Goal: Task Accomplishment & Management: Use online tool/utility

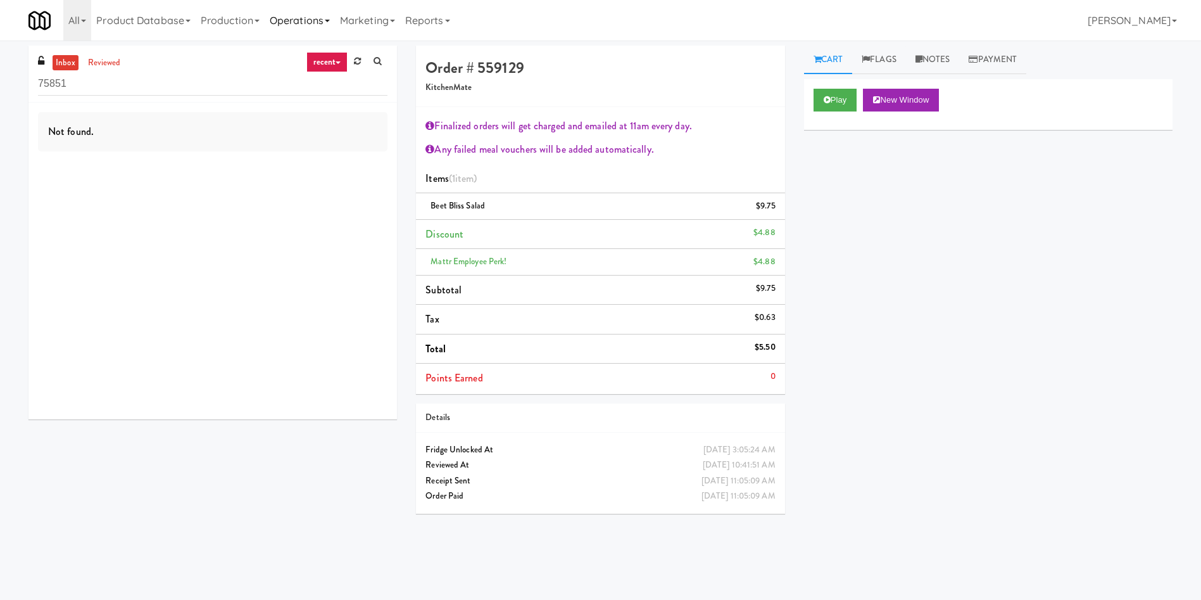
click at [298, 18] on link "Operations" at bounding box center [300, 20] width 70 height 41
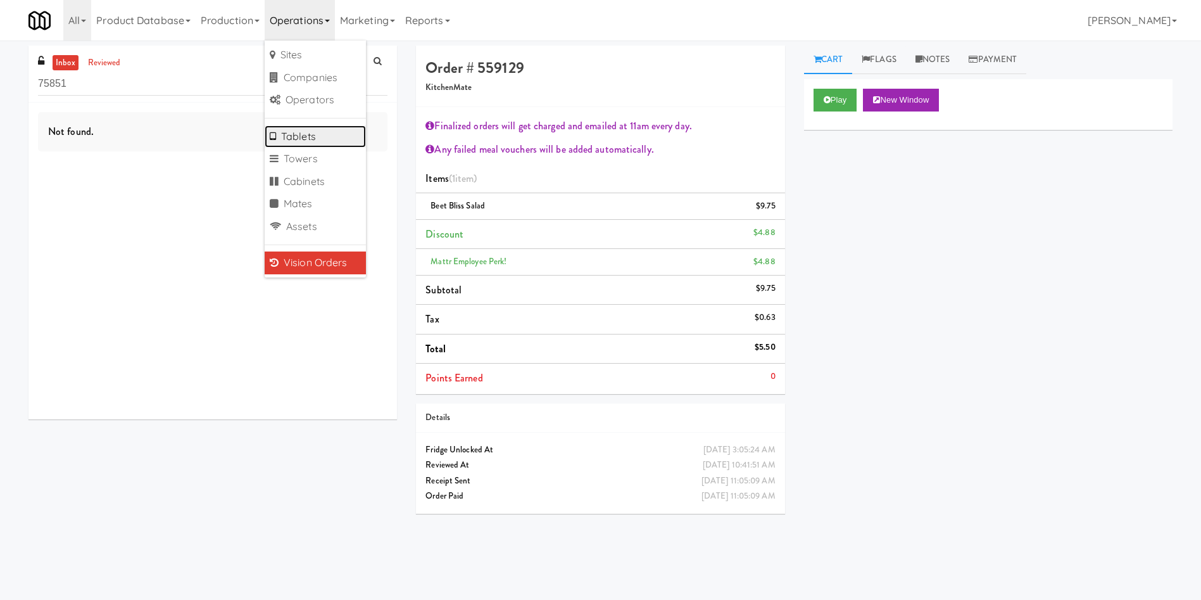
click at [316, 134] on link "Tablets" at bounding box center [315, 136] width 101 height 23
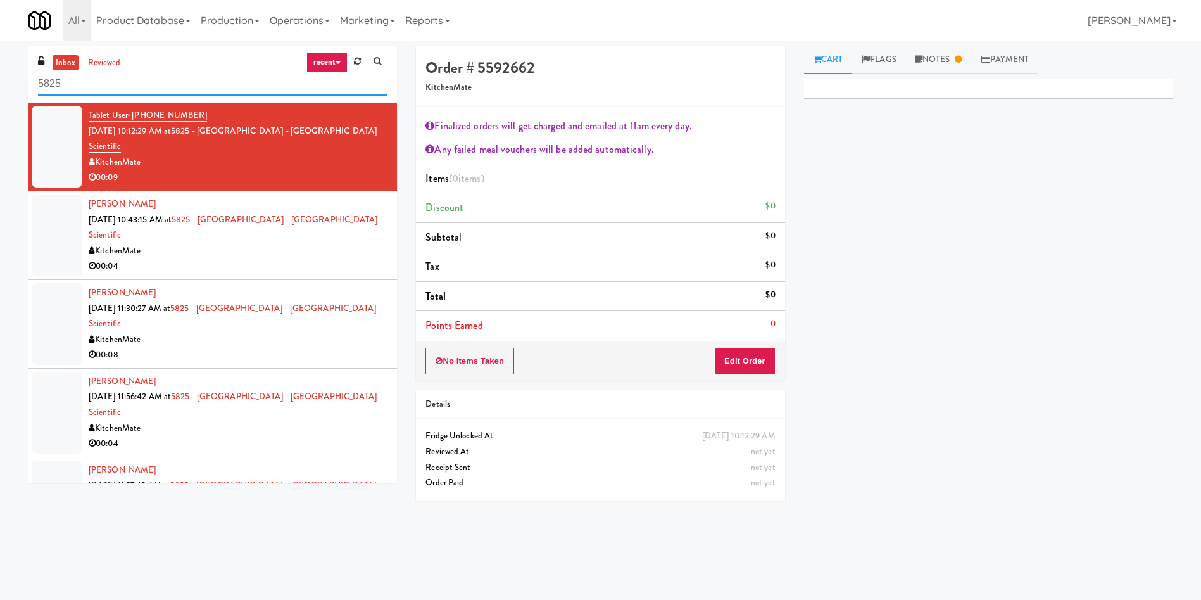
drag, startPoint x: 0, startPoint y: 0, endPoint x: 0, endPoint y: 67, distance: 66.5
click at [0, 67] on div "inbox reviewed recent all unclear take inventory issue suspicious failed recent…" at bounding box center [600, 300] width 1201 height 509
paste input "Ame - Cooler"
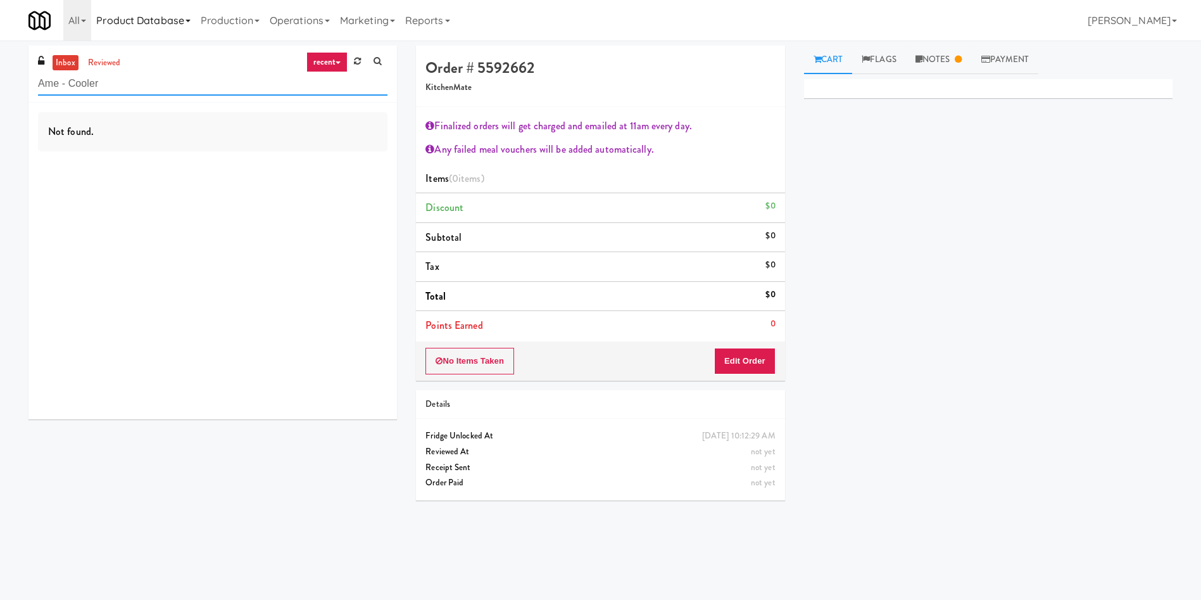
type input "Ame - Cooler"
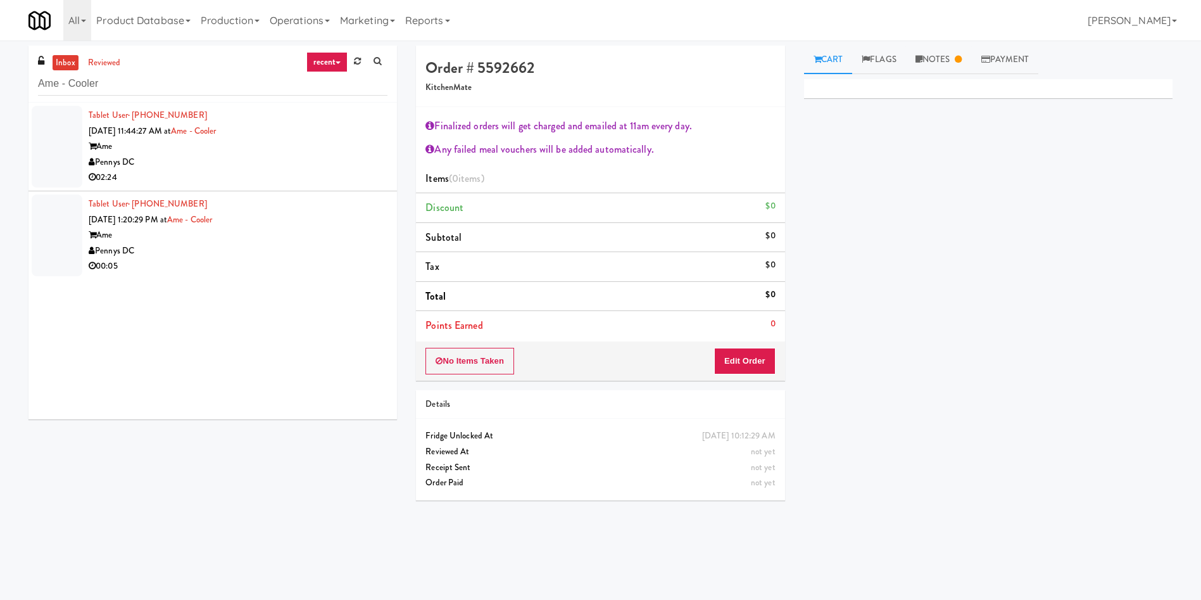
click at [65, 155] on div at bounding box center [57, 147] width 51 height 82
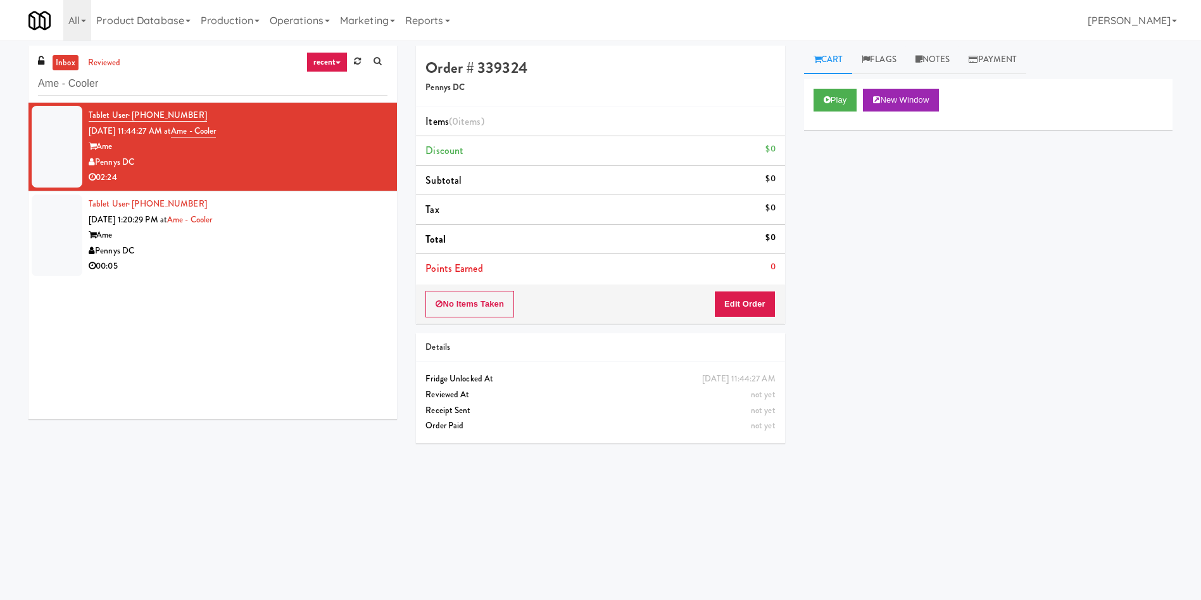
click at [865, 101] on div "Play New Window" at bounding box center [989, 100] width 350 height 23
click at [827, 99] on icon at bounding box center [827, 100] width 7 height 8
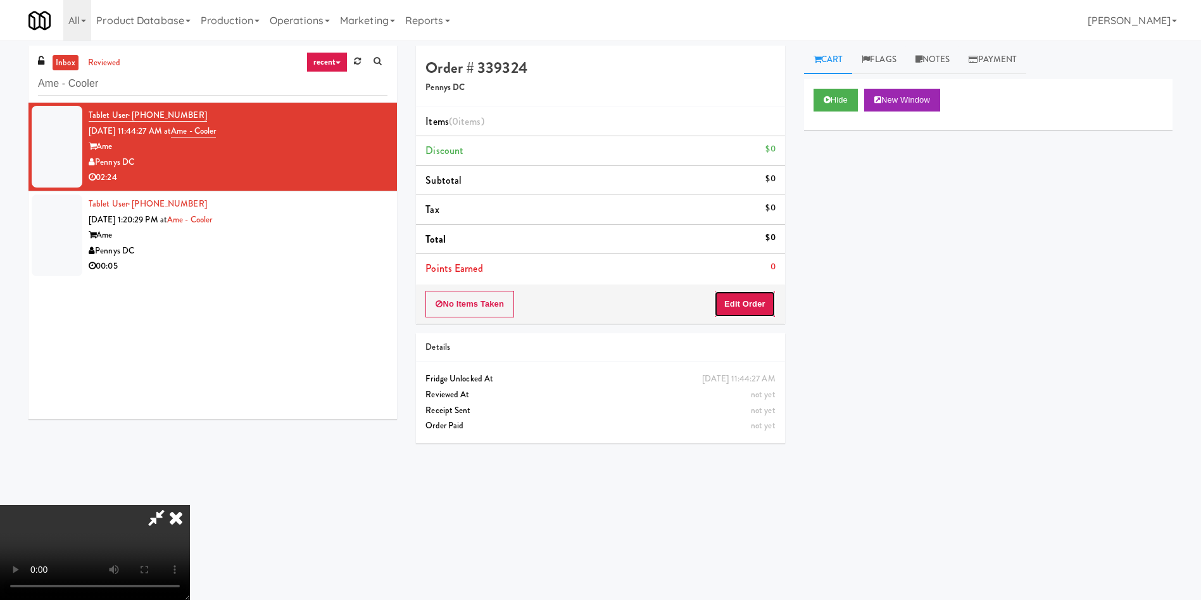
click at [749, 303] on button "Edit Order" at bounding box center [744, 304] width 61 height 27
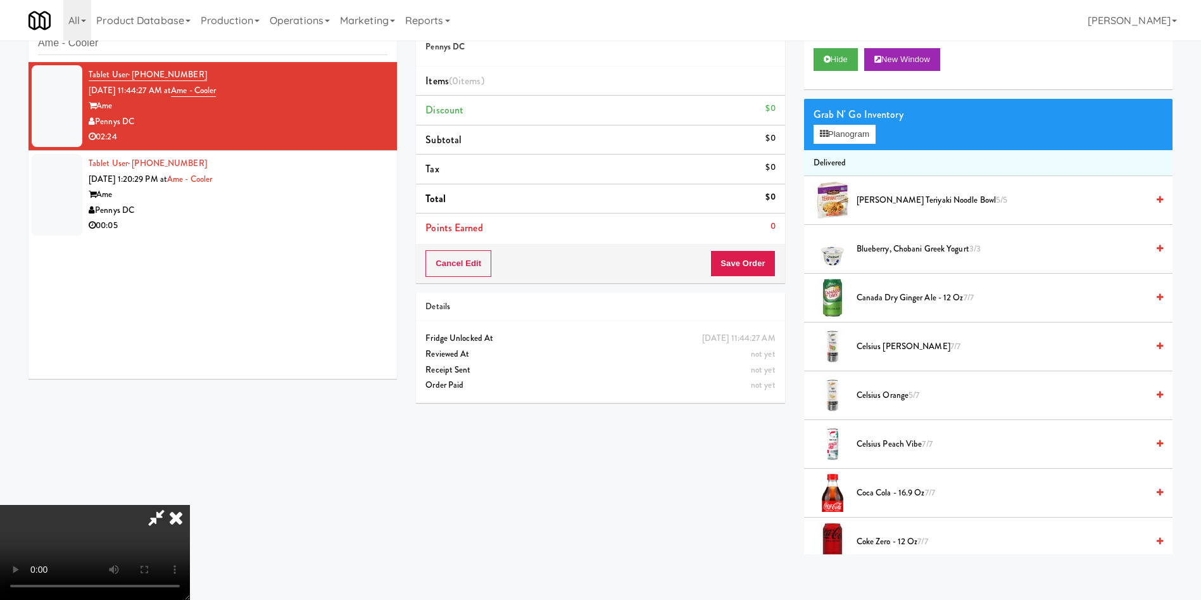
click at [892, 244] on span "Blueberry, Chobani Greek Yogurt 3/3" at bounding box center [1002, 249] width 291 height 16
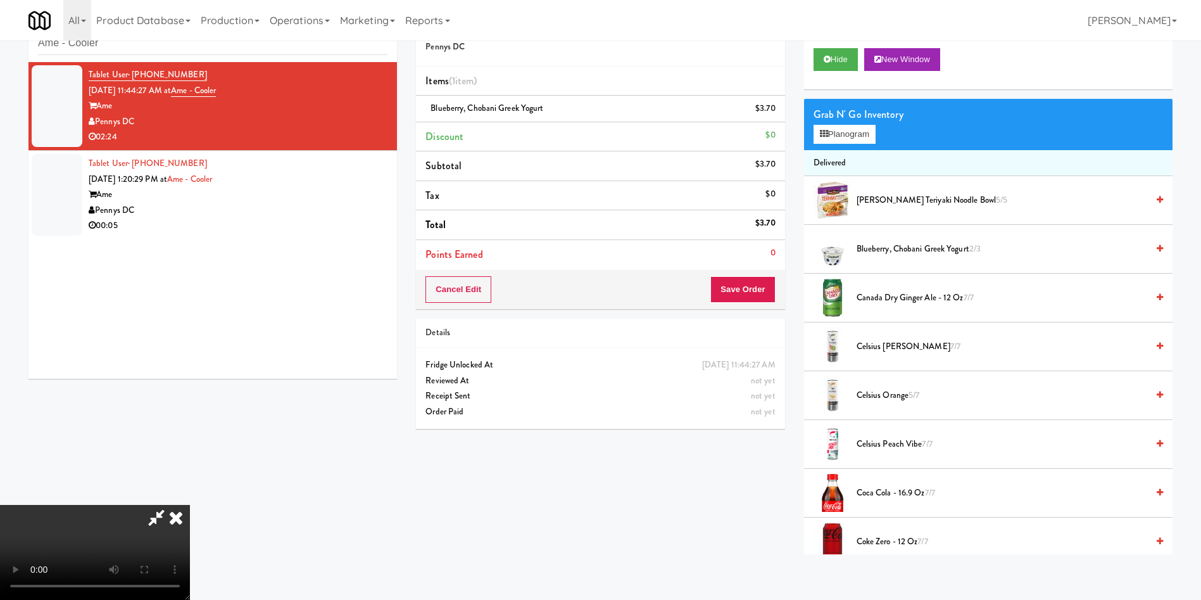
click at [190, 505] on video at bounding box center [95, 552] width 190 height 95
click at [867, 126] on button "Planogram" at bounding box center [845, 134] width 62 height 19
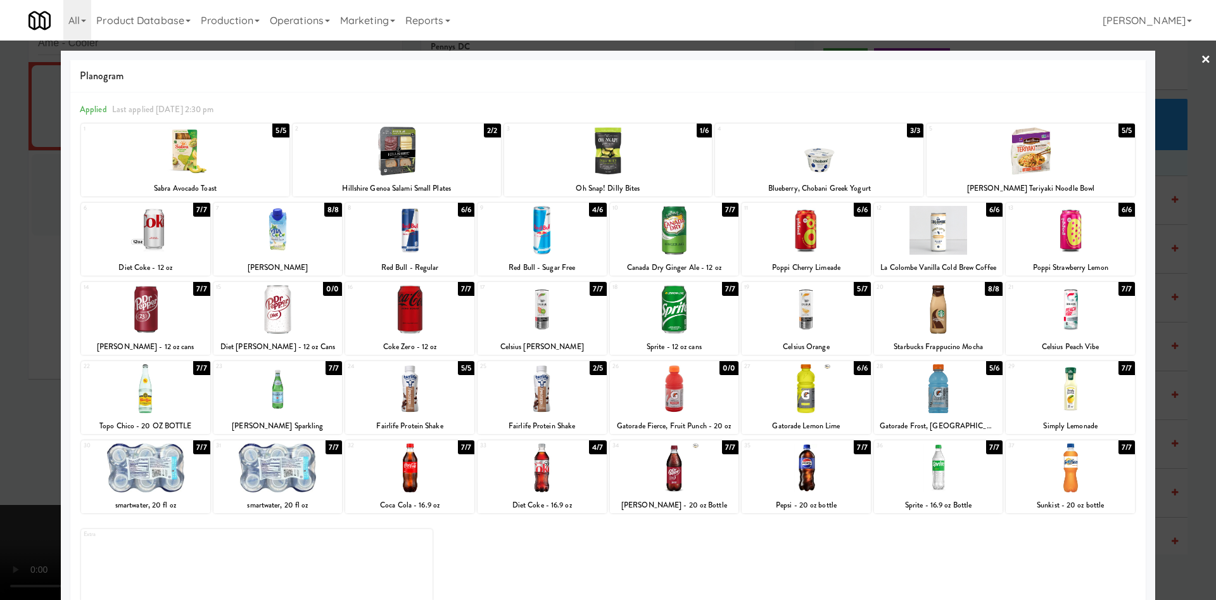
click at [935, 227] on div at bounding box center [938, 230] width 129 height 49
click at [1167, 99] on div at bounding box center [608, 300] width 1216 height 600
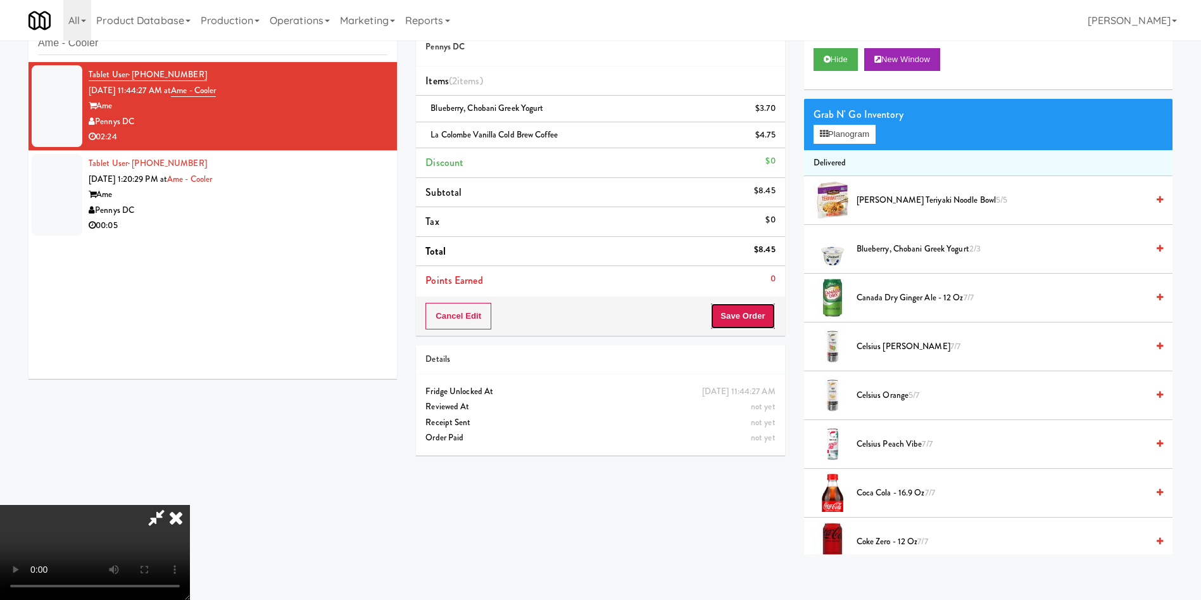
click at [753, 312] on button "Save Order" at bounding box center [743, 316] width 65 height 27
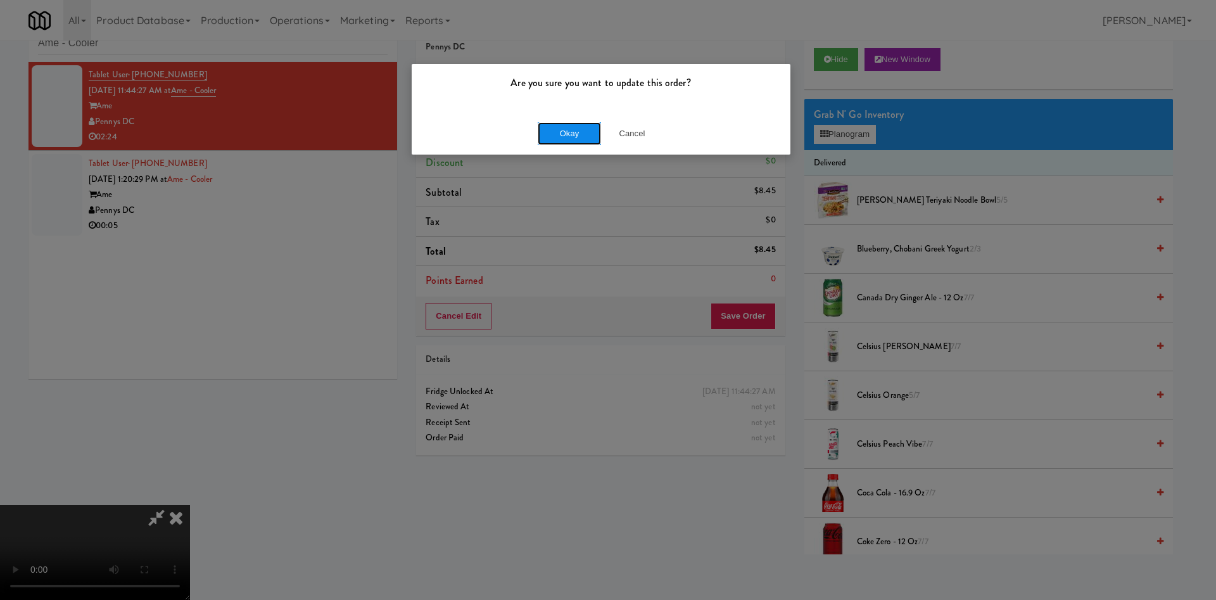
click at [582, 124] on button "Okay" at bounding box center [569, 133] width 63 height 23
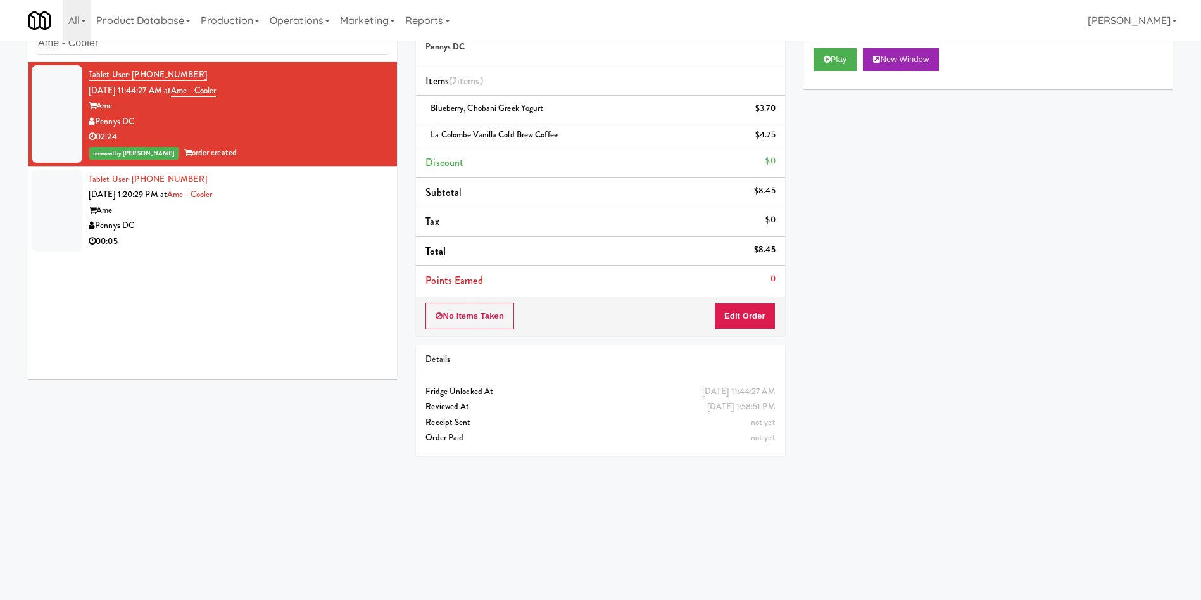
click at [59, 217] on div at bounding box center [57, 211] width 51 height 82
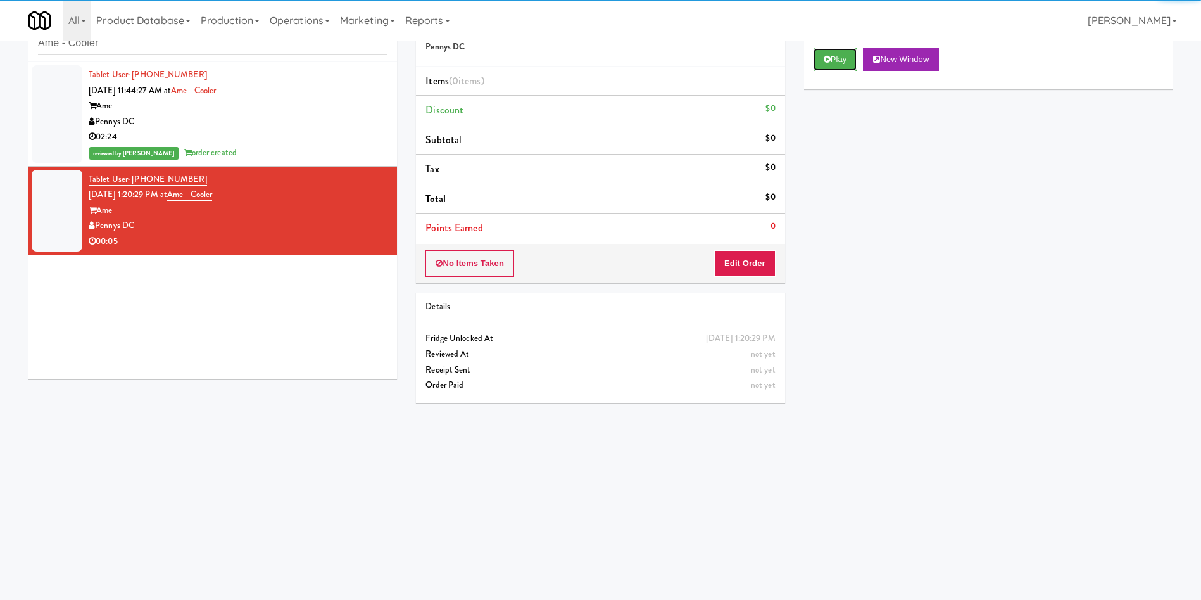
drag, startPoint x: 853, startPoint y: 54, endPoint x: 733, endPoint y: 263, distance: 241.7
click at [851, 56] on button "Play" at bounding box center [836, 59] width 44 height 23
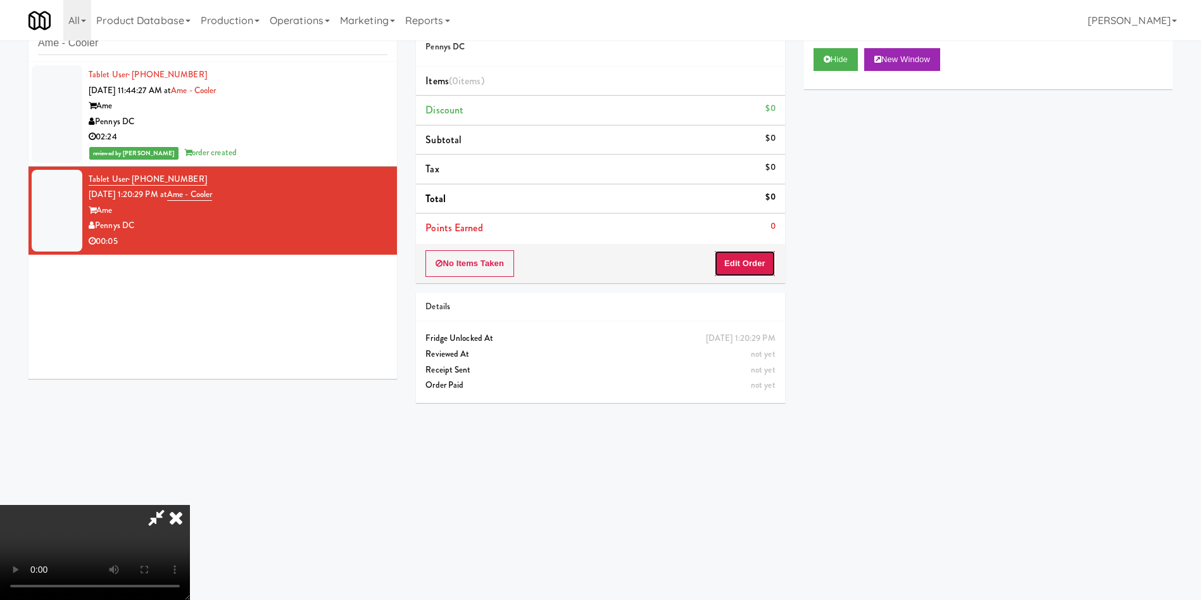
click at [753, 255] on button "Edit Order" at bounding box center [744, 263] width 61 height 27
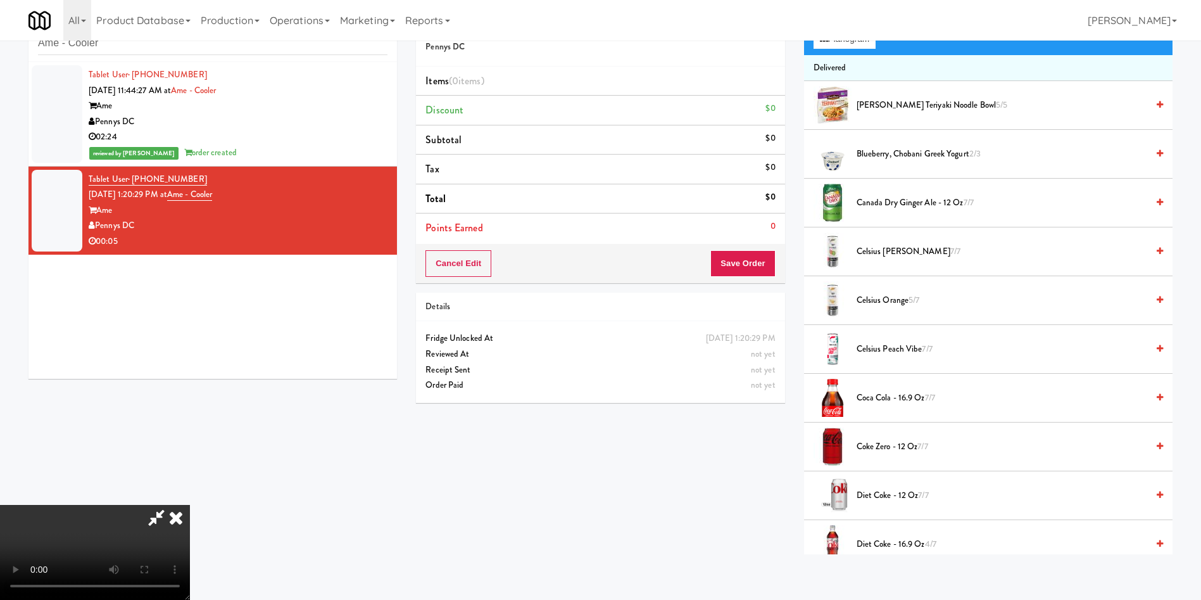
scroll to position [186, 0]
click at [190, 505] on video at bounding box center [95, 552] width 190 height 95
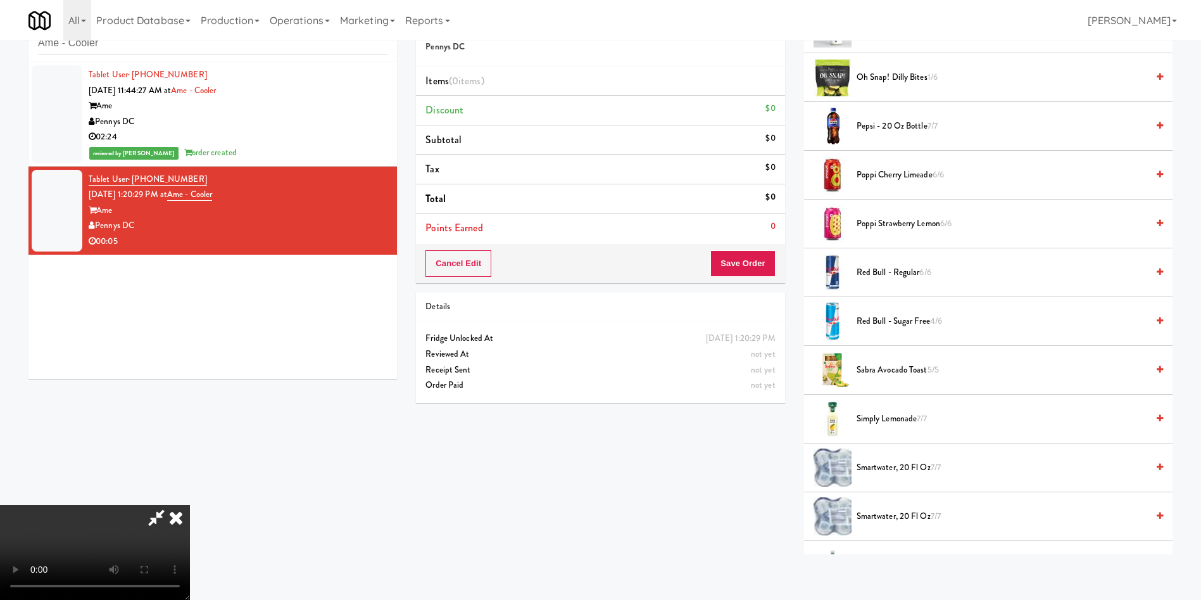
scroll to position [811, 0]
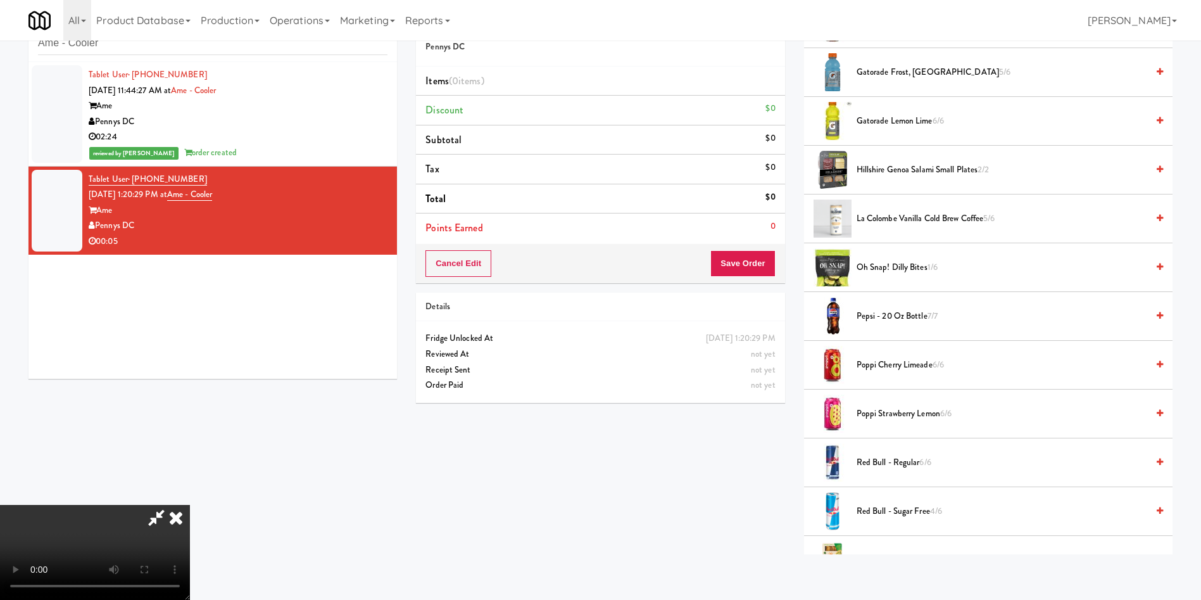
click at [874, 314] on span "Pepsi - 20 oz bottle 7/7" at bounding box center [1002, 316] width 291 height 16
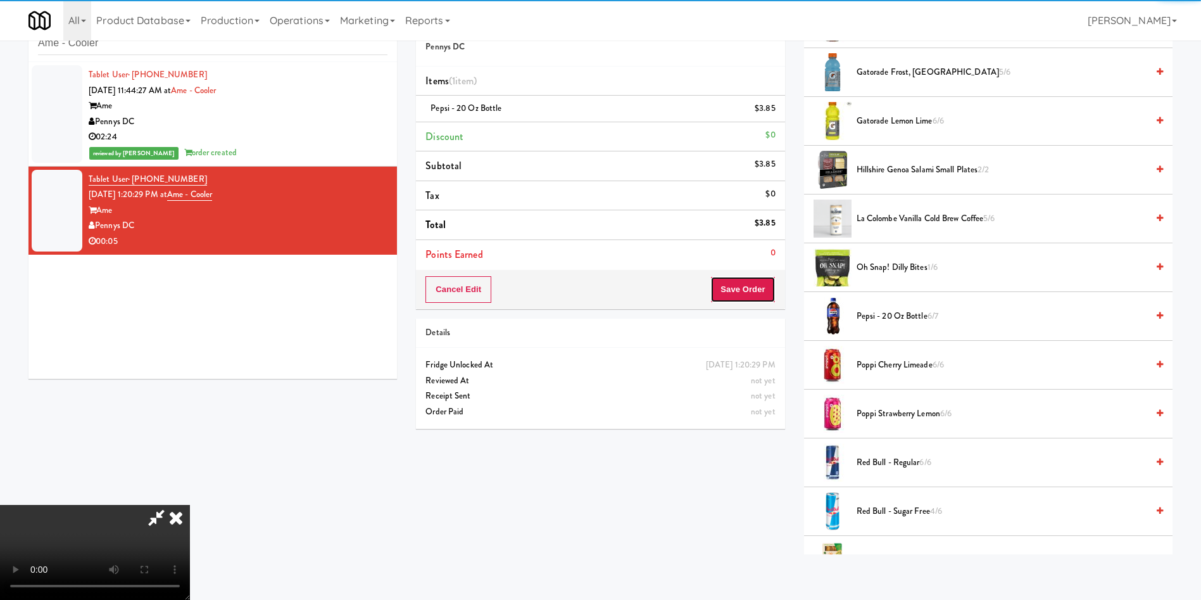
click at [761, 282] on button "Save Order" at bounding box center [743, 289] width 65 height 27
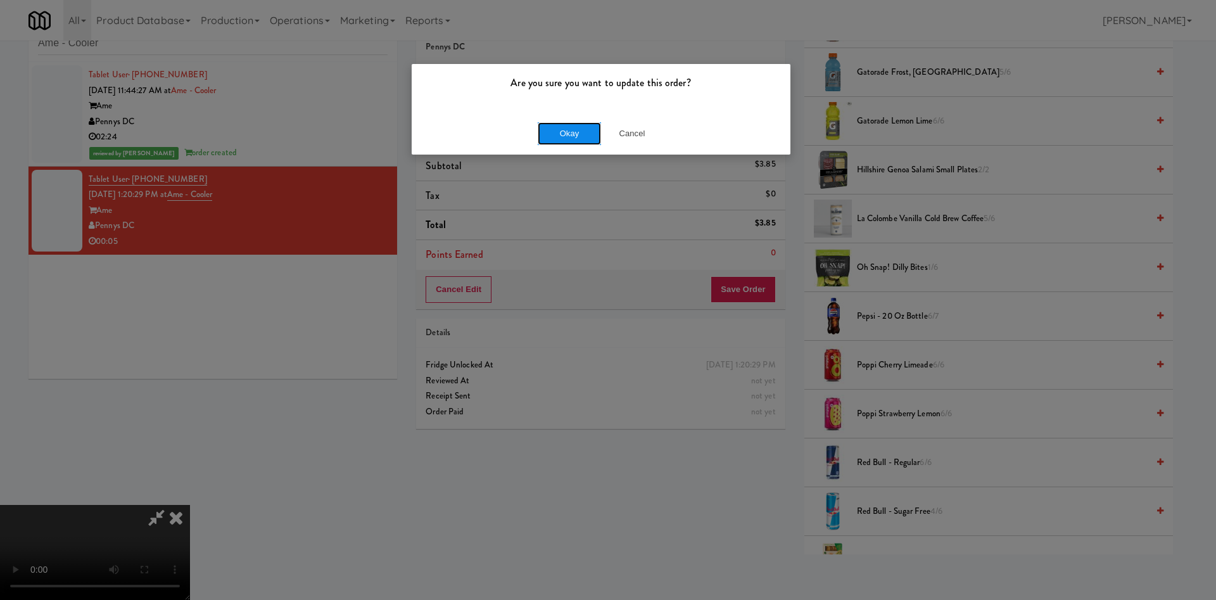
click at [578, 129] on button "Okay" at bounding box center [569, 133] width 63 height 23
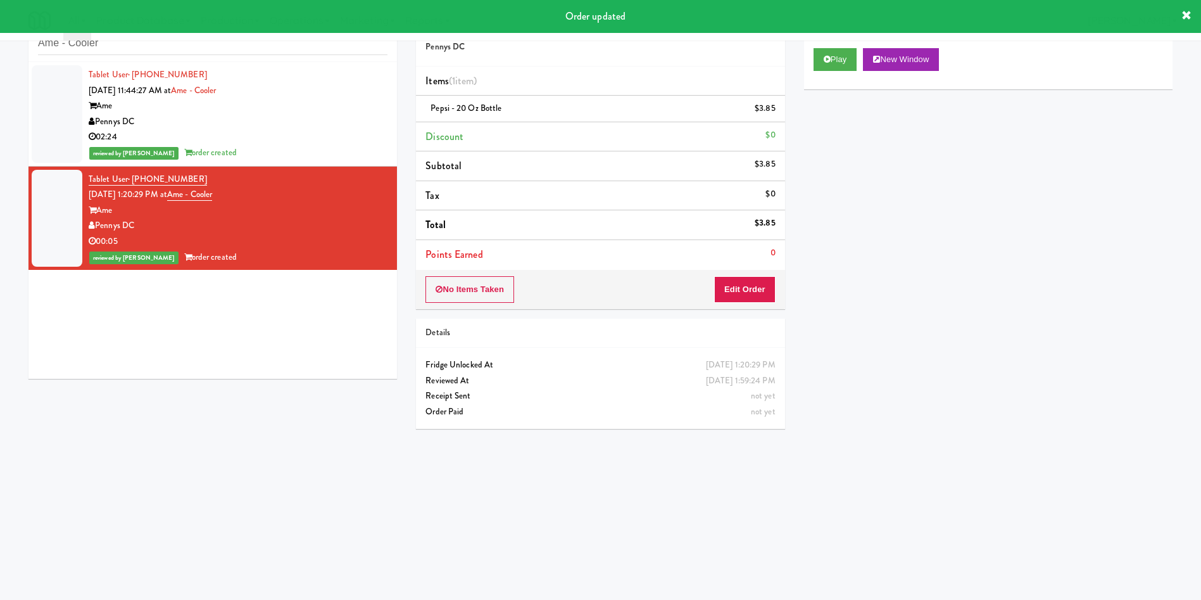
scroll to position [0, 0]
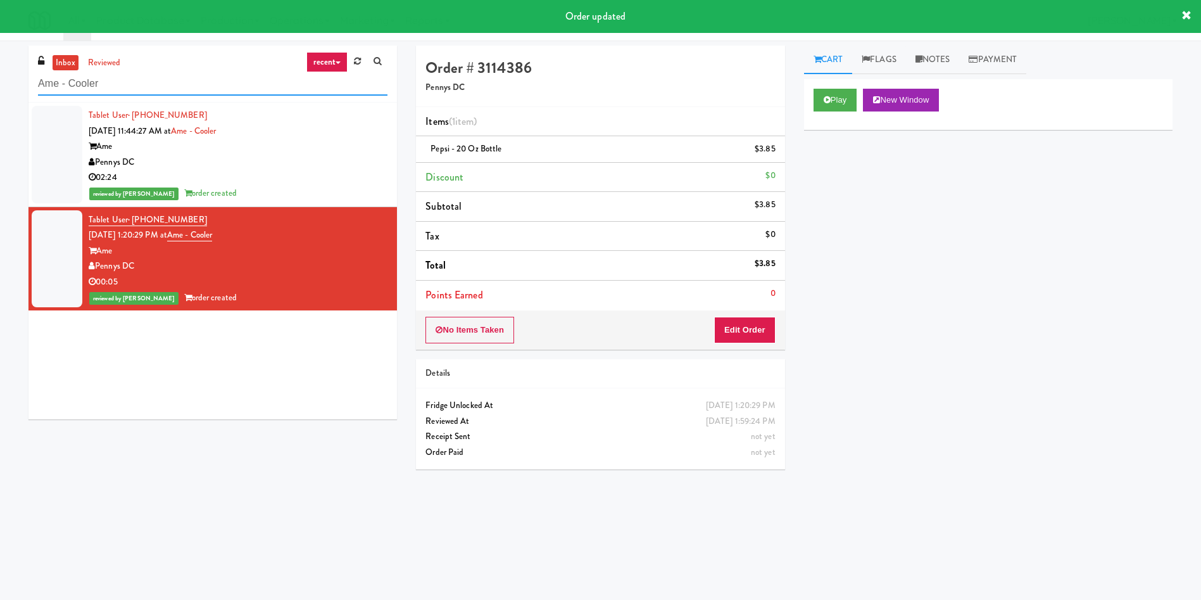
drag, startPoint x: 178, startPoint y: 82, endPoint x: 5, endPoint y: 8, distance: 188.4
click at [0, 41] on body "Order updated Are you sure you want to update this order? Okay Cancel Okay Are …" at bounding box center [600, 341] width 1201 height 600
paste input "Healthtrax Gym"
type input "Healthtrax Gym"
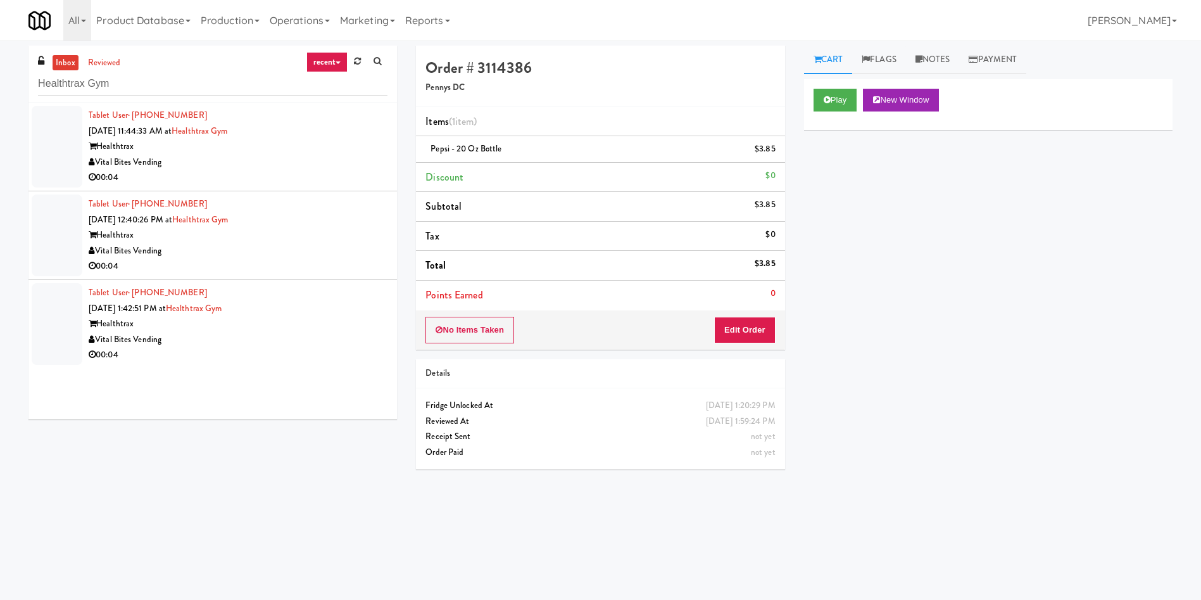
drag, startPoint x: 36, startPoint y: 168, endPoint x: 219, endPoint y: 145, distance: 184.5
click at [36, 168] on div at bounding box center [57, 147] width 51 height 82
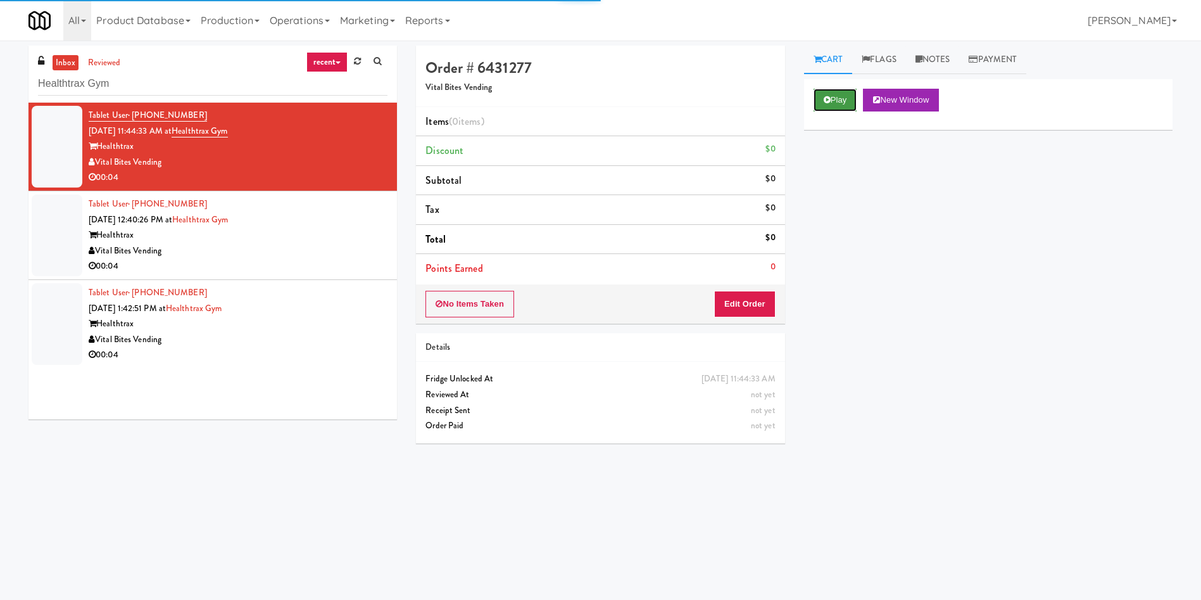
click at [843, 99] on button "Play" at bounding box center [836, 100] width 44 height 23
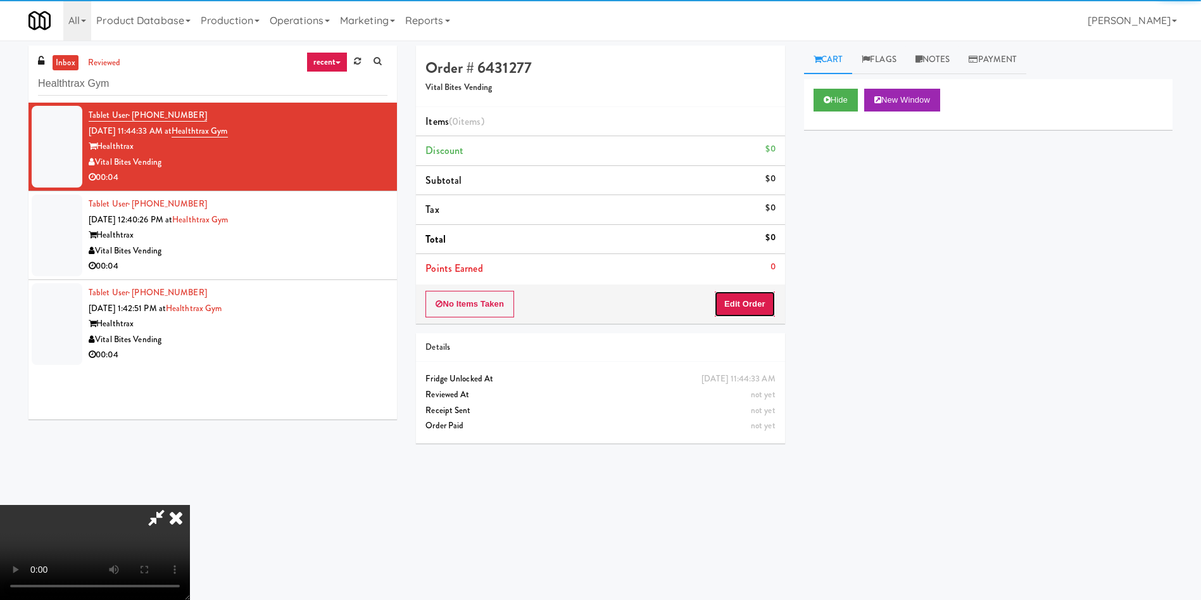
click at [752, 294] on button "Edit Order" at bounding box center [744, 304] width 61 height 27
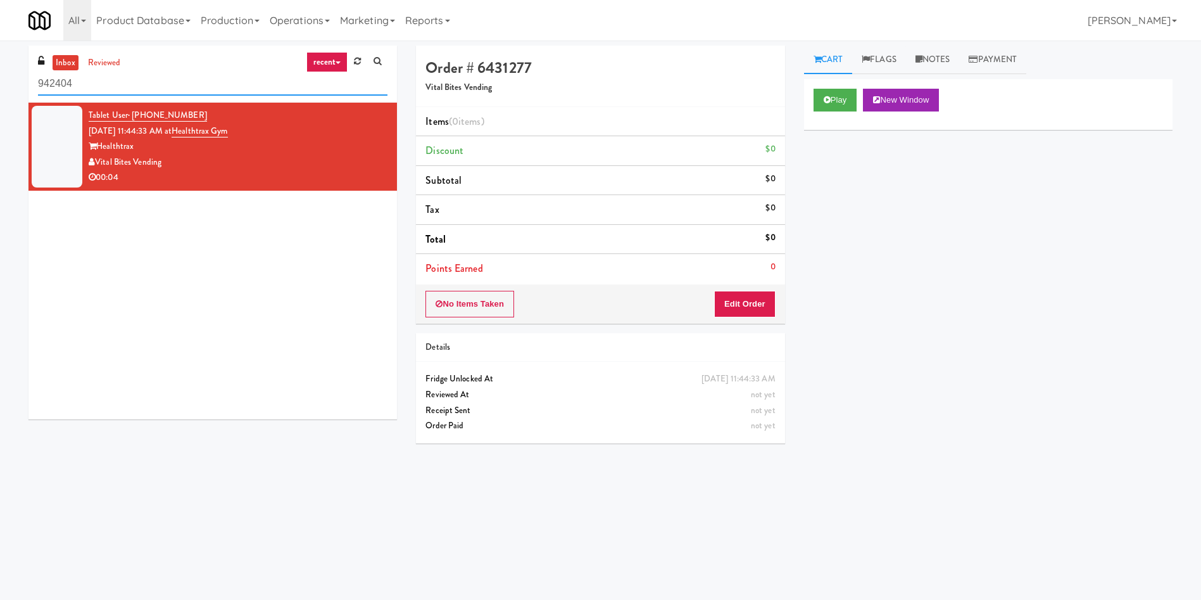
drag, startPoint x: 191, startPoint y: 85, endPoint x: 0, endPoint y: 83, distance: 191.3
click at [0, 85] on div "inbox reviewed recent all unclear take inventory issue suspicious failed recent…" at bounding box center [600, 300] width 1201 height 509
paste input "Healthtrax Gym"
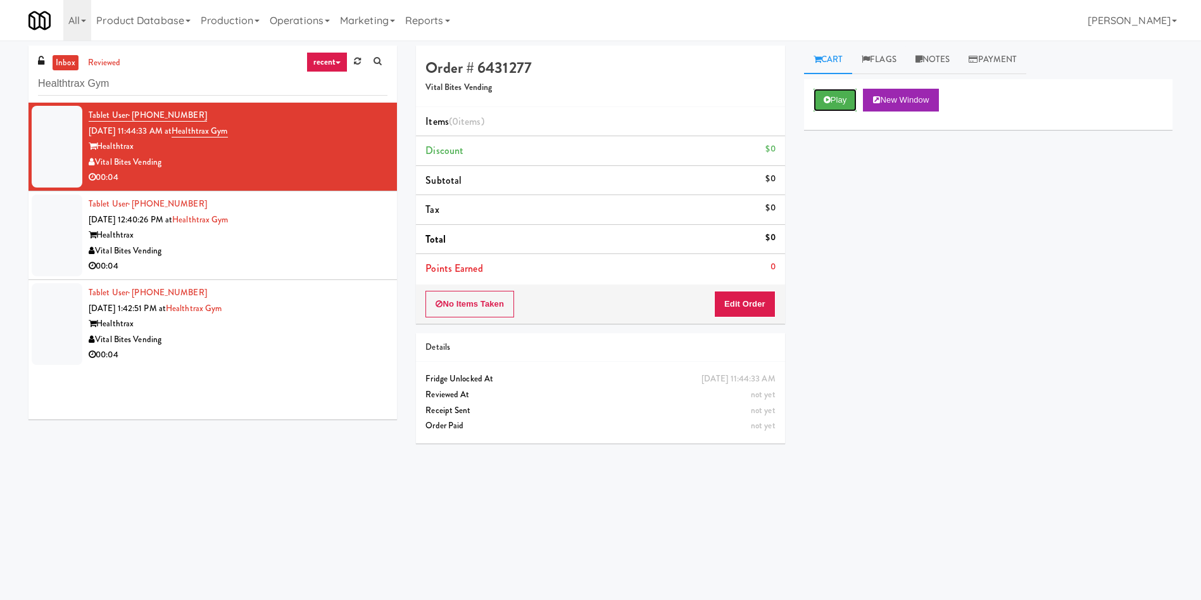
drag, startPoint x: 838, startPoint y: 99, endPoint x: 800, endPoint y: 132, distance: 50.7
click at [838, 99] on button "Play" at bounding box center [836, 100] width 44 height 23
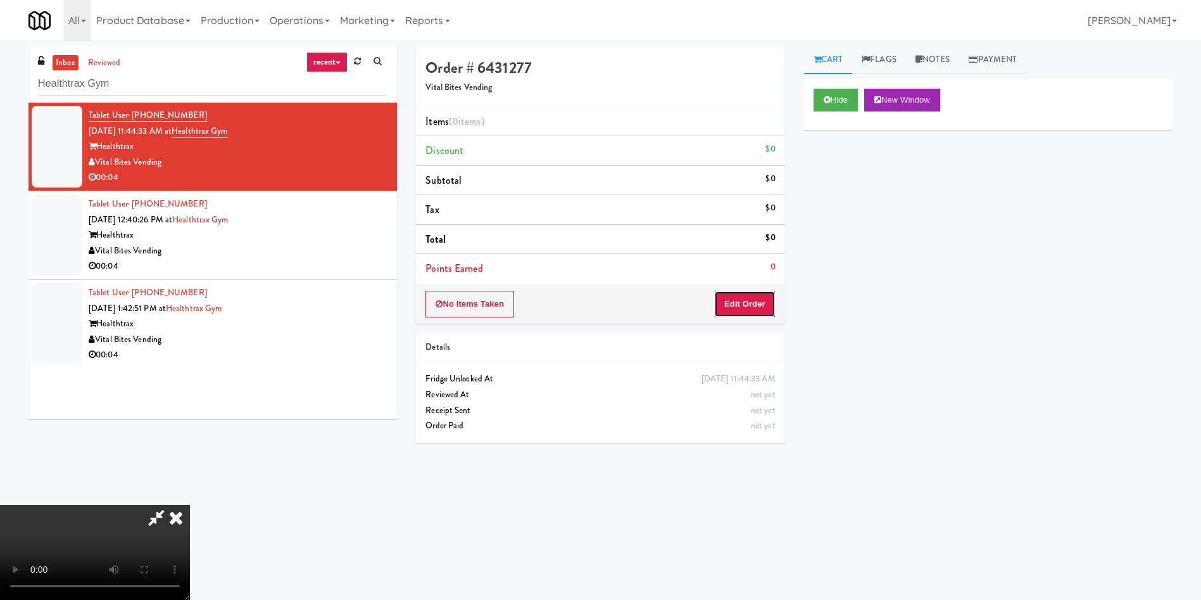
click at [745, 309] on button "Edit Order" at bounding box center [744, 304] width 61 height 27
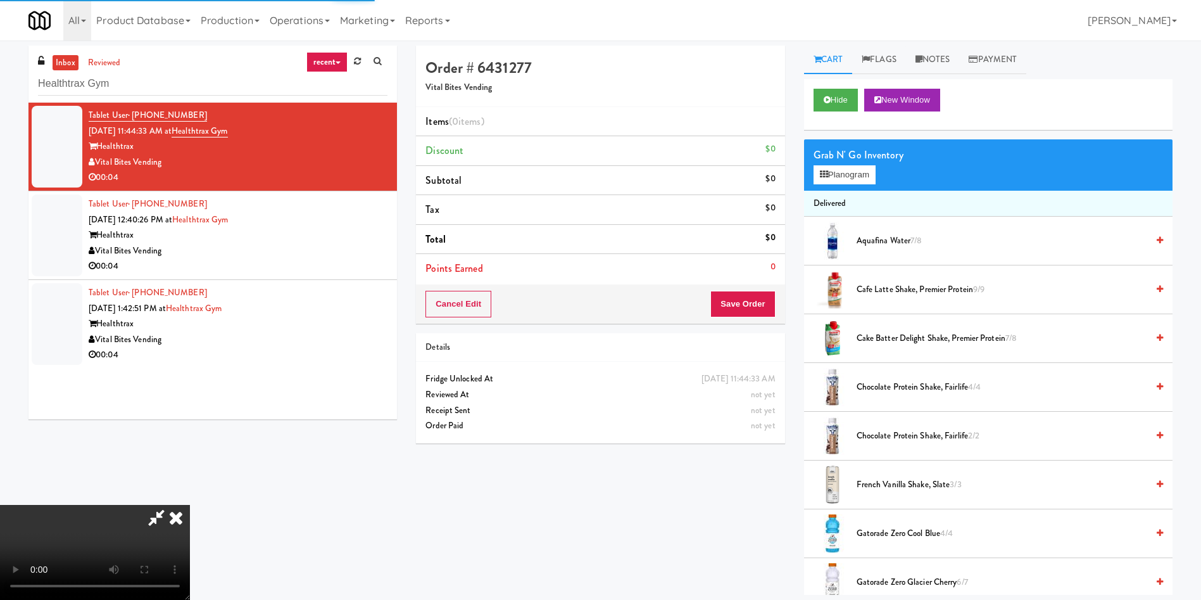
scroll to position [95, 0]
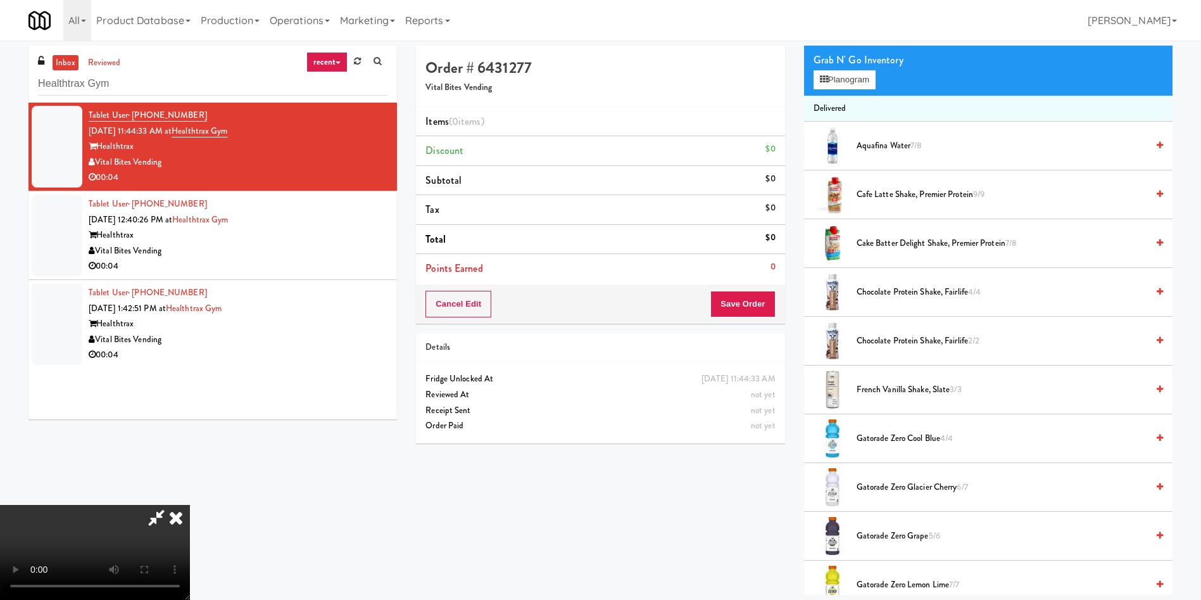
click at [864, 69] on div "Grab N' Go Inventory Planogram" at bounding box center [988, 69] width 369 height 51
click at [835, 79] on button "Planogram" at bounding box center [845, 79] width 62 height 19
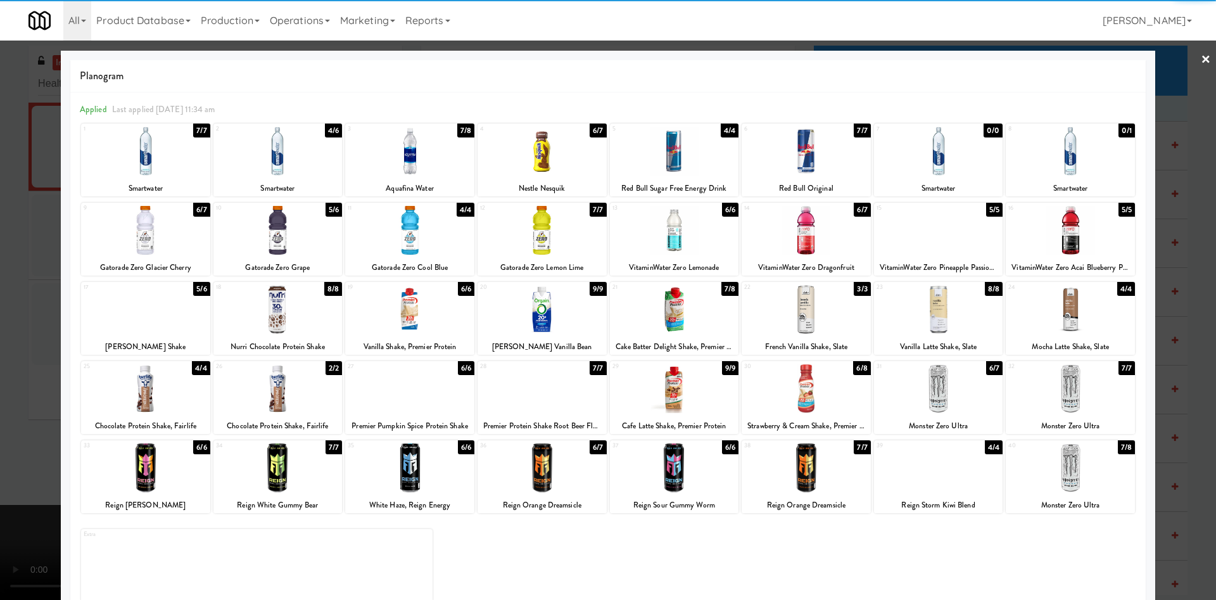
click at [168, 478] on div at bounding box center [145, 467] width 129 height 49
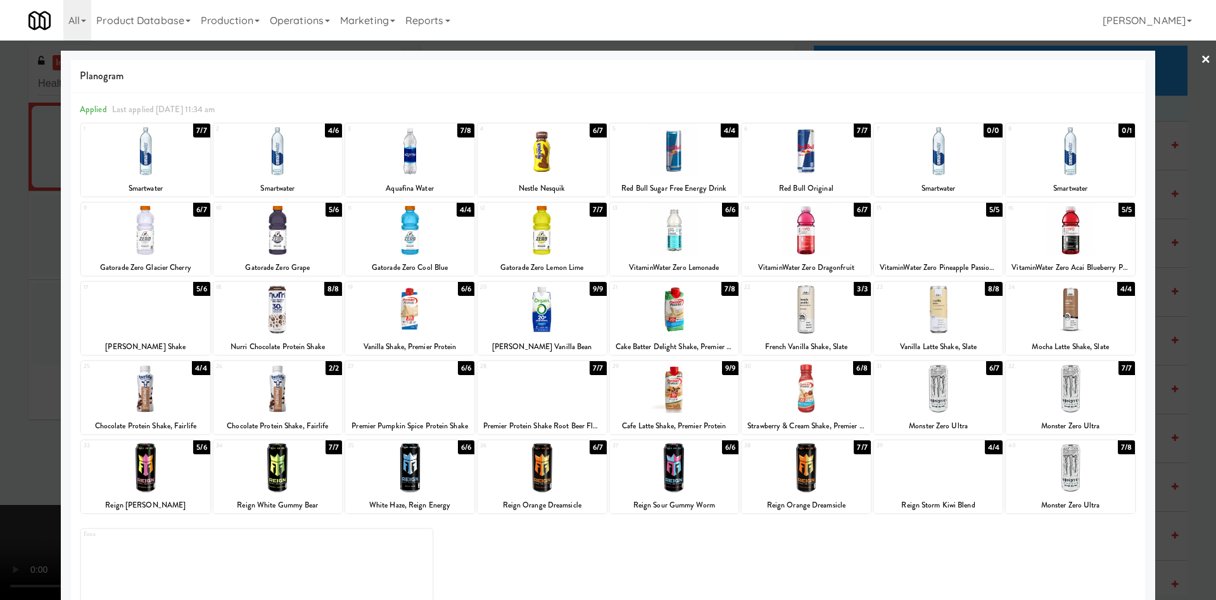
click at [34, 281] on div at bounding box center [608, 300] width 1216 height 600
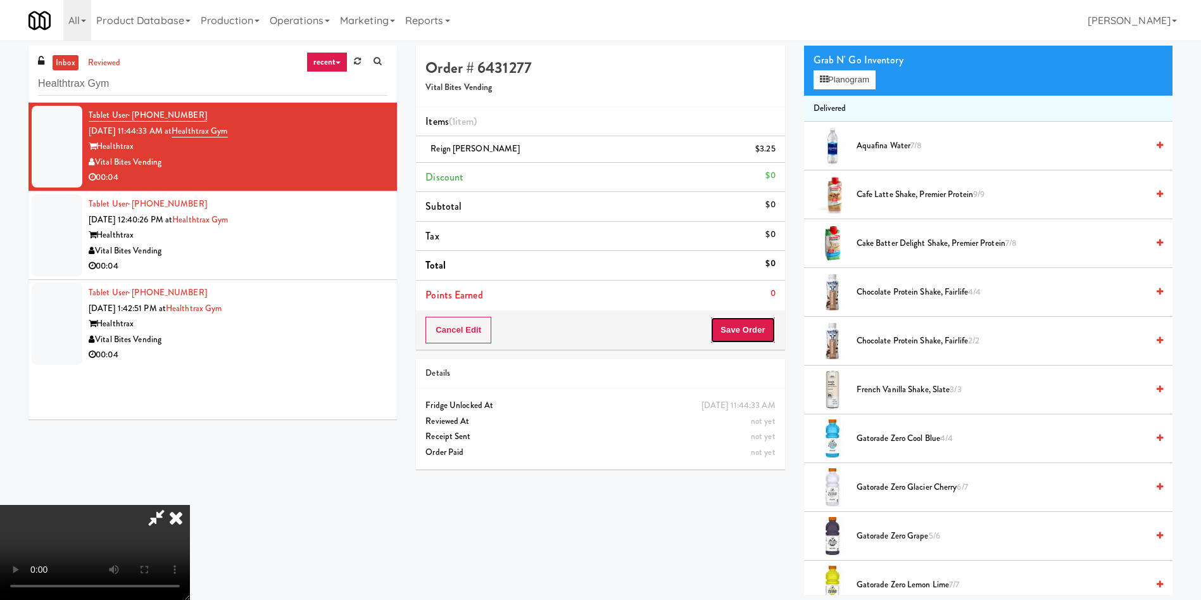
click at [735, 328] on button "Save Order" at bounding box center [743, 330] width 65 height 27
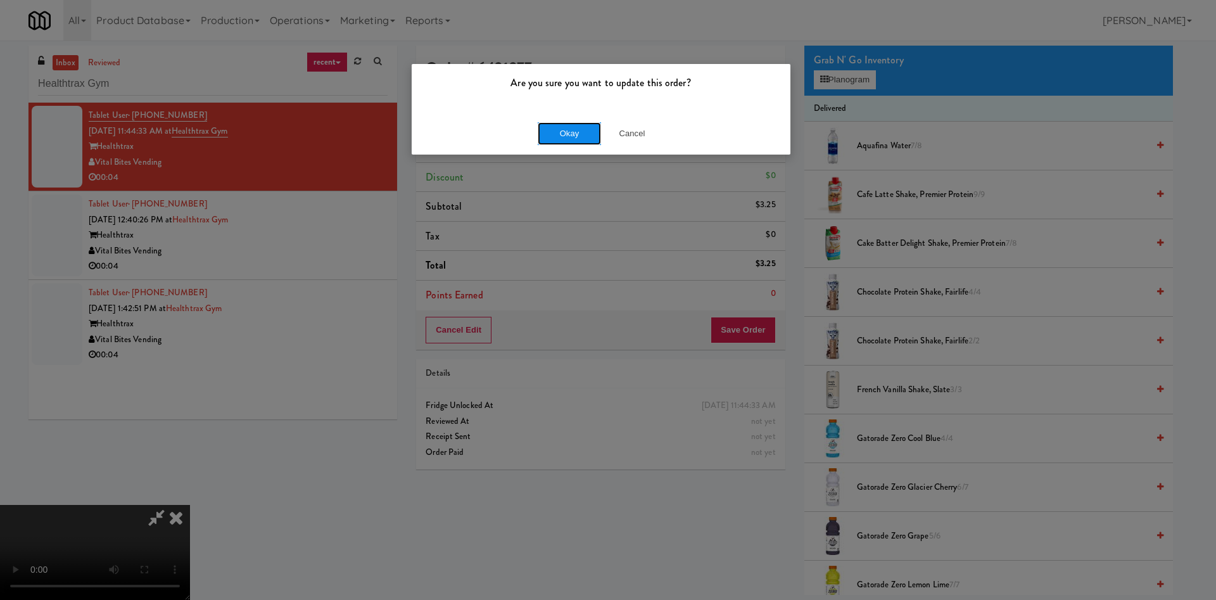
click at [582, 132] on button "Okay" at bounding box center [569, 133] width 63 height 23
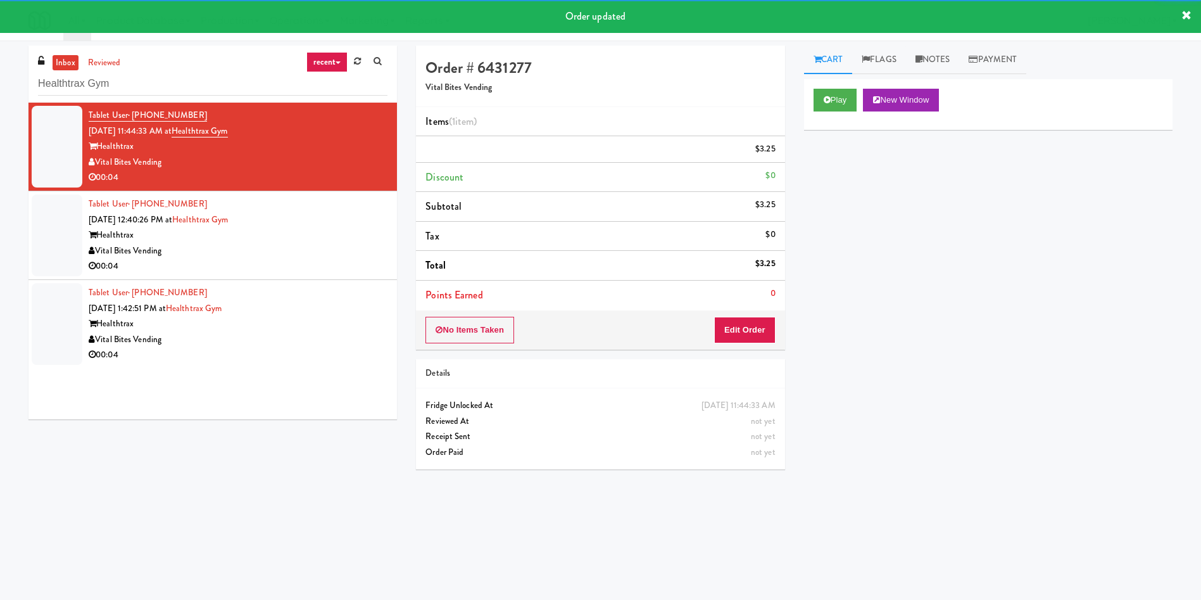
drag, startPoint x: 46, startPoint y: 252, endPoint x: 613, endPoint y: 243, distance: 567.6
click at [46, 253] on div at bounding box center [57, 235] width 51 height 82
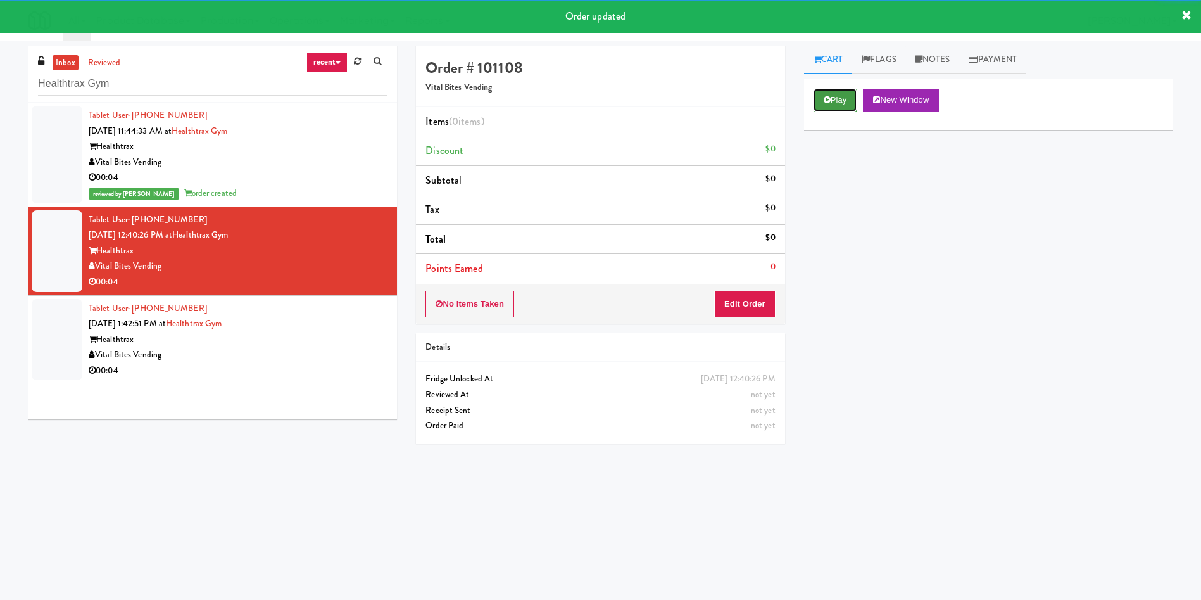
click at [828, 104] on button "Play" at bounding box center [836, 100] width 44 height 23
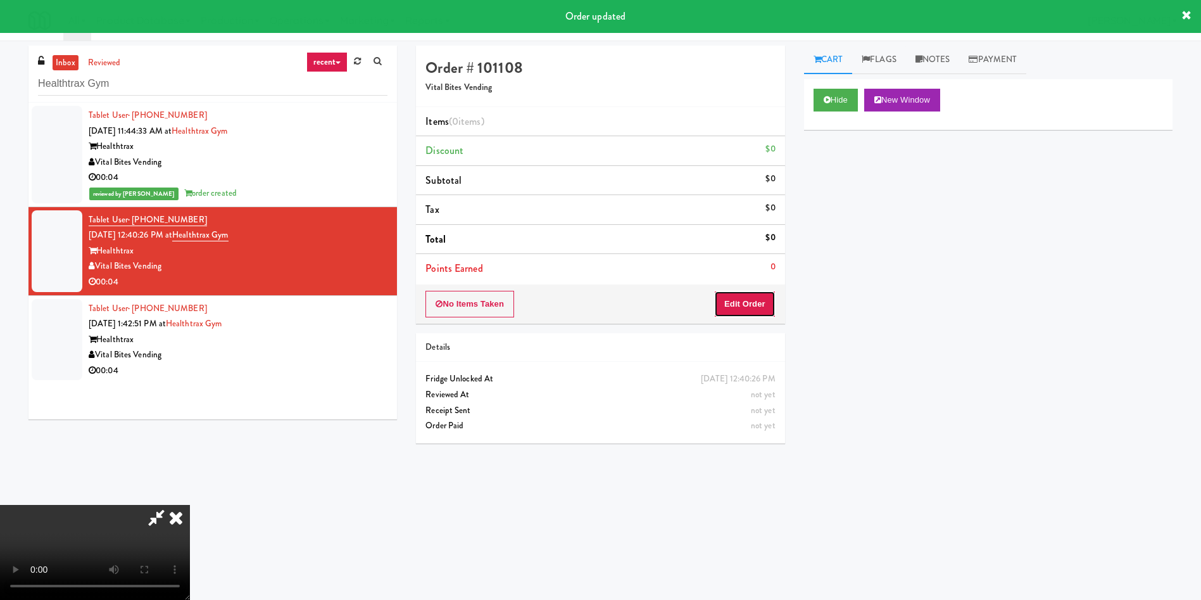
click at [759, 301] on button "Edit Order" at bounding box center [744, 304] width 61 height 27
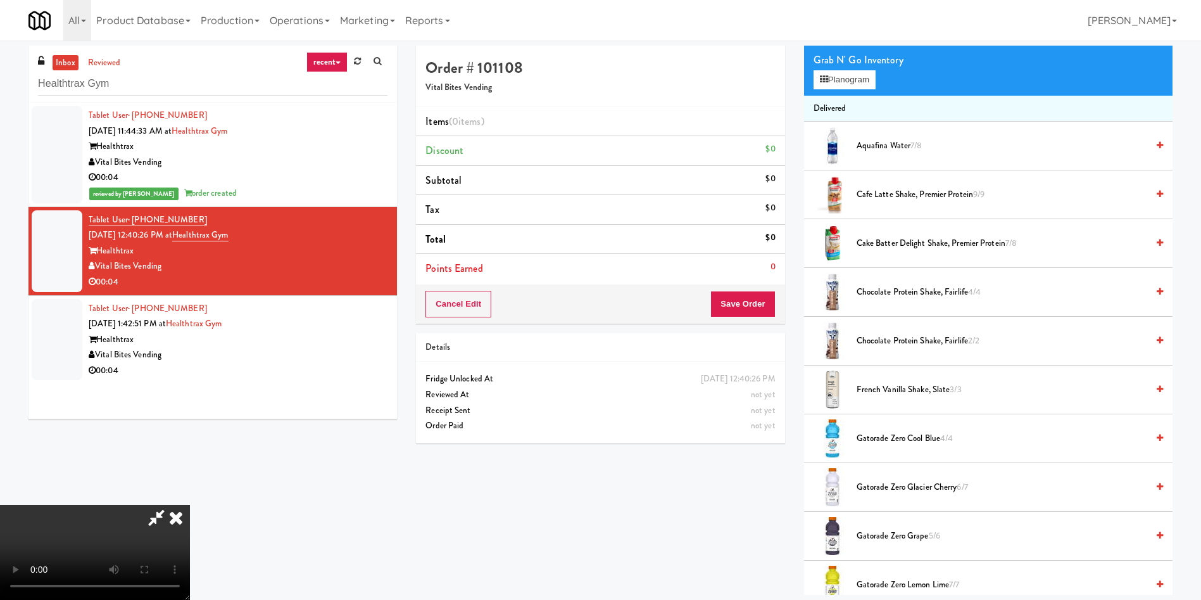
scroll to position [186, 0]
click at [190, 505] on video at bounding box center [95, 552] width 190 height 95
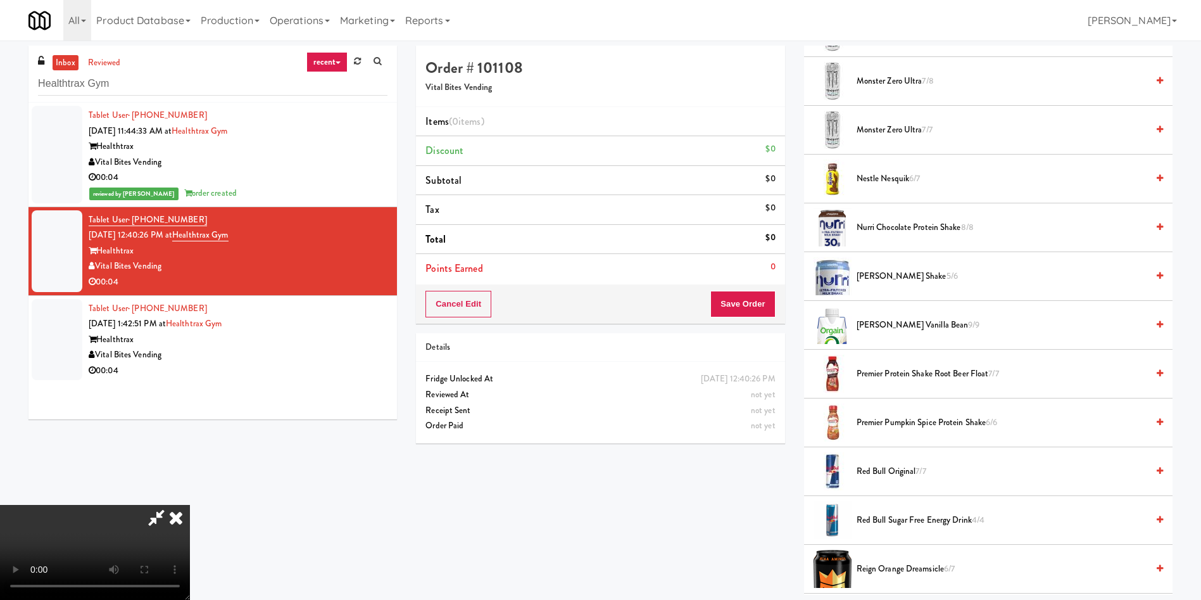
scroll to position [760, 0]
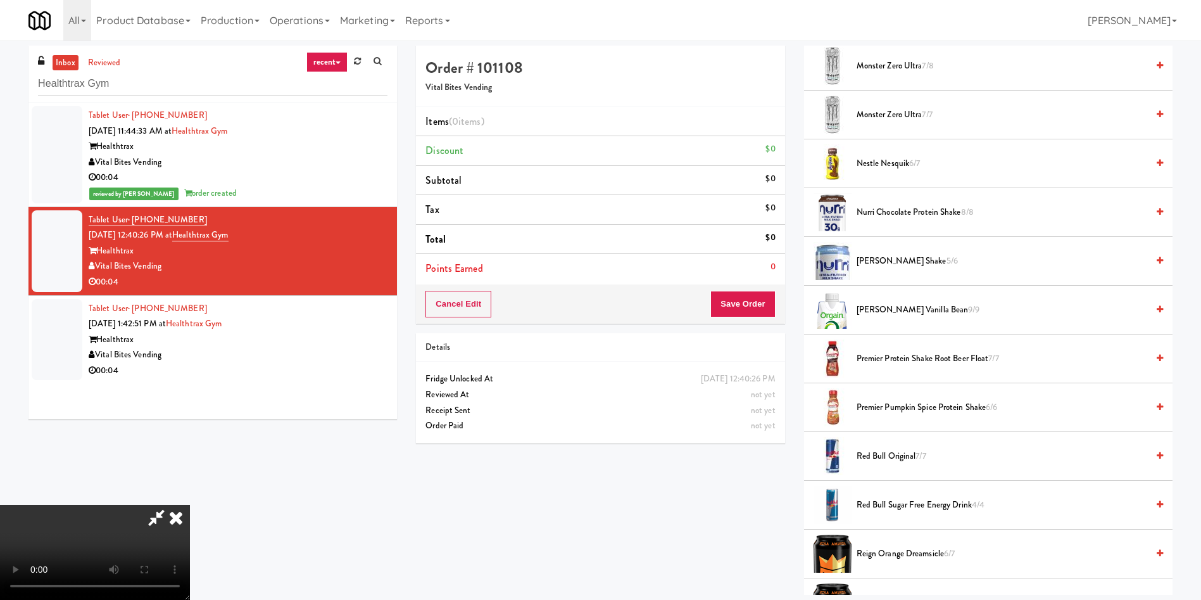
click at [888, 116] on span "Monster Zero Ultra 7/7" at bounding box center [1002, 115] width 291 height 16
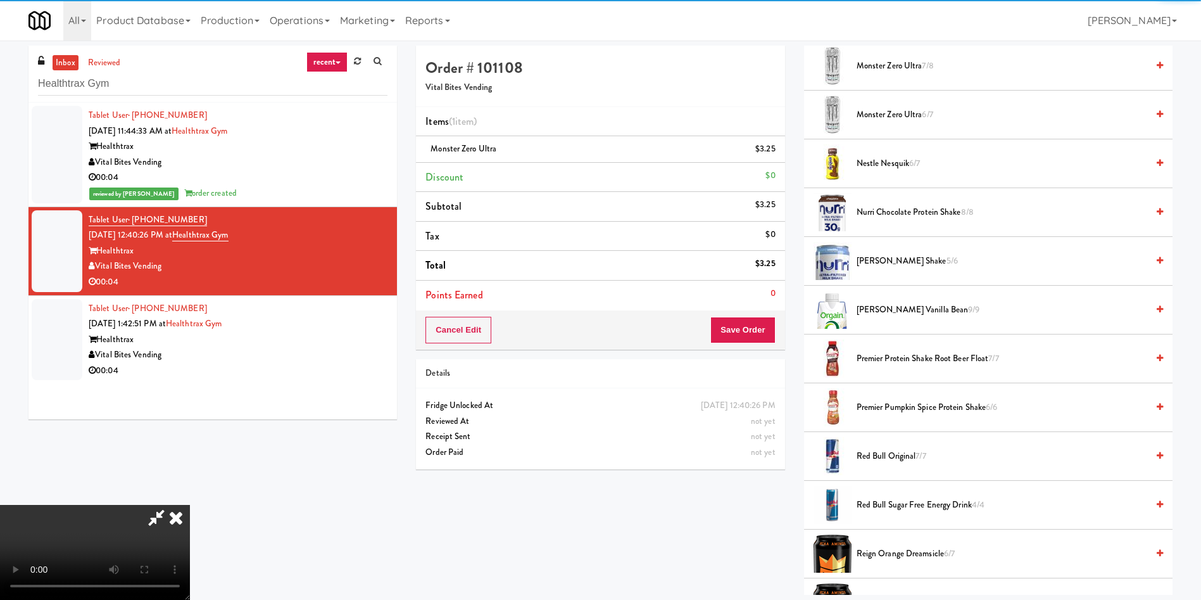
click at [742, 346] on div "Cancel Edit Save Order" at bounding box center [600, 329] width 369 height 39
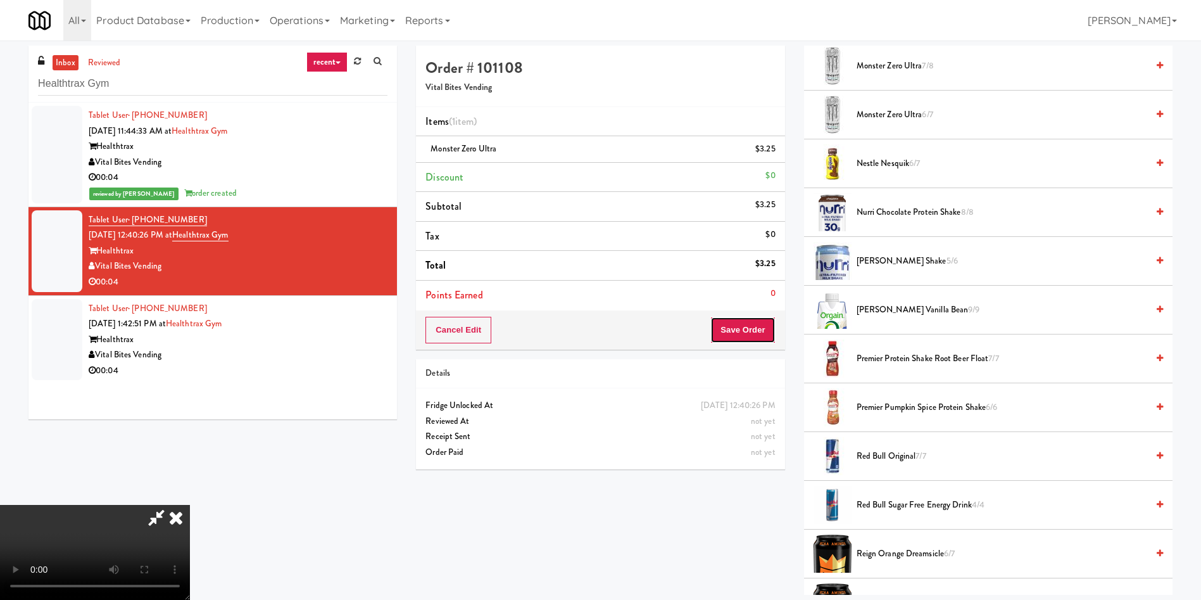
click at [743, 337] on button "Save Order" at bounding box center [743, 330] width 65 height 27
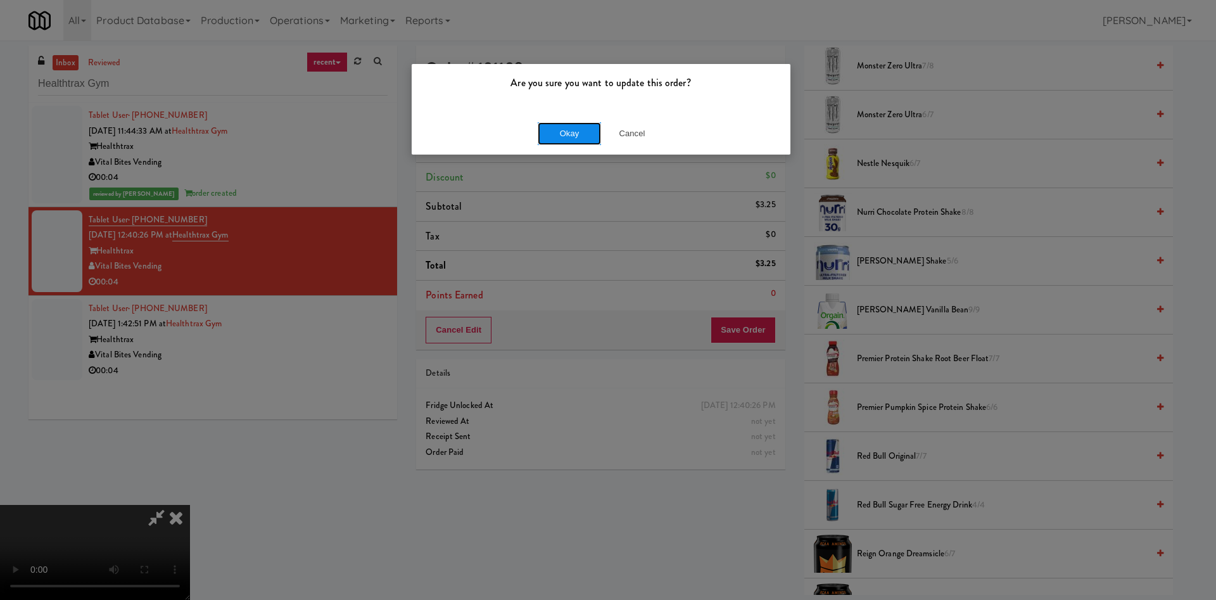
click at [576, 125] on button "Okay" at bounding box center [569, 133] width 63 height 23
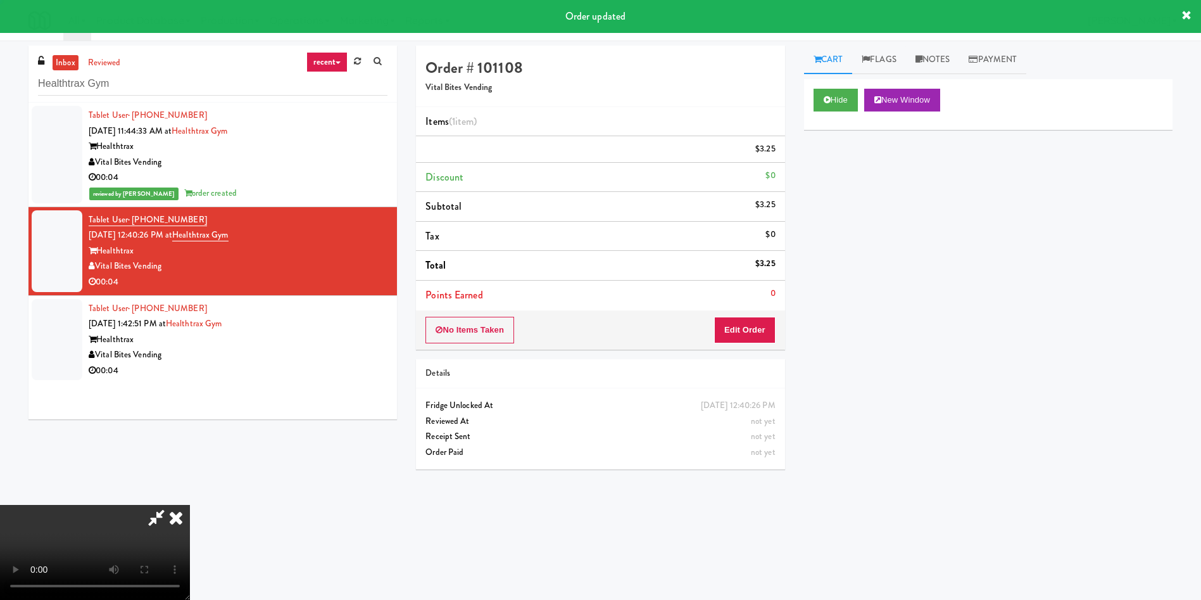
scroll to position [0, 0]
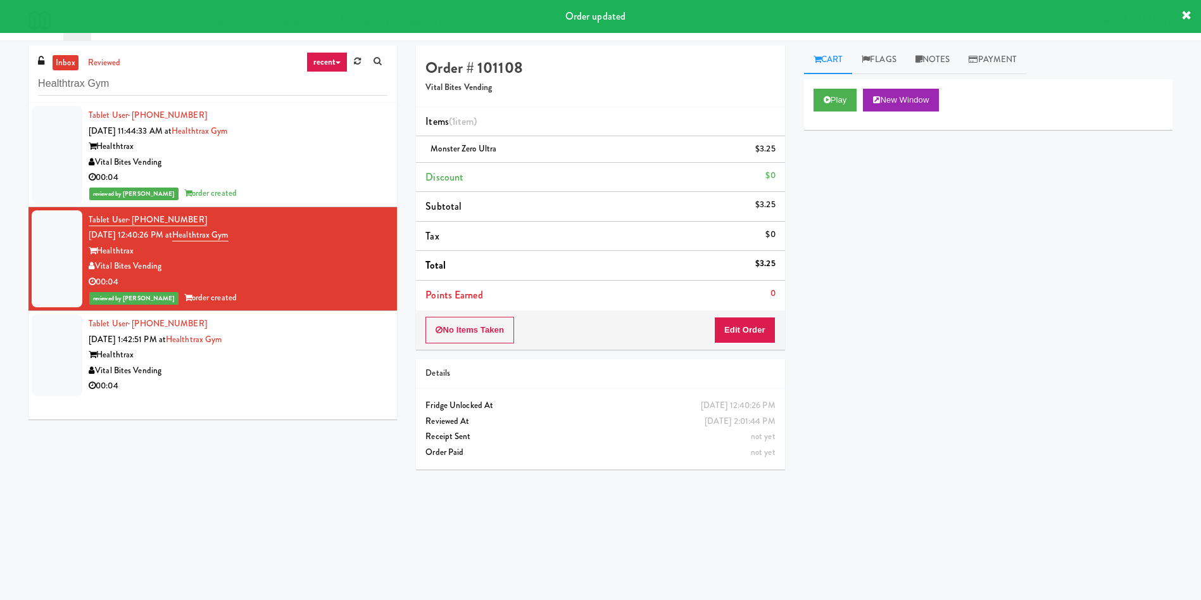
click at [64, 377] on div at bounding box center [57, 355] width 51 height 82
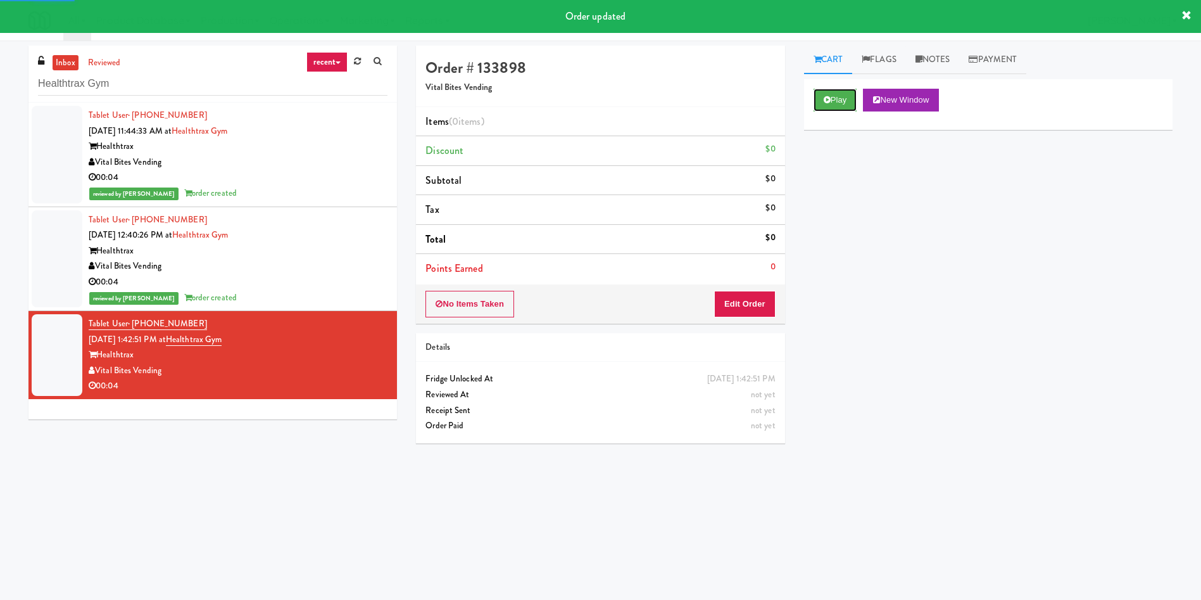
drag, startPoint x: 851, startPoint y: 98, endPoint x: 792, endPoint y: 229, distance: 143.5
click at [851, 98] on button "Play" at bounding box center [836, 100] width 44 height 23
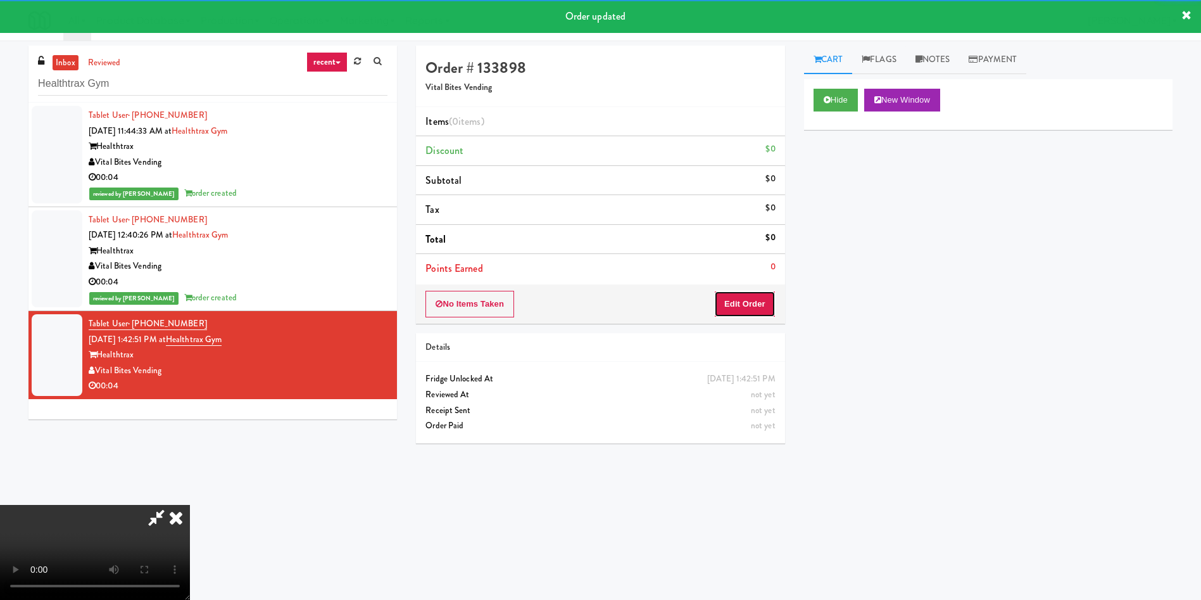
drag, startPoint x: 757, startPoint y: 299, endPoint x: 420, endPoint y: 165, distance: 362.7
click at [756, 299] on button "Edit Order" at bounding box center [744, 304] width 61 height 27
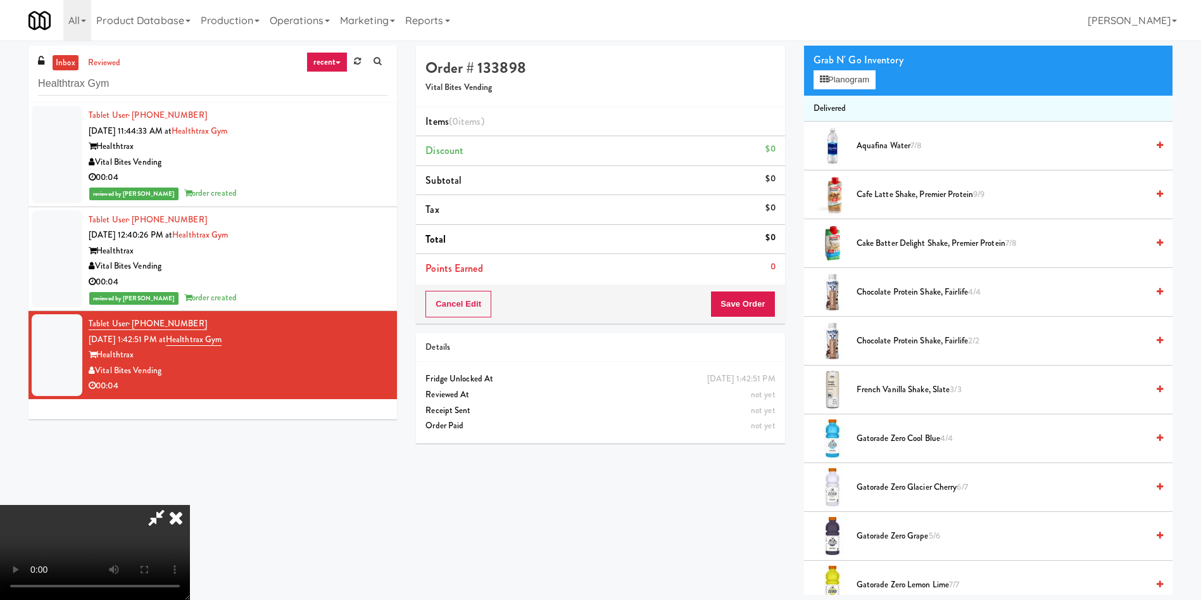
scroll to position [95, 0]
click at [190, 505] on video at bounding box center [95, 552] width 190 height 95
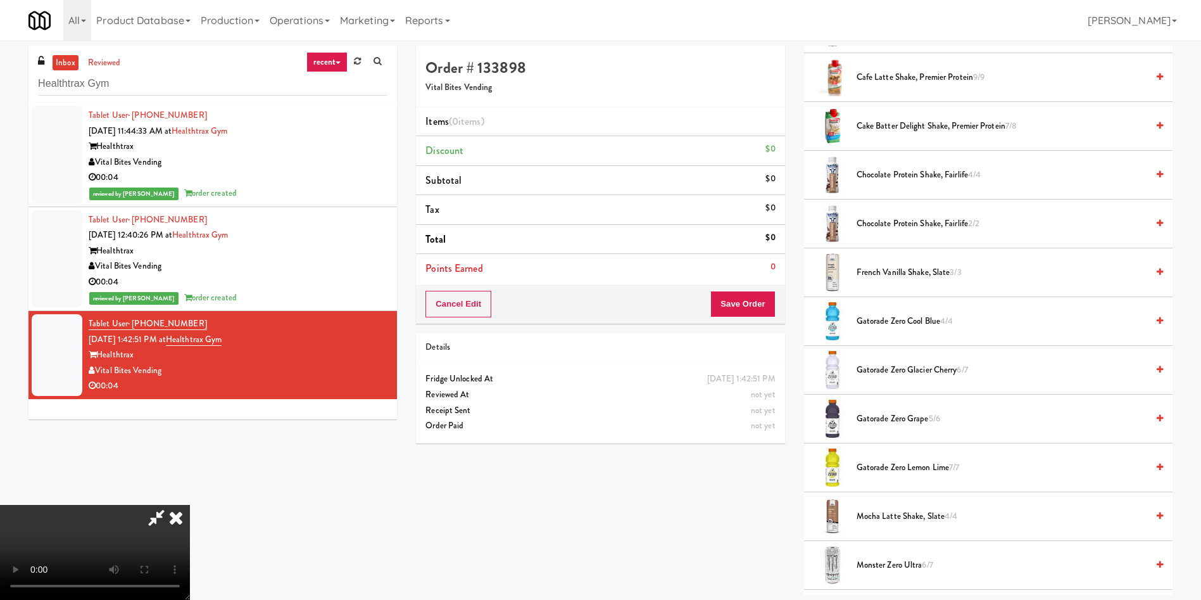
scroll to position [380, 0]
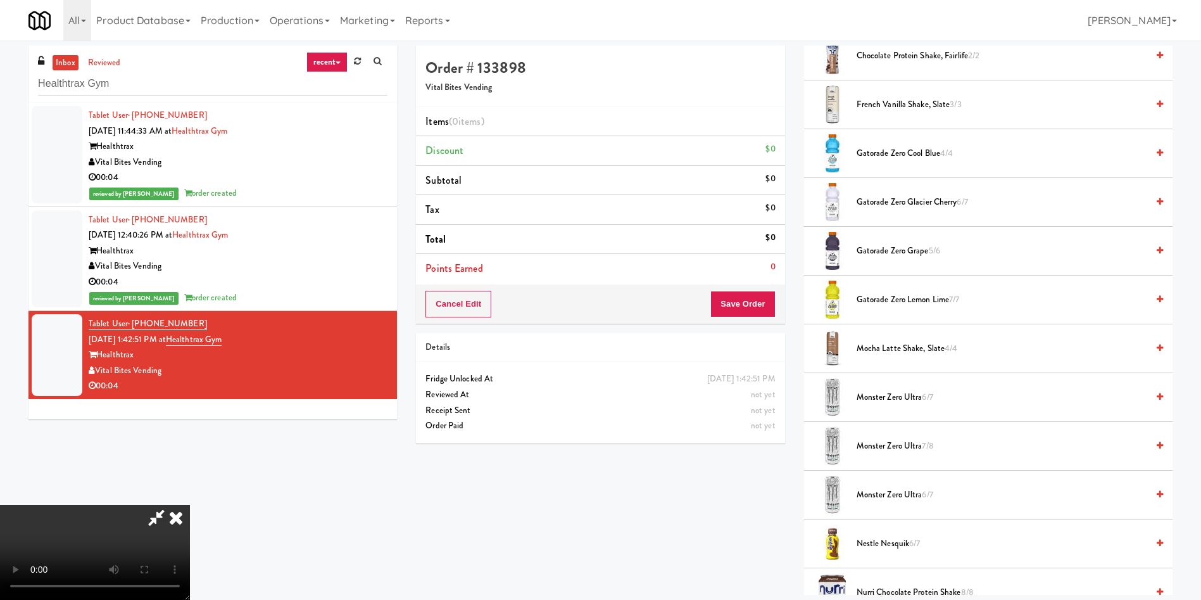
click at [887, 447] on span "Monster Zero Ultra 7/8" at bounding box center [1002, 446] width 291 height 16
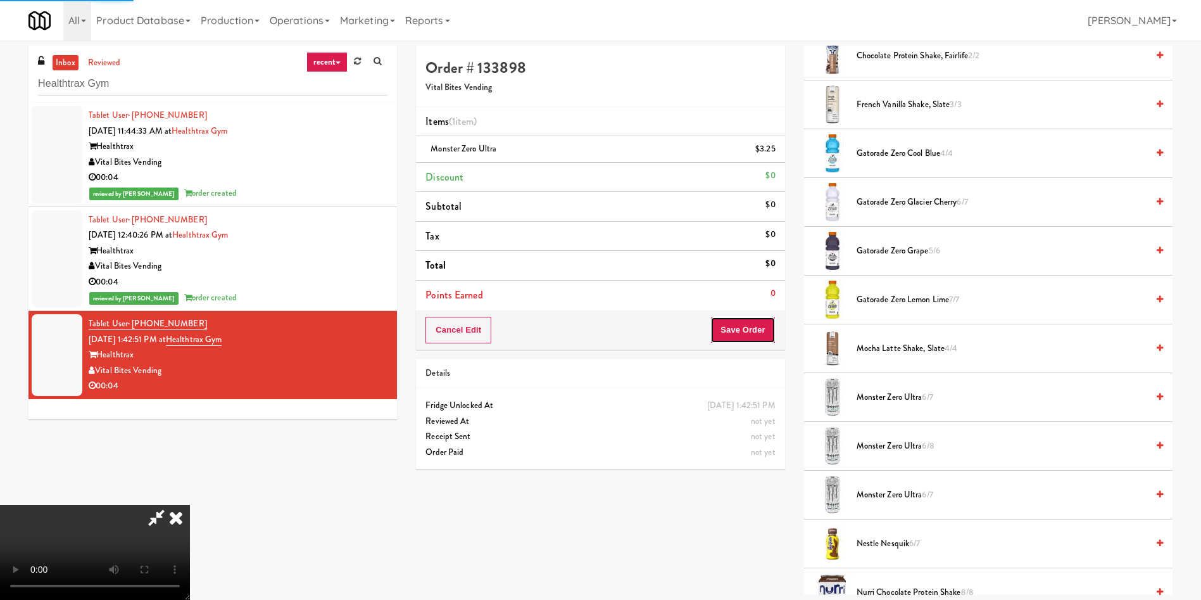
click at [757, 331] on button "Save Order" at bounding box center [743, 330] width 65 height 27
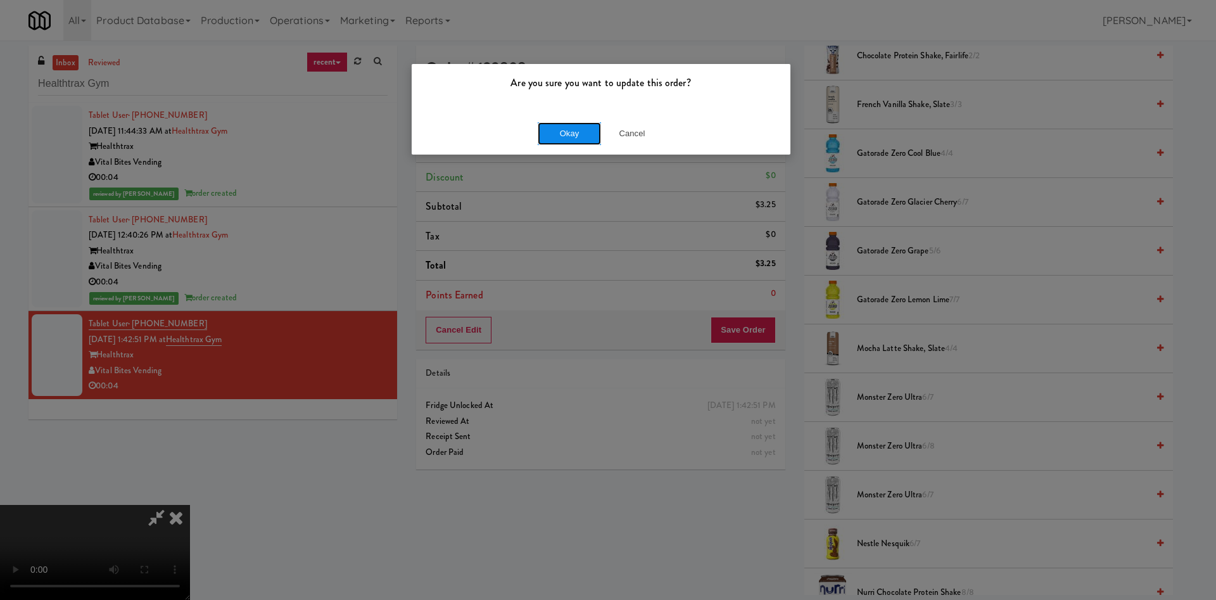
click at [586, 127] on button "Okay" at bounding box center [569, 133] width 63 height 23
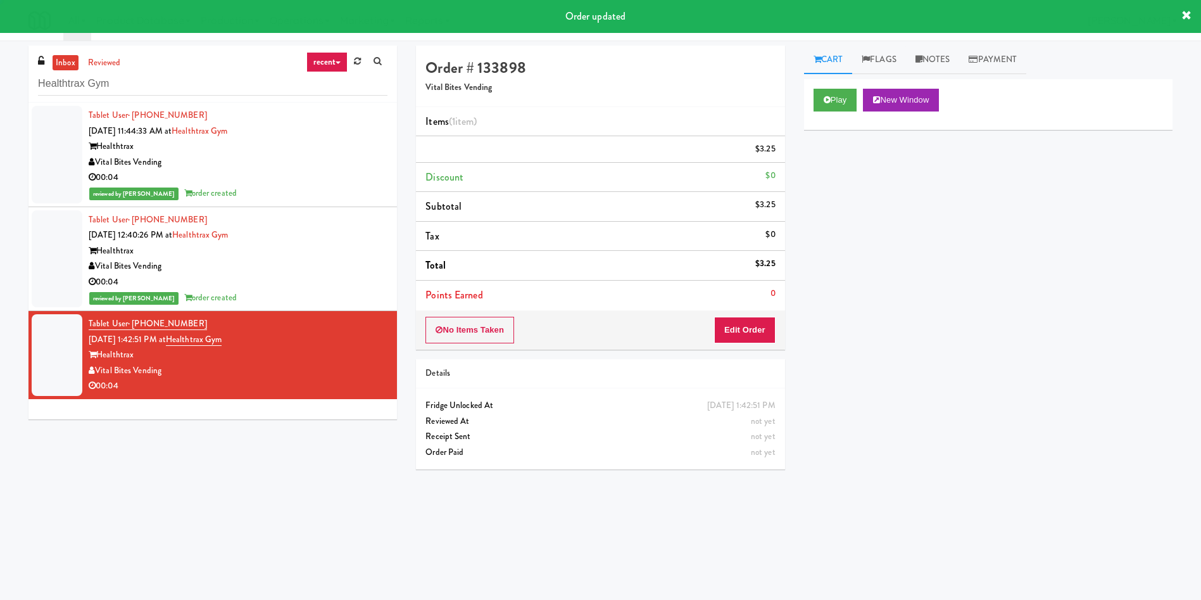
scroll to position [0, 0]
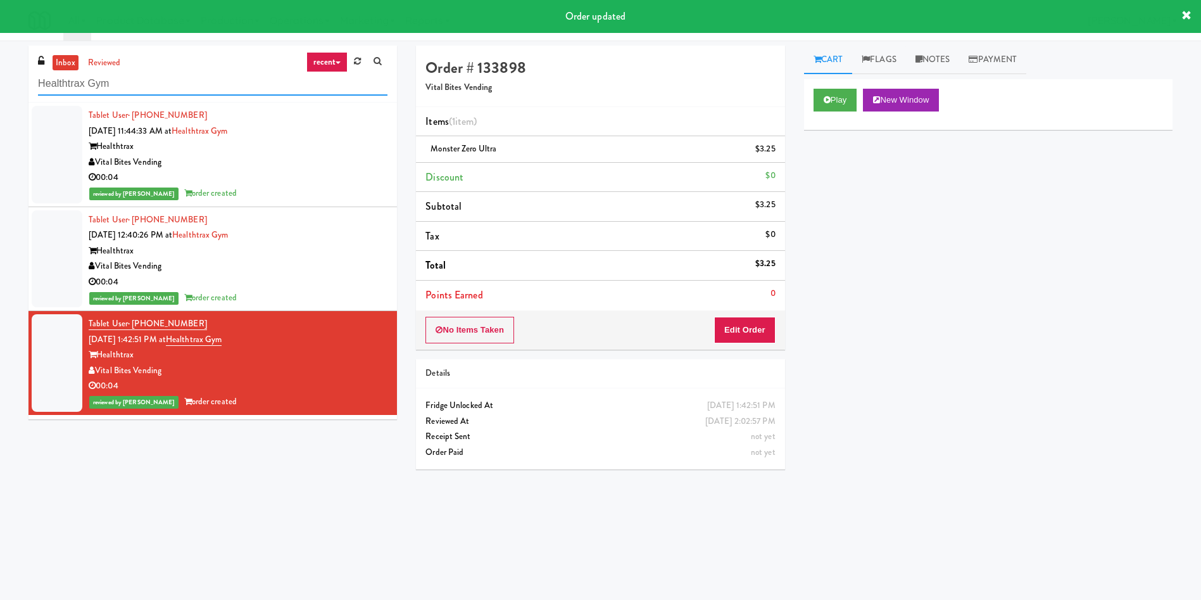
drag, startPoint x: 167, startPoint y: 86, endPoint x: 2, endPoint y: 22, distance: 177.3
click at [0, 41] on body "Order updated Are you sure you want to update this order? Okay Cancel Okay Are …" at bounding box center [600, 341] width 1201 height 600
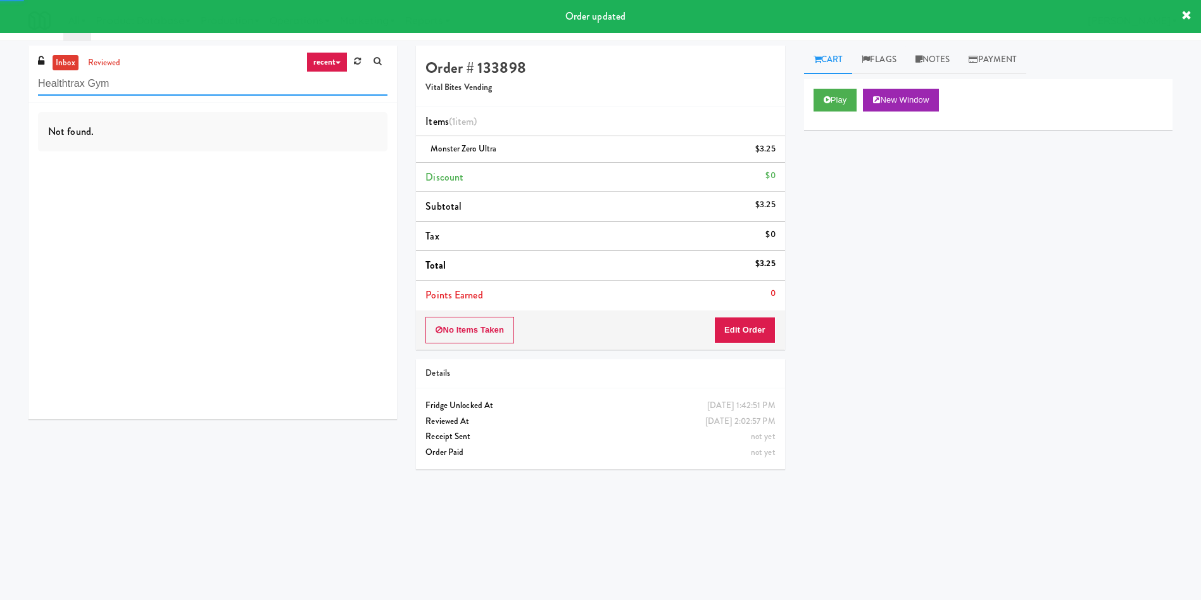
paste input "27 Atlantic"
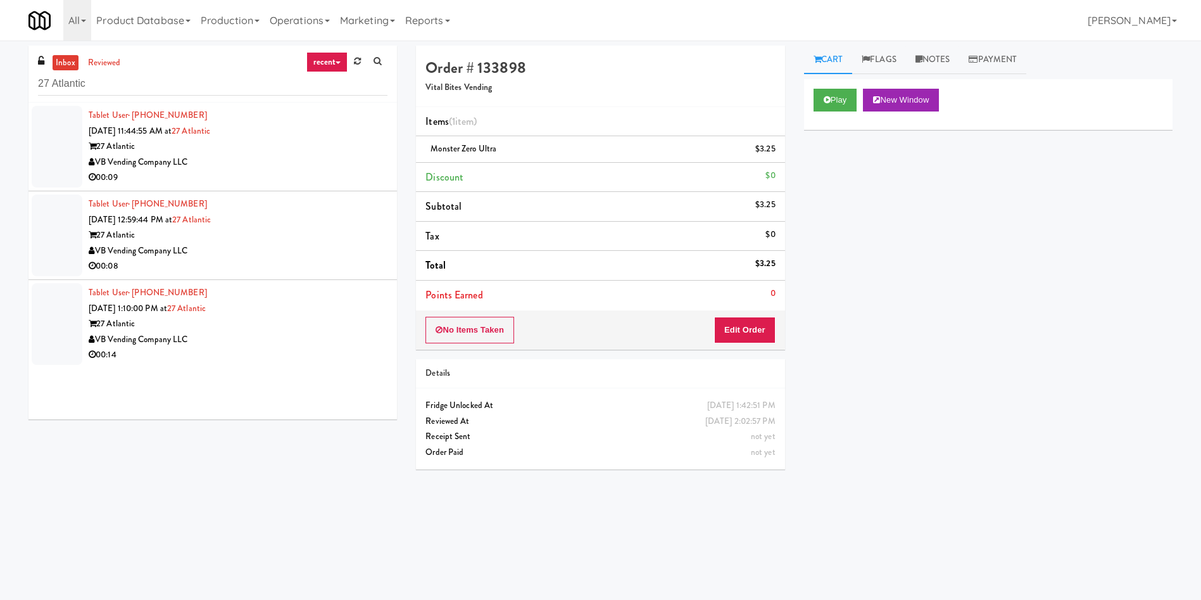
drag, startPoint x: 60, startPoint y: 130, endPoint x: 217, endPoint y: 147, distance: 157.4
click at [84, 129] on li "Tablet User · (717) 649-5651 Aug 27, 2025 11:44:55 AM at 27 Atlantic 27 Atlanti…" at bounding box center [213, 147] width 369 height 89
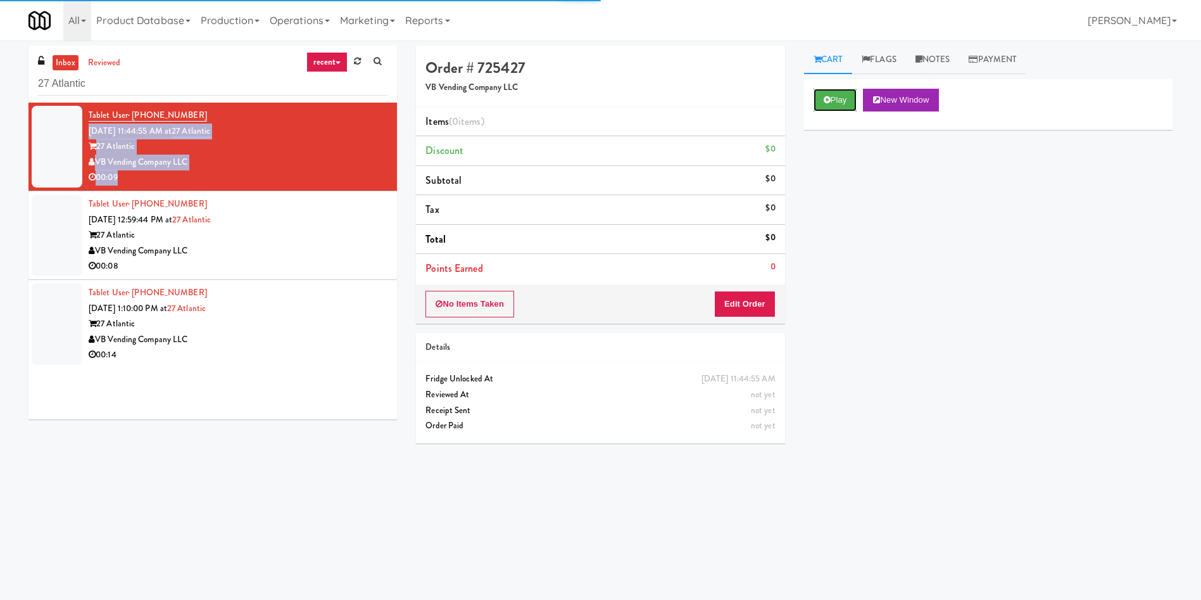
drag, startPoint x: 842, startPoint y: 103, endPoint x: 792, endPoint y: 237, distance: 143.5
click at [841, 102] on button "Play" at bounding box center [836, 100] width 44 height 23
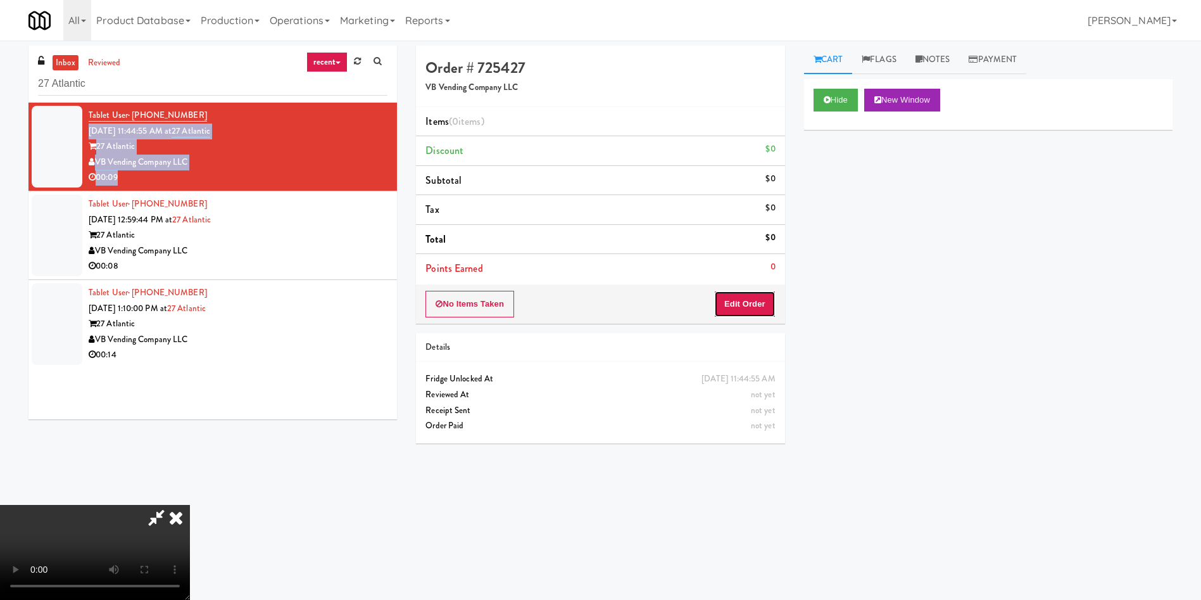
click at [762, 295] on button "Edit Order" at bounding box center [744, 304] width 61 height 27
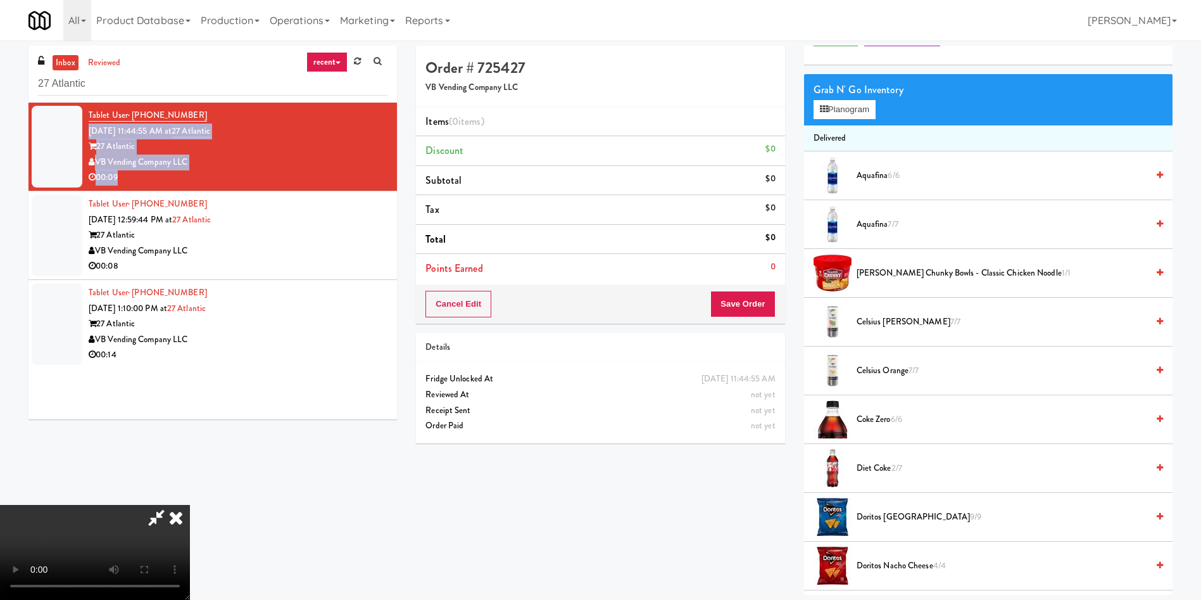
scroll to position [95, 0]
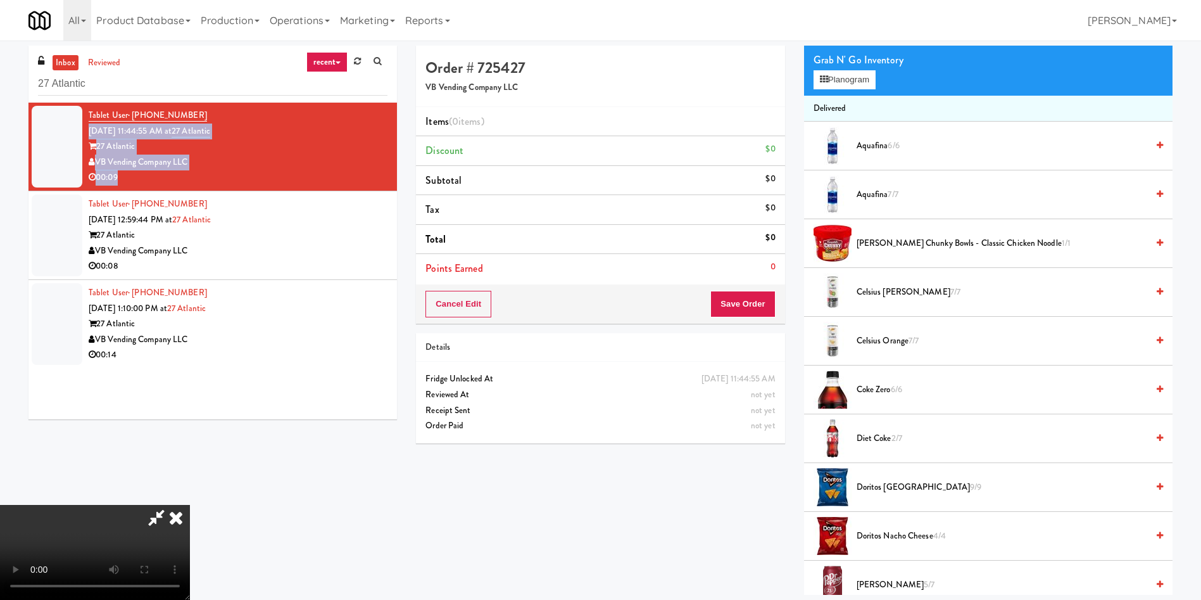
click at [190, 505] on video at bounding box center [95, 552] width 190 height 95
click at [889, 436] on span "Diet coke 2/7" at bounding box center [1002, 439] width 291 height 16
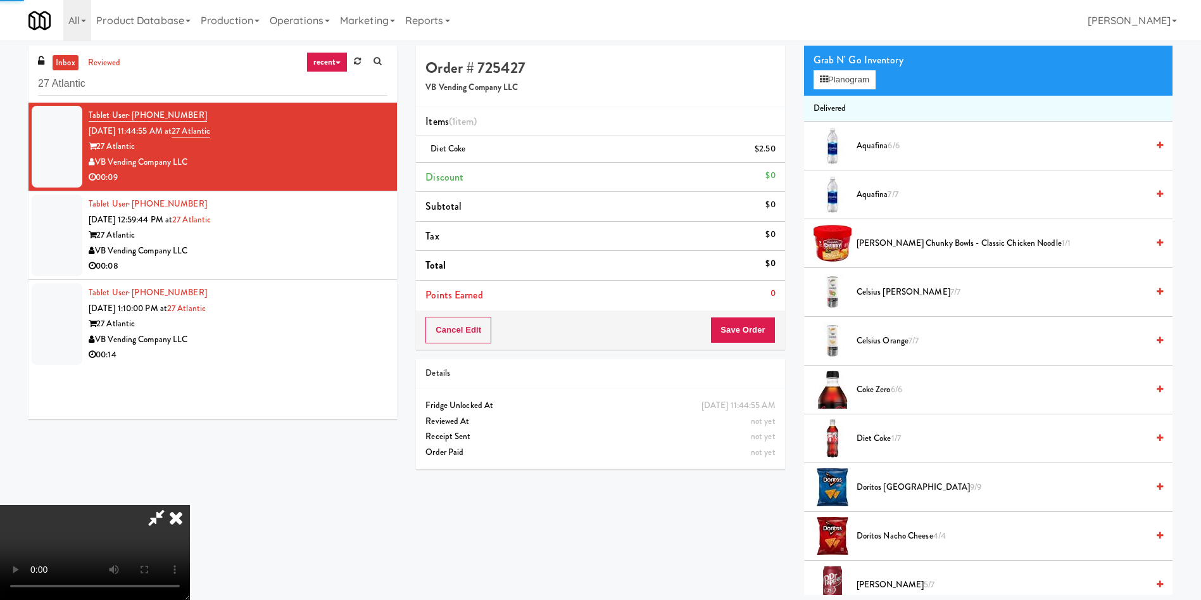
click at [190, 505] on video at bounding box center [95, 552] width 190 height 95
click at [882, 435] on span "Diet coke 1/7" at bounding box center [1002, 439] width 291 height 16
click at [912, 537] on span "Doritos Nacho Cheese 4/4" at bounding box center [1002, 536] width 291 height 16
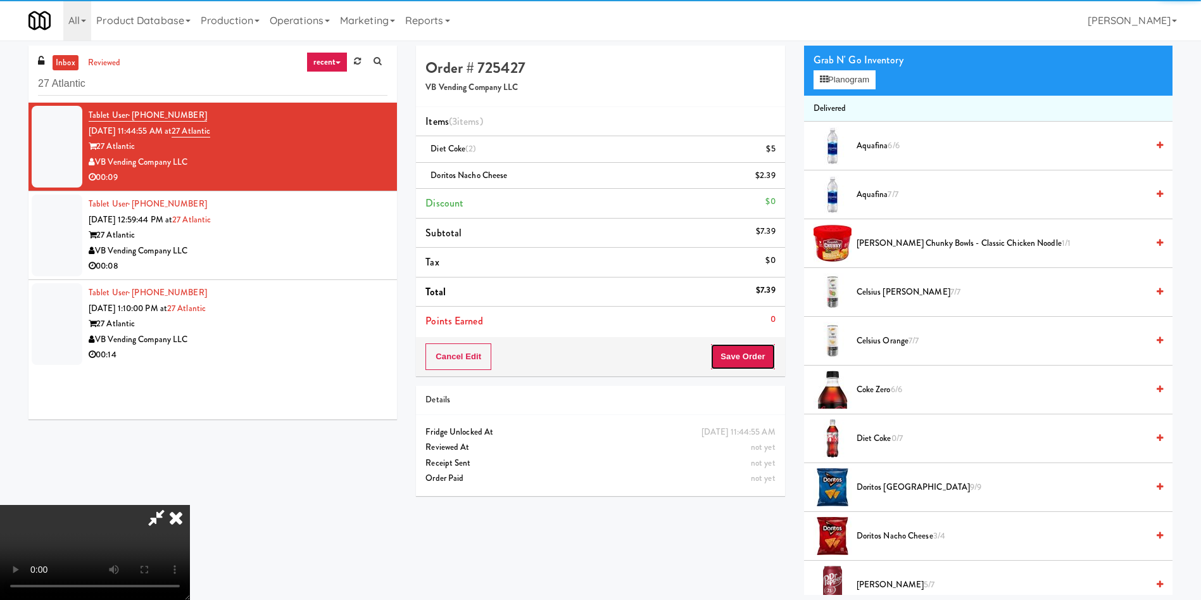
click at [755, 358] on button "Save Order" at bounding box center [743, 356] width 65 height 27
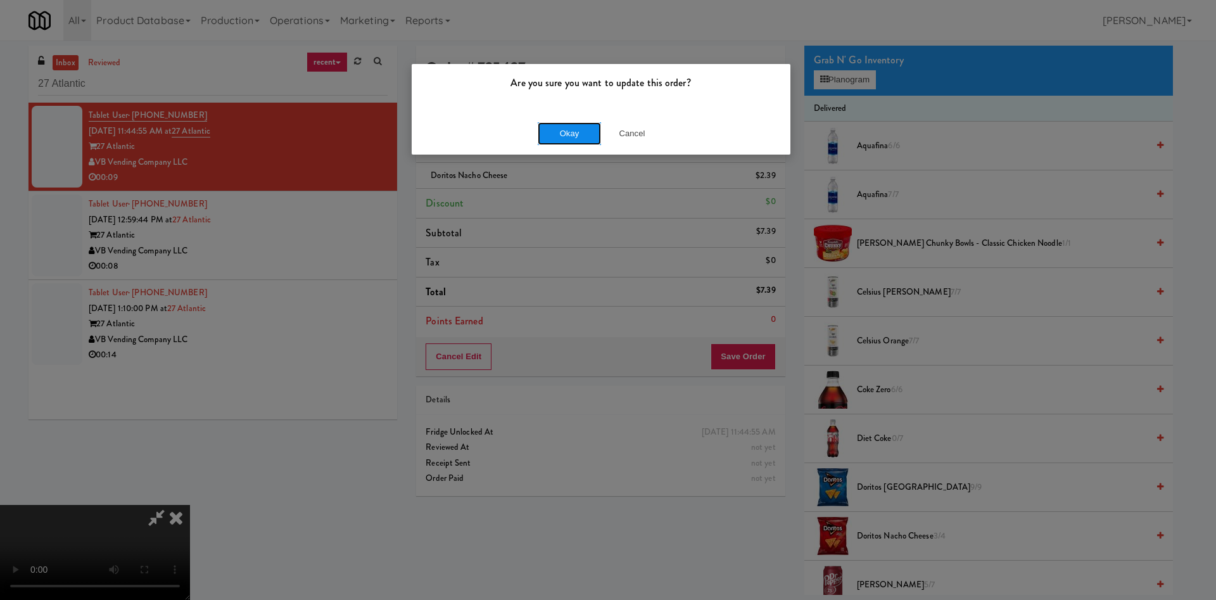
click at [564, 142] on button "Okay" at bounding box center [569, 133] width 63 height 23
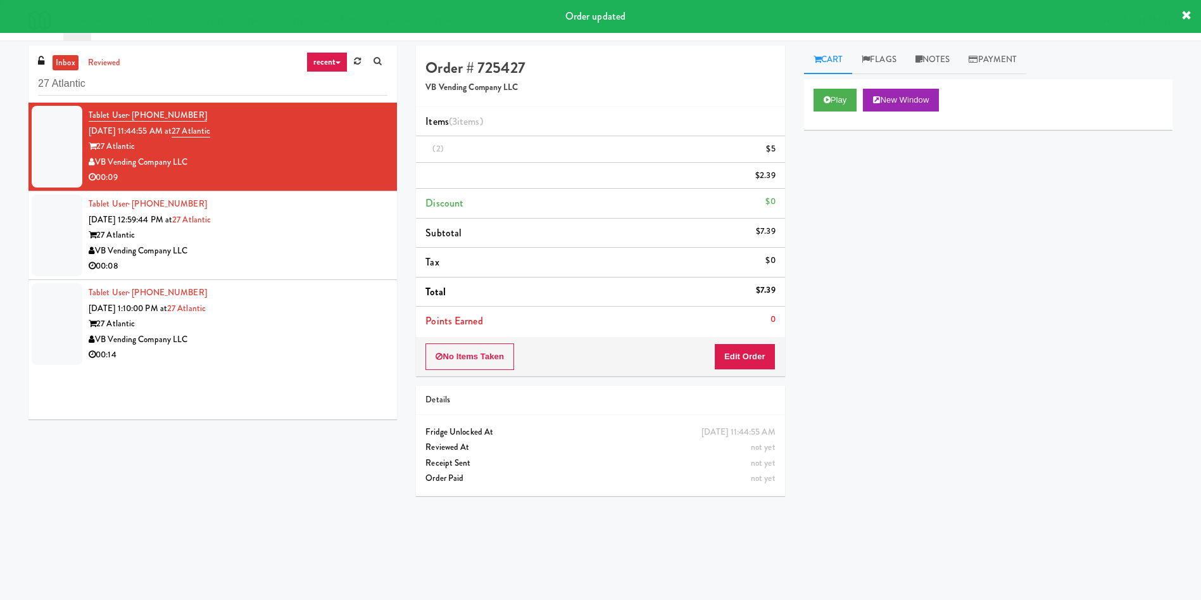
scroll to position [0, 0]
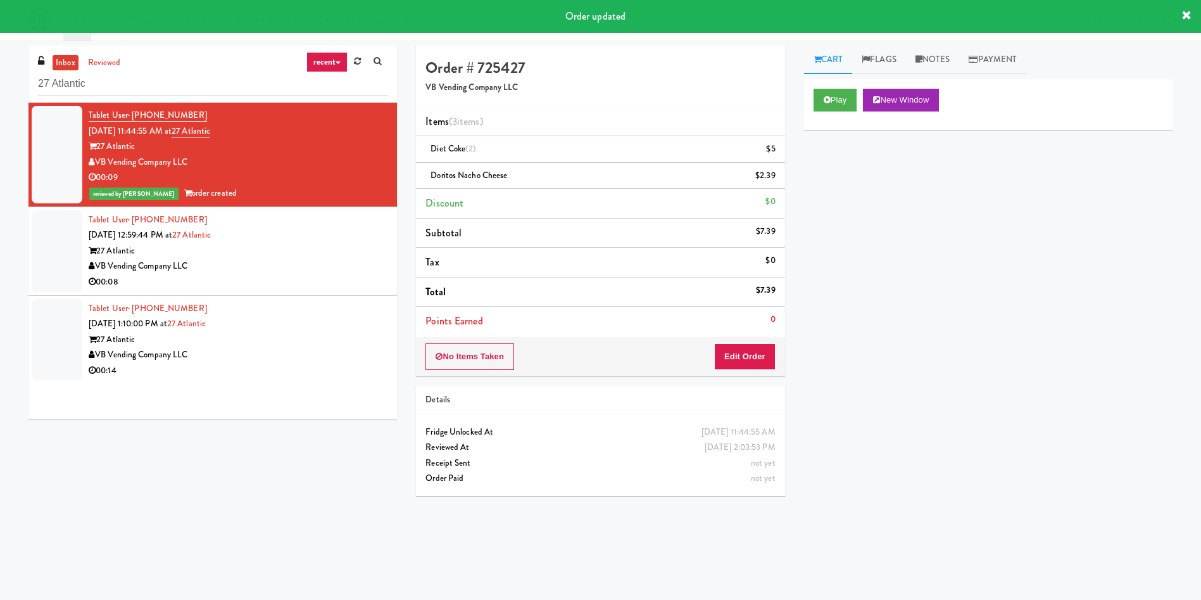
drag, startPoint x: 56, startPoint y: 263, endPoint x: 149, endPoint y: 252, distance: 94.4
click at [56, 263] on div at bounding box center [57, 251] width 51 height 82
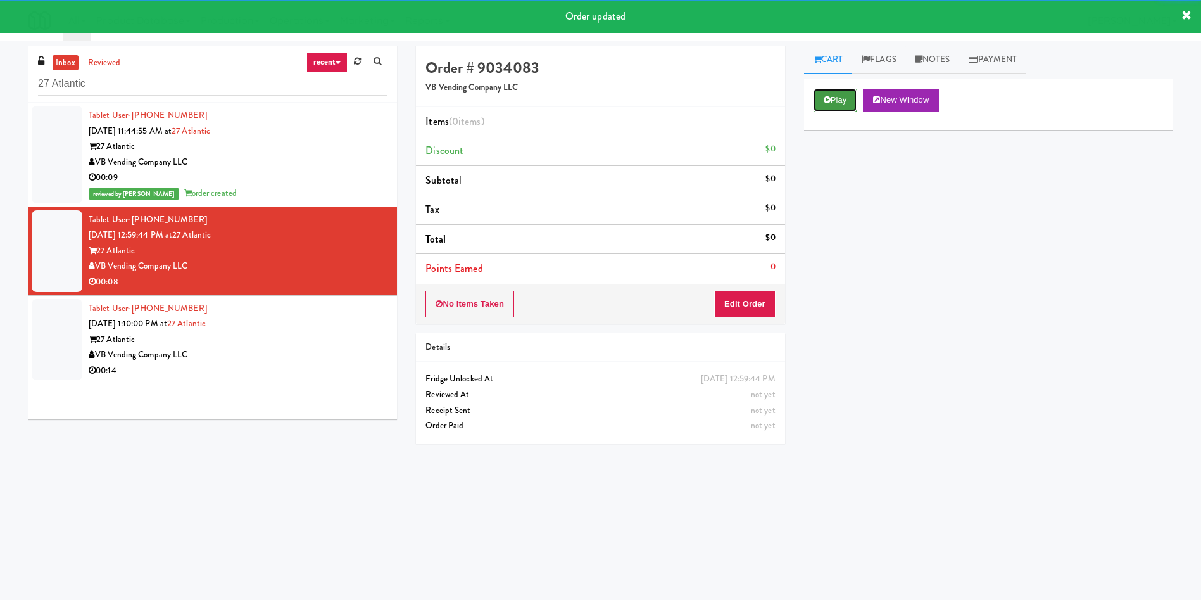
click at [838, 108] on button "Play" at bounding box center [836, 100] width 44 height 23
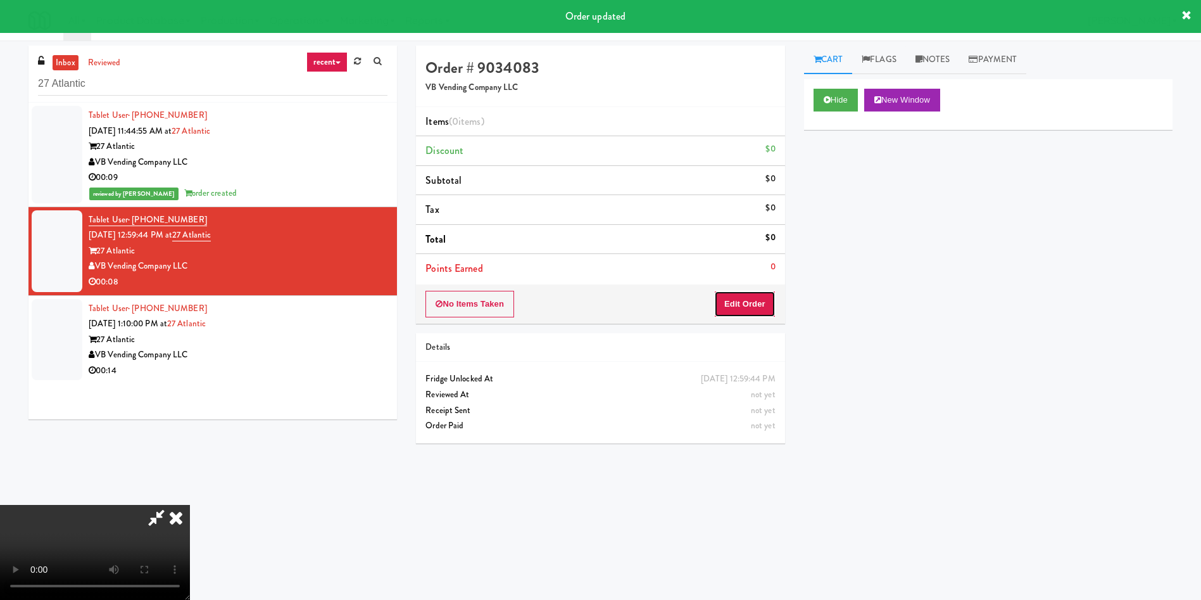
click at [728, 300] on button "Edit Order" at bounding box center [744, 304] width 61 height 27
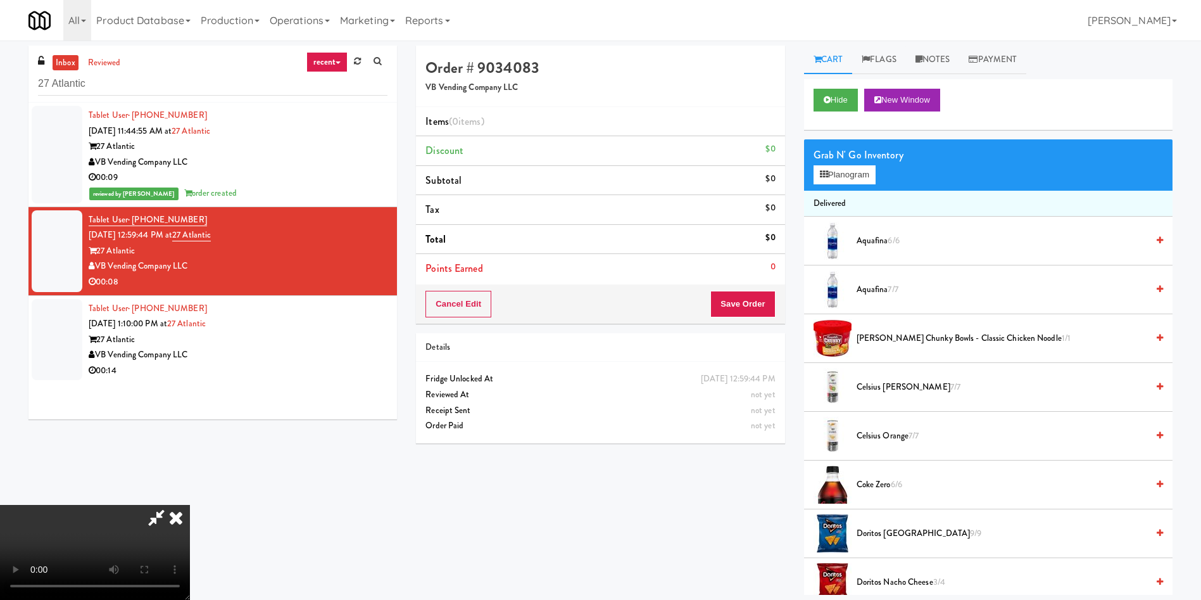
scroll to position [95, 0]
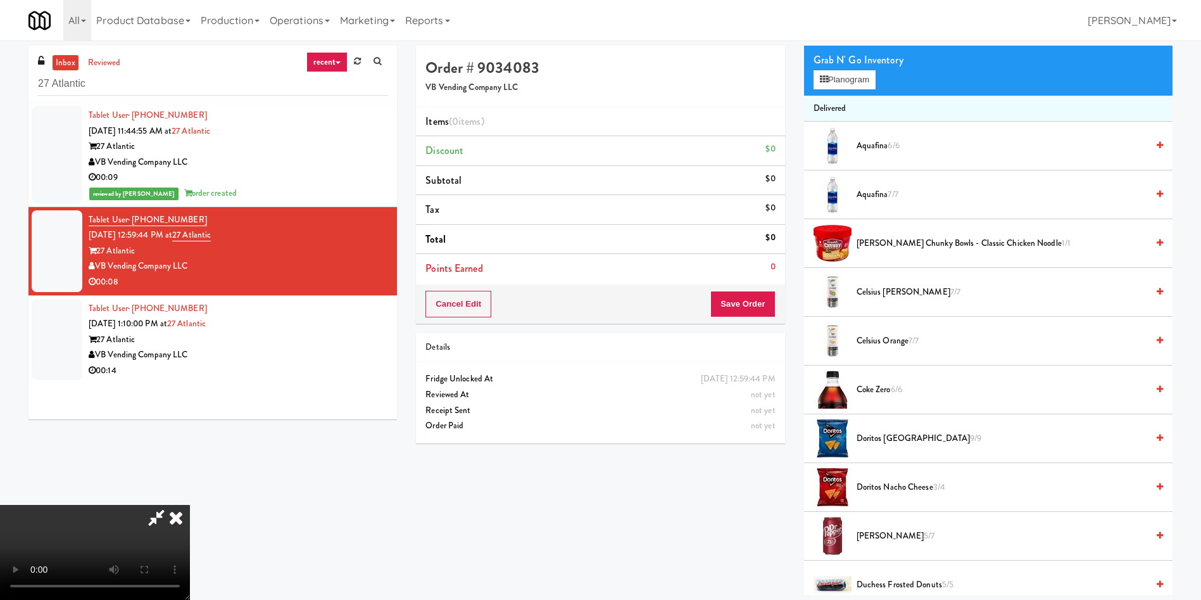
click at [190, 505] on video at bounding box center [95, 552] width 190 height 95
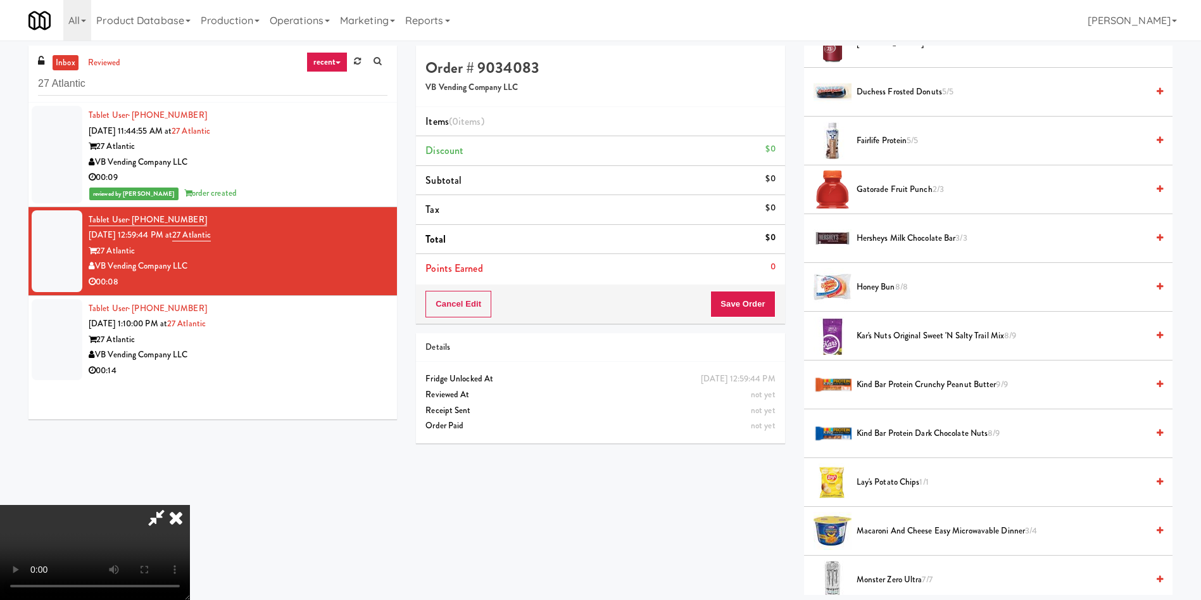
scroll to position [855, 0]
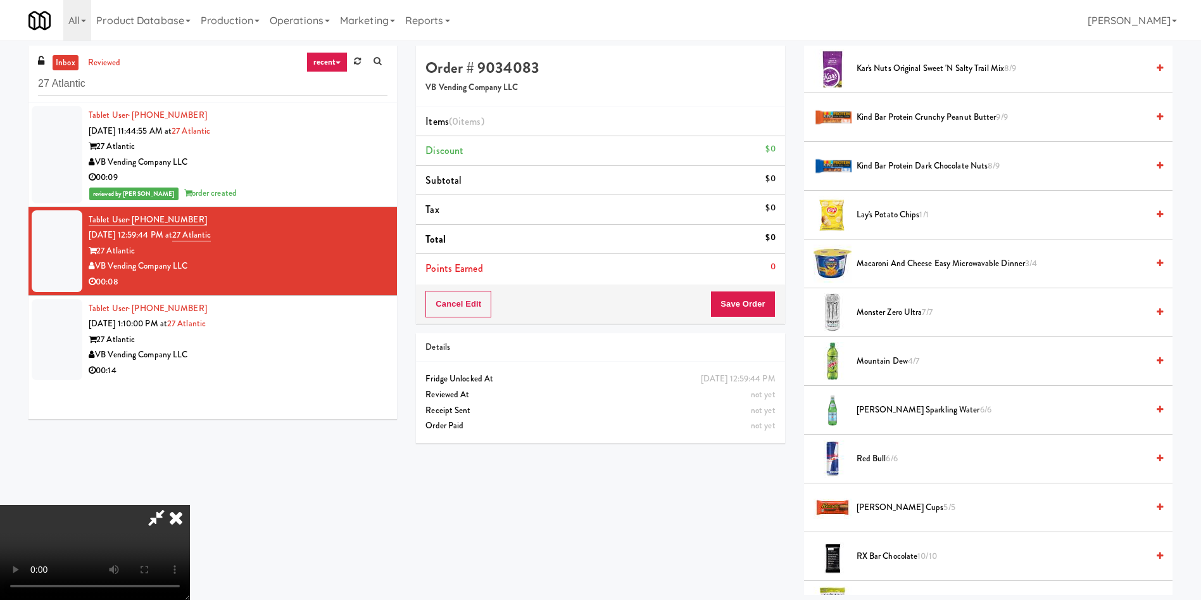
click at [860, 362] on span "Mountain Dew 4/7" at bounding box center [1002, 361] width 291 height 16
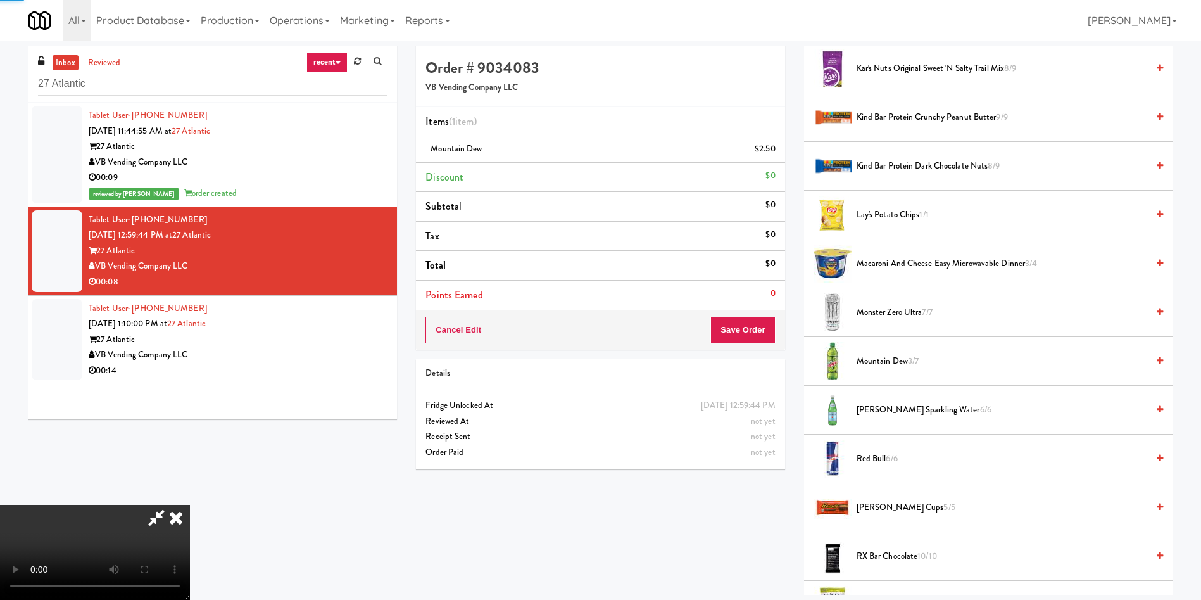
click at [190, 505] on video at bounding box center [95, 552] width 190 height 95
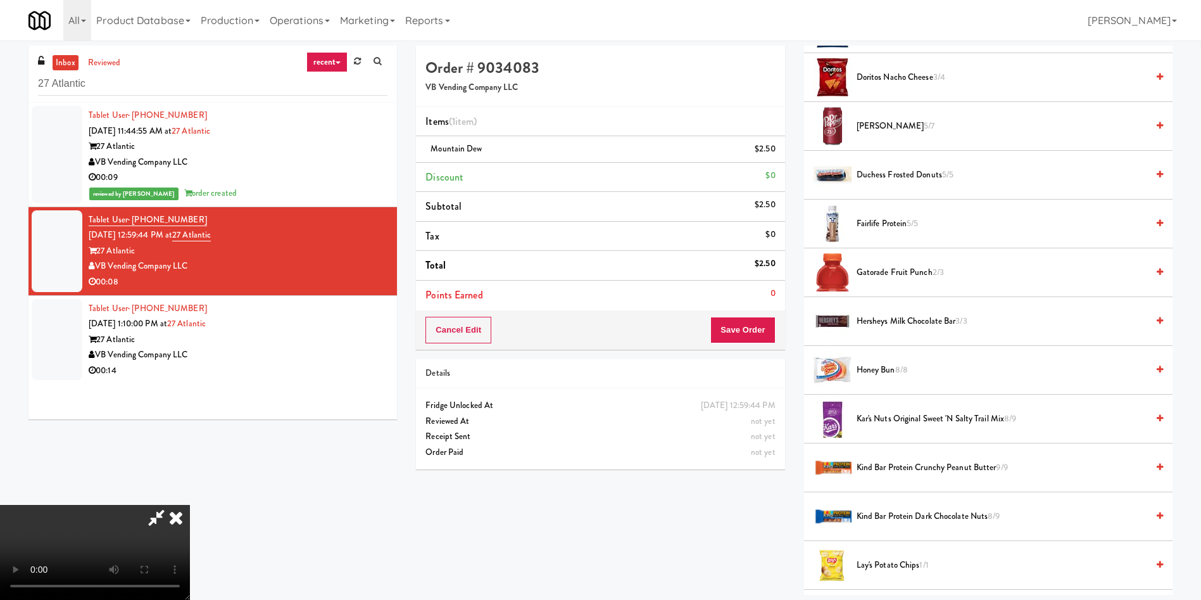
scroll to position [475, 0]
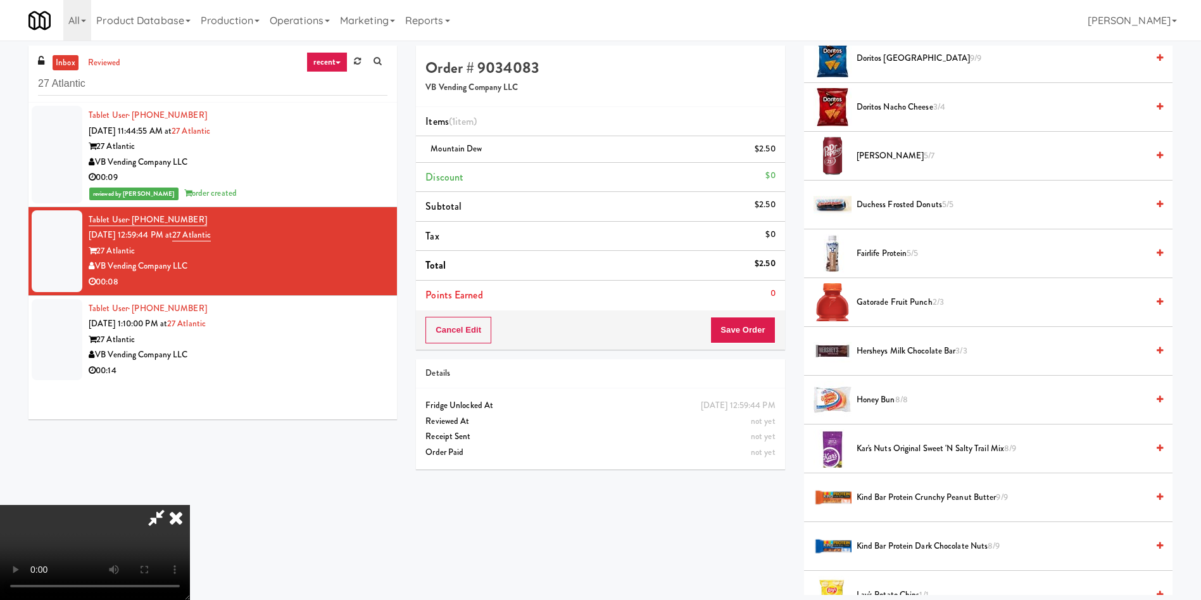
click at [893, 400] on span "Honey Bun 8/8" at bounding box center [1002, 400] width 291 height 16
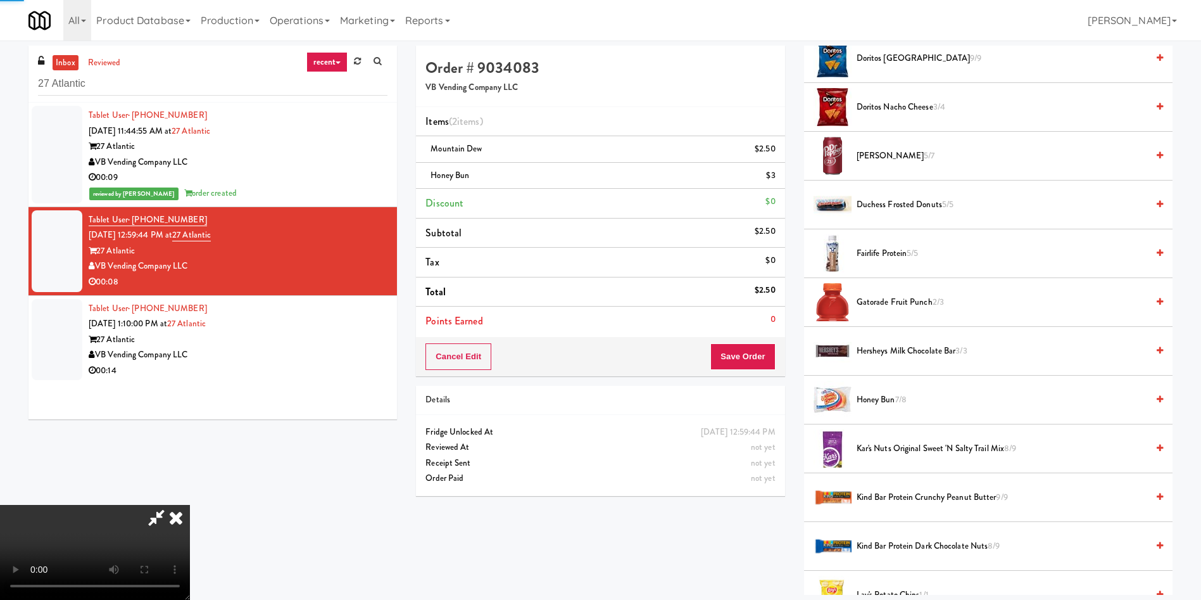
click at [190, 505] on video at bounding box center [95, 552] width 190 height 95
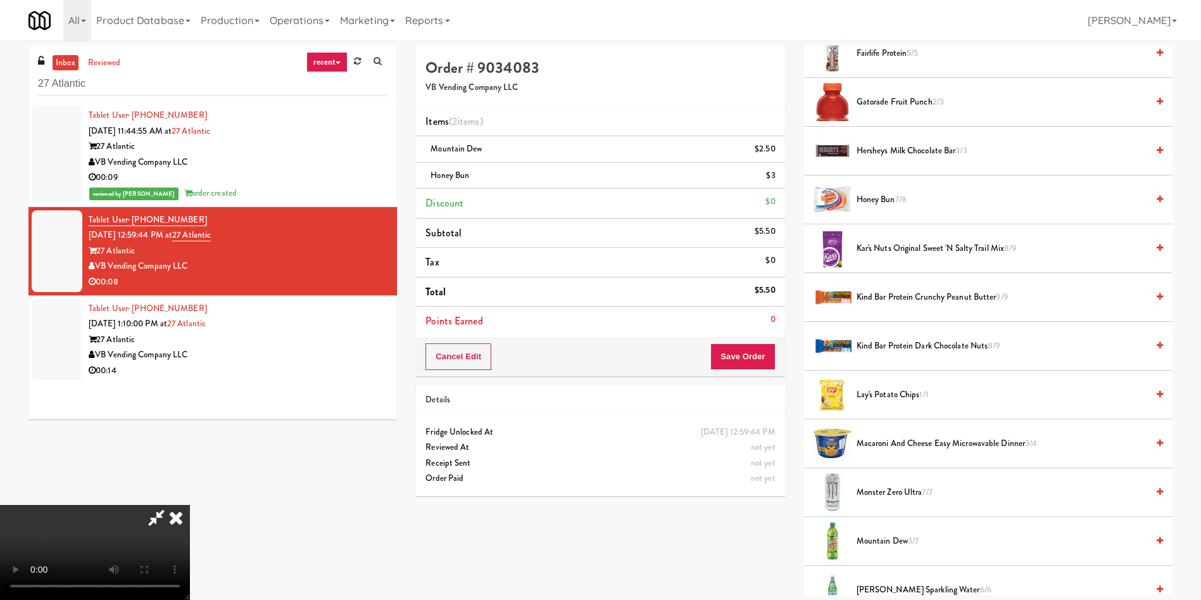
scroll to position [760, 0]
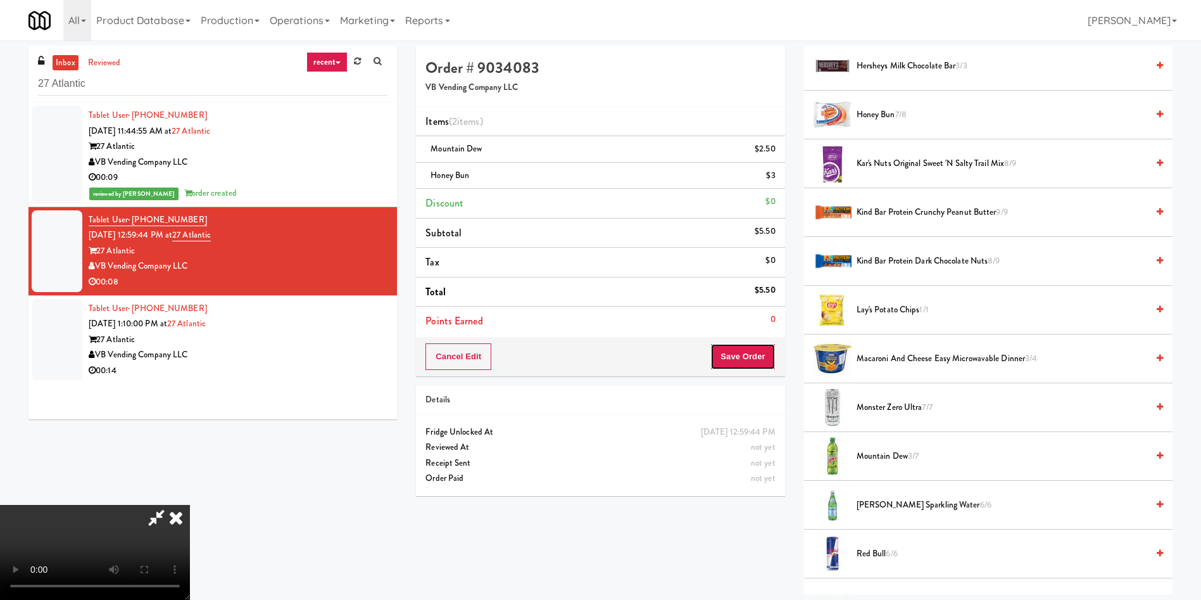
click at [751, 357] on button "Save Order" at bounding box center [743, 356] width 65 height 27
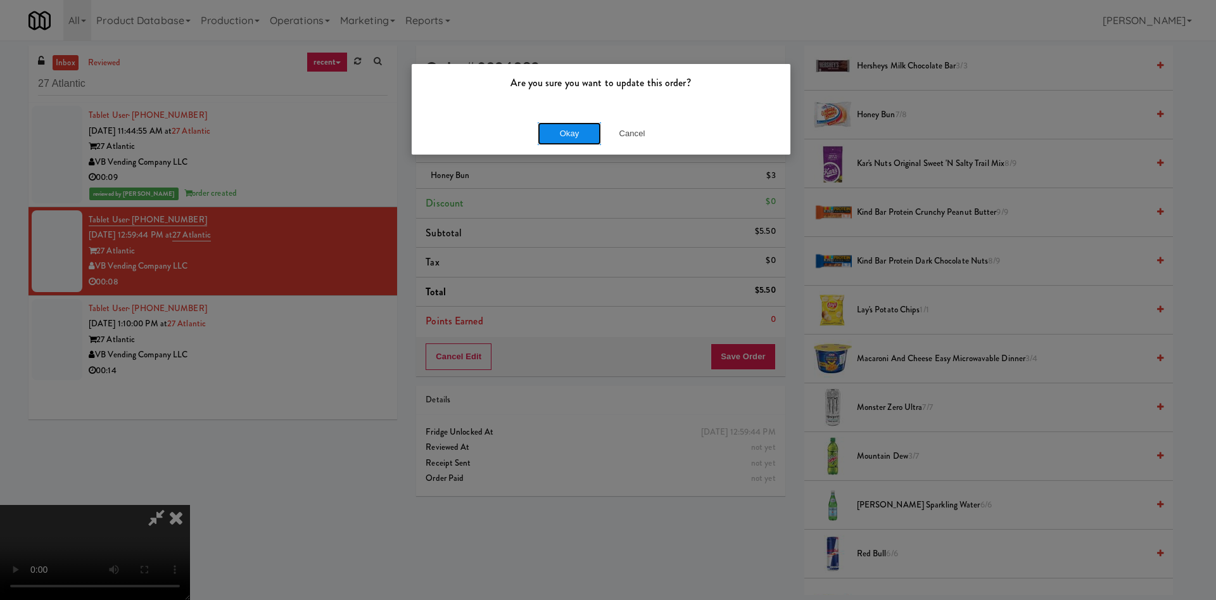
click at [561, 127] on button "Okay" at bounding box center [569, 133] width 63 height 23
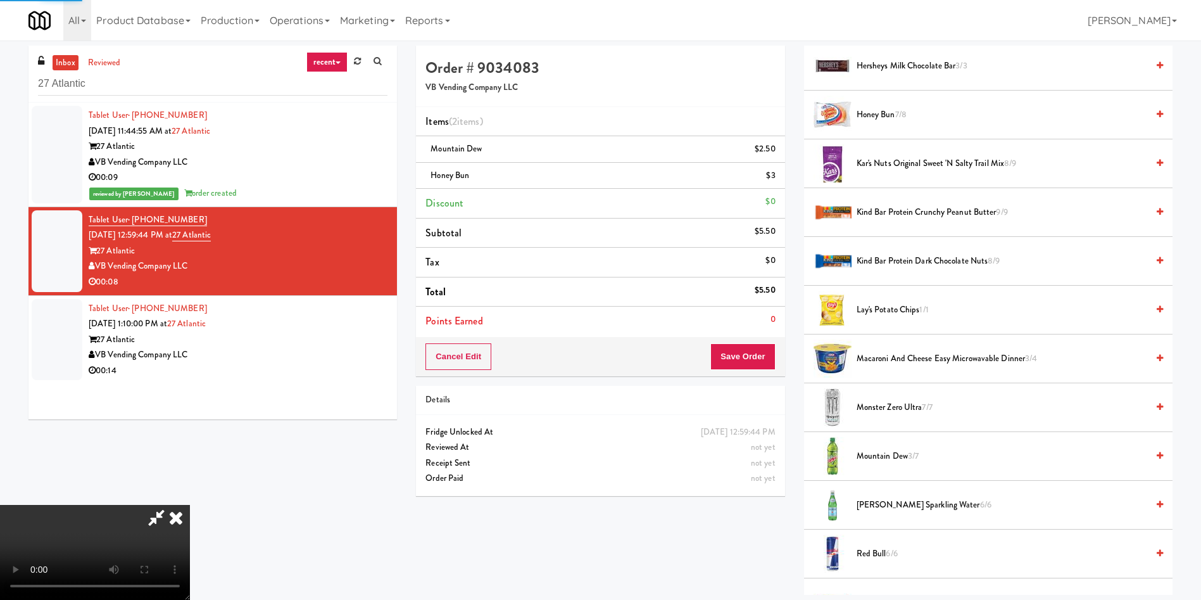
scroll to position [0, 0]
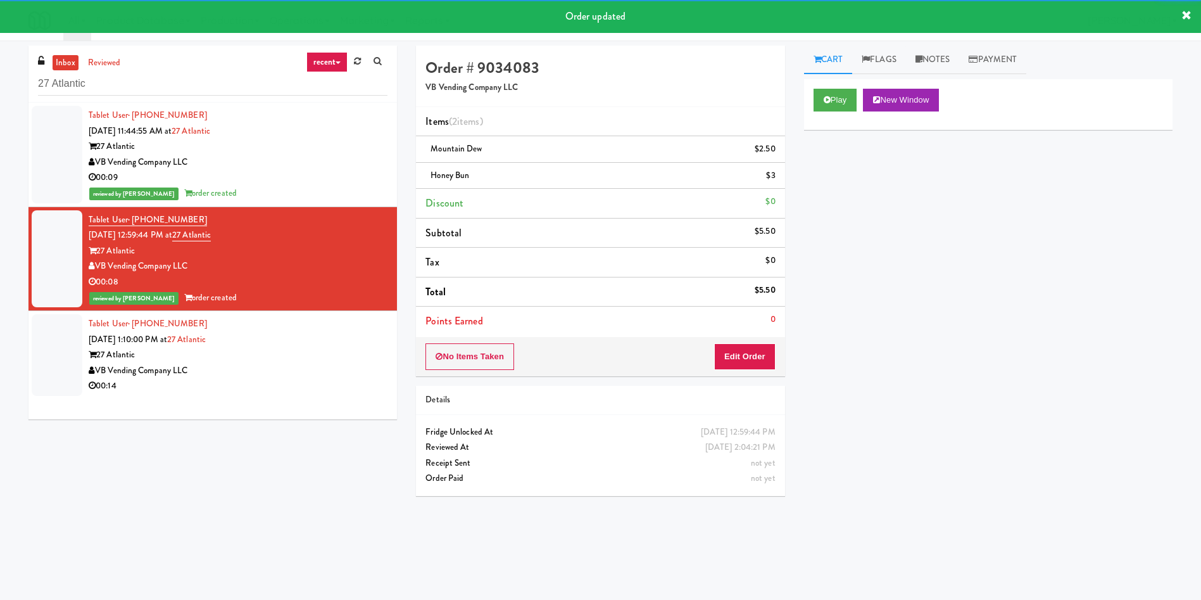
drag, startPoint x: 52, startPoint y: 348, endPoint x: 669, endPoint y: 241, distance: 626.7
click at [54, 349] on div at bounding box center [57, 355] width 51 height 82
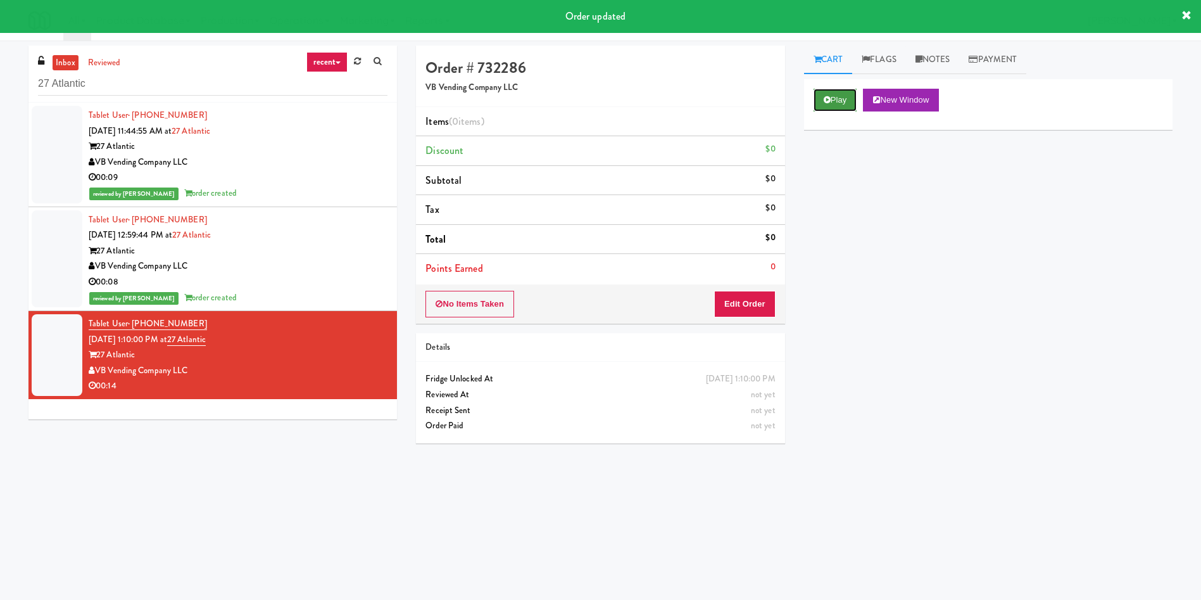
click at [842, 90] on button "Play" at bounding box center [836, 100] width 44 height 23
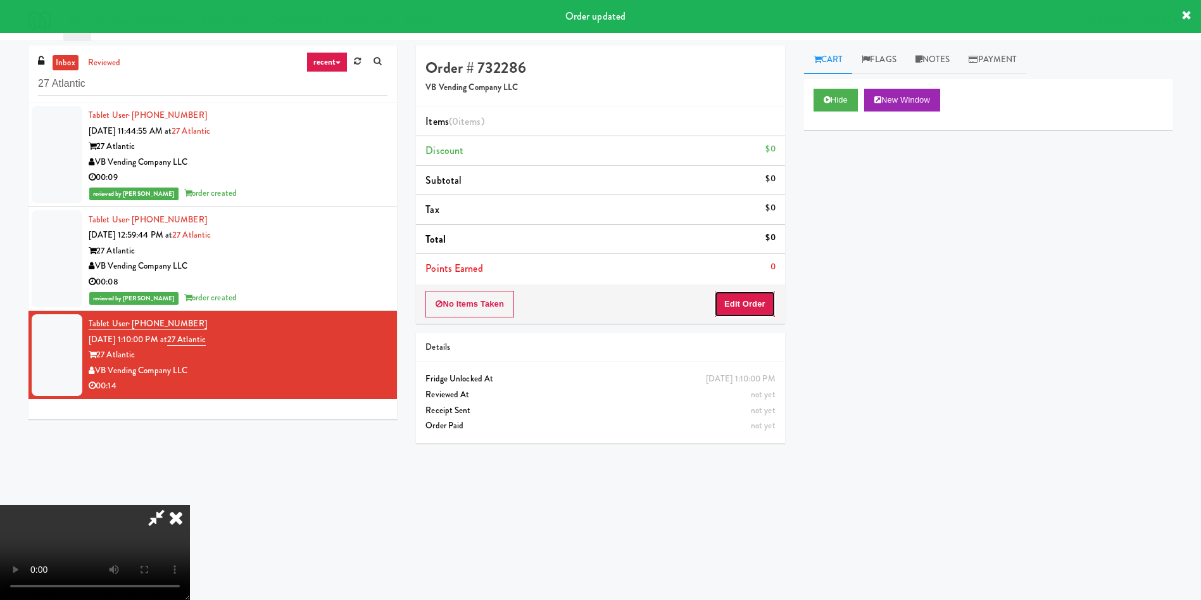
click at [737, 310] on button "Edit Order" at bounding box center [744, 304] width 61 height 27
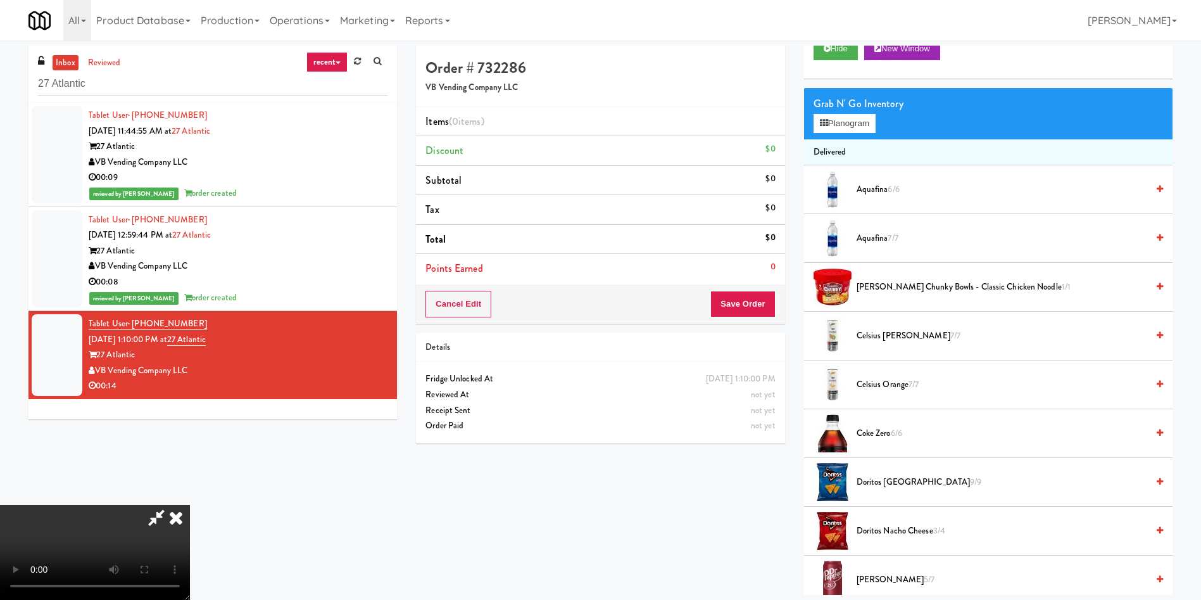
scroll to position [95, 0]
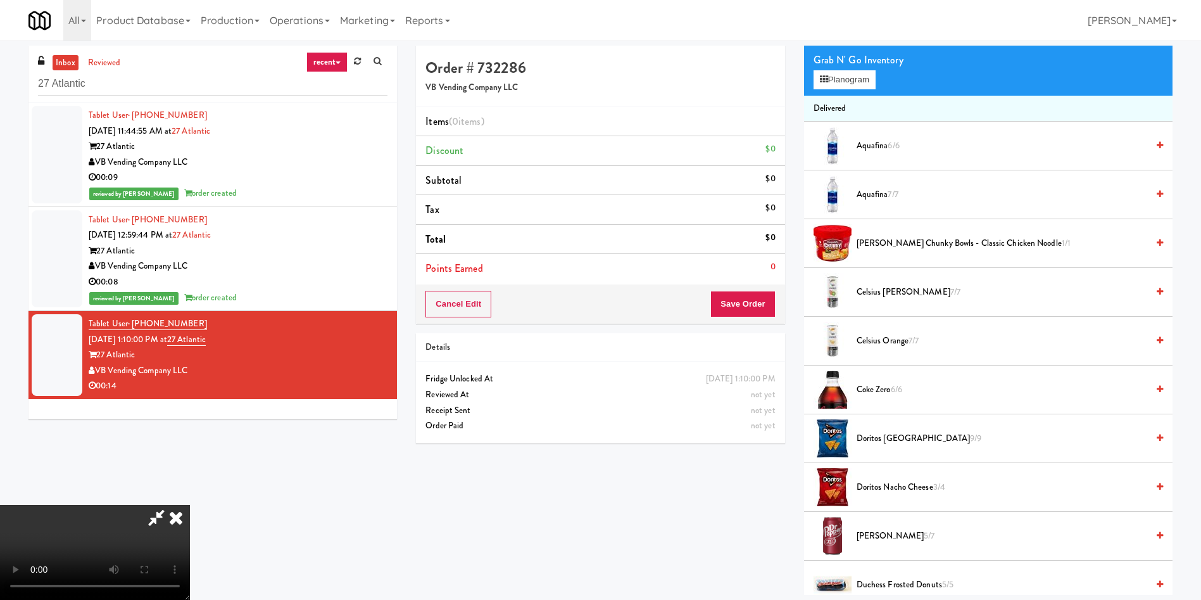
click at [190, 505] on video at bounding box center [95, 552] width 190 height 95
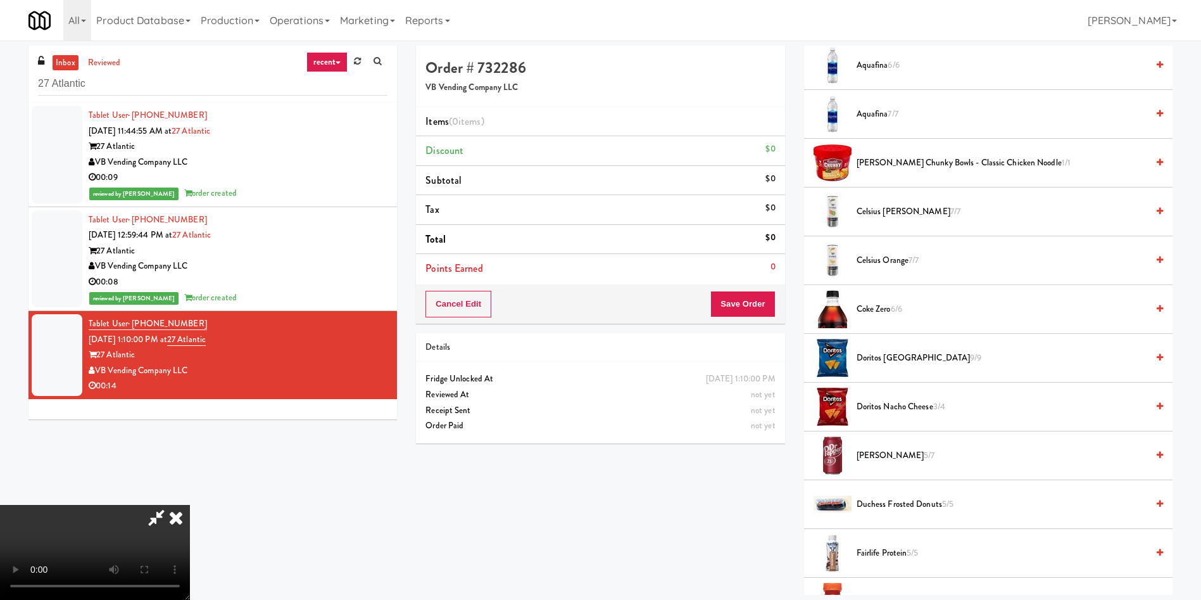
scroll to position [285, 0]
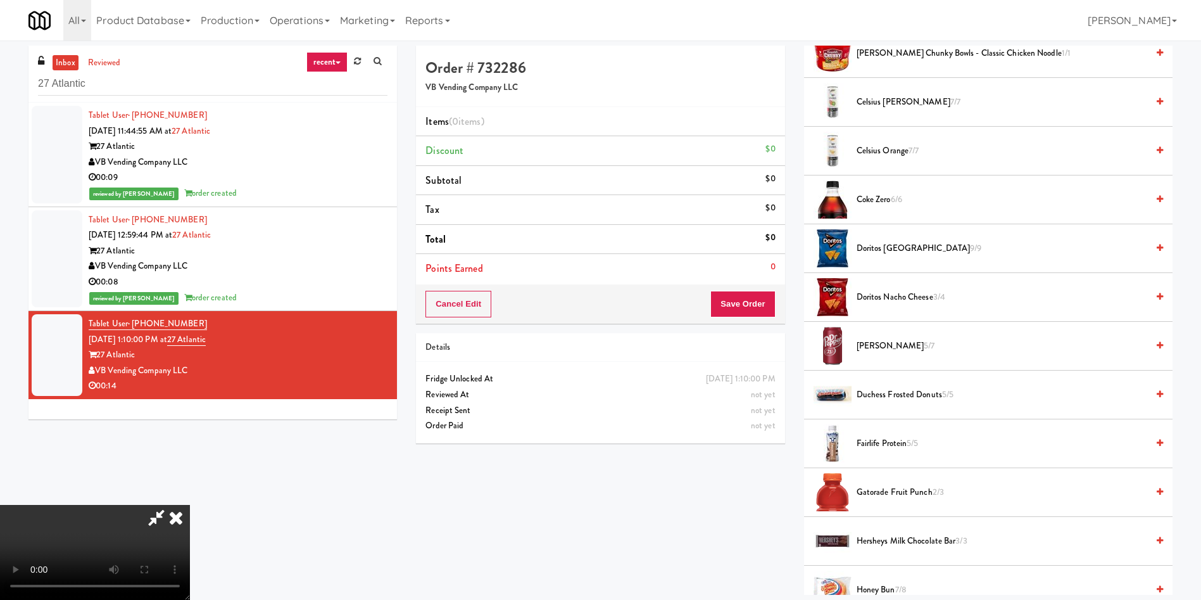
click at [881, 345] on span "Dr Pepper 5/7" at bounding box center [1002, 346] width 291 height 16
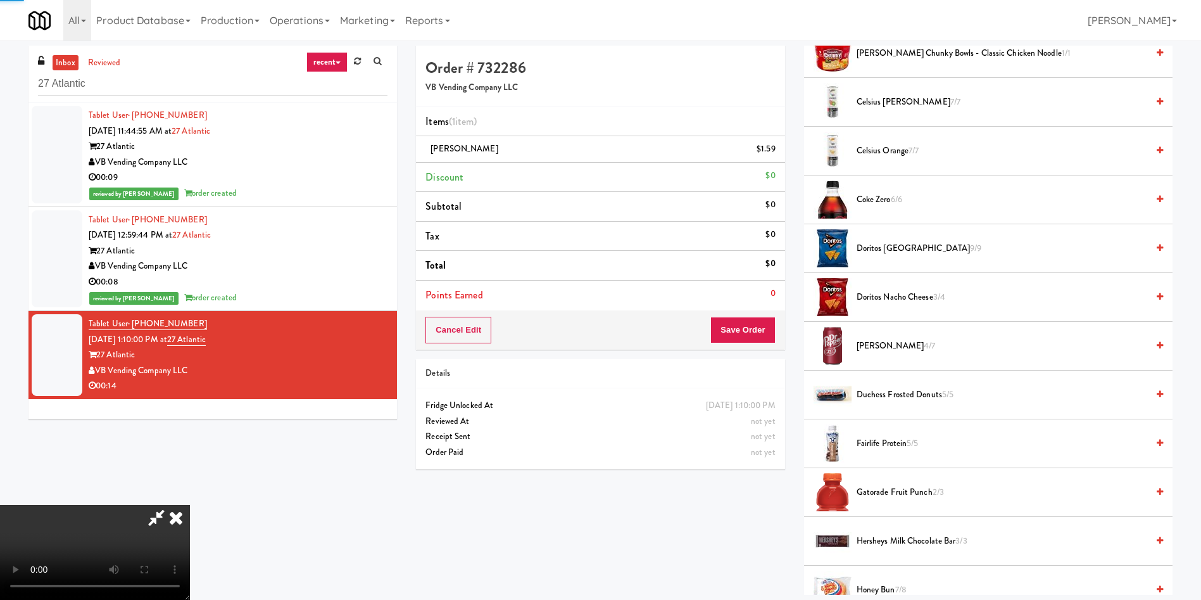
click at [190, 505] on video at bounding box center [95, 552] width 190 height 95
click at [888, 348] on span "Dr Pepper 4/7" at bounding box center [1002, 346] width 291 height 16
click at [761, 329] on button "Save Order" at bounding box center [743, 330] width 65 height 27
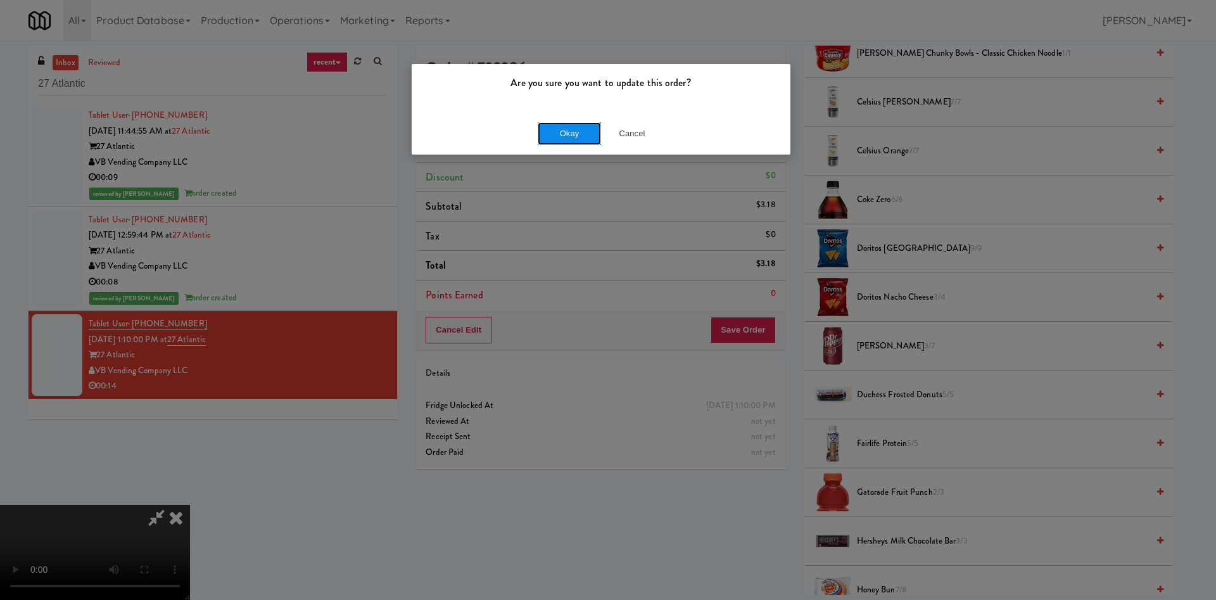
click at [571, 132] on button "Okay" at bounding box center [569, 133] width 63 height 23
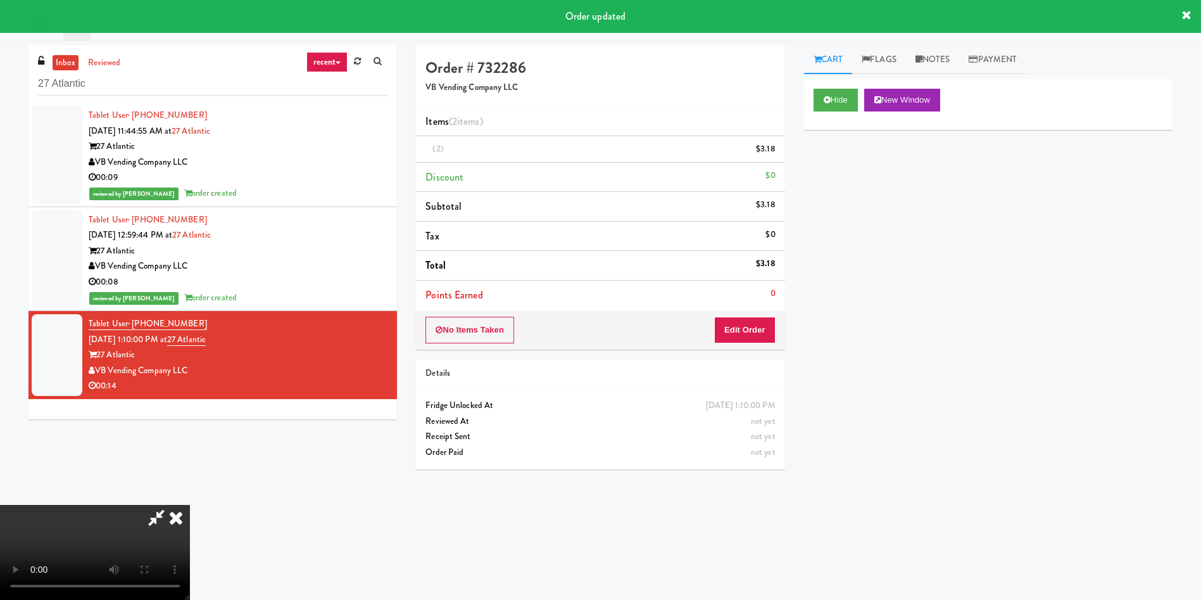
scroll to position [0, 0]
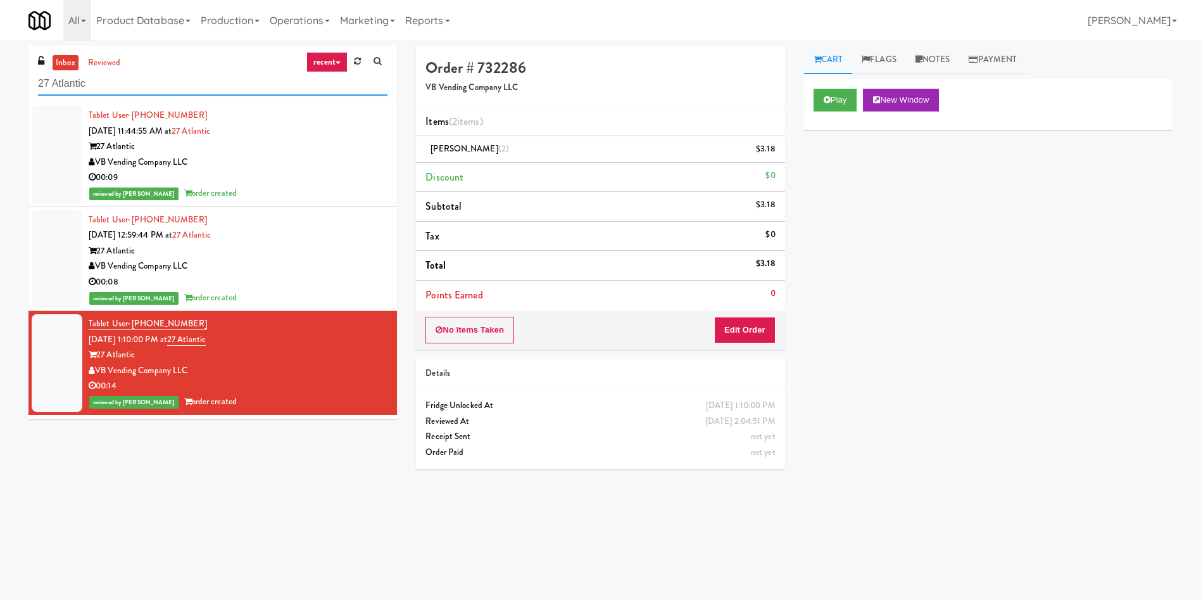
drag, startPoint x: 175, startPoint y: 84, endPoint x: 0, endPoint y: 27, distance: 183.7
click at [0, 41] on body "Are you sure you want to update this order? Okay Cancel Okay Are you sure you w…" at bounding box center [600, 341] width 1201 height 600
paste input "First Street - Cooler - Left"
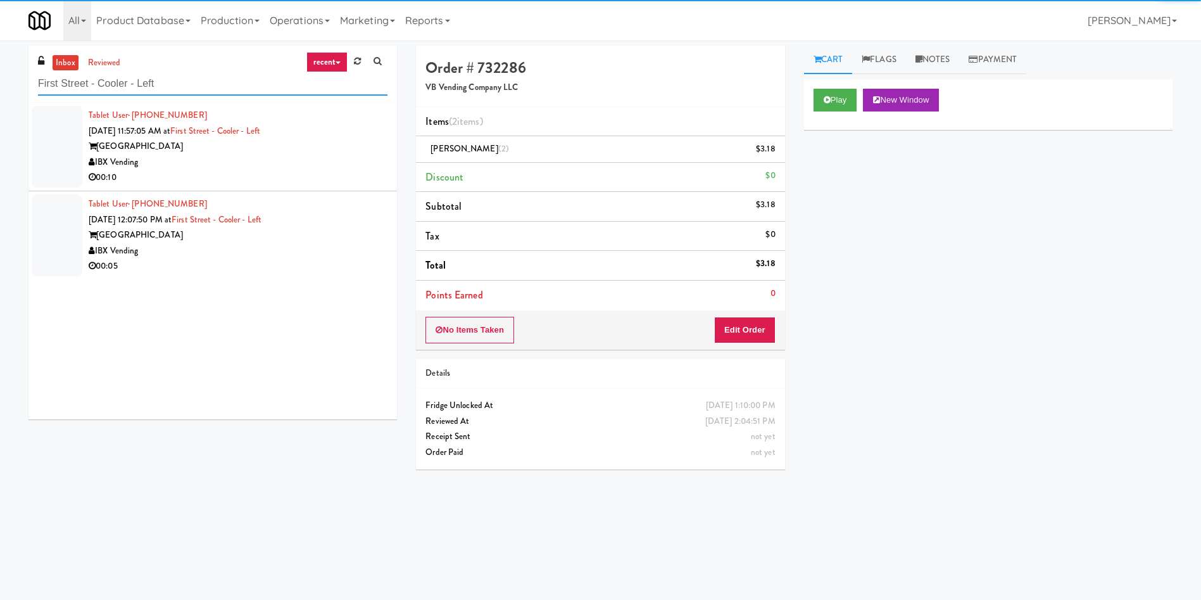
type input "First Street - Cooler - Left"
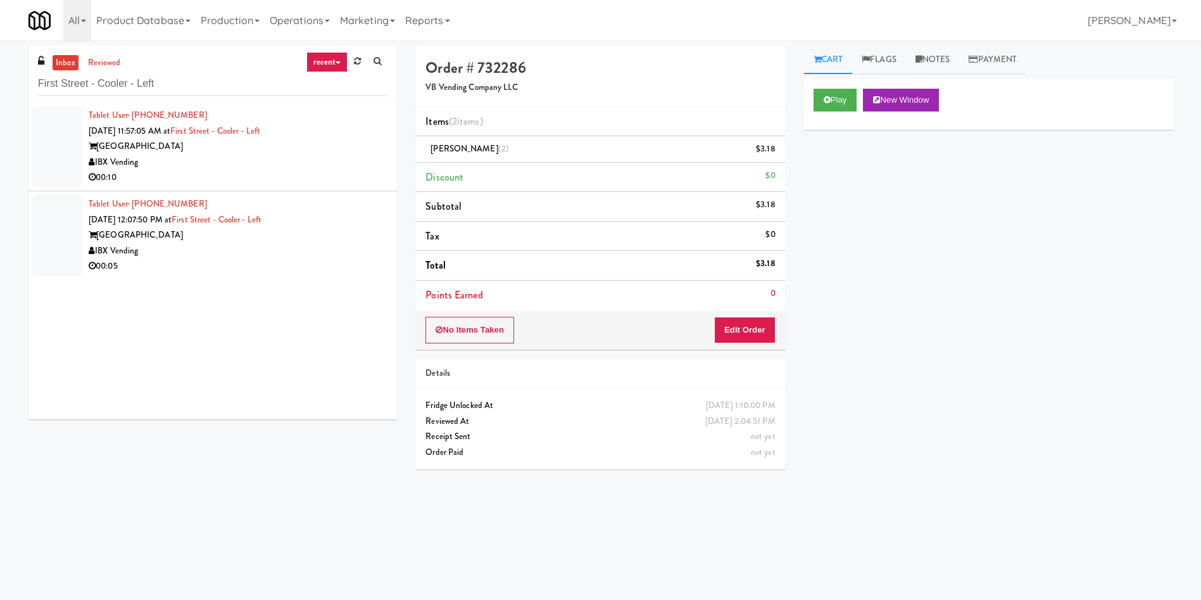
click at [64, 153] on div at bounding box center [57, 147] width 51 height 82
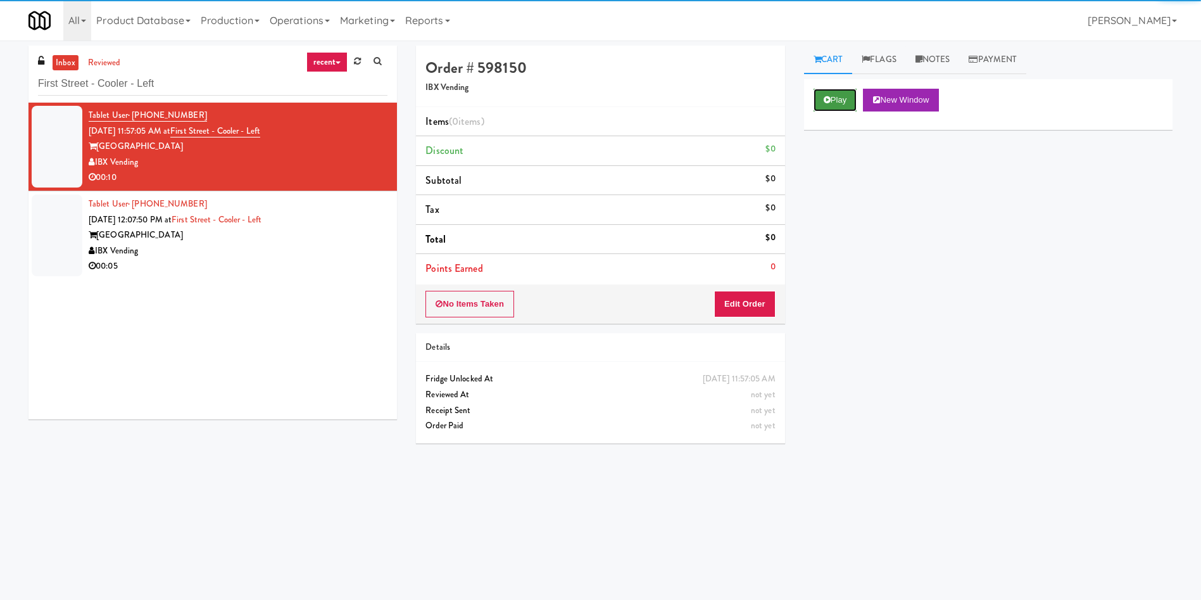
click at [847, 96] on button "Play" at bounding box center [836, 100] width 44 height 23
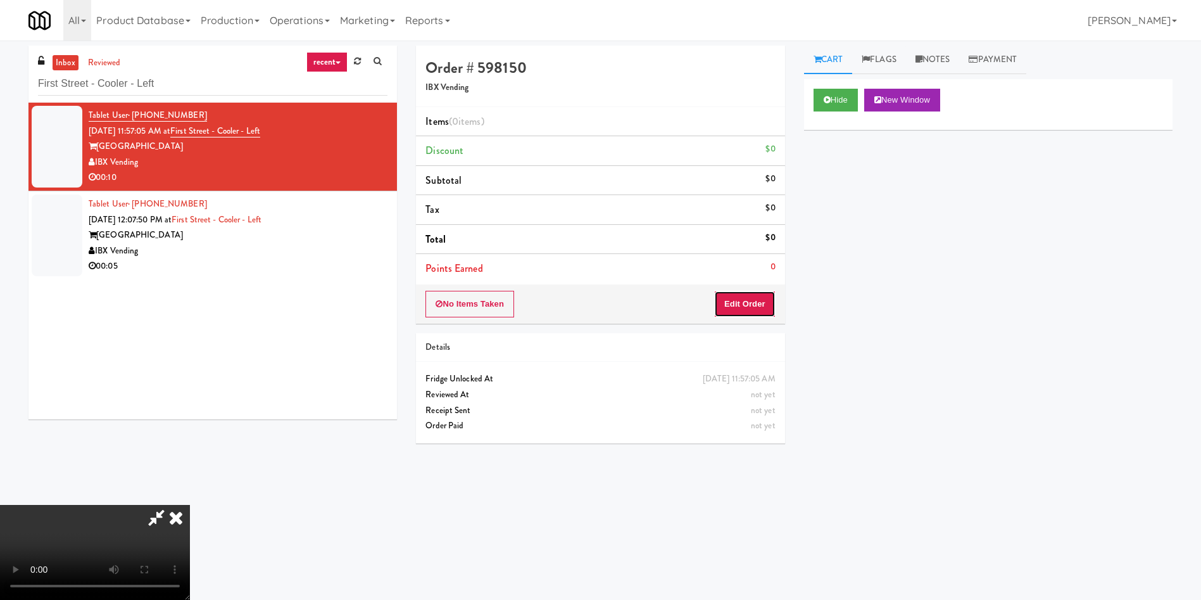
click at [759, 306] on button "Edit Order" at bounding box center [744, 304] width 61 height 27
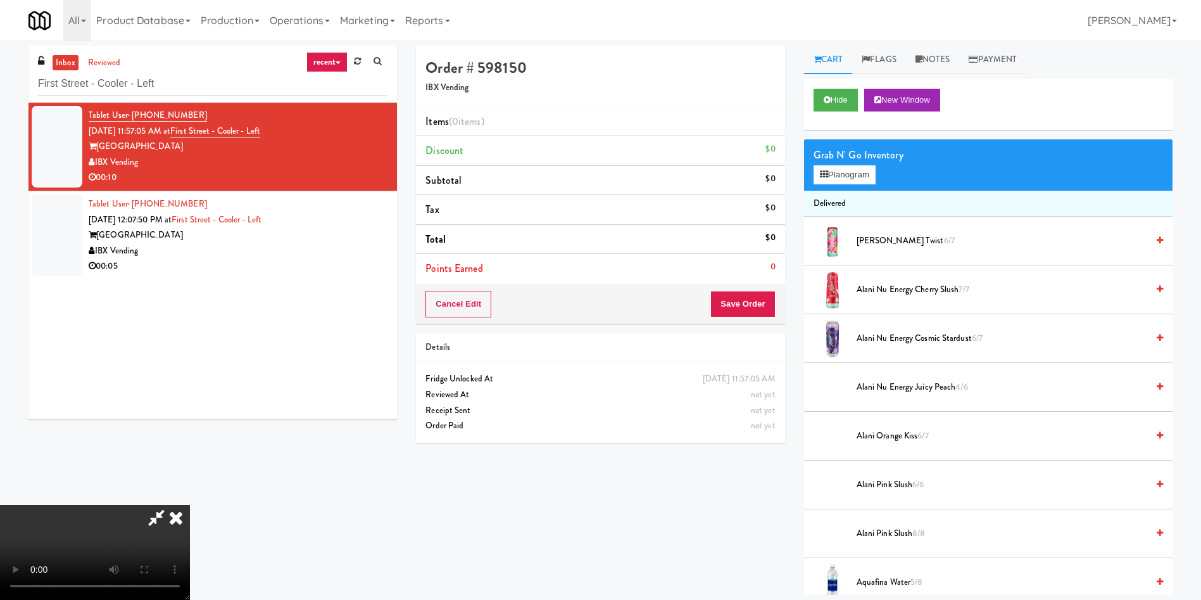
scroll to position [95, 0]
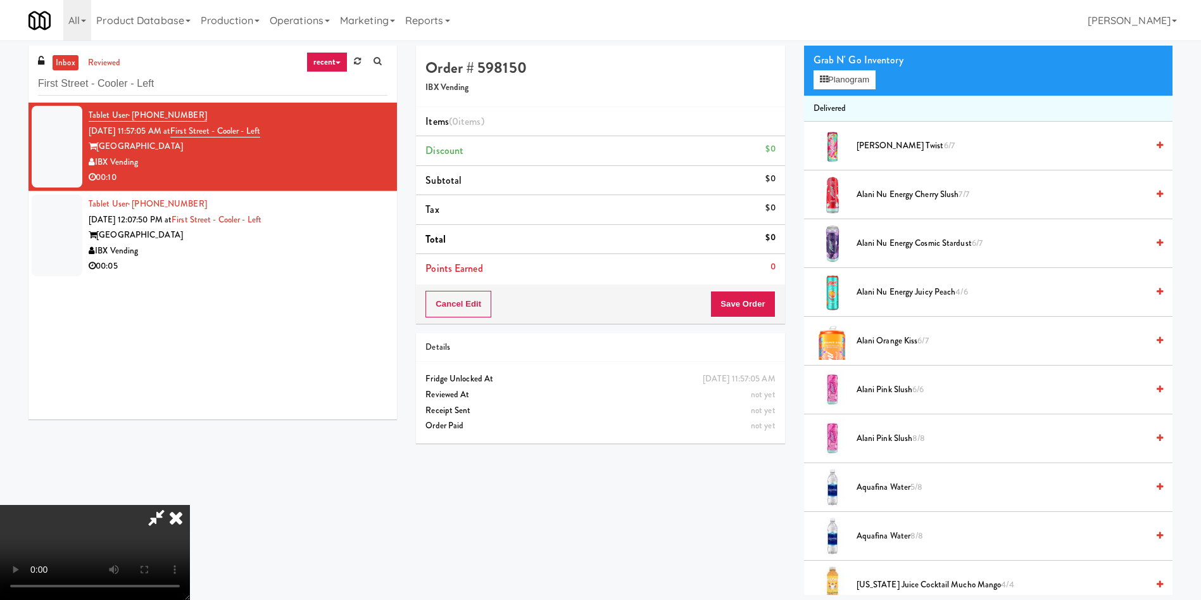
click at [190, 505] on video at bounding box center [95, 552] width 190 height 95
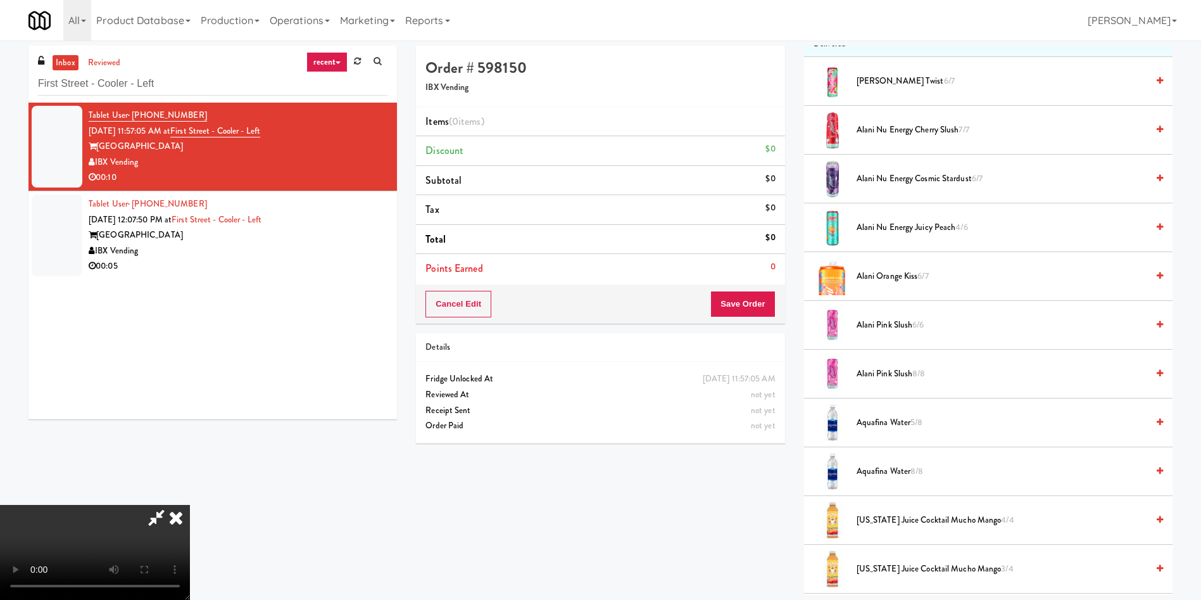
scroll to position [190, 0]
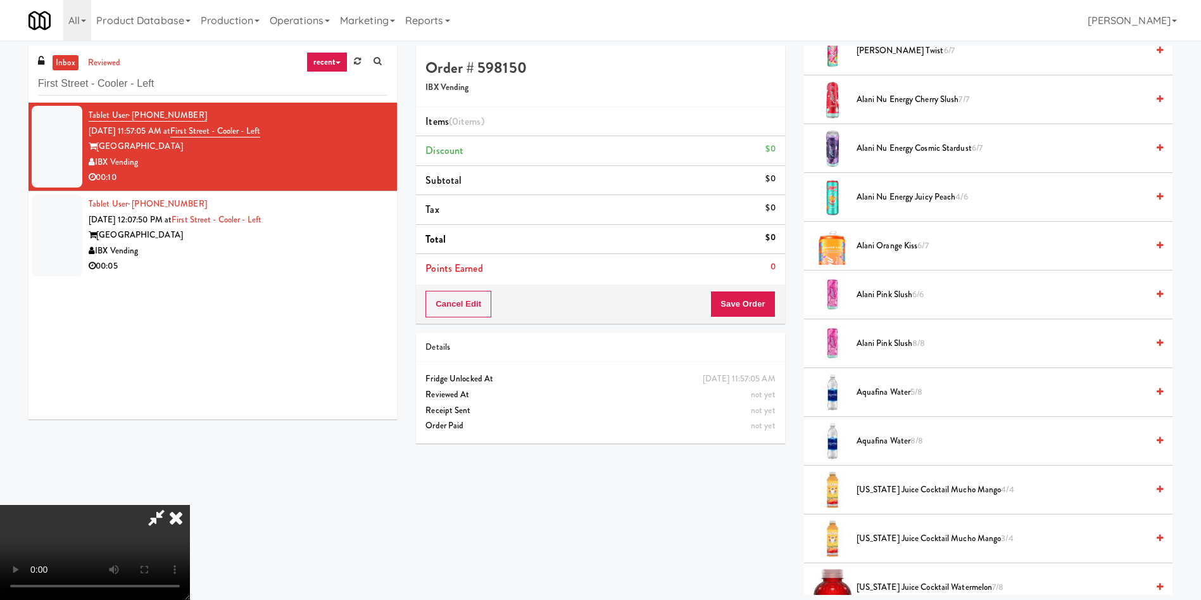
click at [899, 396] on span "Aquafina Water 5/8" at bounding box center [1002, 392] width 291 height 16
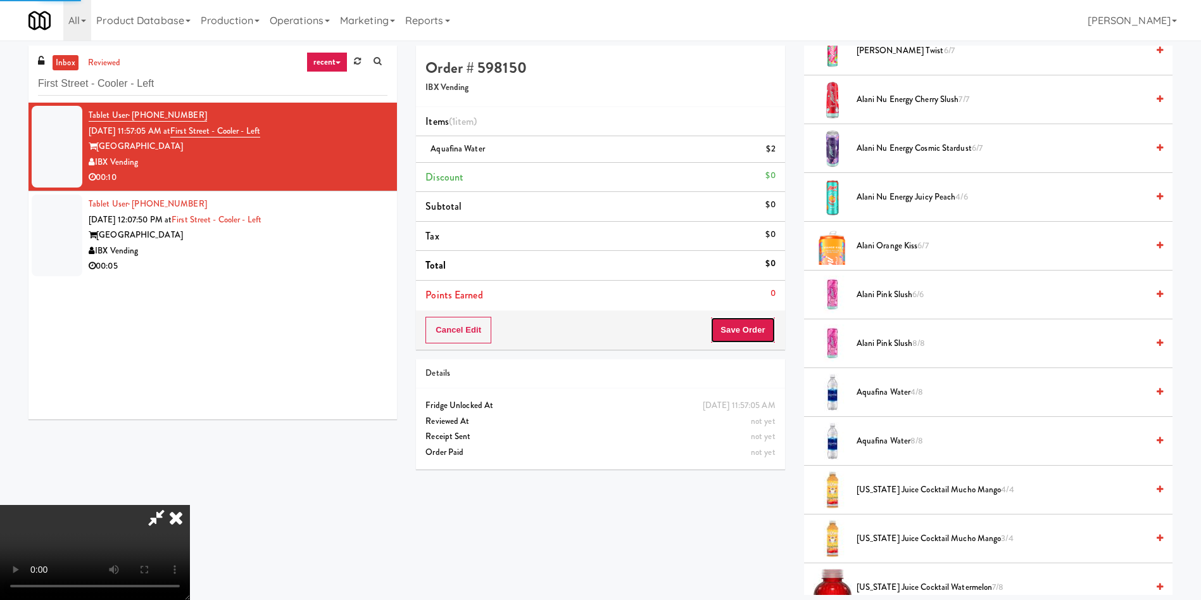
click at [754, 334] on button "Save Order" at bounding box center [743, 330] width 65 height 27
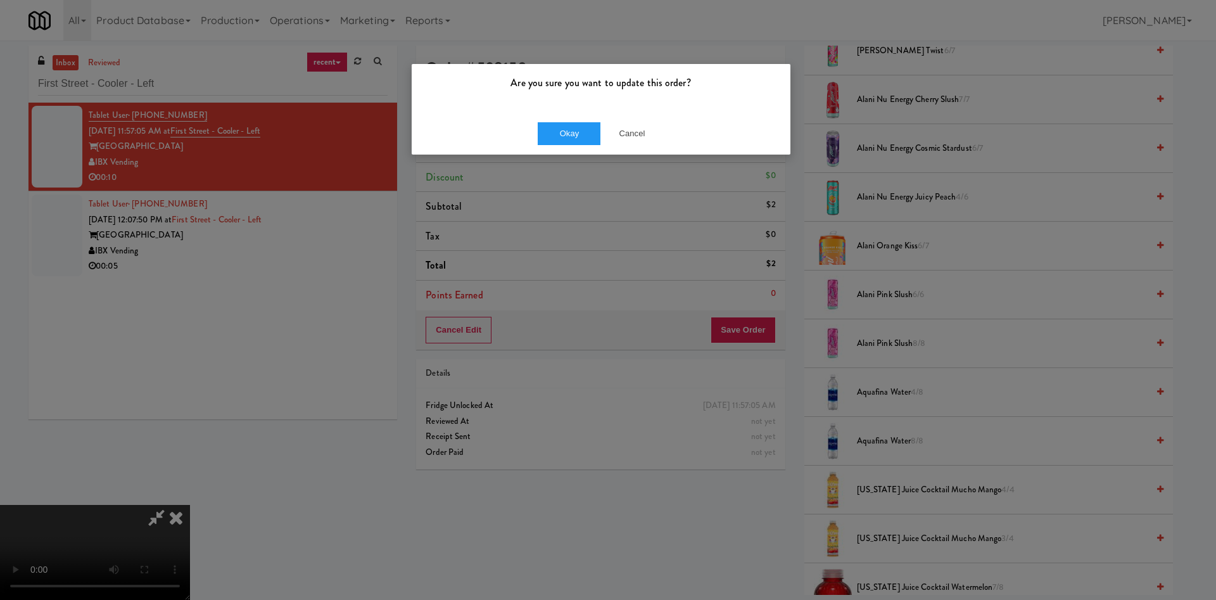
click at [576, 149] on div "Okay Cancel" at bounding box center [601, 133] width 379 height 42
click at [584, 144] on button "Okay" at bounding box center [569, 133] width 63 height 23
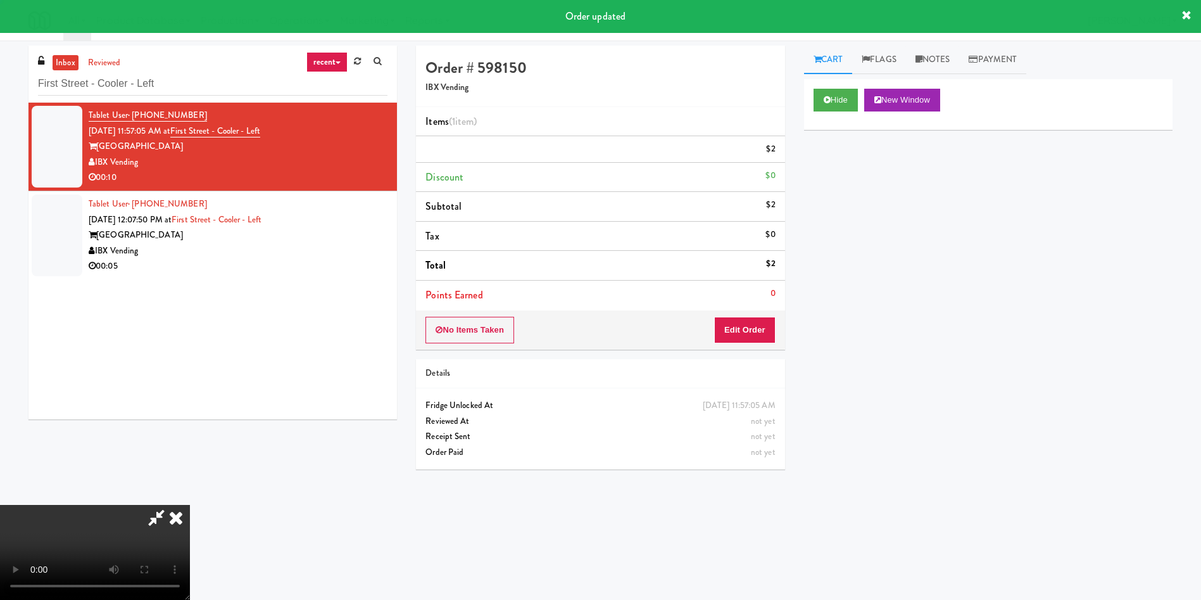
scroll to position [0, 0]
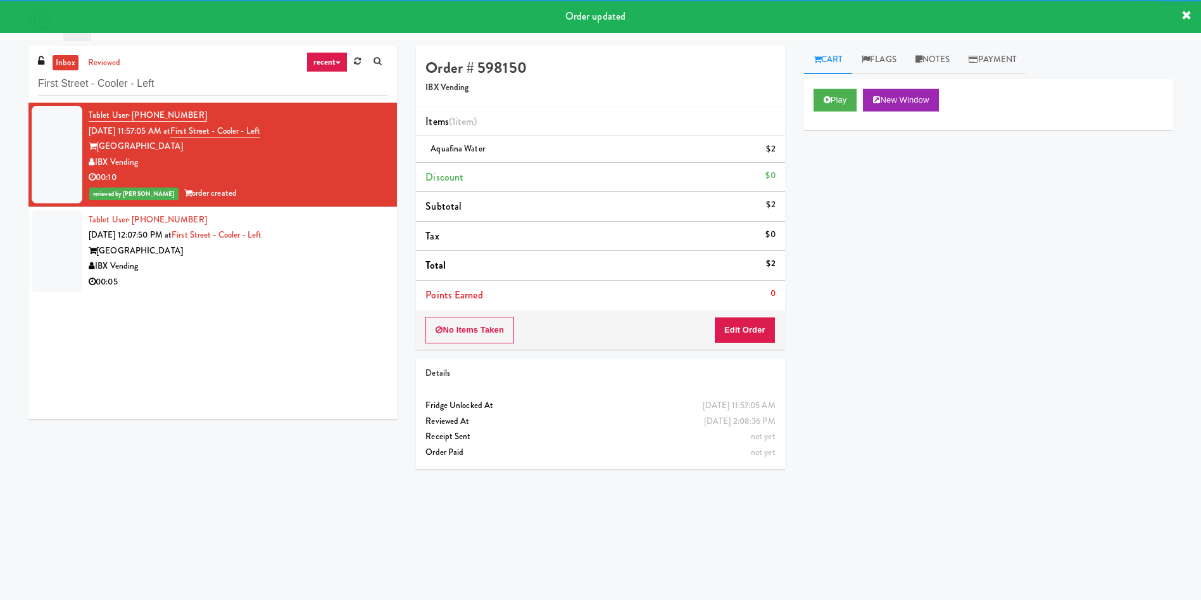
click at [74, 216] on div at bounding box center [57, 251] width 51 height 82
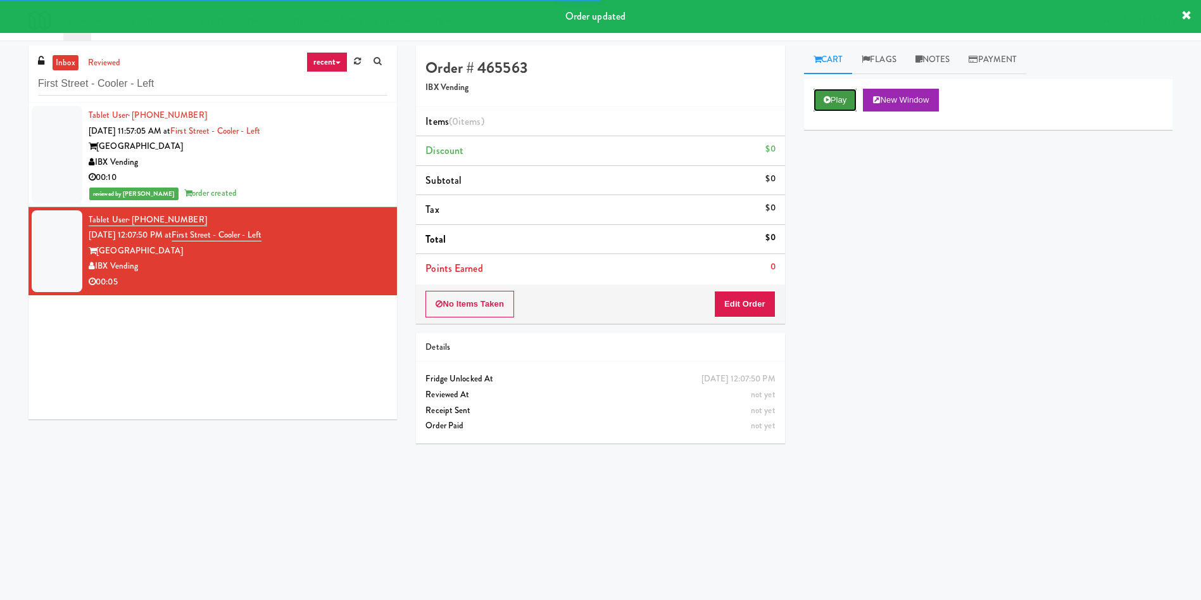
click at [840, 106] on button "Play" at bounding box center [836, 100] width 44 height 23
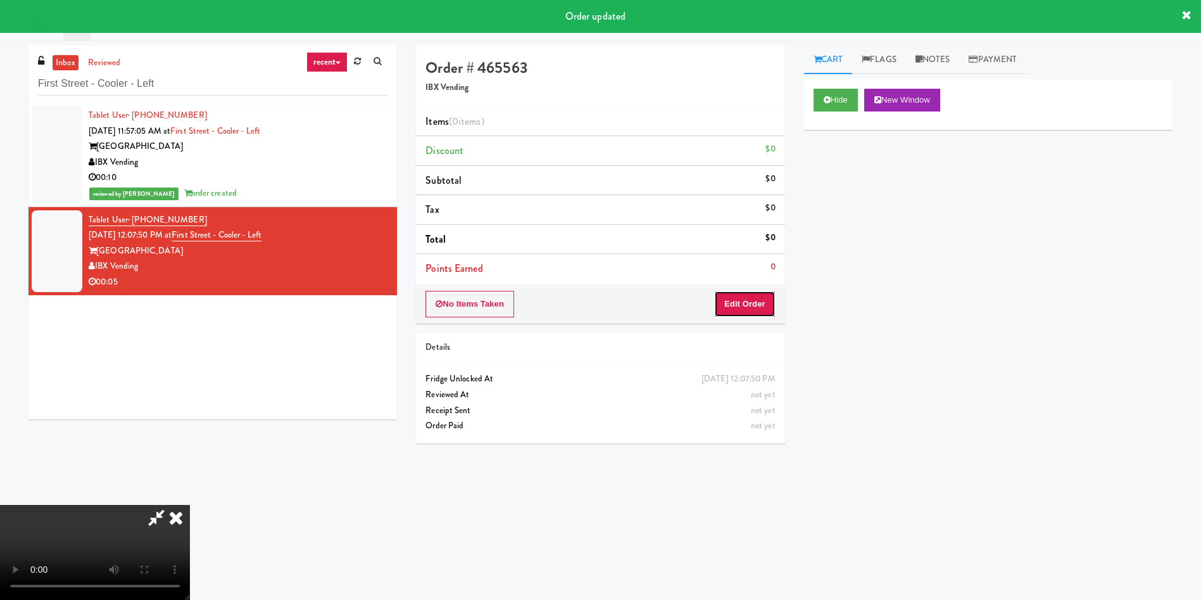
click at [744, 304] on button "Edit Order" at bounding box center [744, 304] width 61 height 27
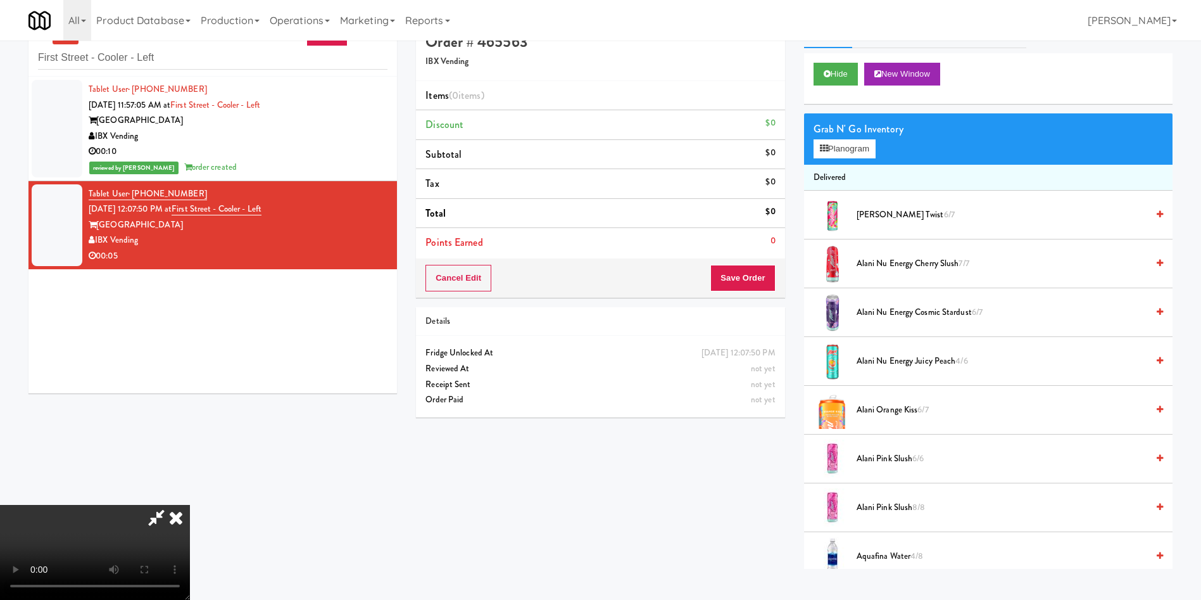
scroll to position [41, 0]
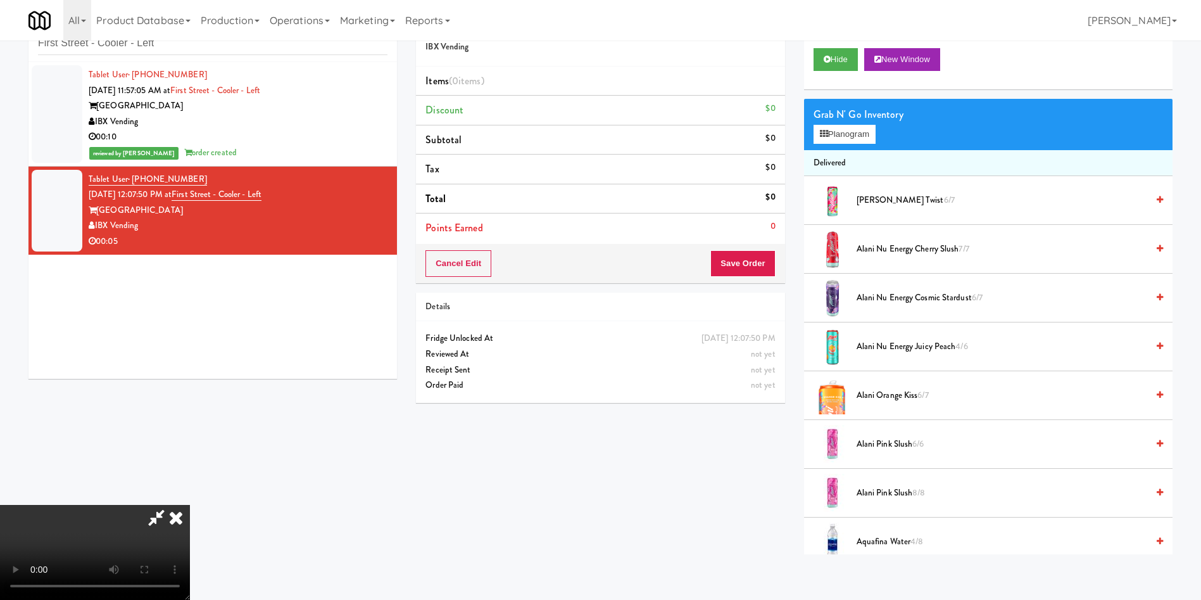
click at [190, 505] on video at bounding box center [95, 552] width 190 height 95
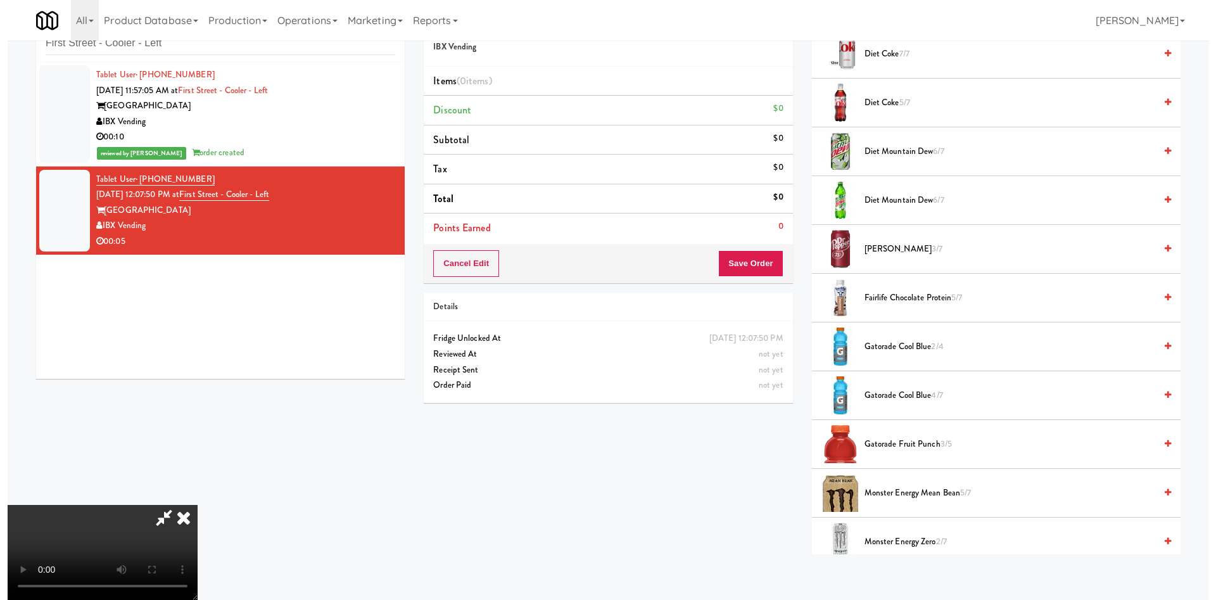
scroll to position [1045, 0]
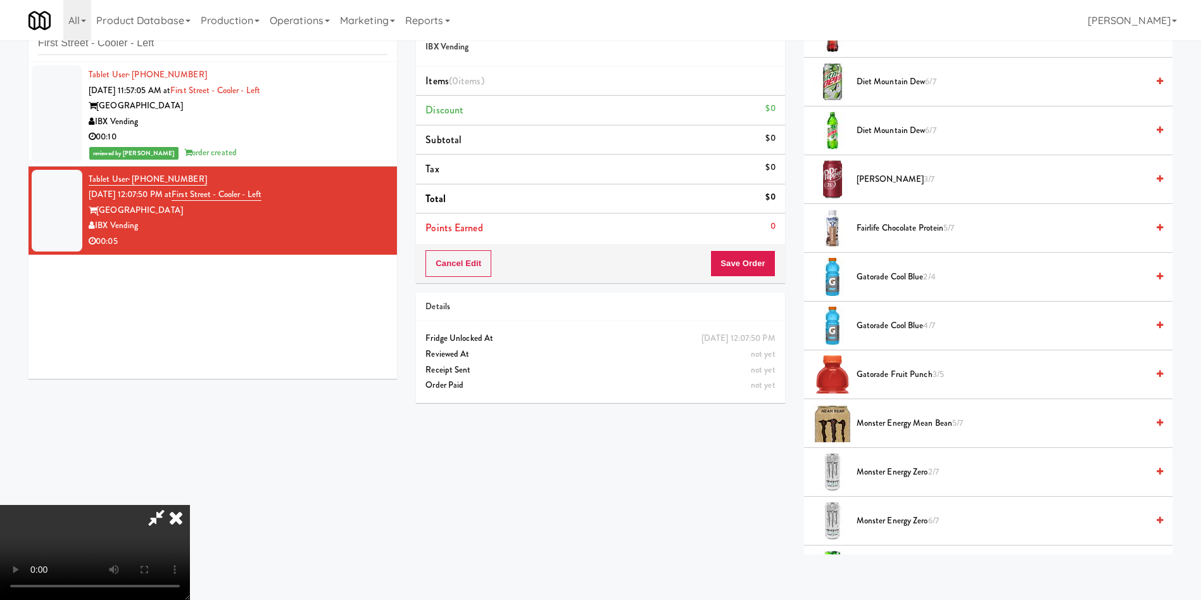
click at [873, 320] on span "Gatorade Cool Blue 4/7" at bounding box center [1002, 326] width 291 height 16
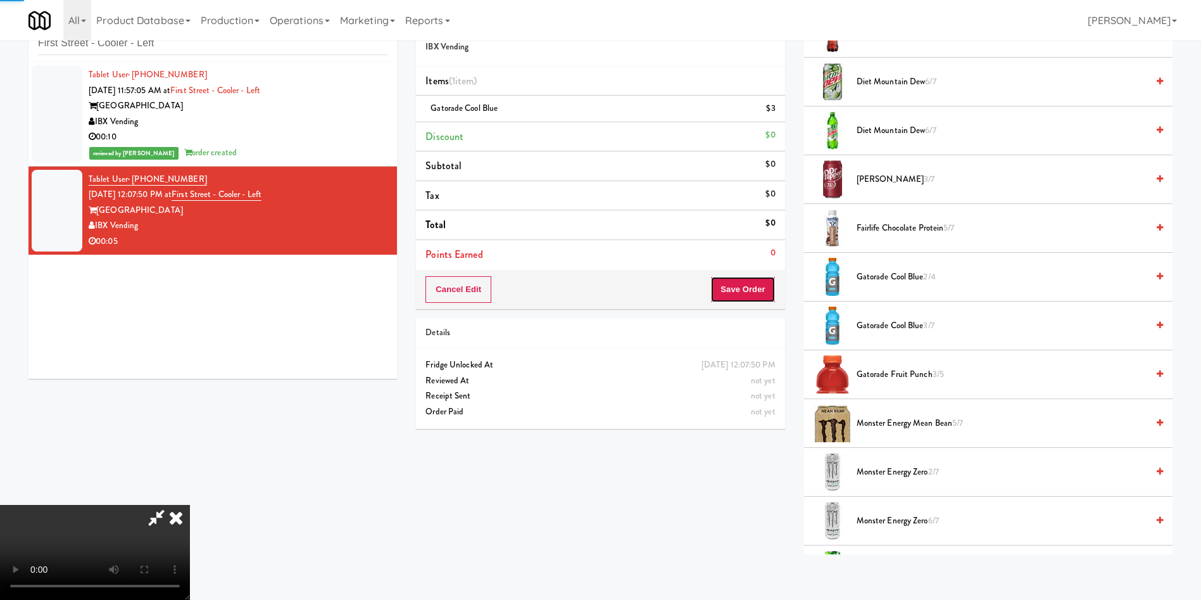
click at [764, 283] on button "Save Order" at bounding box center [743, 289] width 65 height 27
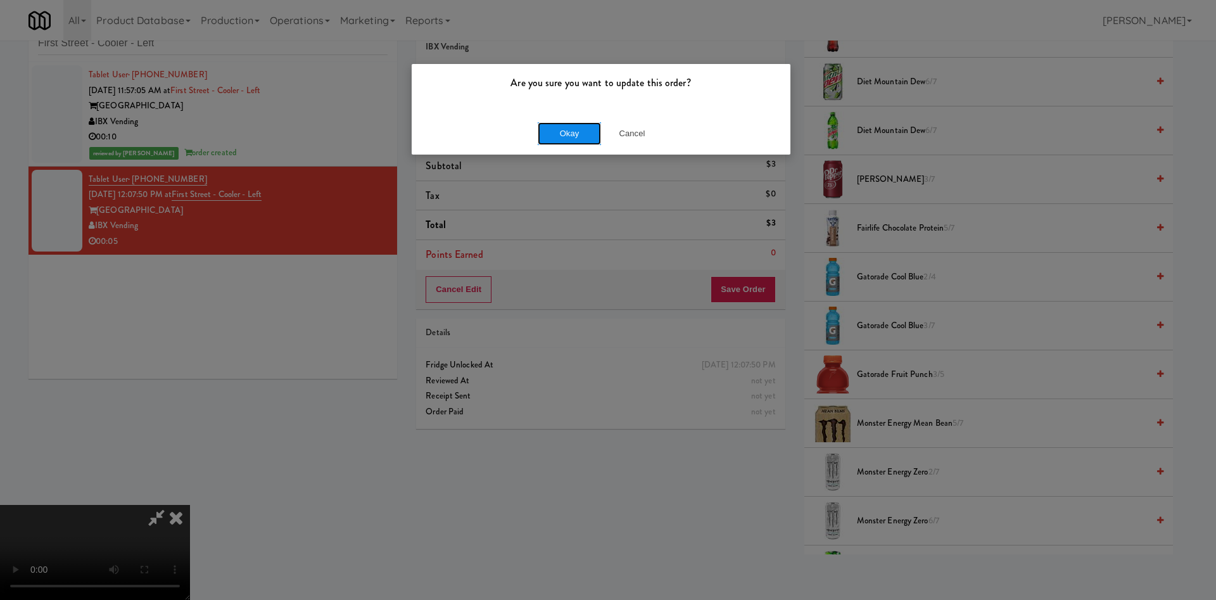
click at [552, 126] on button "Okay" at bounding box center [569, 133] width 63 height 23
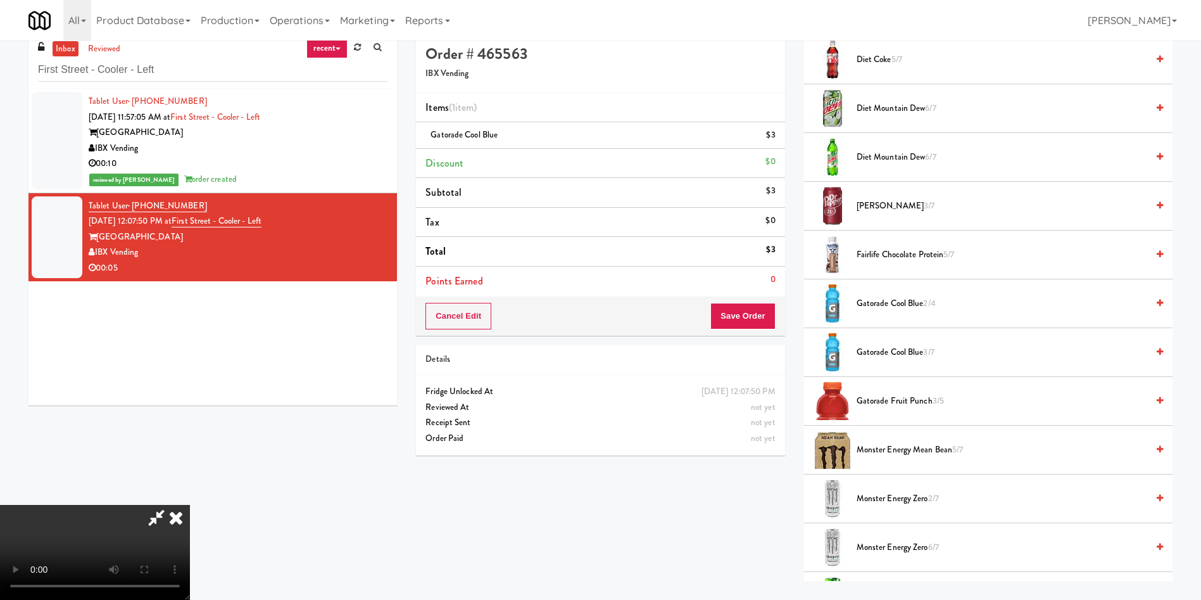
scroll to position [0, 0]
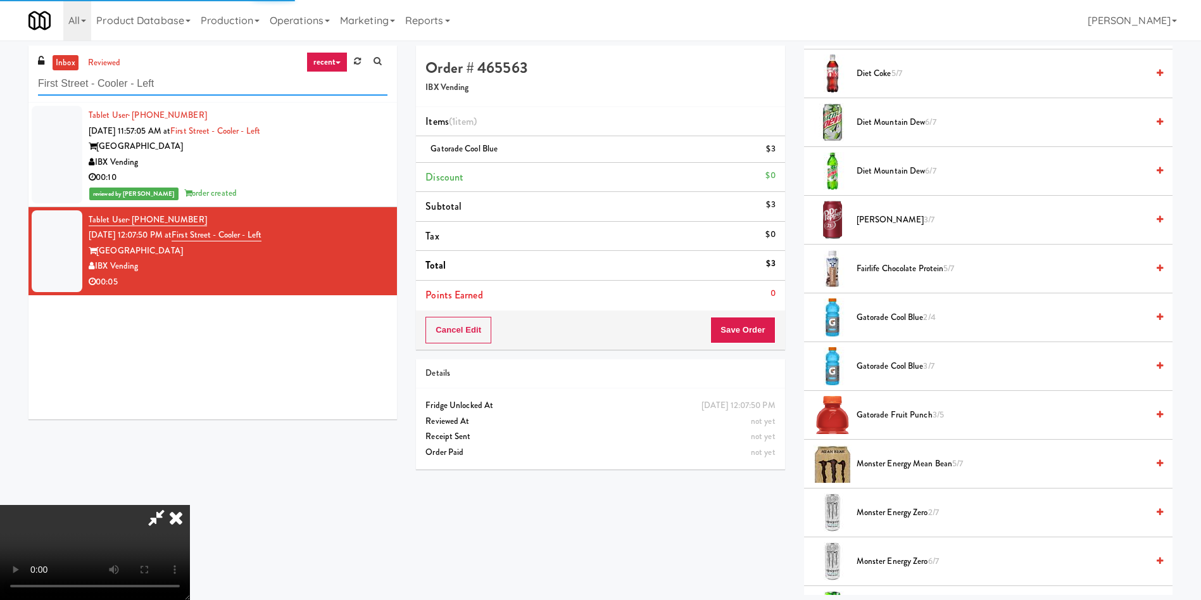
click at [224, 83] on input "First Street - Cooler - Left" at bounding box center [213, 83] width 350 height 23
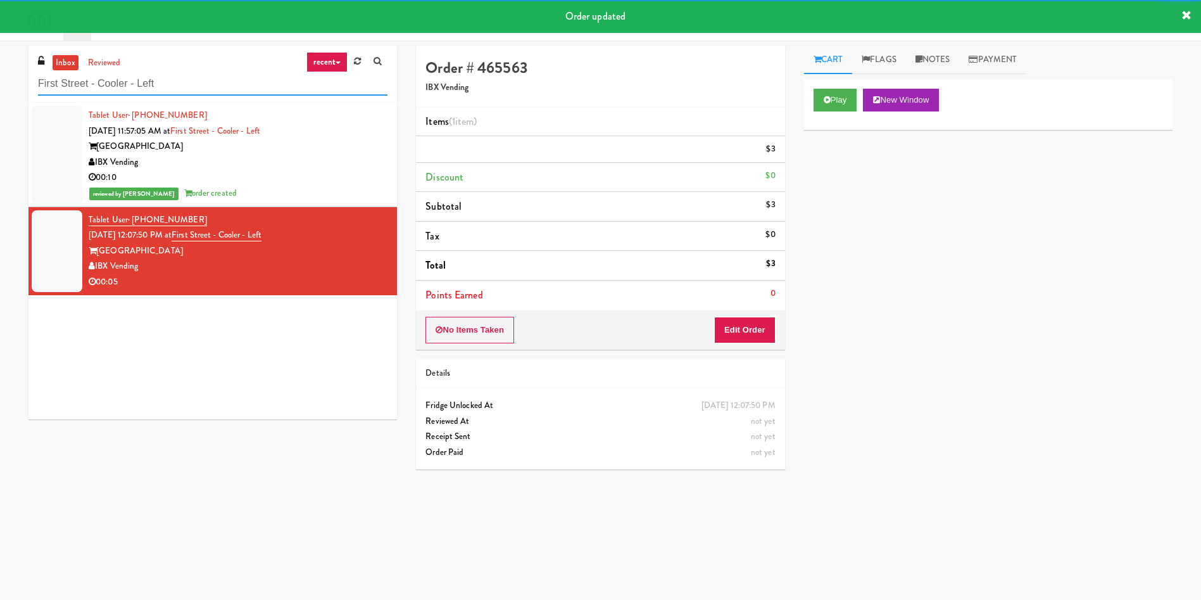
drag, startPoint x: 226, startPoint y: 82, endPoint x: 0, endPoint y: 79, distance: 226.1
click at [0, 79] on div "inbox reviewed recent all unclear take inventory issue suspicious failed recent…" at bounding box center [600, 300] width 1201 height 509
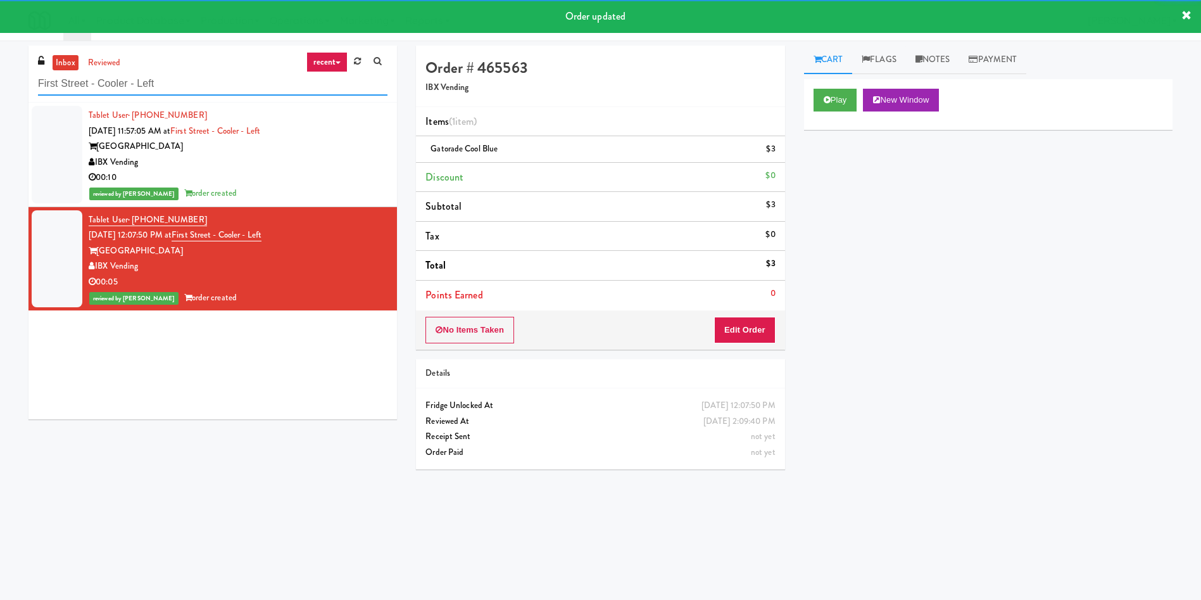
paste input "LTP - Cooler - L"
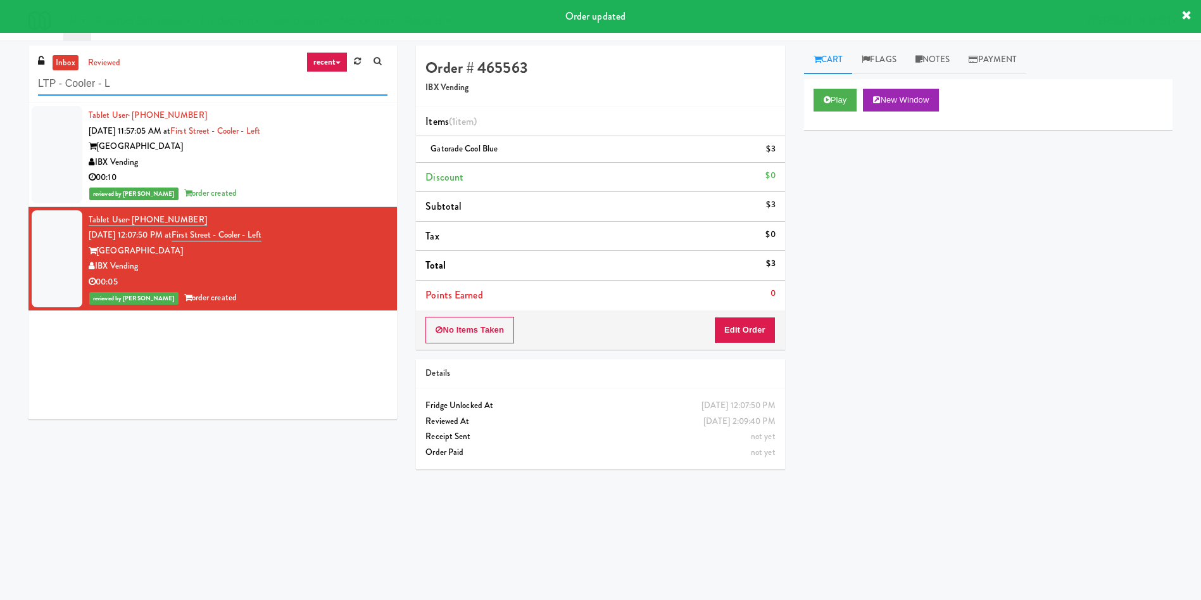
type input "LTP - Cooler - L"
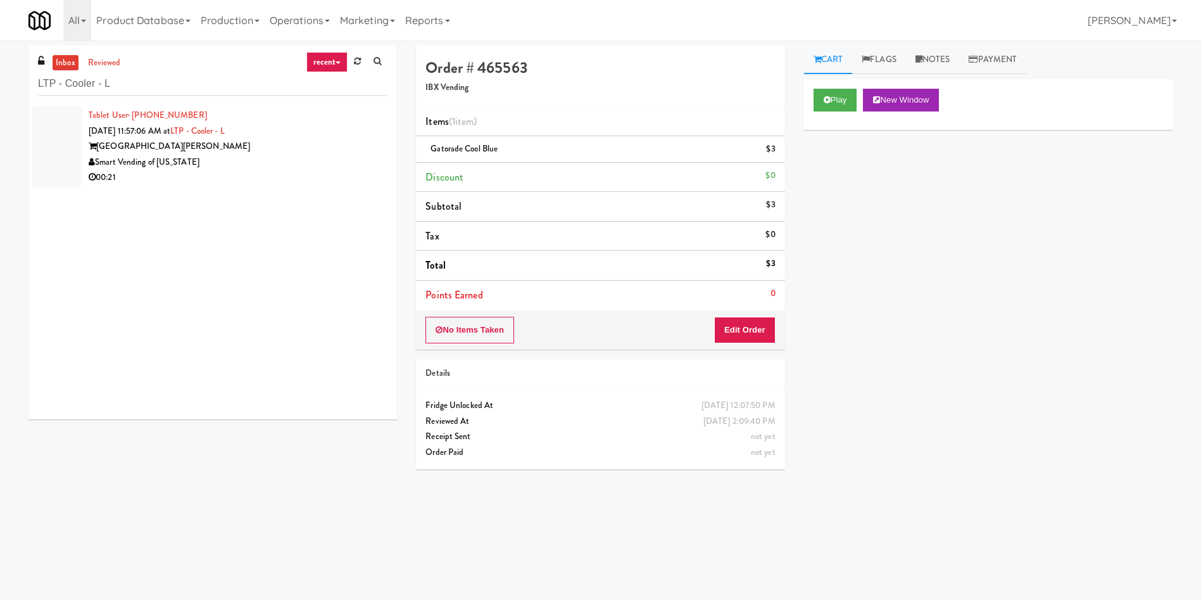
click at [67, 148] on div at bounding box center [57, 147] width 51 height 82
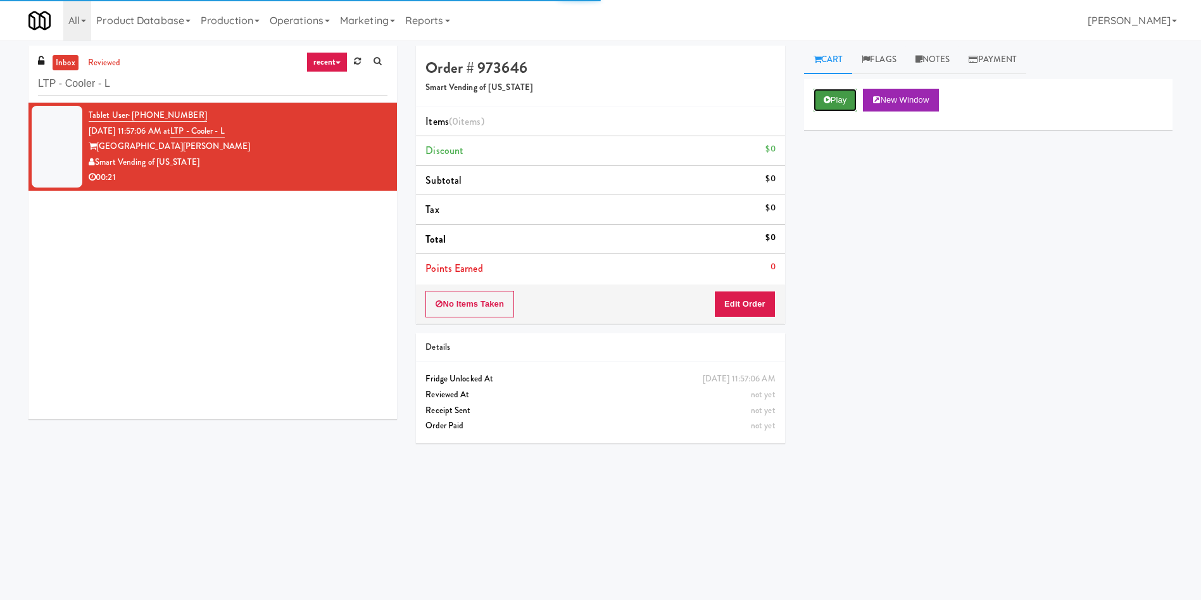
click at [856, 96] on button "Play" at bounding box center [836, 100] width 44 height 23
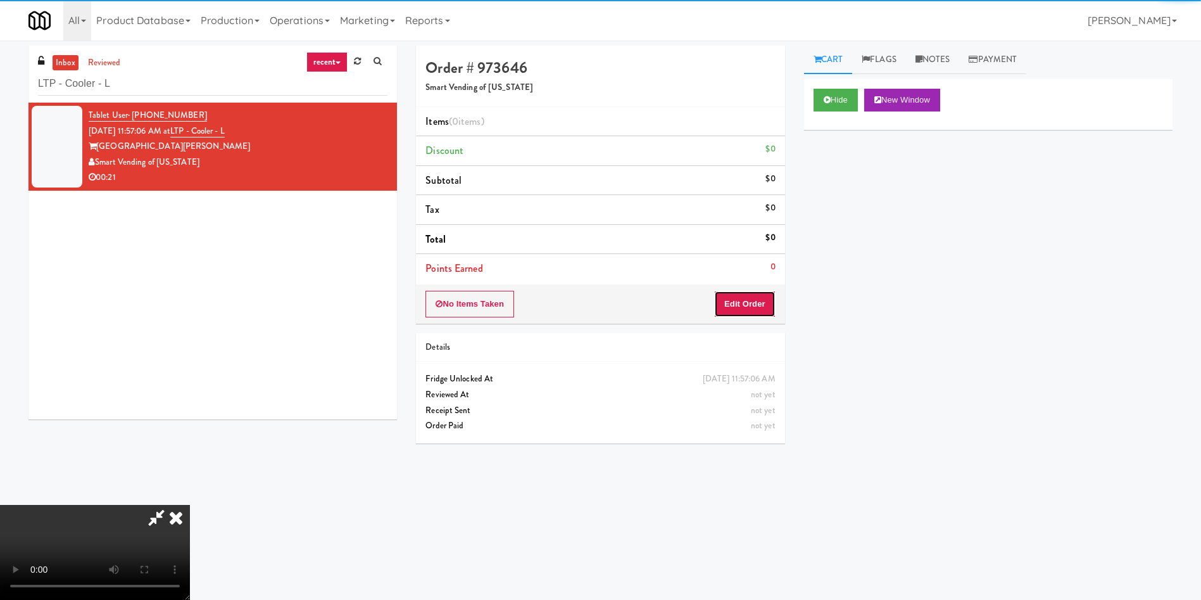
click at [764, 300] on button "Edit Order" at bounding box center [744, 304] width 61 height 27
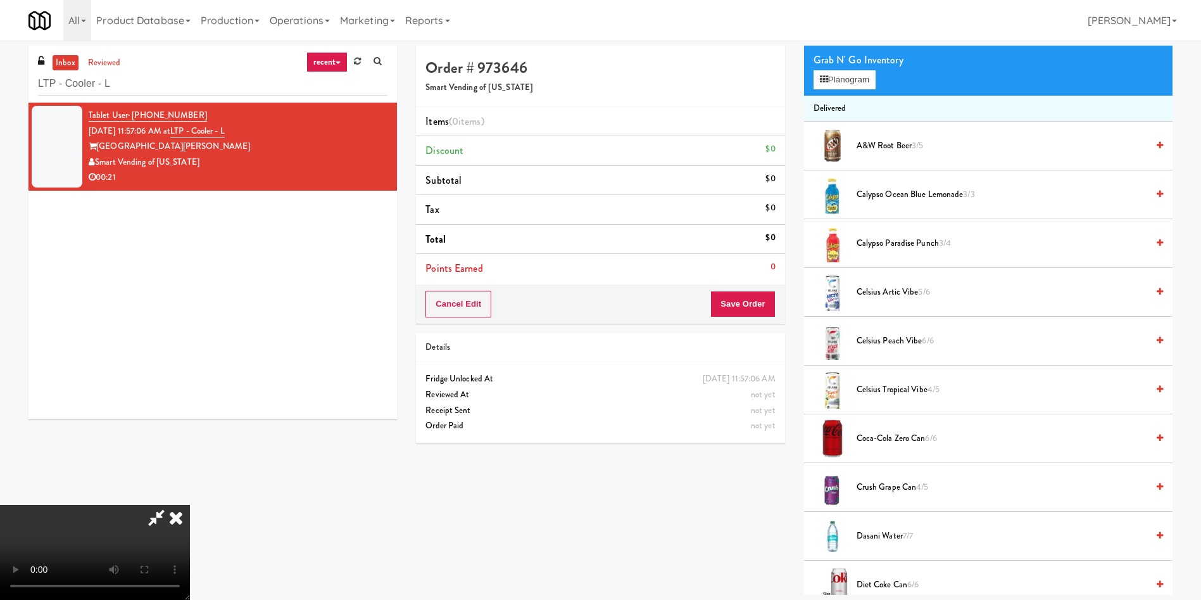
scroll to position [190, 0]
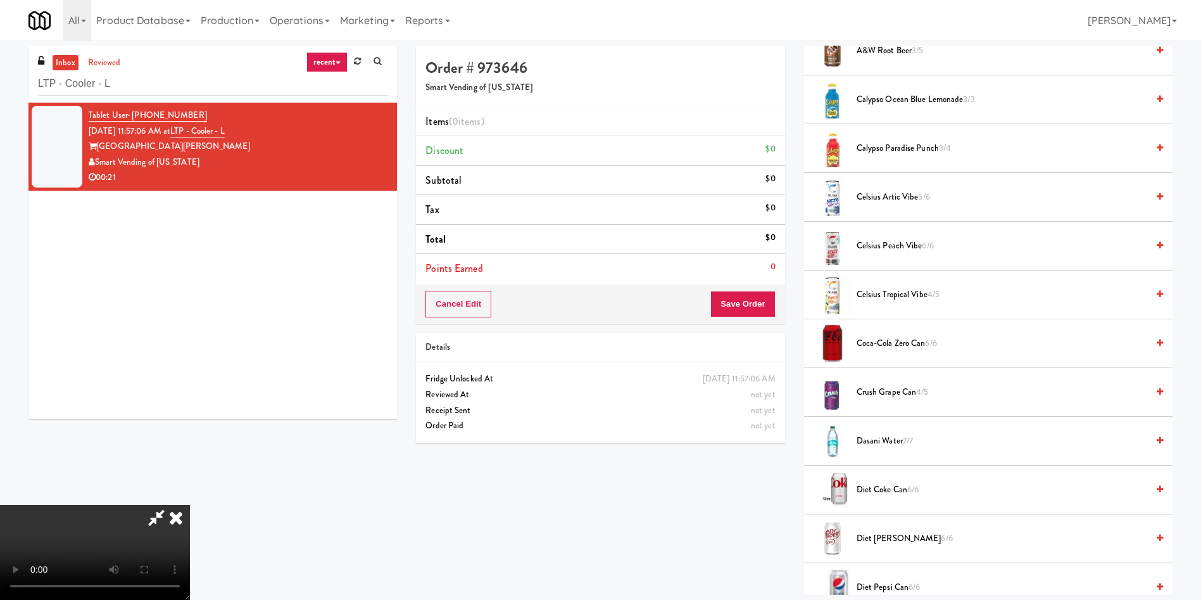
click at [190, 505] on video at bounding box center [95, 552] width 190 height 95
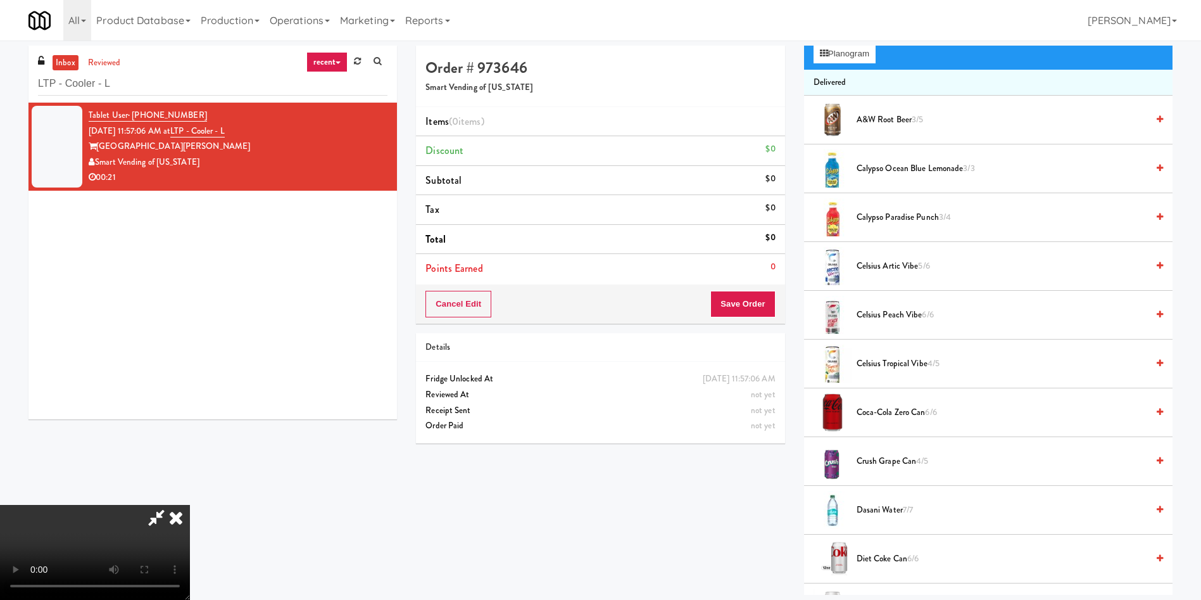
scroll to position [0, 0]
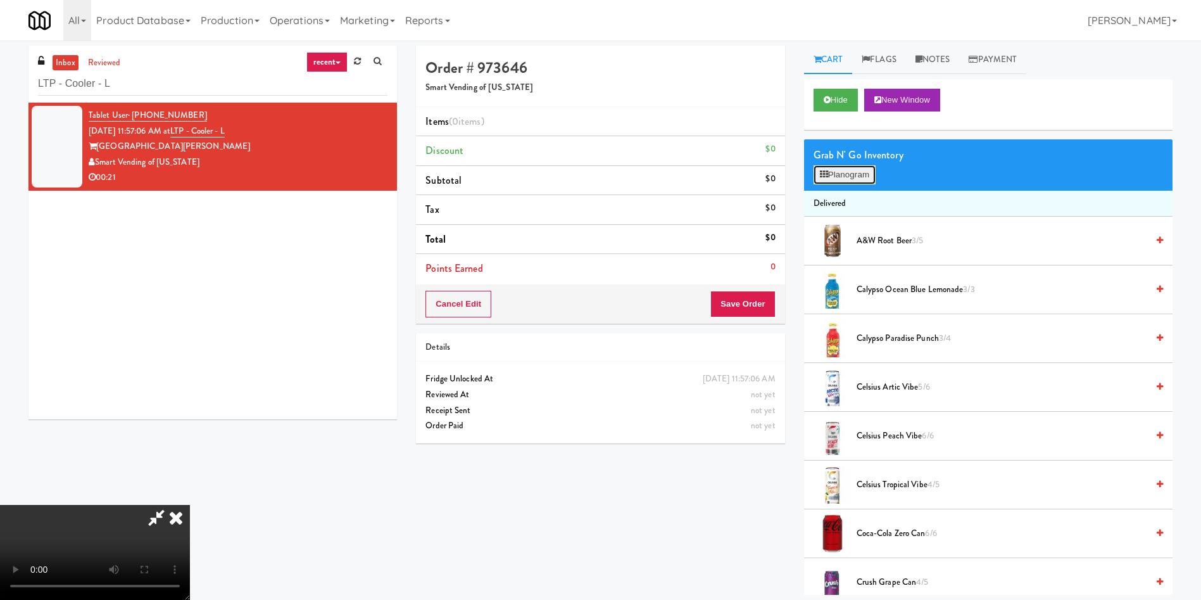
click at [843, 177] on button "Planogram" at bounding box center [845, 174] width 62 height 19
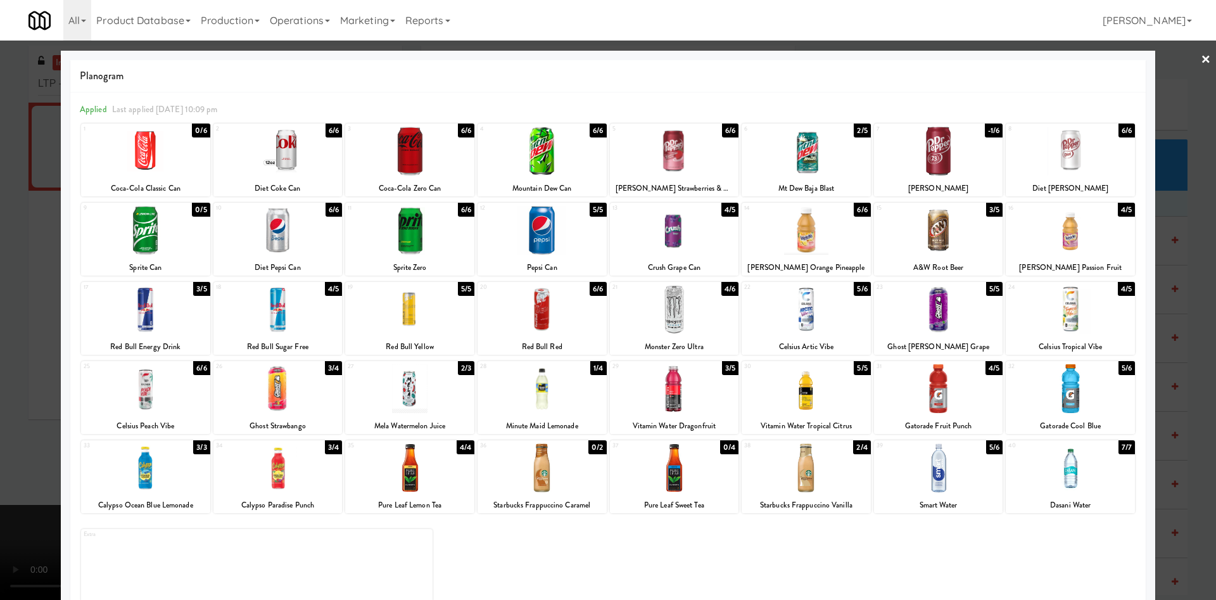
click at [1043, 478] on div at bounding box center [1070, 467] width 129 height 49
drag, startPoint x: 1181, startPoint y: 110, endPoint x: 808, endPoint y: 312, distance: 424.2
click at [1181, 110] on div at bounding box center [608, 300] width 1216 height 600
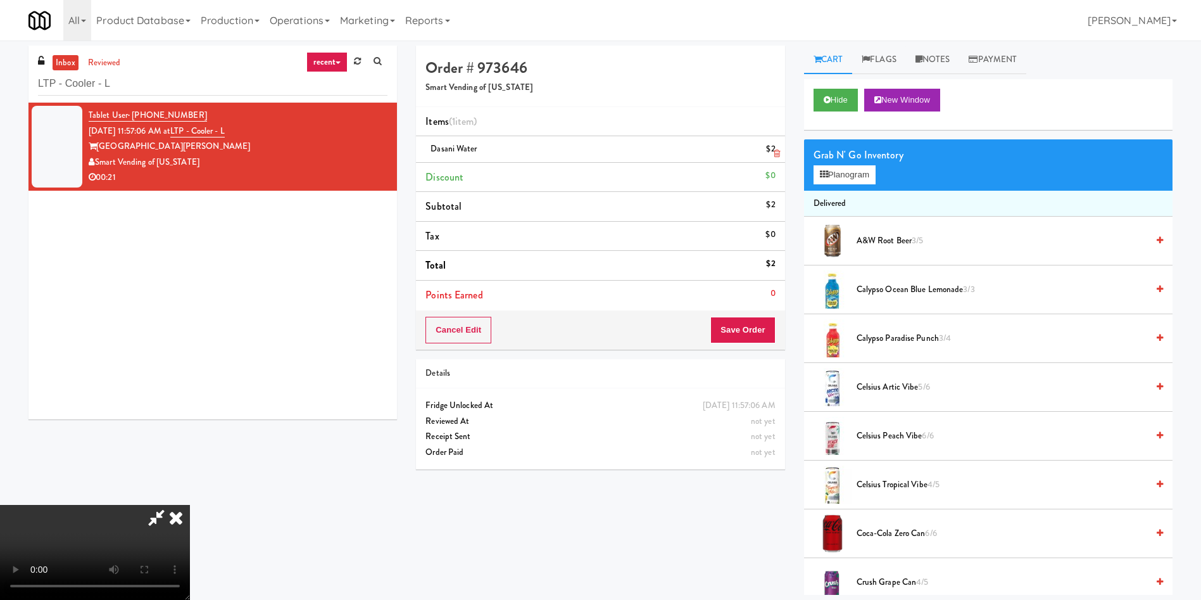
click at [776, 149] on icon at bounding box center [777, 153] width 6 height 8
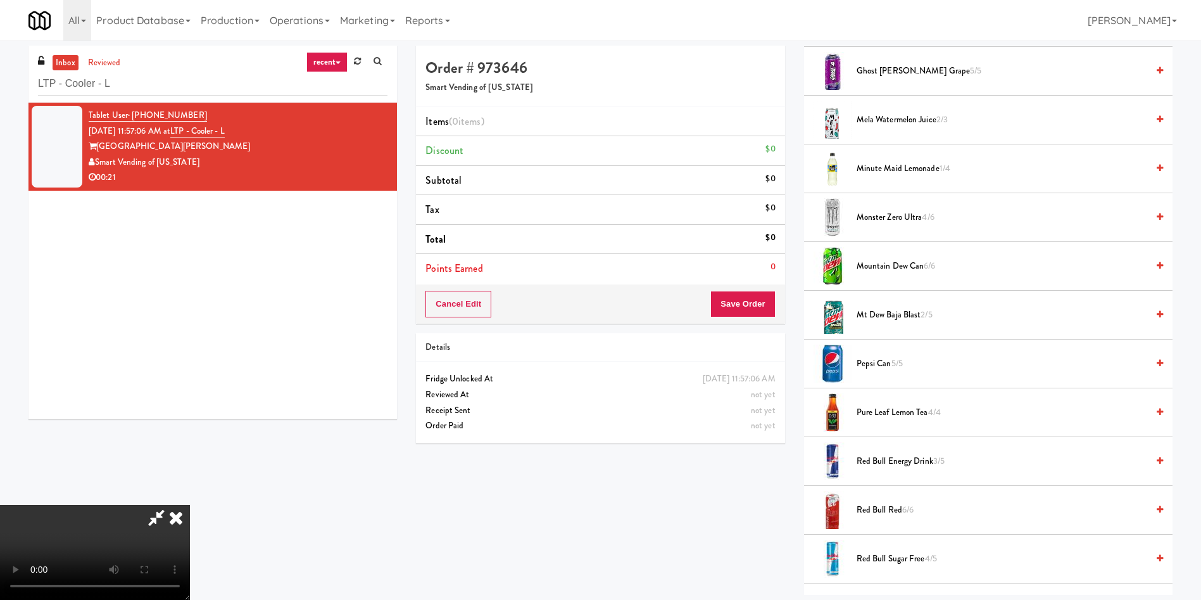
scroll to position [1235, 0]
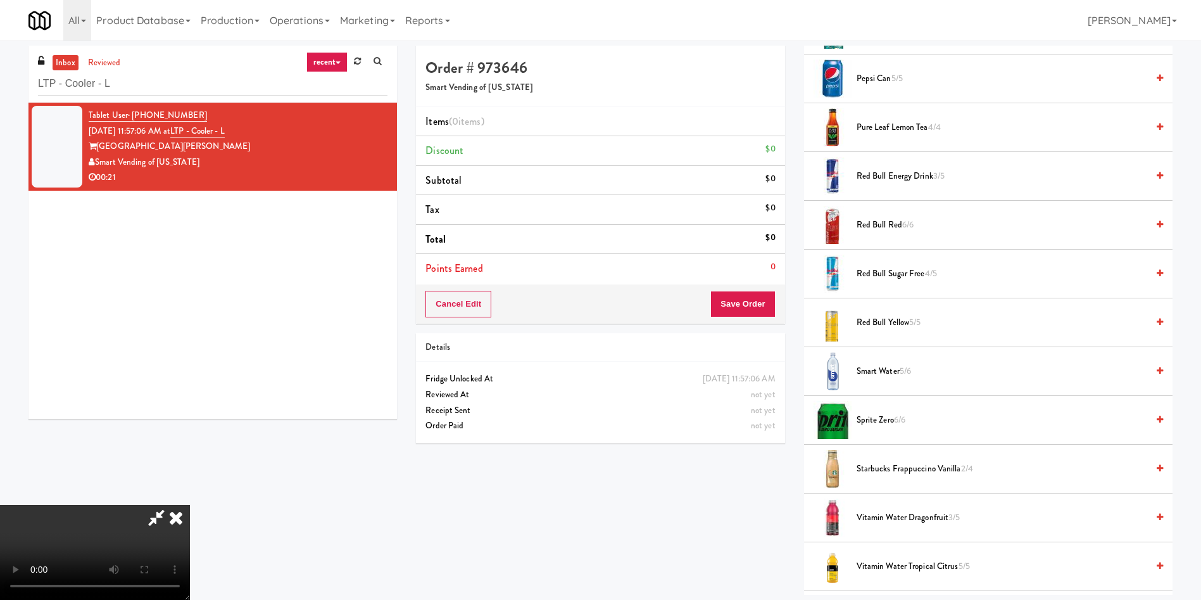
click at [878, 369] on span "Smart Water 5/6" at bounding box center [1002, 372] width 291 height 16
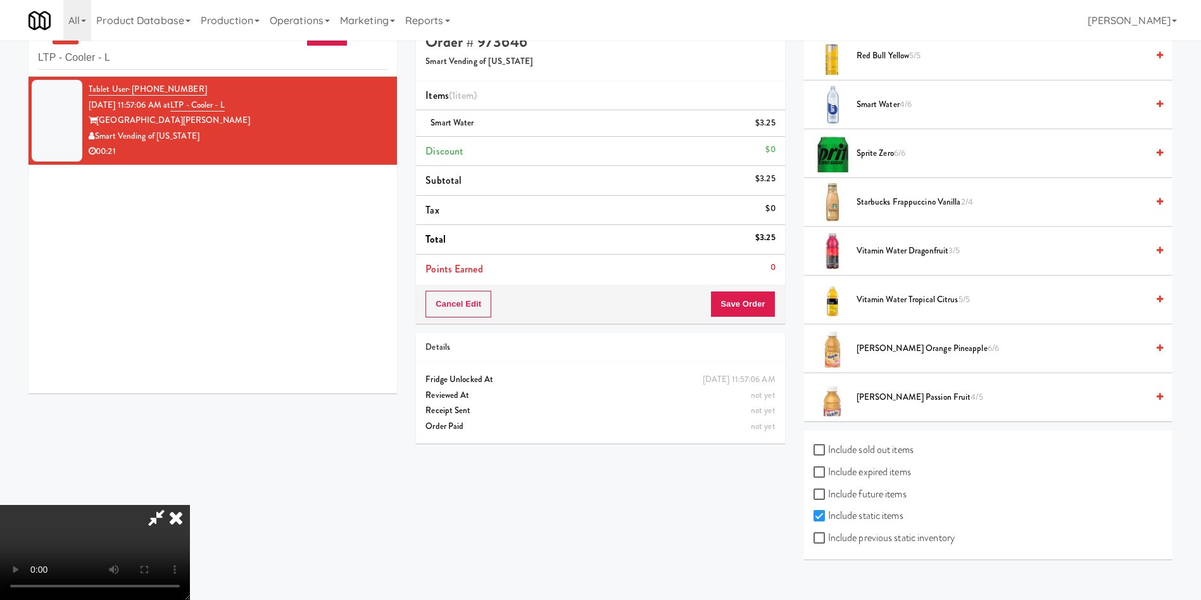
scroll to position [41, 0]
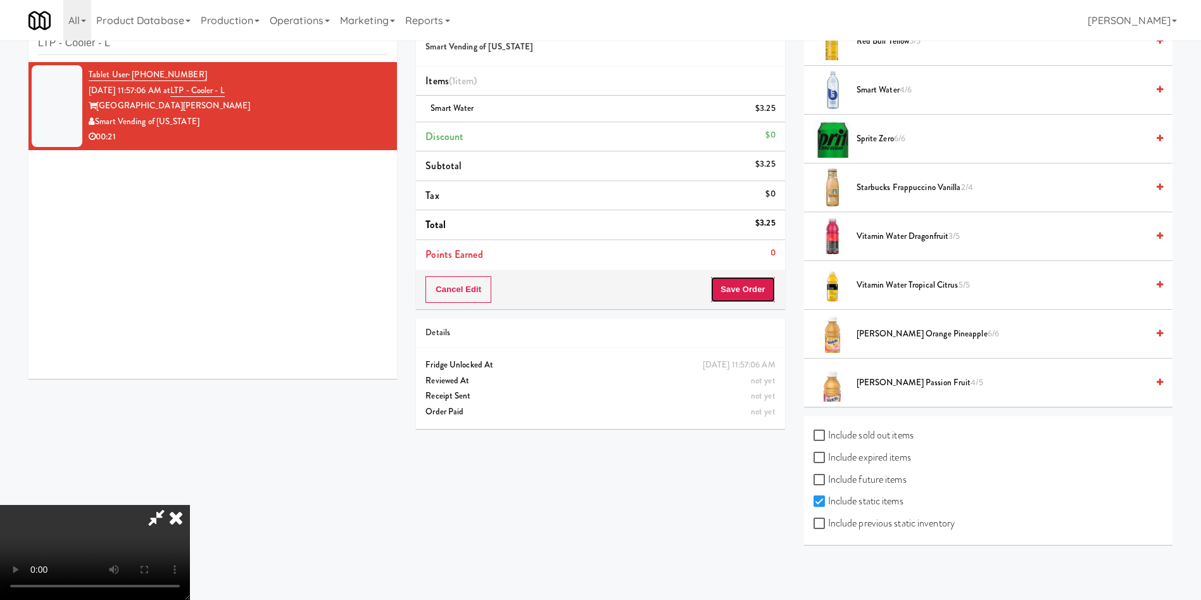
click at [754, 293] on button "Save Order" at bounding box center [743, 289] width 65 height 27
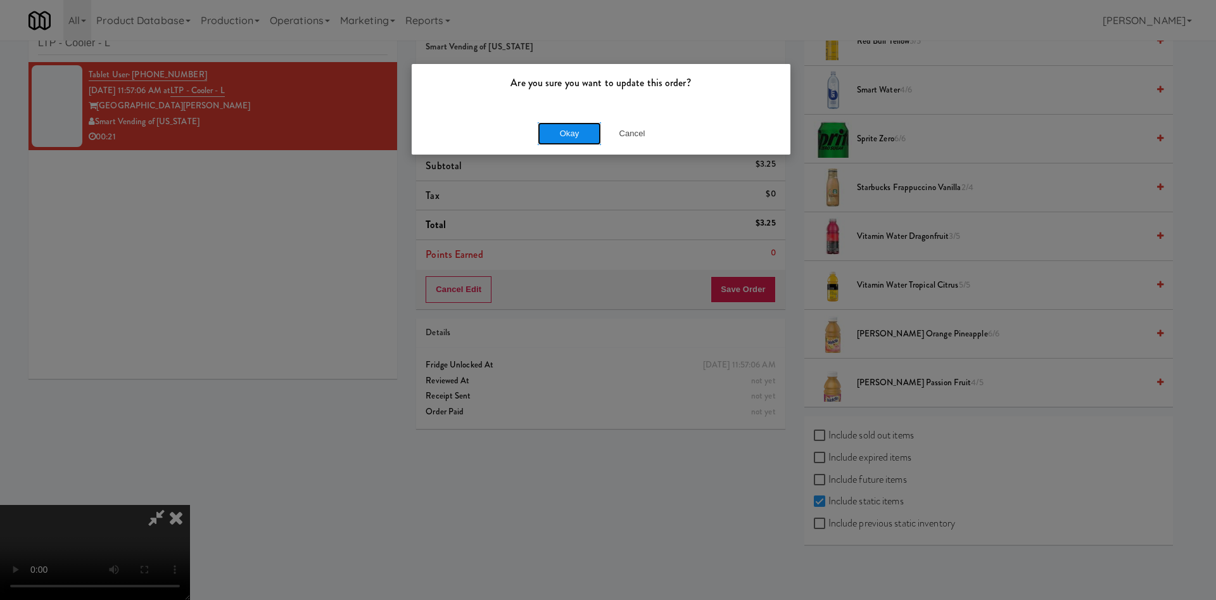
click at [575, 137] on button "Okay" at bounding box center [569, 133] width 63 height 23
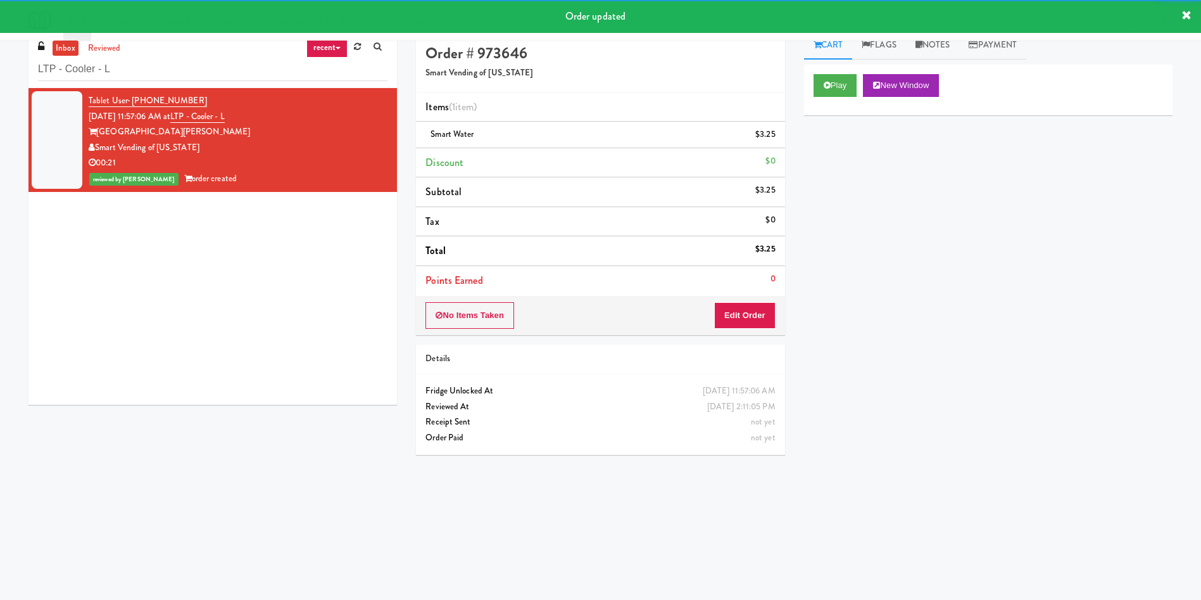
scroll to position [0, 0]
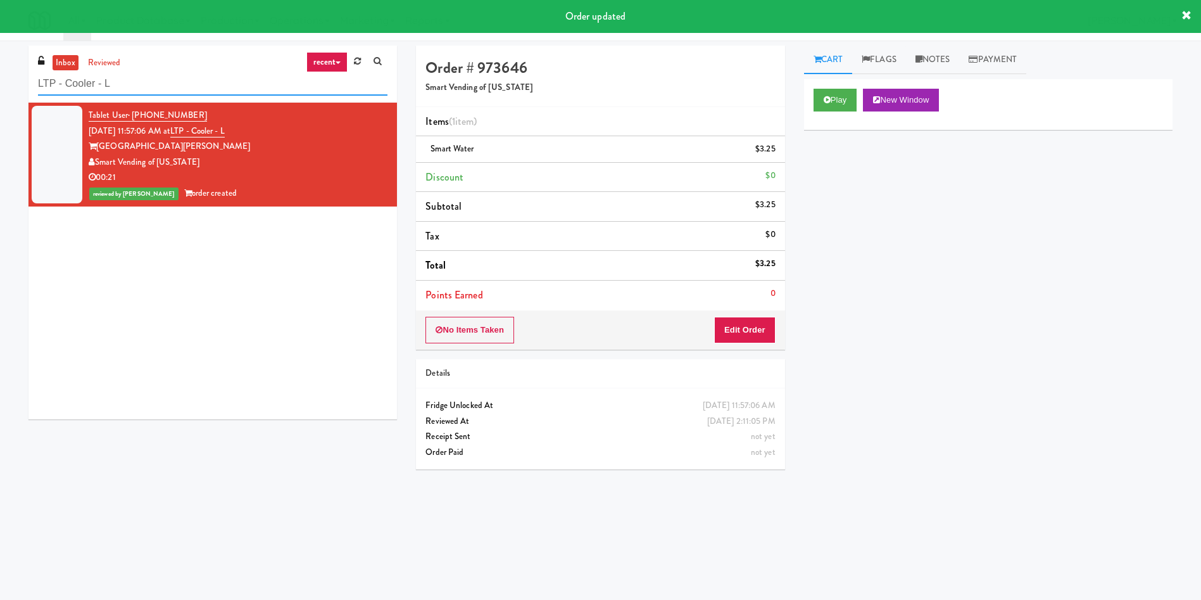
drag, startPoint x: 157, startPoint y: 80, endPoint x: 0, endPoint y: 8, distance: 172.9
click at [0, 41] on body "Order updated Are you sure you want to update this order? Okay Cancel Okay Are …" at bounding box center [600, 341] width 1201 height 600
paste input "HaNoBe - w/ Gym"
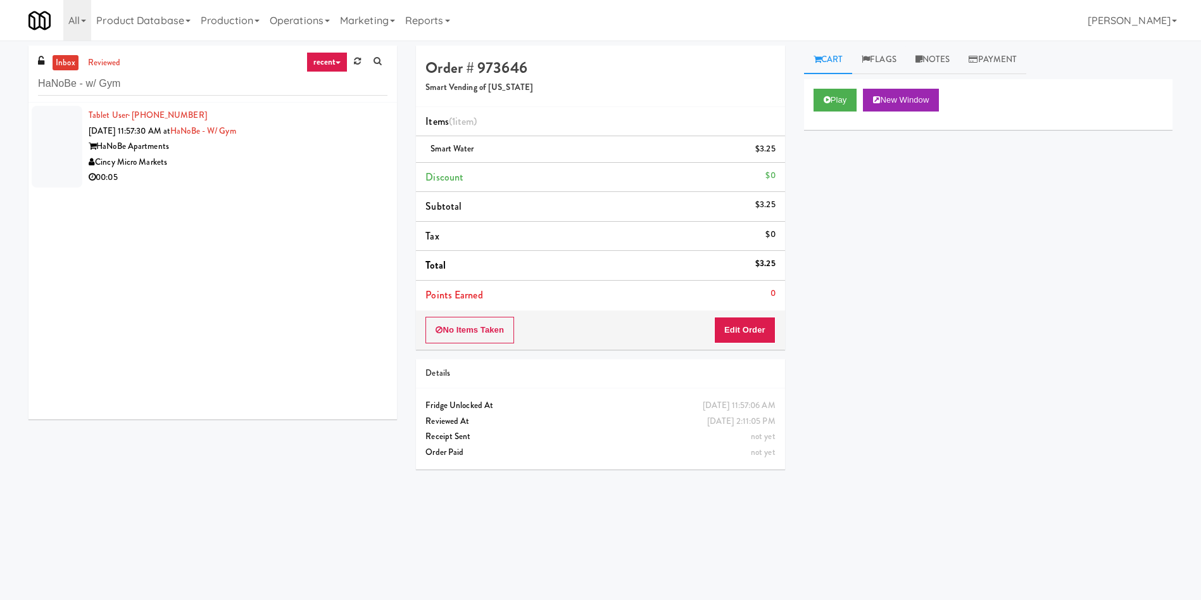
click at [10, 146] on div "inbox reviewed recent all unclear take inventory issue suspicious failed recent…" at bounding box center [600, 300] width 1201 height 509
click at [75, 130] on div at bounding box center [57, 147] width 51 height 82
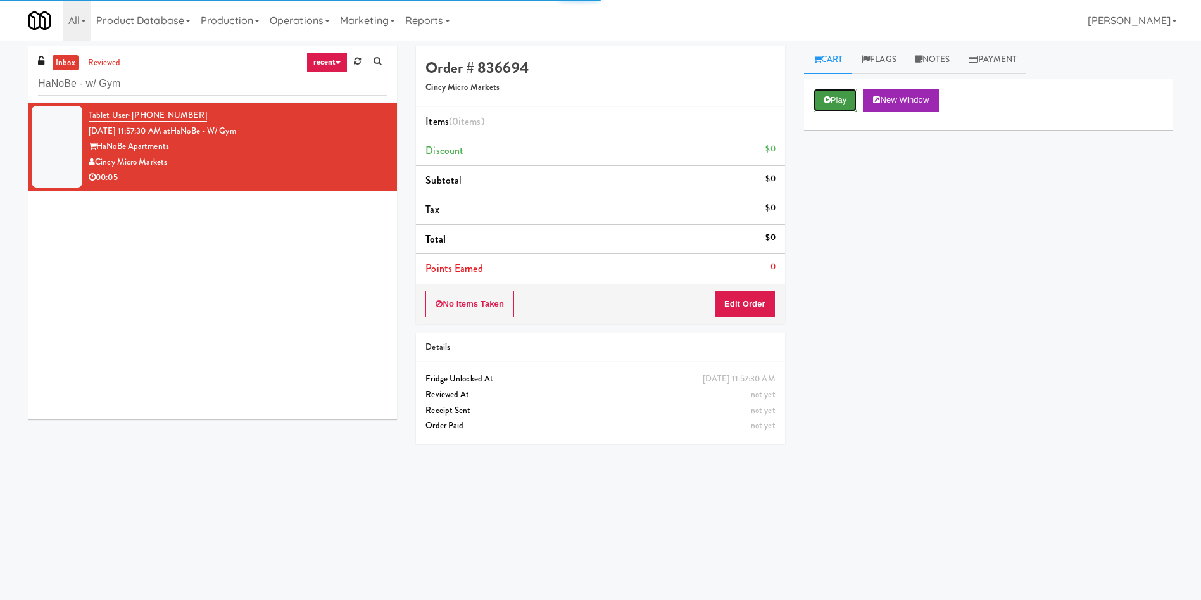
click at [833, 94] on button "Play" at bounding box center [836, 100] width 44 height 23
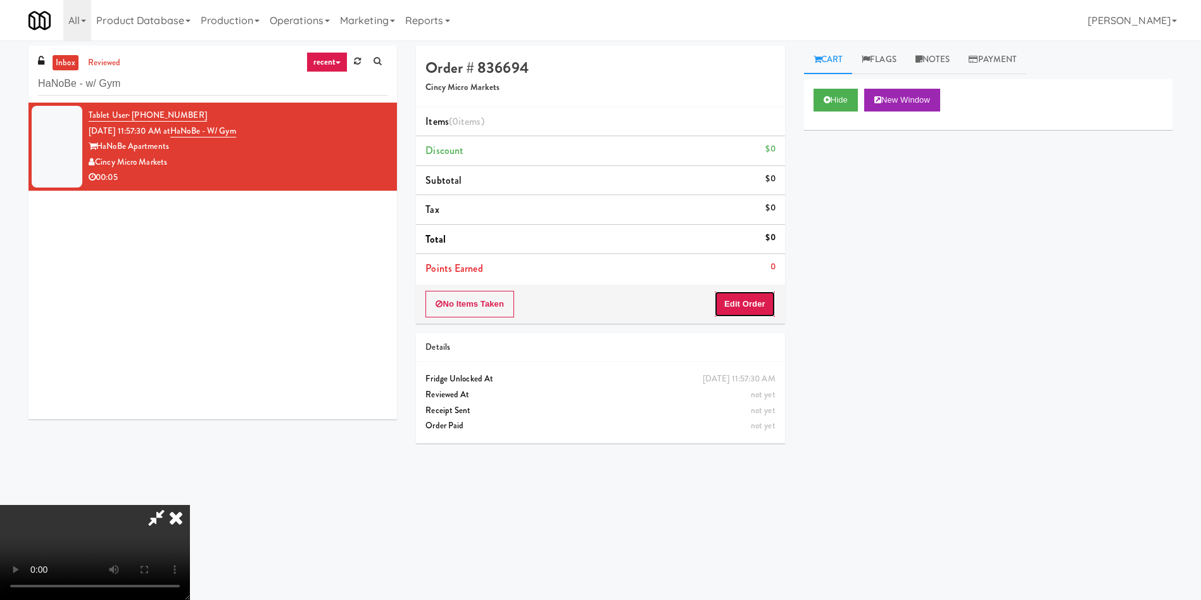
click at [753, 301] on button "Edit Order" at bounding box center [744, 304] width 61 height 27
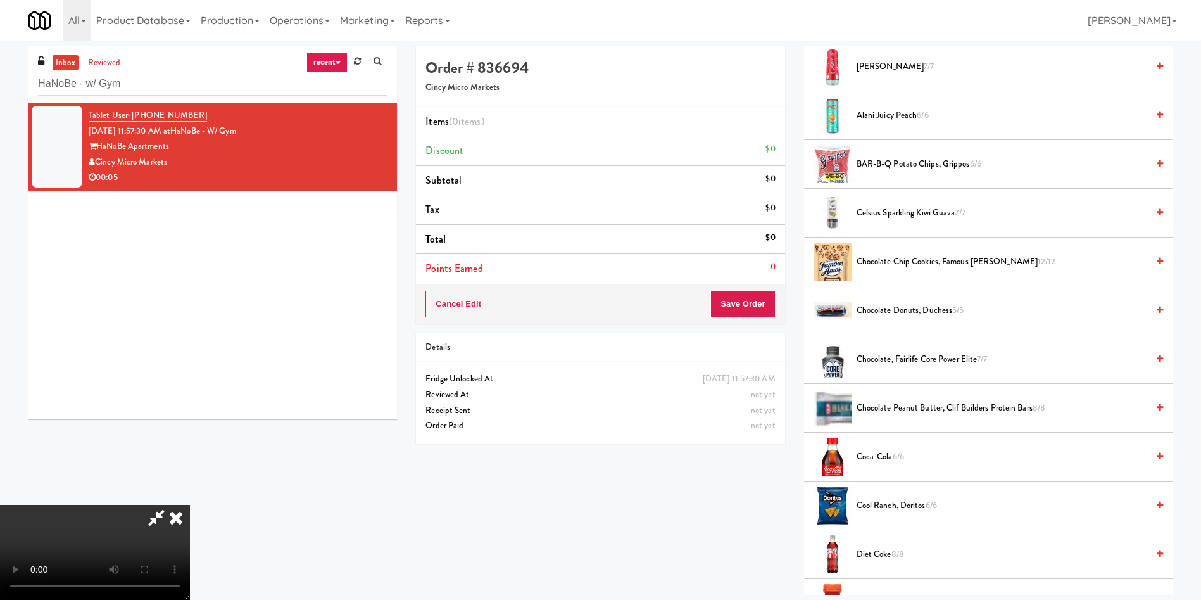
scroll to position [285, 0]
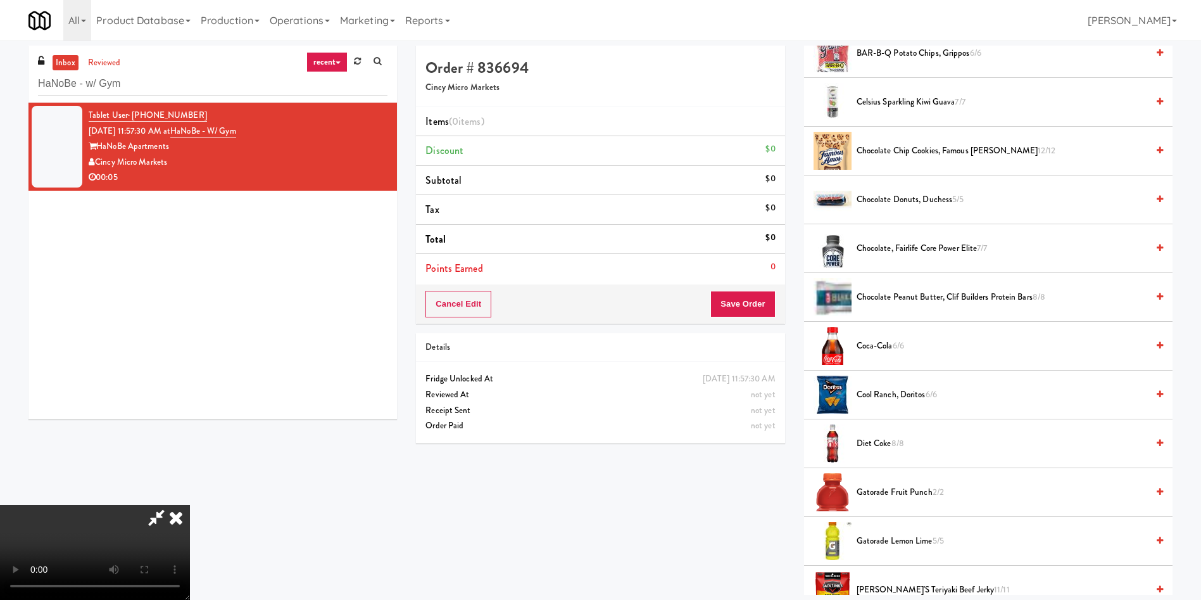
click at [892, 440] on span "Diet Coke 8/8" at bounding box center [1002, 444] width 291 height 16
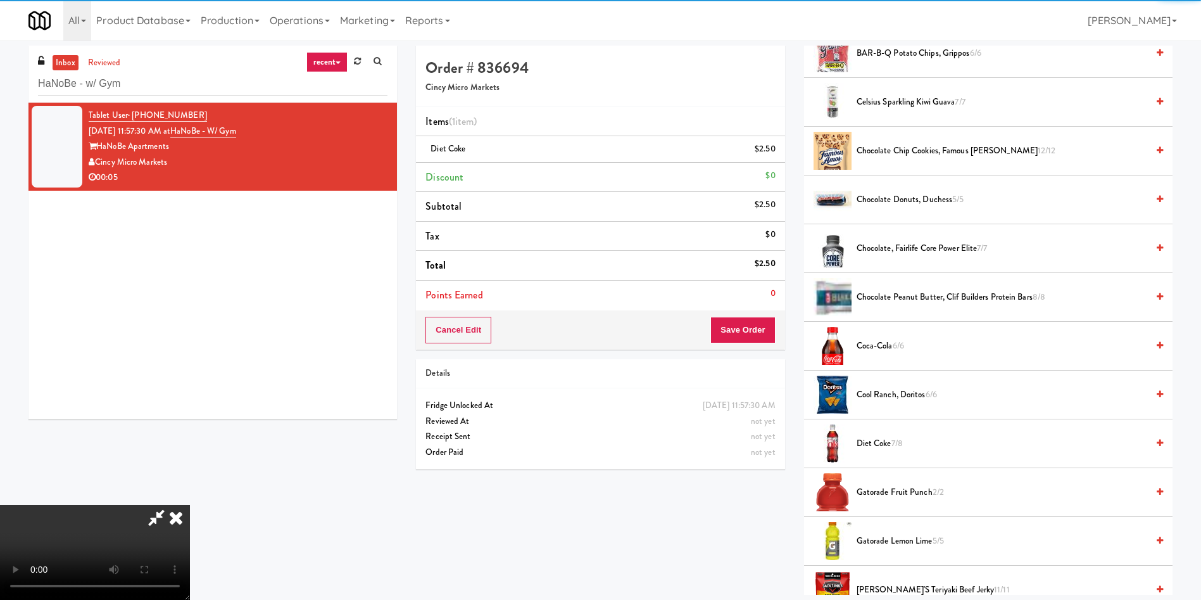
click at [745, 348] on div "Cancel Edit Save Order" at bounding box center [600, 329] width 369 height 39
click at [745, 347] on div "Cancel Edit Save Order" at bounding box center [600, 329] width 369 height 39
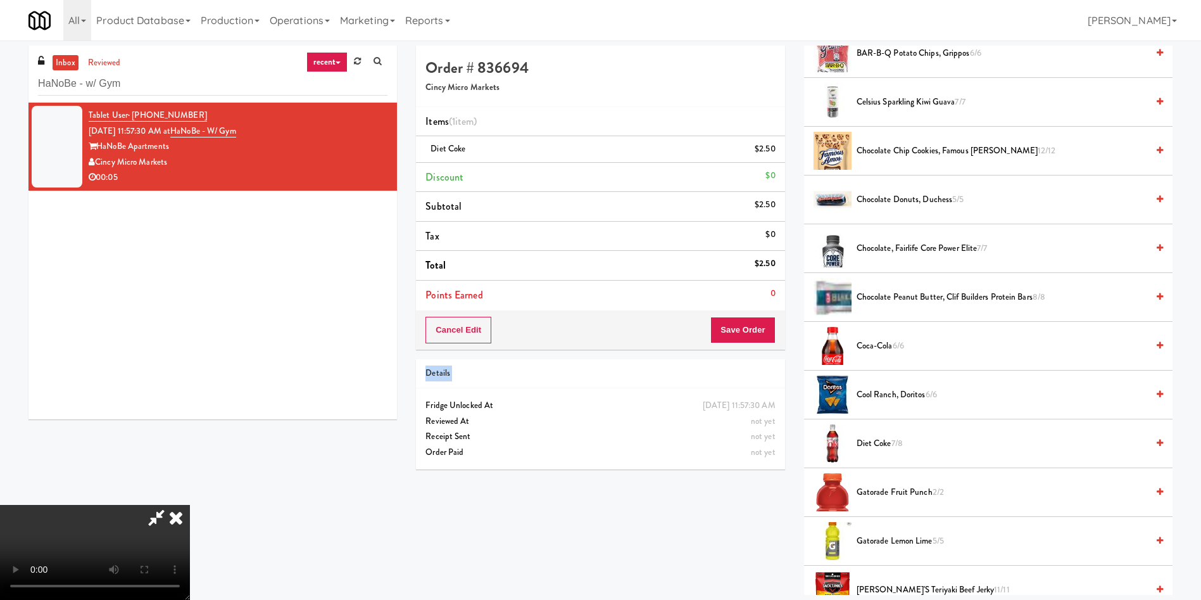
click at [745, 347] on div "Cancel Edit Save Order" at bounding box center [600, 329] width 369 height 39
click at [745, 335] on button "Save Order" at bounding box center [743, 330] width 65 height 27
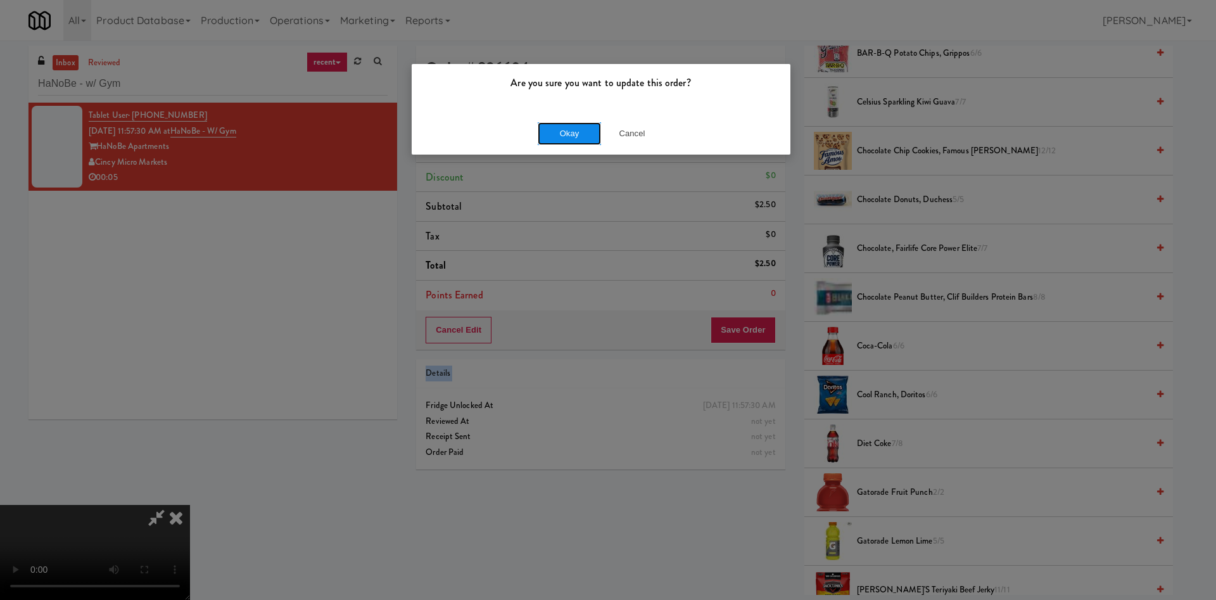
click at [562, 131] on button "Okay" at bounding box center [569, 133] width 63 height 23
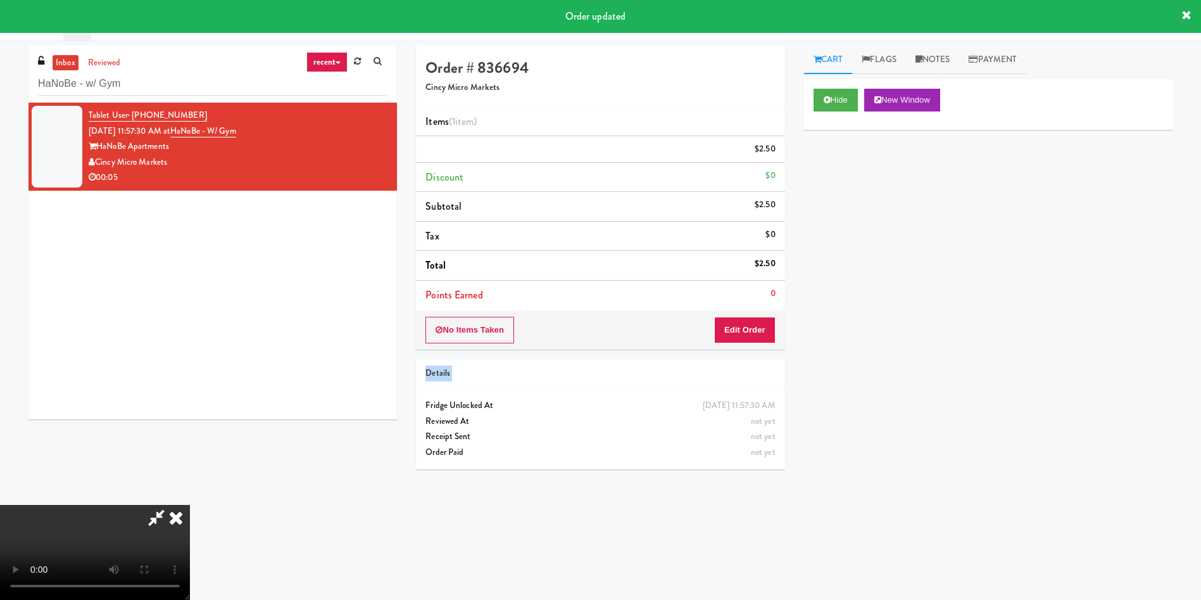
scroll to position [0, 0]
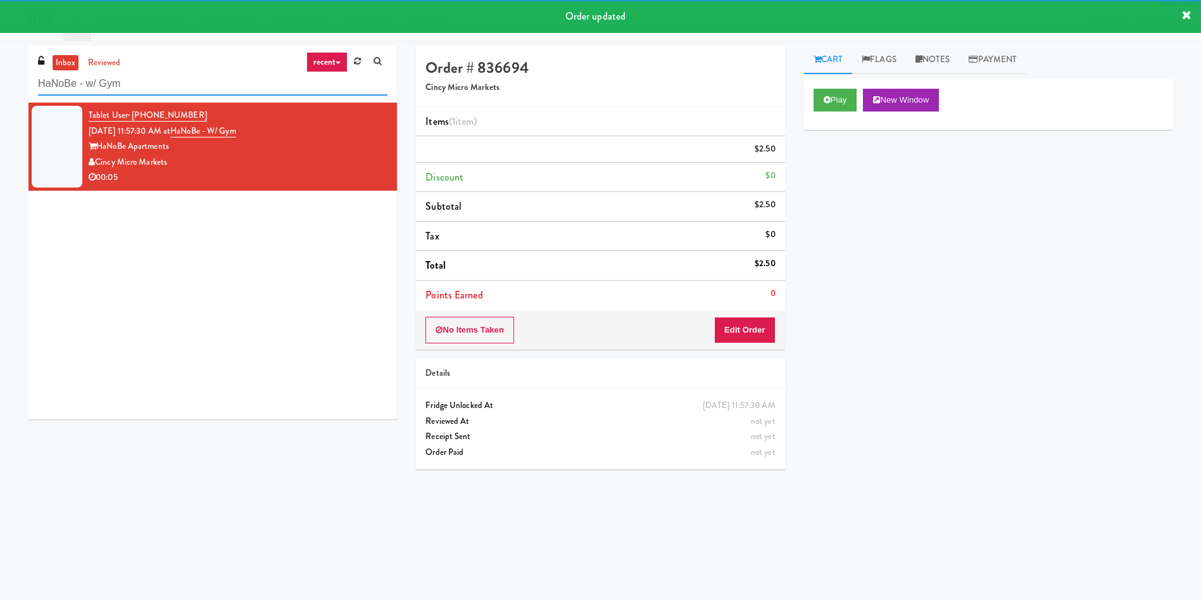
drag, startPoint x: 84, startPoint y: 71, endPoint x: 0, endPoint y: 20, distance: 98.3
click at [0, 41] on body "Order updated Are you sure you want to update this order? Okay Cancel Okay Are …" at bounding box center [600, 341] width 1201 height 600
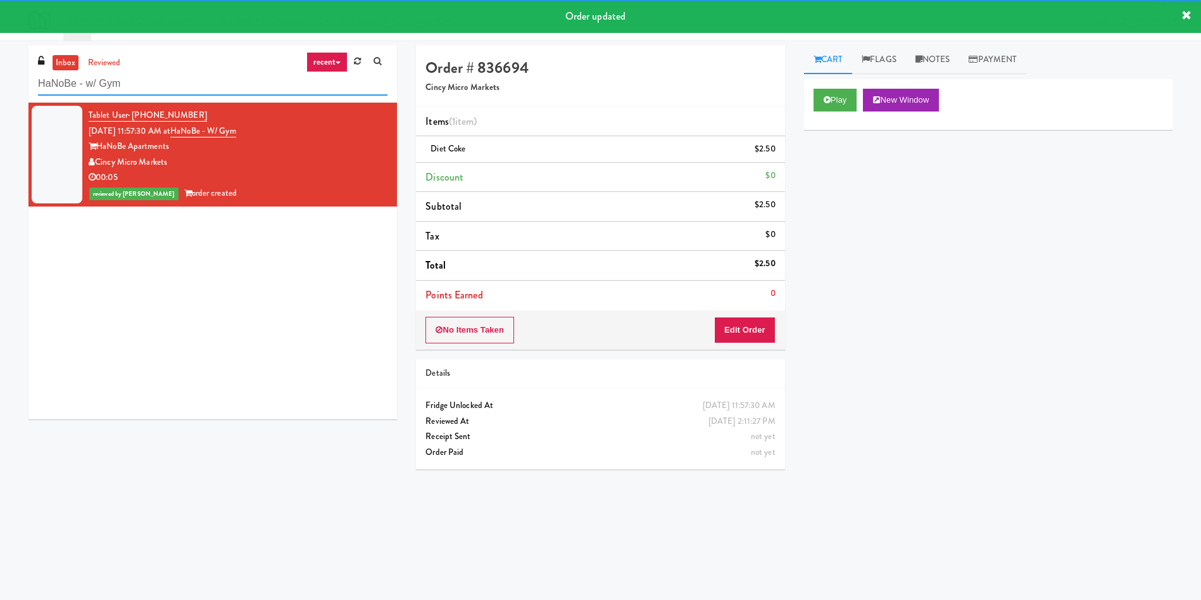
paste input "Queensway Health Centre - Trillium Health"
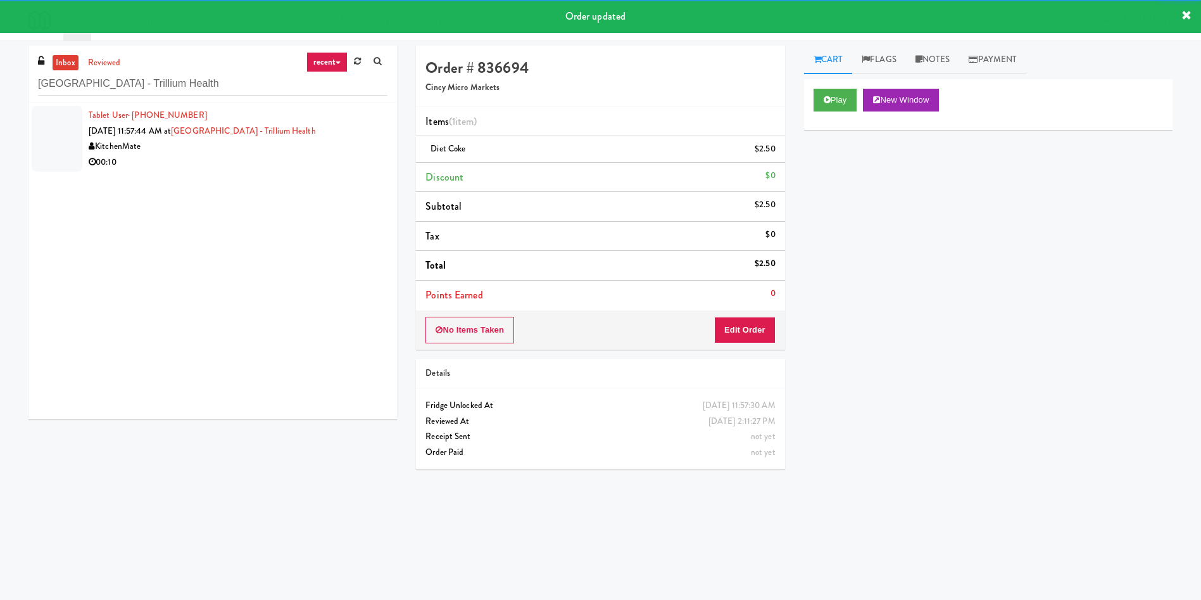
click at [51, 150] on div at bounding box center [57, 139] width 51 height 66
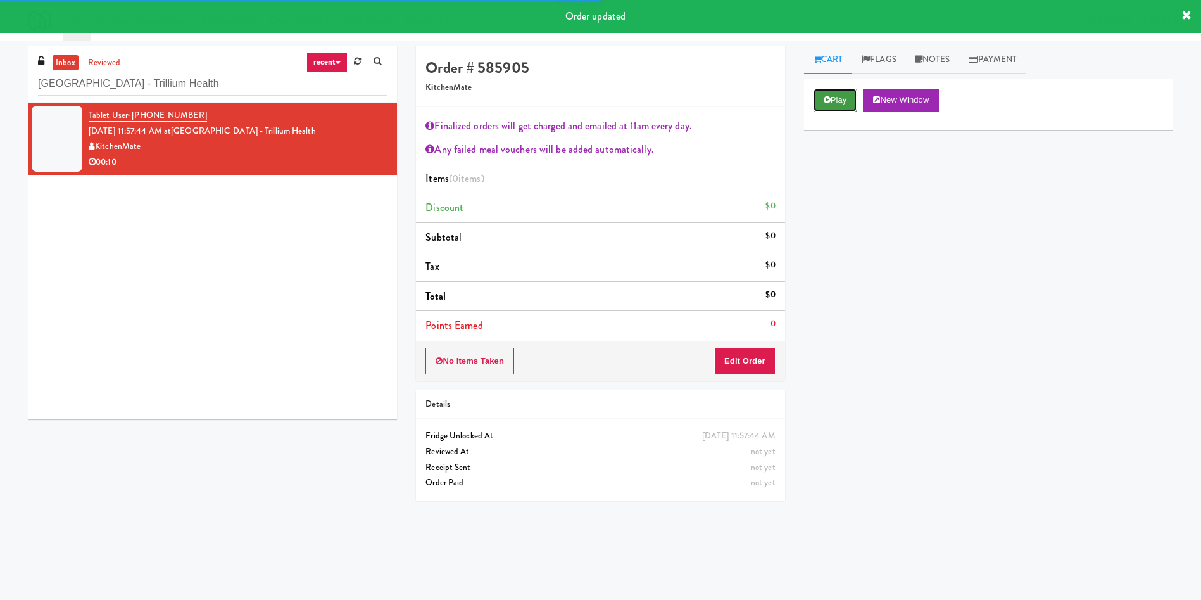
click at [830, 106] on button "Play" at bounding box center [836, 100] width 44 height 23
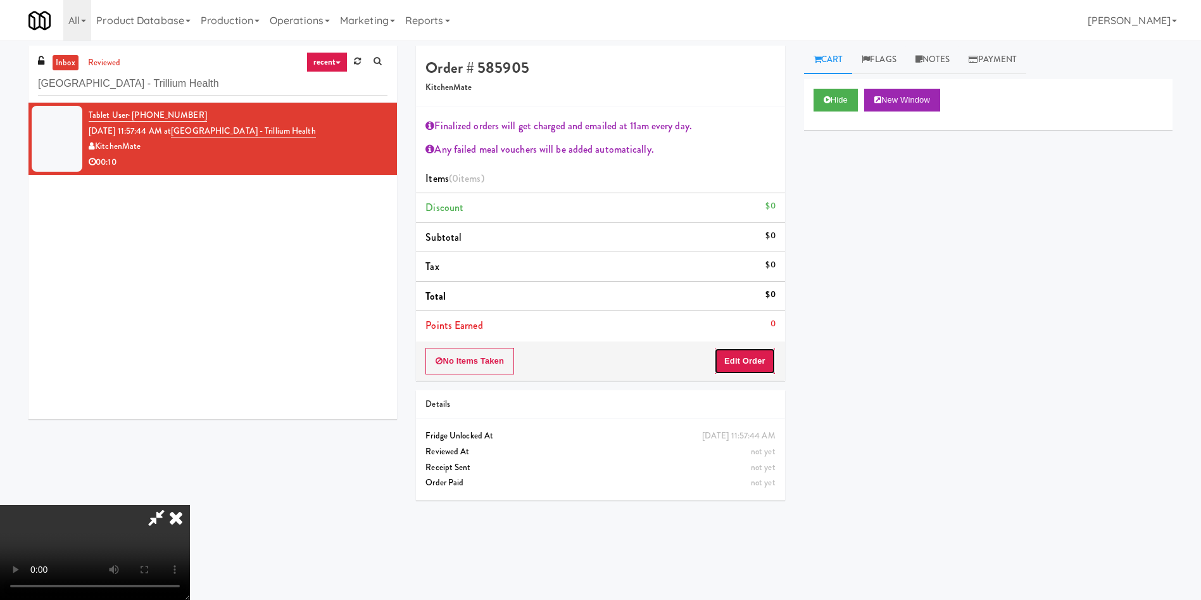
click at [742, 367] on button "Edit Order" at bounding box center [744, 361] width 61 height 27
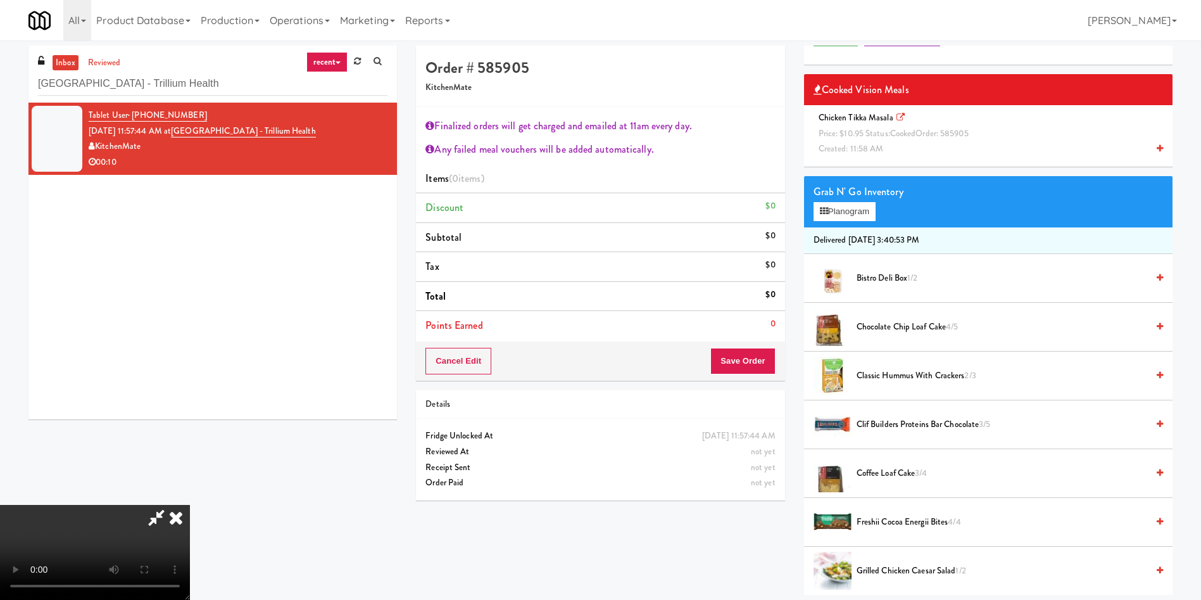
scroll to position [95, 0]
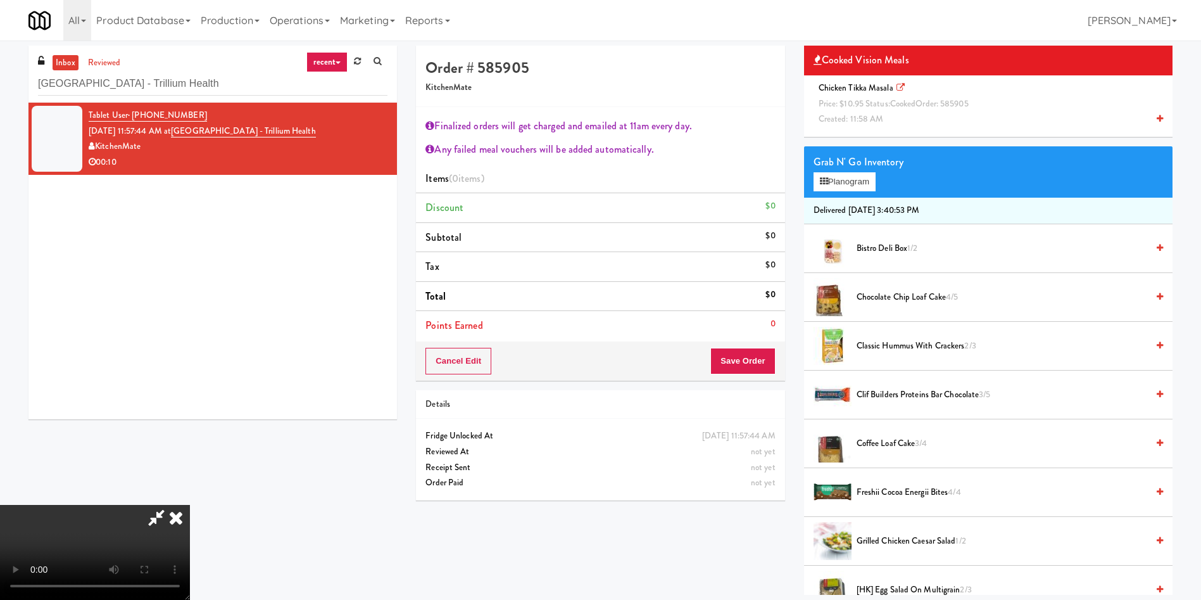
click at [868, 115] on span "Created: 11:58 AM" at bounding box center [851, 119] width 65 height 12
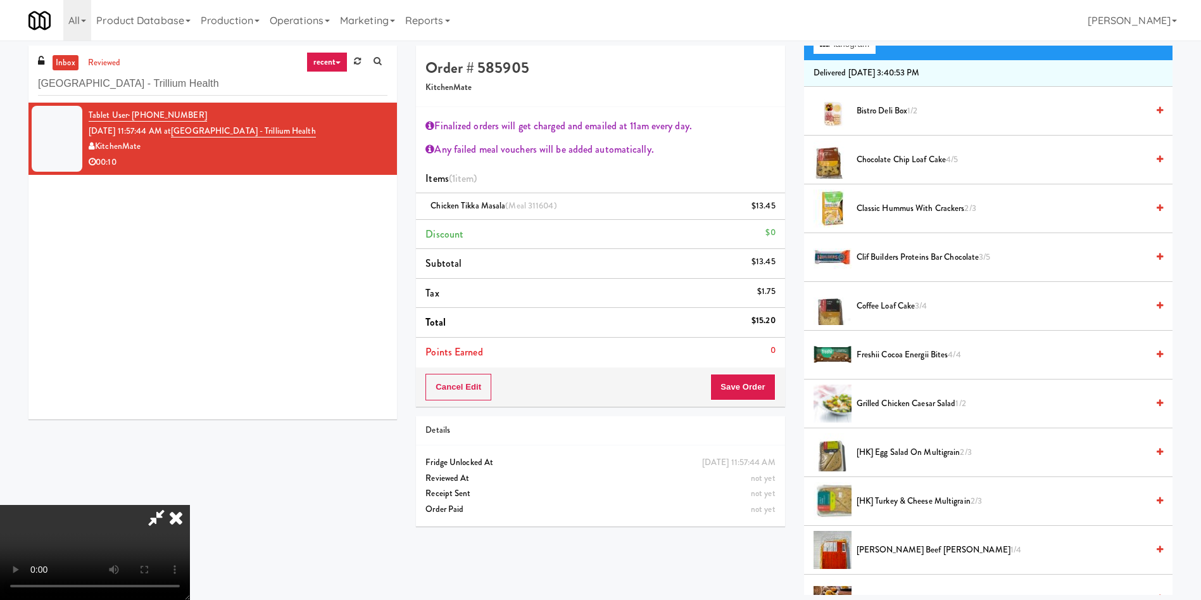
scroll to position [190, 0]
click at [190, 505] on video at bounding box center [95, 552] width 190 height 95
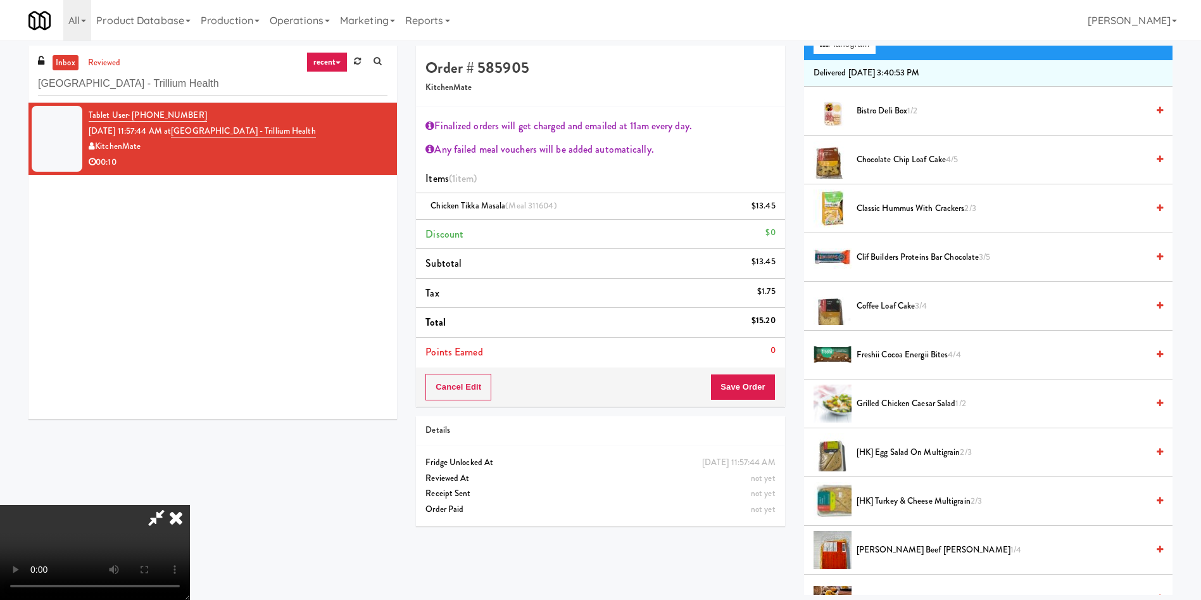
click at [190, 505] on video at bounding box center [95, 552] width 190 height 95
drag, startPoint x: 754, startPoint y: 389, endPoint x: 754, endPoint y: 424, distance: 35.5
click at [754, 424] on div "Order # 585905 KitchenMate Finalized orders will get charged and emailed at 11a…" at bounding box center [601, 291] width 388 height 490
click at [751, 384] on button "Save Order" at bounding box center [743, 387] width 65 height 27
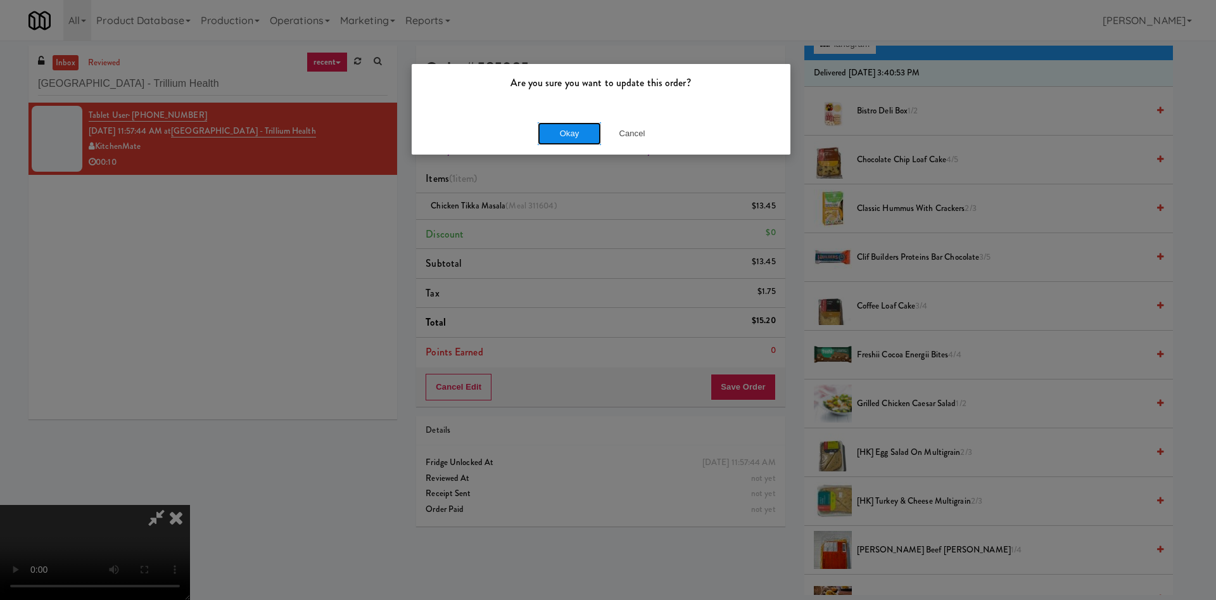
click at [593, 132] on button "Okay" at bounding box center [569, 133] width 63 height 23
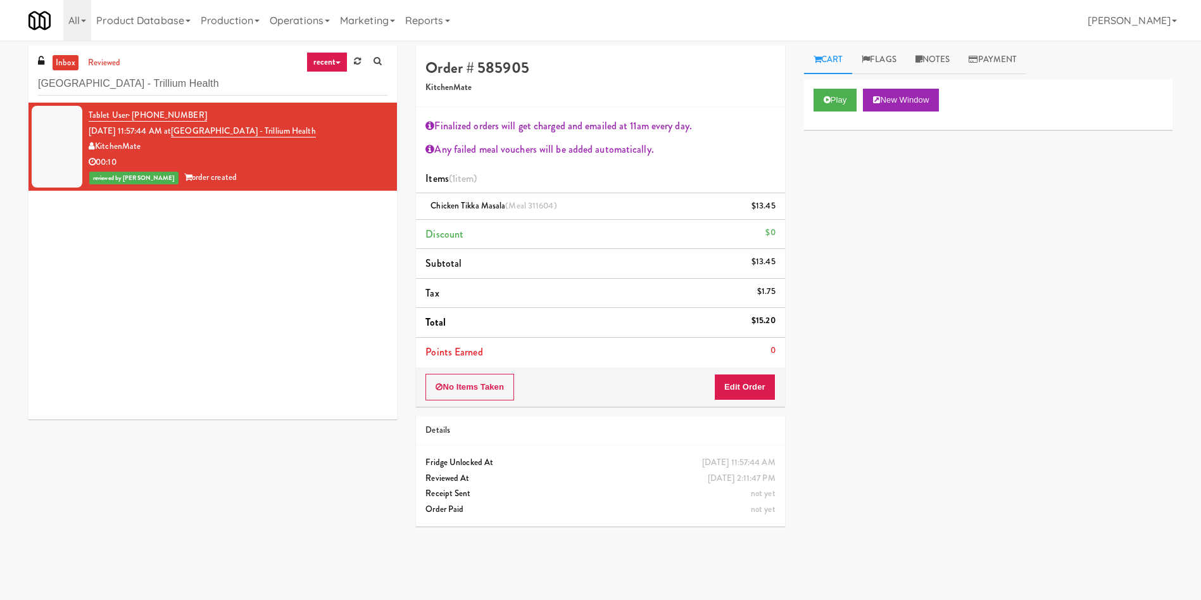
drag, startPoint x: 256, startPoint y: 96, endPoint x: 4, endPoint y: 82, distance: 251.9
click at [0, 82] on div "inbox reviewed recent all unclear take inventory issue suspicious failed recent…" at bounding box center [600, 300] width 1201 height 509
click at [215, 82] on input "Queensway Health Centre - Trillium Health" at bounding box center [213, 83] width 350 height 23
drag, startPoint x: 269, startPoint y: 79, endPoint x: 0, endPoint y: 70, distance: 268.7
click at [0, 70] on div "inbox reviewed recent all unclear take inventory issue suspicious failed recent…" at bounding box center [600, 300] width 1201 height 509
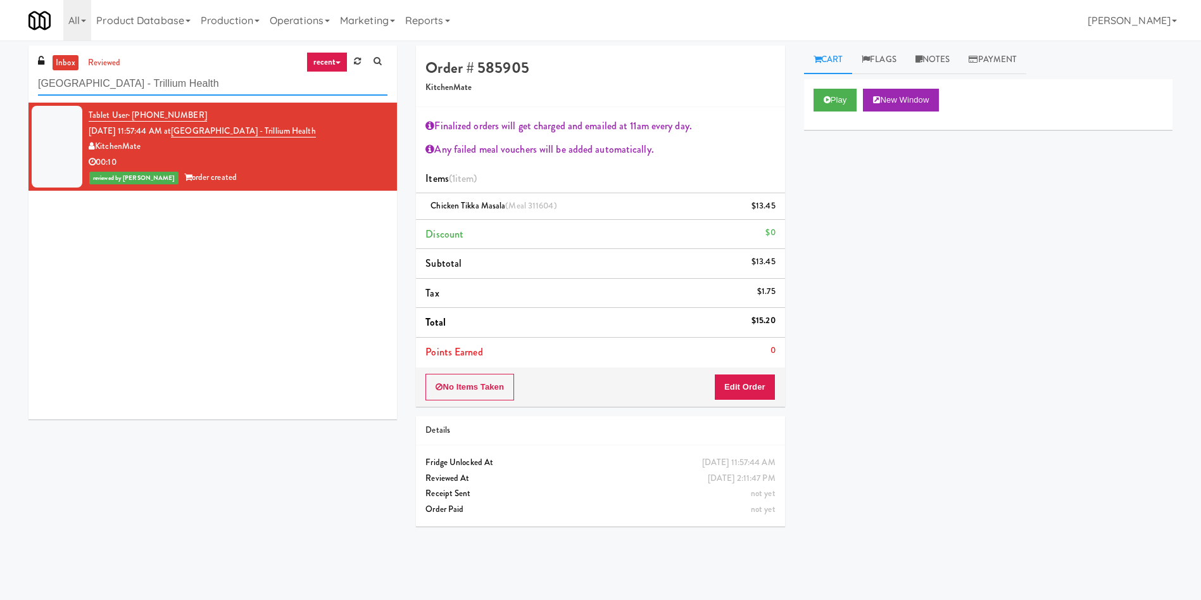
paste input "Markham Campus - York University"
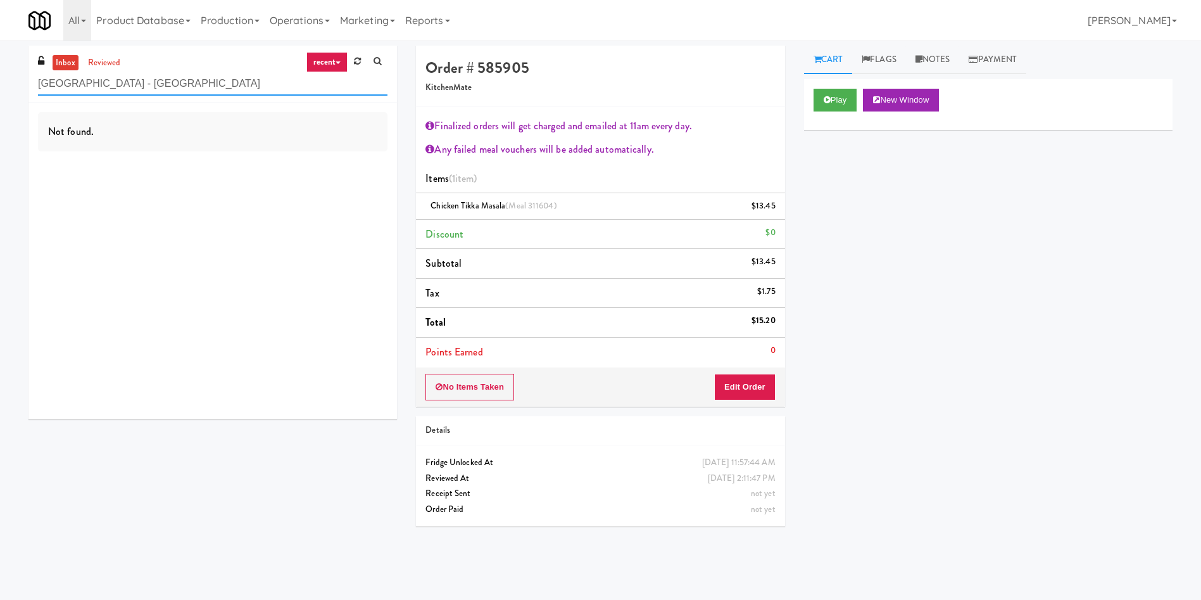
drag, startPoint x: 225, startPoint y: 89, endPoint x: 121, endPoint y: 78, distance: 105.1
click at [121, 78] on input "Markham Campus - York University" at bounding box center [213, 83] width 350 height 23
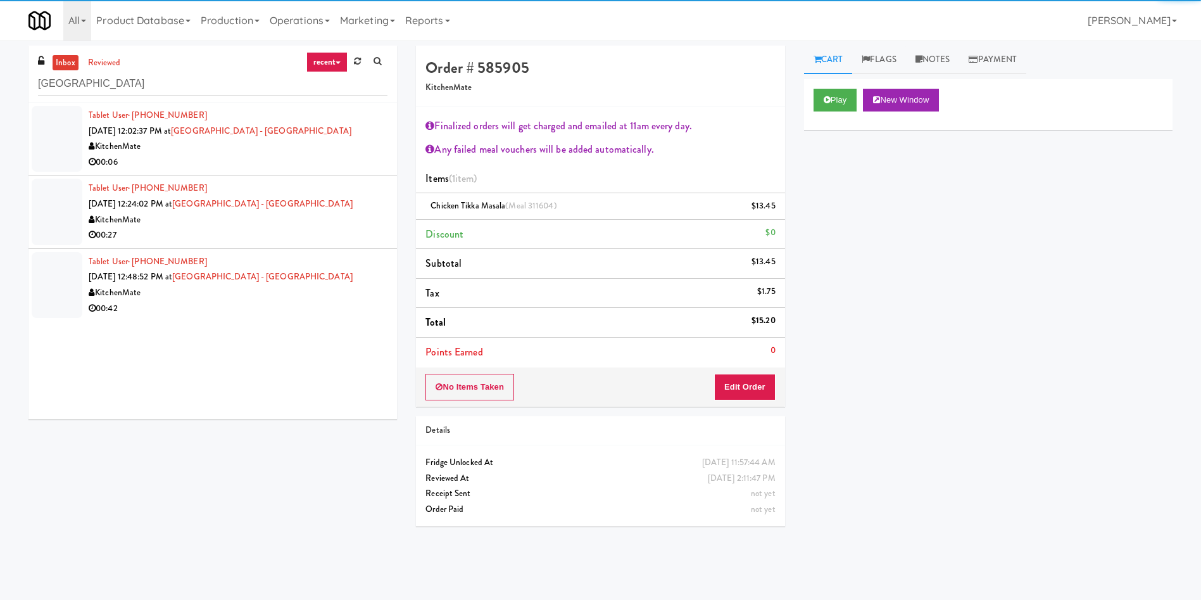
click at [42, 120] on div at bounding box center [57, 139] width 51 height 66
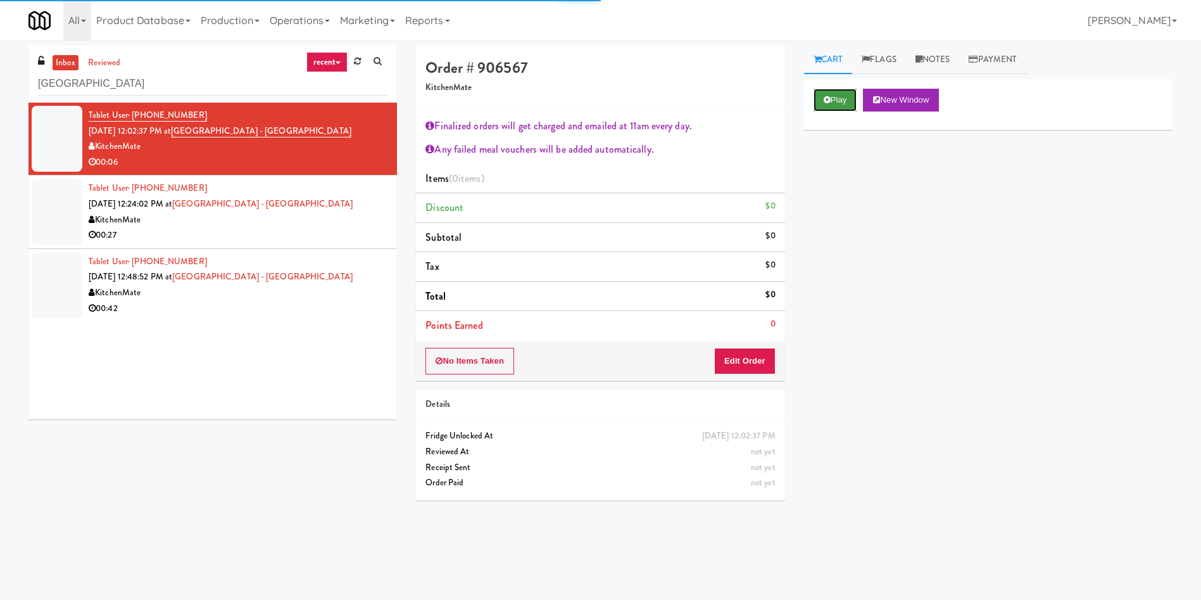
click at [822, 89] on button "Play" at bounding box center [836, 100] width 44 height 23
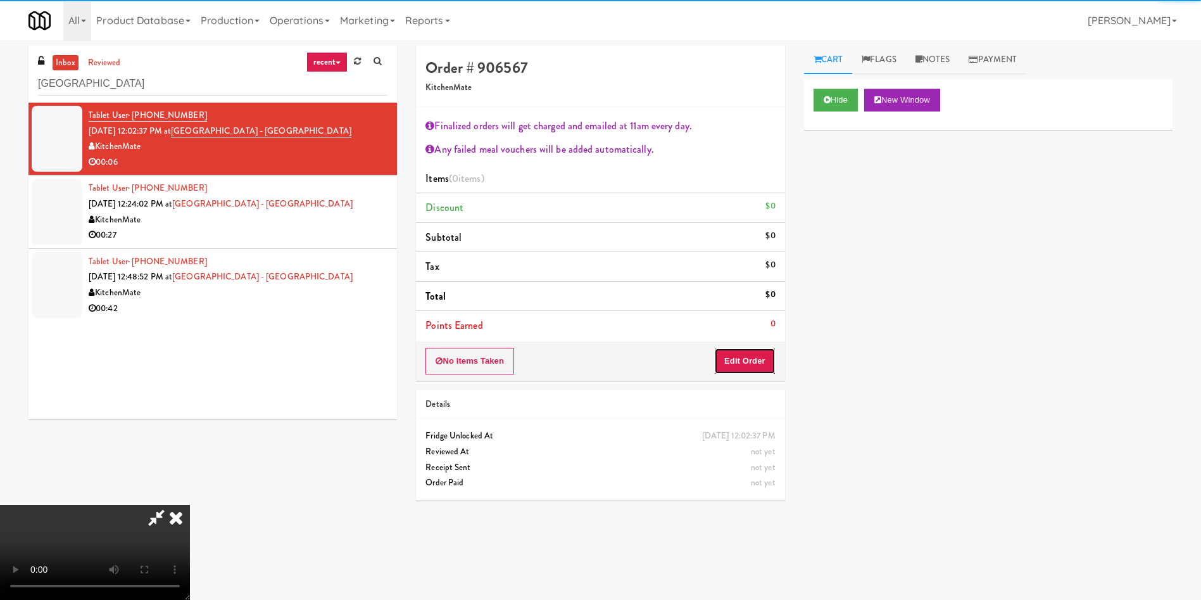
click at [763, 349] on button "Edit Order" at bounding box center [744, 361] width 61 height 27
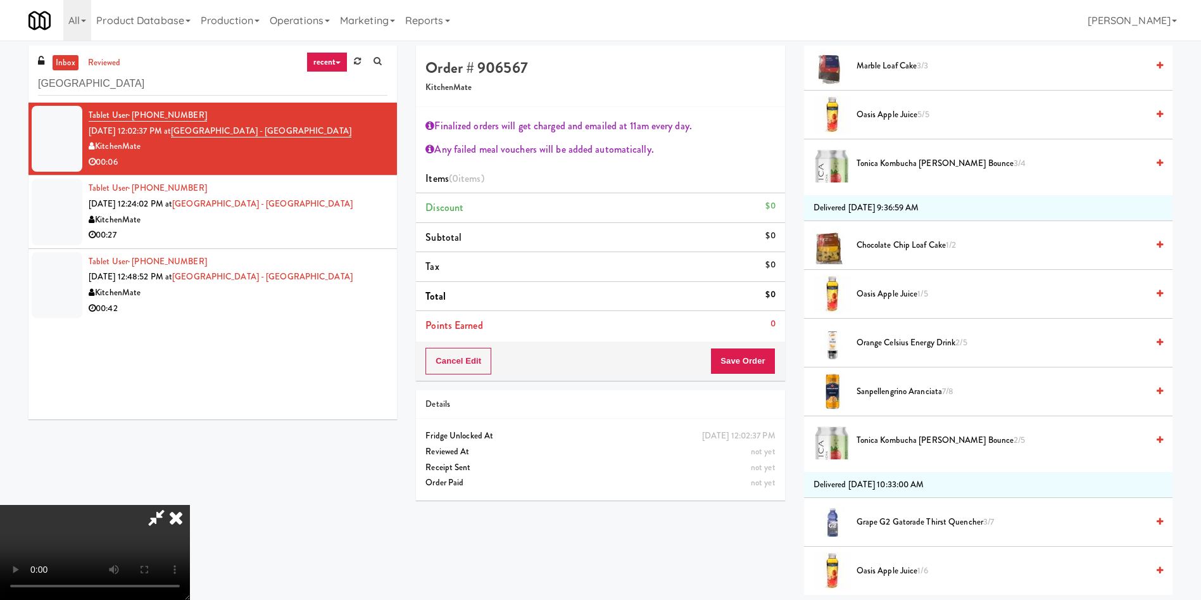
scroll to position [665, 0]
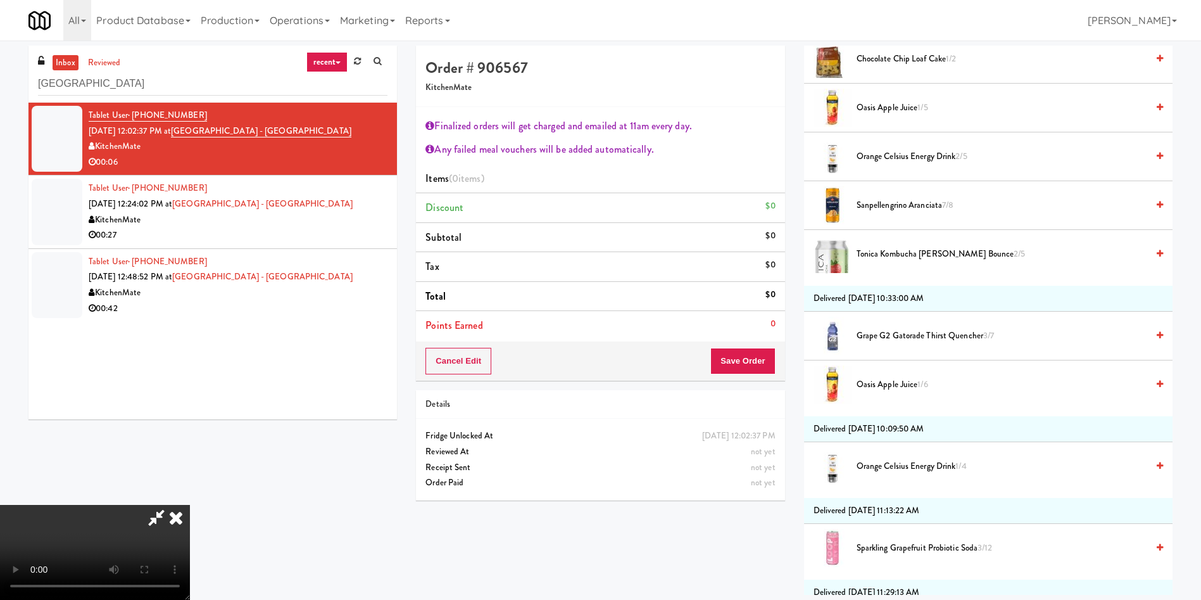
click at [908, 332] on span "Grape G2 Gatorade Thirst Quencher 3/7" at bounding box center [1002, 336] width 291 height 16
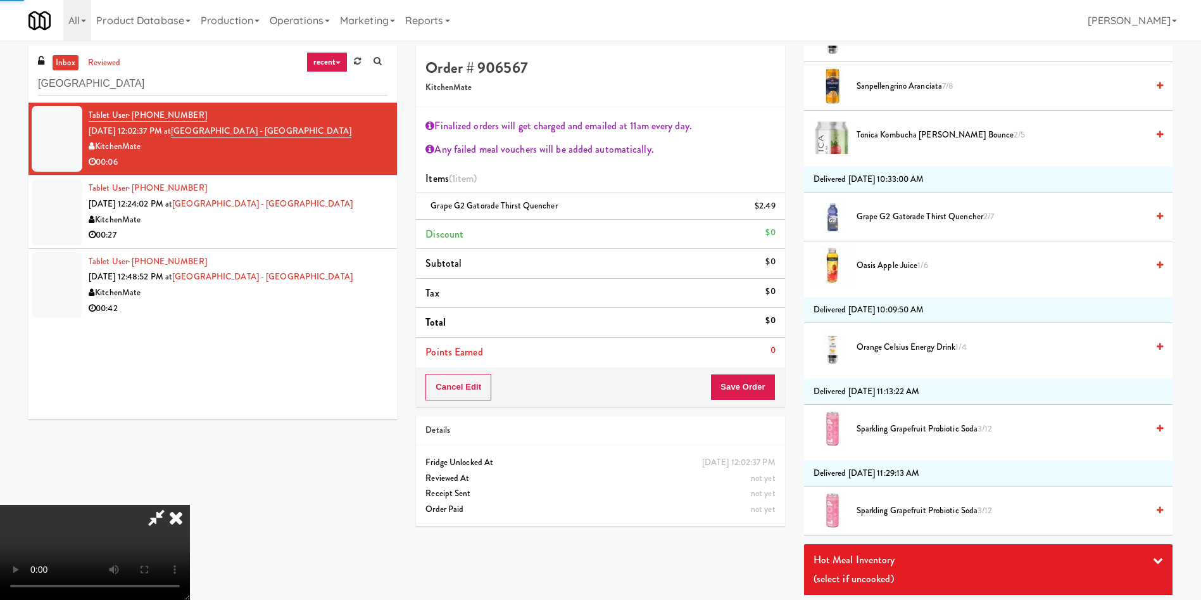
scroll to position [931, 0]
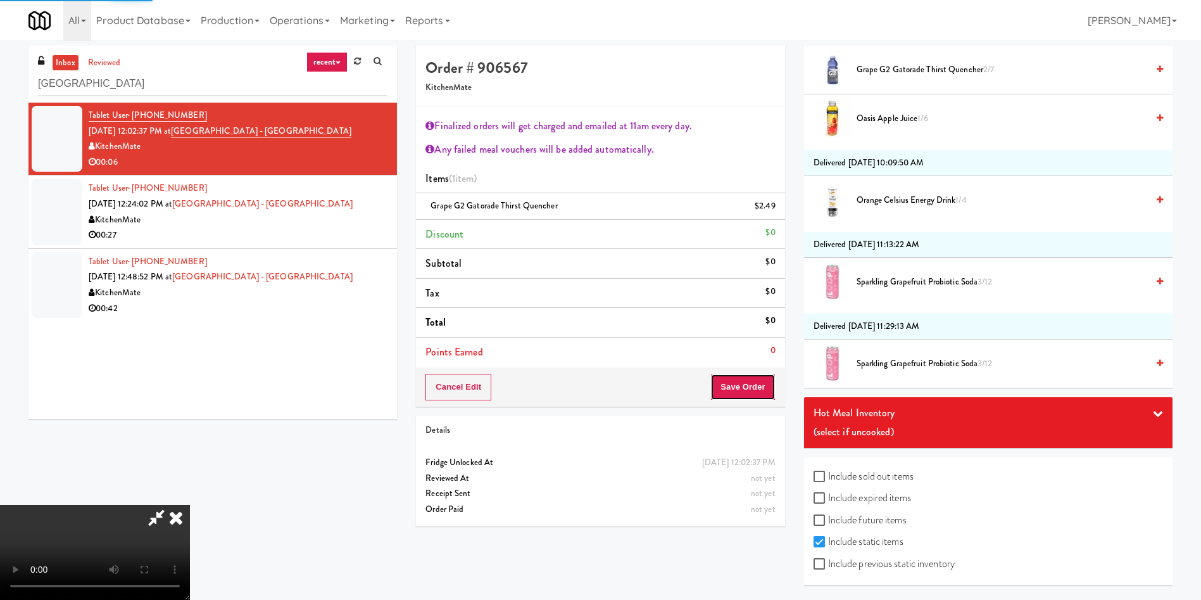
click at [756, 393] on button "Save Order" at bounding box center [743, 387] width 65 height 27
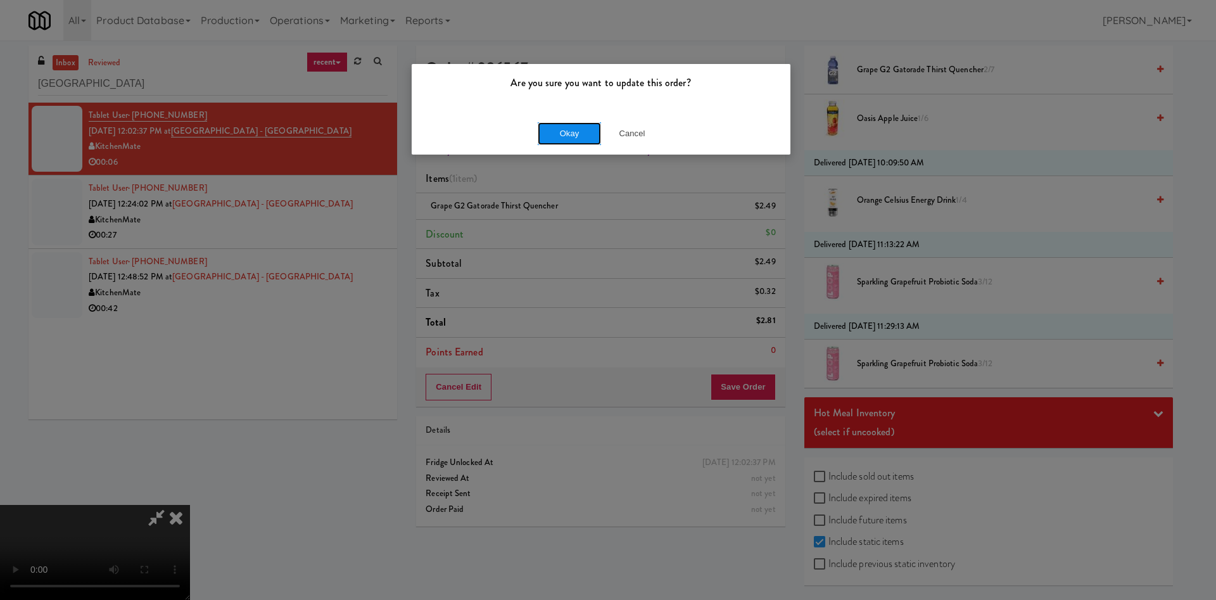
click at [542, 132] on button "Okay" at bounding box center [569, 133] width 63 height 23
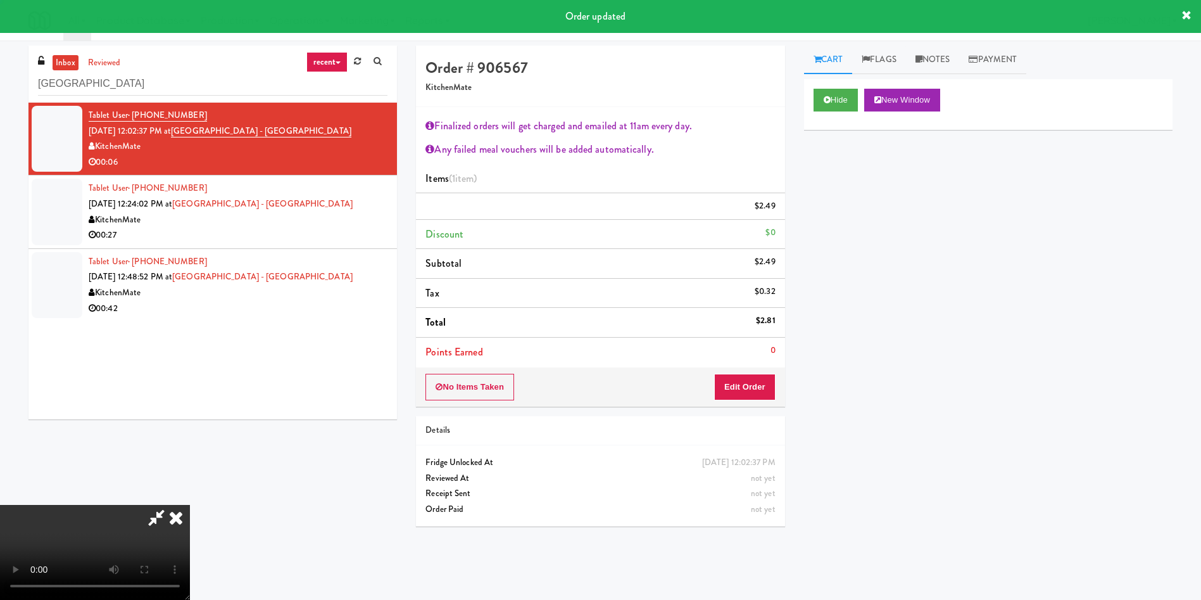
scroll to position [0, 0]
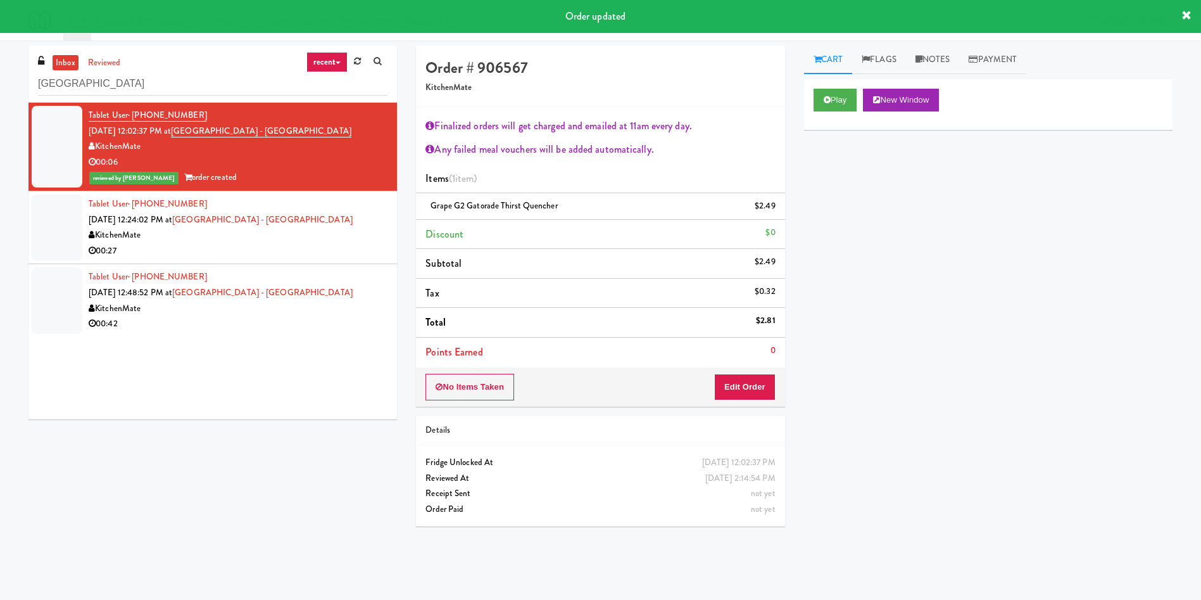
click at [62, 218] on div at bounding box center [57, 227] width 51 height 66
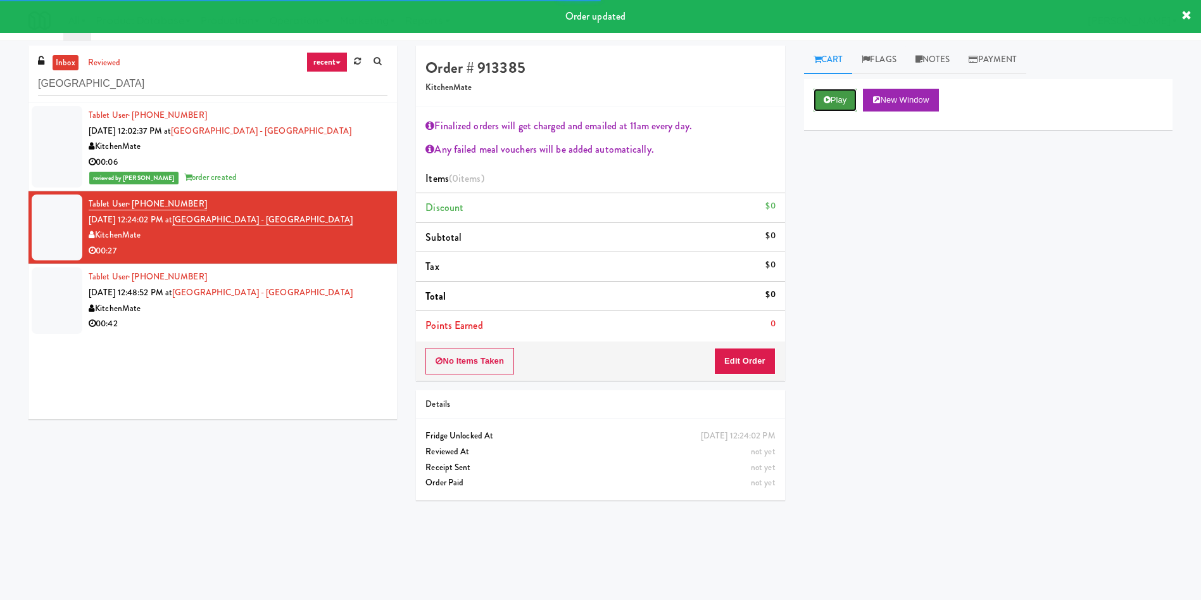
click at [835, 111] on button "Play" at bounding box center [836, 100] width 44 height 23
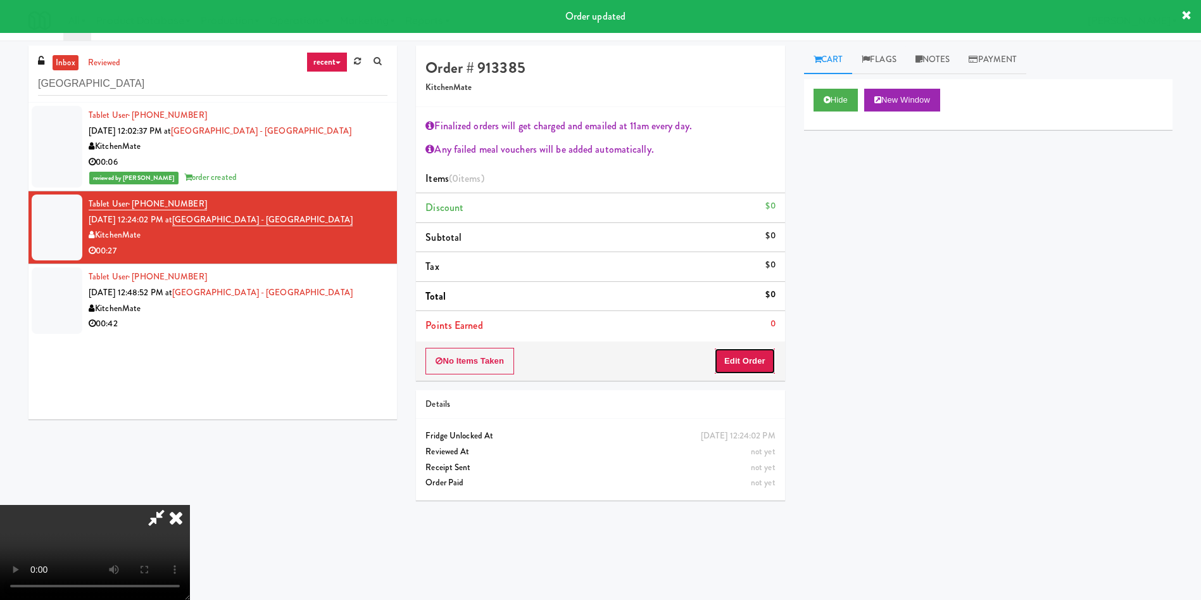
click at [756, 356] on button "Edit Order" at bounding box center [744, 361] width 61 height 27
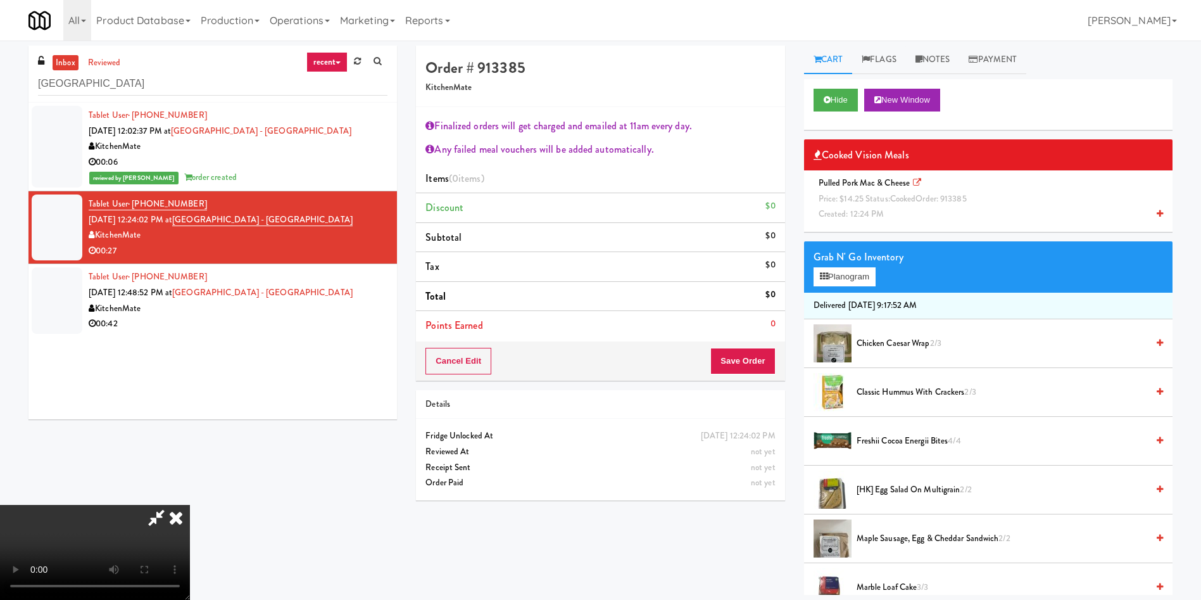
click at [878, 200] on span "Price: $14.25 Status: cooked Order: 913385" at bounding box center [893, 199] width 148 height 12
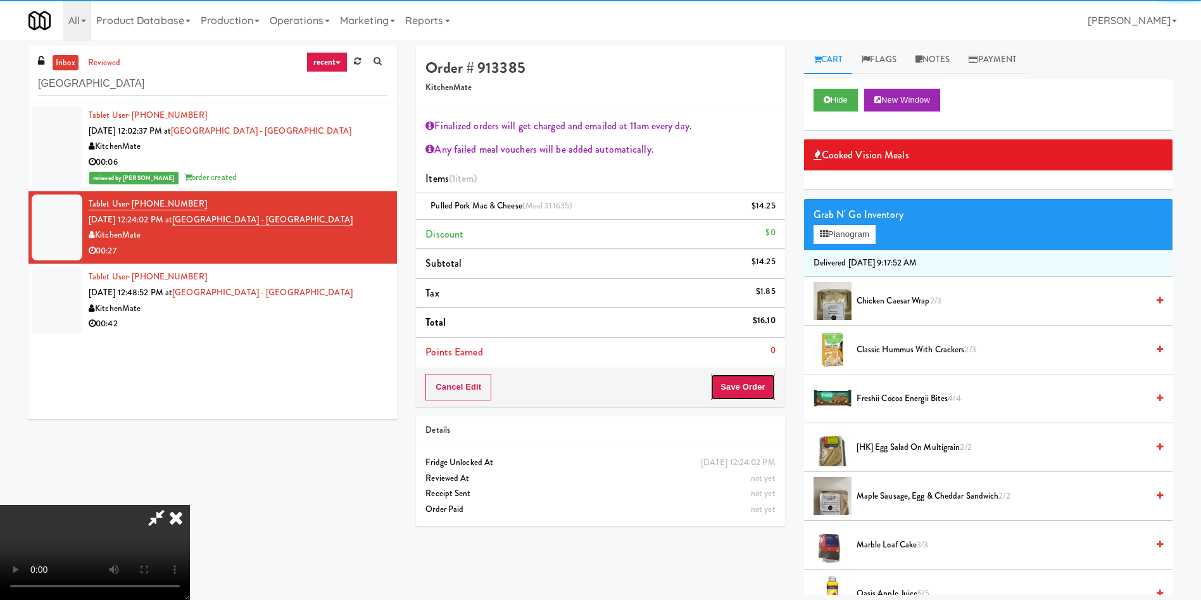
click at [743, 396] on button "Save Order" at bounding box center [743, 387] width 65 height 27
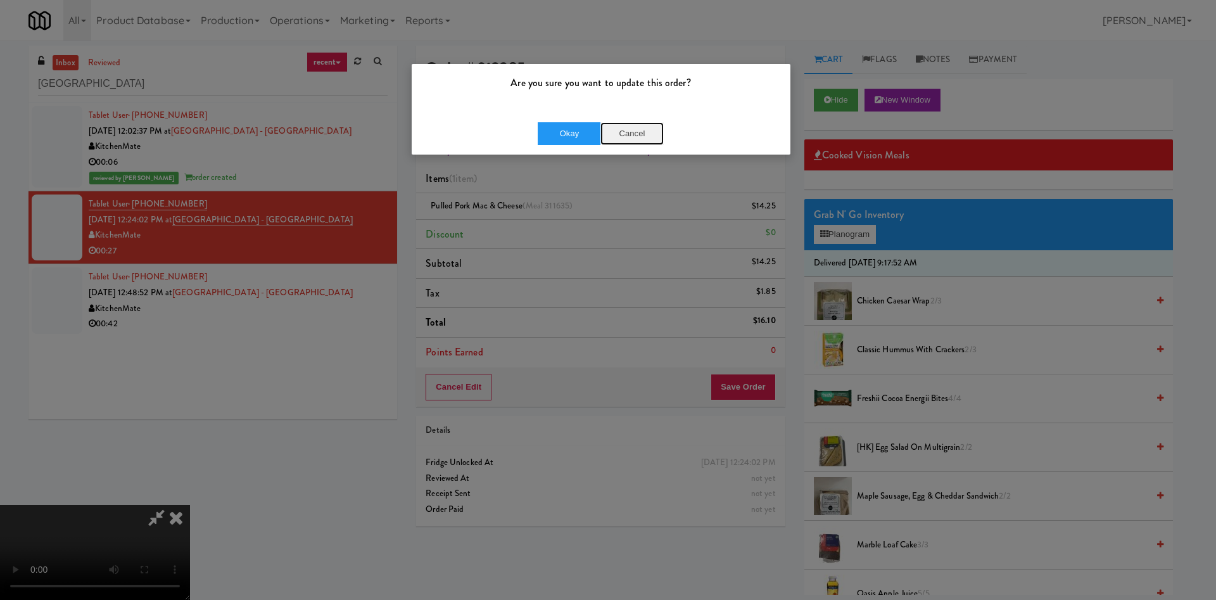
click at [625, 136] on button "Cancel" at bounding box center [631, 133] width 63 height 23
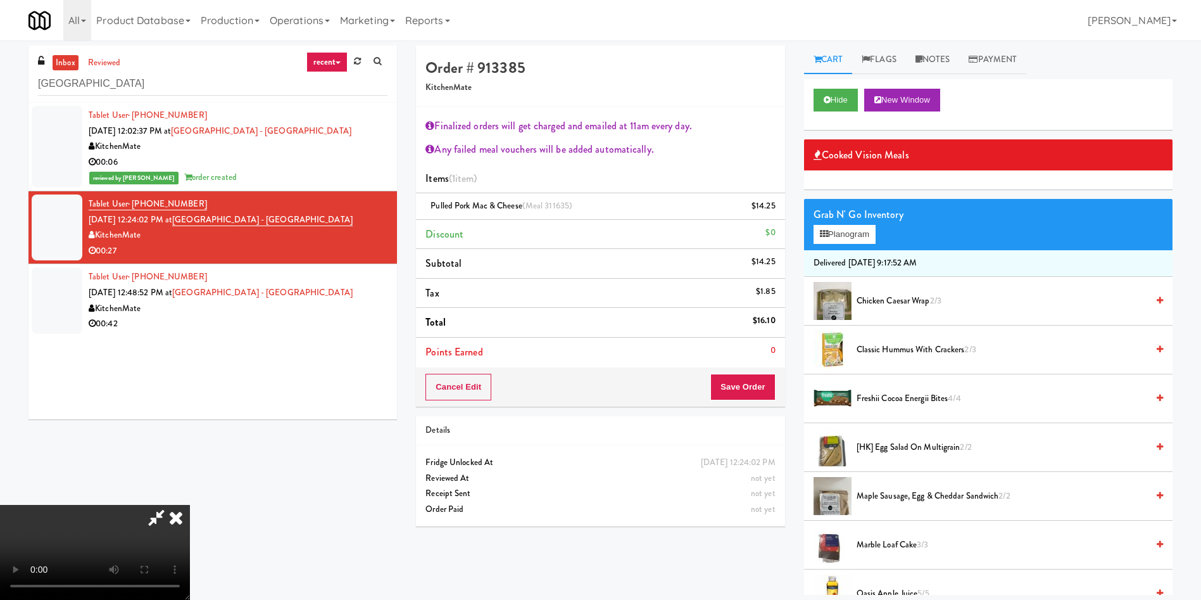
click at [190, 505] on video at bounding box center [95, 552] width 190 height 95
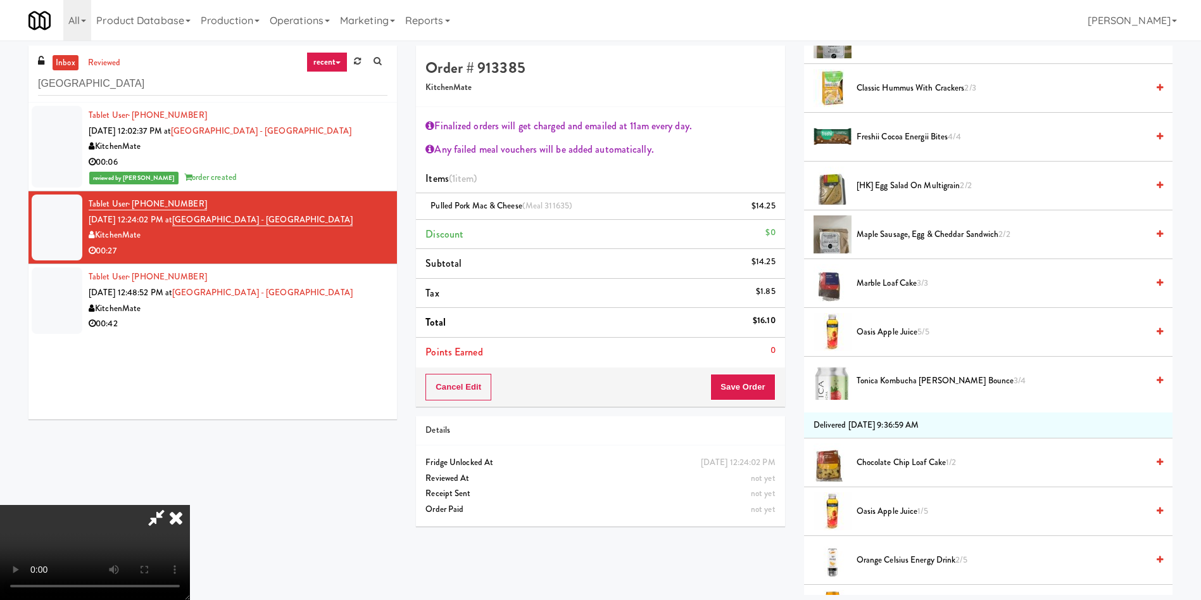
scroll to position [380, 0]
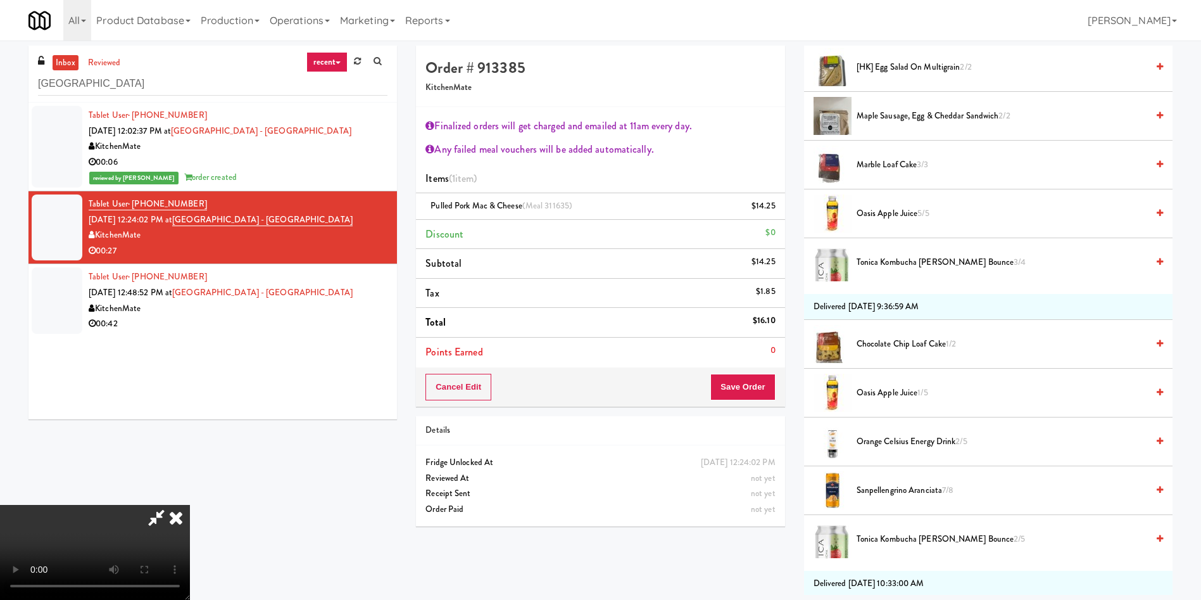
click at [881, 394] on span "Oasis Apple Juice 1/5" at bounding box center [1002, 393] width 291 height 16
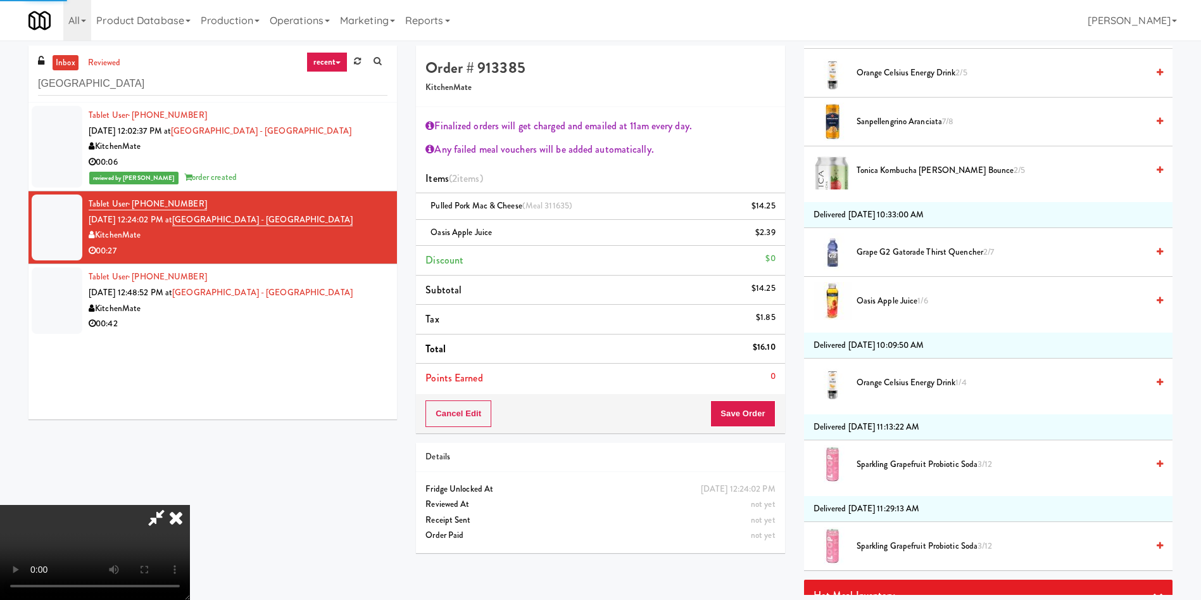
scroll to position [931, 0]
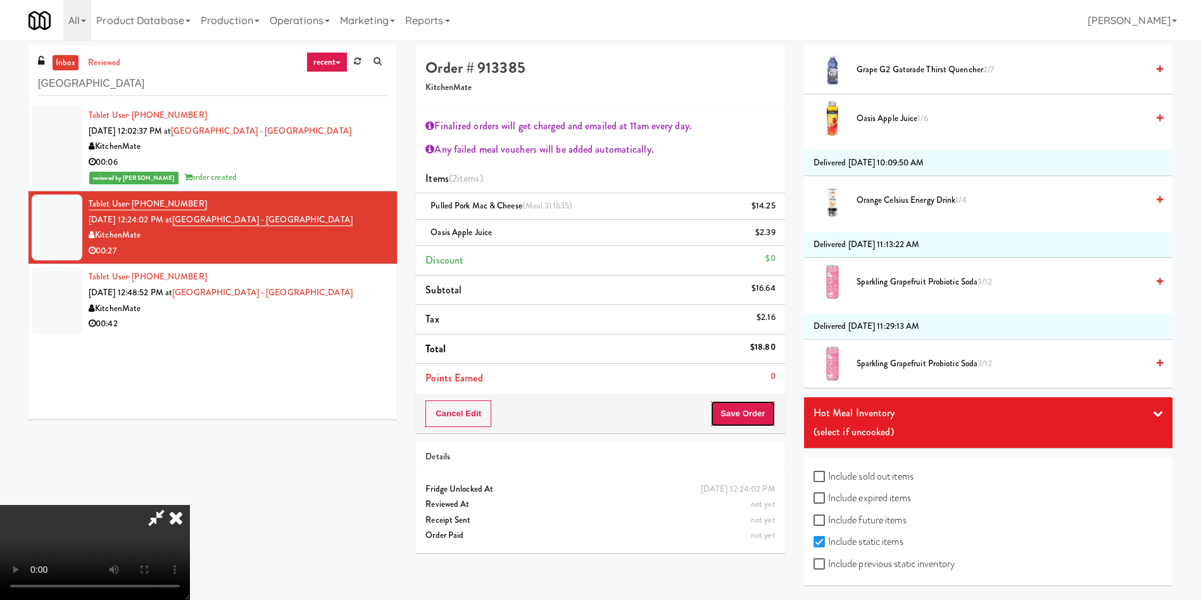
click at [735, 423] on button "Save Order" at bounding box center [743, 413] width 65 height 27
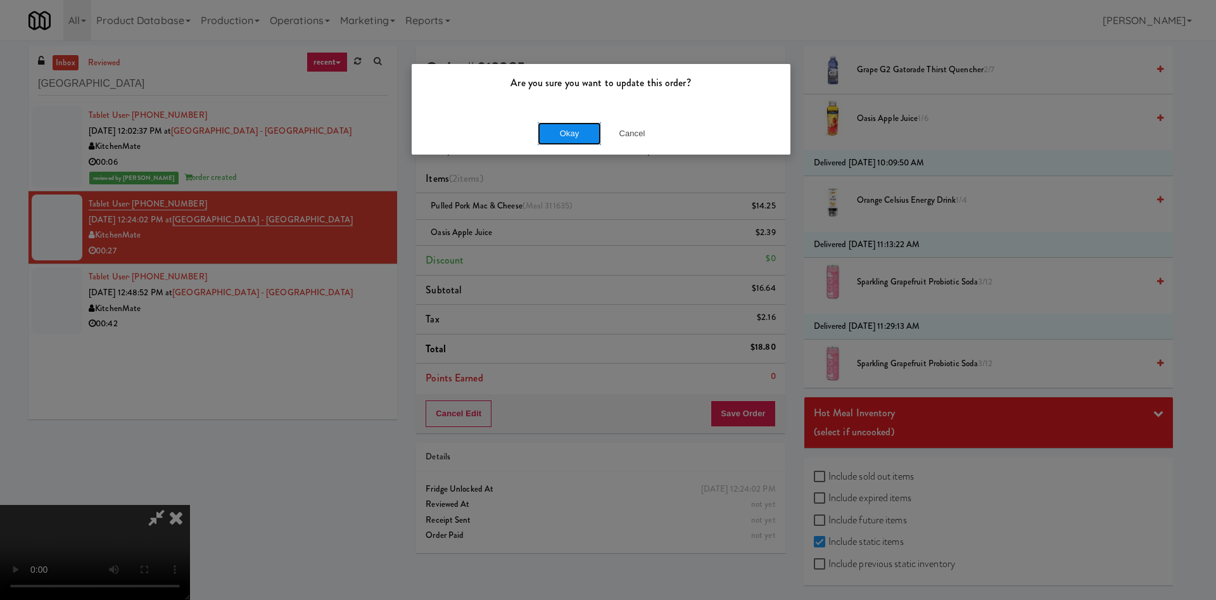
click at [567, 130] on button "Okay" at bounding box center [569, 133] width 63 height 23
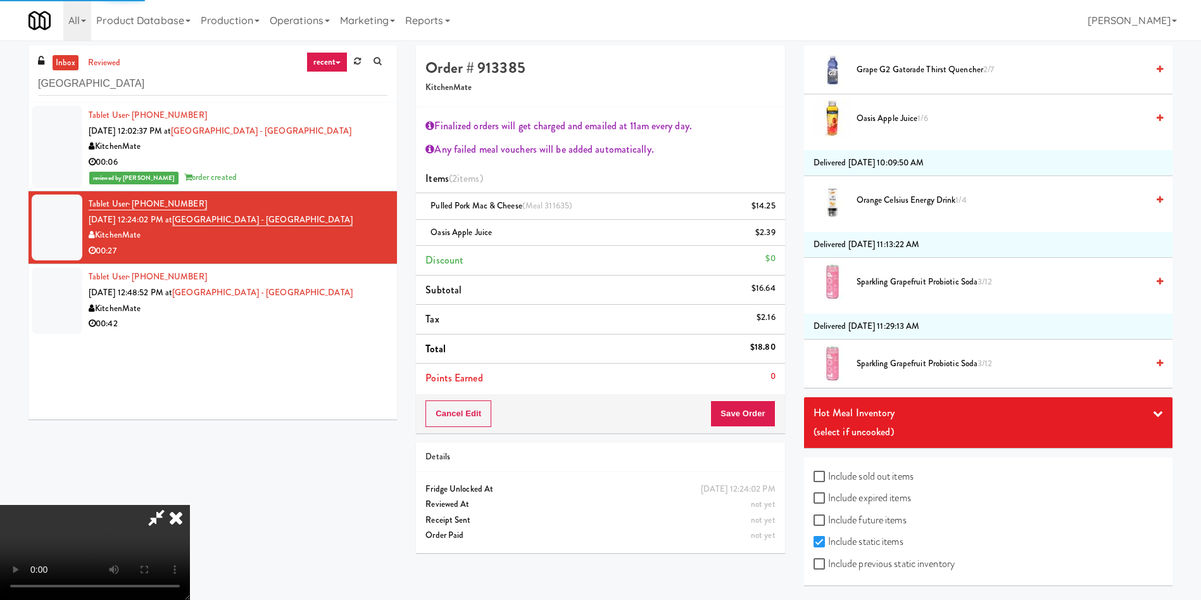
scroll to position [0, 0]
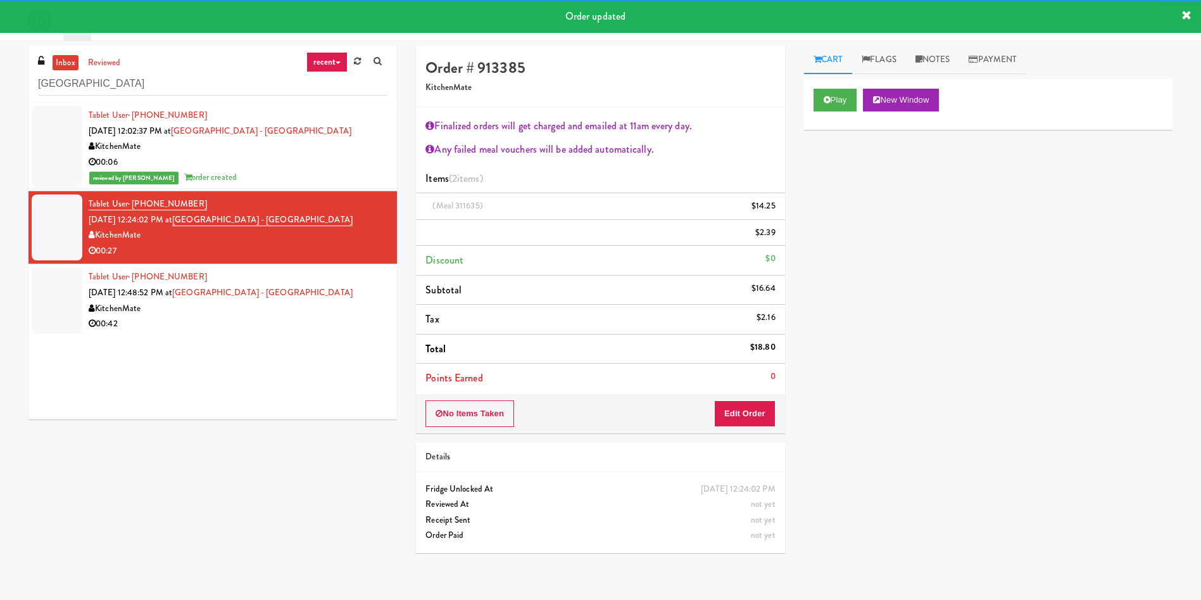
click at [51, 315] on div at bounding box center [57, 300] width 51 height 66
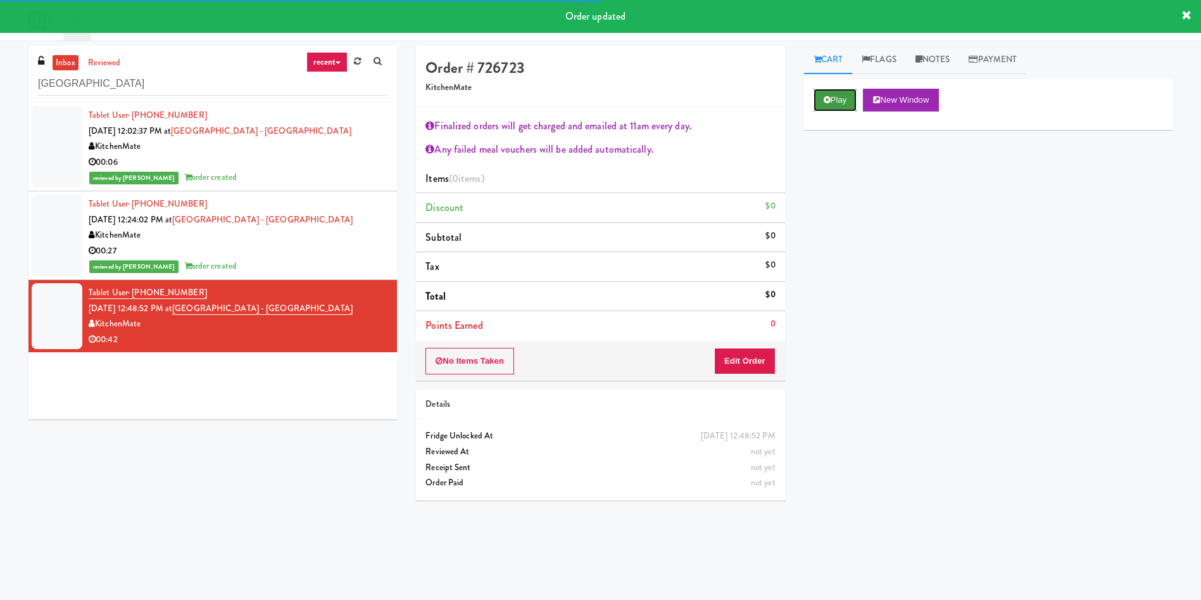
click at [853, 101] on button "Play" at bounding box center [836, 100] width 44 height 23
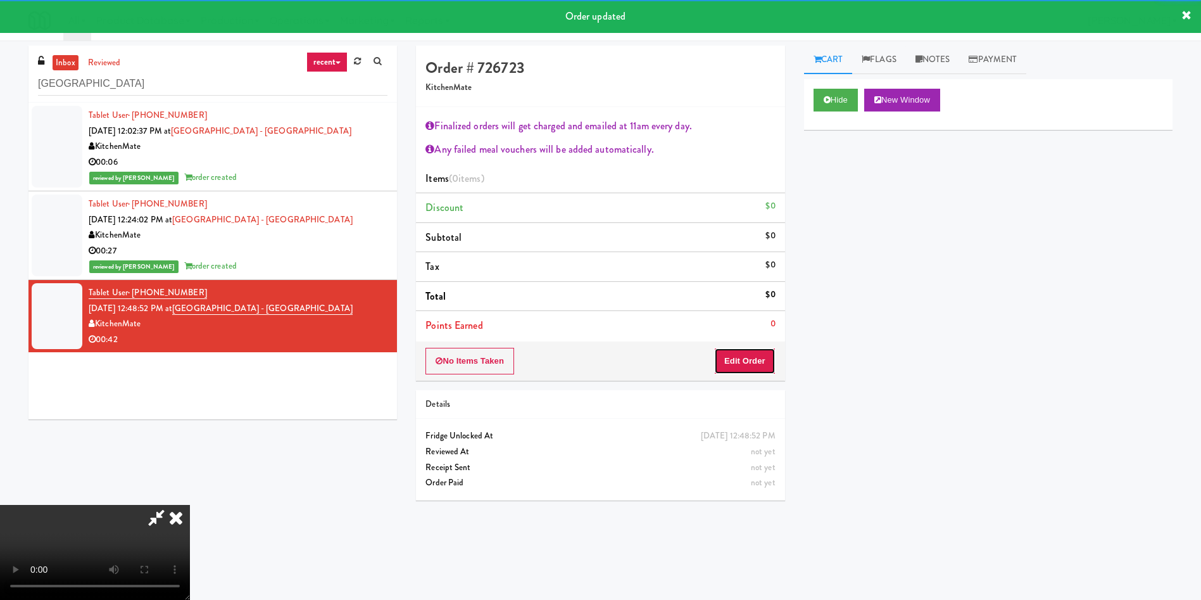
click at [760, 358] on button "Edit Order" at bounding box center [744, 361] width 61 height 27
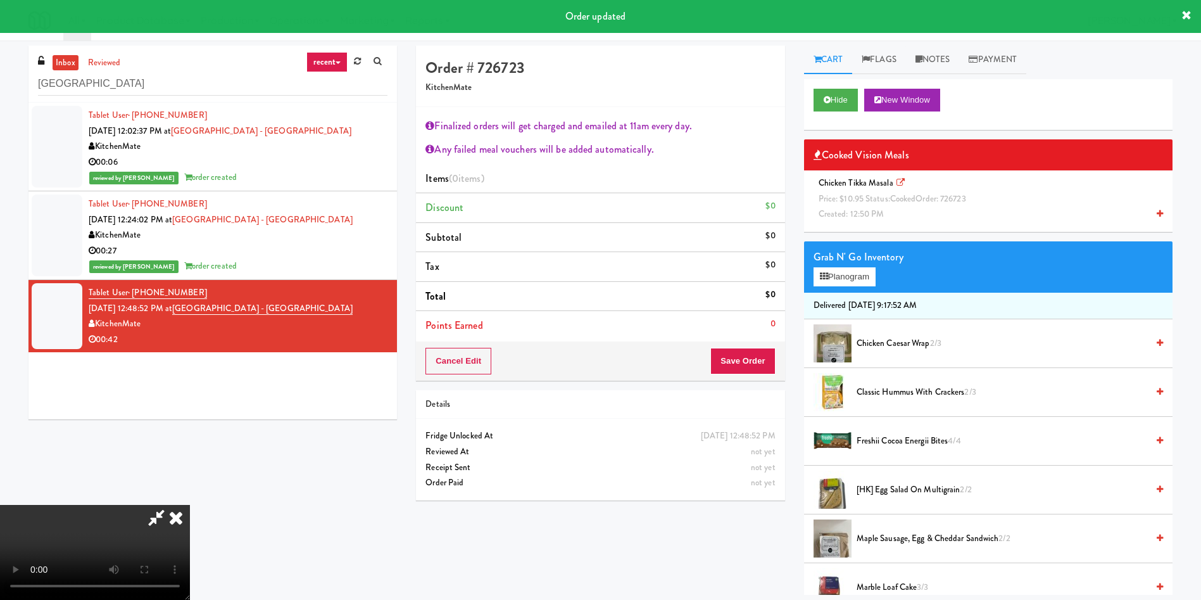
scroll to position [95, 0]
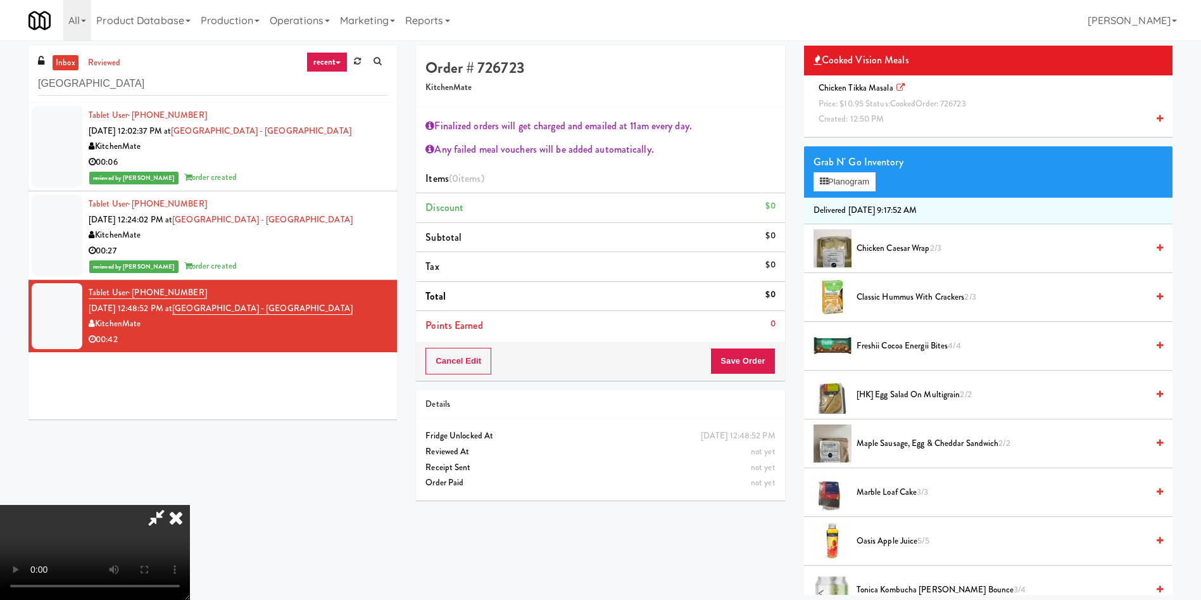
click at [842, 131] on li "Chicken Tikka Masala Price: $10.95 Status: cooked Order: 726723 Created: 12:50 …" at bounding box center [988, 103] width 369 height 57
click at [841, 110] on div "Chicken Tikka Masala Price: $10.95 Status: cooked Order: 726723 Created: 12:50 …" at bounding box center [989, 103] width 350 height 47
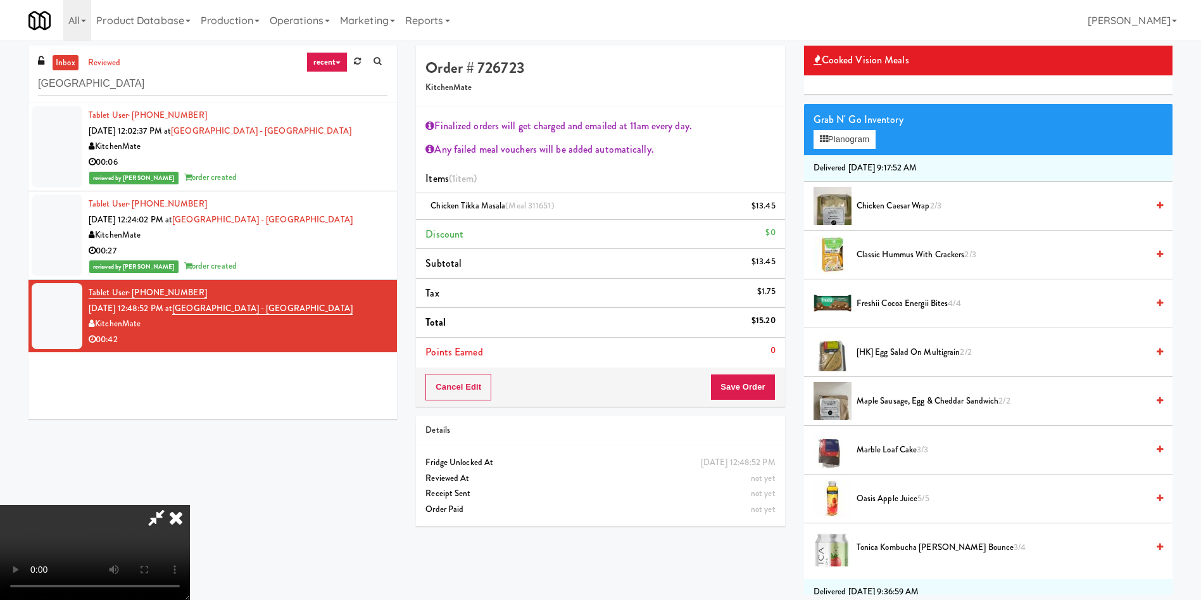
scroll to position [0, 0]
click at [171, 505] on icon at bounding box center [156, 517] width 29 height 25
click at [761, 372] on div "Cancel Edit Save Order" at bounding box center [600, 386] width 369 height 39
click at [760, 386] on button "Save Order" at bounding box center [743, 387] width 65 height 27
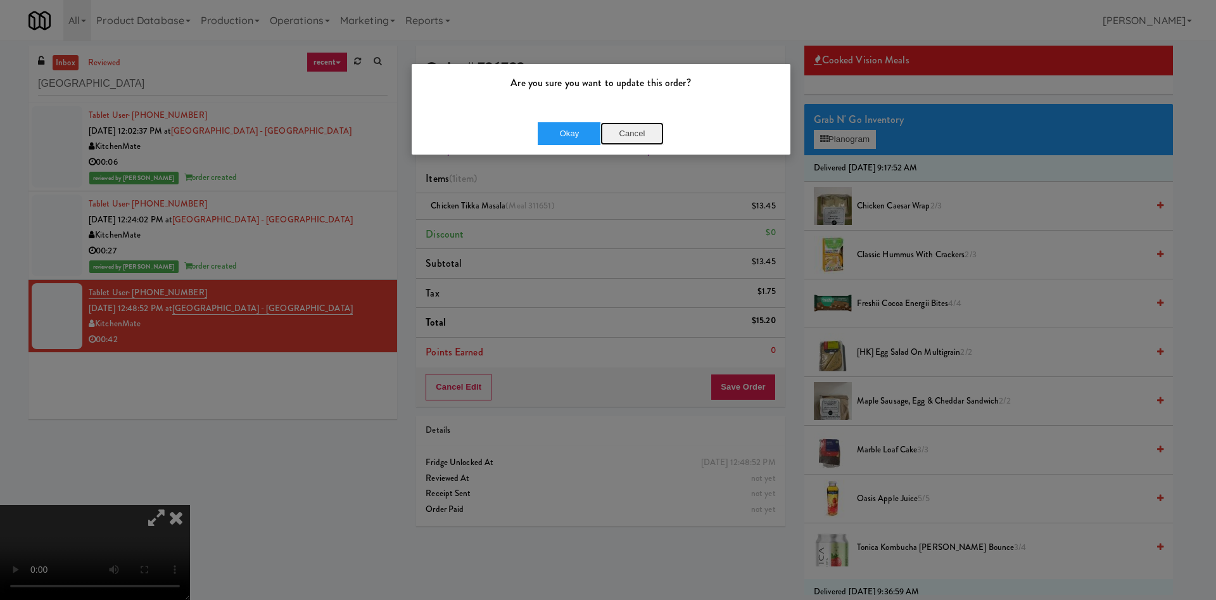
click at [645, 133] on button "Cancel" at bounding box center [631, 133] width 63 height 23
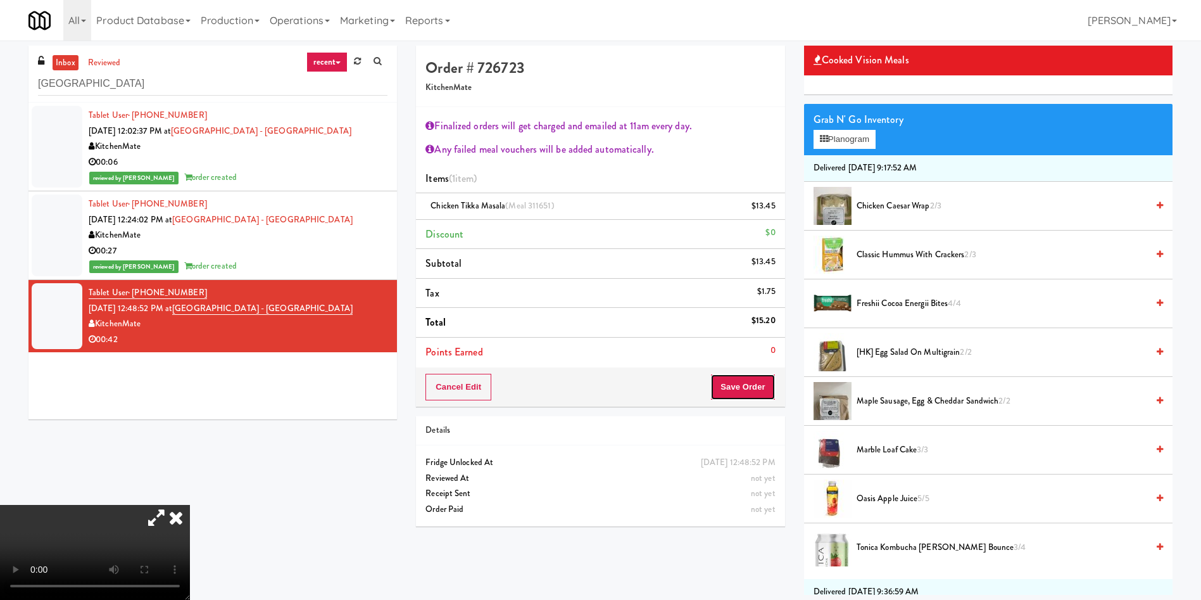
click at [763, 381] on button "Save Order" at bounding box center [743, 387] width 65 height 27
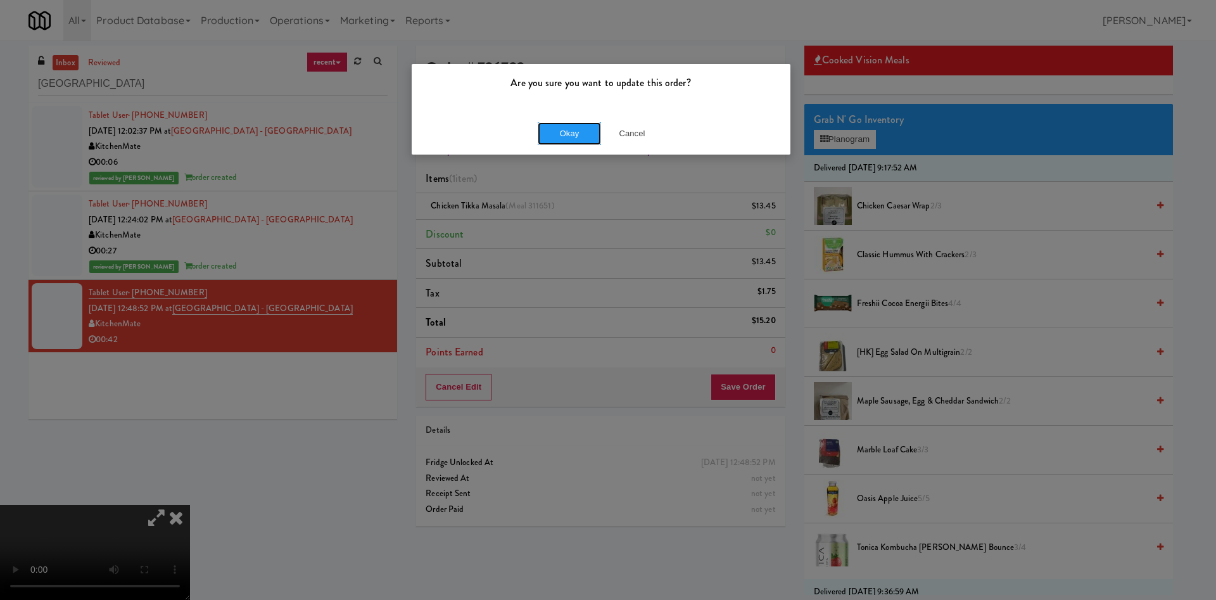
drag, startPoint x: 549, startPoint y: 133, endPoint x: 596, endPoint y: 210, distance: 89.8
click at [570, 241] on div "Are you sure you want to update this order? Okay Cancel" at bounding box center [608, 300] width 1216 height 600
click at [621, 132] on button "Cancel" at bounding box center [631, 133] width 63 height 23
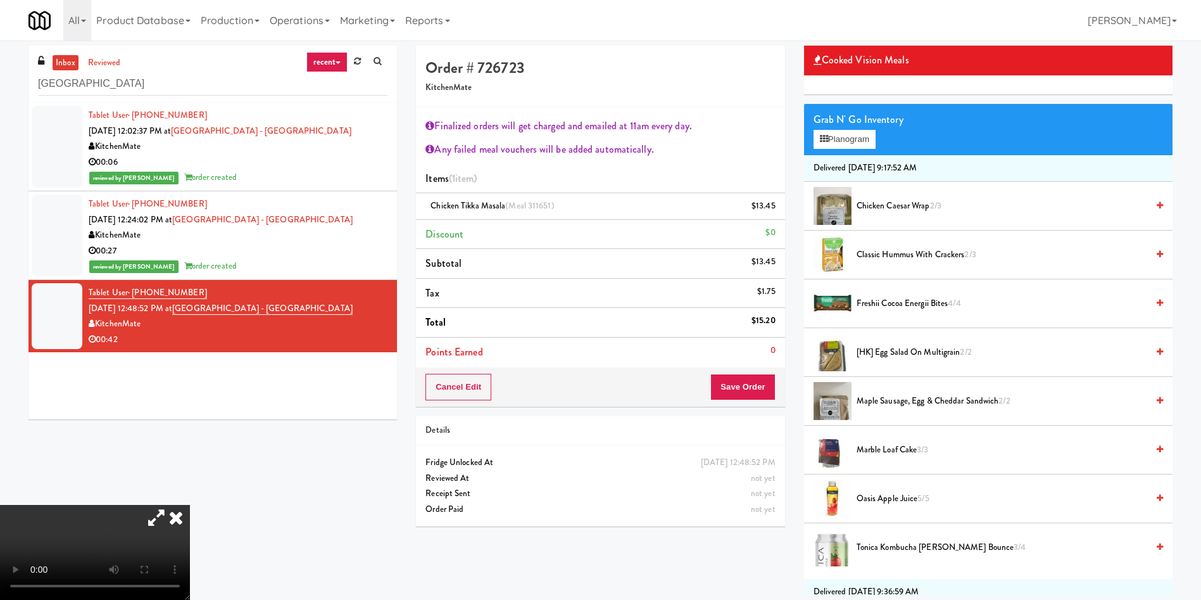
click at [190, 505] on video at bounding box center [95, 552] width 190 height 95
click at [747, 388] on button "Save Order" at bounding box center [743, 387] width 65 height 27
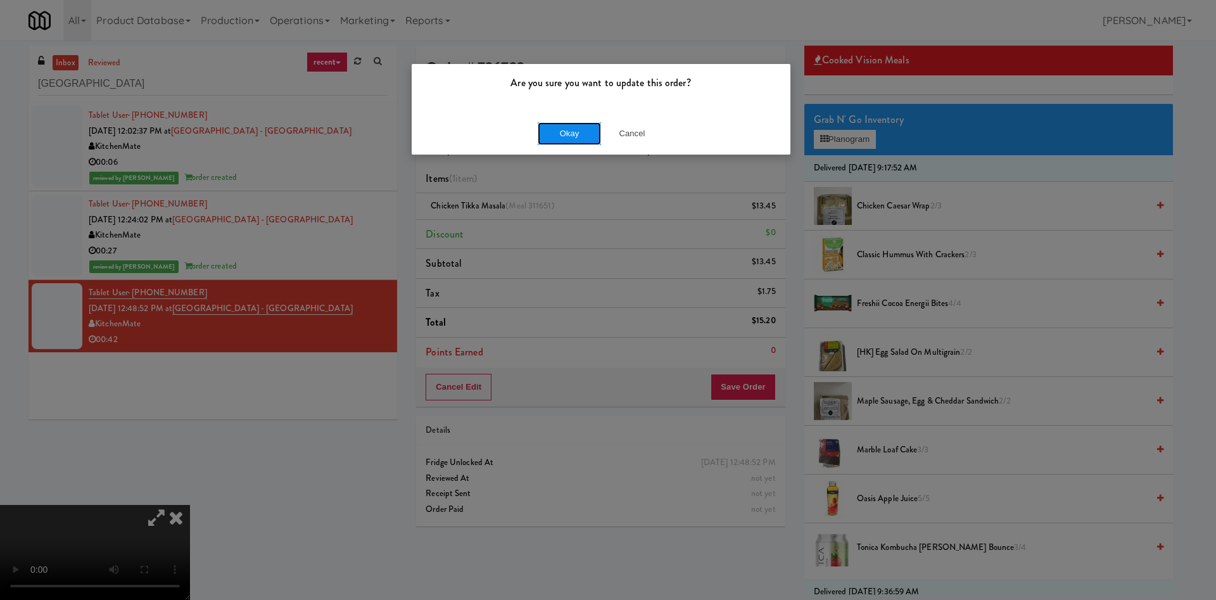
click at [588, 130] on button "Okay" at bounding box center [569, 133] width 63 height 23
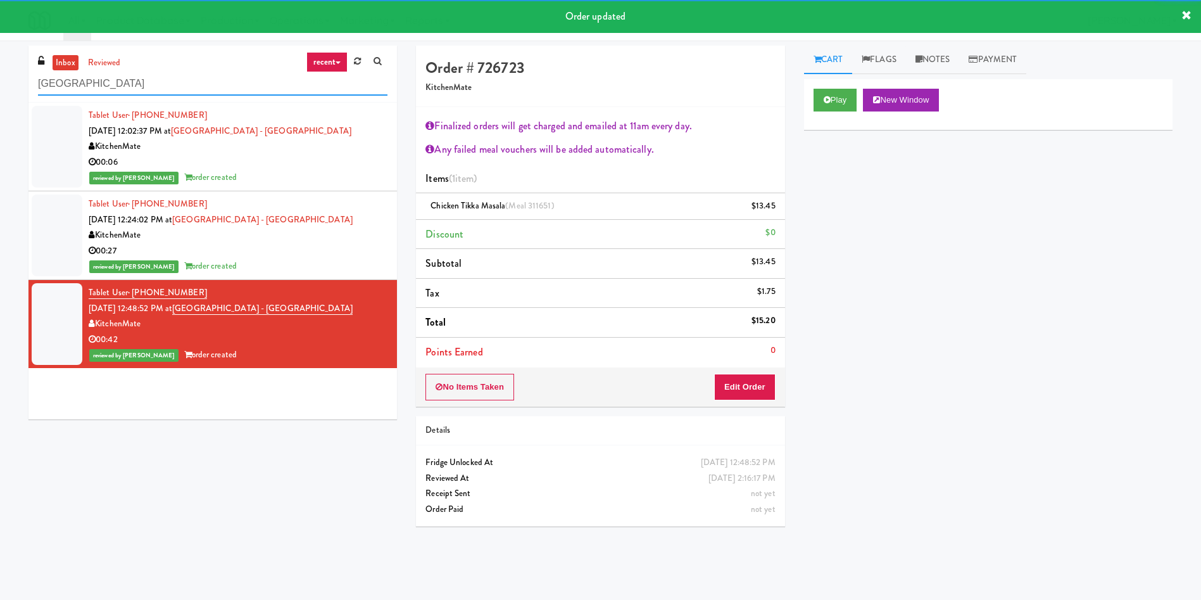
drag, startPoint x: 218, startPoint y: 86, endPoint x: 0, endPoint y: 86, distance: 217.9
click at [0, 86] on div "inbox reviewed recent all unclear take inventory issue suspicious failed recent…" at bounding box center [600, 300] width 1201 height 509
paste input "1333 S Wabash - Left - Fridge"
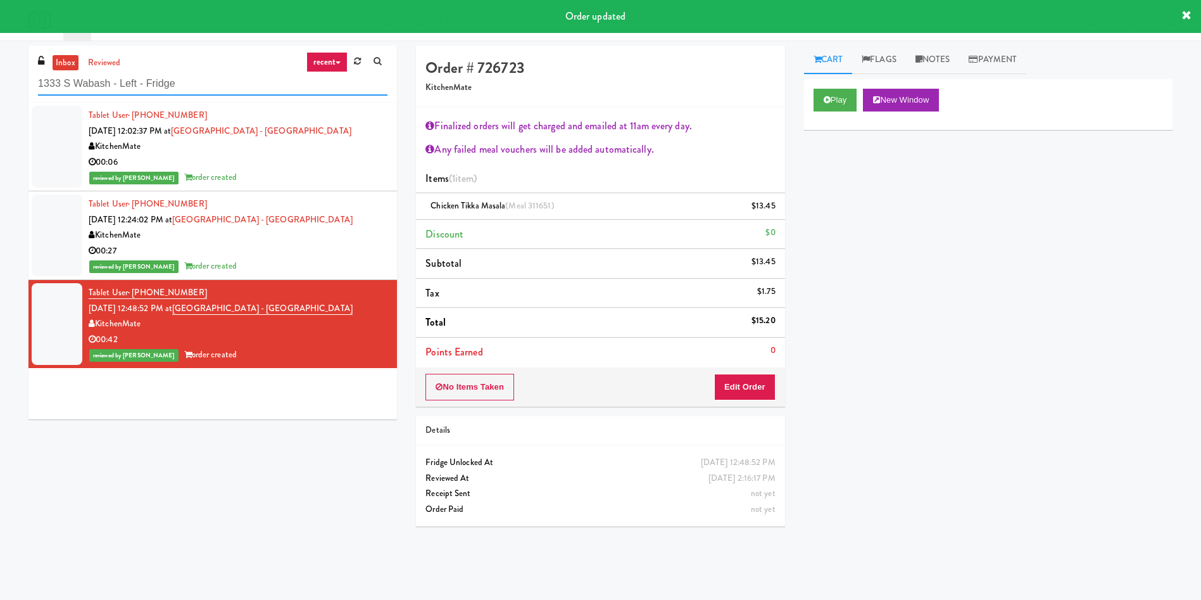
type input "1333 S Wabash - Left - Fridge"
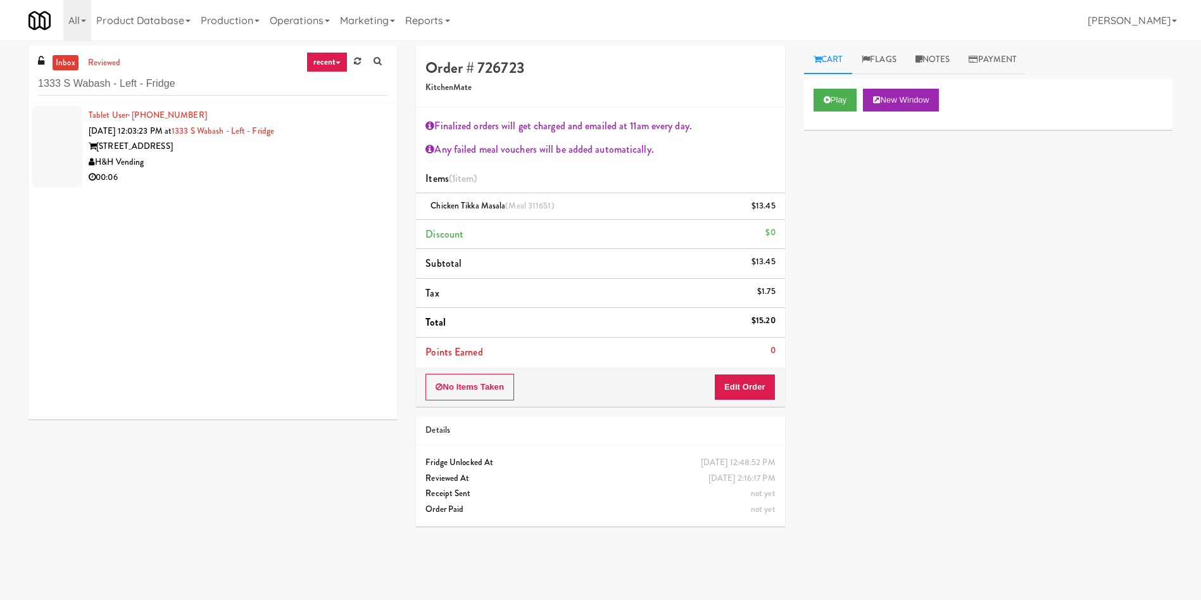
click at [16, 137] on div "inbox reviewed recent all unclear take inventory issue suspicious failed recent…" at bounding box center [600, 300] width 1201 height 509
drag, startPoint x: 61, startPoint y: 138, endPoint x: 794, endPoint y: 118, distance: 733.1
click at [65, 138] on div at bounding box center [57, 147] width 51 height 82
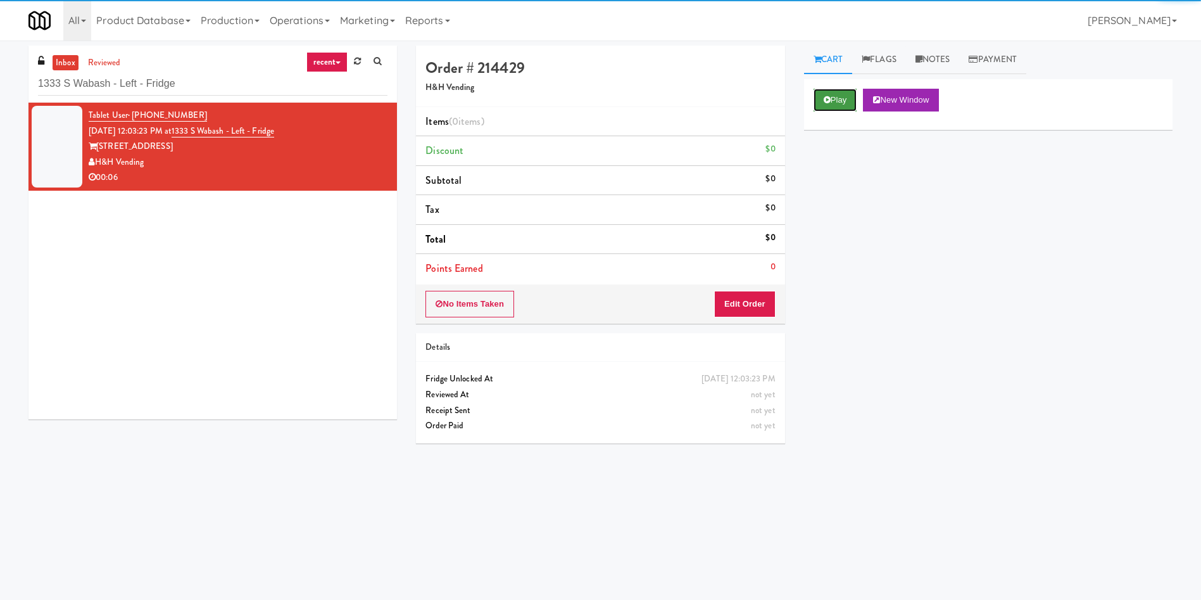
click at [841, 96] on button "Play" at bounding box center [836, 100] width 44 height 23
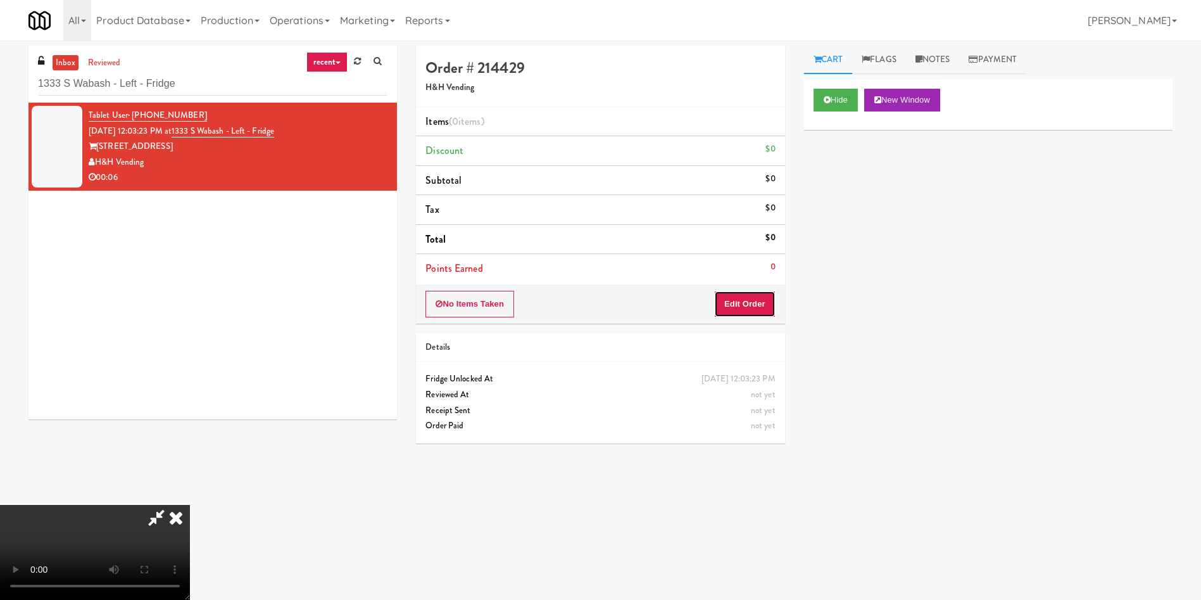
click at [751, 306] on button "Edit Order" at bounding box center [744, 304] width 61 height 27
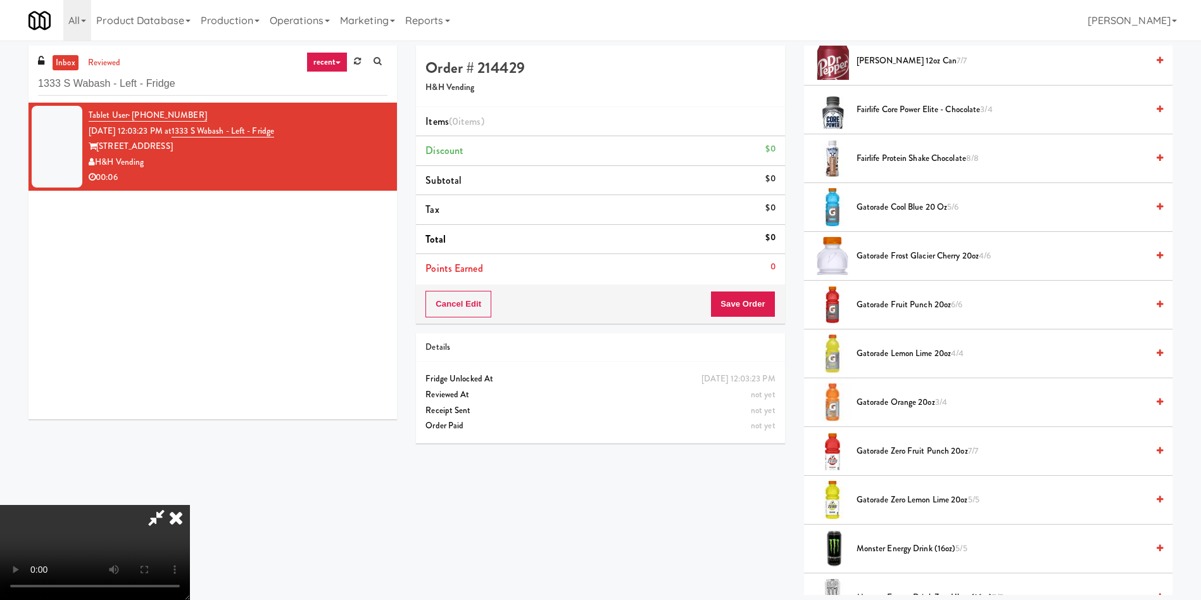
scroll to position [186, 0]
click at [190, 505] on video at bounding box center [95, 552] width 190 height 95
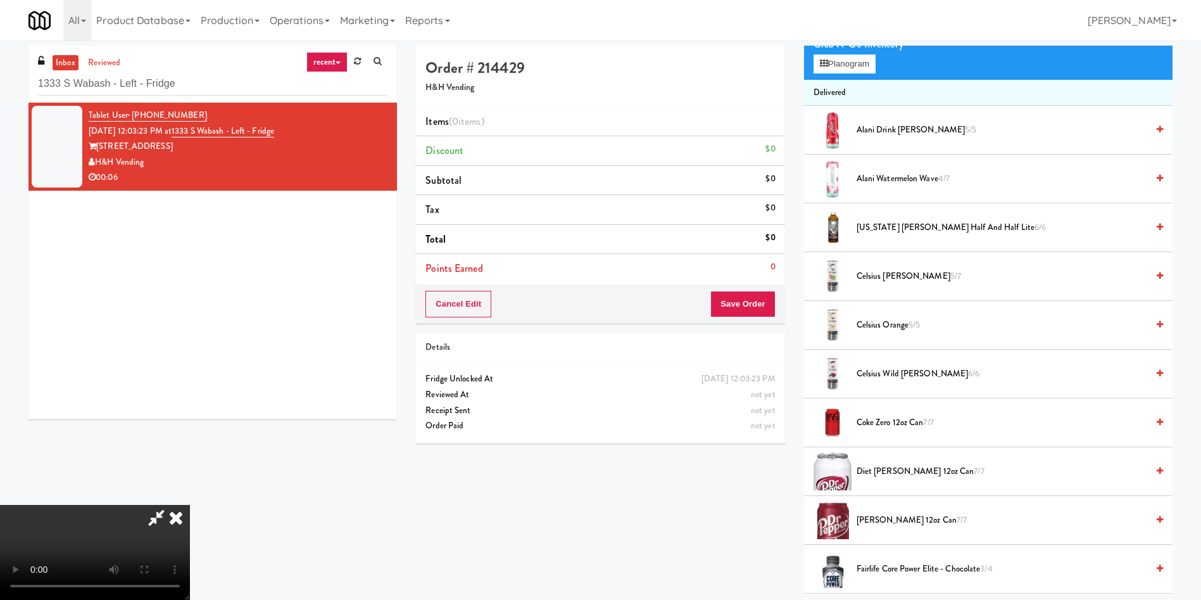
scroll to position [0, 0]
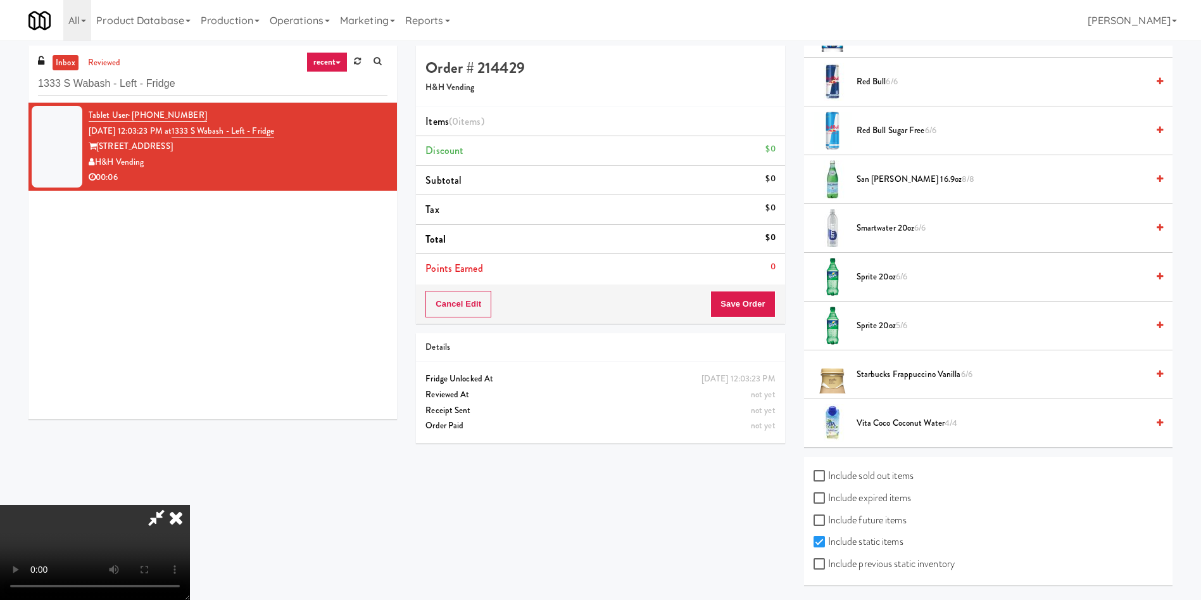
click at [883, 561] on label "Include previous static inventory" at bounding box center [884, 563] width 141 height 19
click at [828, 561] on input "Include previous static inventory" at bounding box center [821, 564] width 15 height 10
checkbox input "true"
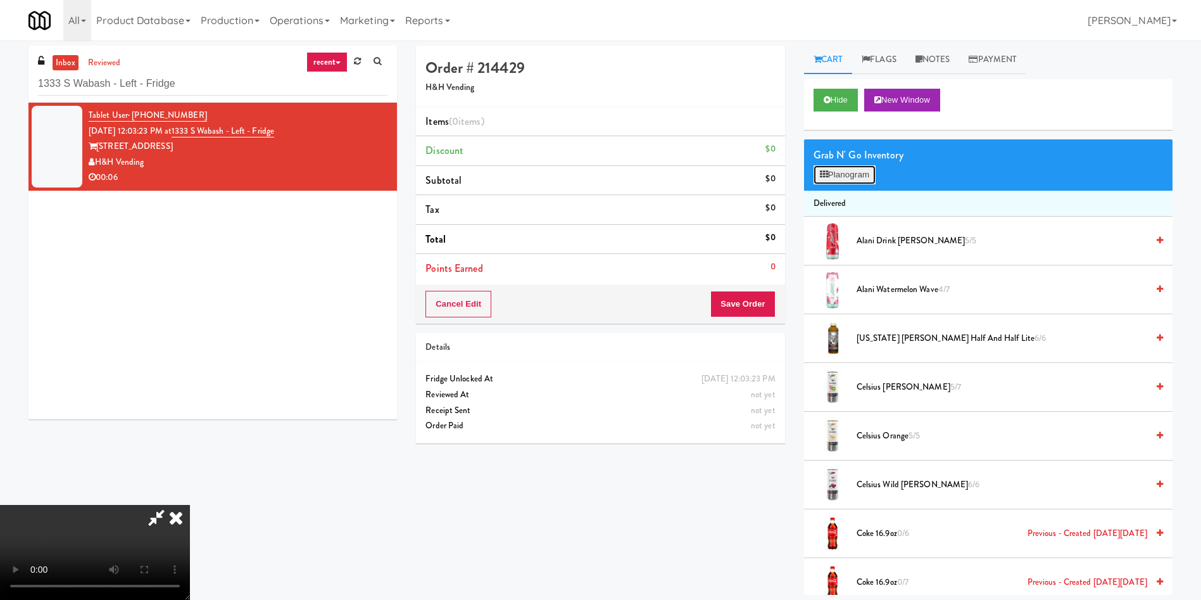
click at [854, 173] on button "Planogram" at bounding box center [845, 174] width 62 height 19
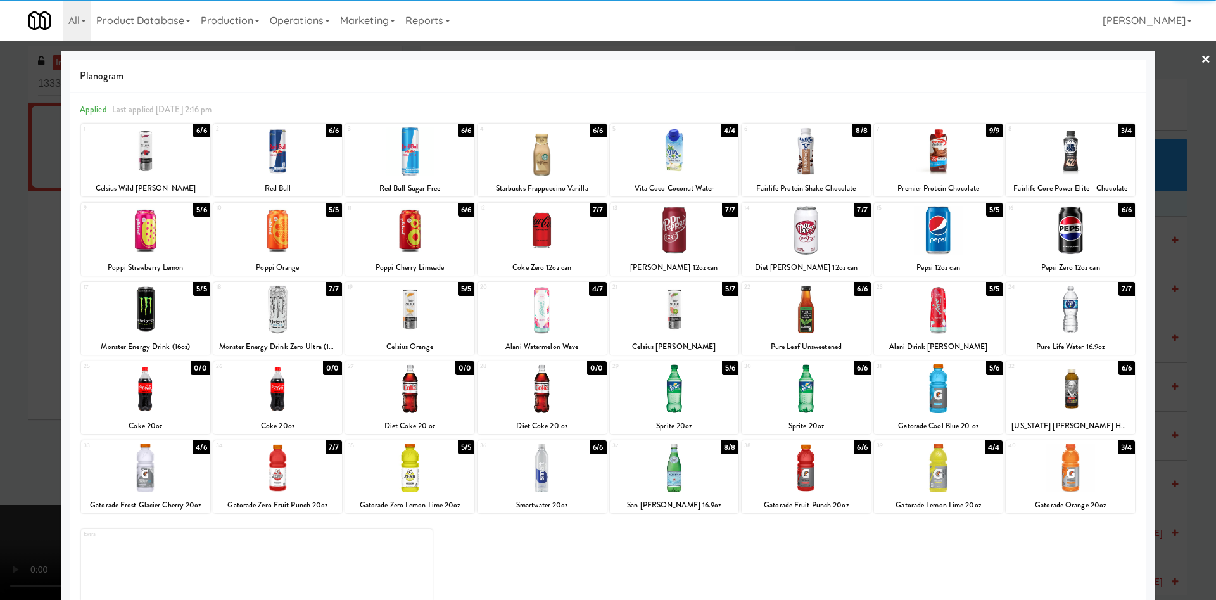
click at [546, 379] on div at bounding box center [542, 388] width 129 height 49
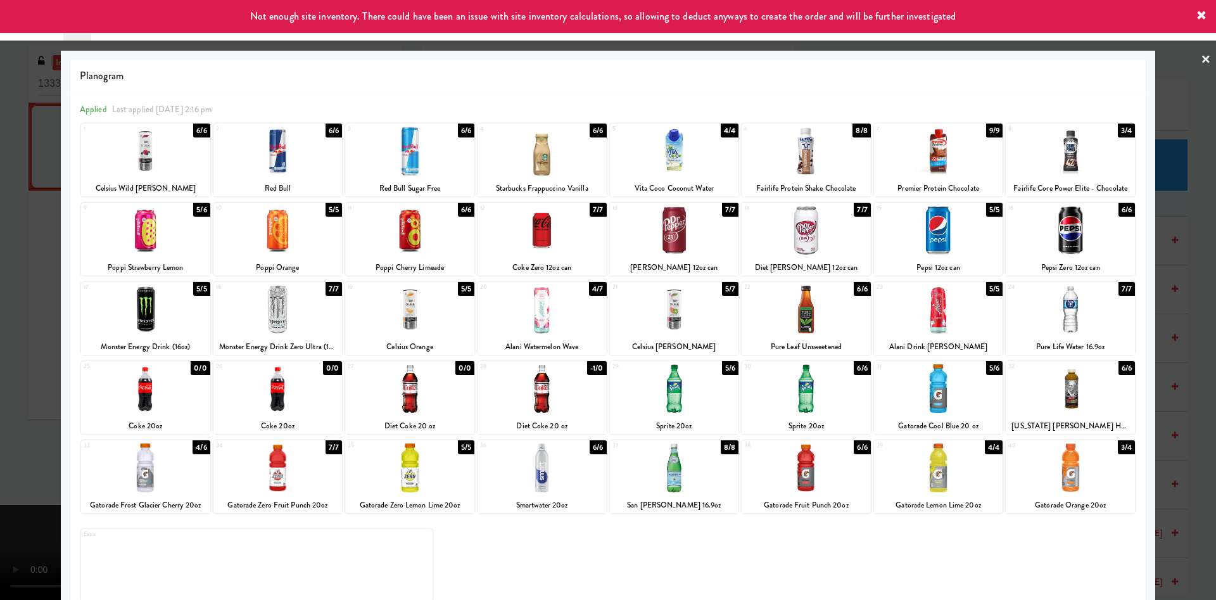
click at [1179, 99] on div at bounding box center [608, 300] width 1216 height 600
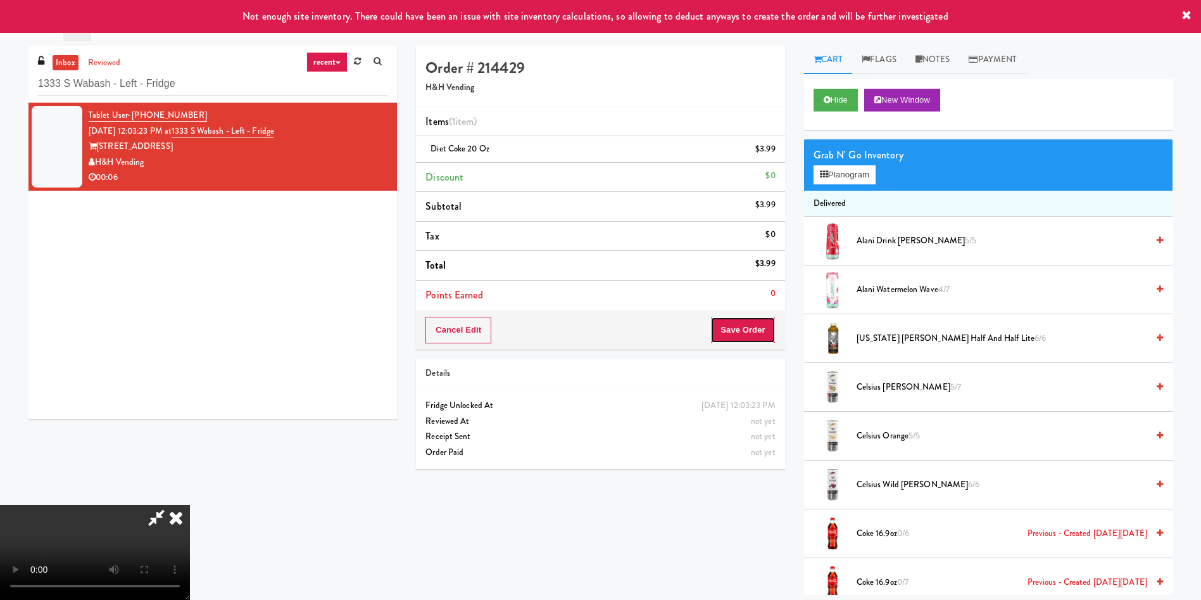
click at [738, 322] on button "Save Order" at bounding box center [743, 330] width 65 height 27
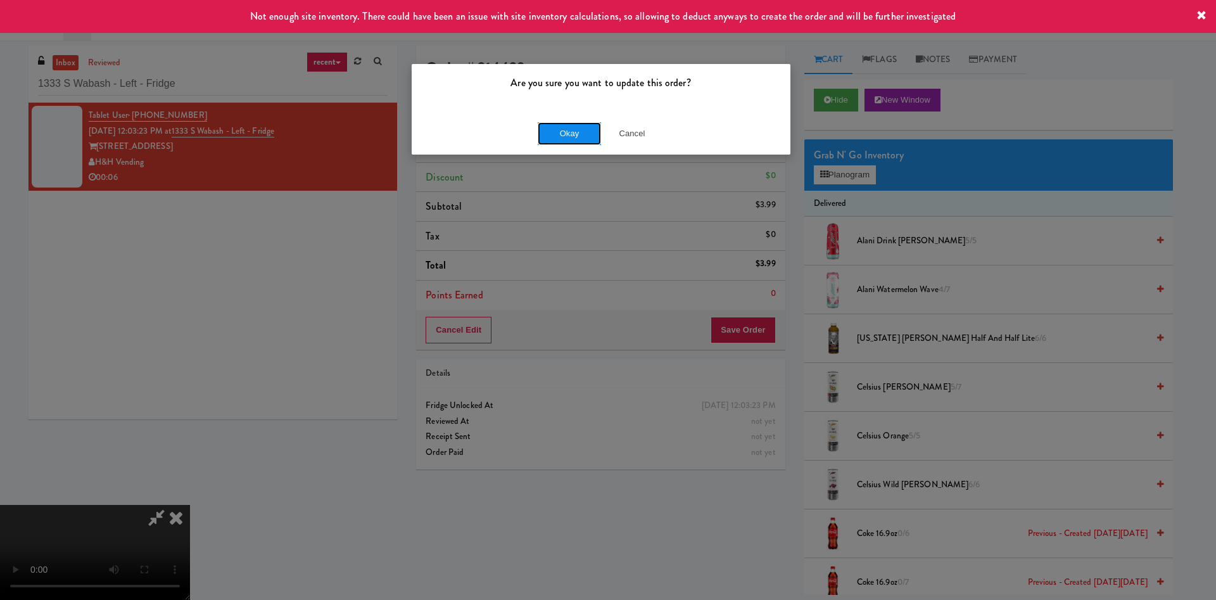
click at [559, 136] on button "Okay" at bounding box center [569, 133] width 63 height 23
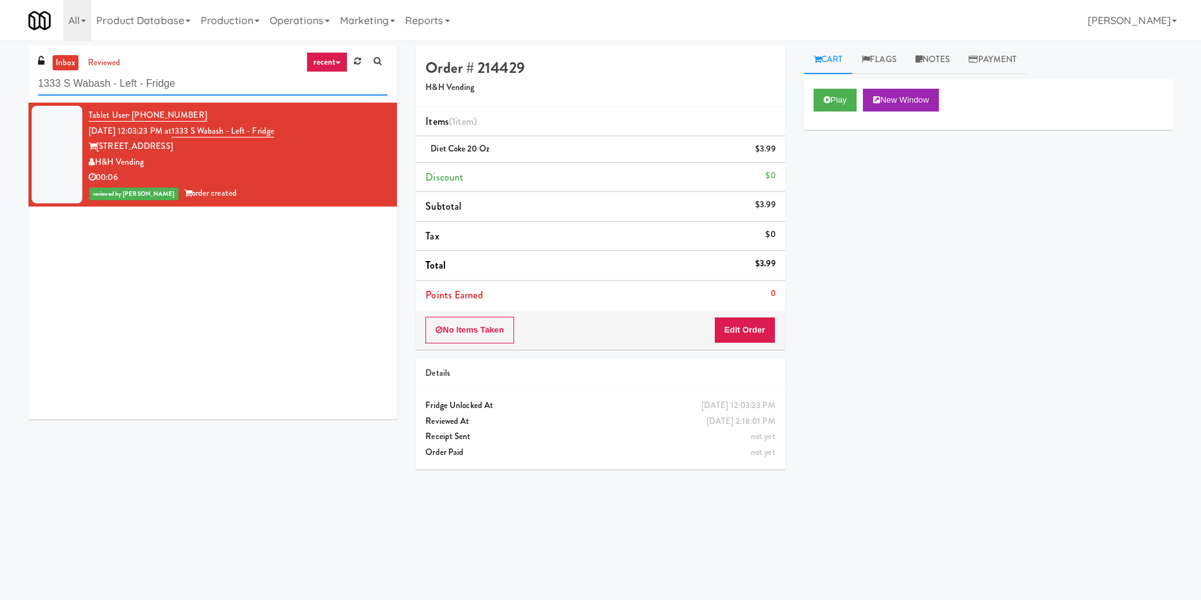
drag, startPoint x: 0, startPoint y: 87, endPoint x: 56, endPoint y: 25, distance: 83.4
click at [0, 80] on div "inbox reviewed recent all unclear take inventory issue suspicious failed recent…" at bounding box center [600, 300] width 1201 height 509
paste input "Sentral"
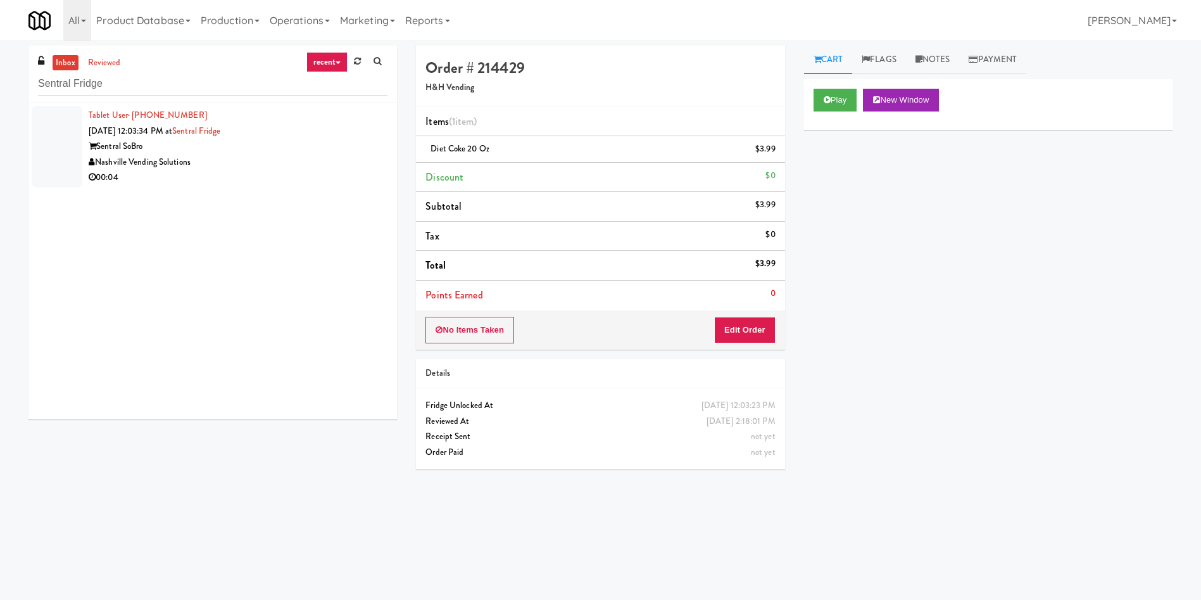
click at [66, 136] on div at bounding box center [57, 147] width 51 height 82
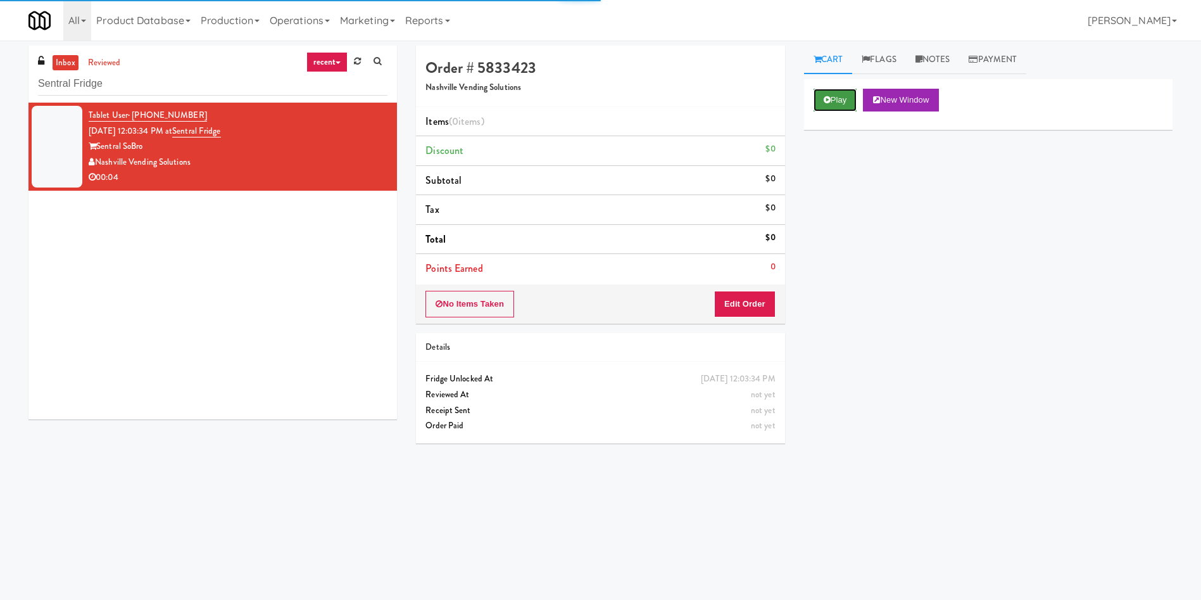
click at [820, 105] on button "Play" at bounding box center [836, 100] width 44 height 23
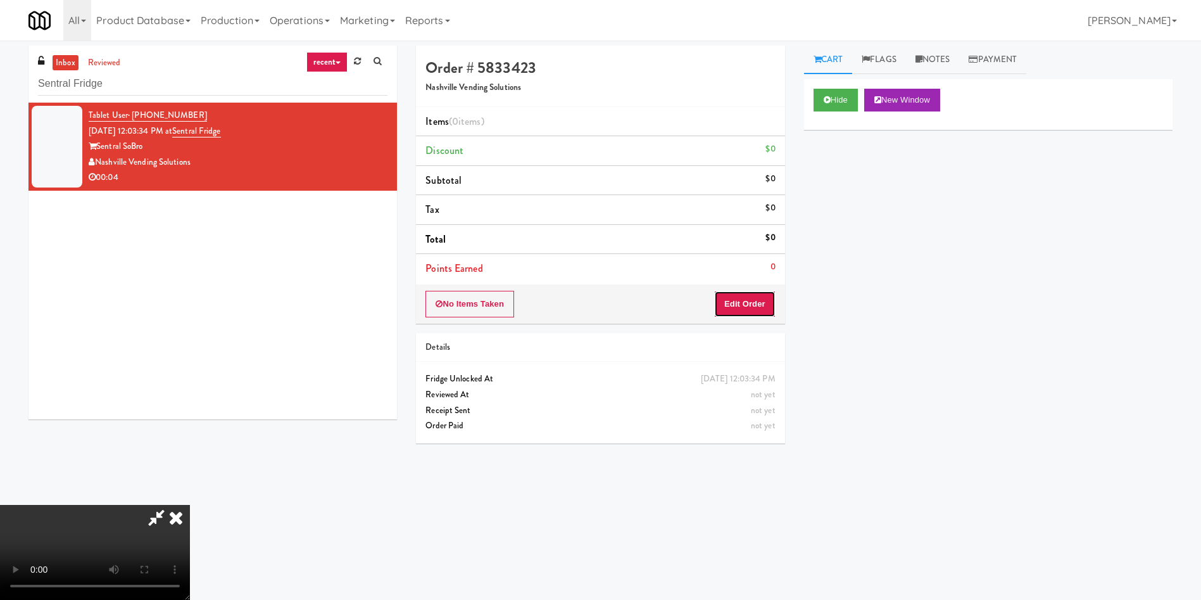
click at [733, 298] on button "Edit Order" at bounding box center [744, 304] width 61 height 27
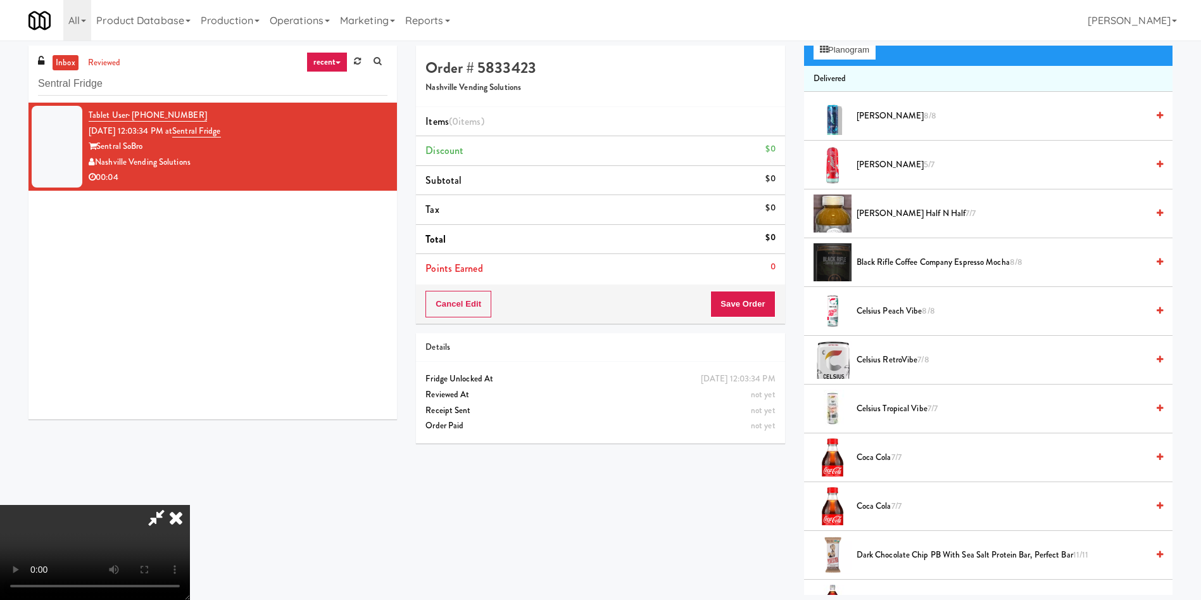
scroll to position [95, 0]
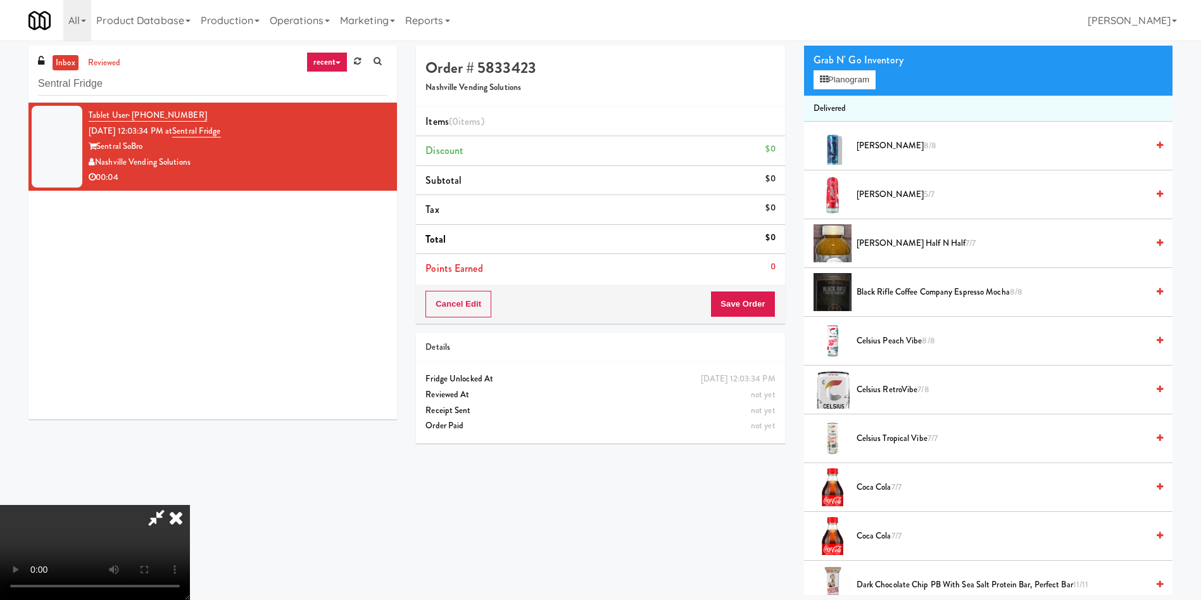
click at [190, 505] on video at bounding box center [95, 552] width 190 height 95
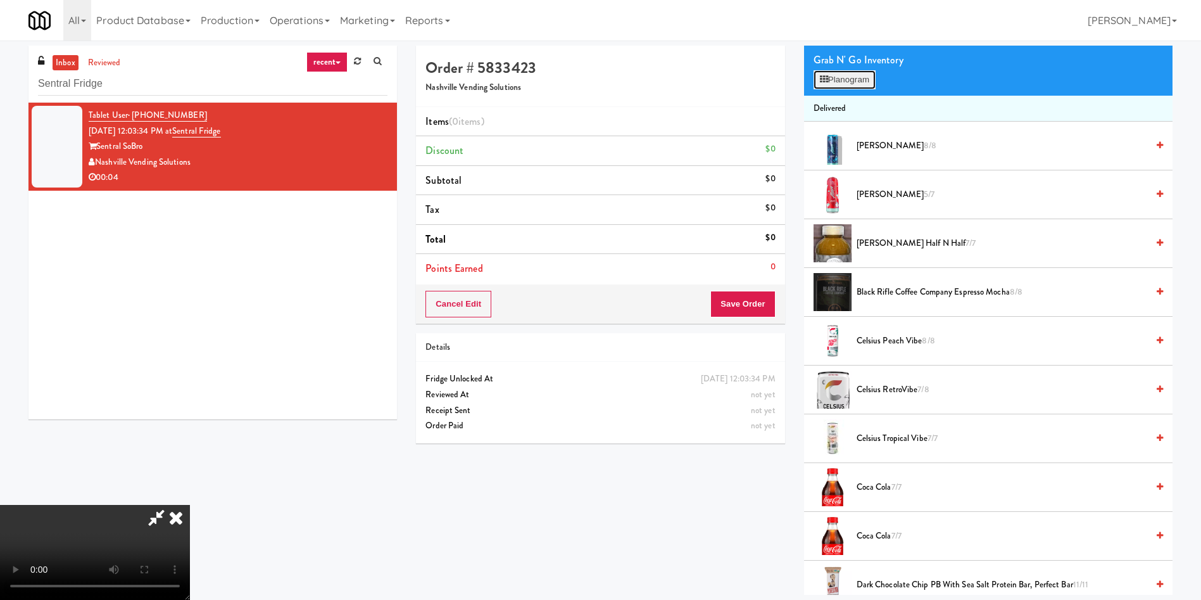
click at [866, 80] on button "Planogram" at bounding box center [845, 79] width 62 height 19
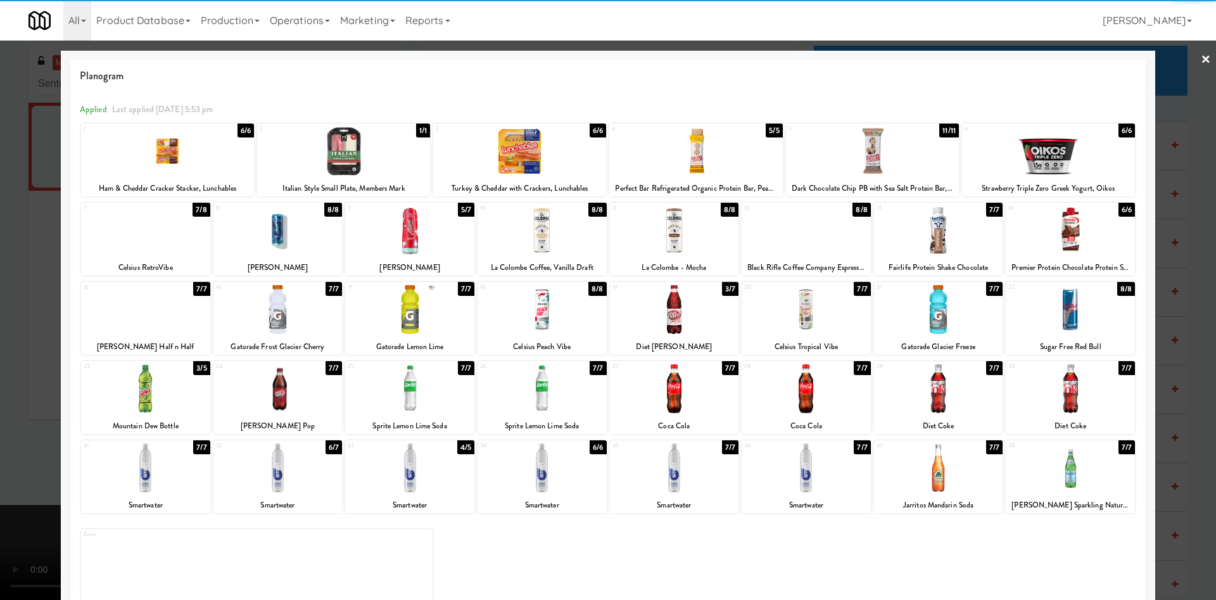
click at [524, 314] on div at bounding box center [542, 309] width 129 height 49
click at [30, 251] on div at bounding box center [608, 300] width 1216 height 600
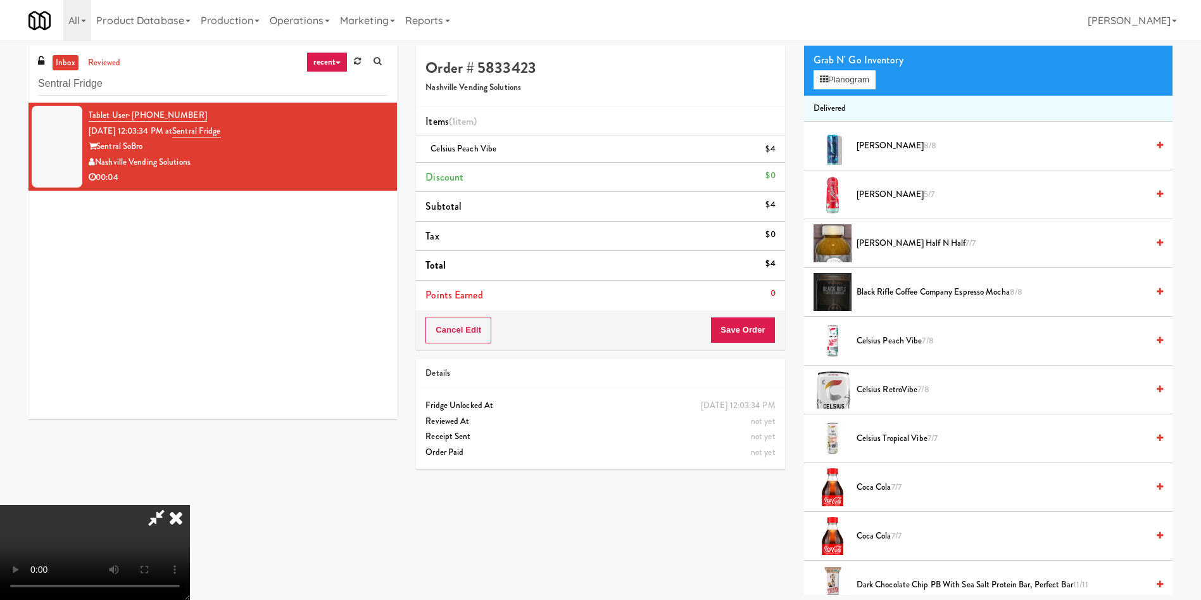
click at [190, 505] on video at bounding box center [95, 552] width 190 height 95
click at [733, 326] on button "Save Order" at bounding box center [743, 330] width 65 height 27
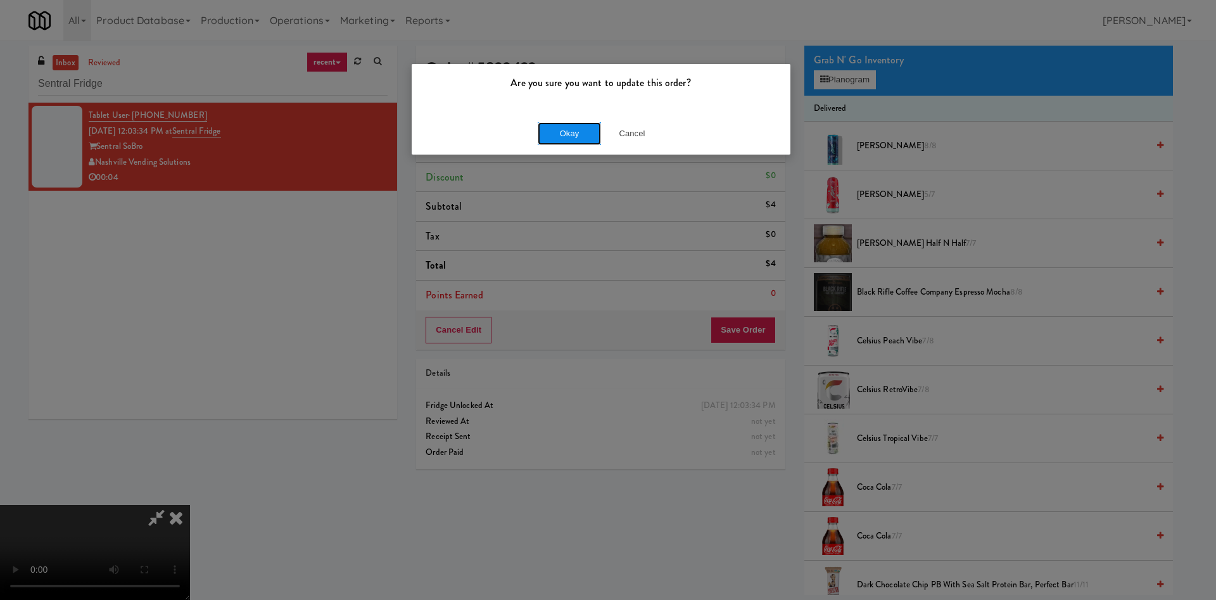
click at [588, 134] on button "Okay" at bounding box center [569, 133] width 63 height 23
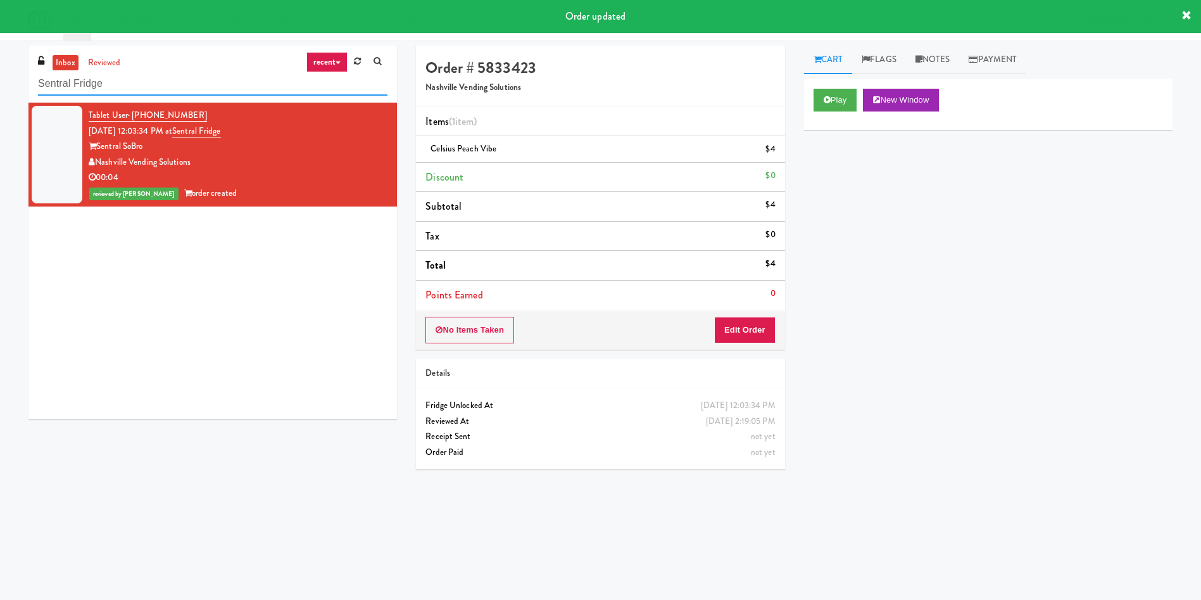
drag, startPoint x: 209, startPoint y: 91, endPoint x: 0, endPoint y: 83, distance: 209.2
click at [0, 83] on div "inbox reviewed recent all unclear take inventory issue suspicious failed recent…" at bounding box center [600, 300] width 1201 height 509
paste input "The Iris - Cooler - Right"
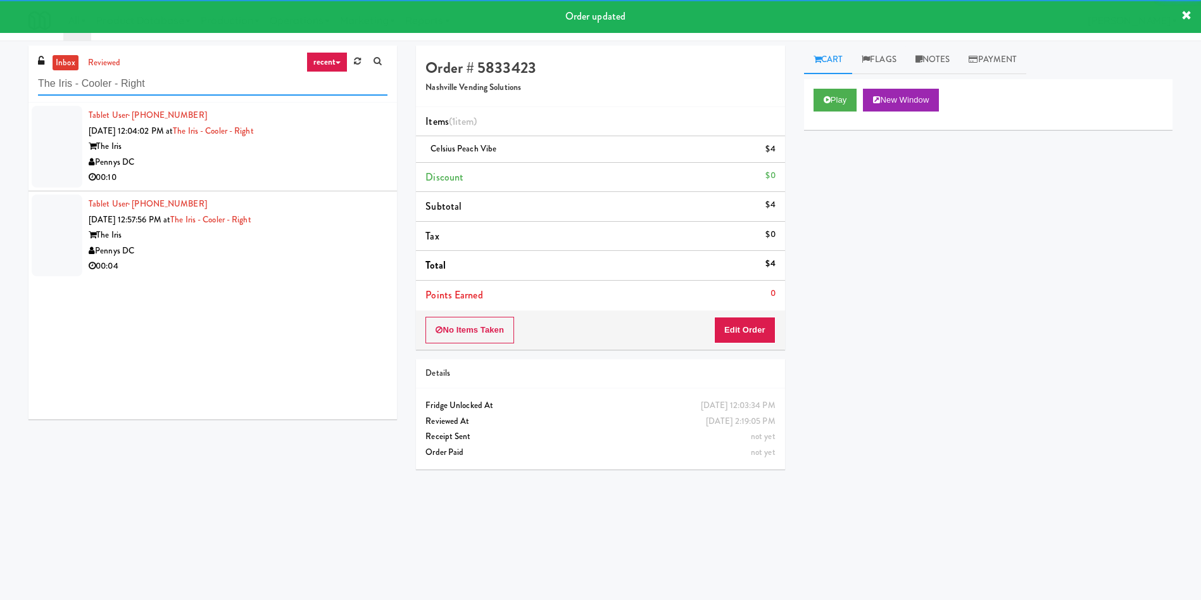
type input "The Iris - Cooler - Right"
drag, startPoint x: 60, startPoint y: 115, endPoint x: 887, endPoint y: 147, distance: 828.4
click at [59, 115] on div at bounding box center [57, 147] width 51 height 82
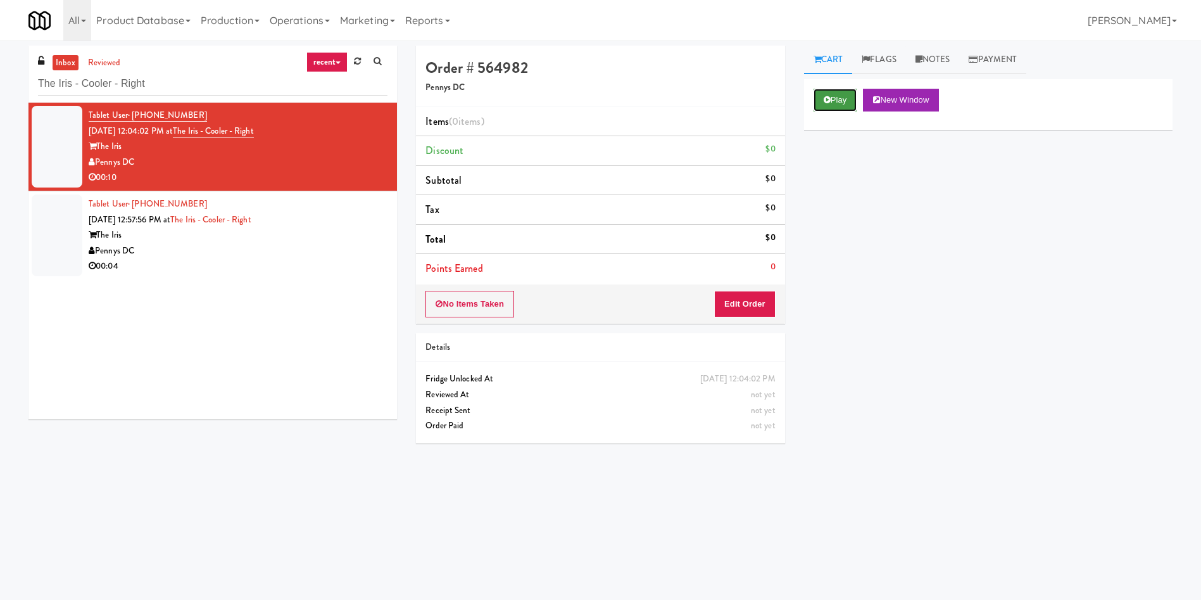
click at [849, 89] on button "Play" at bounding box center [836, 100] width 44 height 23
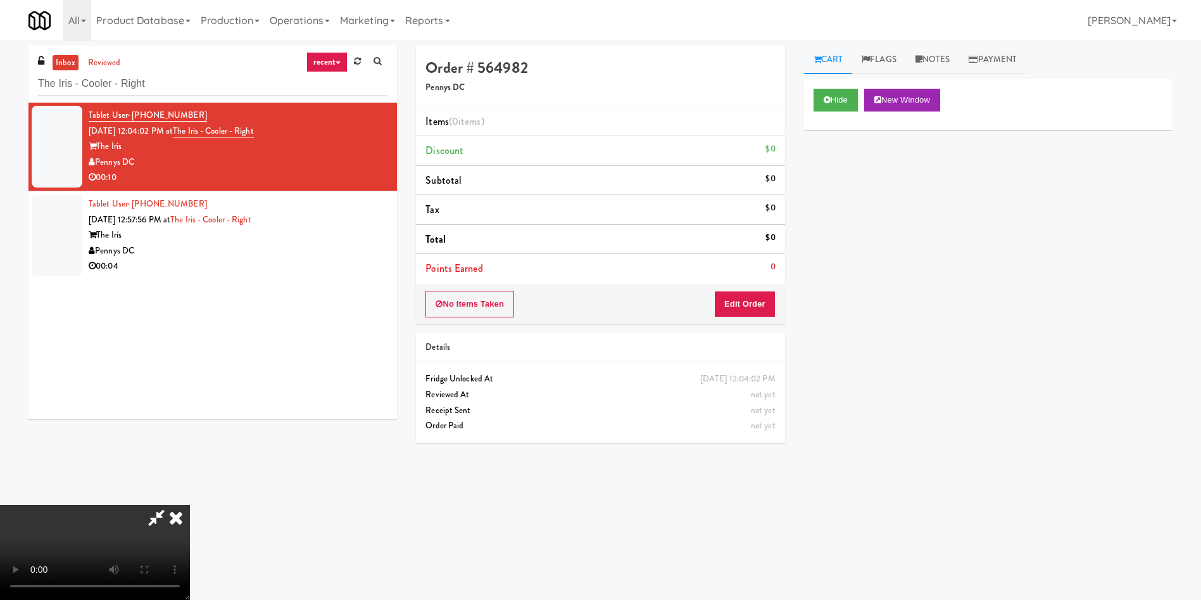
drag, startPoint x: 735, startPoint y: 286, endPoint x: 733, endPoint y: 295, distance: 9.7
click at [735, 286] on div "No Items Taken Edit Order" at bounding box center [600, 303] width 369 height 39
click at [733, 296] on button "Edit Order" at bounding box center [744, 304] width 61 height 27
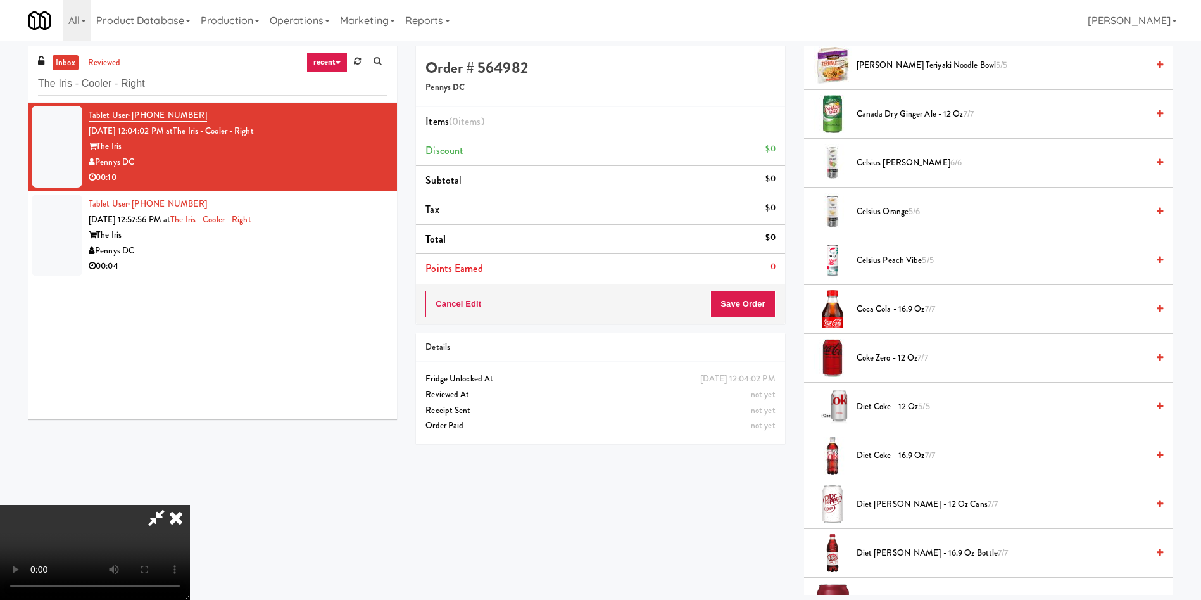
scroll to position [190, 0]
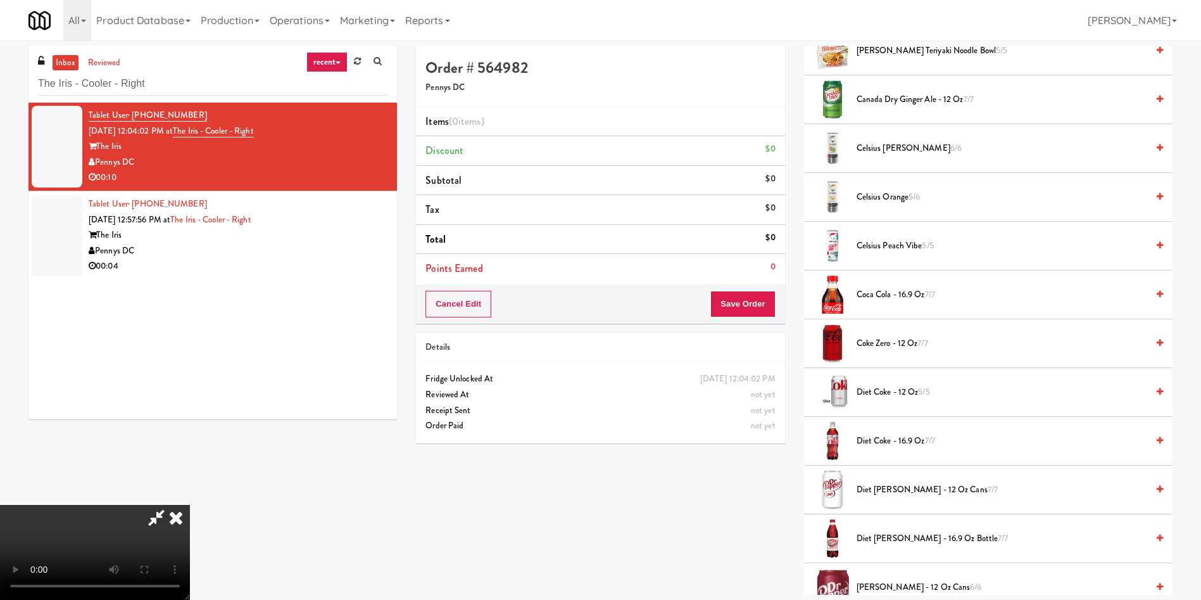
click at [190, 505] on video at bounding box center [95, 552] width 190 height 95
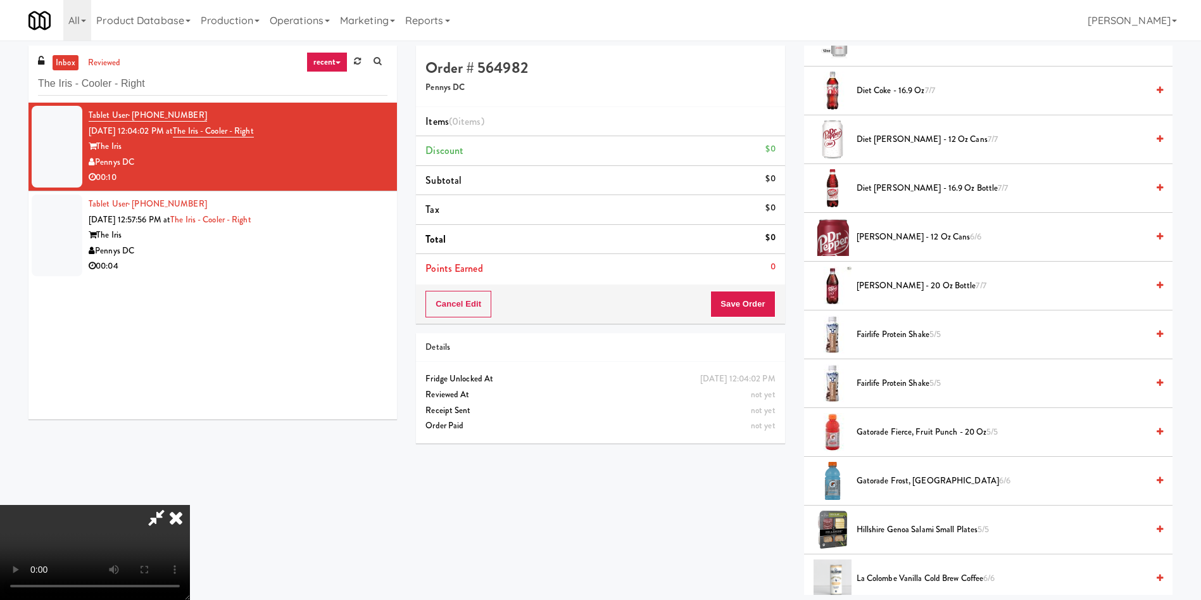
scroll to position [570, 0]
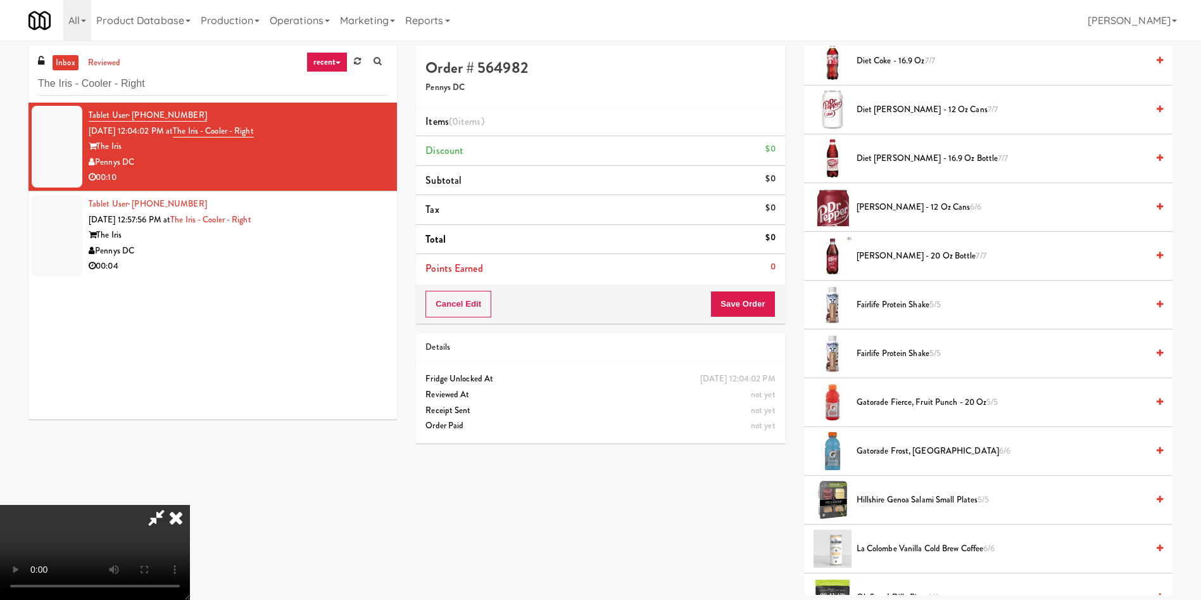
click at [949, 395] on span "Gatorade Fierce, Fruit Punch - 20 oz 5/5" at bounding box center [1002, 403] width 291 height 16
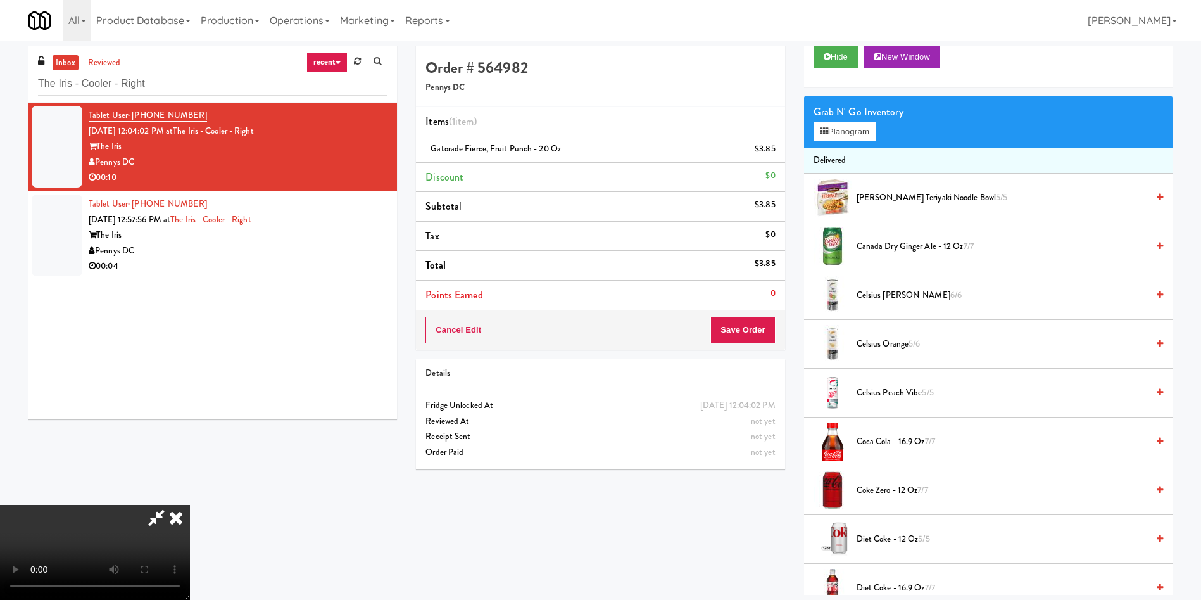
scroll to position [0, 0]
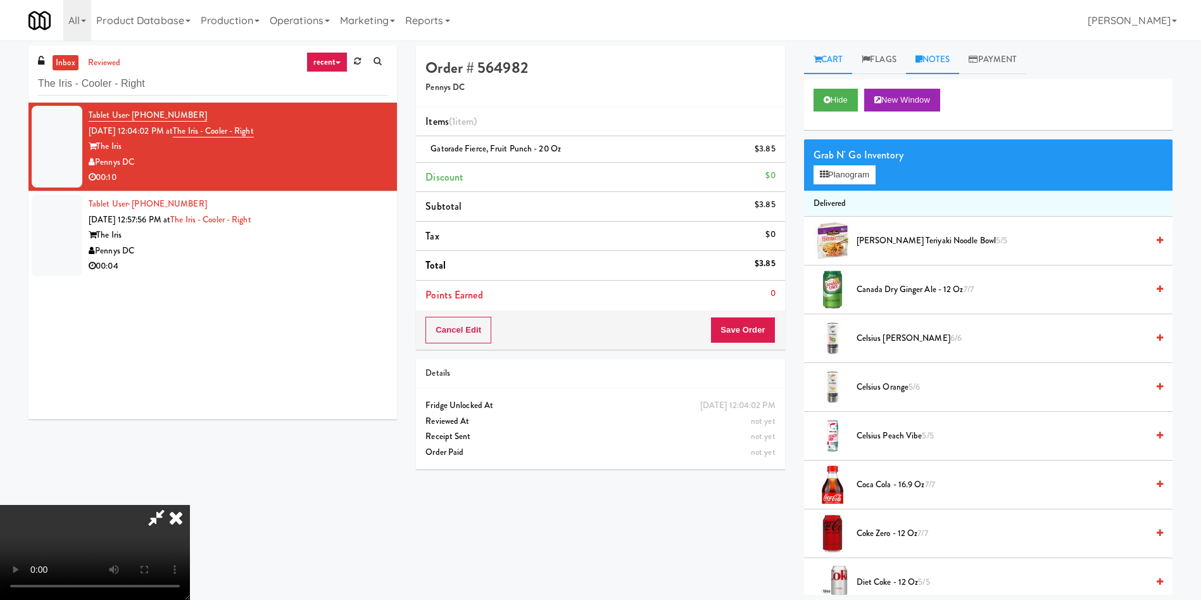
click at [927, 64] on link "Notes" at bounding box center [933, 60] width 54 height 29
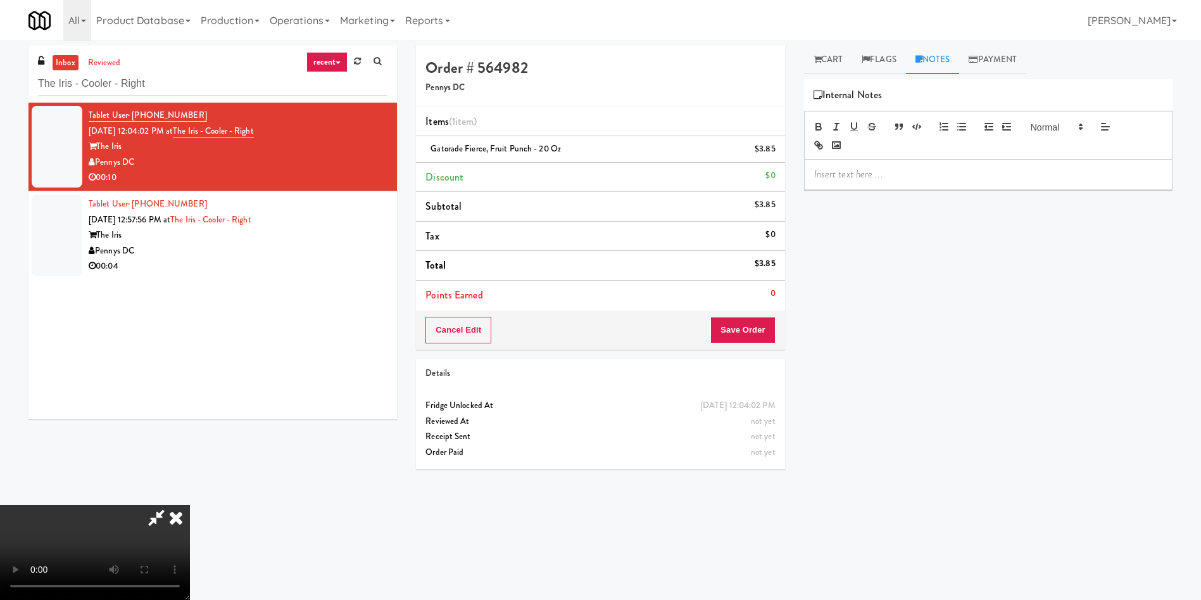
click at [918, 177] on p at bounding box center [989, 174] width 348 height 14
click at [826, 60] on link "Cart" at bounding box center [828, 60] width 49 height 29
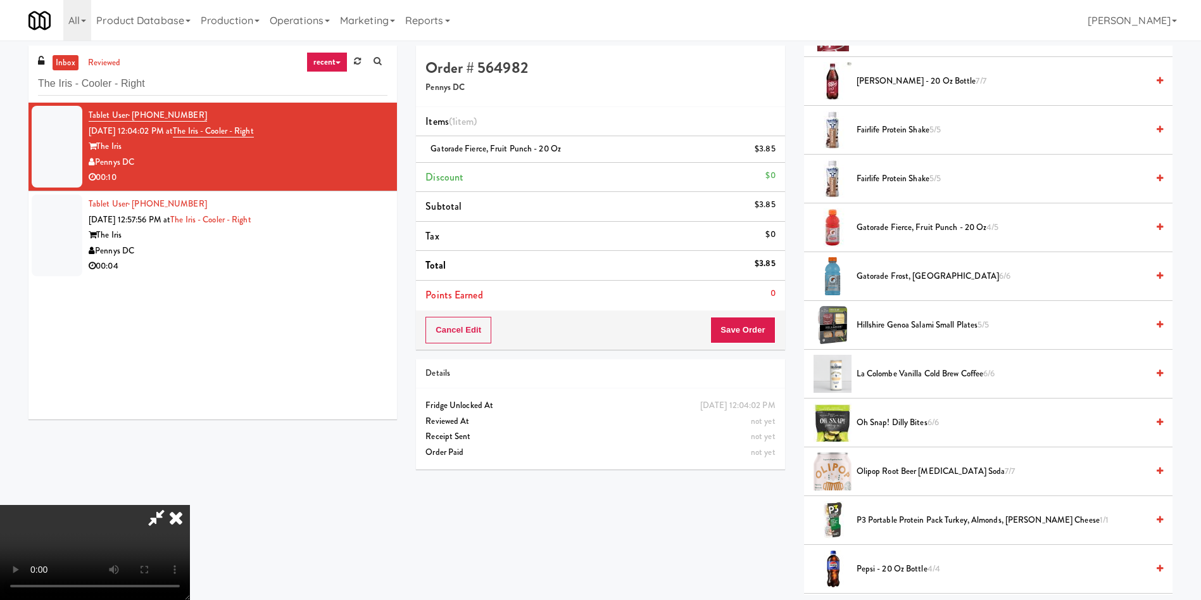
scroll to position [760, 0]
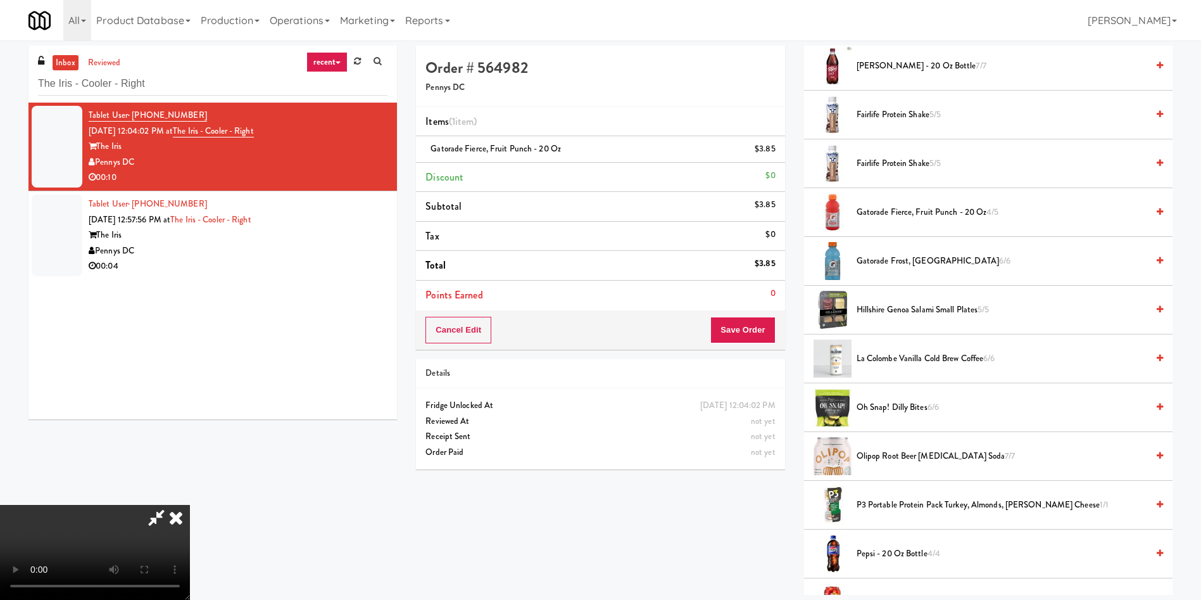
click at [906, 212] on span "Gatorade Fierce, Fruit Punch - 20 oz 4/5" at bounding box center [1002, 213] width 291 height 16
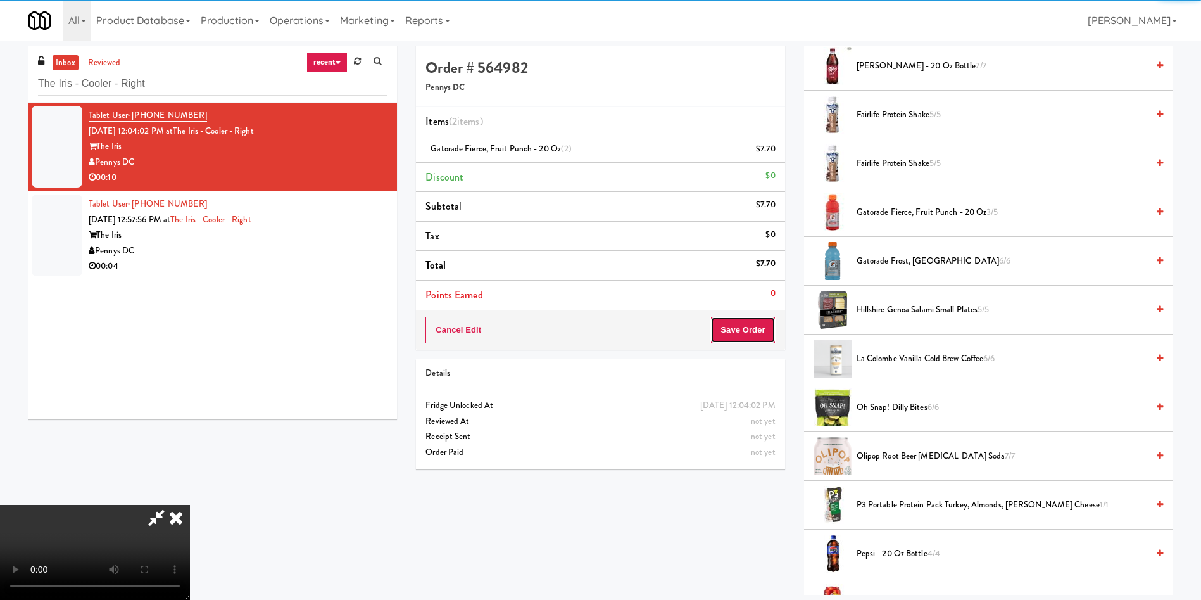
click at [758, 329] on button "Save Order" at bounding box center [743, 330] width 65 height 27
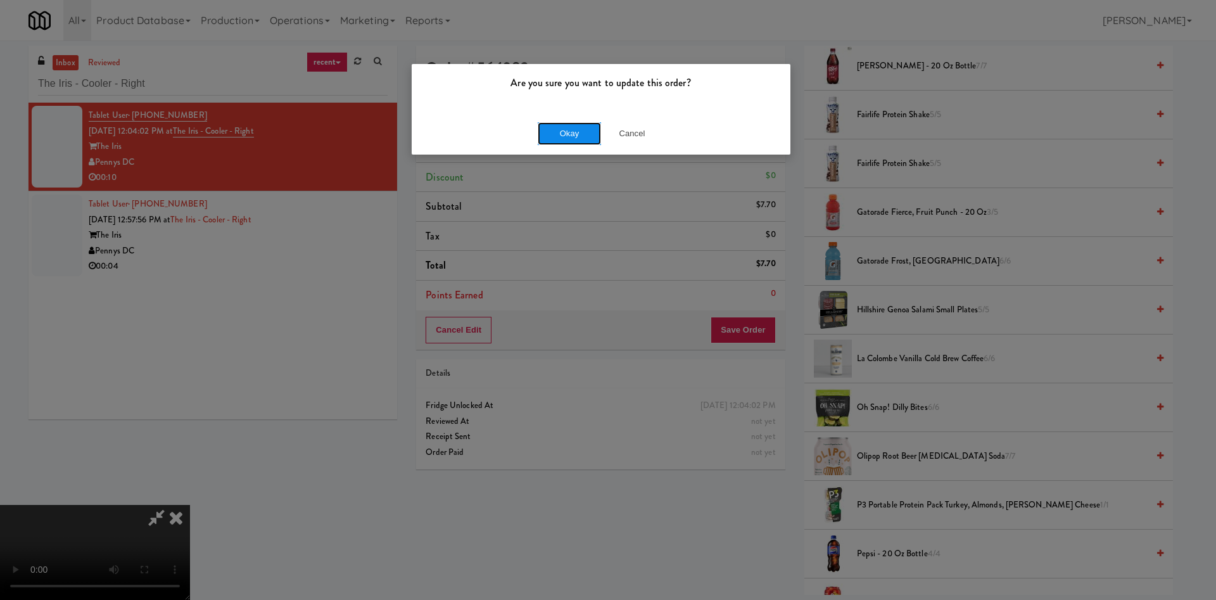
click at [582, 130] on button "Okay" at bounding box center [569, 133] width 63 height 23
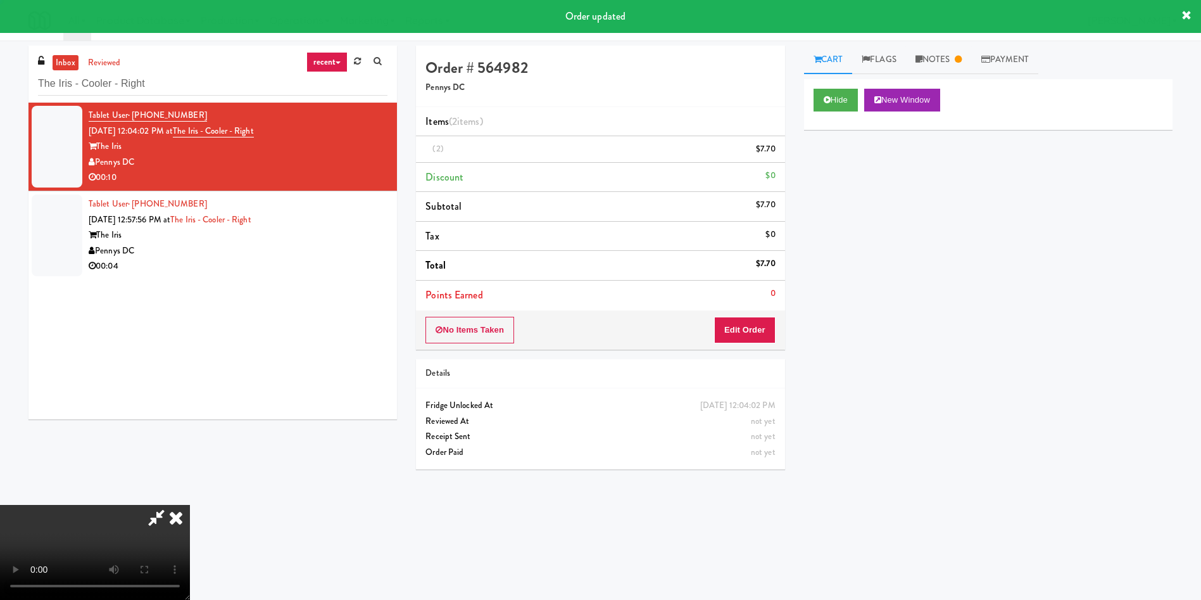
scroll to position [0, 0]
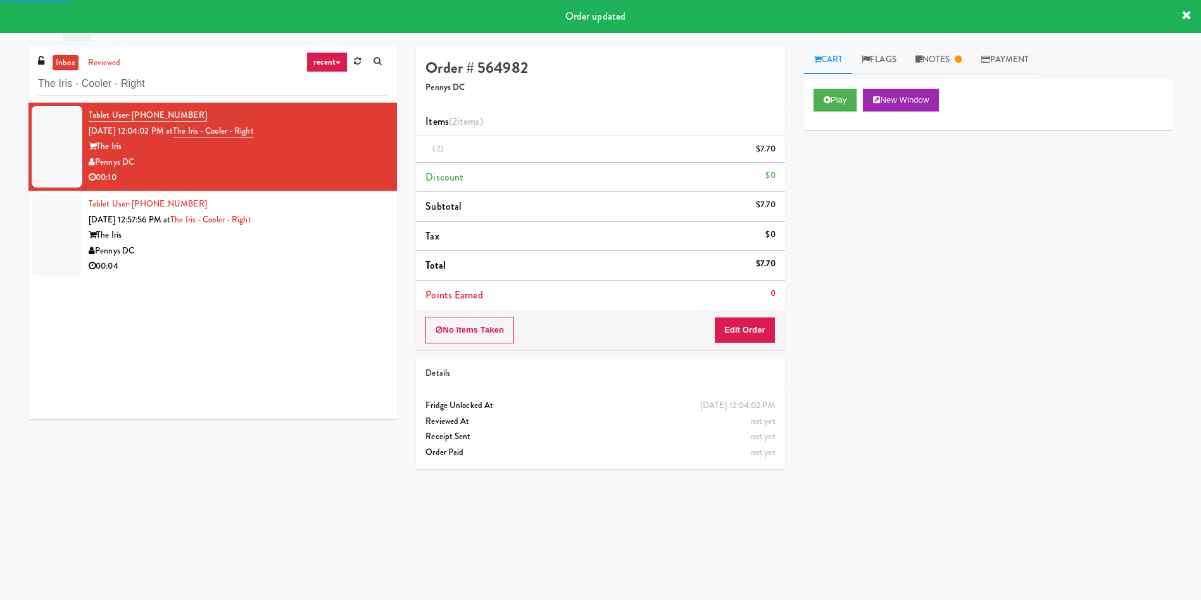
click at [75, 222] on div at bounding box center [57, 235] width 51 height 82
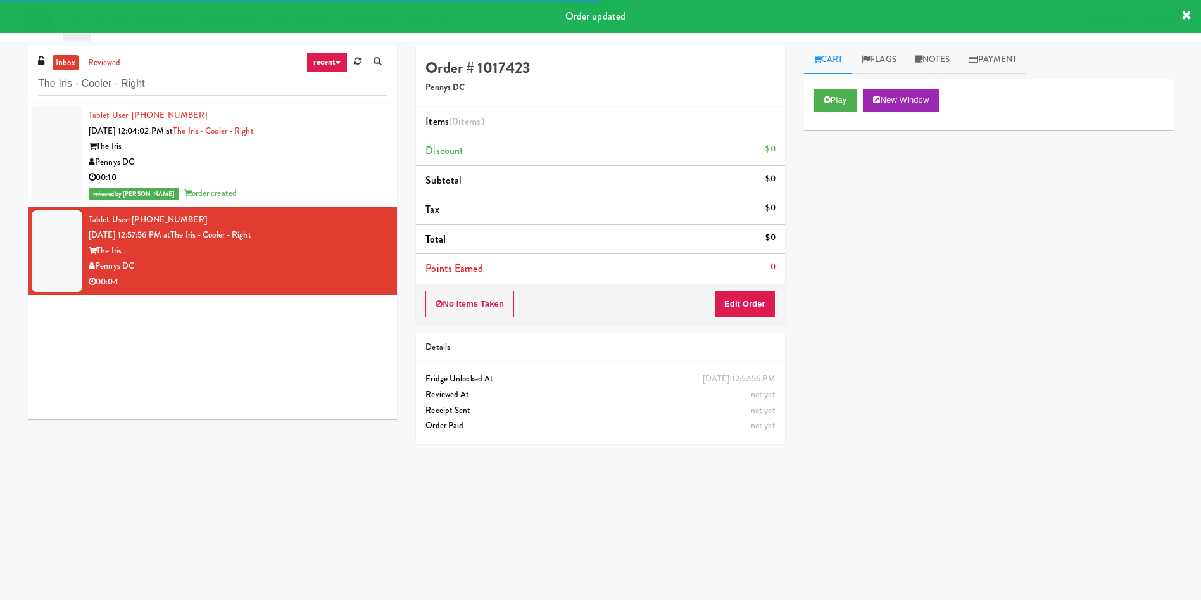
click at [809, 97] on div "Play New Window" at bounding box center [988, 104] width 369 height 51
click at [828, 101] on icon at bounding box center [827, 100] width 7 height 8
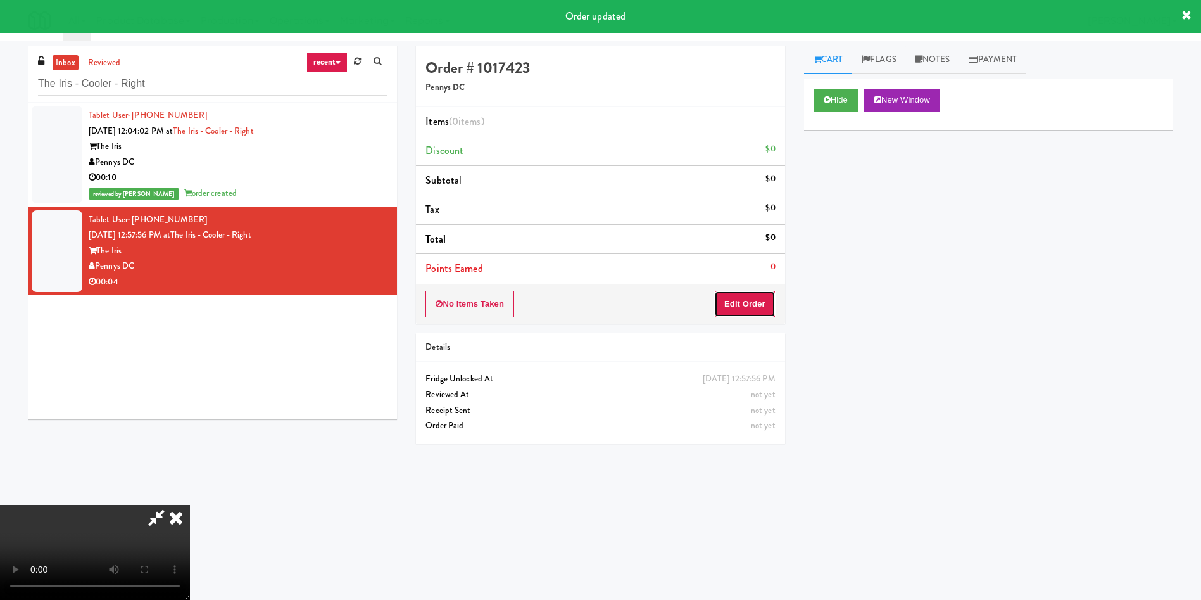
click at [769, 297] on button "Edit Order" at bounding box center [744, 304] width 61 height 27
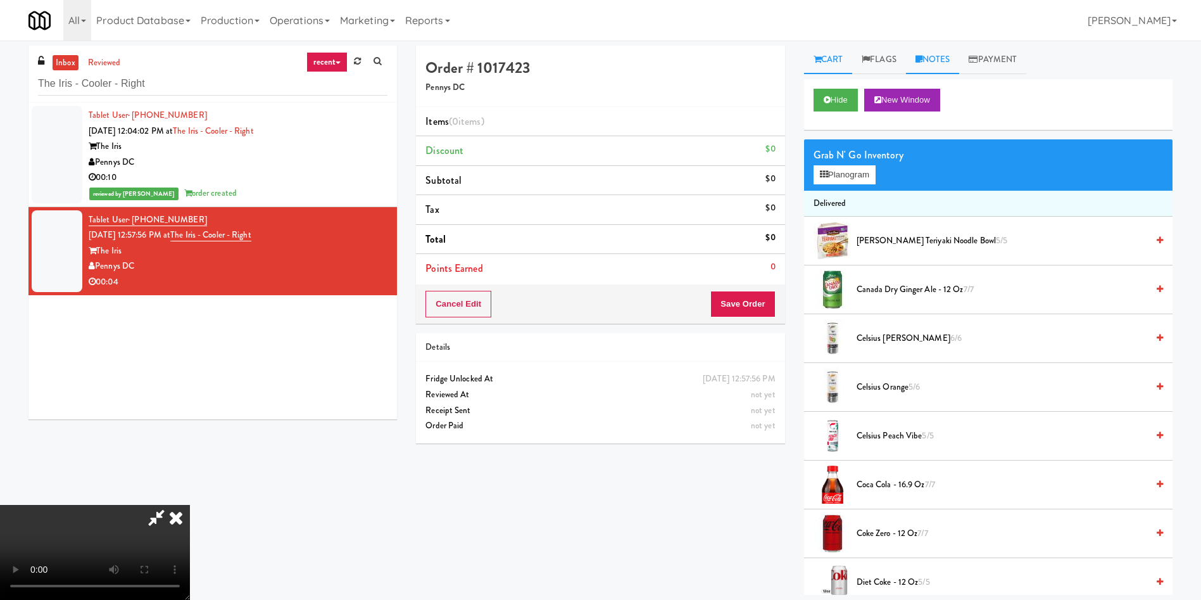
click at [960, 61] on link "Notes" at bounding box center [933, 60] width 54 height 29
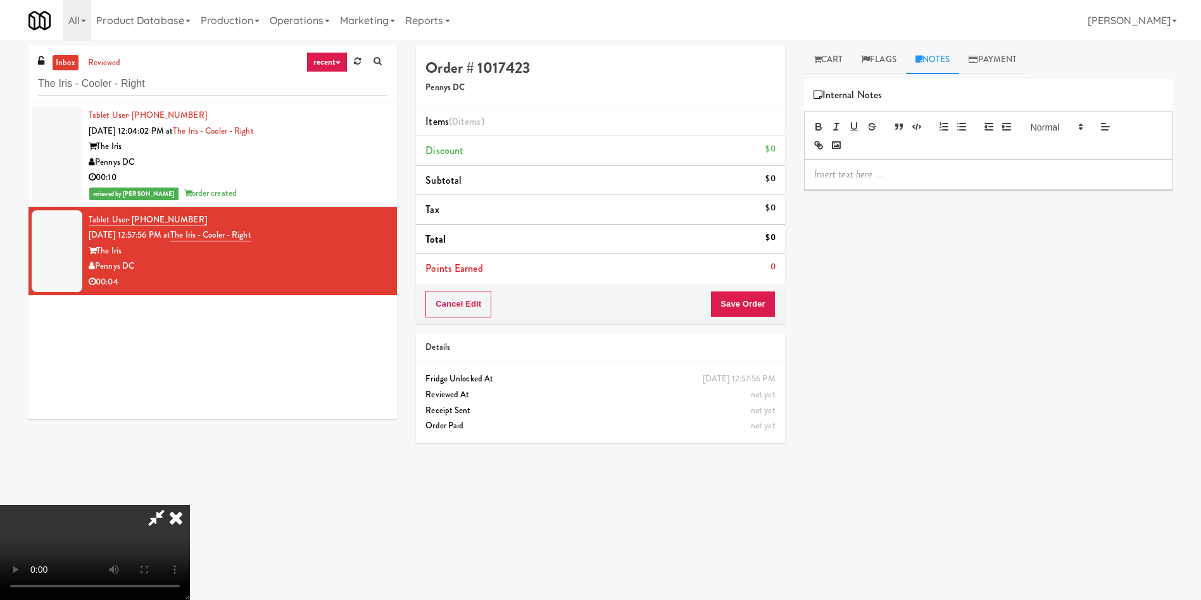
click at [942, 174] on p at bounding box center [989, 174] width 348 height 14
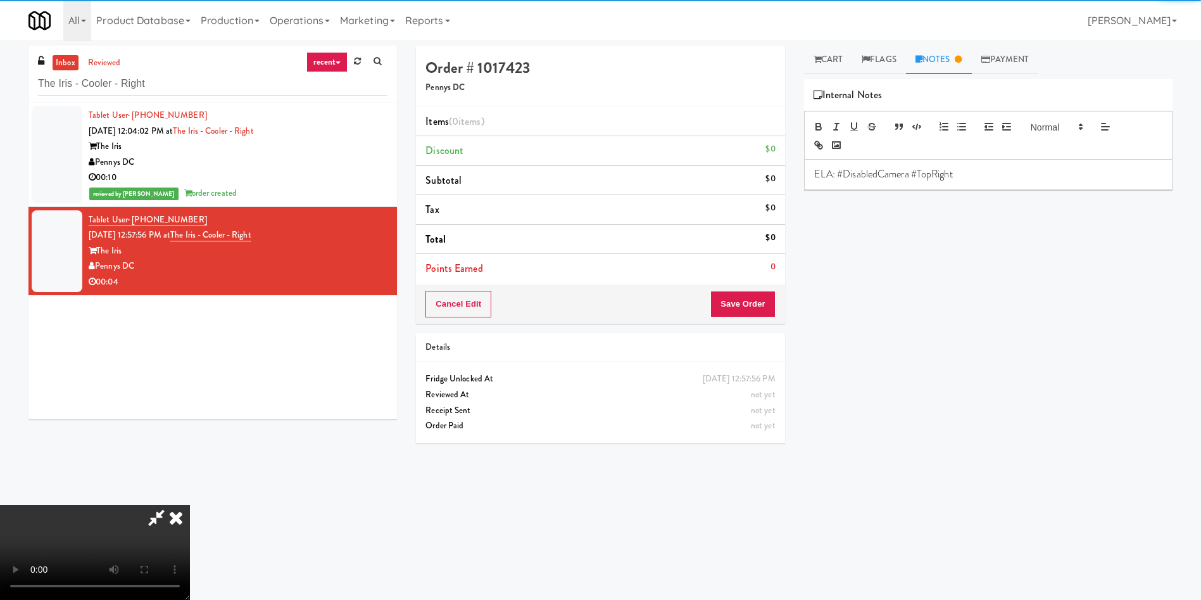
drag, startPoint x: 832, startPoint y: 53, endPoint x: 818, endPoint y: 155, distance: 102.9
click at [832, 52] on link "Cart" at bounding box center [828, 60] width 49 height 29
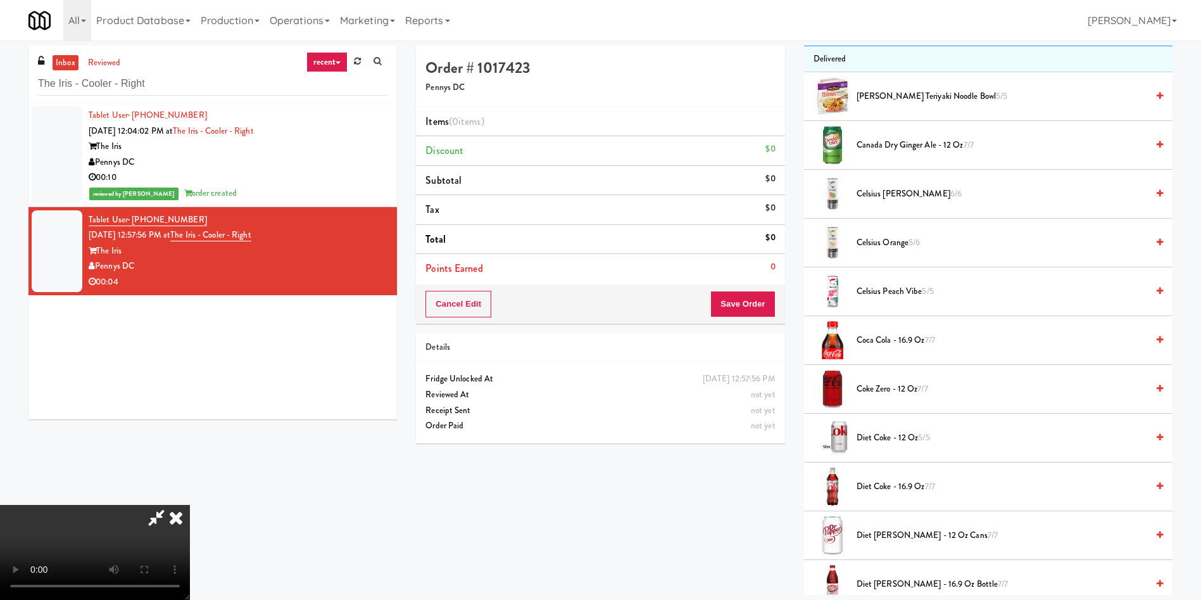
scroll to position [285, 0]
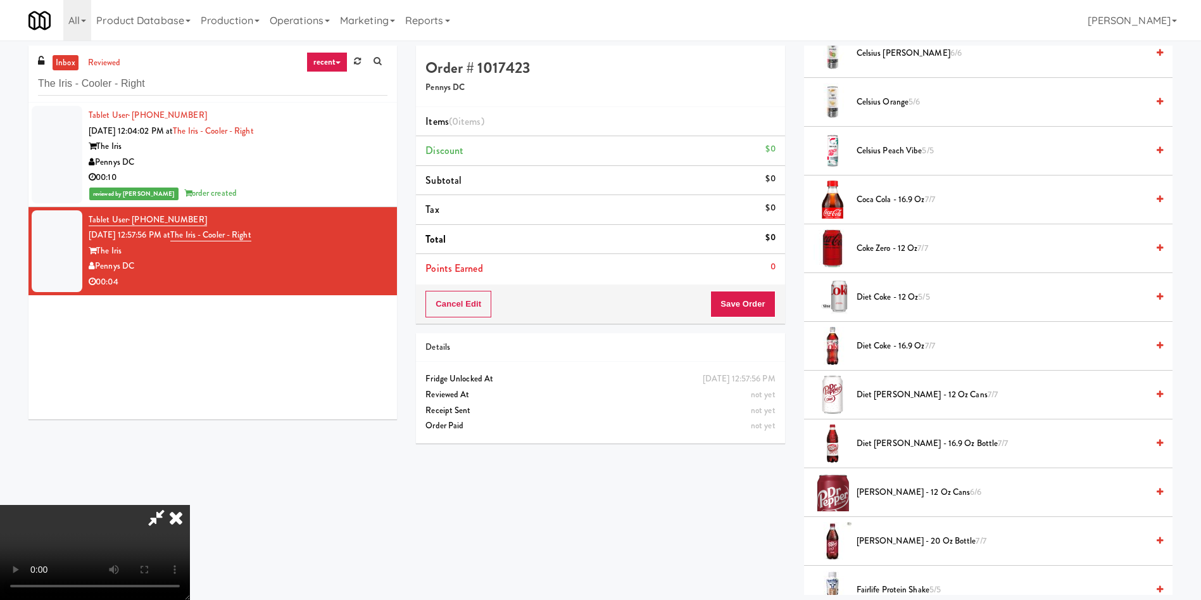
click at [893, 200] on span "Coca Cola - 16.9 oz 7/7" at bounding box center [1002, 200] width 291 height 16
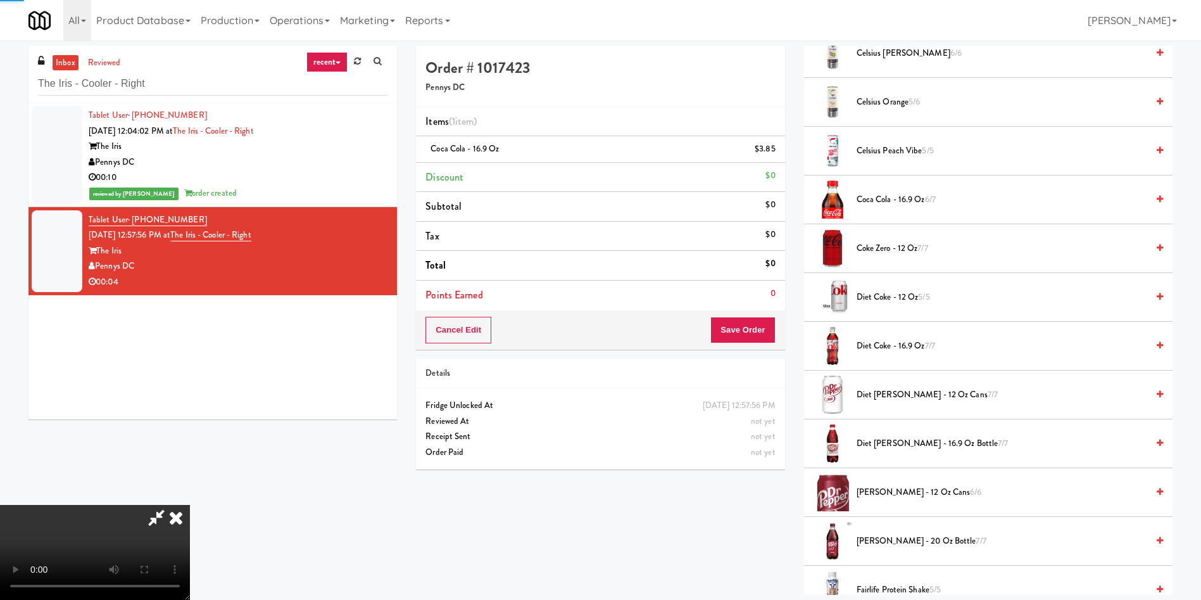
click at [746, 349] on div "Cancel Edit Save Order" at bounding box center [600, 329] width 369 height 39
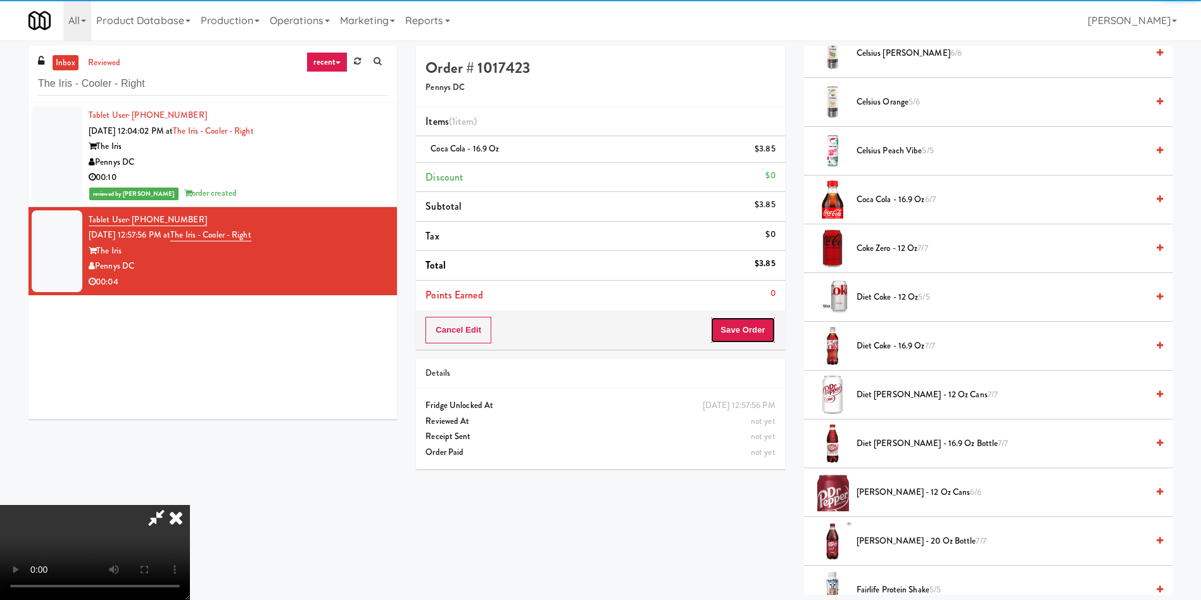
click at [751, 337] on button "Save Order" at bounding box center [743, 330] width 65 height 27
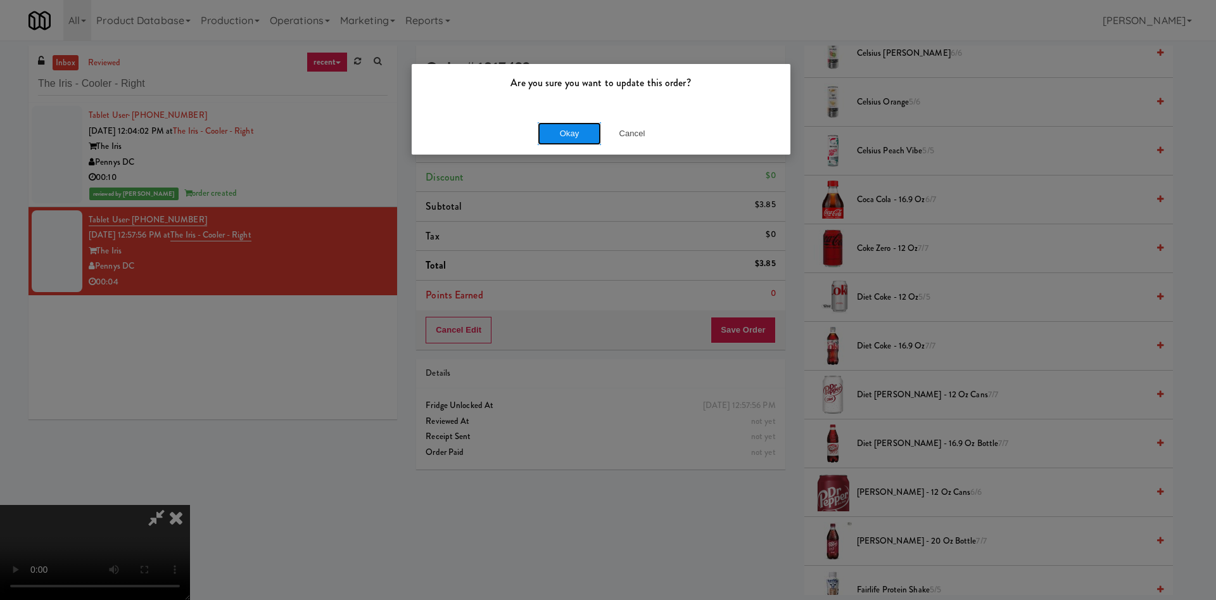
click at [577, 129] on button "Okay" at bounding box center [569, 133] width 63 height 23
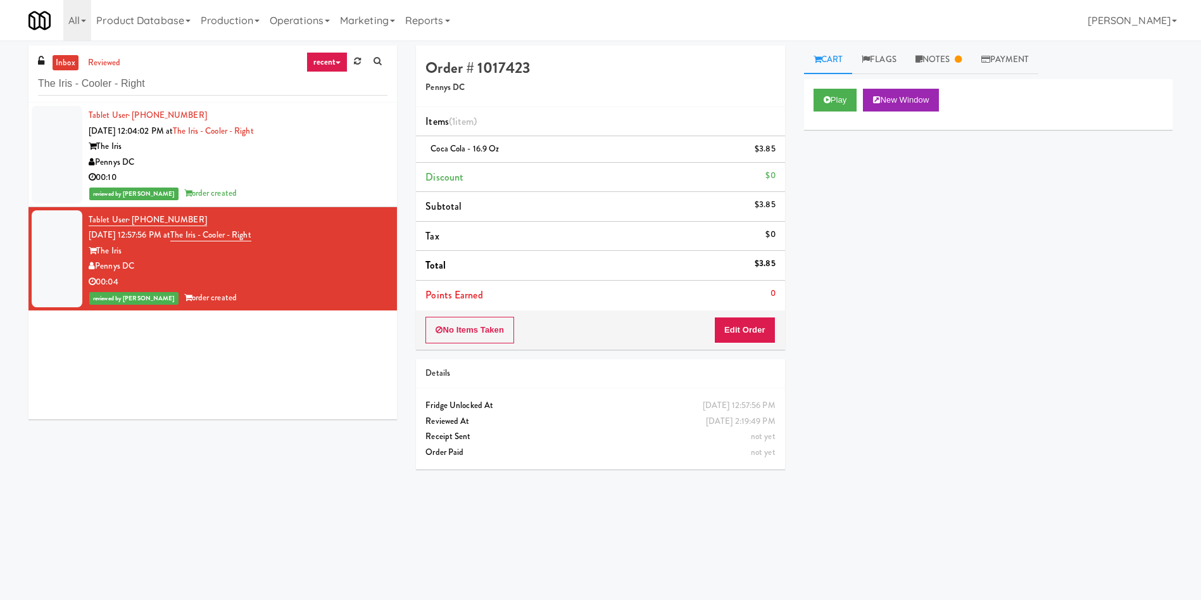
scroll to position [0, 0]
drag, startPoint x: 173, startPoint y: 85, endPoint x: 11, endPoint y: 11, distance: 178.3
click at [0, 41] on body "Are you sure you want to update this order? Okay Cancel Okay Are you sure you w…" at bounding box center [600, 341] width 1201 height 600
paste input "UHN - Bickle Cente"
type input "UHN - Bickle Cente"
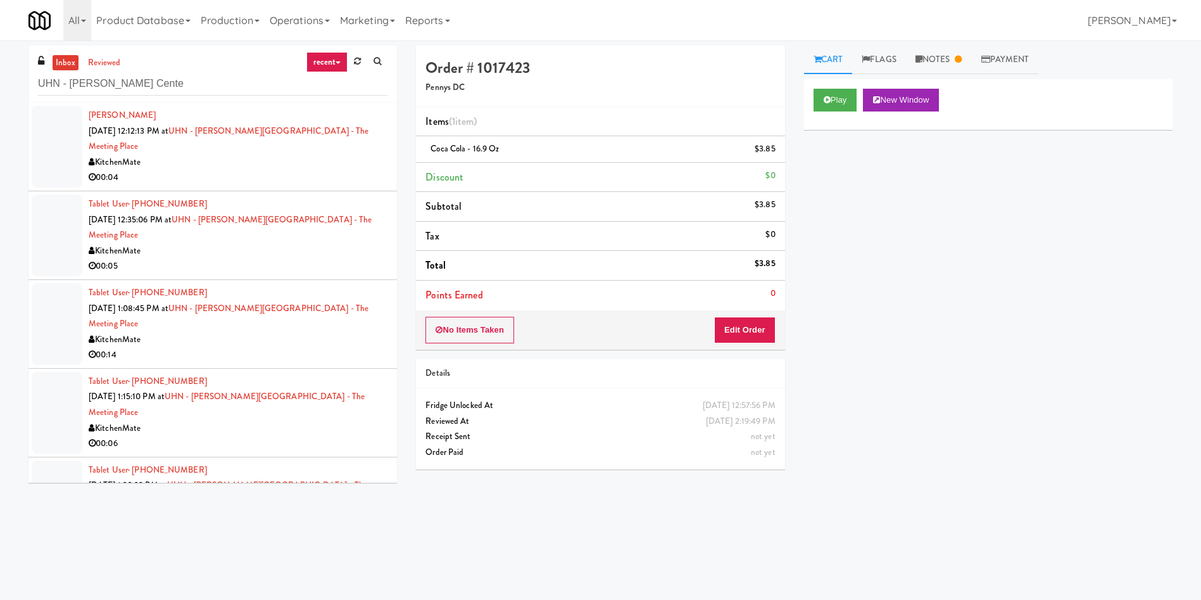
click at [43, 117] on div at bounding box center [57, 147] width 51 height 82
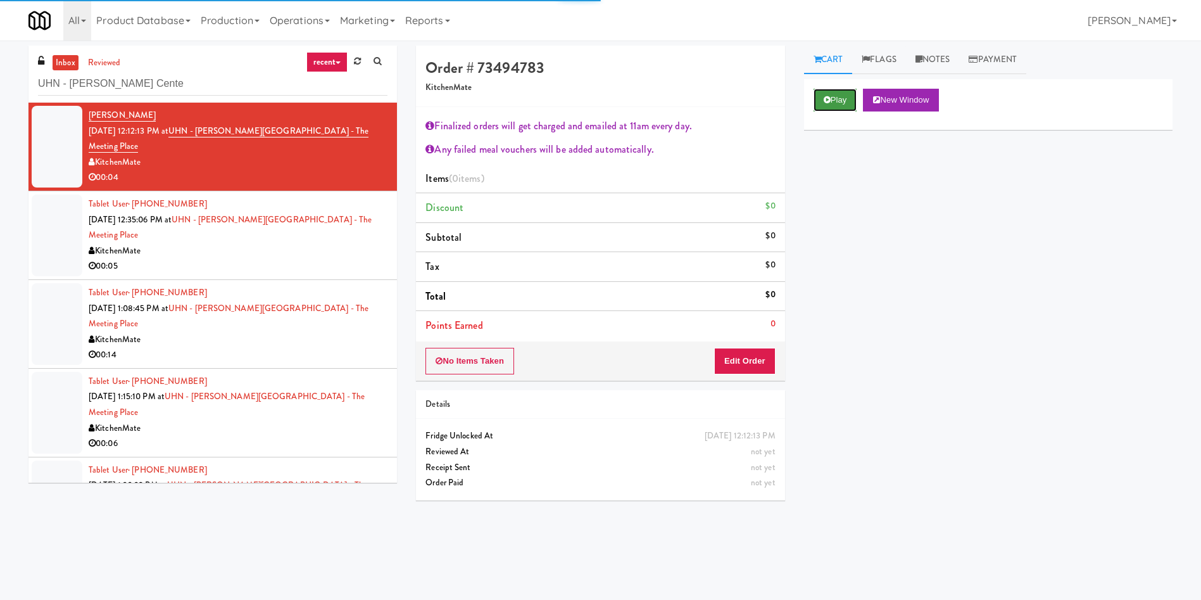
drag, startPoint x: 823, startPoint y: 101, endPoint x: 817, endPoint y: 105, distance: 6.9
click at [822, 101] on button "Play" at bounding box center [836, 100] width 44 height 23
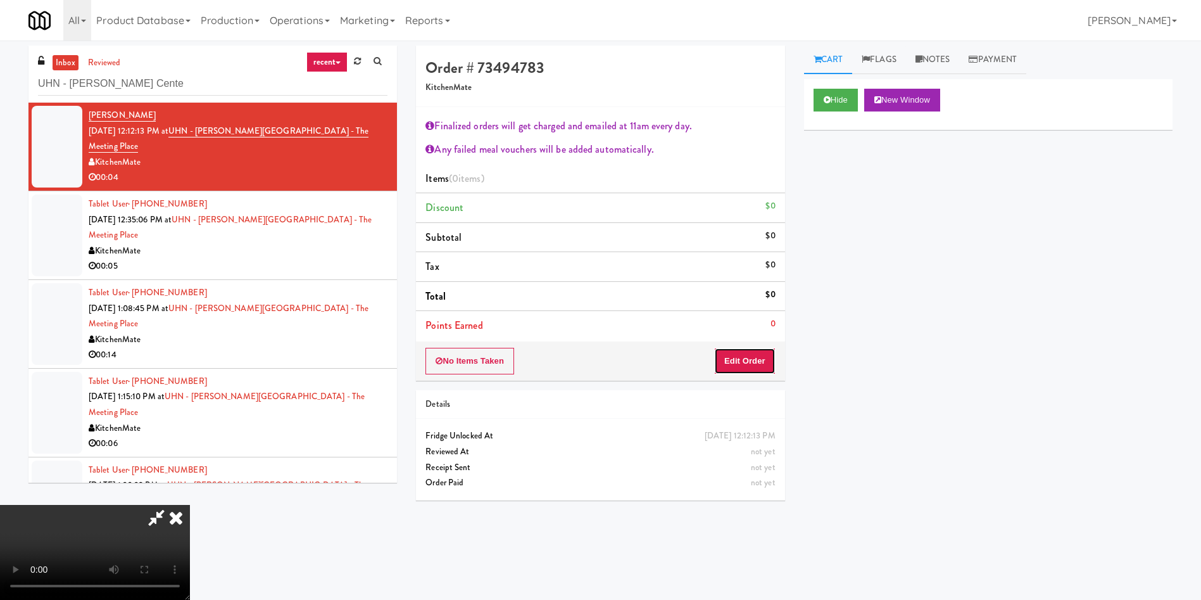
click at [756, 369] on button "Edit Order" at bounding box center [744, 361] width 61 height 27
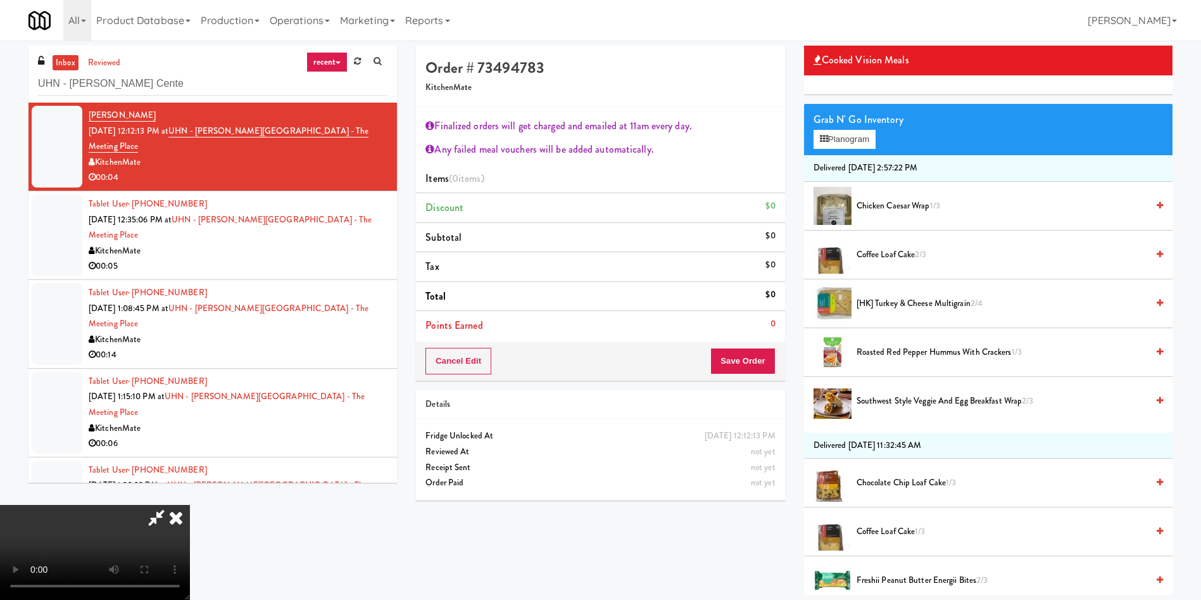
click at [190, 505] on video at bounding box center [95, 552] width 190 height 95
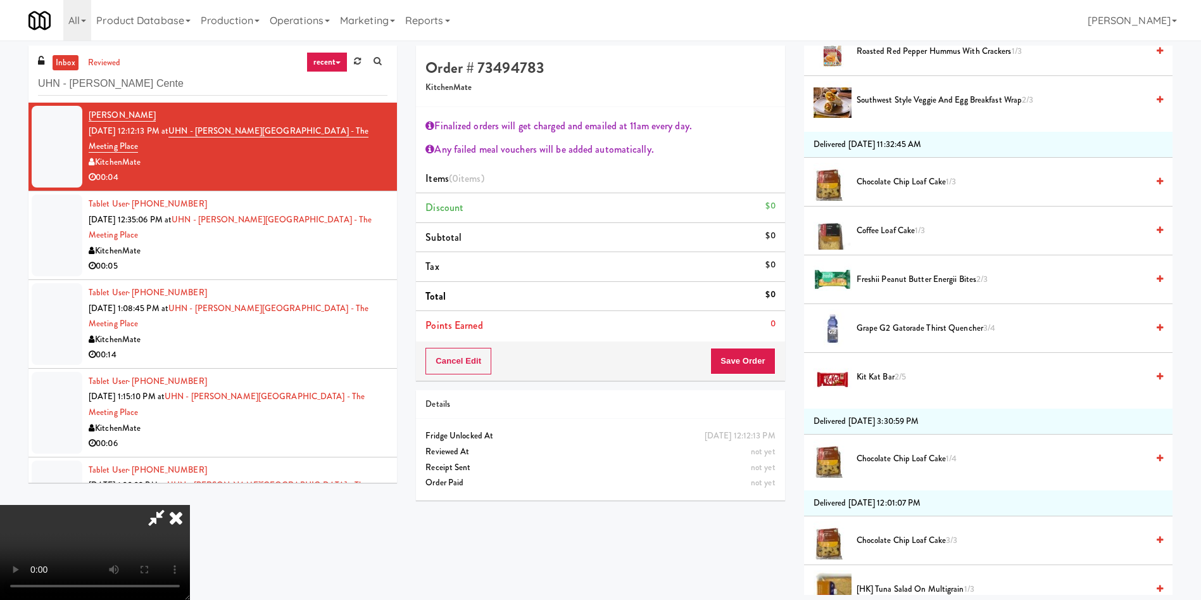
scroll to position [285, 0]
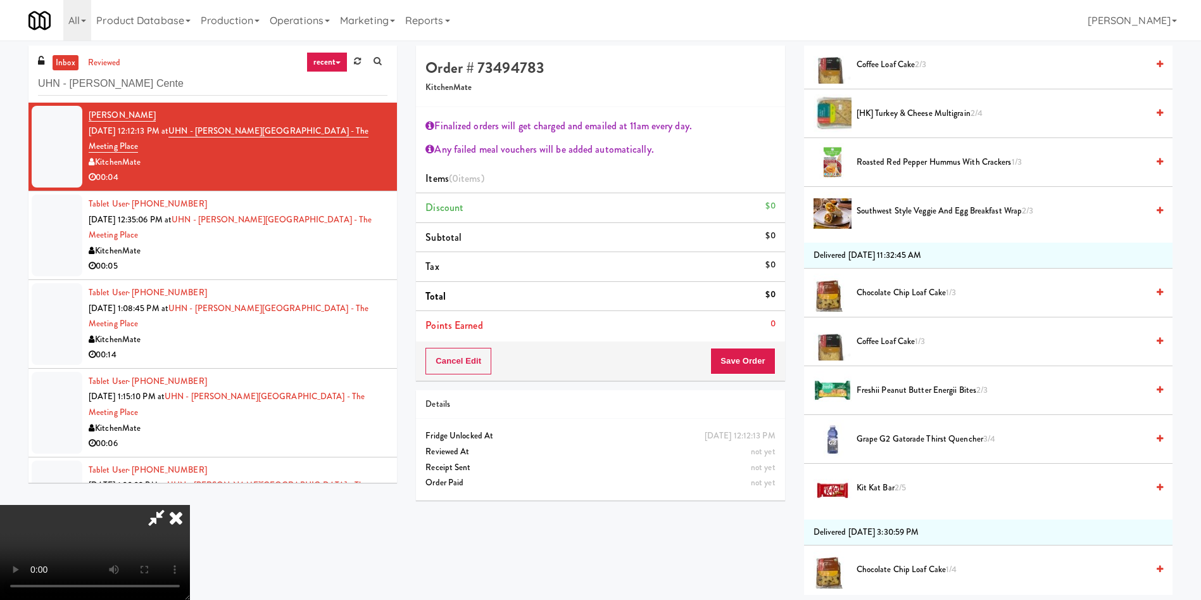
click at [910, 208] on span "Southwest Style Veggie and Egg Breakfast Wrap 2/3" at bounding box center [1002, 211] width 291 height 16
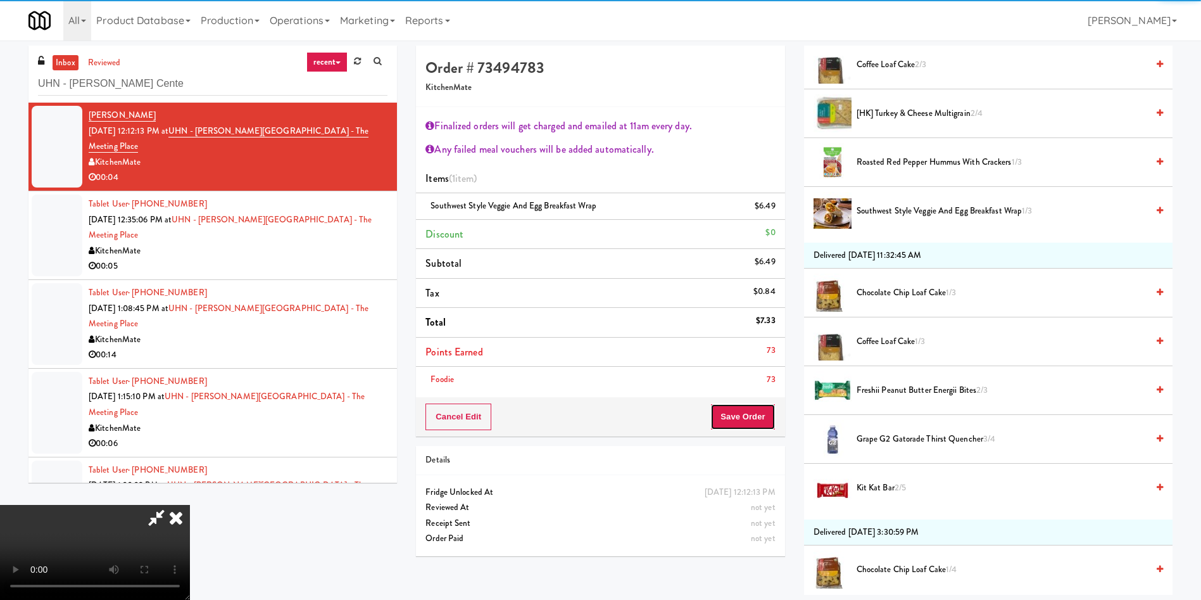
click at [756, 409] on button "Save Order" at bounding box center [743, 416] width 65 height 27
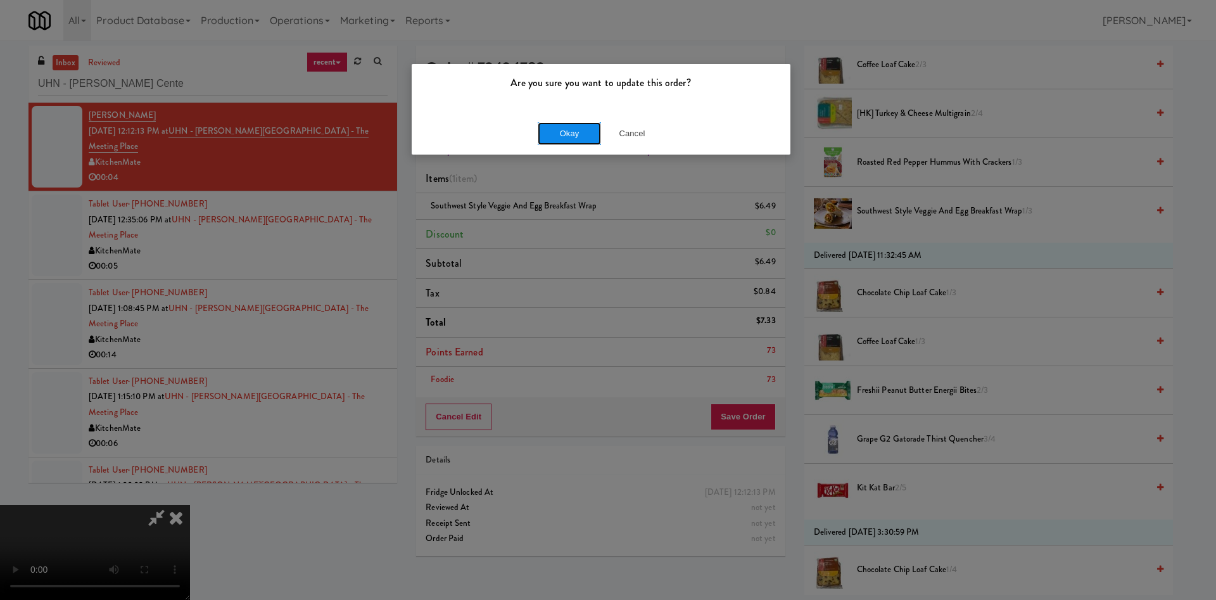
click at [564, 128] on button "Okay" at bounding box center [569, 133] width 63 height 23
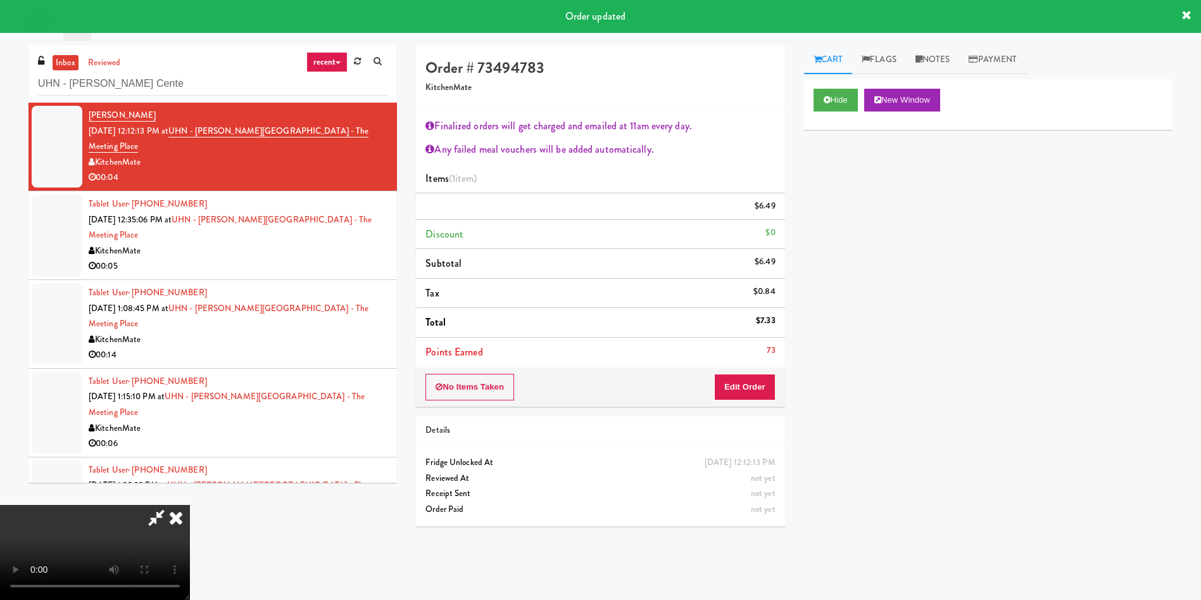
scroll to position [0, 0]
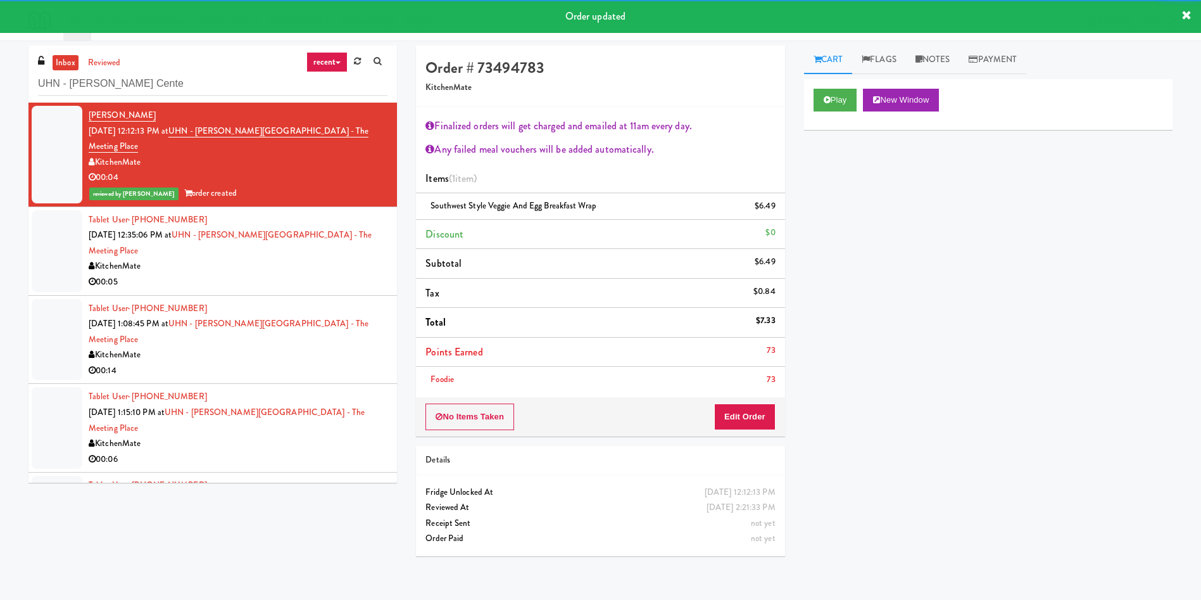
click at [58, 239] on div at bounding box center [57, 251] width 51 height 82
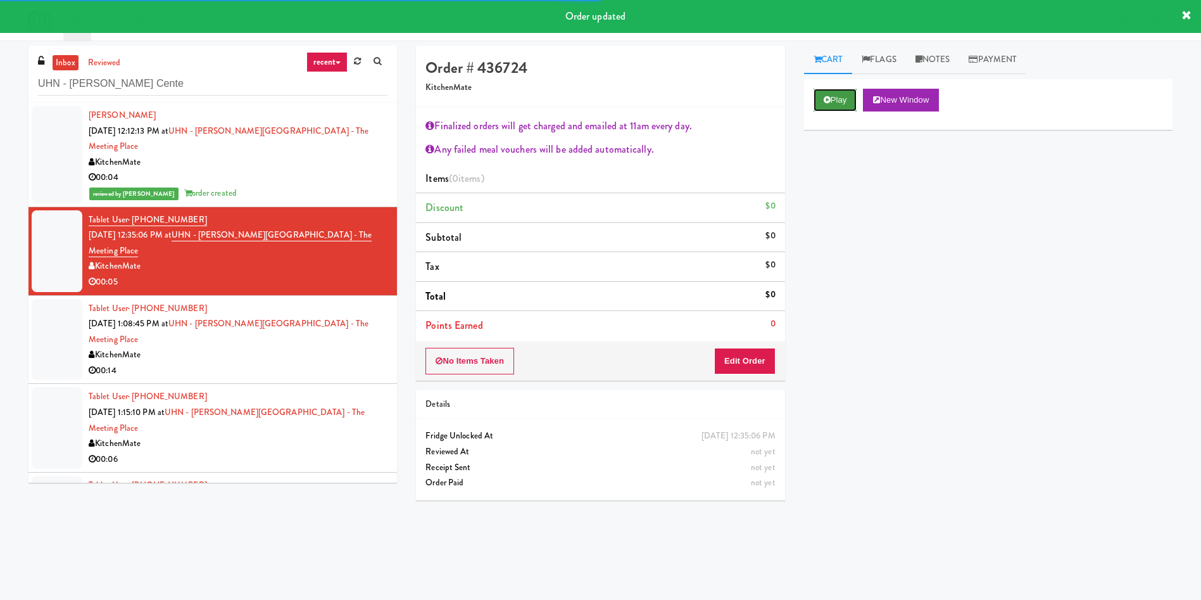
click at [843, 95] on button "Play" at bounding box center [836, 100] width 44 height 23
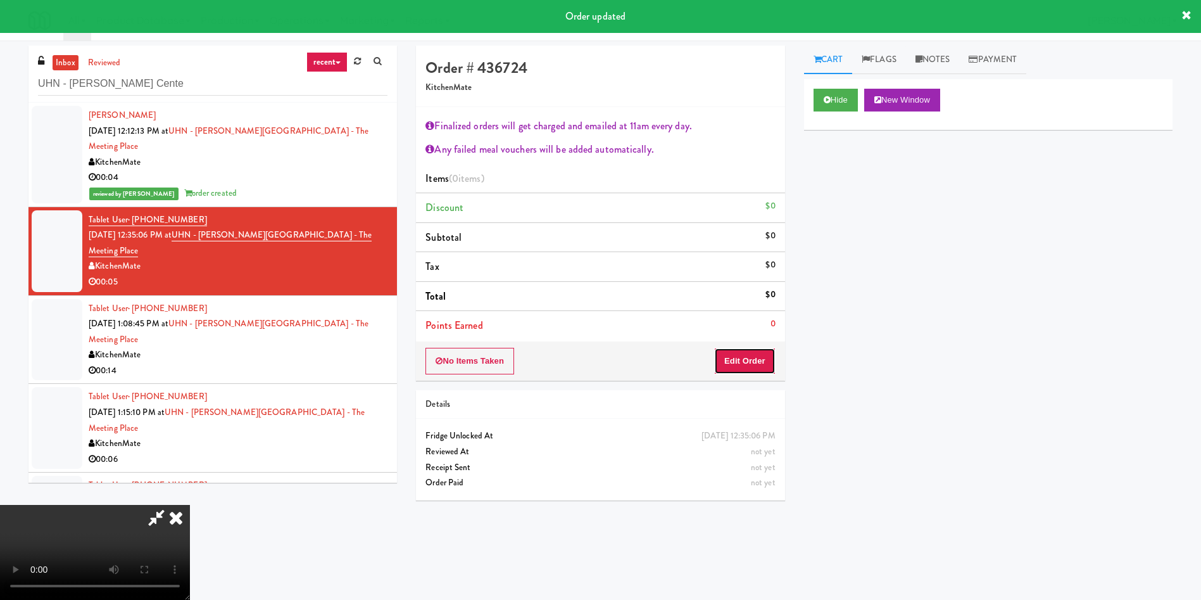
click at [764, 367] on button "Edit Order" at bounding box center [744, 361] width 61 height 27
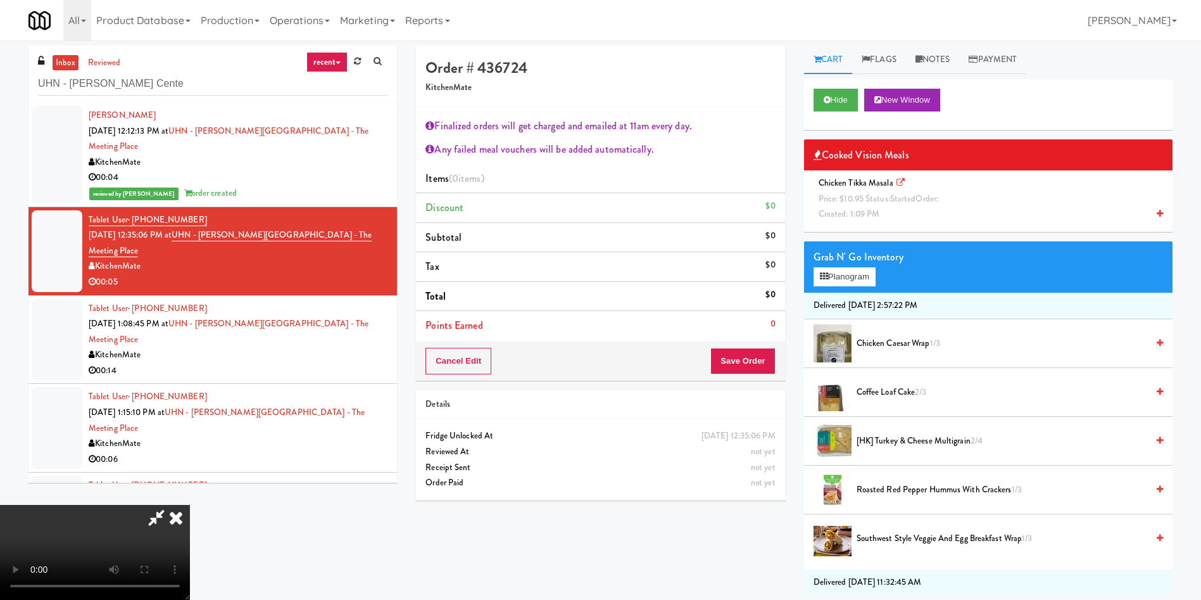
click at [863, 203] on span "Price: $10.95 Status: started Order:" at bounding box center [879, 199] width 120 height 12
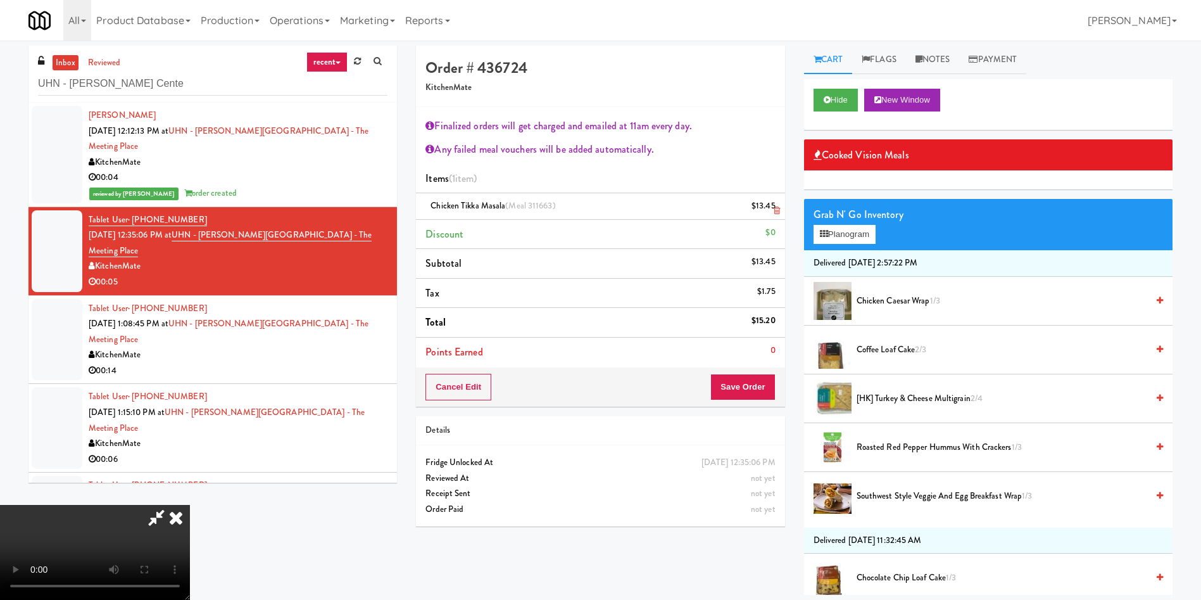
click at [778, 208] on icon at bounding box center [777, 210] width 6 height 8
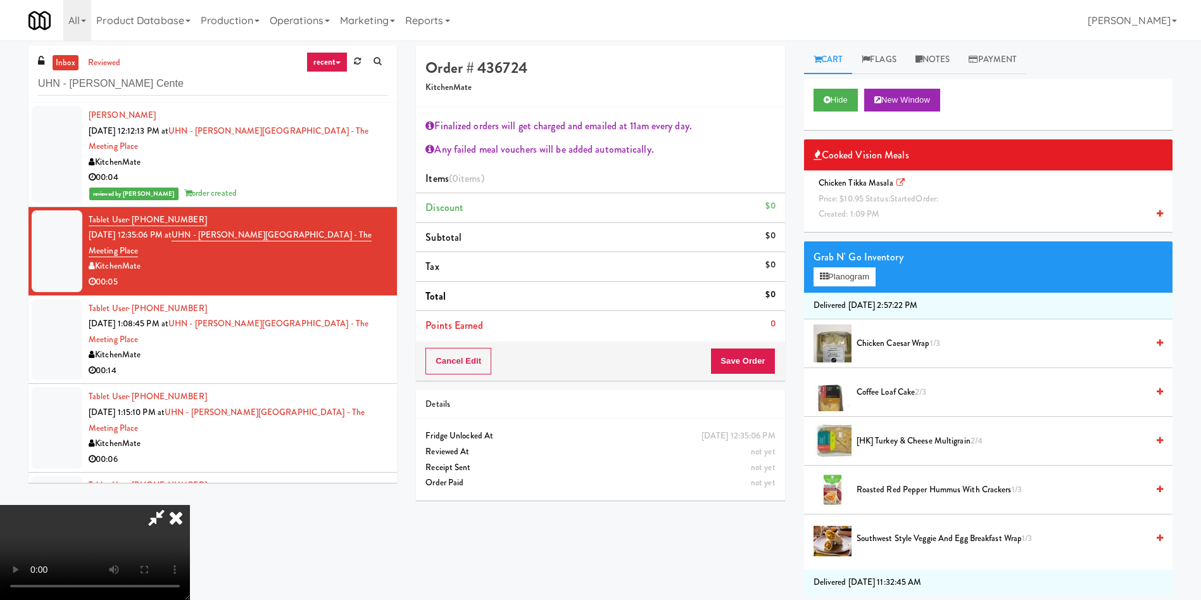
scroll to position [46, 0]
click at [190, 505] on video at bounding box center [95, 552] width 190 height 95
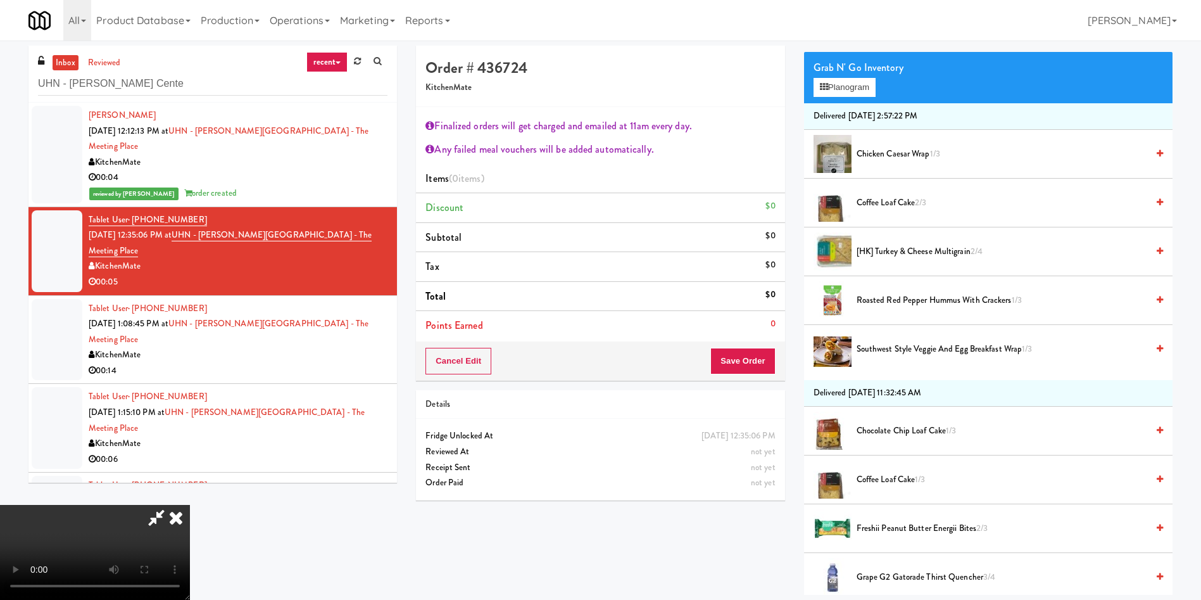
scroll to position [190, 0]
click at [913, 347] on span "Southwest Style Veggie and Egg Breakfast Wrap 1/3" at bounding box center [1002, 349] width 291 height 16
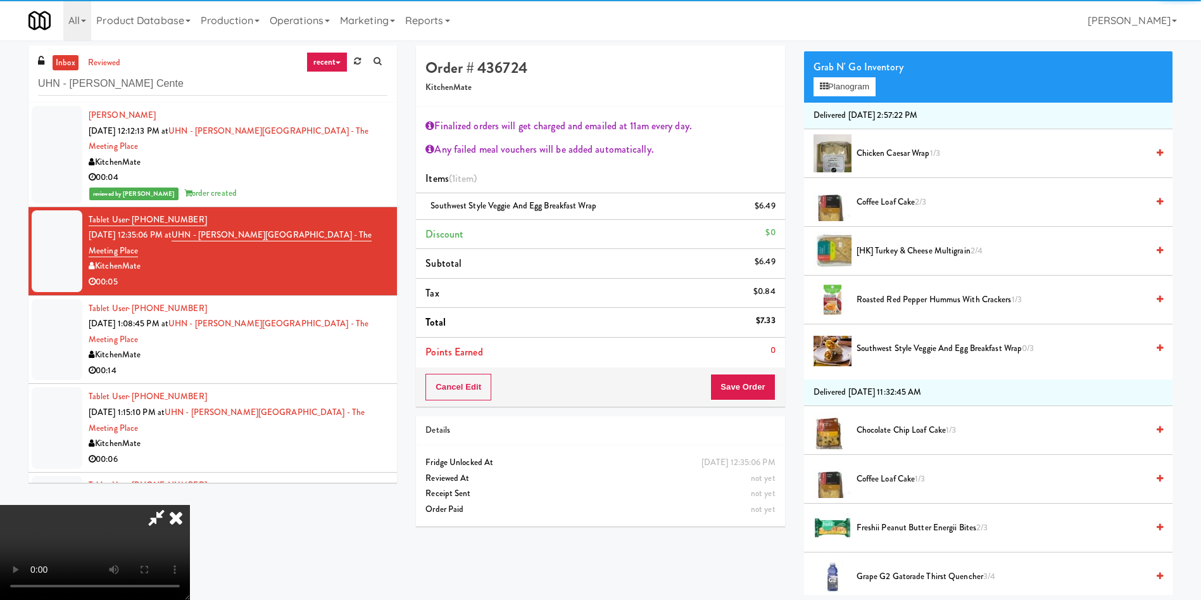
click at [915, 532] on span "Freshii Peanut Butter Energii Bites 2/3" at bounding box center [1002, 528] width 291 height 16
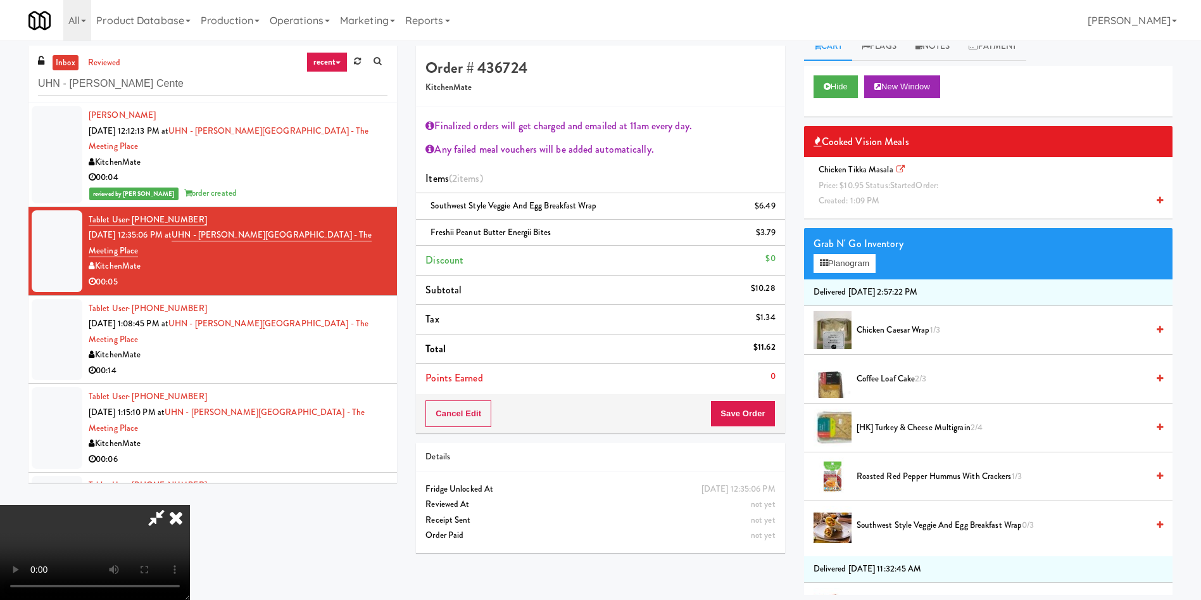
scroll to position [0, 0]
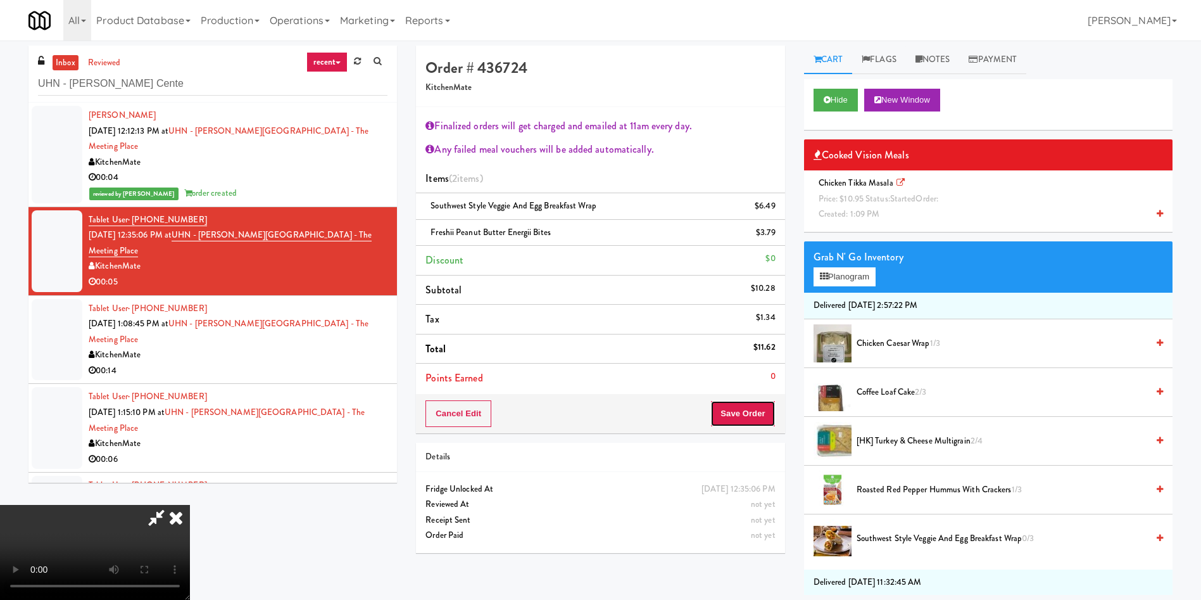
click at [743, 423] on button "Save Order" at bounding box center [743, 413] width 65 height 27
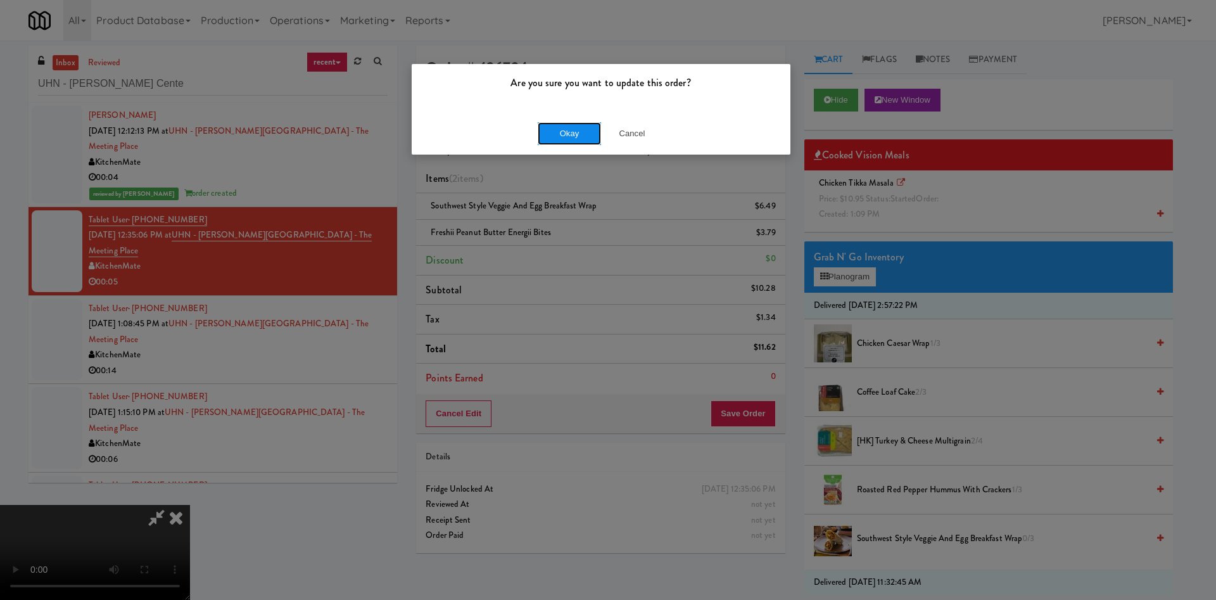
click at [580, 139] on button "Okay" at bounding box center [569, 133] width 63 height 23
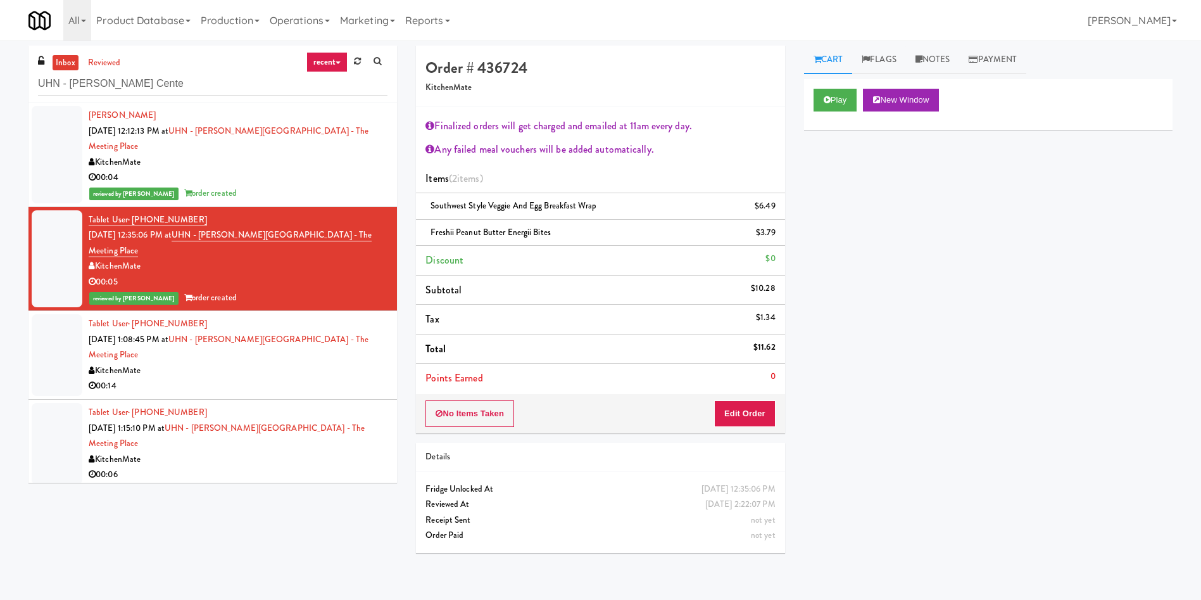
click at [32, 319] on div at bounding box center [57, 355] width 51 height 82
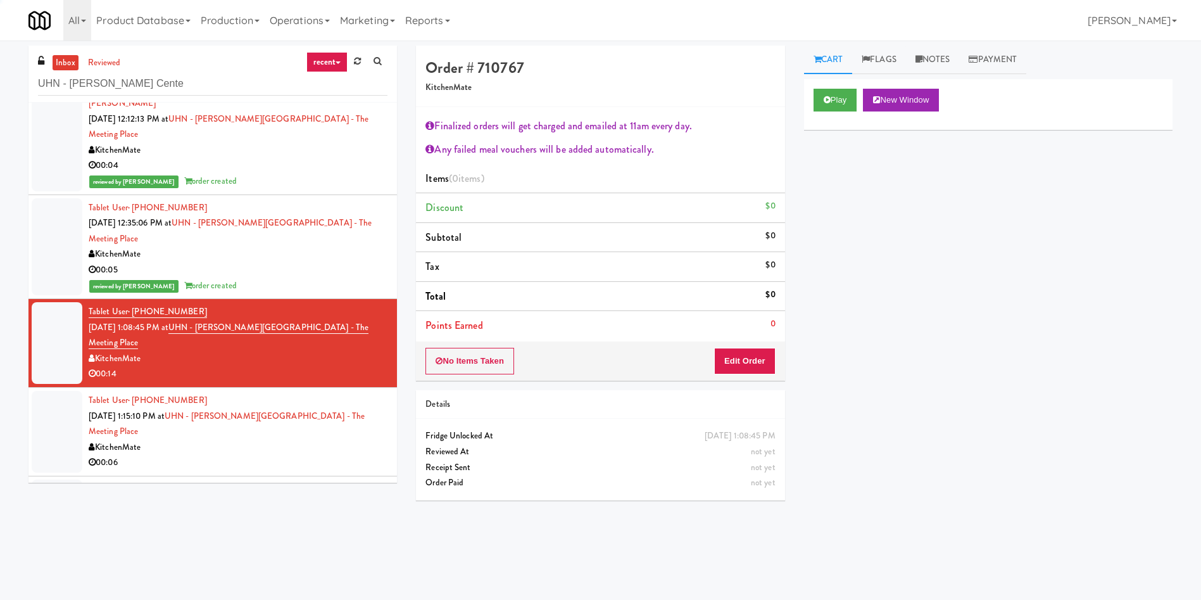
scroll to position [16, 0]
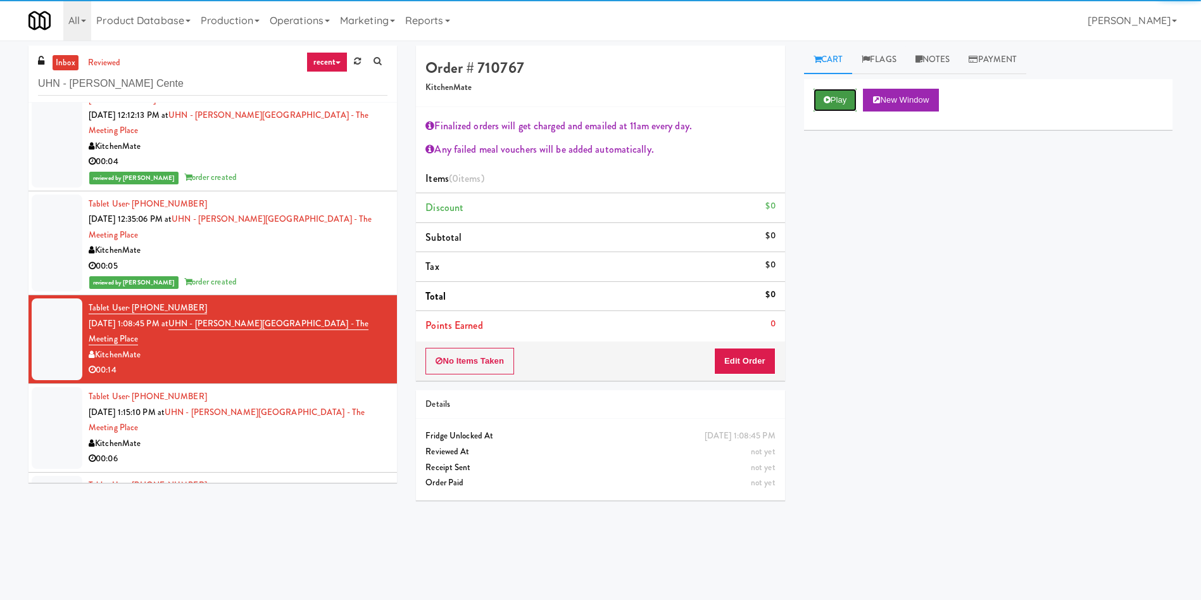
click at [843, 99] on button "Play" at bounding box center [836, 100] width 44 height 23
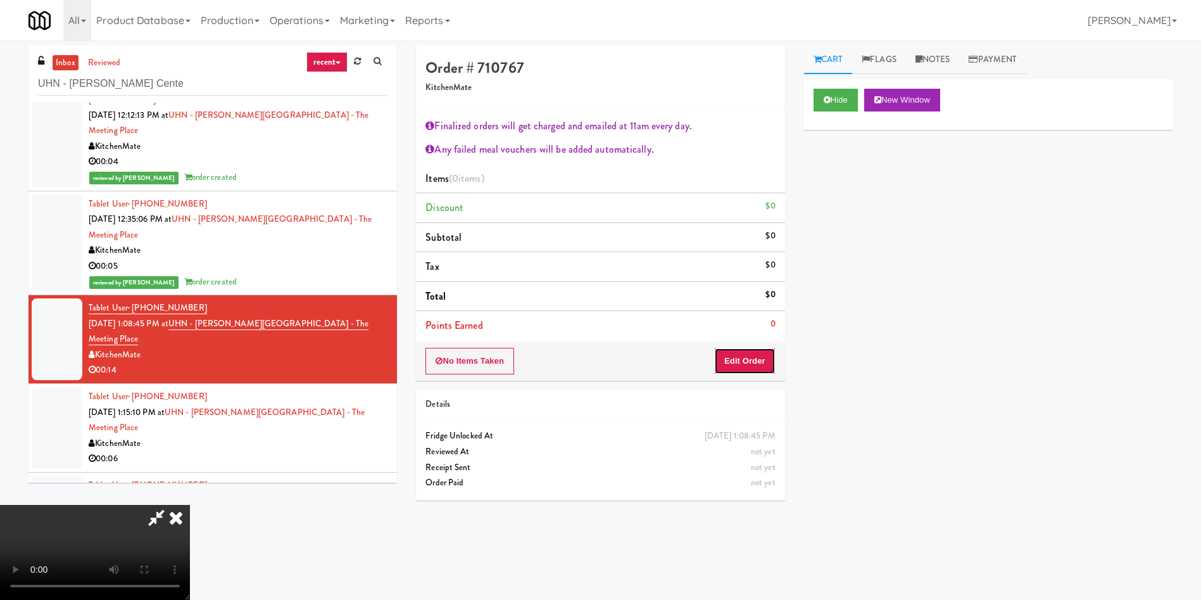
click at [763, 351] on button "Edit Order" at bounding box center [744, 361] width 61 height 27
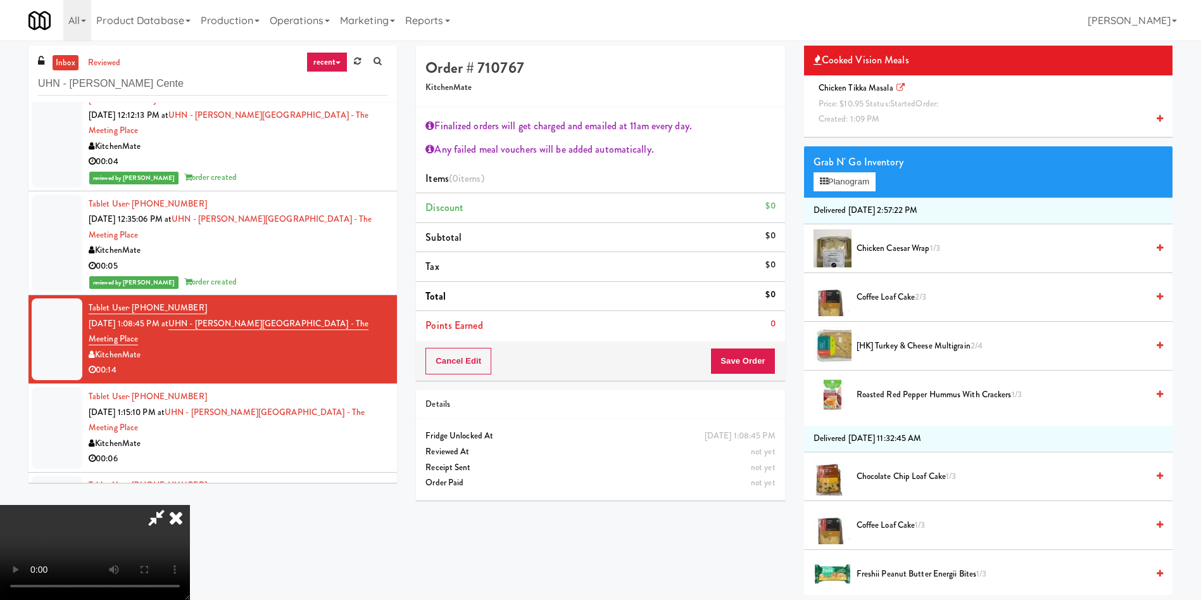
scroll to position [236, 0]
click at [190, 505] on video at bounding box center [95, 552] width 190 height 95
click at [171, 505] on icon at bounding box center [156, 517] width 29 height 25
click at [190, 505] on icon at bounding box center [176, 517] width 28 height 25
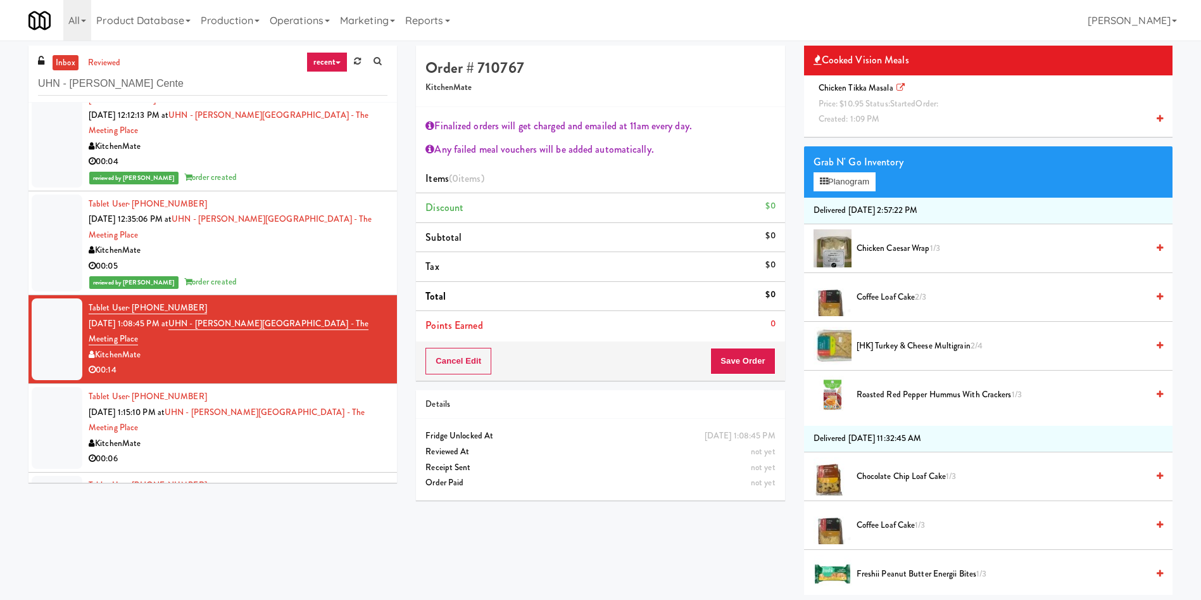
drag, startPoint x: 34, startPoint y: 379, endPoint x: 64, endPoint y: 369, distance: 31.2
click at [34, 387] on div at bounding box center [57, 428] width 51 height 82
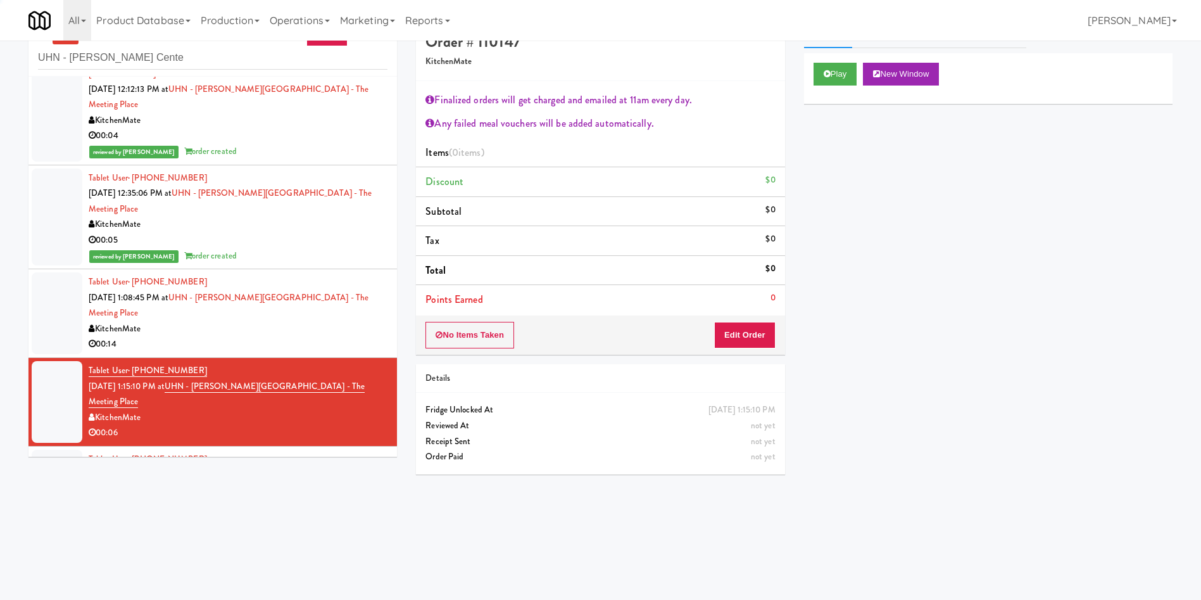
scroll to position [41, 0]
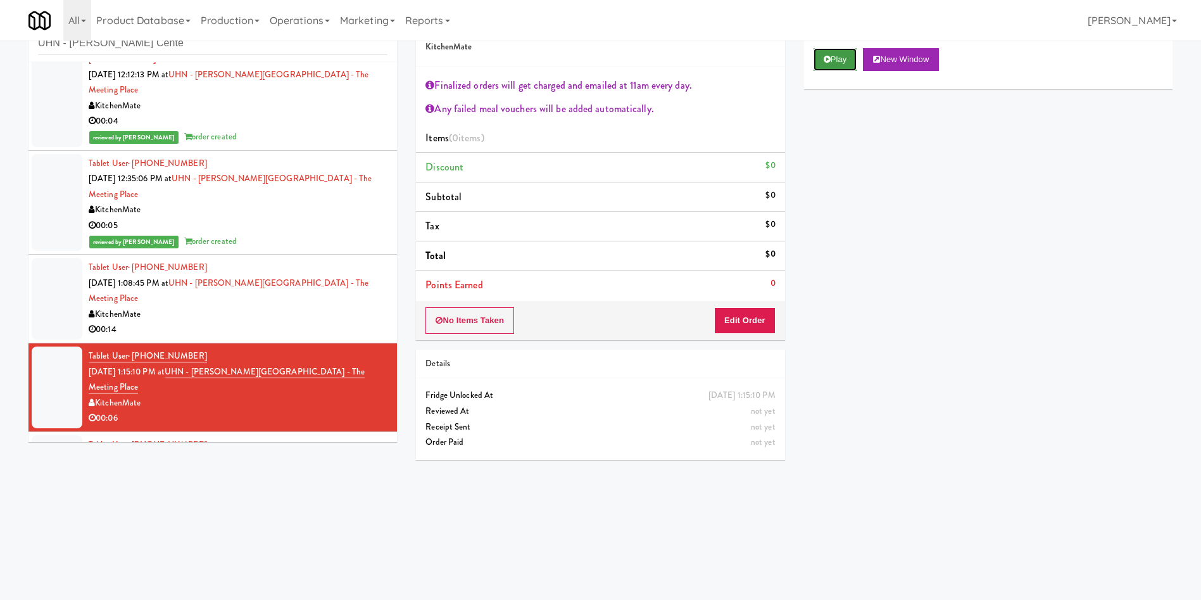
click at [844, 58] on button "Play" at bounding box center [836, 59] width 44 height 23
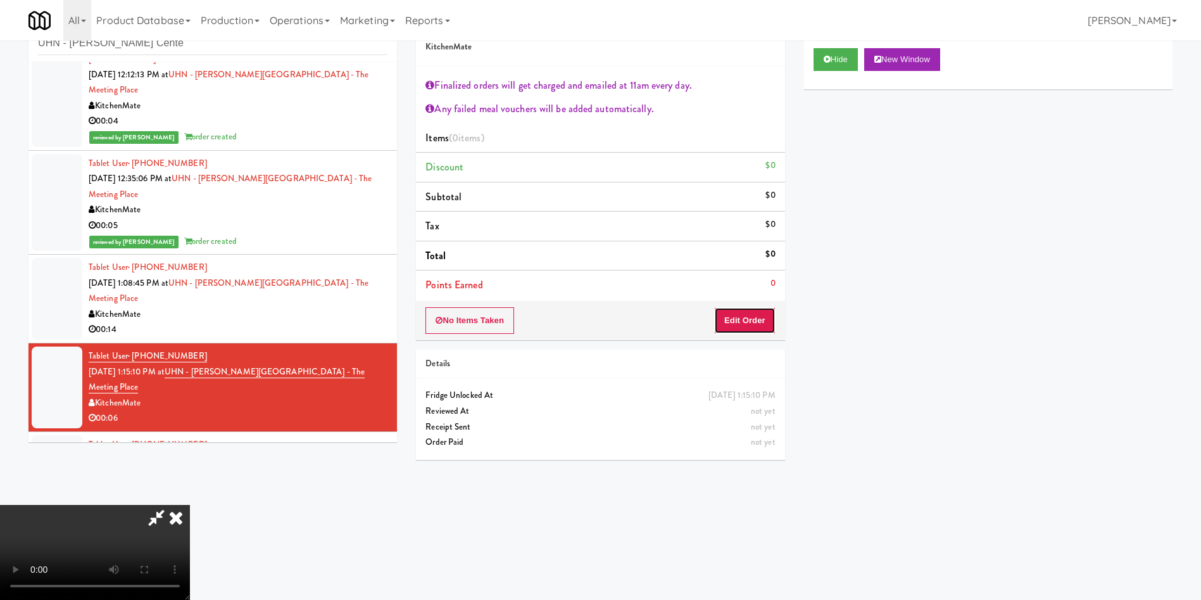
click at [766, 315] on button "Edit Order" at bounding box center [744, 320] width 61 height 27
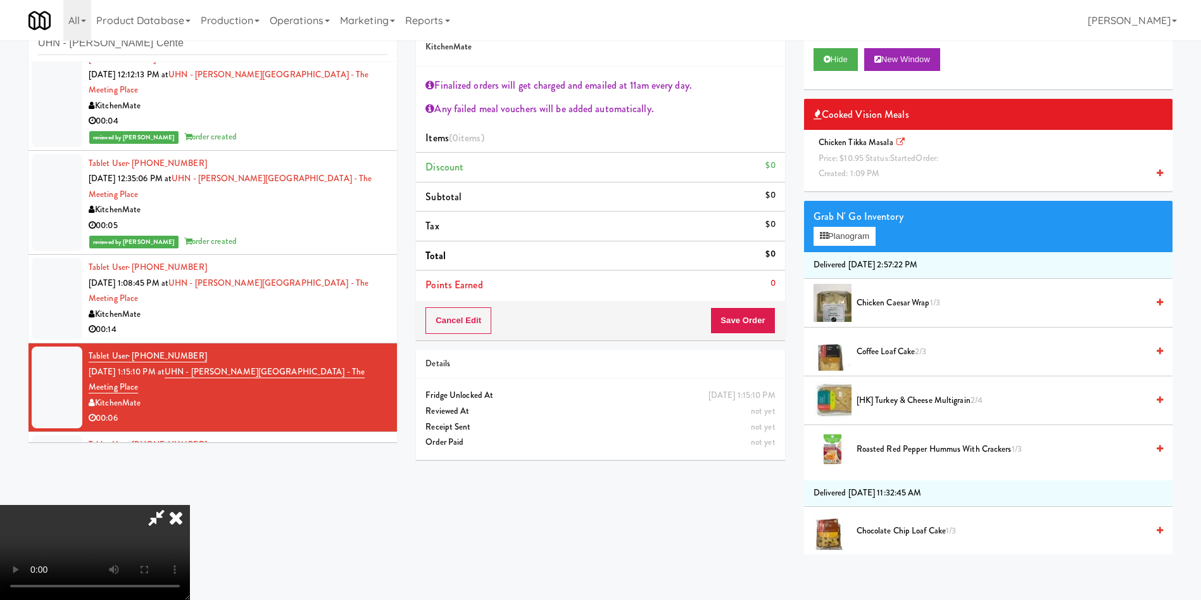
click at [190, 505] on icon at bounding box center [176, 517] width 28 height 25
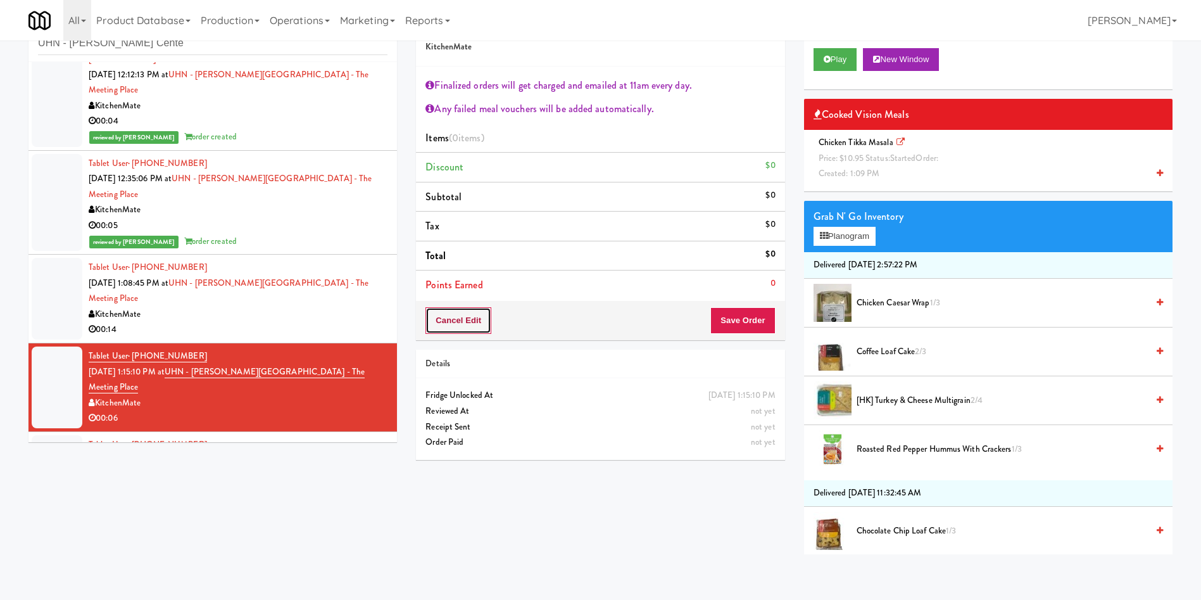
click at [457, 321] on button "Cancel Edit" at bounding box center [459, 320] width 66 height 27
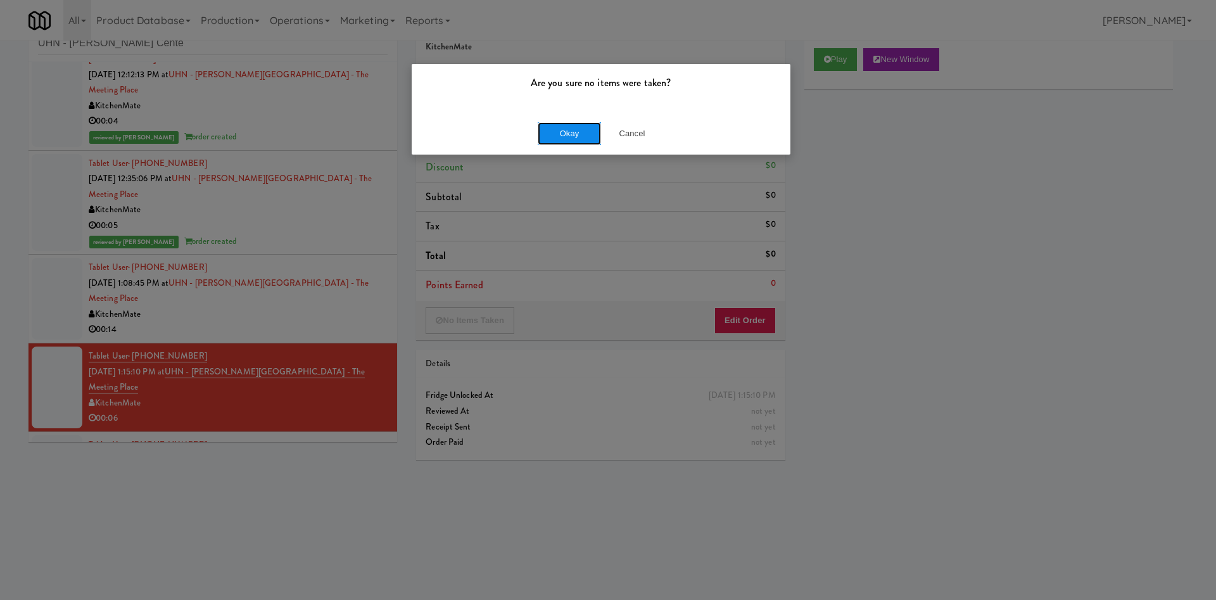
click at [562, 134] on button "Okay" at bounding box center [569, 133] width 63 height 23
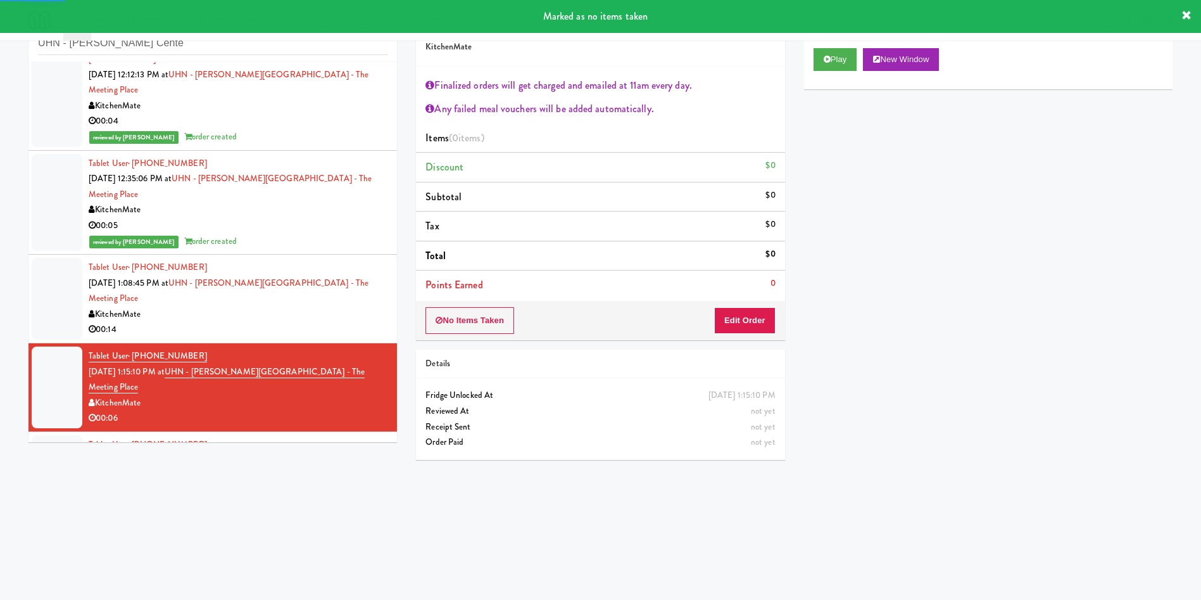
drag, startPoint x: 42, startPoint y: 258, endPoint x: 825, endPoint y: 194, distance: 784.8
click at [42, 258] on div at bounding box center [57, 299] width 51 height 82
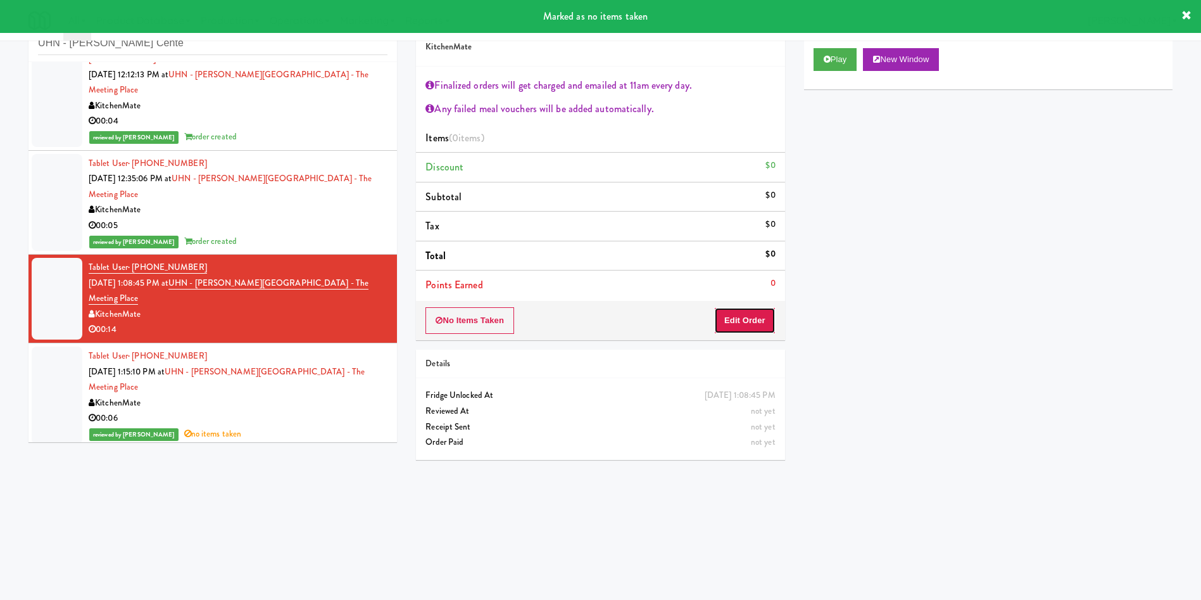
click at [764, 311] on button "Edit Order" at bounding box center [744, 320] width 61 height 27
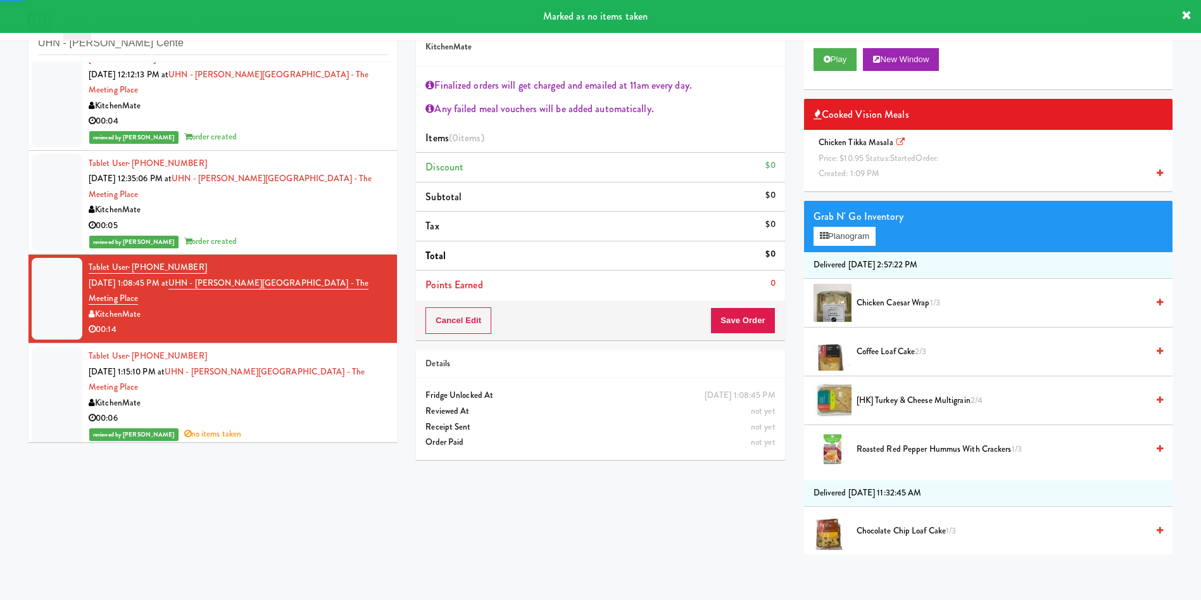
click at [859, 154] on span "Price: $10.95 Status: started Order:" at bounding box center [879, 158] width 120 height 12
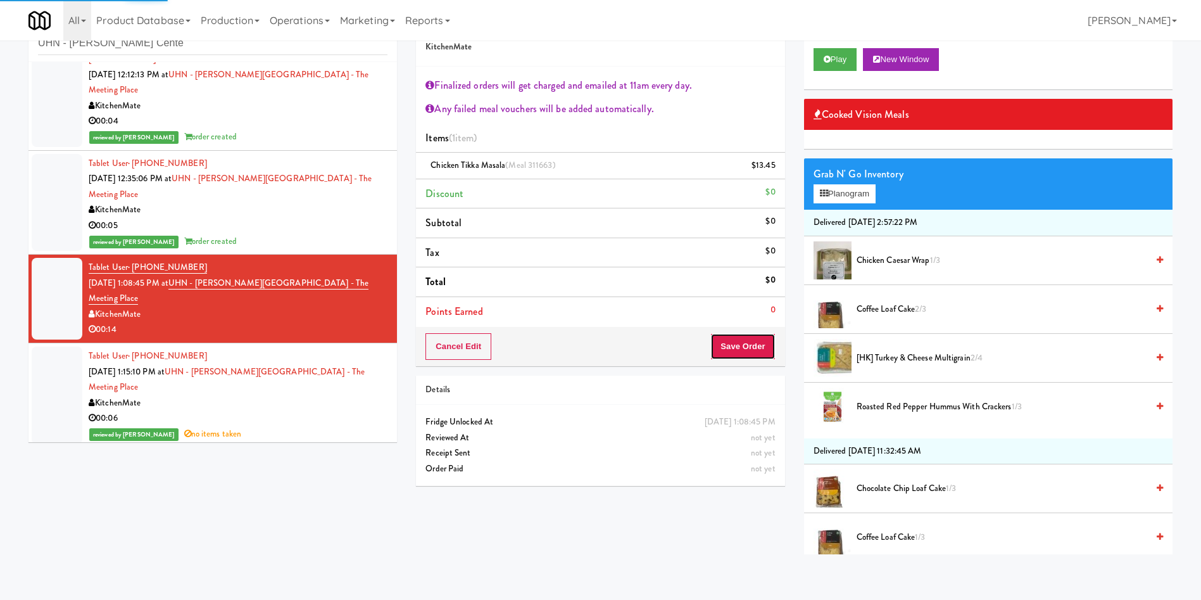
click at [755, 346] on button "Save Order" at bounding box center [743, 346] width 65 height 27
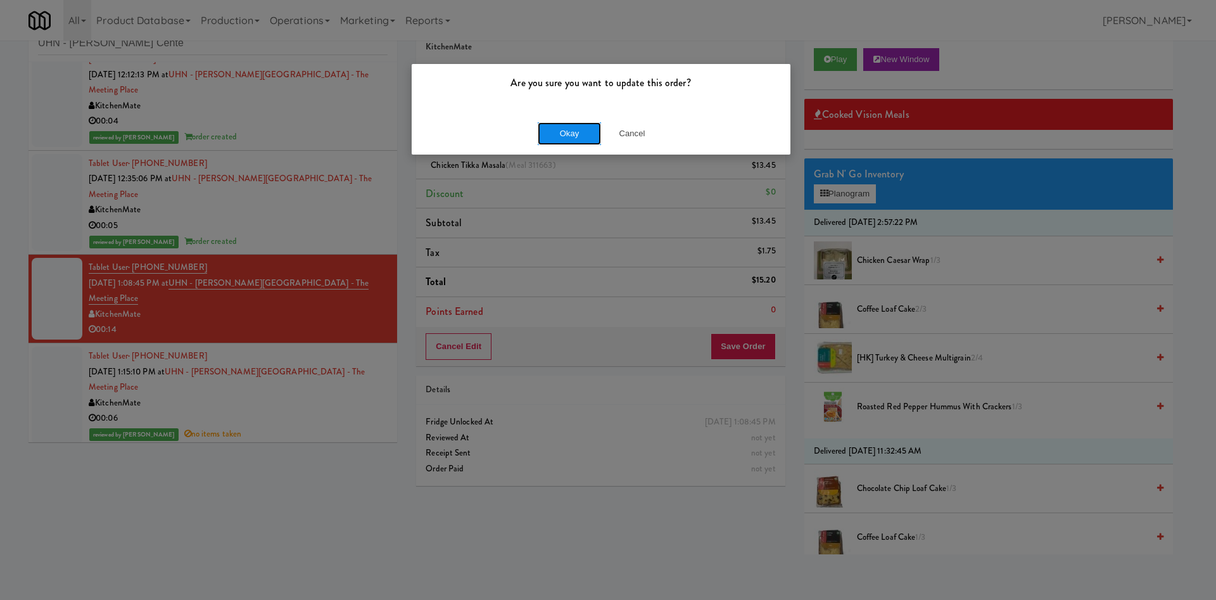
click at [590, 125] on button "Okay" at bounding box center [569, 133] width 63 height 23
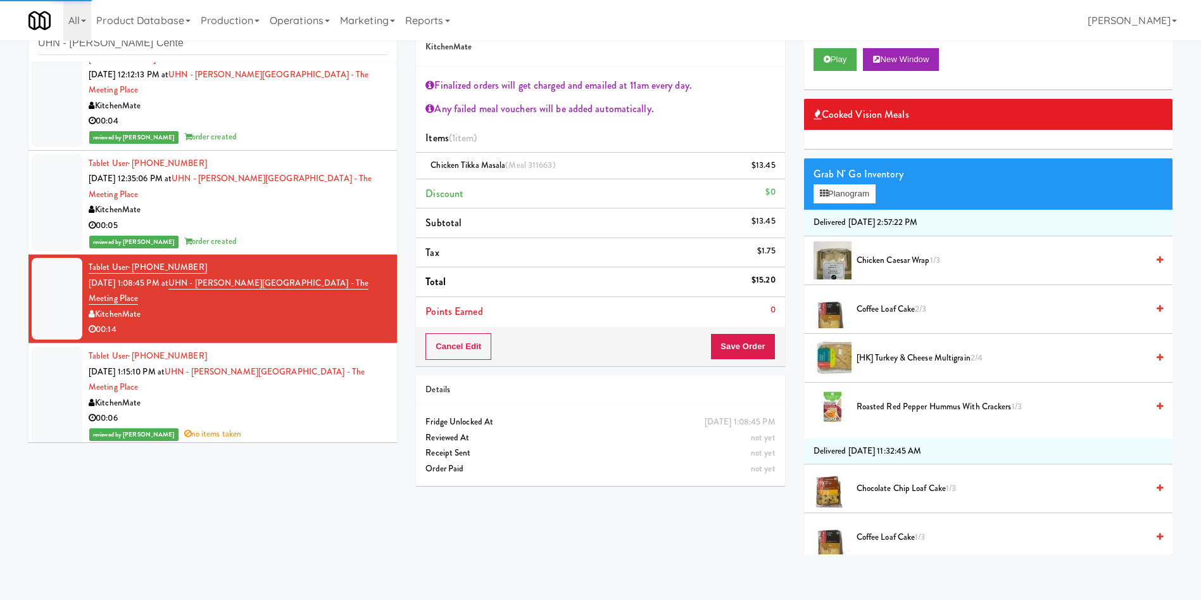
click at [45, 451] on div at bounding box center [57, 492] width 51 height 82
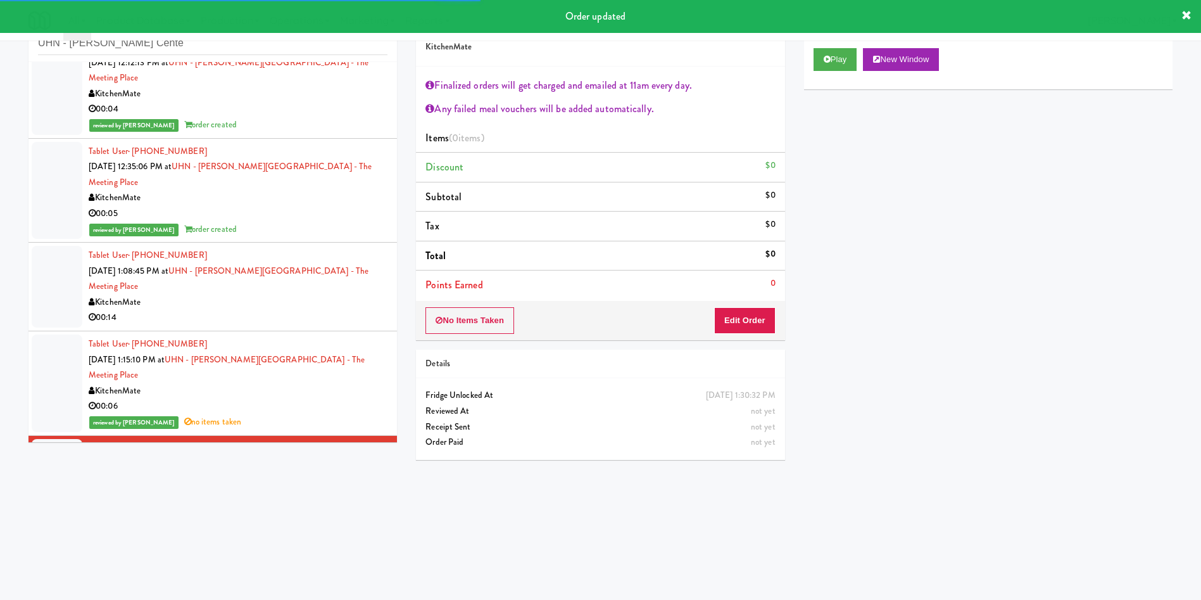
scroll to position [32, 0]
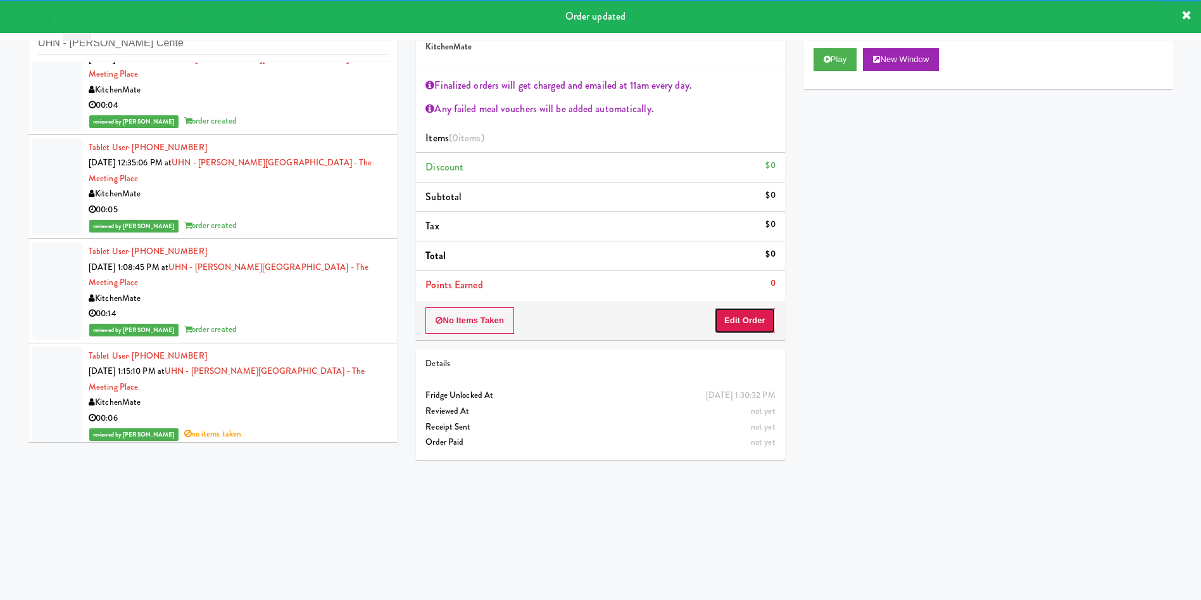
click at [715, 327] on button "Edit Order" at bounding box center [744, 320] width 61 height 27
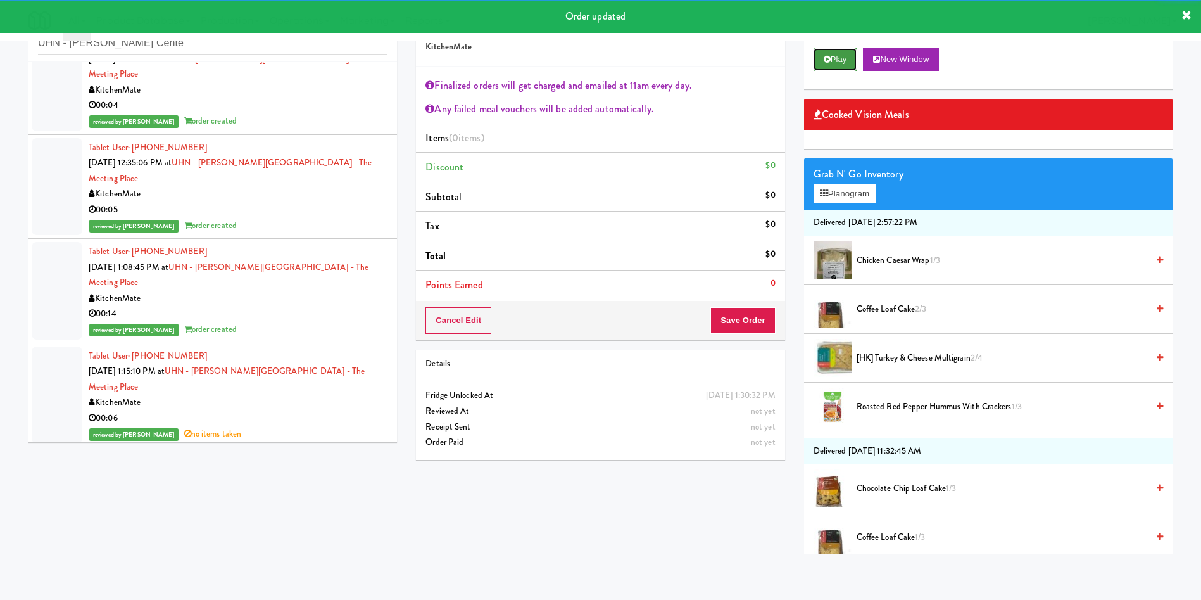
click at [847, 53] on button "Play" at bounding box center [836, 59] width 44 height 23
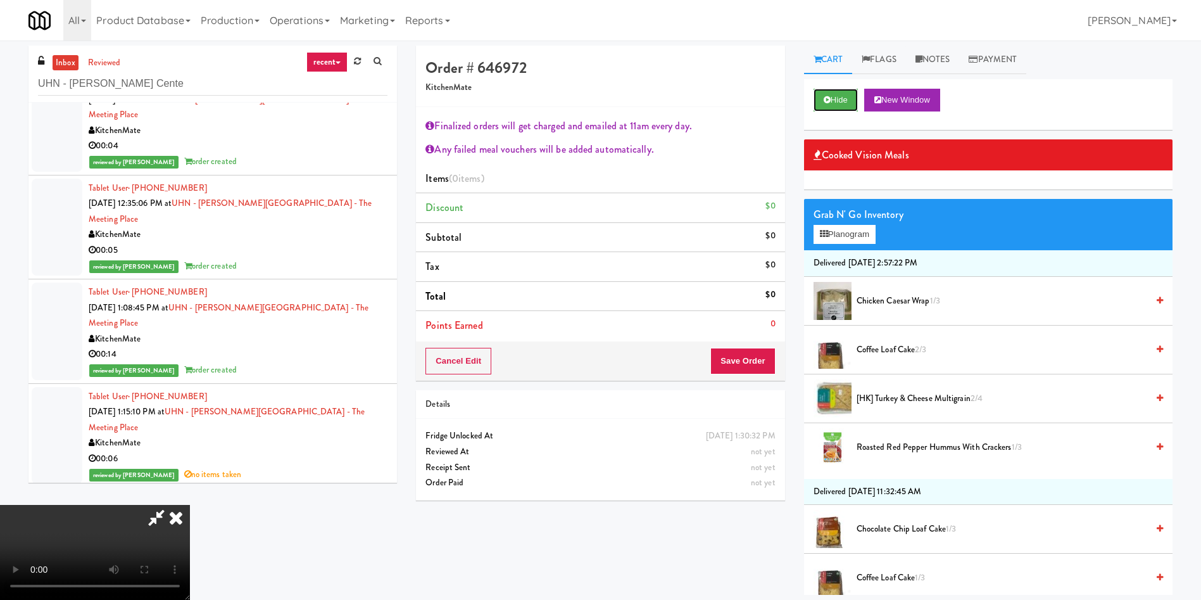
scroll to position [95, 0]
click at [901, 300] on span "Chicken Caesar Wrap 1/3" at bounding box center [1002, 301] width 291 height 16
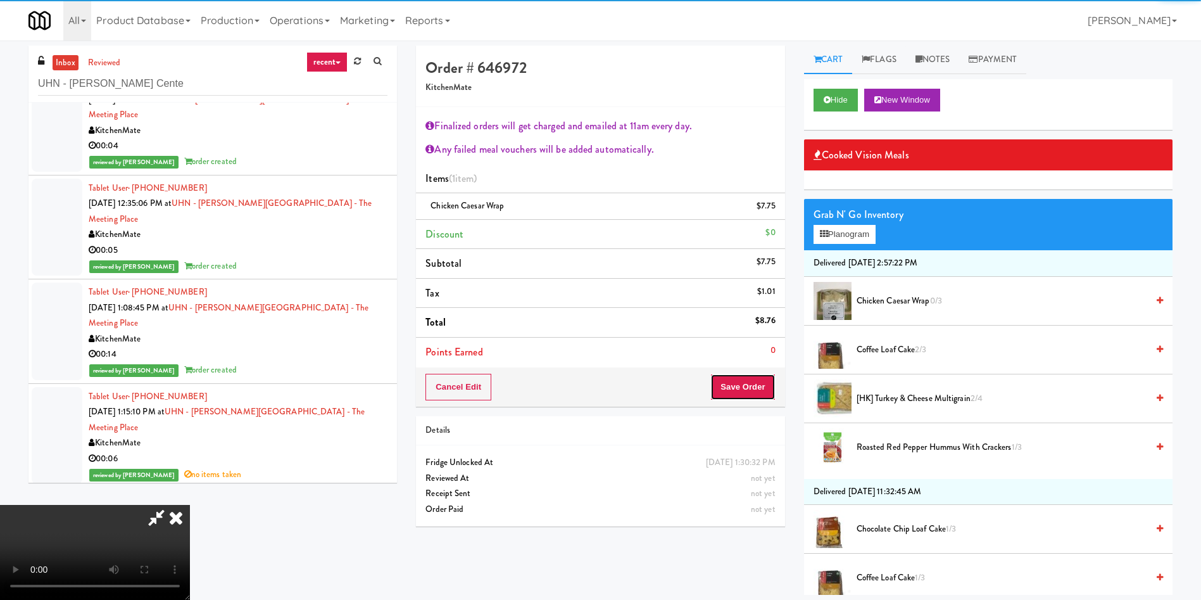
click at [737, 391] on button "Save Order" at bounding box center [743, 387] width 65 height 27
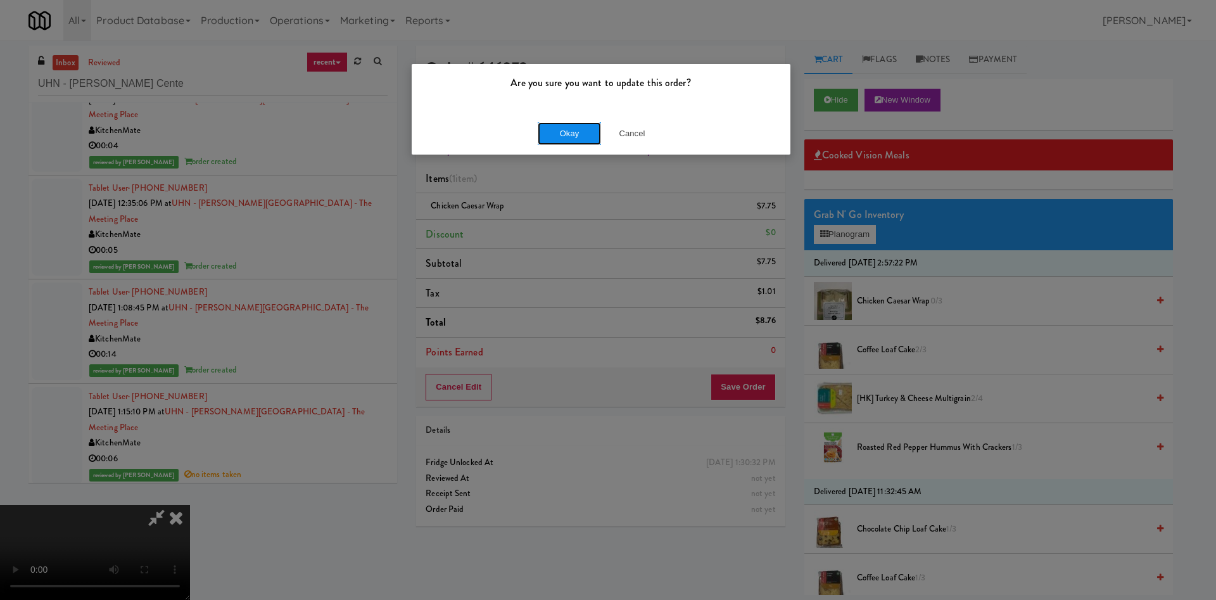
click at [566, 132] on button "Okay" at bounding box center [569, 133] width 63 height 23
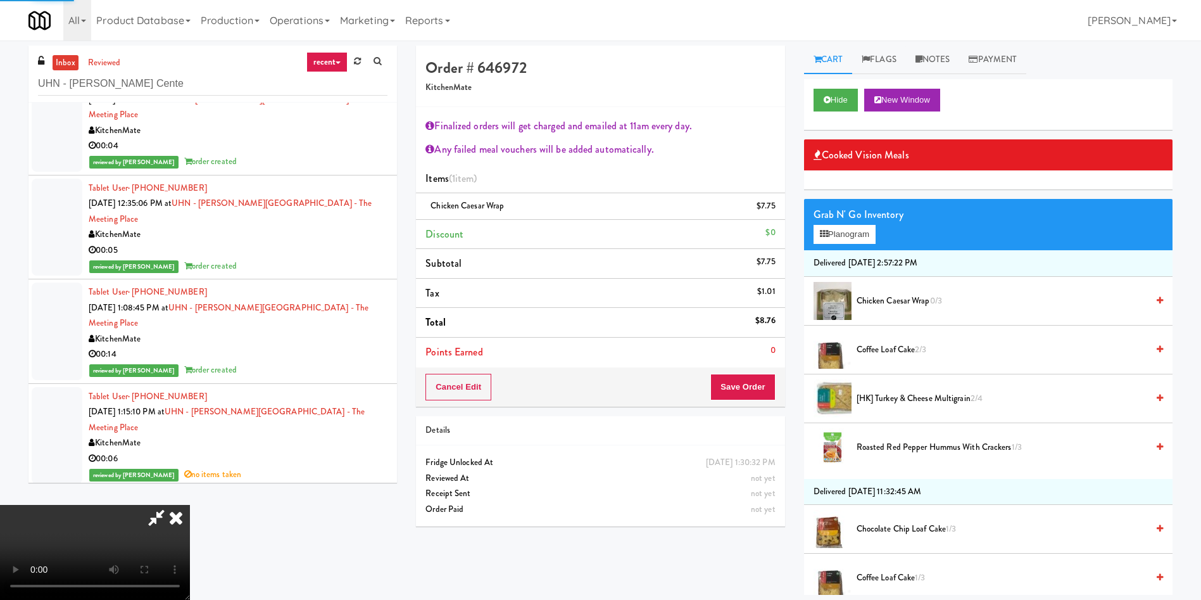
scroll to position [0, 0]
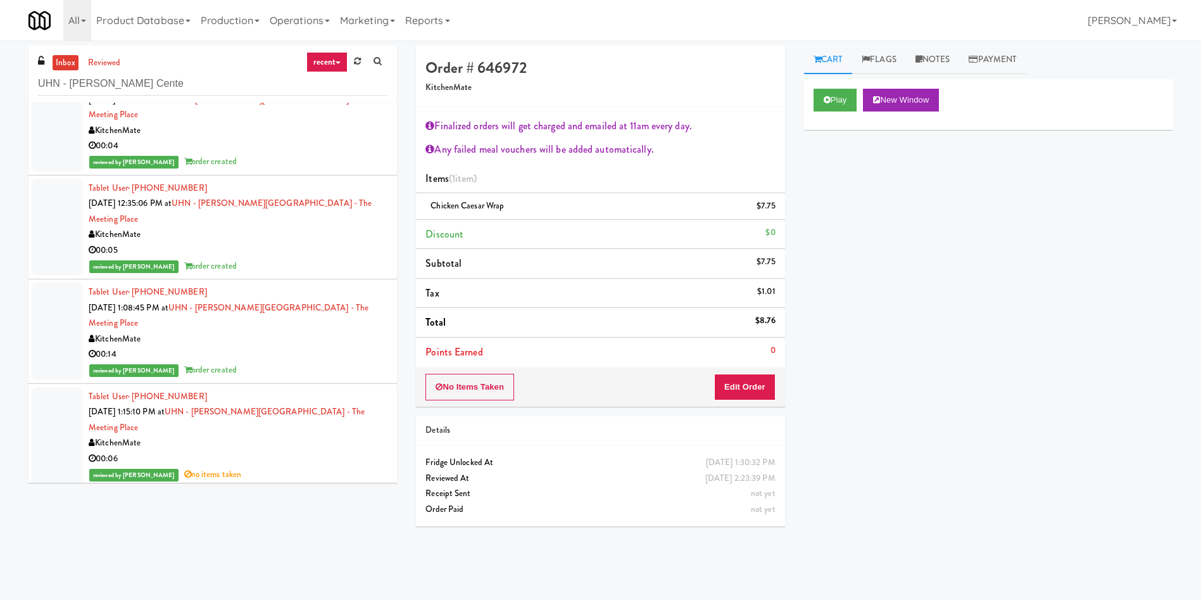
click at [68, 282] on div at bounding box center [57, 331] width 51 height 98
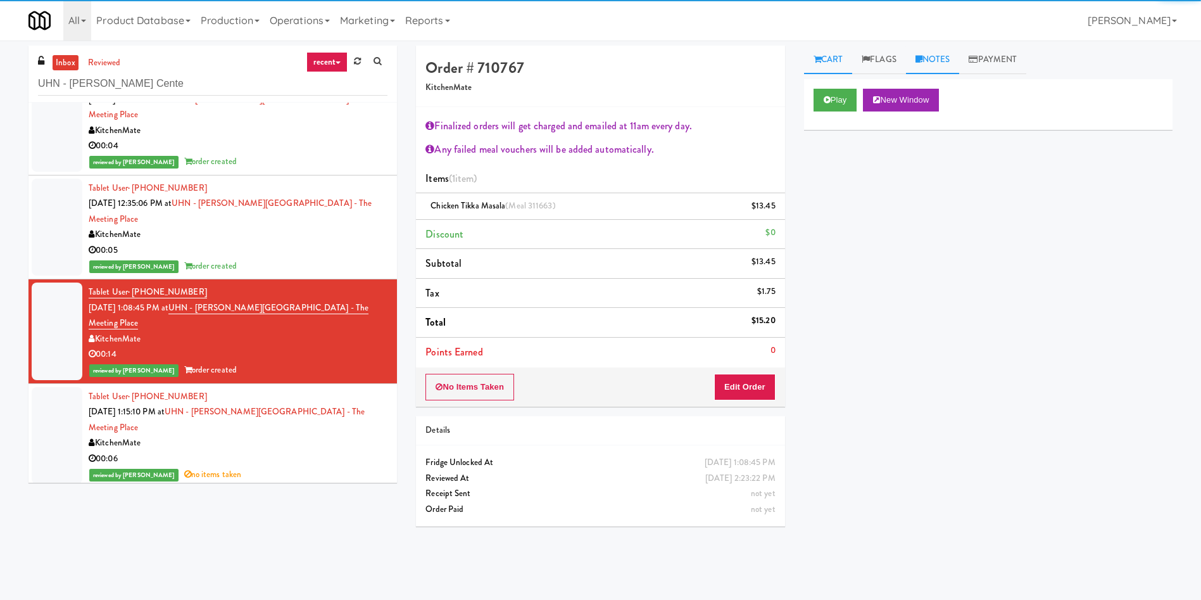
click at [931, 66] on link "Notes" at bounding box center [933, 60] width 54 height 29
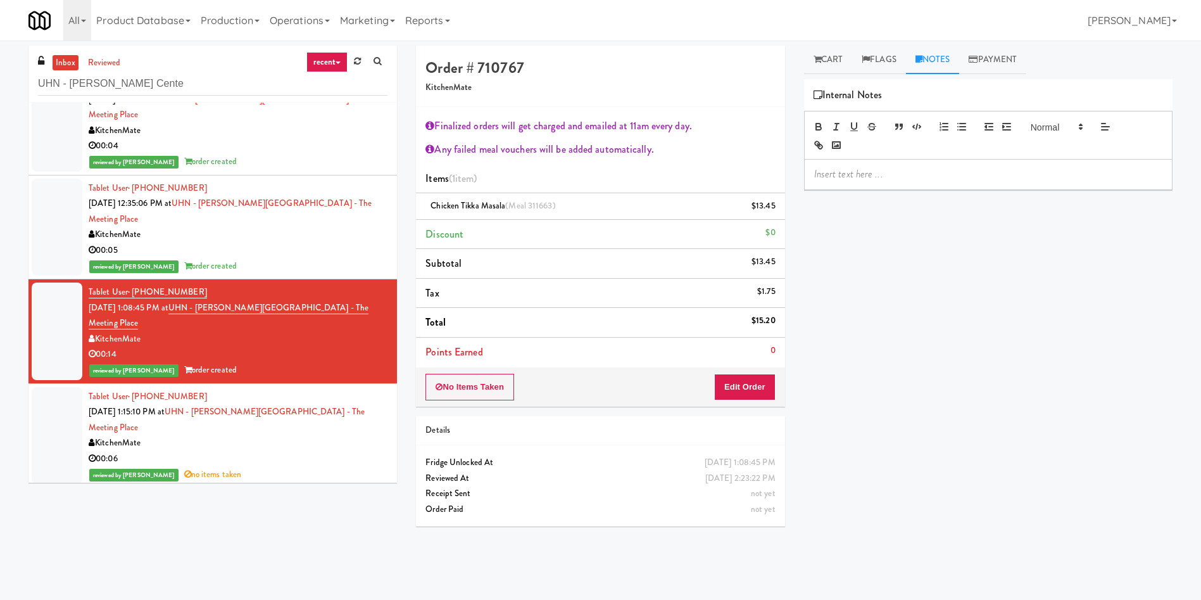
click at [915, 180] on p at bounding box center [989, 174] width 348 height 14
click at [918, 181] on p "Ela: cut video; error in wyze; reviewed in playback" at bounding box center [989, 174] width 348 height 14
click at [838, 60] on link "Cart" at bounding box center [828, 60] width 49 height 29
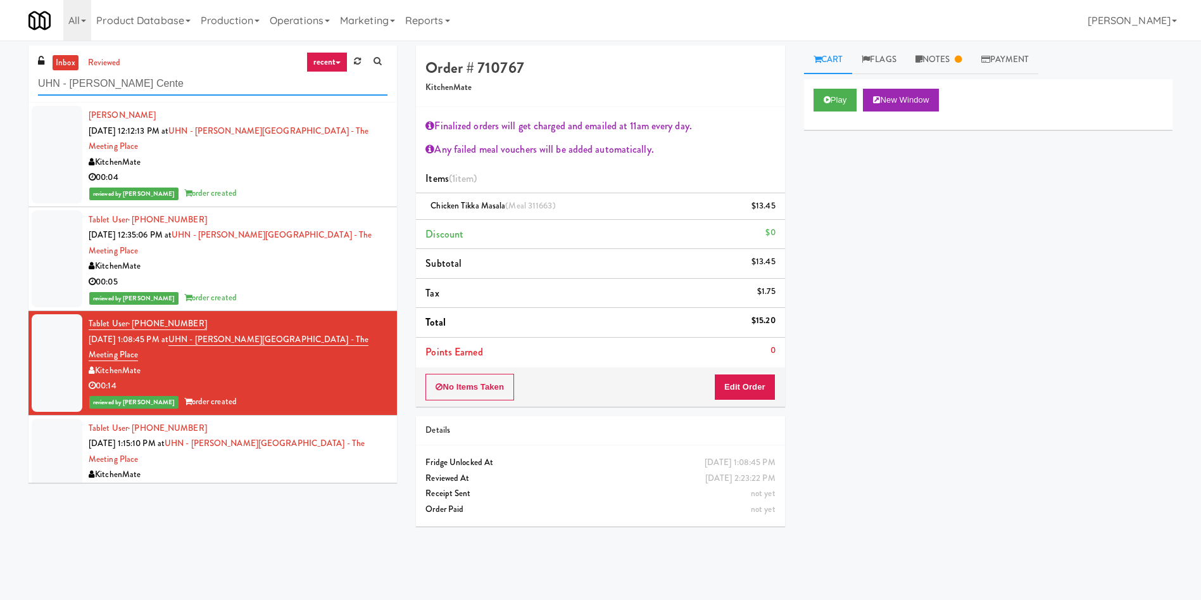
drag, startPoint x: 163, startPoint y: 86, endPoint x: 0, endPoint y: 54, distance: 165.9
click at [0, 54] on div "inbox reviewed recent all unclear take inventory issue suspicious failed recent…" at bounding box center [600, 300] width 1201 height 509
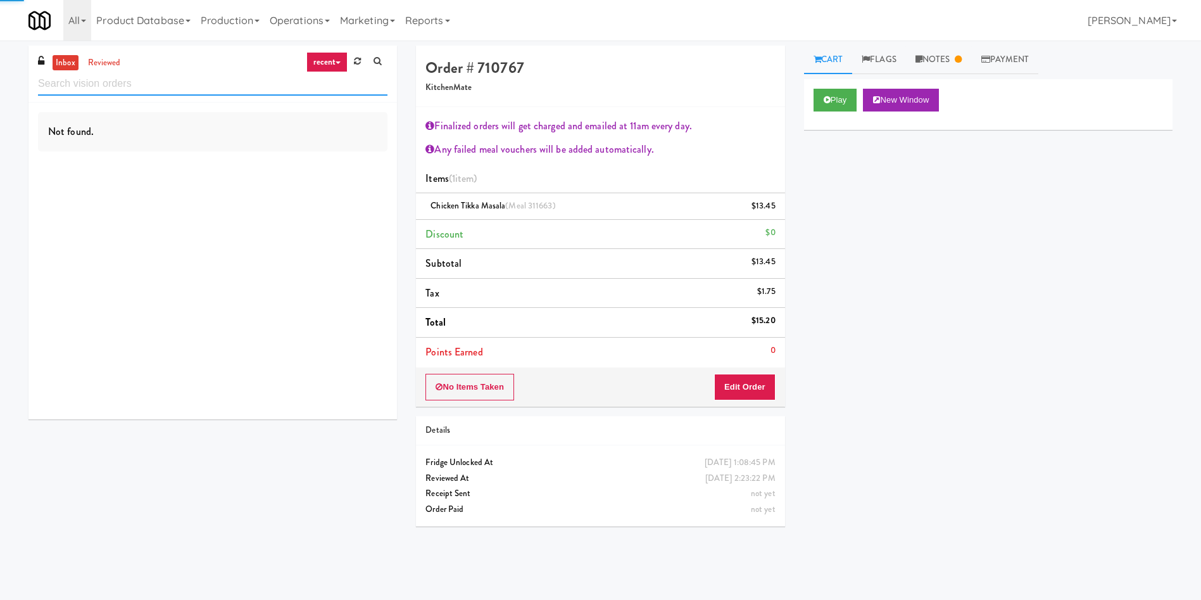
paste input "Axis Pantry - Left"
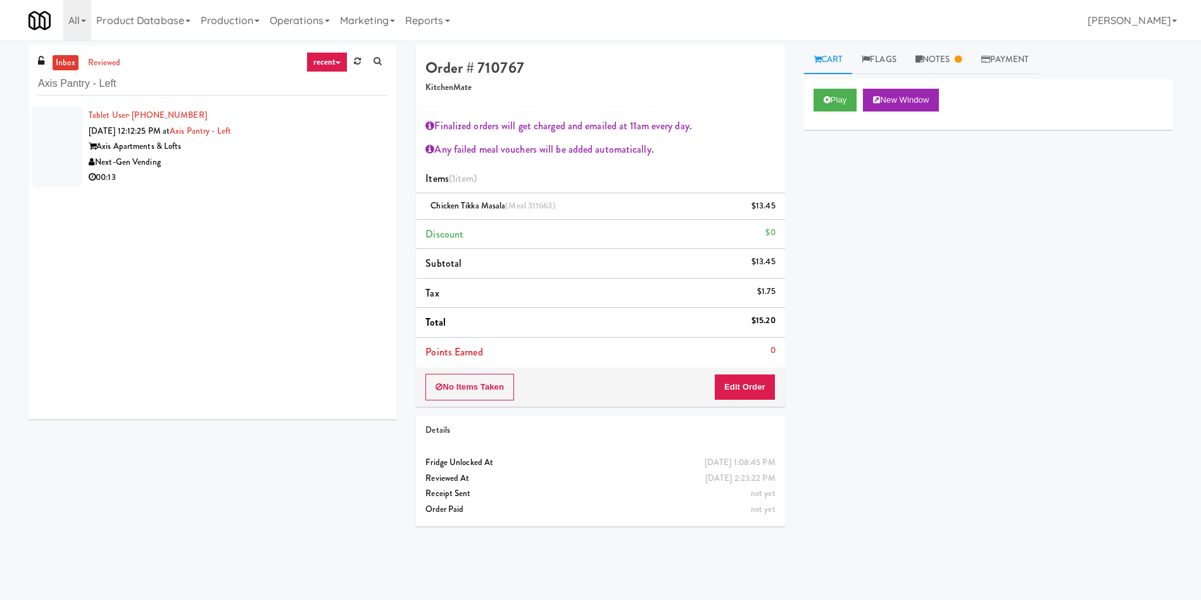
click at [68, 162] on div at bounding box center [57, 147] width 51 height 82
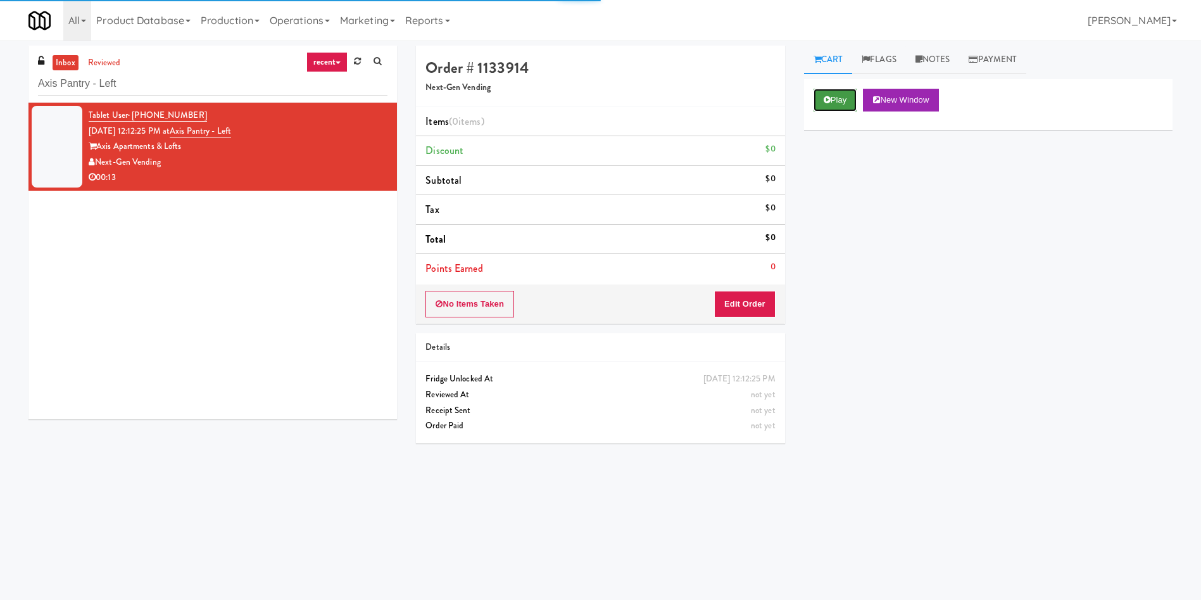
click at [845, 105] on button "Play" at bounding box center [836, 100] width 44 height 23
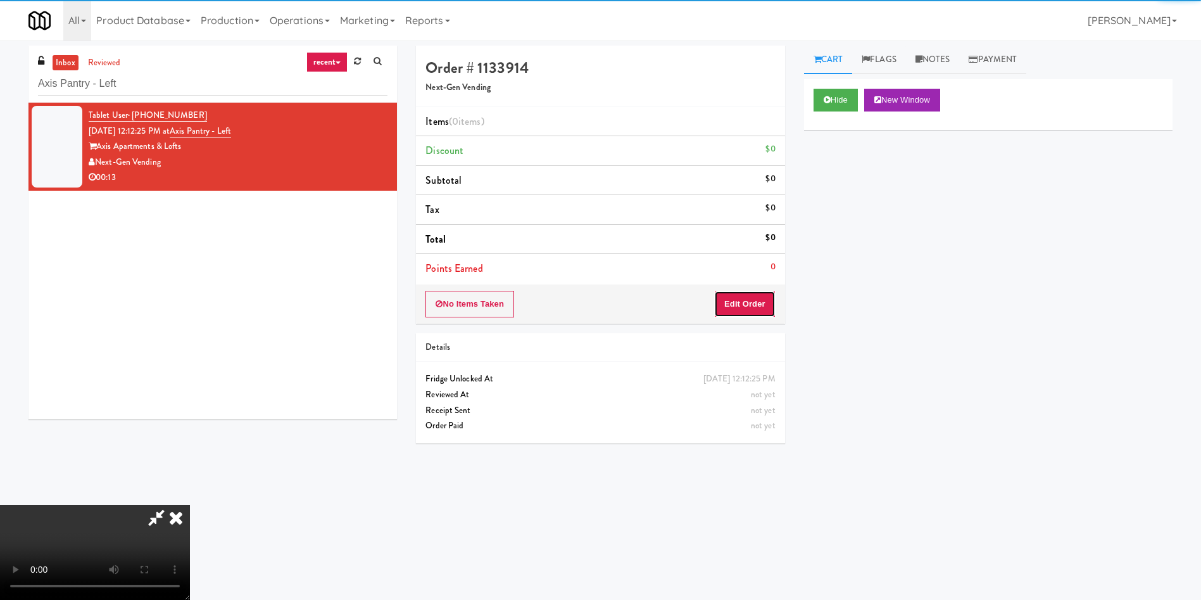
click at [747, 307] on button "Edit Order" at bounding box center [744, 304] width 61 height 27
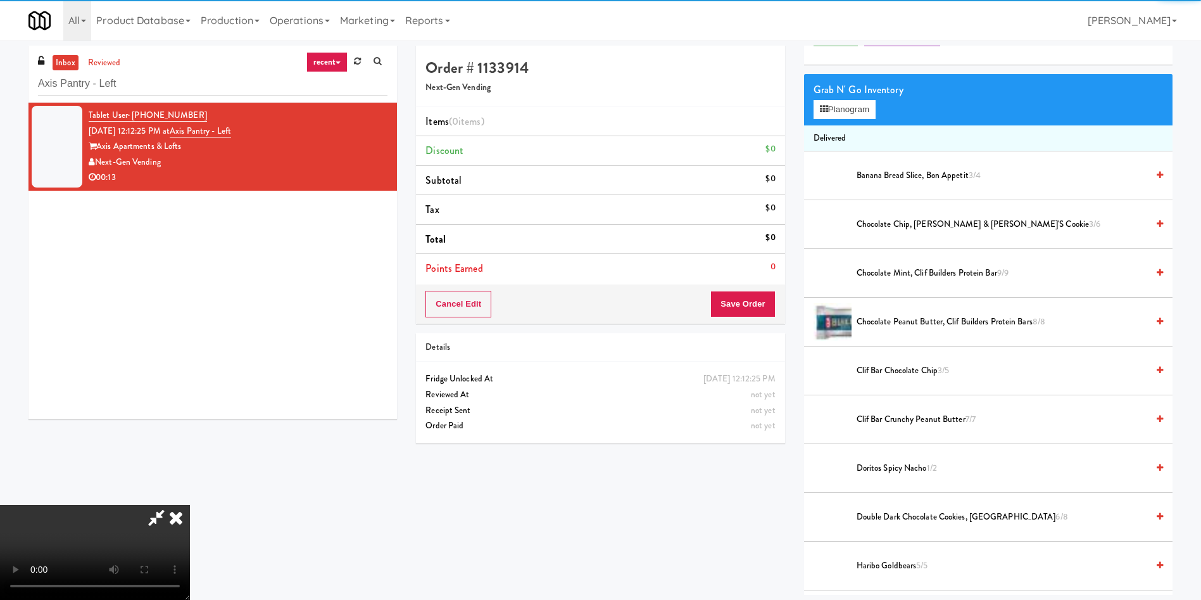
scroll to position [95, 0]
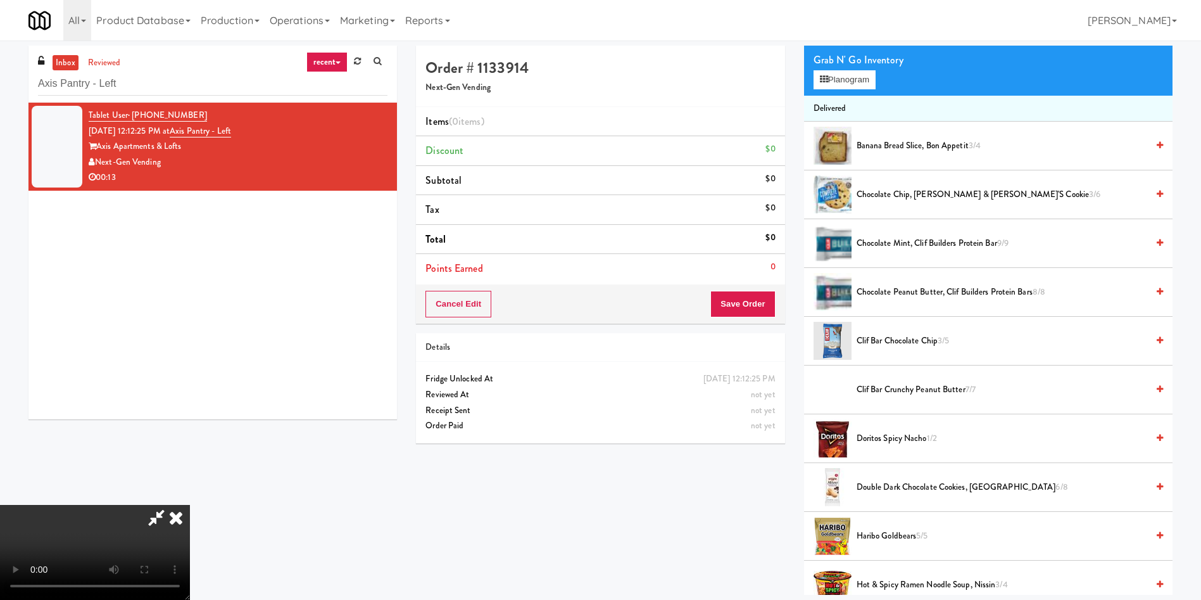
click at [190, 505] on video at bounding box center [95, 552] width 190 height 95
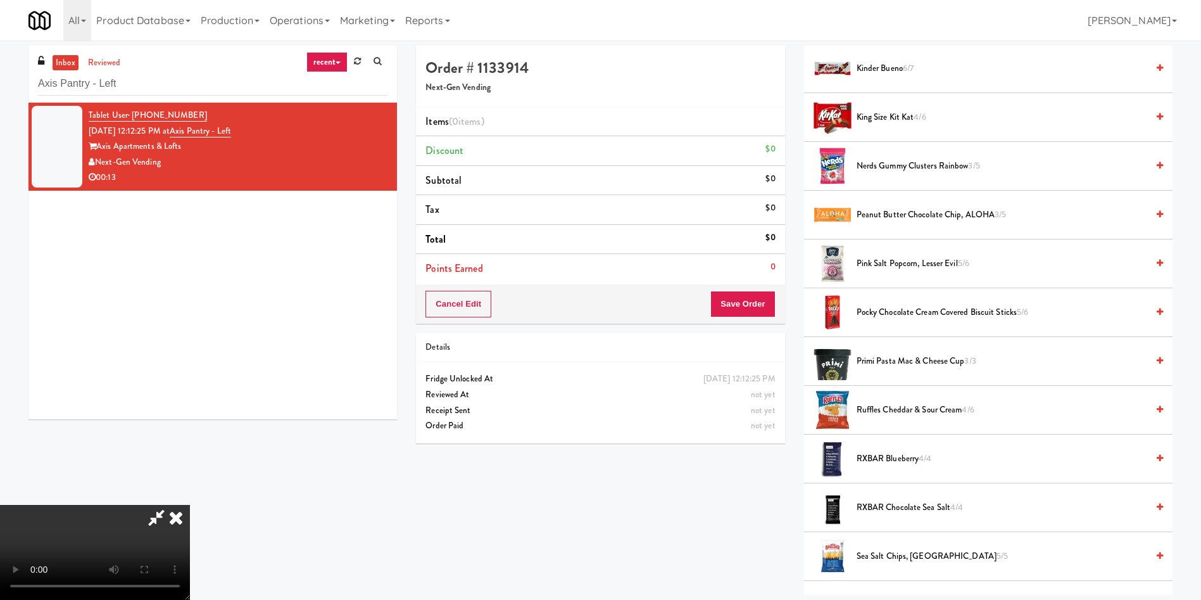
scroll to position [760, 0]
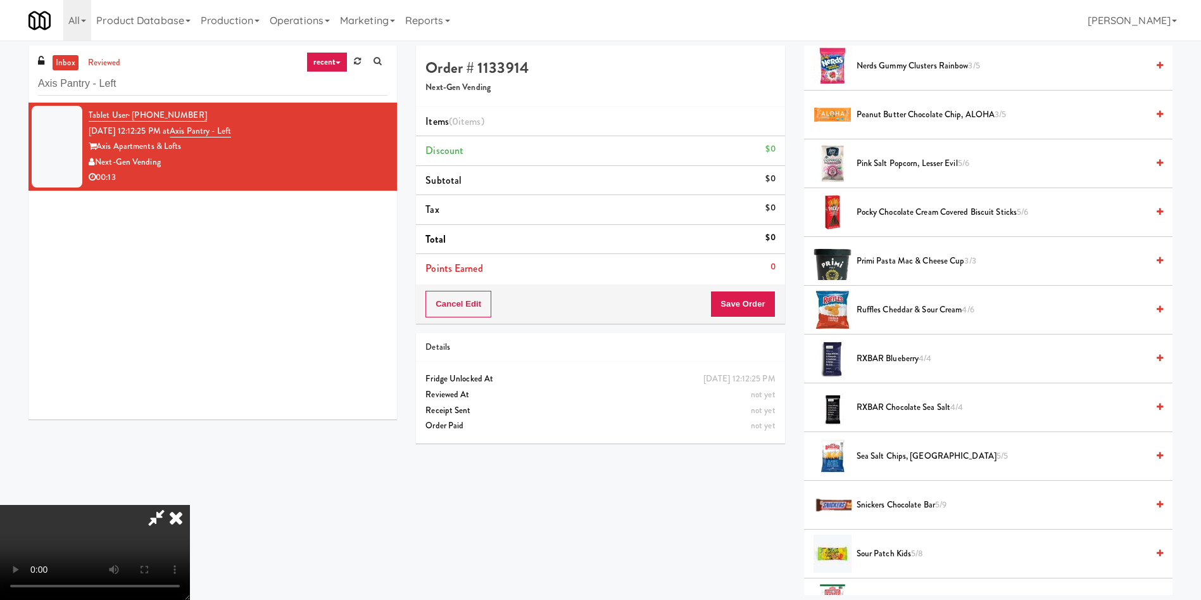
click at [910, 312] on span "Ruffles Cheddar & Sour Cream 4/6" at bounding box center [1002, 310] width 291 height 16
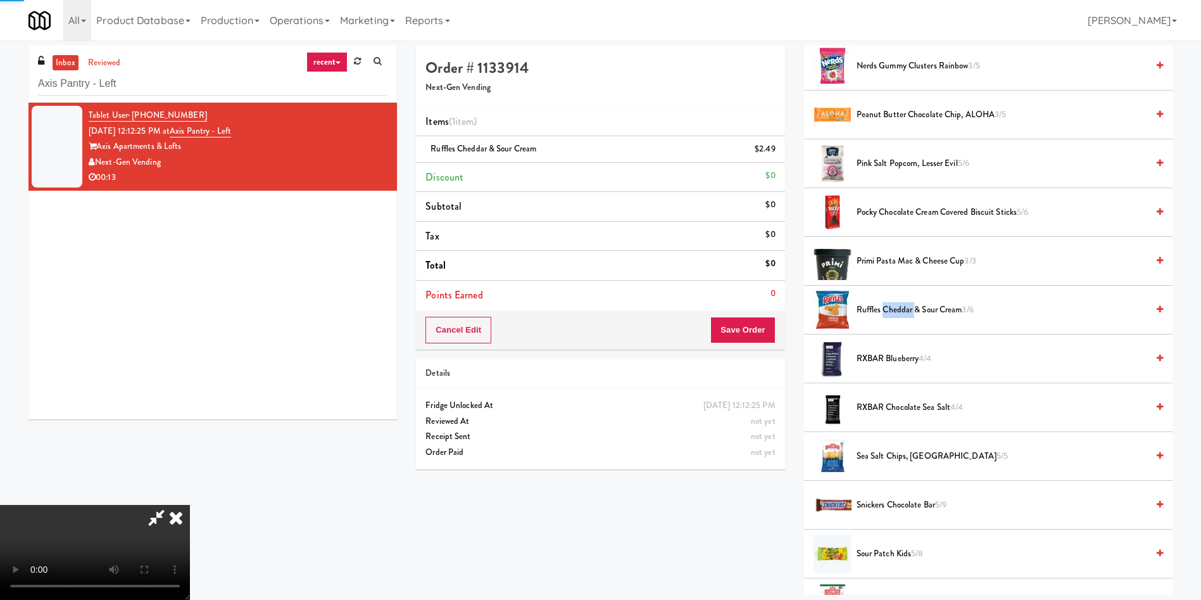
click at [910, 312] on span "Ruffles Cheddar & Sour Cream 3/6" at bounding box center [1002, 310] width 291 height 16
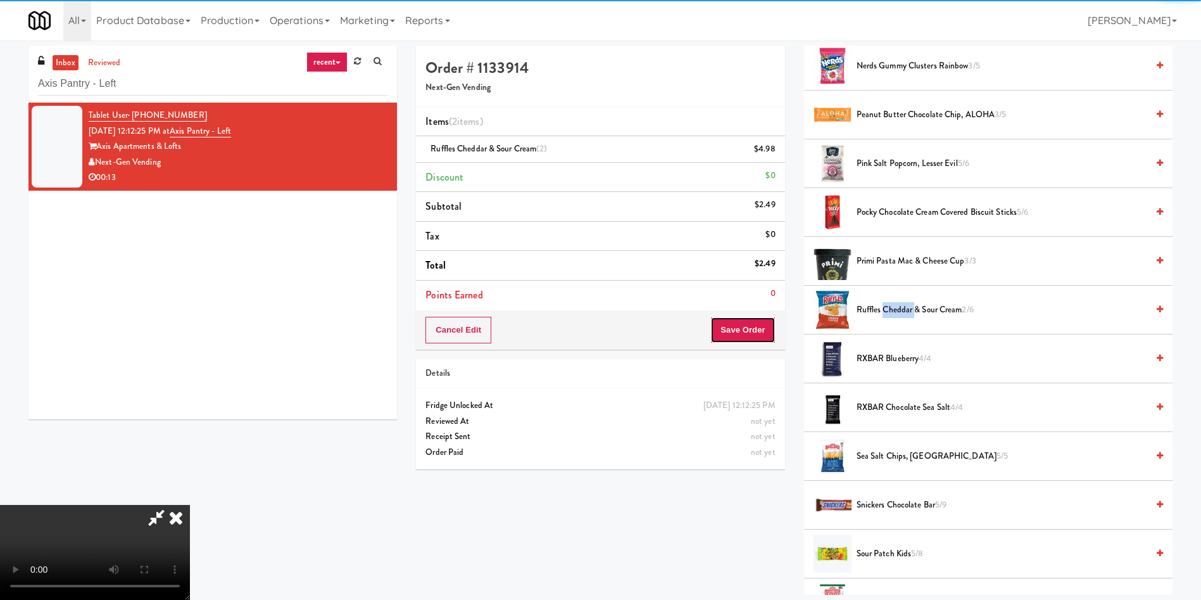
click at [749, 332] on button "Save Order" at bounding box center [743, 330] width 65 height 27
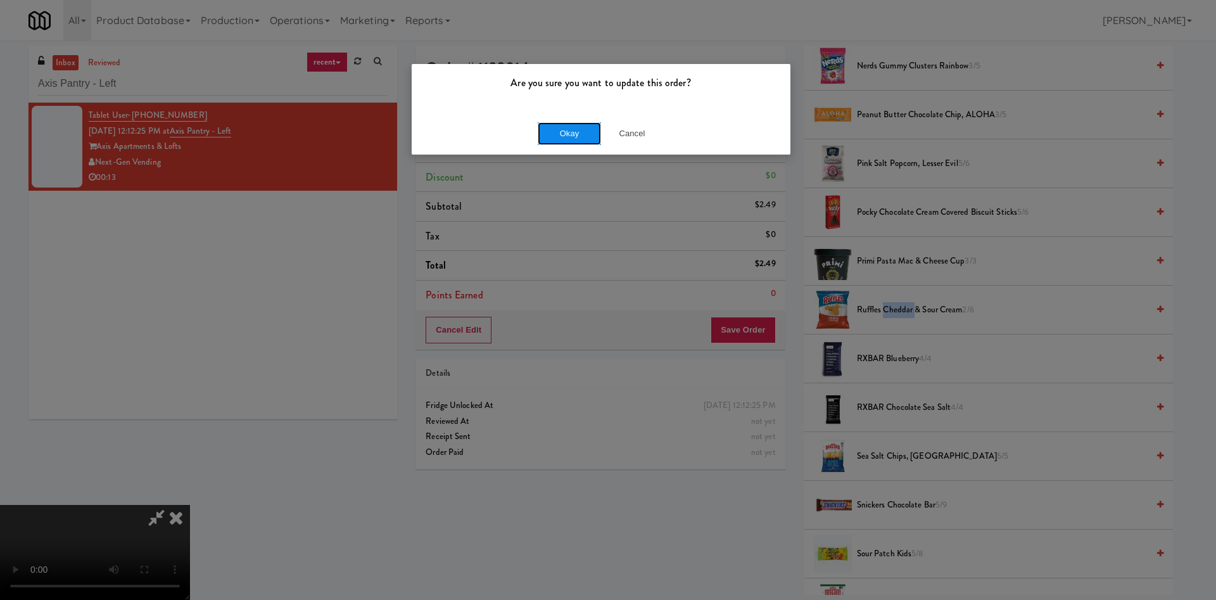
click at [595, 134] on button "Okay" at bounding box center [569, 133] width 63 height 23
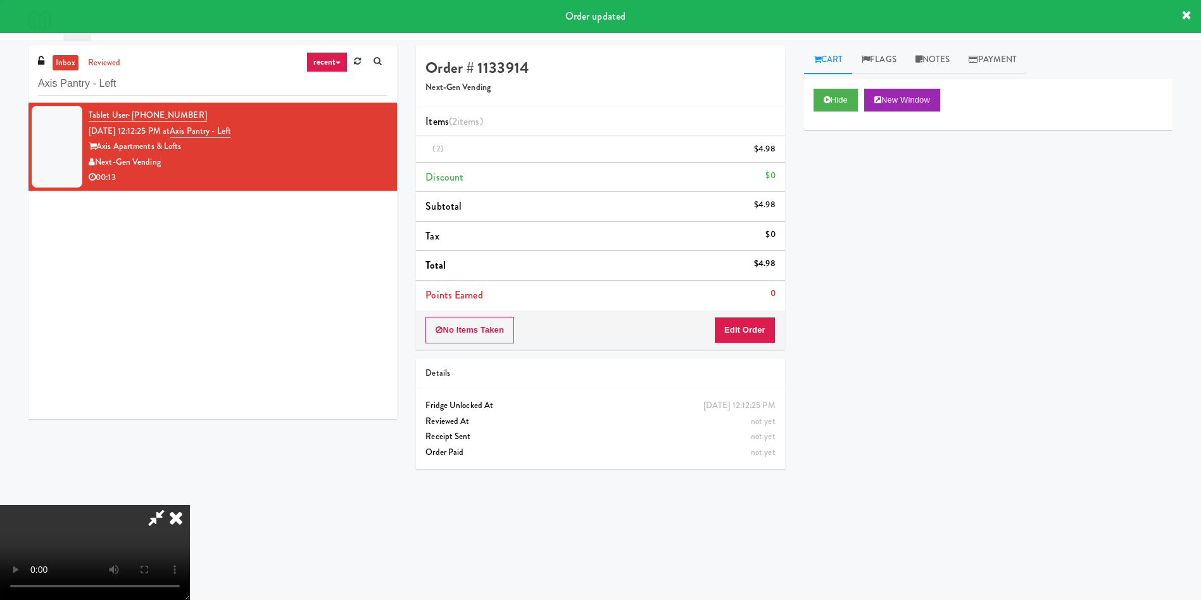
scroll to position [0, 0]
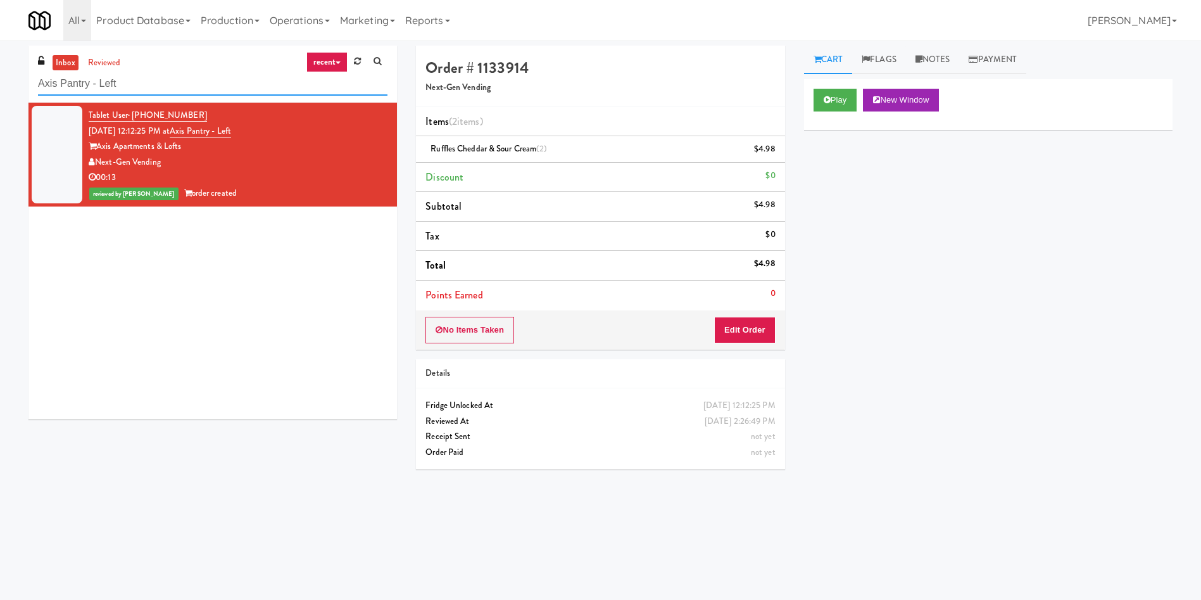
drag, startPoint x: 260, startPoint y: 89, endPoint x: 16, endPoint y: 4, distance: 257.8
click at [0, 41] on body "Are you sure you want to update this order? Okay Cancel Okay Are you sure you w…" at bounding box center [600, 341] width 1201 height 600
paste input "Market @ 3500 Steeles"
type input "Market @ 3500 Steeles"
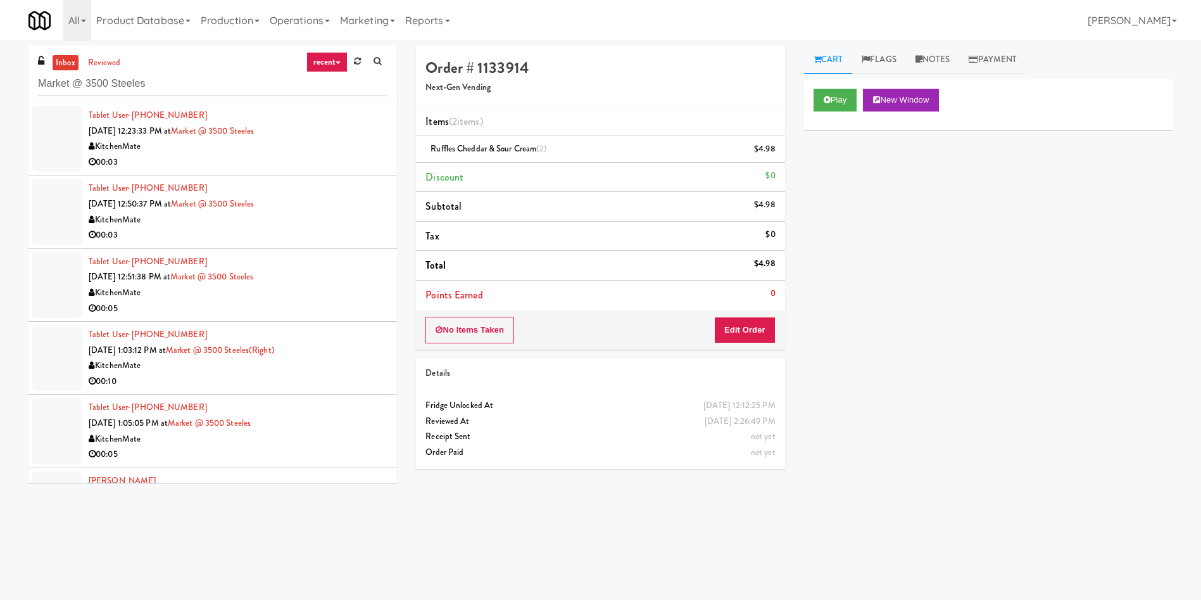
click at [54, 141] on div at bounding box center [57, 139] width 51 height 66
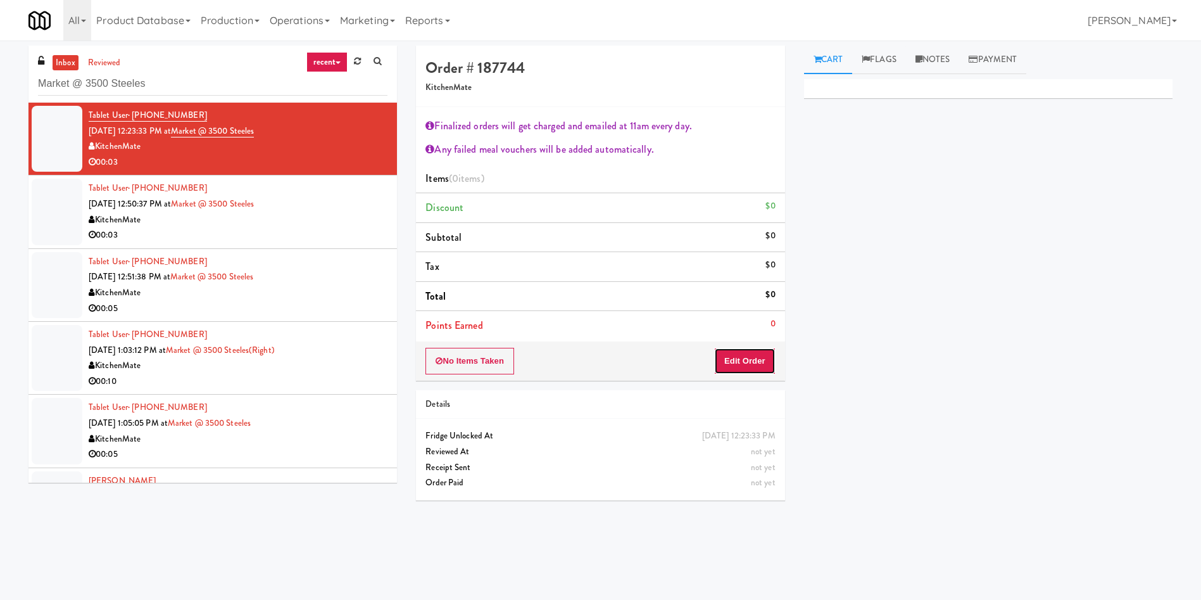
click at [729, 358] on button "Edit Order" at bounding box center [744, 361] width 61 height 27
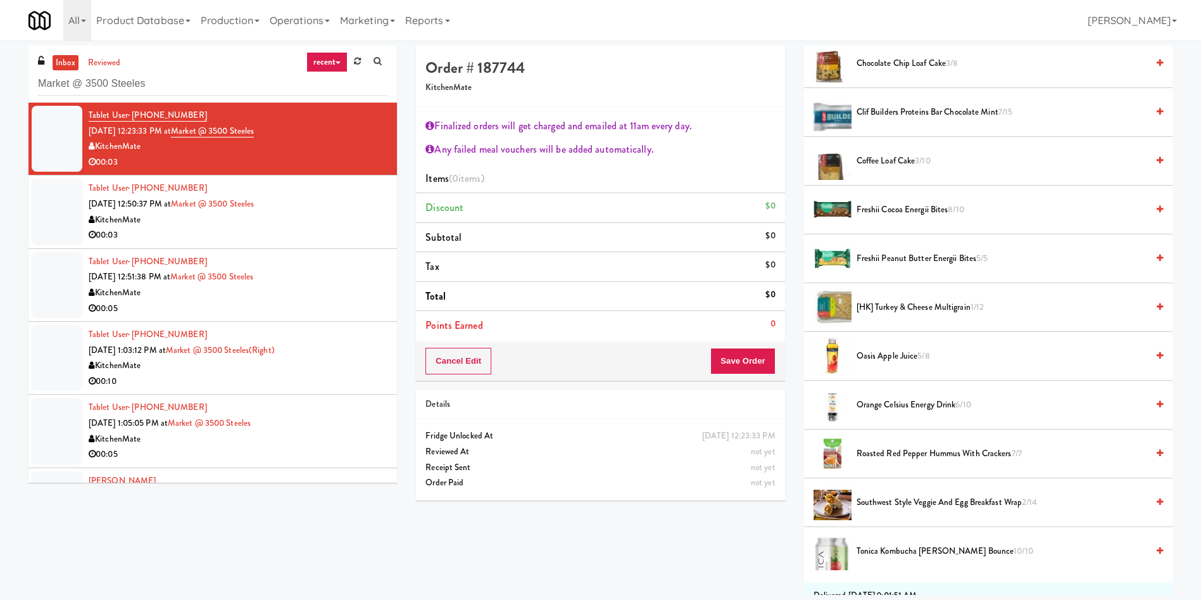
scroll to position [285, 0]
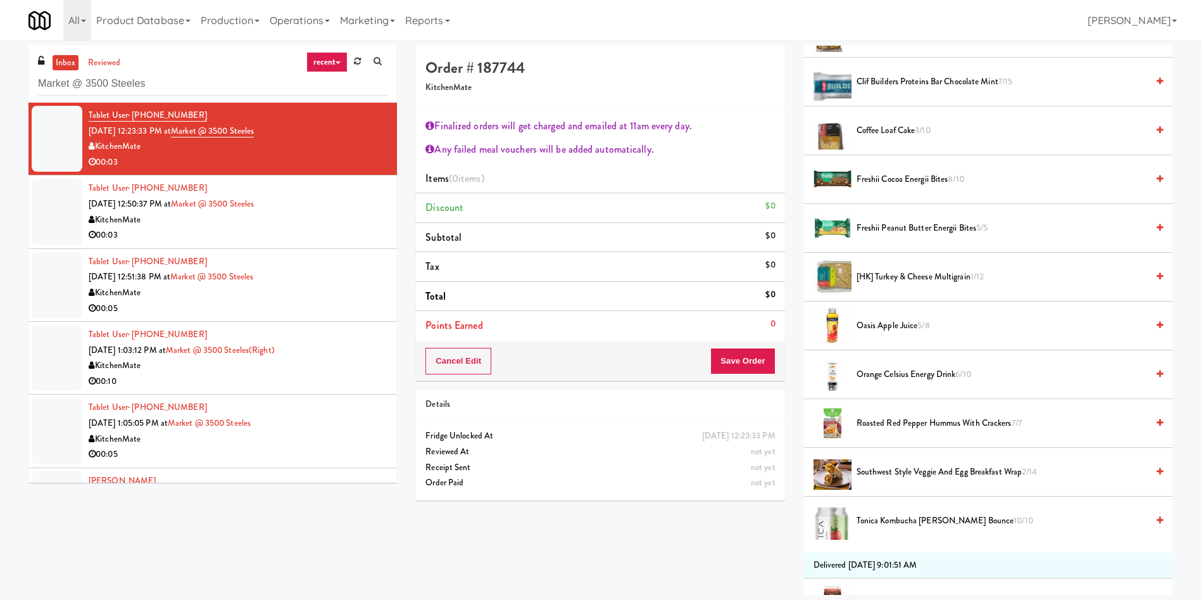
click at [906, 326] on span "Oasis Apple Juice 5/8" at bounding box center [1002, 326] width 291 height 16
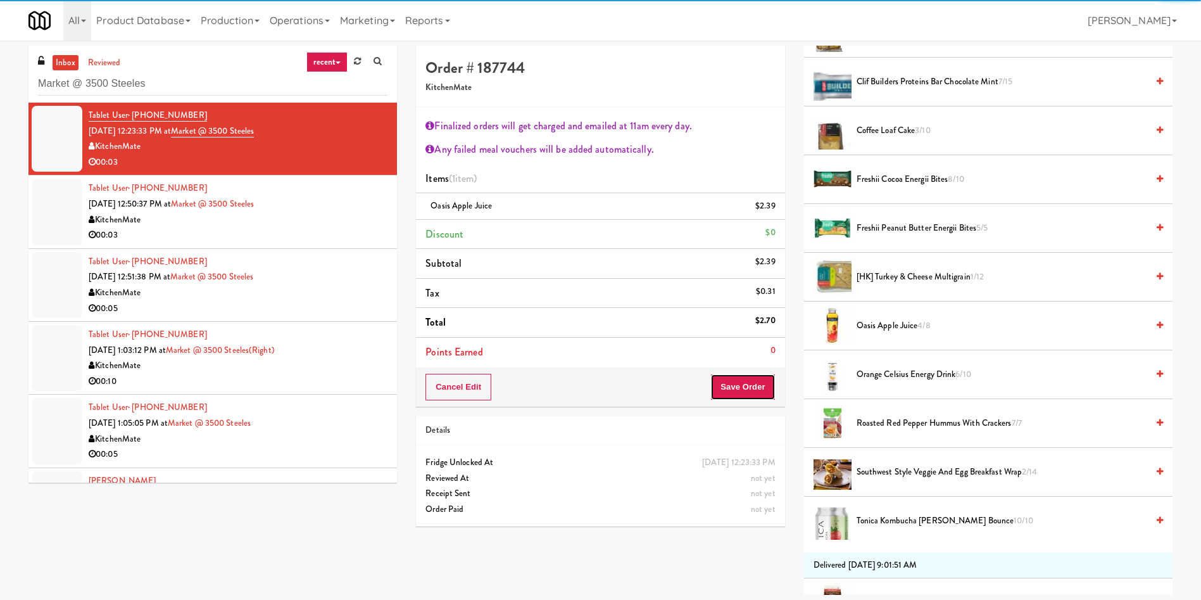
click at [749, 386] on button "Save Order" at bounding box center [743, 387] width 65 height 27
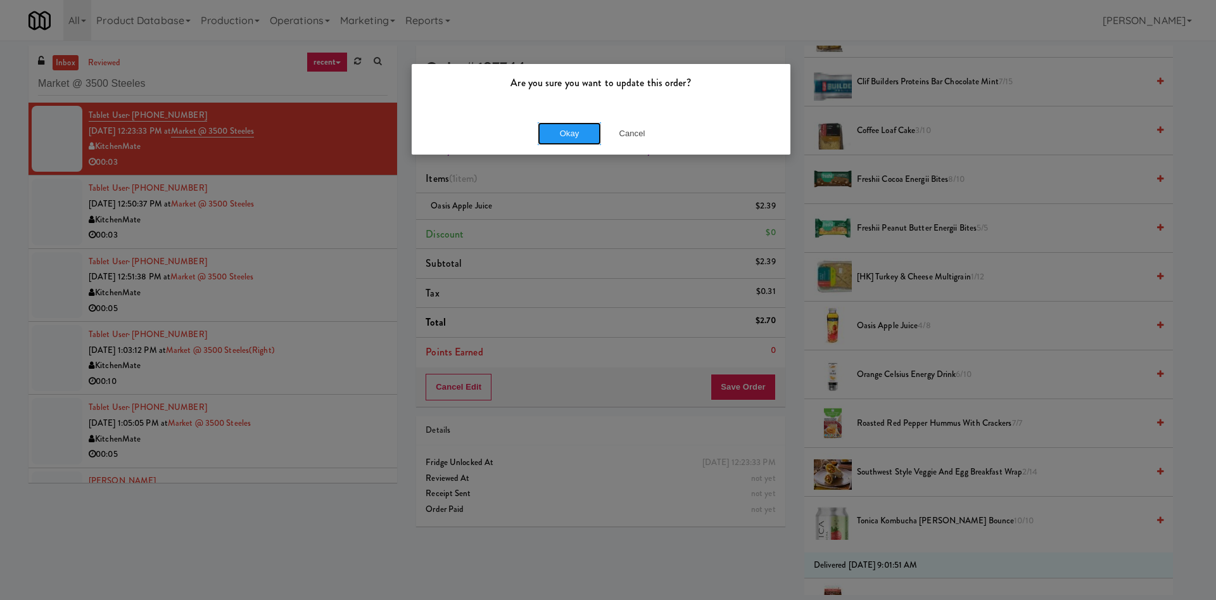
drag, startPoint x: 562, startPoint y: 132, endPoint x: 666, endPoint y: 89, distance: 111.9
click at [573, 127] on button "Okay" at bounding box center [569, 133] width 63 height 23
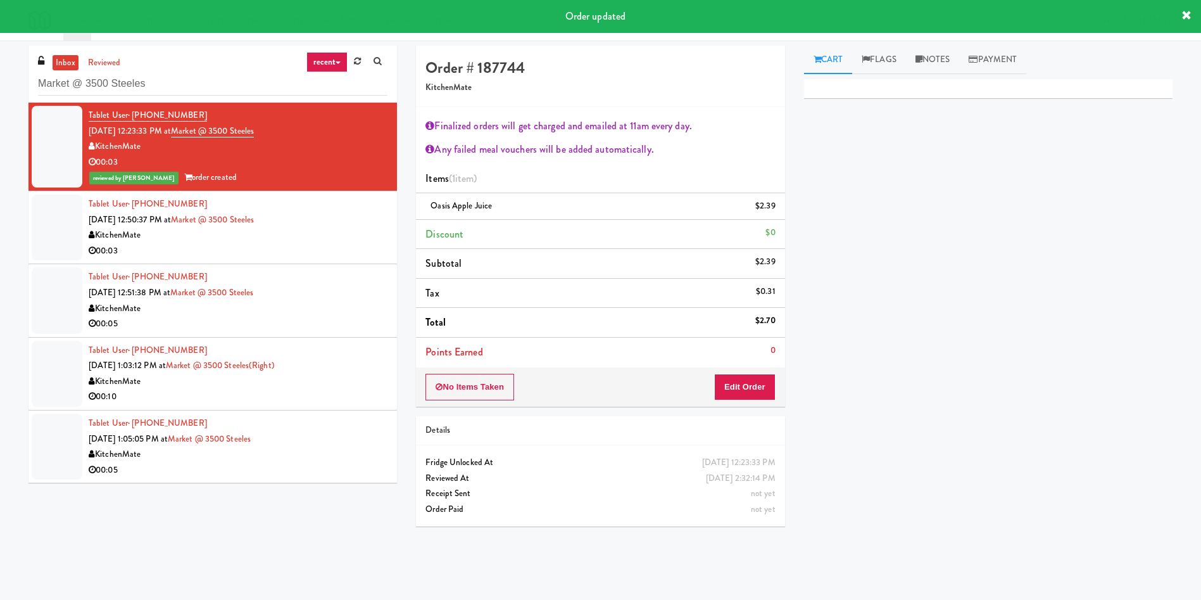
scroll to position [0, 0]
click at [56, 229] on div at bounding box center [57, 227] width 51 height 66
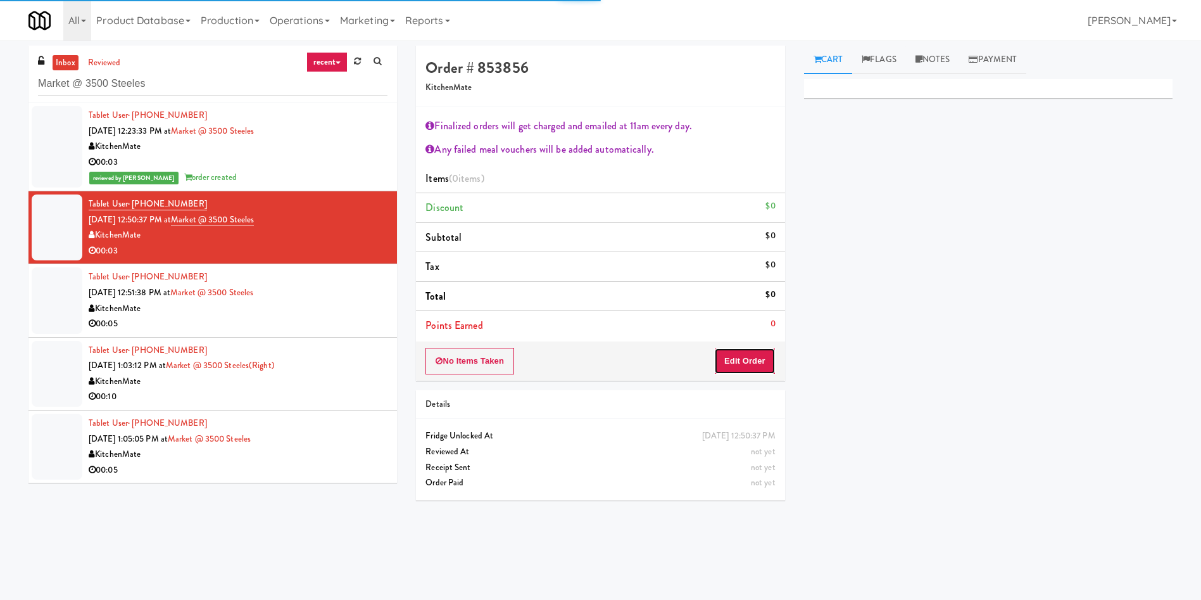
click at [735, 355] on button "Edit Order" at bounding box center [744, 361] width 61 height 27
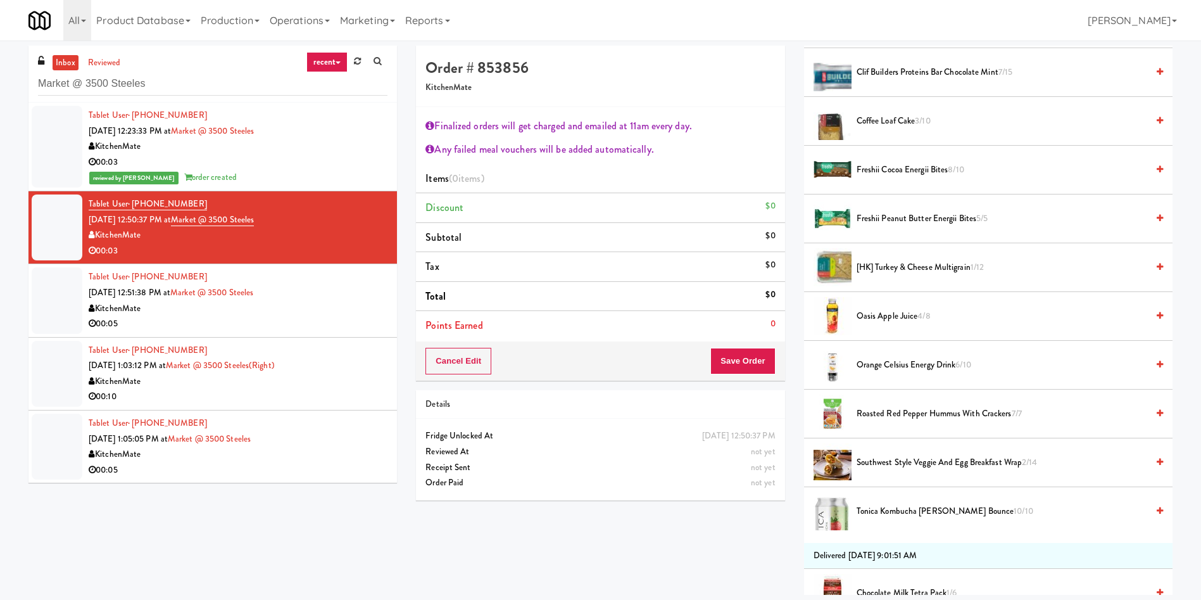
scroll to position [380, 0]
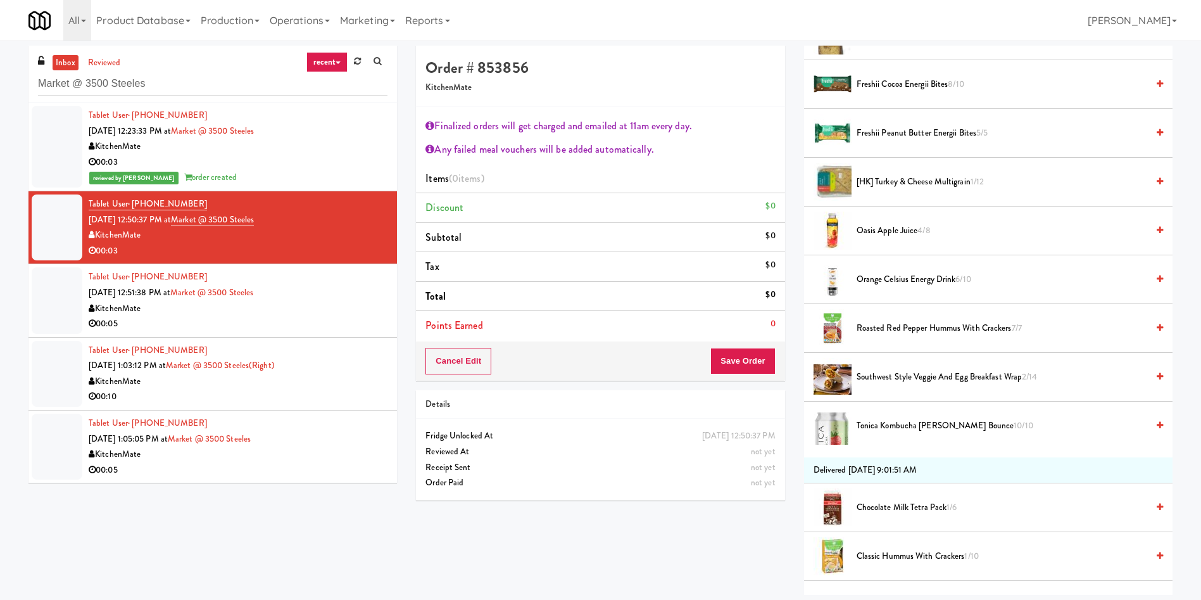
click at [892, 371] on span "Southwest Style Veggie and Egg Breakfast Wrap 2/14" at bounding box center [1002, 377] width 291 height 16
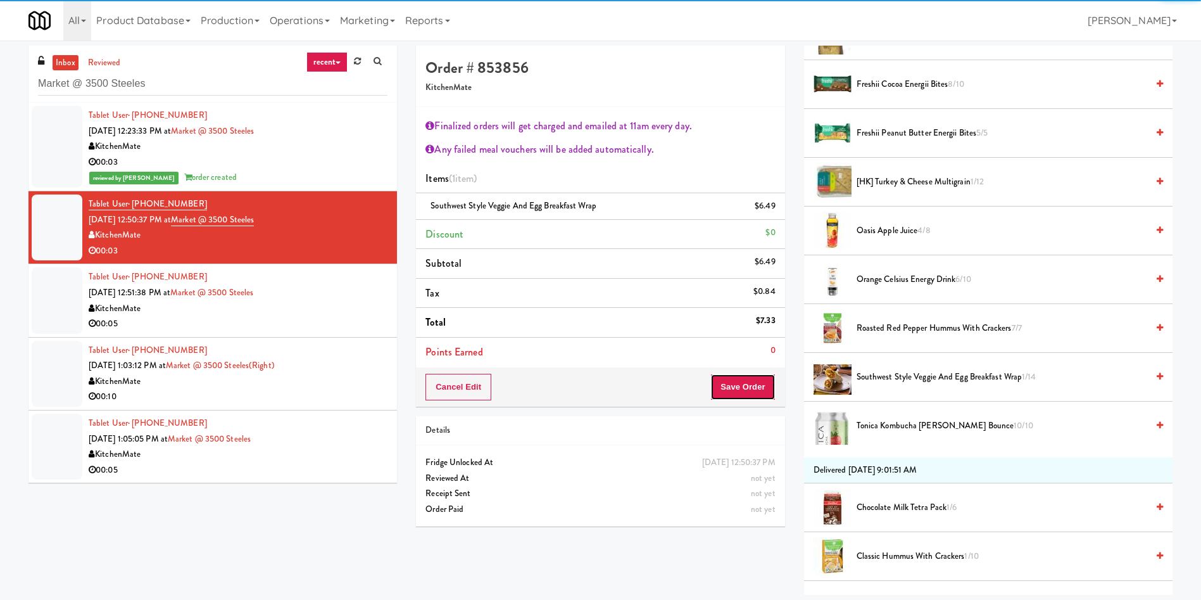
click at [740, 390] on button "Save Order" at bounding box center [743, 387] width 65 height 27
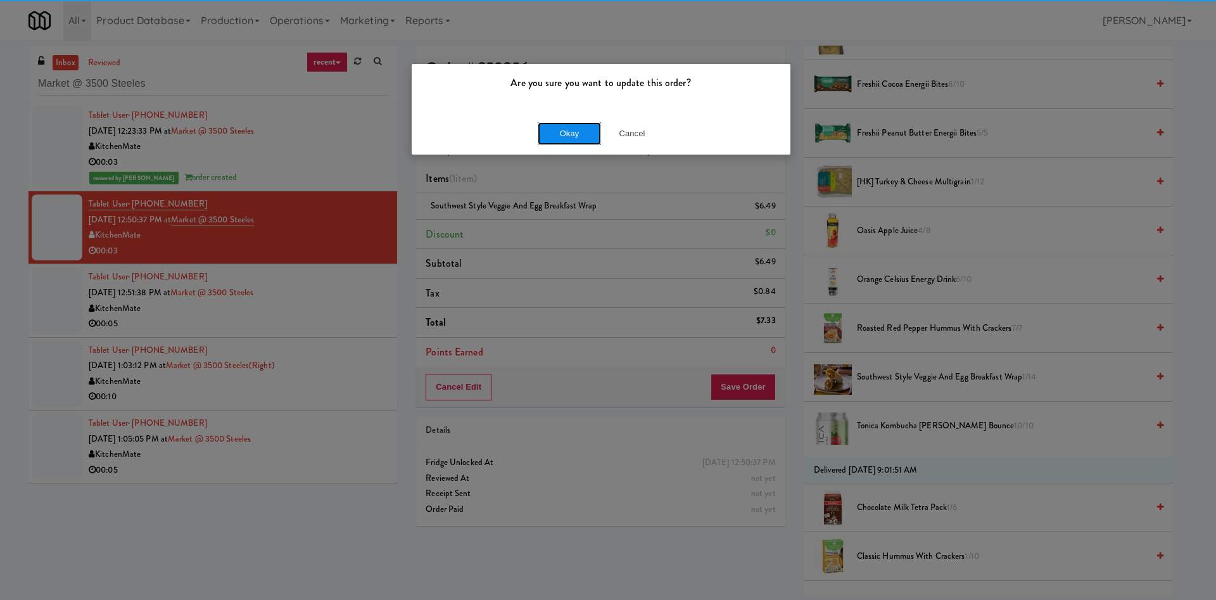
click at [571, 129] on button "Okay" at bounding box center [569, 133] width 63 height 23
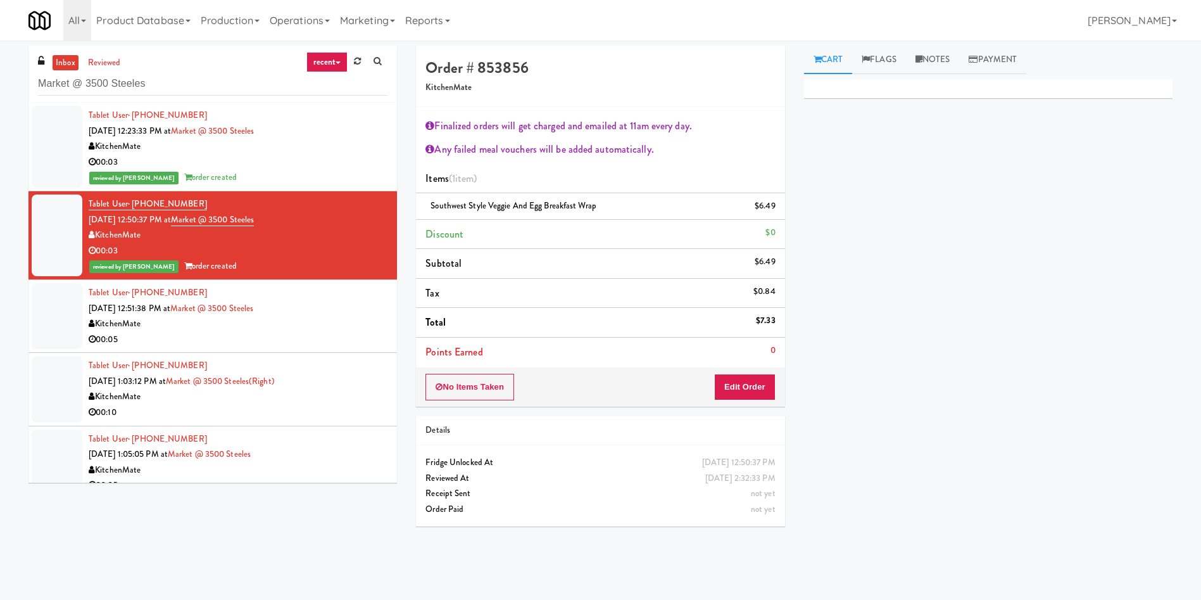
scroll to position [0, 0]
click at [41, 317] on div at bounding box center [57, 316] width 51 height 66
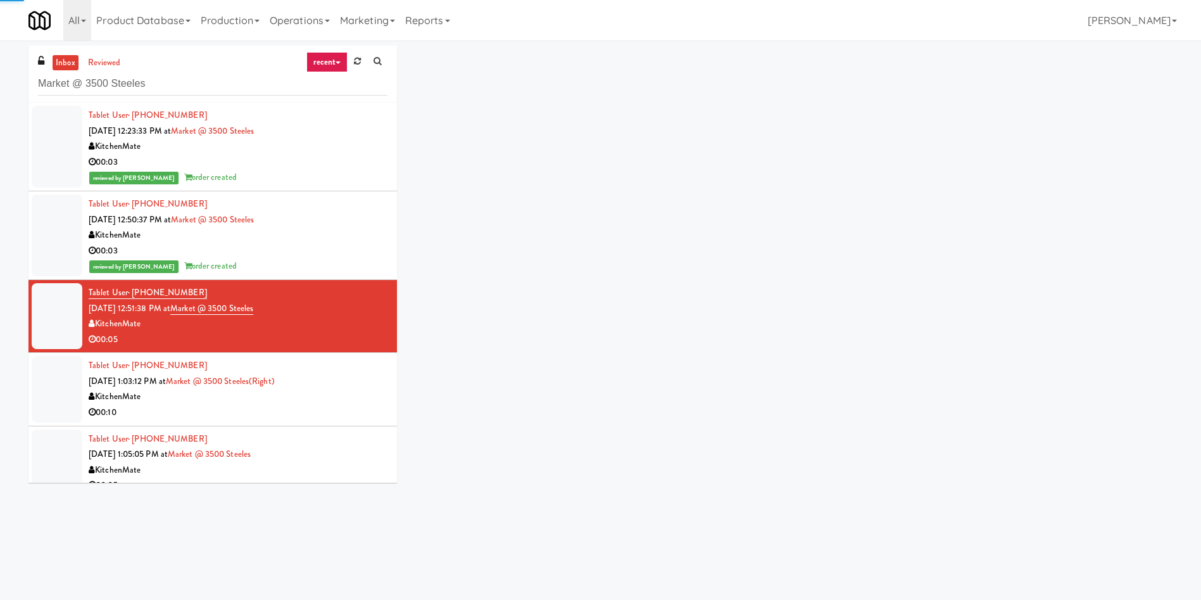
scroll to position [95, 0]
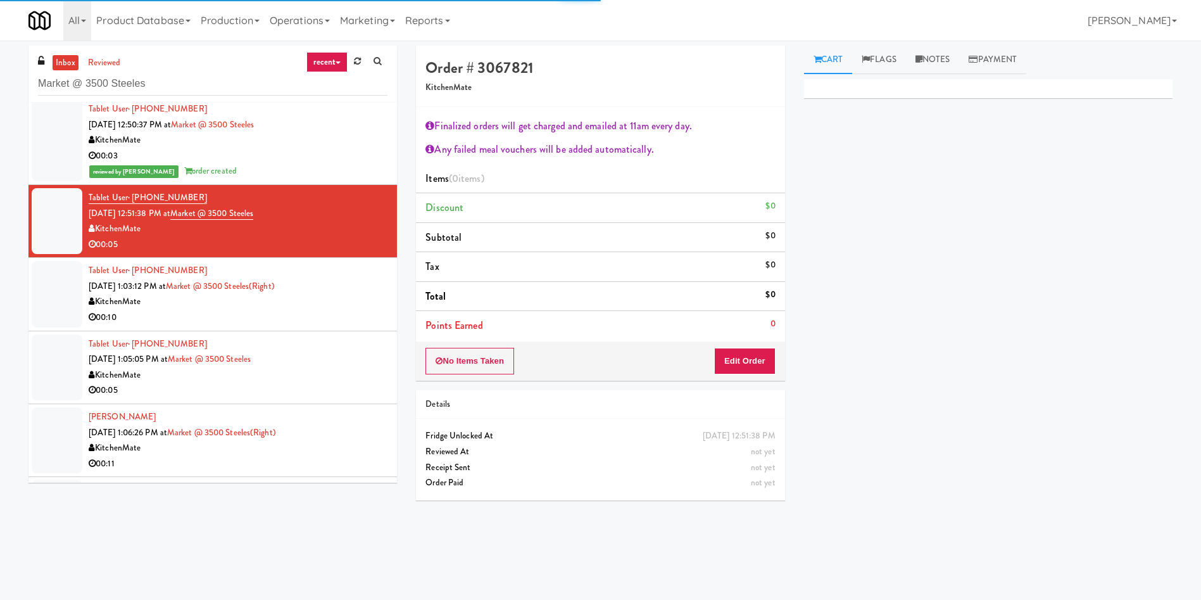
drag, startPoint x: 775, startPoint y: 345, endPoint x: 770, endPoint y: 358, distance: 14.6
click at [773, 350] on div "No Items Taken Edit Order" at bounding box center [600, 360] width 369 height 39
click at [770, 358] on button "Edit Order" at bounding box center [744, 361] width 61 height 27
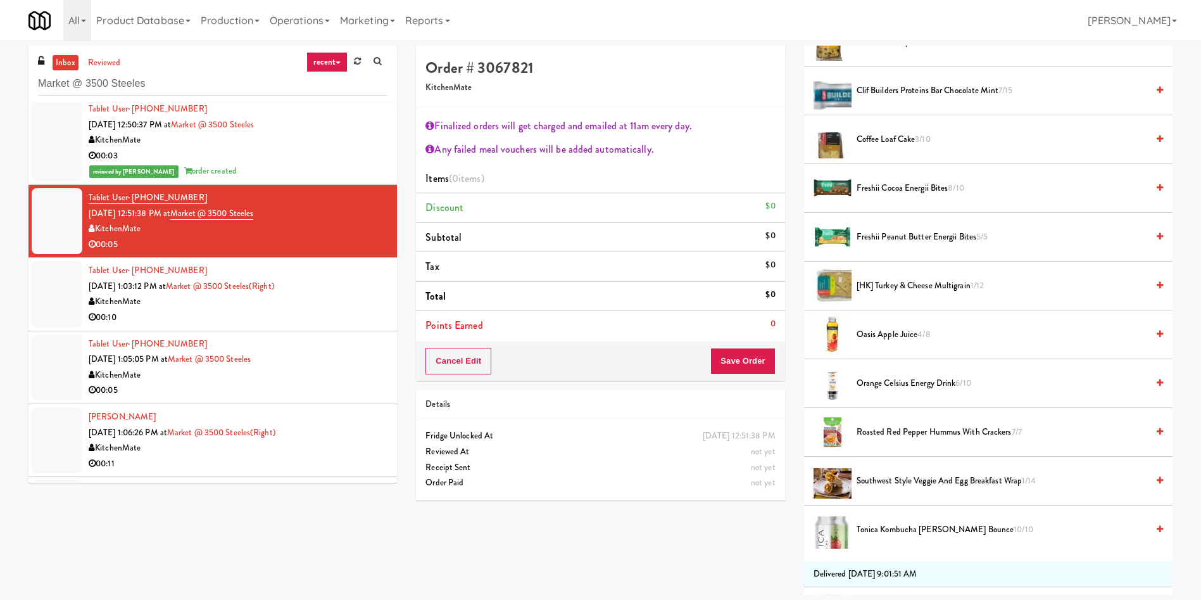
scroll to position [380, 0]
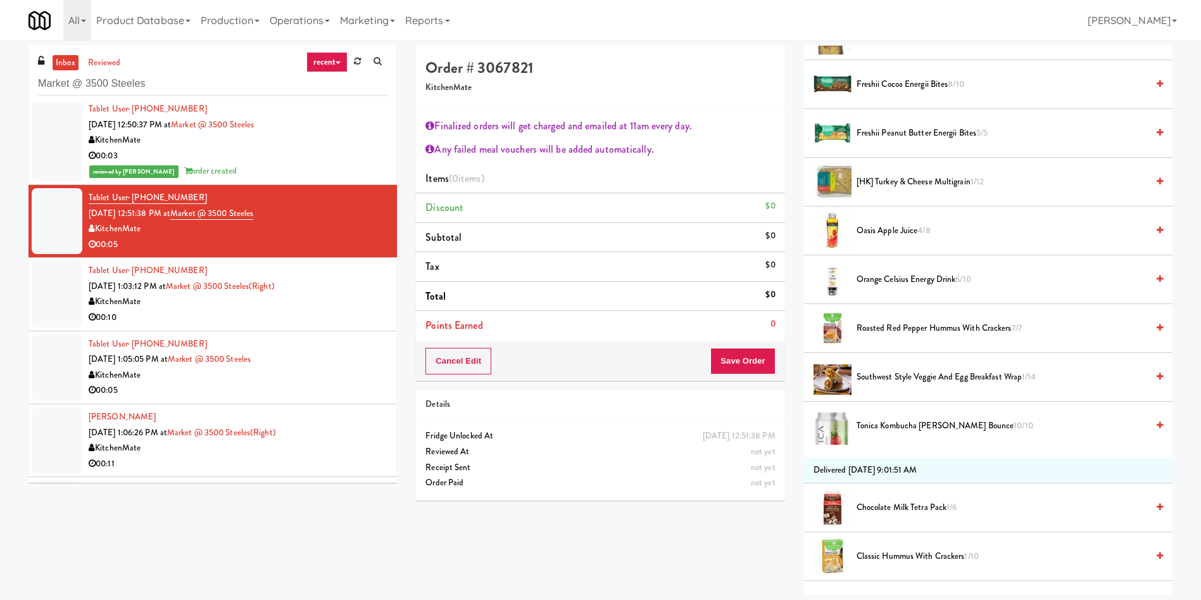
click at [910, 378] on span "Southwest Style Veggie and Egg Breakfast Wrap 1/14" at bounding box center [1002, 377] width 291 height 16
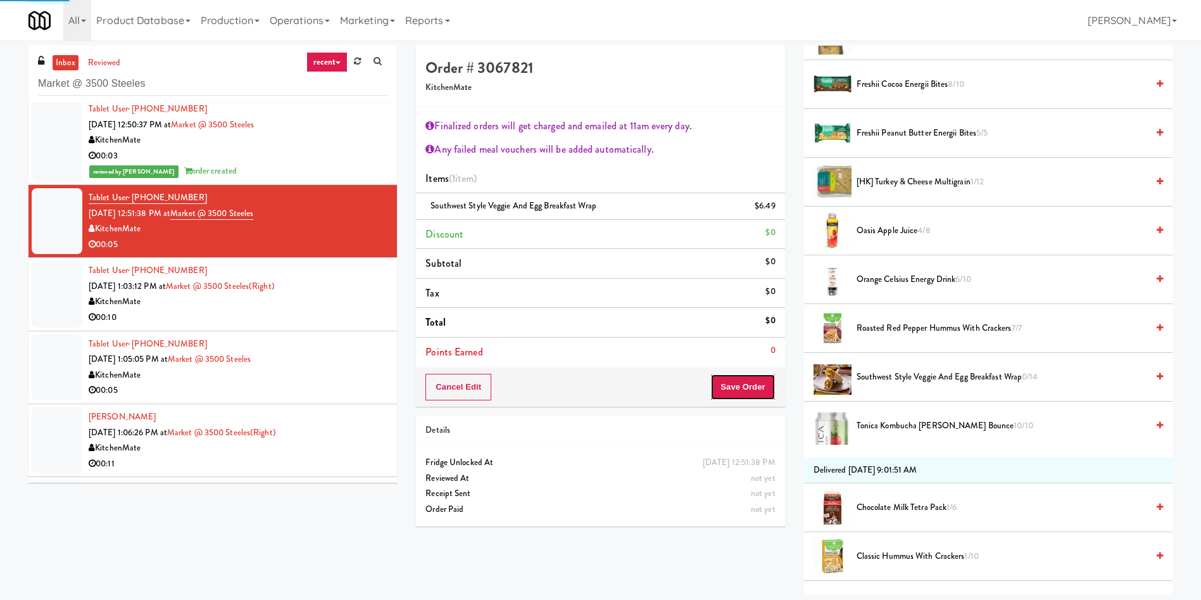
click at [753, 395] on button "Save Order" at bounding box center [743, 387] width 65 height 27
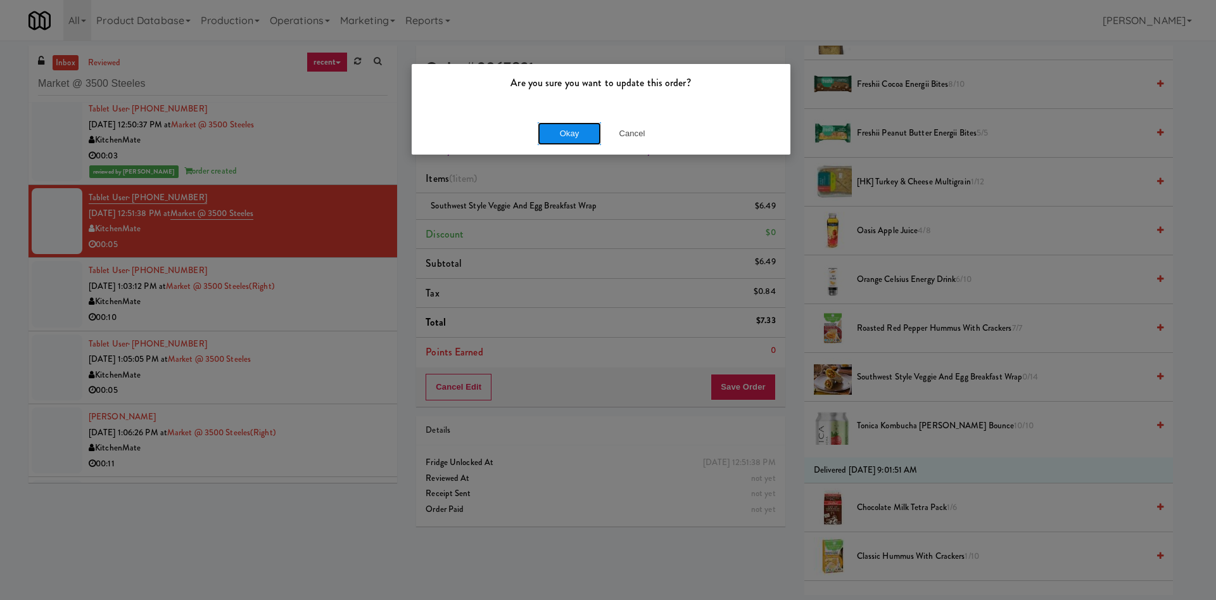
click at [573, 136] on button "Okay" at bounding box center [569, 133] width 63 height 23
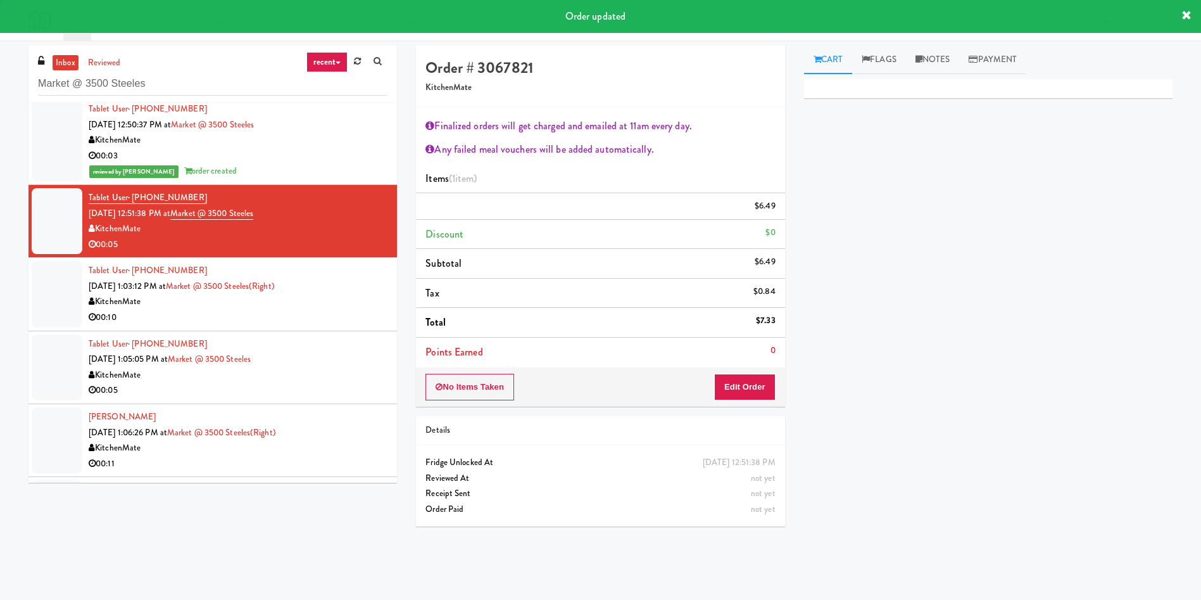
scroll to position [0, 0]
click at [49, 300] on div at bounding box center [57, 294] width 51 height 66
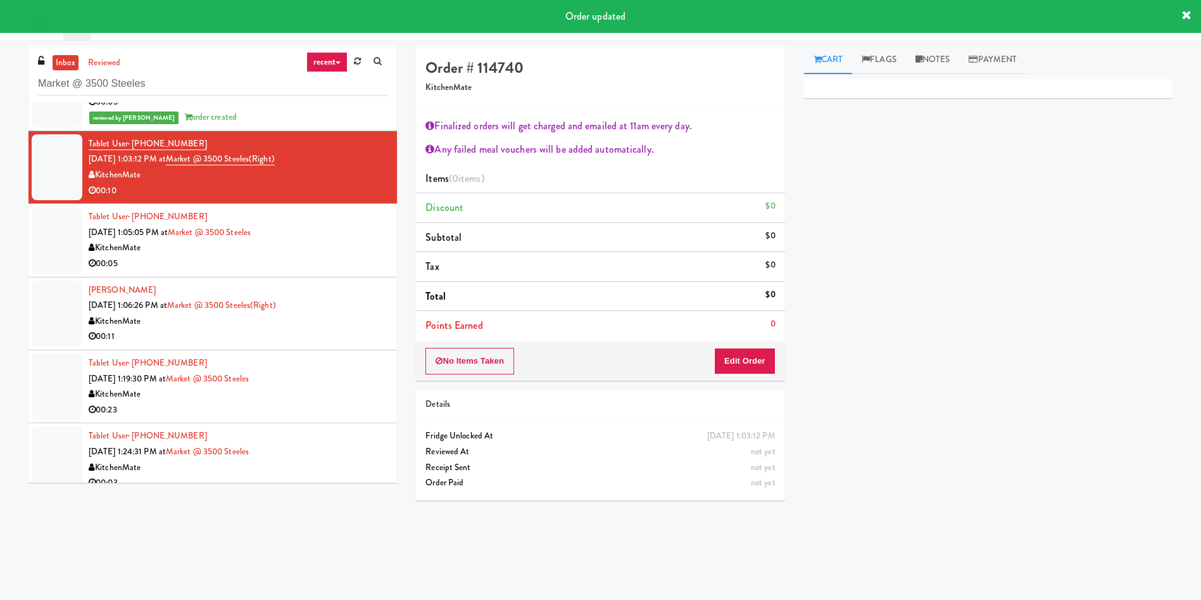
scroll to position [285, 0]
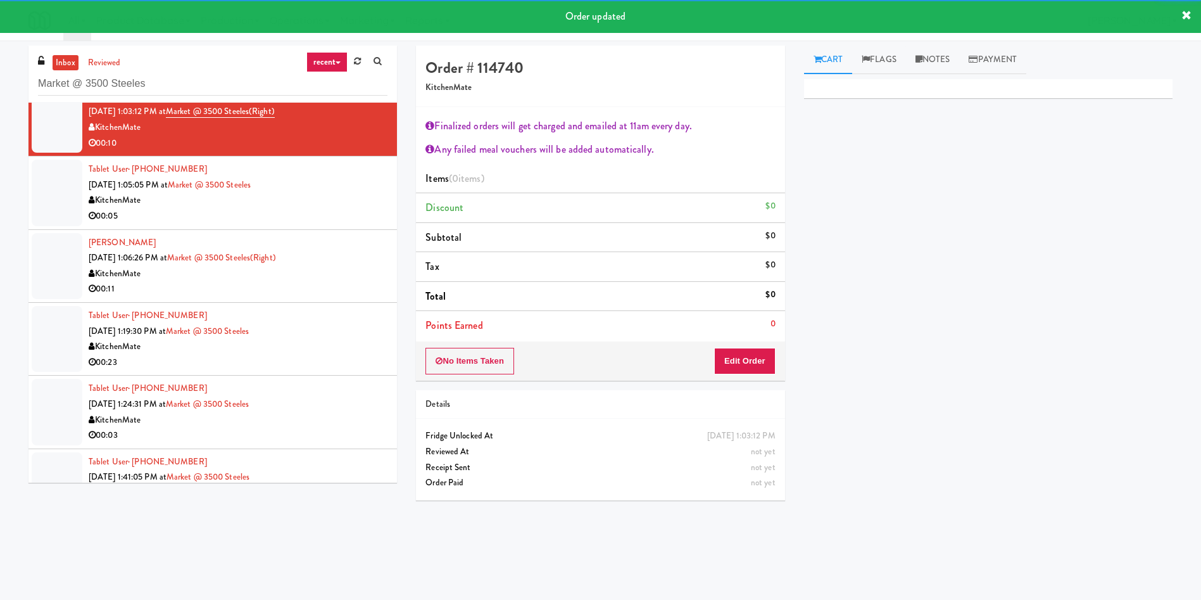
click at [58, 210] on div at bounding box center [57, 193] width 51 height 66
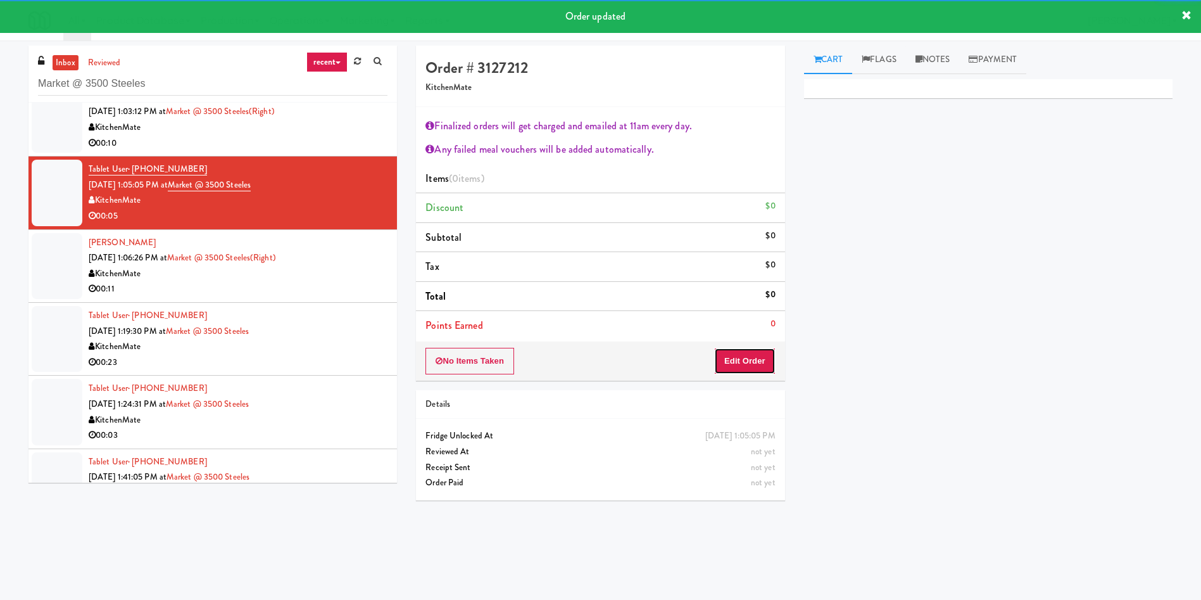
drag, startPoint x: 752, startPoint y: 362, endPoint x: 927, endPoint y: 13, distance: 389.7
click at [752, 360] on button "Edit Order" at bounding box center [744, 361] width 61 height 27
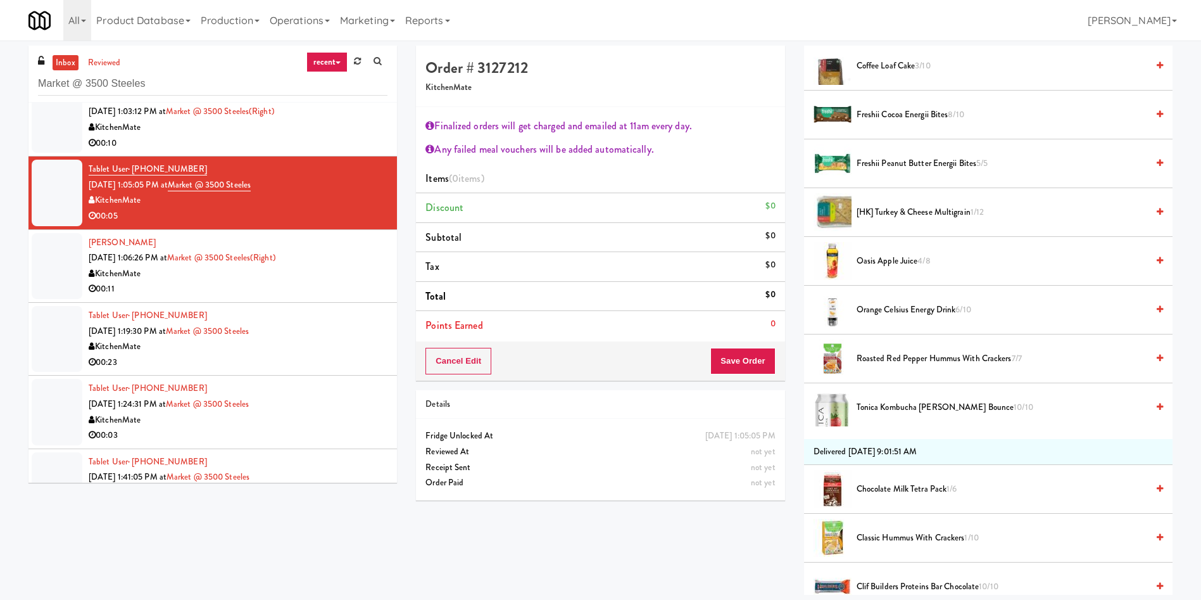
scroll to position [380, 0]
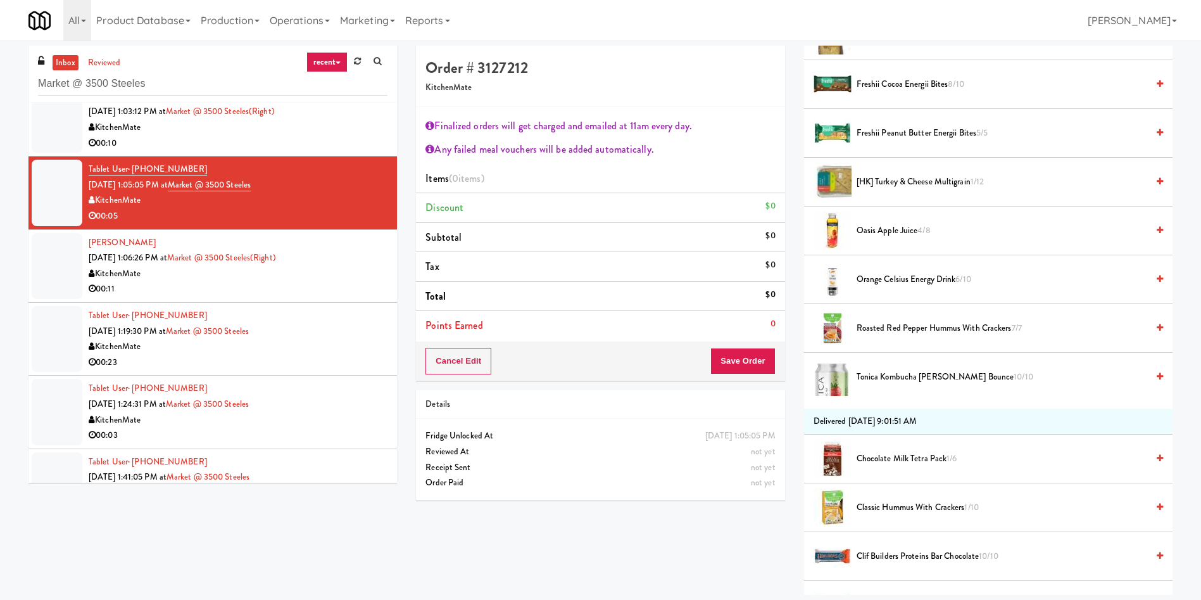
click at [908, 315] on li "Roasted Red Pepper Hummus with Crackers 7/7" at bounding box center [988, 328] width 369 height 49
click at [898, 322] on span "Roasted Red Pepper Hummus with Crackers 7/7" at bounding box center [1002, 328] width 291 height 16
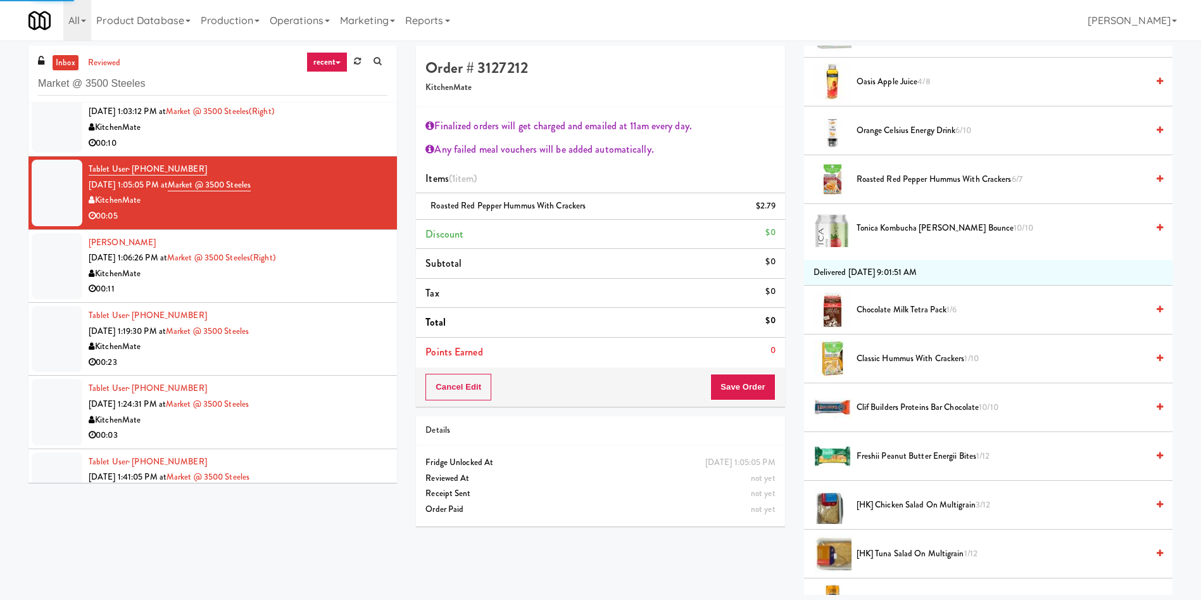
scroll to position [665, 0]
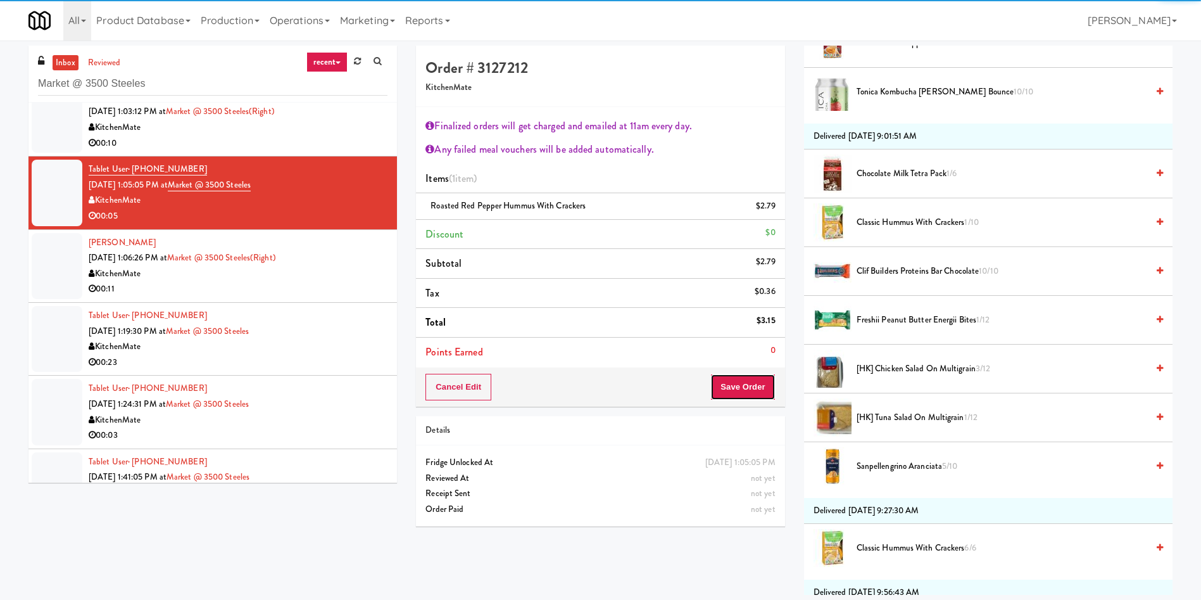
click at [758, 393] on button "Save Order" at bounding box center [743, 387] width 65 height 27
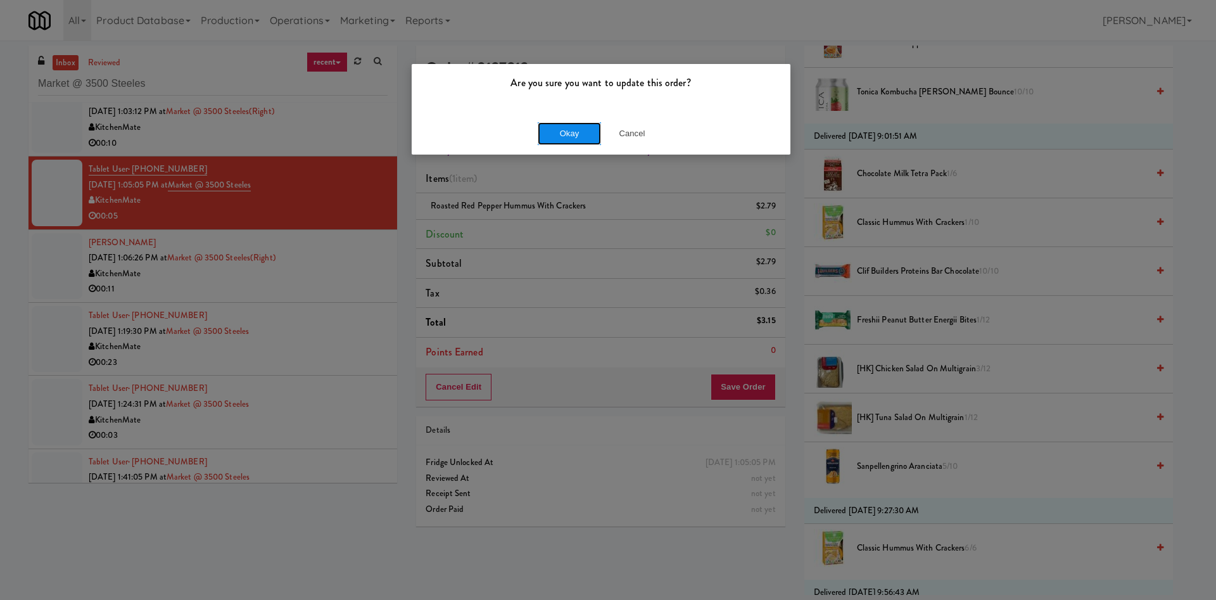
click at [566, 126] on button "Okay" at bounding box center [569, 133] width 63 height 23
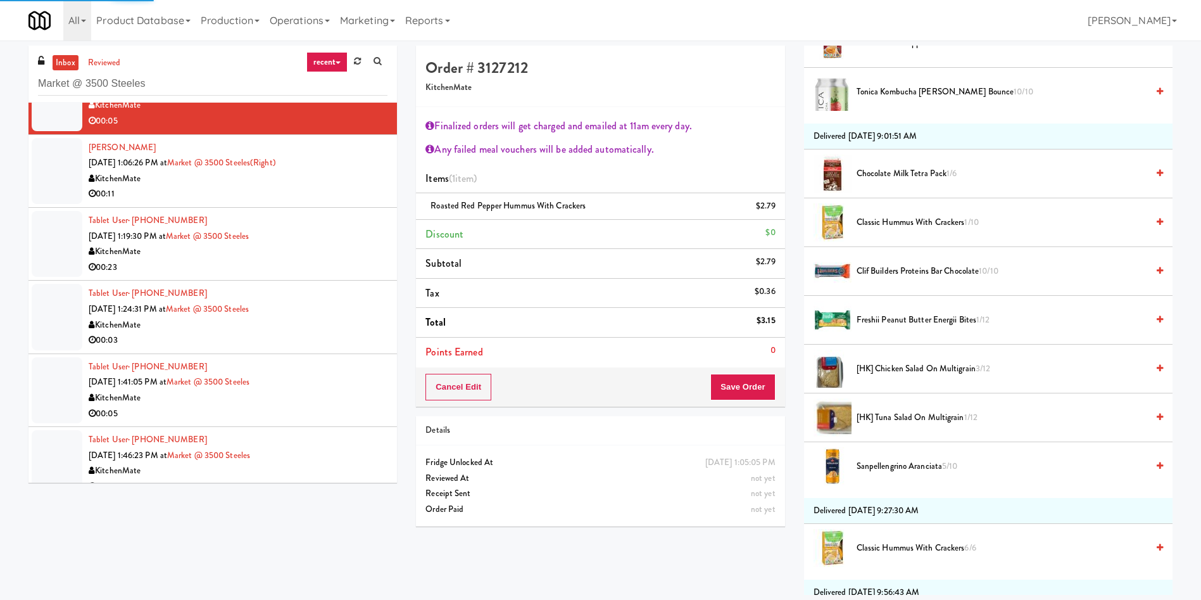
scroll to position [0, 0]
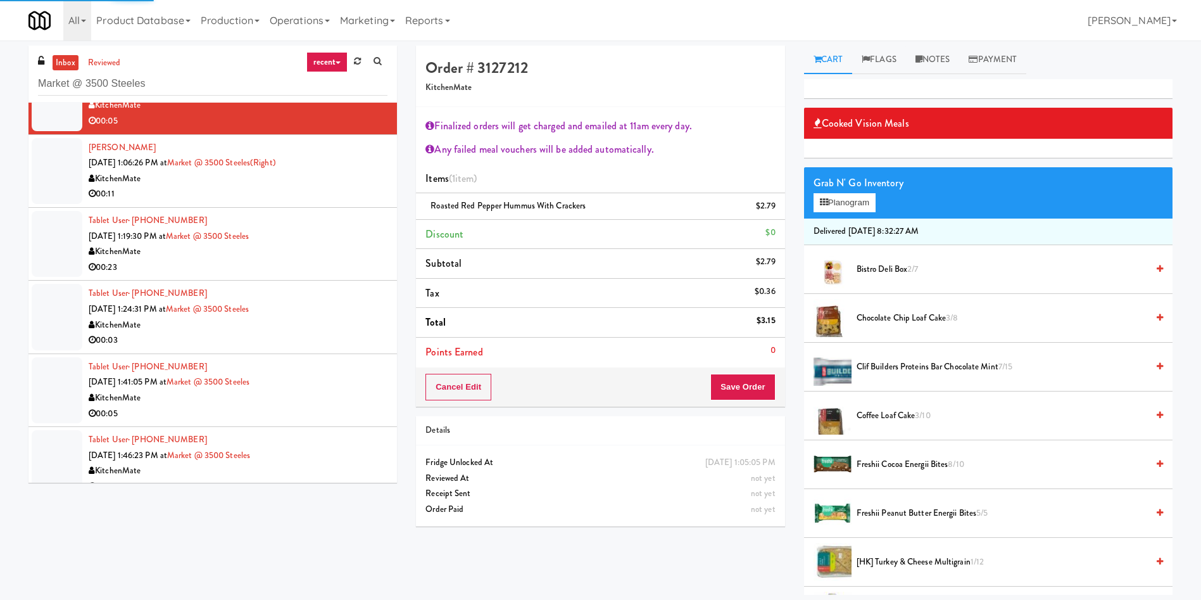
click at [65, 239] on div at bounding box center [57, 244] width 51 height 66
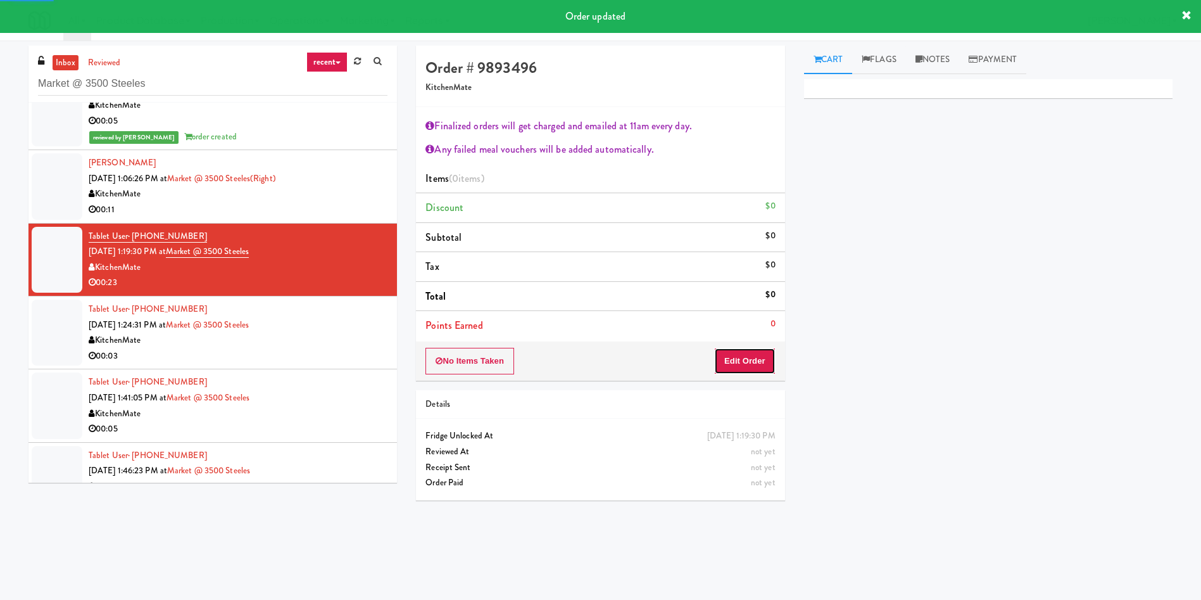
click at [747, 355] on button "Edit Order" at bounding box center [744, 361] width 61 height 27
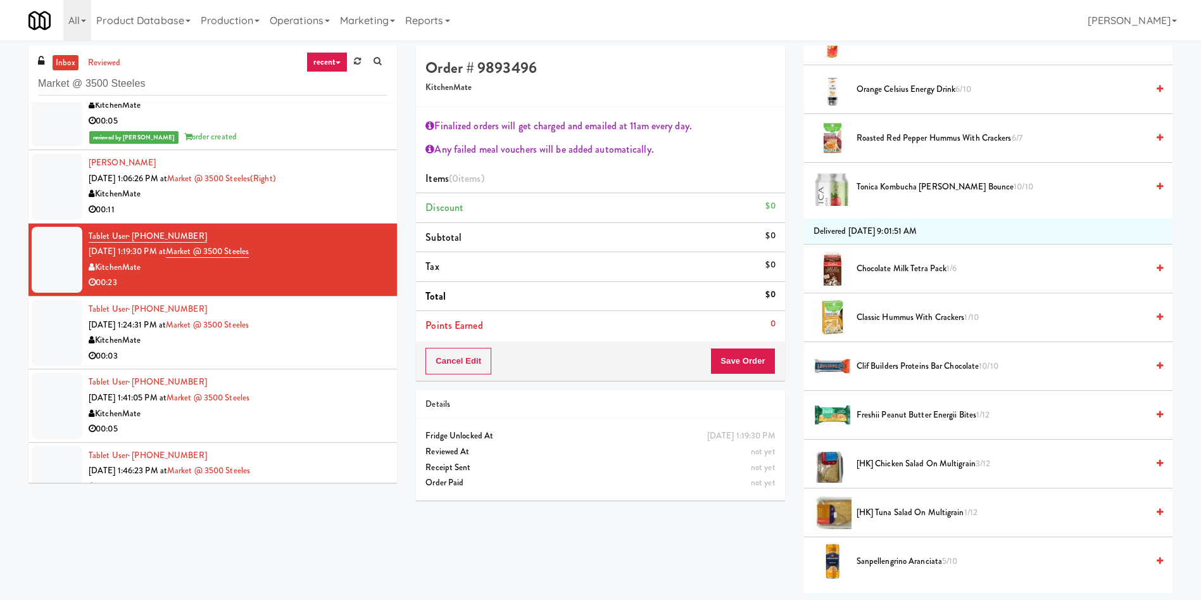
scroll to position [760, 0]
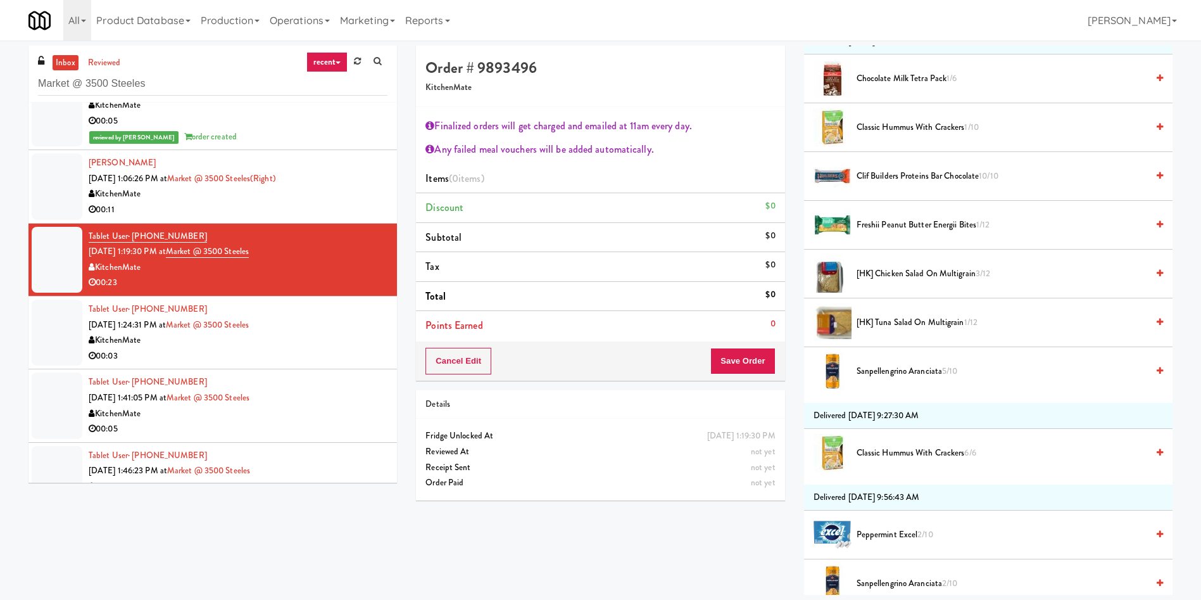
click at [892, 370] on span "Sanpellengrino Aranciata 5/10" at bounding box center [1002, 372] width 291 height 16
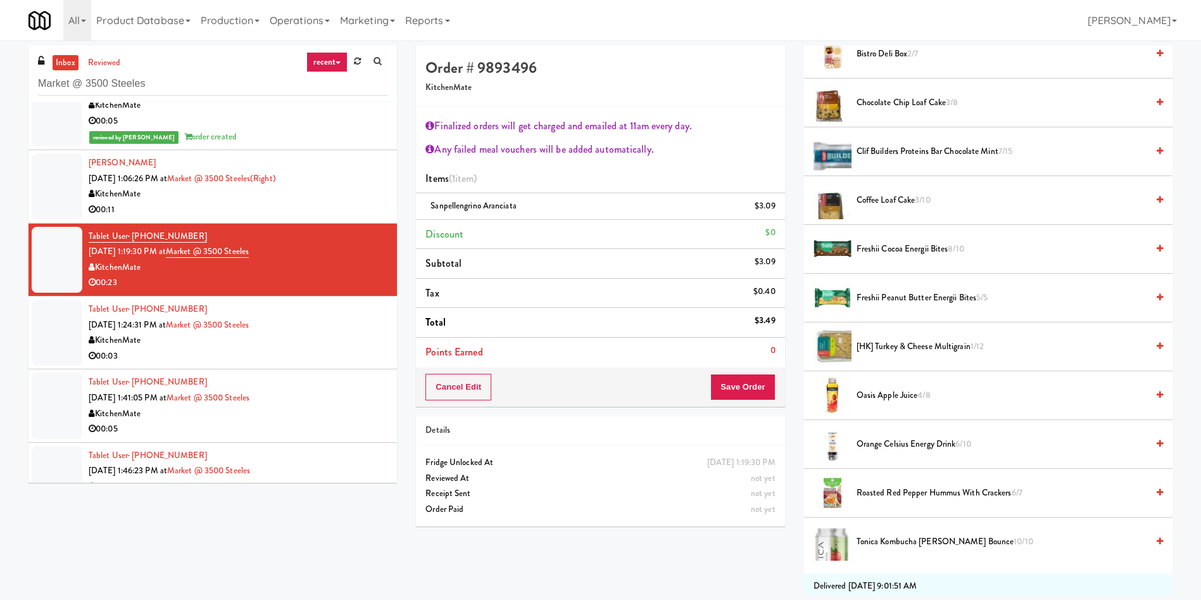
scroll to position [95, 0]
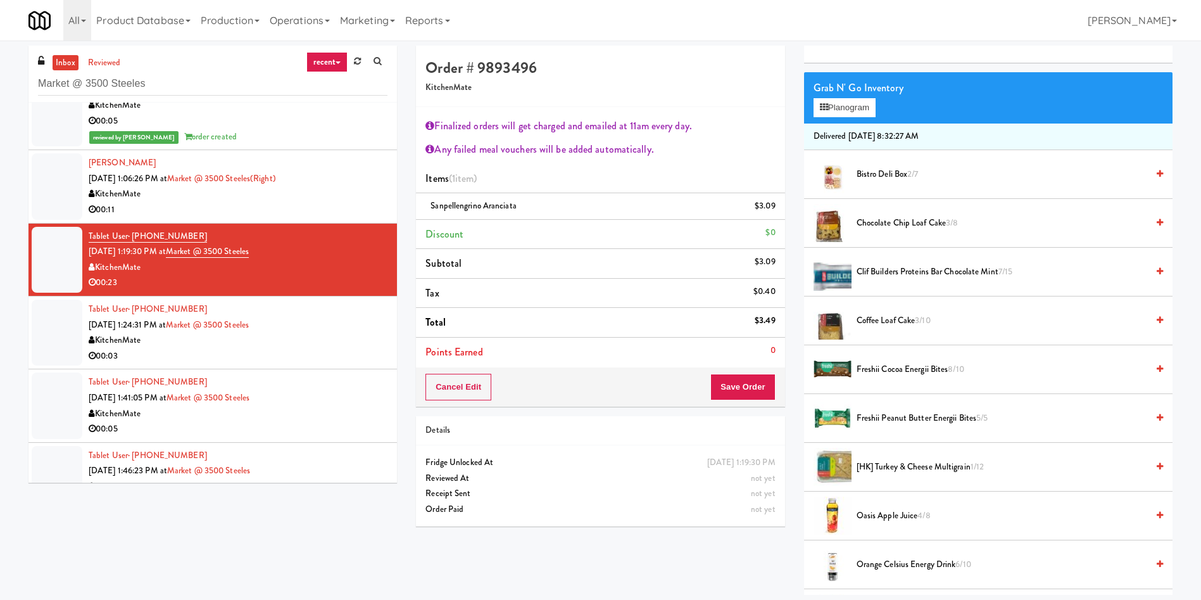
click at [873, 179] on span "Bistro Deli Box 2/7" at bounding box center [1002, 175] width 291 height 16
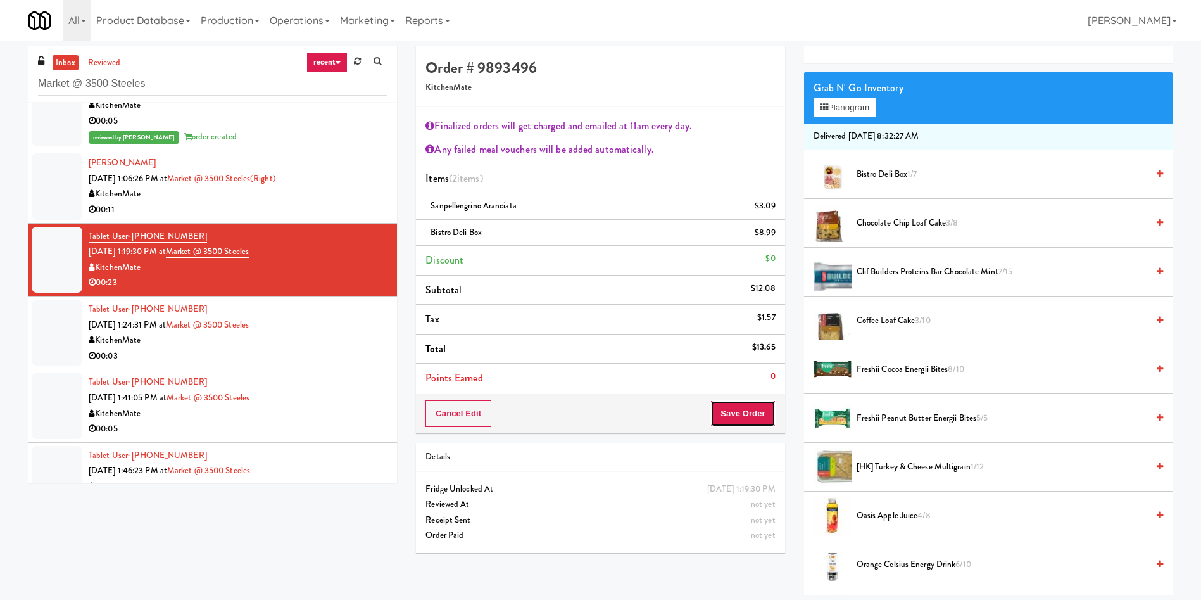
click at [747, 419] on button "Save Order" at bounding box center [743, 413] width 65 height 27
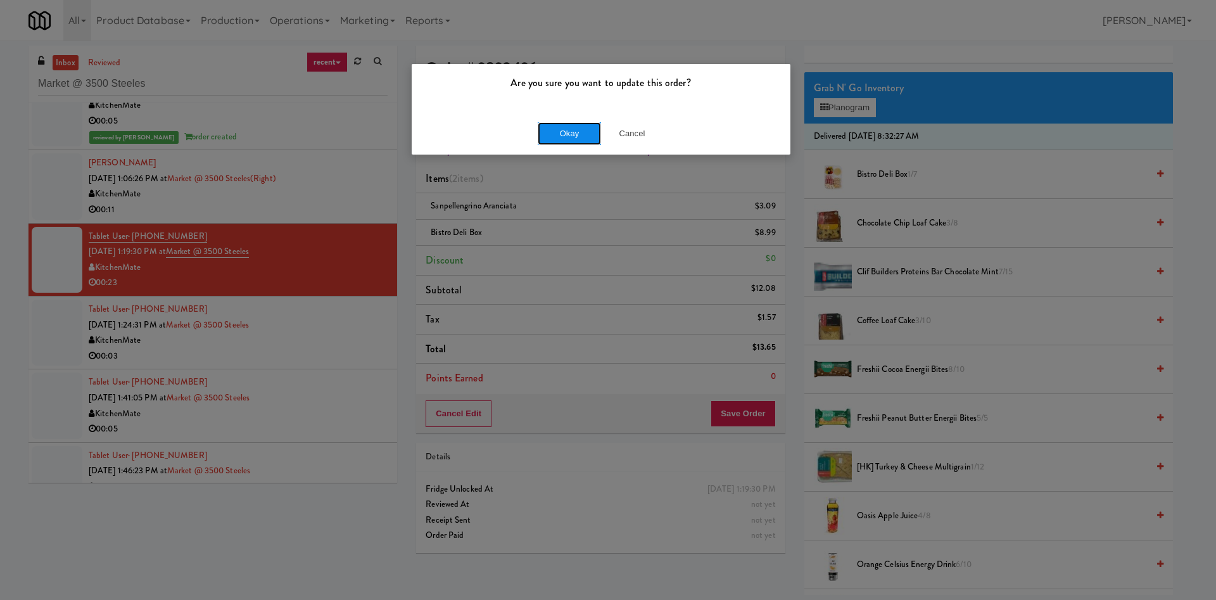
click at [562, 129] on button "Okay" at bounding box center [569, 133] width 63 height 23
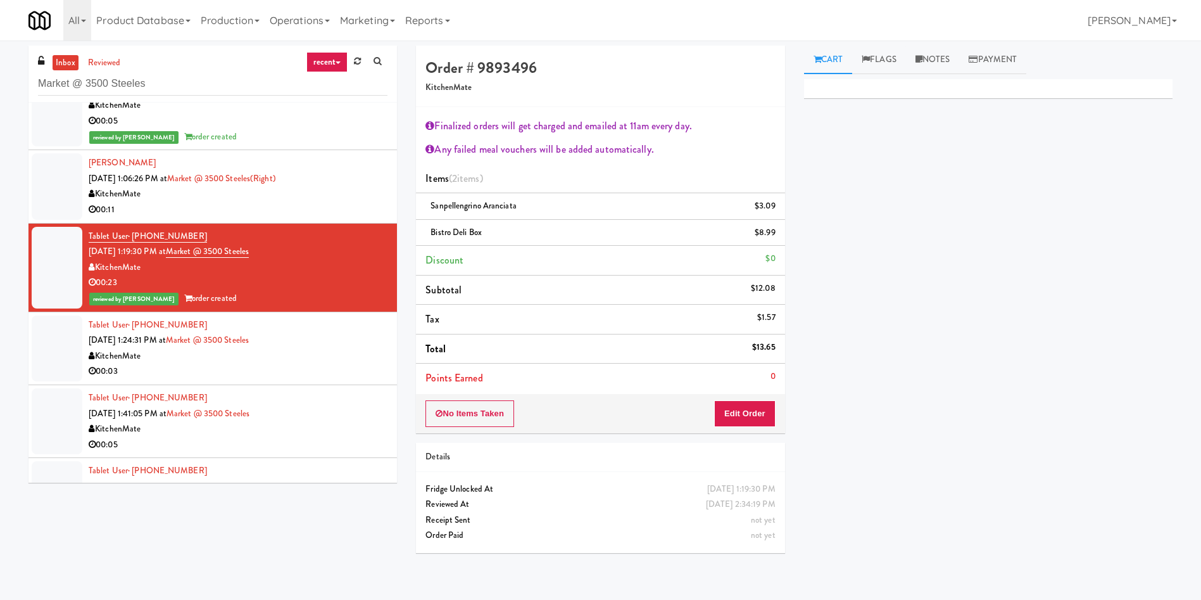
scroll to position [0, 0]
drag, startPoint x: 70, startPoint y: 351, endPoint x: 83, endPoint y: 346, distance: 14.2
click at [70, 350] on div at bounding box center [57, 348] width 51 height 66
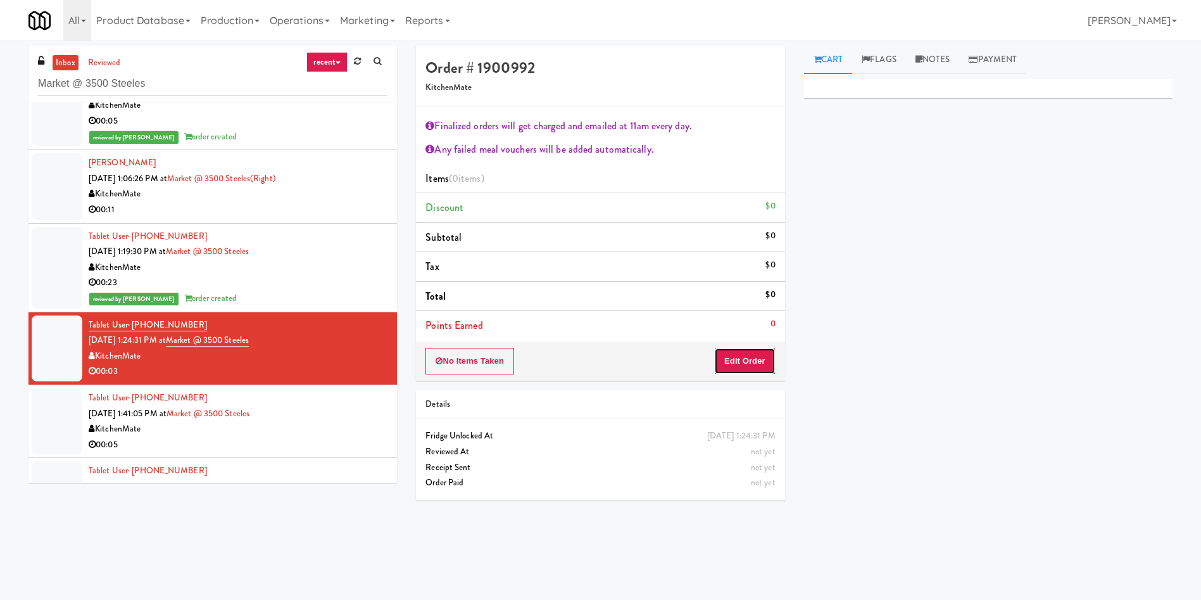
click at [740, 363] on button "Edit Order" at bounding box center [744, 361] width 61 height 27
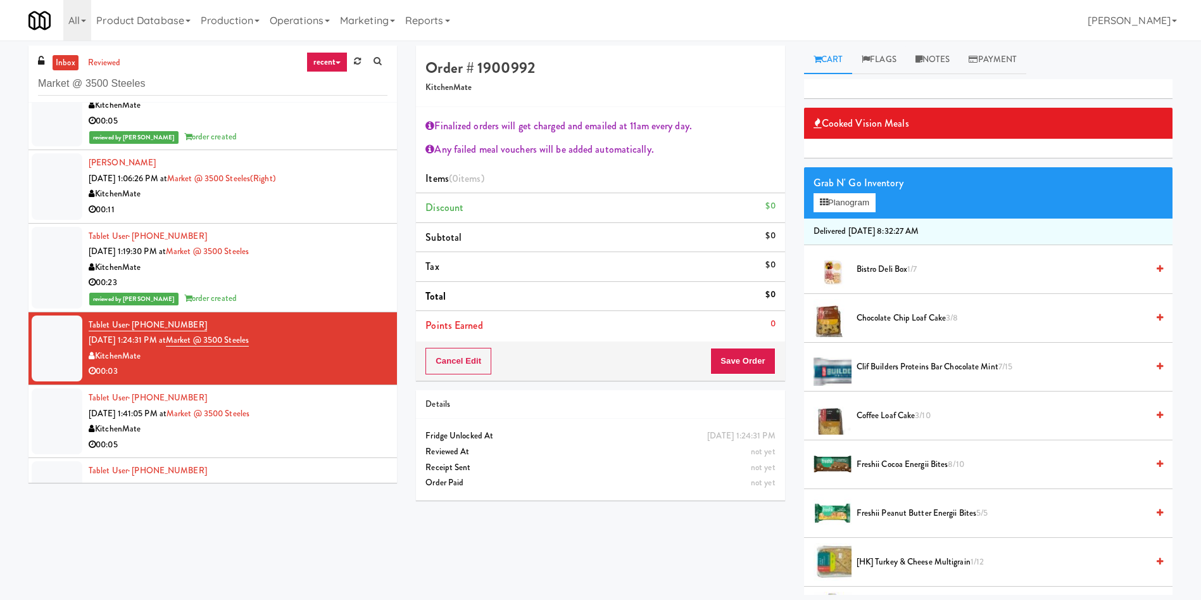
scroll to position [95, 0]
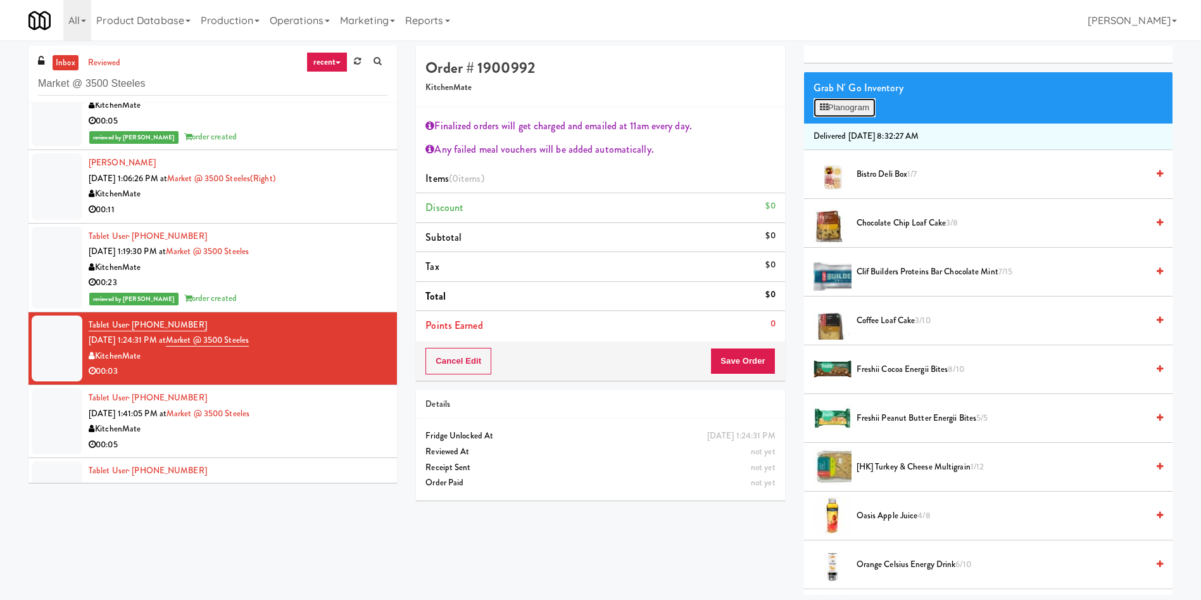
click at [840, 106] on button "Planogram" at bounding box center [845, 107] width 62 height 19
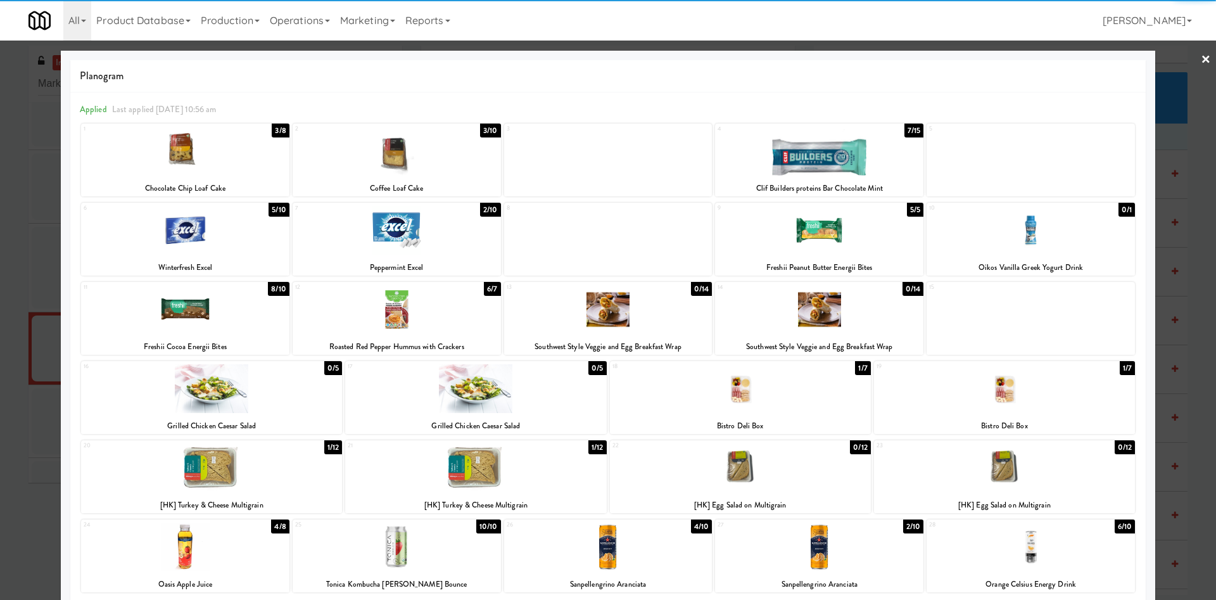
click at [216, 231] on div at bounding box center [185, 230] width 208 height 49
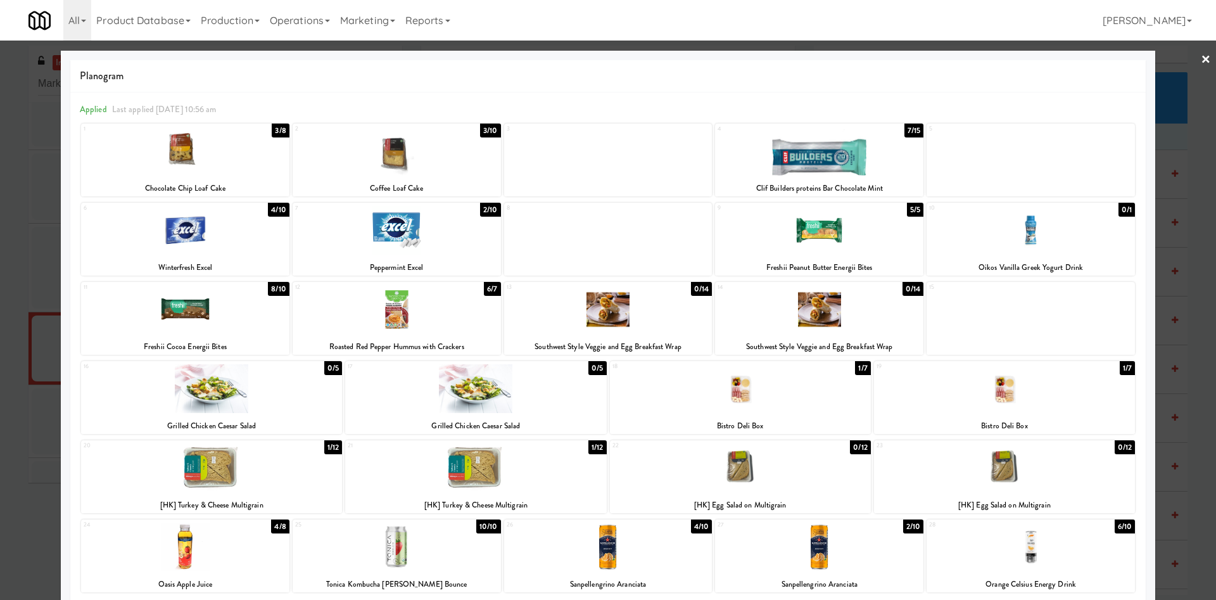
click at [1161, 77] on div at bounding box center [608, 300] width 1216 height 600
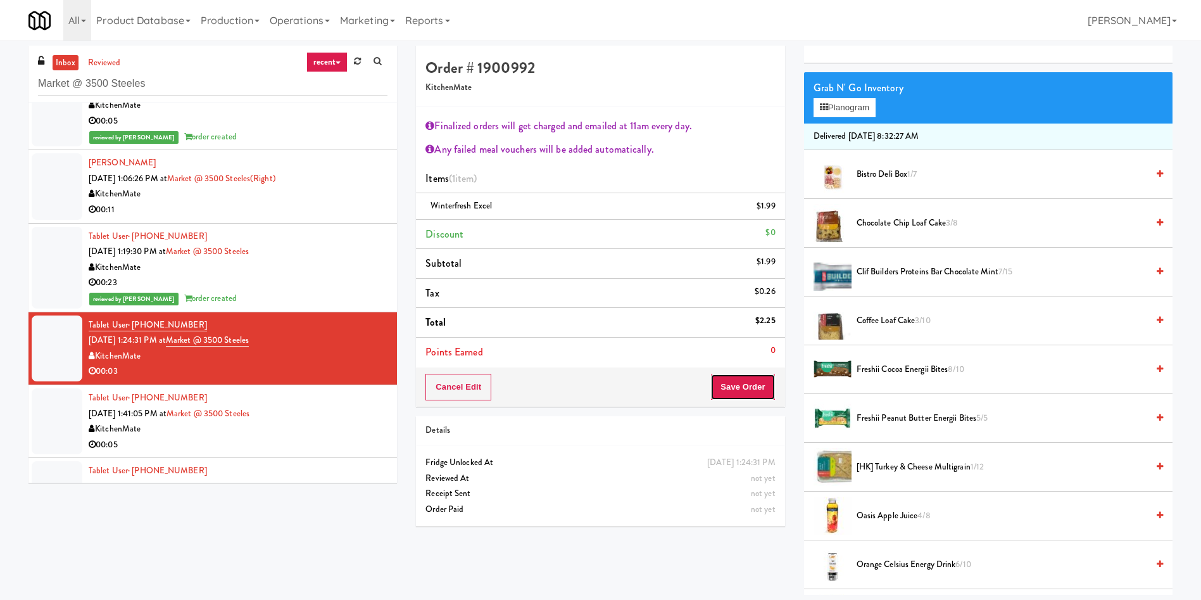
click at [727, 379] on button "Save Order" at bounding box center [743, 387] width 65 height 27
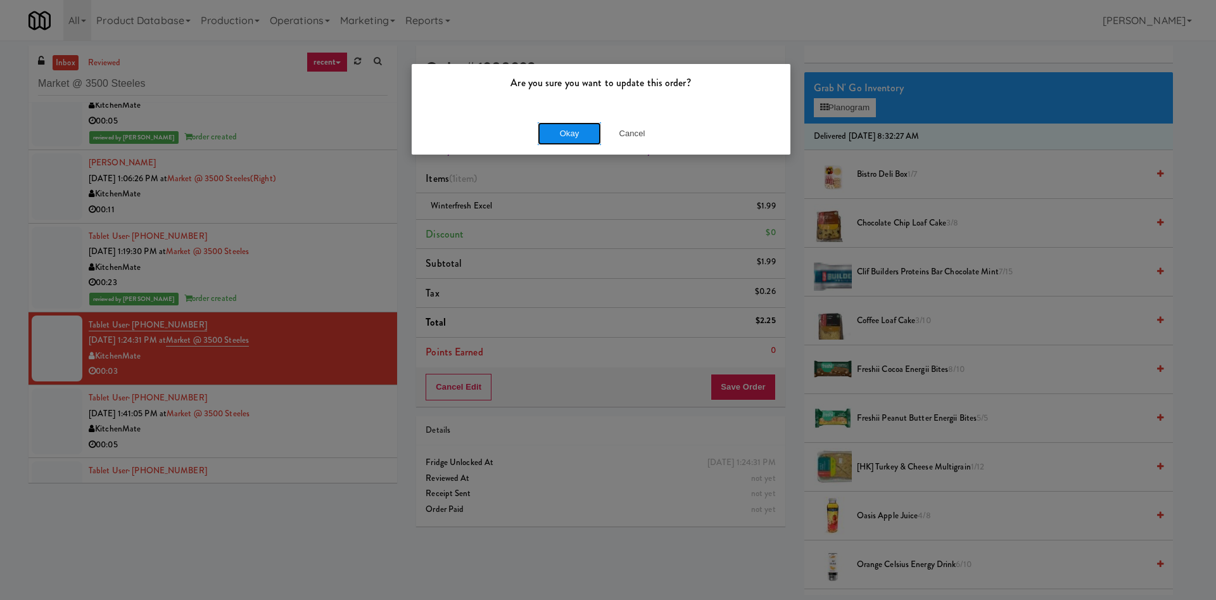
click at [569, 129] on button "Okay" at bounding box center [569, 133] width 63 height 23
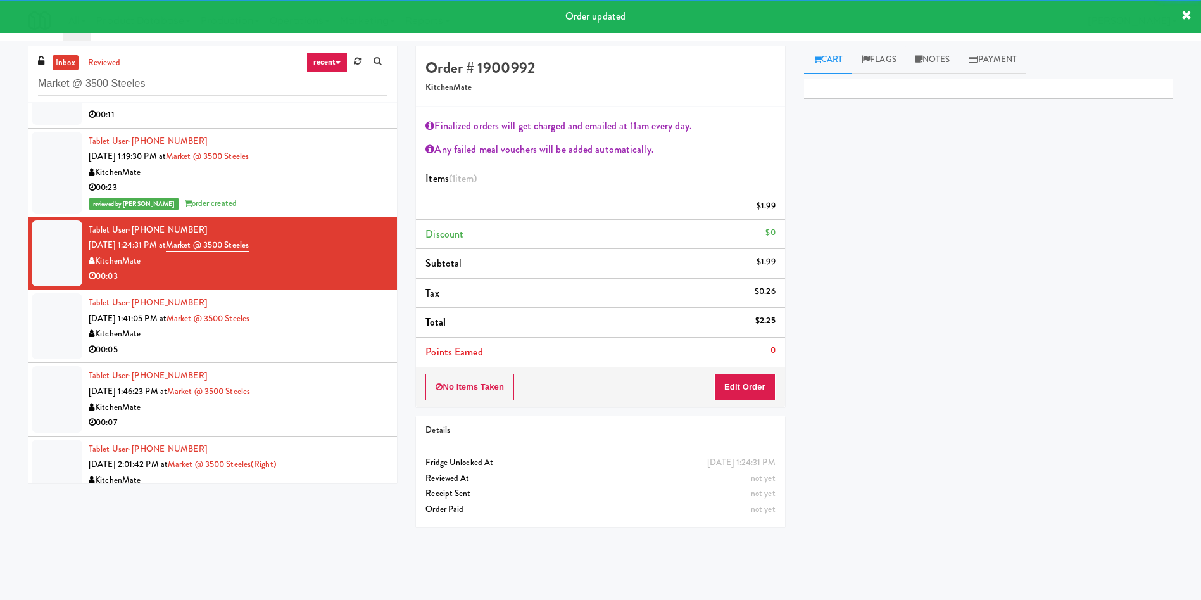
click at [45, 348] on div at bounding box center [57, 326] width 51 height 66
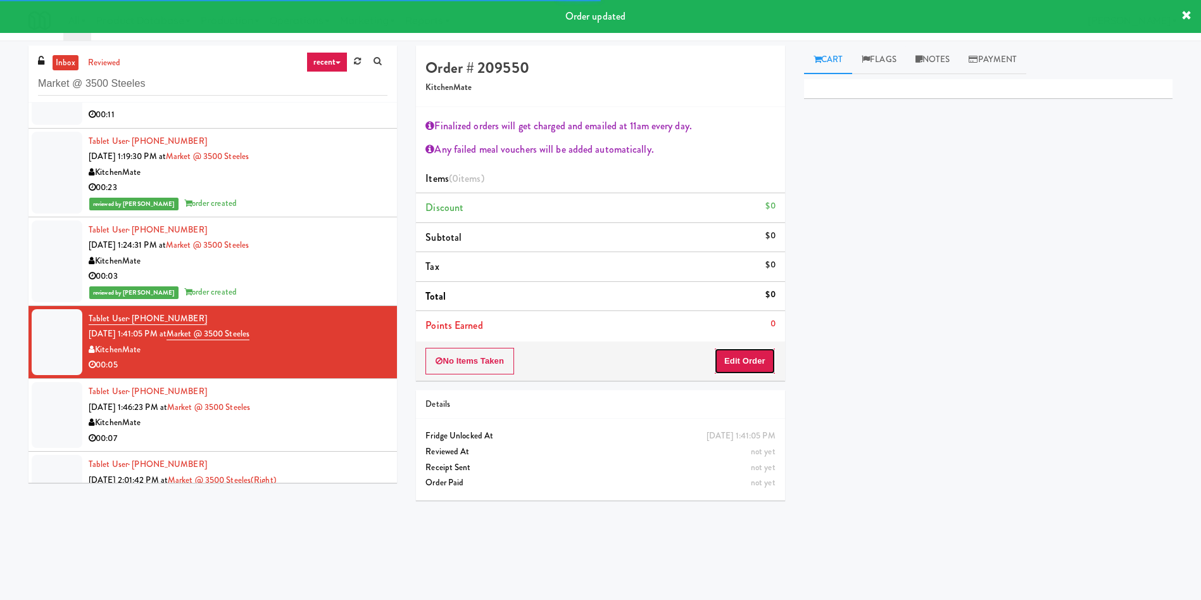
click at [757, 355] on button "Edit Order" at bounding box center [744, 361] width 61 height 27
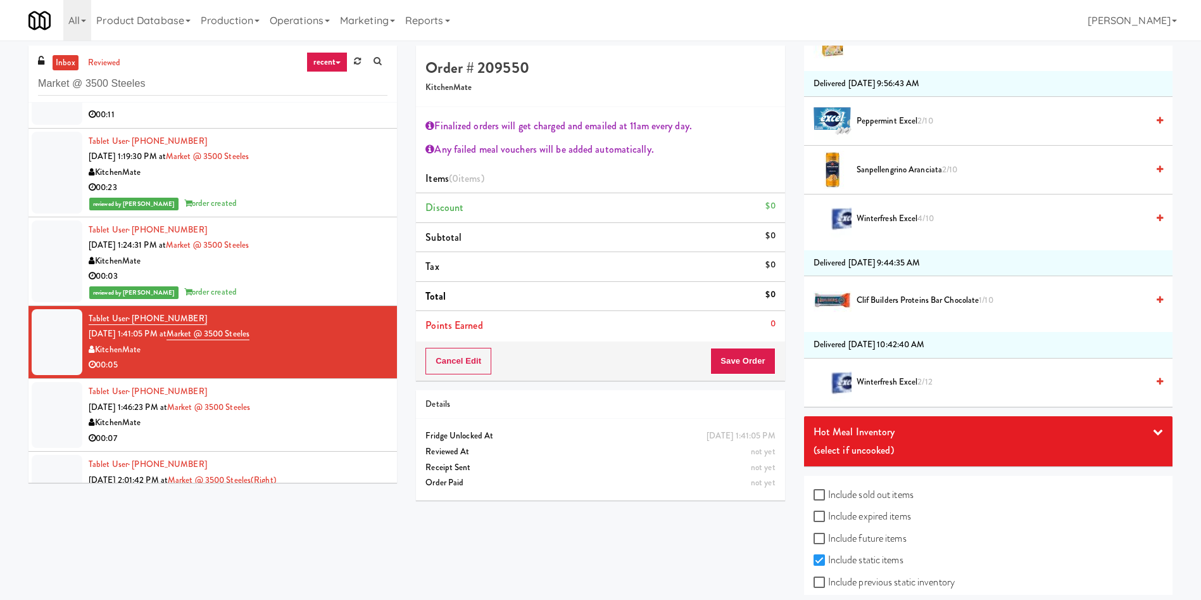
scroll to position [1192, 0]
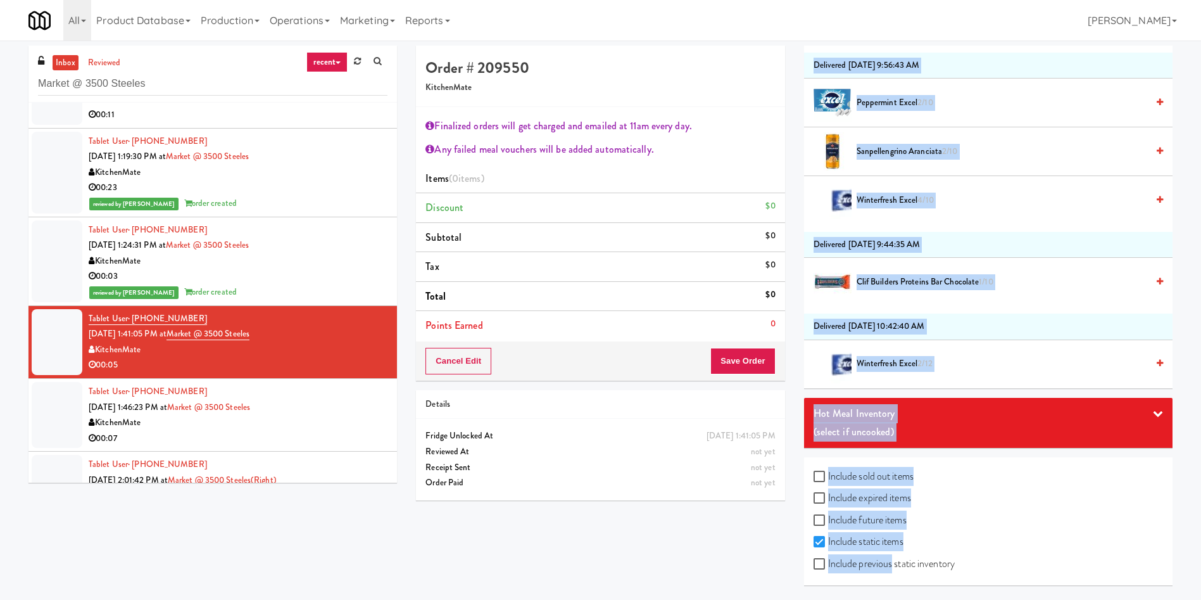
drag, startPoint x: 893, startPoint y: 559, endPoint x: 711, endPoint y: 511, distance: 188.0
click at [727, 503] on div "Order # 209550 KitchenMate Finalized orders will get charged and emailed at 11a…" at bounding box center [795, 320] width 776 height 549
click at [685, 527] on div "Order # 209550 KitchenMate Finalized orders will get charged and emailed at 11a…" at bounding box center [795, 320] width 776 height 549
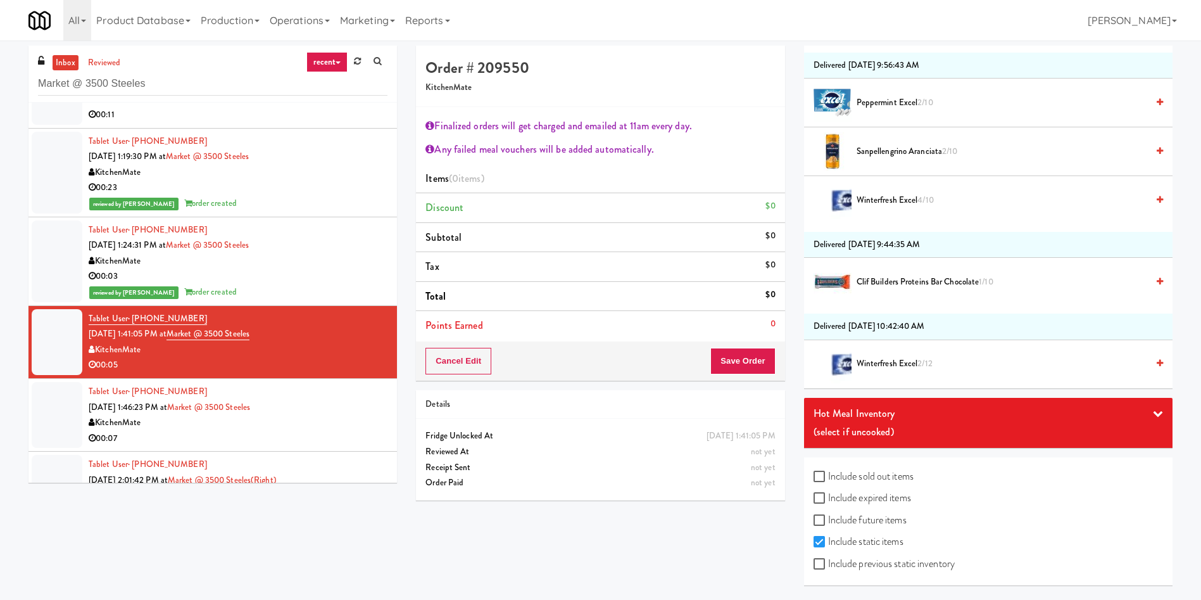
click at [887, 501] on label "Include expired items" at bounding box center [863, 497] width 98 height 19
click at [828, 501] on input "Include expired items" at bounding box center [821, 498] width 15 height 10
checkbox input "true"
click at [885, 475] on label "Include sold out items" at bounding box center [864, 476] width 100 height 19
click at [828, 475] on input "Include sold out items" at bounding box center [821, 477] width 15 height 10
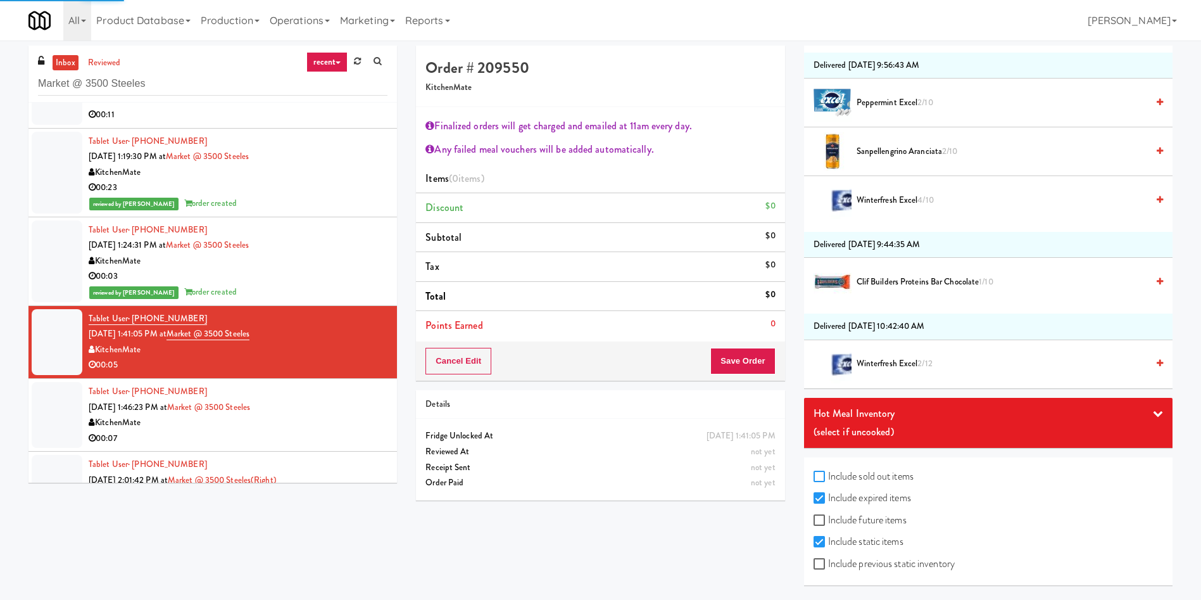
checkbox input "true"
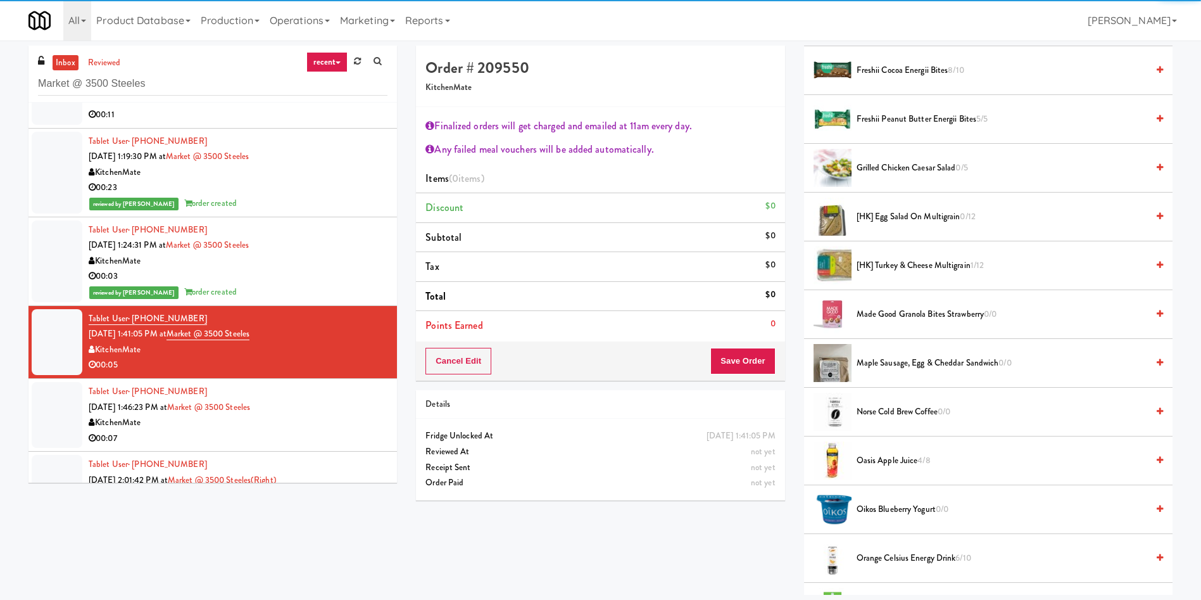
scroll to position [3001, 0]
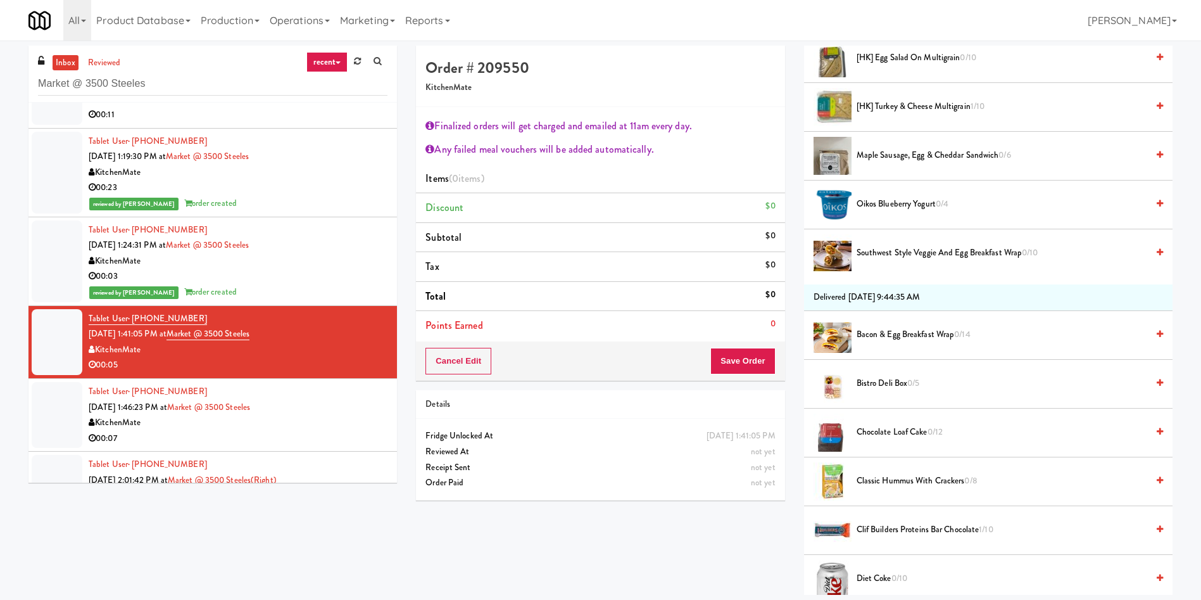
scroll to position [4427, 0]
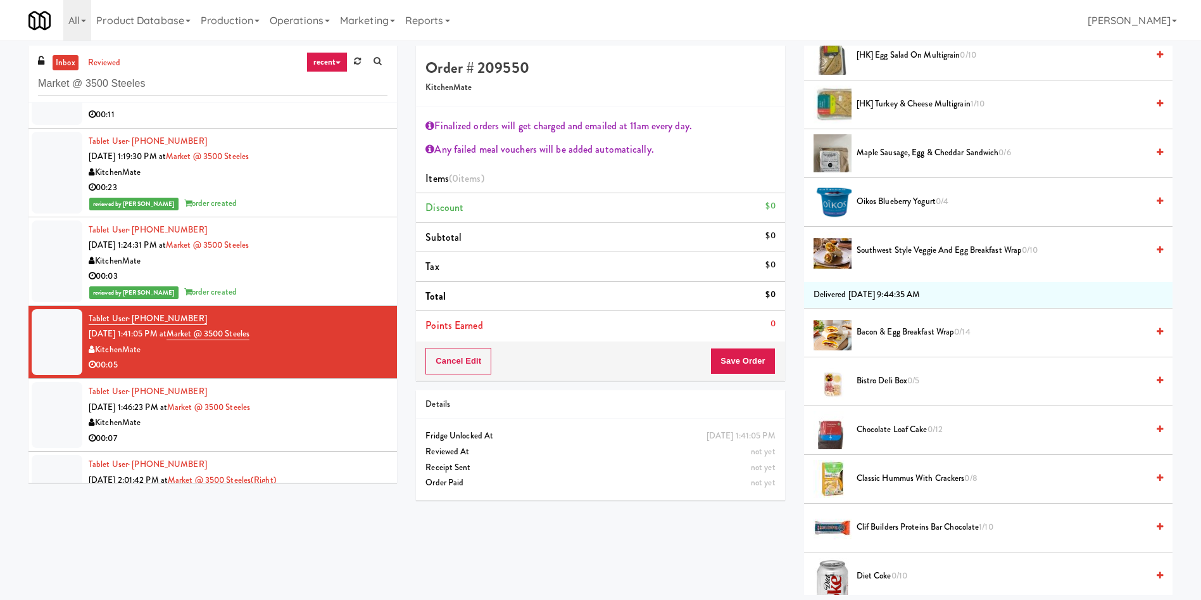
click at [922, 253] on span "Southwest Style Veggie and Egg Breakfast Wrap 0/10" at bounding box center [1002, 251] width 291 height 16
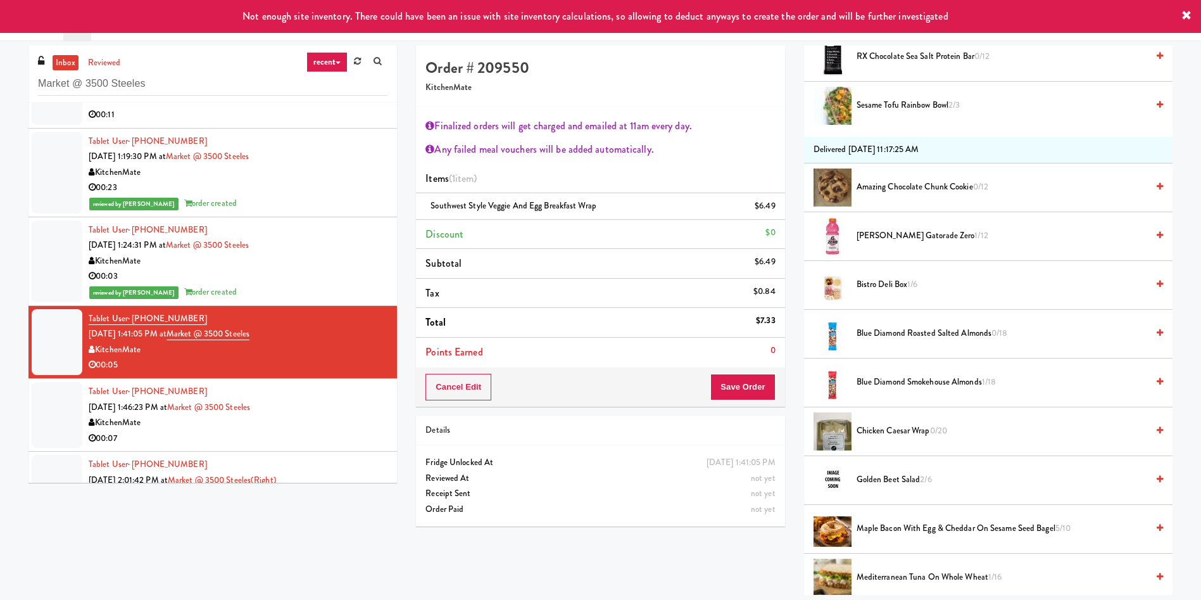
scroll to position [11267, 0]
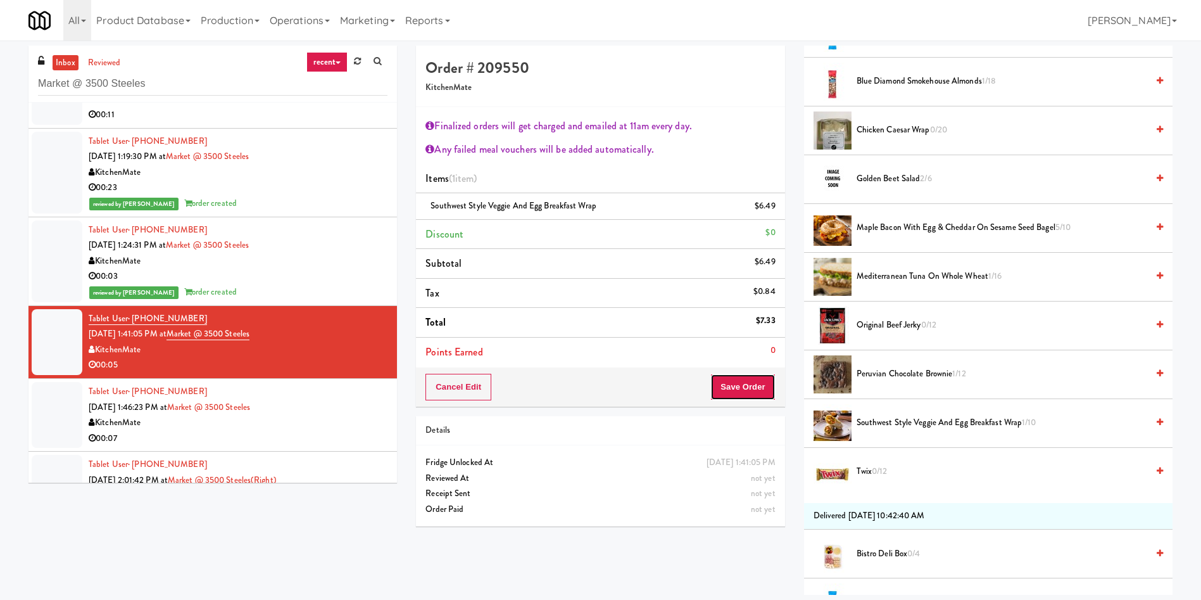
click at [743, 387] on button "Save Order" at bounding box center [743, 387] width 65 height 27
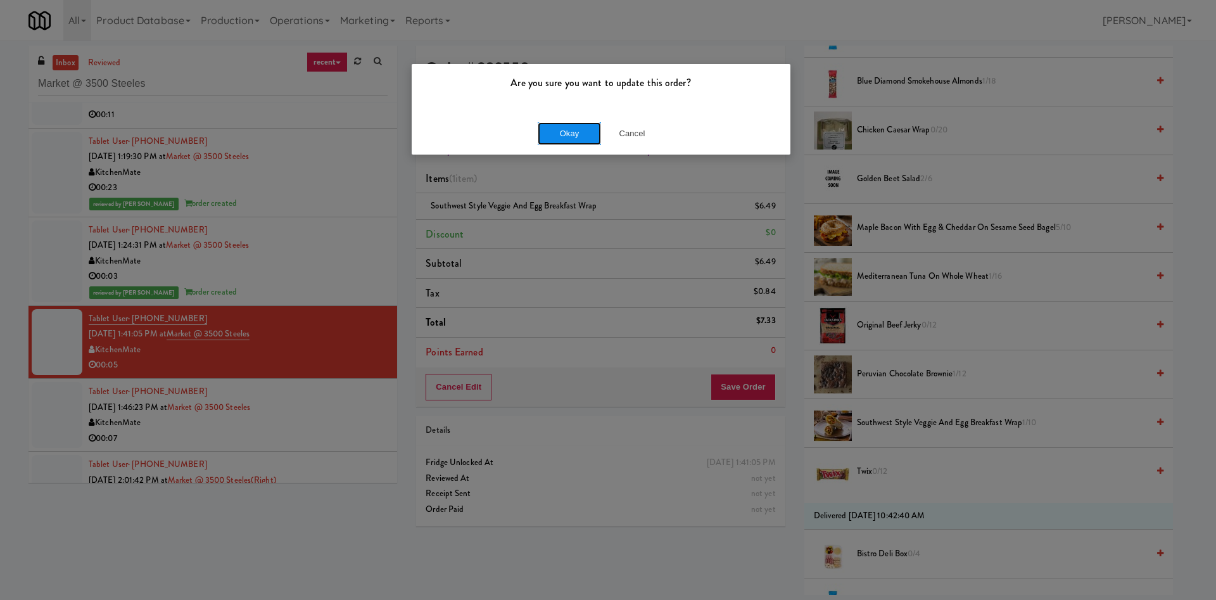
click at [576, 134] on button "Okay" at bounding box center [569, 133] width 63 height 23
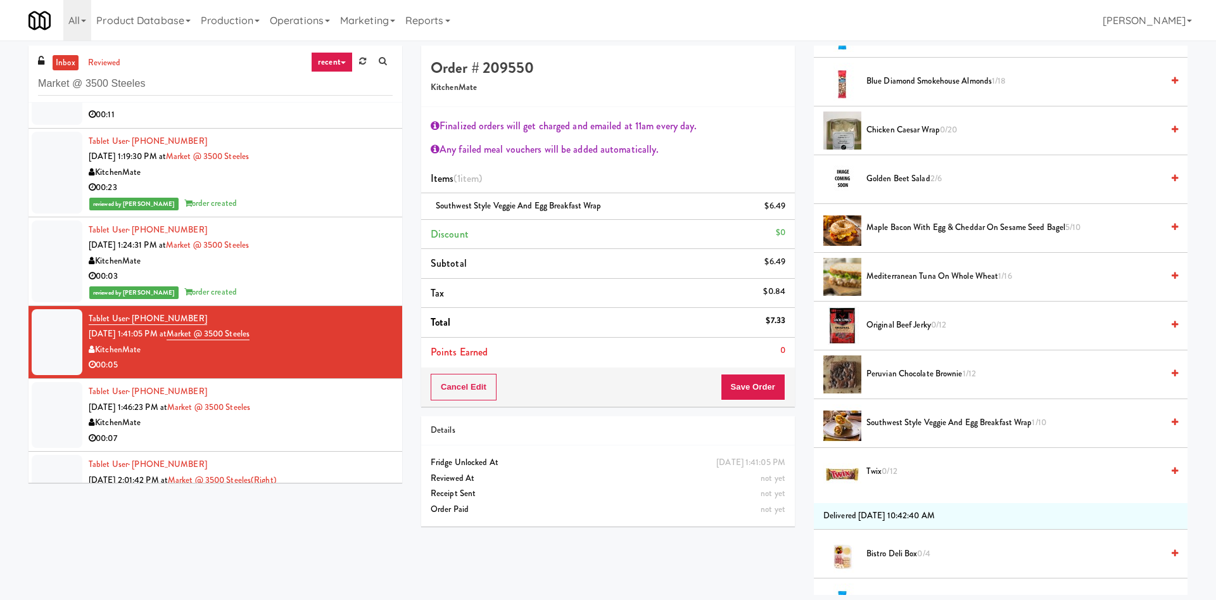
click at [576, 130] on div "Finalized orders will get charged and emailed at 11am every day." at bounding box center [608, 126] width 355 height 19
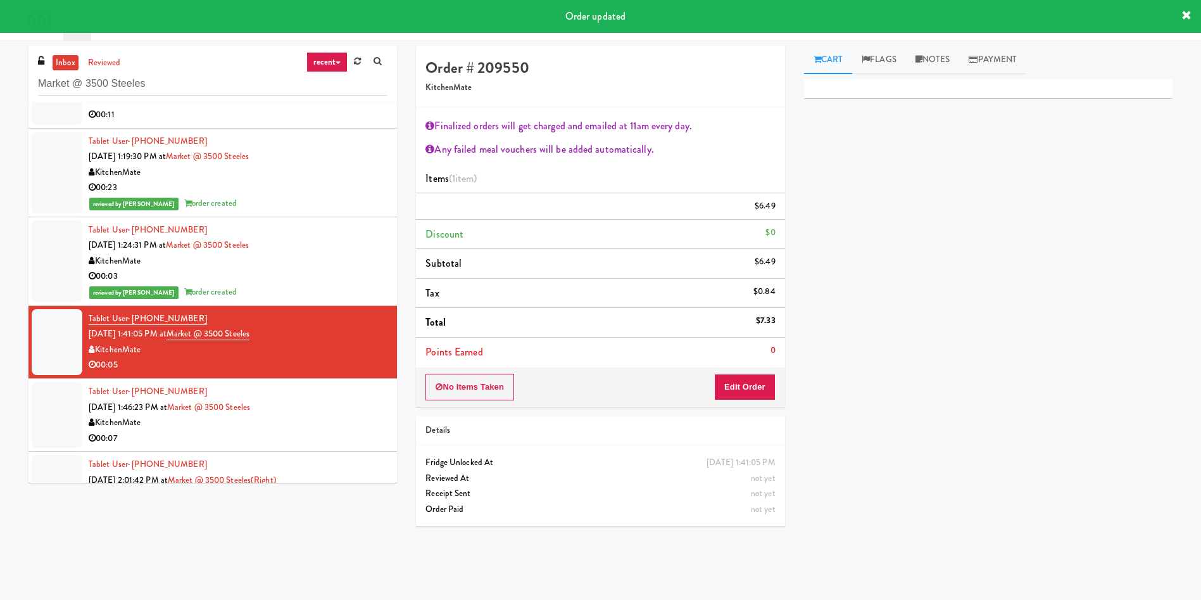
scroll to position [570, 0]
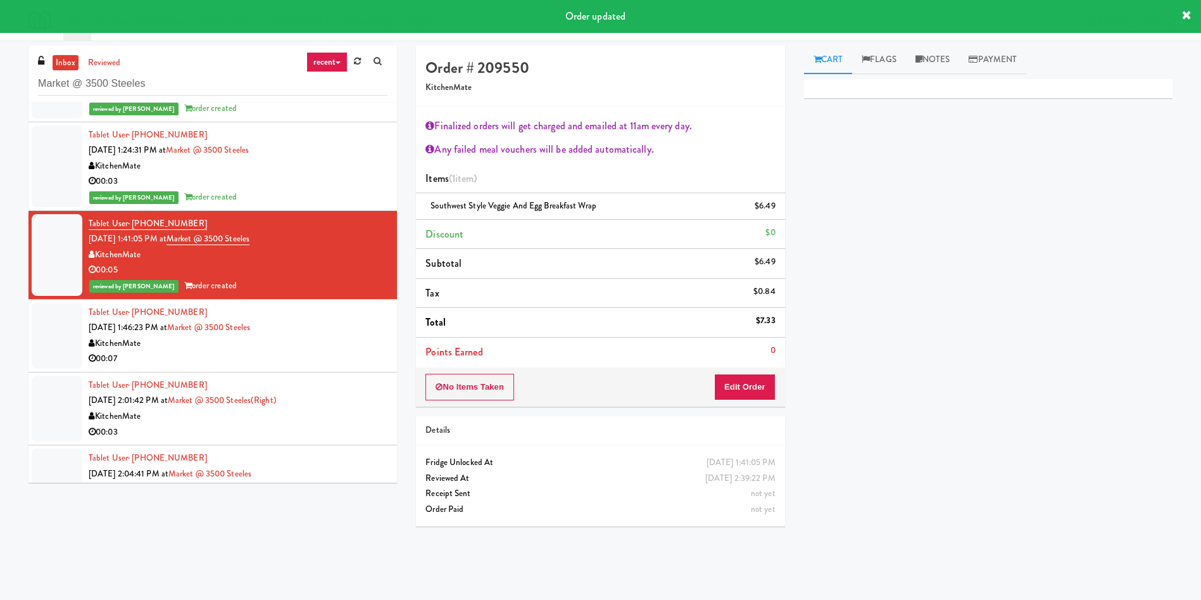
click at [64, 346] on div at bounding box center [57, 336] width 51 height 66
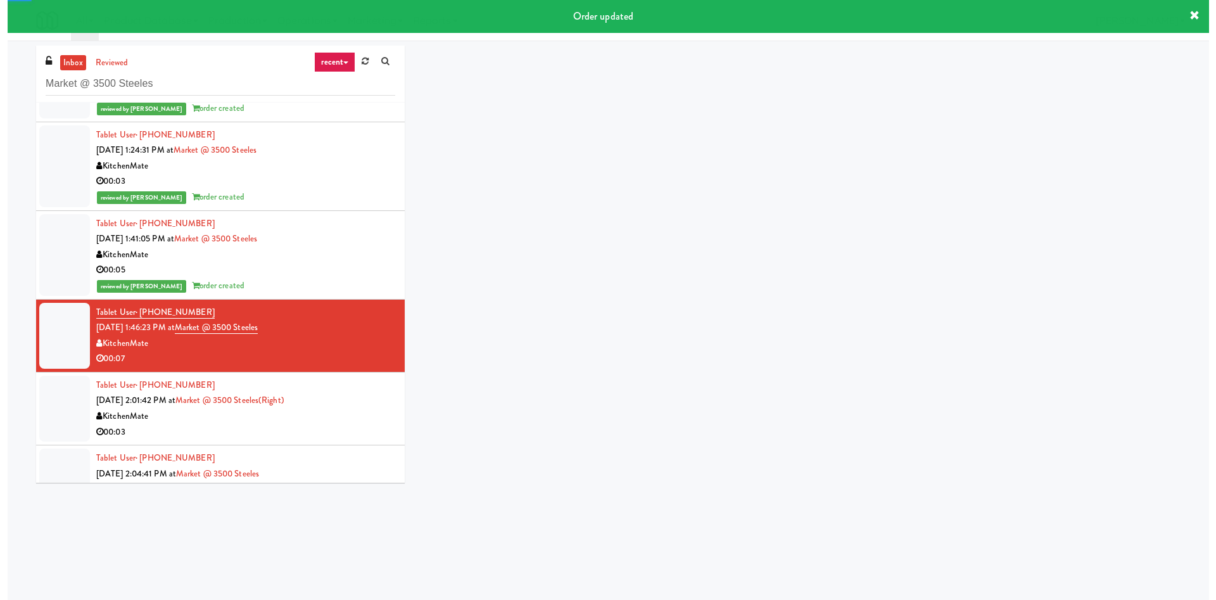
scroll to position [665, 0]
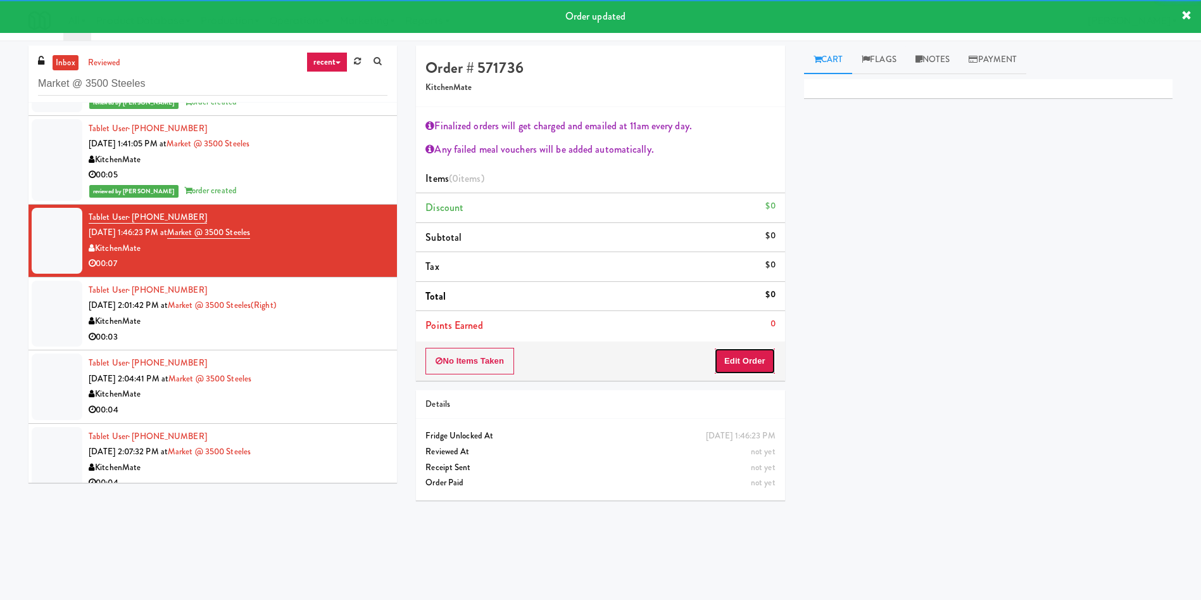
drag, startPoint x: 757, startPoint y: 357, endPoint x: 790, endPoint y: 275, distance: 88.1
click at [757, 357] on button "Edit Order" at bounding box center [744, 361] width 61 height 27
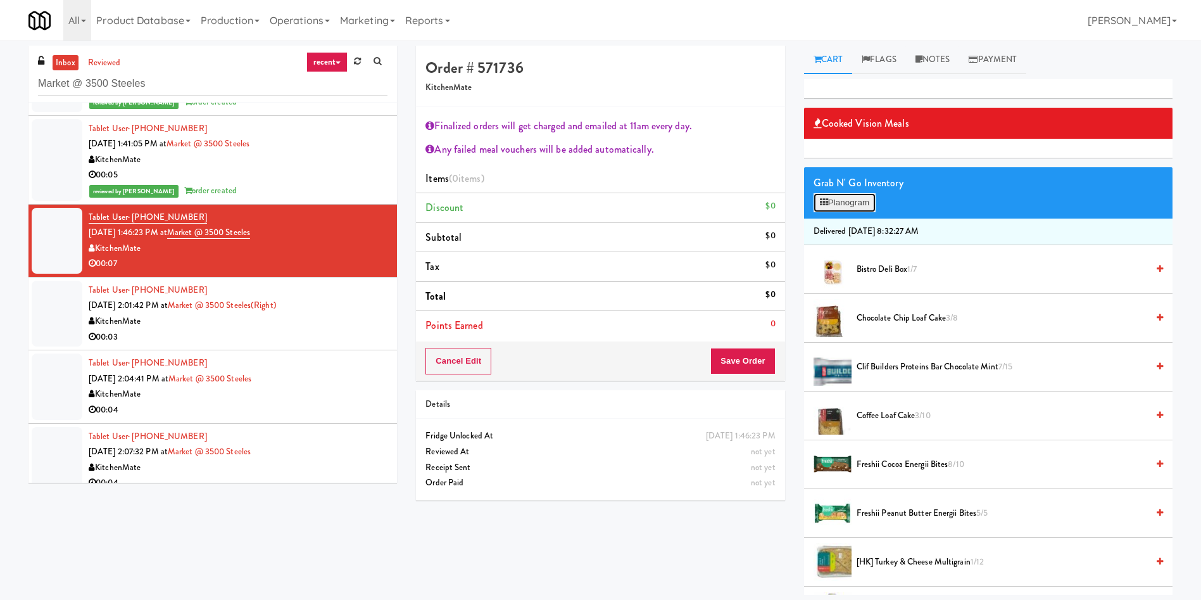
click at [863, 200] on button "Planogram" at bounding box center [845, 202] width 62 height 19
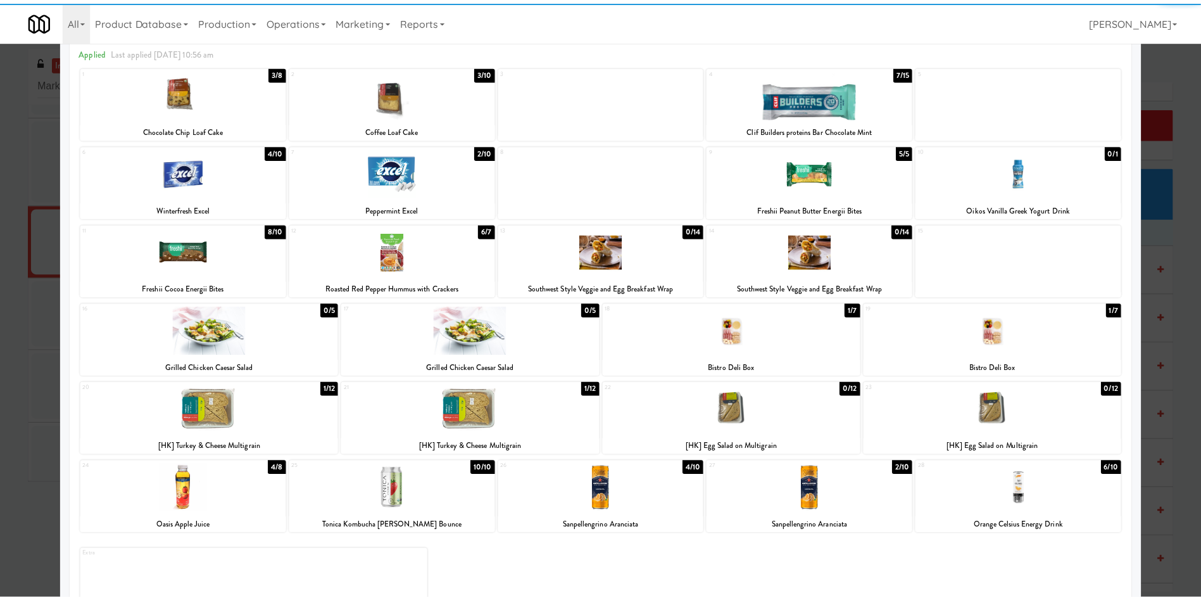
scroll to position [101, 0]
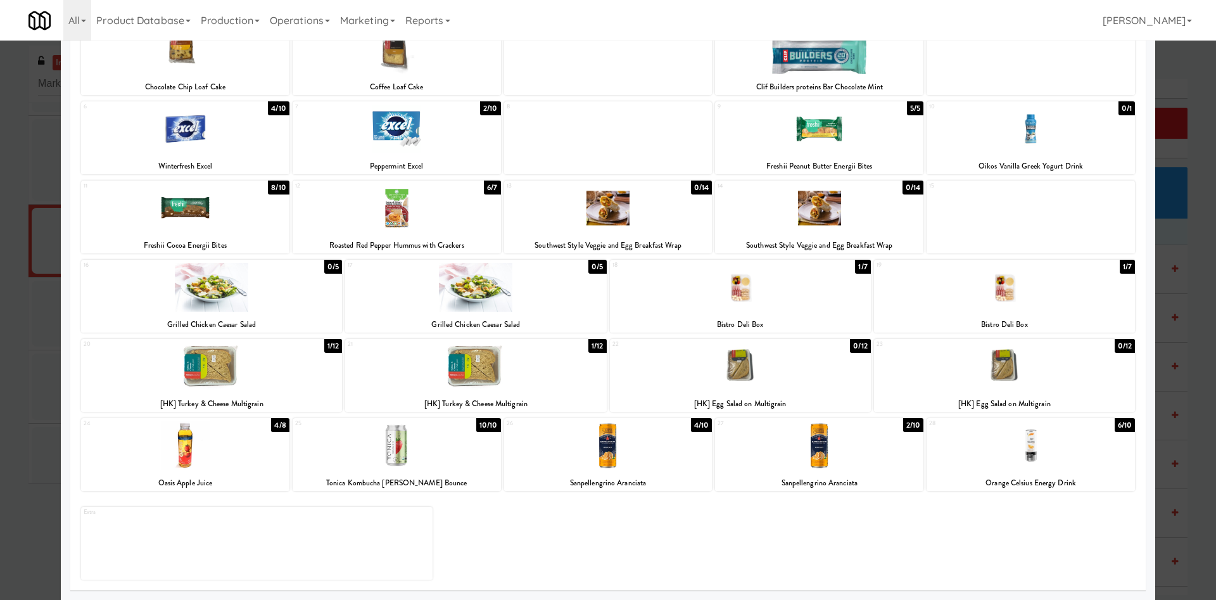
click at [1017, 472] on div "28 6/10 Orange Celsius Energy Drink" at bounding box center [1031, 454] width 208 height 73
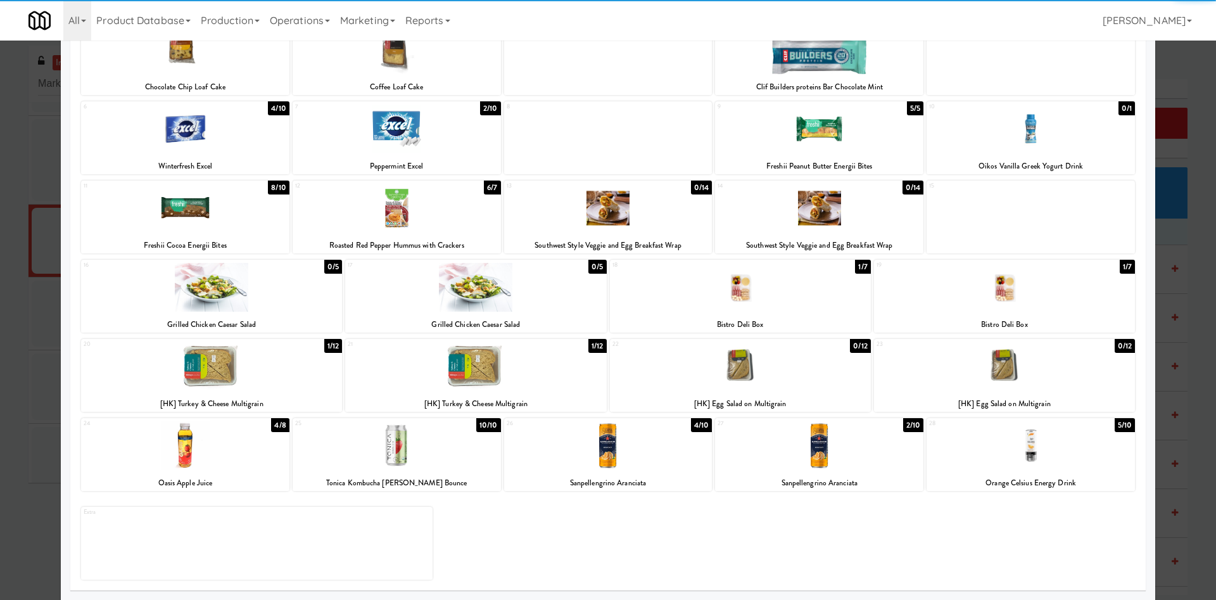
click at [1164, 87] on div at bounding box center [608, 300] width 1216 height 600
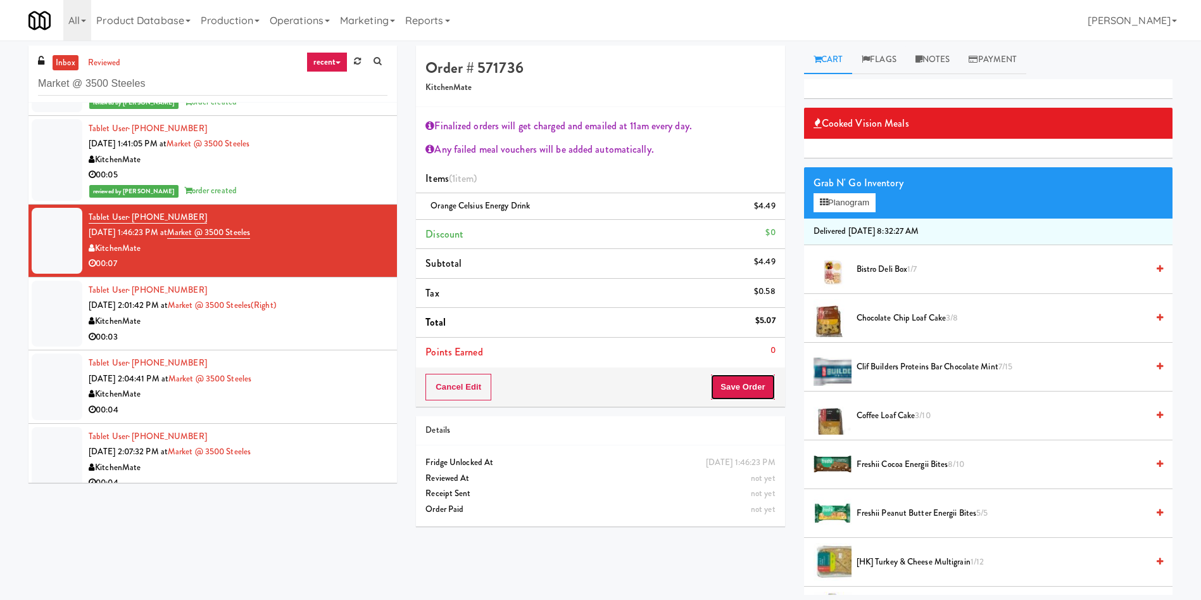
click at [736, 381] on button "Save Order" at bounding box center [743, 387] width 65 height 27
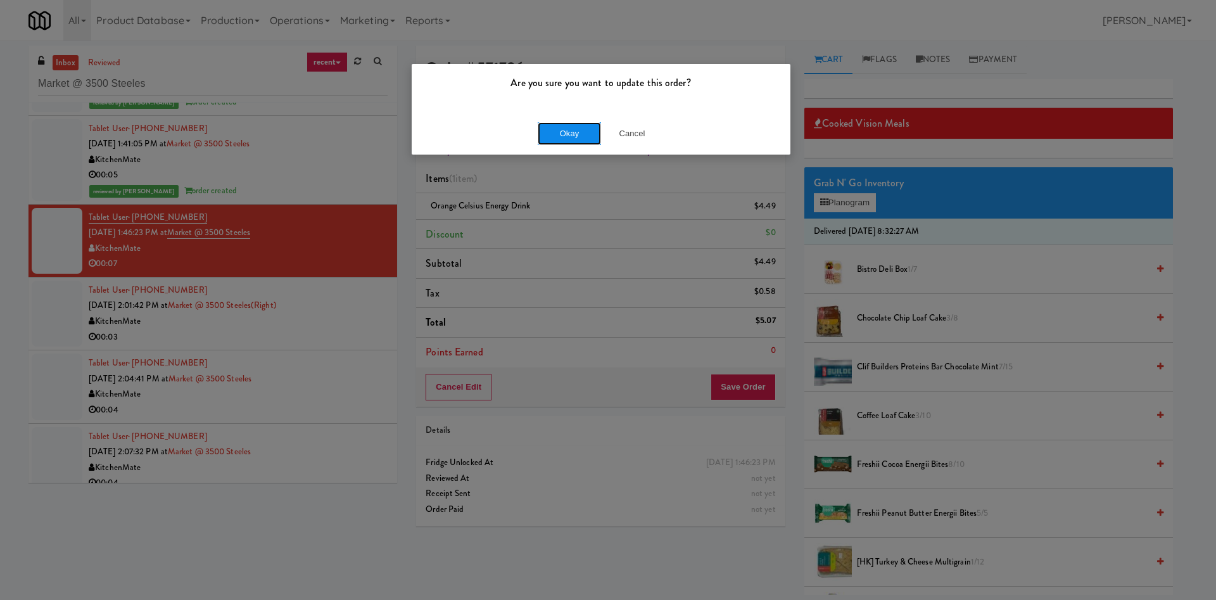
click at [577, 137] on button "Okay" at bounding box center [569, 133] width 63 height 23
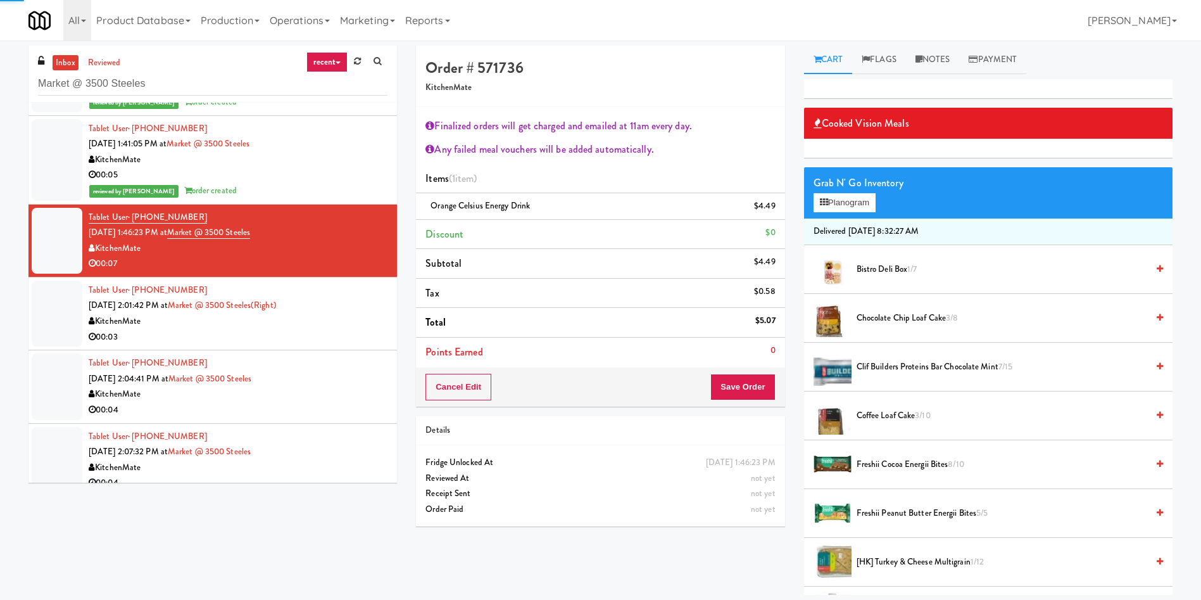
scroll to position [751, 0]
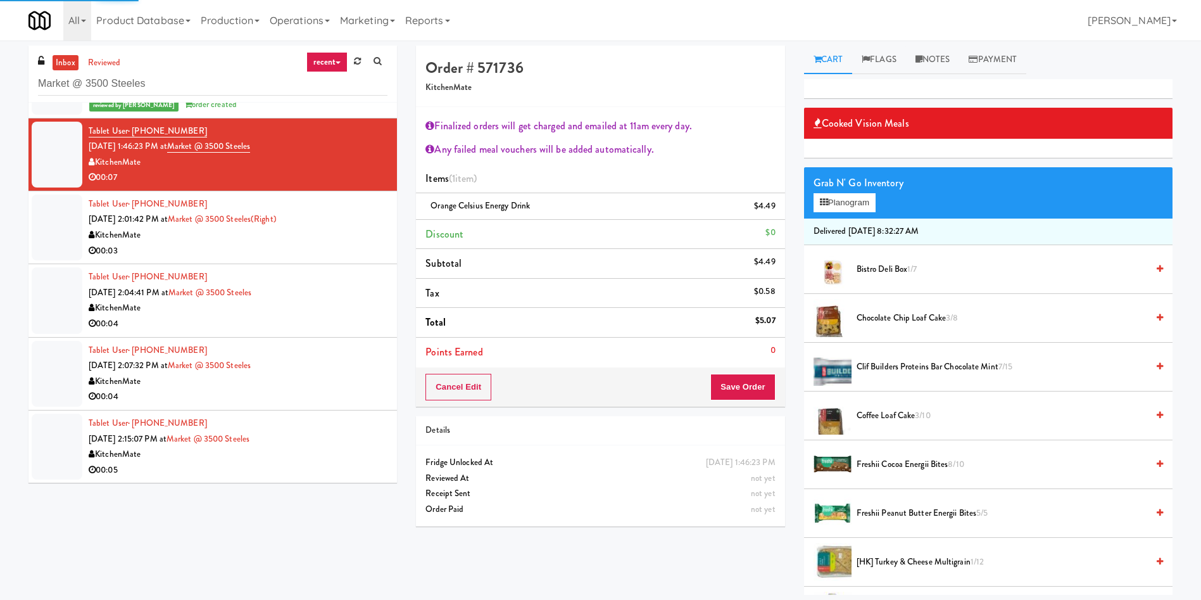
click at [48, 300] on div at bounding box center [57, 300] width 51 height 66
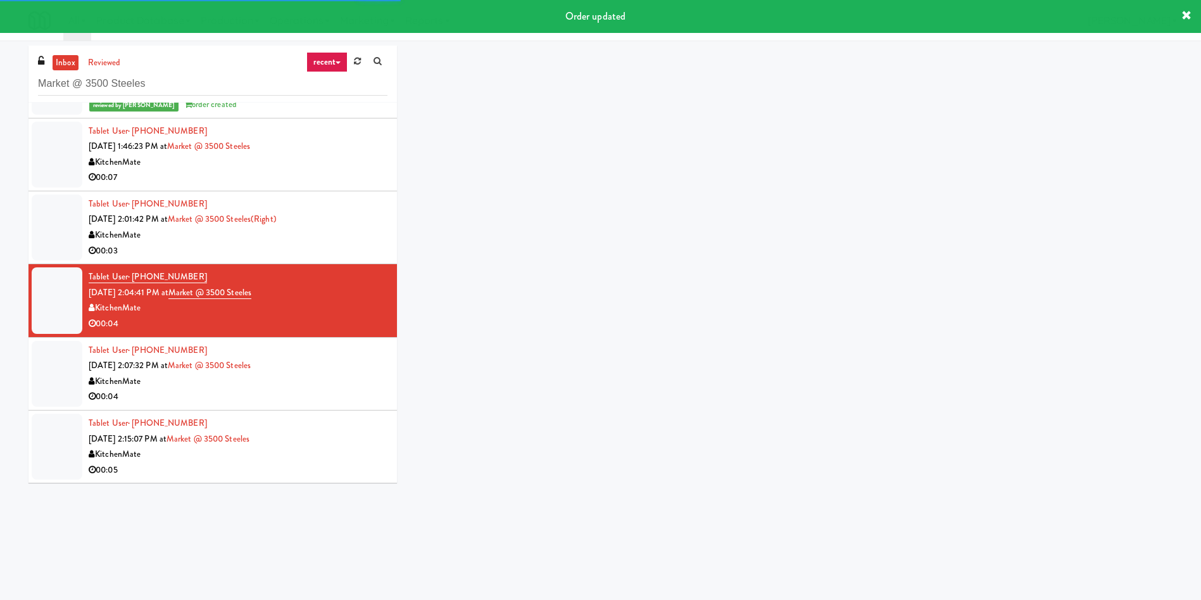
scroll to position [41, 0]
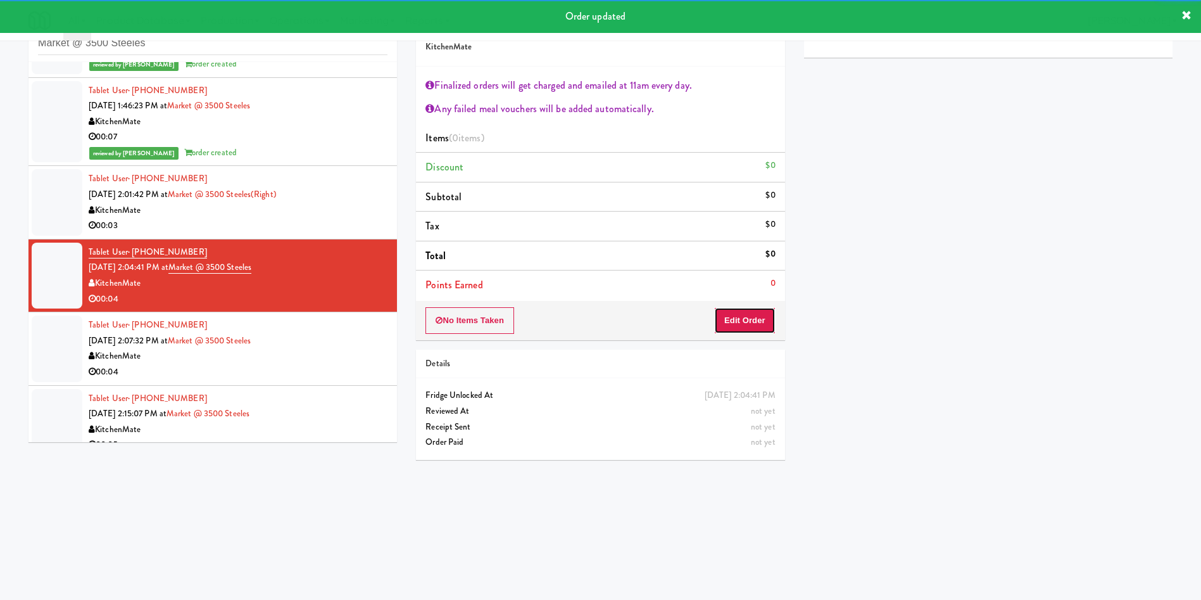
click at [750, 326] on button "Edit Order" at bounding box center [744, 320] width 61 height 27
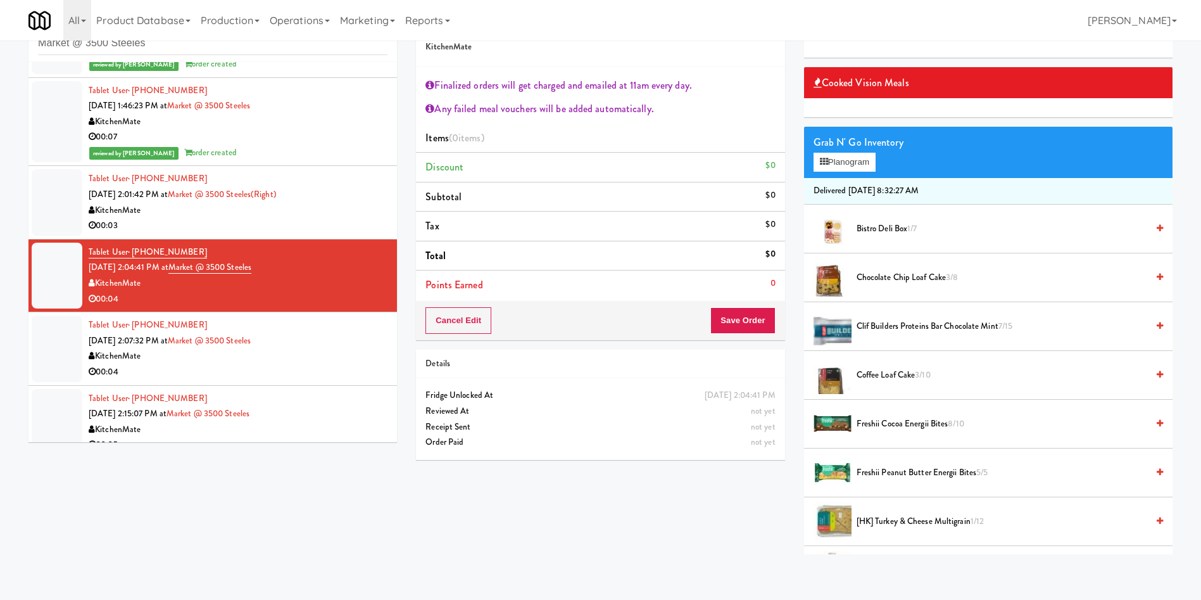
click at [901, 236] on span "Bistro Deli Box 1/7" at bounding box center [1002, 229] width 291 height 16
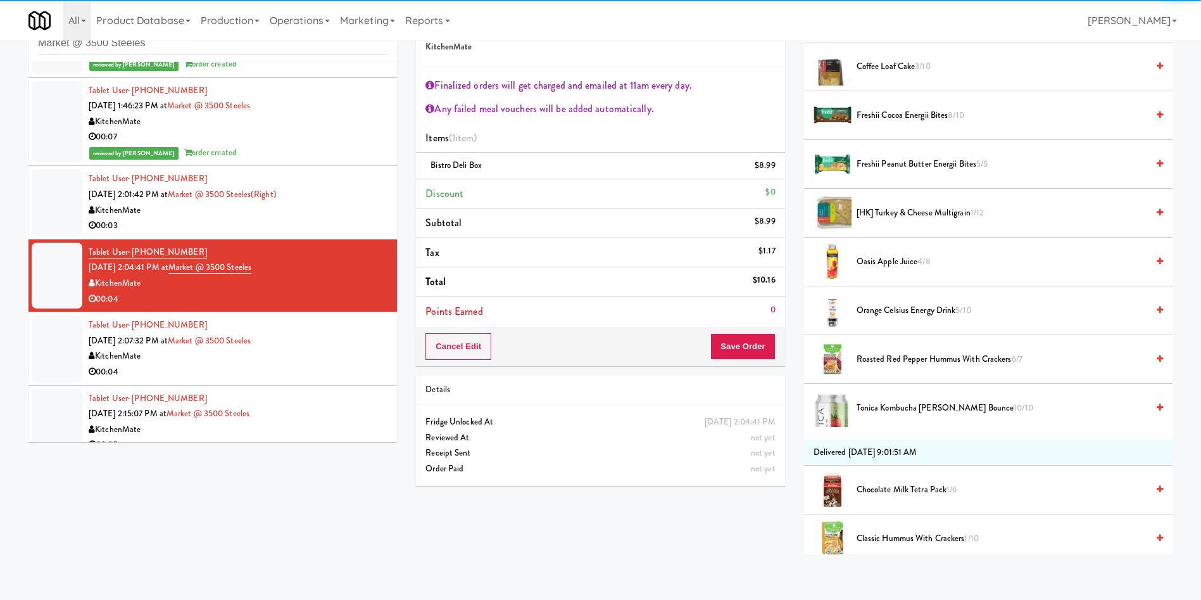
scroll to position [475, 0]
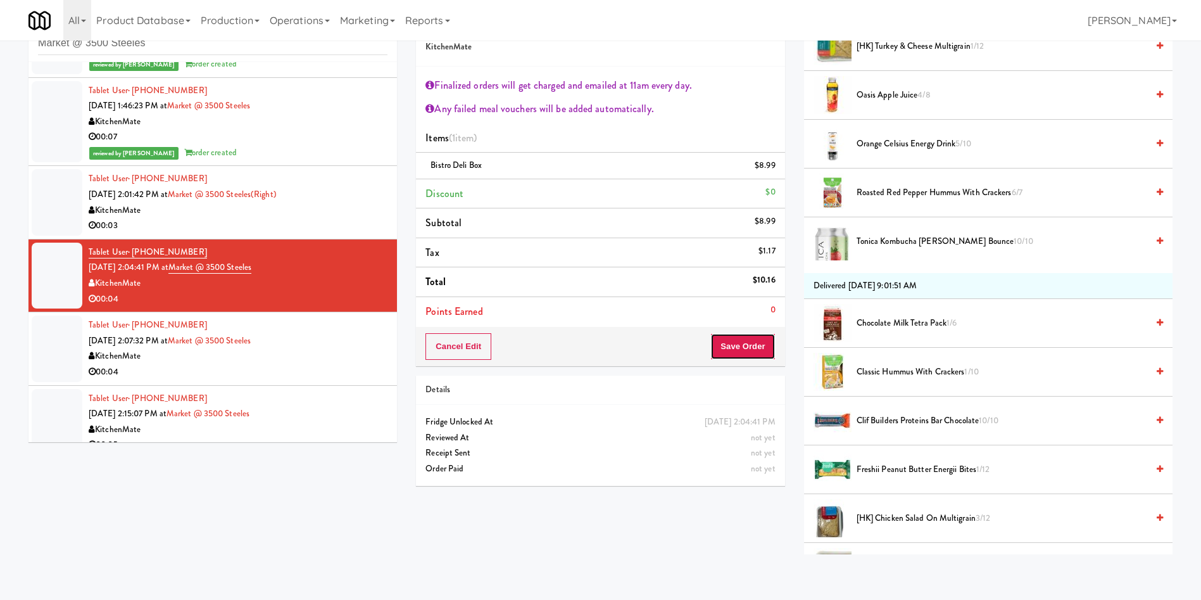
click at [768, 357] on button "Save Order" at bounding box center [743, 346] width 65 height 27
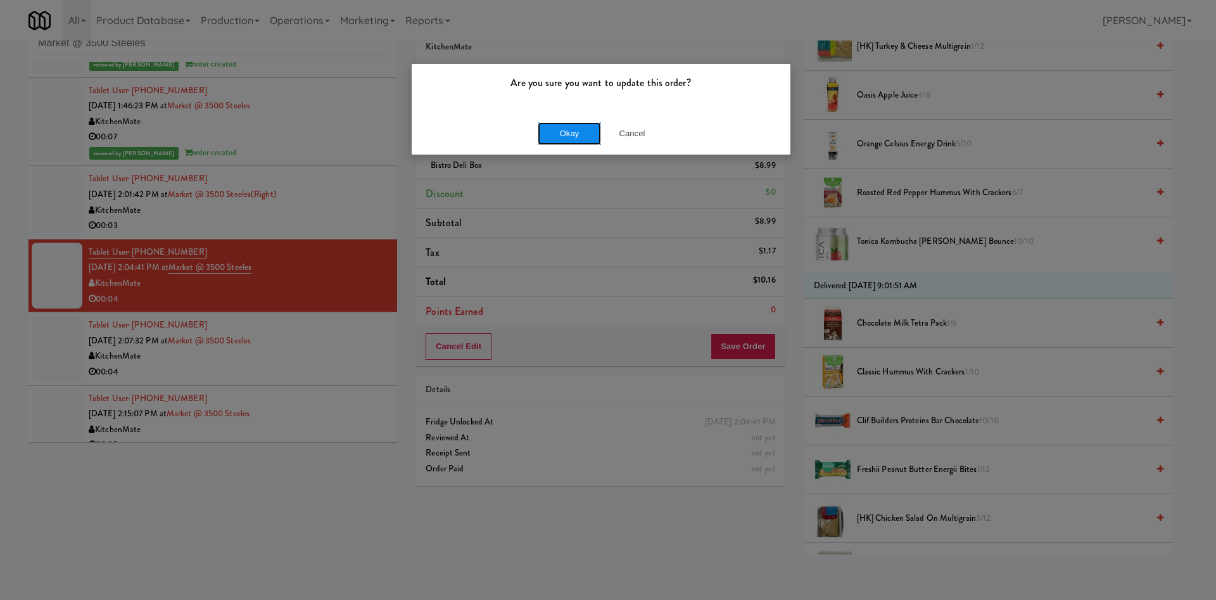
click at [571, 125] on button "Okay" at bounding box center [569, 133] width 63 height 23
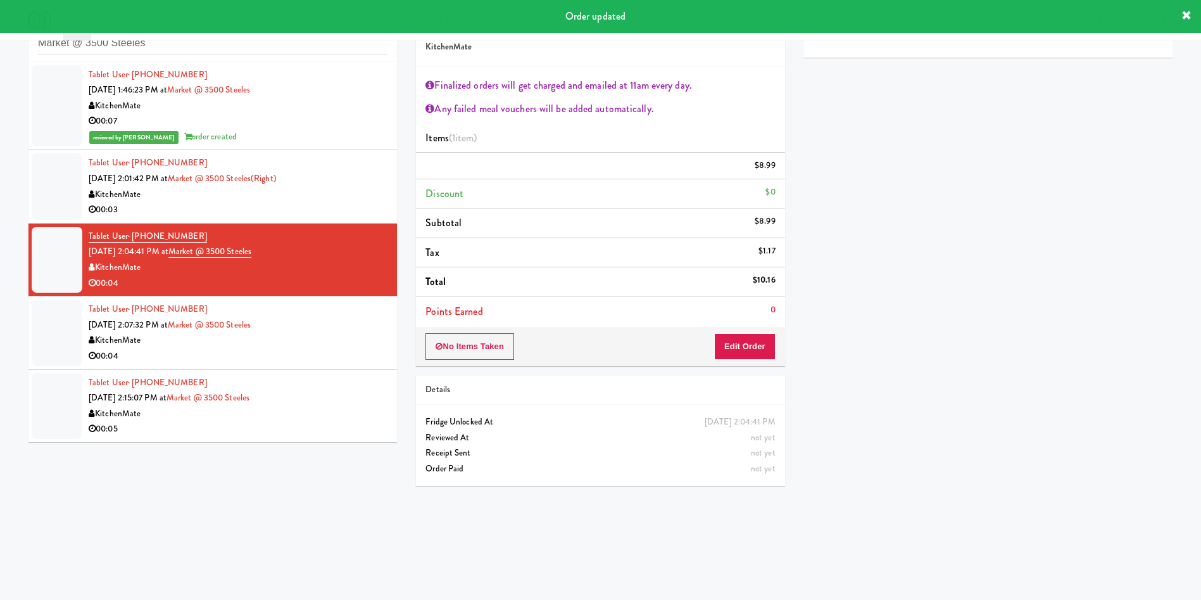
scroll to position [0, 0]
drag, startPoint x: 70, startPoint y: 332, endPoint x: 118, endPoint y: 331, distance: 48.1
click at [70, 332] on div at bounding box center [57, 333] width 51 height 66
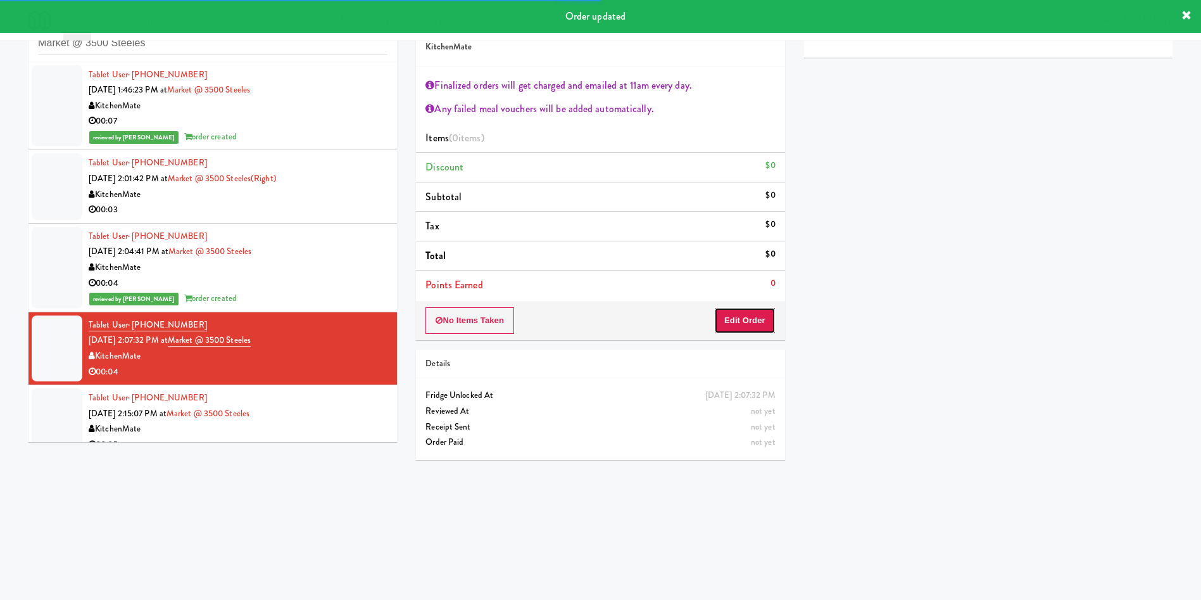
click at [770, 322] on button "Edit Order" at bounding box center [744, 320] width 61 height 27
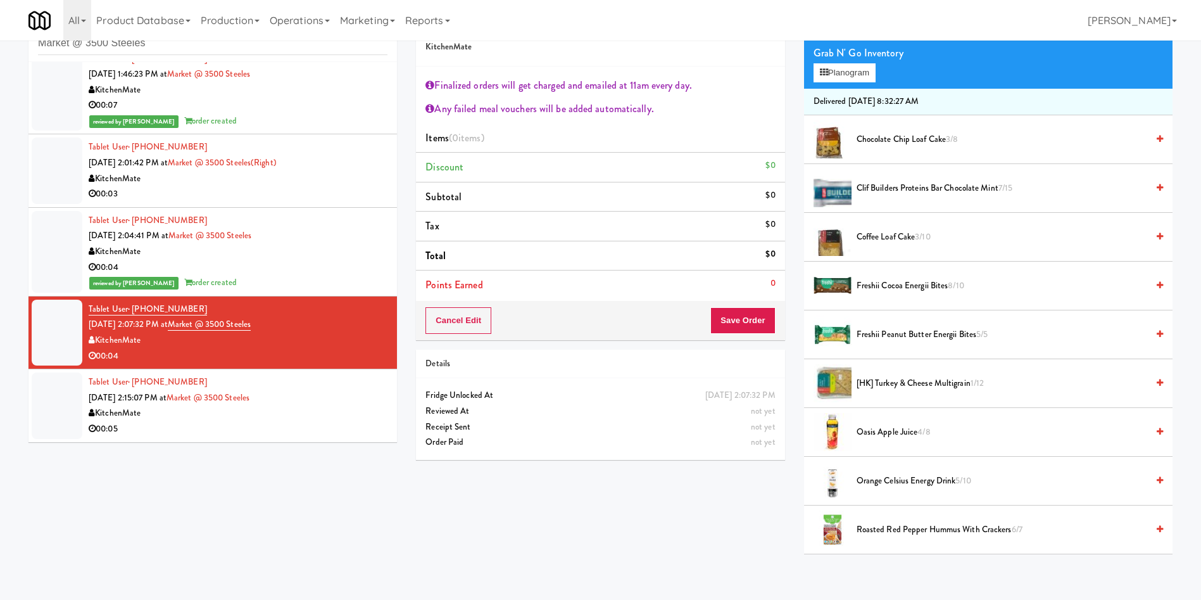
scroll to position [190, 0]
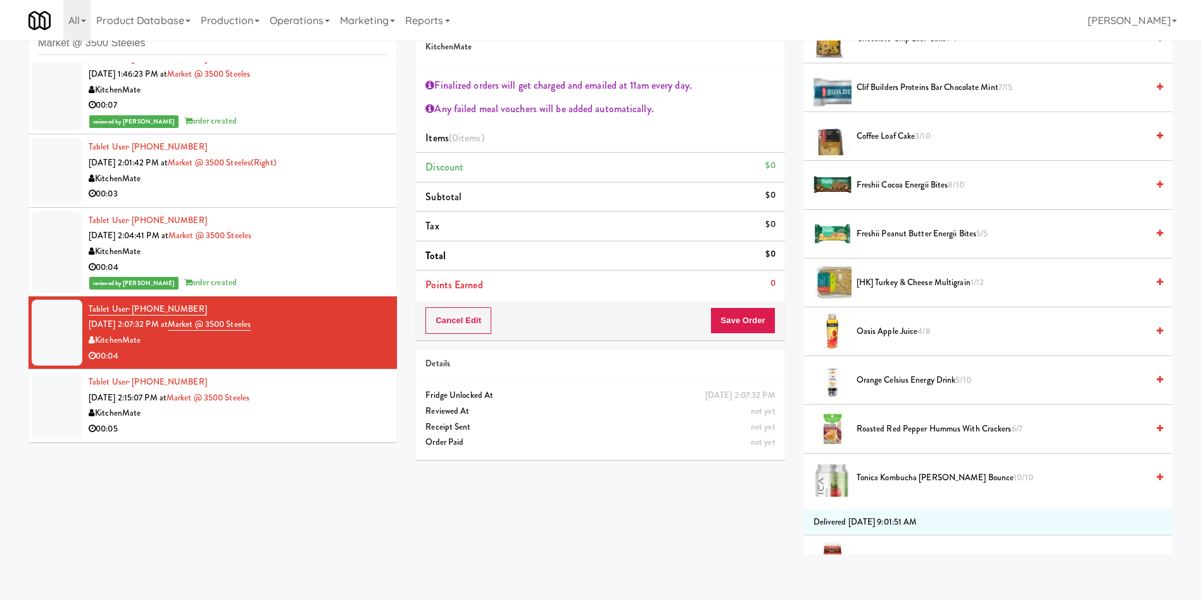
click at [914, 130] on span "Coffee Loaf Cake 3/10" at bounding box center [1002, 137] width 291 height 16
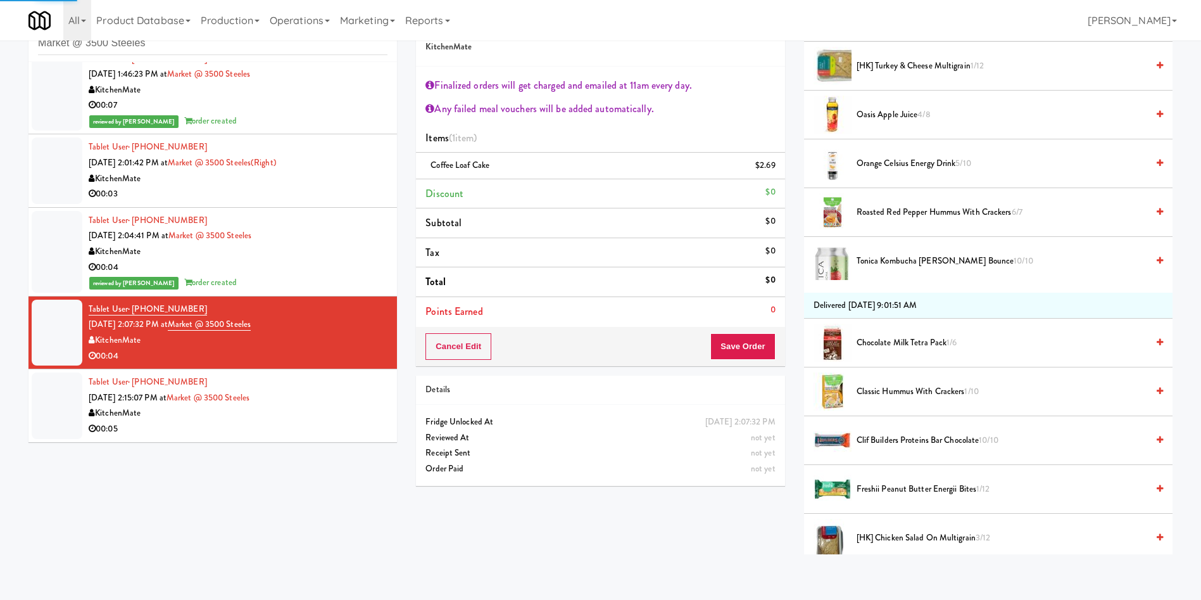
scroll to position [475, 0]
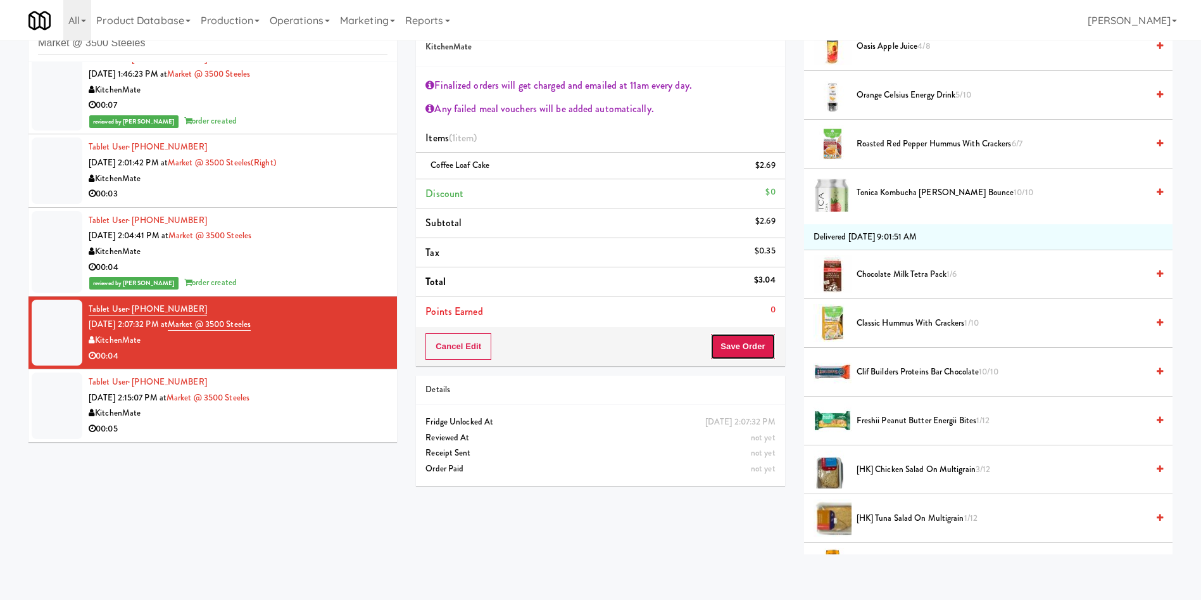
click at [745, 339] on button "Save Order" at bounding box center [743, 346] width 65 height 27
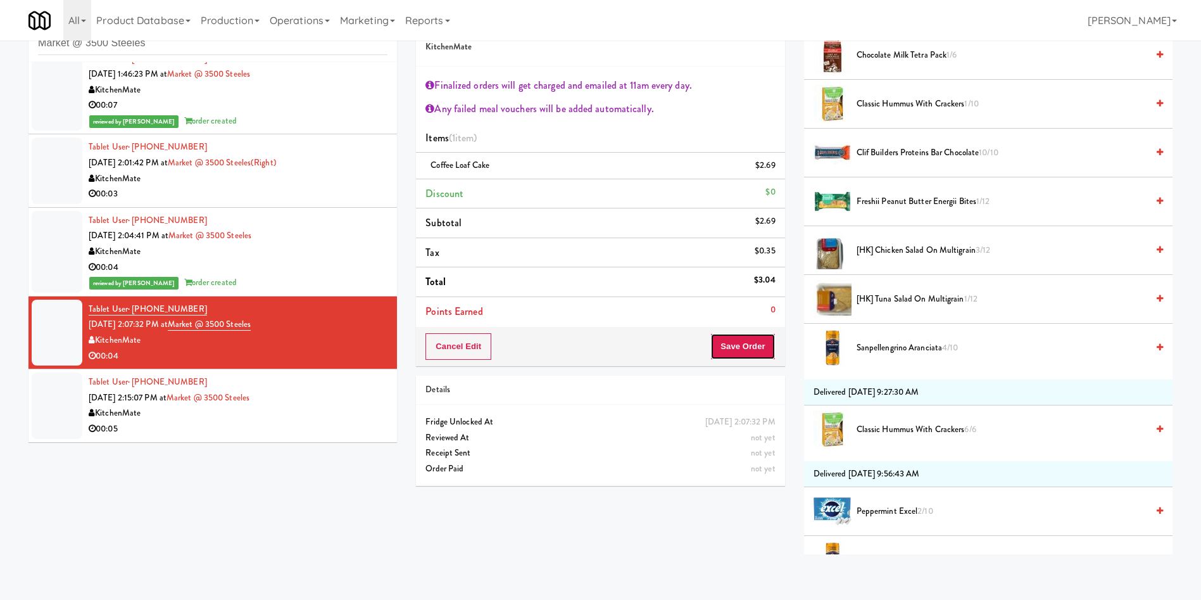
scroll to position [760, 0]
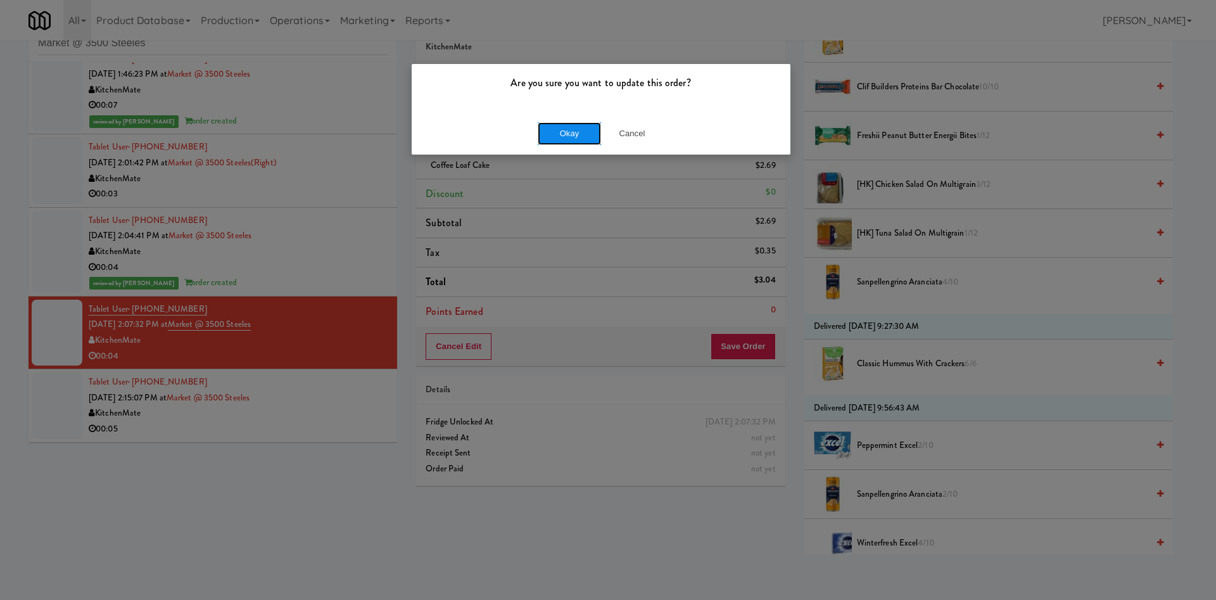
click at [576, 130] on button "Okay" at bounding box center [569, 133] width 63 height 23
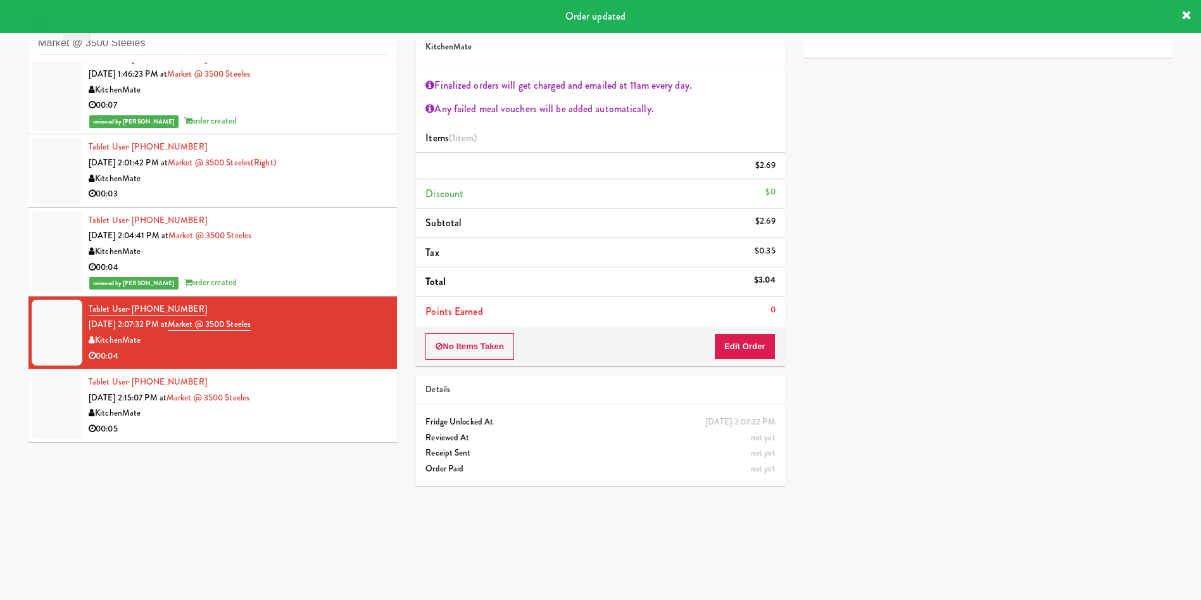
scroll to position [0, 0]
click at [43, 400] on div at bounding box center [57, 405] width 51 height 66
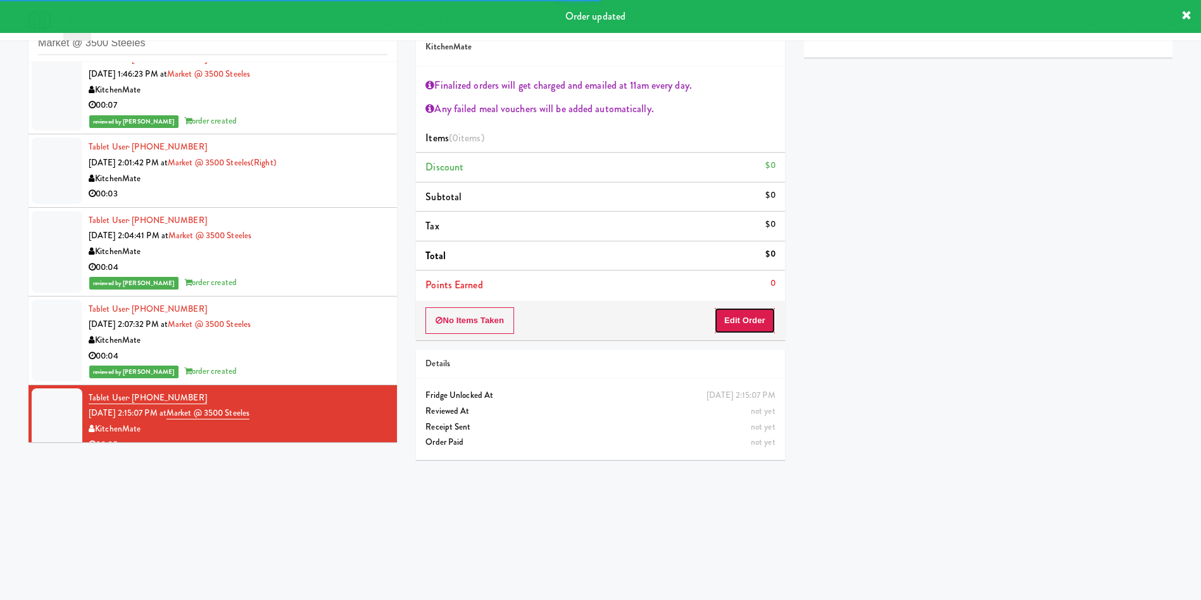
click at [754, 315] on button "Edit Order" at bounding box center [744, 320] width 61 height 27
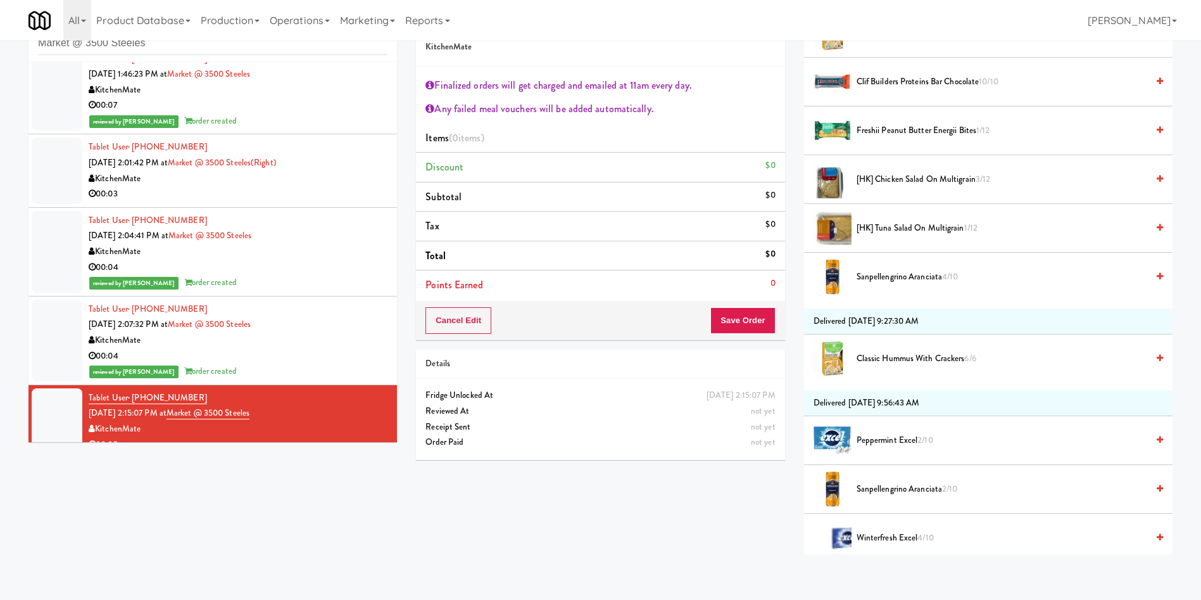
scroll to position [855, 0]
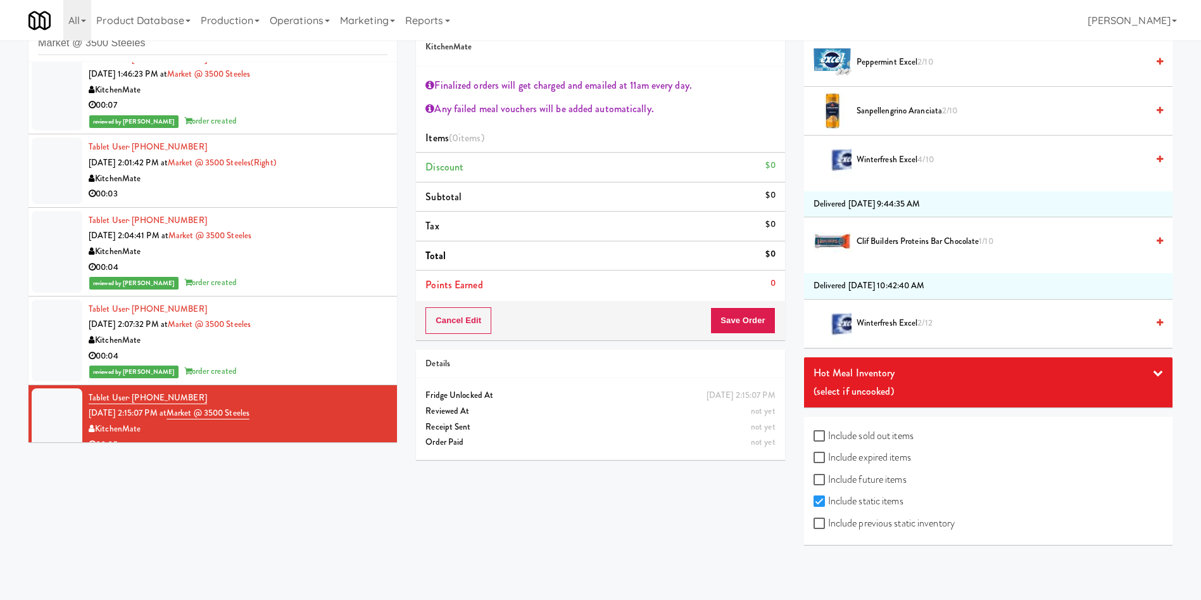
drag, startPoint x: 889, startPoint y: 431, endPoint x: 906, endPoint y: 336, distance: 96.5
click at [889, 431] on label "Include sold out items" at bounding box center [864, 435] width 100 height 19
click at [828, 431] on input "Include sold out items" at bounding box center [821, 436] width 15 height 10
checkbox input "true"
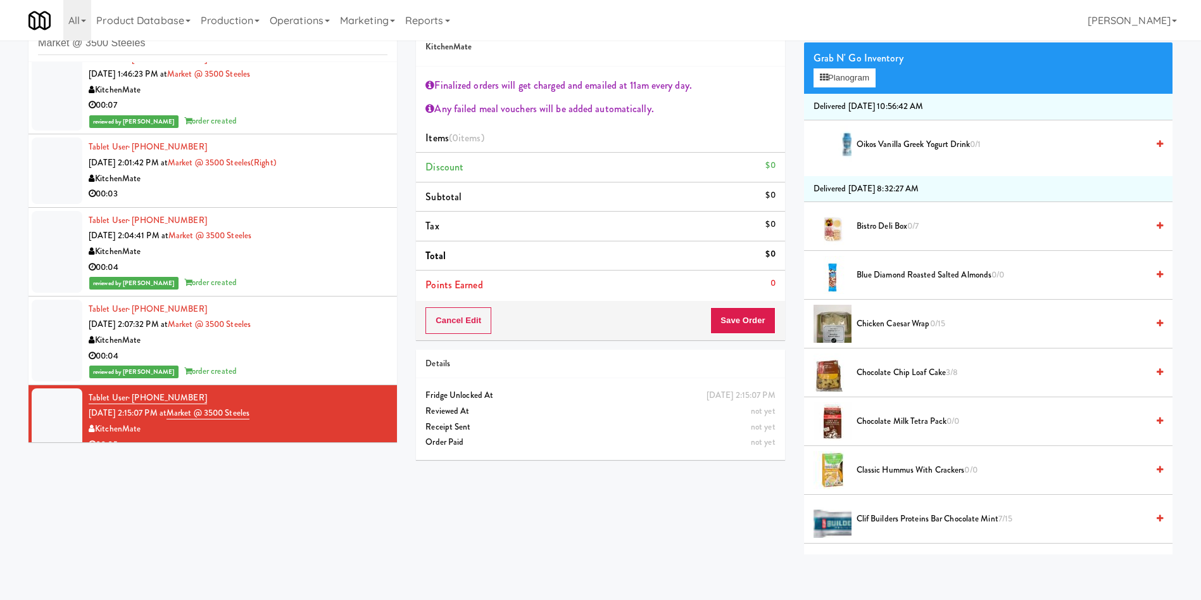
scroll to position [0, 0]
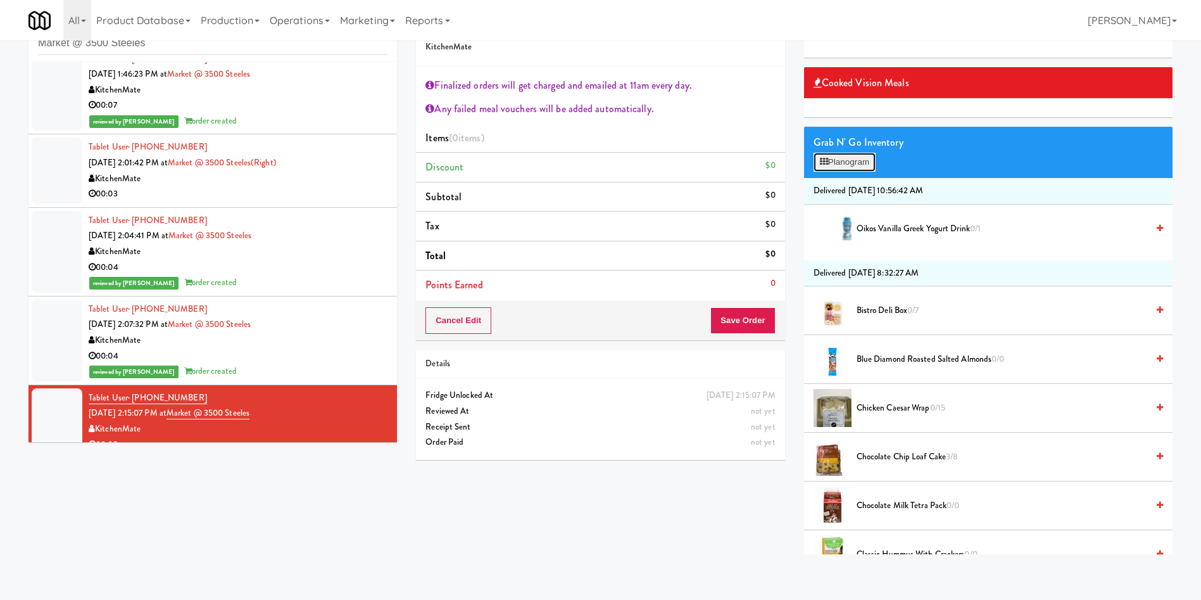
click at [840, 167] on button "Planogram" at bounding box center [845, 162] width 62 height 19
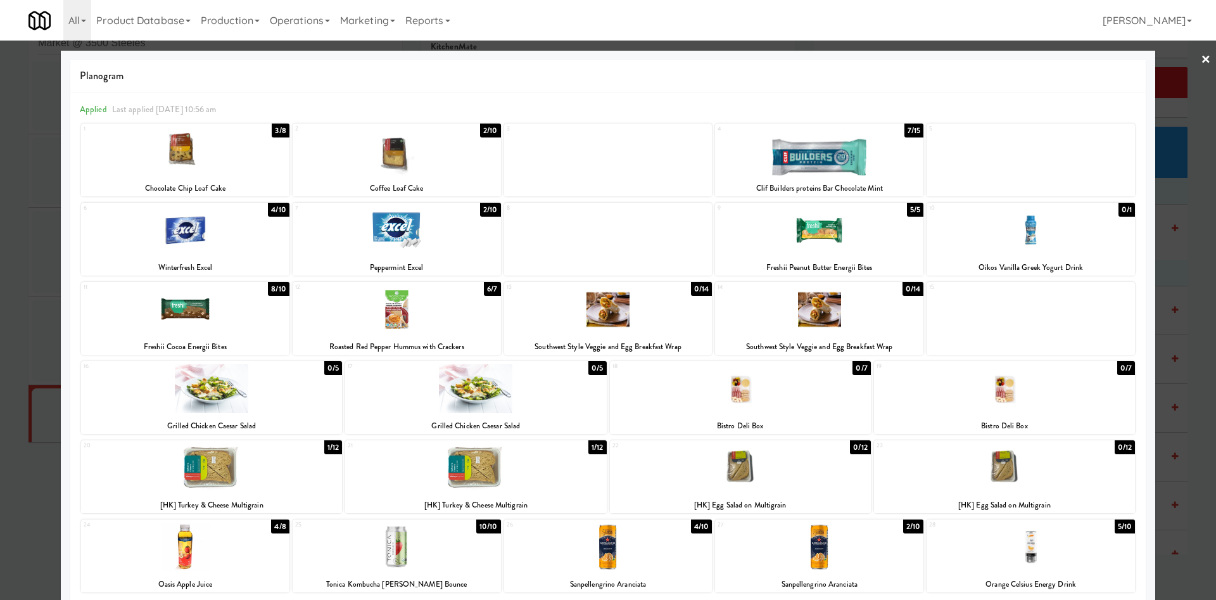
click at [409, 313] on div at bounding box center [397, 309] width 208 height 49
click at [1179, 104] on div at bounding box center [608, 300] width 1216 height 600
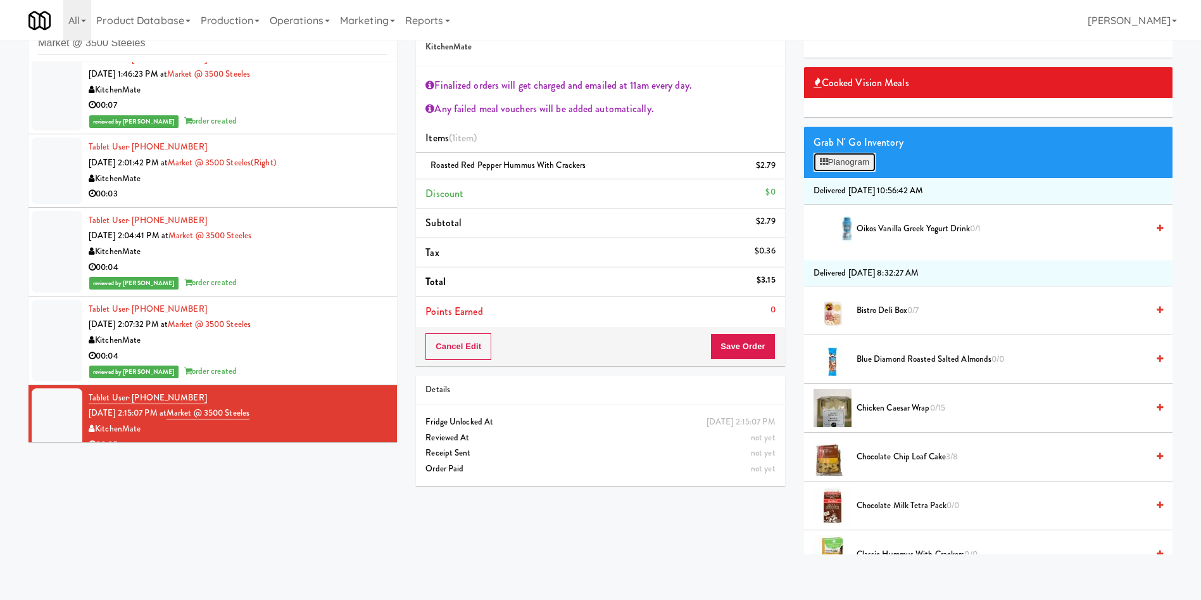
click at [834, 160] on button "Planogram" at bounding box center [845, 162] width 62 height 19
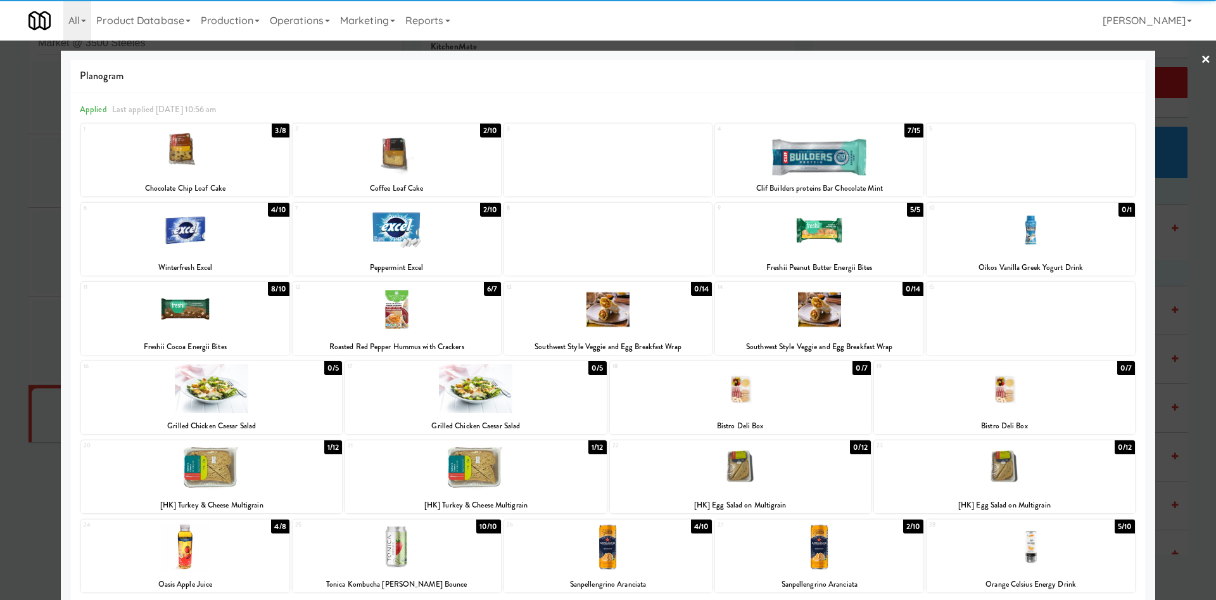
click at [182, 320] on div at bounding box center [185, 309] width 208 height 49
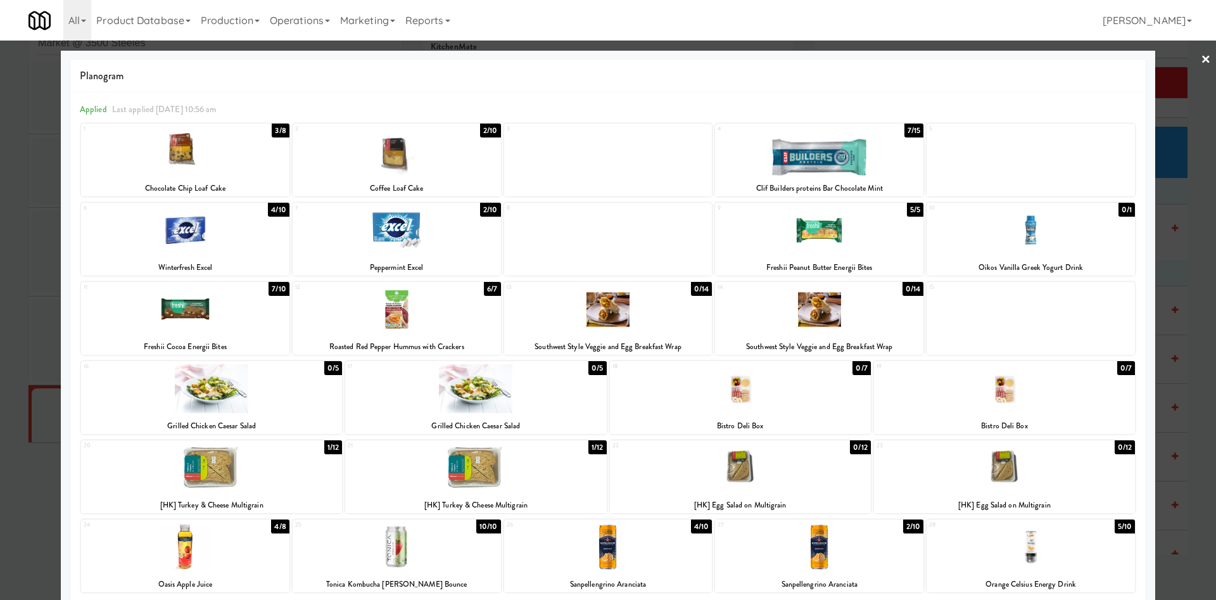
click at [1167, 91] on div at bounding box center [608, 300] width 1216 height 600
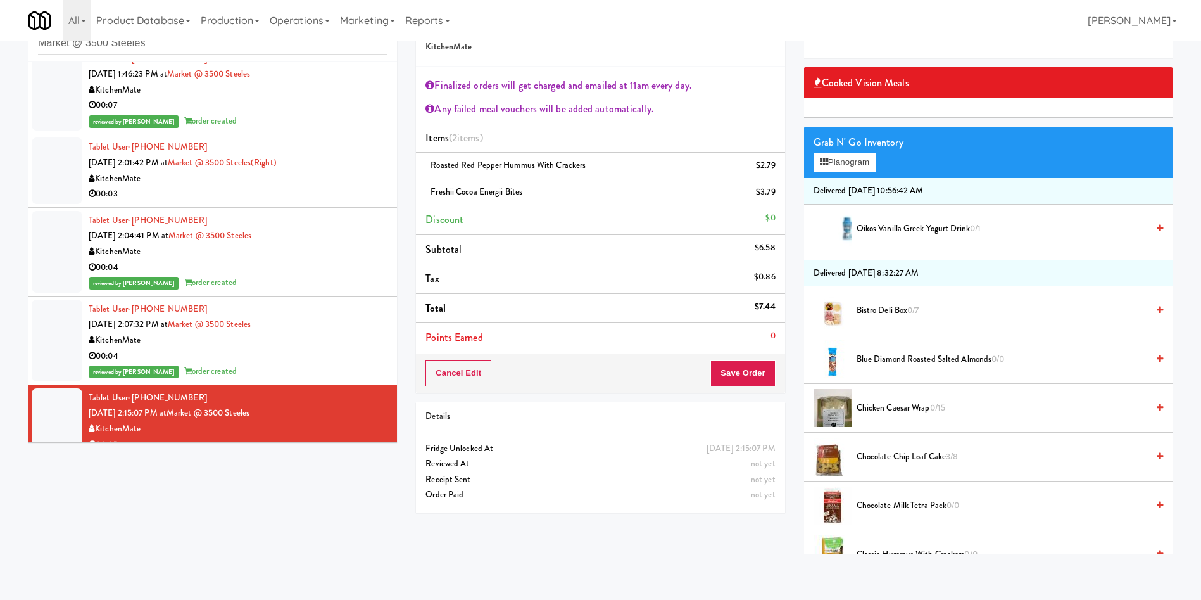
click at [782, 371] on div "Cancel Edit Save Order" at bounding box center [600, 372] width 369 height 39
click at [768, 372] on button "Save Order" at bounding box center [743, 373] width 65 height 27
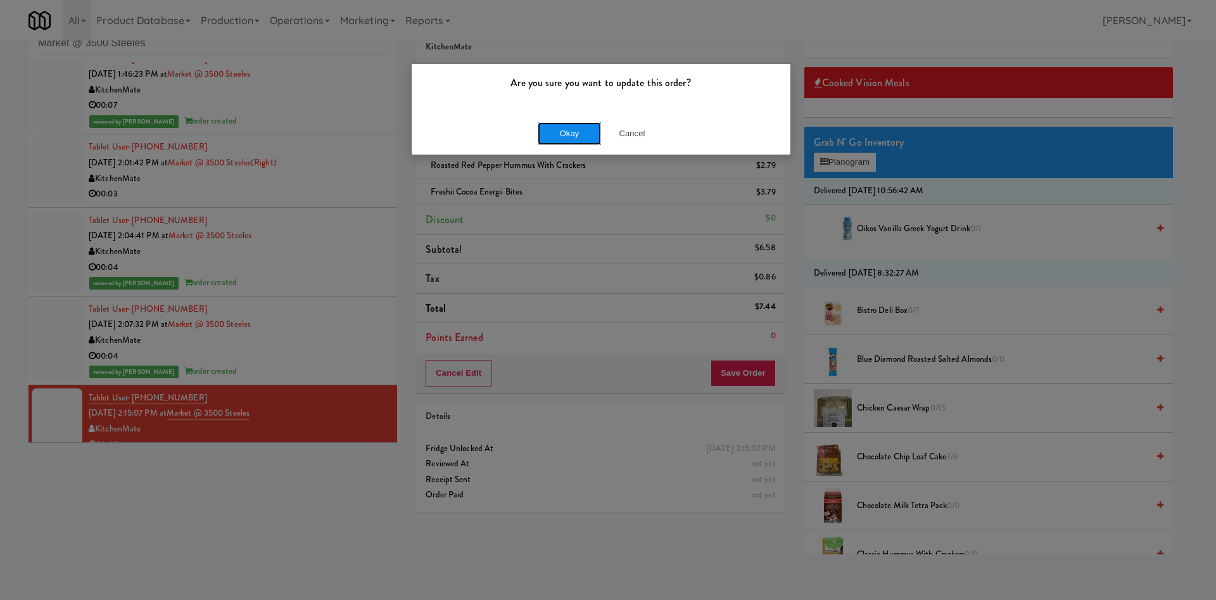
click at [557, 137] on button "Okay" at bounding box center [569, 133] width 63 height 23
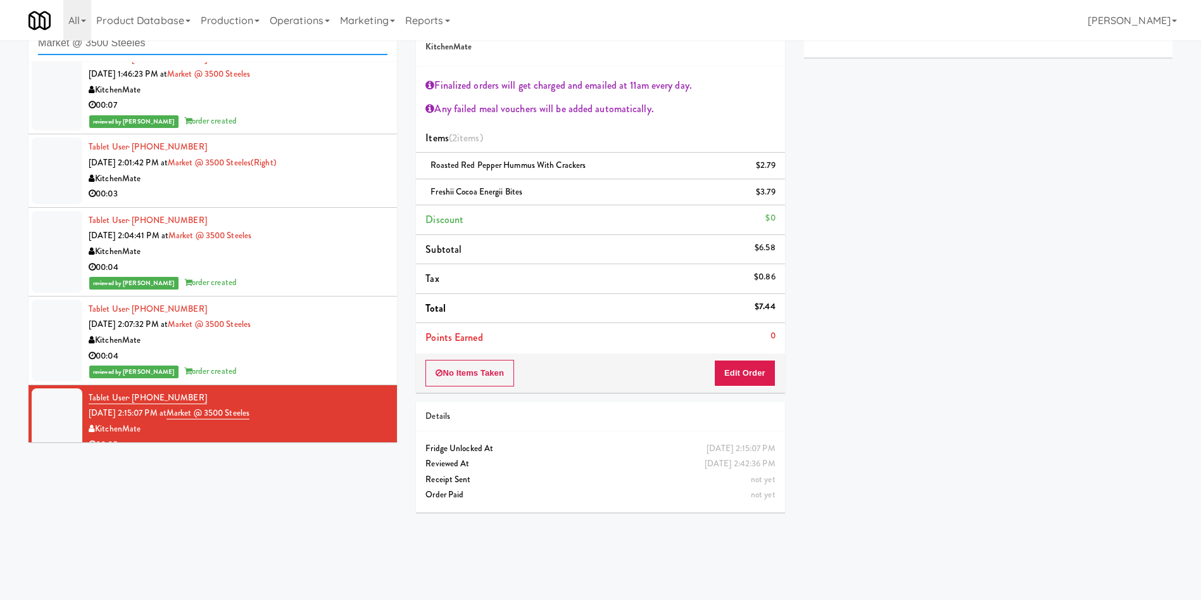
paste input "680 LSD Cooler"
drag, startPoint x: 181, startPoint y: 46, endPoint x: 0, endPoint y: 16, distance: 182.9
click at [0, 16] on body "Are you sure you want to update this order? Okay Cancel Okay Are you sure you w…" at bounding box center [600, 300] width 1201 height 600
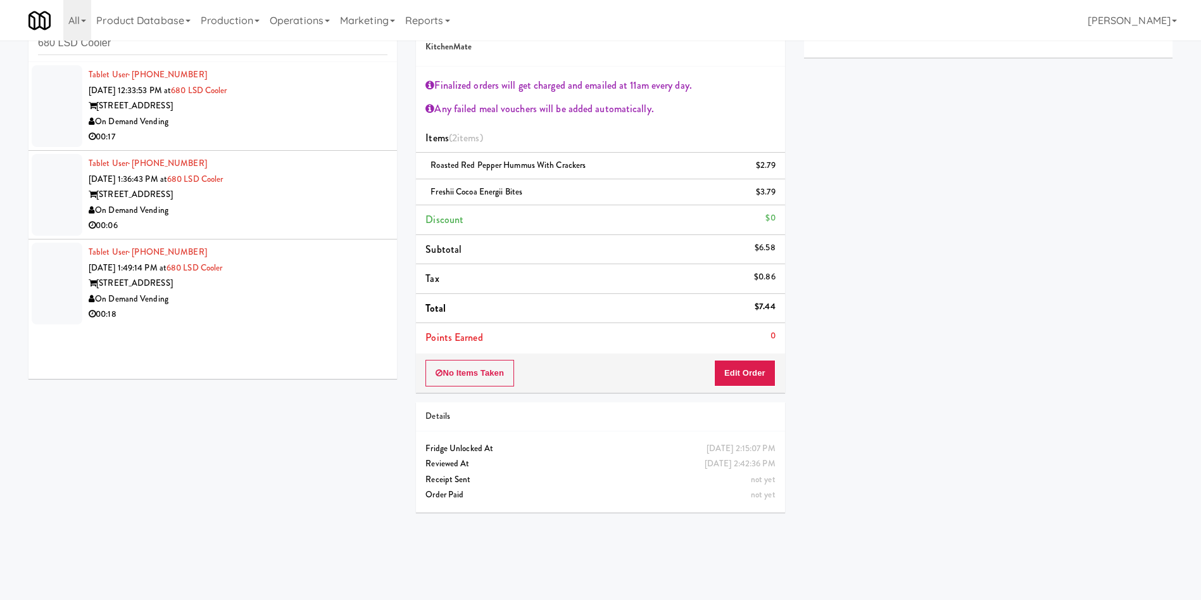
click at [46, 116] on div at bounding box center [57, 106] width 51 height 82
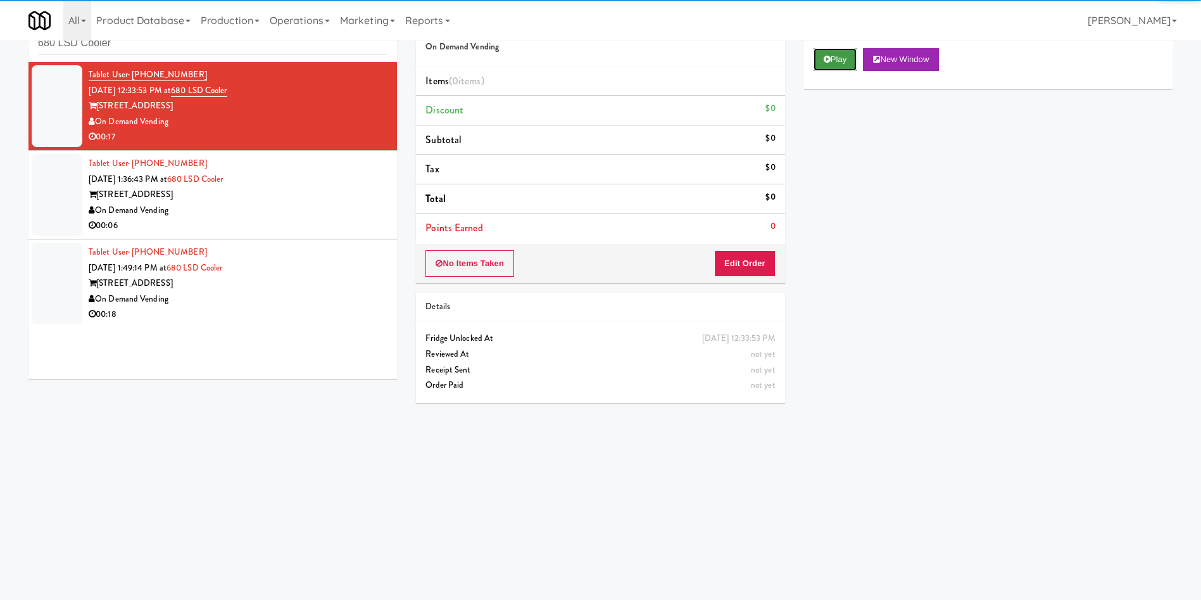
click at [820, 54] on button "Play" at bounding box center [836, 59] width 44 height 23
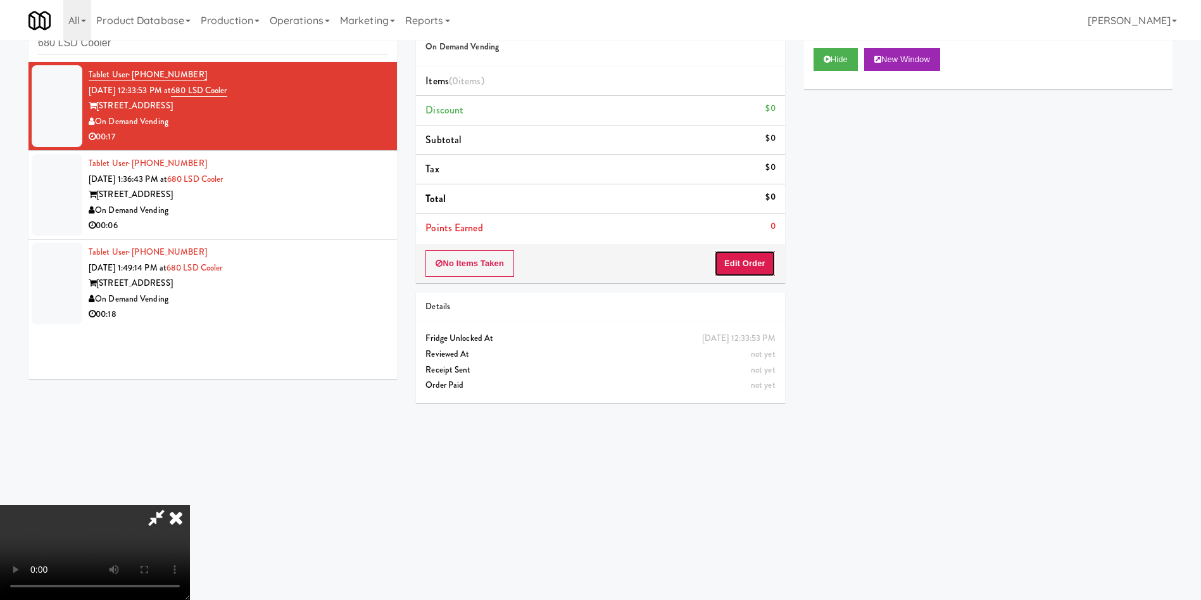
click at [729, 276] on button "Edit Order" at bounding box center [744, 263] width 61 height 27
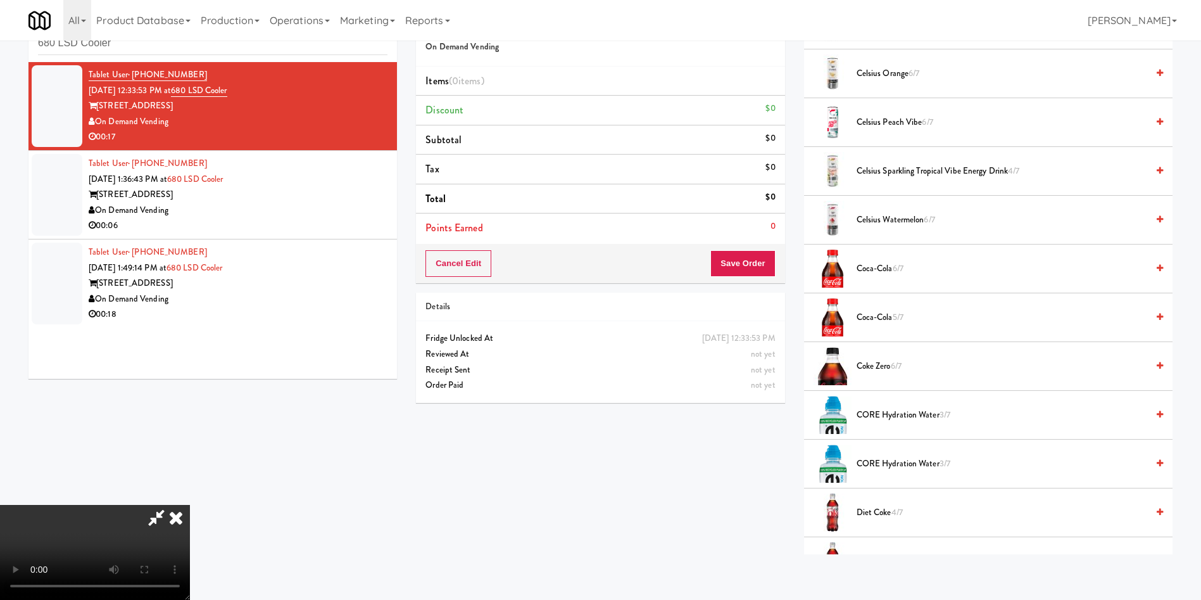
scroll to position [570, 0]
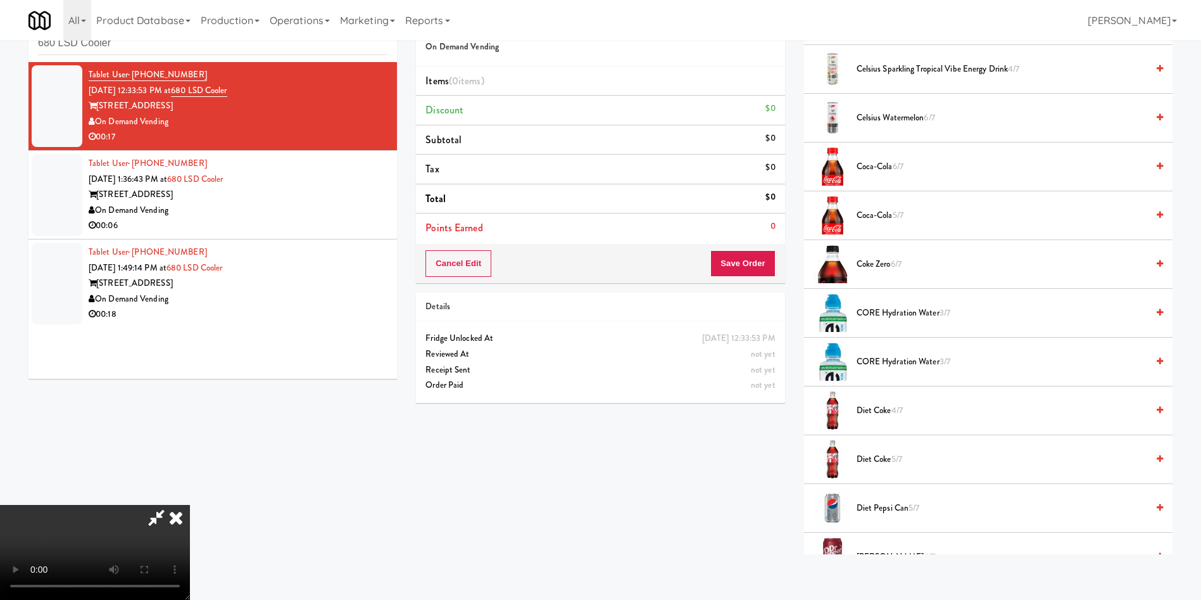
click at [875, 308] on span "CORE Hydration Water 3/7" at bounding box center [1002, 313] width 291 height 16
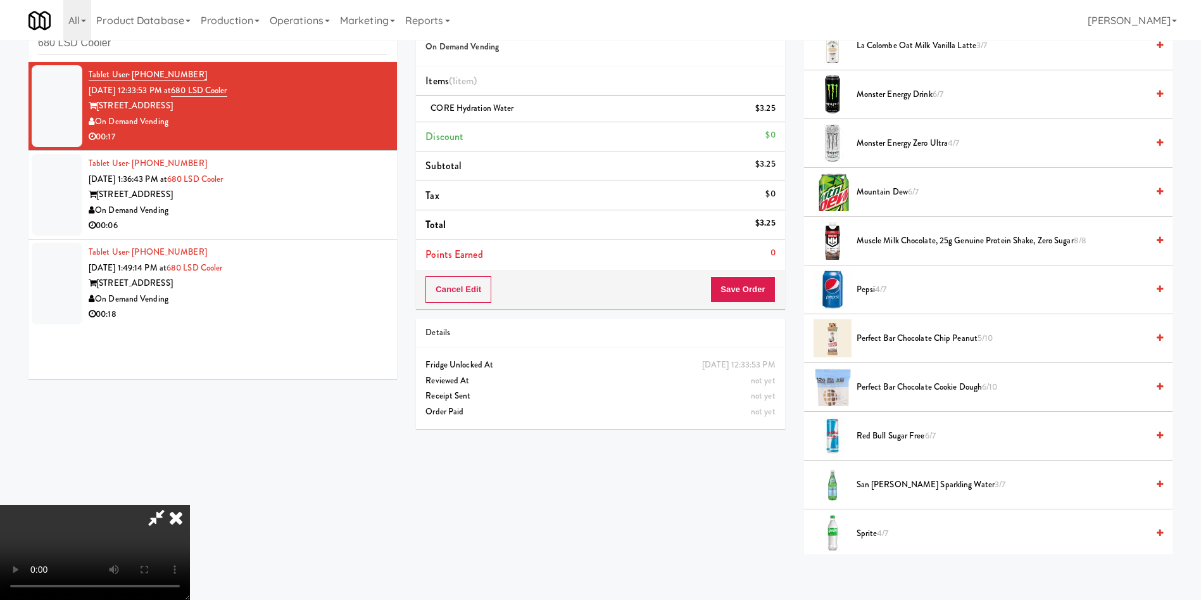
scroll to position [1615, 0]
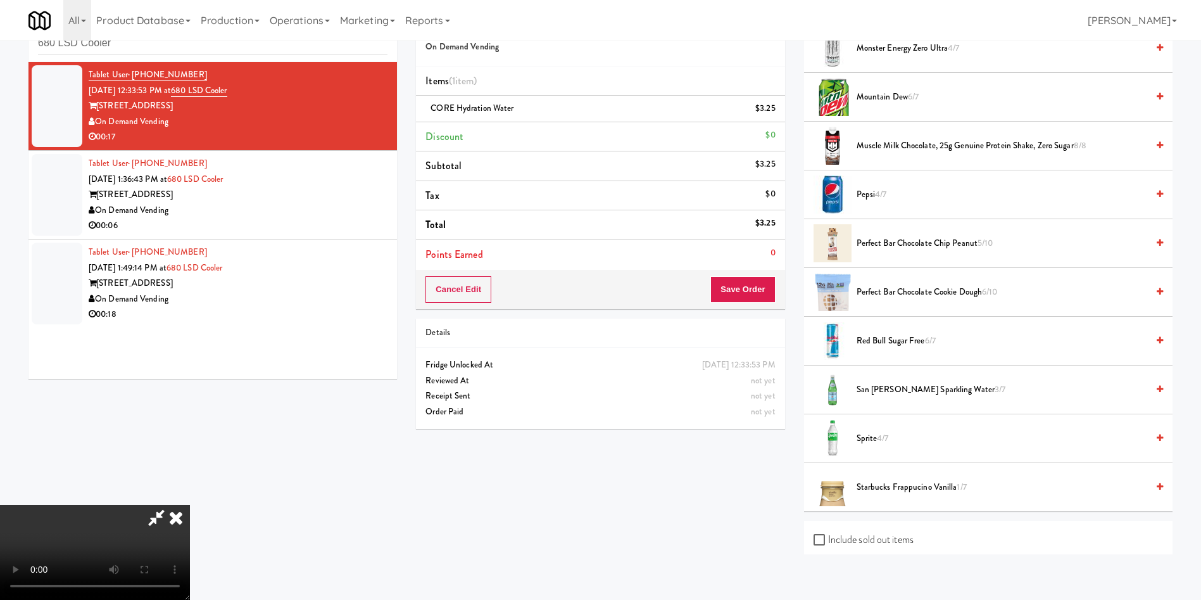
click at [899, 290] on span "Perfect Bar Chocolate Cookie Dough 6/10" at bounding box center [1002, 292] width 291 height 16
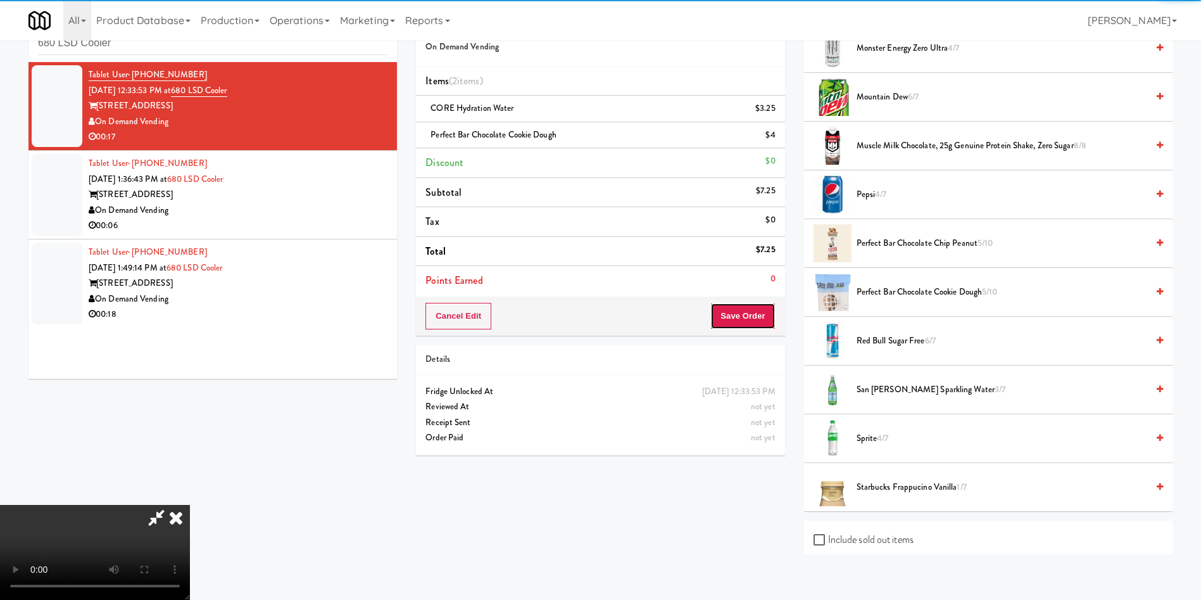
click at [766, 319] on button "Save Order" at bounding box center [743, 316] width 65 height 27
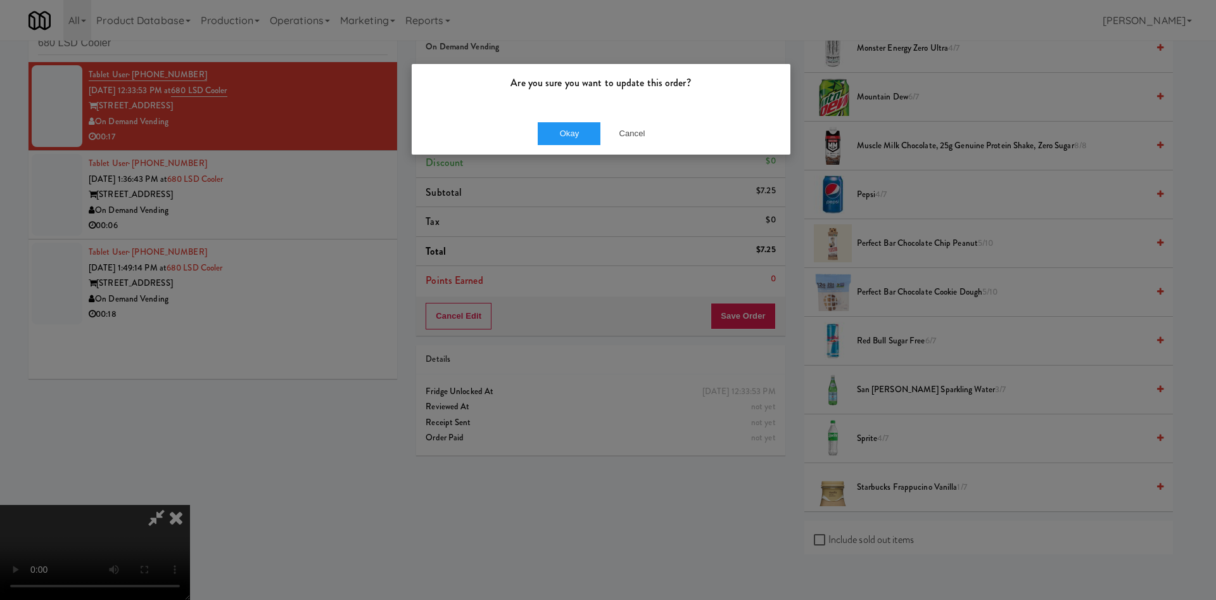
click at [591, 117] on div "Okay Cancel" at bounding box center [601, 133] width 379 height 42
click at [582, 130] on button "Okay" at bounding box center [569, 133] width 63 height 23
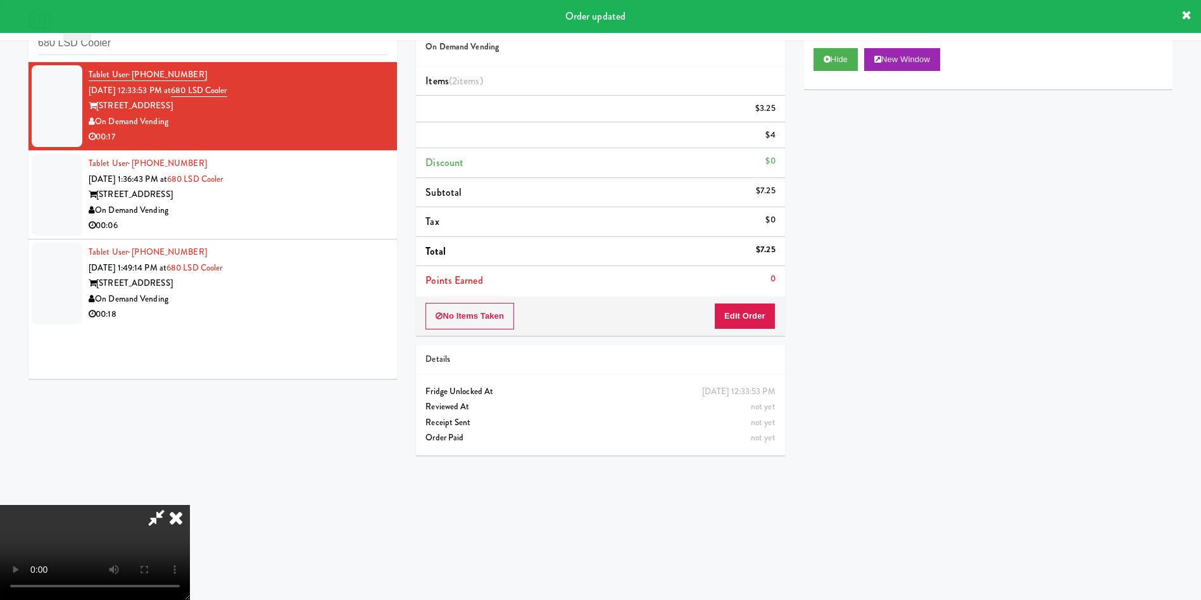
scroll to position [0, 0]
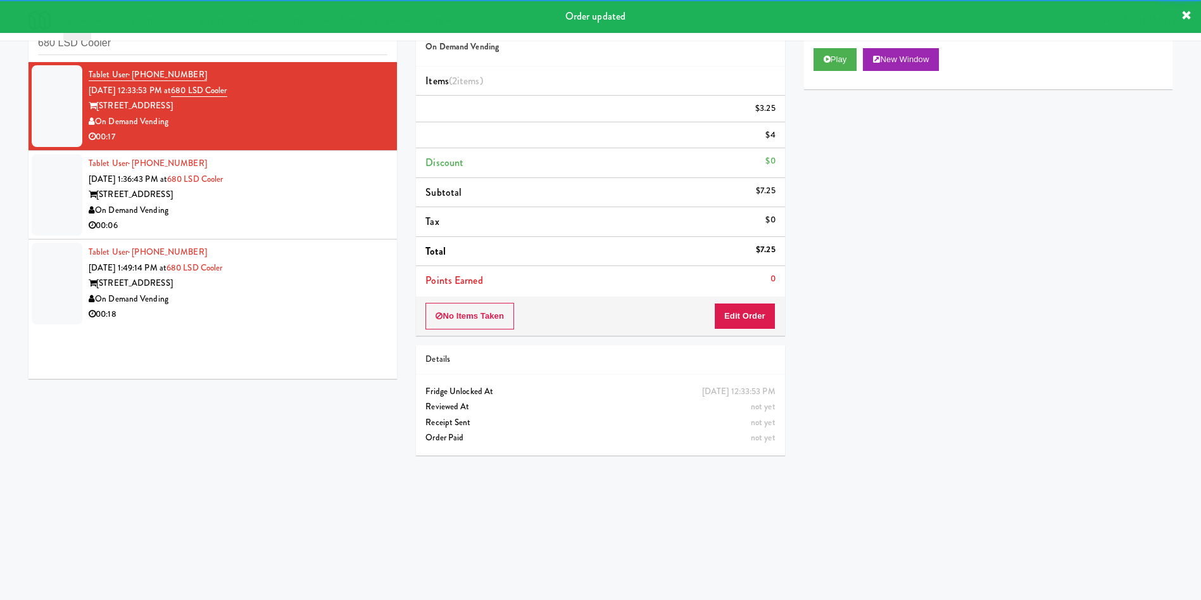
drag, startPoint x: 46, startPoint y: 210, endPoint x: 172, endPoint y: 208, distance: 126.7
click at [60, 208] on div at bounding box center [57, 195] width 51 height 82
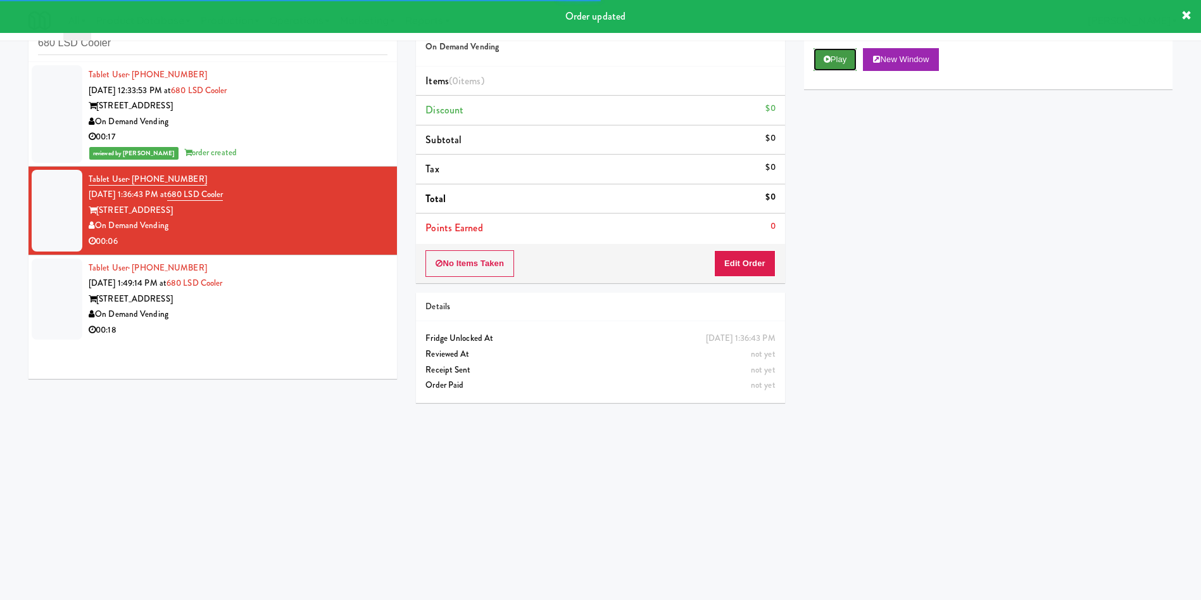
click at [831, 62] on button "Play" at bounding box center [836, 59] width 44 height 23
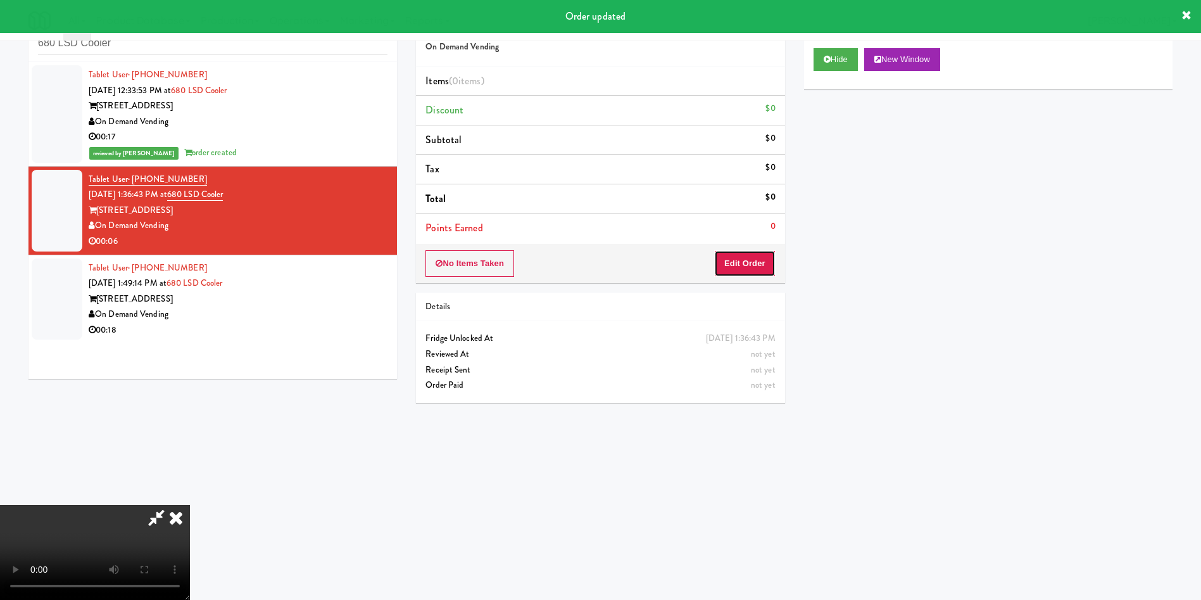
click at [751, 257] on button "Edit Order" at bounding box center [744, 263] width 61 height 27
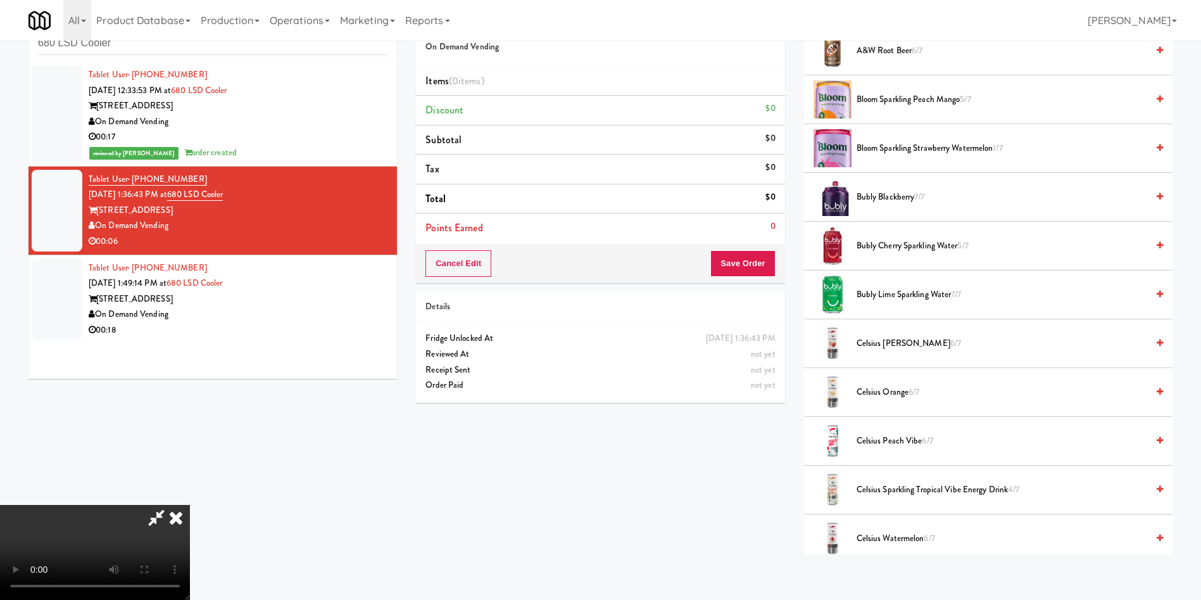
scroll to position [95, 0]
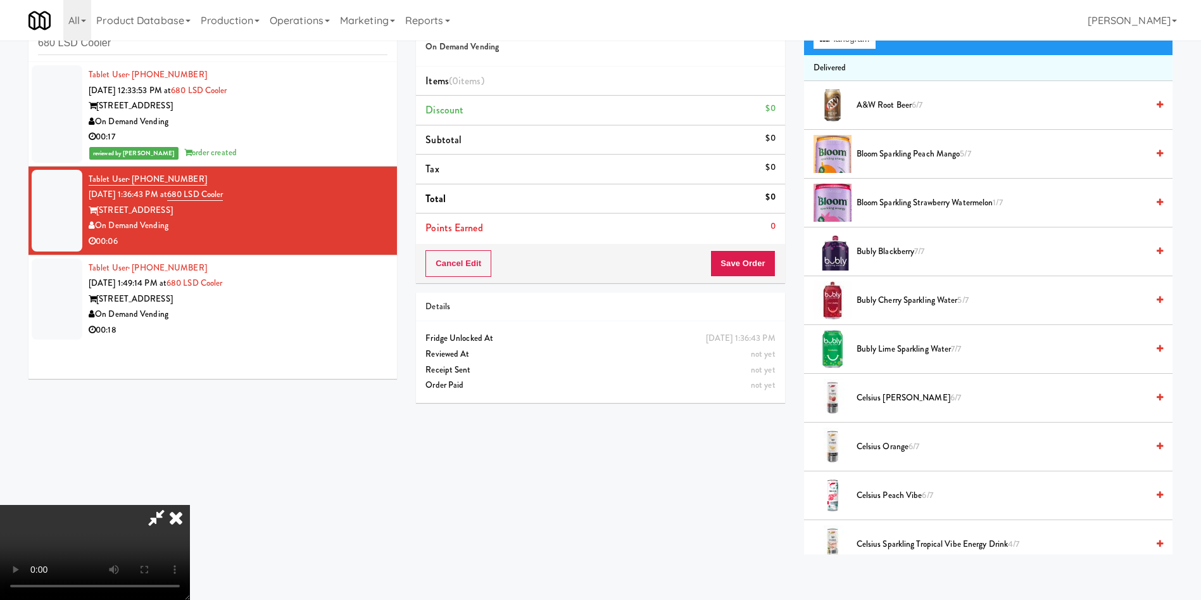
click at [190, 505] on video at bounding box center [95, 552] width 190 height 95
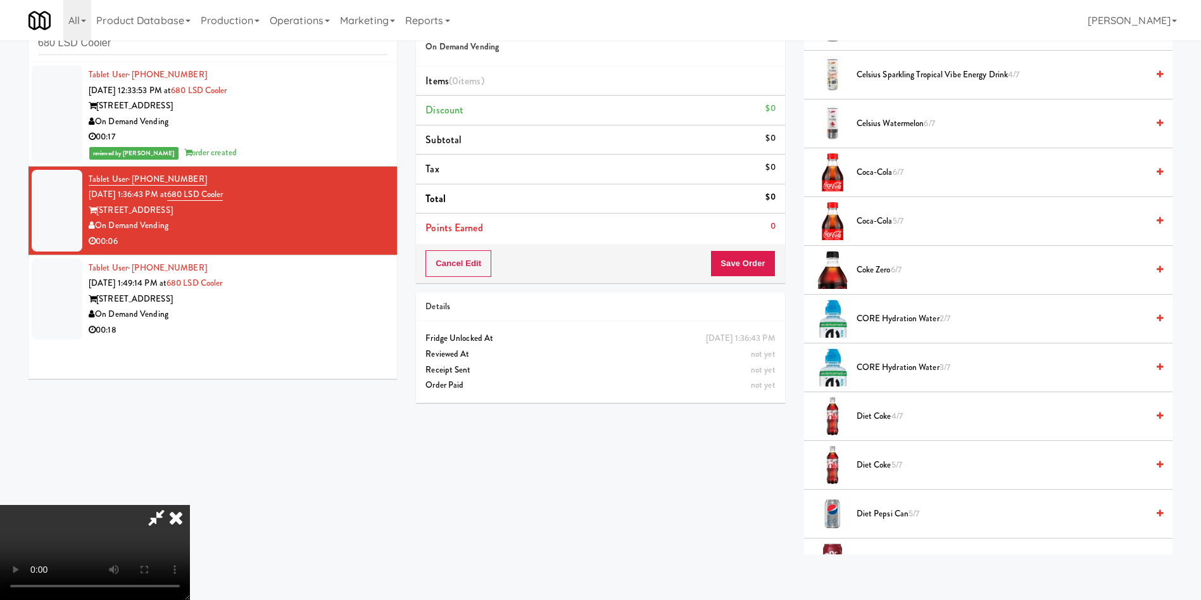
scroll to position [570, 0]
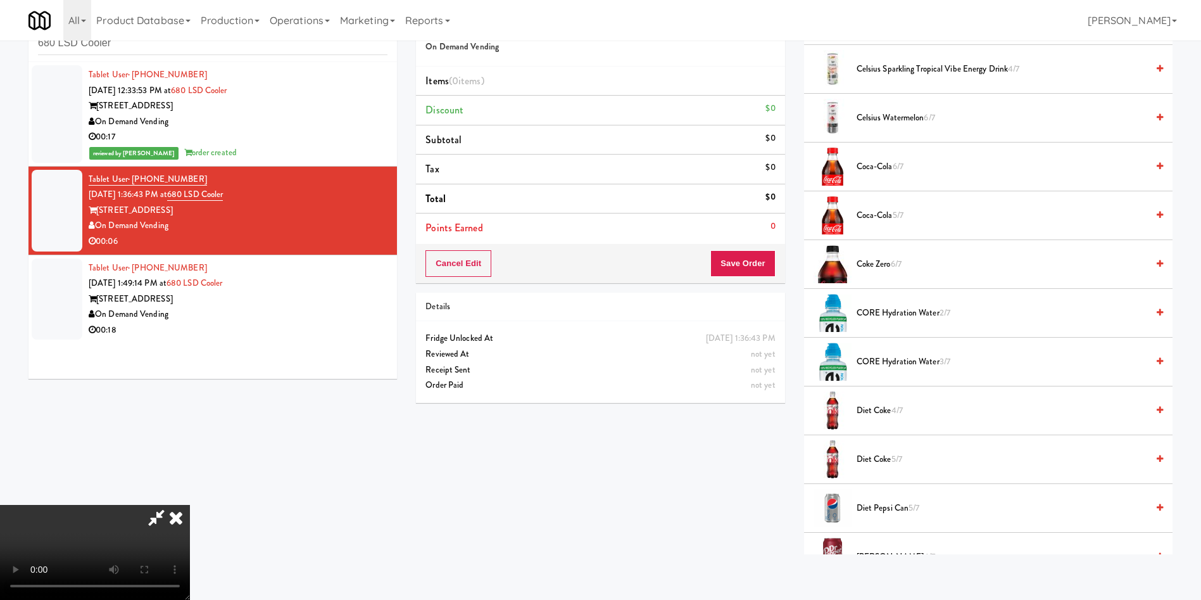
click at [882, 406] on span "Diet Coke 4/7" at bounding box center [1002, 411] width 291 height 16
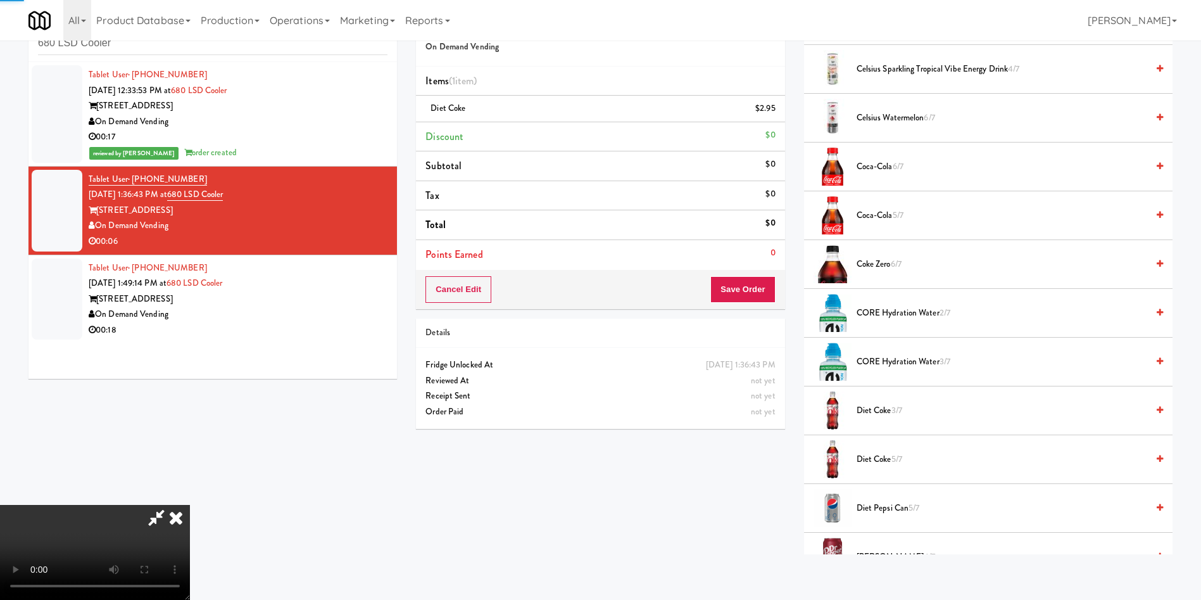
click at [190, 505] on video at bounding box center [95, 552] width 190 height 95
click at [761, 282] on button "Save Order" at bounding box center [743, 289] width 65 height 27
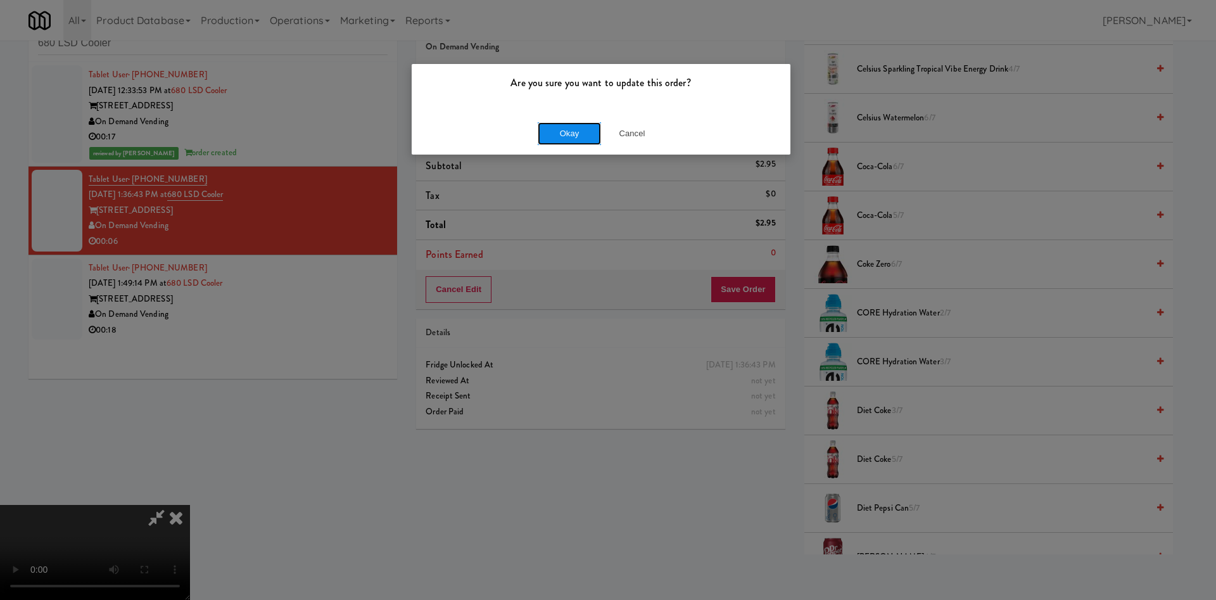
click at [562, 130] on button "Okay" at bounding box center [569, 133] width 63 height 23
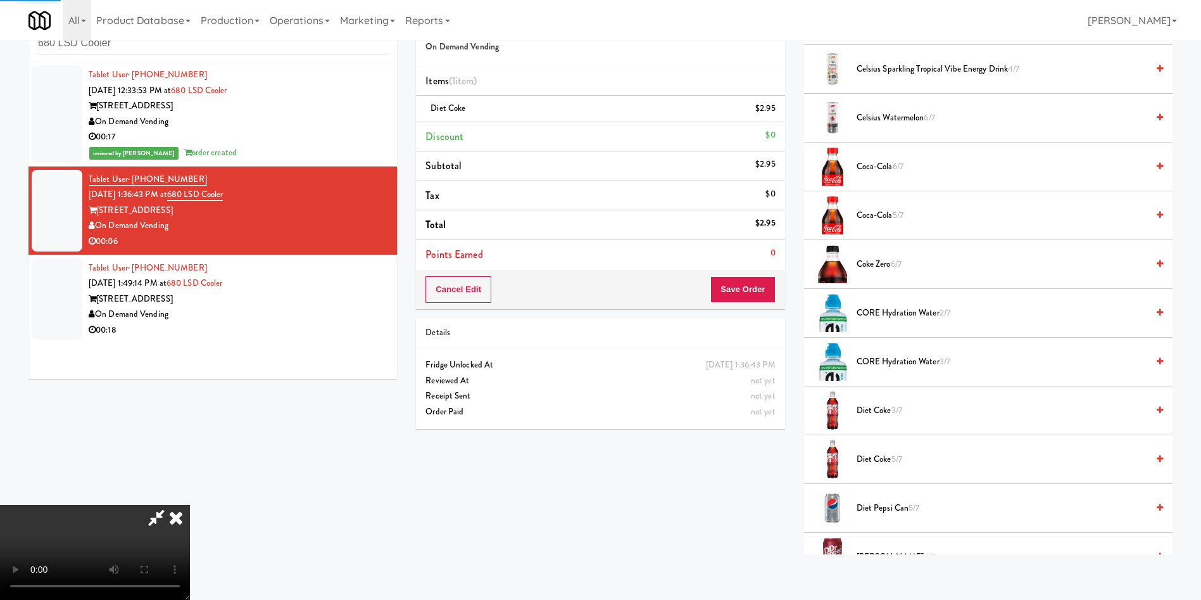
scroll to position [0, 0]
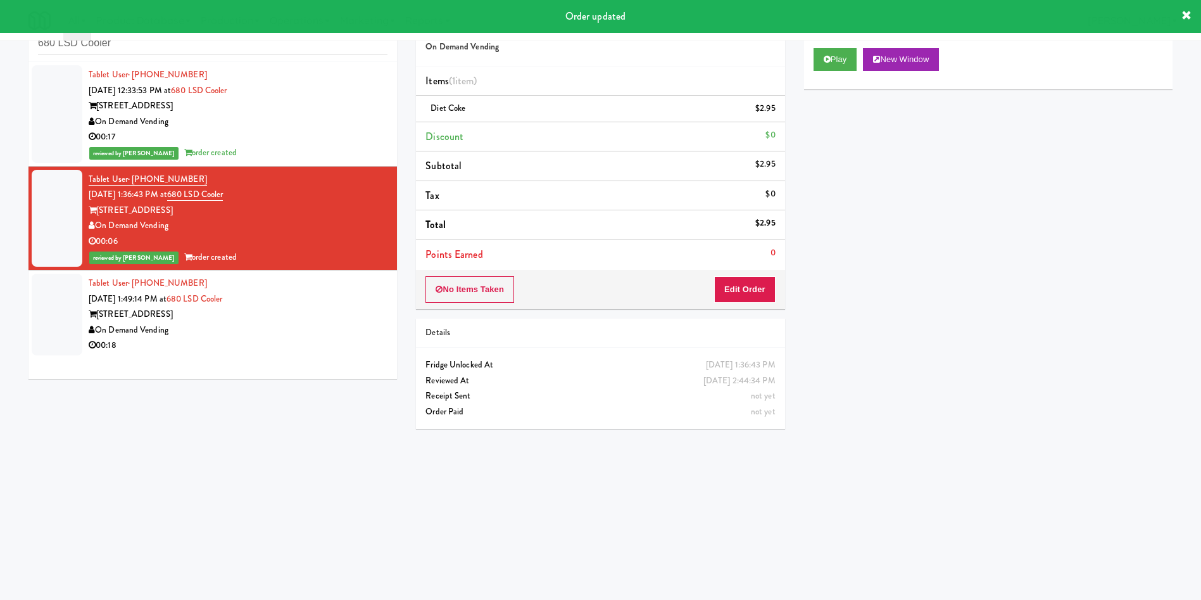
click at [42, 321] on div at bounding box center [57, 315] width 51 height 82
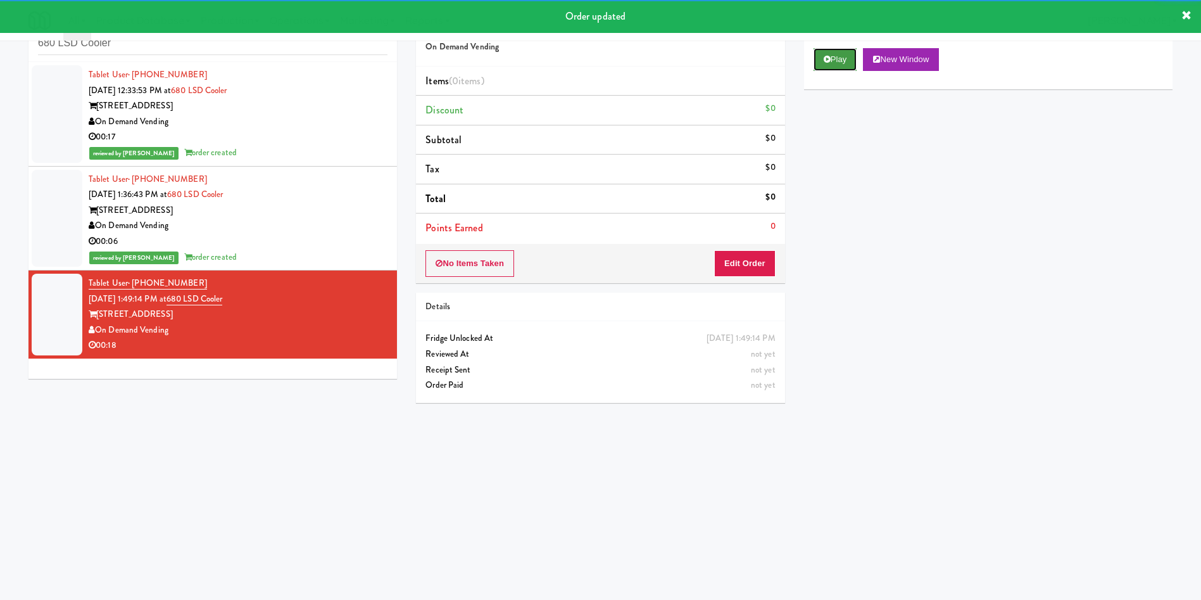
click at [821, 58] on button "Play" at bounding box center [836, 59] width 44 height 23
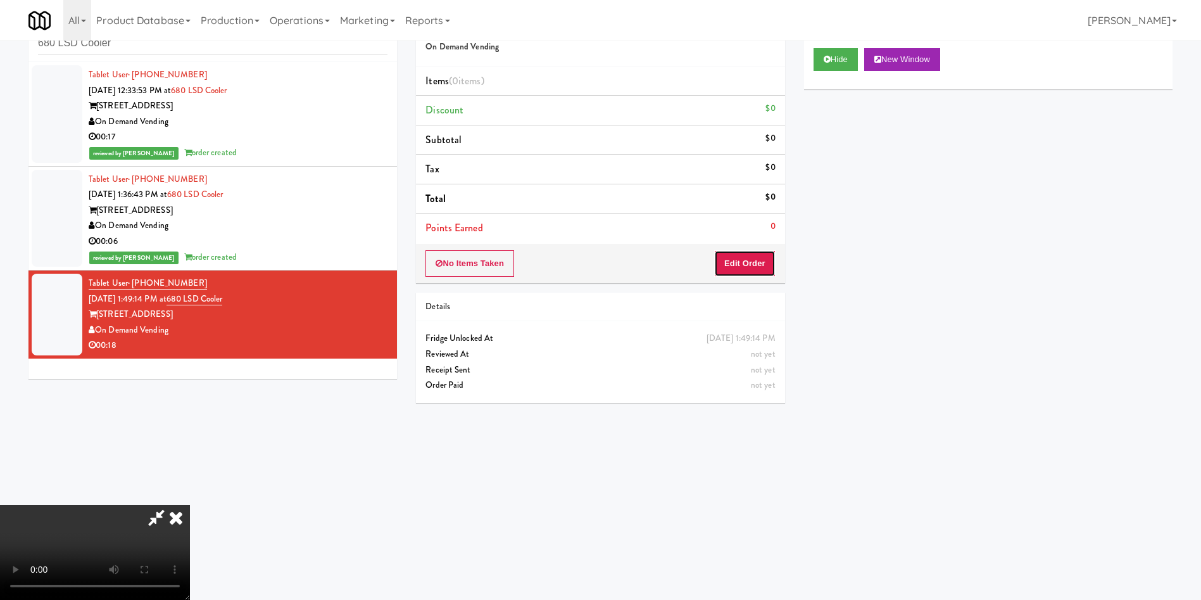
click at [760, 260] on button "Edit Order" at bounding box center [744, 263] width 61 height 27
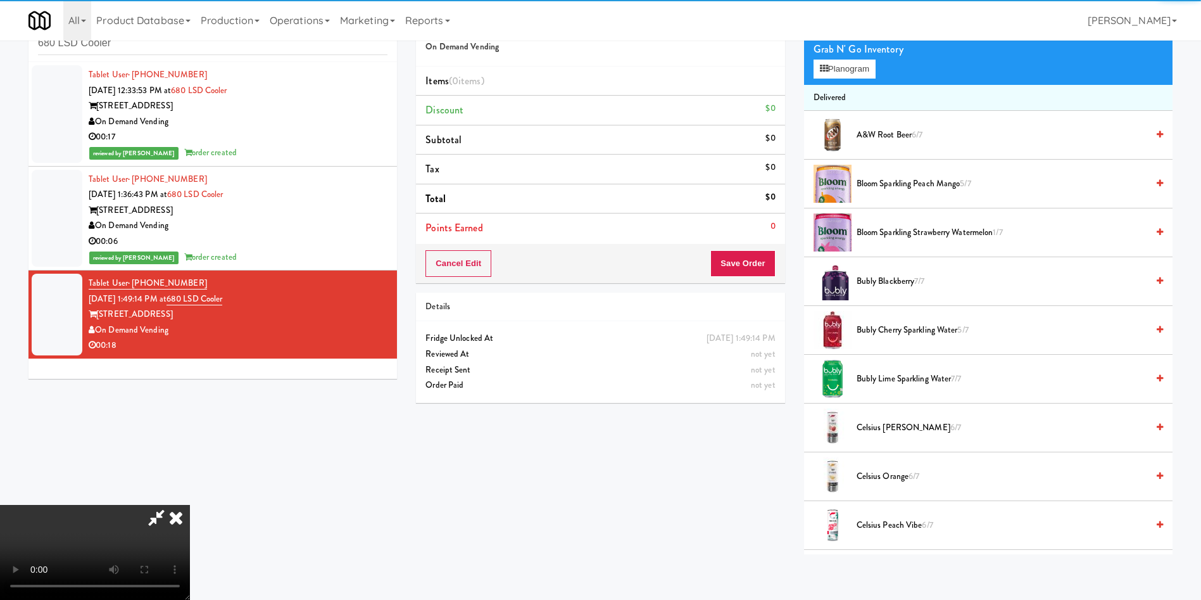
scroll to position [95, 0]
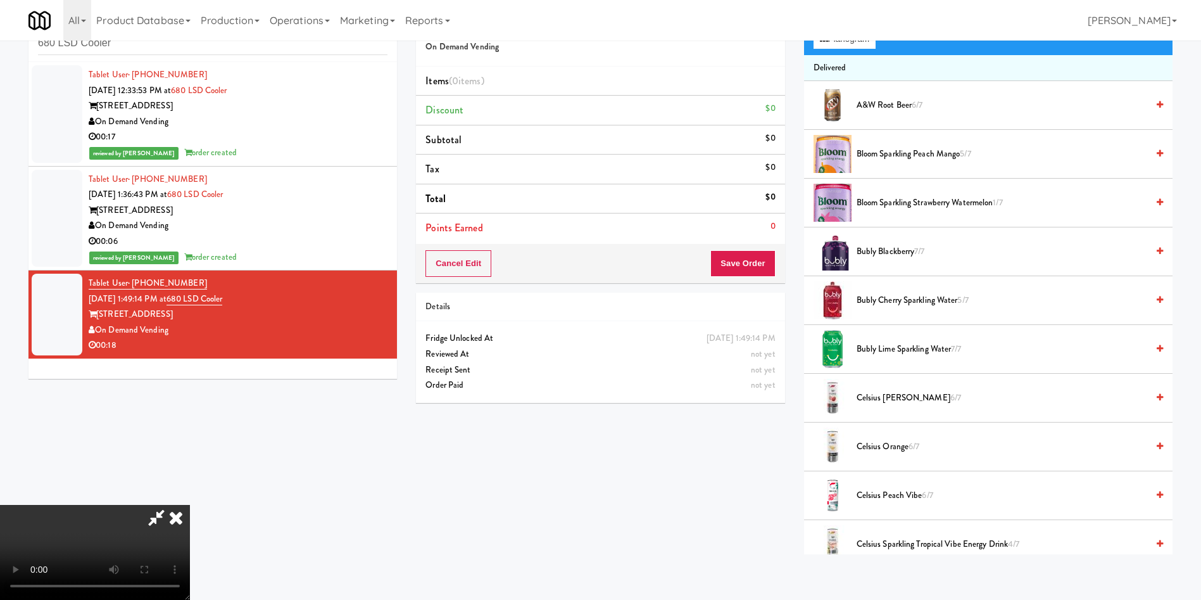
click at [190, 505] on video at bounding box center [95, 552] width 190 height 95
click at [870, 44] on button "Planogram" at bounding box center [845, 39] width 62 height 19
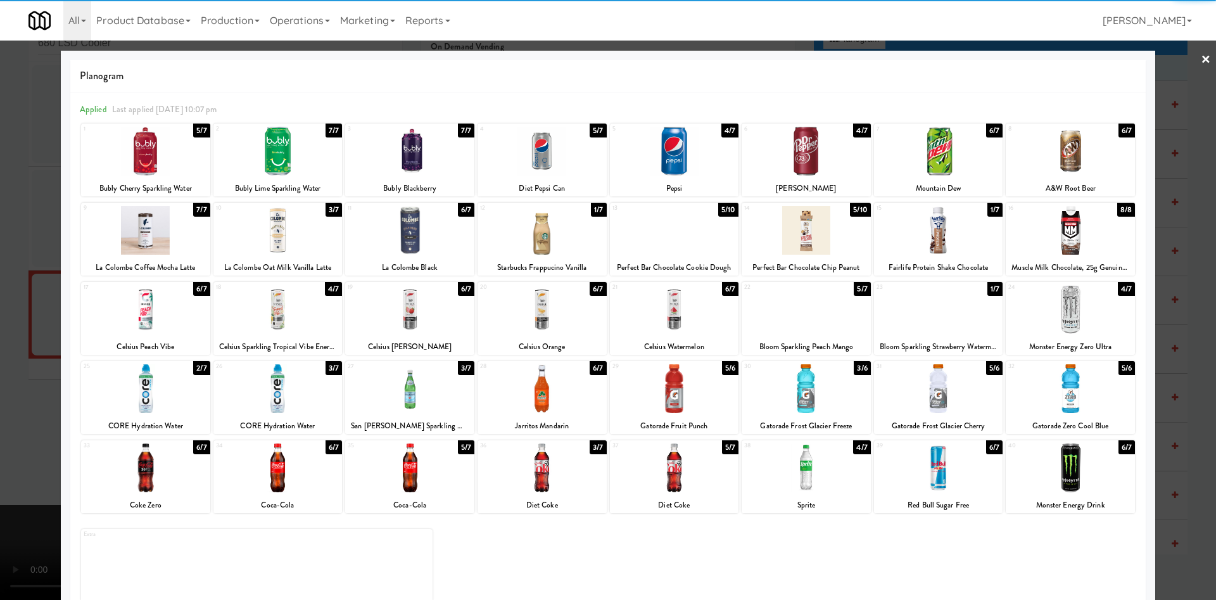
click at [1056, 307] on div at bounding box center [1070, 309] width 129 height 49
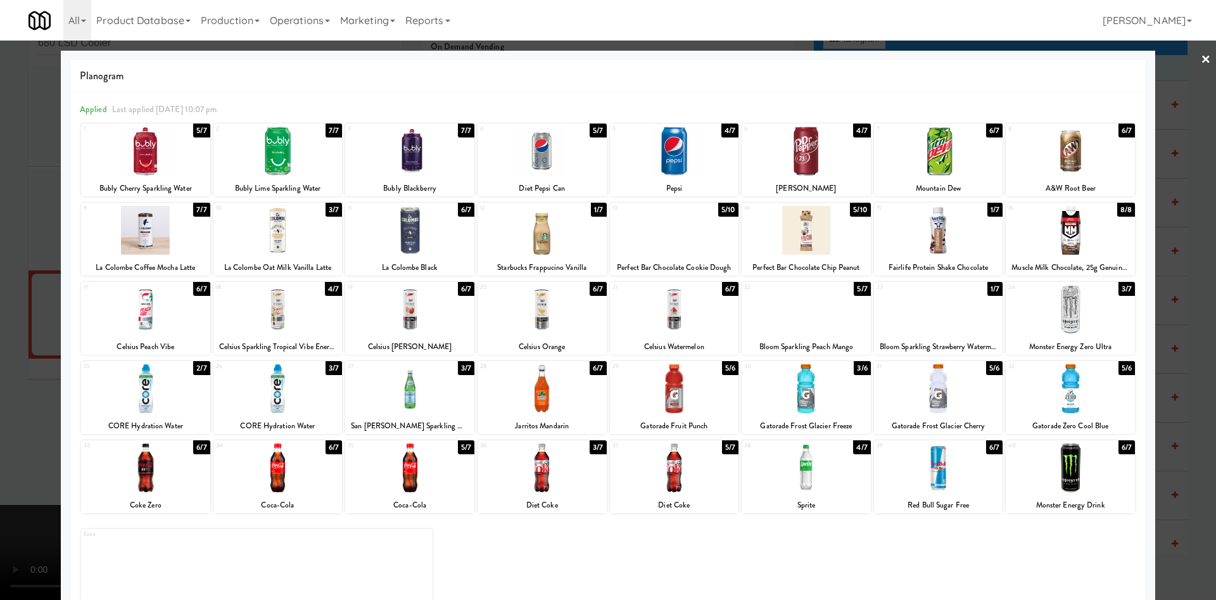
click at [37, 353] on div at bounding box center [608, 300] width 1216 height 600
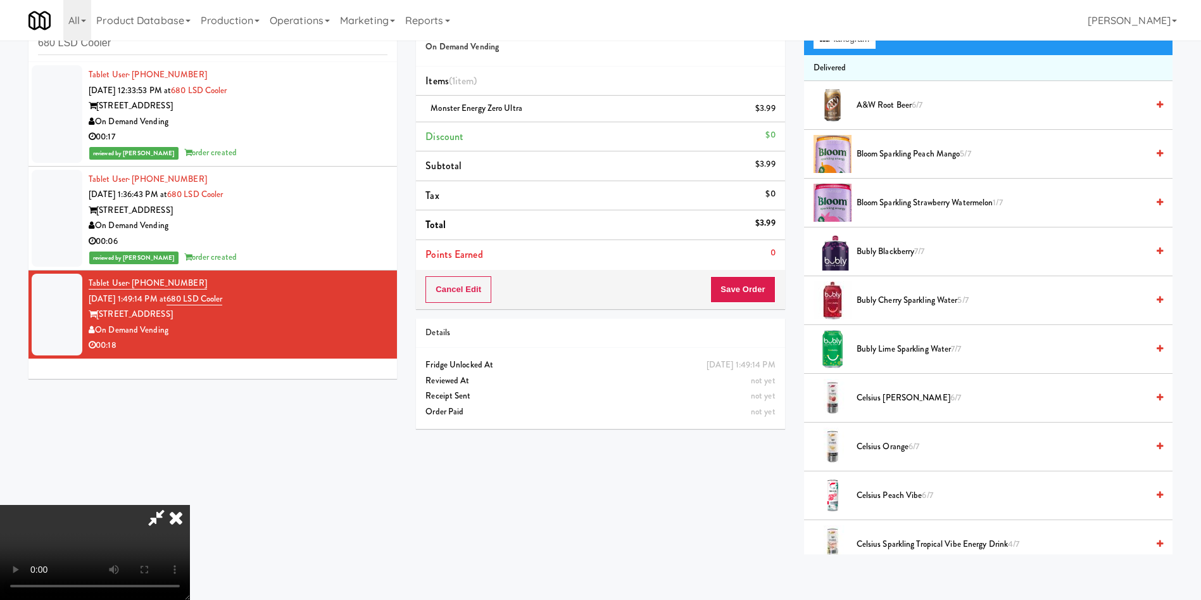
click at [190, 505] on video at bounding box center [95, 552] width 190 height 95
click at [752, 285] on button "Save Order" at bounding box center [743, 289] width 65 height 27
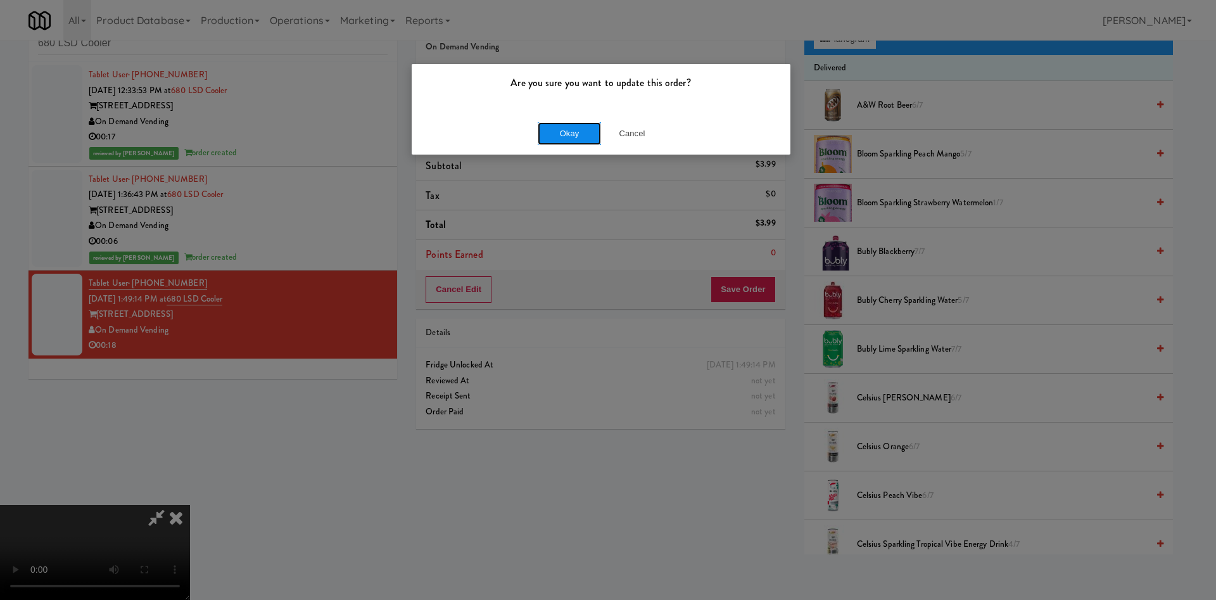
click at [569, 136] on button "Okay" at bounding box center [569, 133] width 63 height 23
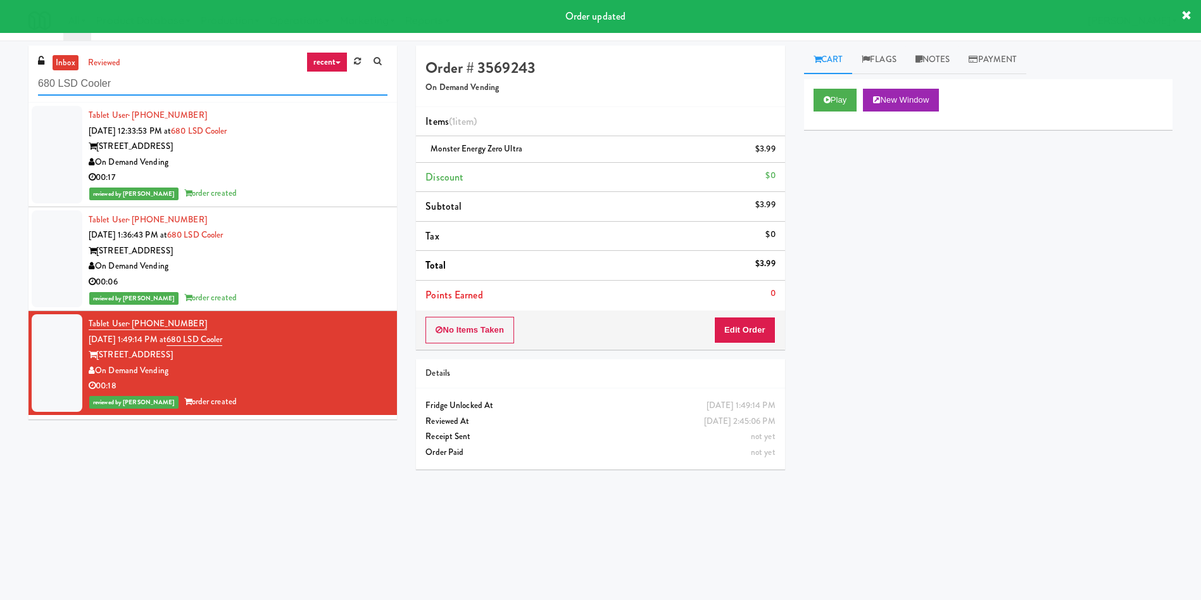
drag, startPoint x: 191, startPoint y: 92, endPoint x: 0, endPoint y: 91, distance: 190.6
click at [0, 91] on div "inbox reviewed recent all unclear take inventory issue suspicious failed recent…" at bounding box center [600, 300] width 1201 height 509
paste input "Accolade - Drinks"
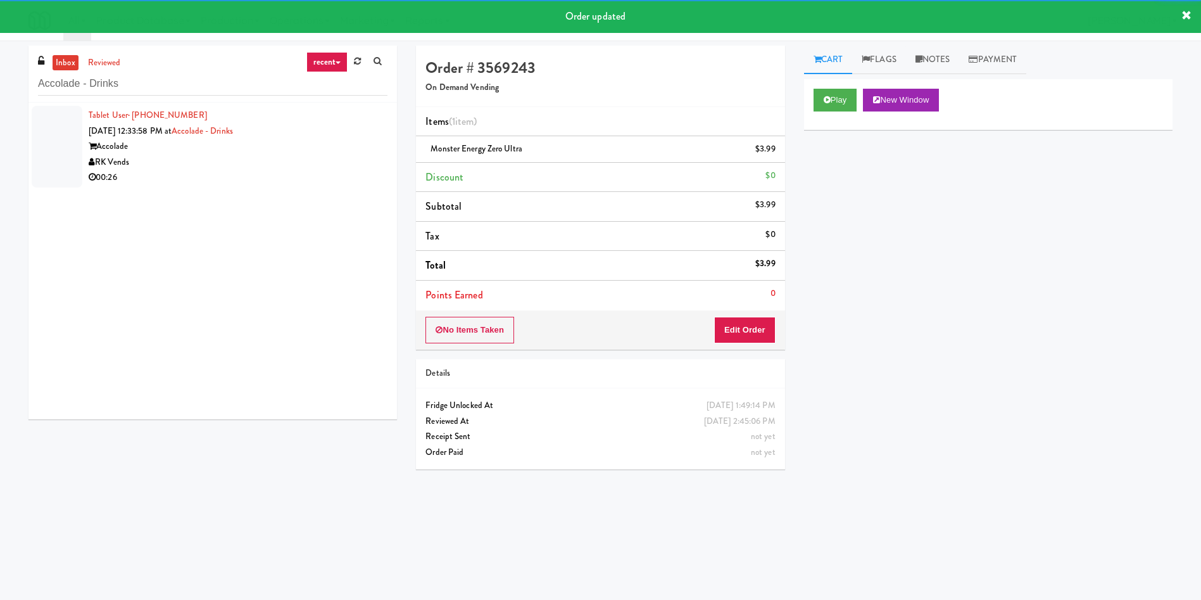
click at [54, 134] on div at bounding box center [57, 147] width 51 height 82
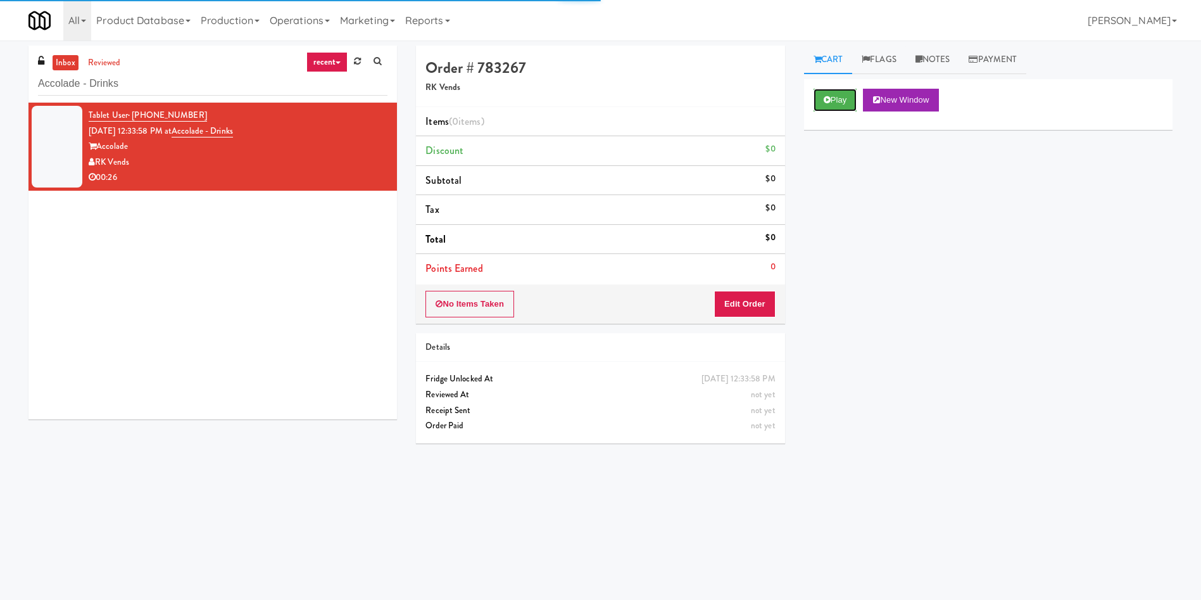
click at [841, 102] on button "Play" at bounding box center [836, 100] width 44 height 23
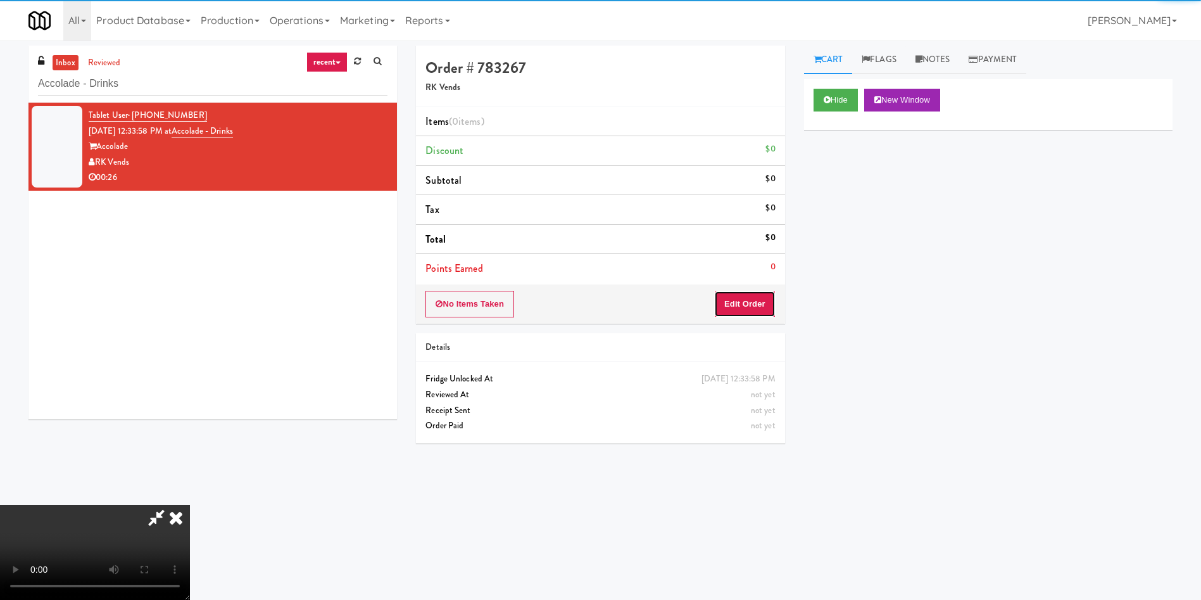
click at [743, 312] on button "Edit Order" at bounding box center [744, 304] width 61 height 27
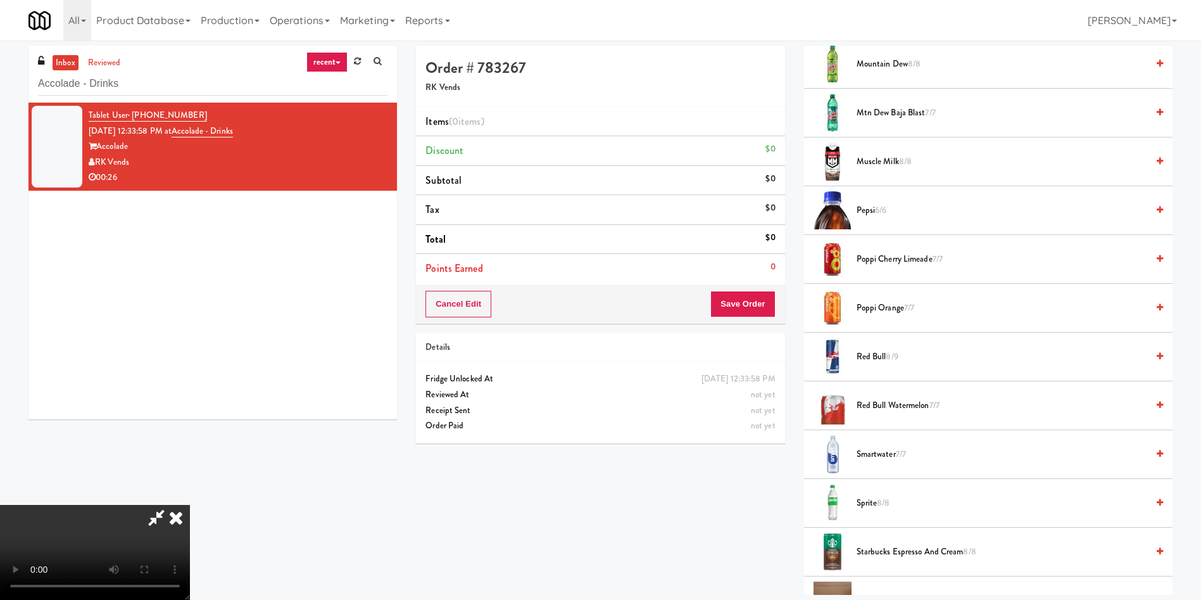
scroll to position [1710, 0]
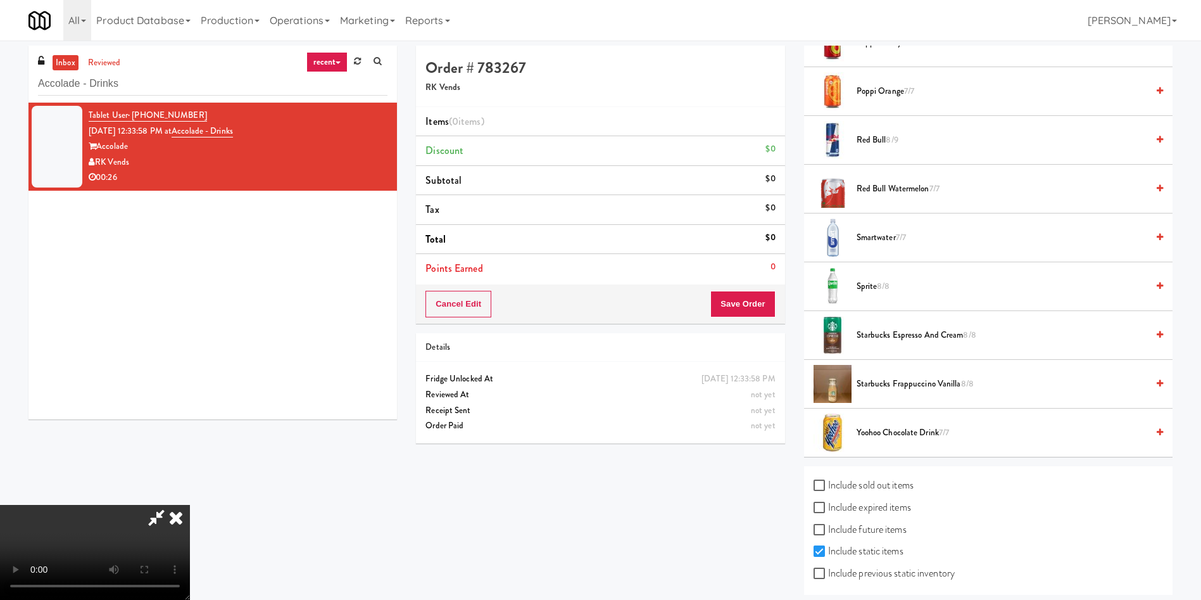
click at [887, 235] on span "Smartwater 7/7" at bounding box center [1002, 238] width 291 height 16
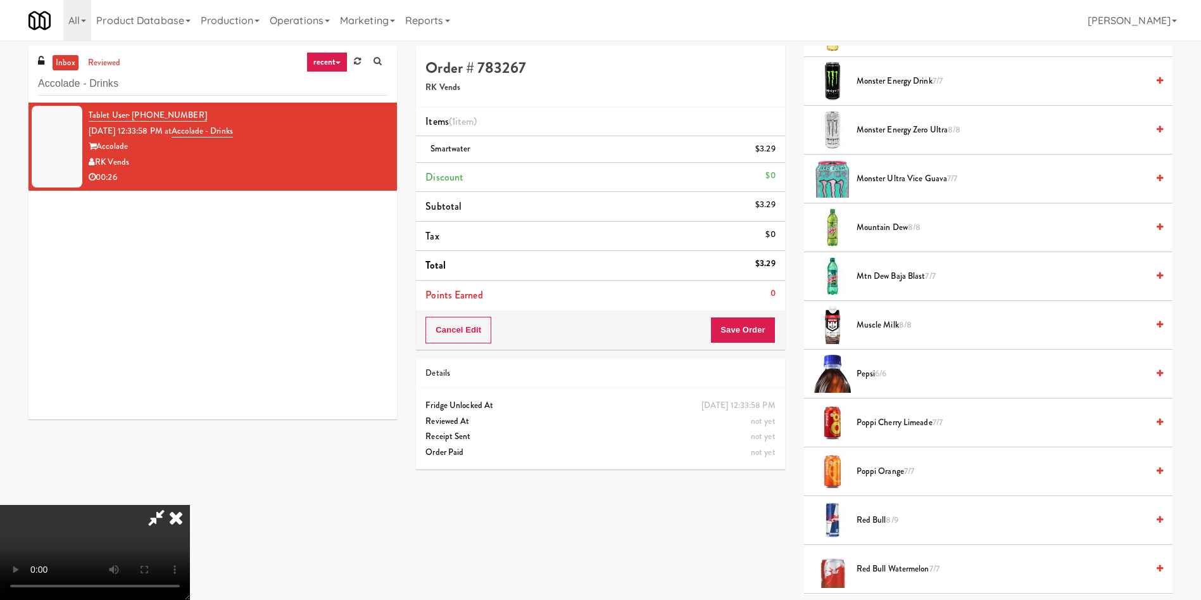
scroll to position [186, 0]
click at [775, 151] on icon at bounding box center [777, 153] width 6 height 8
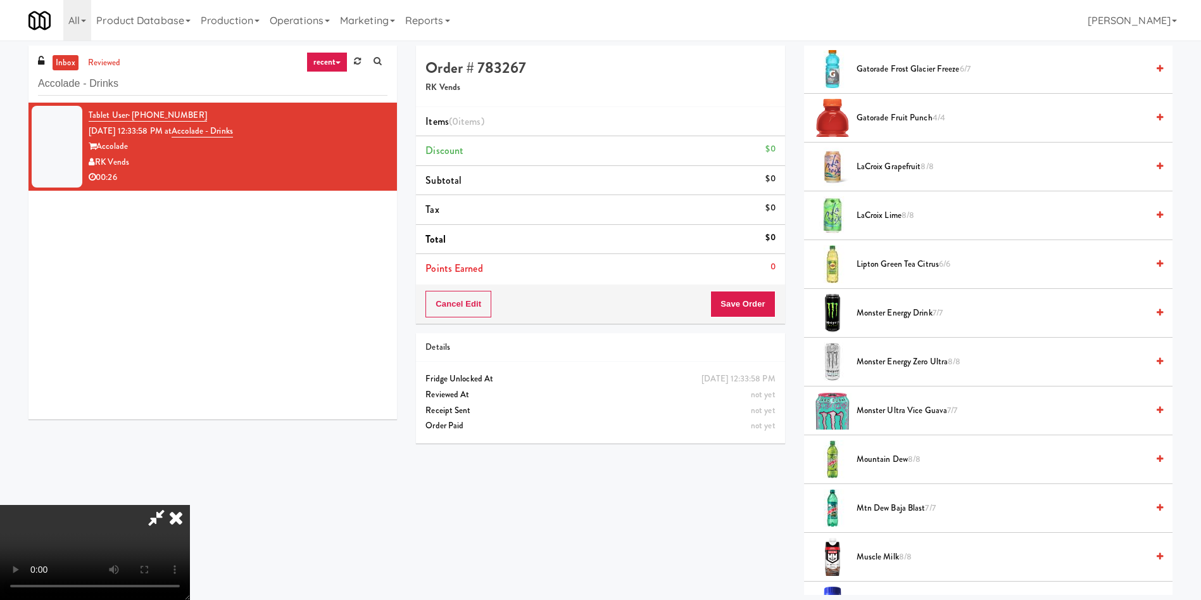
scroll to position [855, 0]
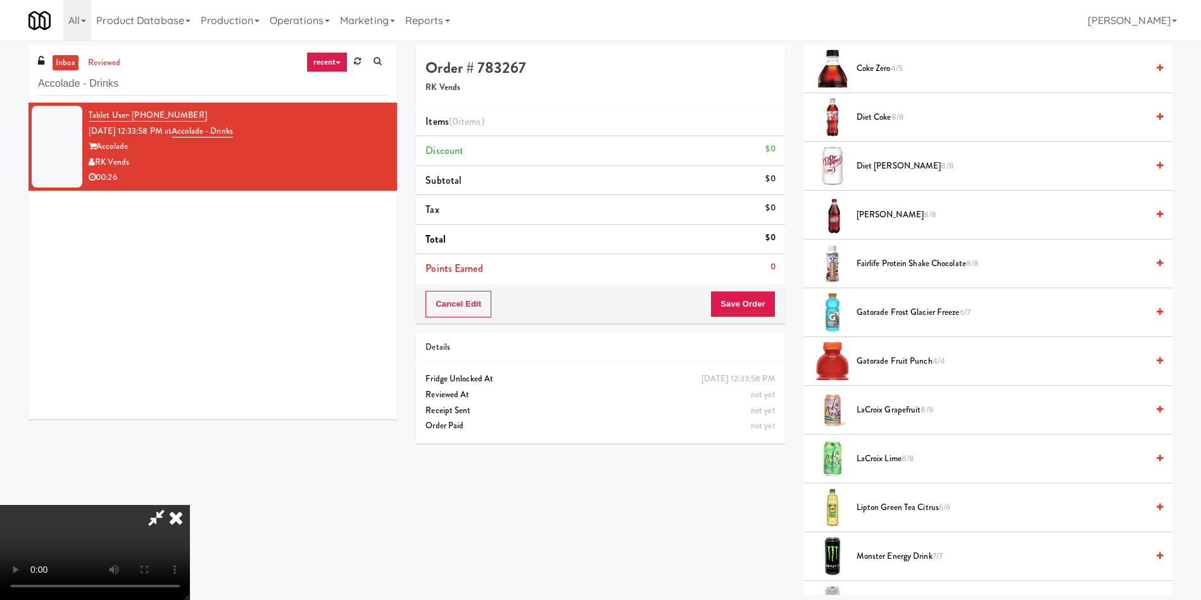
click at [900, 308] on span "Gatorade Frost Glacier Freeze 6/7" at bounding box center [1002, 313] width 291 height 16
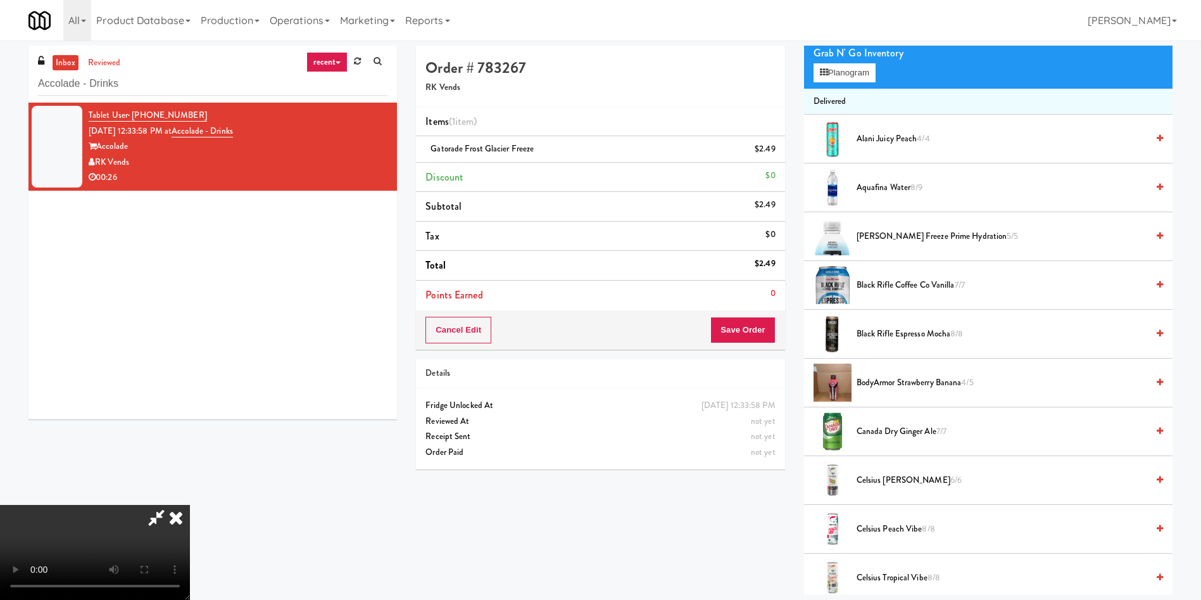
scroll to position [95, 0]
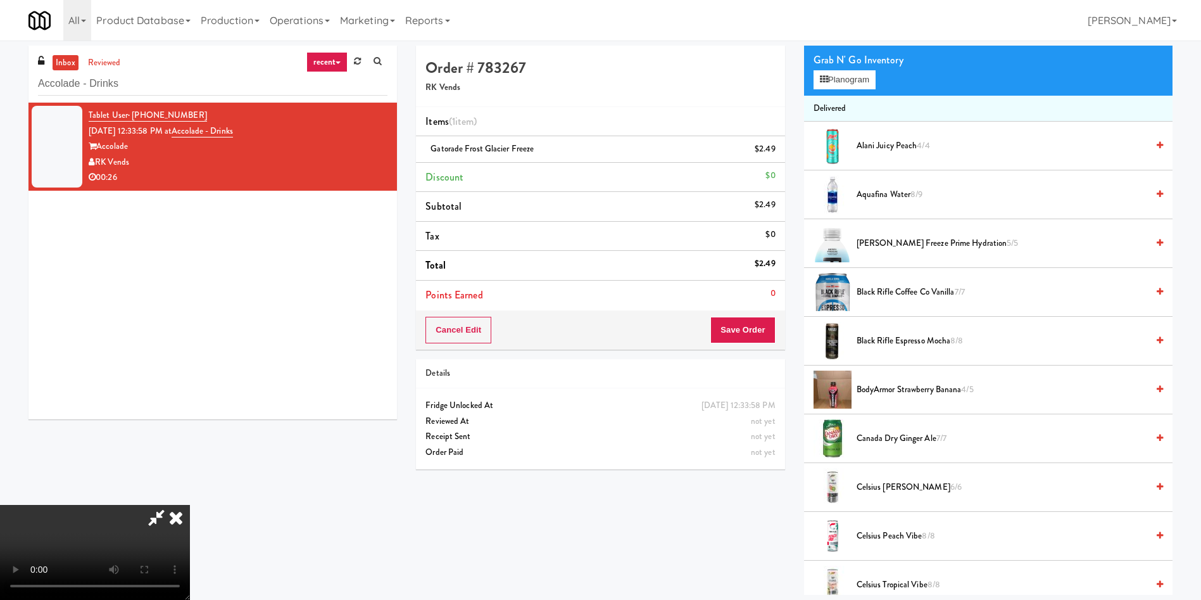
click at [837, 67] on div "Grab N' Go Inventory" at bounding box center [989, 60] width 350 height 19
click at [838, 75] on button "Planogram" at bounding box center [845, 79] width 62 height 19
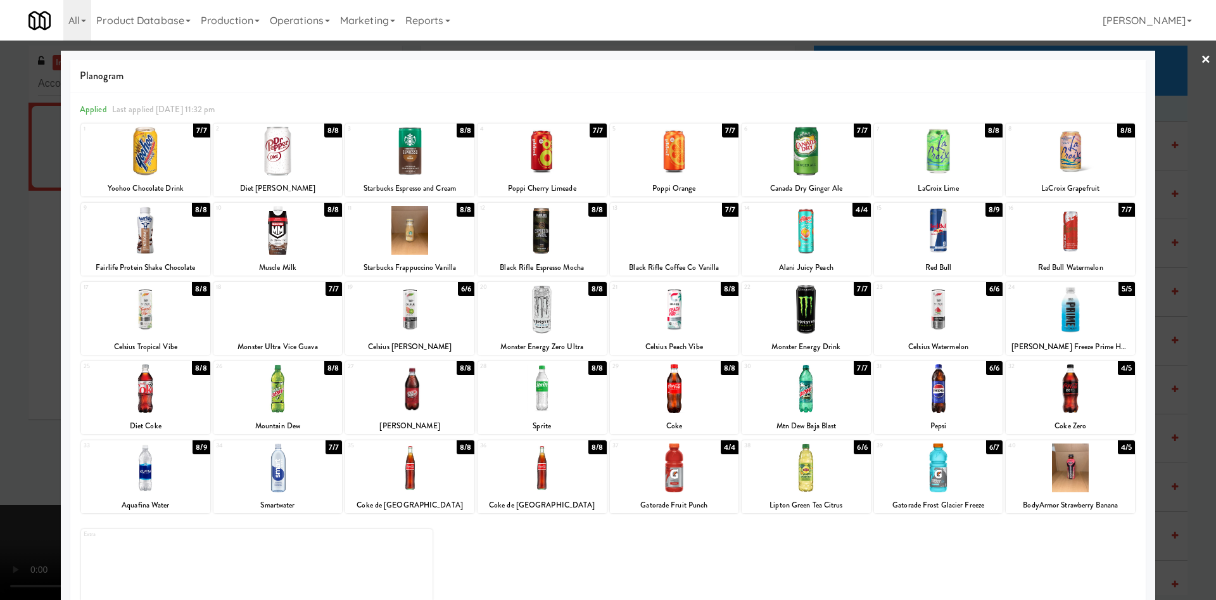
click at [1170, 106] on div at bounding box center [608, 300] width 1216 height 600
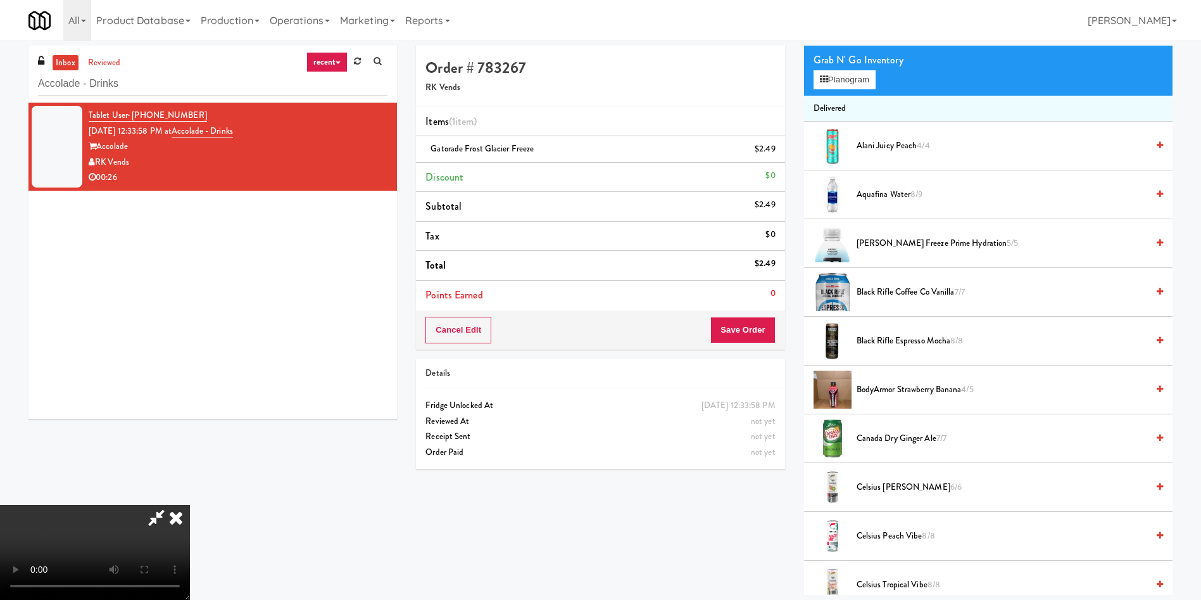
click at [776, 334] on div "Cancel Edit Save Order" at bounding box center [600, 329] width 369 height 39
click at [748, 341] on button "Save Order" at bounding box center [743, 330] width 65 height 27
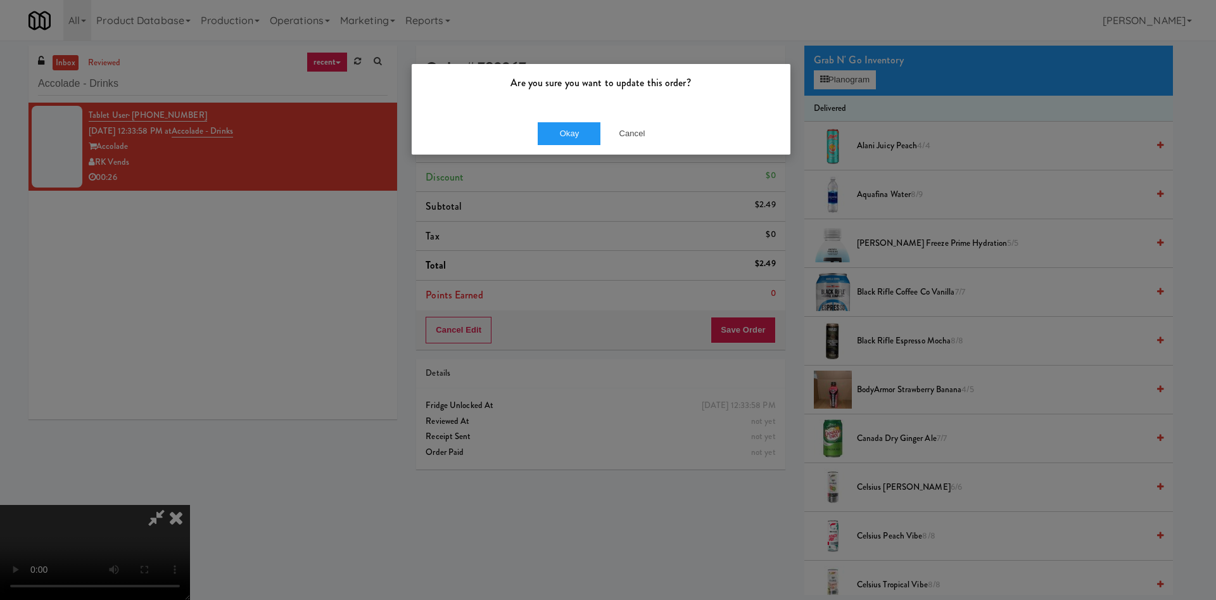
click at [586, 121] on div "Okay Cancel" at bounding box center [601, 133] width 379 height 42
click at [586, 128] on button "Okay" at bounding box center [569, 133] width 63 height 23
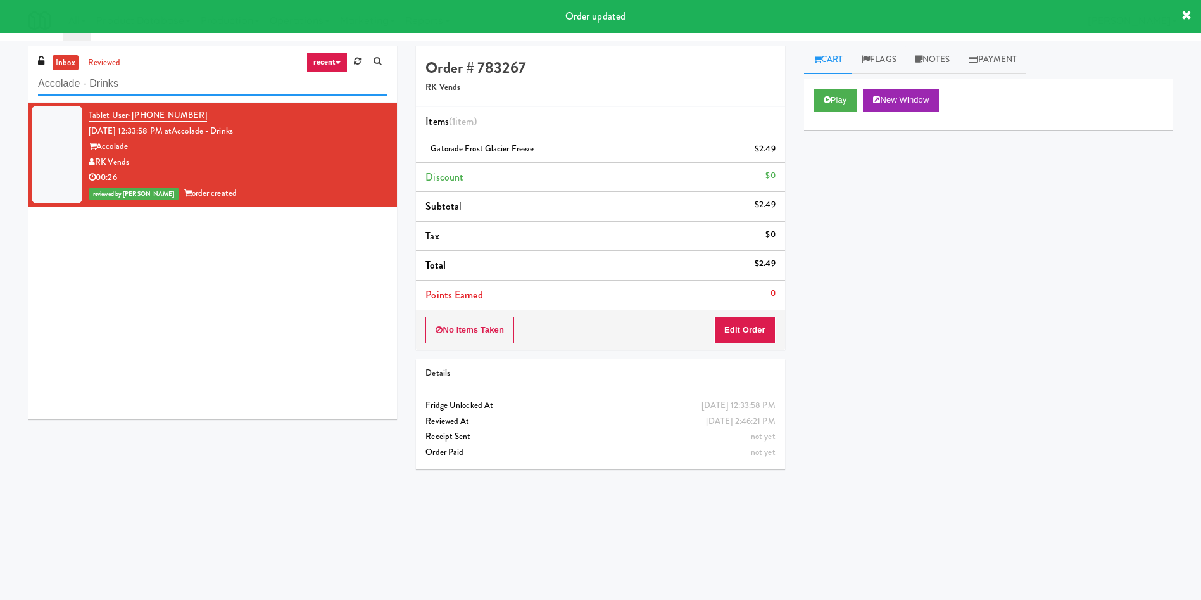
drag, startPoint x: 160, startPoint y: 87, endPoint x: 0, endPoint y: 13, distance: 176.5
click at [0, 41] on body "Order updated Are you sure you want to update this order? Okay Cancel Okay Are …" at bounding box center [600, 341] width 1201 height 600
paste input "545 N McClurg- Left - Fridge"
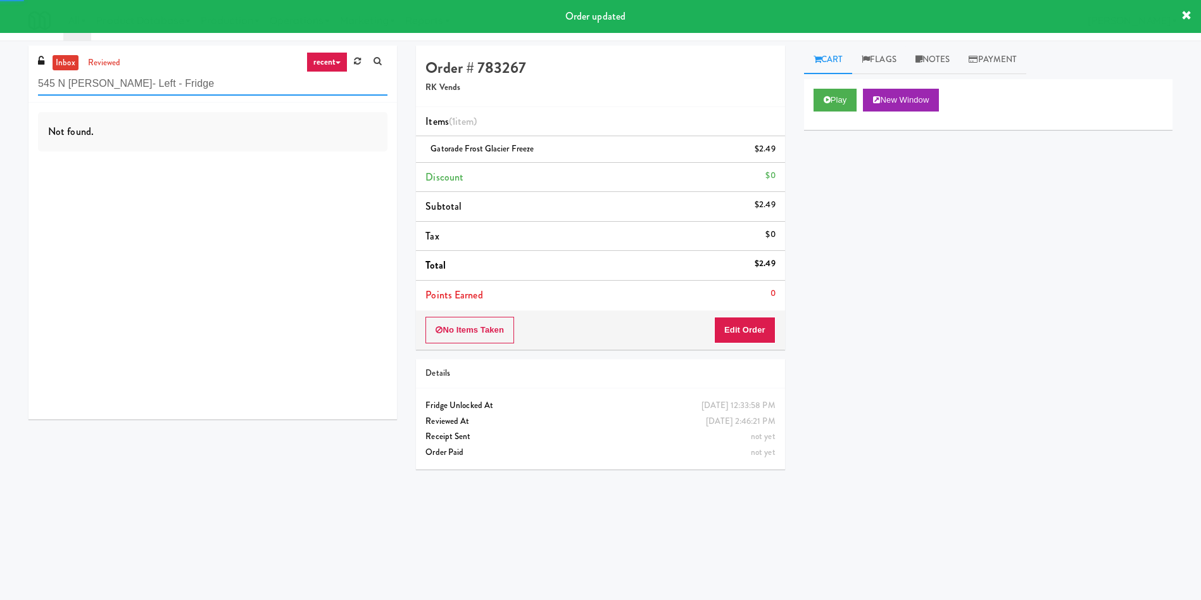
type input "545 N McClurg- Left - Fridge"
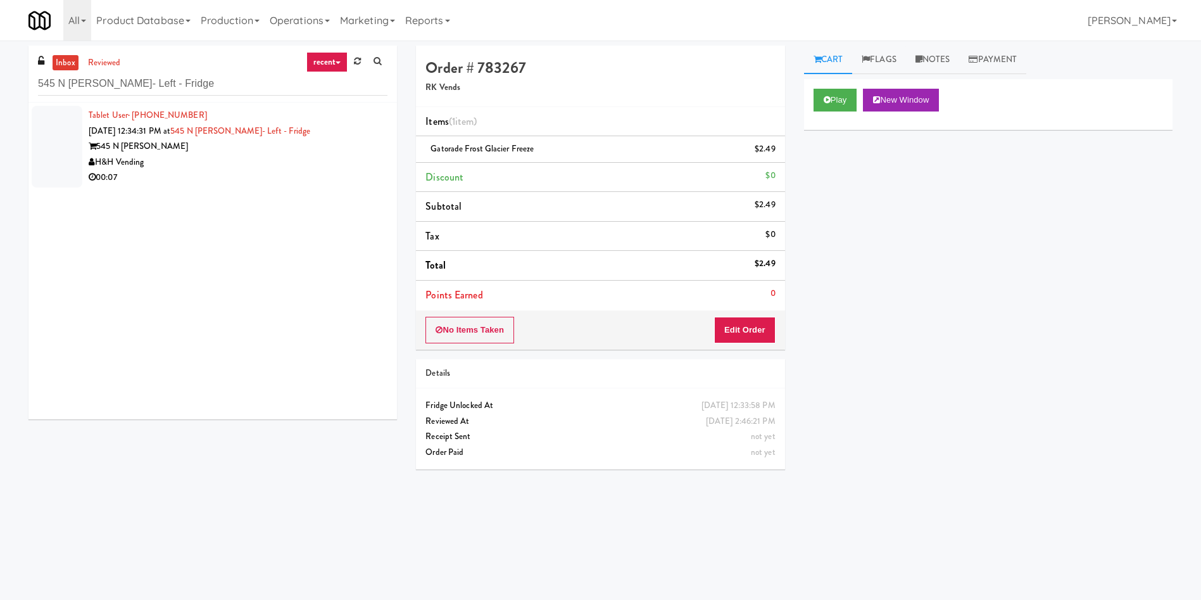
click at [51, 137] on div at bounding box center [57, 147] width 51 height 82
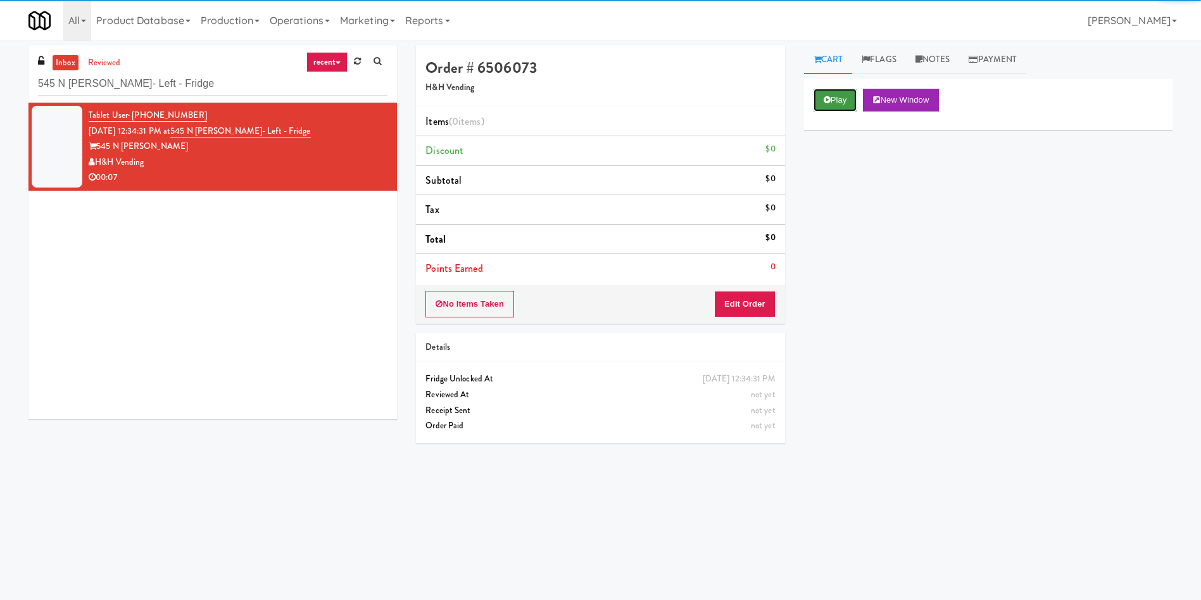
click at [844, 102] on button "Play" at bounding box center [836, 100] width 44 height 23
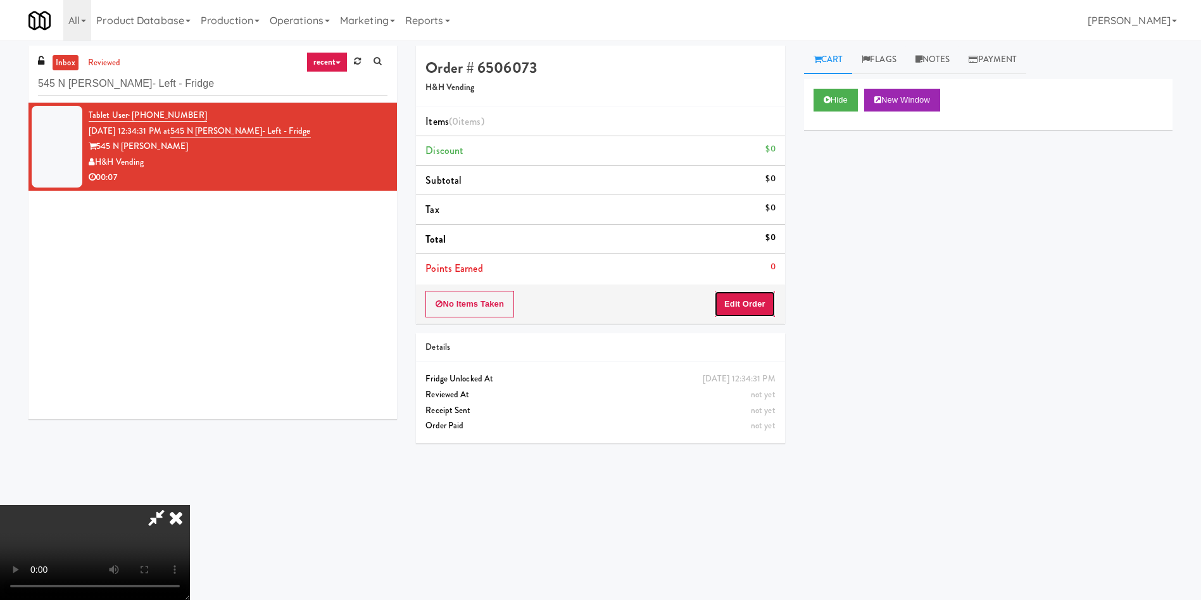
click at [744, 308] on button "Edit Order" at bounding box center [744, 304] width 61 height 27
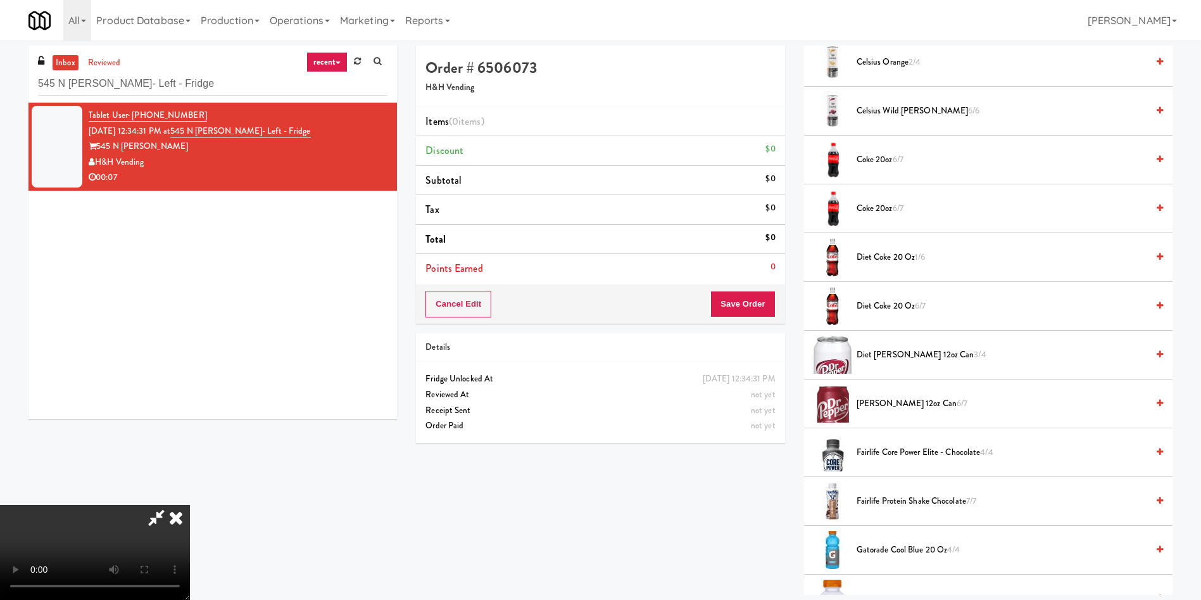
scroll to position [380, 0]
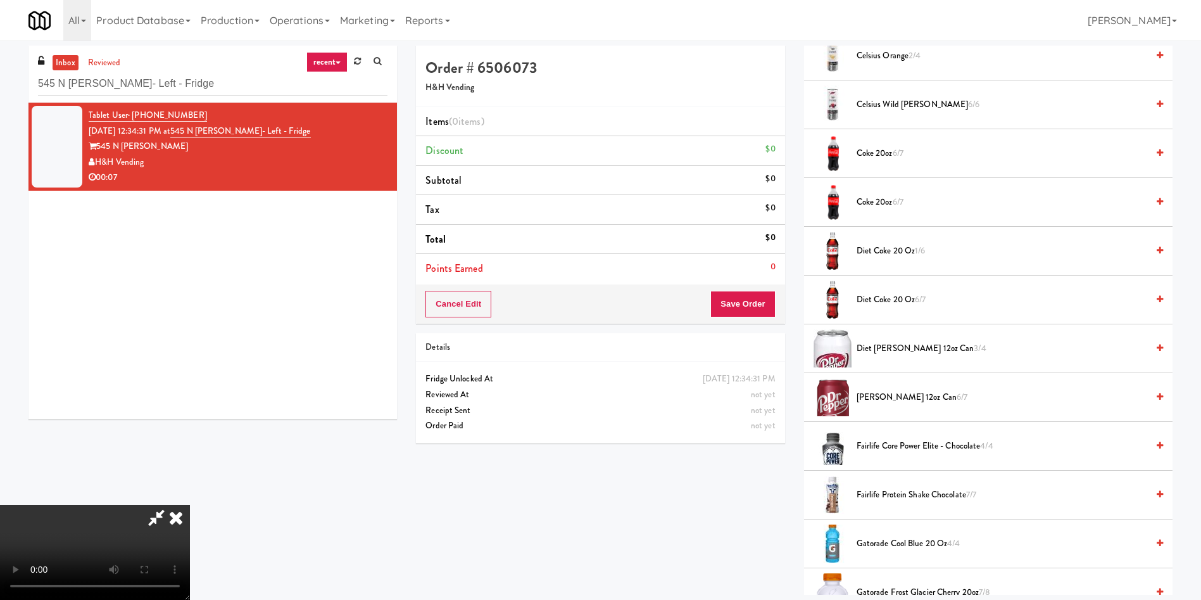
click at [870, 349] on span "Diet Dr Pepper 12oz can 3/4" at bounding box center [1002, 349] width 291 height 16
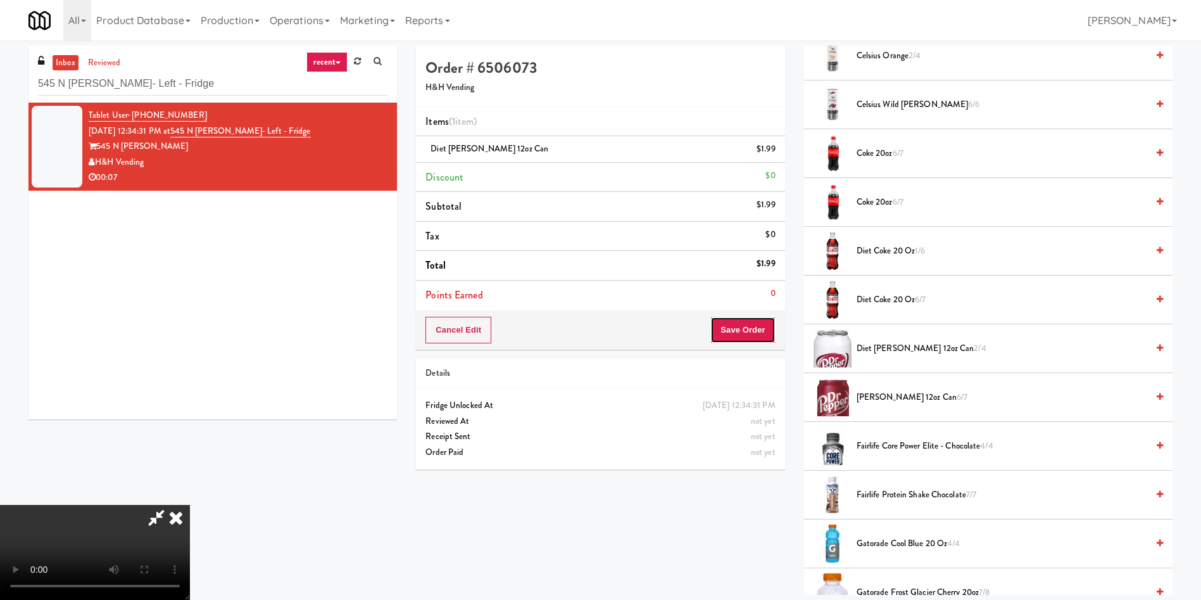
click at [753, 328] on button "Save Order" at bounding box center [743, 330] width 65 height 27
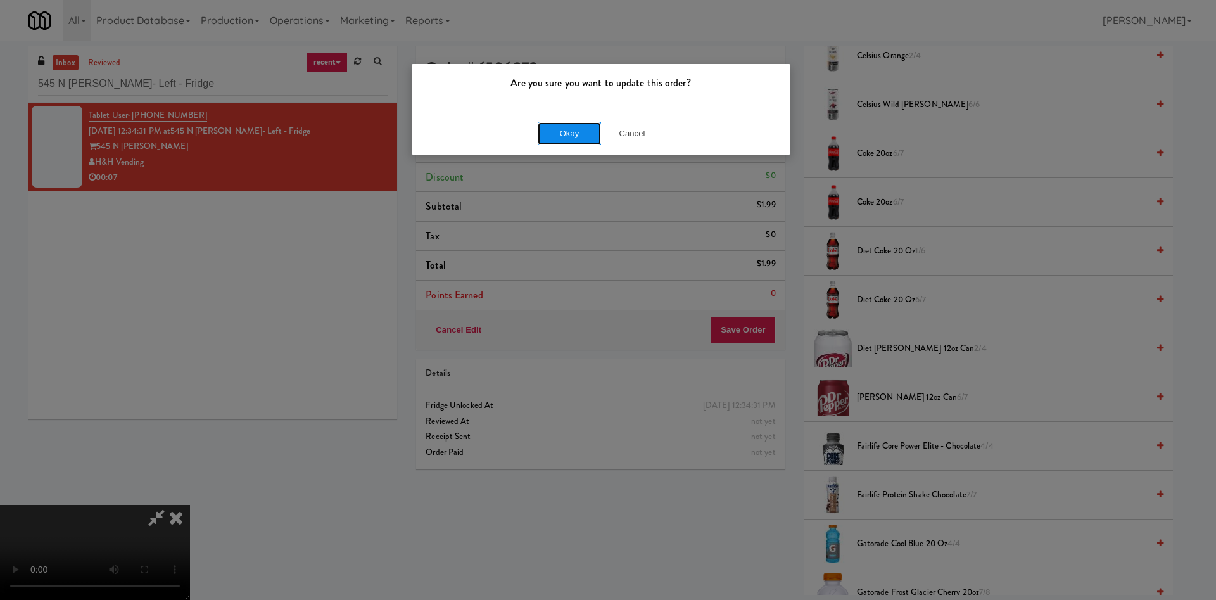
click at [583, 127] on button "Okay" at bounding box center [569, 133] width 63 height 23
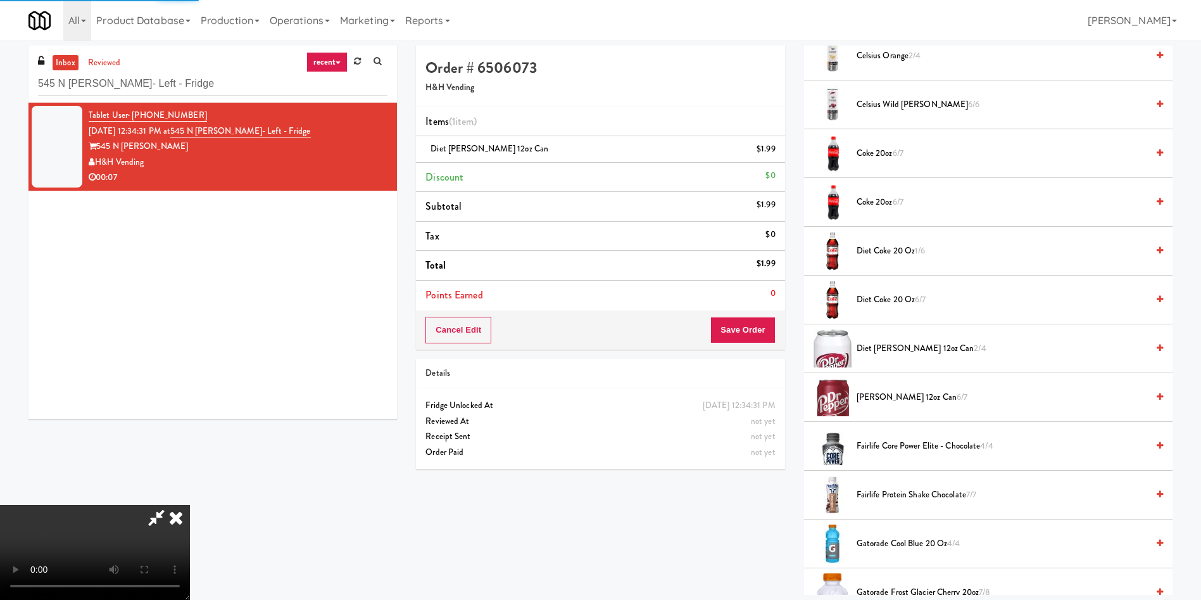
scroll to position [0, 0]
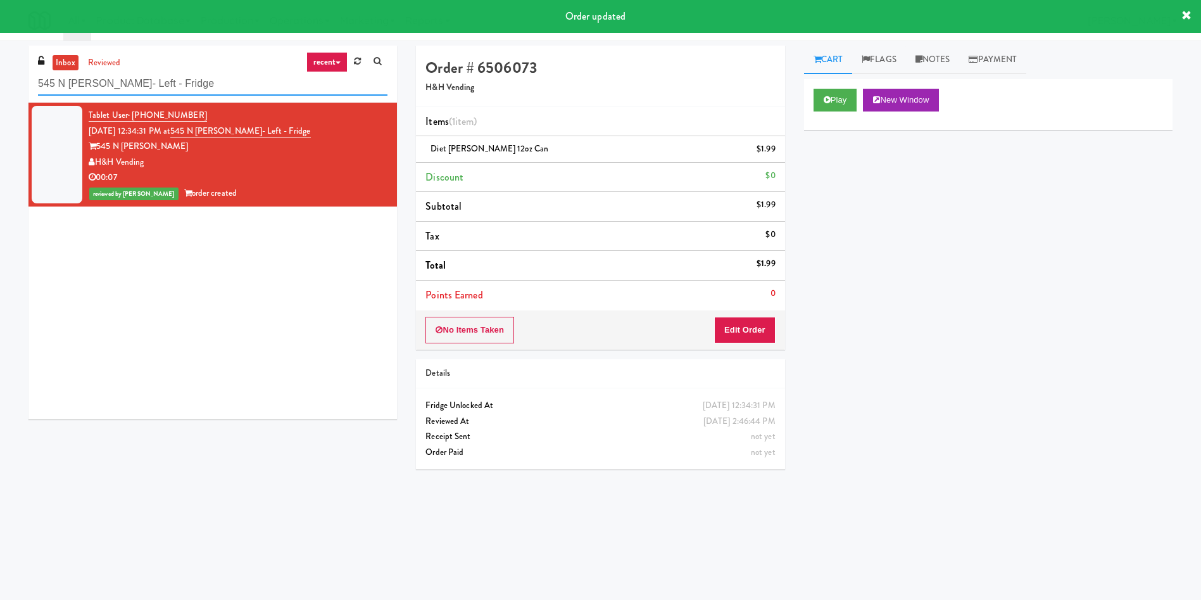
drag, startPoint x: 211, startPoint y: 88, endPoint x: 14, endPoint y: 67, distance: 198.1
click at [14, 67] on div "inbox reviewed recent all unclear take inventory issue suspicious failed recent…" at bounding box center [600, 300] width 1201 height 509
paste input "(Snack & Drink) EWR 3-TB-PUBLIC"
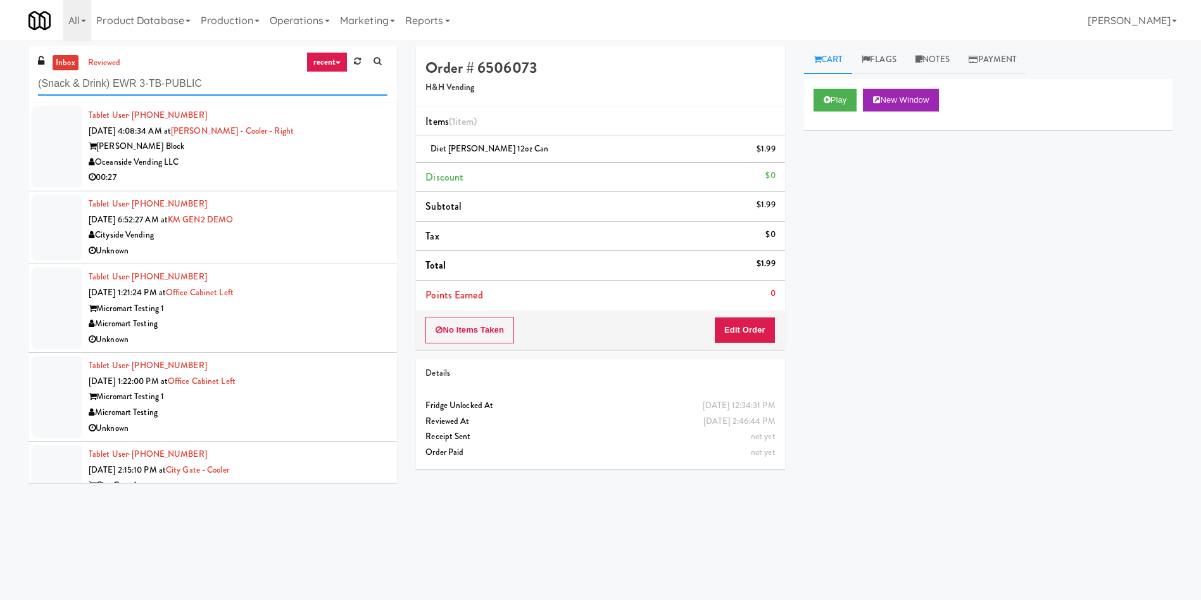
type input "(Snack & Drink) EWR 3-TB-PUBLIC"
click at [73, 61] on link "inbox" at bounding box center [66, 63] width 26 height 16
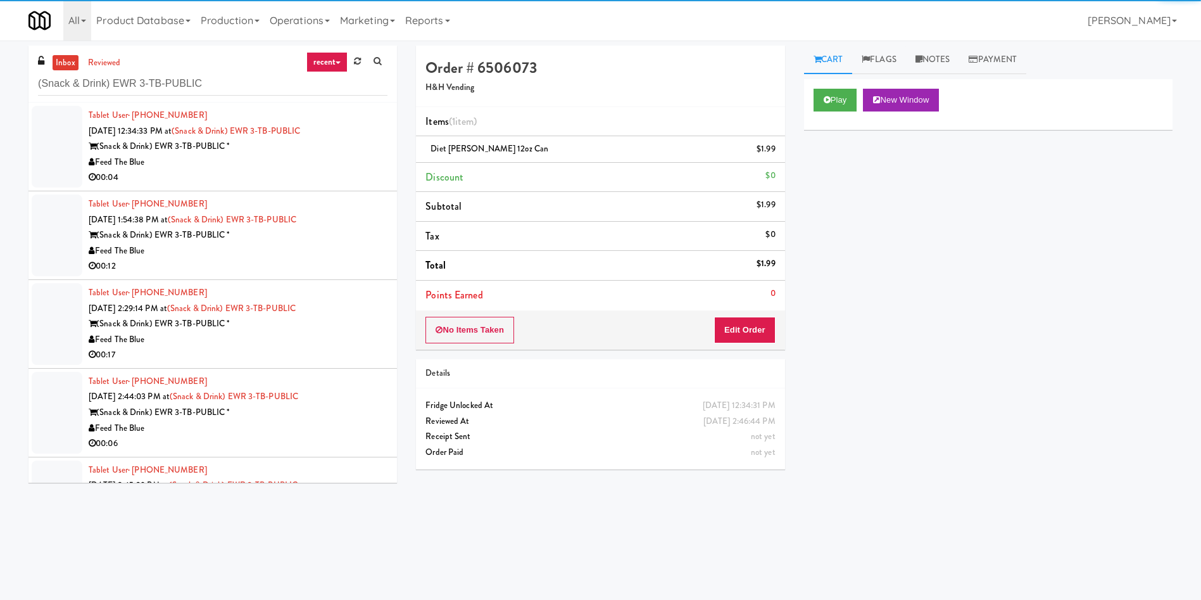
drag, startPoint x: 54, startPoint y: 135, endPoint x: 375, endPoint y: 184, distance: 324.8
click at [54, 134] on div at bounding box center [57, 147] width 51 height 82
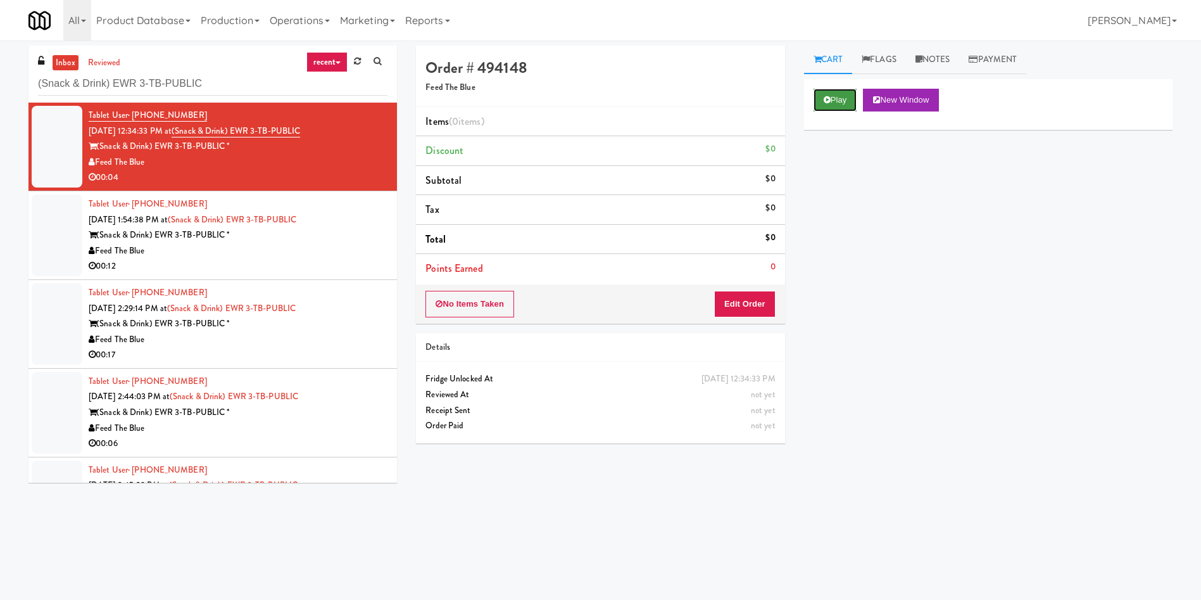
click at [844, 98] on button "Play" at bounding box center [836, 100] width 44 height 23
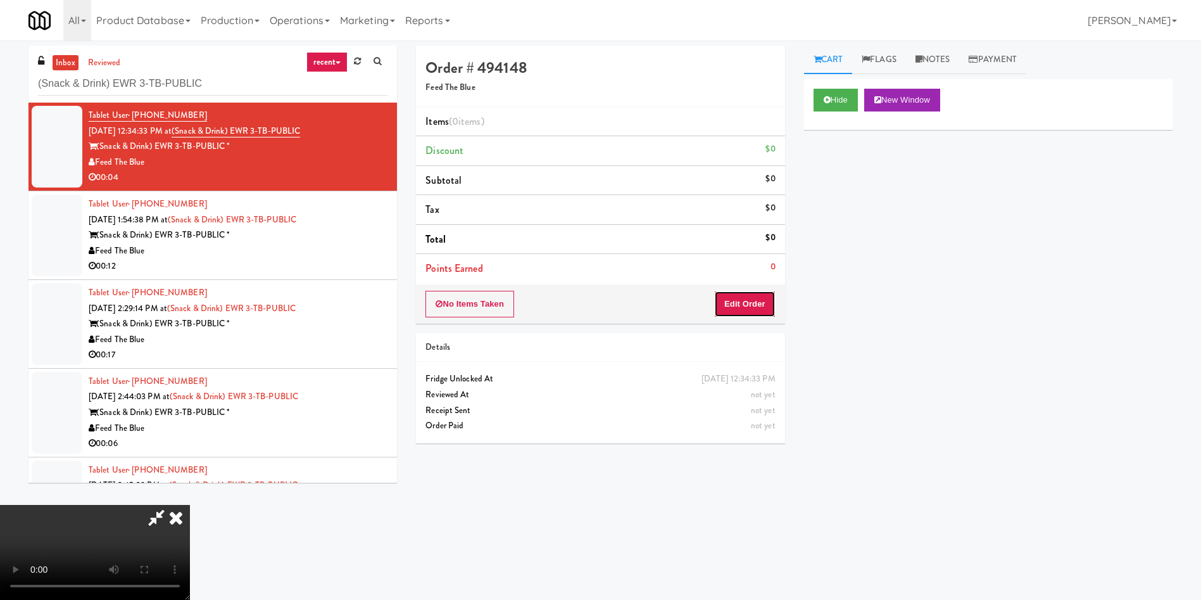
click at [762, 296] on button "Edit Order" at bounding box center [744, 304] width 61 height 27
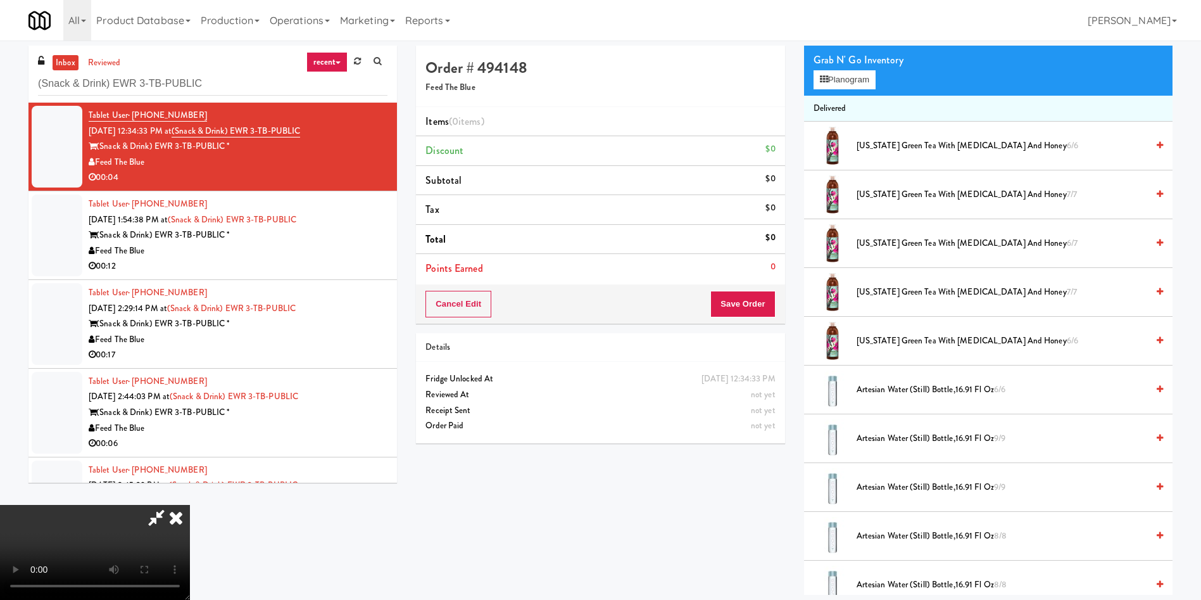
scroll to position [186, 0]
click at [190, 505] on video at bounding box center [95, 552] width 190 height 95
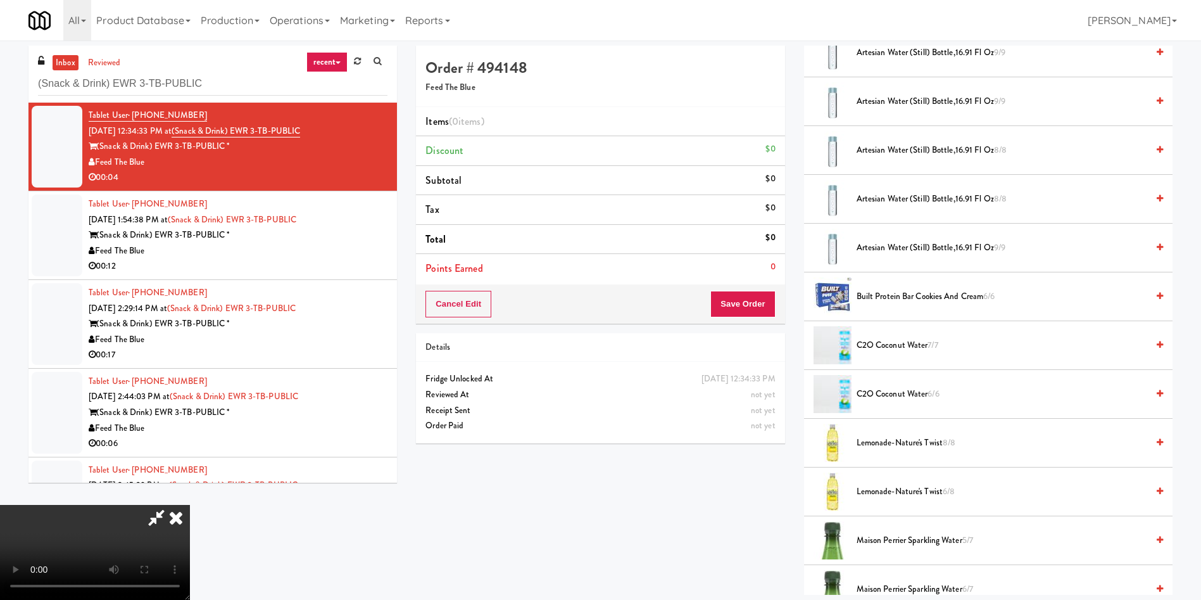
scroll to position [570, 0]
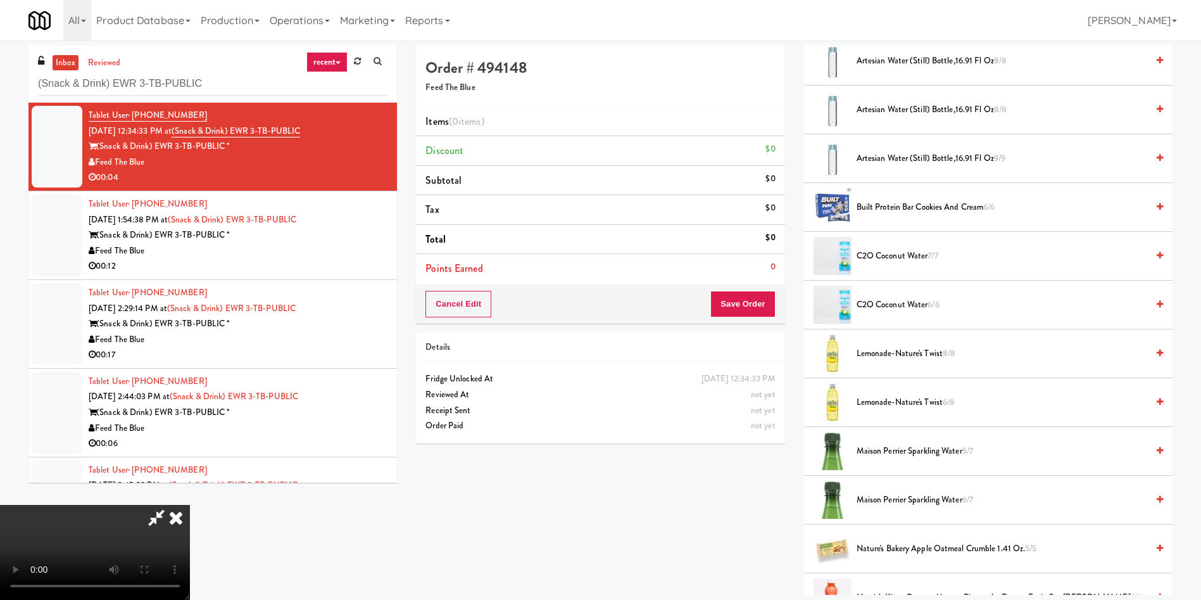
click at [190, 505] on video at bounding box center [95, 552] width 190 height 95
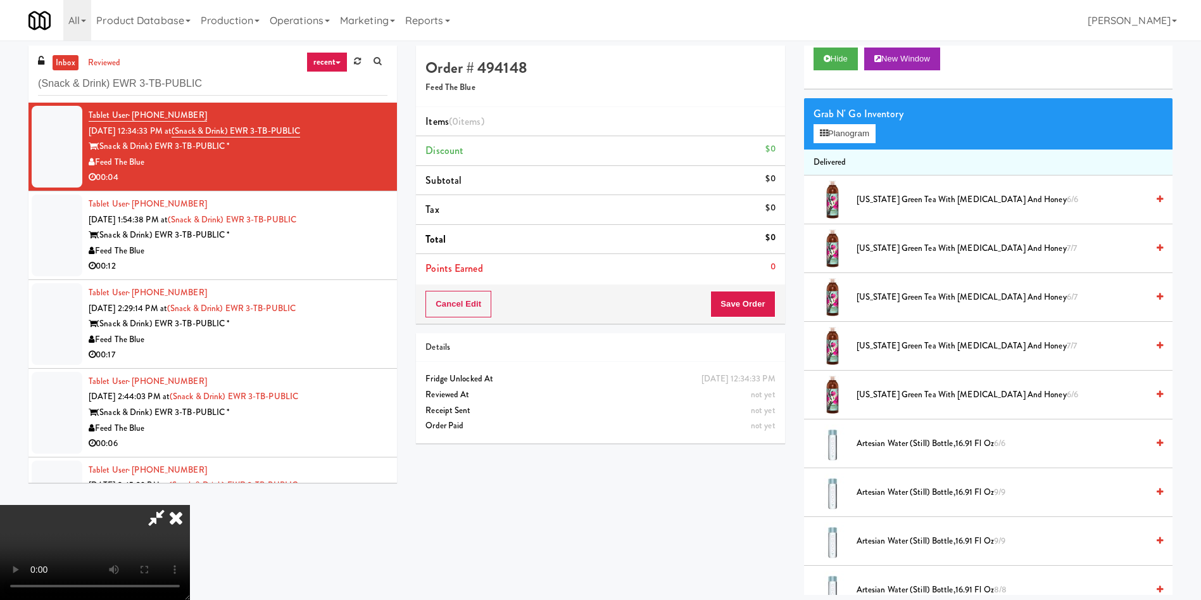
scroll to position [0, 0]
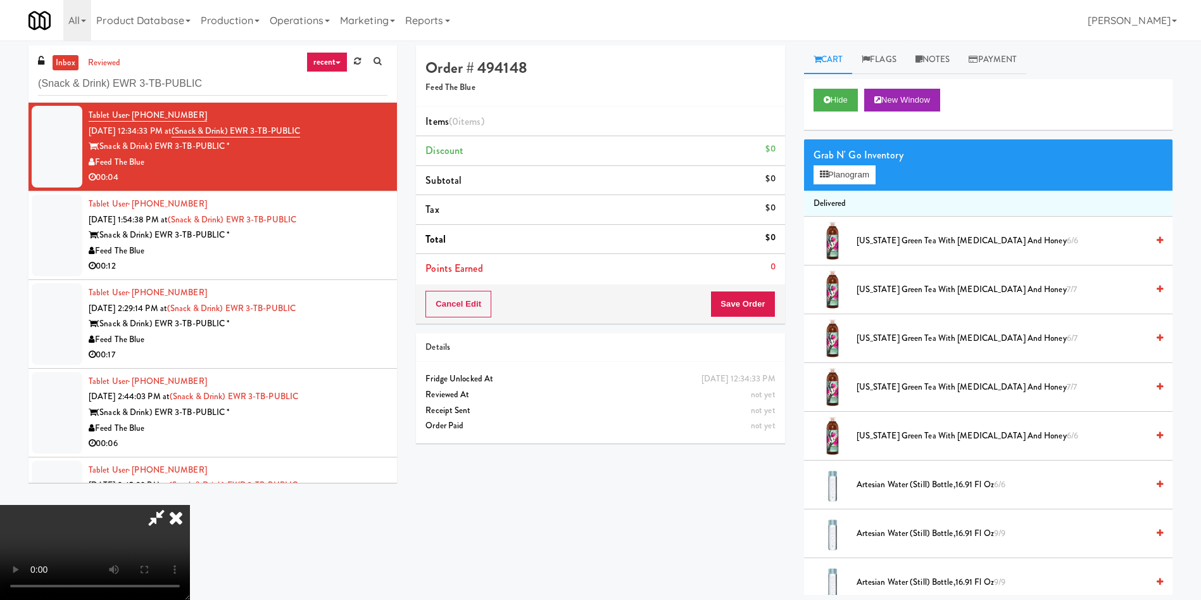
click at [844, 161] on div "Grab N' Go Inventory" at bounding box center [989, 155] width 350 height 19
click at [880, 176] on div "Grab N' Go Inventory Planogram" at bounding box center [988, 164] width 369 height 51
click at [861, 175] on button "Planogram" at bounding box center [845, 174] width 62 height 19
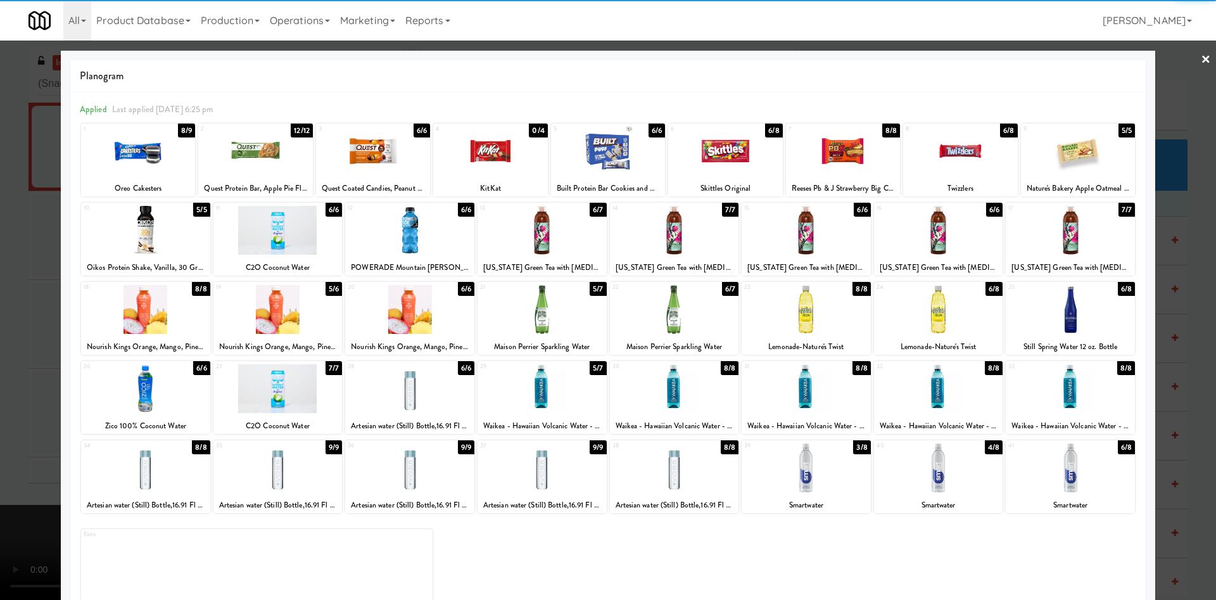
click at [143, 231] on div at bounding box center [145, 230] width 129 height 49
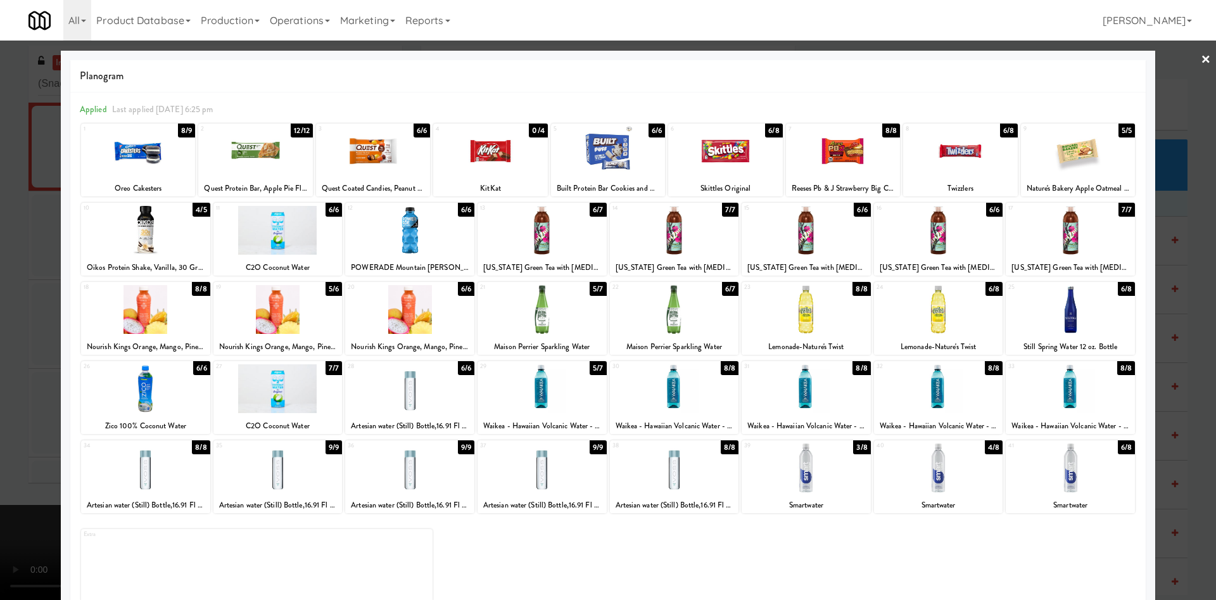
click at [45, 180] on div at bounding box center [608, 300] width 1216 height 600
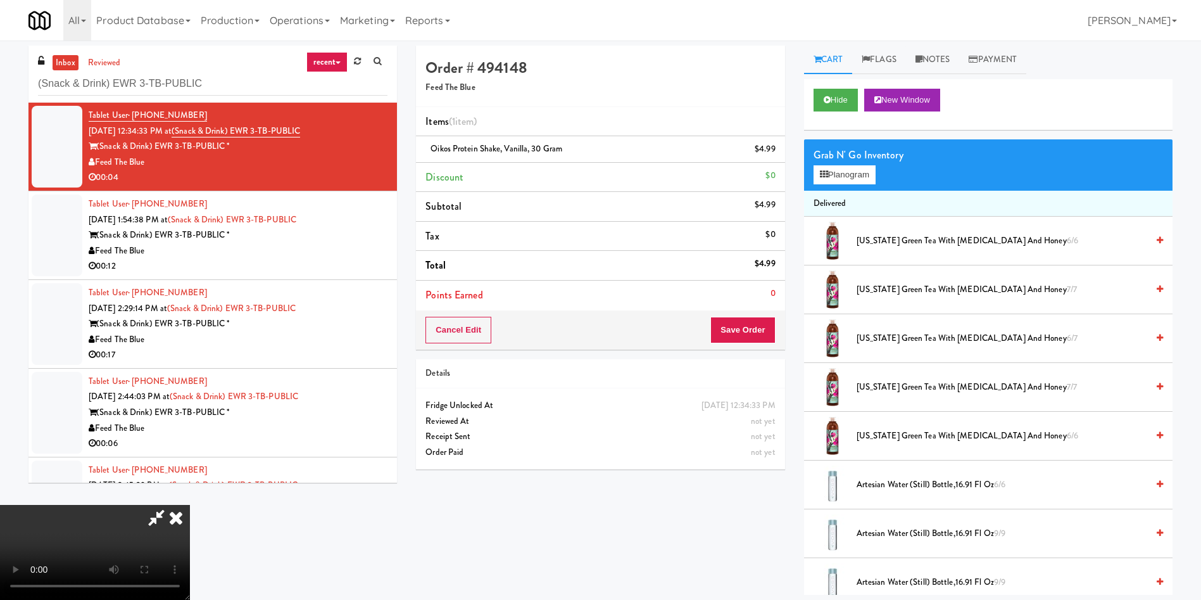
click at [190, 505] on video at bounding box center [95, 552] width 190 height 95
click at [762, 327] on button "Save Order" at bounding box center [743, 330] width 65 height 27
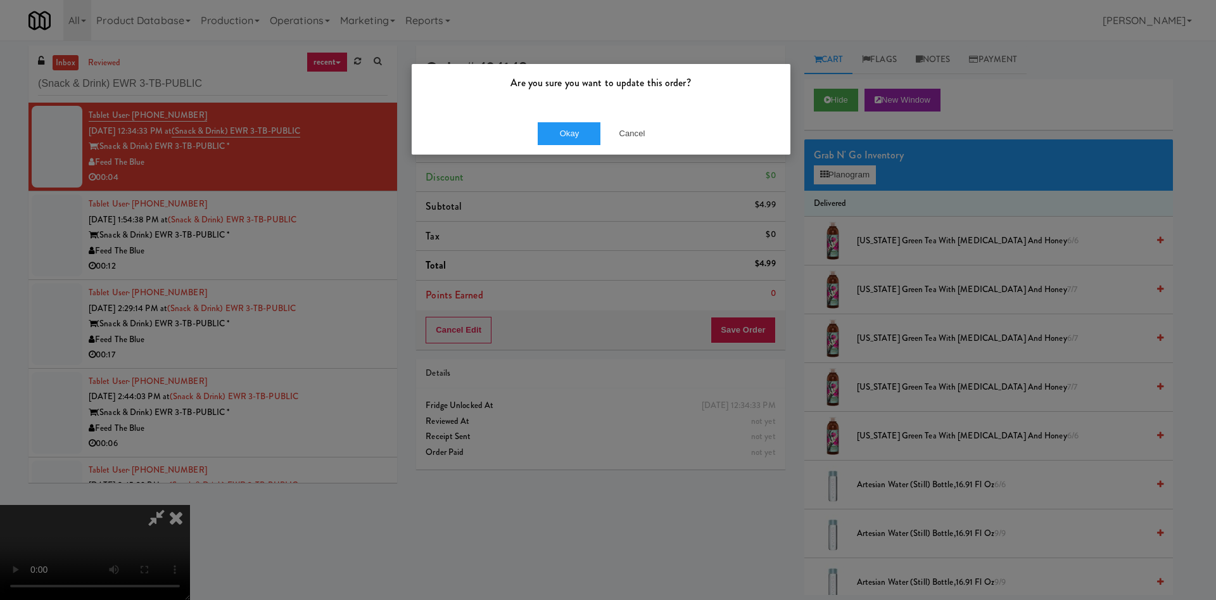
click at [559, 118] on div "Okay Cancel" at bounding box center [601, 133] width 379 height 42
click at [569, 130] on button "Okay" at bounding box center [569, 133] width 63 height 23
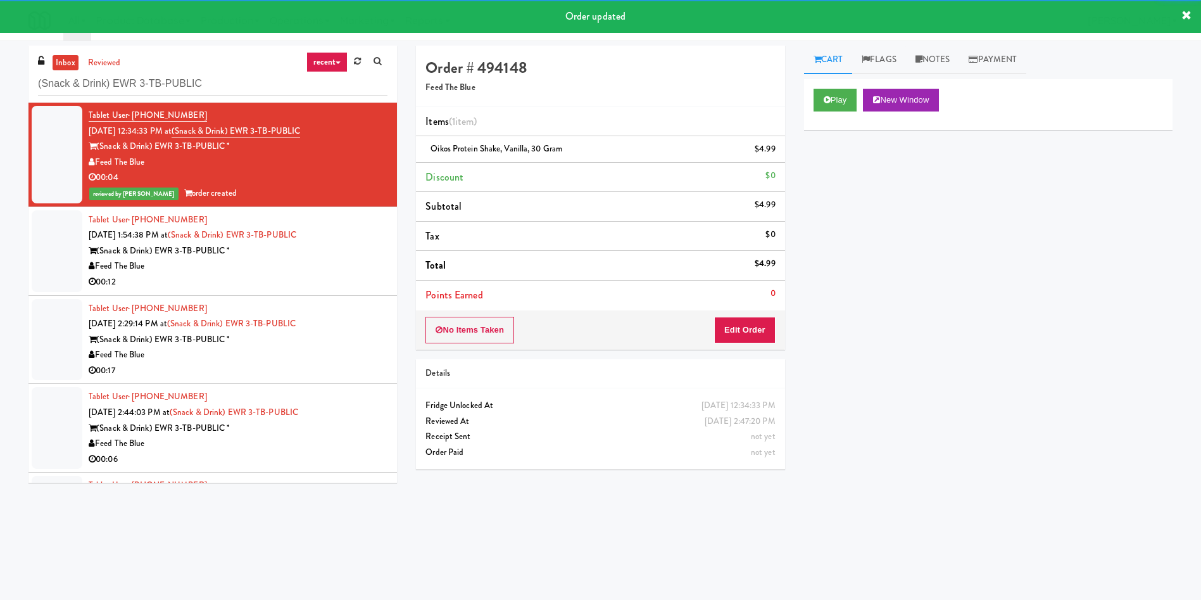
click at [57, 255] on div at bounding box center [57, 251] width 51 height 82
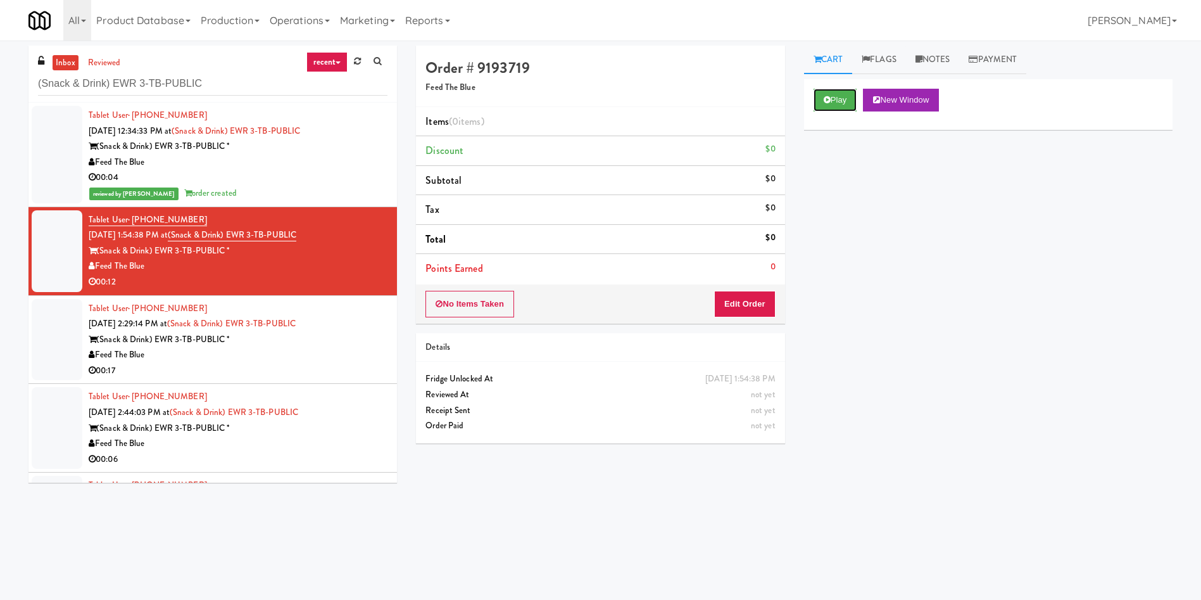
drag, startPoint x: 844, startPoint y: 98, endPoint x: 835, endPoint y: 113, distance: 18.5
click at [844, 98] on button "Play" at bounding box center [836, 100] width 44 height 23
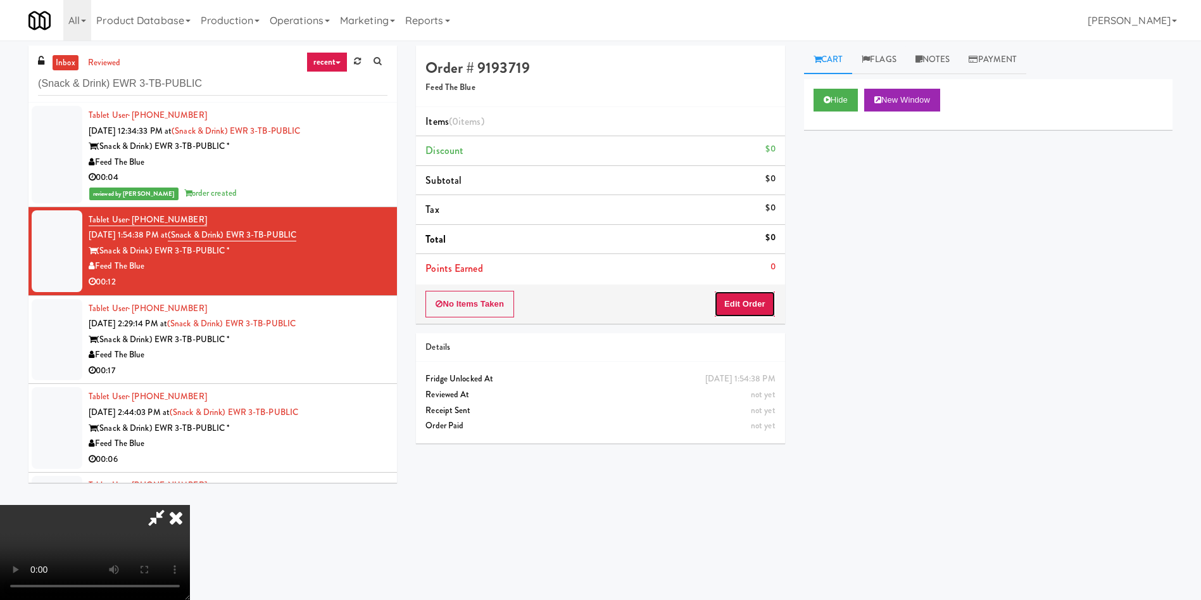
click at [730, 296] on button "Edit Order" at bounding box center [744, 304] width 61 height 27
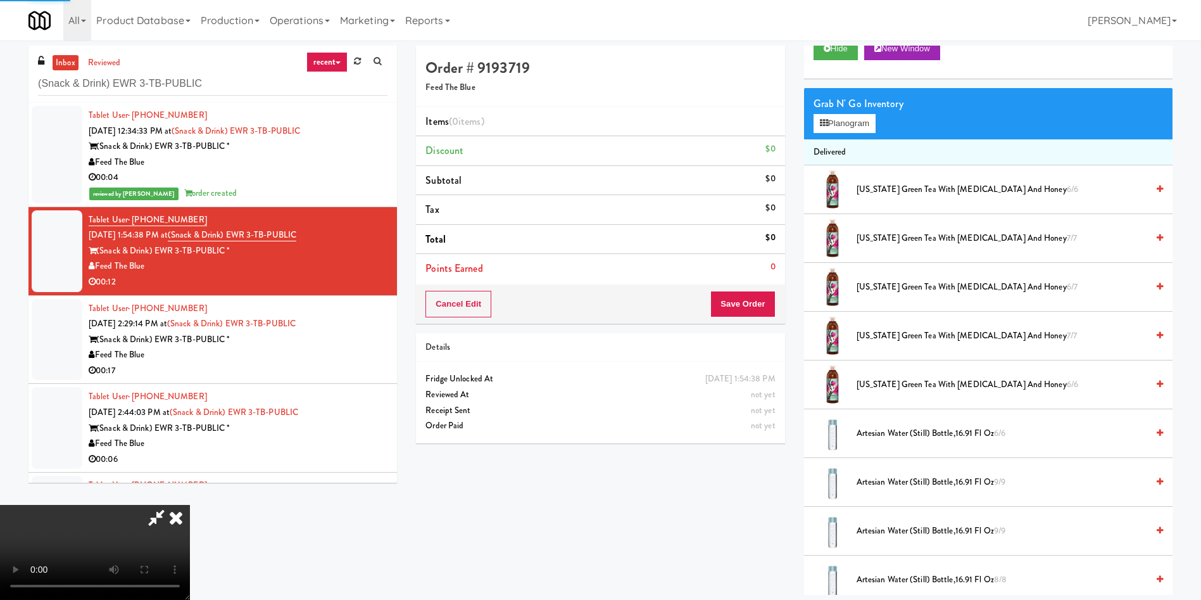
scroll to position [95, 0]
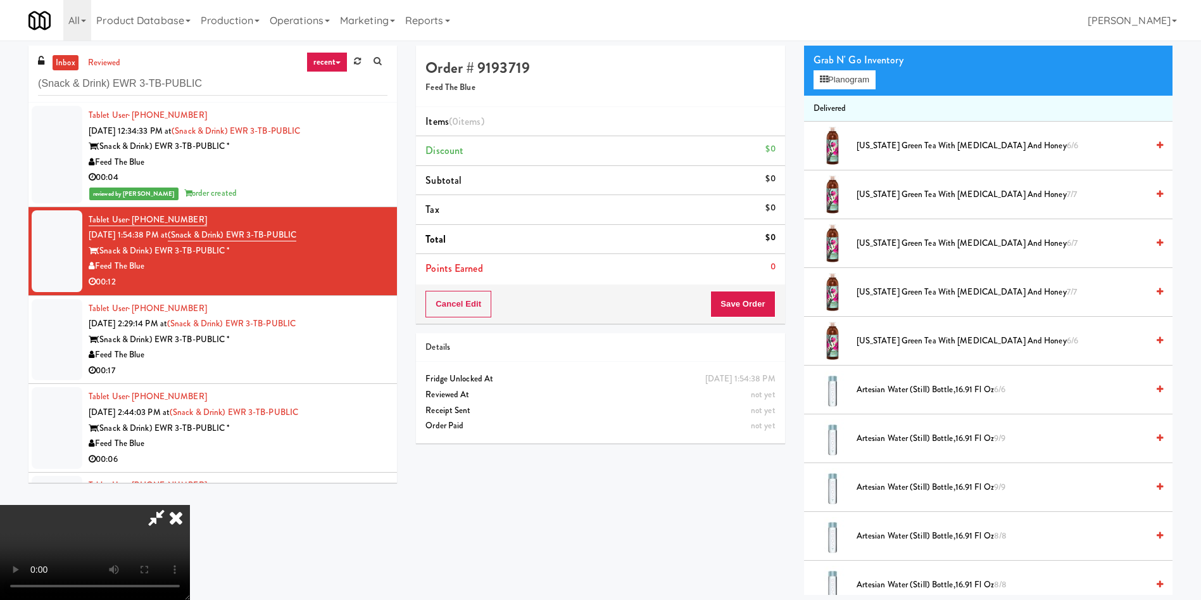
click at [190, 505] on video at bounding box center [95, 552] width 190 height 95
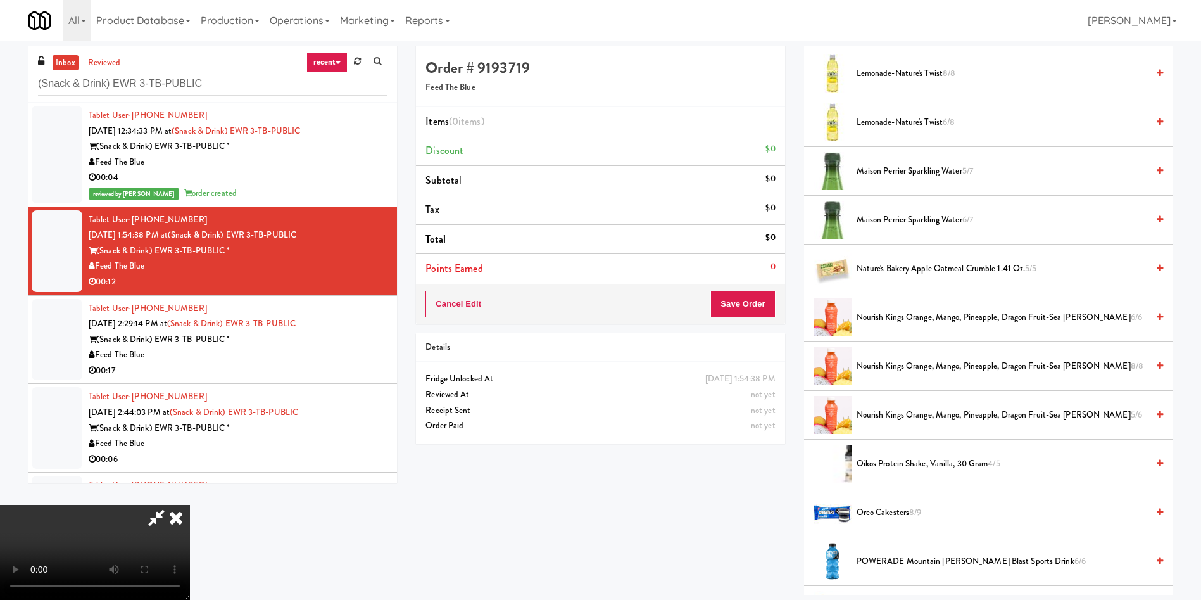
scroll to position [855, 0]
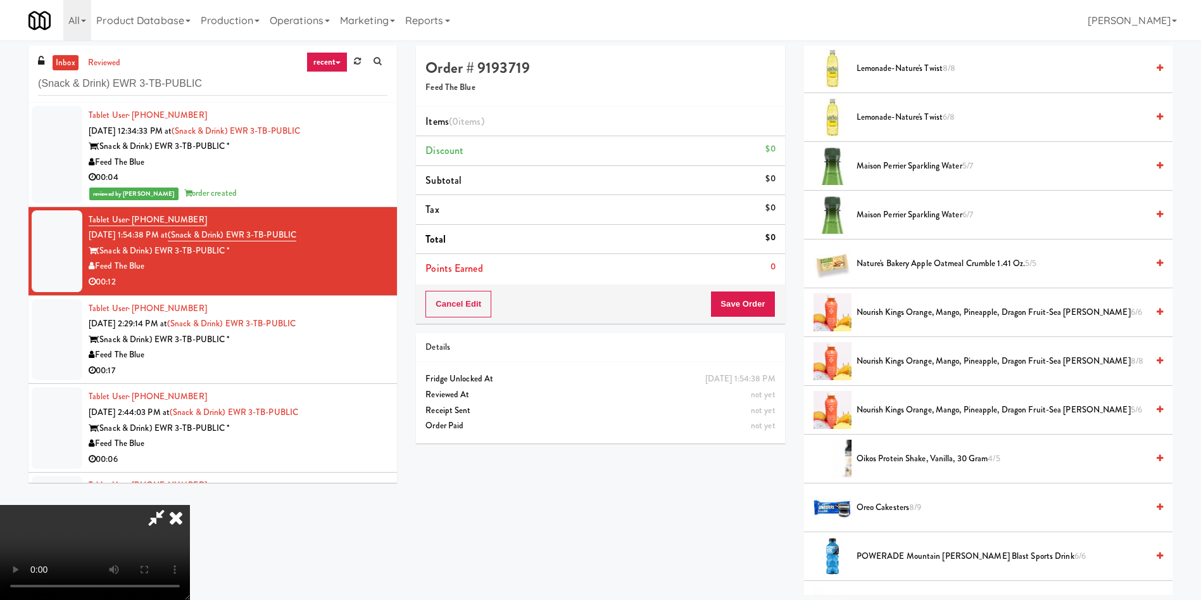
click at [884, 164] on span "Maison Perrier Sparkling Water 5/7" at bounding box center [1002, 166] width 291 height 16
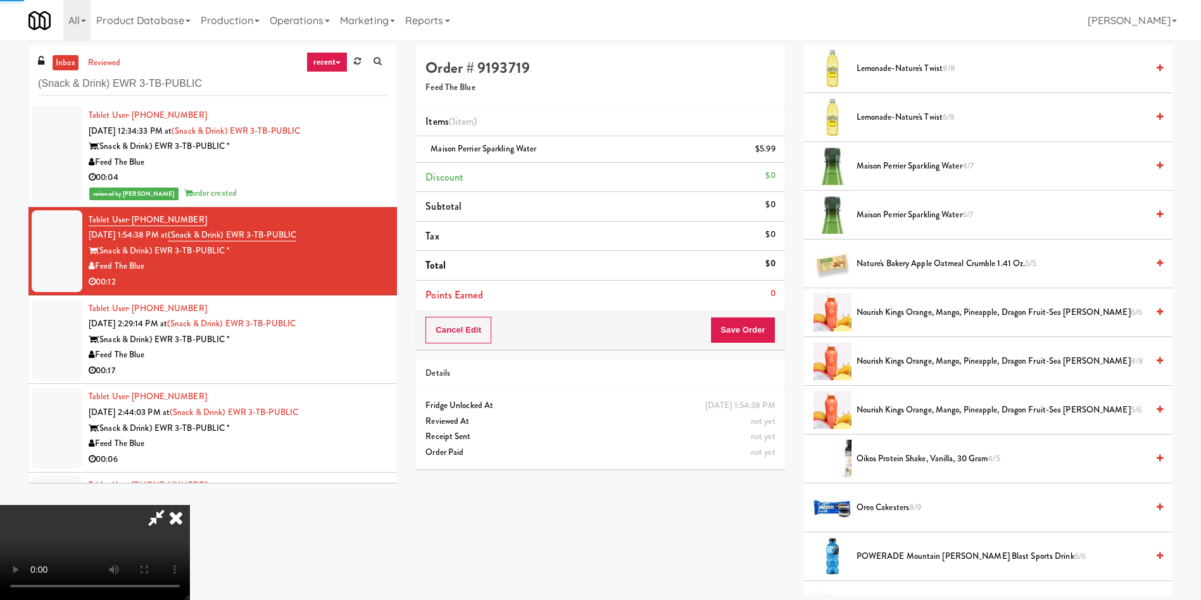
click at [190, 505] on video at bounding box center [95, 552] width 190 height 95
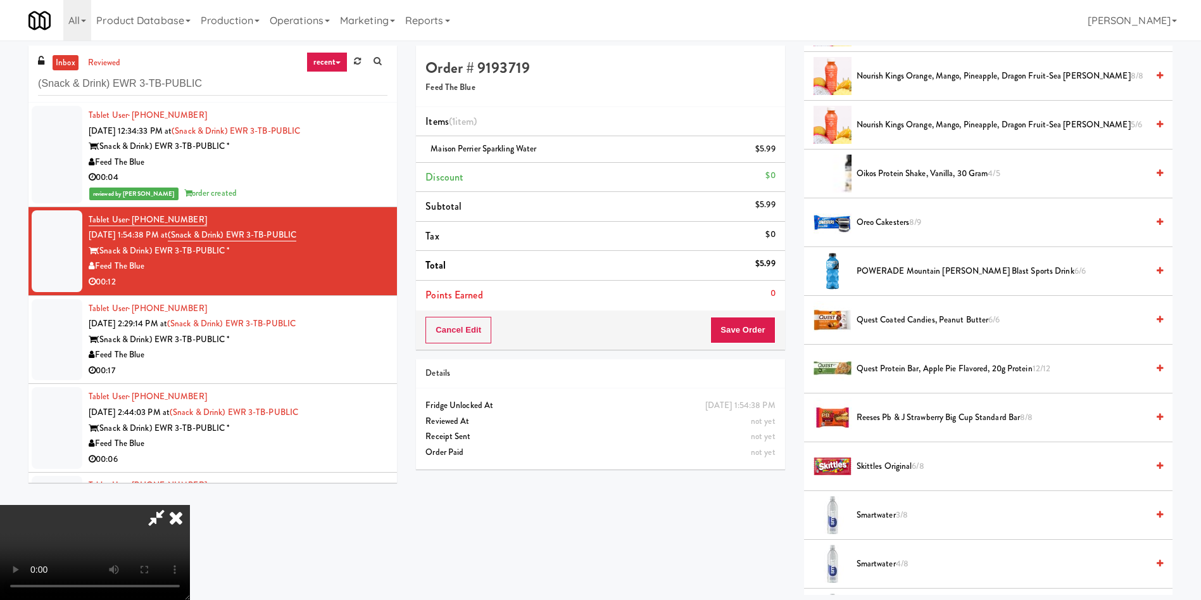
scroll to position [1425, 0]
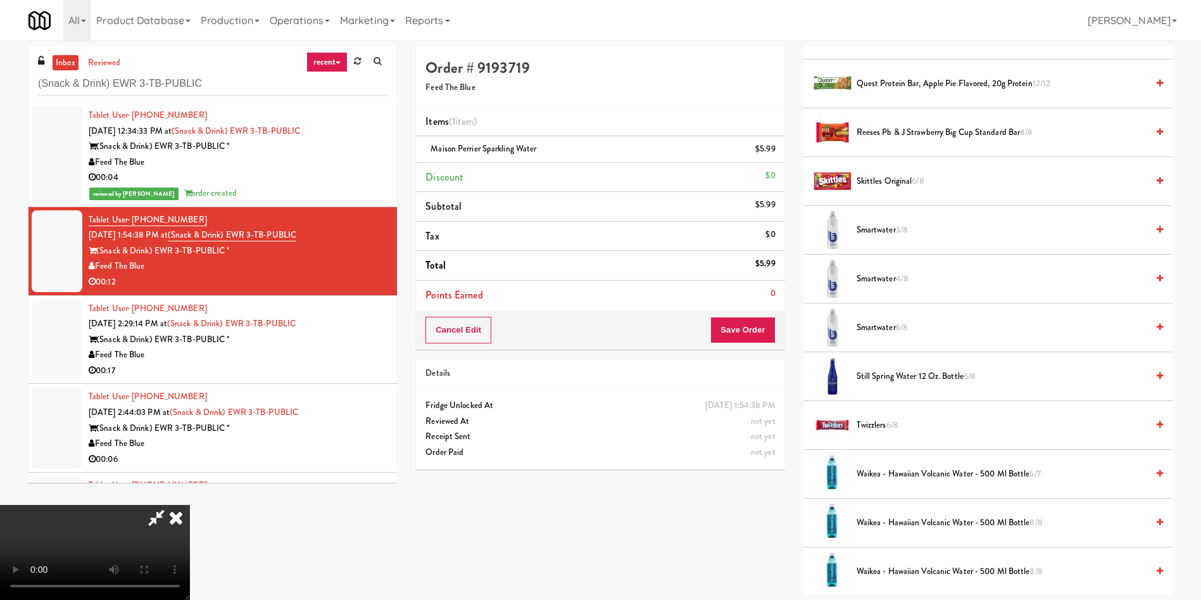
click at [895, 274] on span "Smartwater 4/8" at bounding box center [1002, 279] width 291 height 16
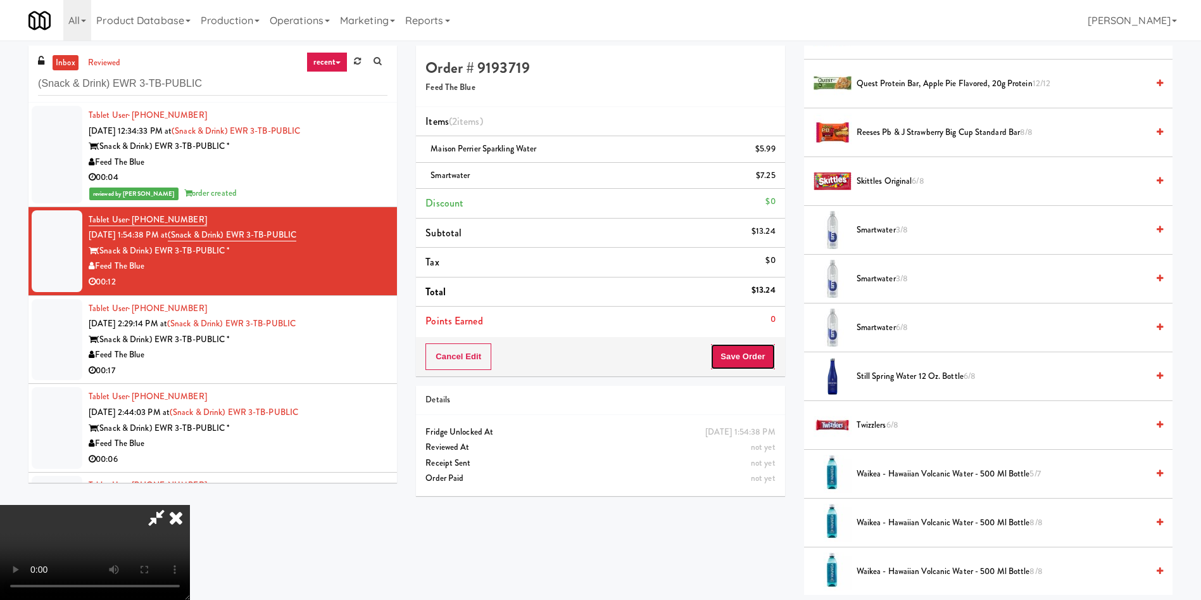
click at [728, 352] on button "Save Order" at bounding box center [743, 356] width 65 height 27
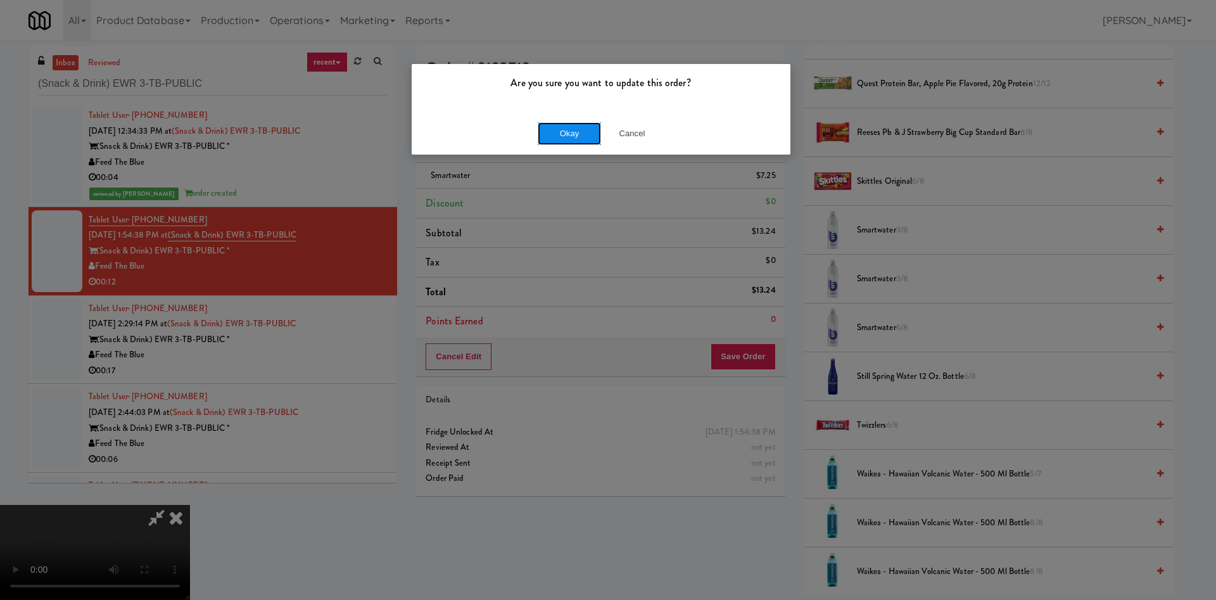
click at [577, 135] on button "Okay" at bounding box center [569, 133] width 63 height 23
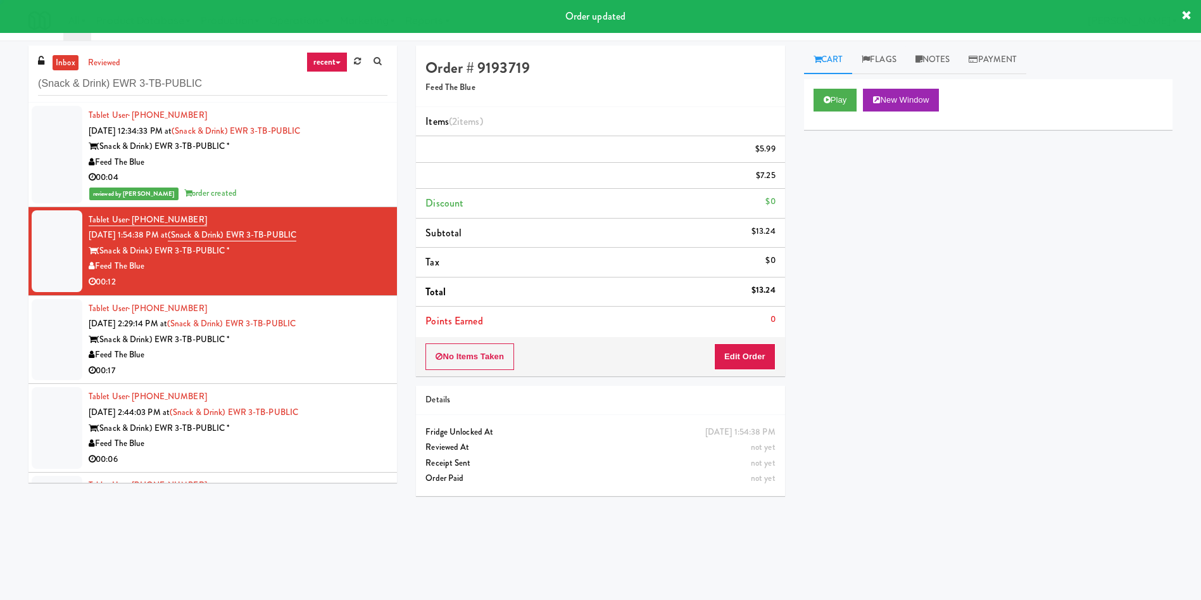
scroll to position [0, 0]
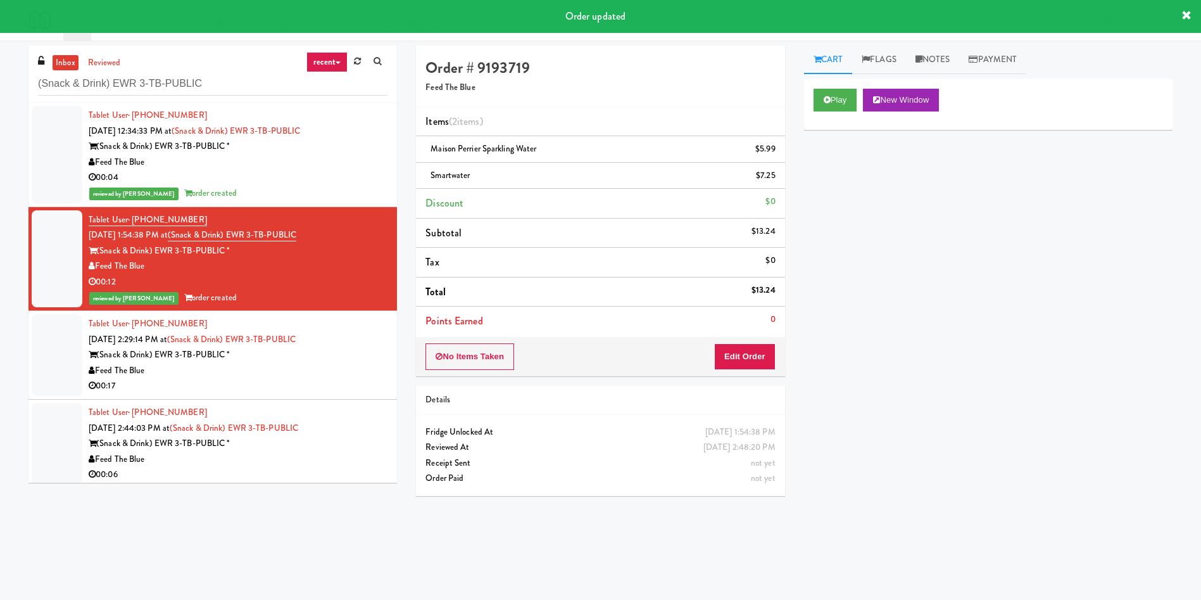
click at [20, 344] on div "inbox reviewed recent all unclear take inventory issue suspicious failed recent…" at bounding box center [213, 269] width 388 height 447
drag, startPoint x: 3, startPoint y: 350, endPoint x: 186, endPoint y: 366, distance: 183.7
click at [3, 353] on div "inbox reviewed recent all unclear take inventory issue suspicious failed recent…" at bounding box center [600, 300] width 1201 height 509
click at [0, 357] on div "inbox reviewed recent all unclear take inventory issue suspicious failed recent…" at bounding box center [600, 300] width 1201 height 509
click at [26, 334] on div "inbox reviewed recent all unclear take inventory issue suspicious failed recent…" at bounding box center [213, 269] width 388 height 447
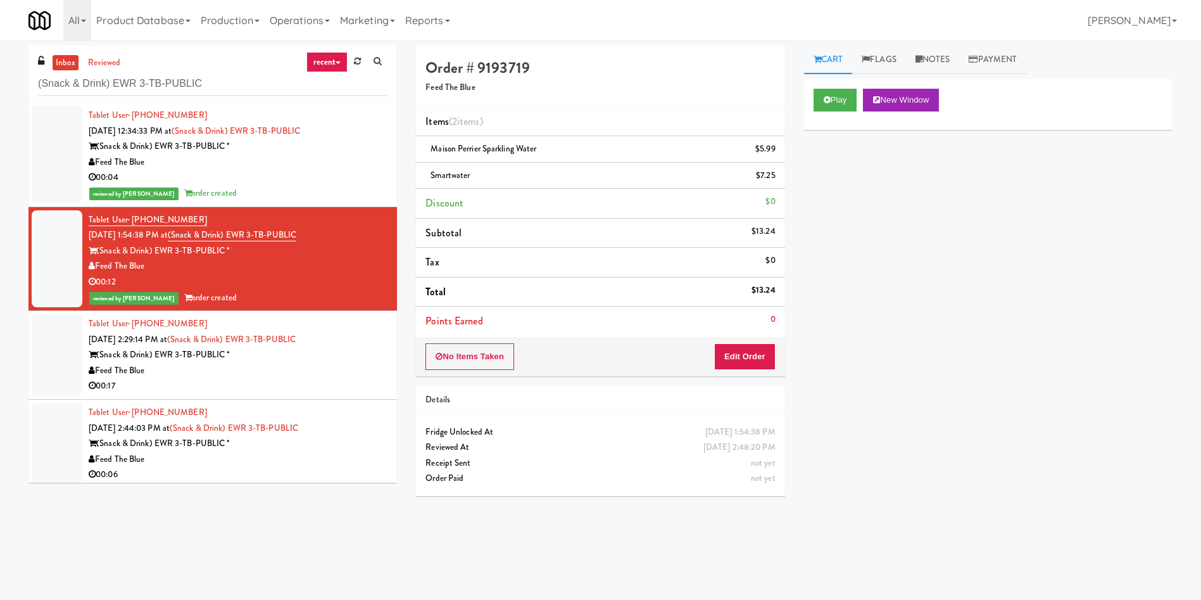
click at [59, 346] on div at bounding box center [57, 355] width 51 height 82
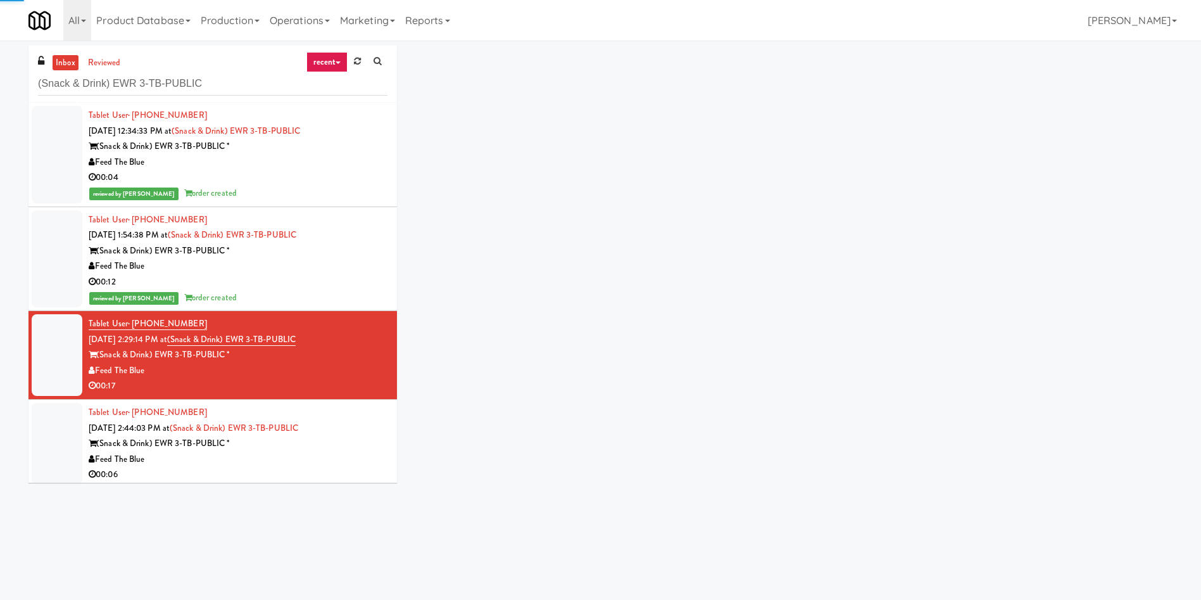
scroll to position [94, 0]
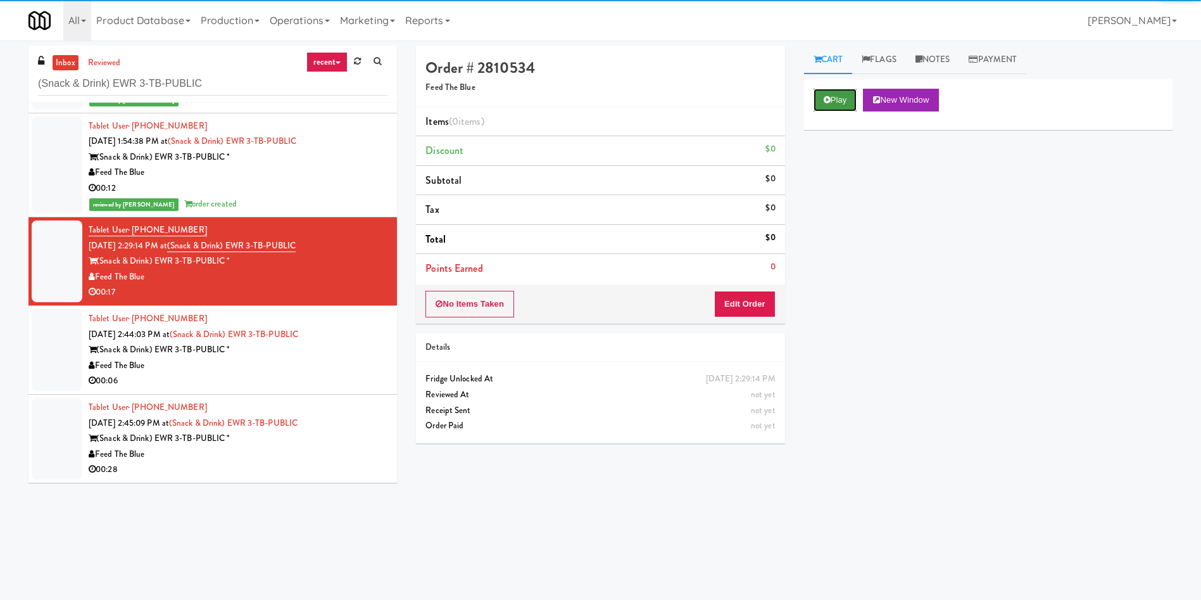
click at [851, 97] on button "Play" at bounding box center [836, 100] width 44 height 23
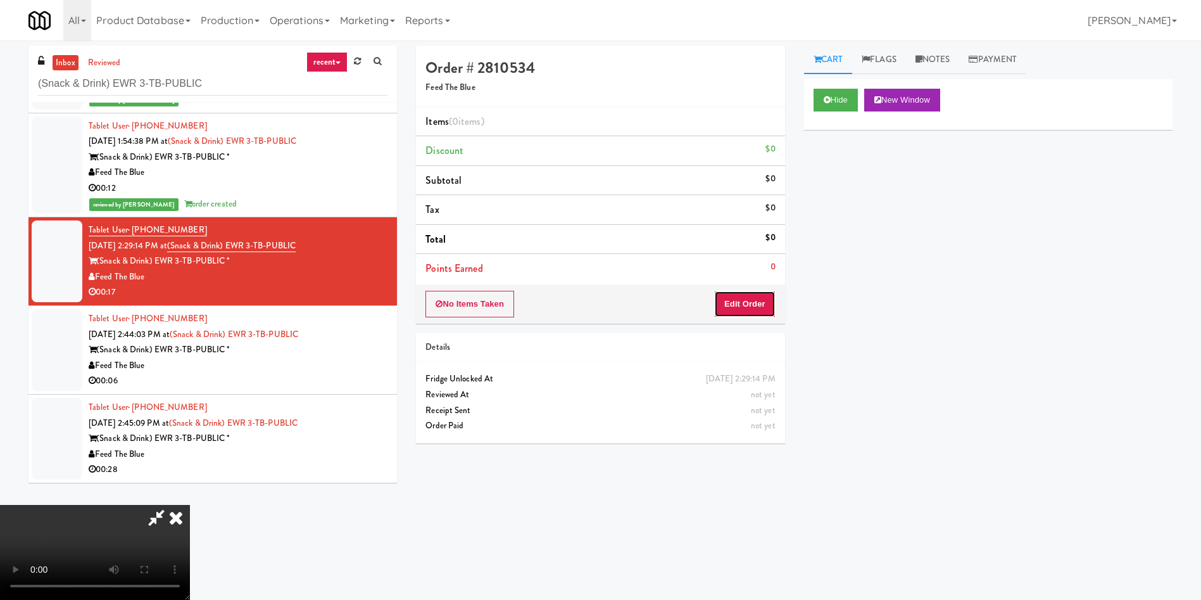
click at [759, 300] on button "Edit Order" at bounding box center [744, 304] width 61 height 27
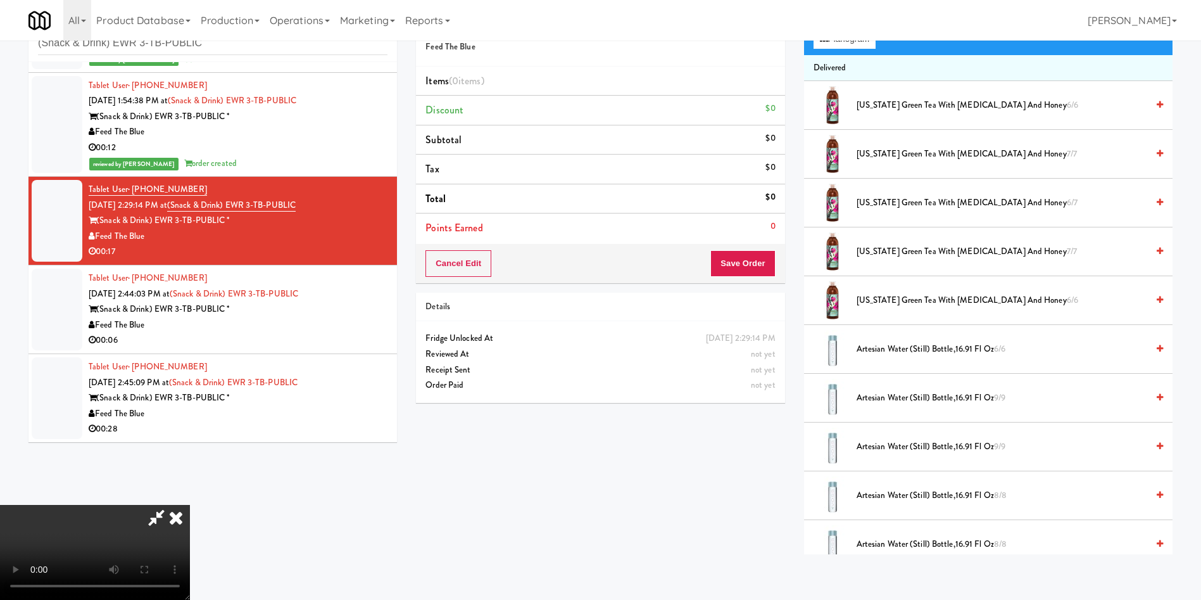
scroll to position [0, 0]
click at [190, 505] on video at bounding box center [95, 552] width 190 height 95
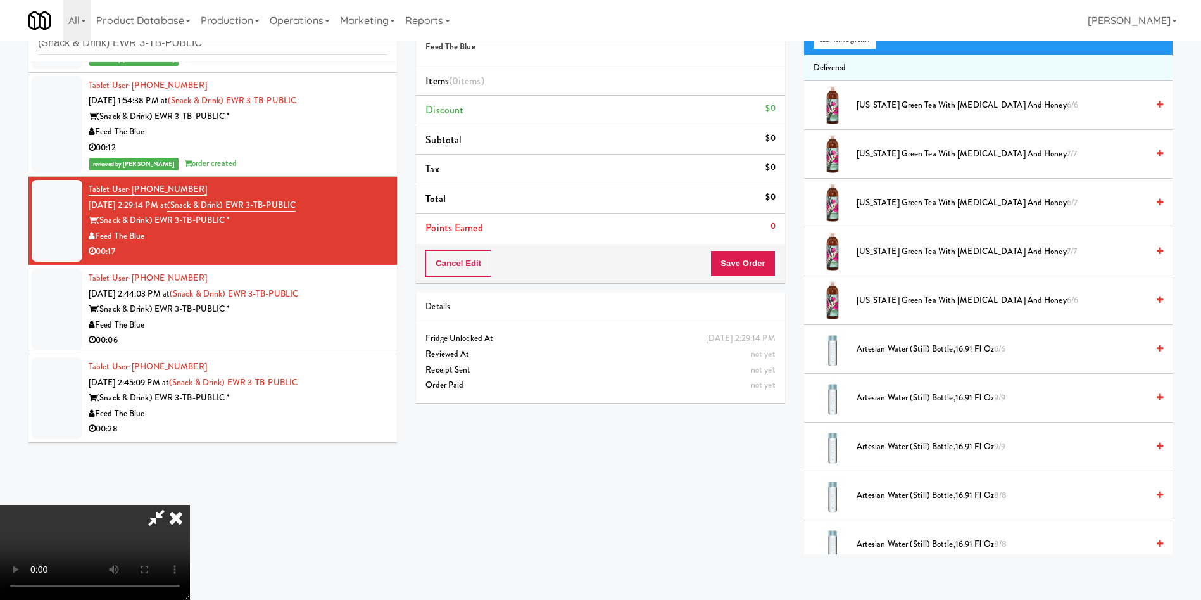
click at [190, 505] on video at bounding box center [95, 552] width 190 height 95
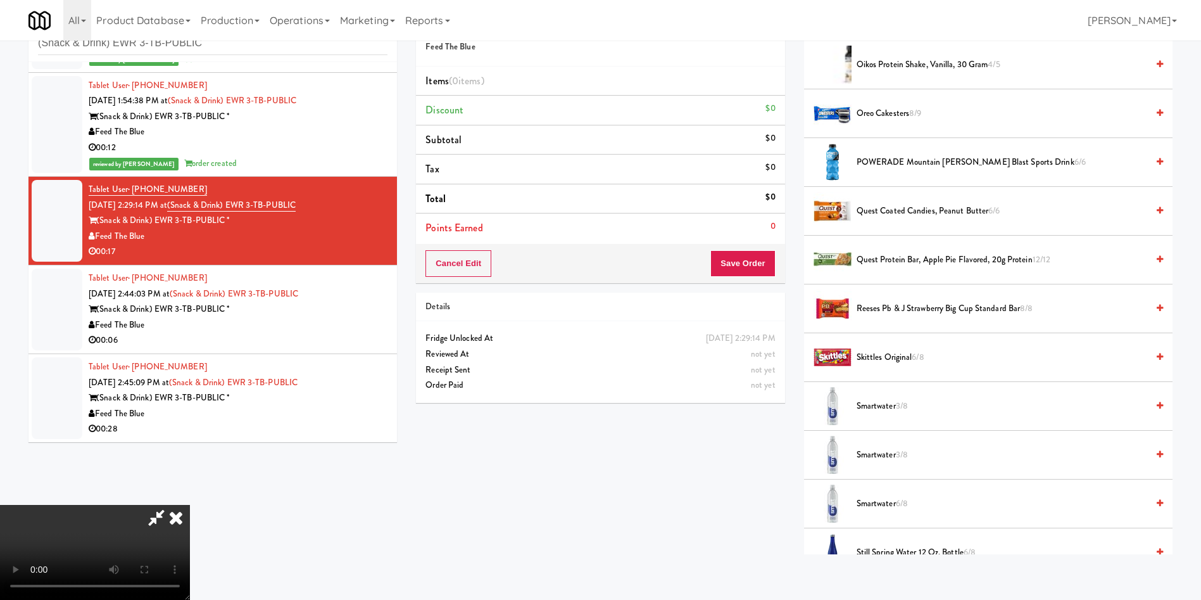
scroll to position [1330, 0]
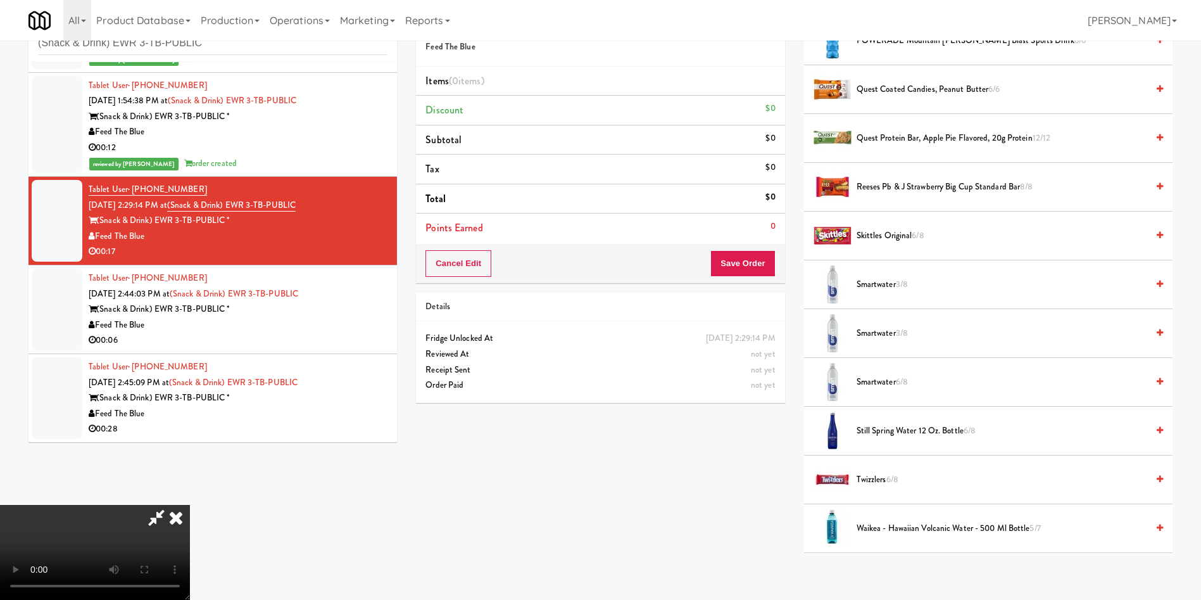
click at [906, 239] on span "Skittles Original 6/8" at bounding box center [1002, 236] width 291 height 16
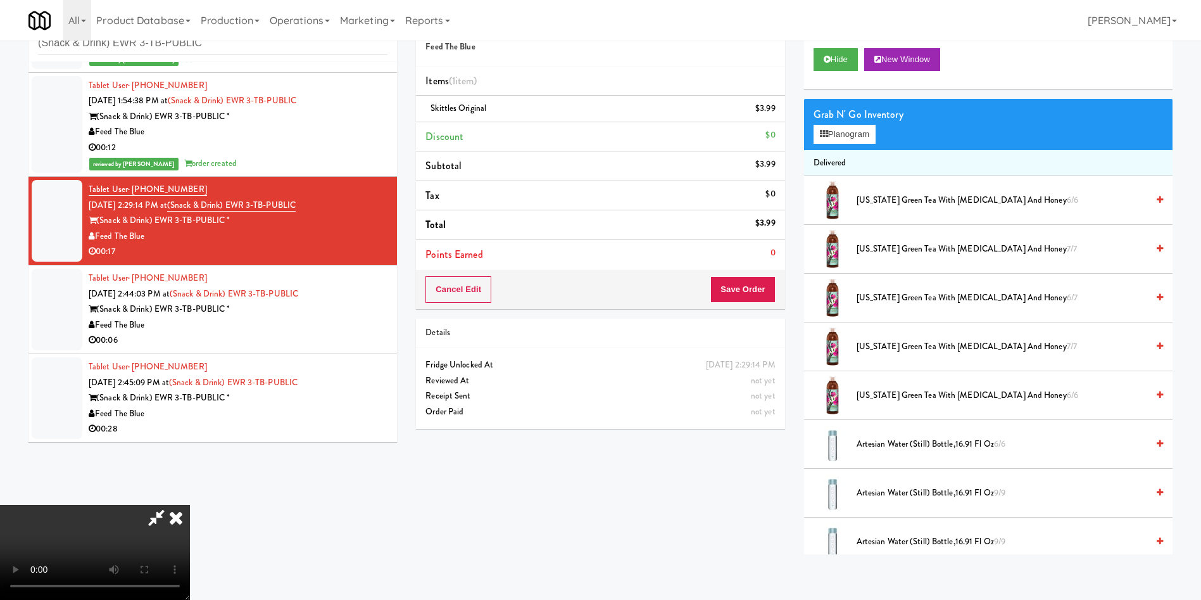
scroll to position [0, 0]
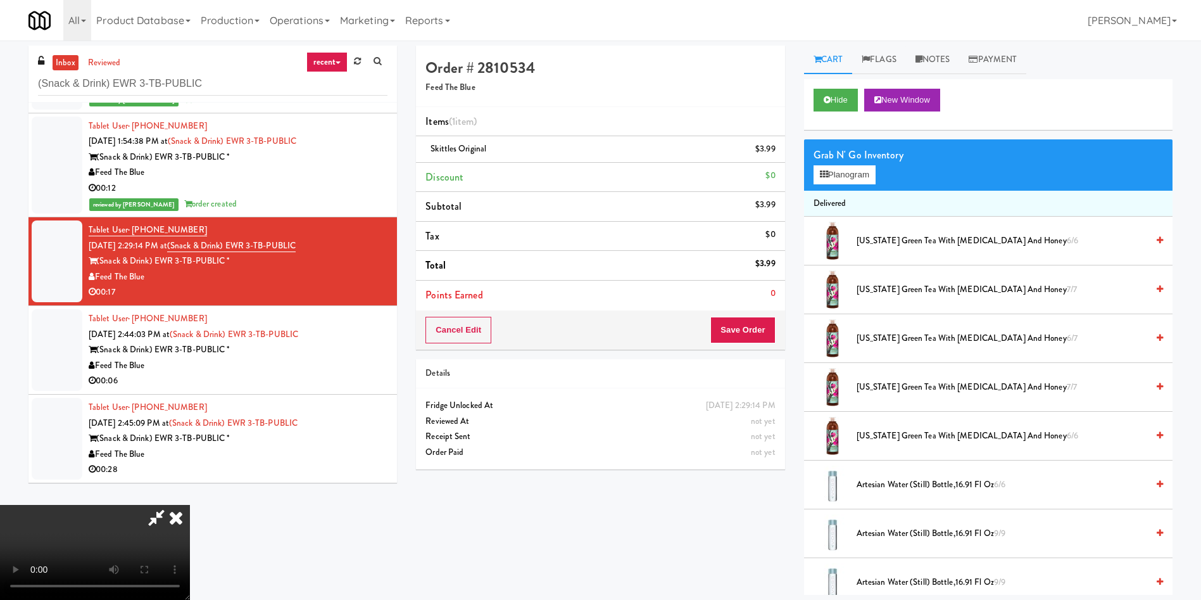
click at [187, 505] on video at bounding box center [95, 552] width 190 height 95
click at [190, 505] on video at bounding box center [95, 552] width 190 height 95
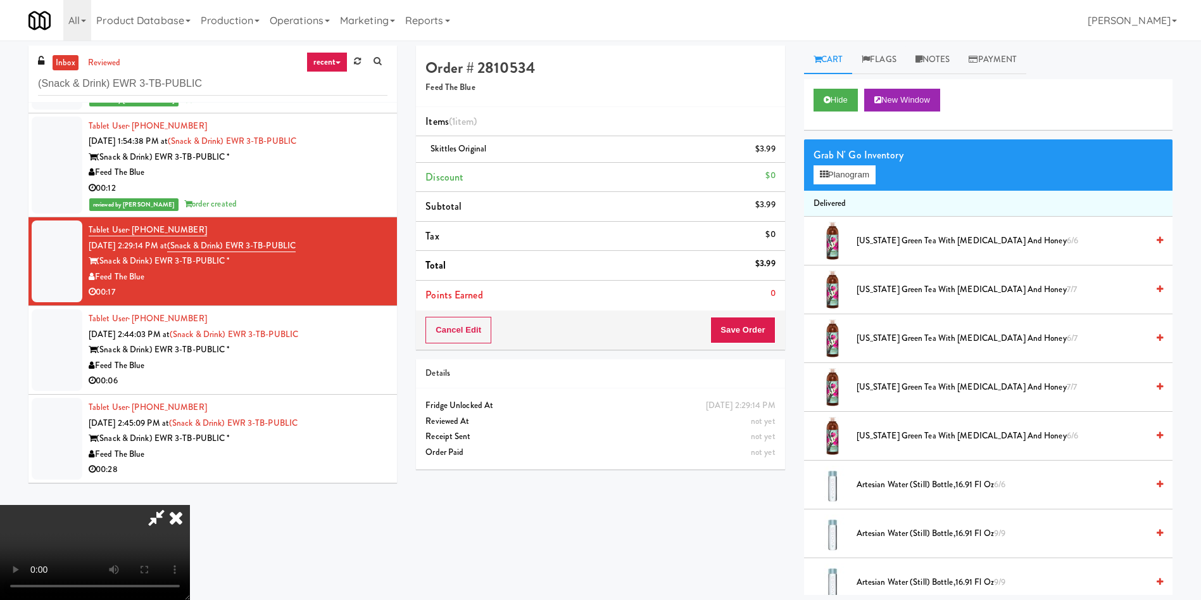
drag, startPoint x: 469, startPoint y: 288, endPoint x: 507, endPoint y: 287, distance: 37.4
click at [190, 505] on video at bounding box center [95, 552] width 190 height 95
click at [832, 175] on button "Planogram" at bounding box center [845, 174] width 62 height 19
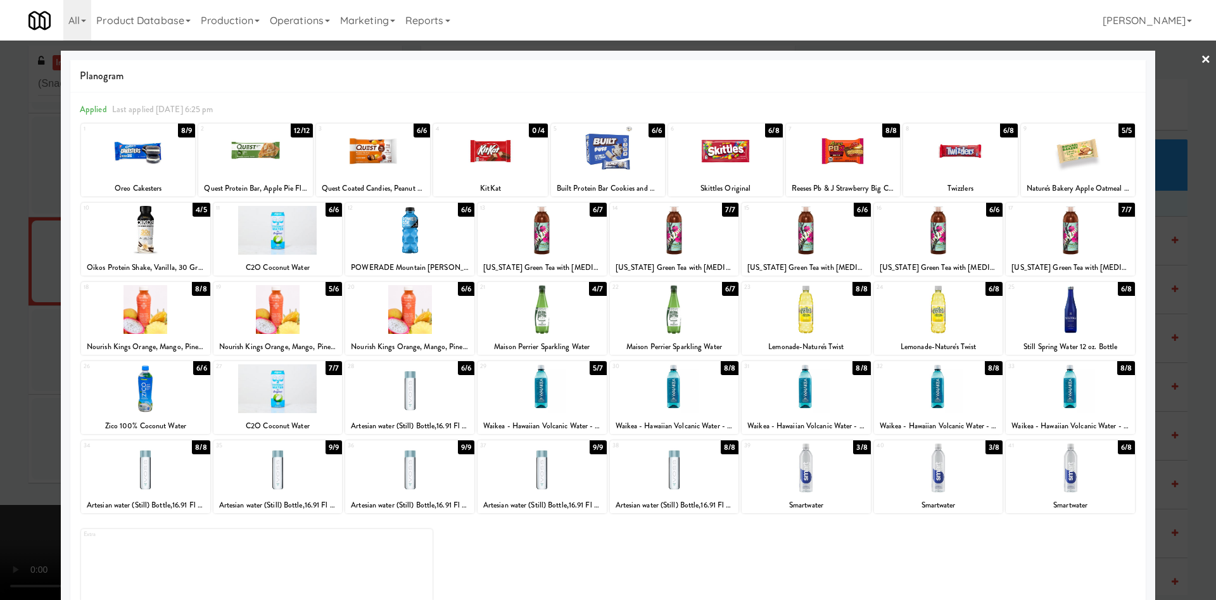
click at [386, 165] on div at bounding box center [373, 151] width 114 height 49
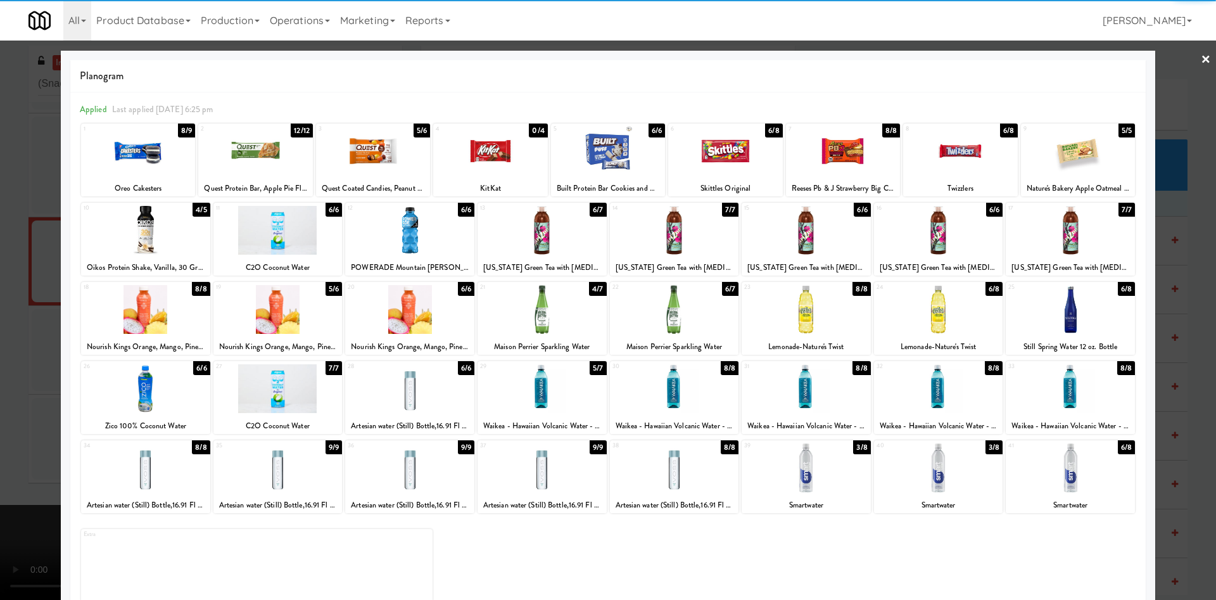
click at [731, 155] on div at bounding box center [725, 151] width 114 height 49
click at [7, 262] on div at bounding box center [608, 300] width 1216 height 600
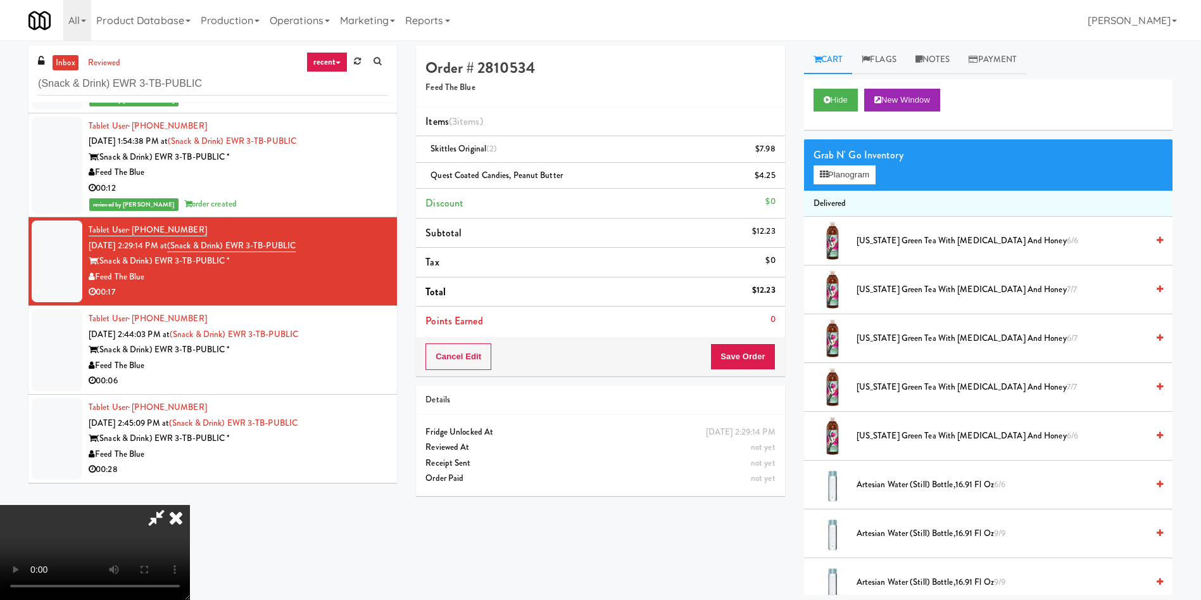
click at [190, 505] on video at bounding box center [95, 552] width 190 height 95
click at [863, 168] on button "Planogram" at bounding box center [845, 174] width 62 height 19
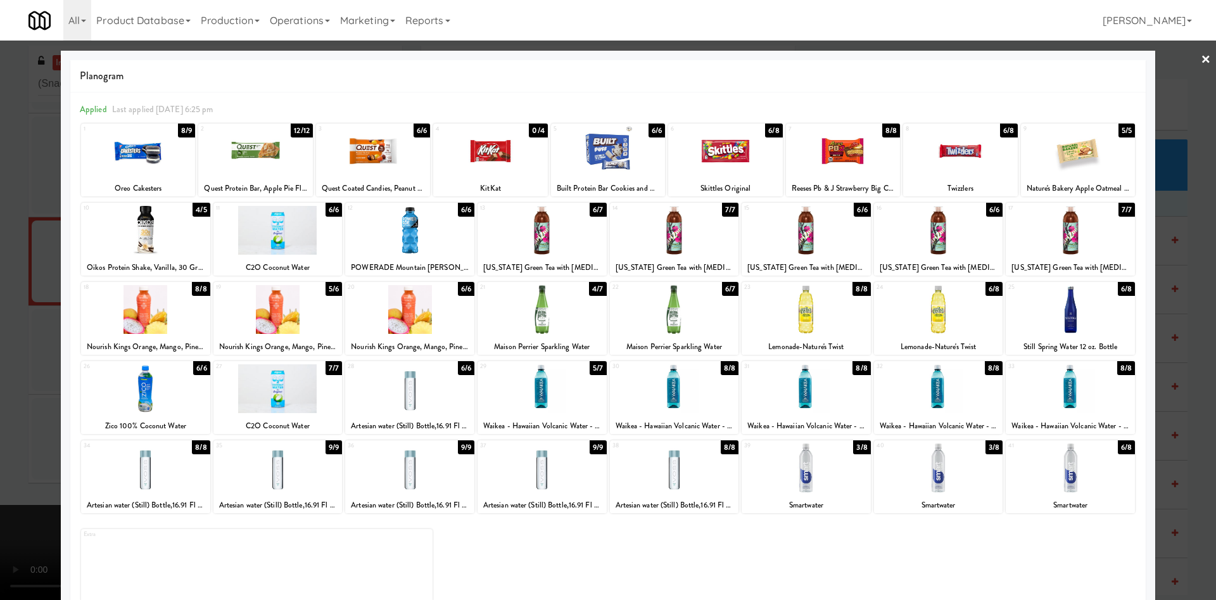
click at [129, 167] on div at bounding box center [138, 151] width 114 height 49
click at [25, 237] on div at bounding box center [608, 300] width 1216 height 600
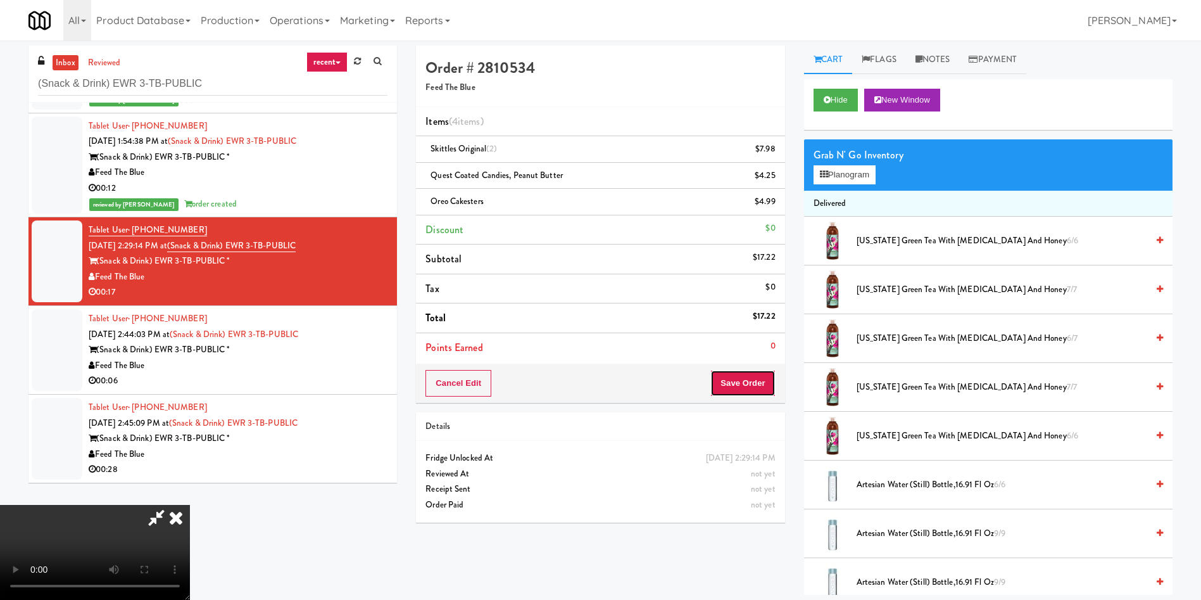
click at [738, 387] on button "Save Order" at bounding box center [743, 383] width 65 height 27
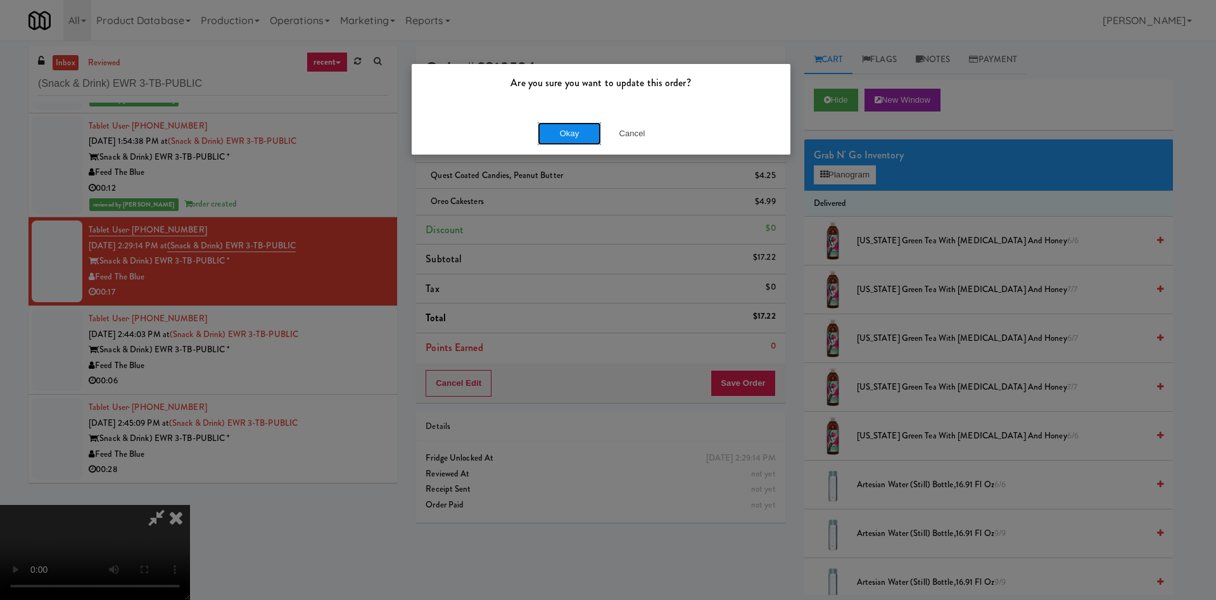
click at [579, 126] on button "Okay" at bounding box center [569, 133] width 63 height 23
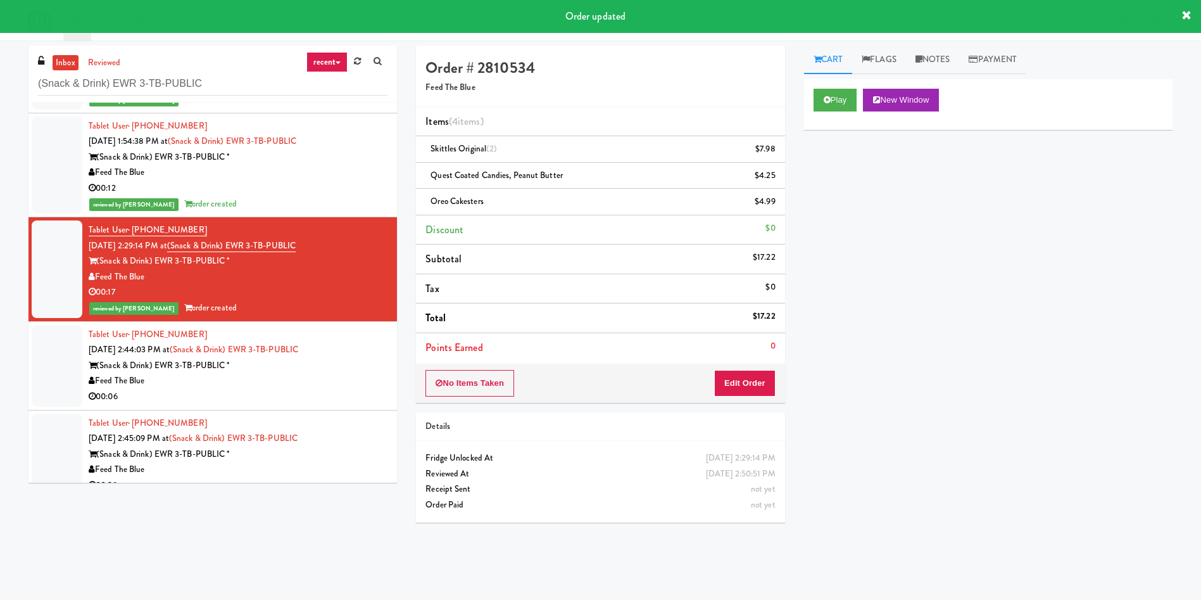
click at [41, 364] on div at bounding box center [57, 366] width 51 height 82
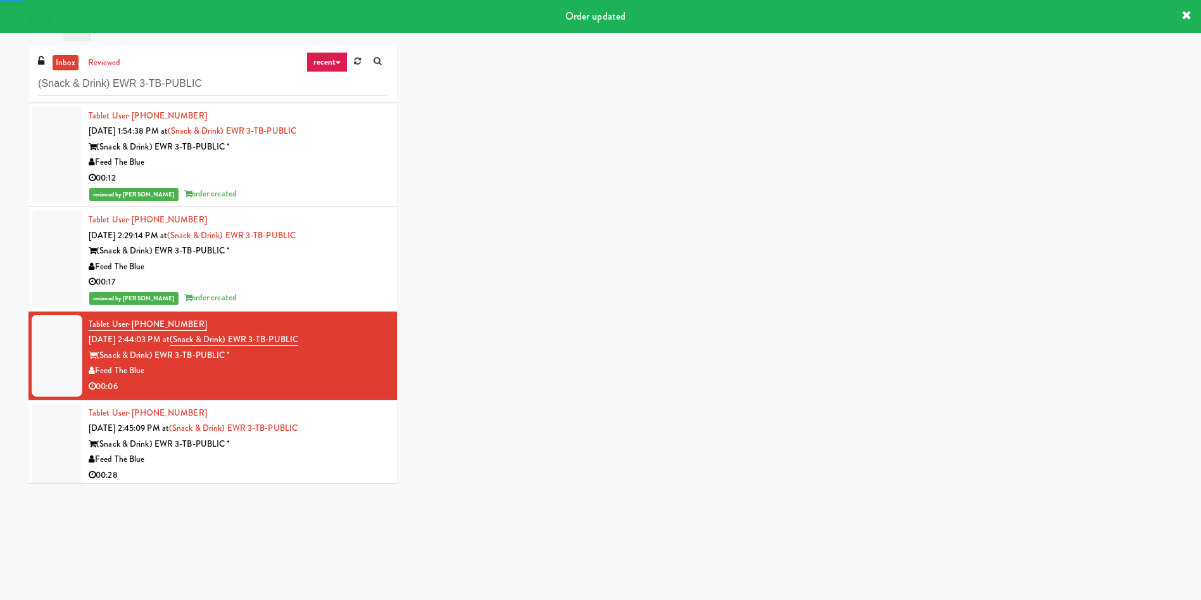
scroll to position [110, 0]
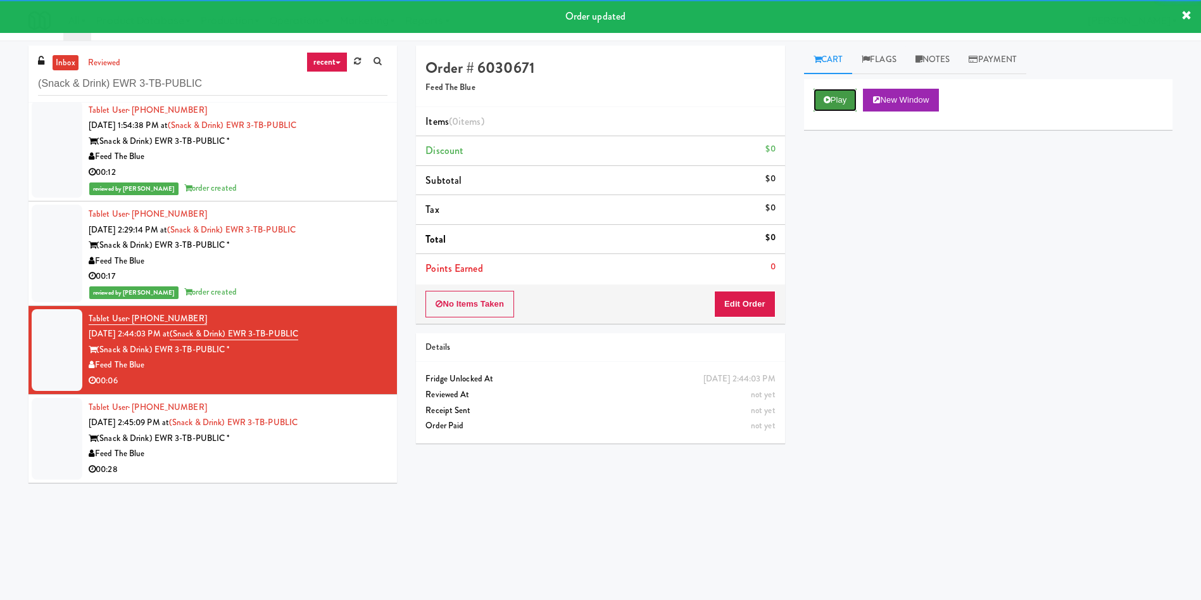
click at [843, 95] on button "Play" at bounding box center [836, 100] width 44 height 23
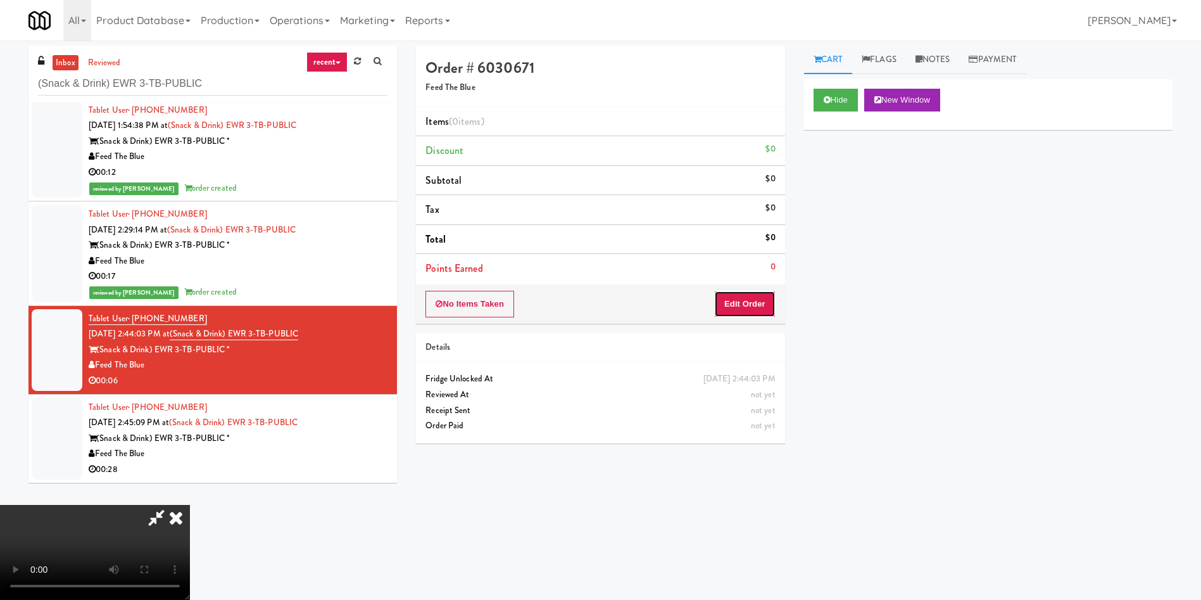
click at [744, 302] on button "Edit Order" at bounding box center [744, 304] width 61 height 27
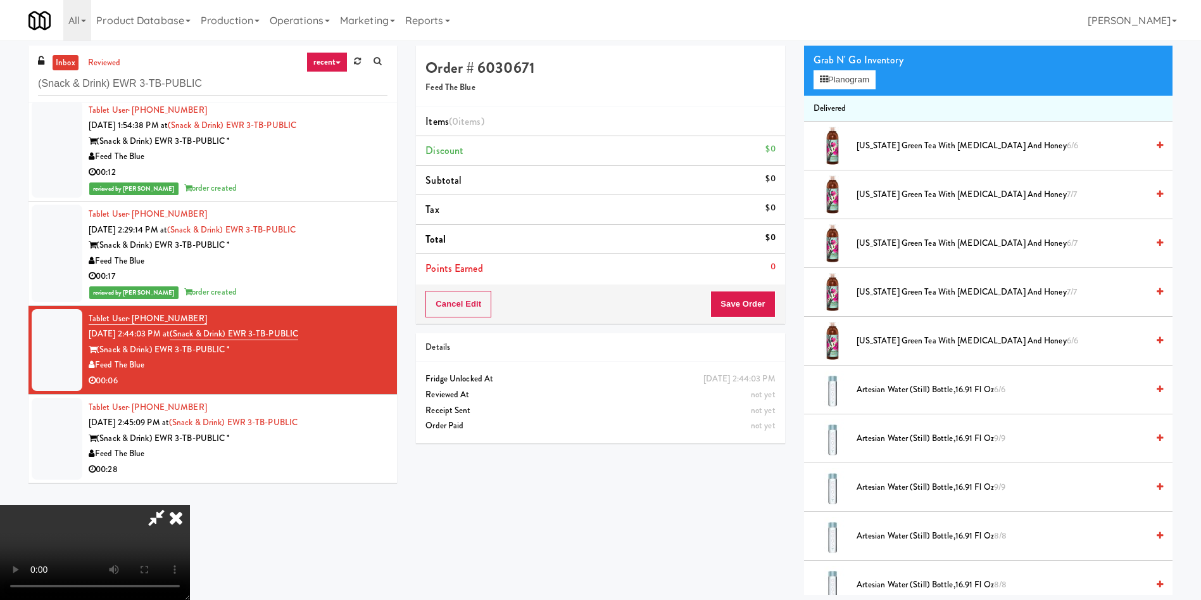
scroll to position [186, 0]
click at [190, 505] on video at bounding box center [95, 552] width 190 height 95
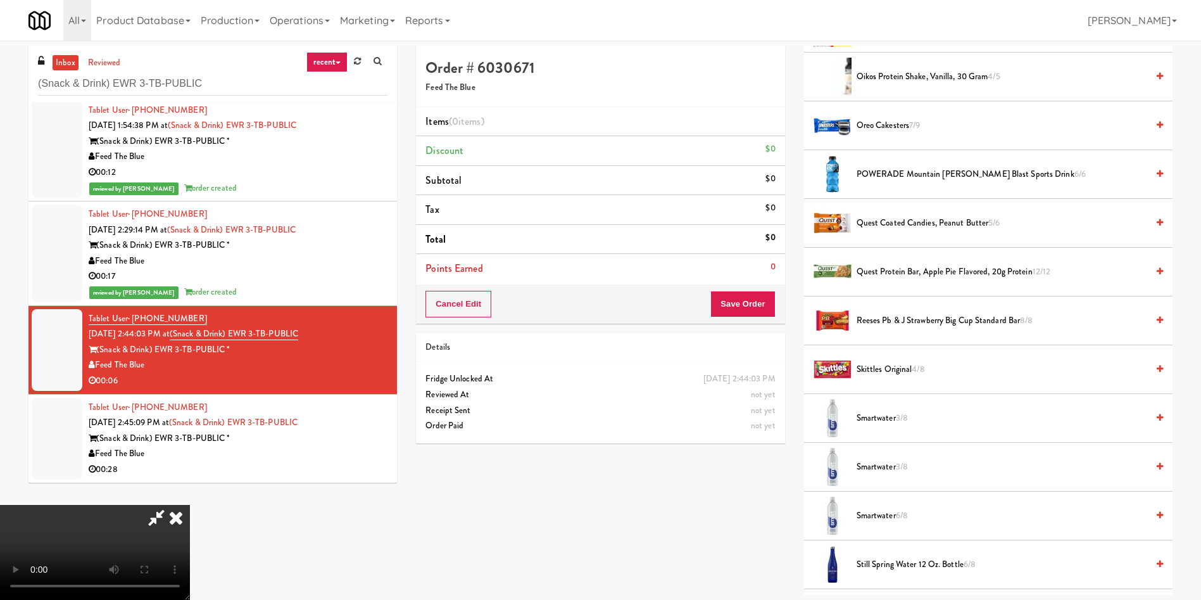
scroll to position [1330, 0]
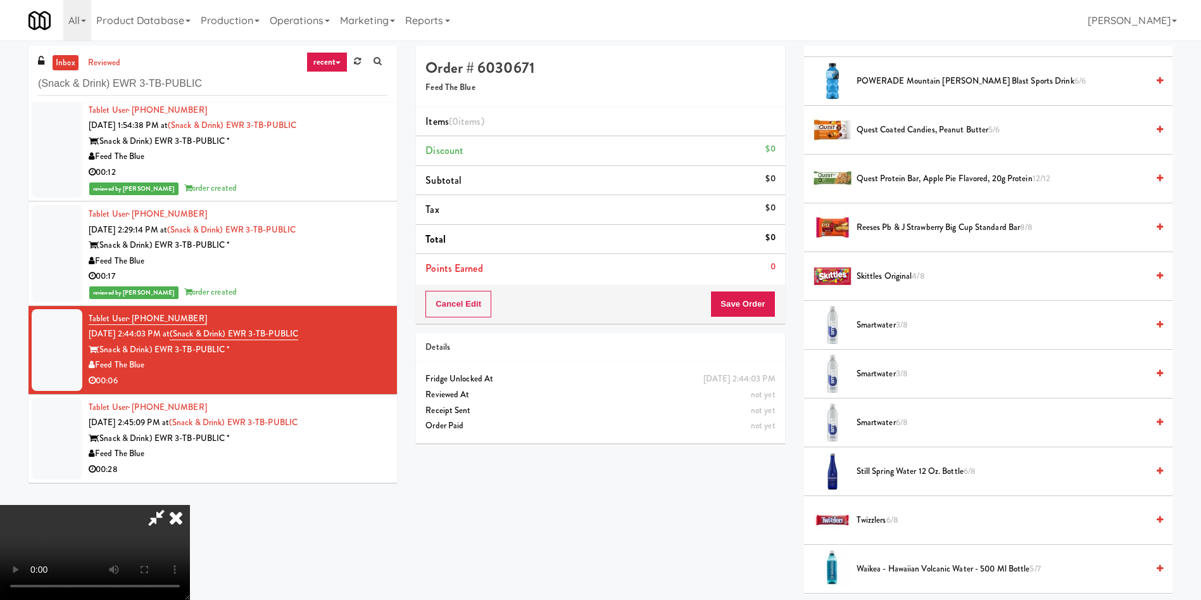
click at [899, 372] on span "3/8" at bounding box center [902, 373] width 12 height 12
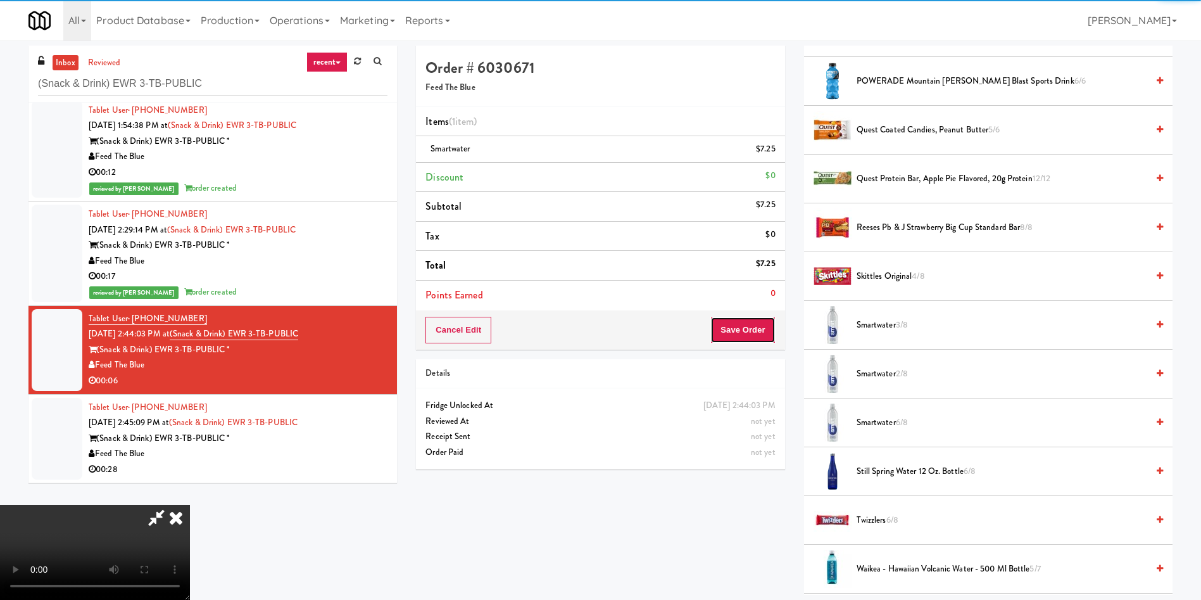
click at [757, 334] on button "Save Order" at bounding box center [743, 330] width 65 height 27
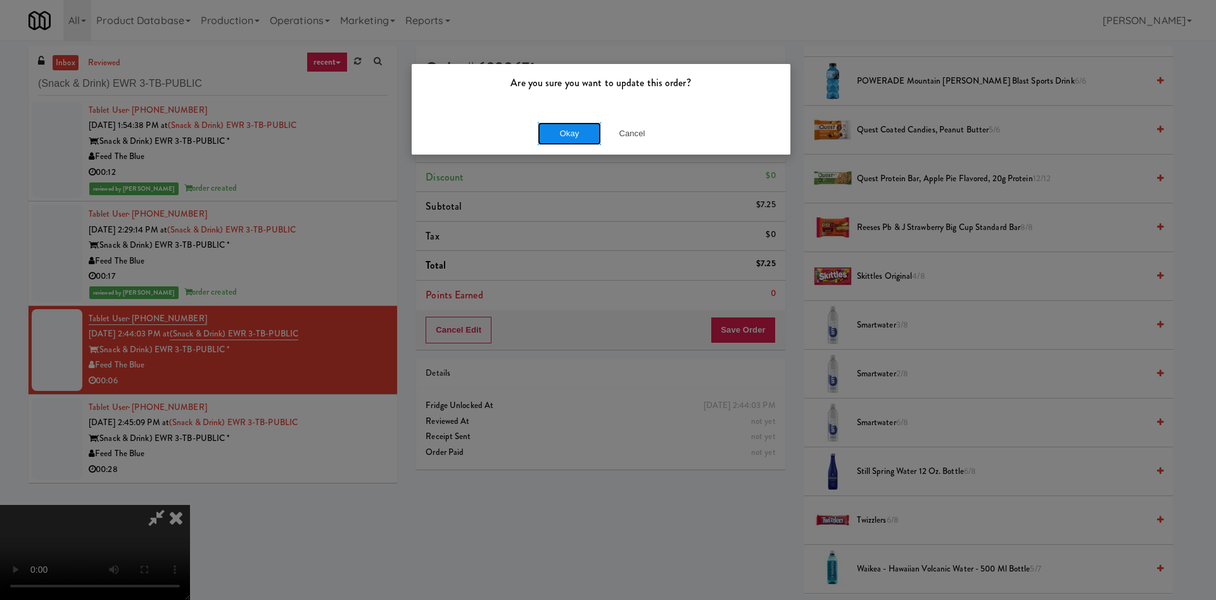
click at [592, 135] on button "Okay" at bounding box center [569, 133] width 63 height 23
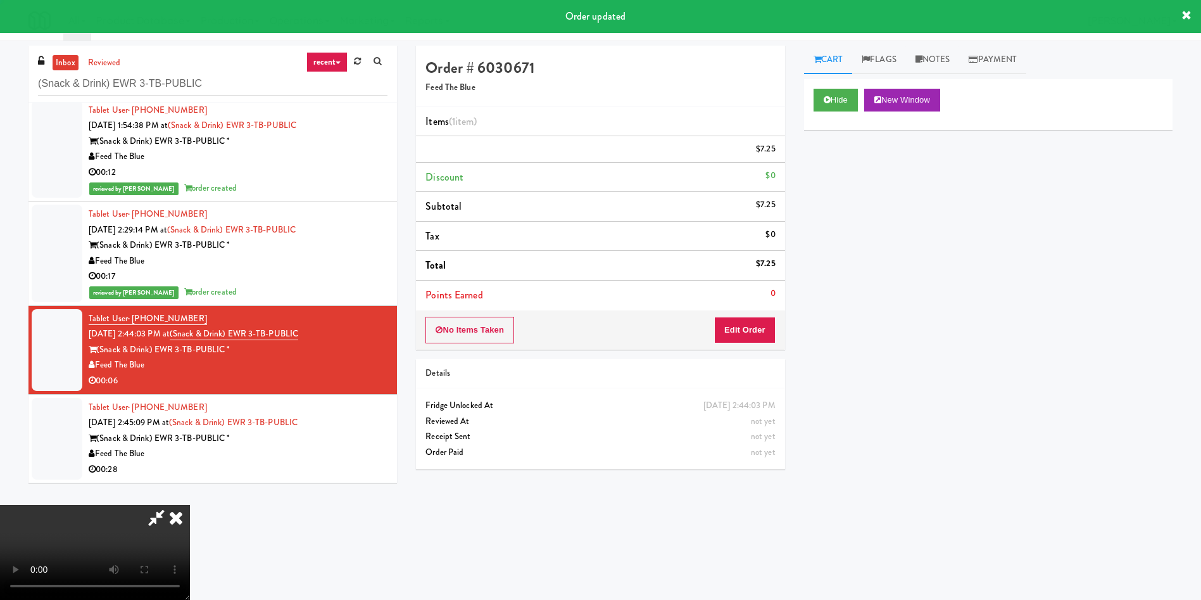
scroll to position [0, 0]
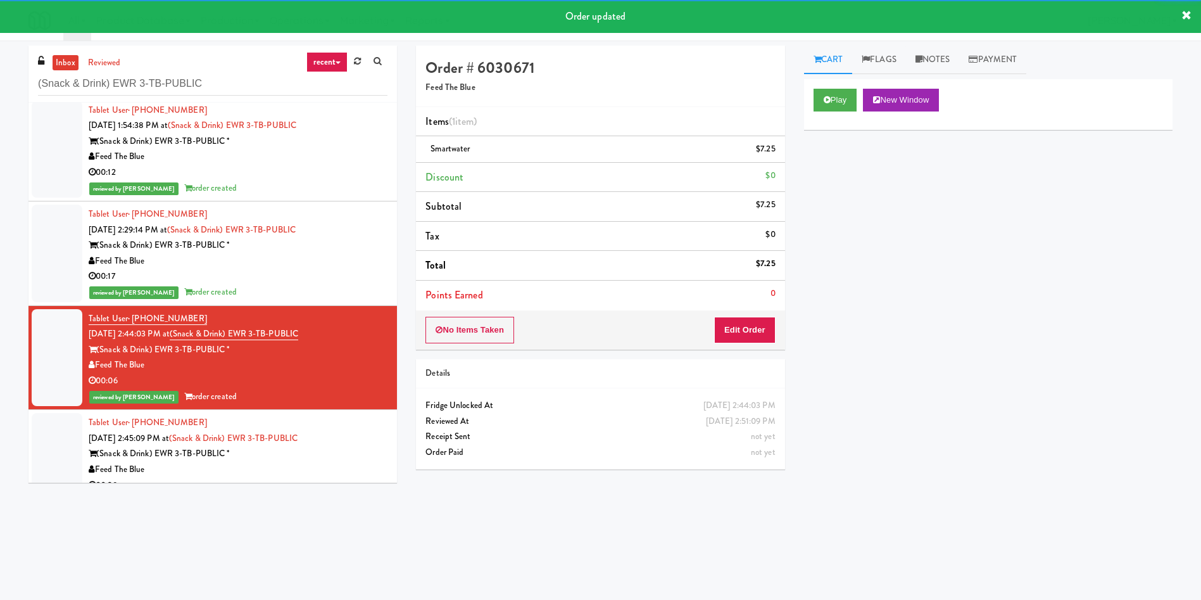
drag, startPoint x: 53, startPoint y: 453, endPoint x: 619, endPoint y: 261, distance: 597.9
click at [56, 455] on div at bounding box center [57, 454] width 51 height 82
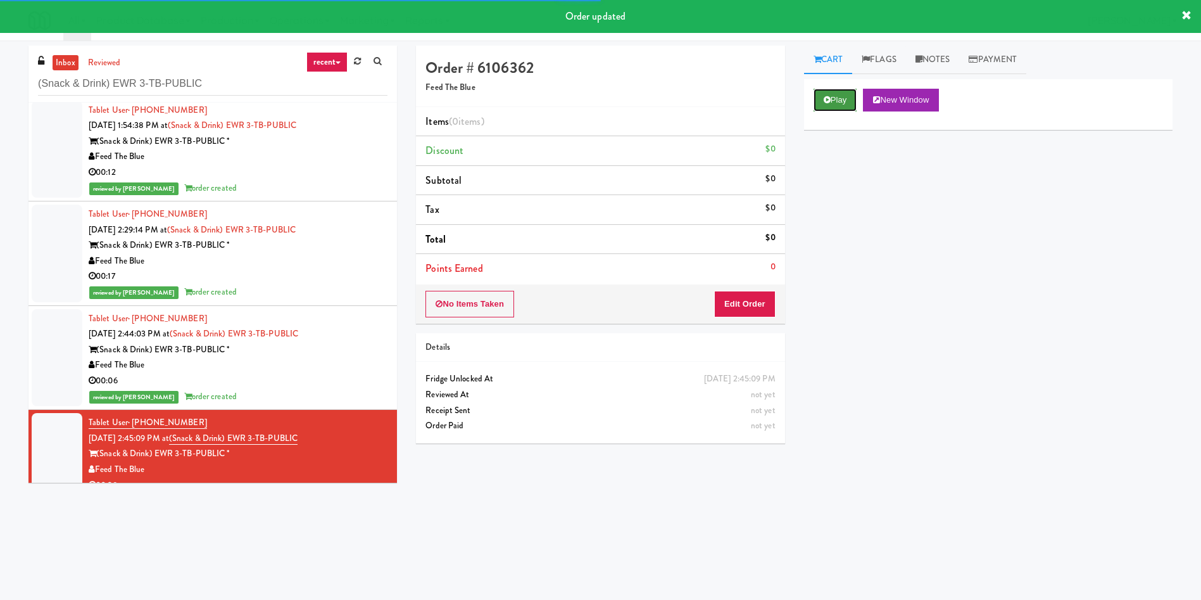
click at [821, 105] on button "Play" at bounding box center [836, 100] width 44 height 23
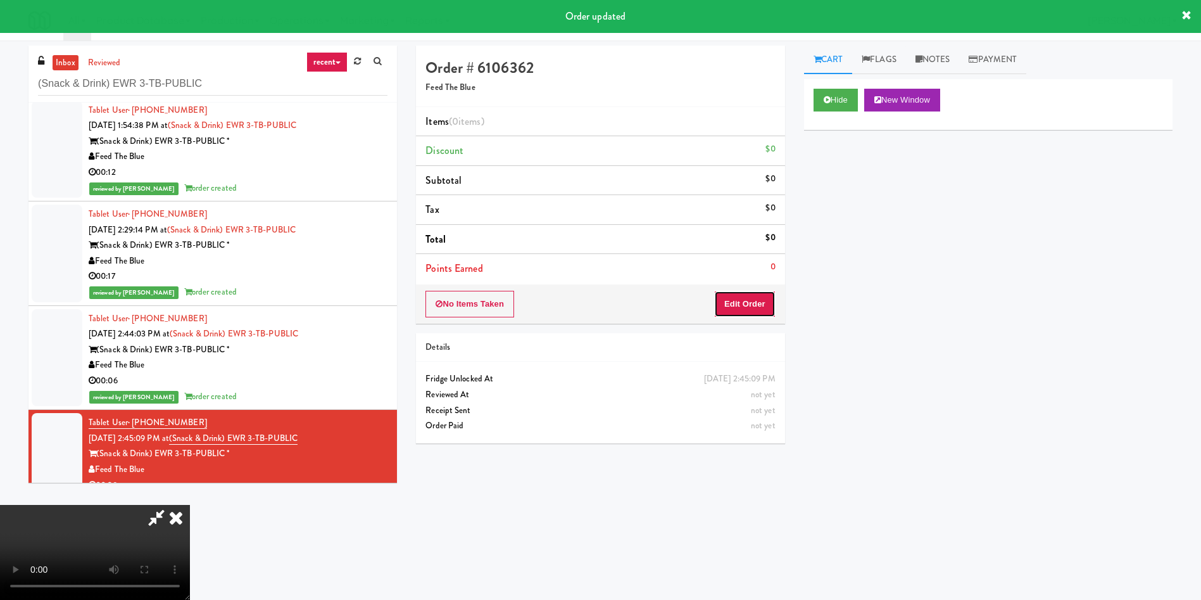
click at [760, 302] on button "Edit Order" at bounding box center [744, 304] width 61 height 27
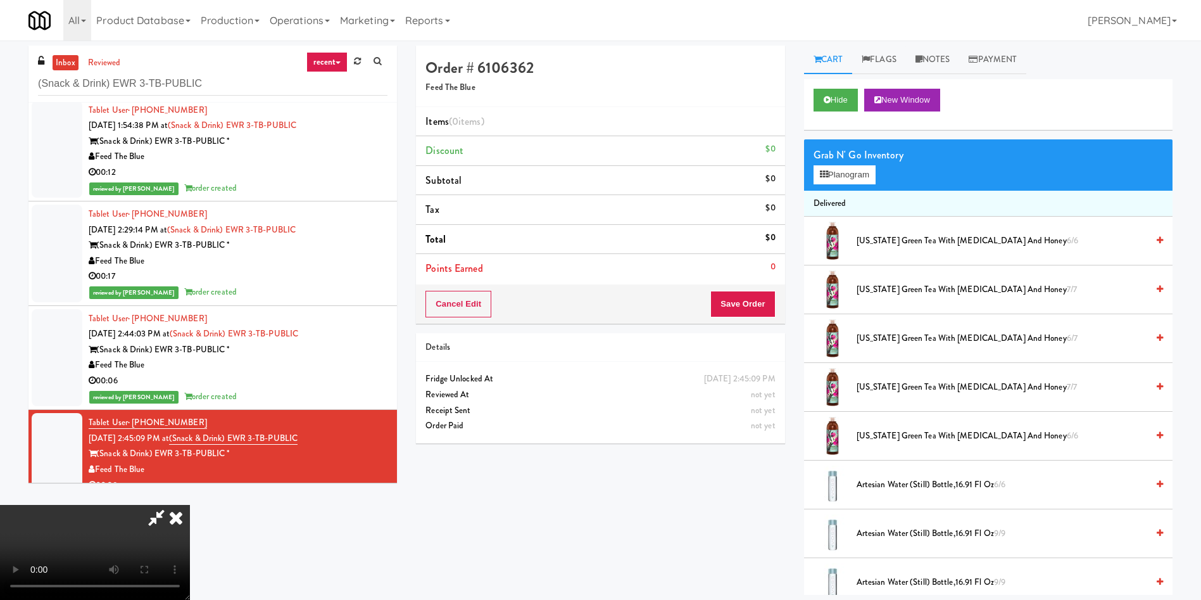
click at [190, 505] on video at bounding box center [95, 552] width 190 height 95
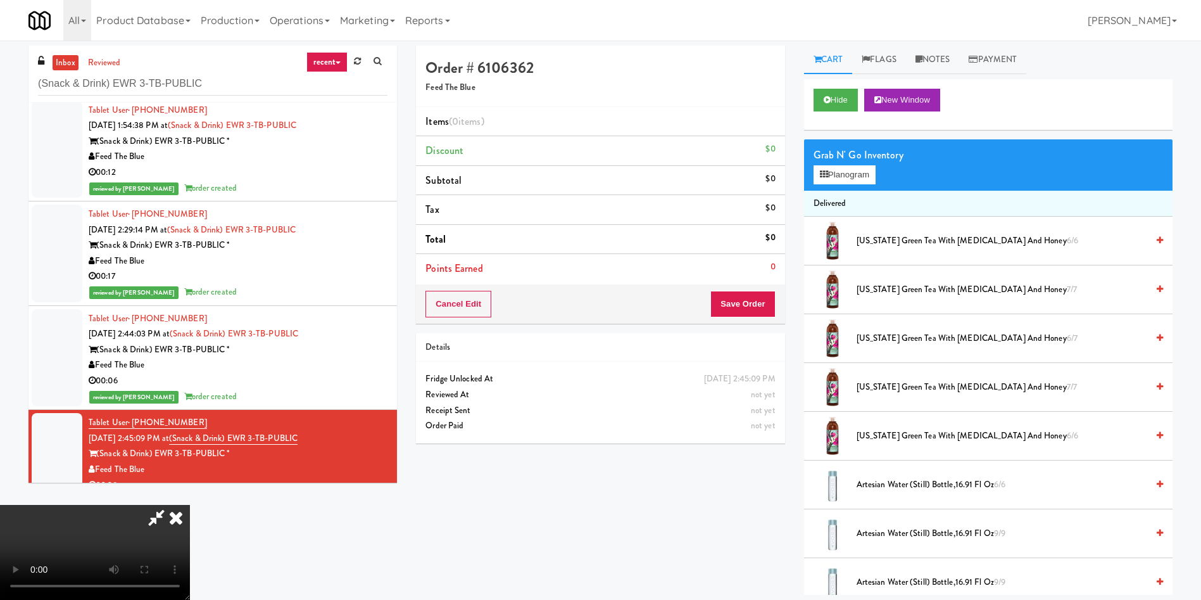
click at [190, 505] on video at bounding box center [95, 552] width 190 height 95
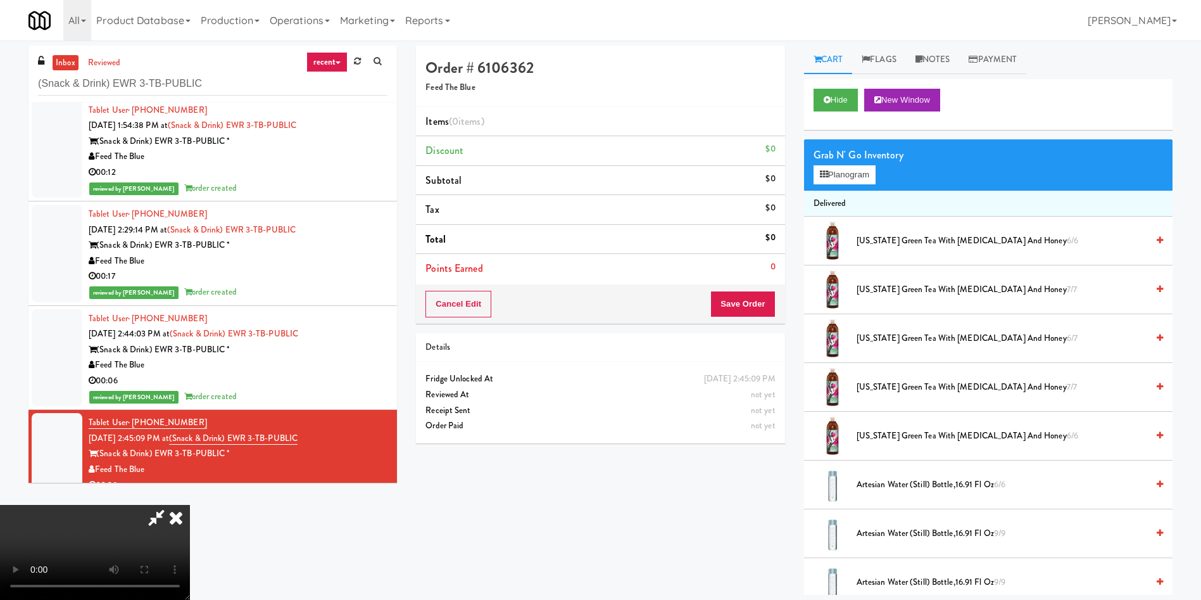
click at [190, 505] on video at bounding box center [95, 552] width 190 height 95
click at [860, 180] on button "Planogram" at bounding box center [845, 174] width 62 height 19
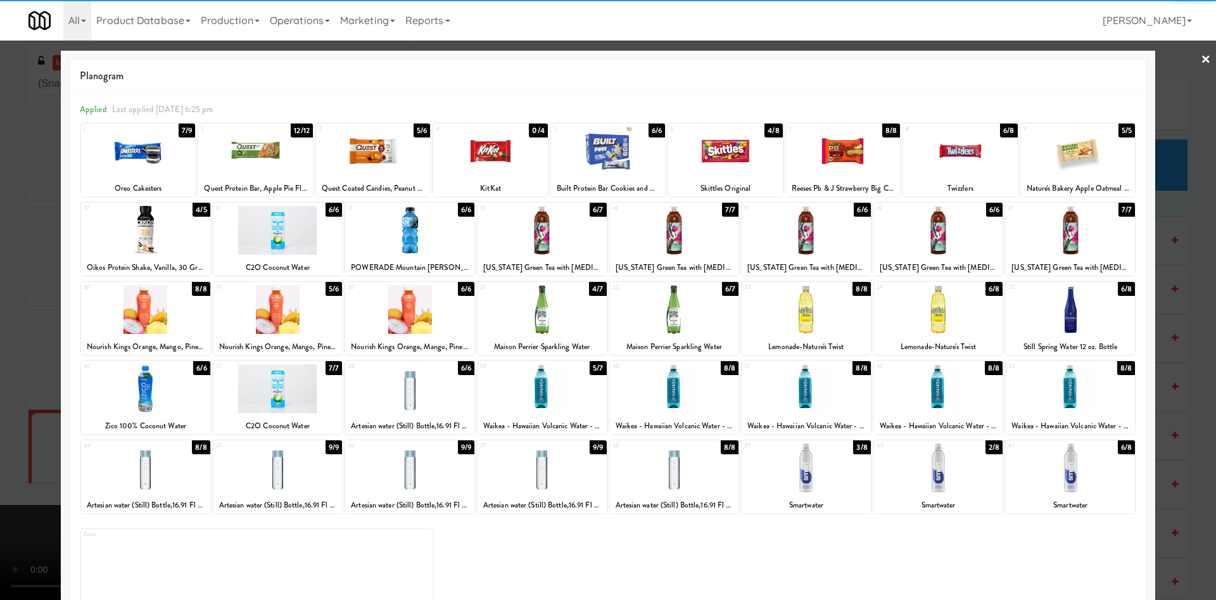
click at [794, 400] on div at bounding box center [806, 388] width 129 height 49
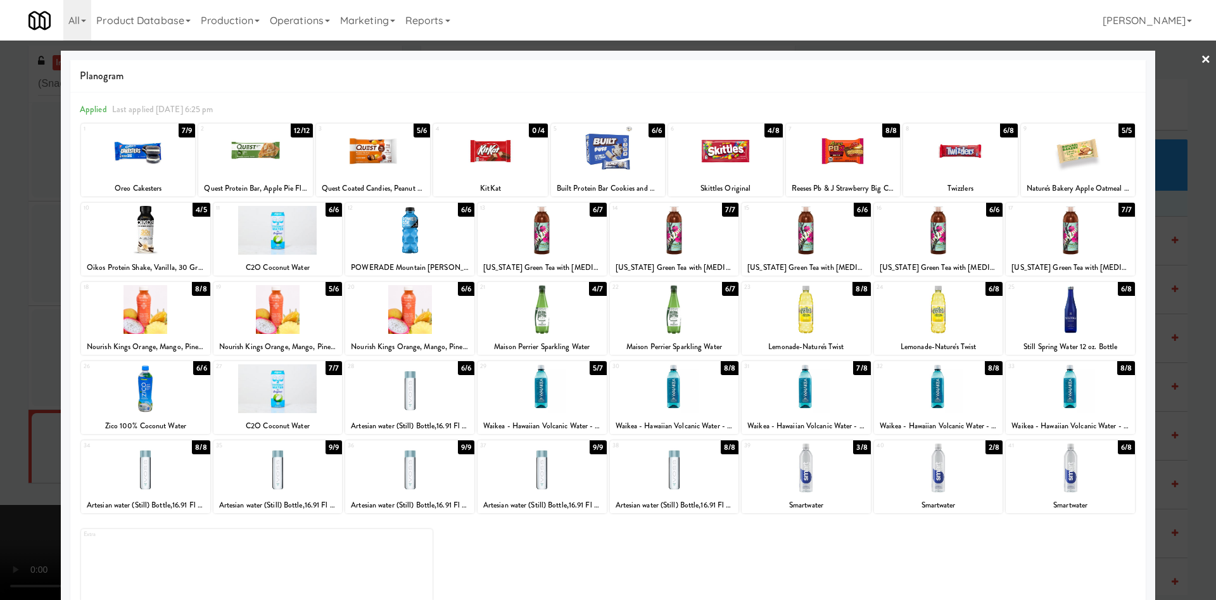
click at [32, 333] on div at bounding box center [608, 300] width 1216 height 600
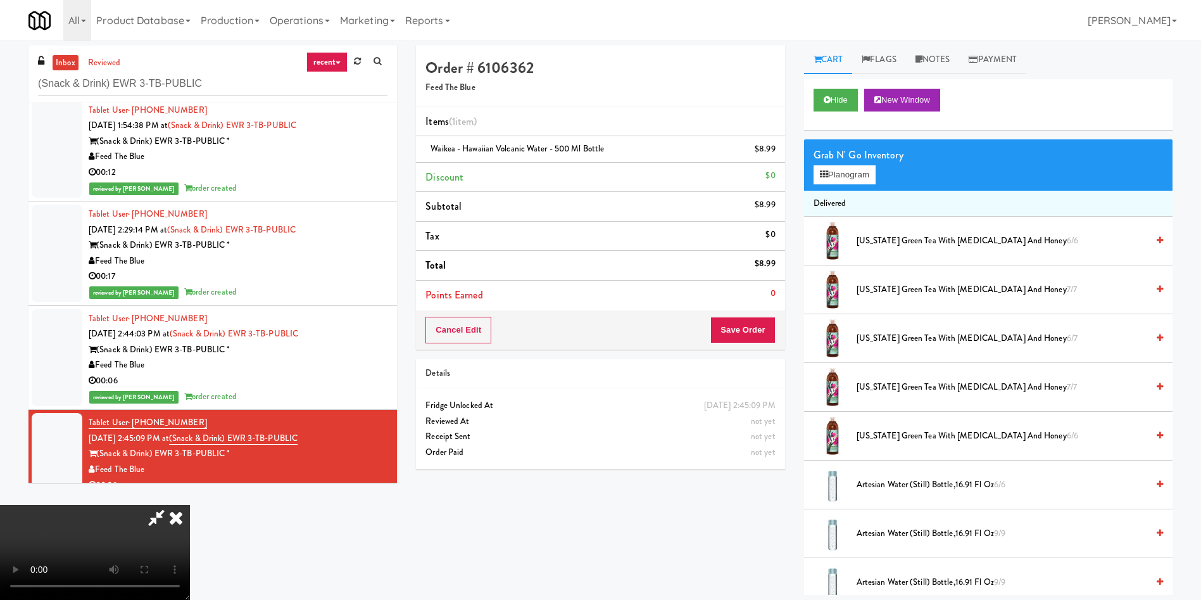
click at [190, 505] on video at bounding box center [95, 552] width 190 height 95
click at [775, 150] on icon at bounding box center [777, 153] width 6 height 8
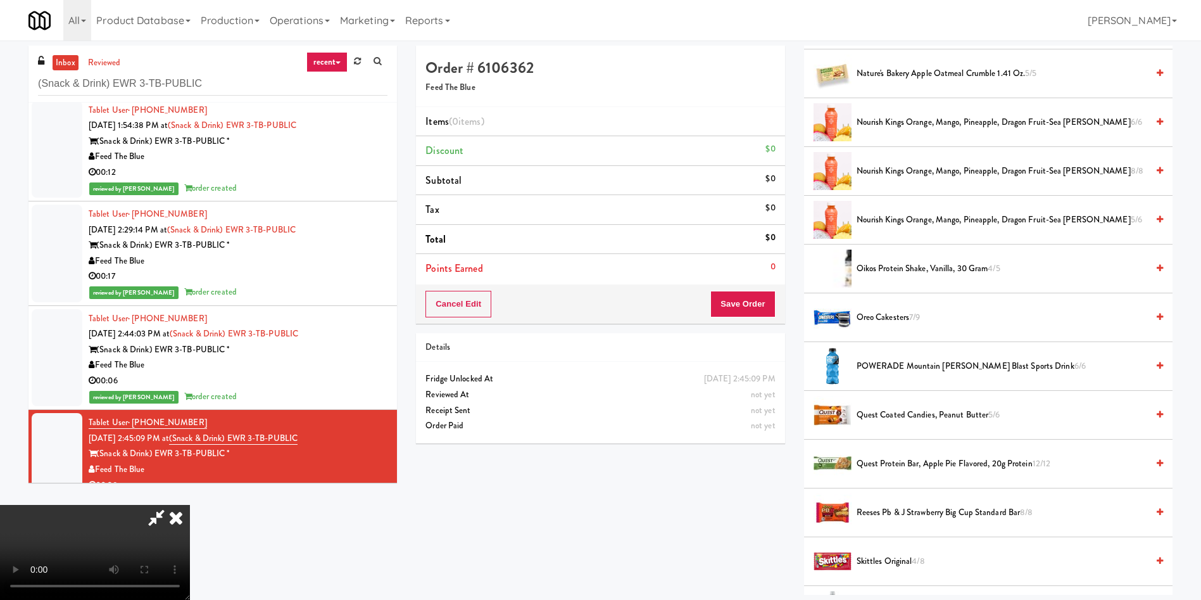
scroll to position [1425, 0]
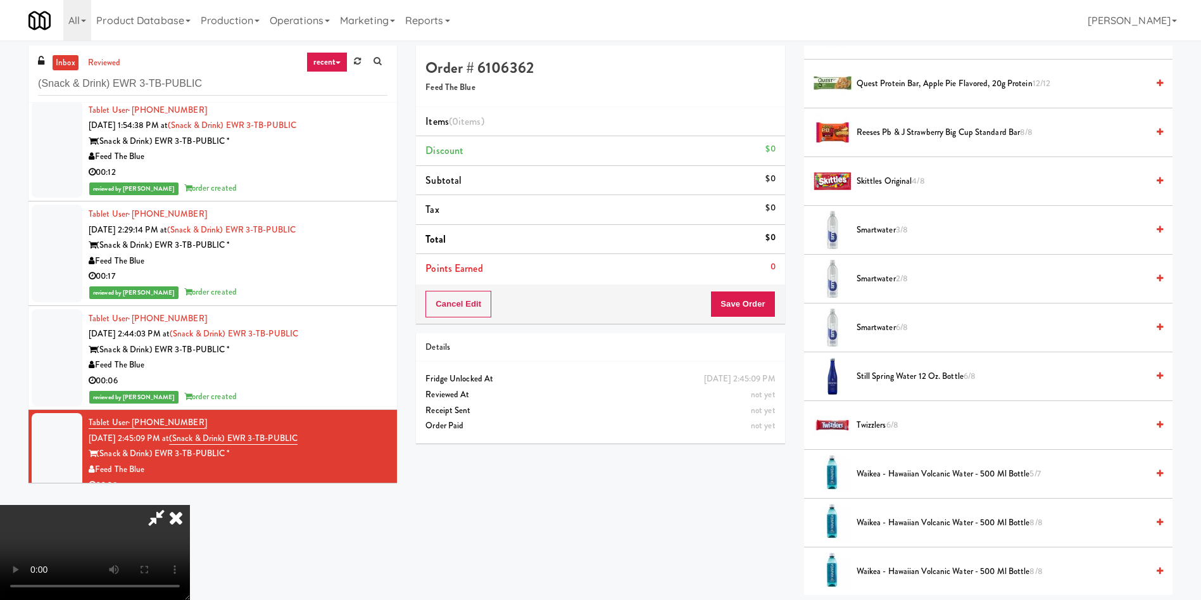
click at [904, 274] on span "2/8" at bounding box center [902, 278] width 12 height 12
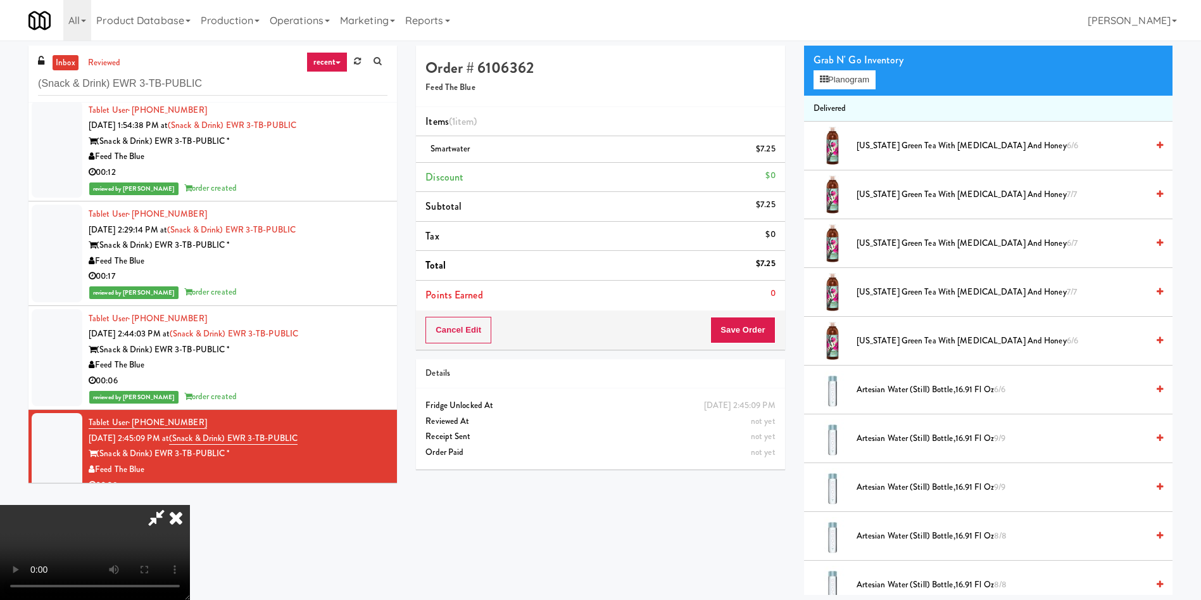
scroll to position [0, 0]
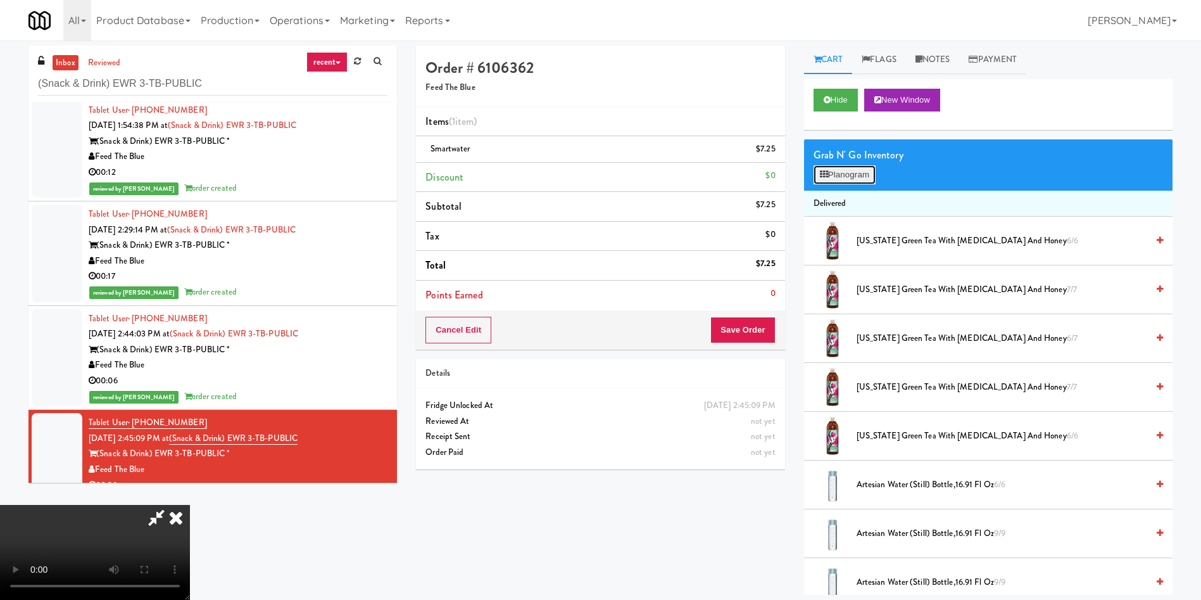
click at [837, 166] on button "Planogram" at bounding box center [845, 174] width 62 height 19
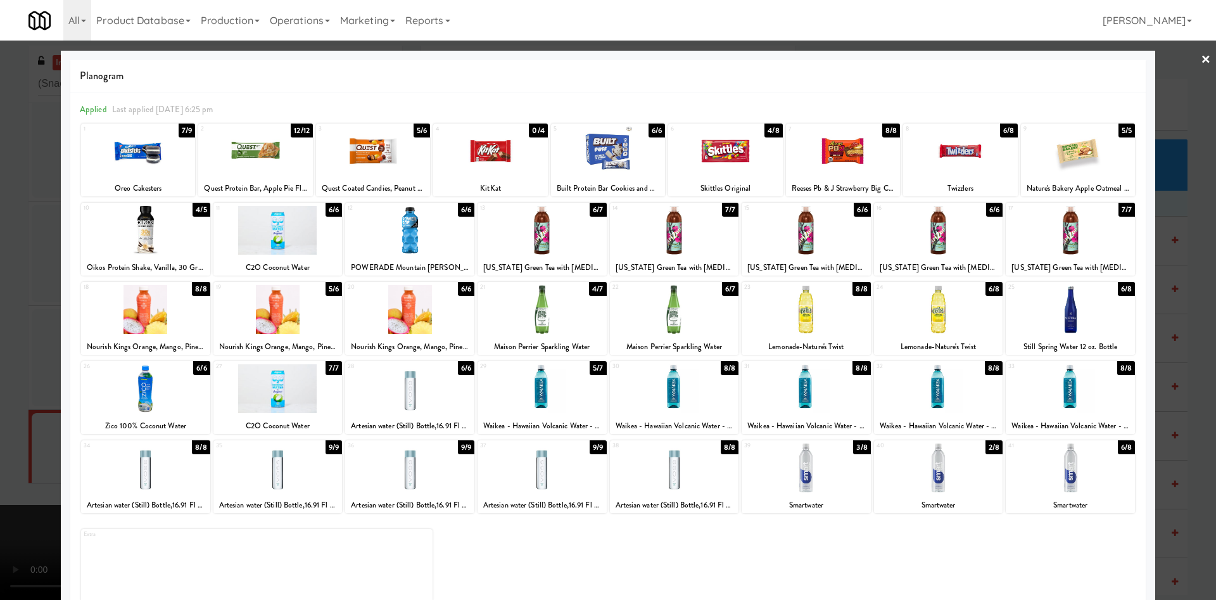
click at [135, 388] on div at bounding box center [145, 388] width 129 height 49
drag, startPoint x: 0, startPoint y: 303, endPoint x: 74, endPoint y: 310, distance: 74.4
click at [0, 303] on div at bounding box center [608, 300] width 1216 height 600
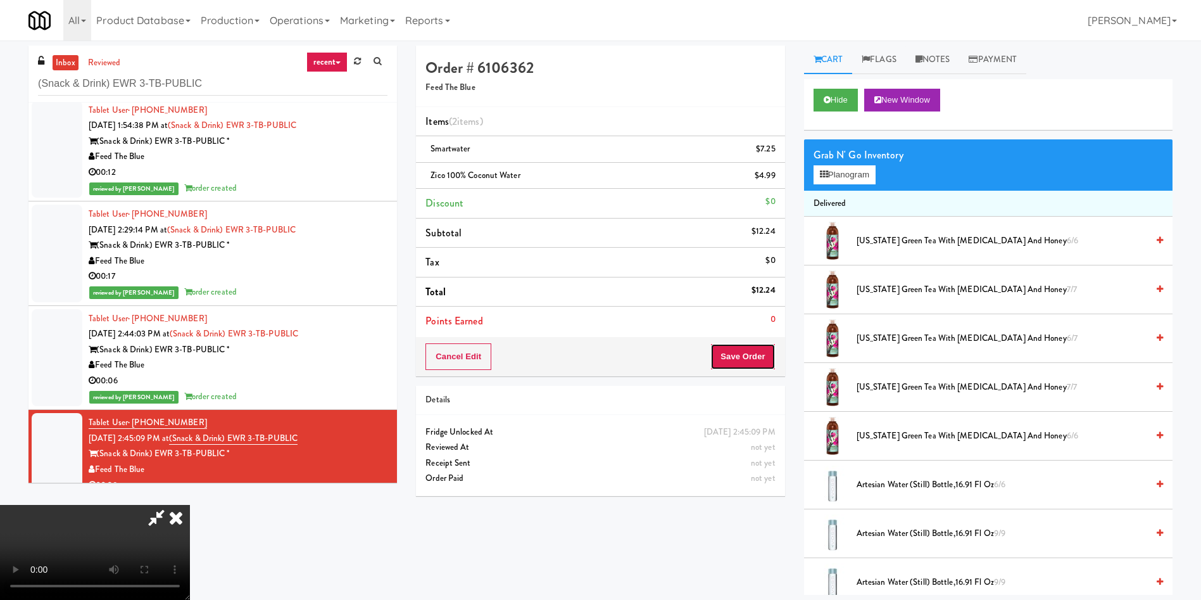
click at [745, 353] on button "Save Order" at bounding box center [743, 356] width 65 height 27
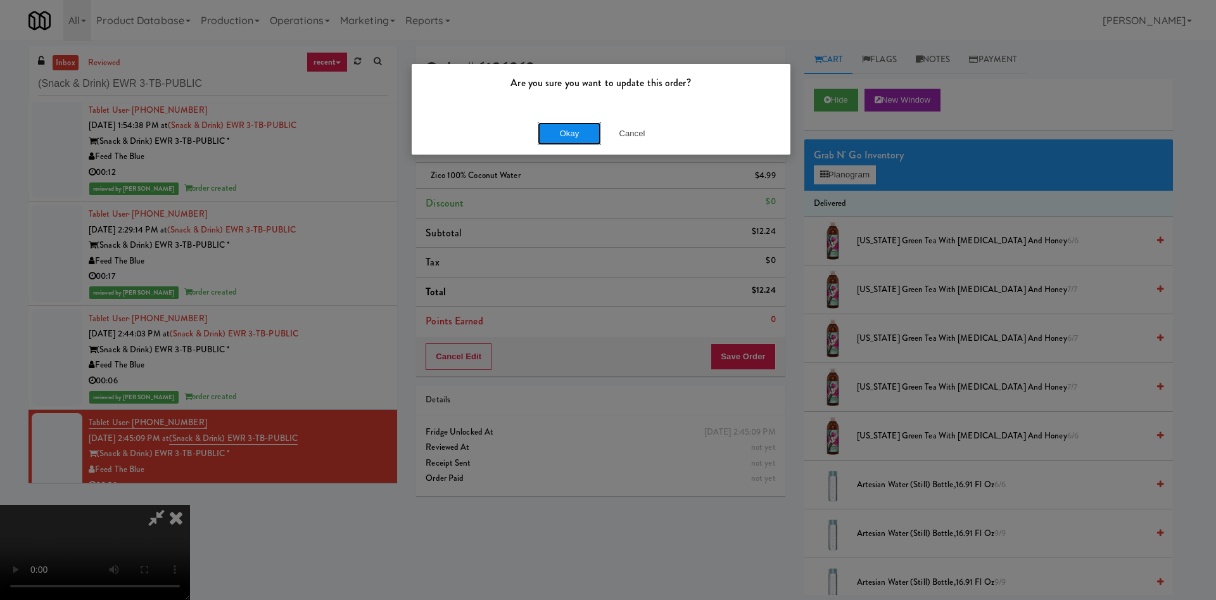
click at [578, 129] on button "Okay" at bounding box center [569, 133] width 63 height 23
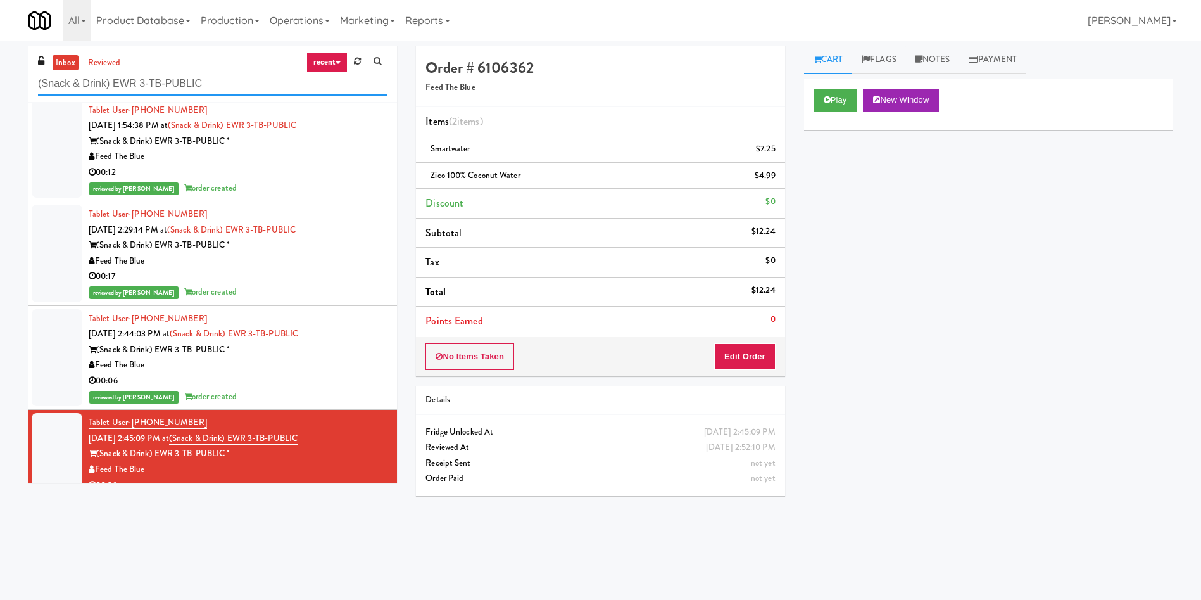
drag, startPoint x: 243, startPoint y: 77, endPoint x: 0, endPoint y: 4, distance: 254.1
click at [0, 41] on body "Are you sure you want to update this order? Okay Cancel Okay Are you sure you w…" at bounding box center [600, 341] width 1201 height 600
paste input "VOC - Cooler"
type input "VOC - Cooler"
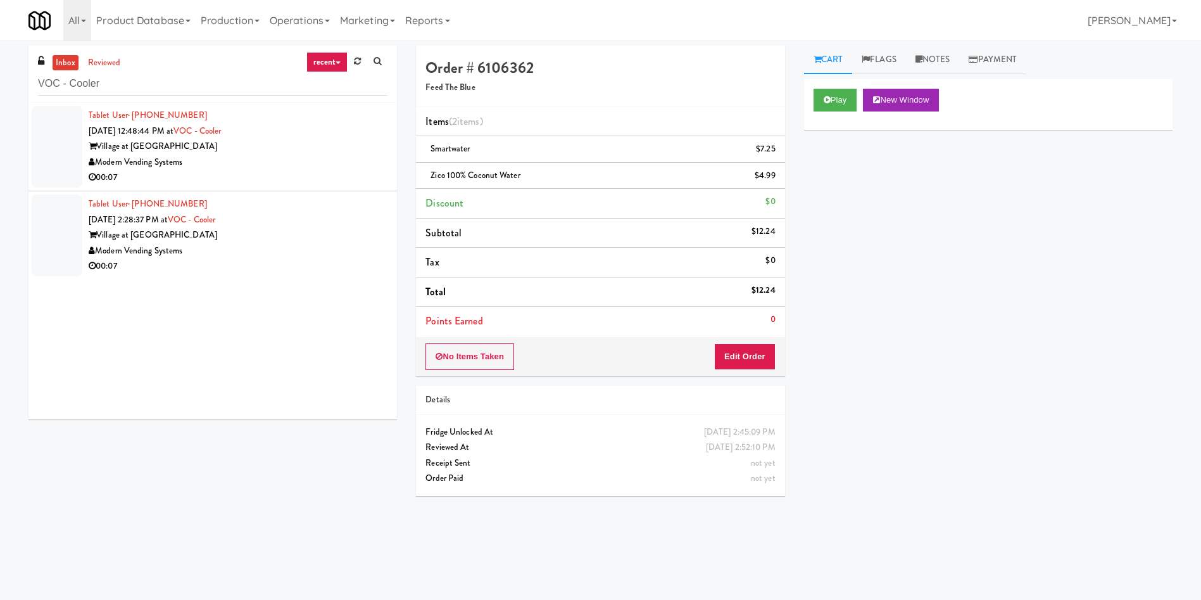
click at [72, 134] on div at bounding box center [57, 147] width 51 height 82
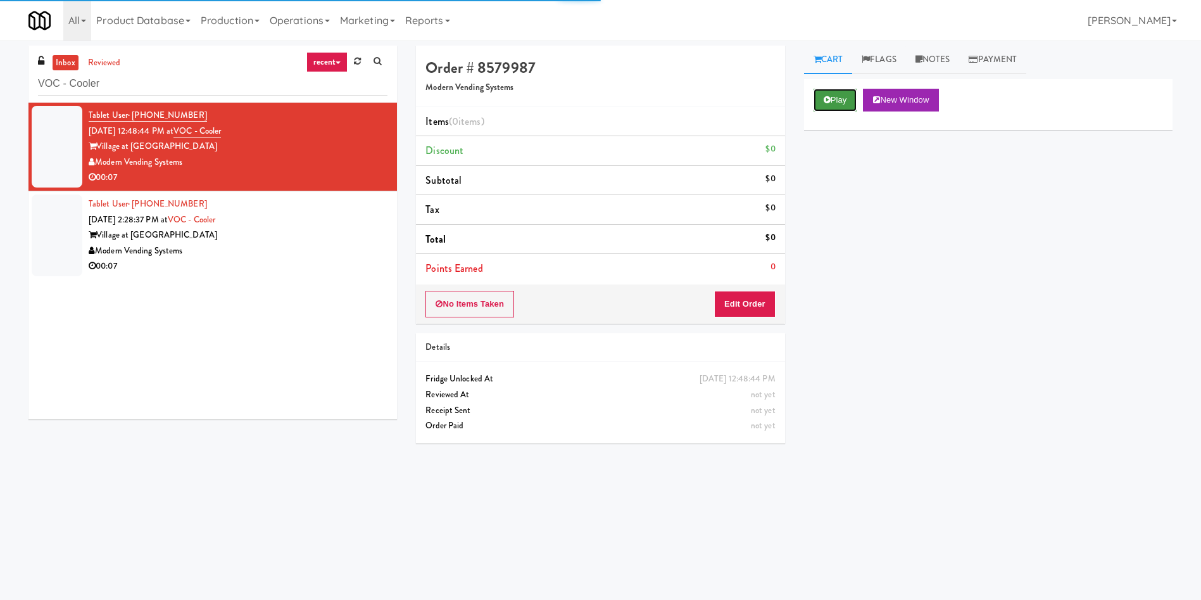
click at [844, 107] on button "Play" at bounding box center [836, 100] width 44 height 23
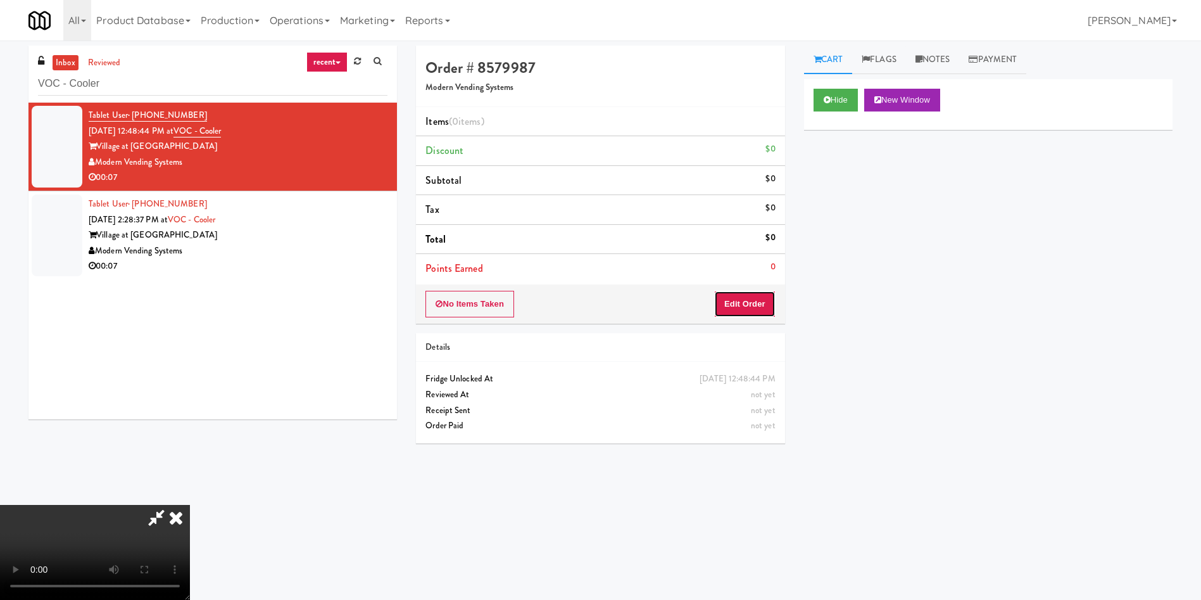
click at [760, 298] on button "Edit Order" at bounding box center [744, 304] width 61 height 27
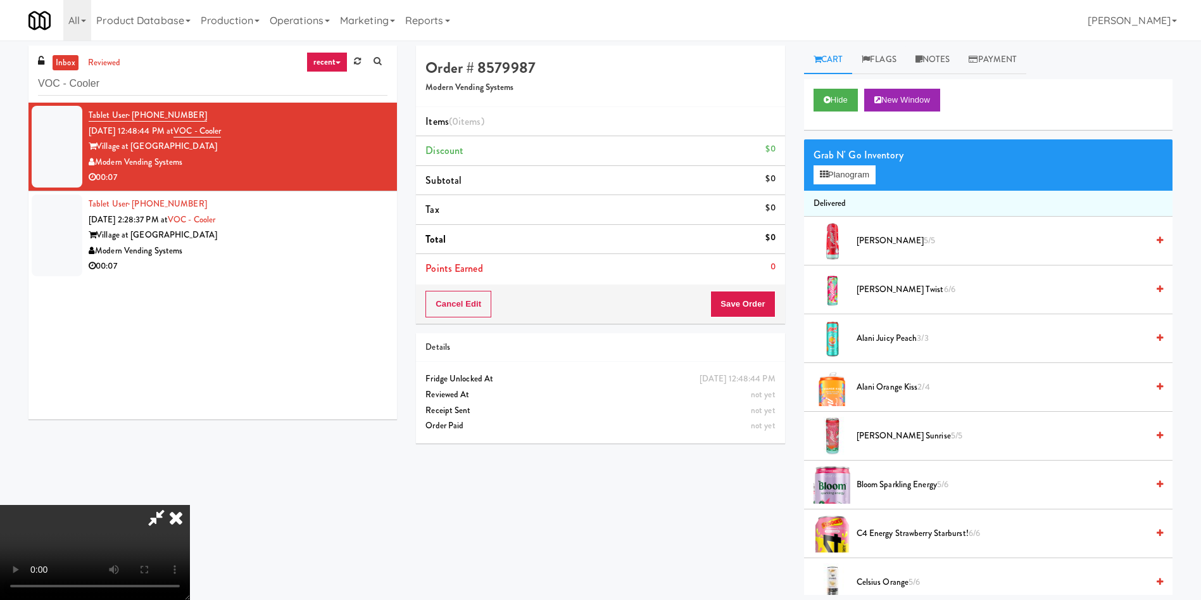
click at [70, 505] on video at bounding box center [95, 552] width 190 height 95
click at [190, 505] on video at bounding box center [95, 552] width 190 height 95
click at [856, 174] on button "Planogram" at bounding box center [845, 174] width 62 height 19
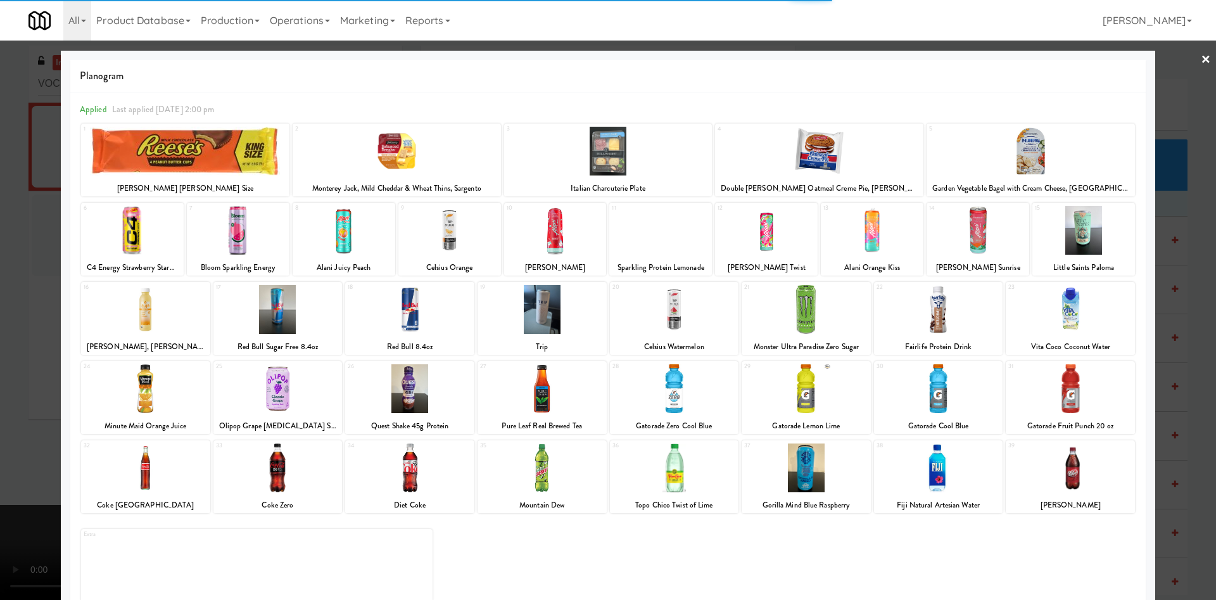
click at [243, 238] on div at bounding box center [238, 230] width 103 height 49
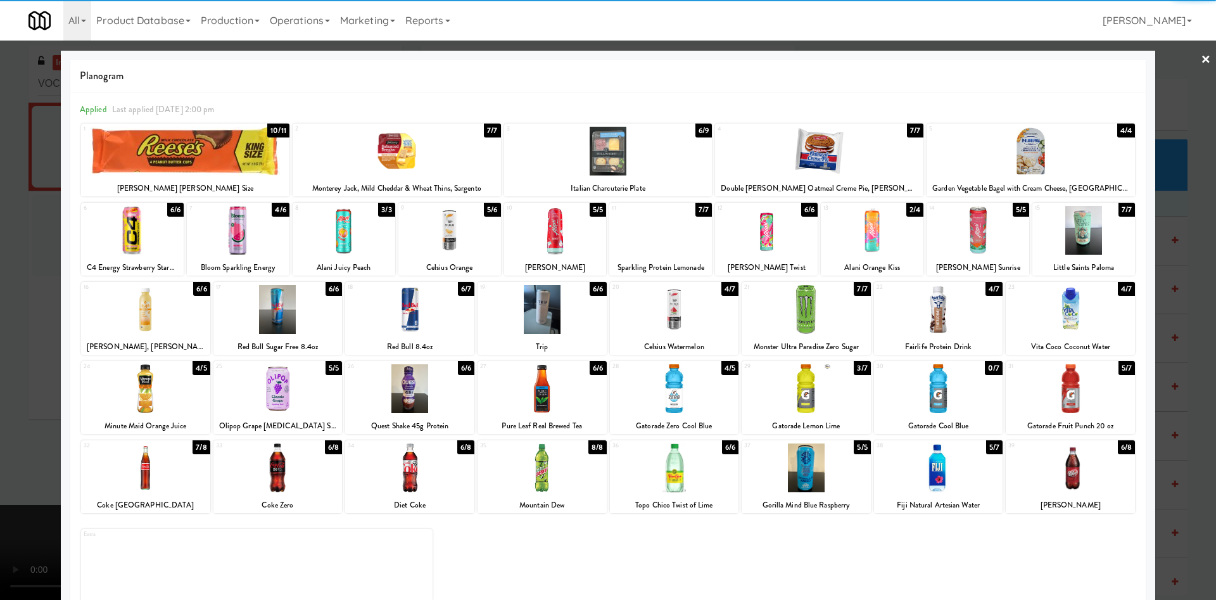
click at [31, 281] on div at bounding box center [608, 300] width 1216 height 600
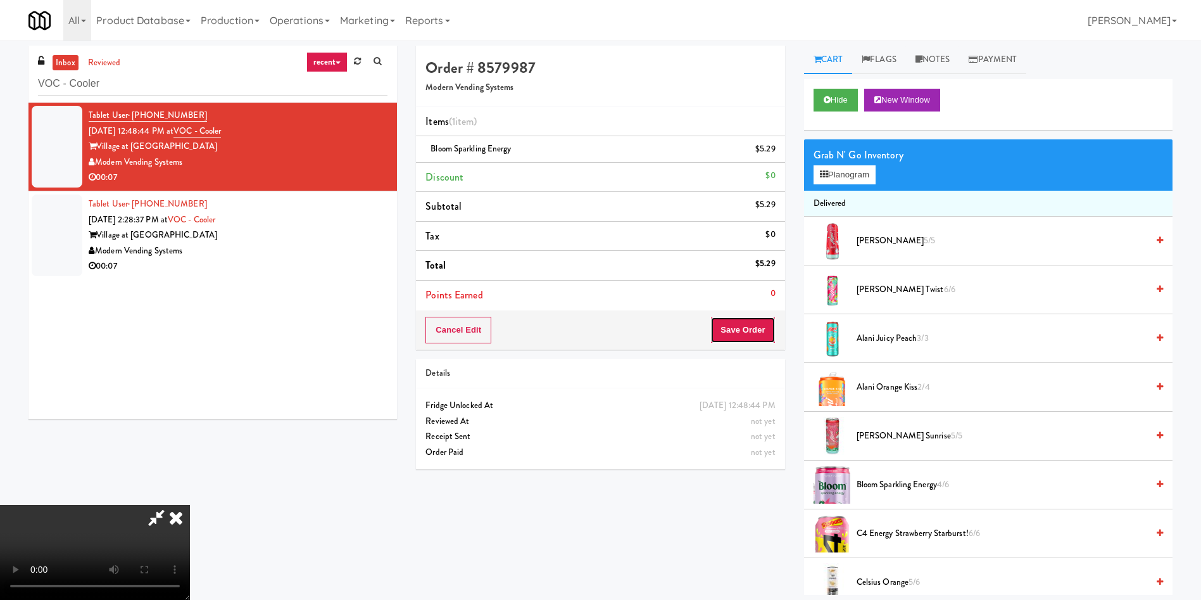
click at [763, 332] on button "Save Order" at bounding box center [743, 330] width 65 height 27
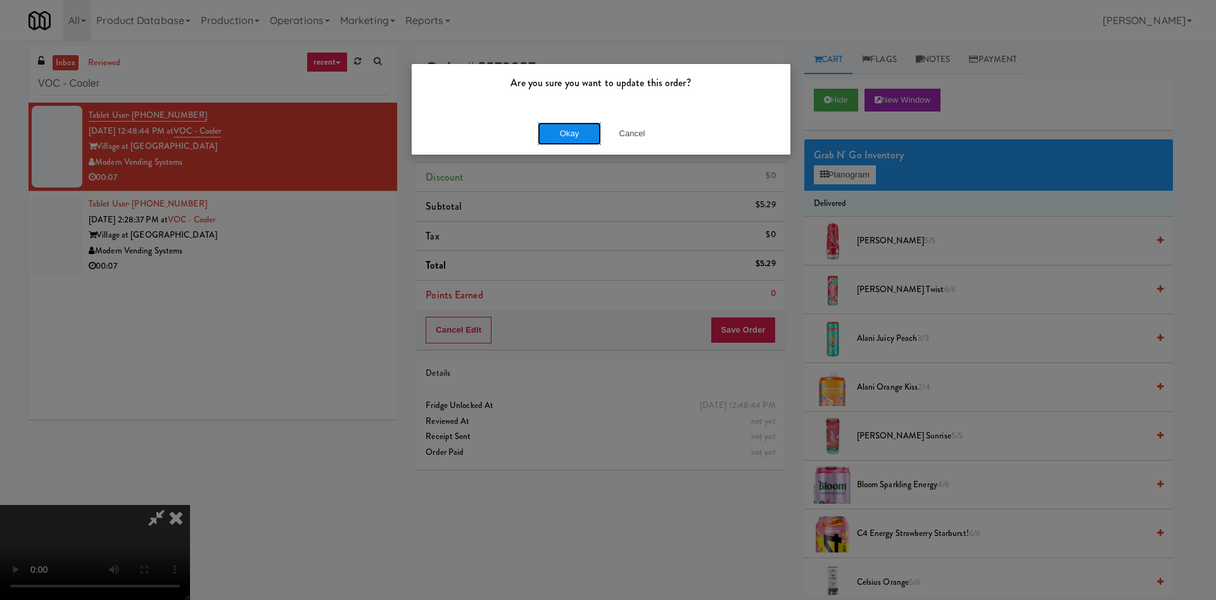
click at [570, 130] on button "Okay" at bounding box center [569, 133] width 63 height 23
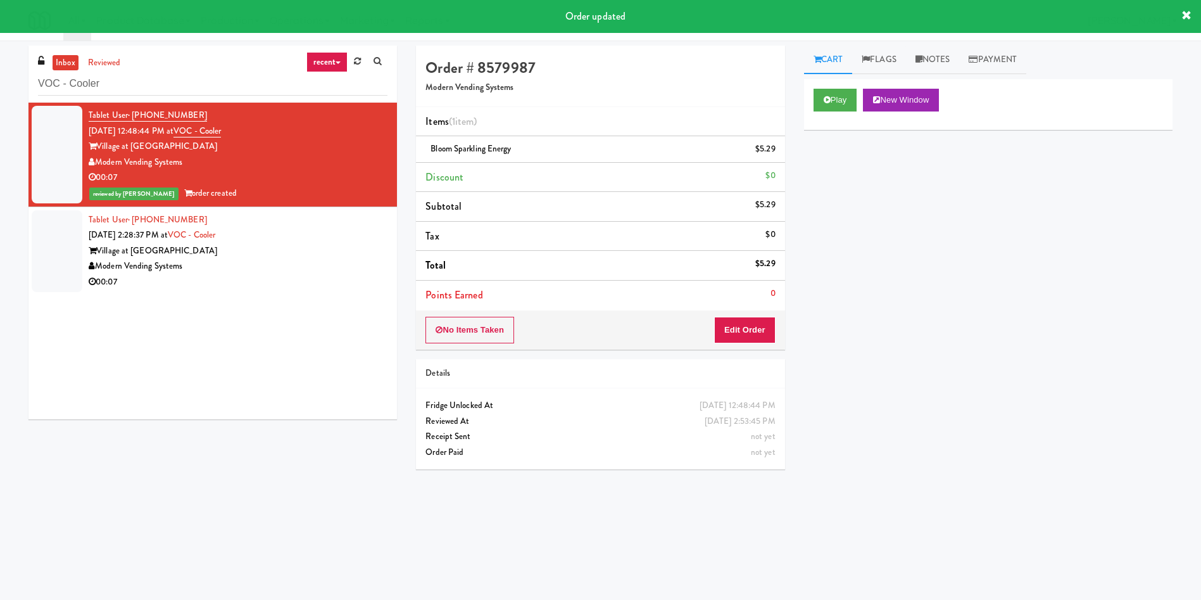
click at [53, 241] on div at bounding box center [57, 251] width 51 height 82
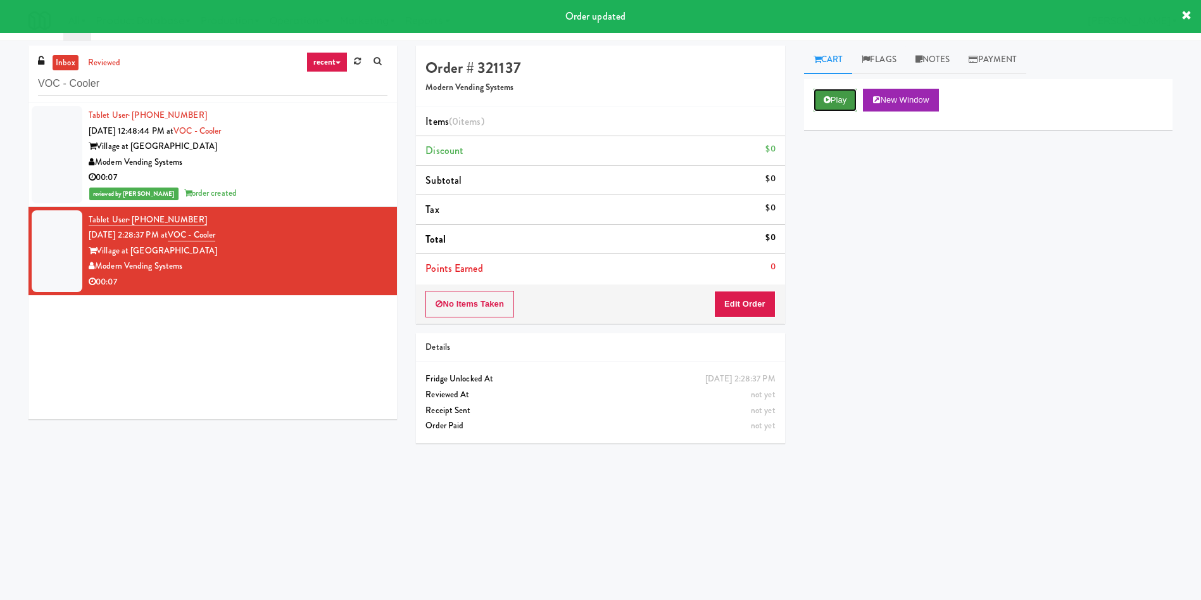
drag, startPoint x: 842, startPoint y: 95, endPoint x: 839, endPoint y: 101, distance: 7.1
click at [841, 95] on button "Play" at bounding box center [836, 100] width 44 height 23
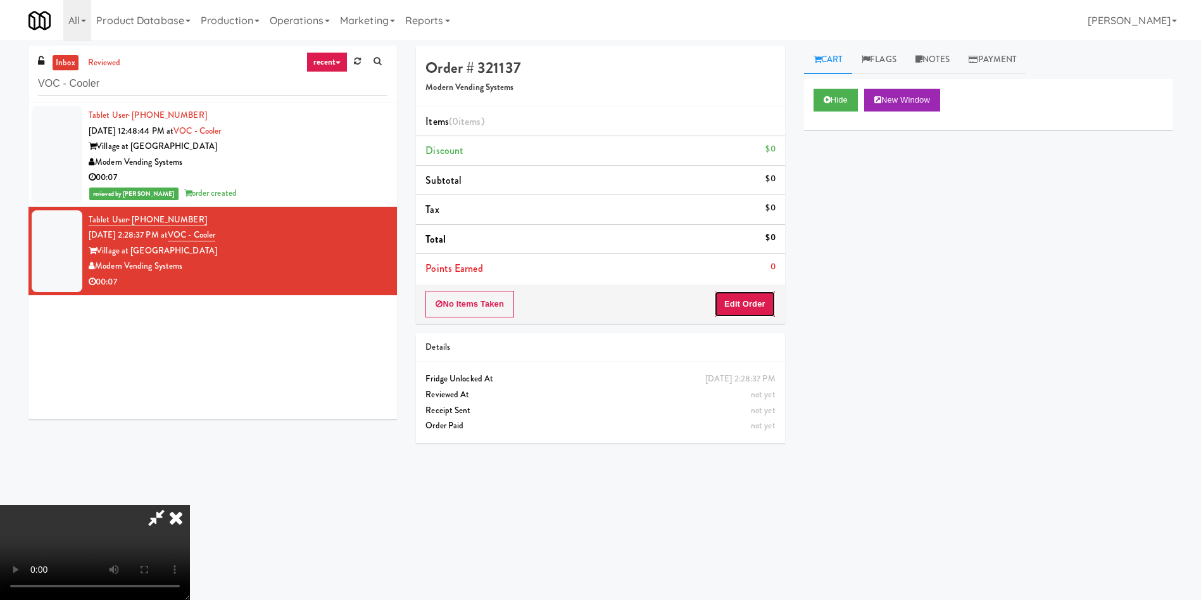
click at [737, 307] on button "Edit Order" at bounding box center [744, 304] width 61 height 27
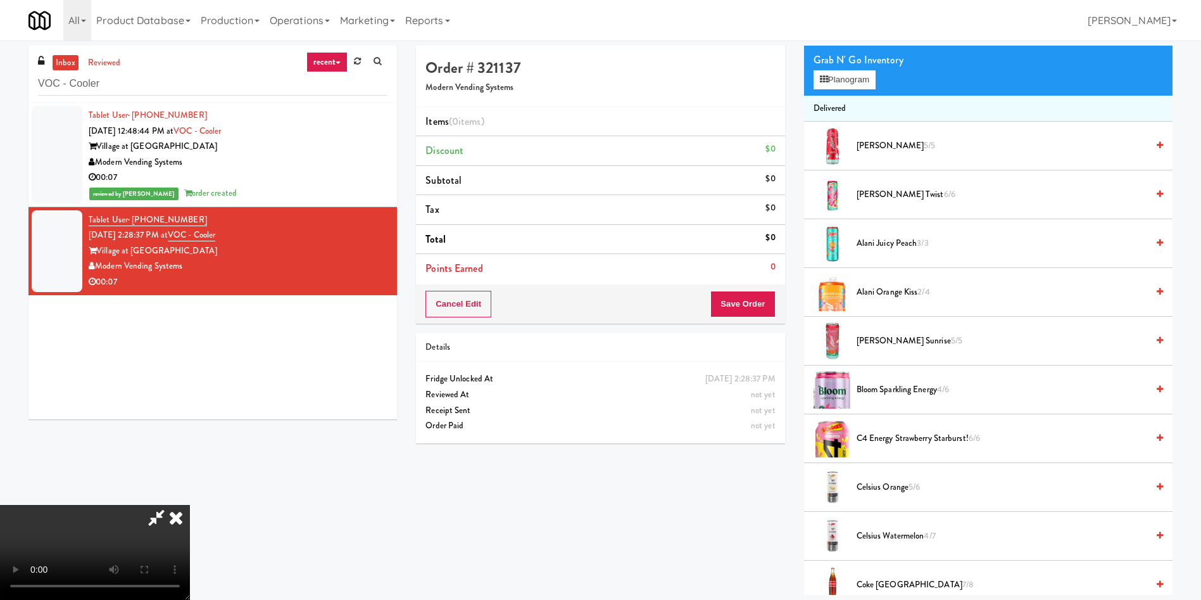
scroll to position [190, 0]
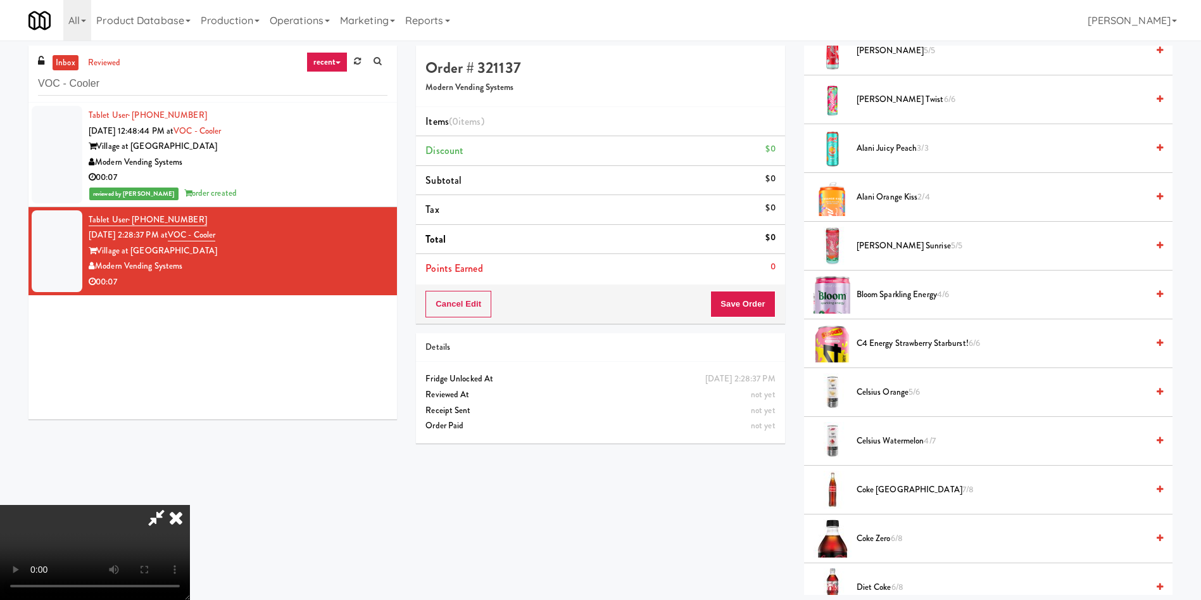
click at [190, 505] on video at bounding box center [95, 552] width 190 height 95
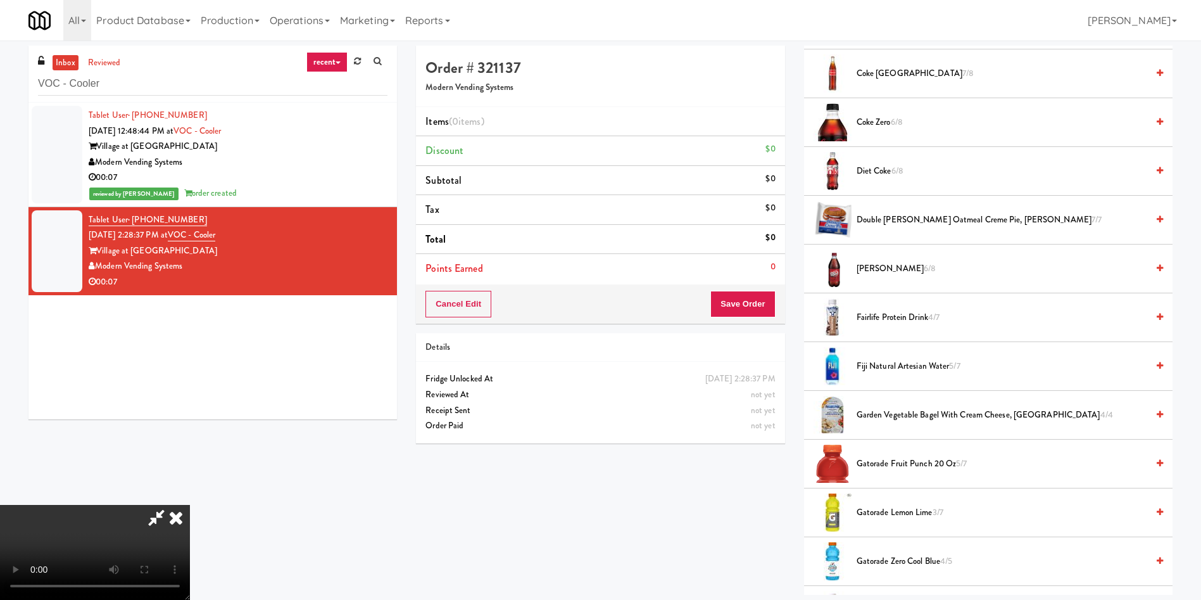
scroll to position [665, 0]
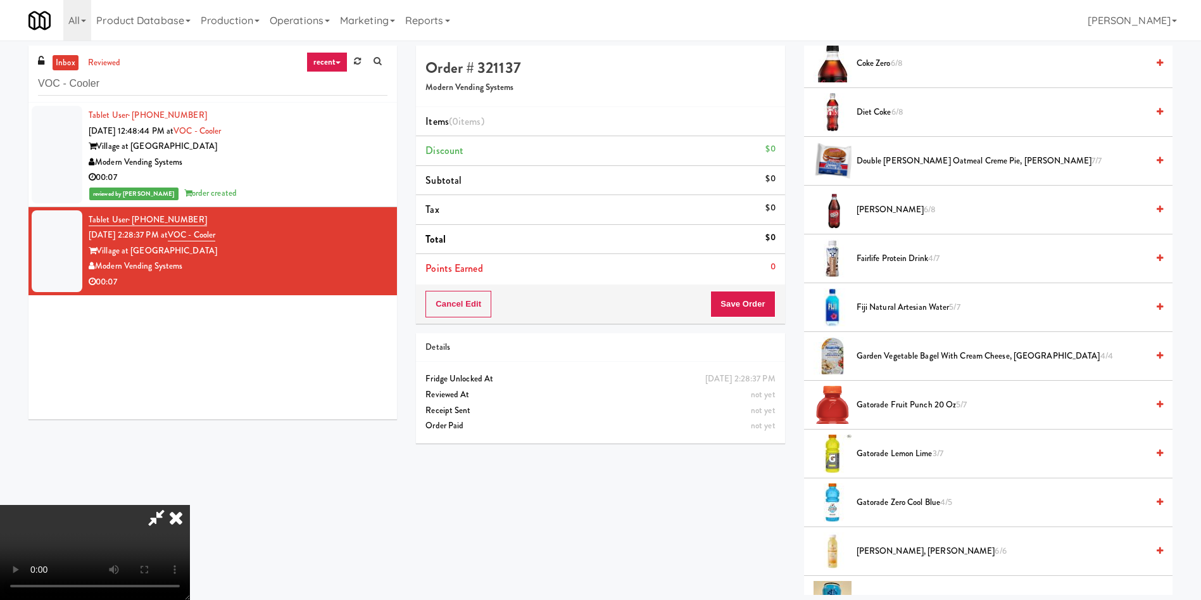
click at [886, 254] on span "Fairlife Protein Drink 4/7" at bounding box center [1002, 259] width 291 height 16
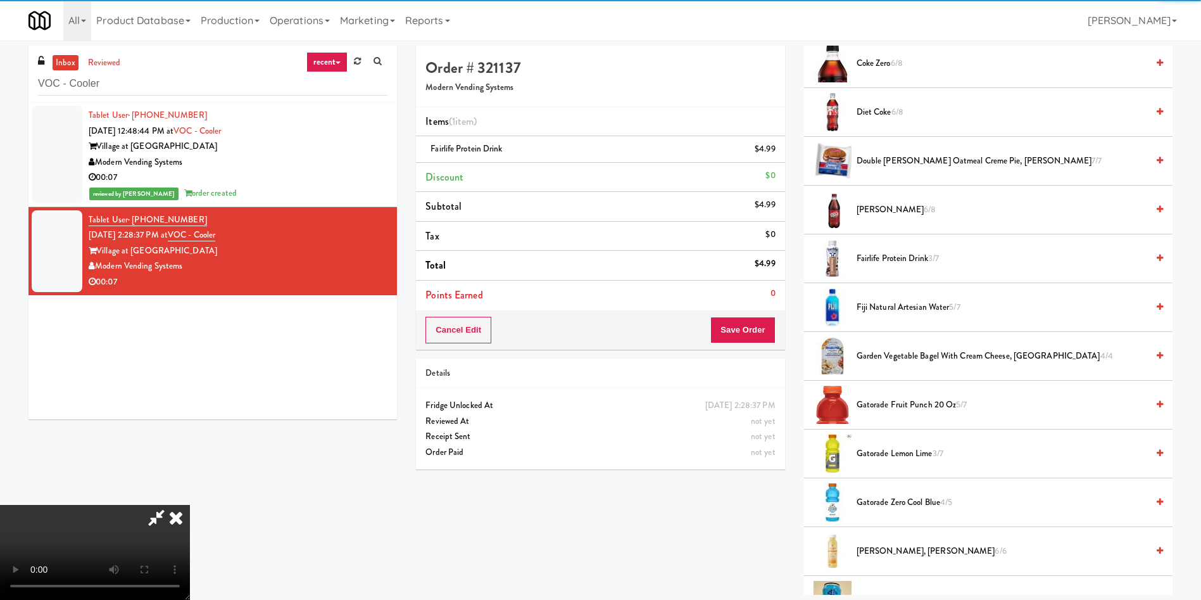
click at [190, 505] on video at bounding box center [95, 552] width 190 height 95
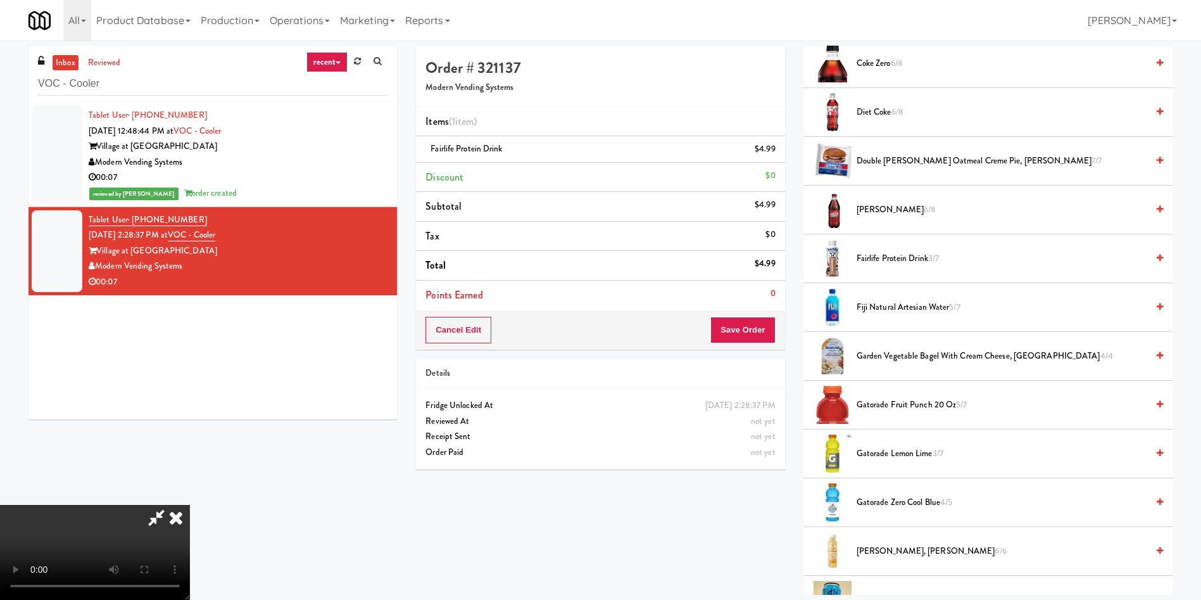
click at [190, 505] on video at bounding box center [95, 552] width 190 height 95
drag, startPoint x: 455, startPoint y: 379, endPoint x: 535, endPoint y: 357, distance: 82.0
click at [190, 505] on video at bounding box center [95, 552] width 190 height 95
click at [876, 260] on span "Fairlife Protein Drink 3/7" at bounding box center [1002, 259] width 291 height 16
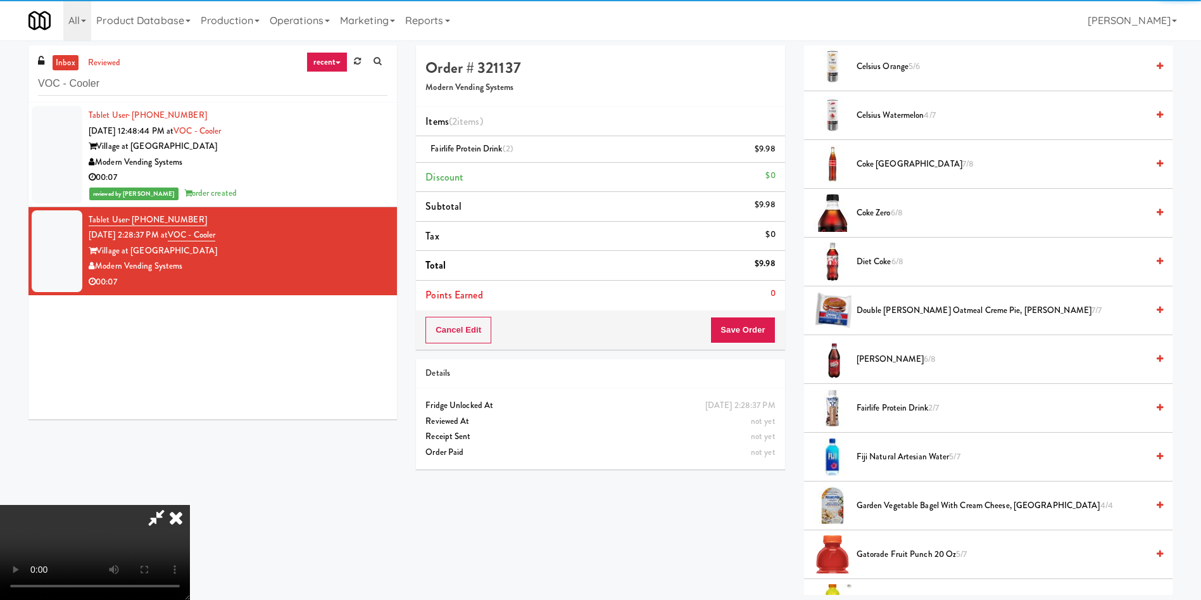
scroll to position [190, 0]
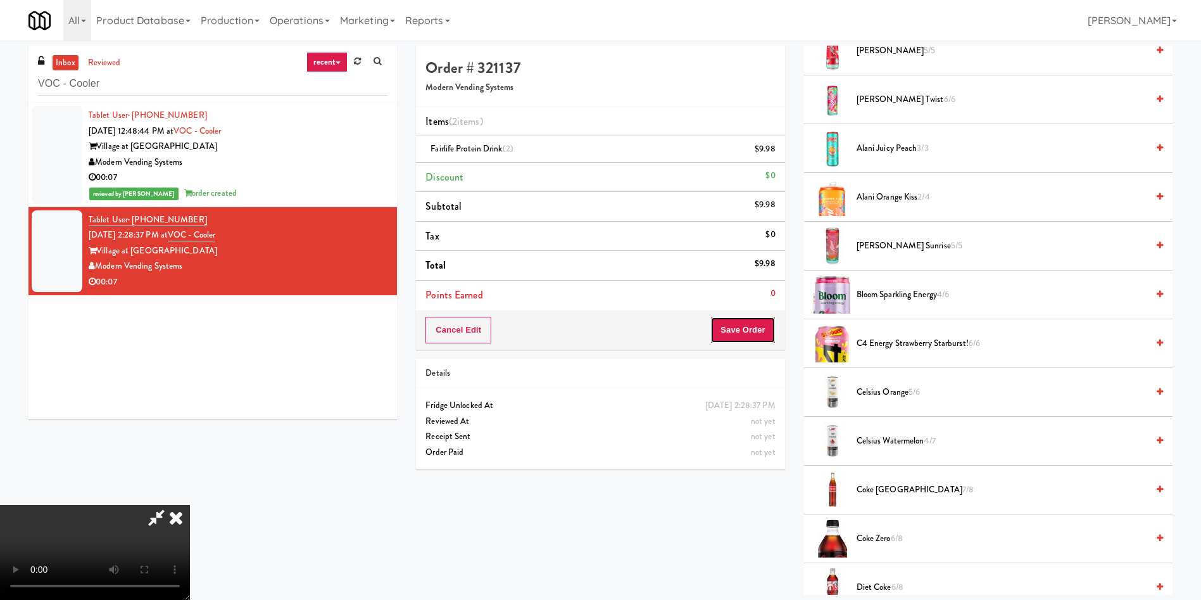
click at [754, 323] on button "Save Order" at bounding box center [743, 330] width 65 height 27
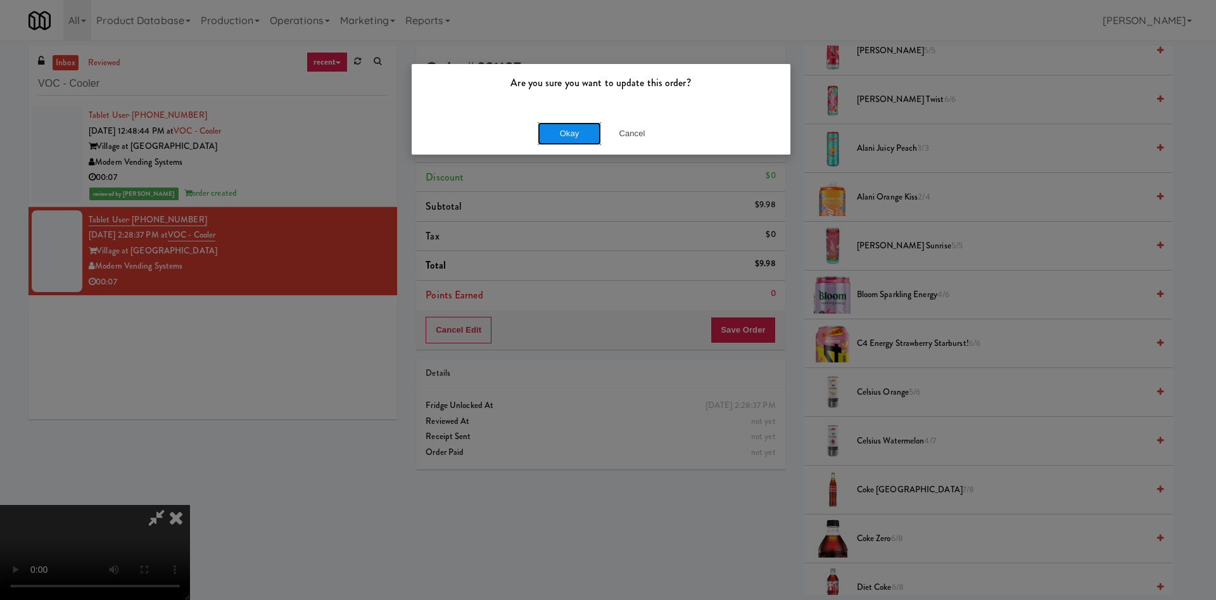
click at [585, 134] on button "Okay" at bounding box center [569, 133] width 63 height 23
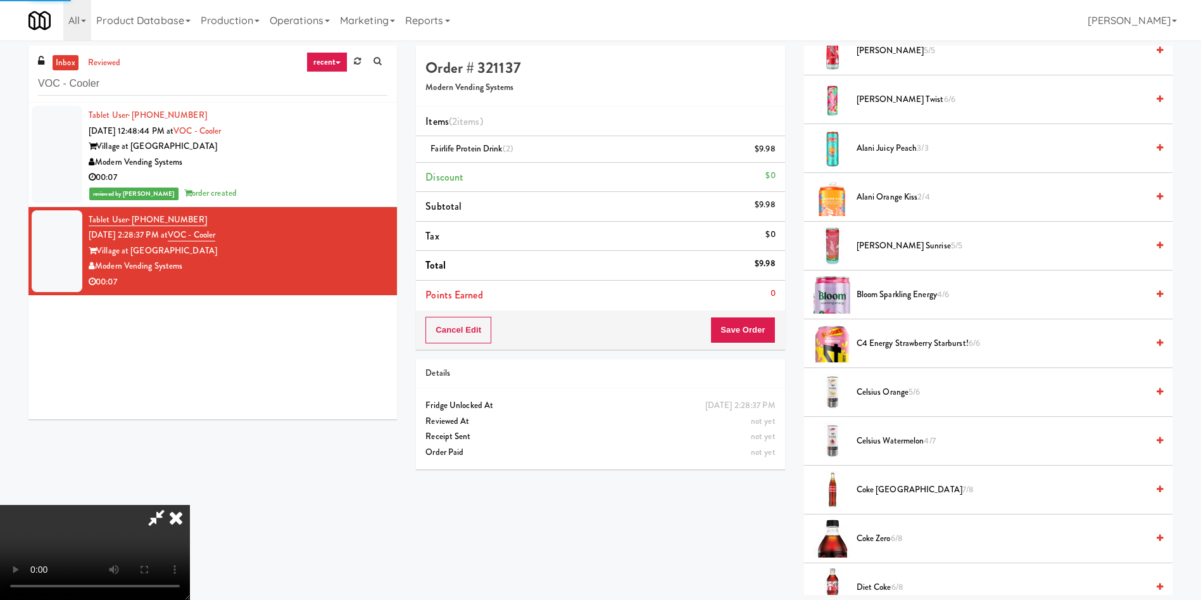
scroll to position [0, 0]
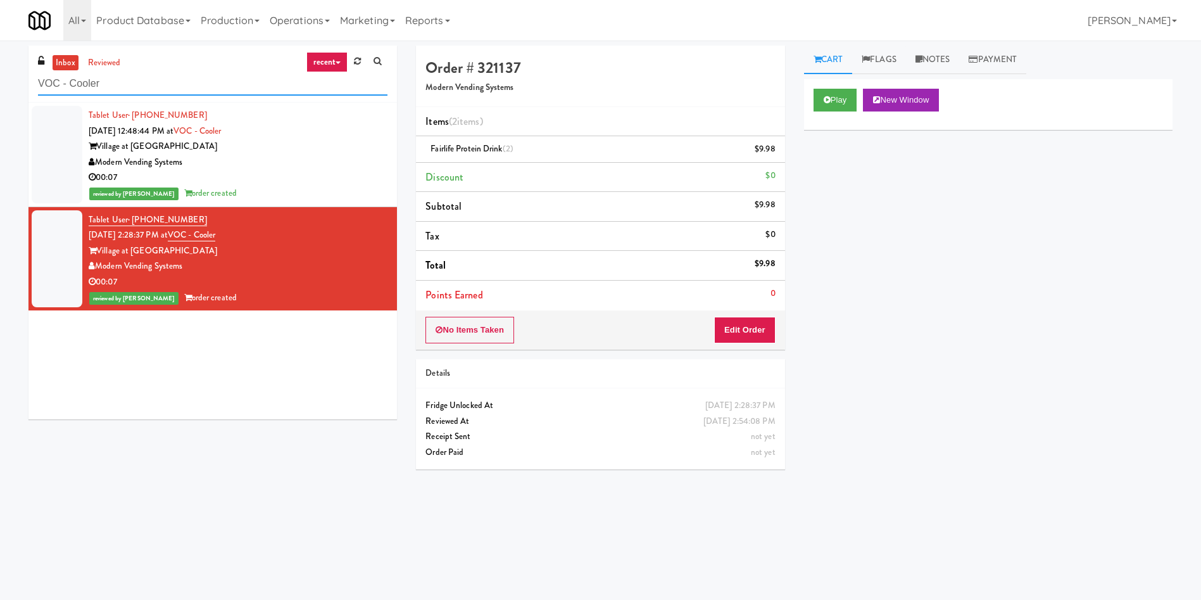
drag, startPoint x: 221, startPoint y: 84, endPoint x: 0, endPoint y: 10, distance: 233.1
click at [0, 41] on body "Are you sure you want to update this order? Okay Cancel Okay Are you sure you w…" at bounding box center [600, 341] width 1201 height 600
paste input "Kaseya 2nd Breakroom"
type input "Kaseya 2nd Breakroom"
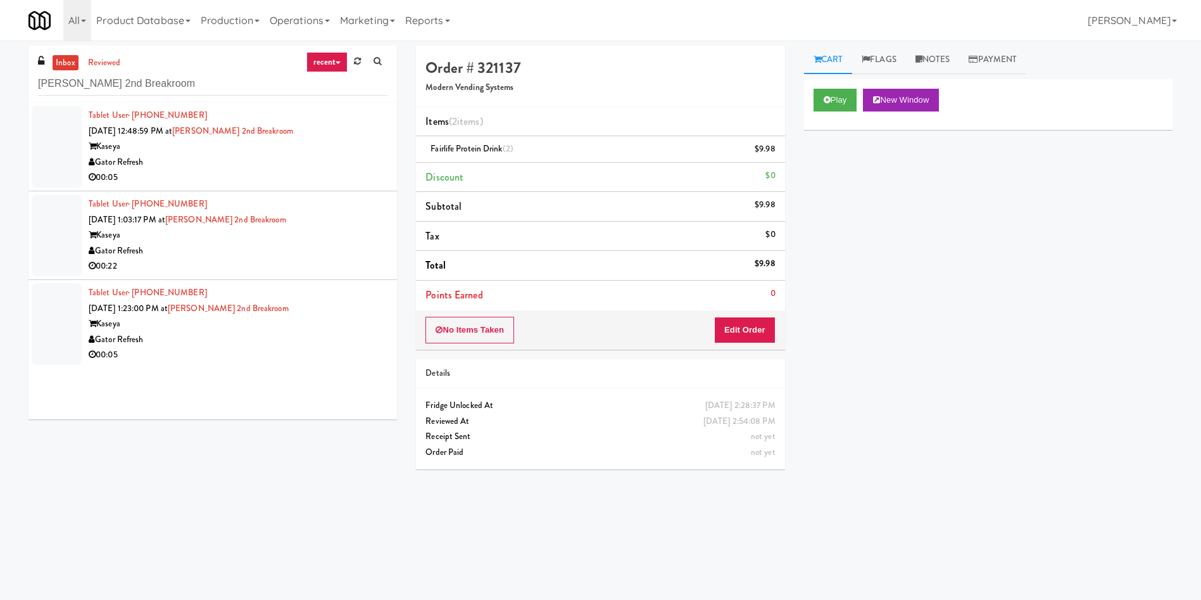
click at [69, 144] on div at bounding box center [57, 147] width 51 height 82
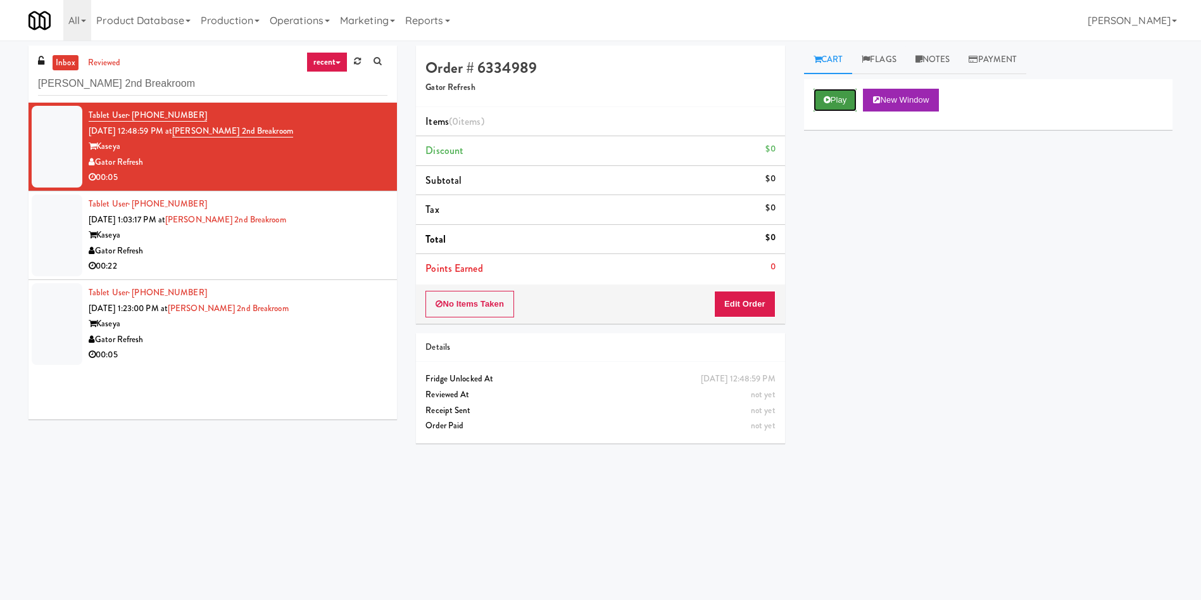
click at [839, 96] on button "Play" at bounding box center [836, 100] width 44 height 23
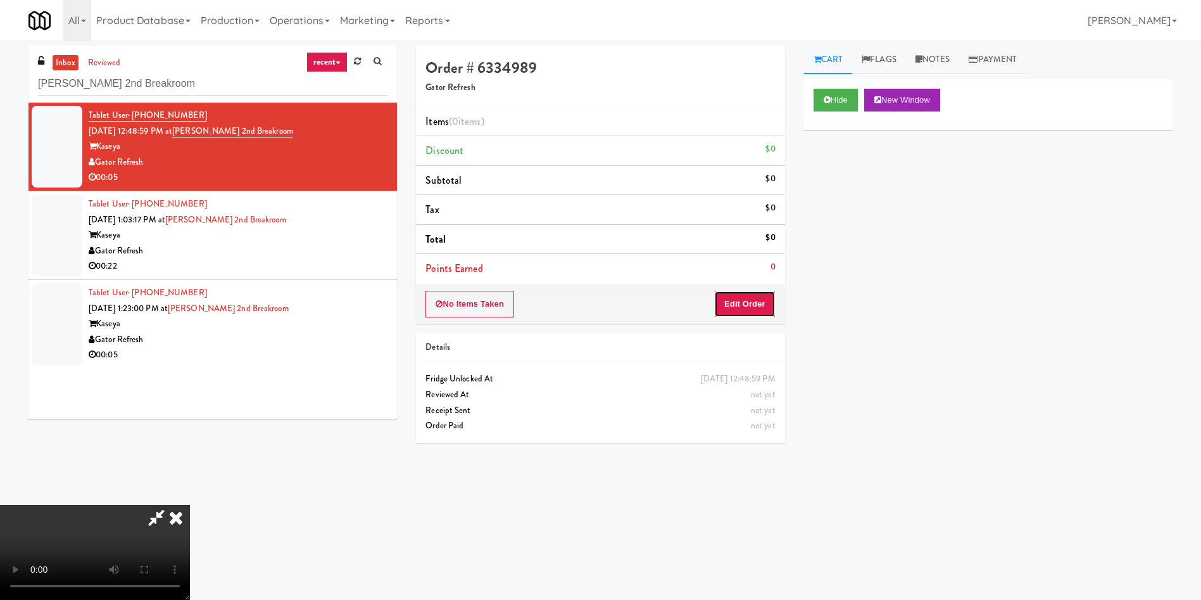
click at [752, 300] on button "Edit Order" at bounding box center [744, 304] width 61 height 27
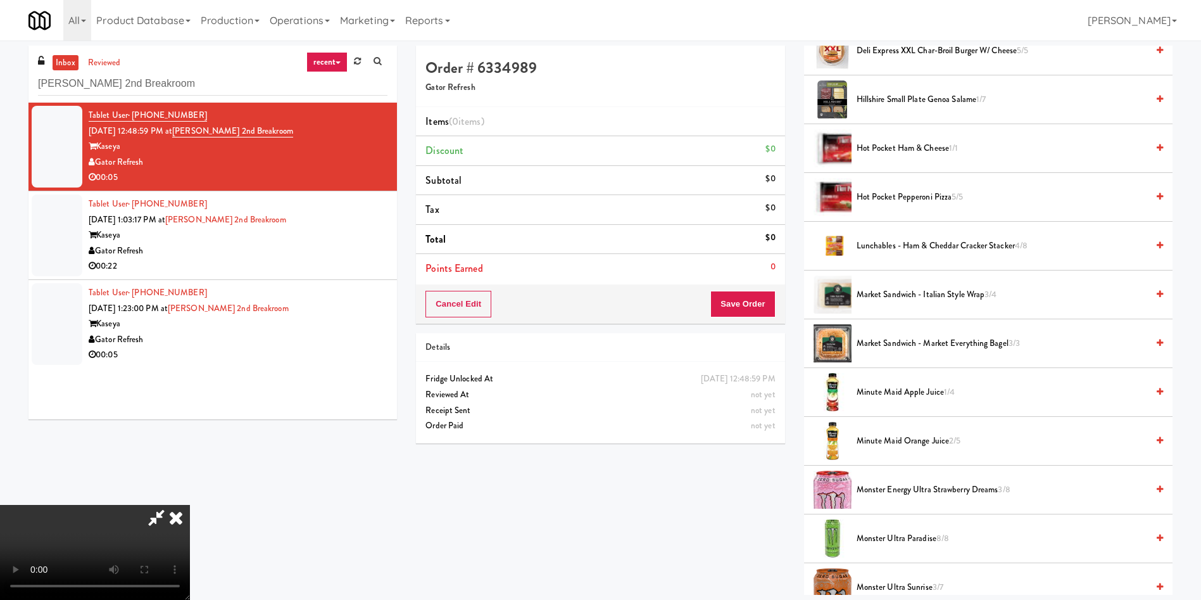
scroll to position [95, 0]
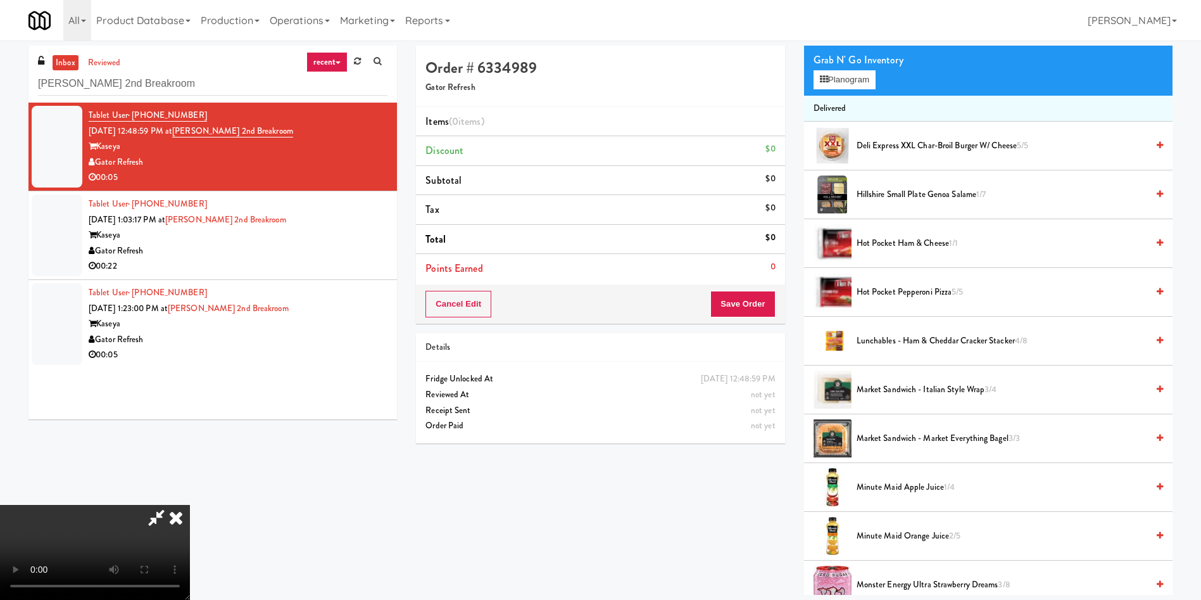
click at [190, 505] on video at bounding box center [95, 552] width 190 height 95
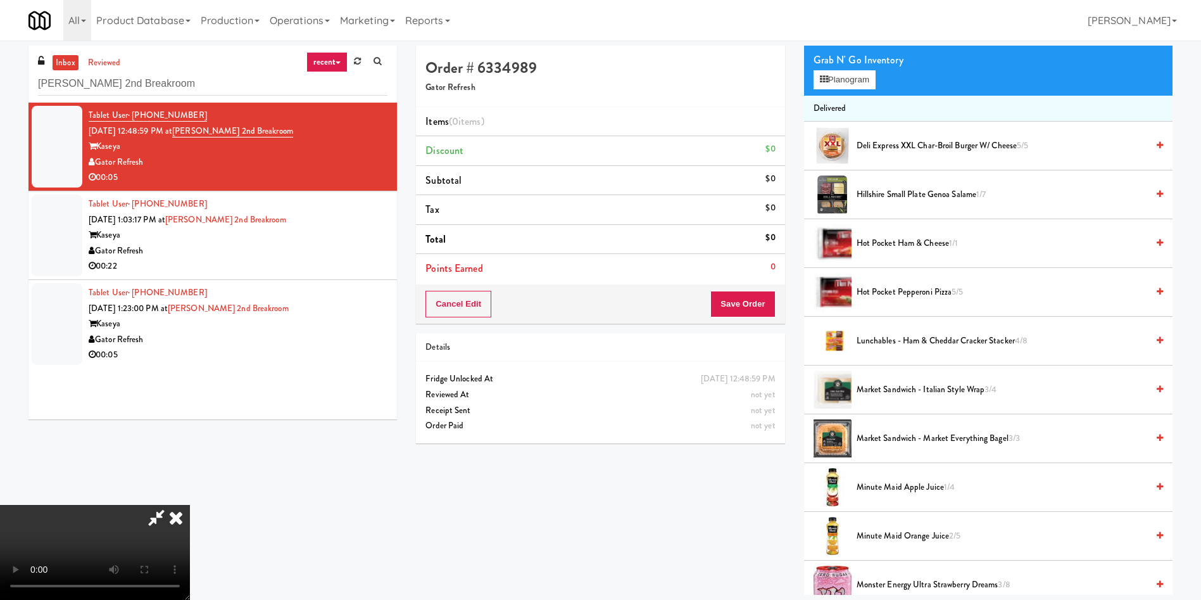
scroll to position [91, 0]
click at [190, 505] on video at bounding box center [95, 552] width 190 height 95
click at [839, 76] on button "Planogram" at bounding box center [845, 79] width 62 height 19
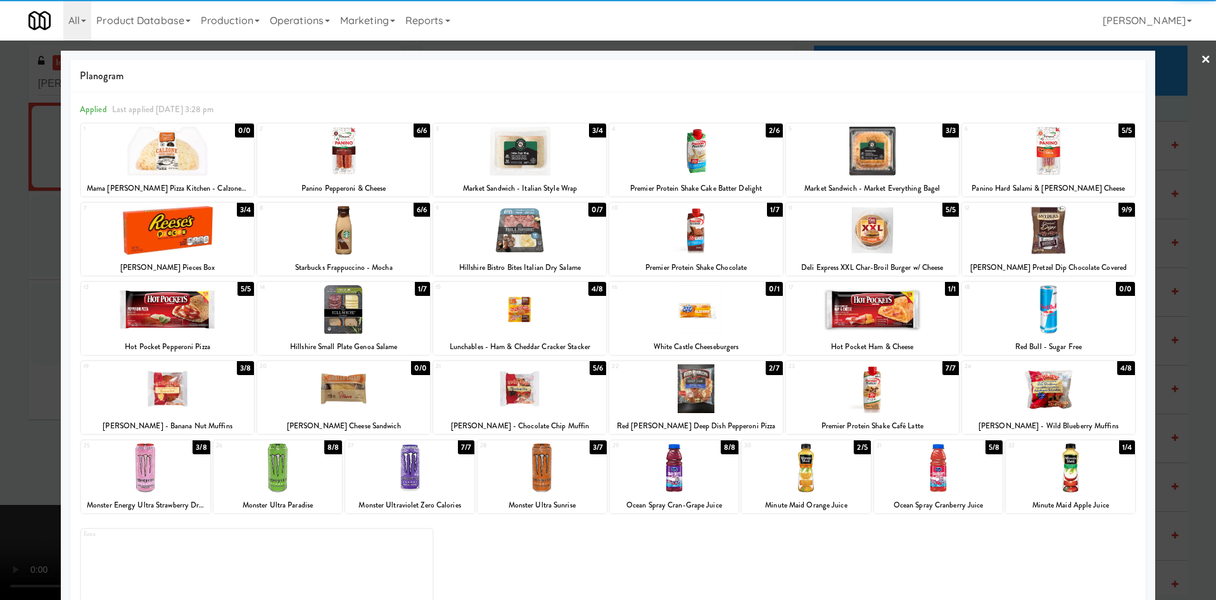
click at [875, 228] on div at bounding box center [872, 230] width 173 height 49
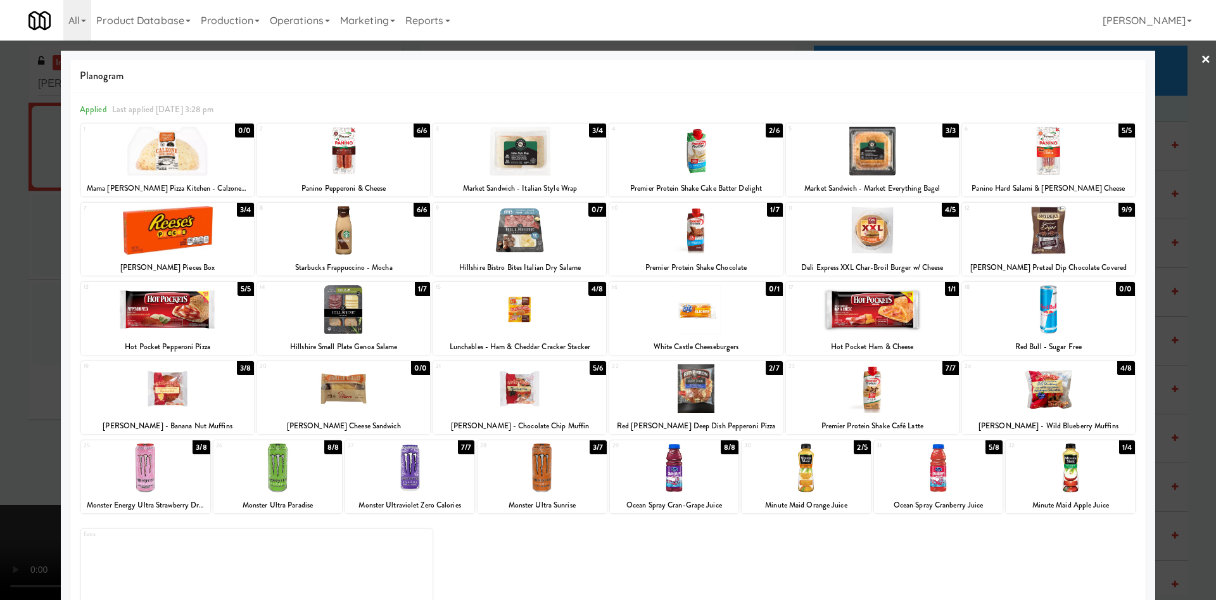
click at [11, 279] on div at bounding box center [608, 300] width 1216 height 600
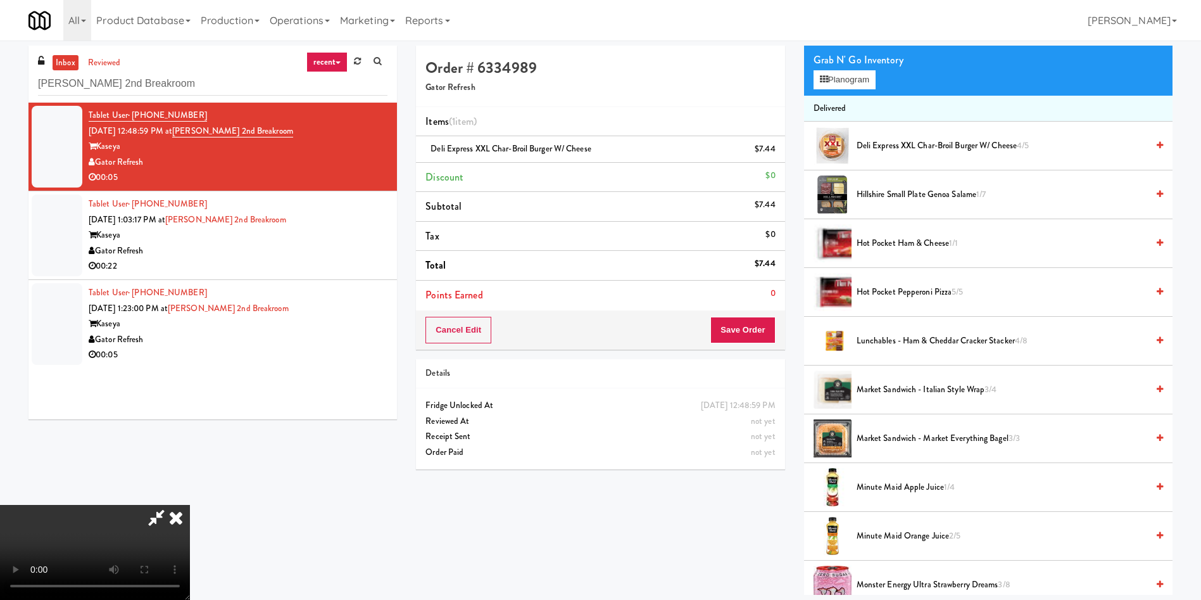
click at [190, 505] on video at bounding box center [95, 552] width 190 height 95
click at [767, 341] on button "Save Order" at bounding box center [743, 330] width 65 height 27
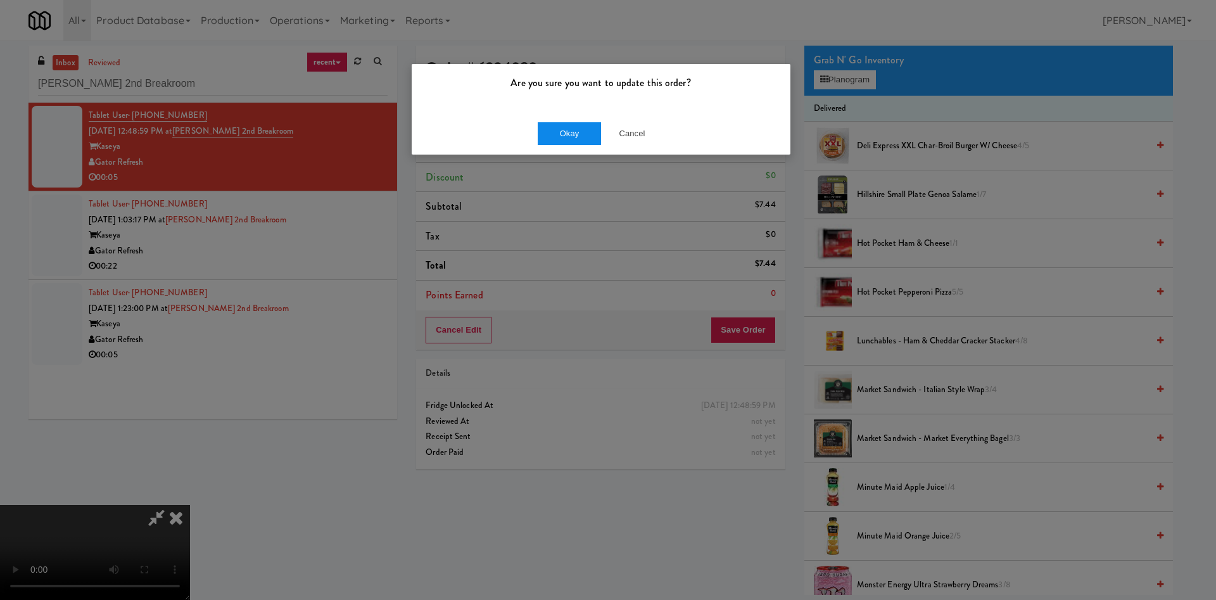
click at [576, 121] on div "Okay Cancel" at bounding box center [601, 133] width 379 height 42
click at [571, 133] on button "Okay" at bounding box center [569, 133] width 63 height 23
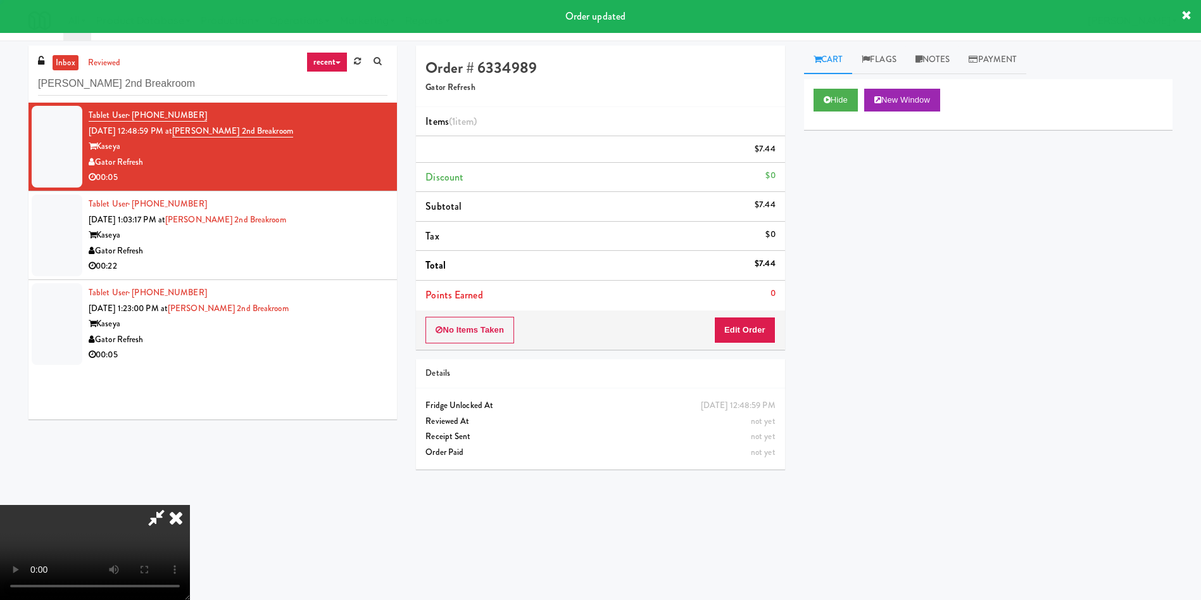
scroll to position [0, 0]
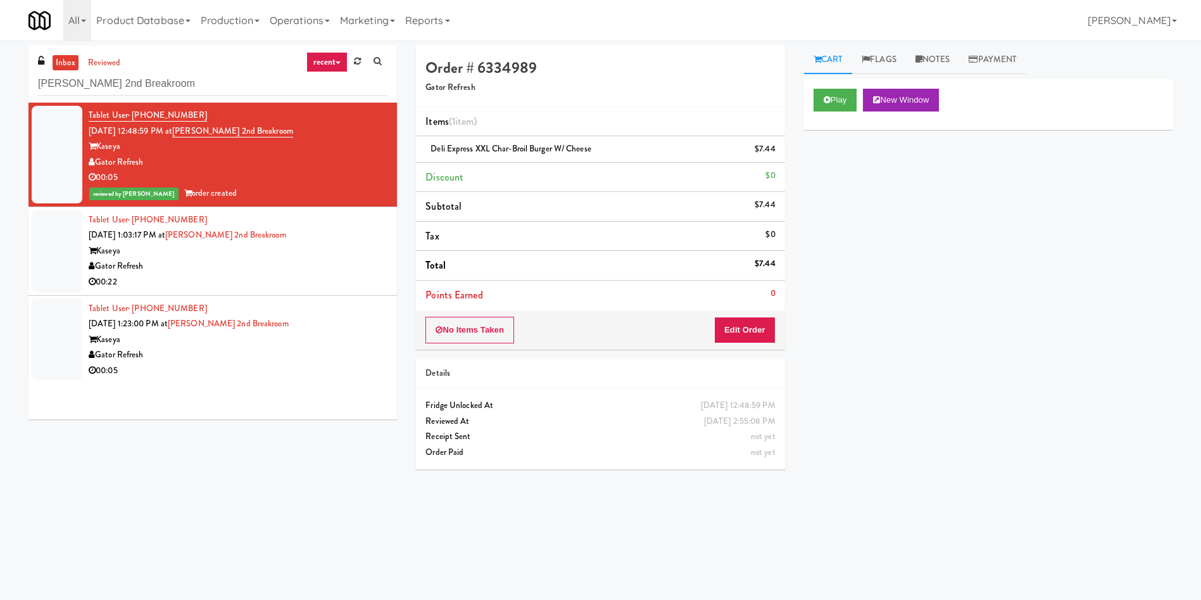
click at [57, 260] on div at bounding box center [57, 251] width 51 height 82
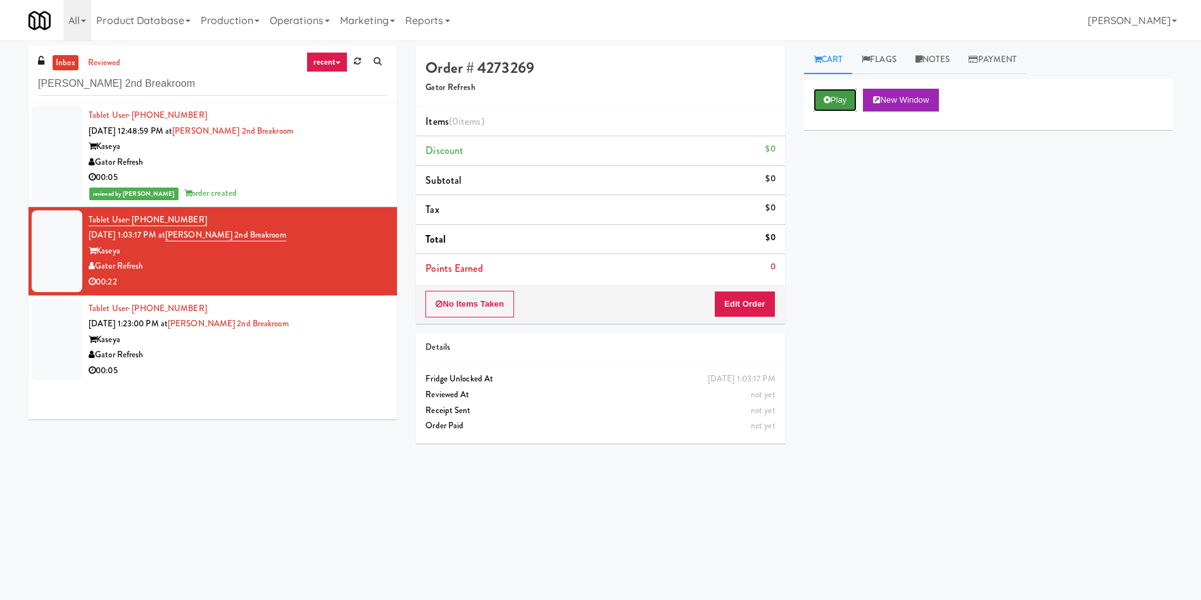
click at [831, 98] on button "Play" at bounding box center [836, 100] width 44 height 23
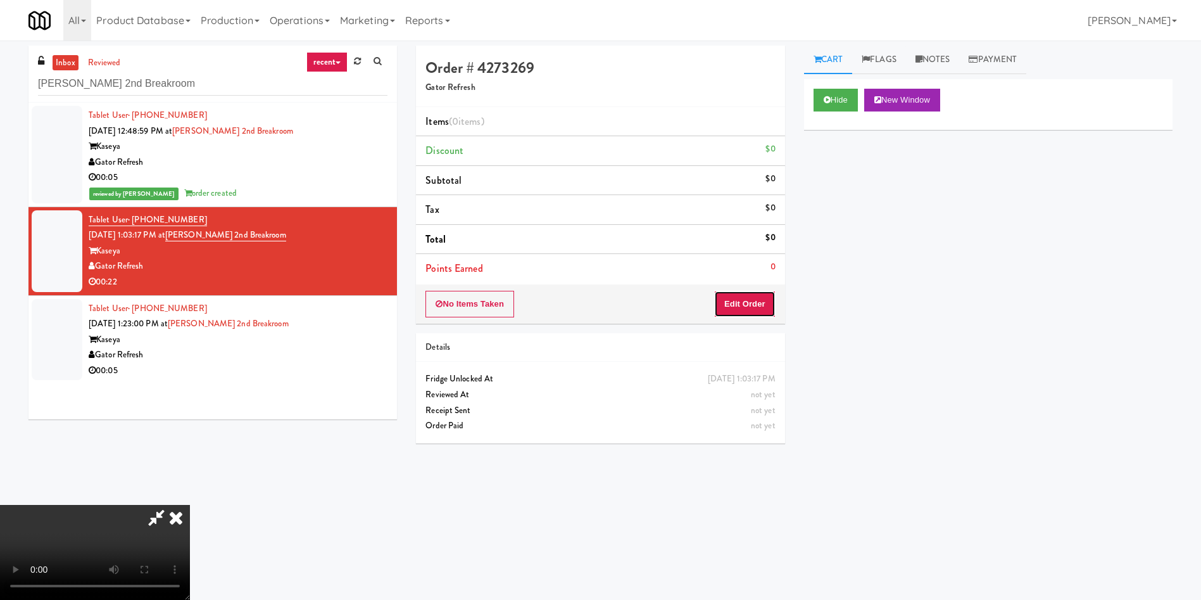
click at [768, 302] on button "Edit Order" at bounding box center [744, 304] width 61 height 27
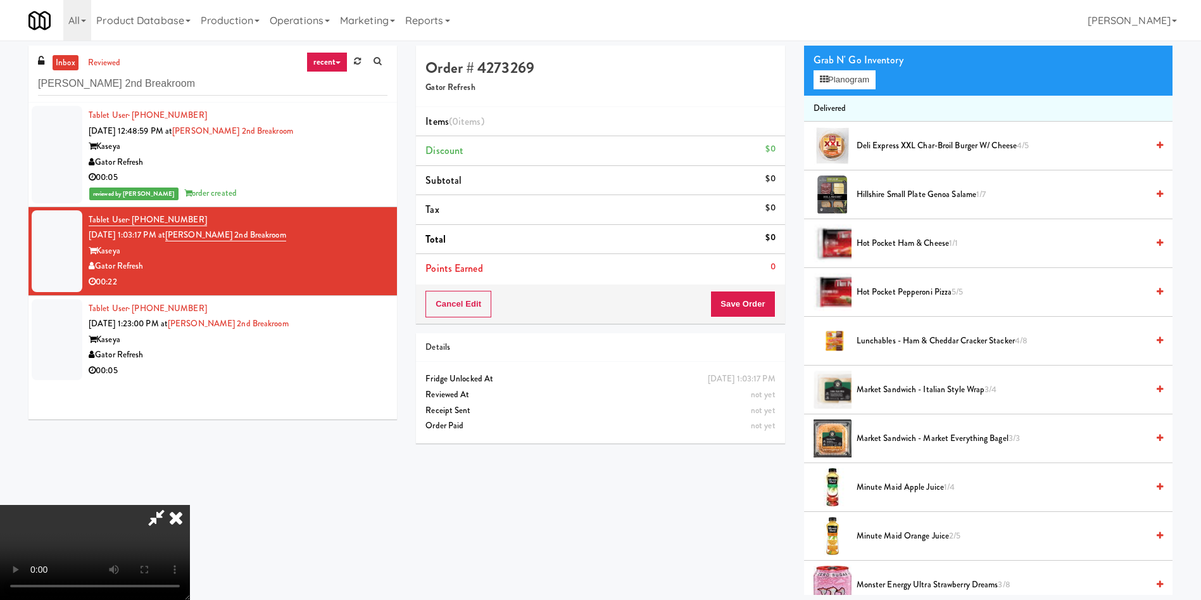
scroll to position [186, 0]
click at [190, 505] on video at bounding box center [95, 552] width 190 height 95
click at [858, 83] on button "Planogram" at bounding box center [845, 79] width 62 height 19
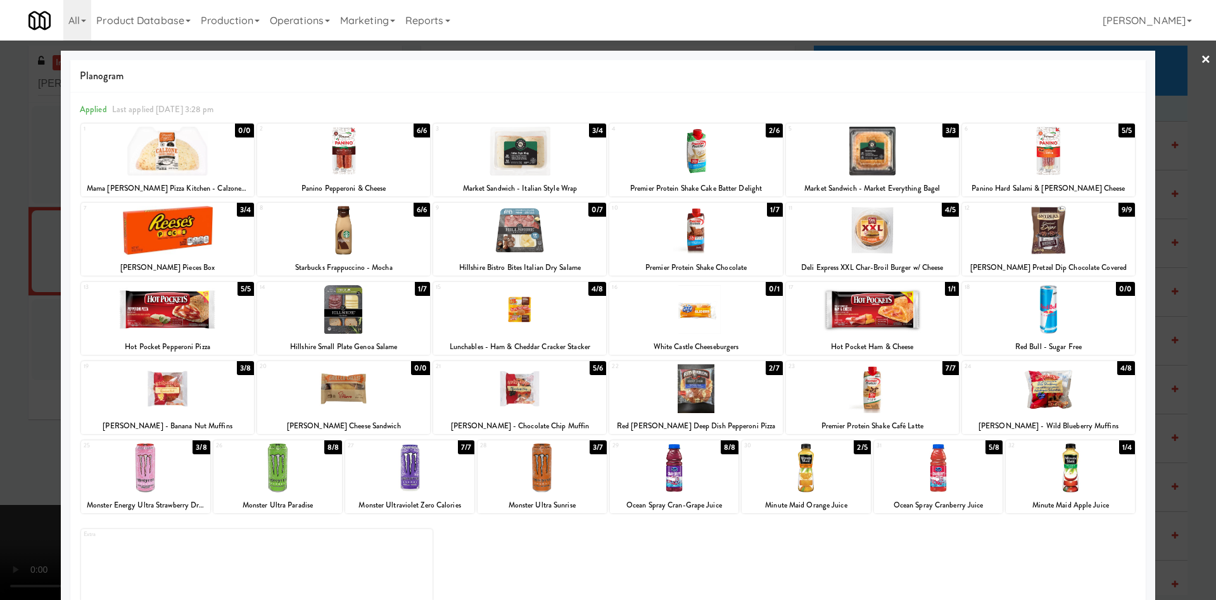
click at [526, 403] on div at bounding box center [519, 388] width 173 height 49
click at [20, 319] on div at bounding box center [608, 300] width 1216 height 600
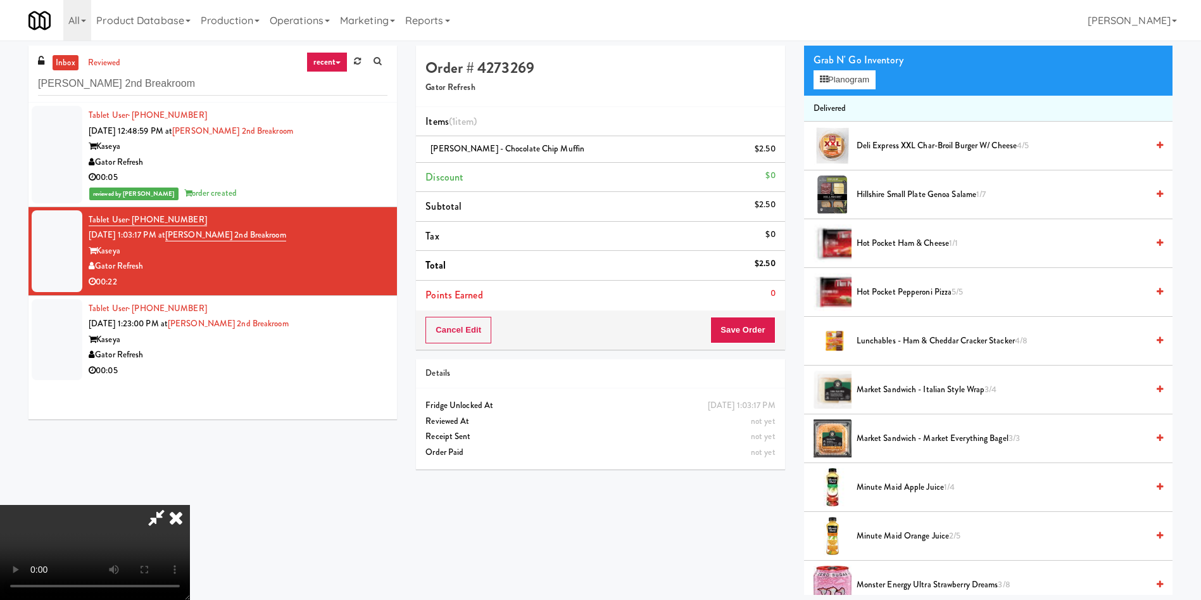
click at [190, 505] on video at bounding box center [95, 552] width 190 height 95
click at [778, 145] on li "Otis Spunkmeyer - Chocolate Chip Muffin $2.50" at bounding box center [600, 149] width 369 height 27
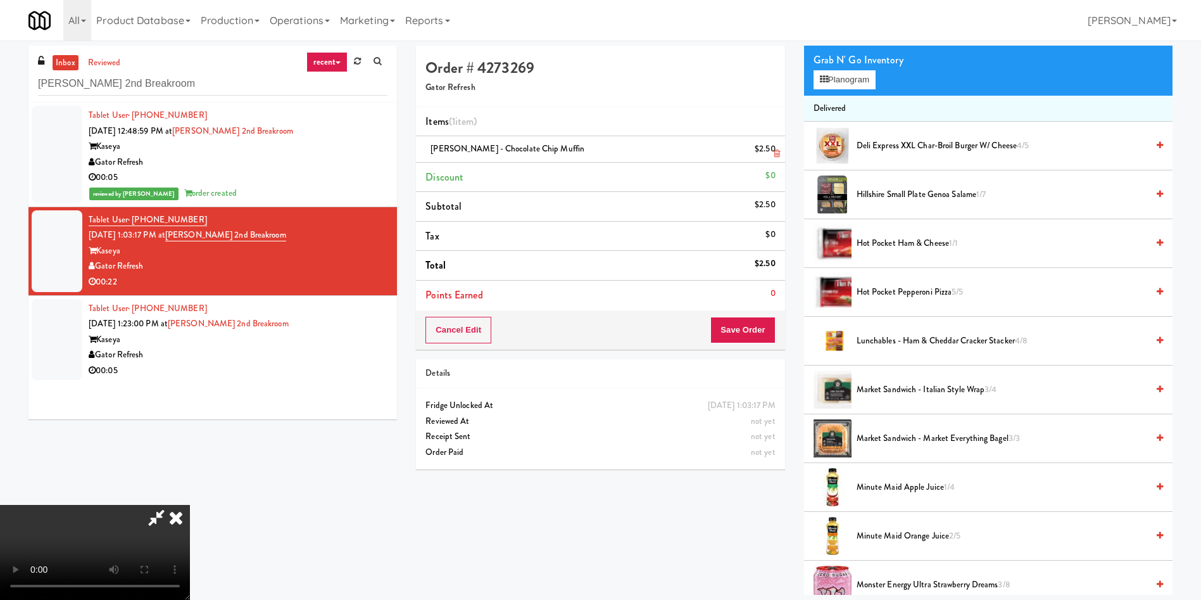
click at [770, 151] on link at bounding box center [774, 154] width 11 height 16
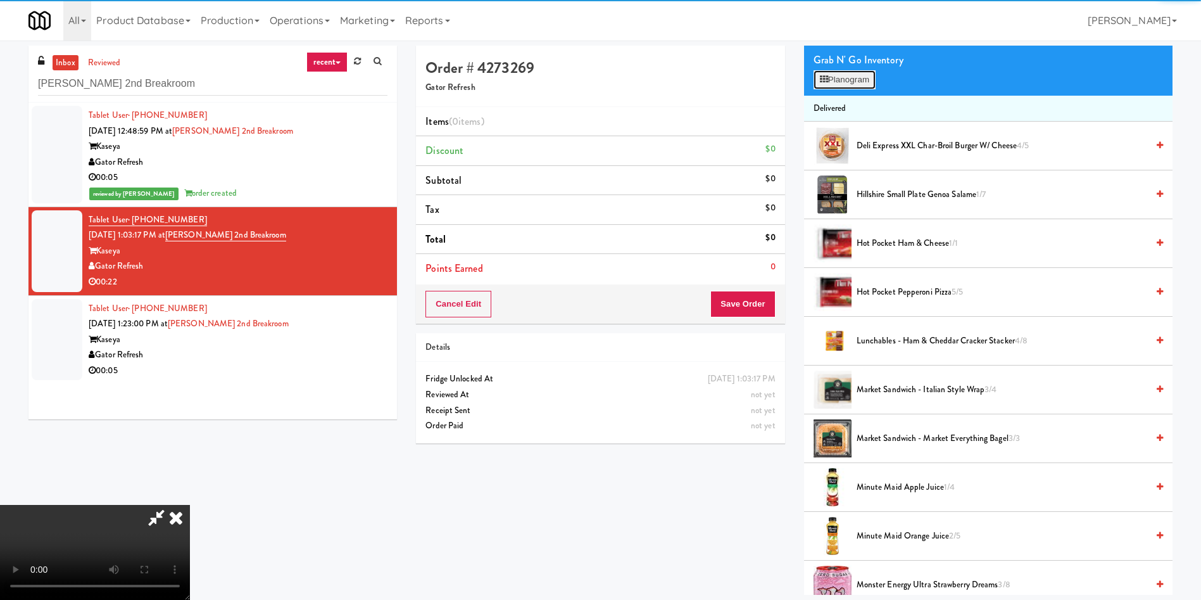
click at [840, 87] on button "Planogram" at bounding box center [845, 79] width 62 height 19
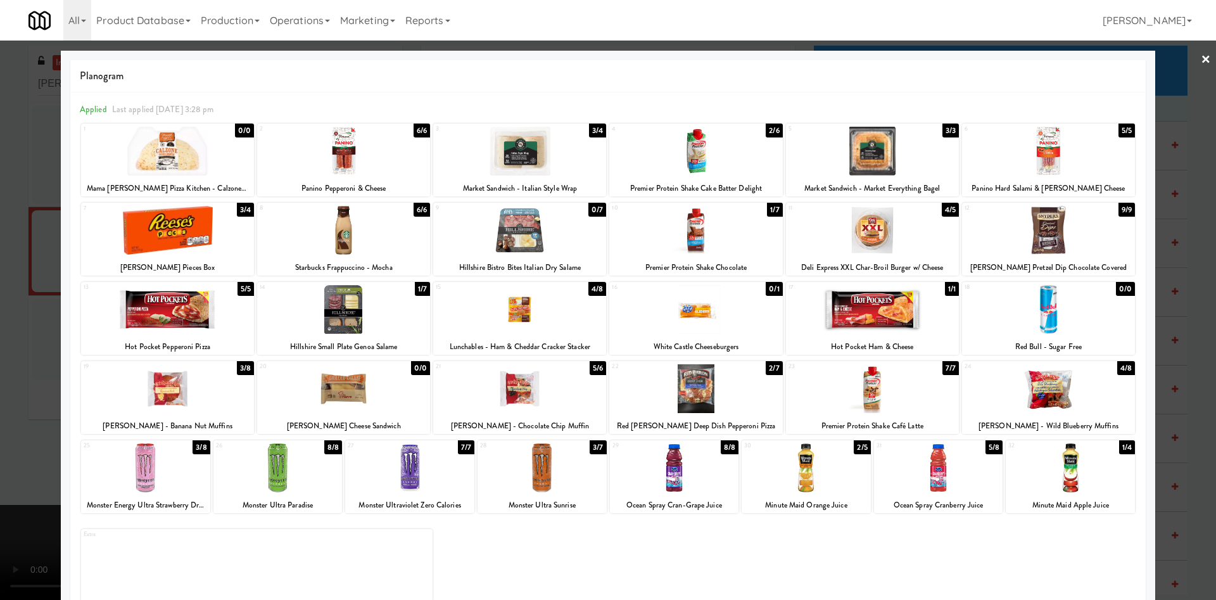
click at [657, 396] on div at bounding box center [695, 388] width 173 height 49
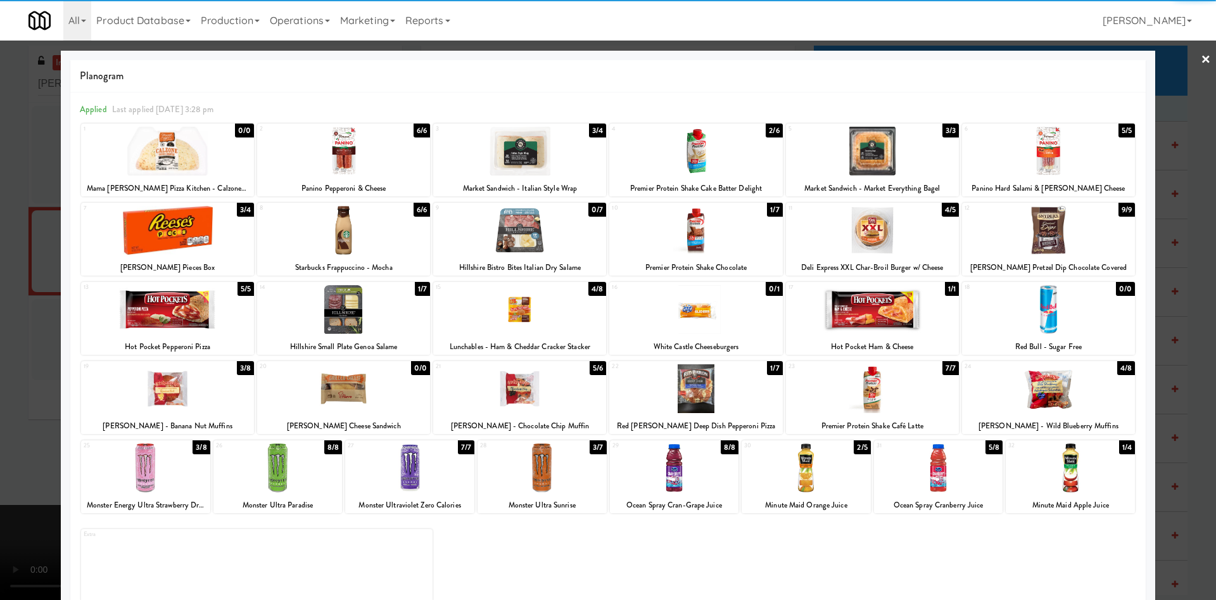
click at [17, 381] on div at bounding box center [608, 300] width 1216 height 600
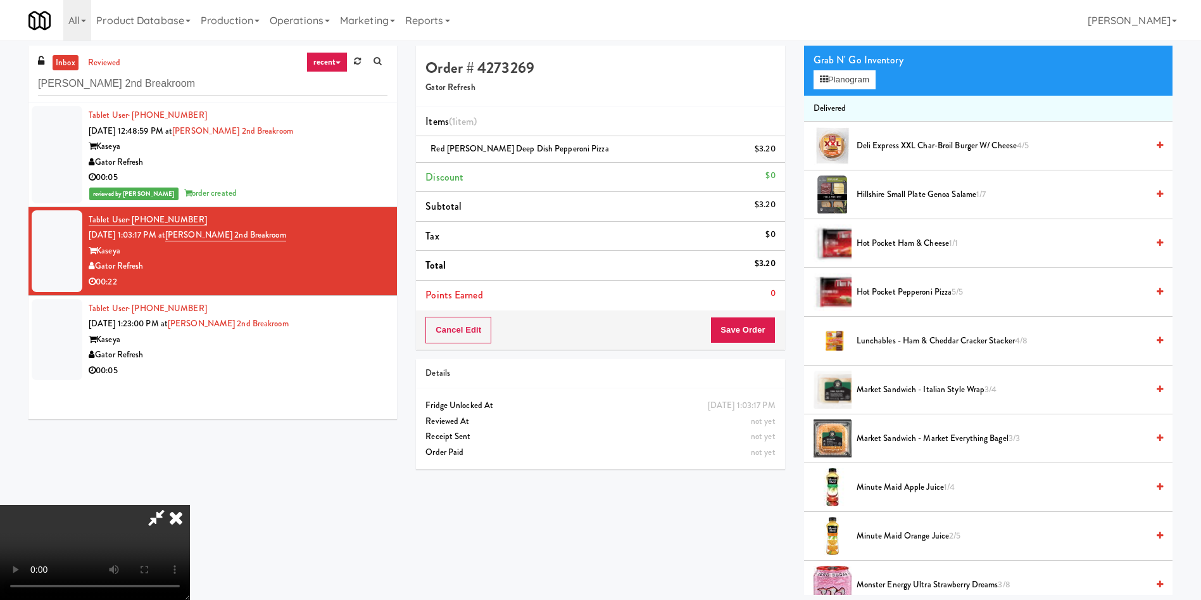
click at [190, 505] on video at bounding box center [95, 552] width 190 height 95
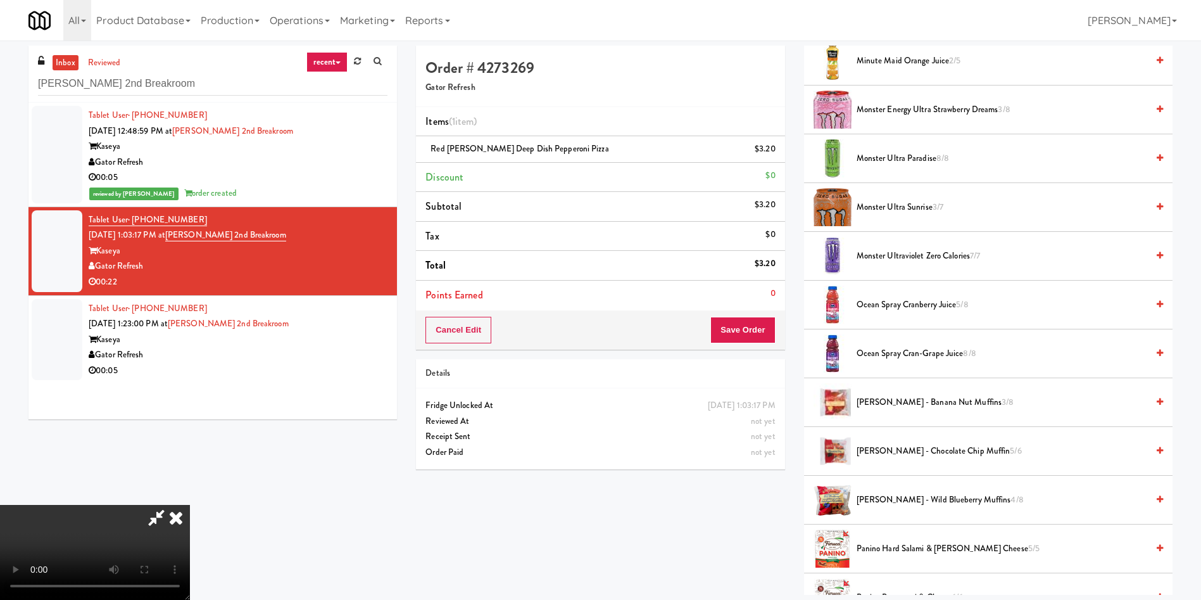
scroll to position [855, 0]
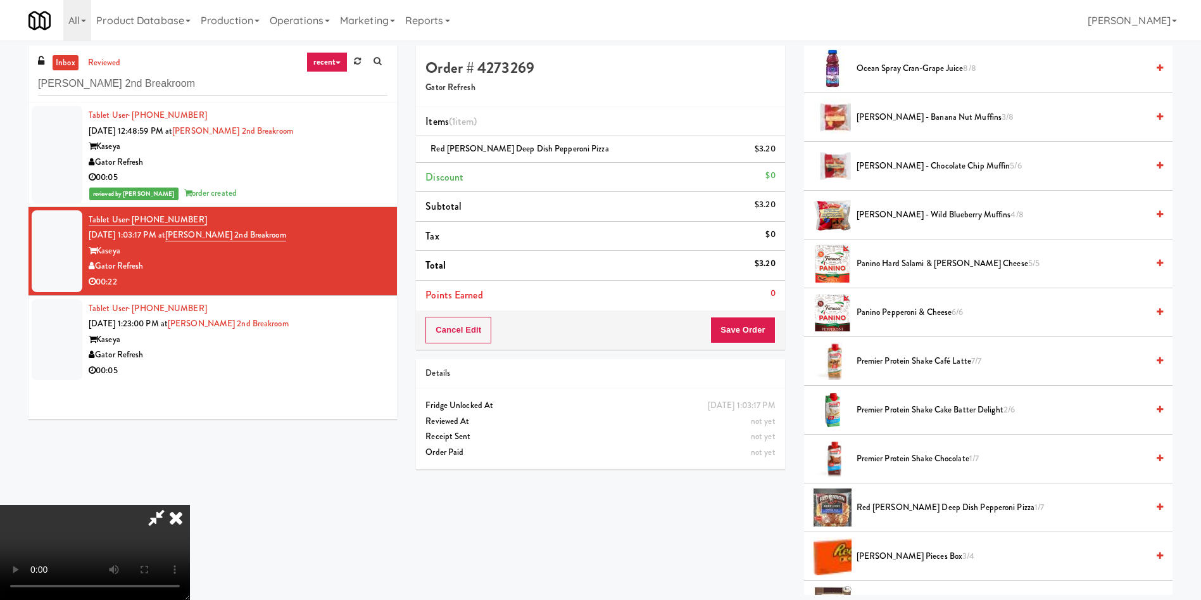
click at [190, 505] on video at bounding box center [95, 552] width 190 height 95
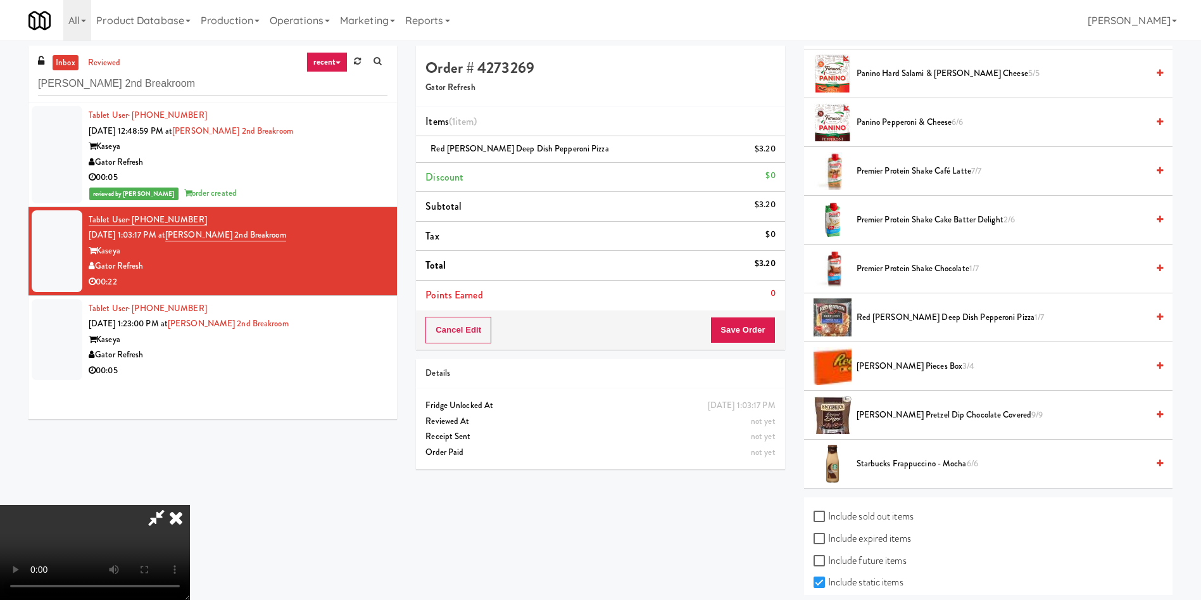
scroll to position [1086, 0]
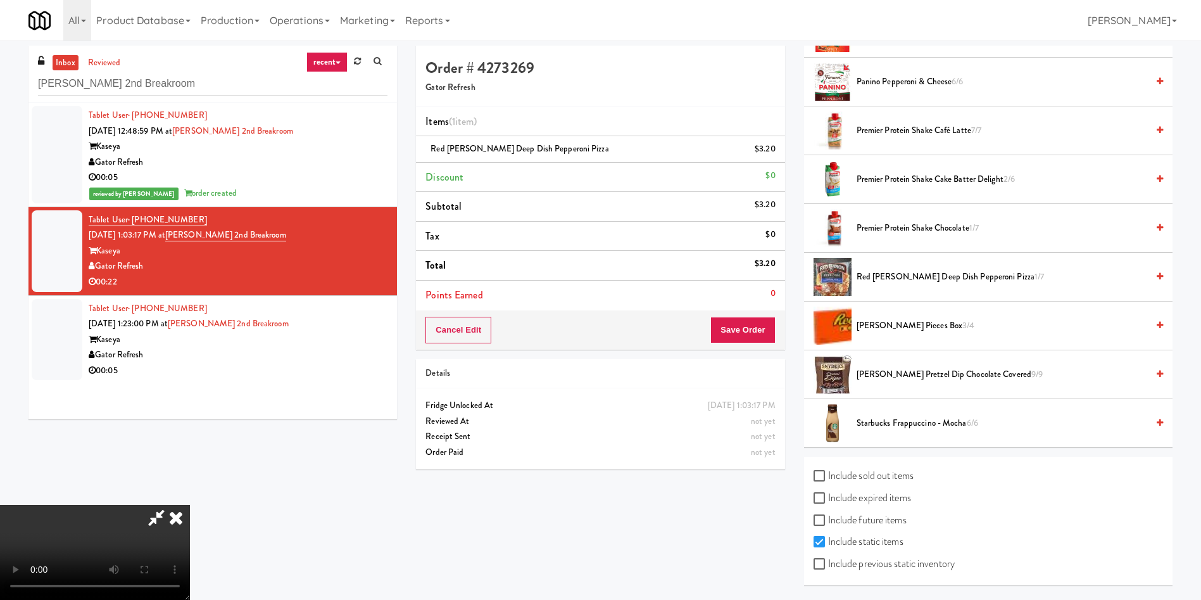
click at [190, 505] on video at bounding box center [95, 552] width 190 height 95
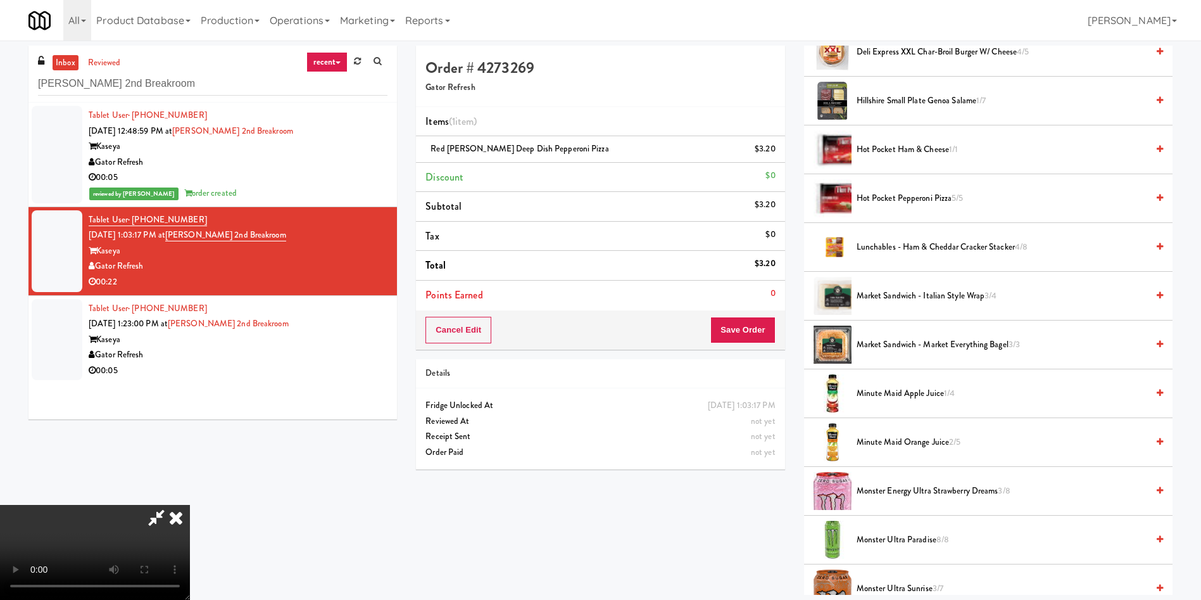
scroll to position [0, 0]
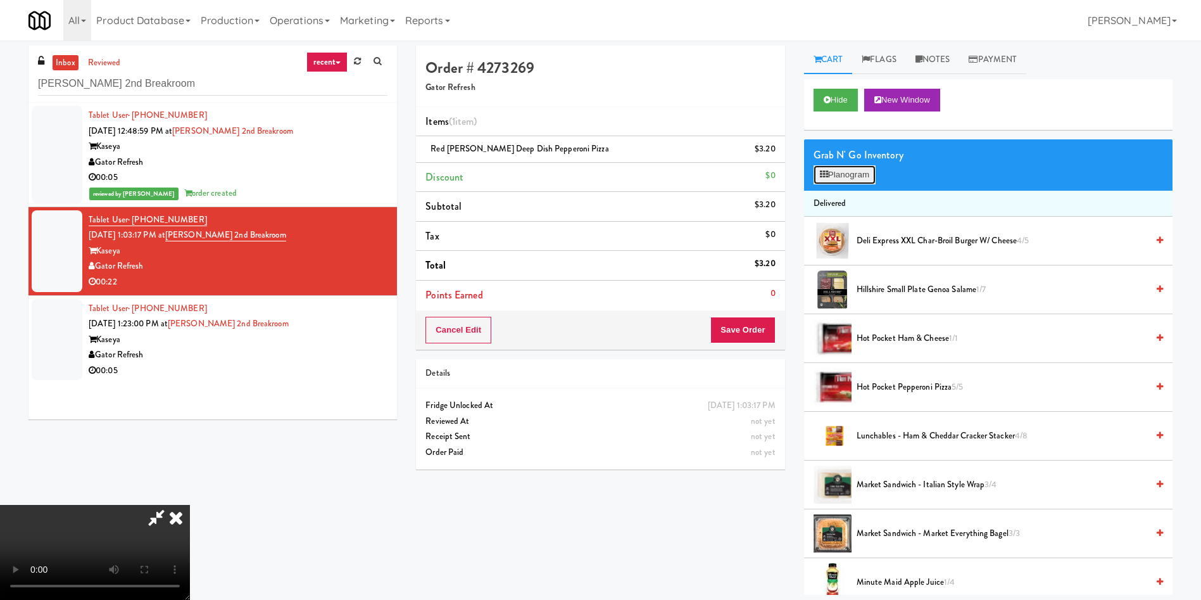
click at [833, 175] on button "Planogram" at bounding box center [845, 174] width 62 height 19
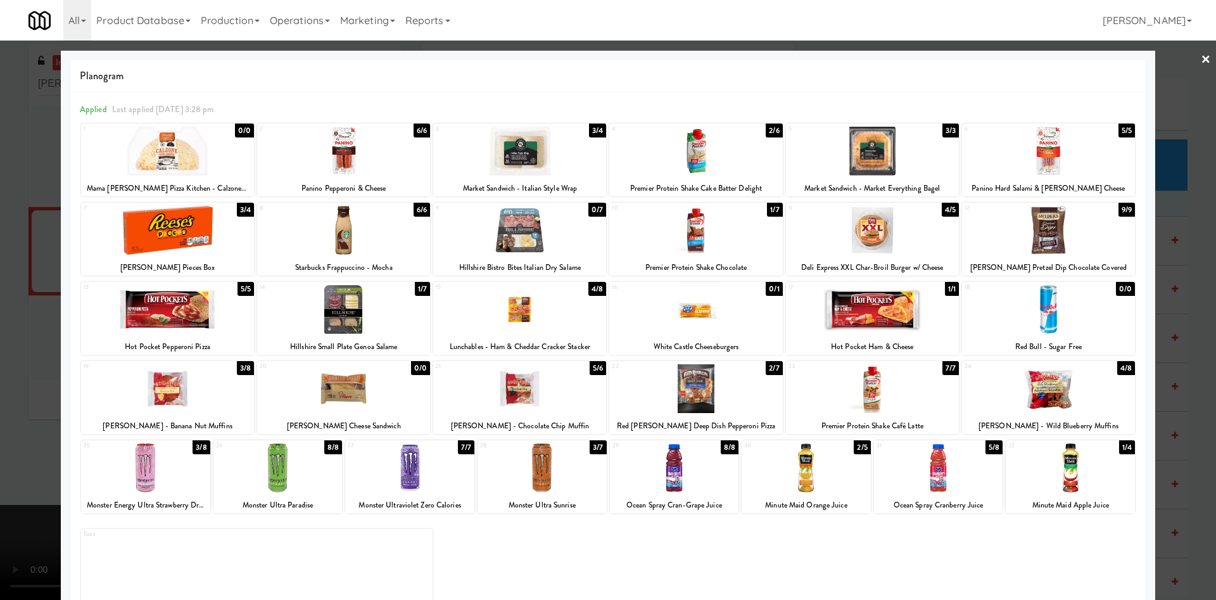
click at [687, 483] on div at bounding box center [674, 467] width 129 height 49
click at [29, 279] on div at bounding box center [608, 300] width 1216 height 600
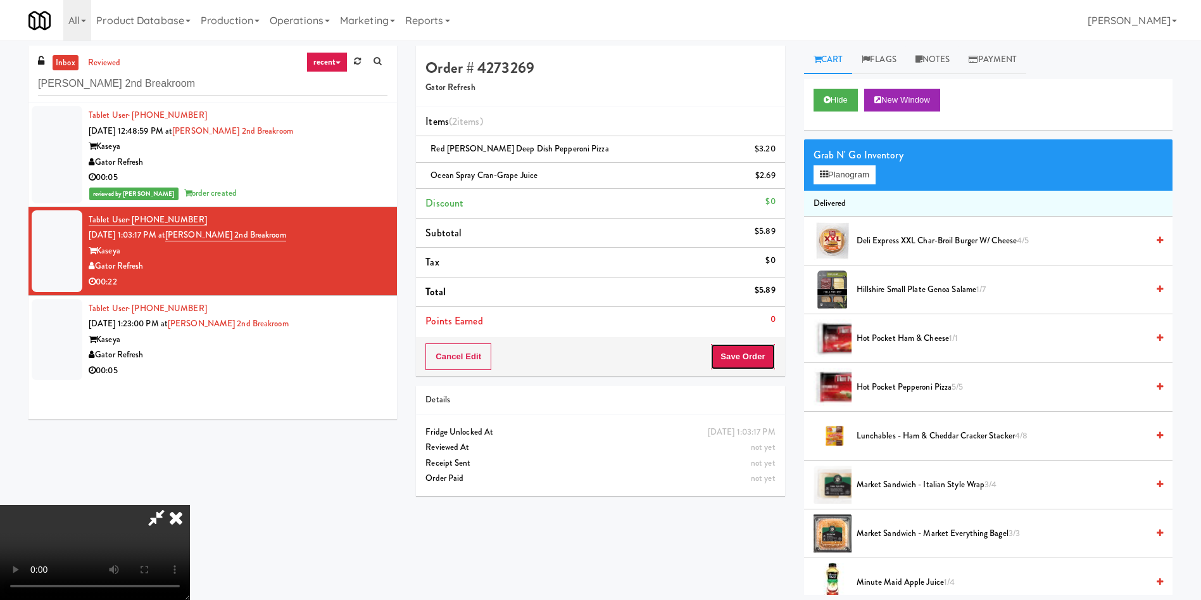
drag, startPoint x: 741, startPoint y: 355, endPoint x: 746, endPoint y: 350, distance: 7.2
click at [742, 354] on button "Save Order" at bounding box center [743, 356] width 65 height 27
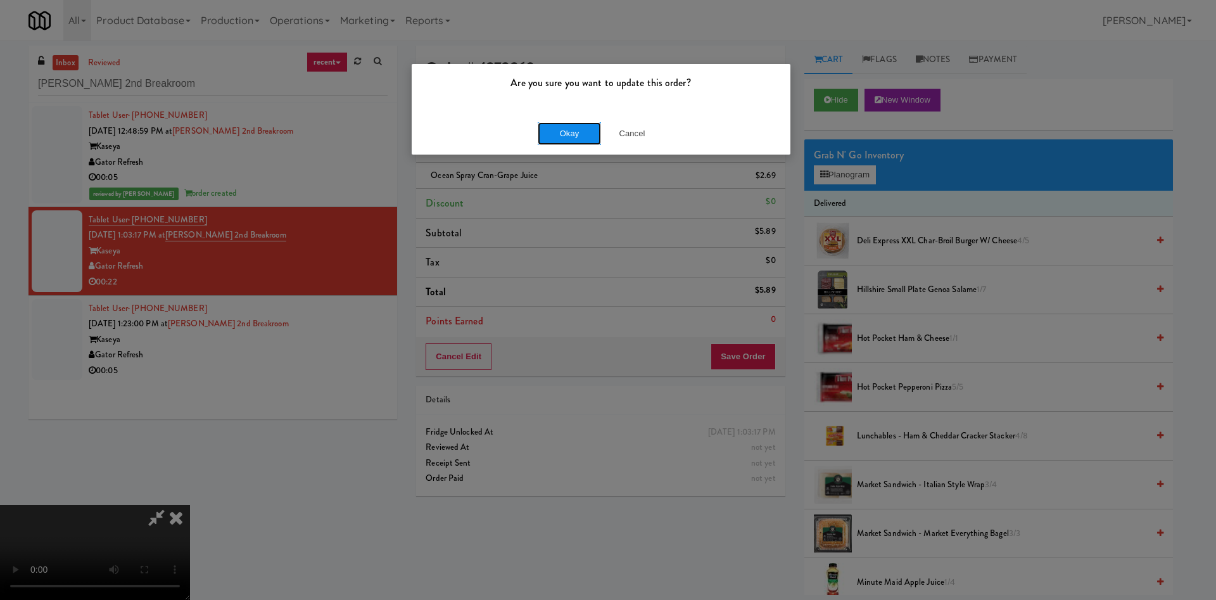
click at [563, 122] on button "Okay" at bounding box center [569, 133] width 63 height 23
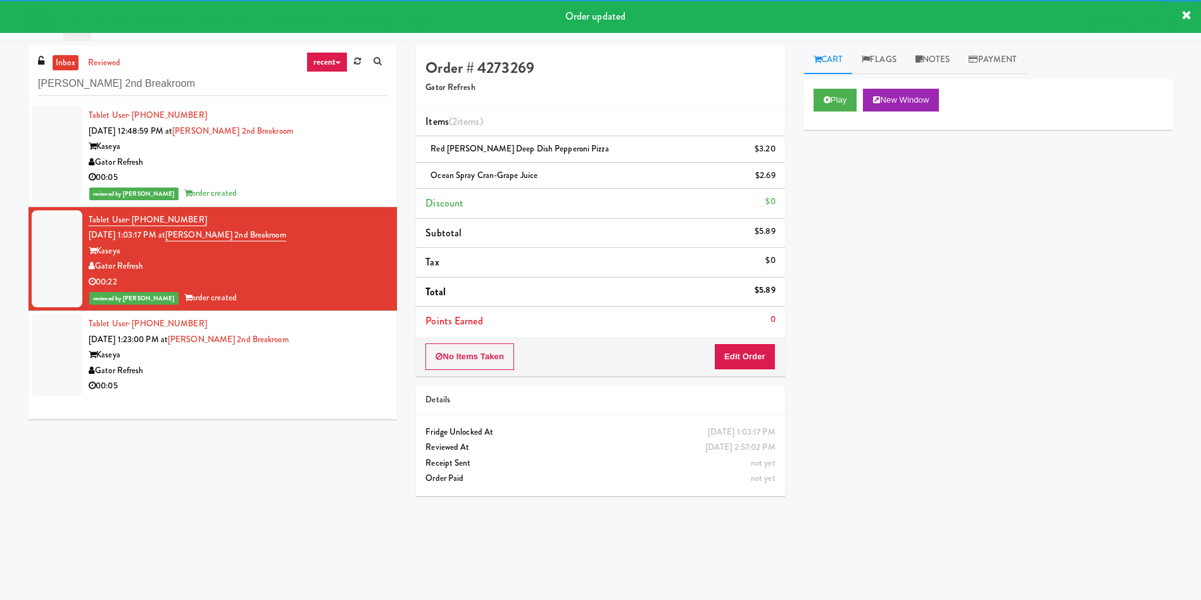
click at [68, 343] on div at bounding box center [57, 355] width 51 height 82
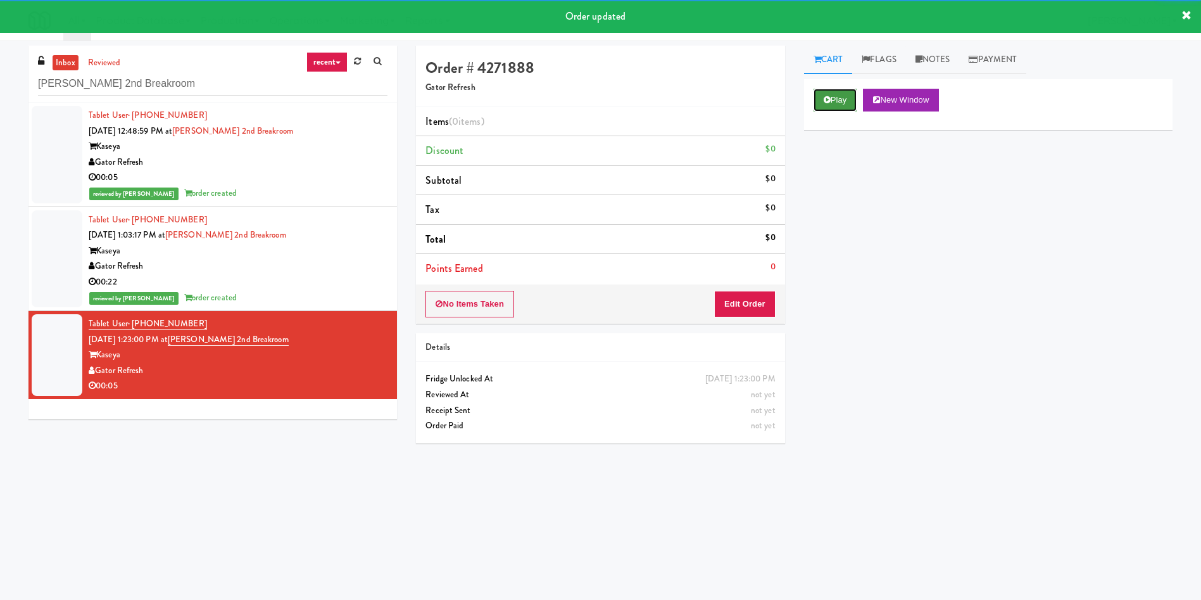
click at [824, 91] on button "Play" at bounding box center [836, 100] width 44 height 23
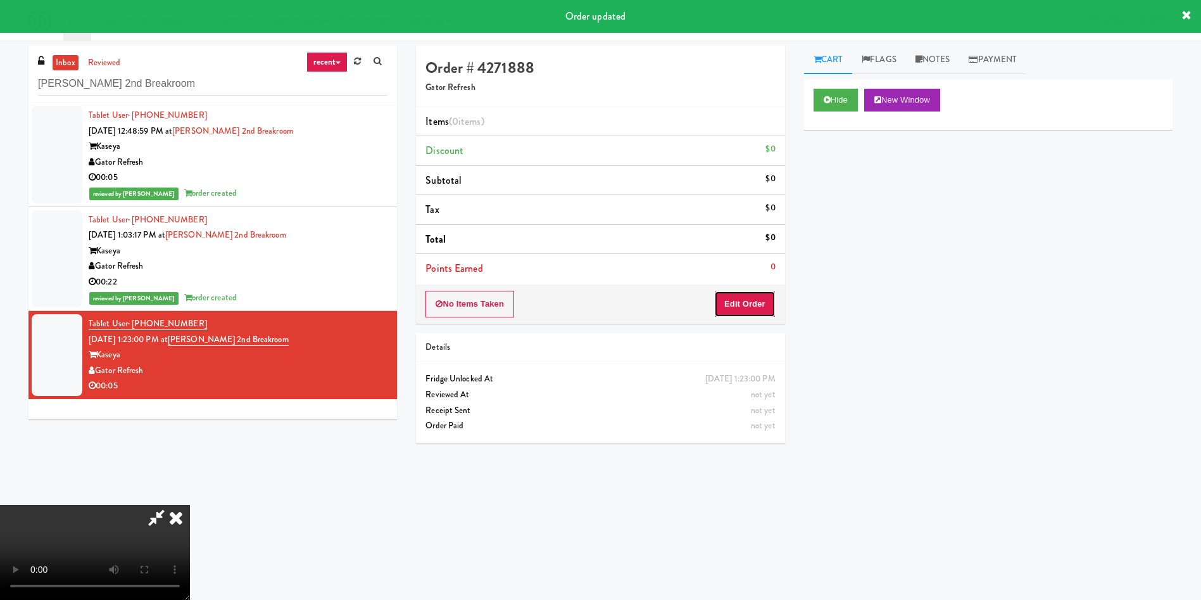
click at [730, 306] on button "Edit Order" at bounding box center [744, 304] width 61 height 27
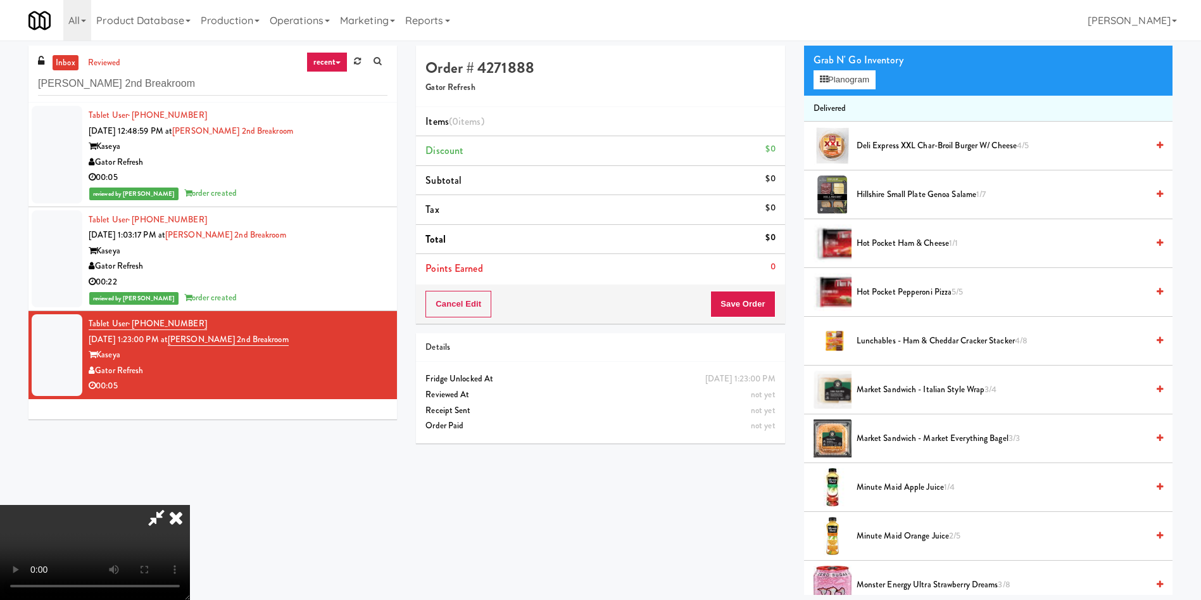
scroll to position [186, 0]
click at [190, 505] on video at bounding box center [95, 552] width 190 height 95
click at [852, 76] on button "Planogram" at bounding box center [845, 79] width 62 height 19
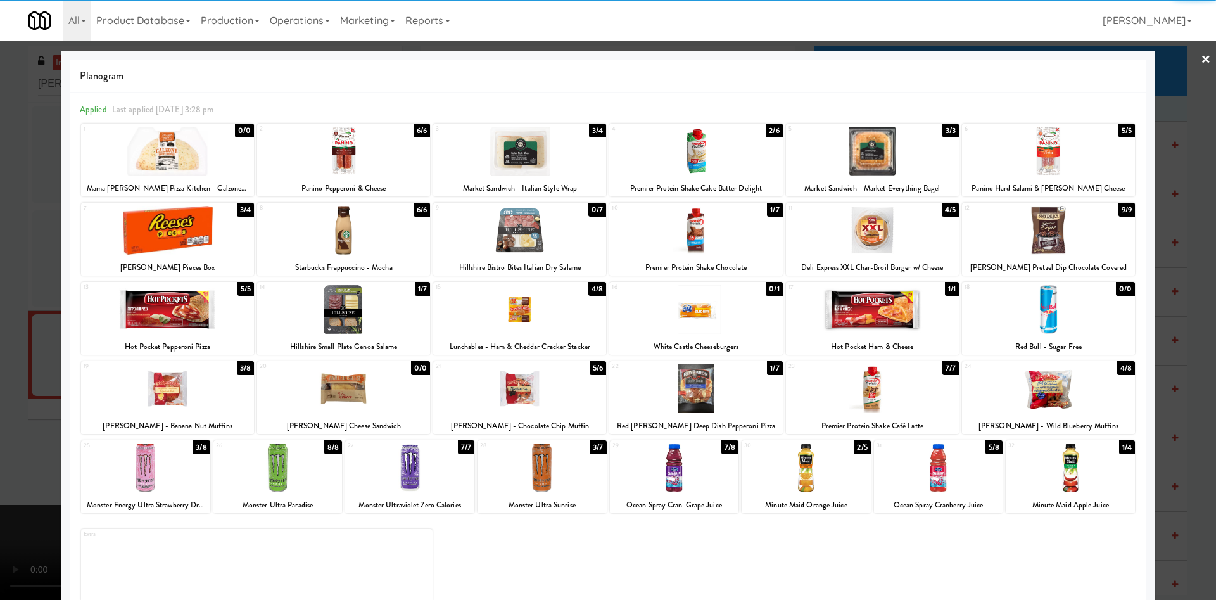
click at [1051, 476] on div at bounding box center [1070, 467] width 129 height 49
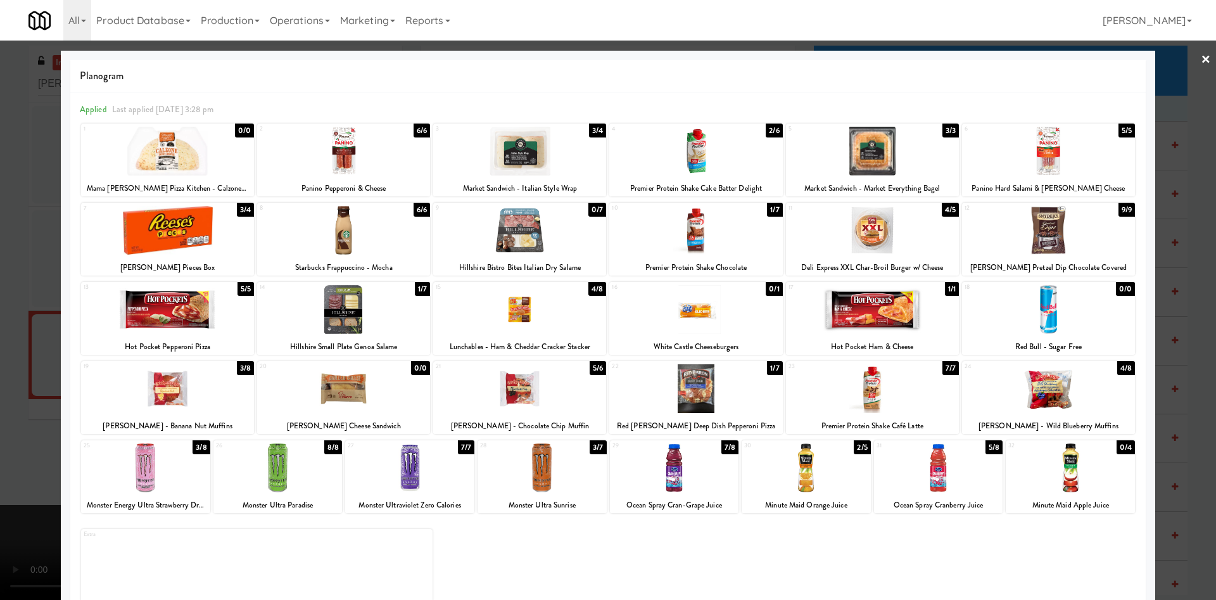
click at [20, 284] on div at bounding box center [608, 300] width 1216 height 600
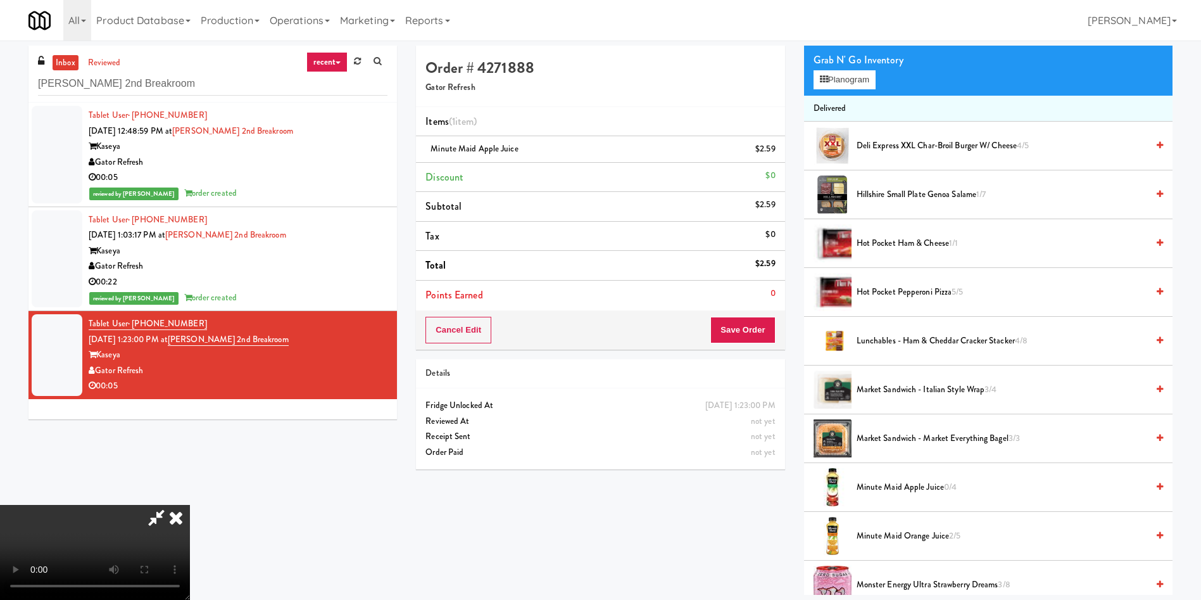
click at [190, 505] on video at bounding box center [95, 552] width 190 height 95
click at [723, 327] on button "Save Order" at bounding box center [743, 330] width 65 height 27
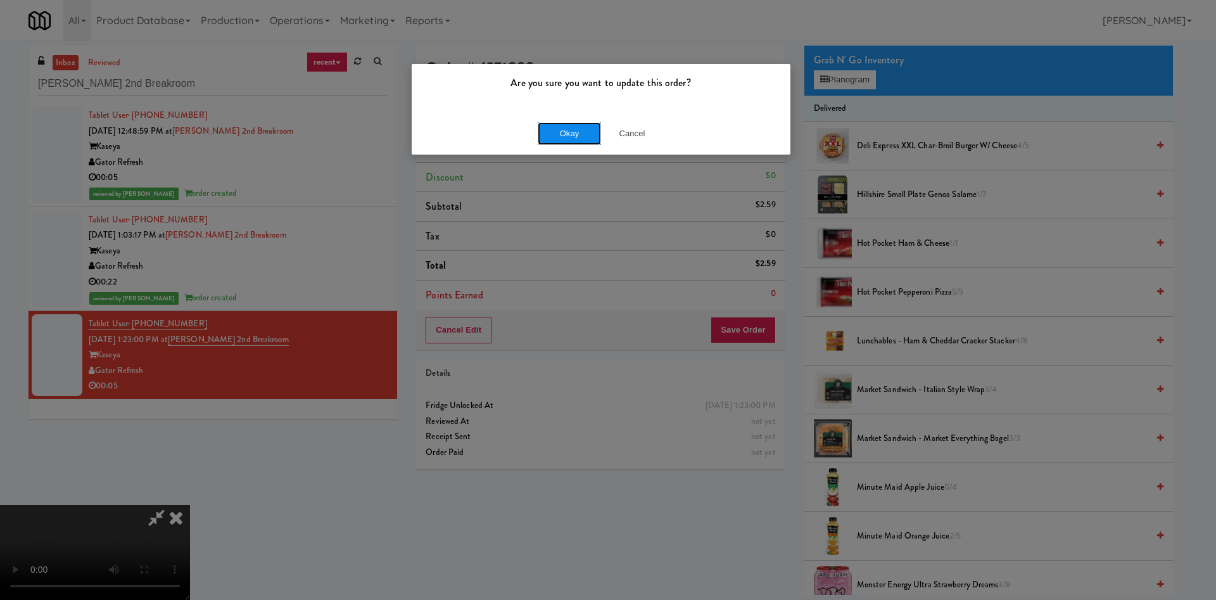
click at [576, 134] on button "Okay" at bounding box center [569, 133] width 63 height 23
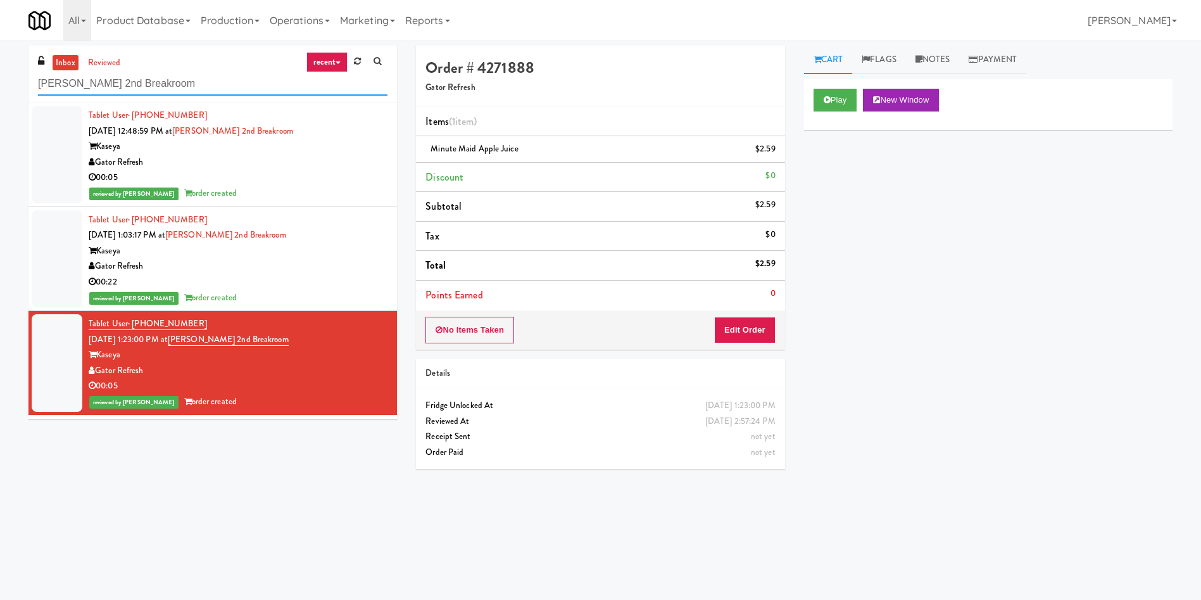
paste input "Dan Newlin Injury Attorneys - Cooler"
drag, startPoint x: 212, startPoint y: 82, endPoint x: 16, endPoint y: 4, distance: 211.5
click at [0, 41] on body "Are you sure you want to update this order? Okay Cancel Okay Are you sure you w…" at bounding box center [600, 341] width 1201 height 600
type input "Dan Newlin Injury Attorneys - Cooler"
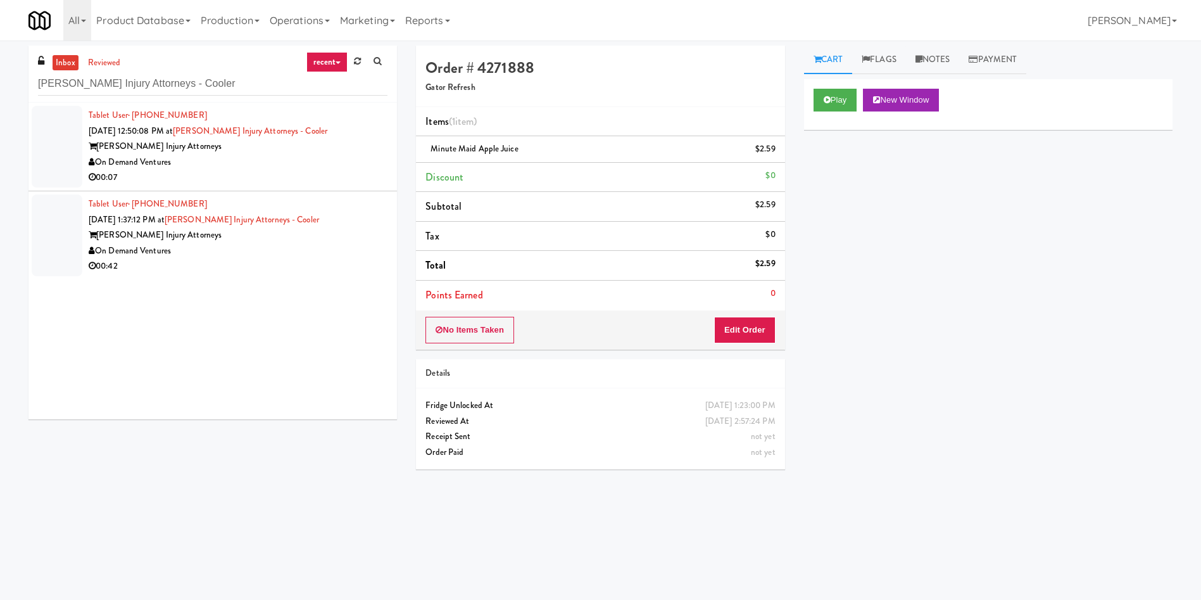
click at [56, 143] on div at bounding box center [57, 147] width 51 height 82
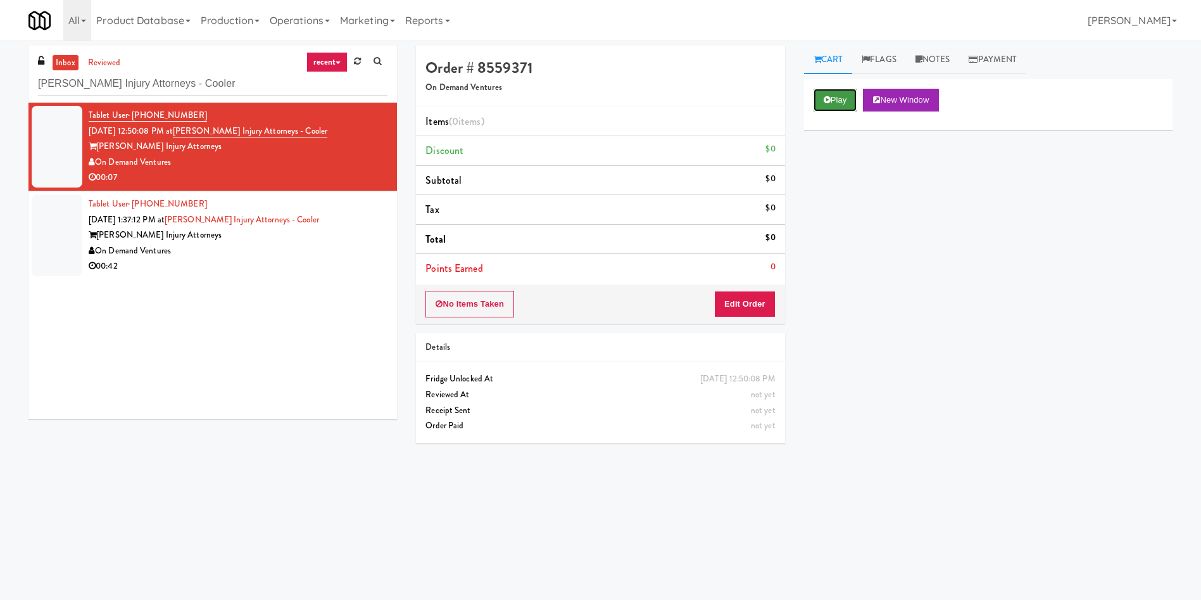
click at [851, 96] on button "Play" at bounding box center [836, 100] width 44 height 23
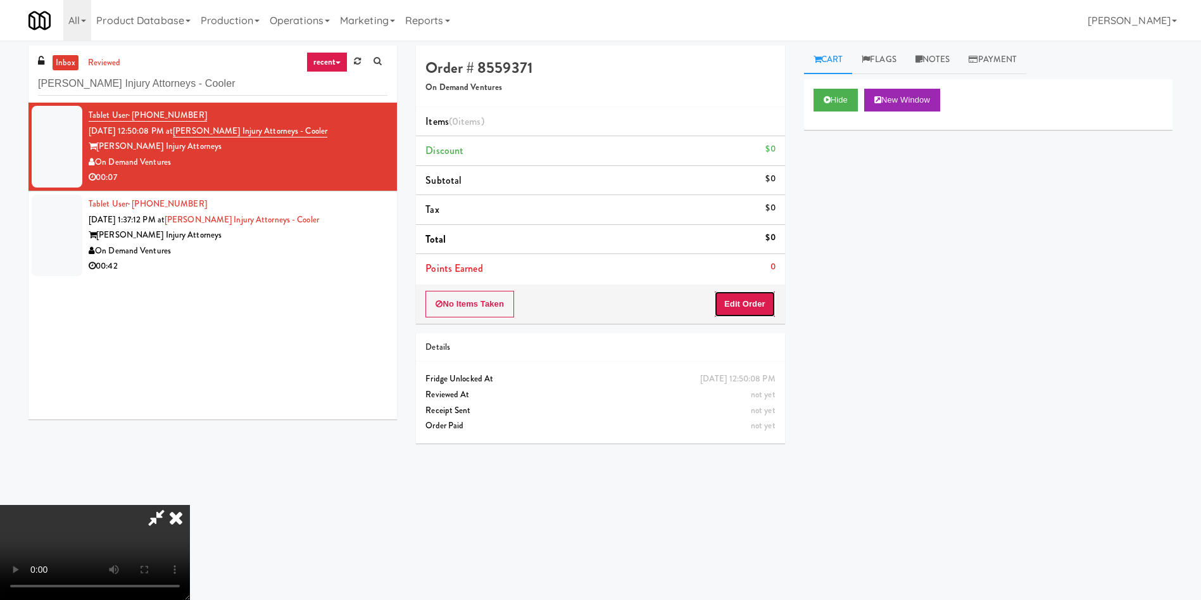
click at [735, 306] on button "Edit Order" at bounding box center [744, 304] width 61 height 27
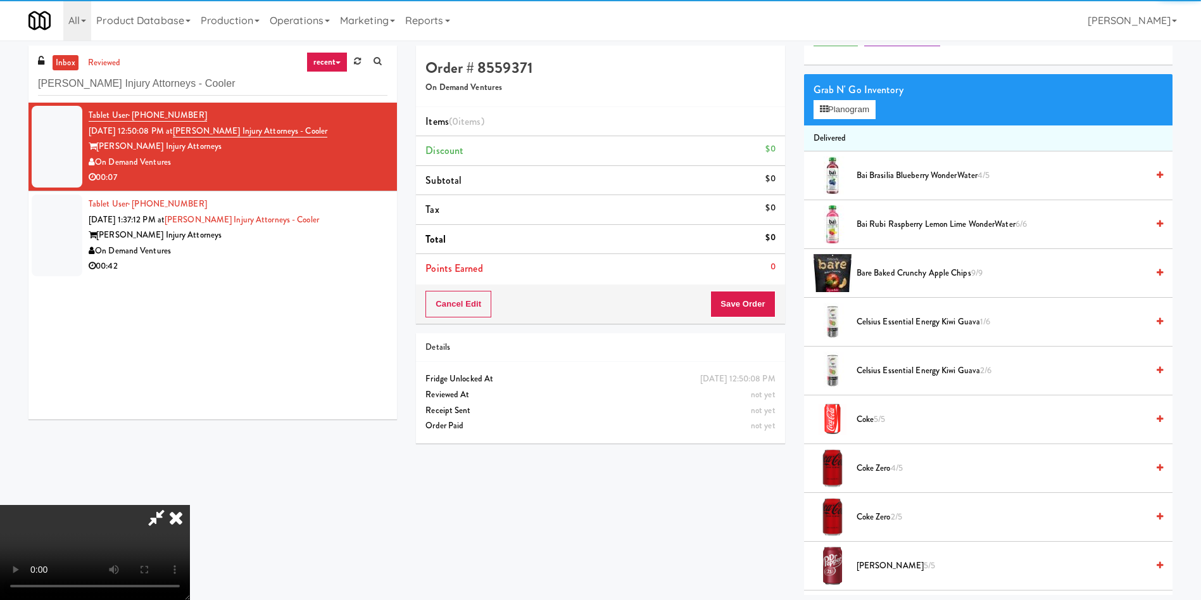
scroll to position [95, 0]
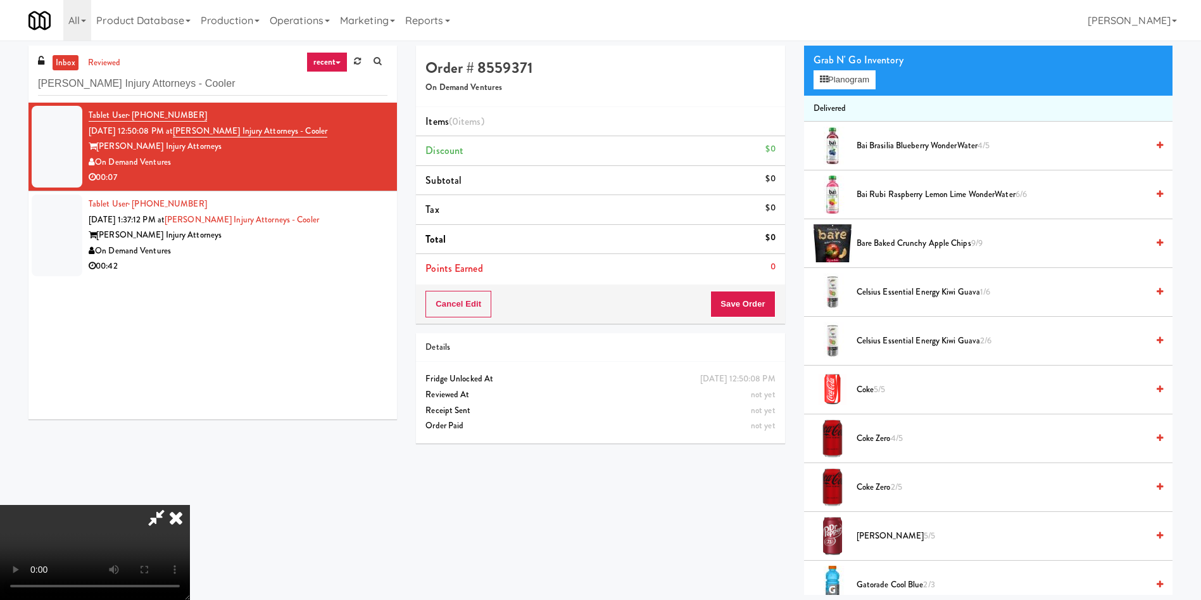
click at [190, 505] on video at bounding box center [95, 552] width 190 height 95
click at [843, 76] on button "Planogram" at bounding box center [845, 79] width 62 height 19
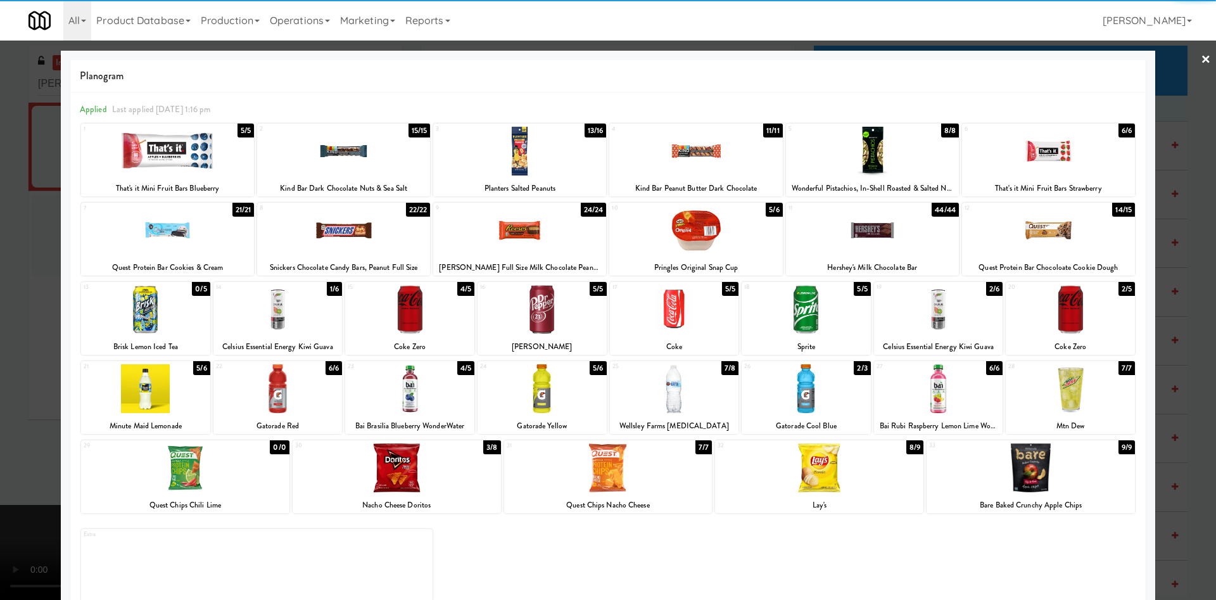
click at [911, 325] on div at bounding box center [938, 309] width 129 height 49
click at [0, 322] on div at bounding box center [608, 300] width 1216 height 600
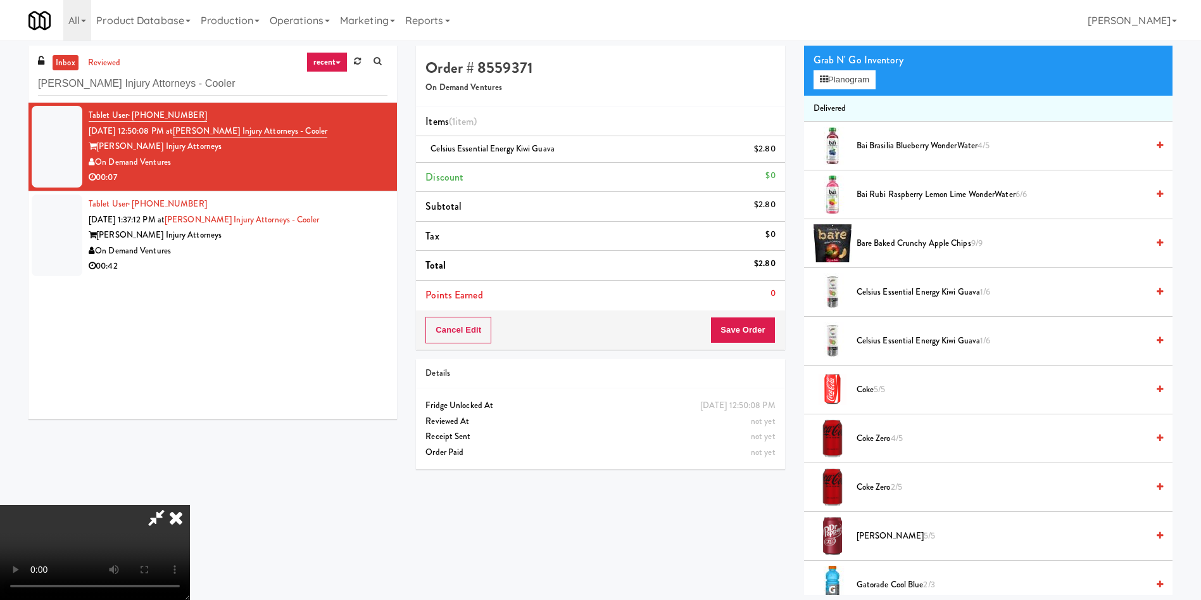
click at [190, 505] on video at bounding box center [95, 552] width 190 height 95
click at [752, 327] on button "Save Order" at bounding box center [743, 330] width 65 height 27
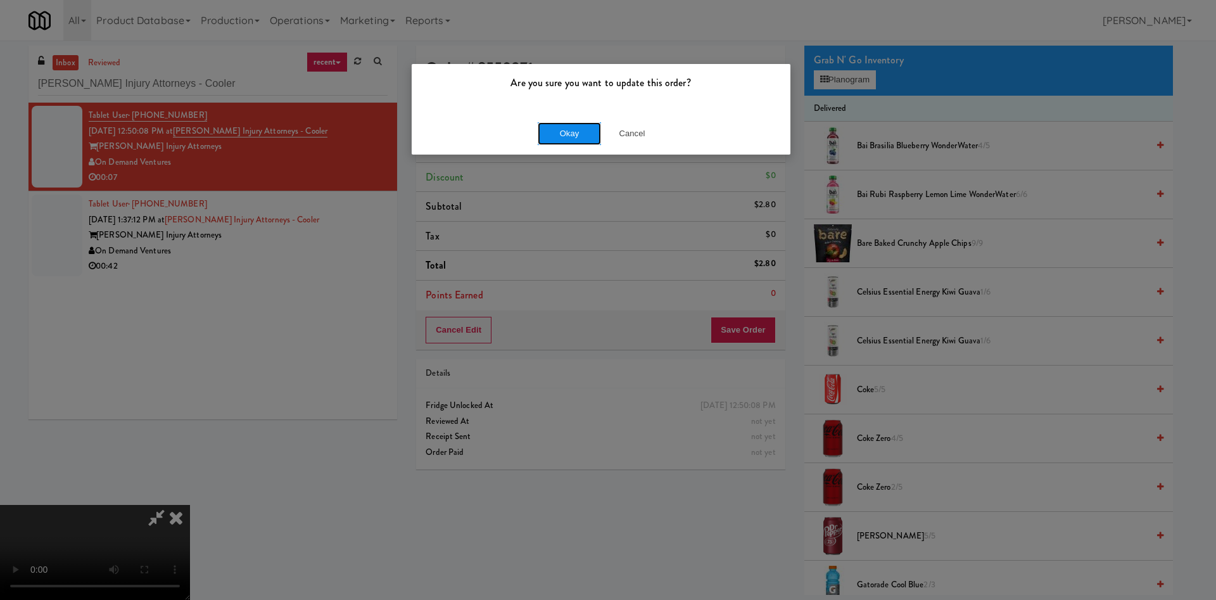
click at [583, 125] on button "Okay" at bounding box center [569, 133] width 63 height 23
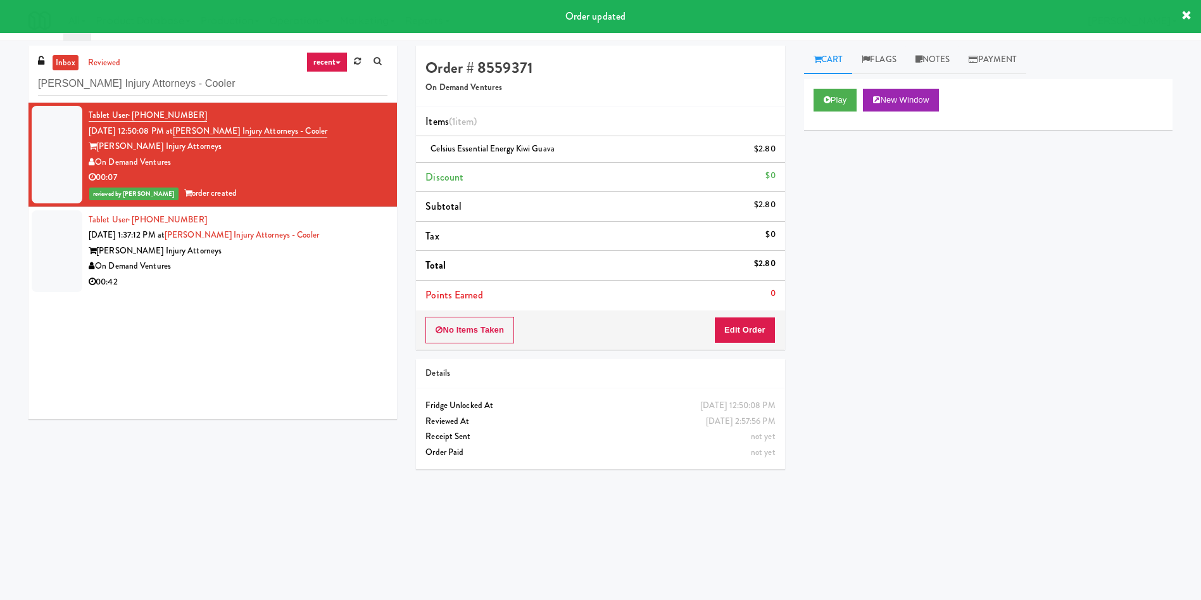
click at [60, 266] on div at bounding box center [57, 251] width 51 height 82
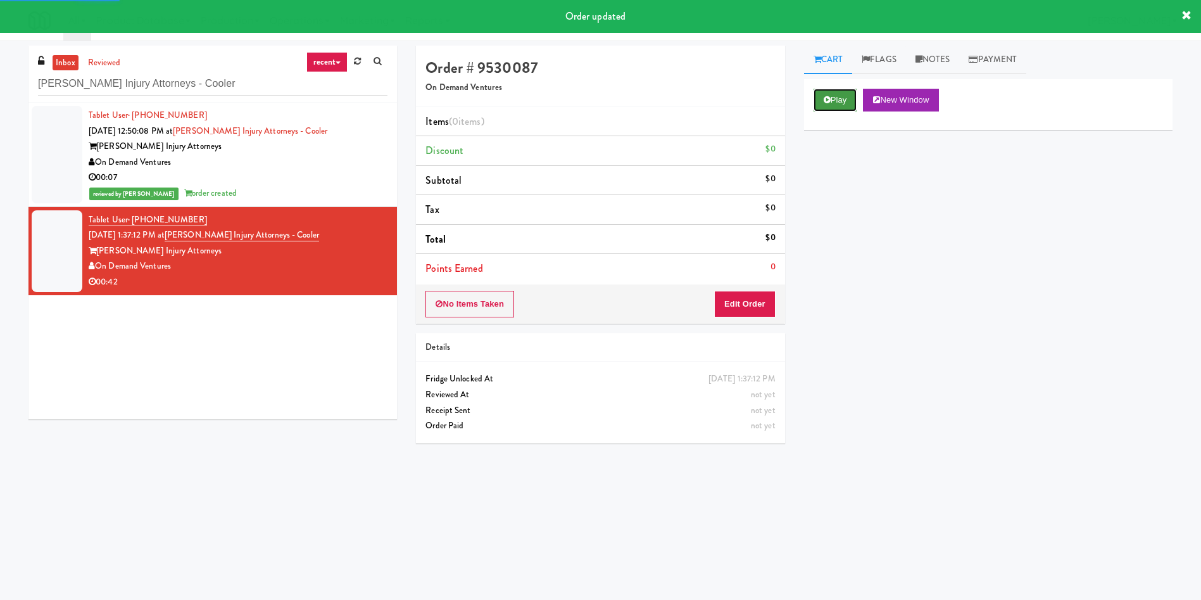
click at [842, 93] on button "Play" at bounding box center [836, 100] width 44 height 23
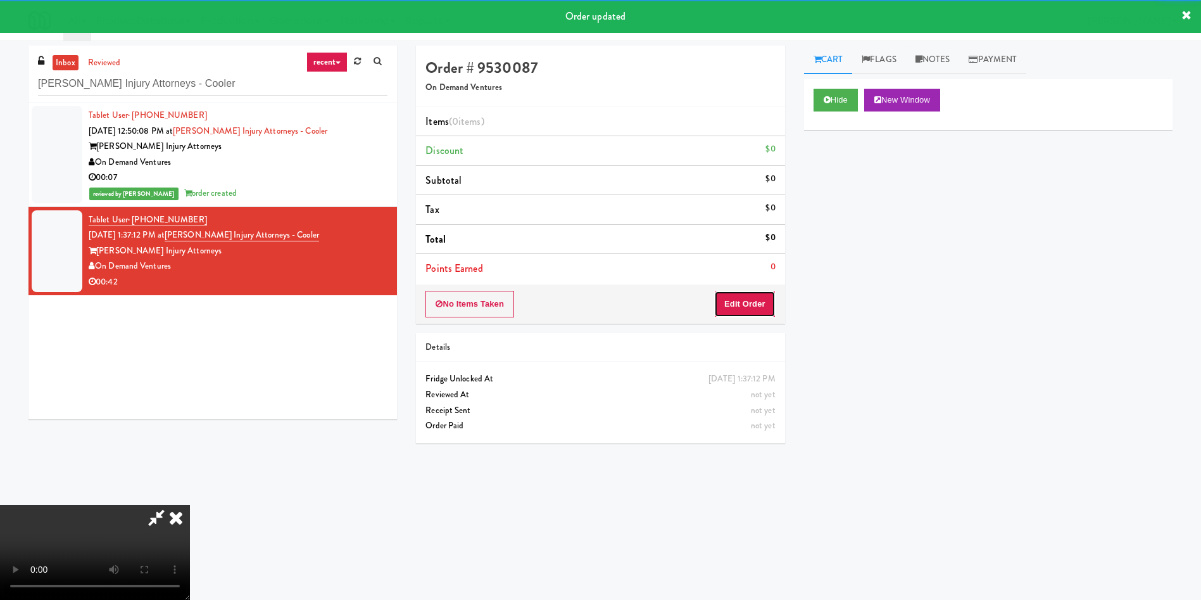
click at [742, 298] on button "Edit Order" at bounding box center [744, 304] width 61 height 27
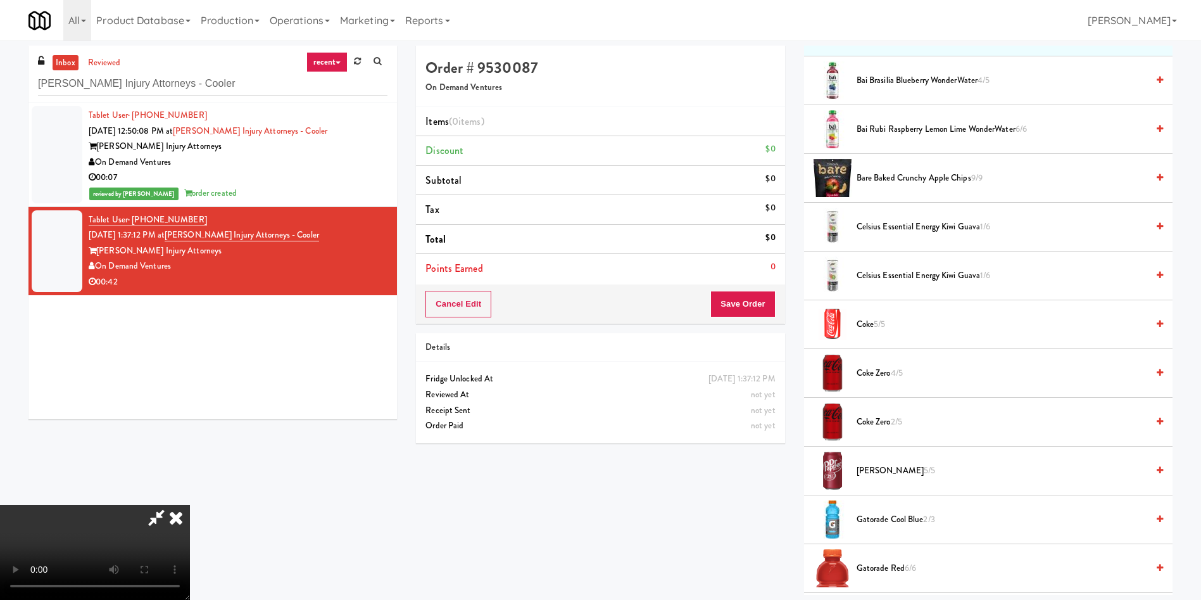
scroll to position [190, 0]
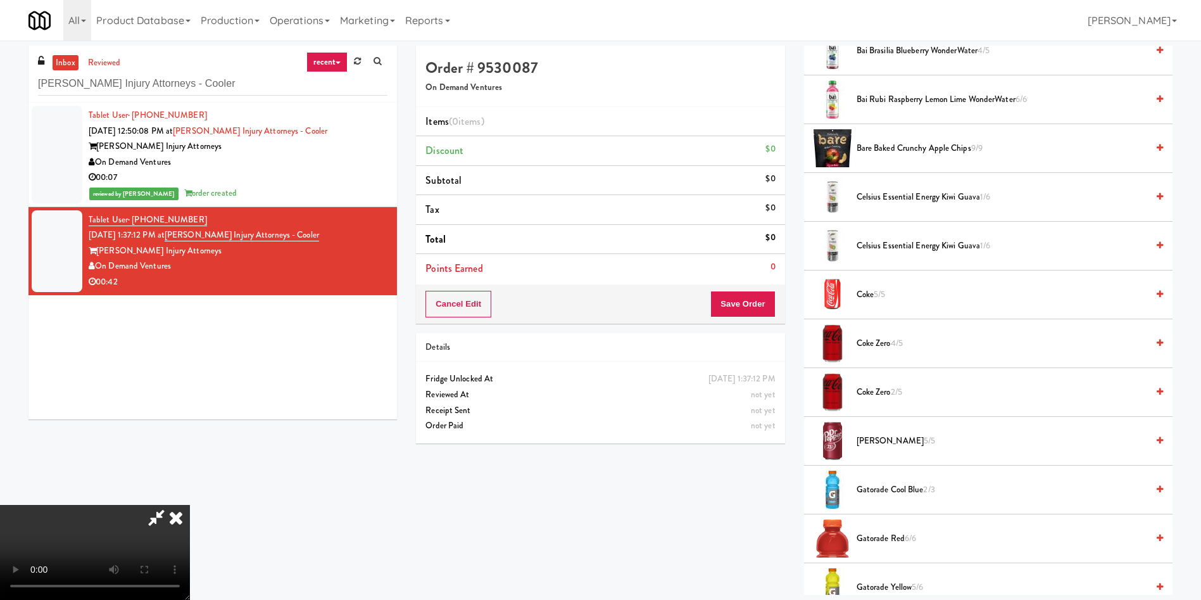
click at [190, 505] on video at bounding box center [95, 552] width 190 height 95
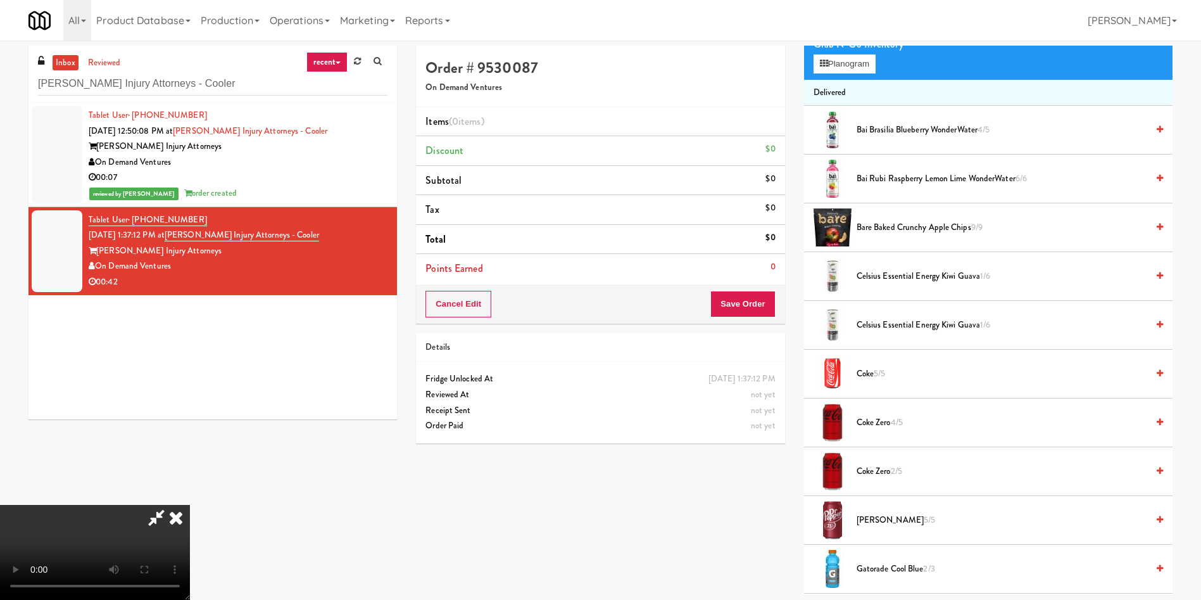
scroll to position [0, 0]
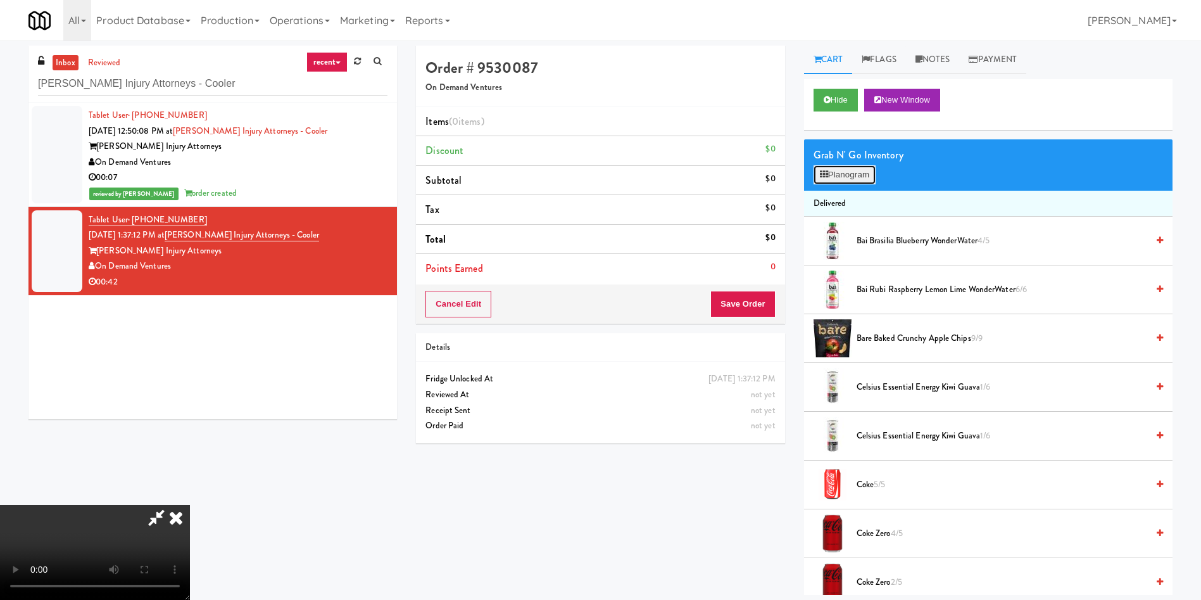
click at [867, 170] on button "Planogram" at bounding box center [845, 174] width 62 height 19
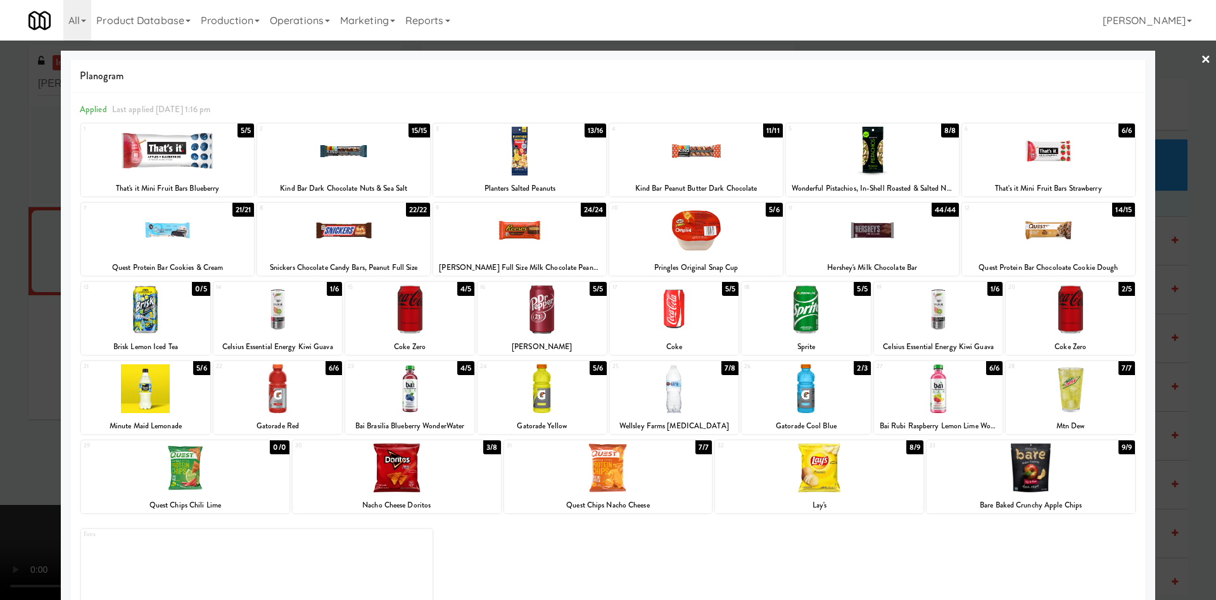
click at [286, 335] on div "14 1/6 Celsius Essential Energy Kiwi Guava" at bounding box center [277, 318] width 129 height 73
click at [906, 313] on div at bounding box center [938, 309] width 129 height 49
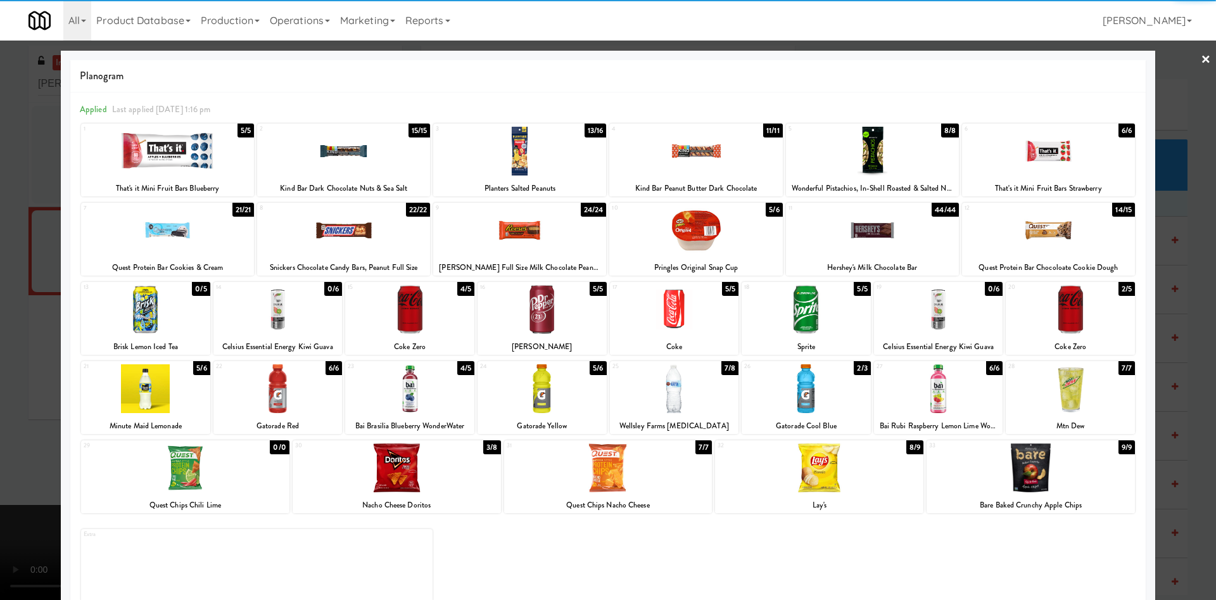
click at [20, 314] on div at bounding box center [608, 300] width 1216 height 600
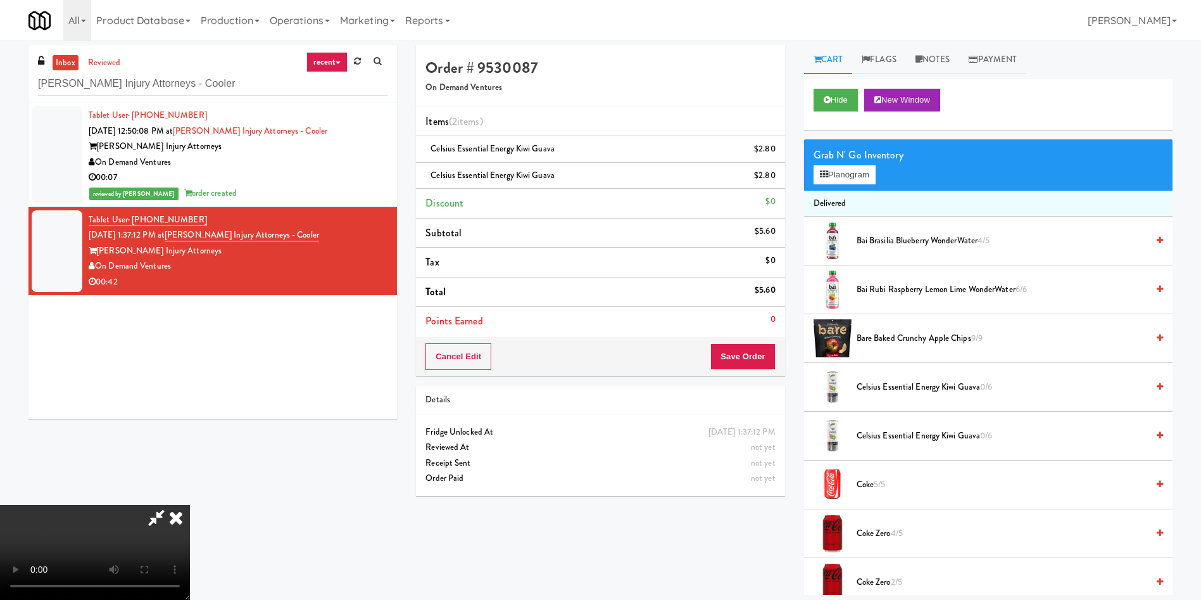
click at [190, 505] on video at bounding box center [95, 552] width 190 height 95
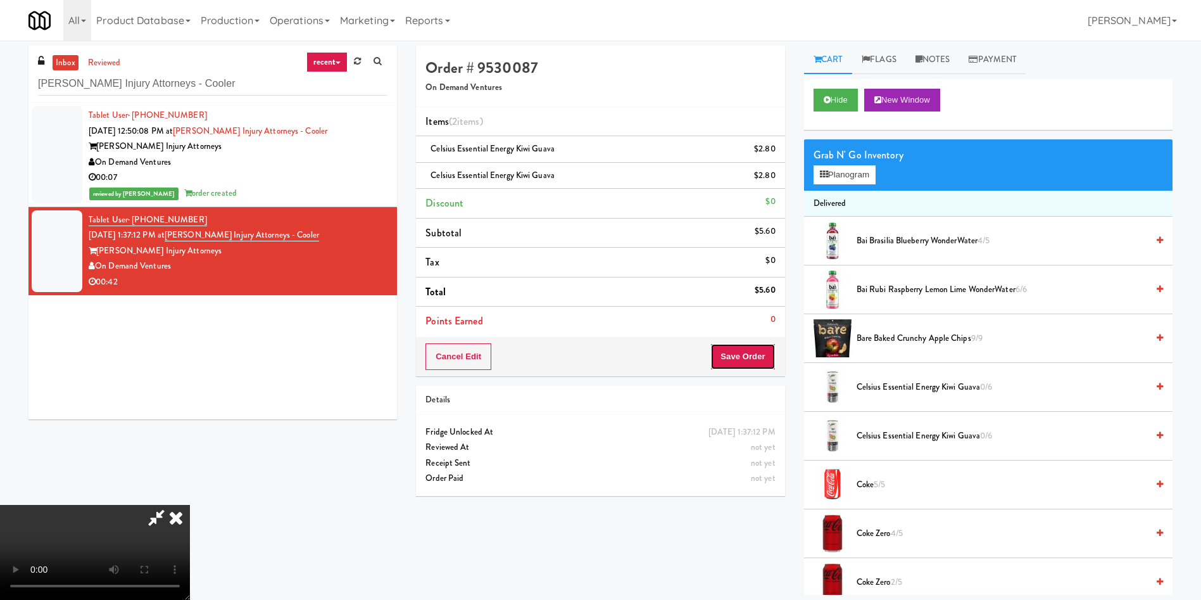
click at [756, 360] on button "Save Order" at bounding box center [743, 356] width 65 height 27
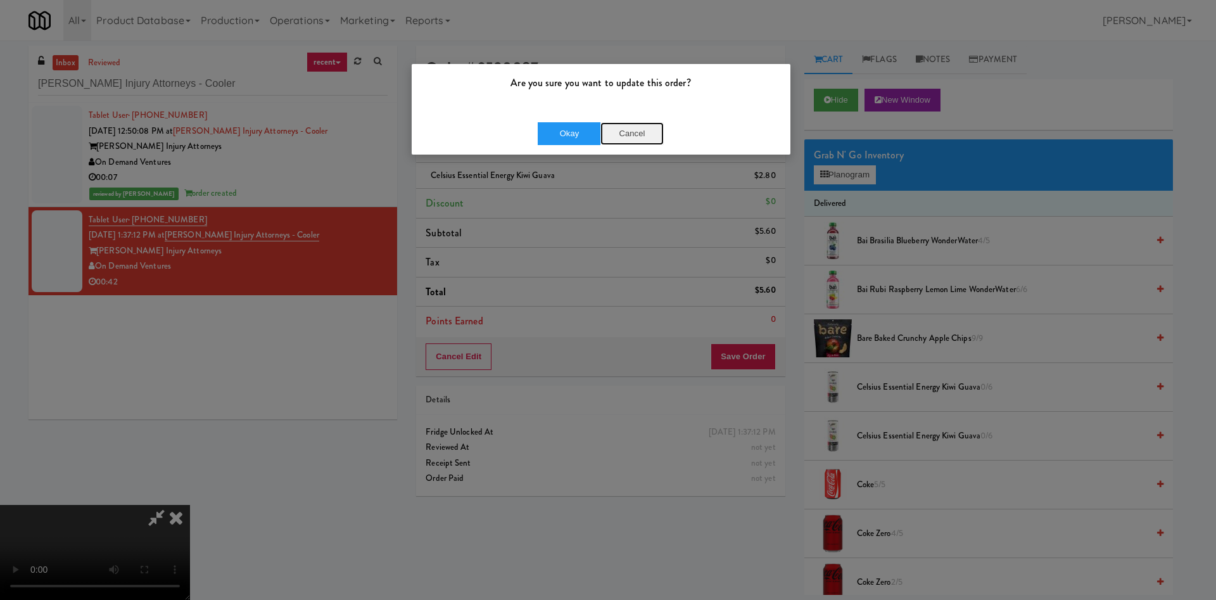
click at [631, 137] on button "Cancel" at bounding box center [631, 133] width 63 height 23
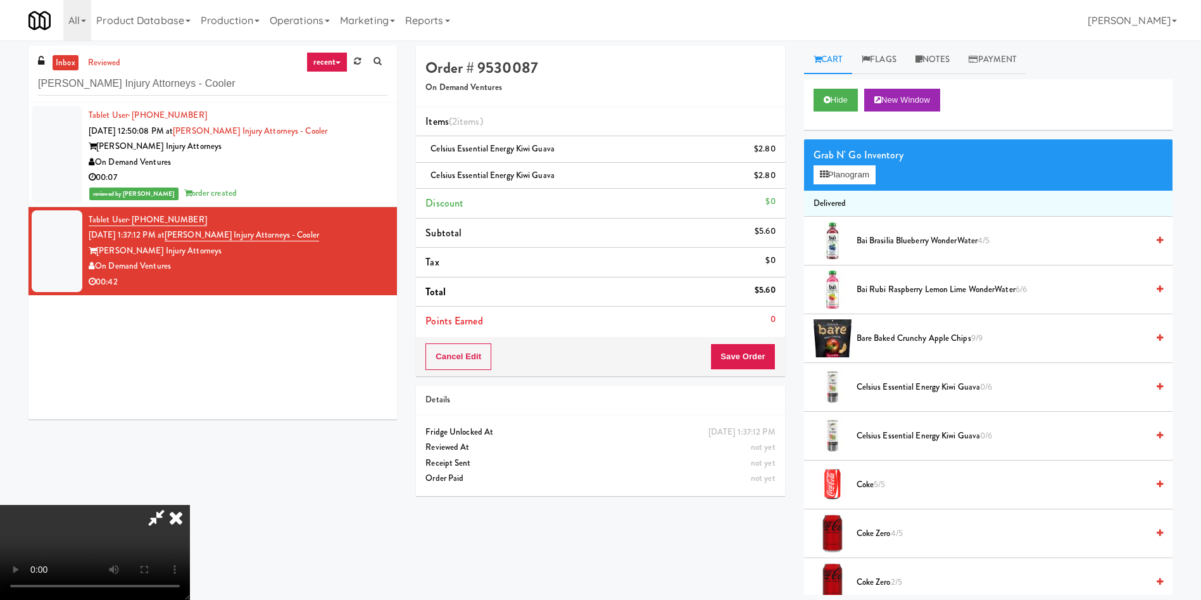
scroll to position [91, 0]
click at [190, 505] on video at bounding box center [95, 552] width 190 height 95
click at [758, 356] on button "Save Order" at bounding box center [743, 356] width 65 height 27
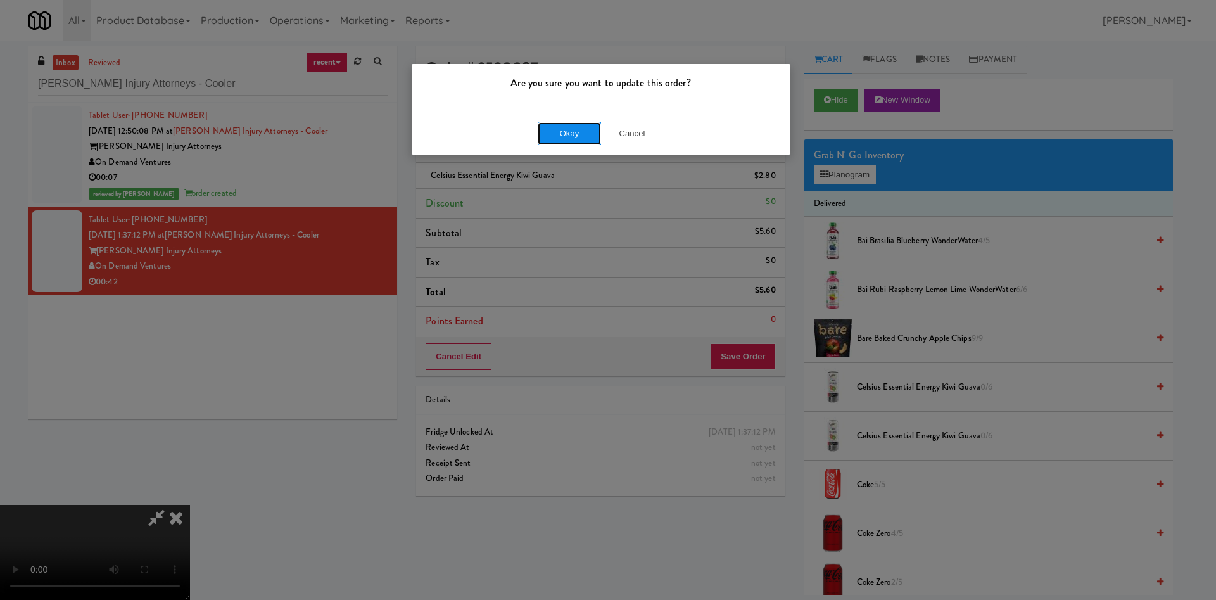
click at [586, 130] on button "Okay" at bounding box center [569, 133] width 63 height 23
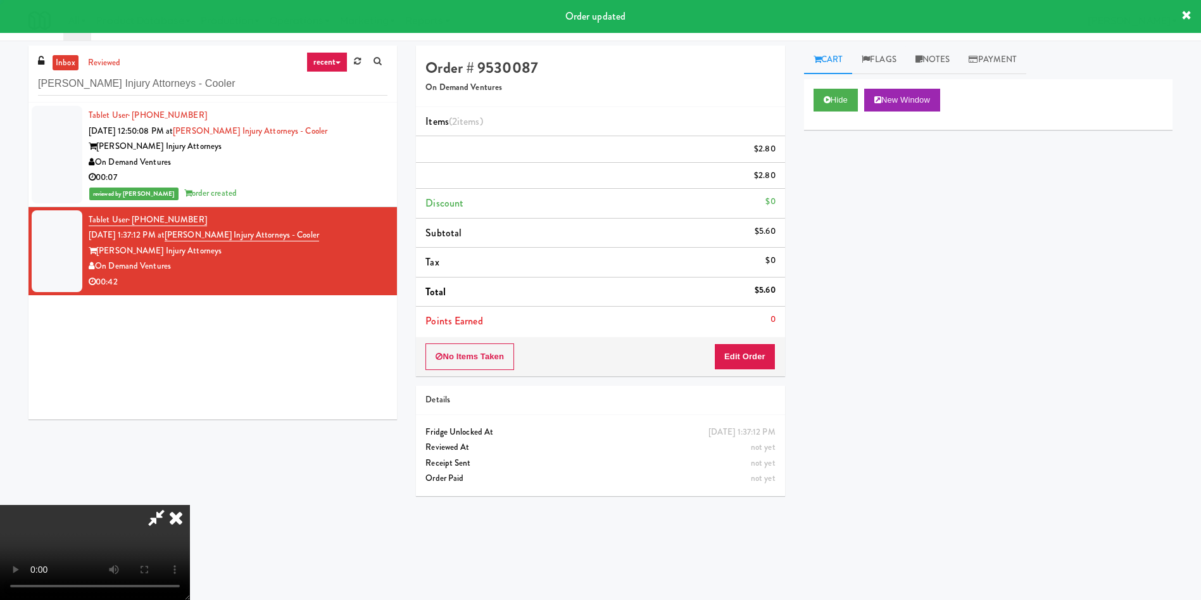
scroll to position [0, 0]
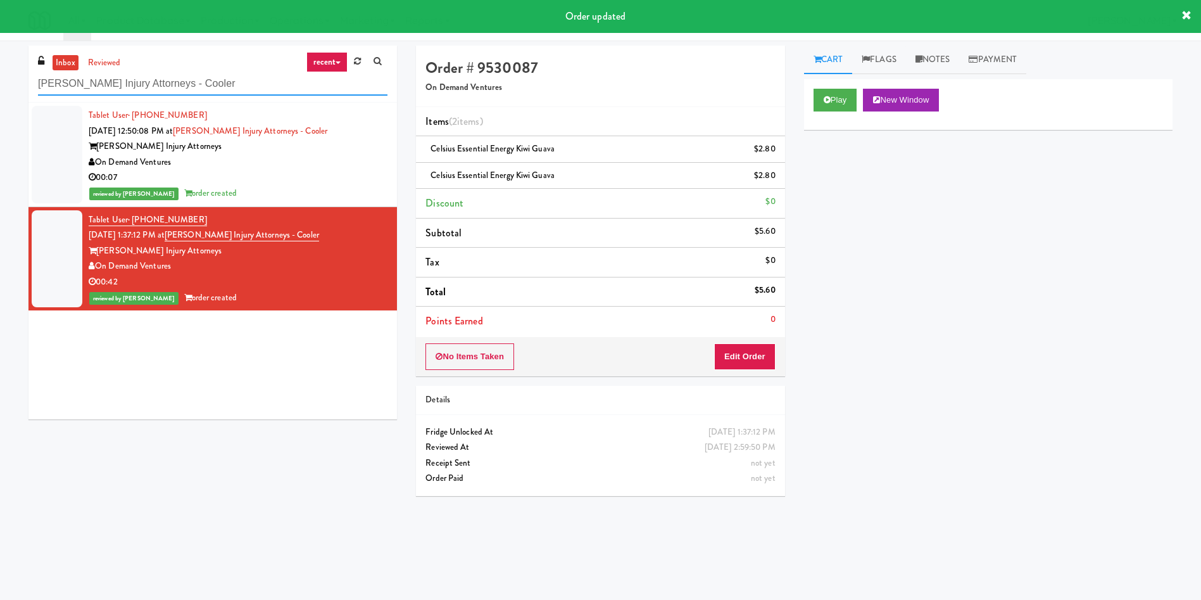
paste input "The Village - Combo B"
drag, startPoint x: 254, startPoint y: 93, endPoint x: 0, endPoint y: 92, distance: 254.0
click at [0, 92] on div "inbox reviewed recent all unclear take inventory issue suspicious failed recent…" at bounding box center [600, 300] width 1201 height 509
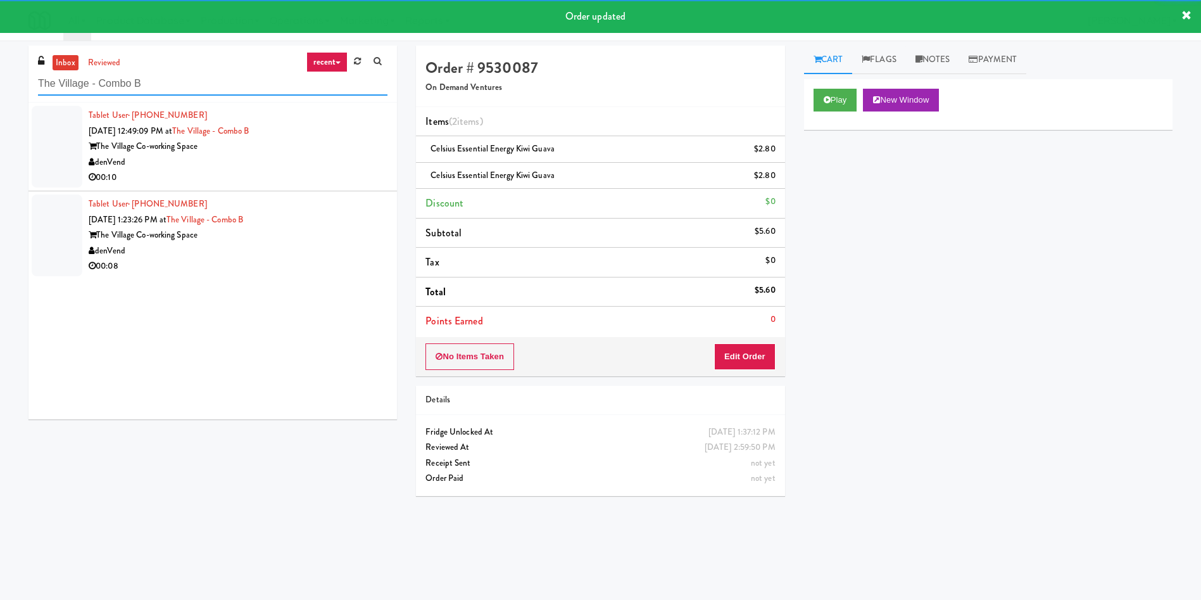
type input "The Village - Combo B"
drag, startPoint x: 70, startPoint y: 137, endPoint x: 480, endPoint y: 137, distance: 410.4
click at [78, 137] on div at bounding box center [57, 147] width 51 height 82
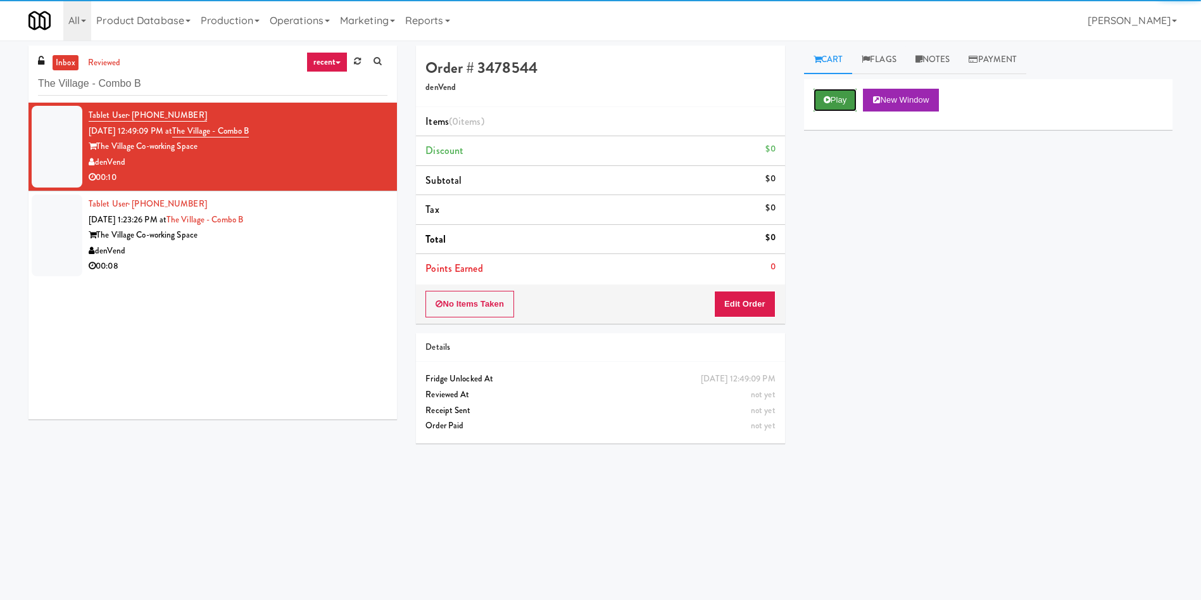
click at [847, 105] on button "Play" at bounding box center [836, 100] width 44 height 23
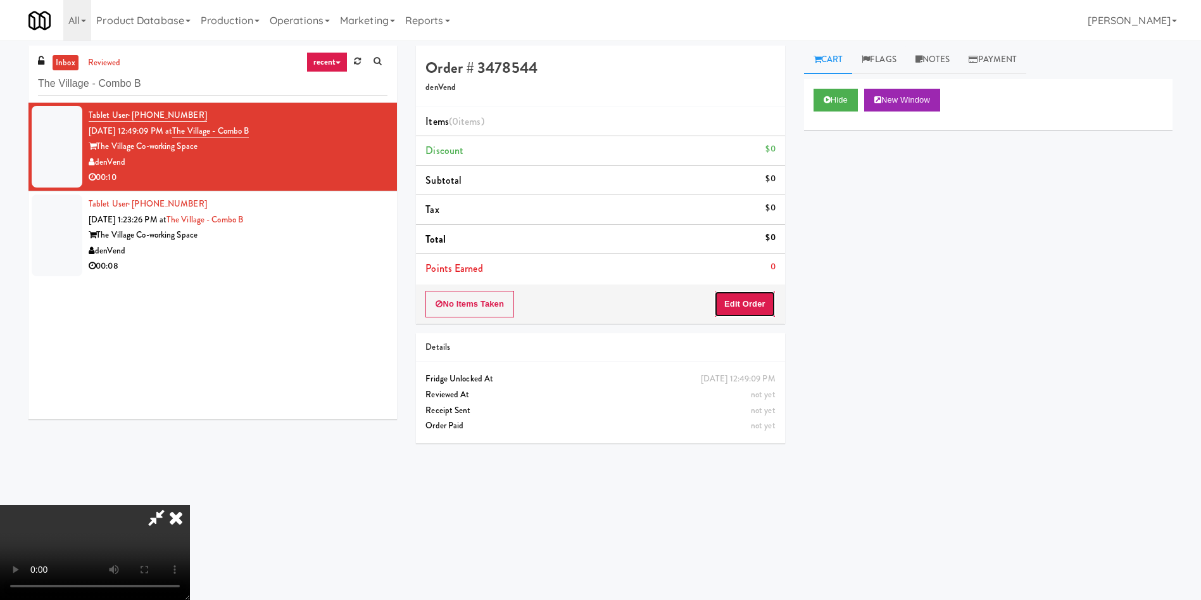
drag, startPoint x: 753, startPoint y: 301, endPoint x: 333, endPoint y: 49, distance: 490.1
click at [752, 302] on button "Edit Order" at bounding box center [744, 304] width 61 height 27
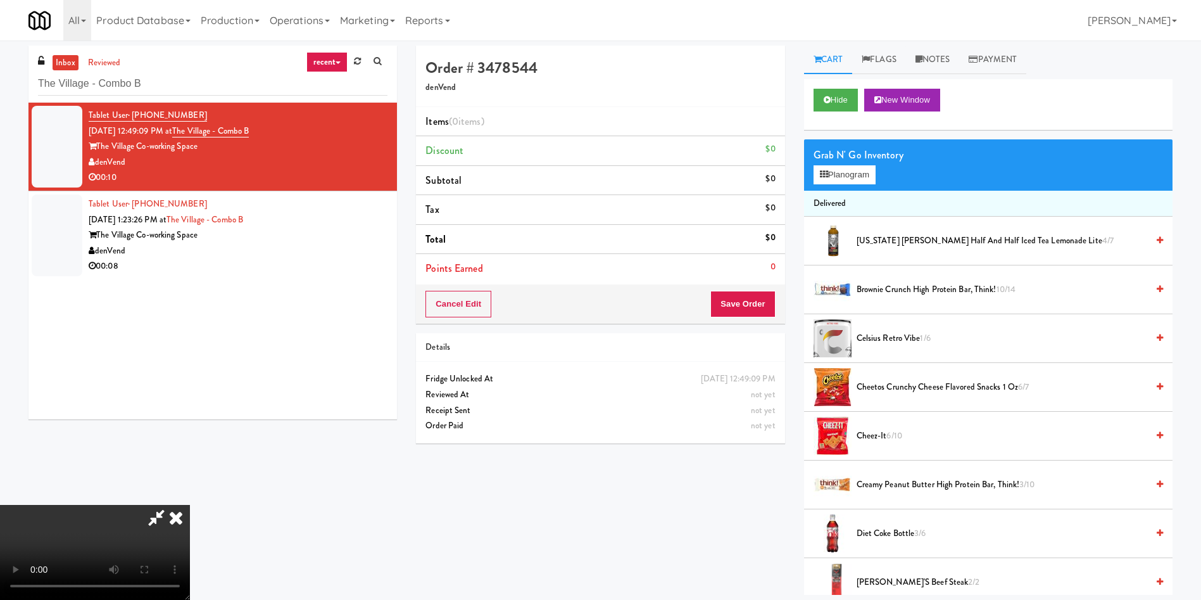
click at [190, 505] on video at bounding box center [95, 552] width 190 height 95
click at [855, 177] on button "Planogram" at bounding box center [845, 174] width 62 height 19
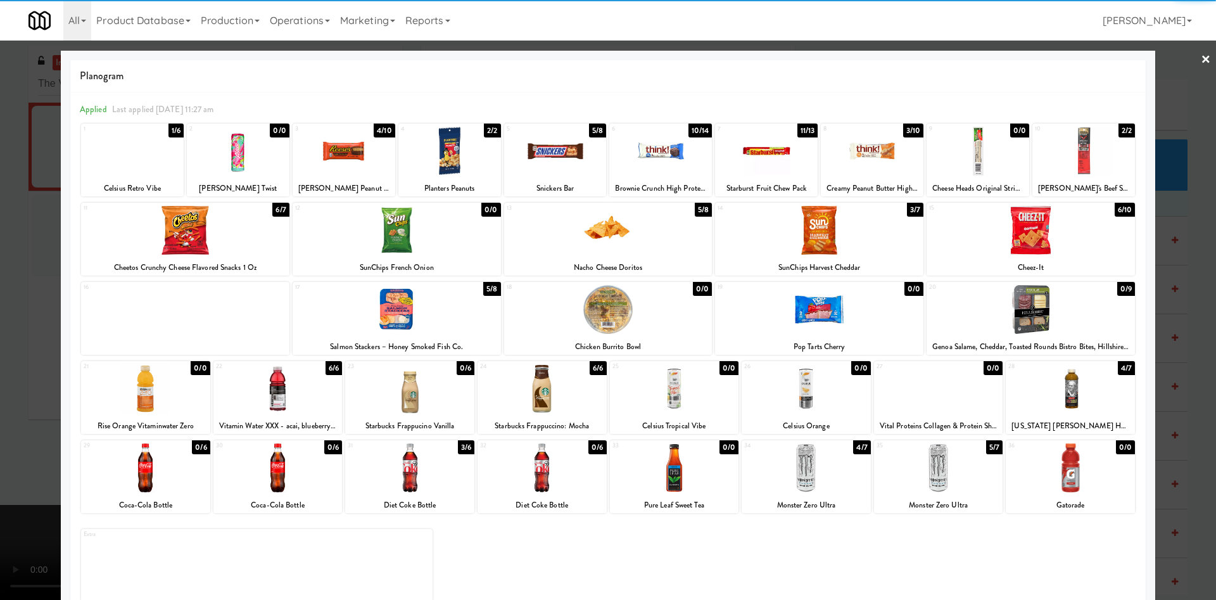
click at [807, 494] on div "34 4/7 Monster Zero Ultra" at bounding box center [806, 476] width 129 height 73
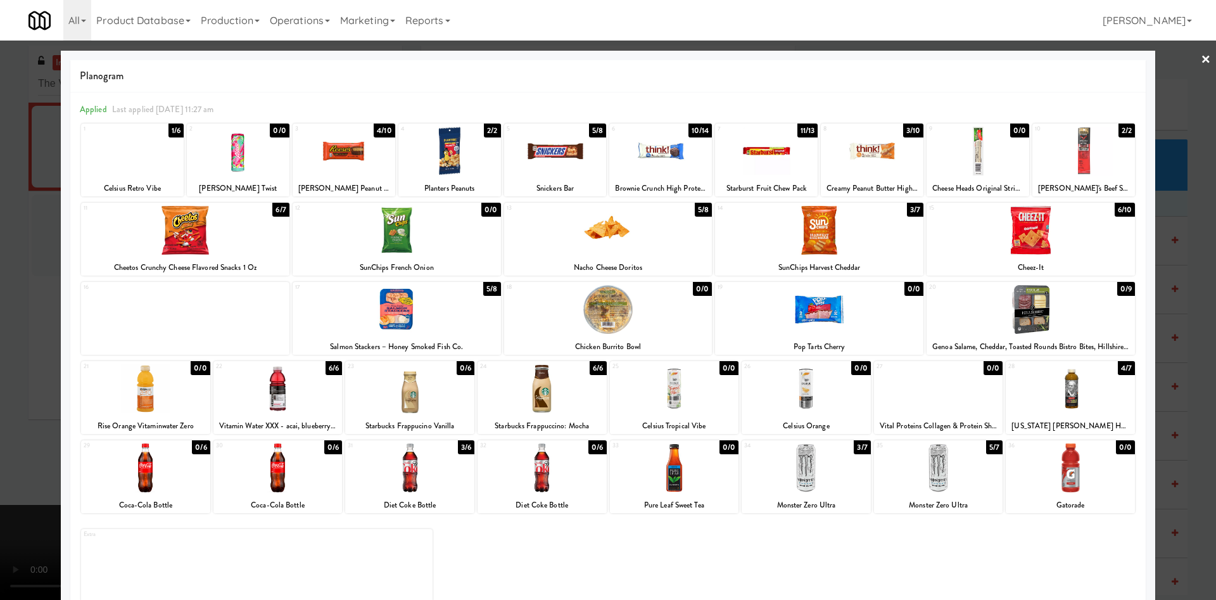
click at [305, 460] on div at bounding box center [277, 467] width 129 height 49
drag, startPoint x: 0, startPoint y: 417, endPoint x: 381, endPoint y: 416, distance: 381.3
click at [1, 416] on div at bounding box center [608, 300] width 1216 height 600
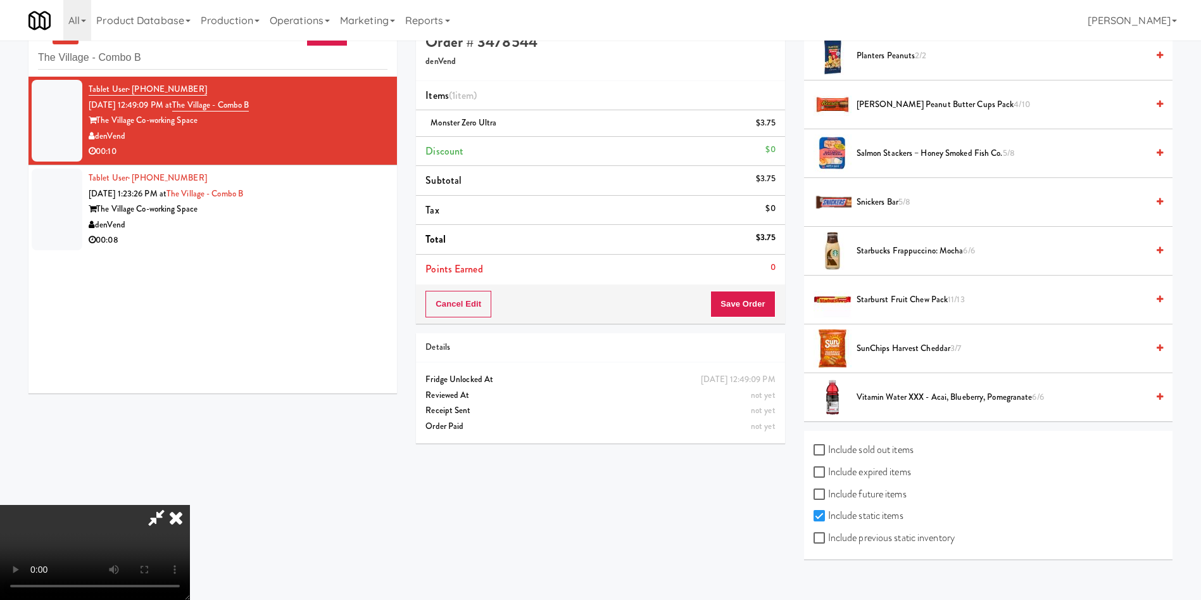
scroll to position [41, 0]
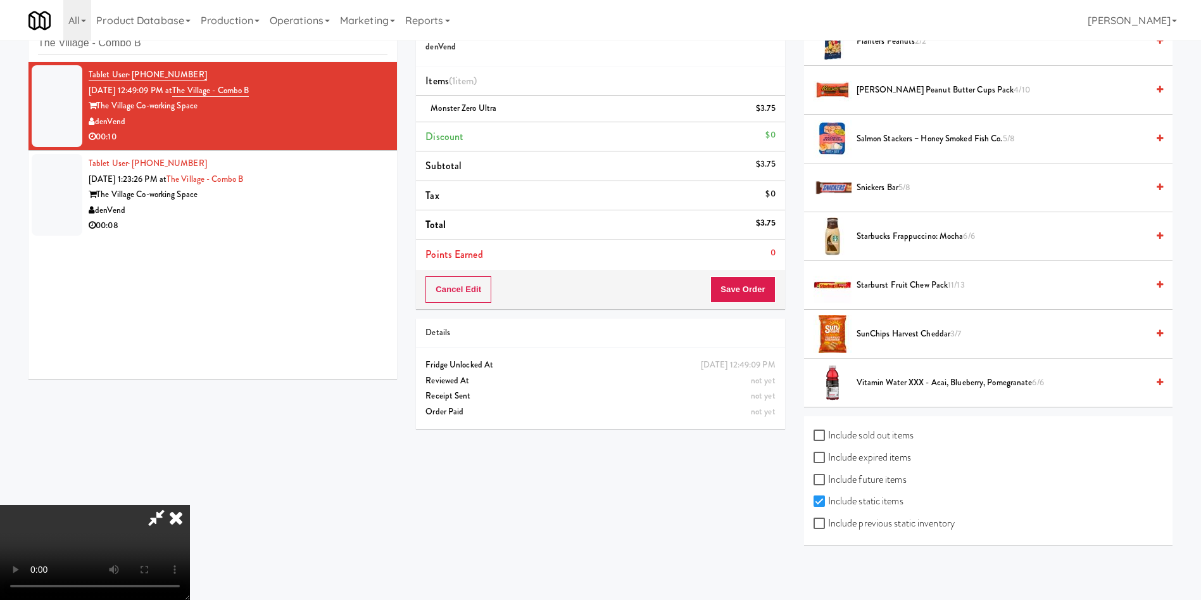
click at [912, 520] on label "Include previous static inventory" at bounding box center [884, 523] width 141 height 19
click at [828, 520] on input "Include previous static inventory" at bounding box center [821, 524] width 15 height 10
checkbox input "true"
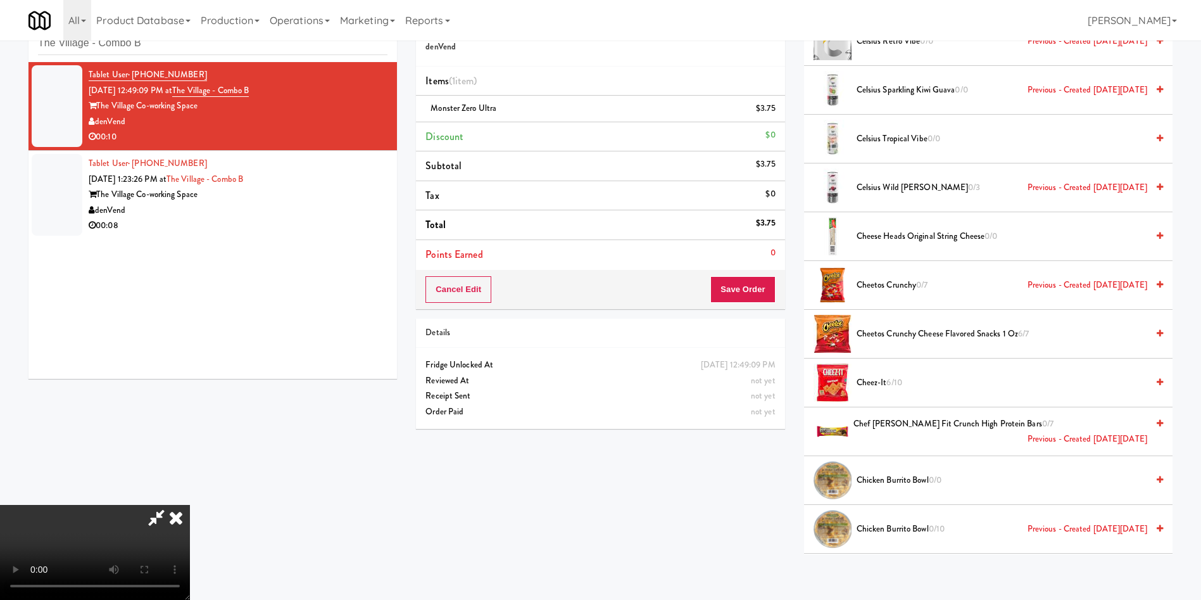
click at [190, 505] on video at bounding box center [95, 552] width 190 height 95
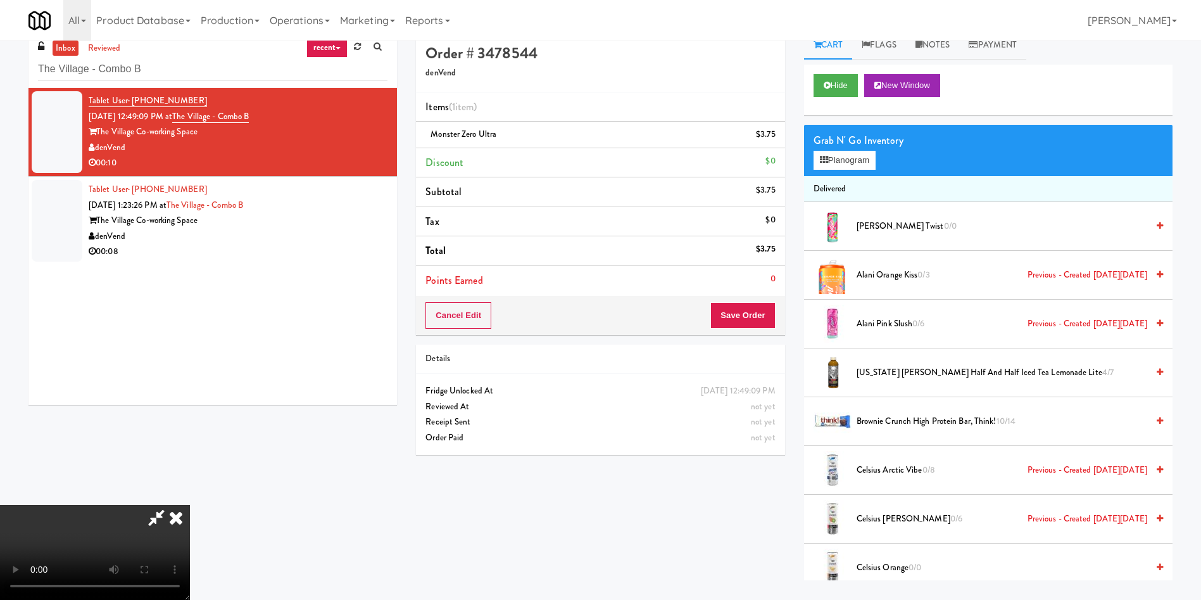
scroll to position [0, 0]
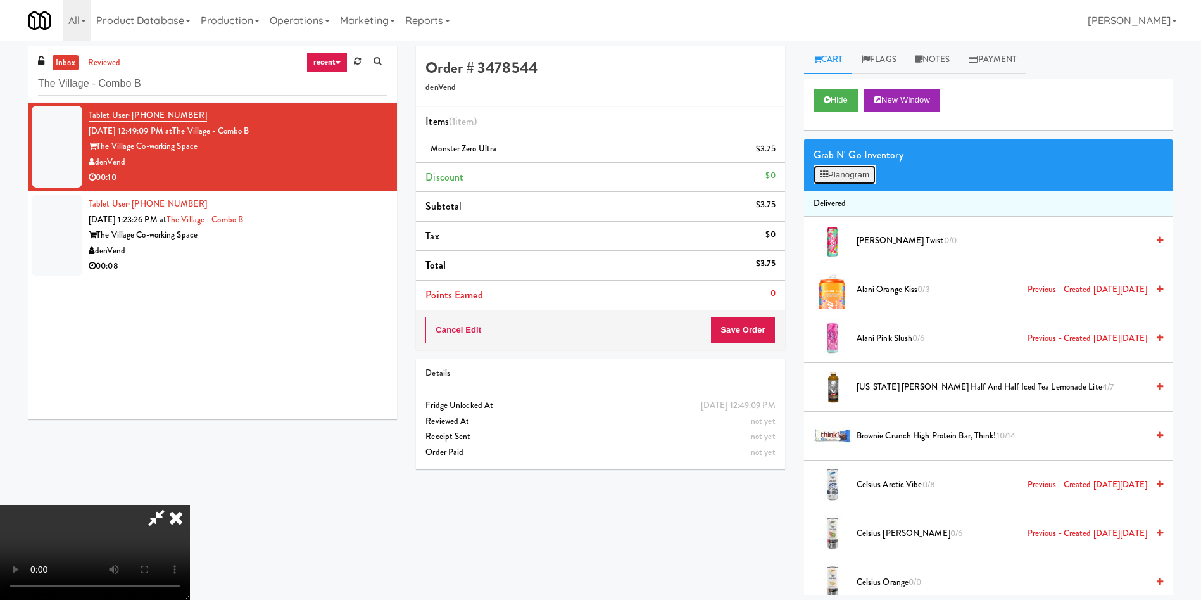
click at [844, 174] on button "Planogram" at bounding box center [845, 174] width 62 height 19
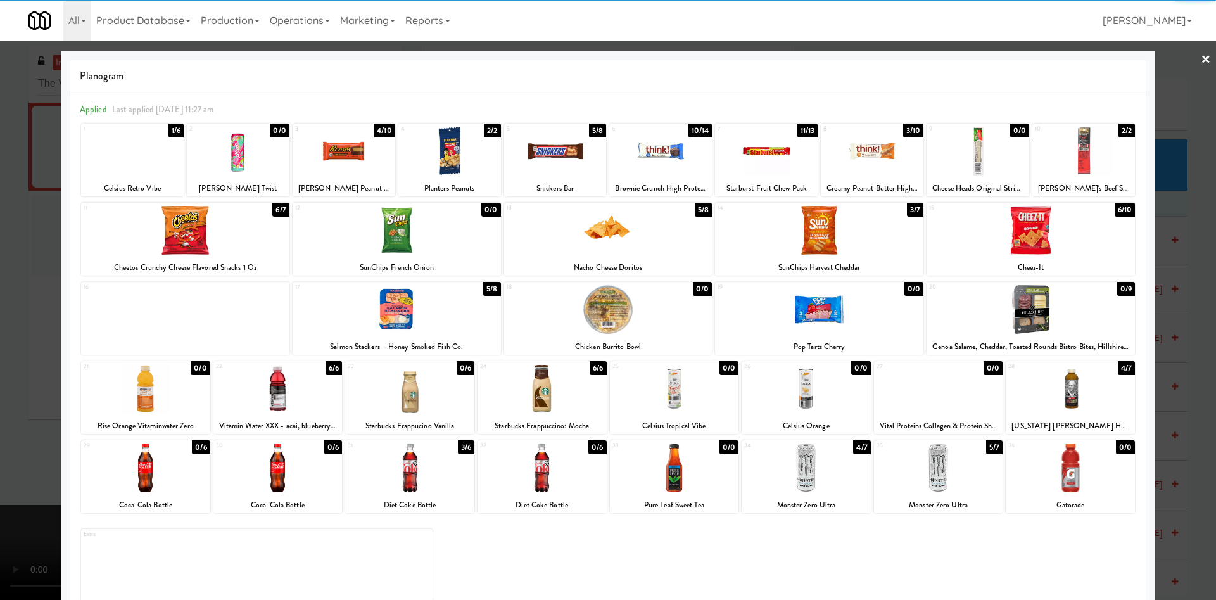
click at [301, 471] on div at bounding box center [277, 467] width 129 height 49
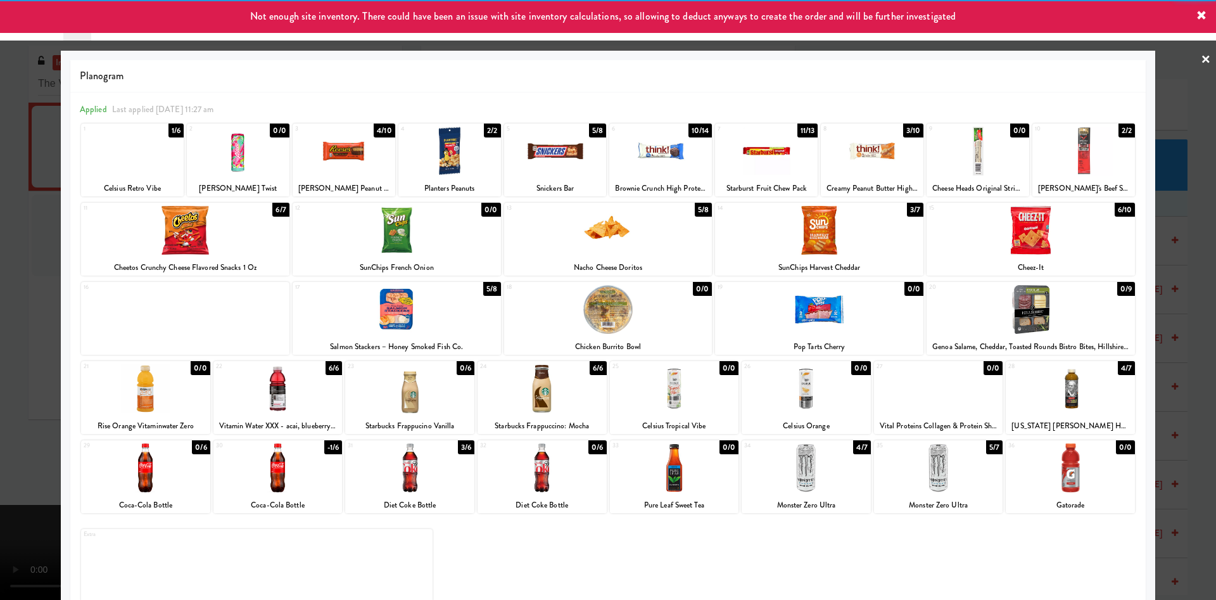
click at [0, 332] on div at bounding box center [608, 300] width 1216 height 600
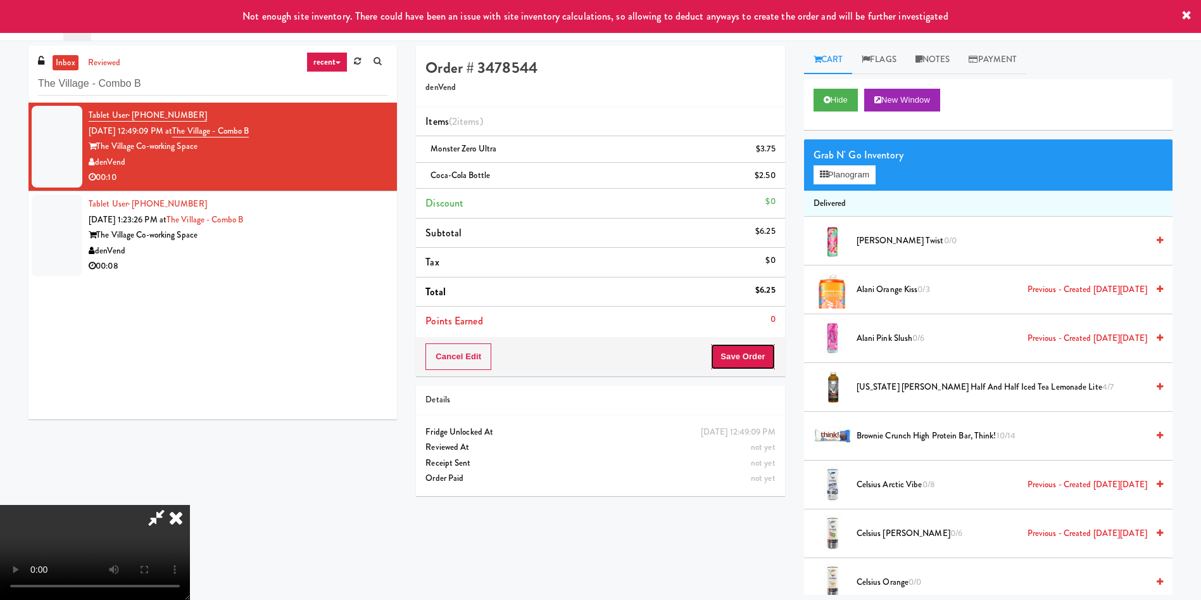
click at [764, 348] on button "Save Order" at bounding box center [743, 356] width 65 height 27
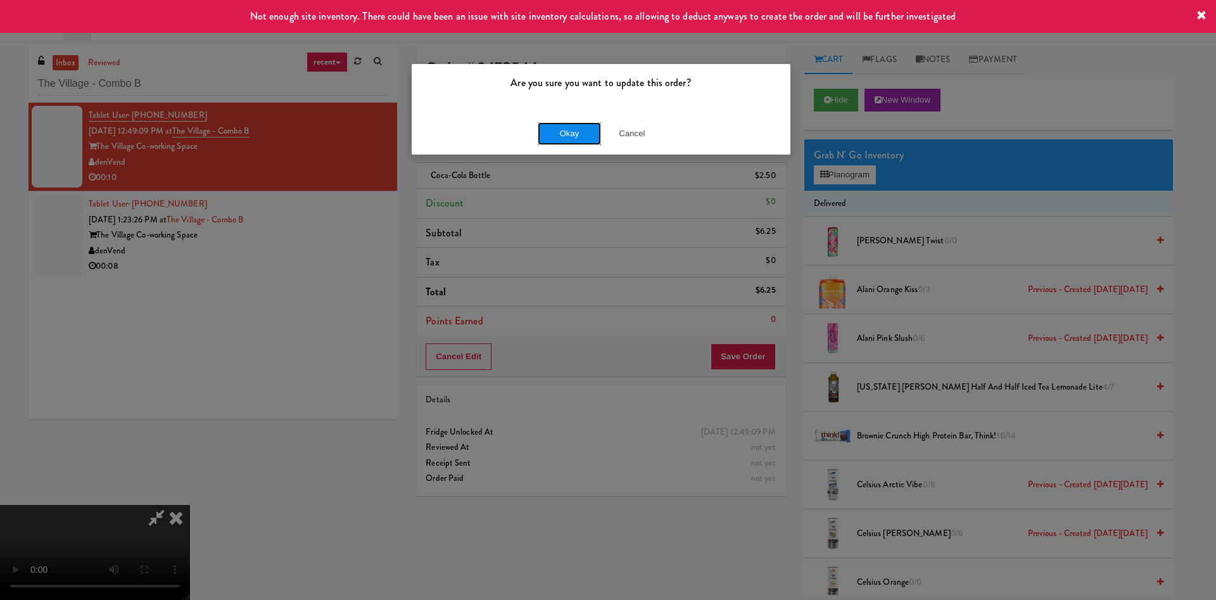
click at [554, 141] on button "Okay" at bounding box center [569, 133] width 63 height 23
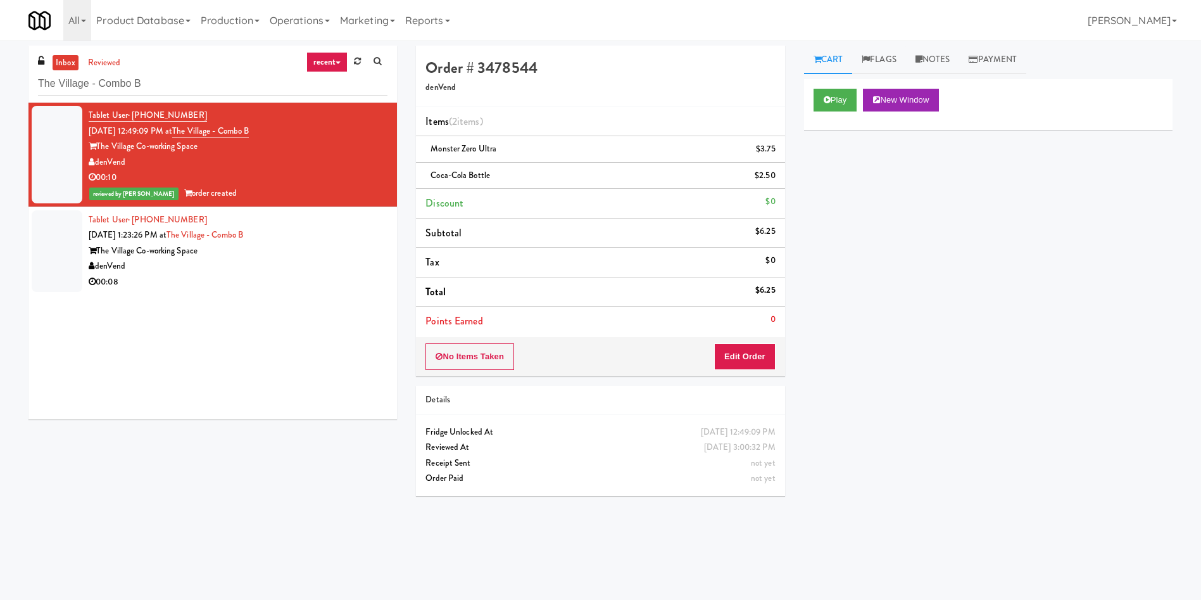
drag, startPoint x: 51, startPoint y: 263, endPoint x: 717, endPoint y: 209, distance: 667.8
click at [53, 264] on div at bounding box center [57, 251] width 51 height 82
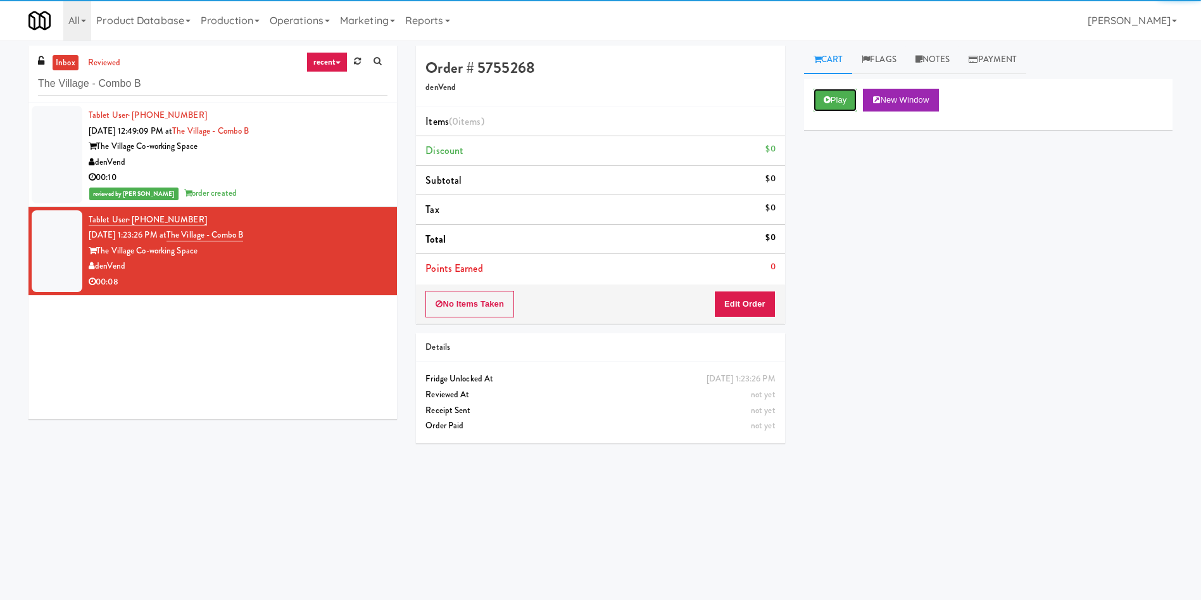
drag, startPoint x: 845, startPoint y: 107, endPoint x: 760, endPoint y: 281, distance: 193.2
click at [844, 107] on button "Play" at bounding box center [836, 100] width 44 height 23
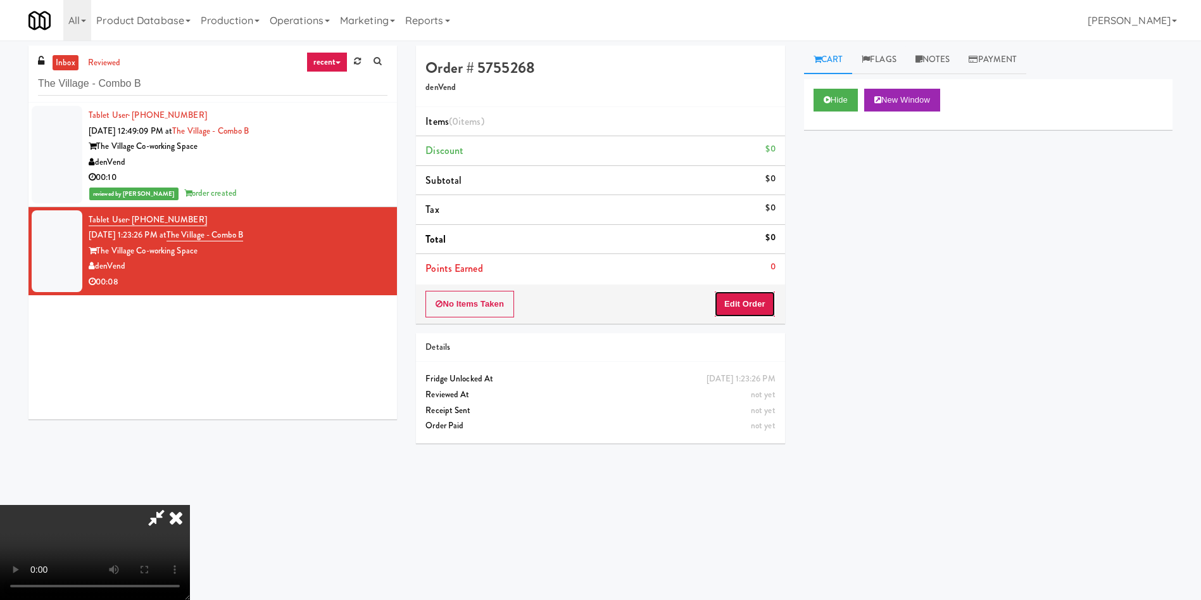
click at [753, 305] on button "Edit Order" at bounding box center [744, 304] width 61 height 27
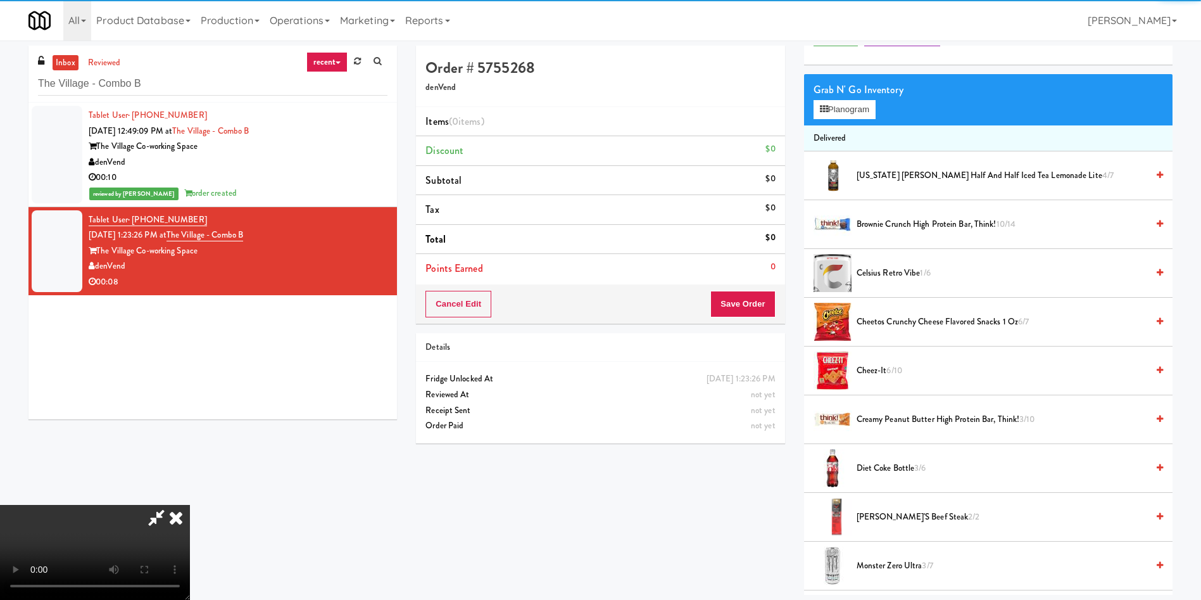
scroll to position [95, 0]
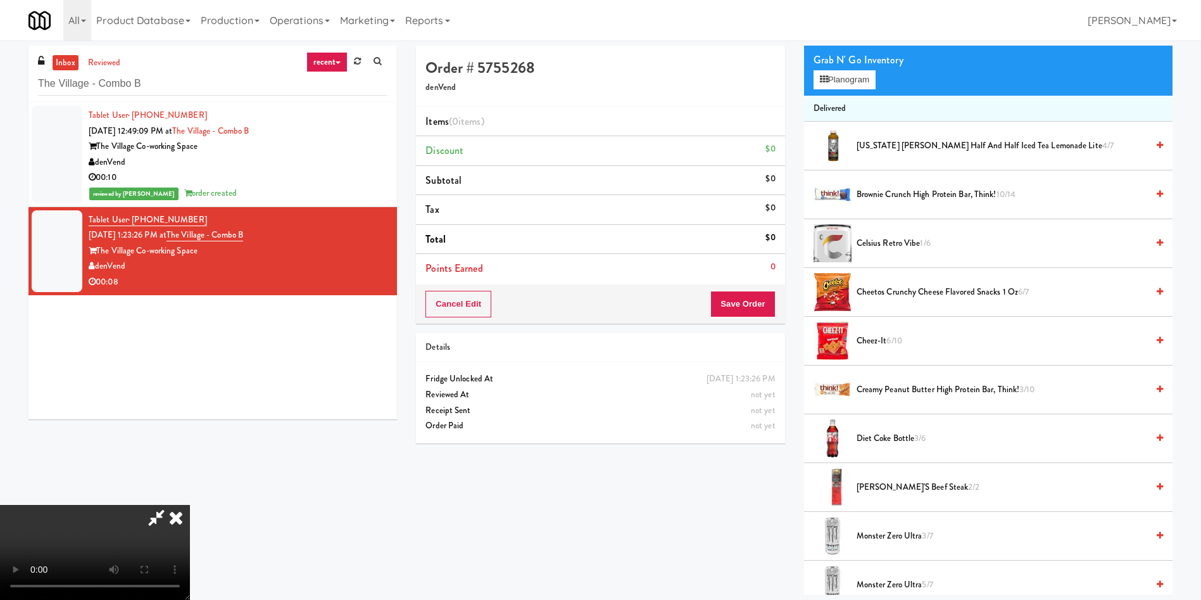
click at [190, 505] on video at bounding box center [95, 552] width 190 height 95
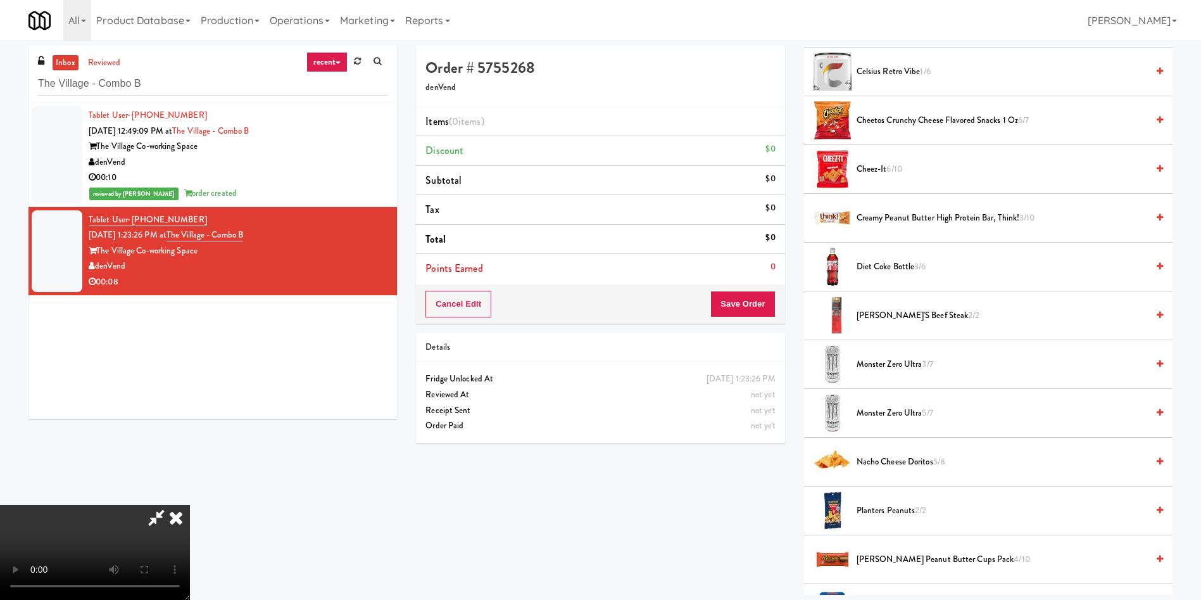
scroll to position [285, 0]
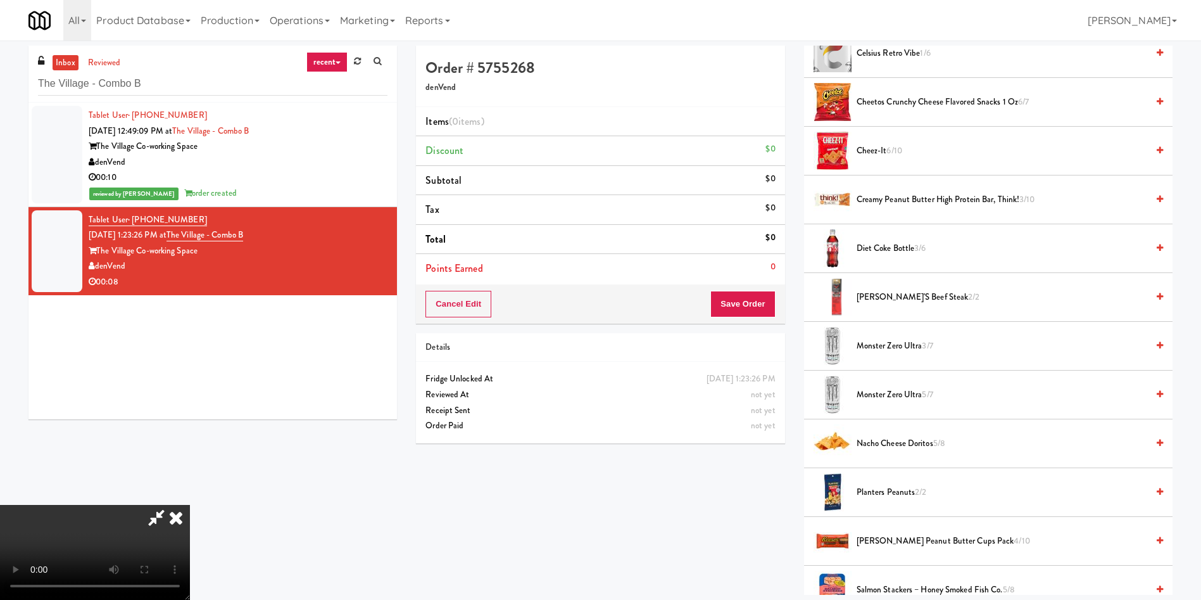
click at [906, 449] on span "Nacho Cheese Doritos 5/8" at bounding box center [1002, 444] width 291 height 16
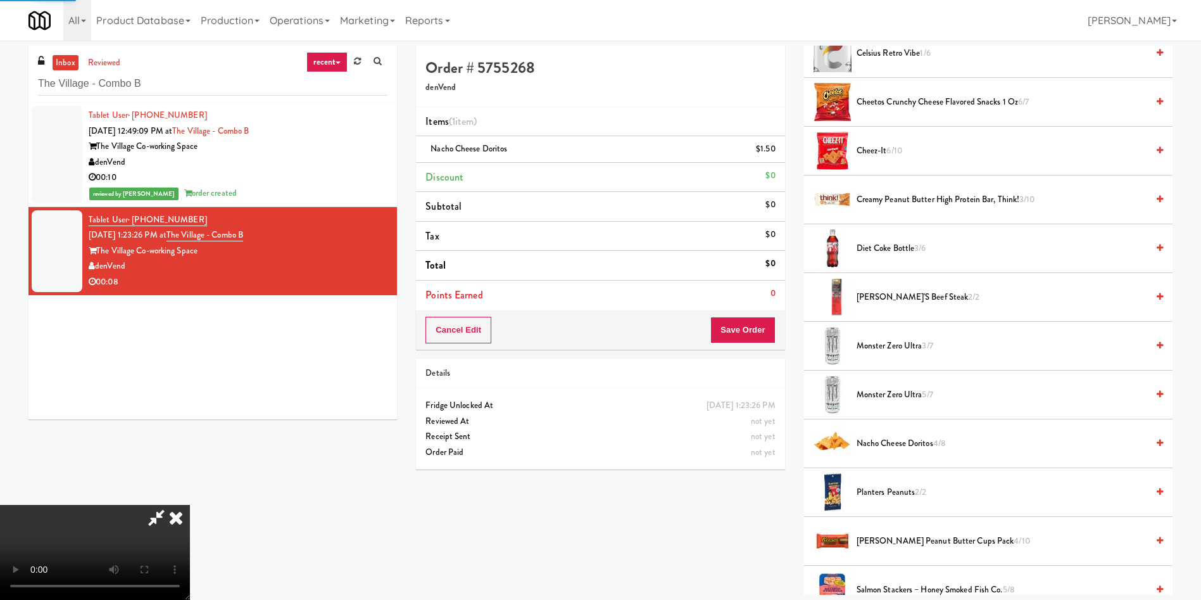
click at [190, 505] on video at bounding box center [95, 552] width 190 height 95
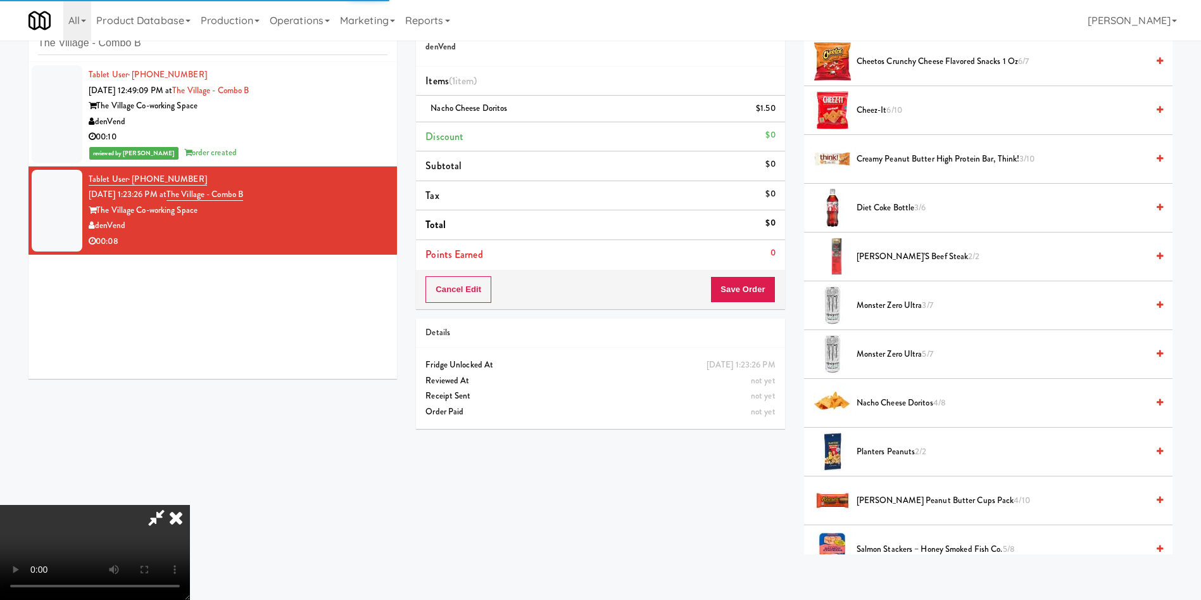
scroll to position [190, 0]
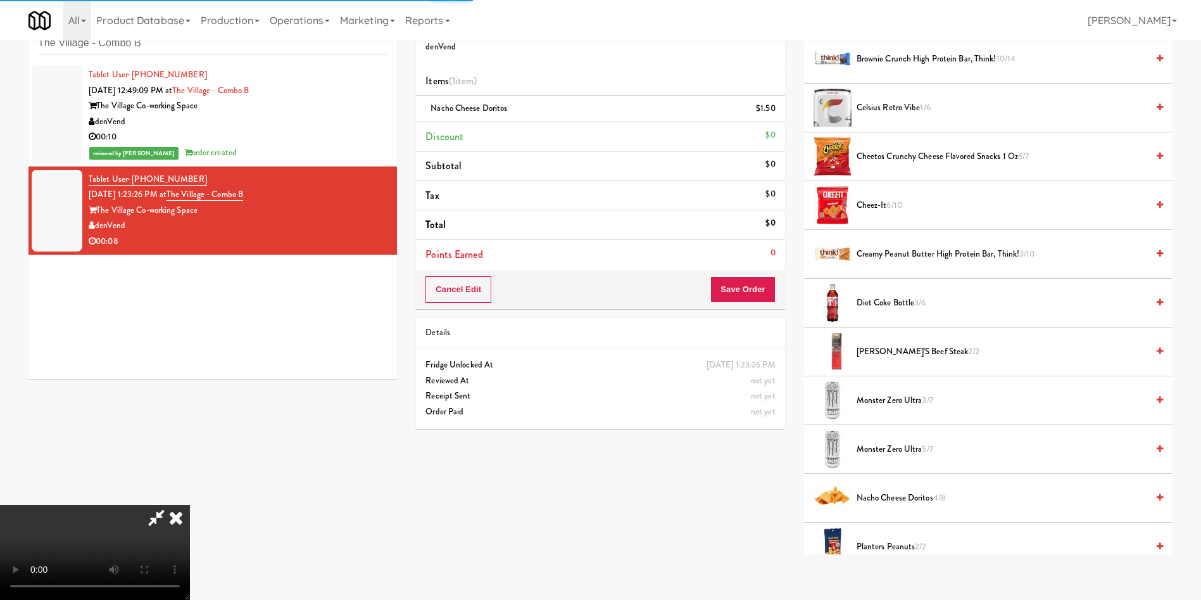
click at [911, 304] on span "Diet Coke Bottle 3/6" at bounding box center [1002, 303] width 291 height 16
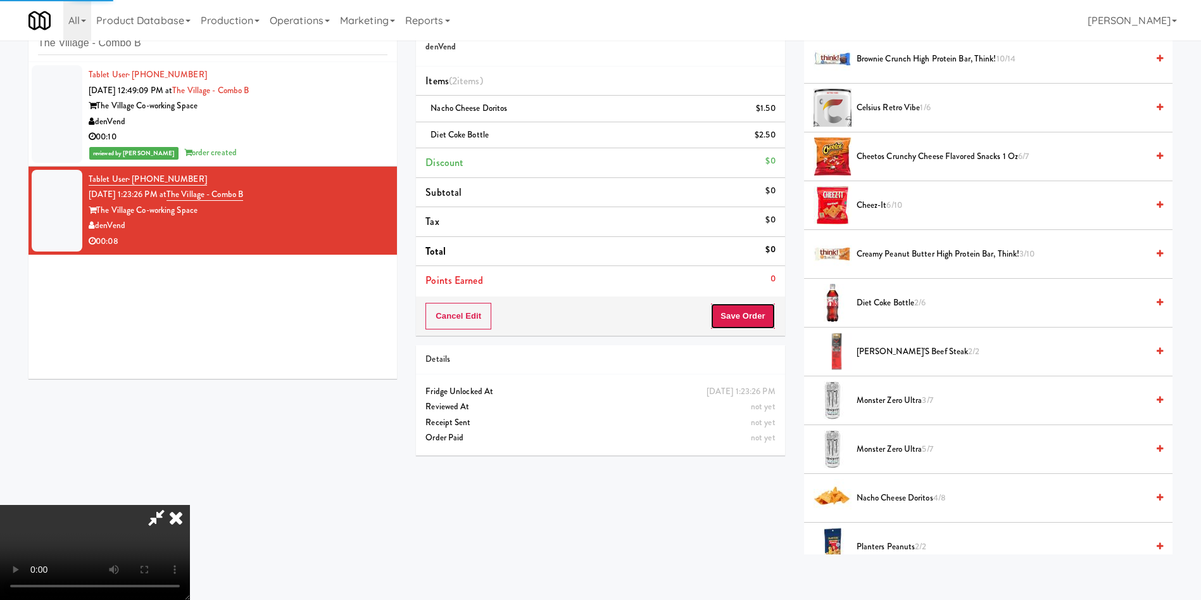
click at [754, 323] on button "Save Order" at bounding box center [743, 316] width 65 height 27
click at [759, 317] on button "Save Order" at bounding box center [743, 316] width 65 height 27
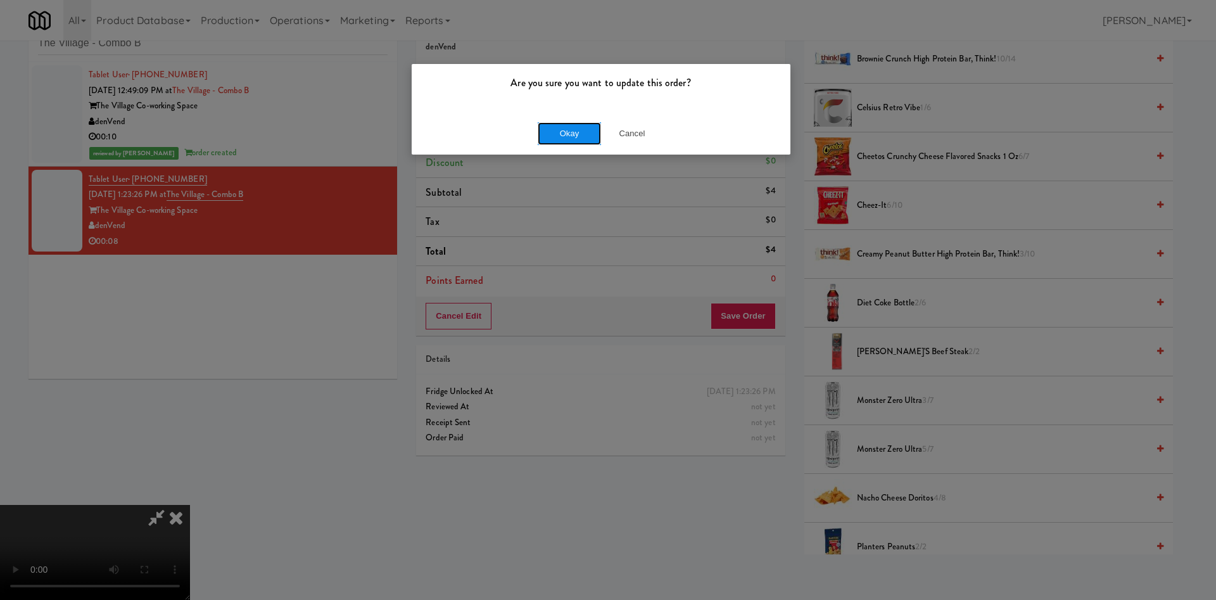
click at [595, 137] on button "Okay" at bounding box center [569, 133] width 63 height 23
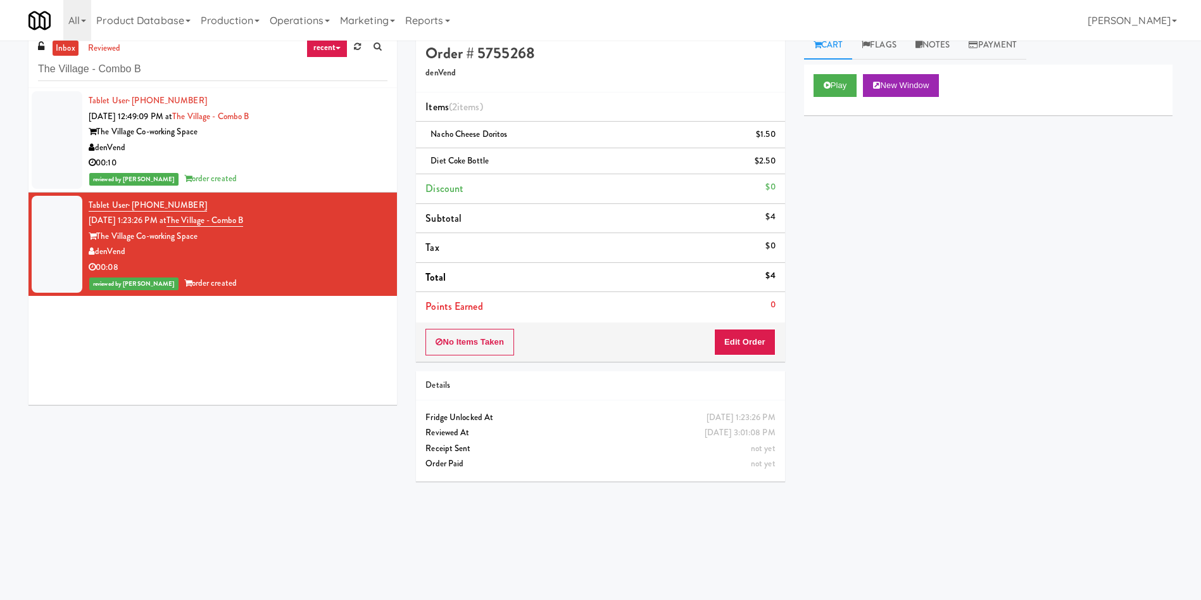
scroll to position [0, 0]
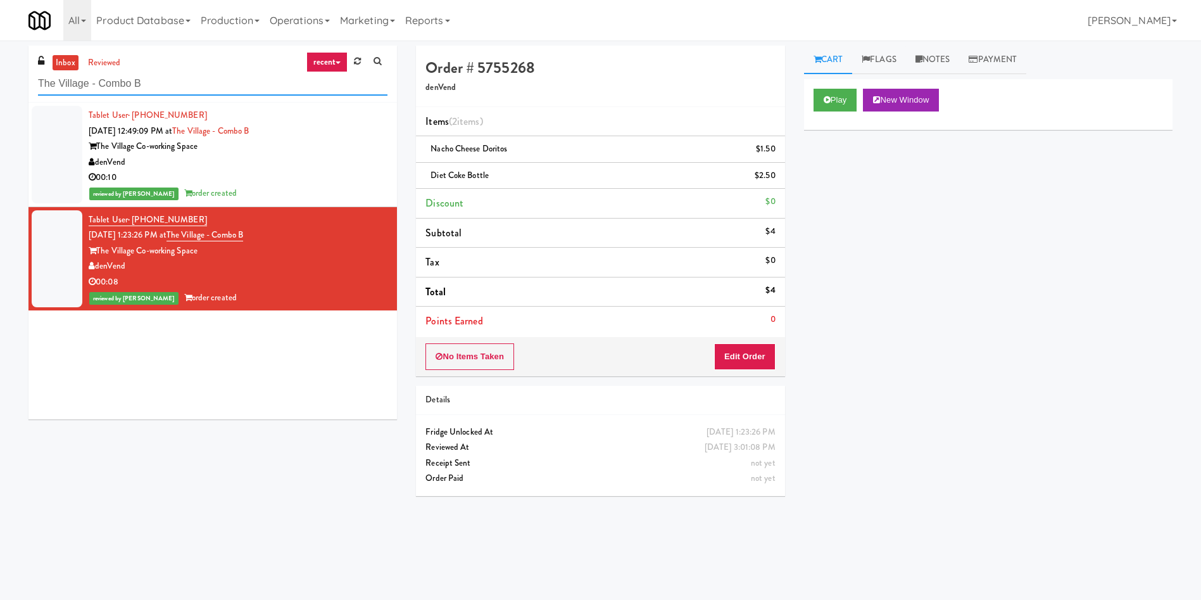
drag, startPoint x: 177, startPoint y: 77, endPoint x: 0, endPoint y: 69, distance: 177.5
click at [0, 69] on div "inbox reviewed recent all unclear take inventory issue suspicious failed recent…" at bounding box center [600, 300] width 1201 height 509
paste input "VOC - Cooler Kaseya 2nd Breakroom The Village - Combo B Dan Newlin Injury Attor…"
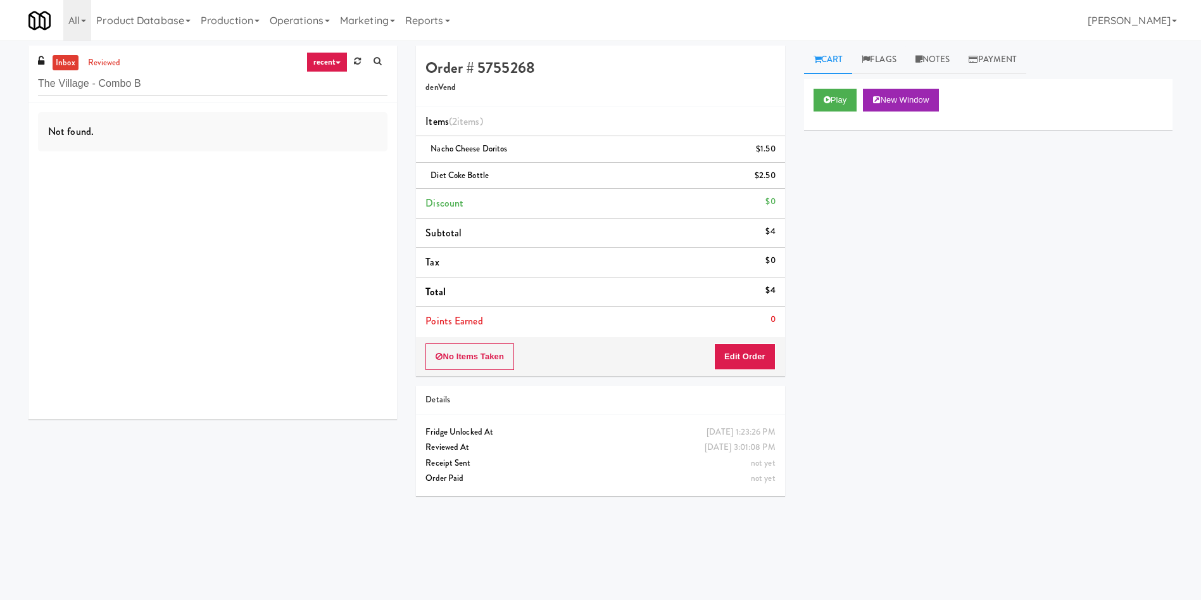
click at [205, 96] on div "inbox reviewed recent all unclear take inventory issue suspicious failed recent…" at bounding box center [213, 74] width 369 height 57
drag, startPoint x: 222, startPoint y: 79, endPoint x: 0, endPoint y: 11, distance: 232.4
click at [0, 41] on body "Are you sure you want to update this order? Okay Cancel Okay Are you sure you w…" at bounding box center [600, 341] width 1201 height 600
paste input "Velaris Co-Working Fridge - 4th Floor"
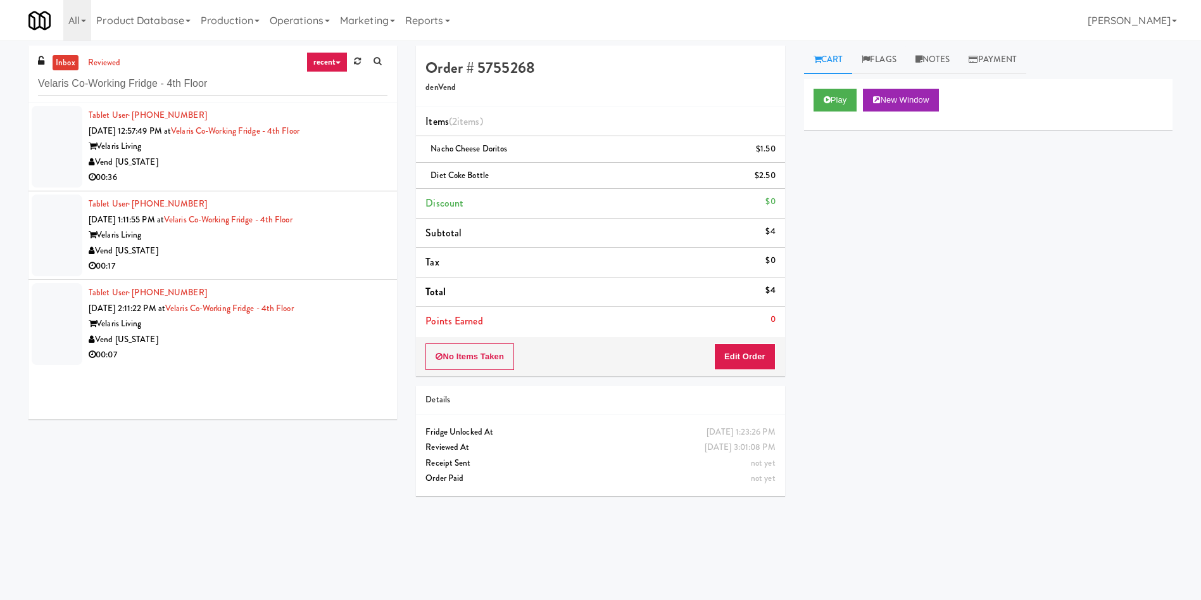
click at [35, 154] on div at bounding box center [57, 147] width 51 height 82
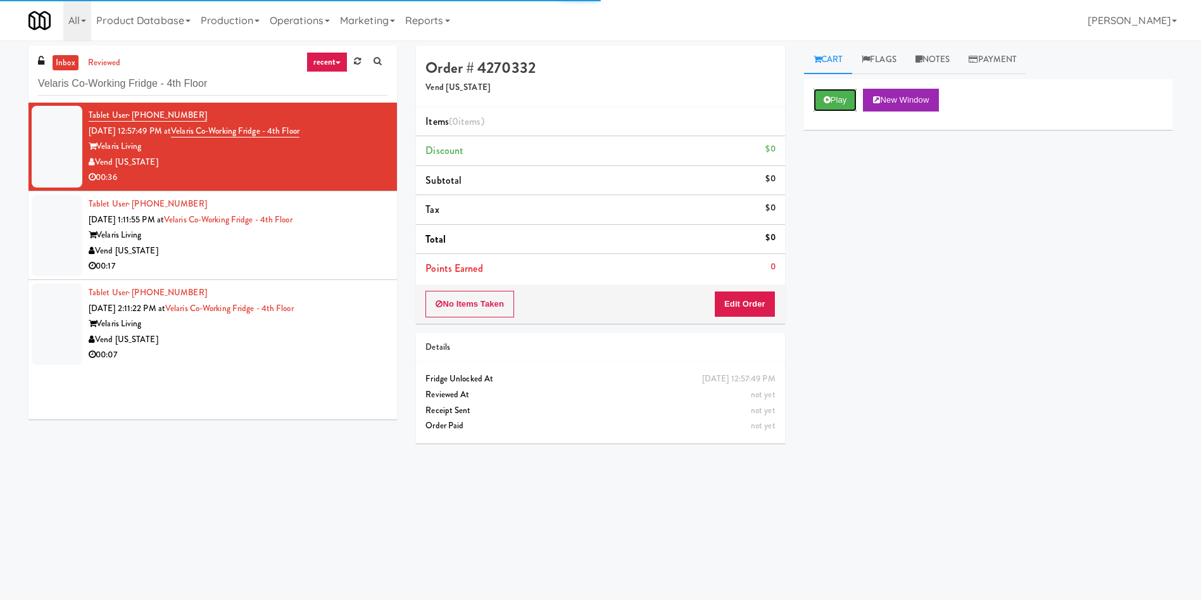
drag, startPoint x: 835, startPoint y: 98, endPoint x: 818, endPoint y: 154, distance: 58.3
click at [834, 99] on button "Play" at bounding box center [836, 100] width 44 height 23
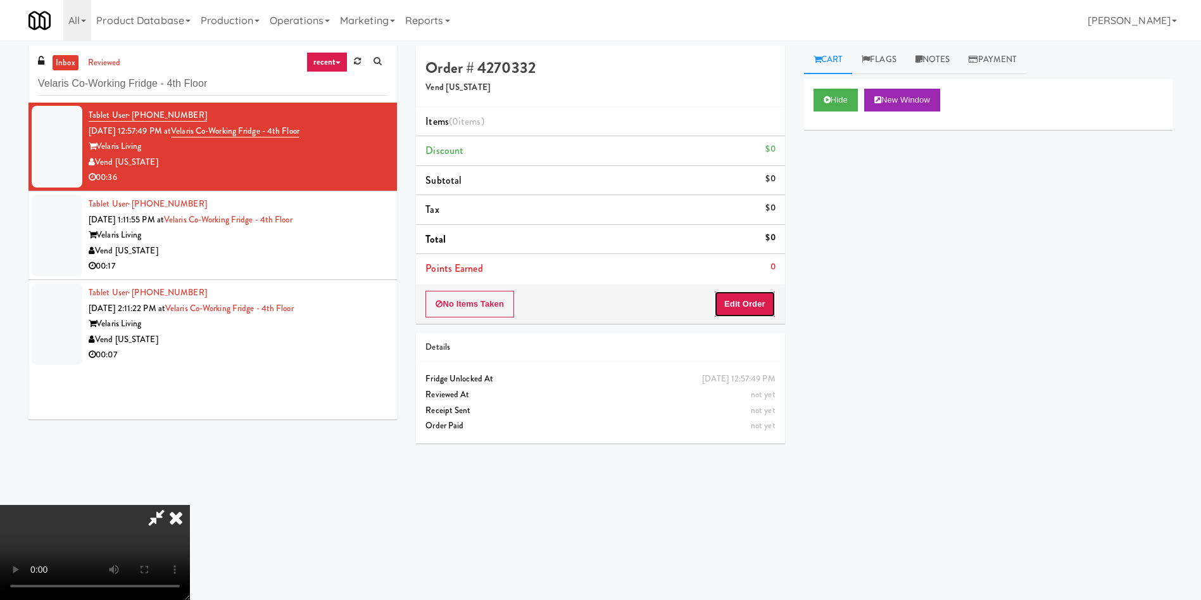
click at [728, 309] on button "Edit Order" at bounding box center [744, 304] width 61 height 27
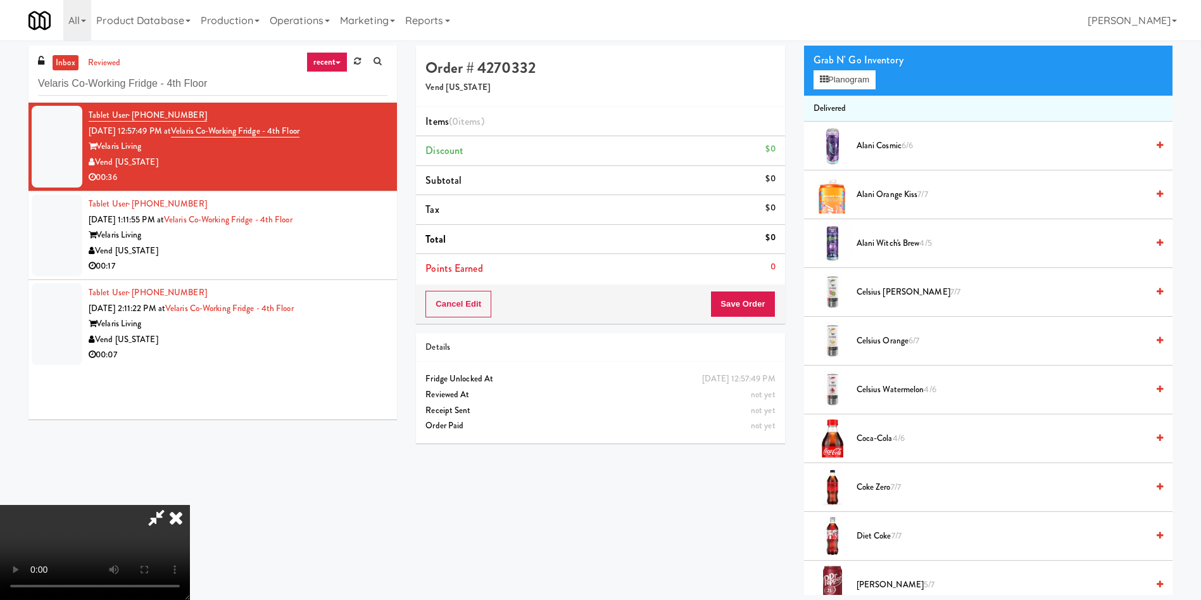
scroll to position [95, 0]
click at [190, 505] on video at bounding box center [95, 552] width 190 height 95
click at [861, 72] on button "Planogram" at bounding box center [845, 79] width 62 height 19
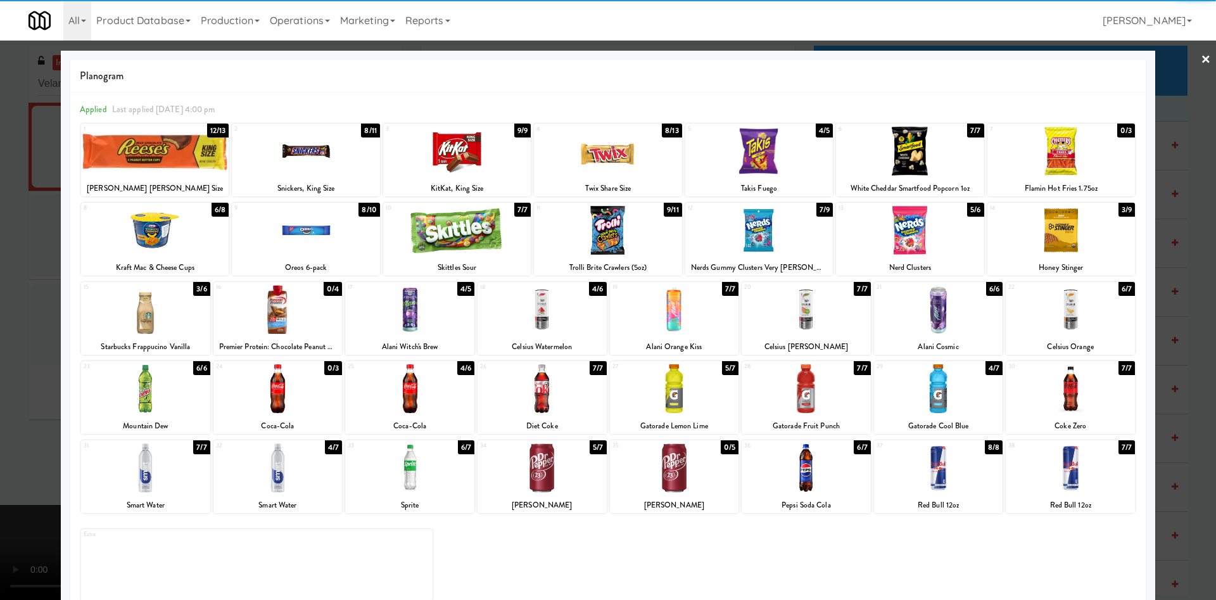
click at [1059, 236] on div at bounding box center [1061, 230] width 148 height 49
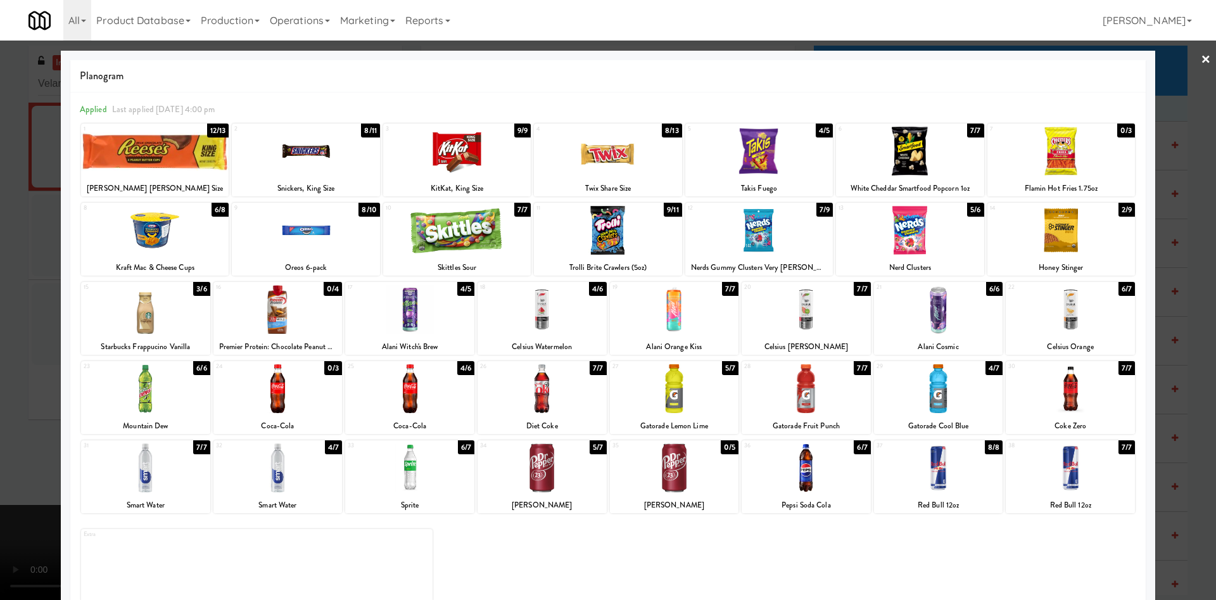
click at [0, 299] on div at bounding box center [608, 300] width 1216 height 600
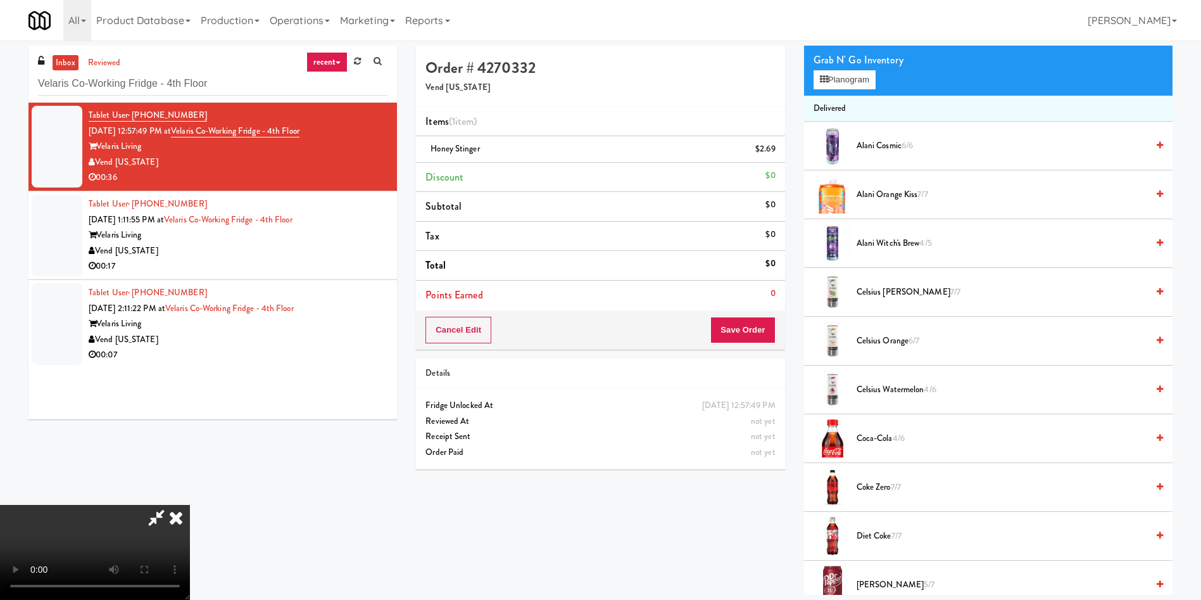
click at [190, 505] on video at bounding box center [95, 552] width 190 height 95
click at [770, 333] on button "Save Order" at bounding box center [743, 330] width 65 height 27
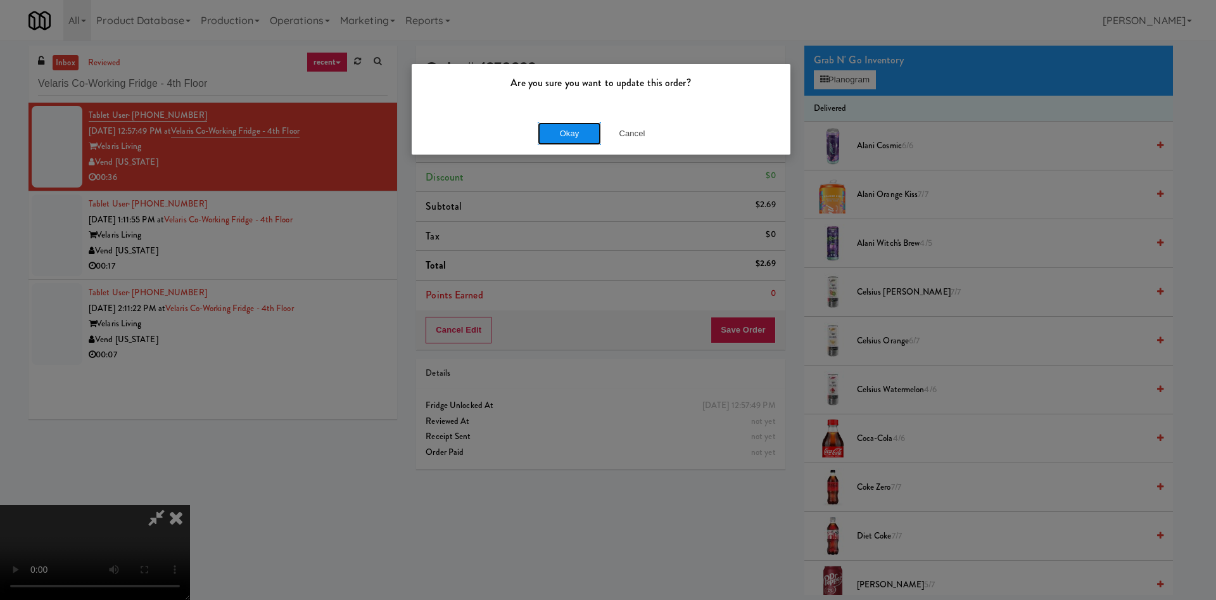
click at [570, 131] on button "Okay" at bounding box center [569, 133] width 63 height 23
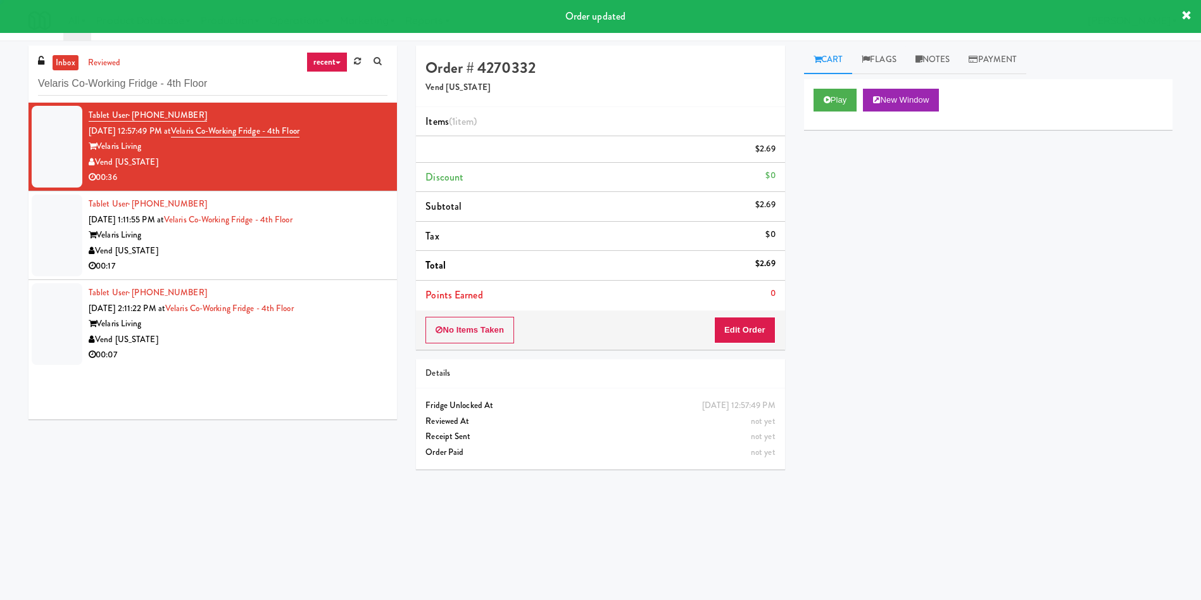
scroll to position [0, 0]
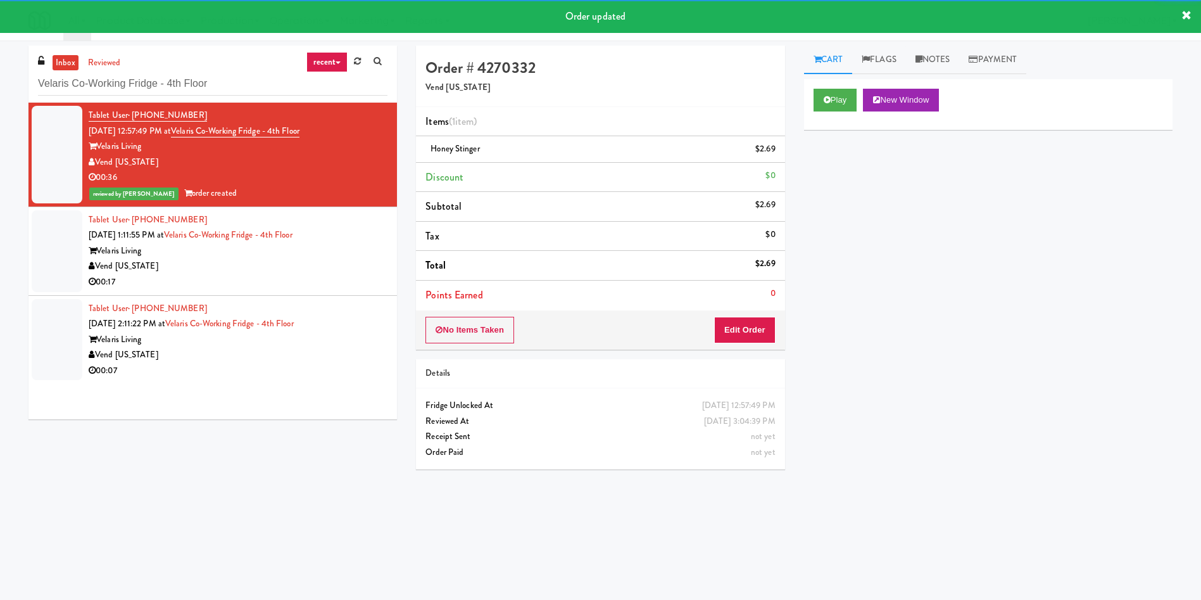
click at [57, 257] on div at bounding box center [57, 251] width 51 height 82
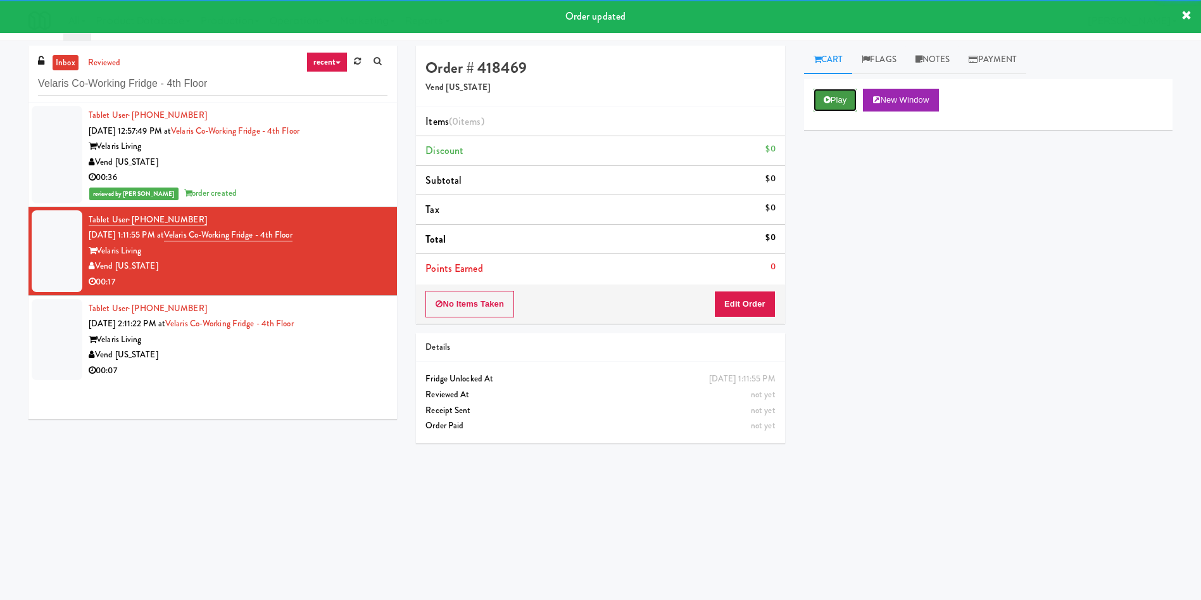
click at [841, 102] on button "Play" at bounding box center [836, 100] width 44 height 23
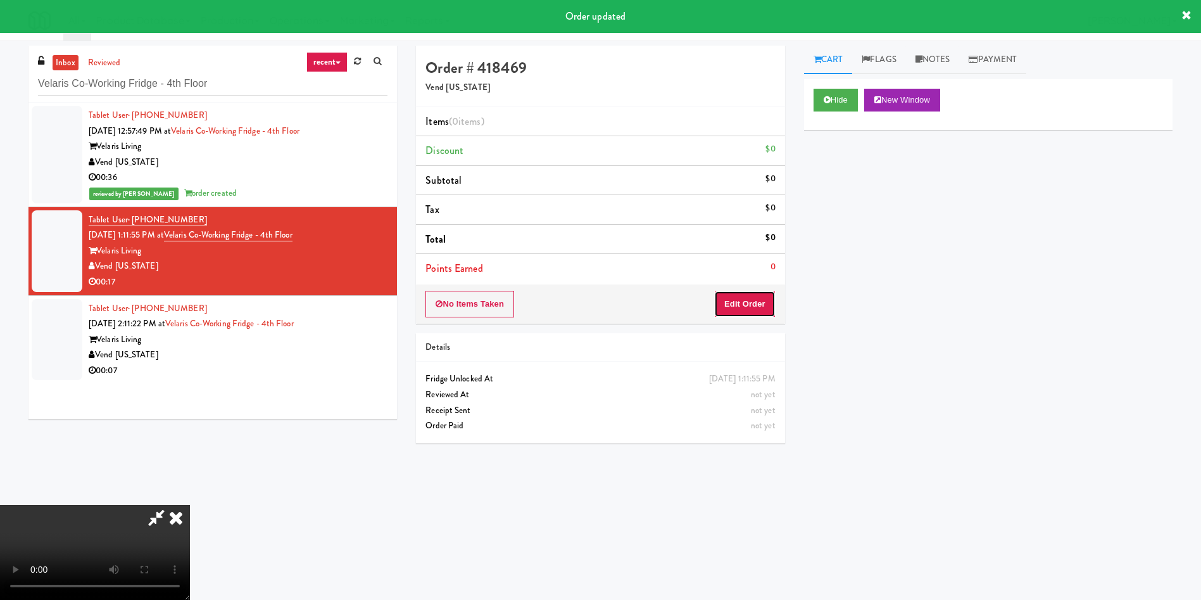
click at [743, 295] on button "Edit Order" at bounding box center [744, 304] width 61 height 27
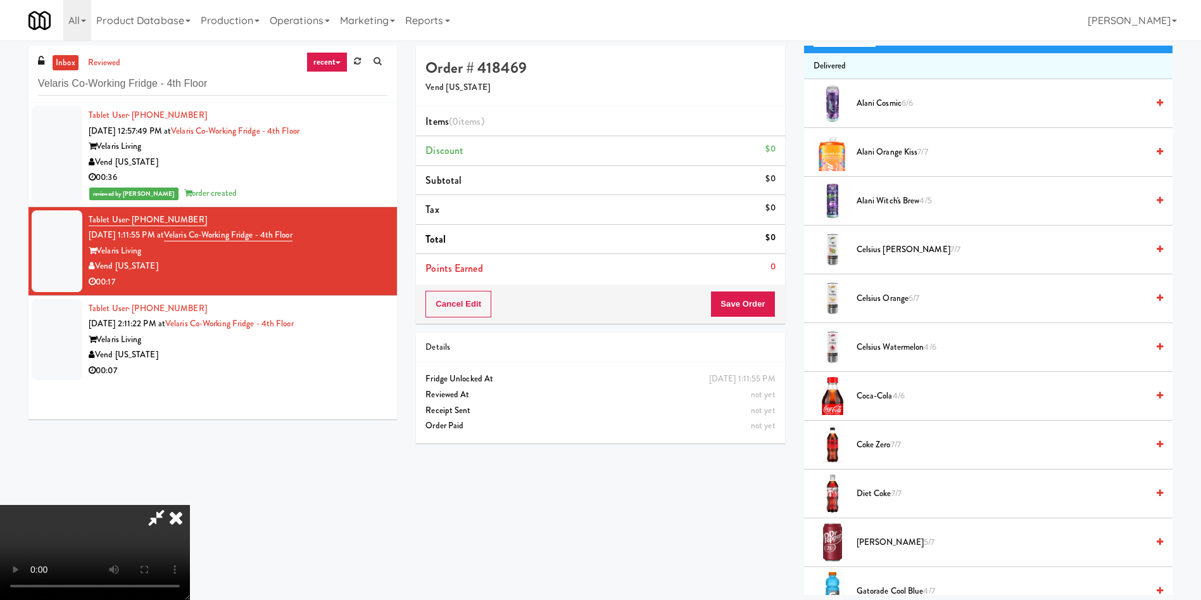
scroll to position [95, 0]
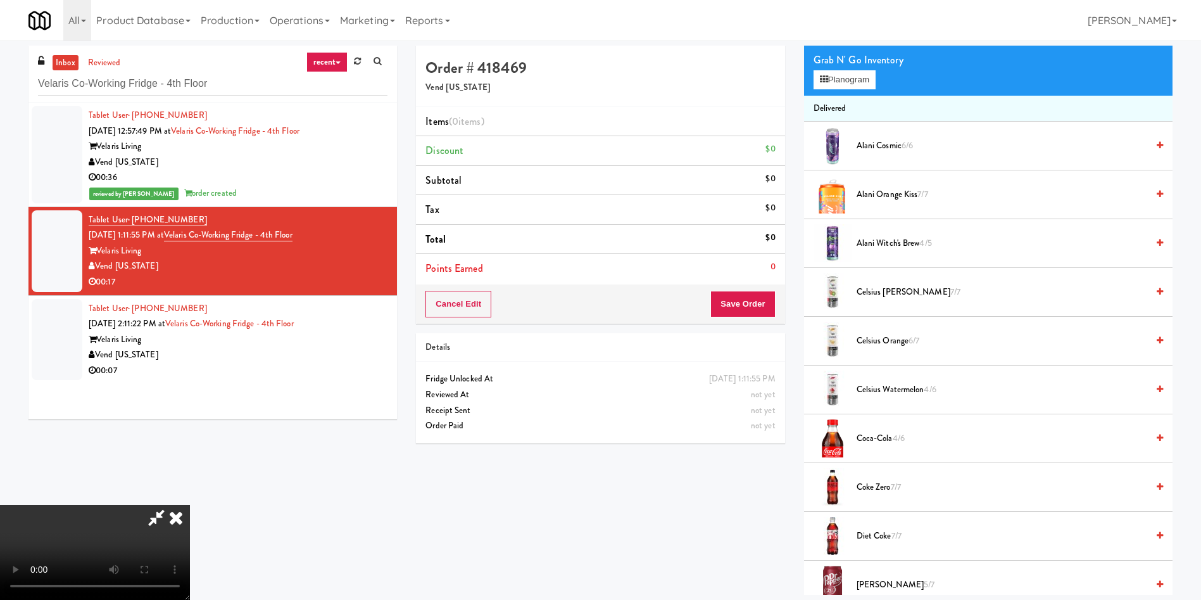
click at [190, 505] on video at bounding box center [95, 552] width 190 height 95
click at [860, 85] on button "Planogram" at bounding box center [845, 79] width 62 height 19
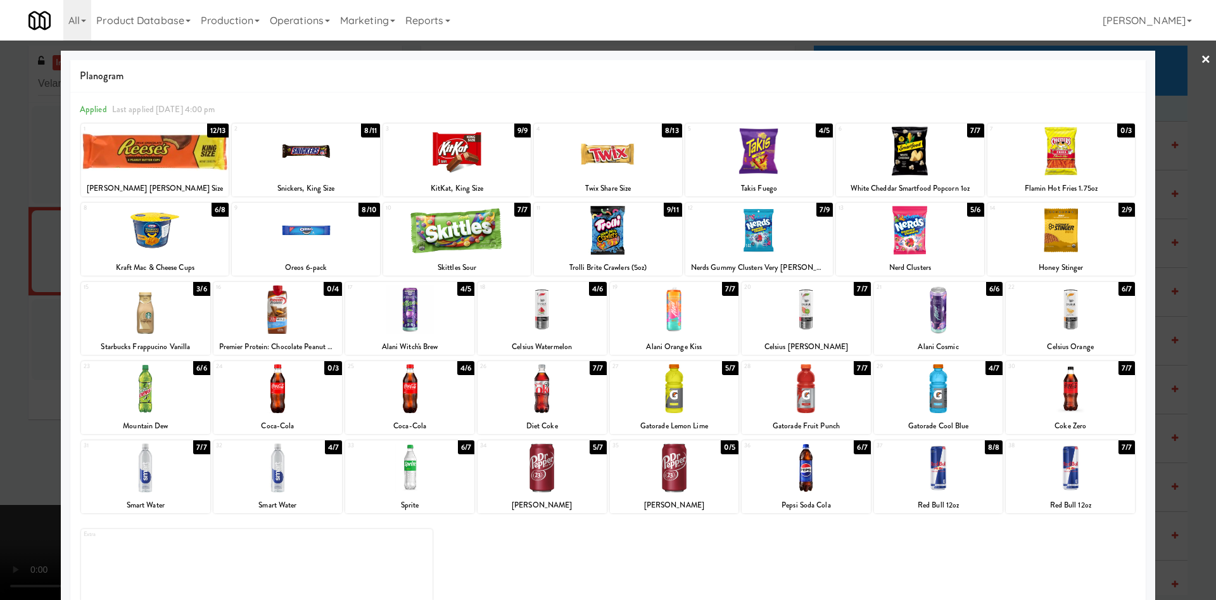
click at [403, 314] on div at bounding box center [409, 309] width 129 height 49
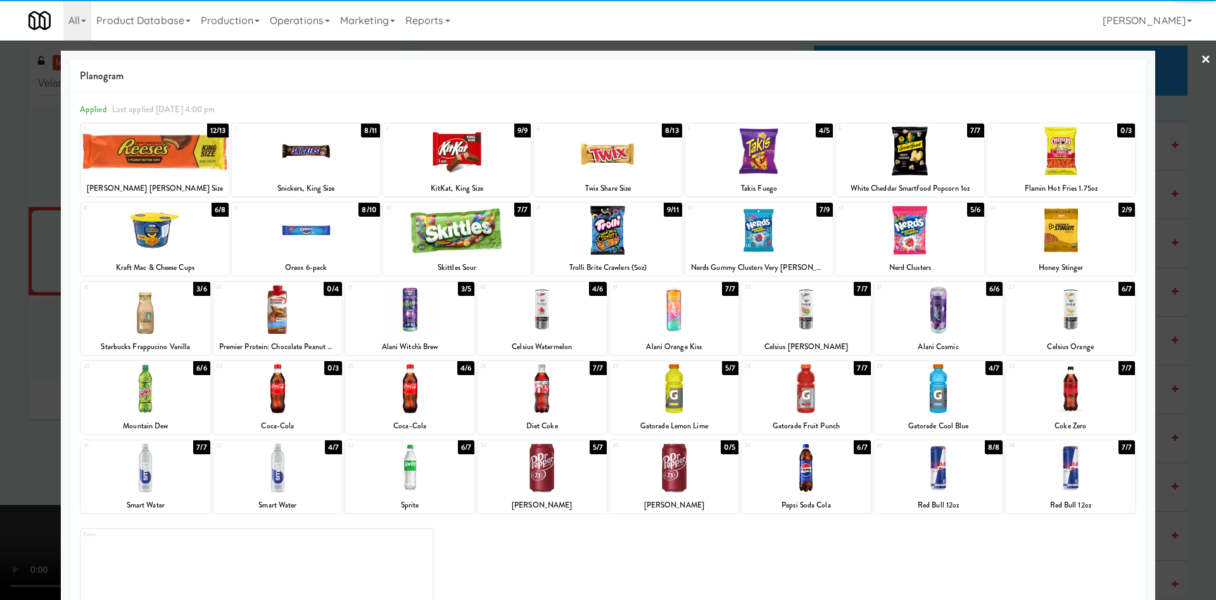
click at [0, 313] on div at bounding box center [608, 300] width 1216 height 600
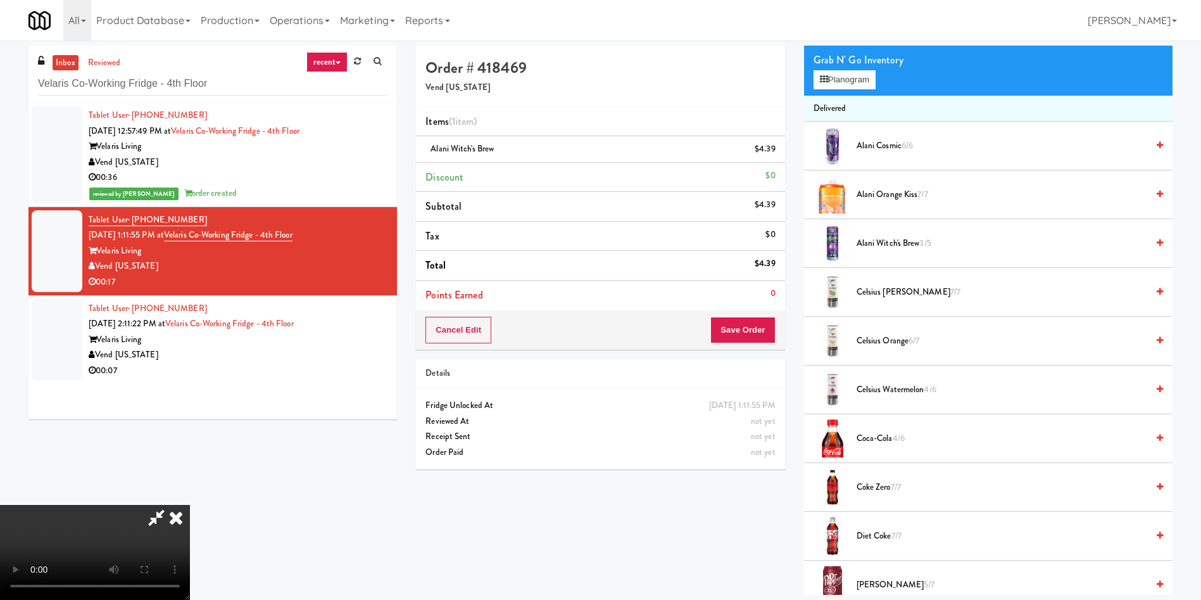
click at [190, 505] on video at bounding box center [95, 552] width 190 height 95
click at [855, 144] on div "Alani Cosmic 6/6" at bounding box center [1008, 146] width 312 height 16
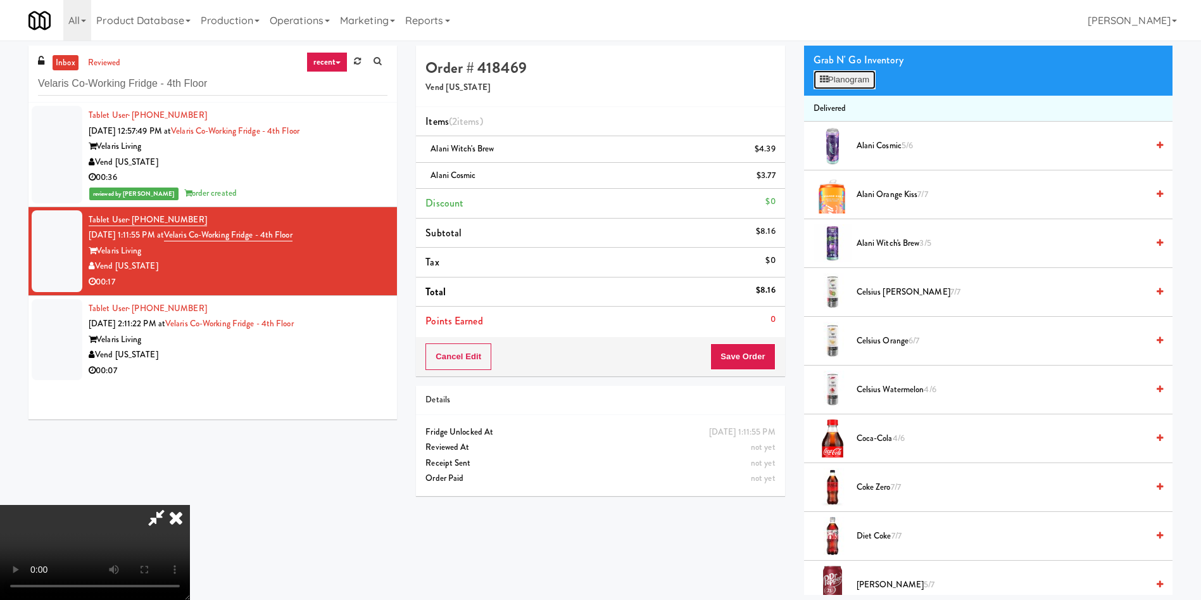
click at [834, 89] on button "Planogram" at bounding box center [845, 79] width 62 height 19
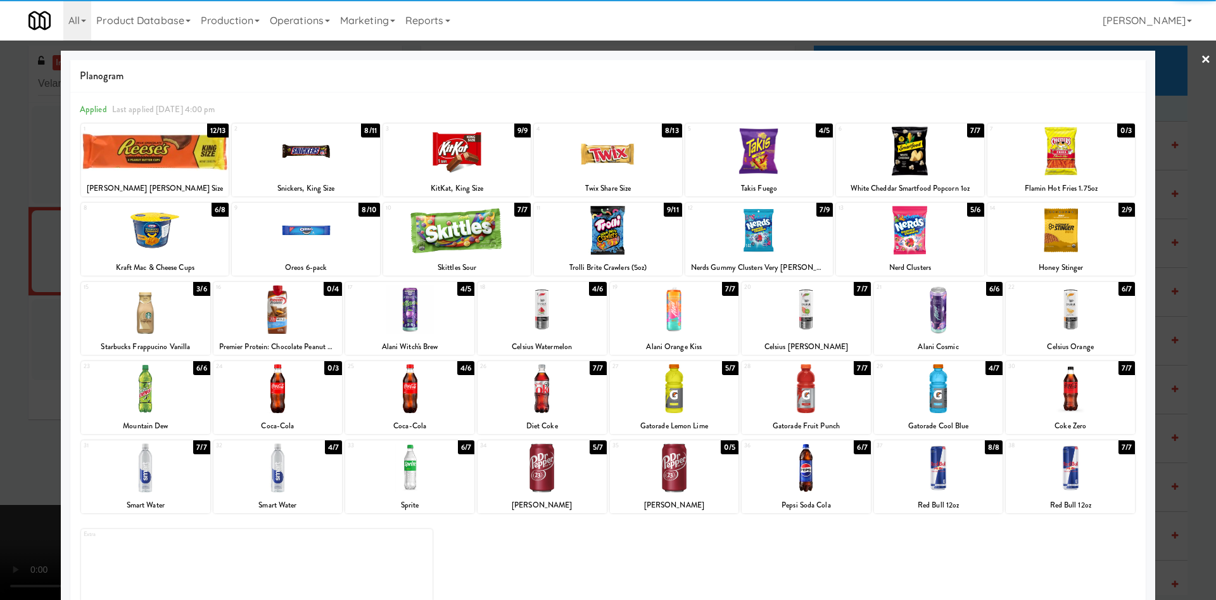
click at [1168, 110] on div at bounding box center [608, 300] width 1216 height 600
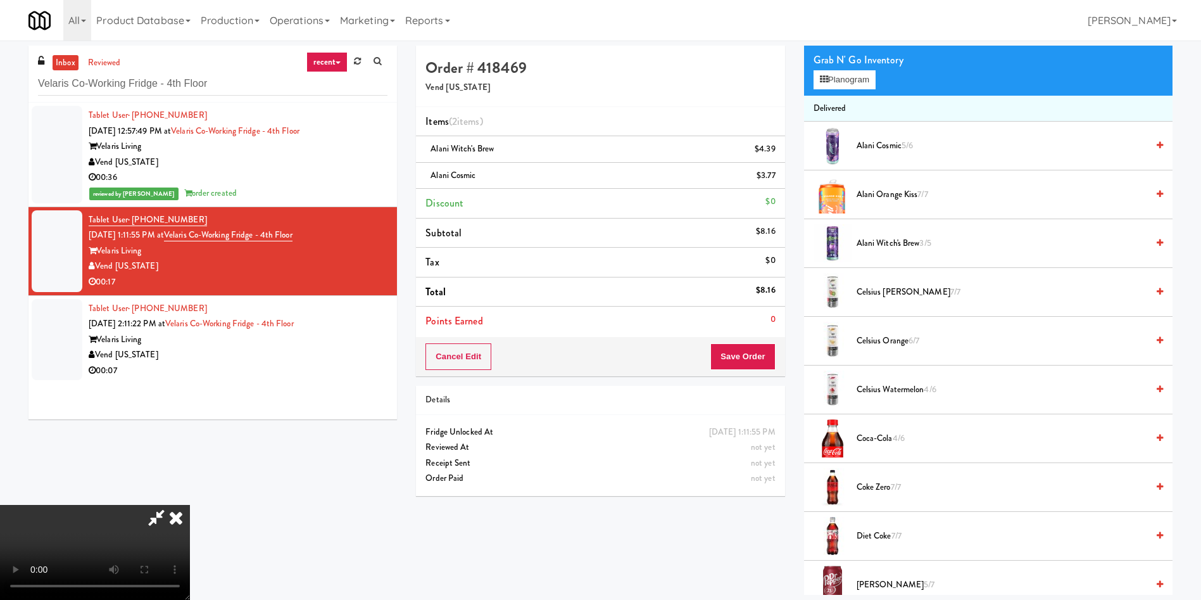
scroll to position [186, 0]
click at [771, 350] on button "Save Order" at bounding box center [743, 356] width 65 height 27
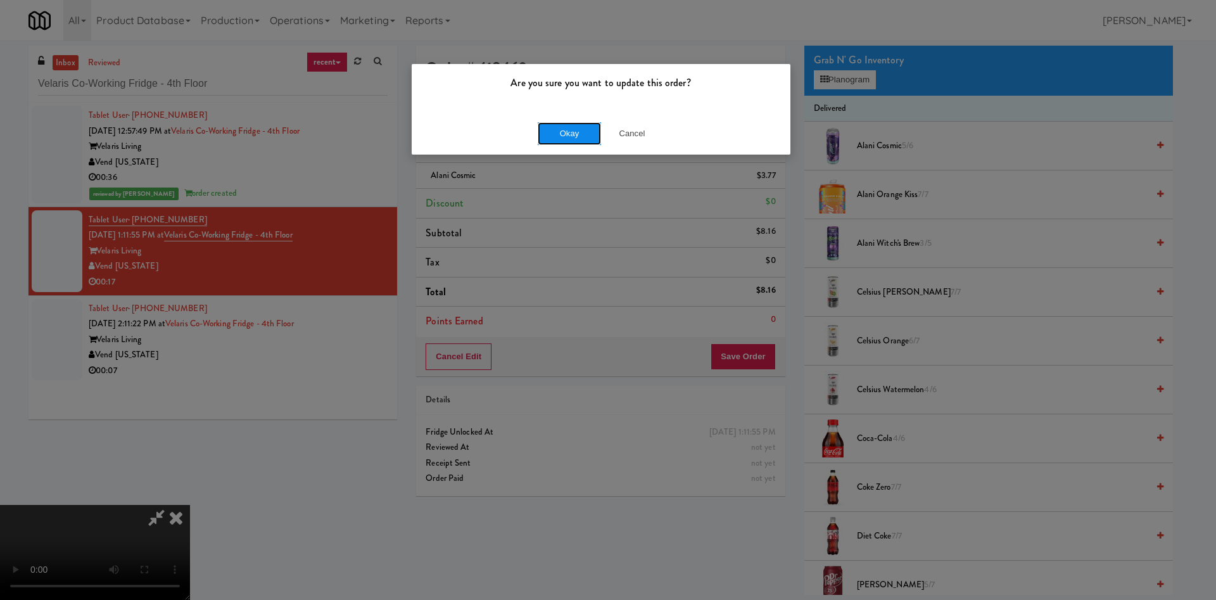
click at [572, 126] on button "Okay" at bounding box center [569, 133] width 63 height 23
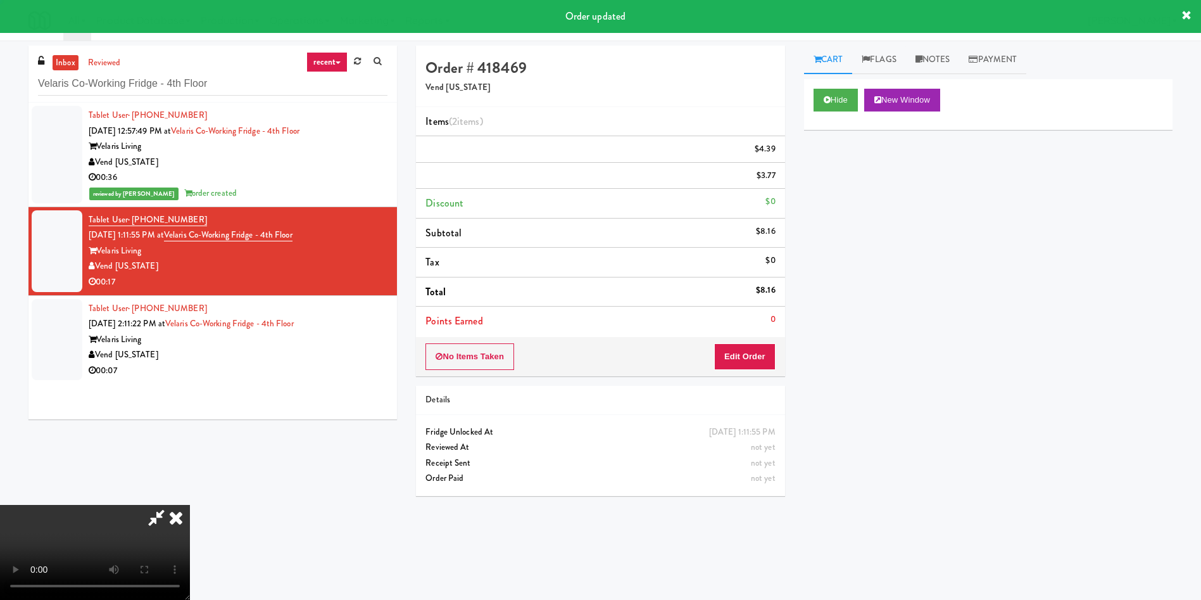
scroll to position [0, 0]
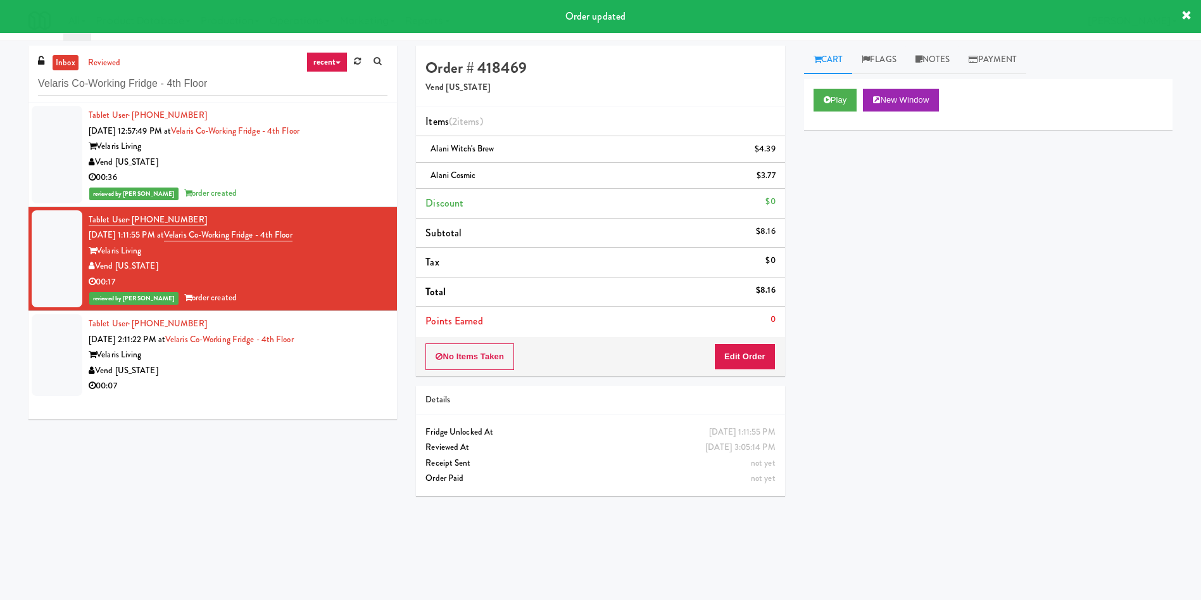
click at [63, 353] on div at bounding box center [57, 355] width 51 height 82
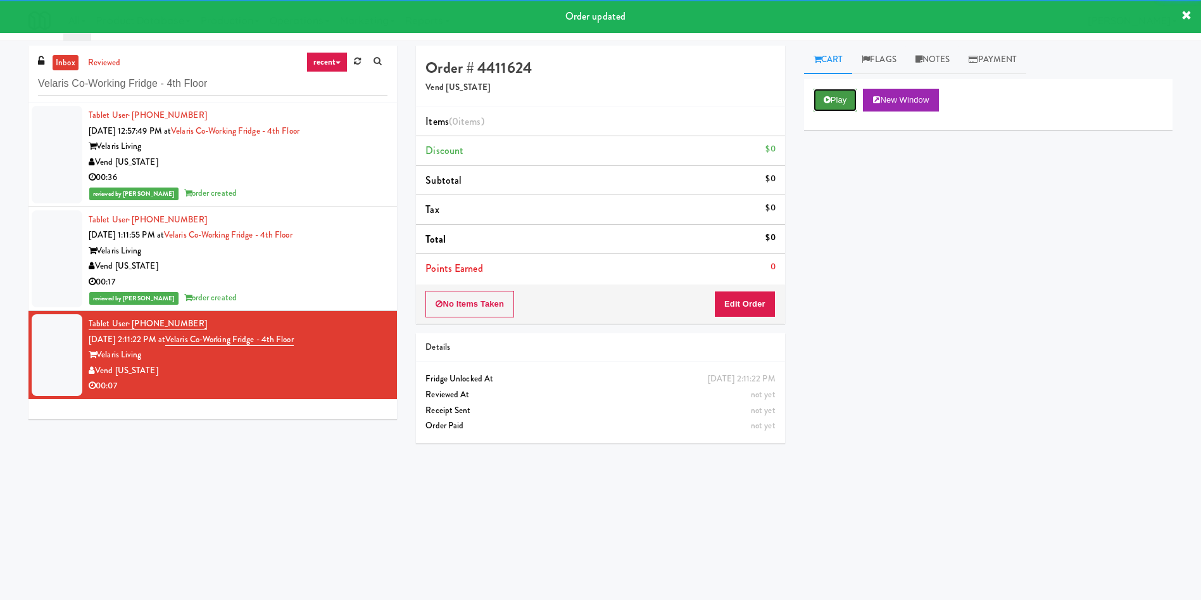
click at [847, 97] on button "Play" at bounding box center [836, 100] width 44 height 23
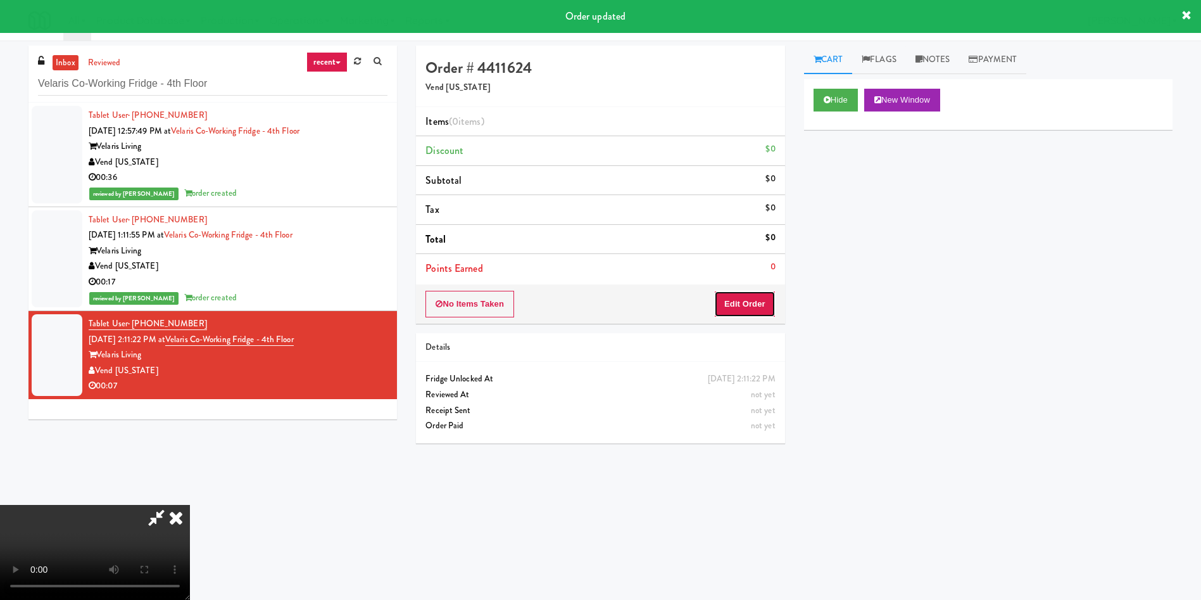
click at [755, 298] on button "Edit Order" at bounding box center [744, 304] width 61 height 27
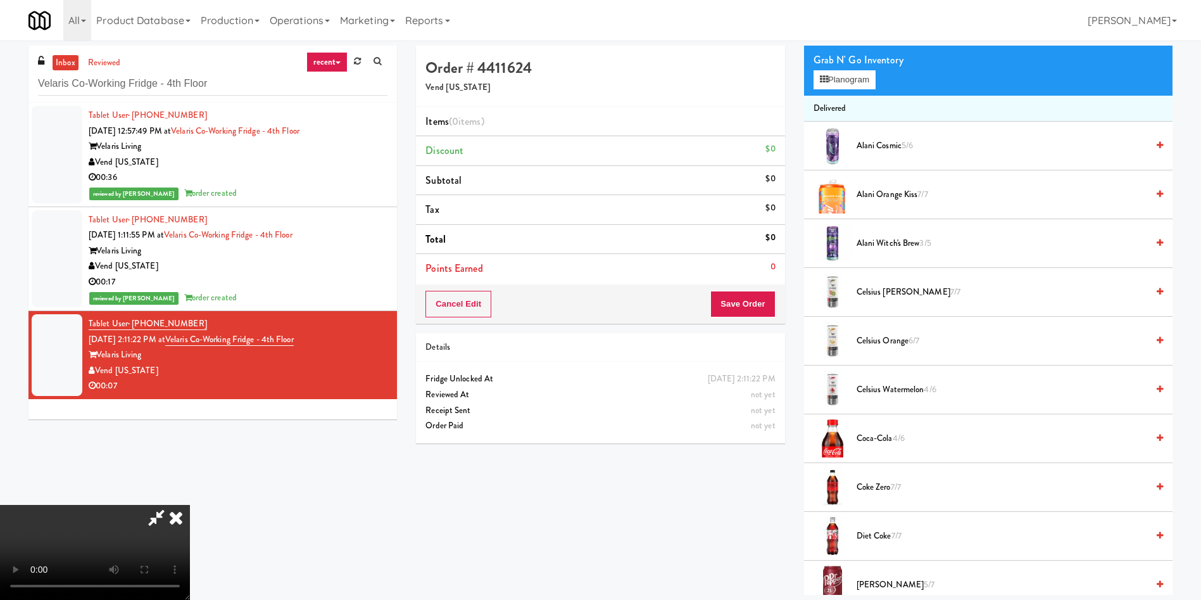
scroll to position [95, 0]
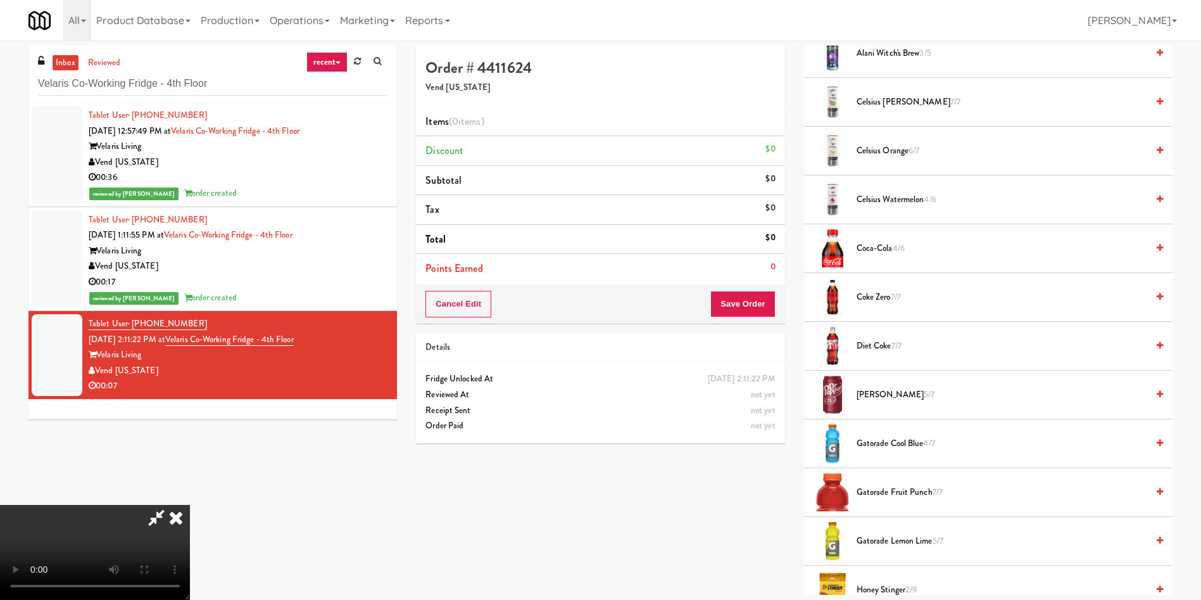
click at [190, 505] on video at bounding box center [95, 552] width 190 height 95
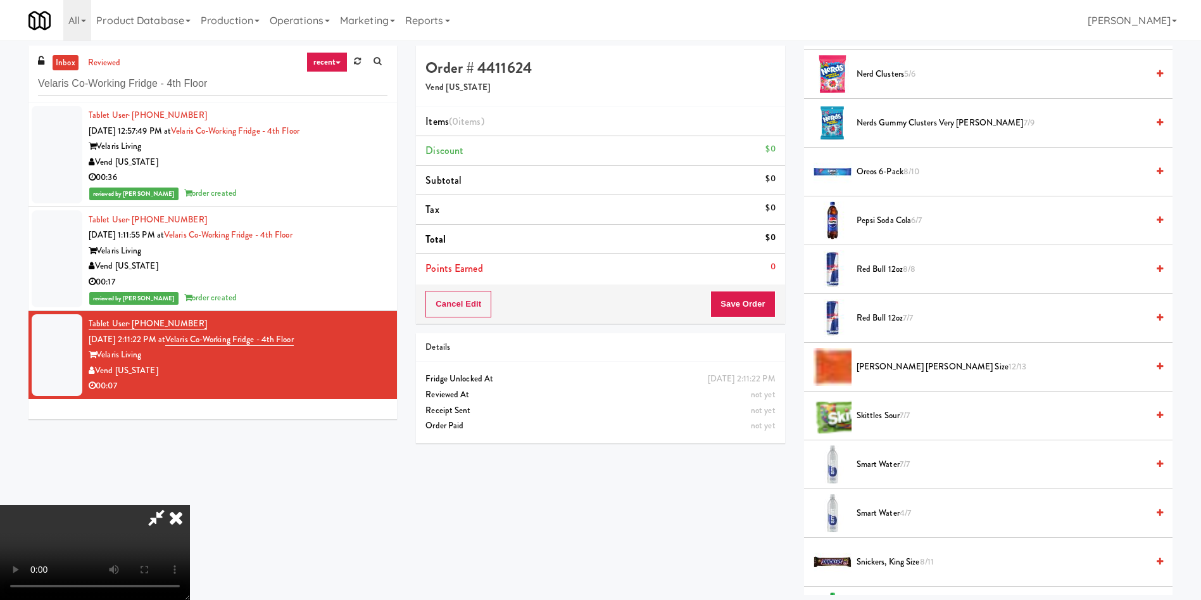
scroll to position [1235, 0]
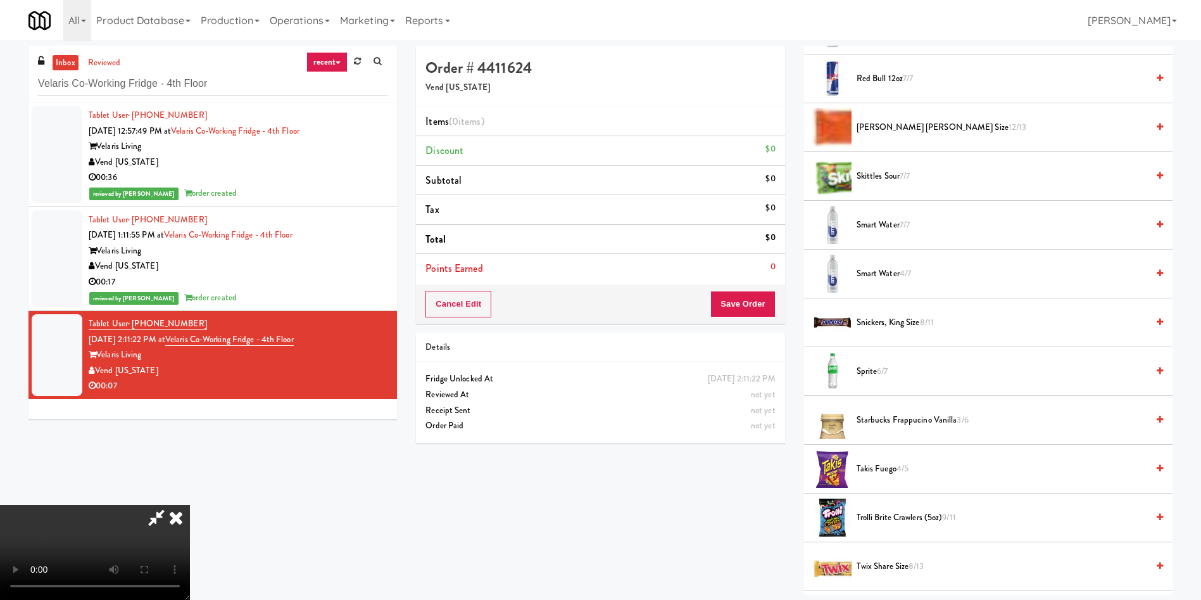
click at [888, 369] on span "6/7" at bounding box center [882, 371] width 11 height 12
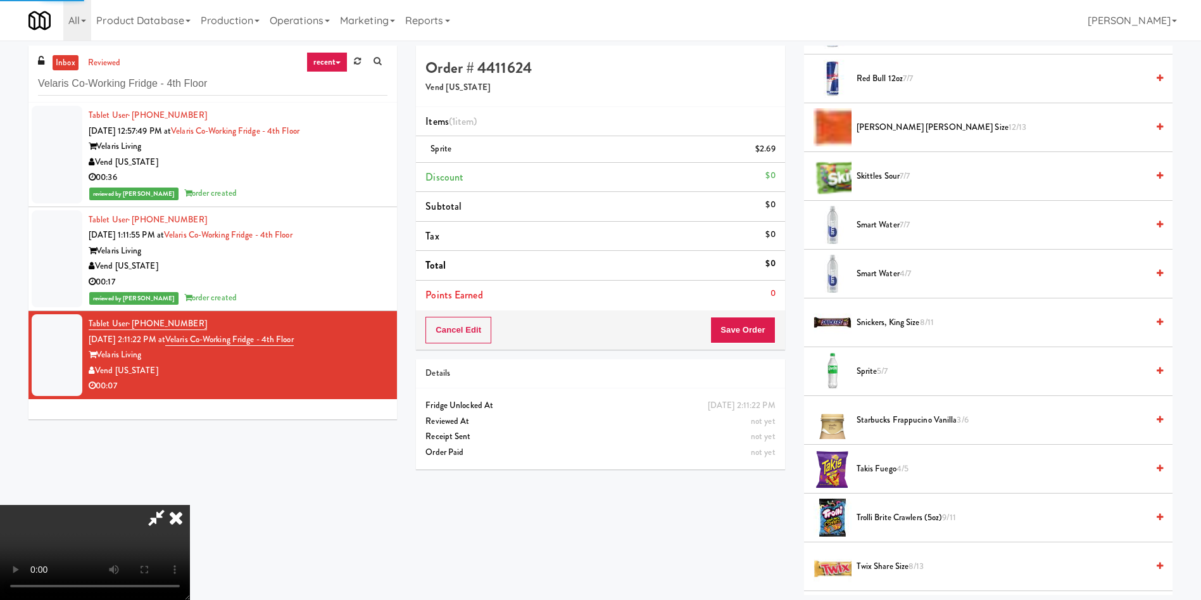
click at [190, 505] on video at bounding box center [95, 552] width 190 height 95
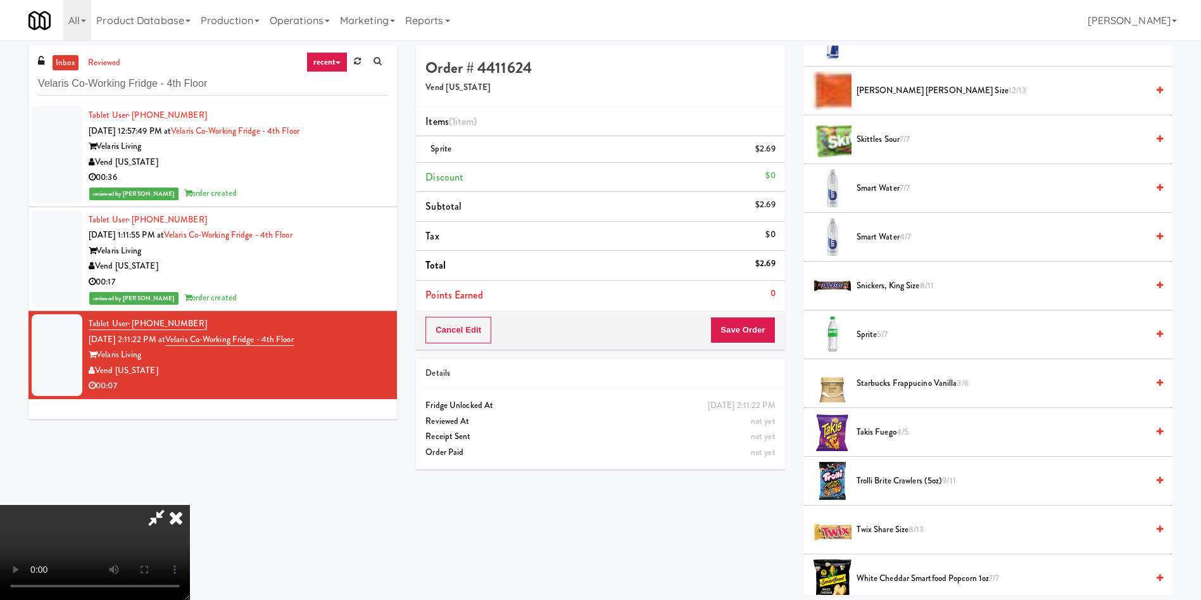
scroll to position [1427, 0]
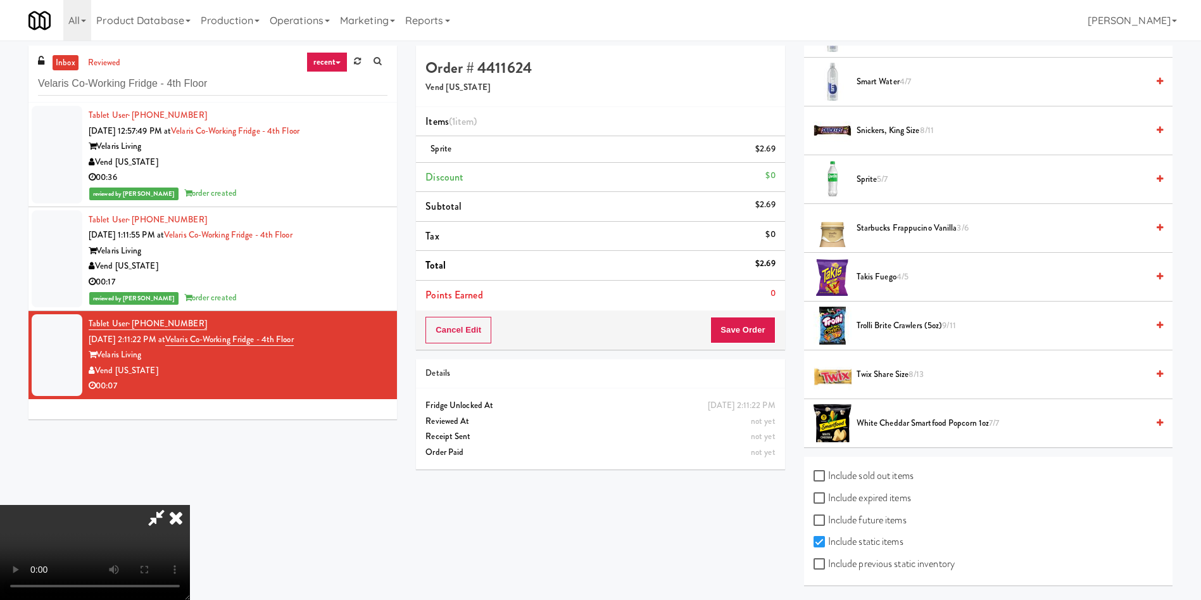
click at [891, 270] on span "Takis Fuego 4/5" at bounding box center [1002, 277] width 291 height 16
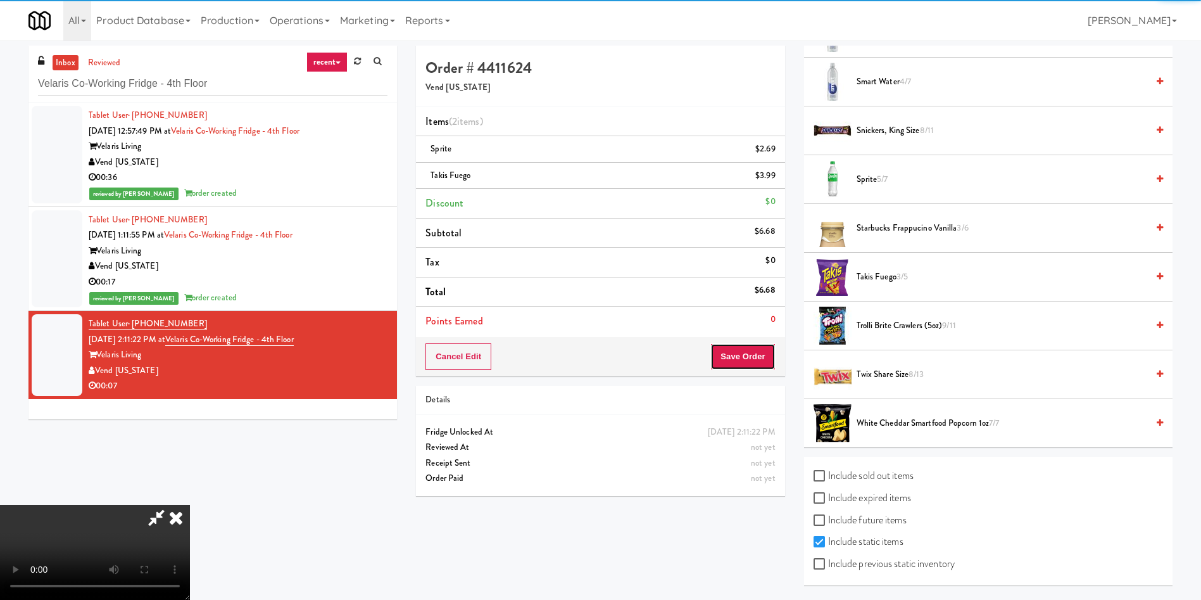
click at [745, 357] on button "Save Order" at bounding box center [743, 356] width 65 height 27
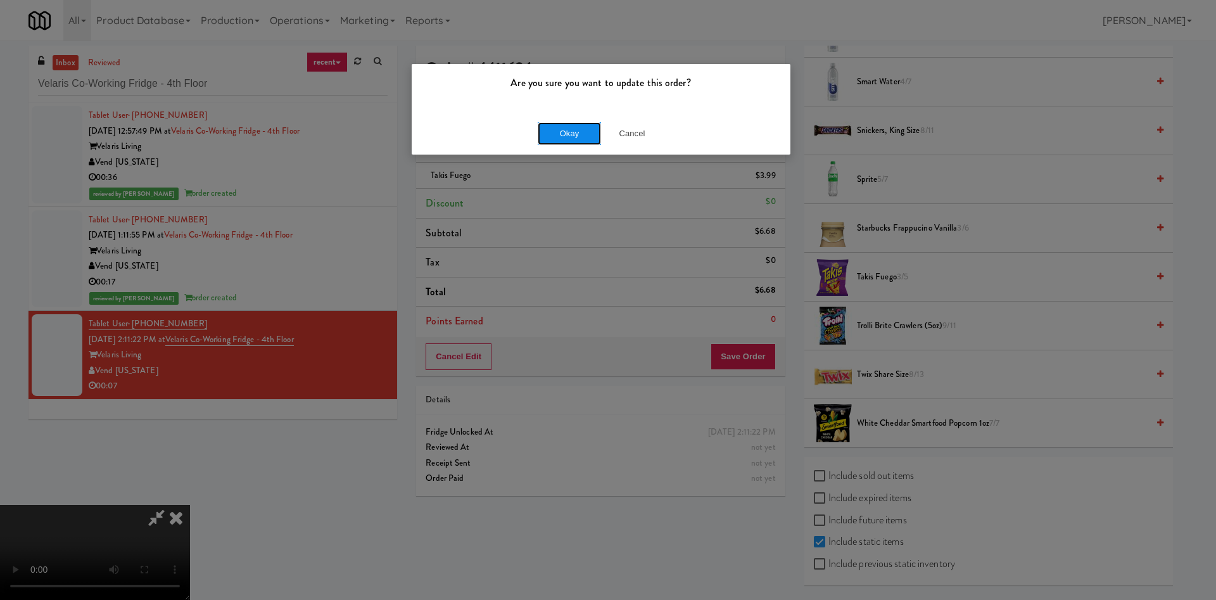
click at [576, 135] on button "Okay" at bounding box center [569, 133] width 63 height 23
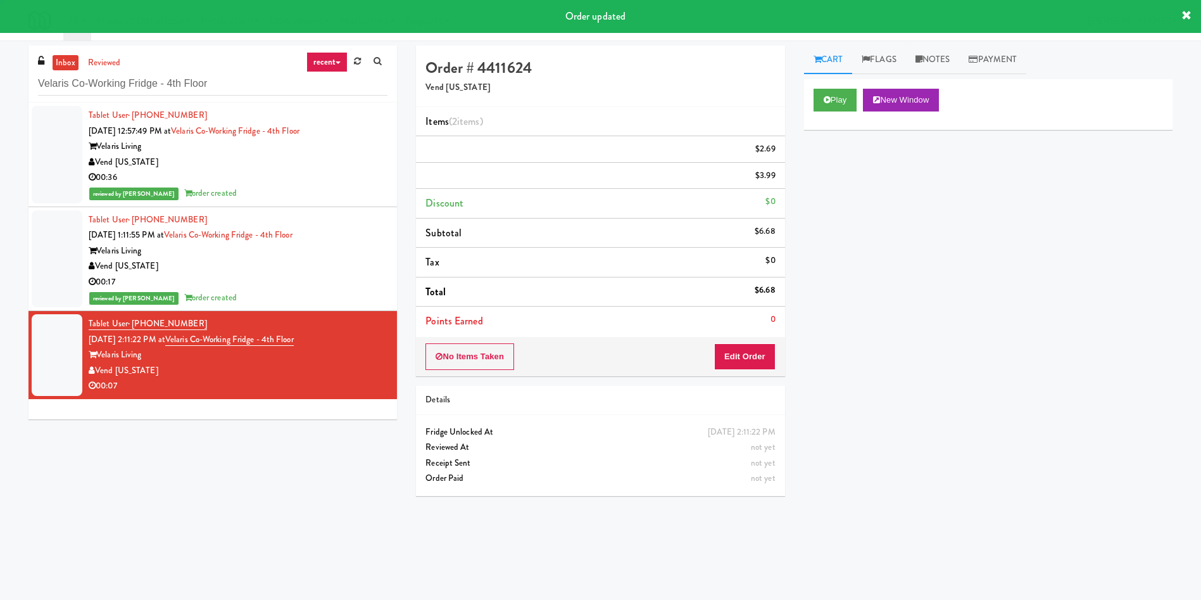
scroll to position [0, 0]
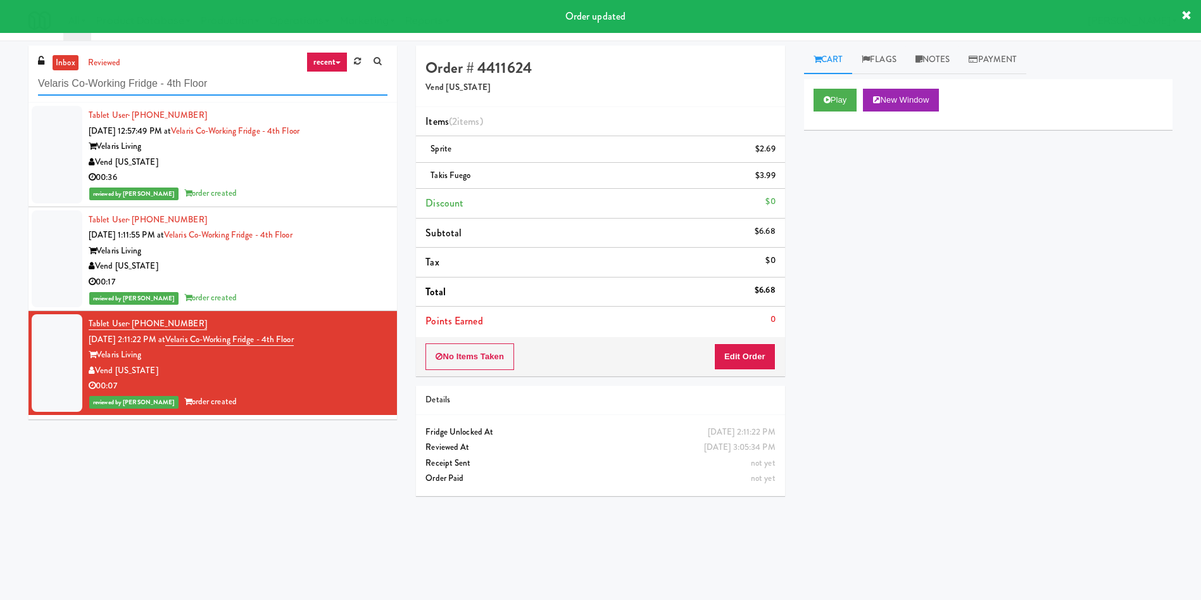
paste input "Alameda West - Drink"
drag, startPoint x: 262, startPoint y: 84, endPoint x: 0, endPoint y: 30, distance: 266.9
click at [0, 41] on body "Order updated Are you sure you want to update this order? Okay Cancel Okay Are …" at bounding box center [600, 341] width 1201 height 600
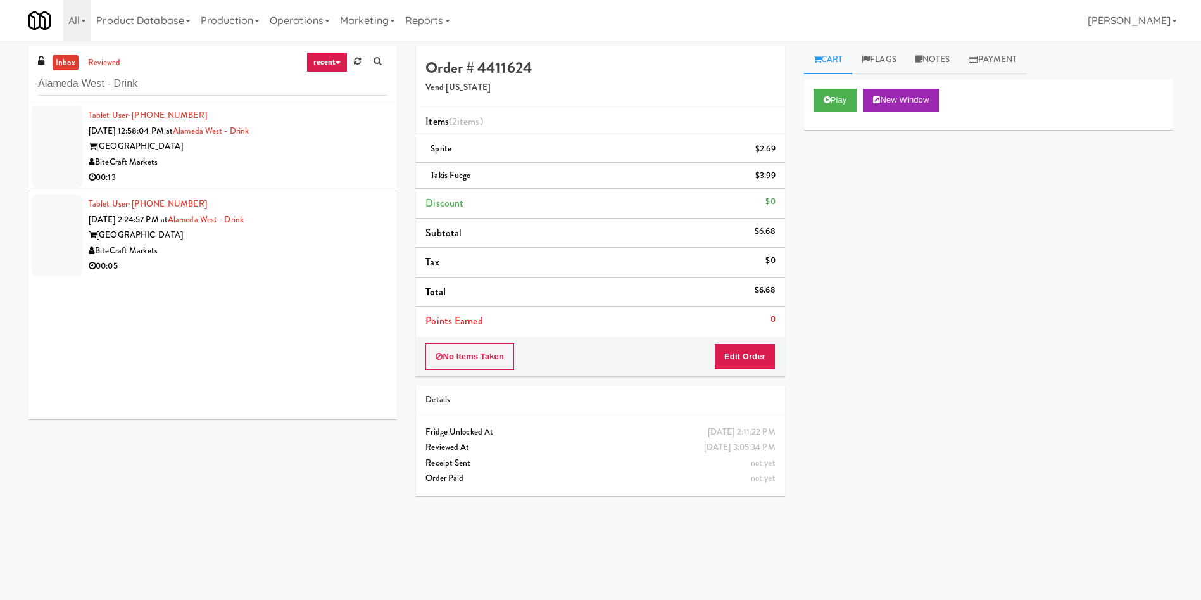
click at [66, 156] on div at bounding box center [57, 147] width 51 height 82
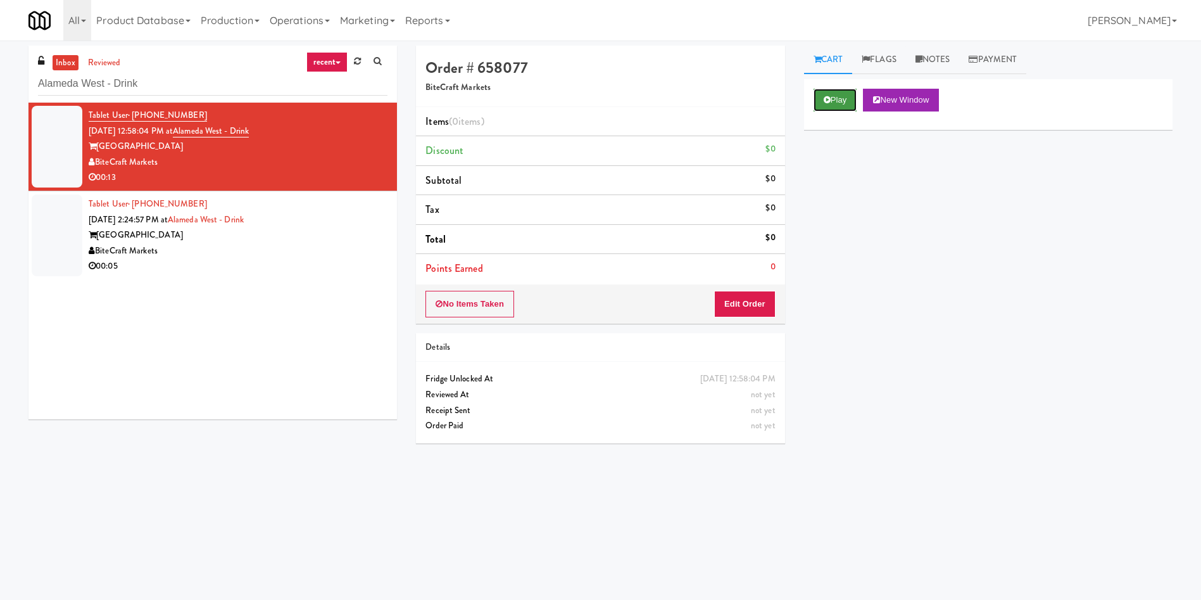
click at [827, 99] on icon at bounding box center [827, 100] width 7 height 8
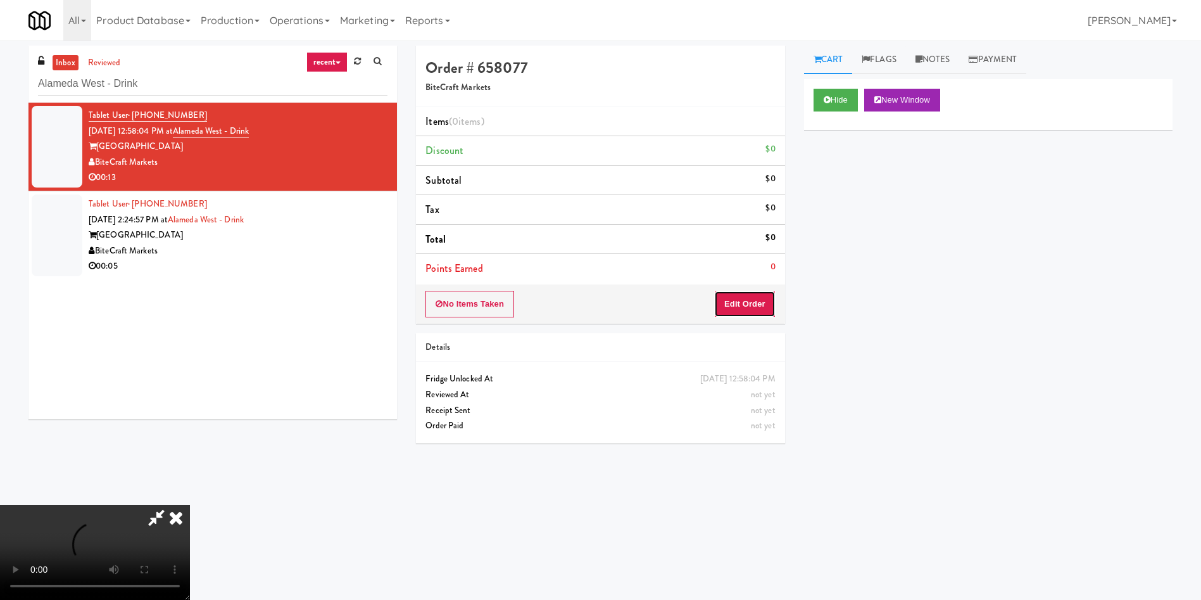
click at [735, 308] on button "Edit Order" at bounding box center [744, 304] width 61 height 27
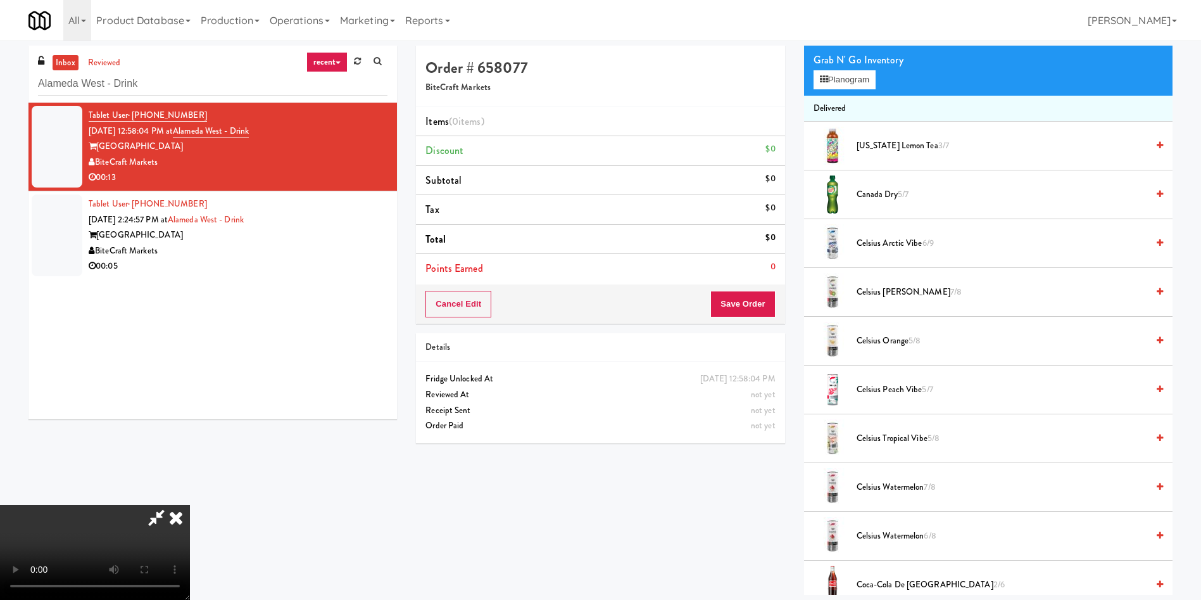
scroll to position [186, 0]
click at [190, 505] on video at bounding box center [95, 552] width 190 height 95
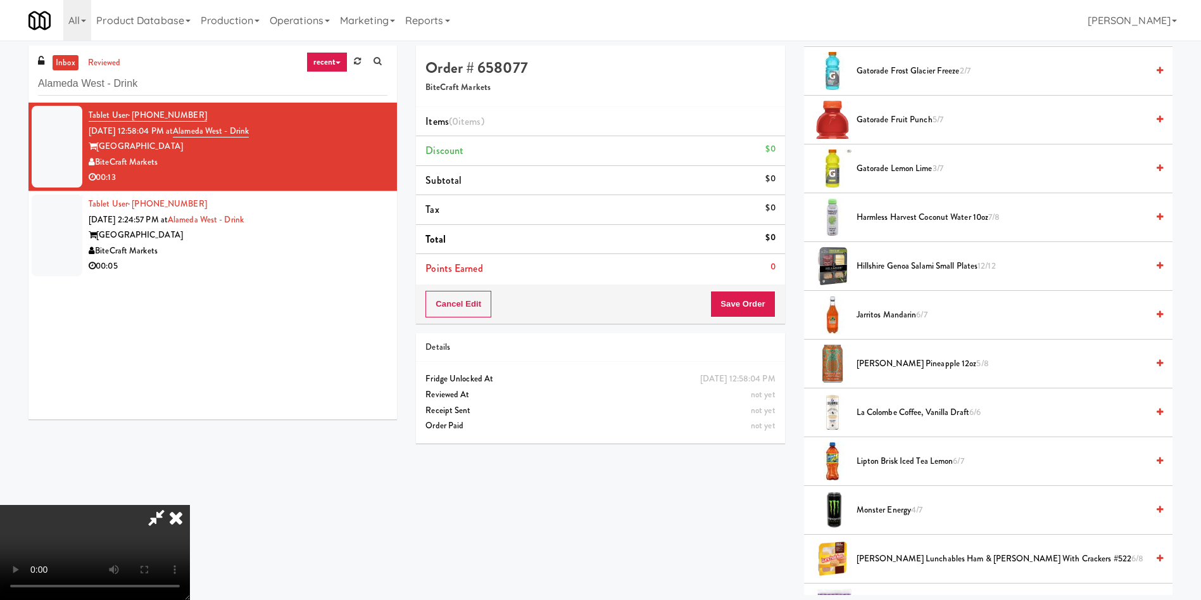
click at [190, 505] on video at bounding box center [95, 552] width 190 height 95
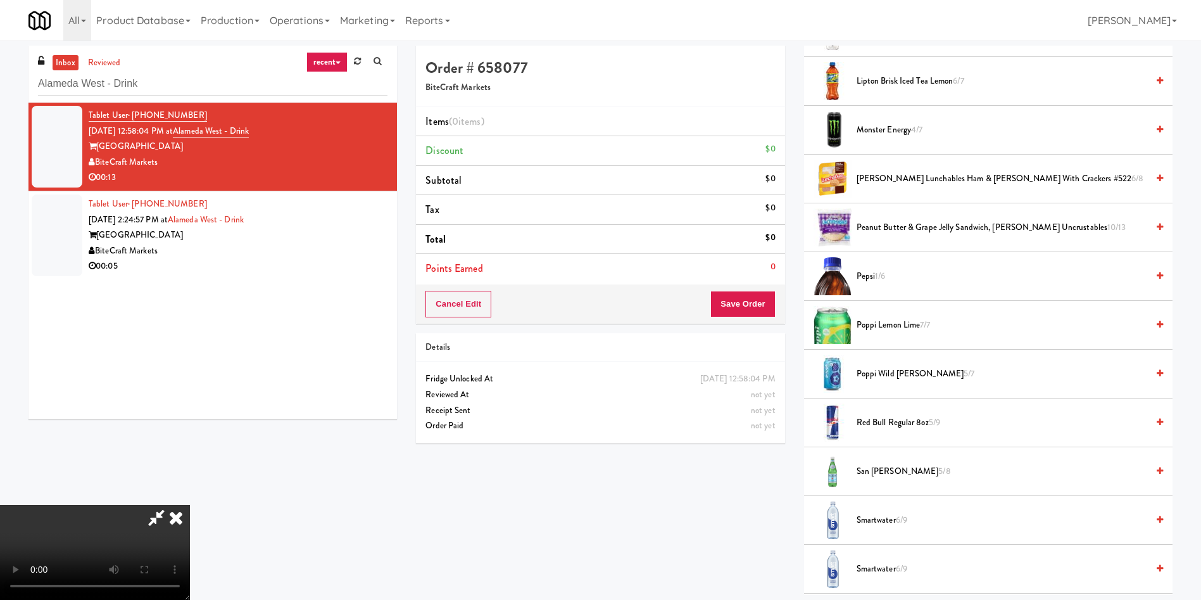
click at [878, 276] on span "1/6" at bounding box center [880, 276] width 10 height 12
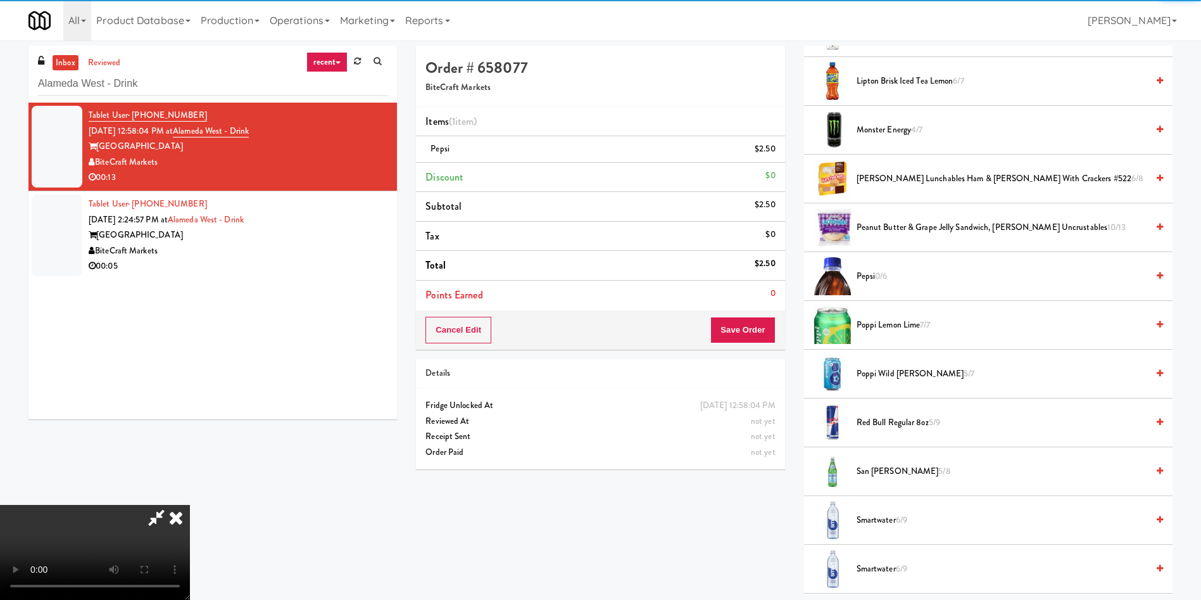
scroll to position [0, 0]
click at [190, 505] on video at bounding box center [95, 552] width 190 height 95
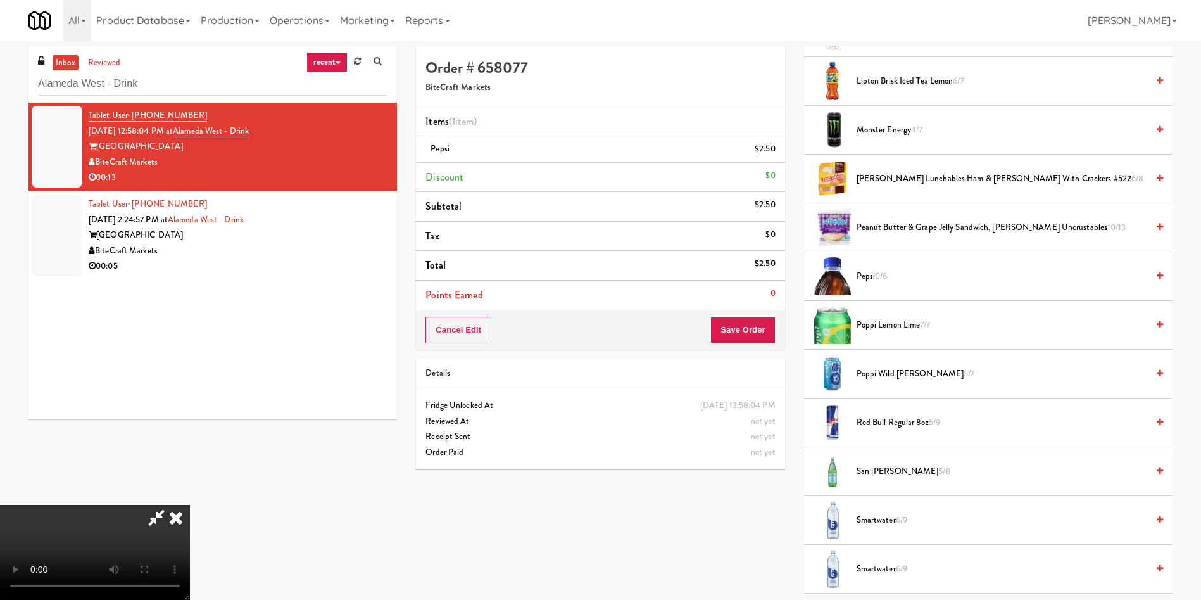
click at [190, 505] on video at bounding box center [95, 552] width 190 height 95
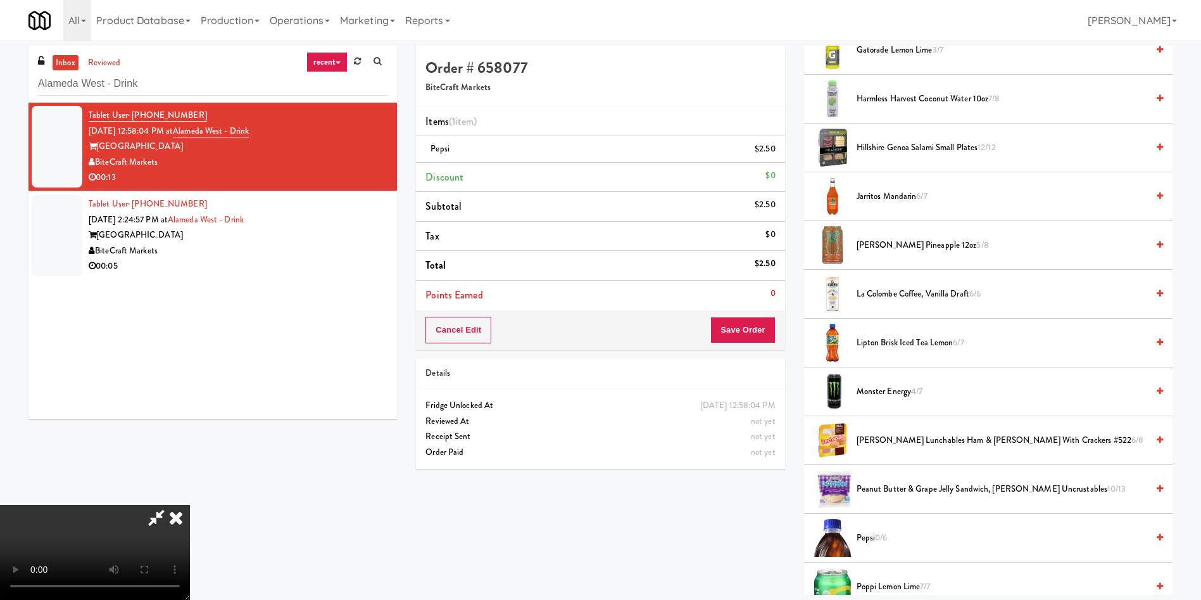
scroll to position [1045, 0]
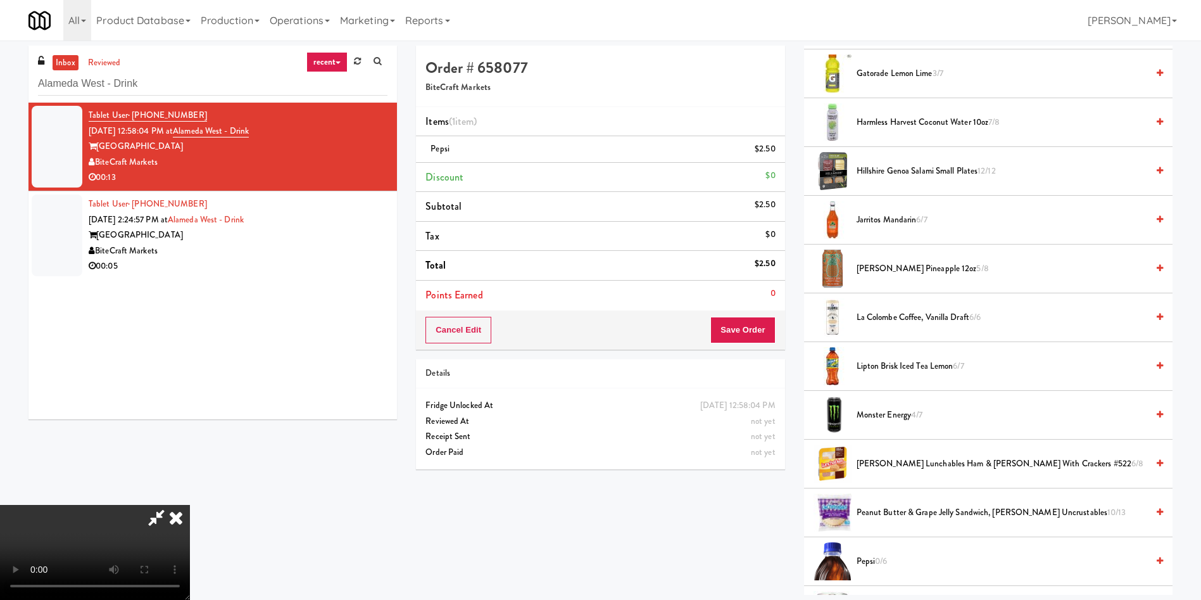
click at [190, 505] on video at bounding box center [95, 552] width 190 height 95
click at [777, 151] on icon at bounding box center [777, 153] width 6 height 8
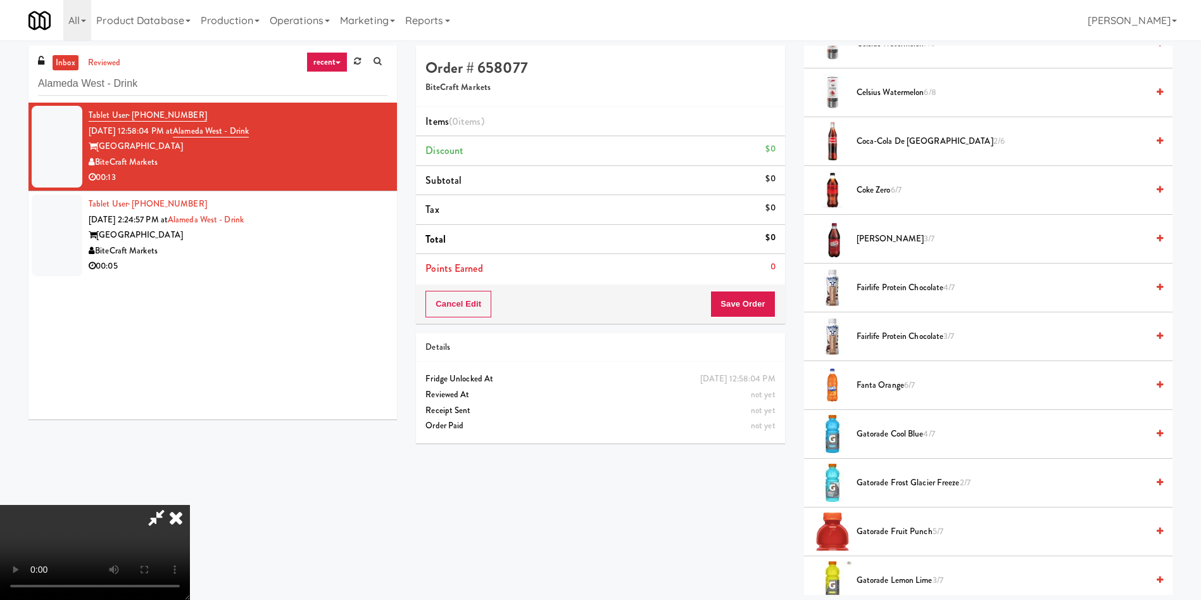
scroll to position [475, 0]
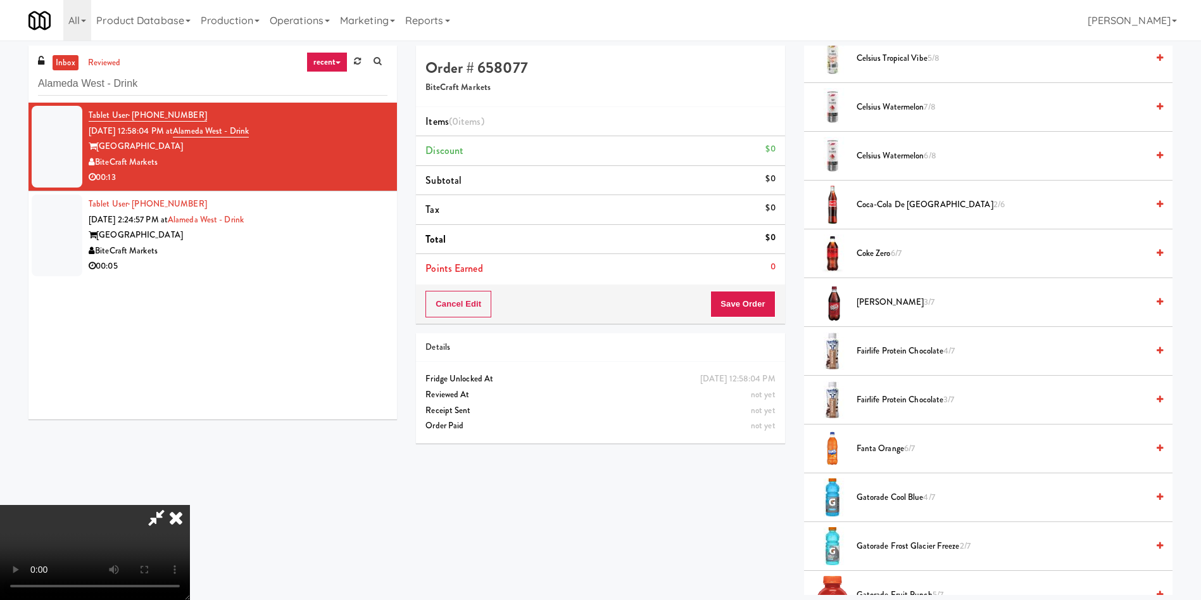
click at [887, 205] on span "Coca-Cola de Mexico 2/6" at bounding box center [1002, 205] width 291 height 16
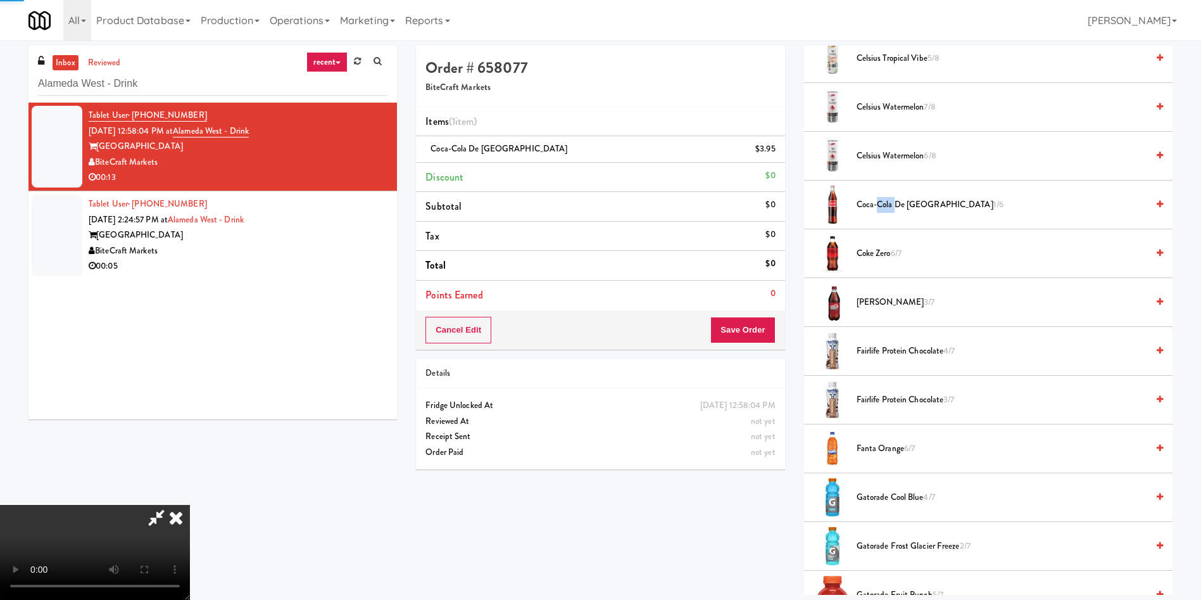
click at [887, 205] on span "Coca-Cola de Mexico 1/6" at bounding box center [1002, 205] width 291 height 16
click at [751, 333] on button "Save Order" at bounding box center [743, 330] width 65 height 27
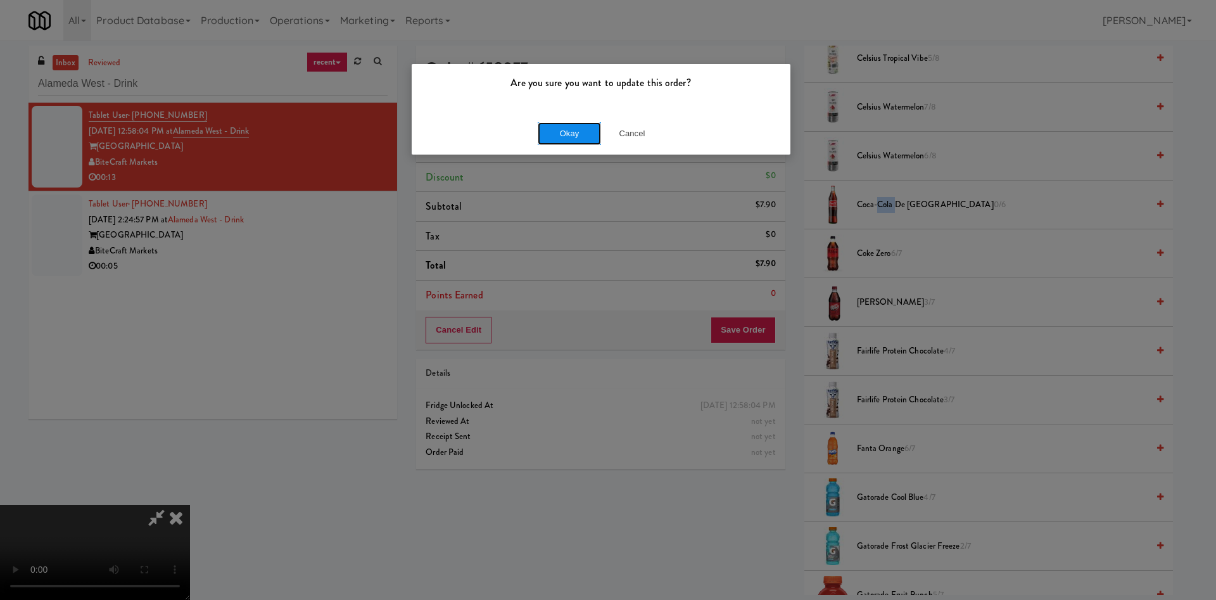
click at [557, 129] on button "Okay" at bounding box center [569, 133] width 63 height 23
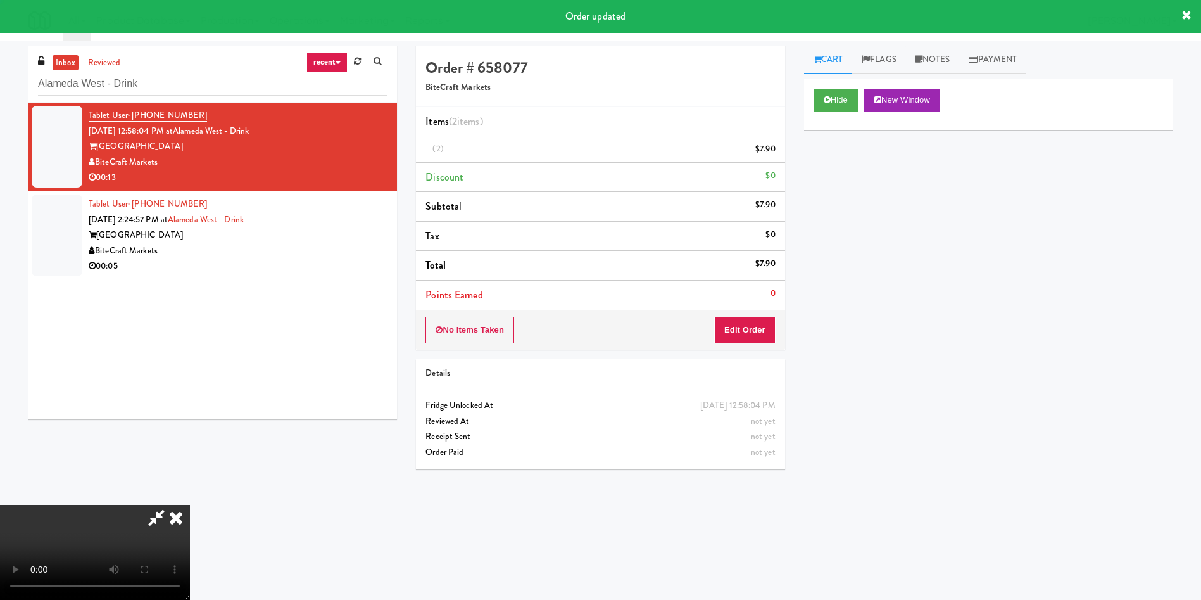
scroll to position [0, 0]
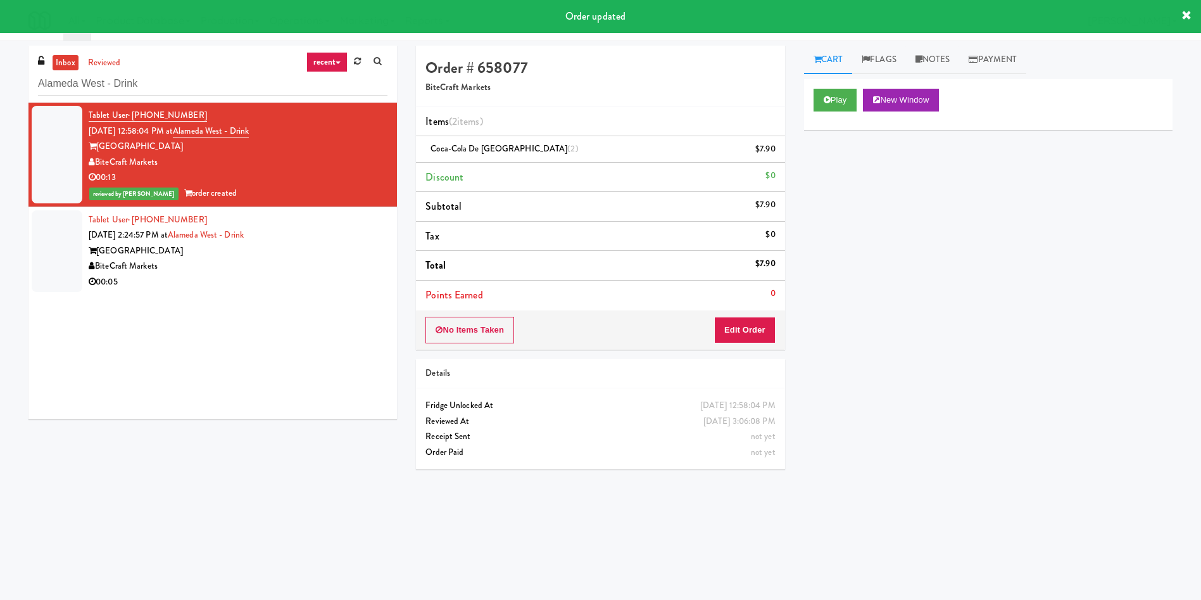
click at [63, 256] on div at bounding box center [57, 251] width 51 height 82
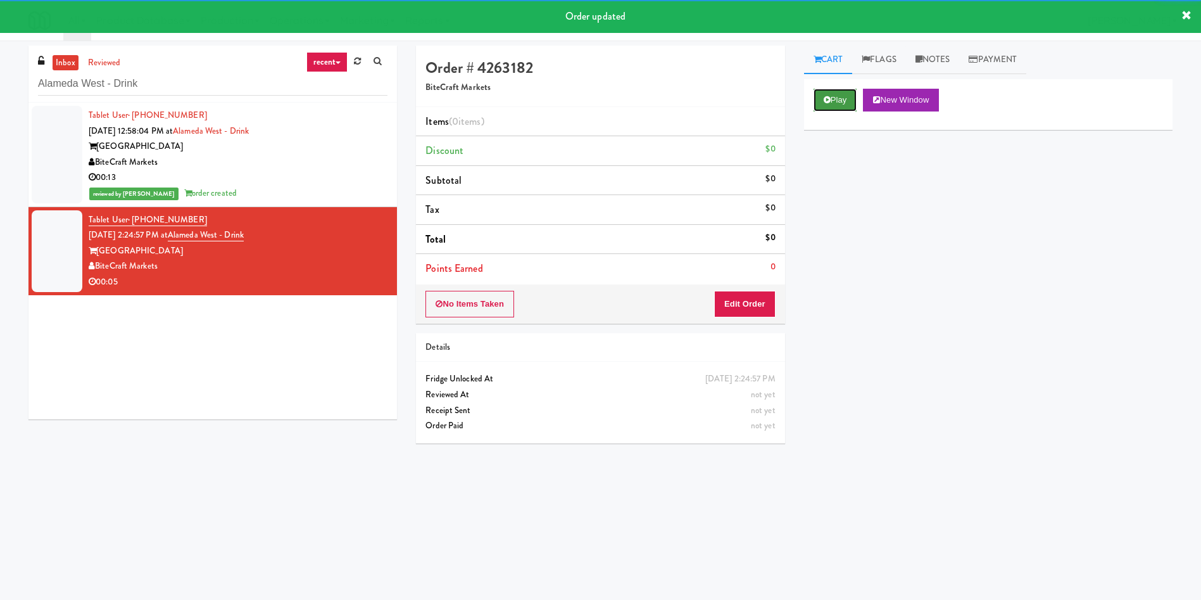
click at [837, 94] on button "Play" at bounding box center [836, 100] width 44 height 23
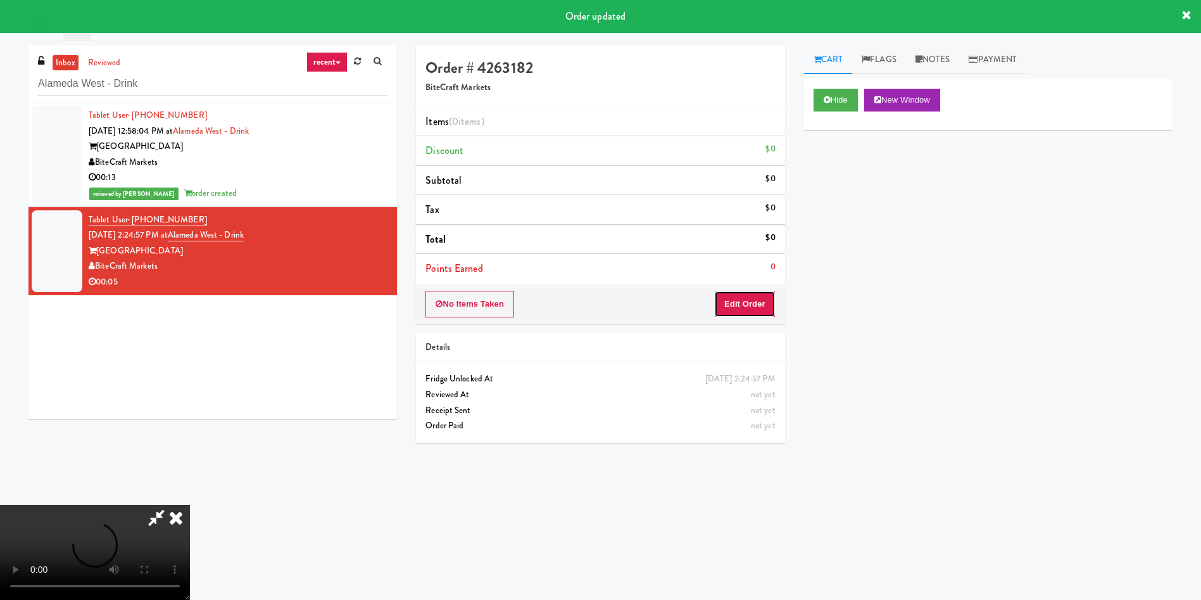
click at [750, 298] on button "Edit Order" at bounding box center [744, 304] width 61 height 27
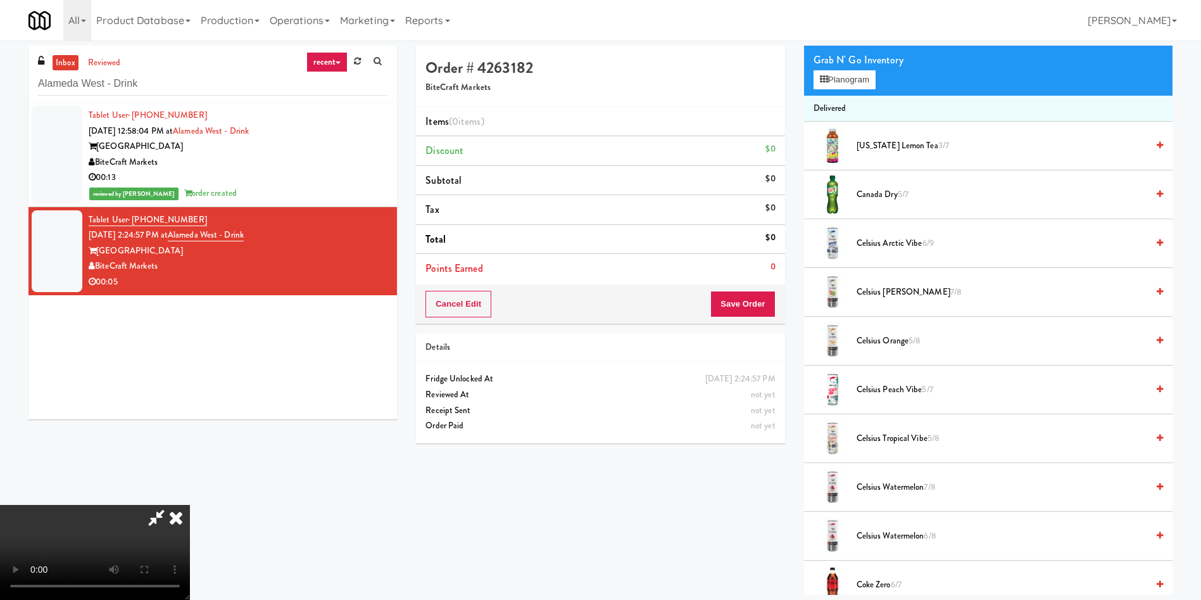
scroll to position [95, 0]
click at [190, 505] on video at bounding box center [95, 552] width 190 height 95
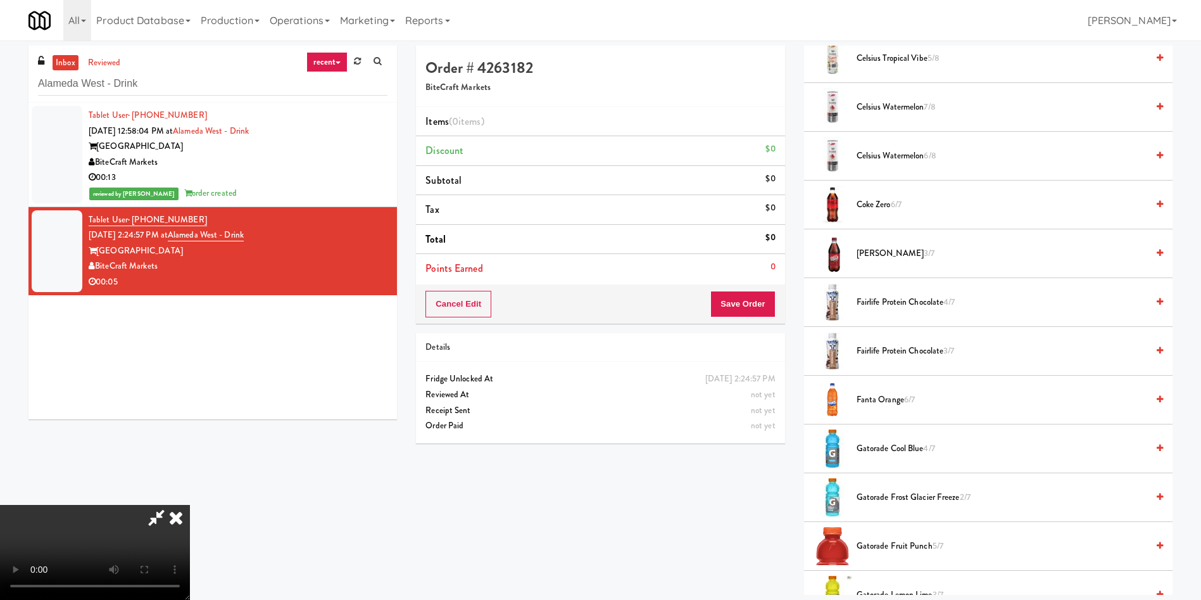
click at [884, 202] on span "Coke Zero 6/7" at bounding box center [1002, 205] width 291 height 16
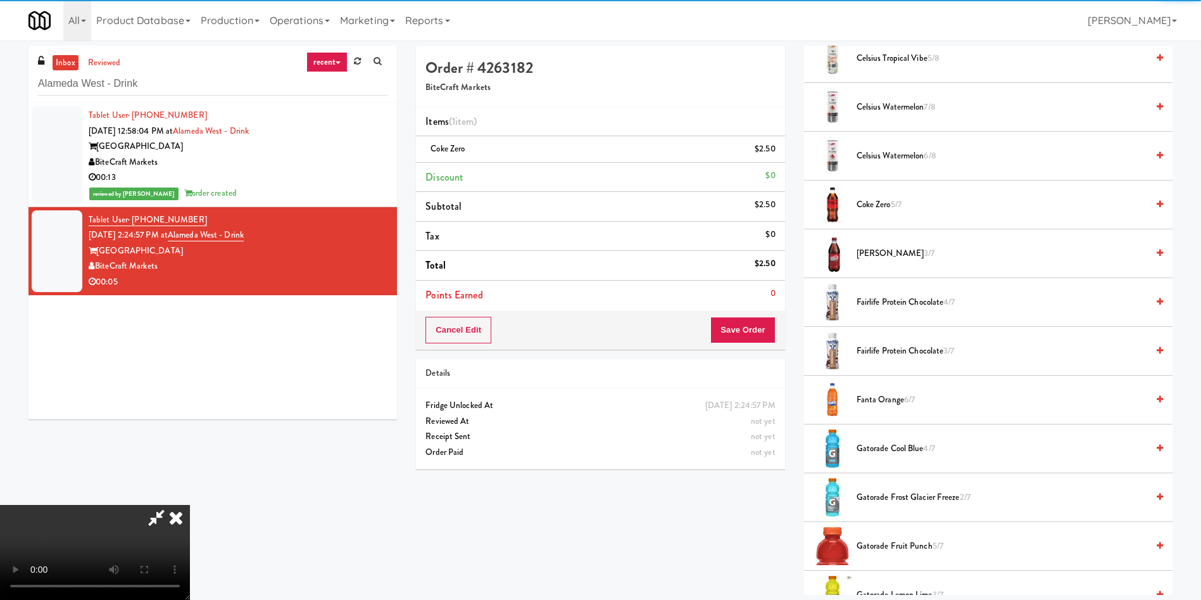
click at [190, 505] on video at bounding box center [95, 552] width 190 height 95
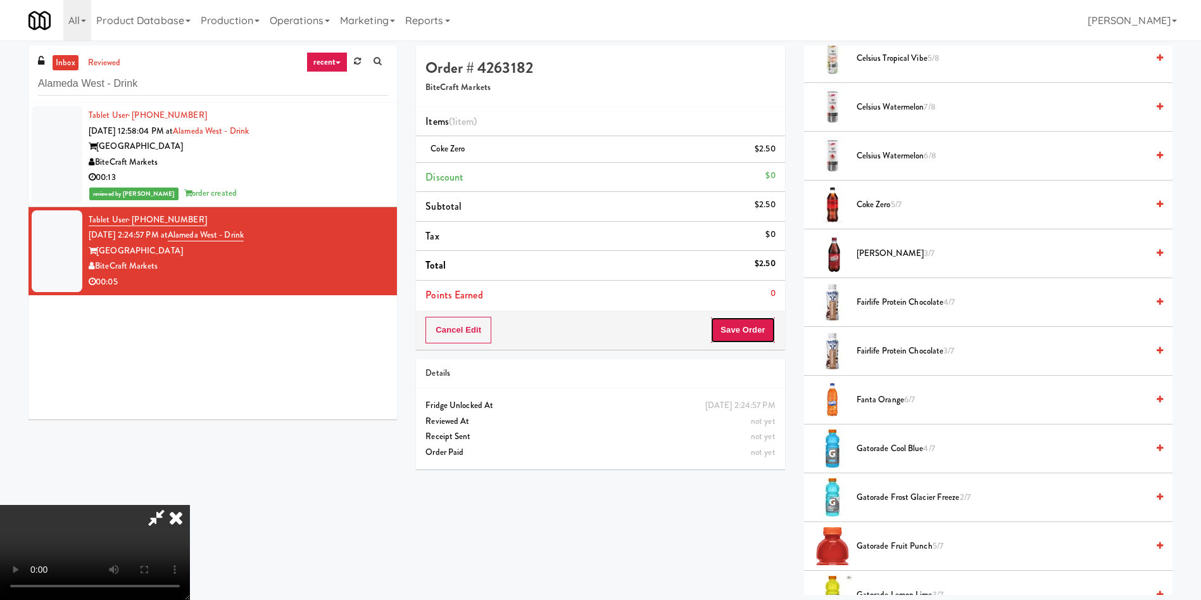
click at [763, 331] on button "Save Order" at bounding box center [743, 330] width 65 height 27
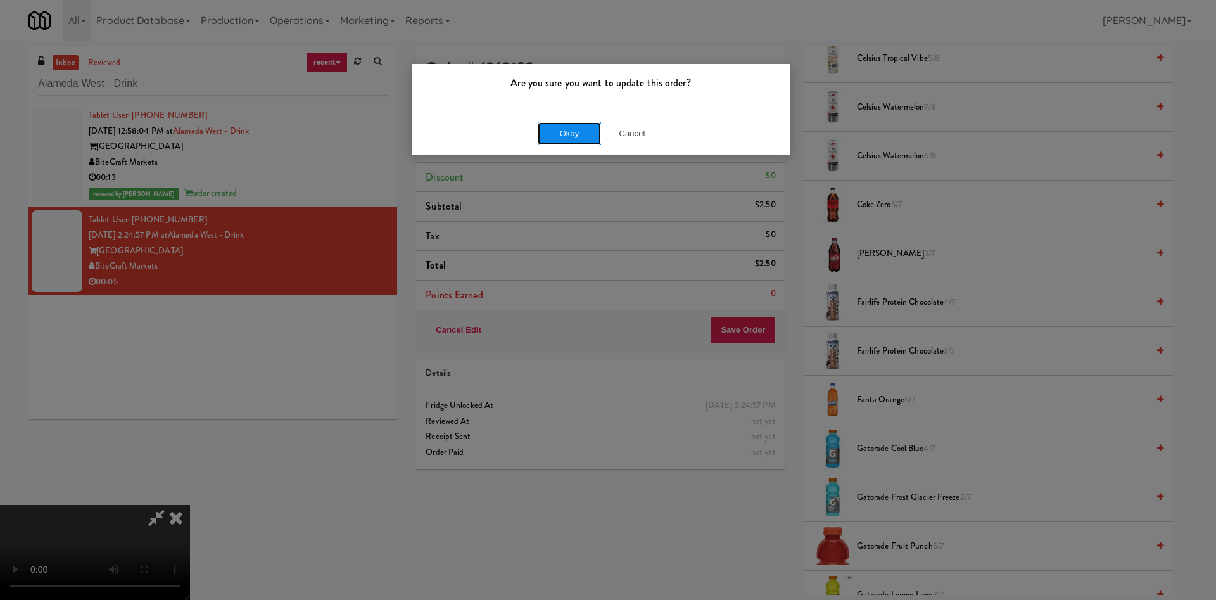
click at [588, 129] on button "Okay" at bounding box center [569, 133] width 63 height 23
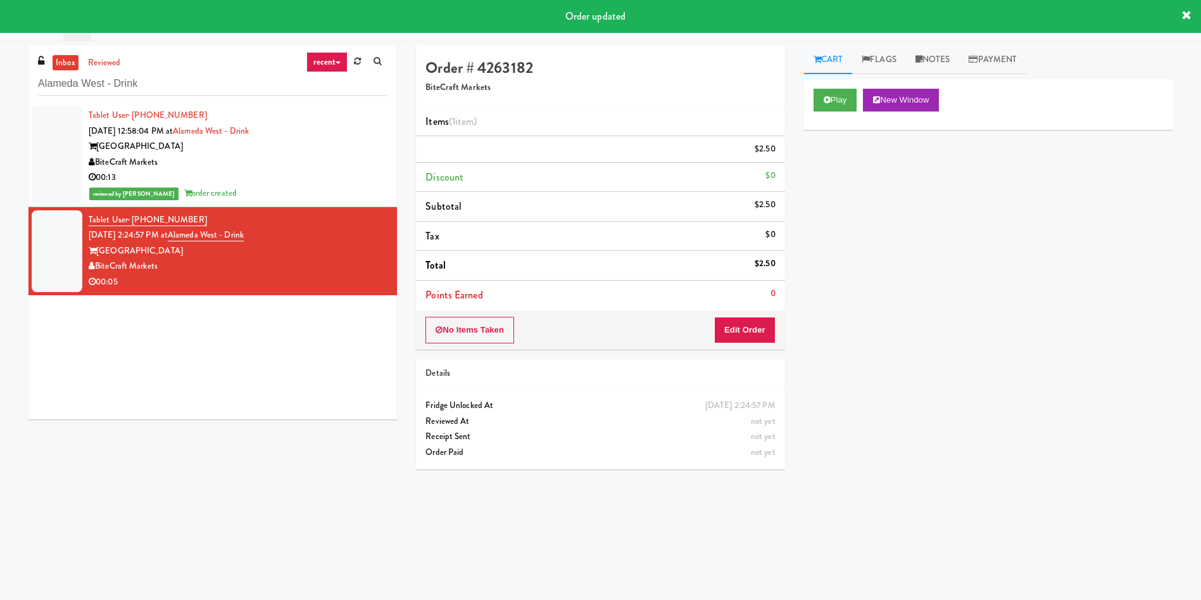
scroll to position [0, 0]
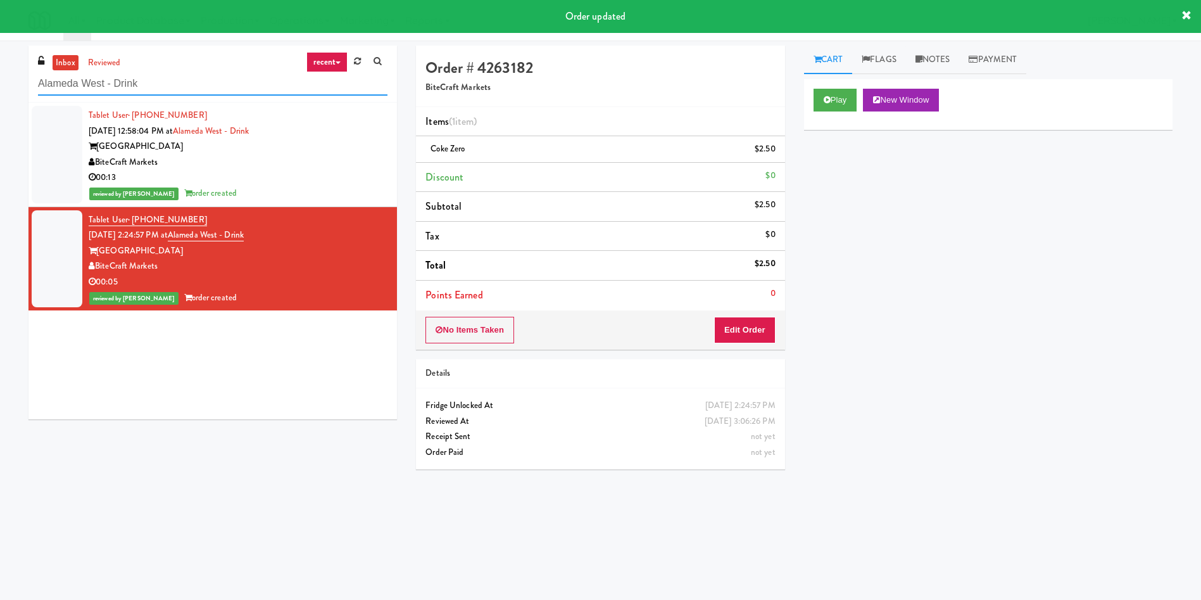
drag, startPoint x: 181, startPoint y: 82, endPoint x: 0, endPoint y: 52, distance: 182.9
click at [0, 52] on div "inbox reviewed recent all unclear take inventory issue suspicious failed recent…" at bounding box center [600, 300] width 1201 height 509
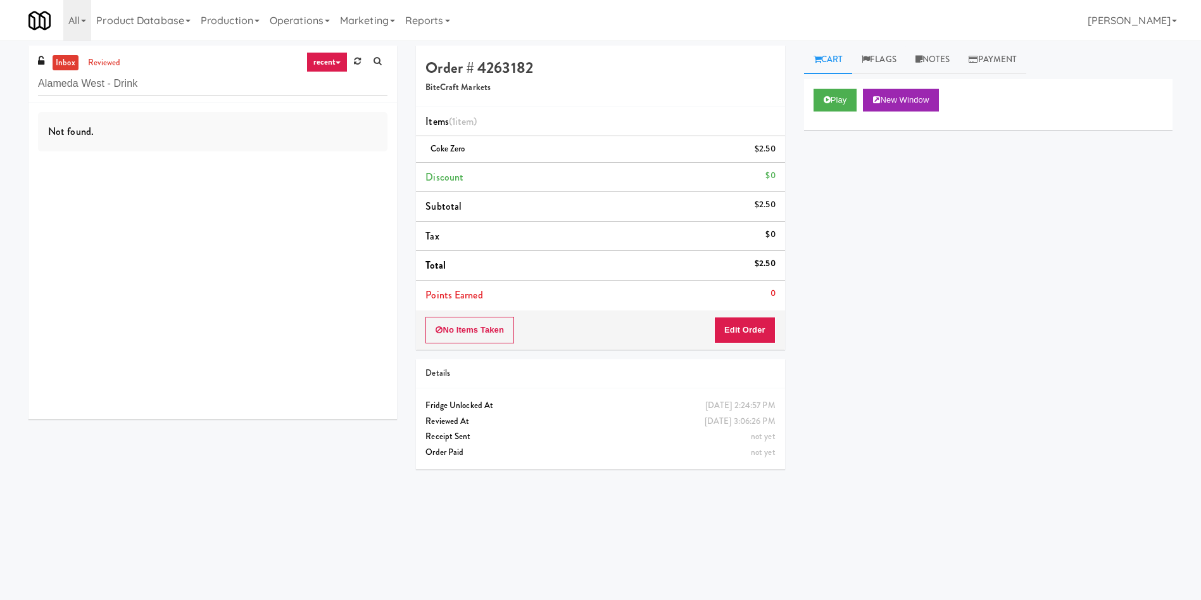
drag, startPoint x: 179, startPoint y: 71, endPoint x: 181, endPoint y: 78, distance: 7.4
click at [177, 71] on div "Alameda West - Drink" at bounding box center [213, 83] width 350 height 25
drag, startPoint x: 186, startPoint y: 86, endPoint x: 0, endPoint y: 8, distance: 202.1
click at [0, 41] on body "Are you sure you want to update this order? Okay Cancel Okay Are you sure you w…" at bounding box center [600, 341] width 1201 height 600
paste input "CBS NEWS - Cooler"
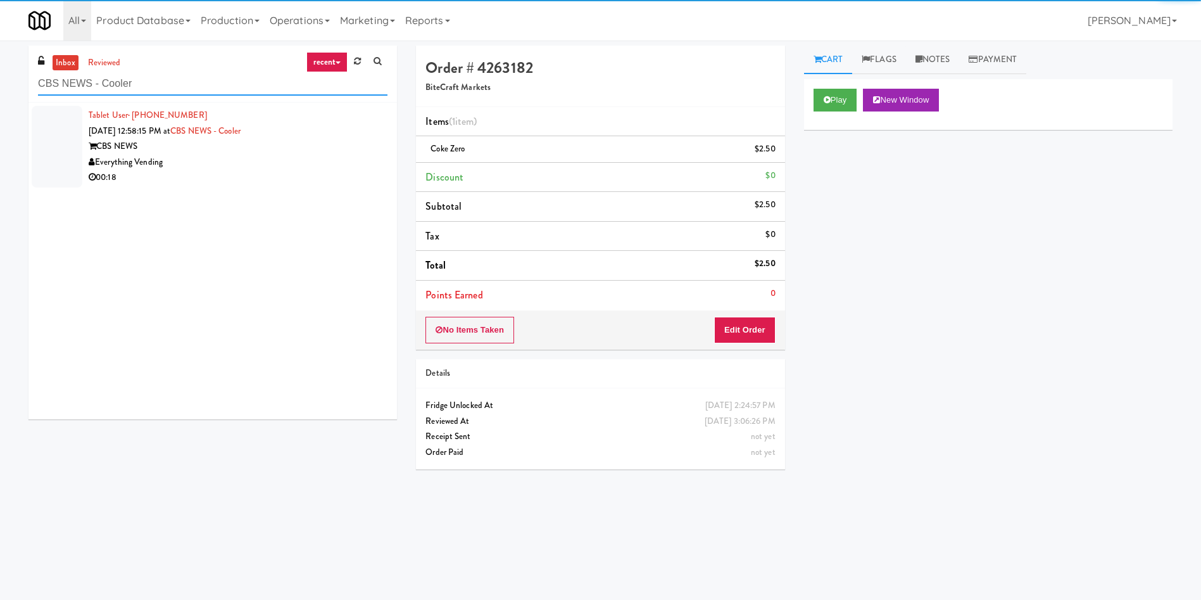
type input "CBS NEWS - Cooler"
click at [60, 135] on div at bounding box center [57, 147] width 51 height 82
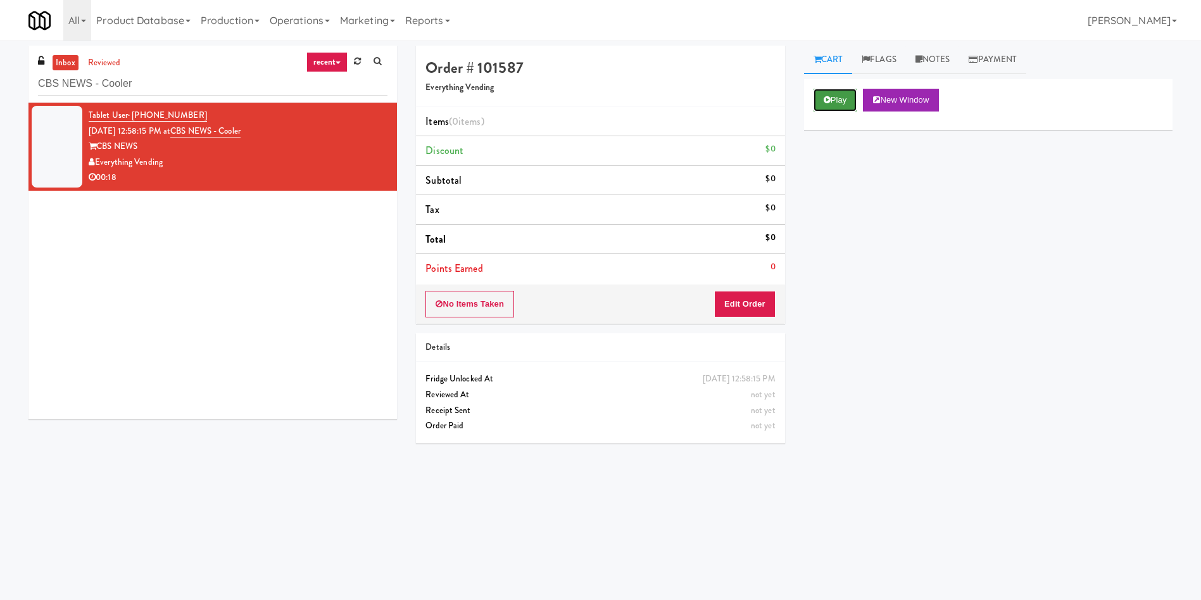
click at [838, 104] on button "Play" at bounding box center [836, 100] width 44 height 23
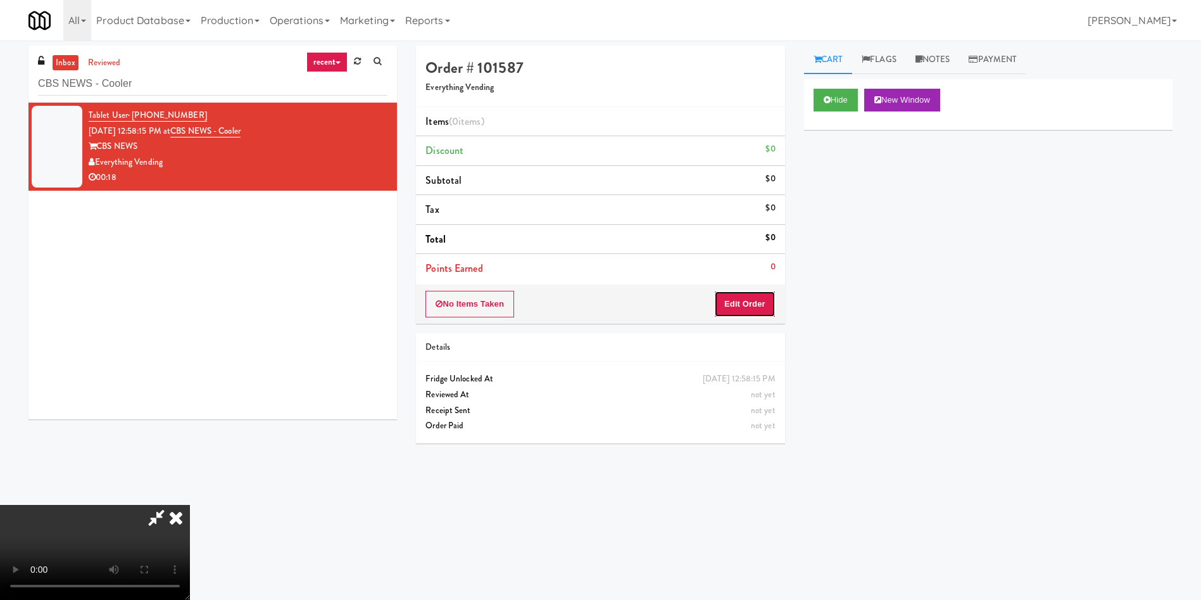
click at [754, 298] on button "Edit Order" at bounding box center [744, 304] width 61 height 27
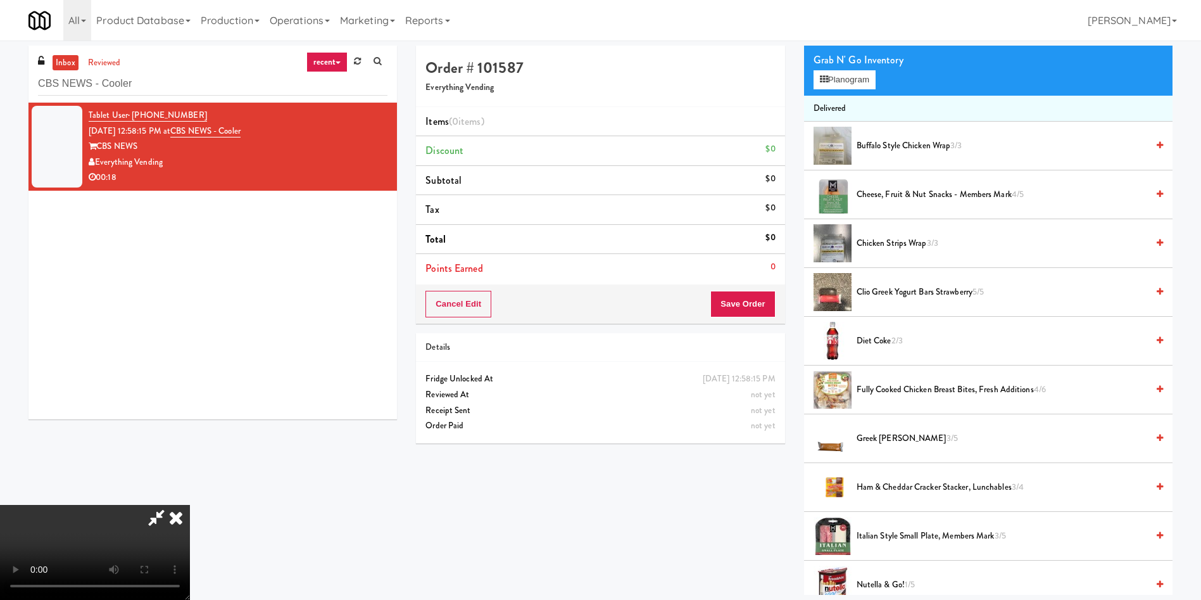
scroll to position [186, 0]
click at [190, 505] on video at bounding box center [95, 552] width 190 height 95
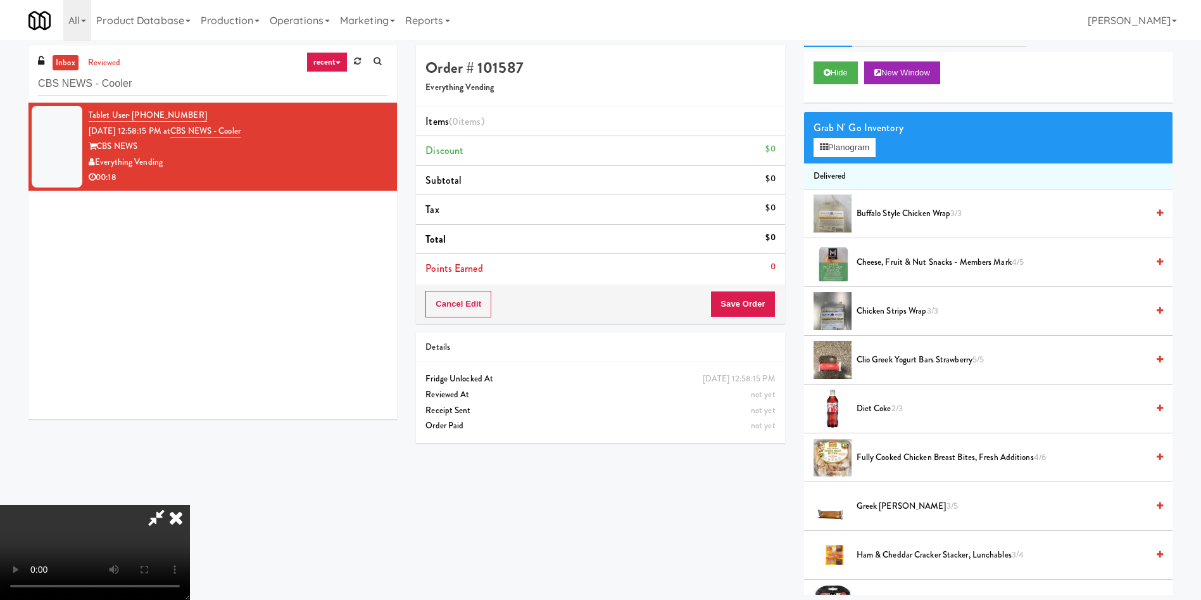
scroll to position [0, 0]
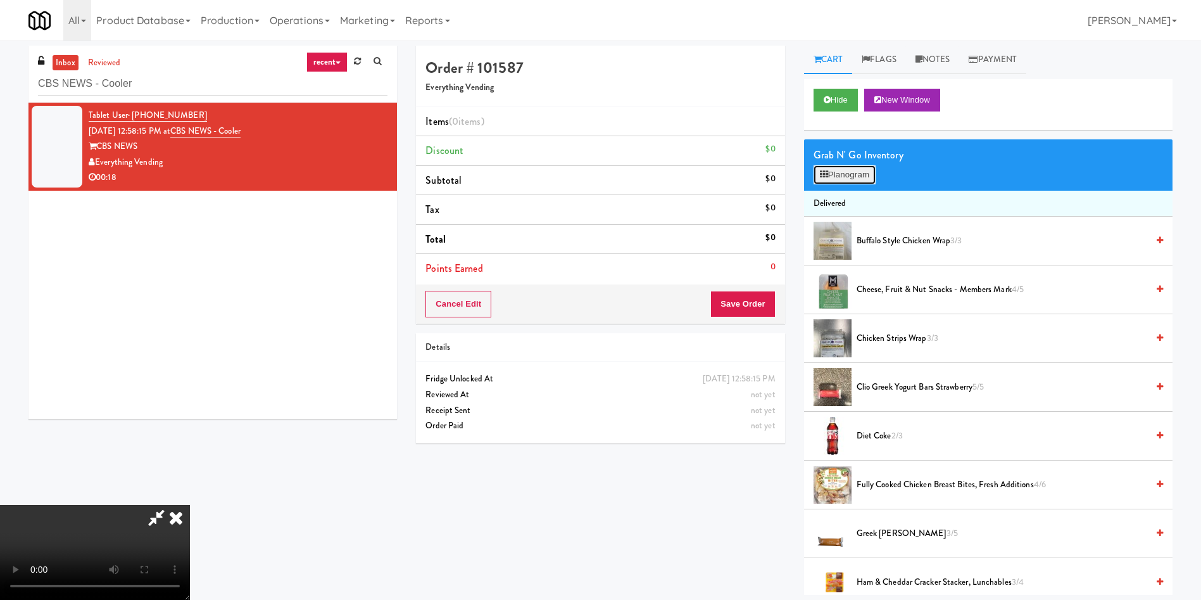
click at [854, 172] on button "Planogram" at bounding box center [845, 174] width 62 height 19
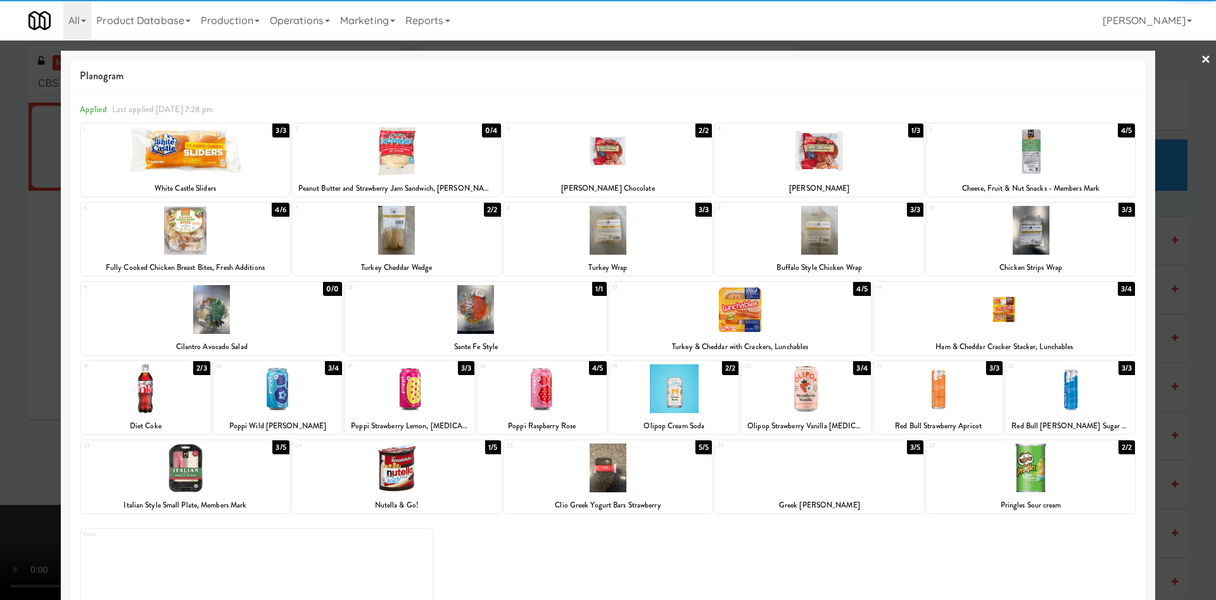
click at [197, 238] on div at bounding box center [185, 230] width 208 height 49
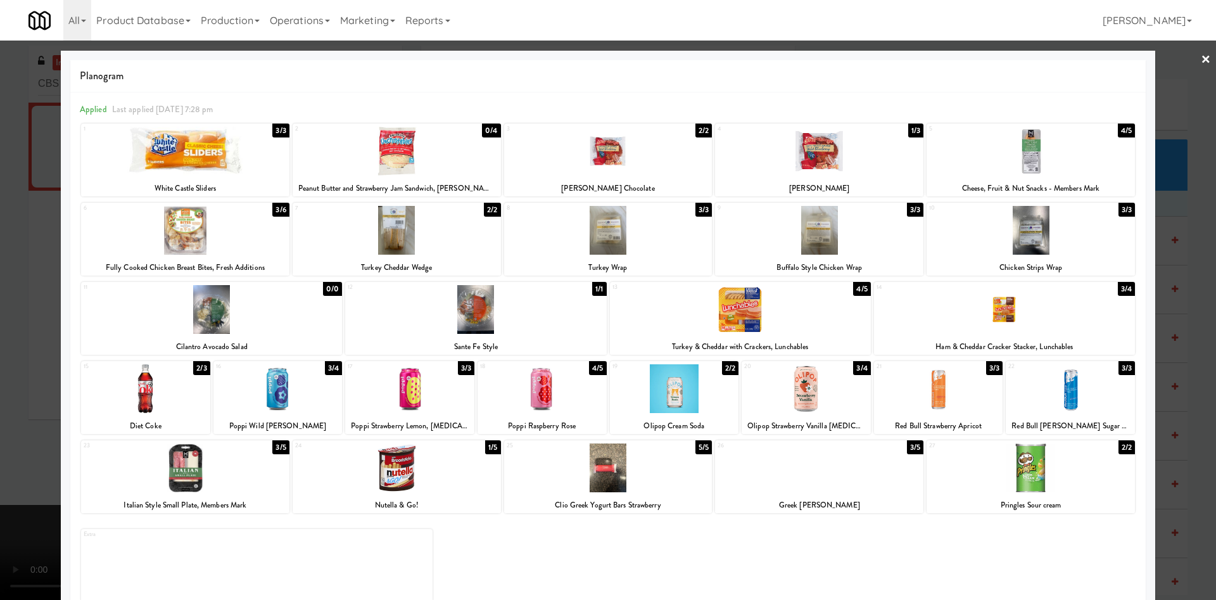
click at [1052, 386] on div at bounding box center [1070, 388] width 129 height 49
click at [13, 301] on div at bounding box center [608, 300] width 1216 height 600
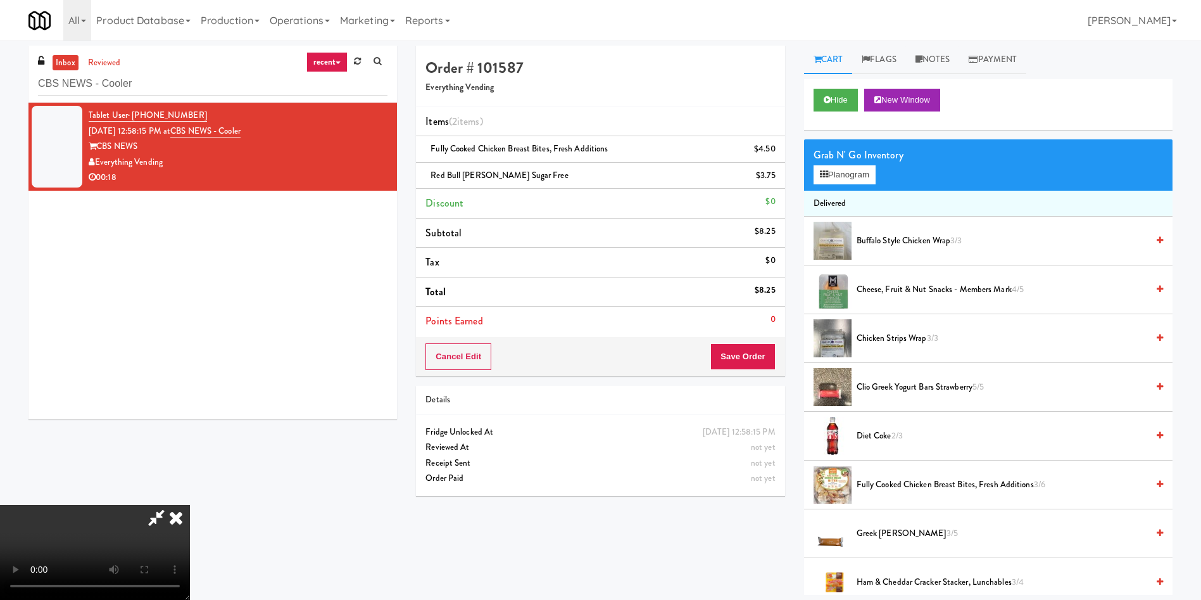
click at [190, 505] on video at bounding box center [95, 552] width 190 height 95
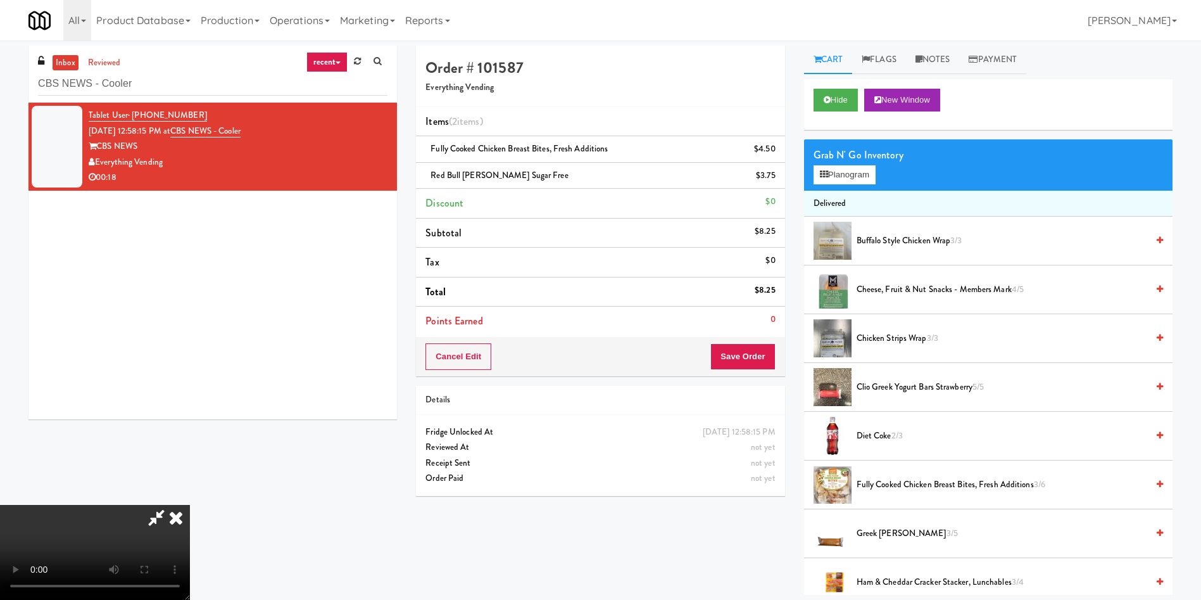
scroll to position [186, 0]
click at [190, 505] on video at bounding box center [95, 552] width 190 height 95
click at [932, 56] on link "Notes" at bounding box center [933, 60] width 54 height 29
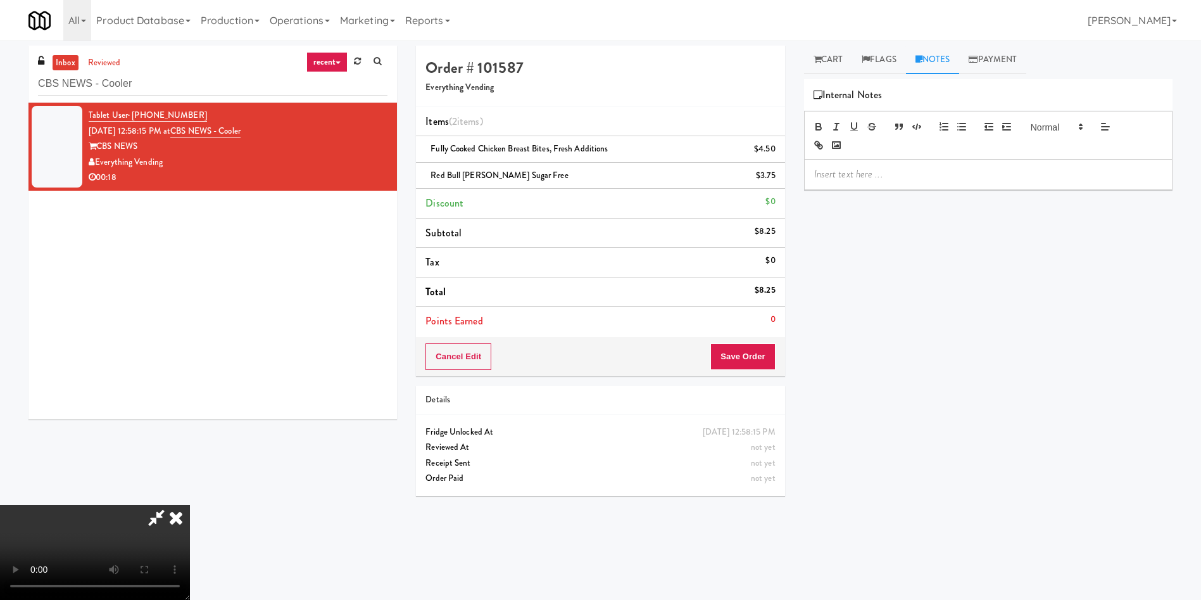
click at [920, 182] on div at bounding box center [988, 174] width 367 height 29
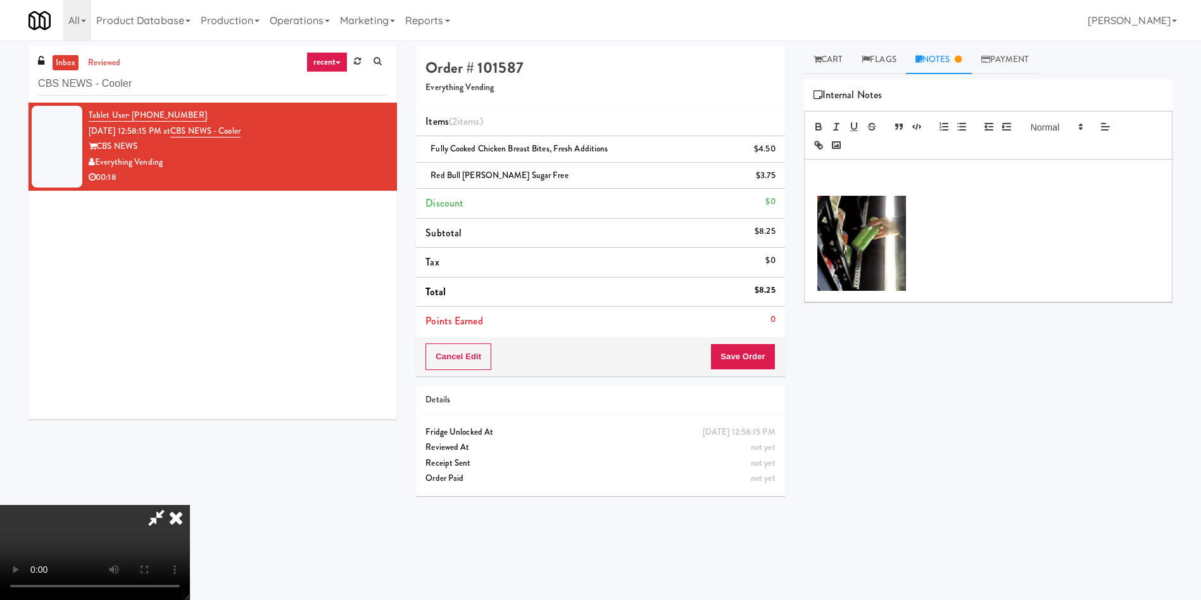
drag, startPoint x: 749, startPoint y: 590, endPoint x: 865, endPoint y: 357, distance: 259.5
click at [751, 590] on body "Are you sure you want to update this order? Okay Cancel Okay Are you sure you w…" at bounding box center [600, 341] width 1201 height 600
click at [900, 174] on p at bounding box center [989, 174] width 348 height 14
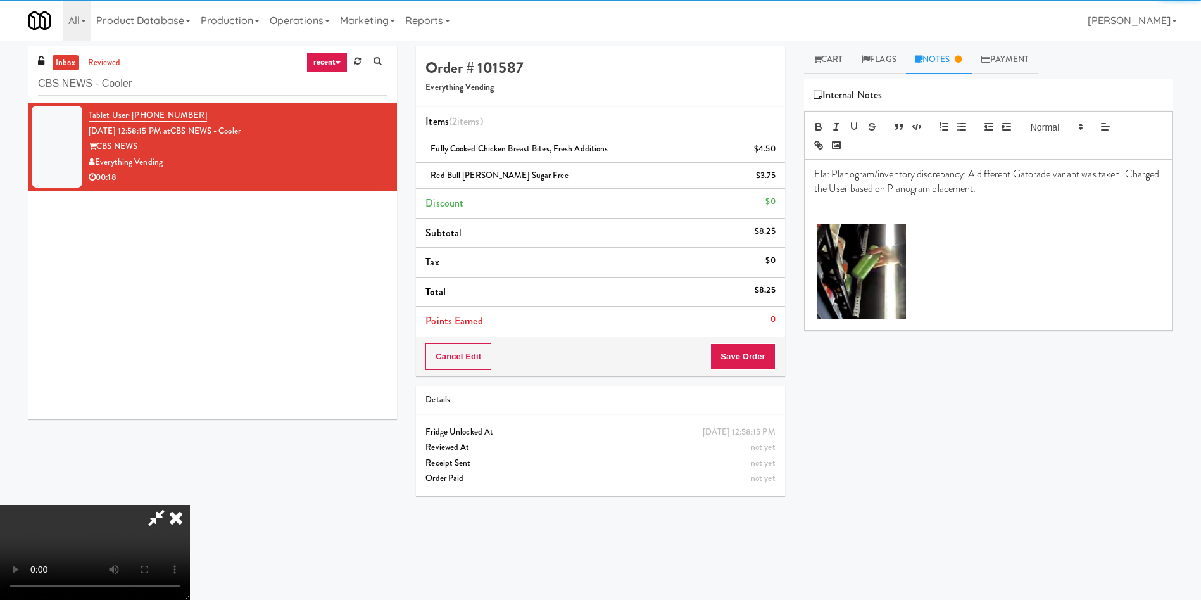
scroll to position [0, 0]
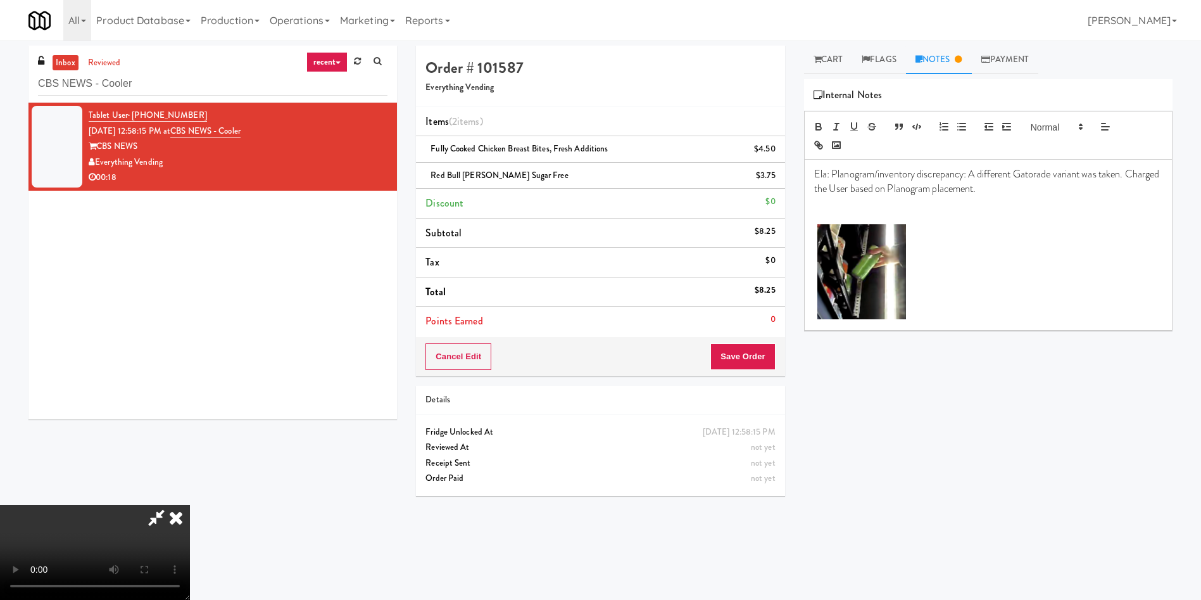
drag, startPoint x: 687, startPoint y: 53, endPoint x: 643, endPoint y: 131, distance: 89.3
click at [171, 505] on icon at bounding box center [156, 517] width 29 height 25
drag, startPoint x: 460, startPoint y: 176, endPoint x: 422, endPoint y: 174, distance: 38.0
click at [422, 174] on li "Red Bull June Berry Sugar Free $3.75" at bounding box center [600, 176] width 369 height 27
copy span "Red Bull"
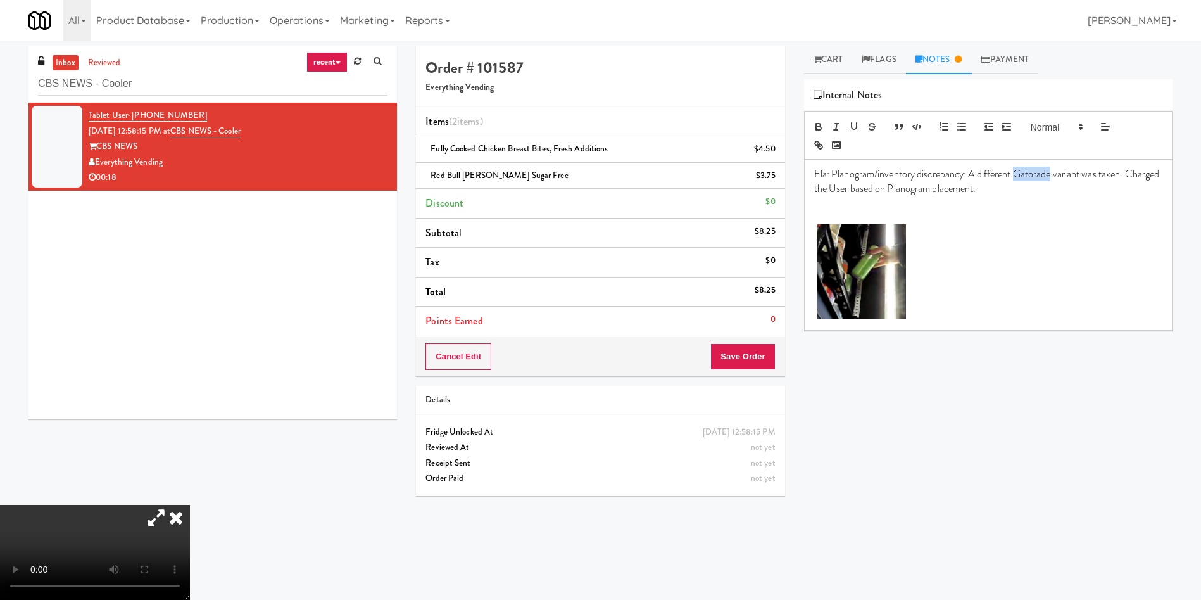
drag, startPoint x: 1017, startPoint y: 172, endPoint x: 1055, endPoint y: 177, distance: 37.6
click at [1055, 177] on p "Ela: Planogram/inventory discrepancy: A different Gatorade variant was taken. C…" at bounding box center [989, 181] width 348 height 29
copy p "Gatorade"
drag, startPoint x: 432, startPoint y: 174, endPoint x: 460, endPoint y: 175, distance: 28.5
click at [460, 175] on span "Red Bull June Berry Sugar Free" at bounding box center [499, 175] width 137 height 12
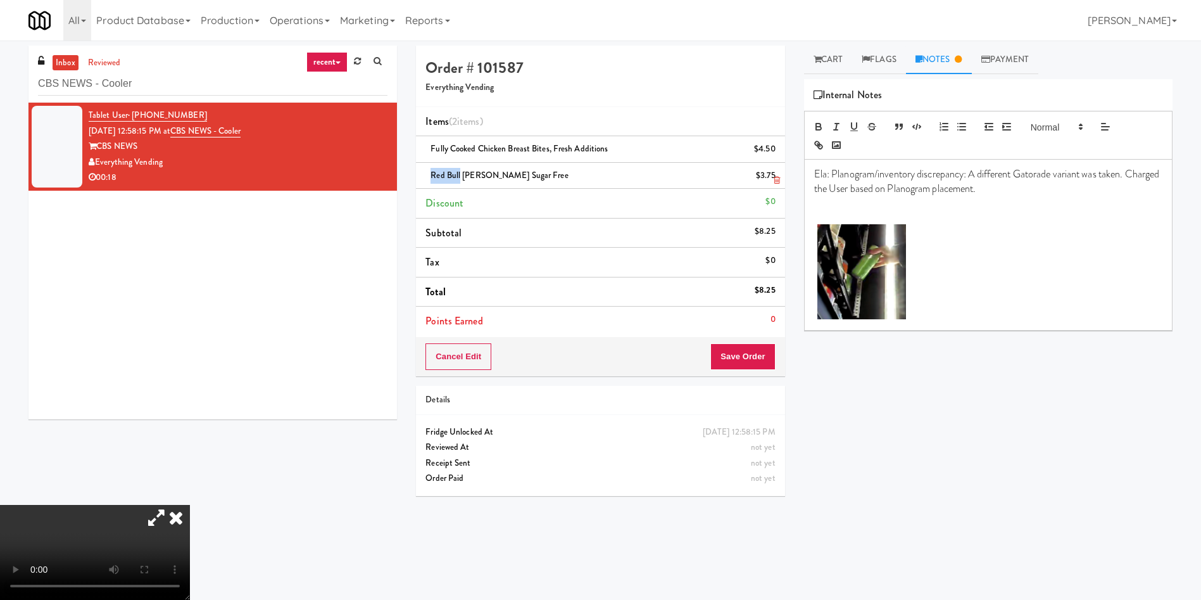
copy span "Red Bull"
drag, startPoint x: 1017, startPoint y: 175, endPoint x: 1056, endPoint y: 175, distance: 39.3
click at [1056, 175] on p "Ela: Planogram/inventory discrepancy: A different Gatorade variant was taken. C…" at bounding box center [989, 181] width 348 height 29
drag, startPoint x: 1050, startPoint y: 174, endPoint x: 1017, endPoint y: 172, distance: 33.0
click at [1017, 172] on p "Ela: Planogram/inventory discrepancy: A different Red Bull variant was taken. C…" at bounding box center [989, 181] width 348 height 29
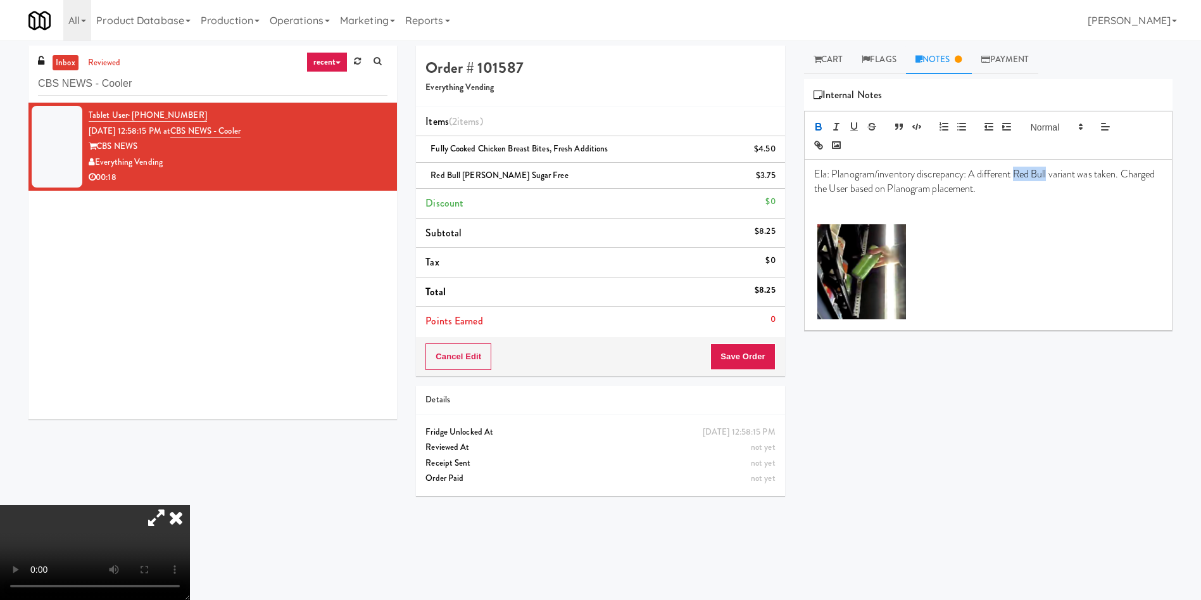
click at [820, 129] on icon "button" at bounding box center [818, 128] width 5 height 3
click at [846, 126] on button "button" at bounding box center [855, 126] width 18 height 15
click at [842, 125] on icon "button" at bounding box center [836, 126] width 11 height 11
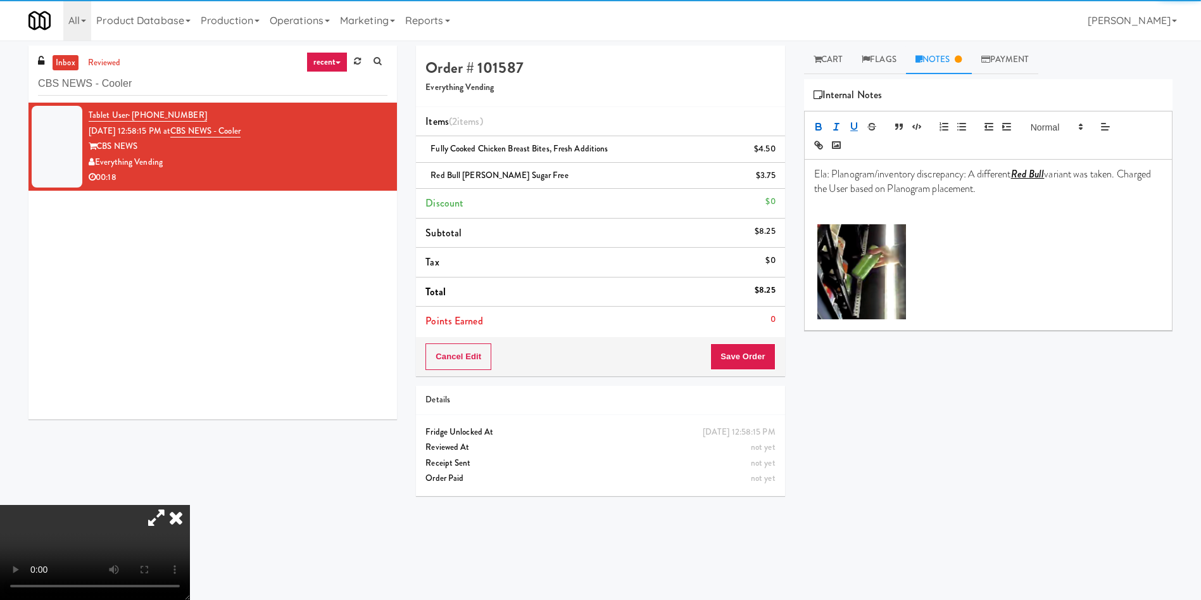
drag, startPoint x: 856, startPoint y: 127, endPoint x: 851, endPoint y: 137, distance: 12.2
click at [856, 127] on icon "button" at bounding box center [854, 126] width 5 height 6
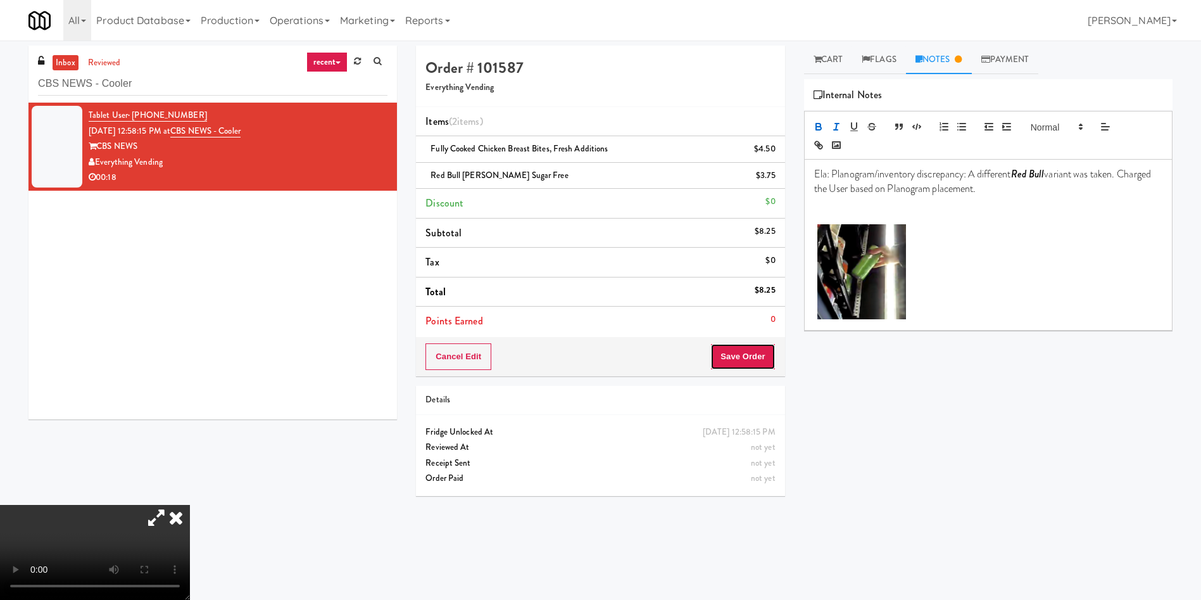
click at [740, 356] on button "Save Order" at bounding box center [743, 356] width 65 height 27
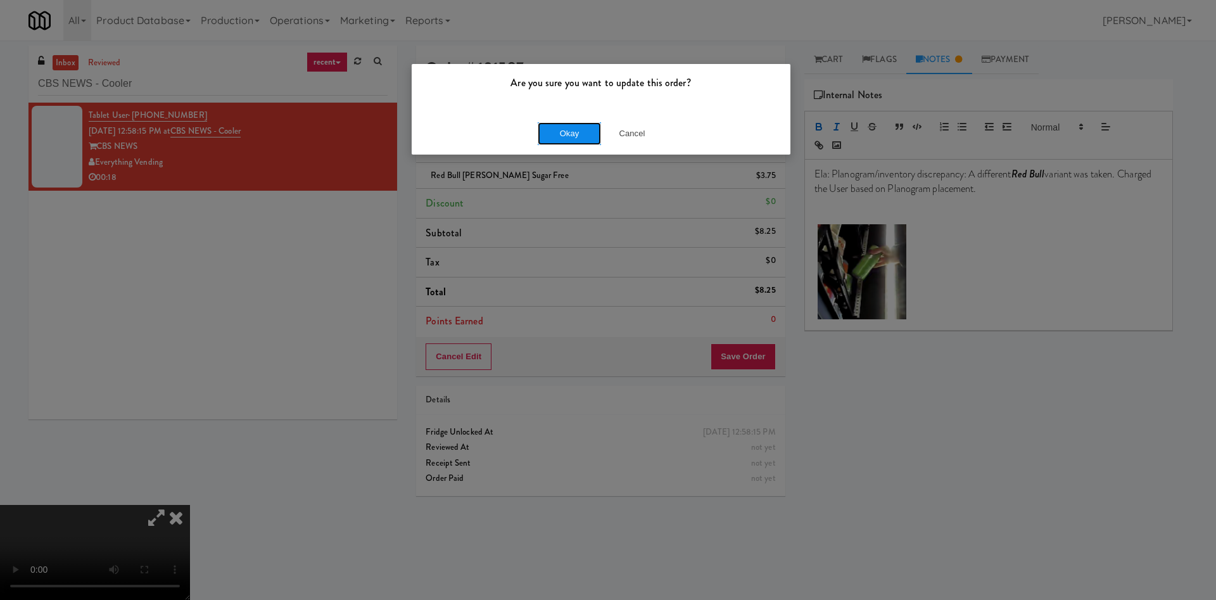
drag, startPoint x: 564, startPoint y: 134, endPoint x: 1071, endPoint y: 259, distance: 522.0
click at [566, 133] on button "Okay" at bounding box center [569, 133] width 63 height 23
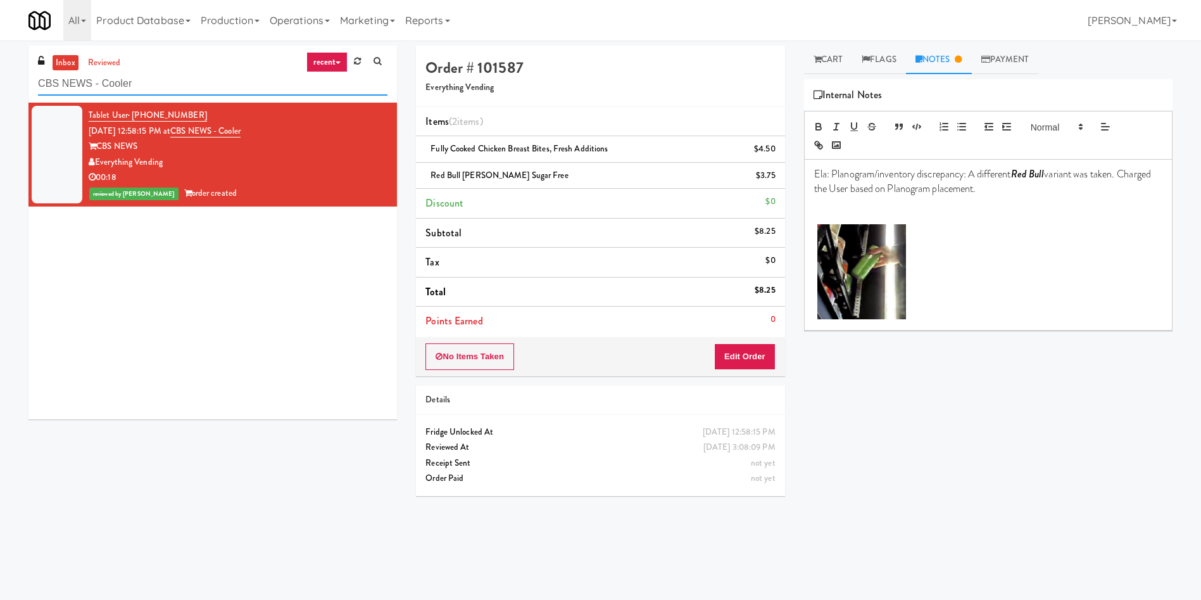
drag, startPoint x: 184, startPoint y: 82, endPoint x: 0, endPoint y: 59, distance: 185.2
click at [0, 59] on div "inbox reviewed recent all unclear take inventory issue suspicious failed recent…" at bounding box center [600, 300] width 1201 height 509
paste input "Mackenzie Richmond Hill Hospital - Emergency Room"
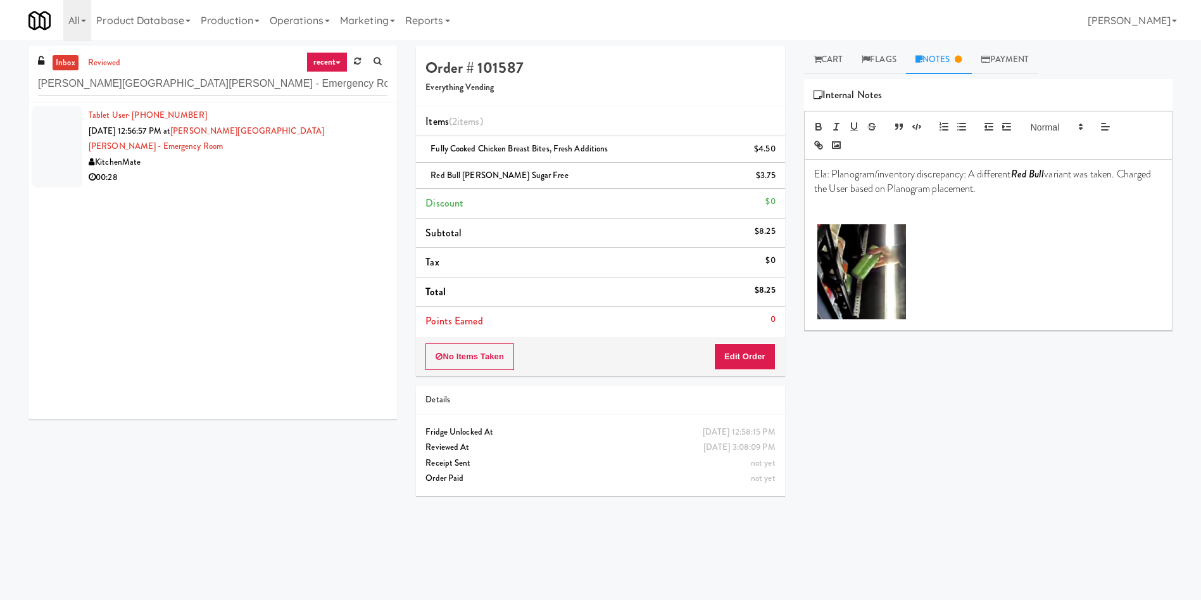
drag, startPoint x: 73, startPoint y: 146, endPoint x: 87, endPoint y: 149, distance: 14.3
click at [72, 146] on div at bounding box center [57, 147] width 51 height 82
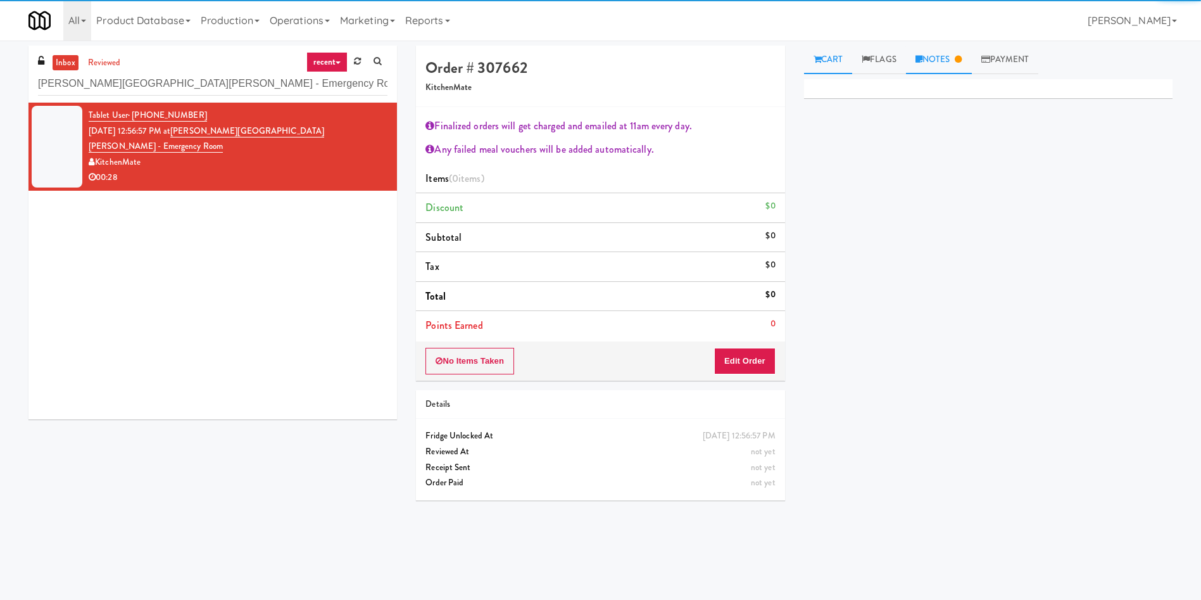
click at [963, 66] on link "Notes" at bounding box center [939, 60] width 66 height 29
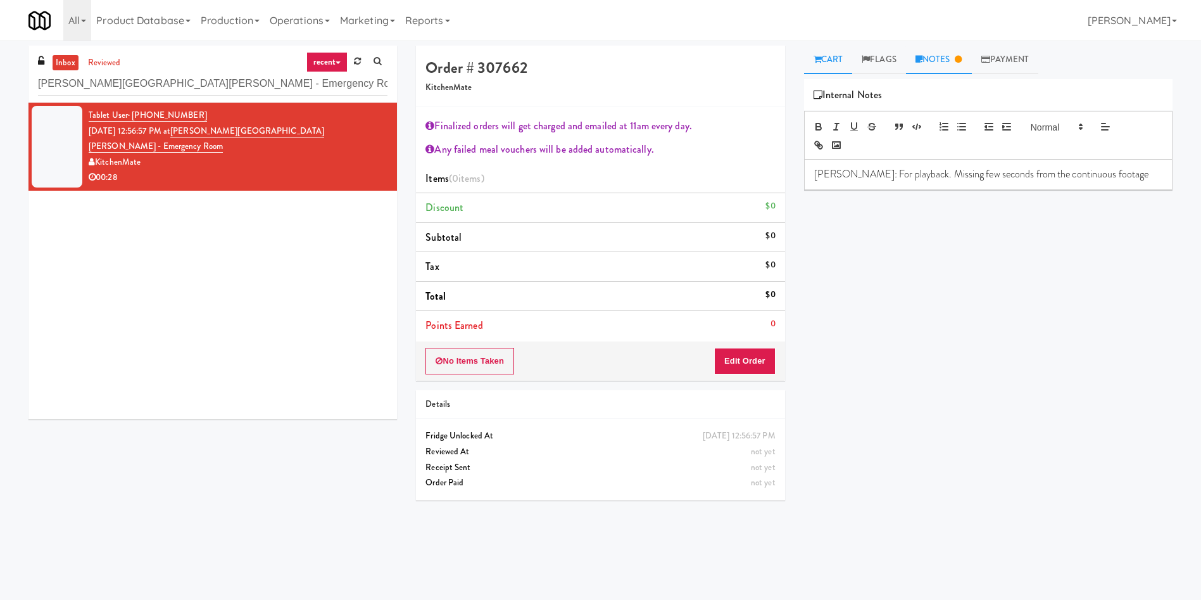
click at [833, 60] on link "Cart" at bounding box center [828, 60] width 49 height 29
click at [747, 364] on button "Edit Order" at bounding box center [744, 361] width 61 height 27
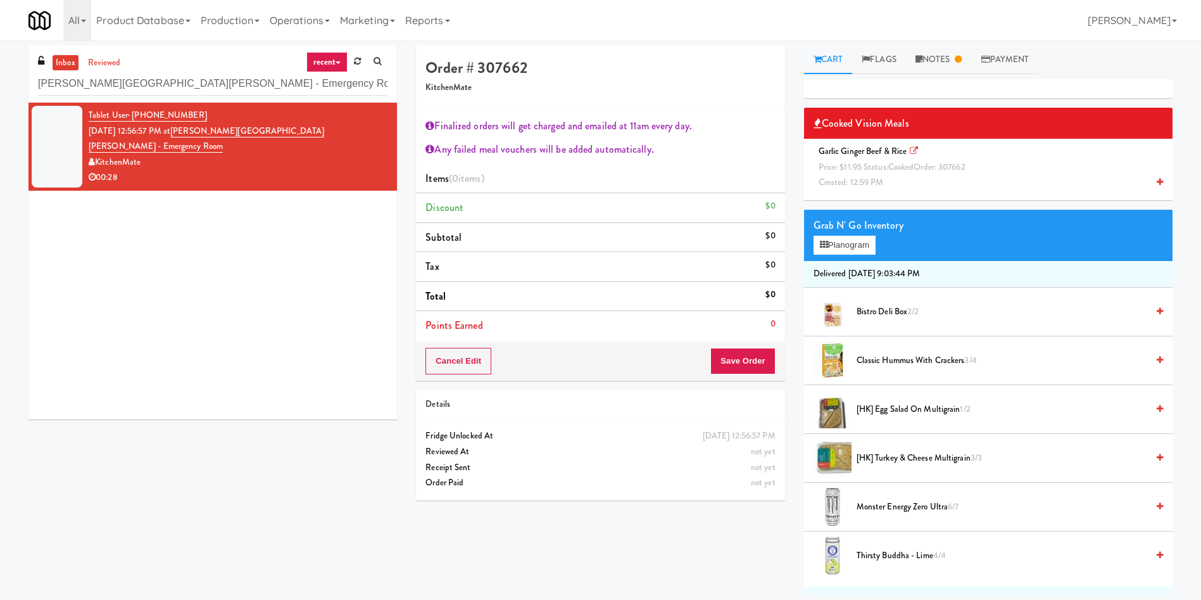
drag, startPoint x: 849, startPoint y: 153, endPoint x: 841, endPoint y: 167, distance: 15.6
click at [849, 154] on span "Garlic Ginger Beef & Rice Price: $11.95 Status: cooked Order: 307662 Created: 1…" at bounding box center [895, 166] width 162 height 43
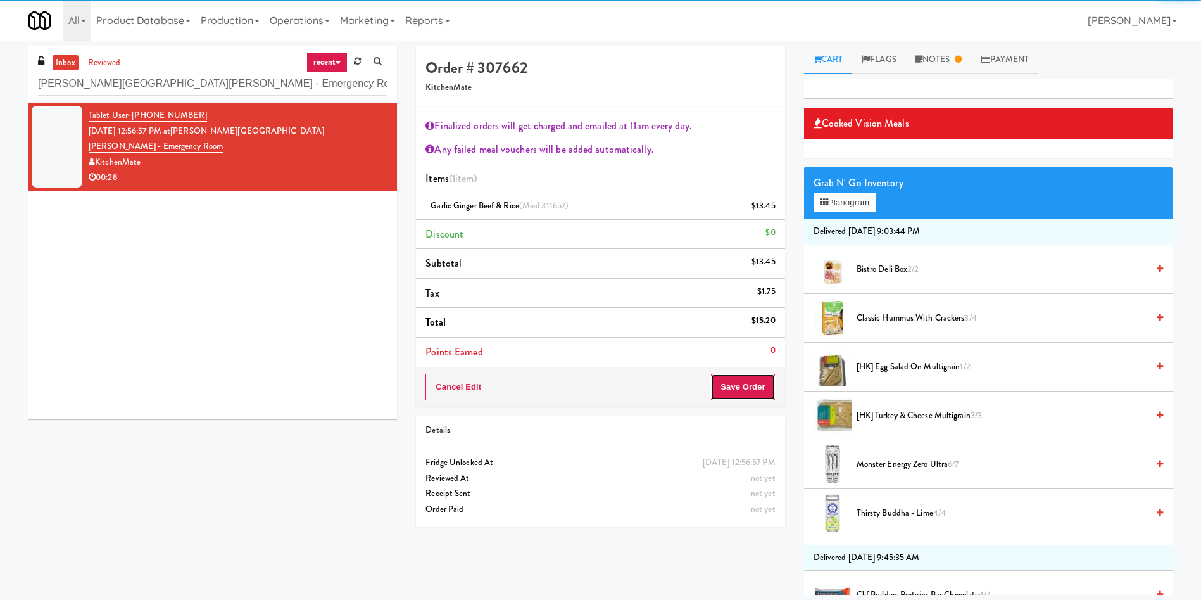
click at [760, 395] on button "Save Order" at bounding box center [743, 387] width 65 height 27
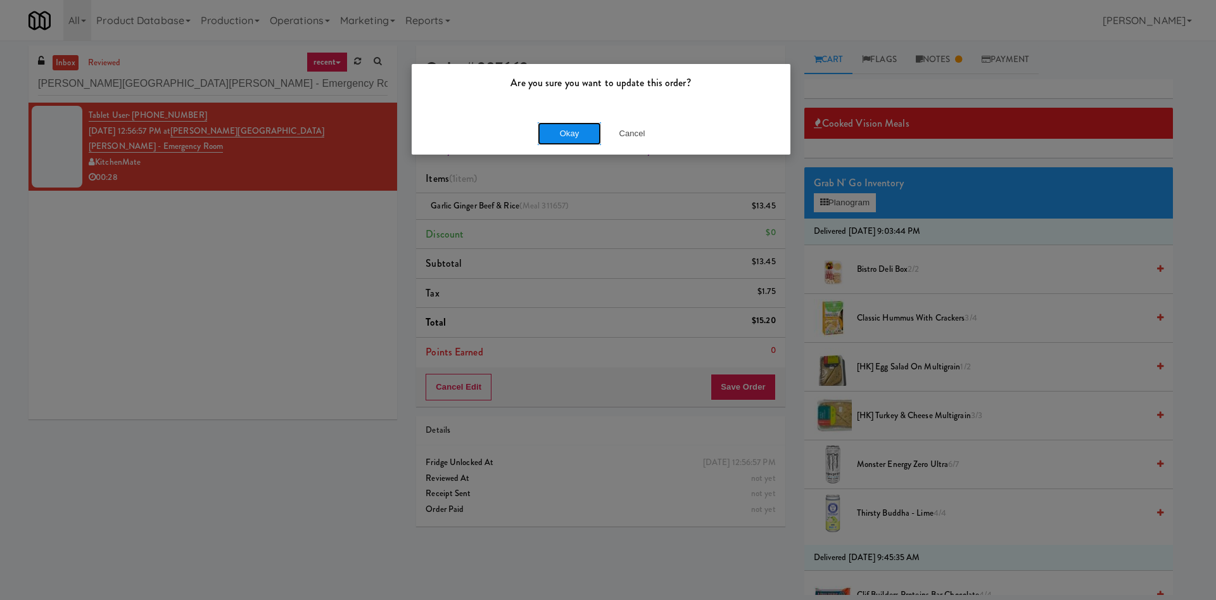
click at [552, 129] on button "Okay" at bounding box center [569, 133] width 63 height 23
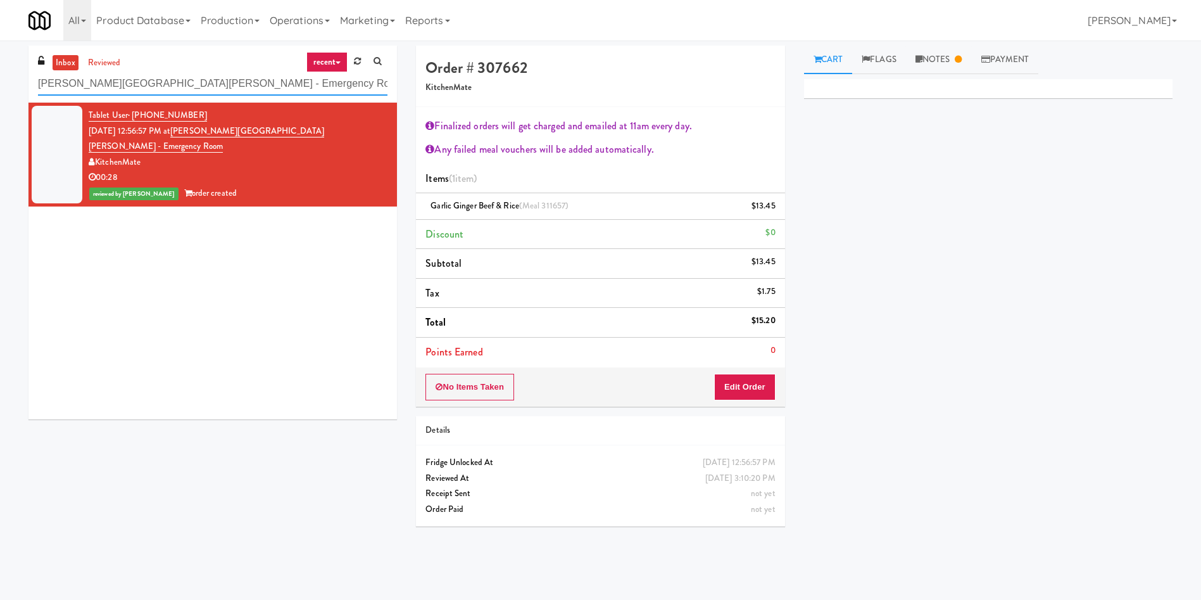
paste input "Opera House Cabinet"
drag, startPoint x: 295, startPoint y: 81, endPoint x: 0, endPoint y: -1, distance: 305.6
click at [0, 41] on body "Are you sure you want to update this order? Okay Cancel Okay Are you sure you w…" at bounding box center [600, 341] width 1201 height 600
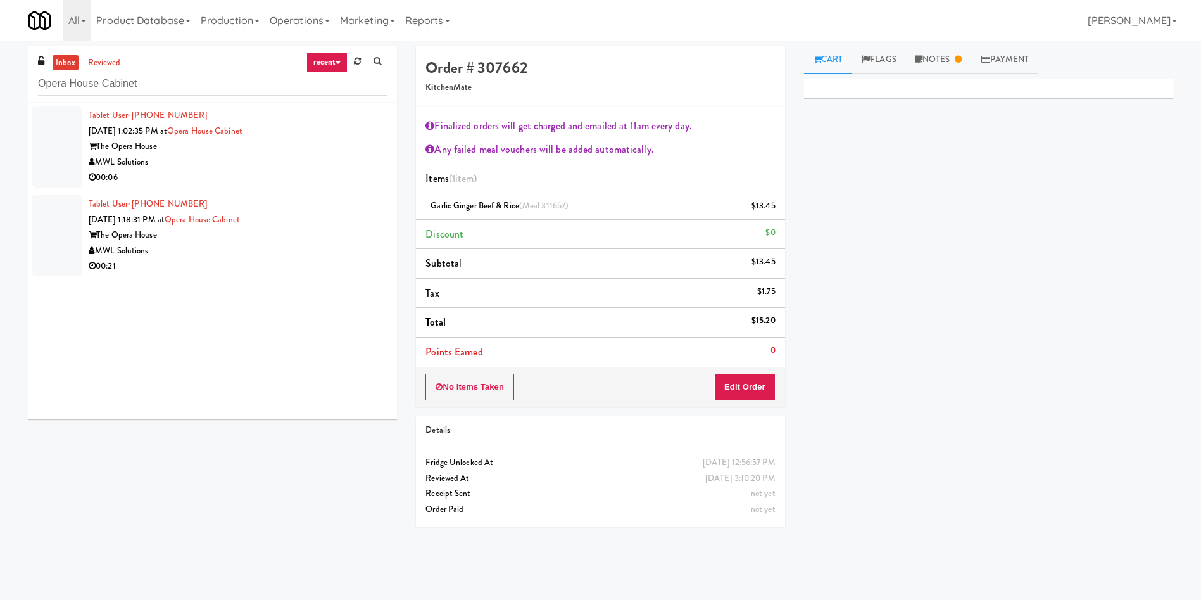
click at [42, 162] on div at bounding box center [57, 147] width 51 height 82
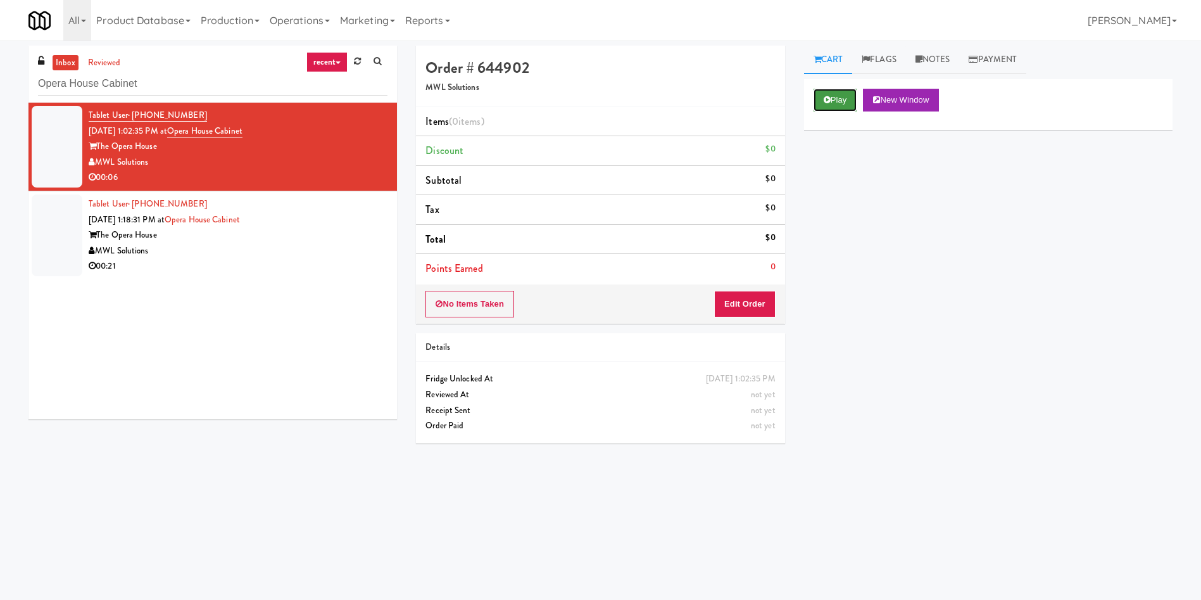
click at [829, 101] on icon at bounding box center [827, 100] width 7 height 8
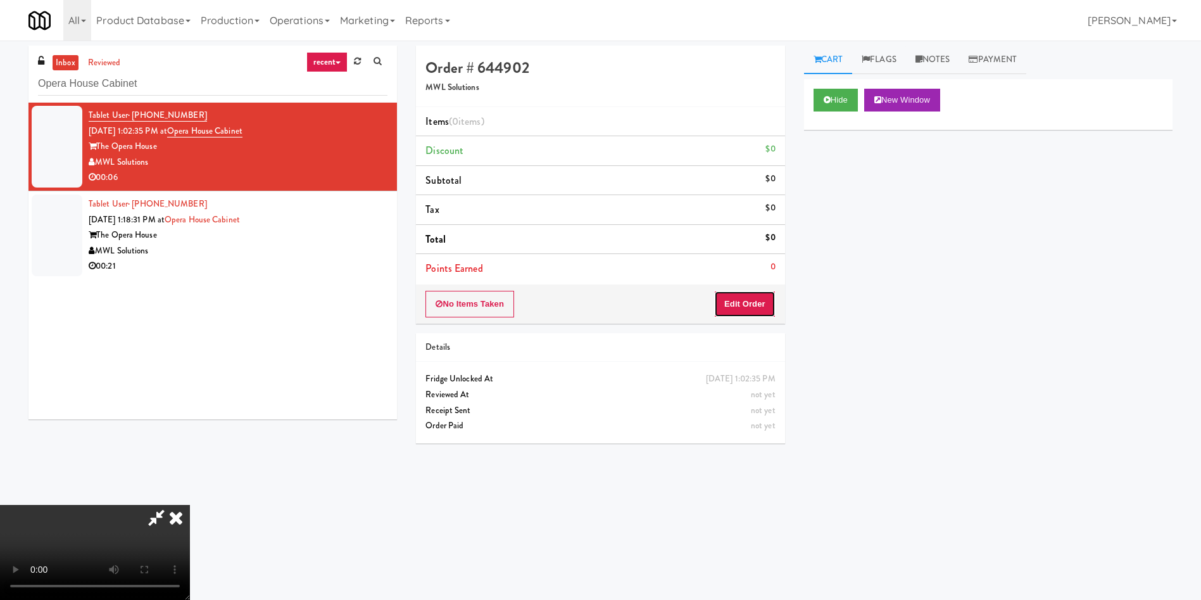
click at [735, 303] on button "Edit Order" at bounding box center [744, 304] width 61 height 27
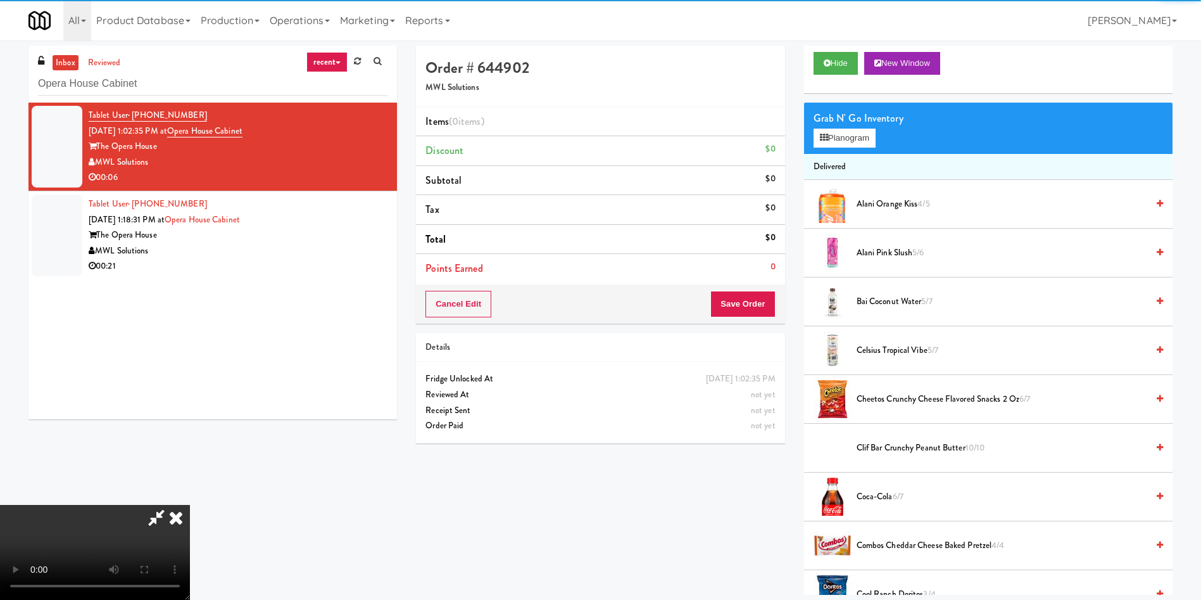
scroll to position [95, 0]
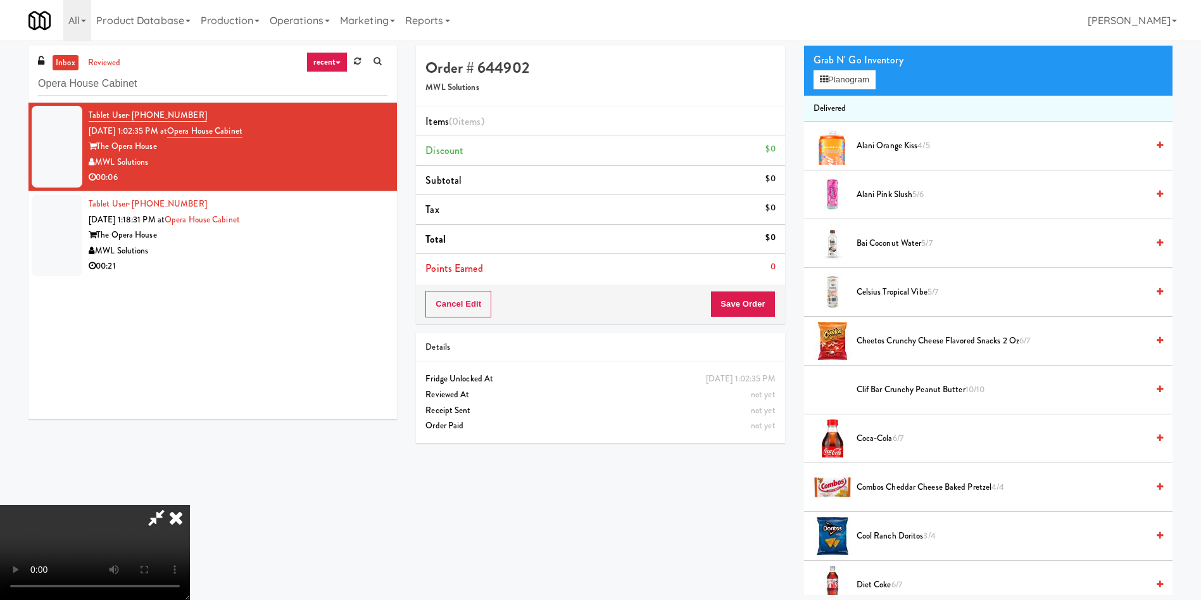
click at [190, 505] on video at bounding box center [95, 552] width 190 height 95
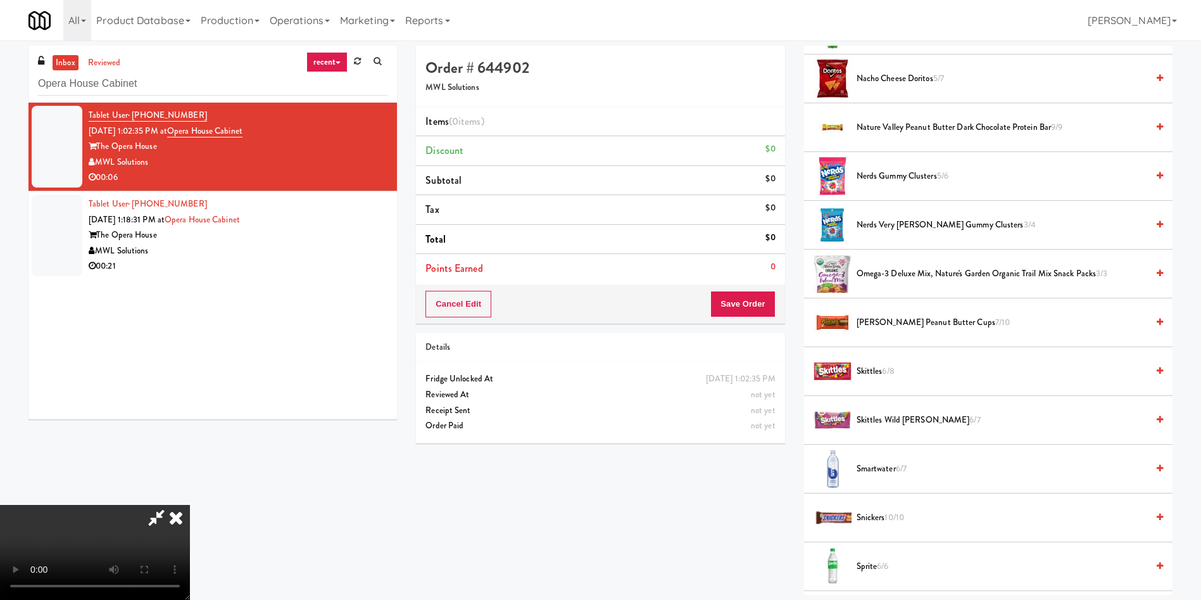
scroll to position [1330, 0]
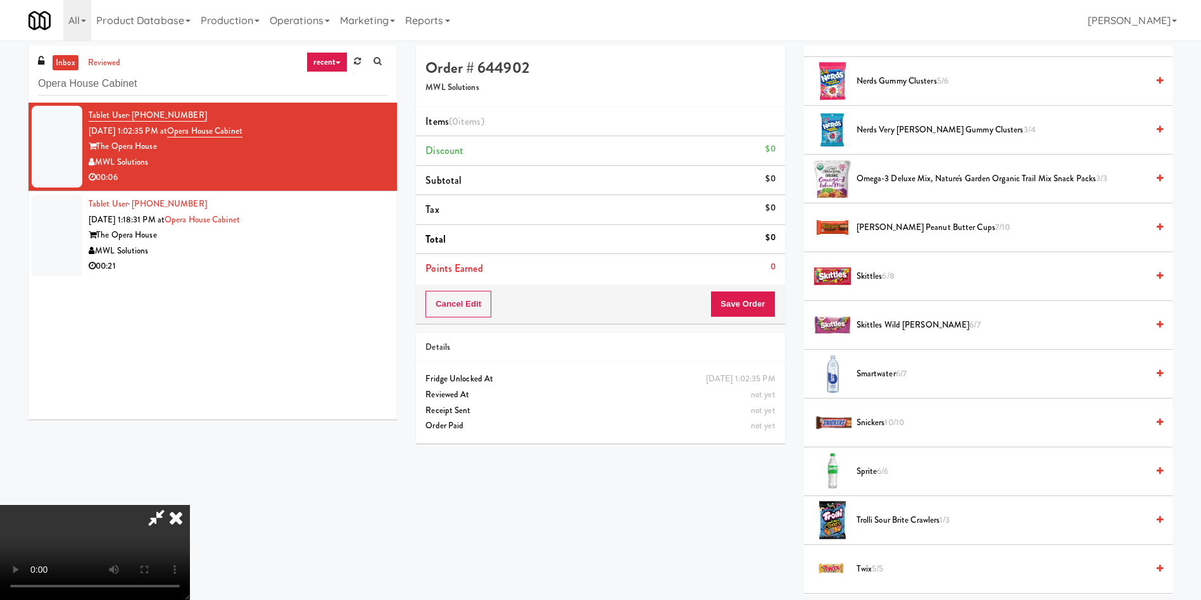
click at [888, 421] on span "10/10" at bounding box center [895, 422] width 20 height 12
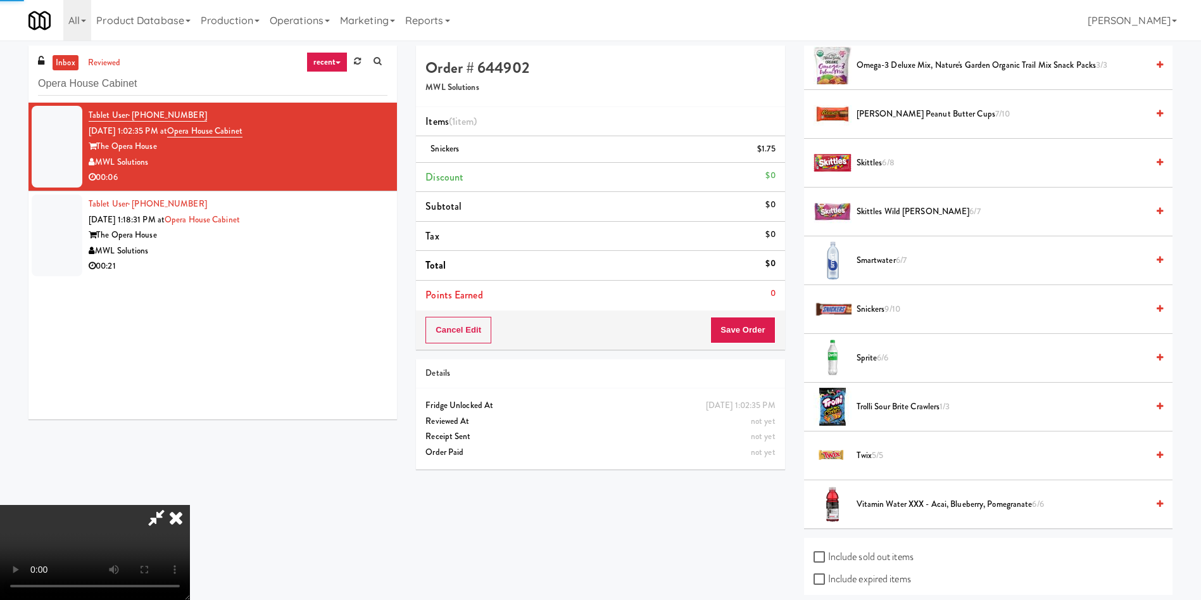
scroll to position [1524, 0]
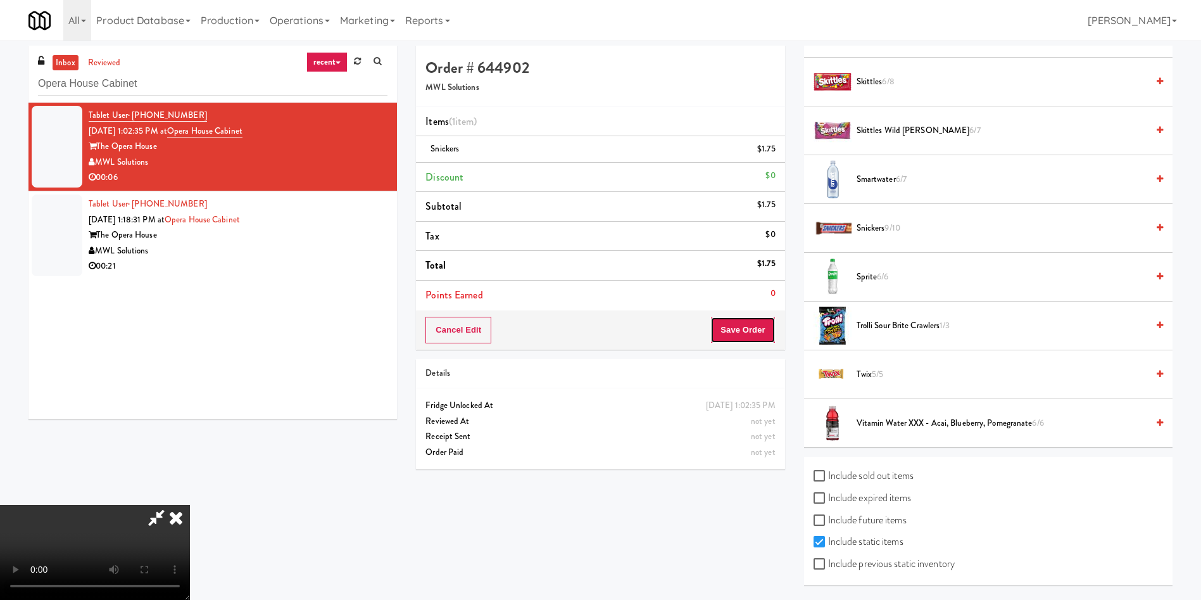
click at [733, 334] on button "Save Order" at bounding box center [743, 330] width 65 height 27
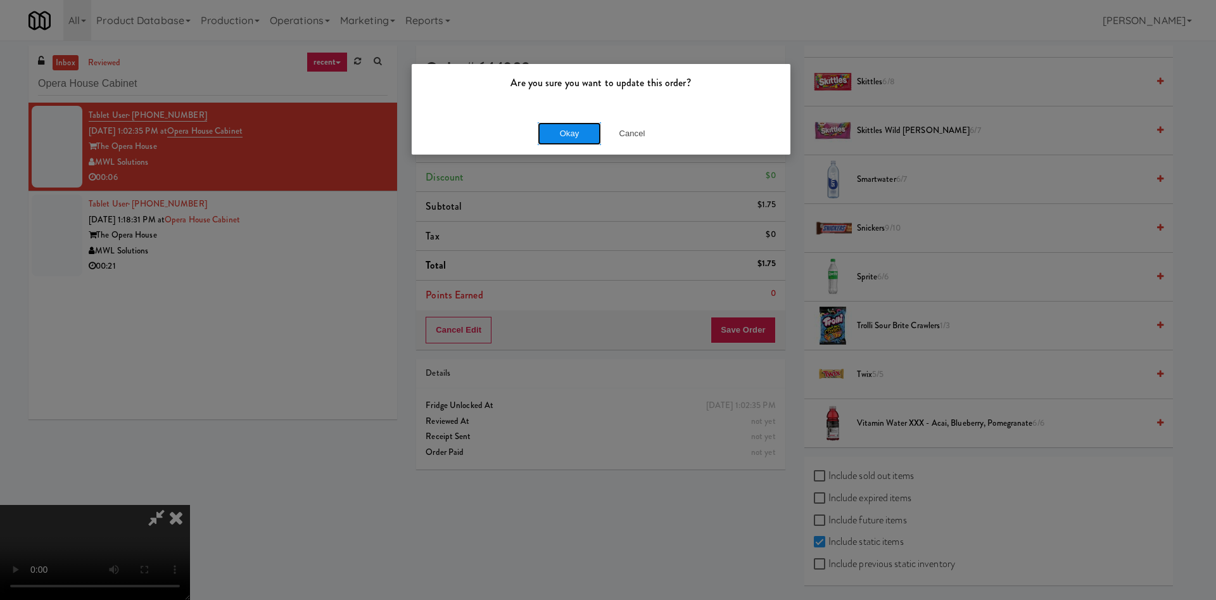
click at [564, 134] on button "Okay" at bounding box center [569, 133] width 63 height 23
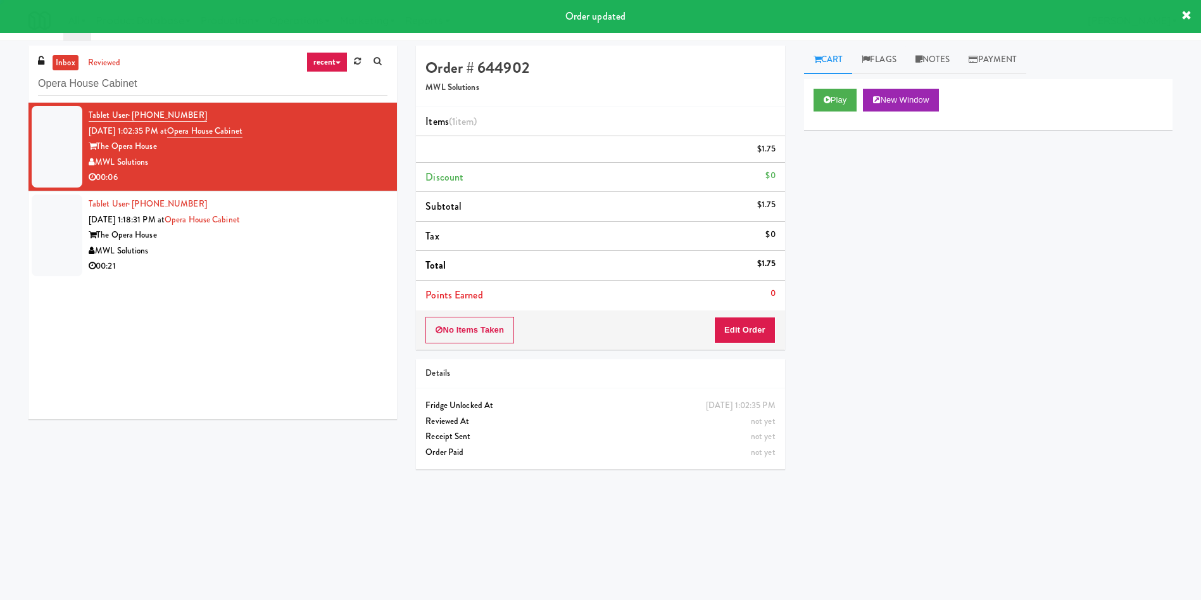
scroll to position [0, 0]
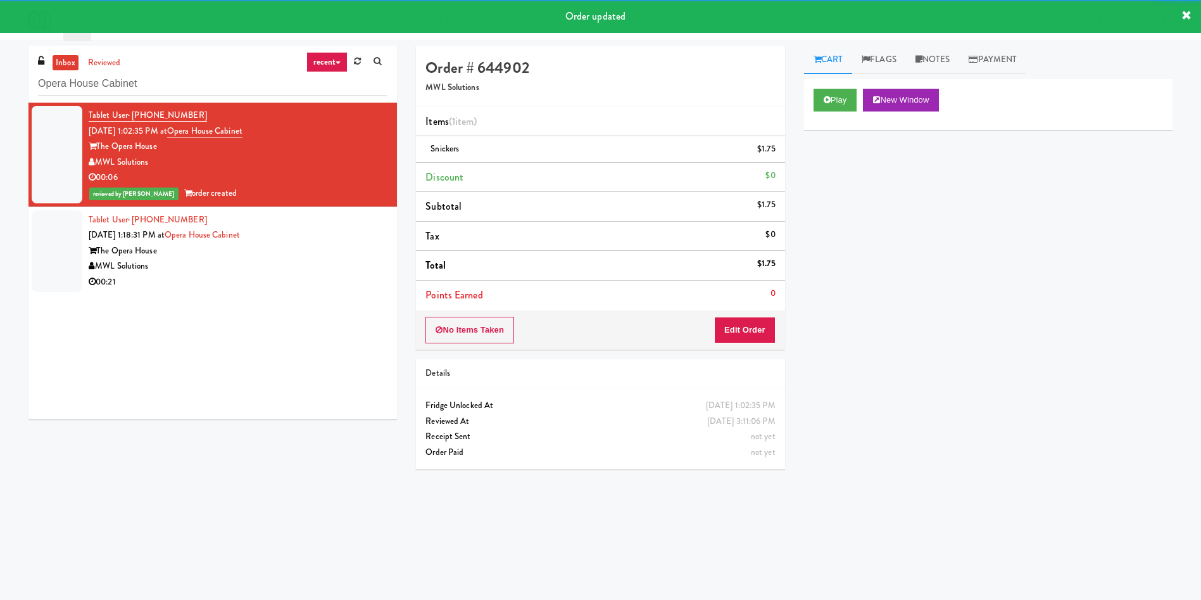
click at [88, 247] on li "Tablet User · (502) 648-3506 Aug 27, 2025 1:18:31 PM at Opera House Cabinet The…" at bounding box center [213, 251] width 369 height 88
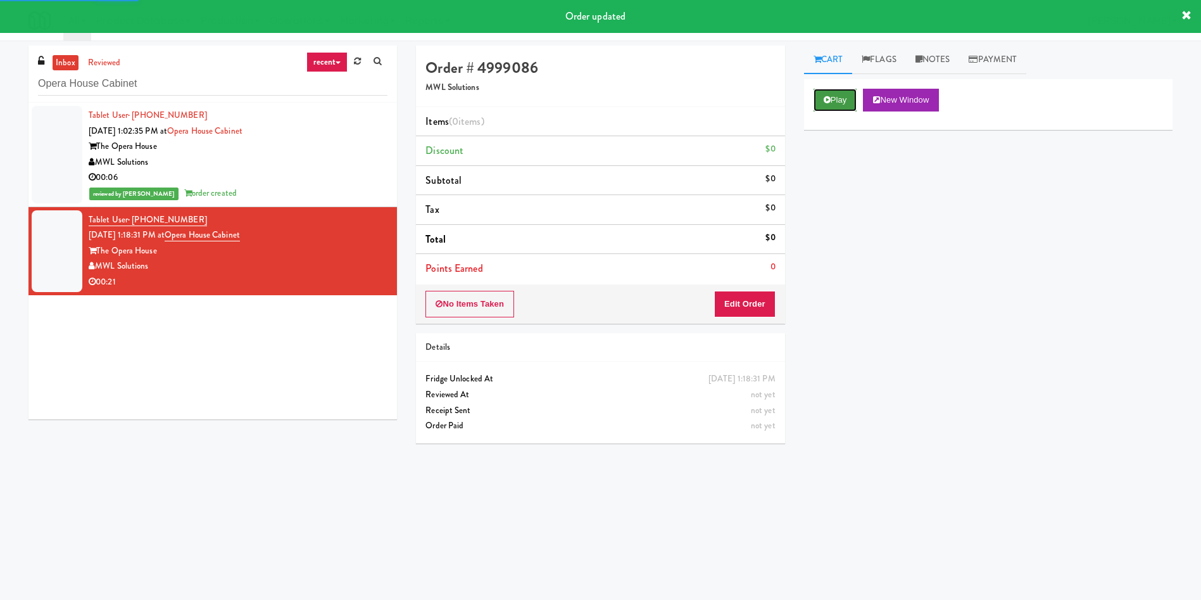
click at [821, 103] on button "Play" at bounding box center [836, 100] width 44 height 23
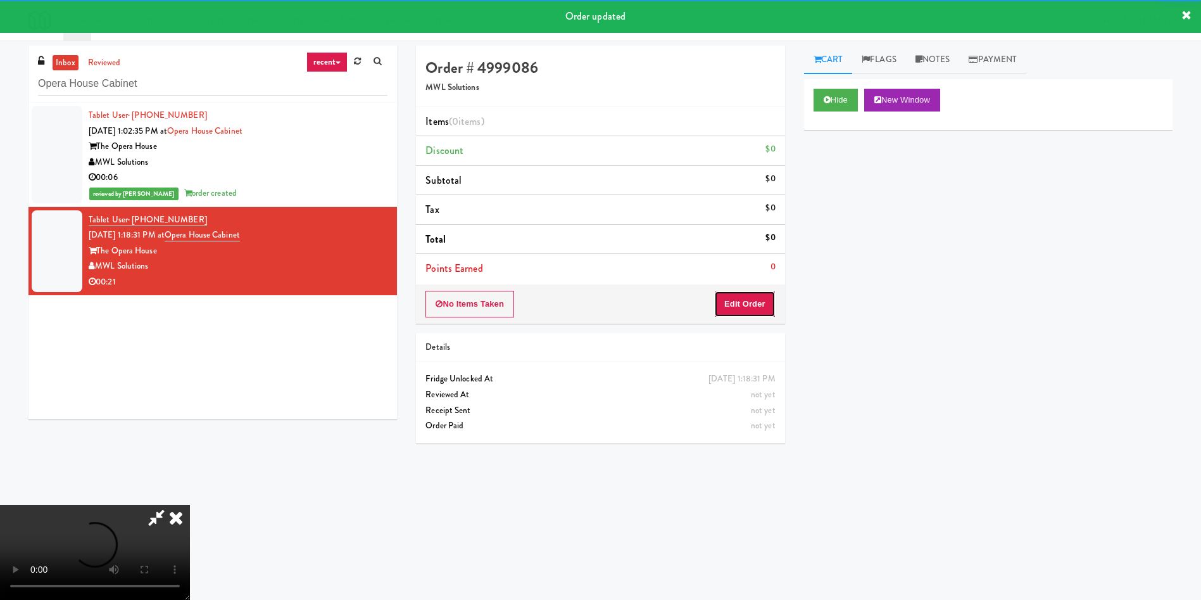
click at [725, 304] on button "Edit Order" at bounding box center [744, 304] width 61 height 27
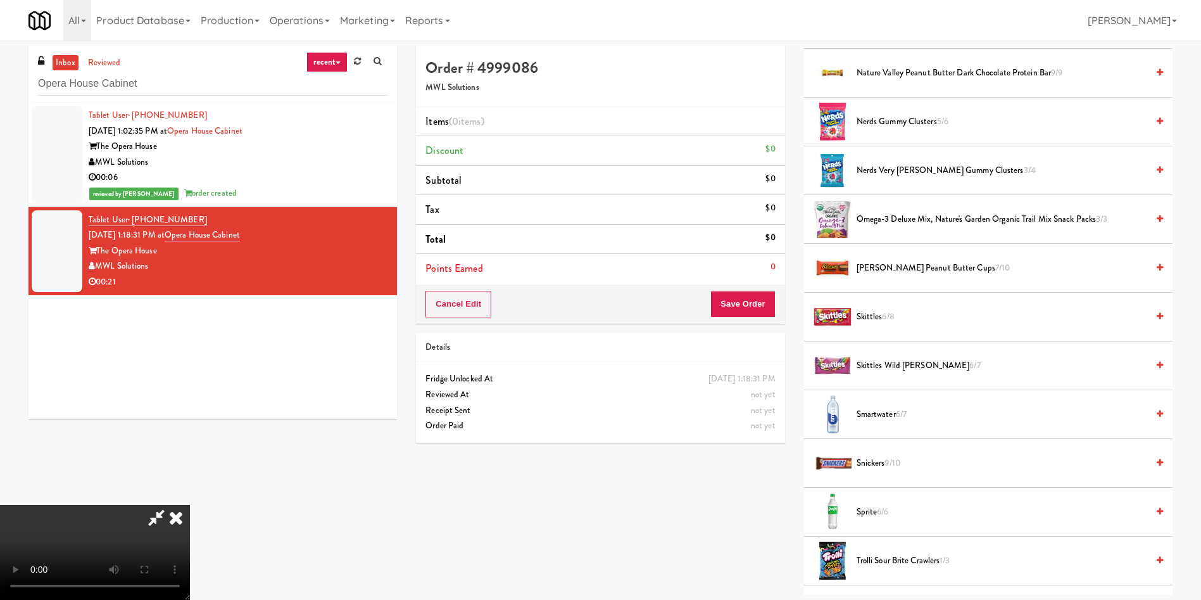
scroll to position [1425, 0]
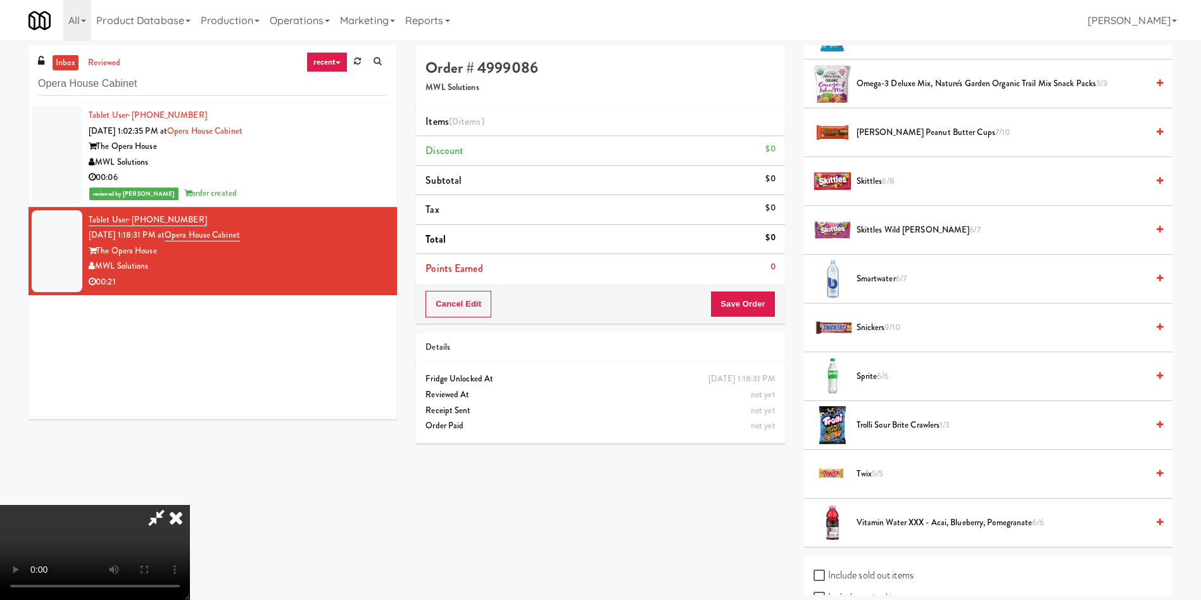
click at [881, 329] on span "Snickers 9/10" at bounding box center [1002, 328] width 291 height 16
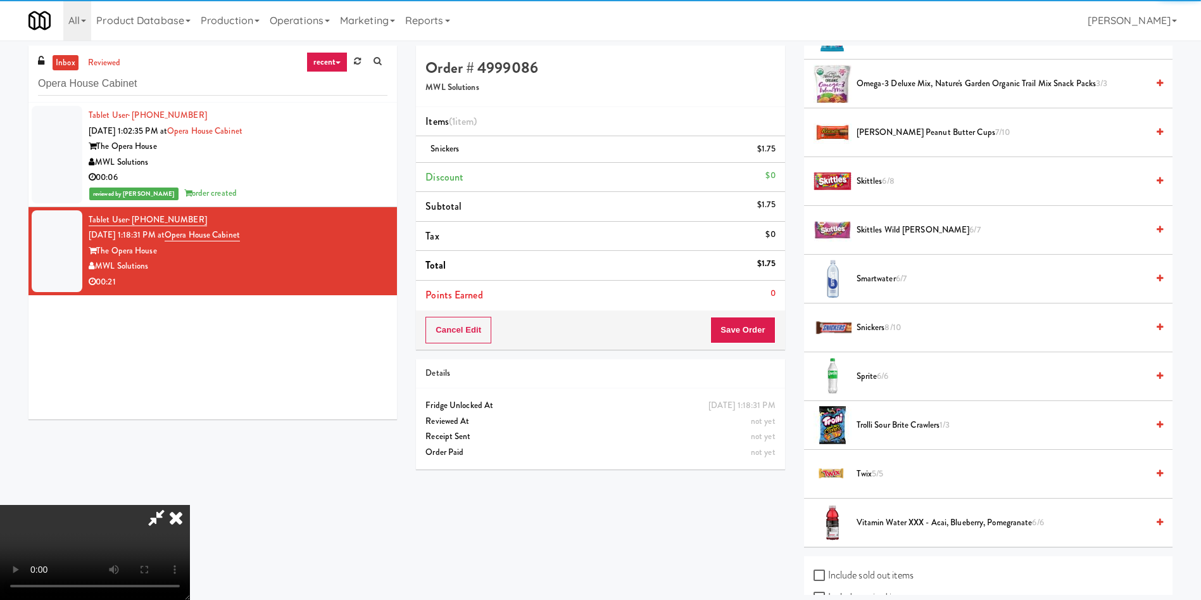
click at [873, 132] on span "Reese's Peanut Butter Cups 7/10" at bounding box center [1002, 133] width 291 height 16
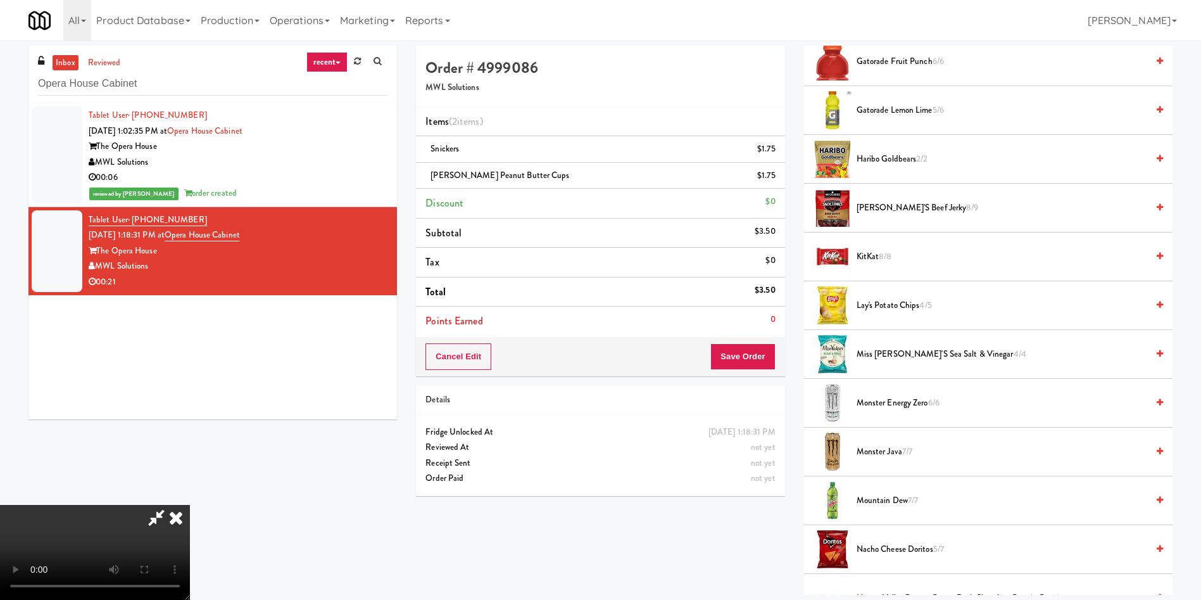
scroll to position [760, 0]
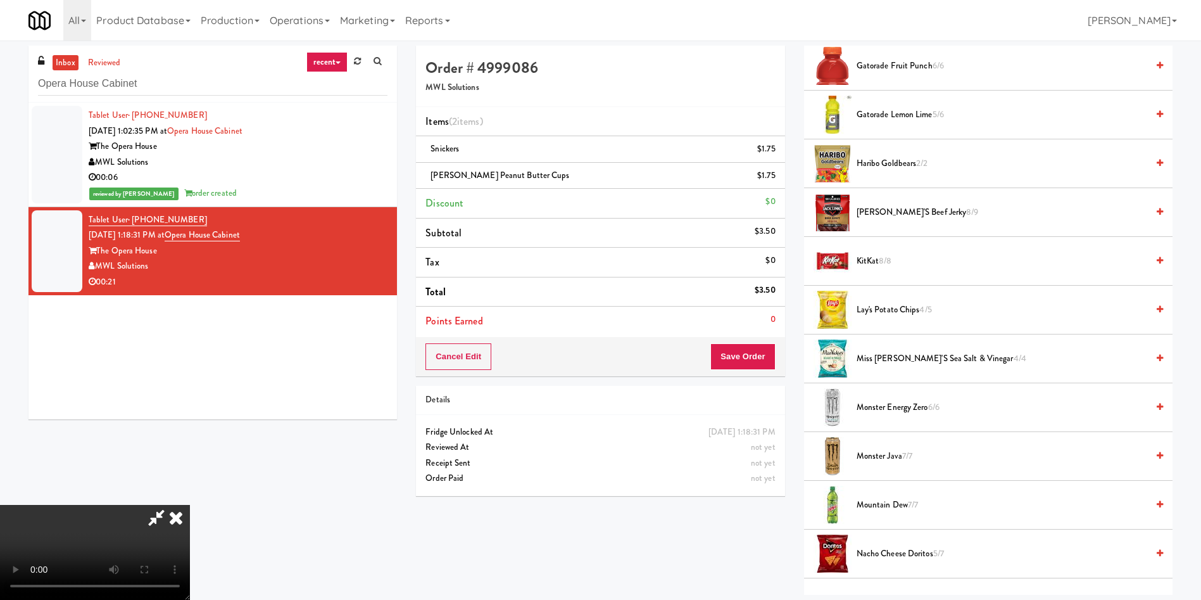
click at [885, 314] on span "Lay's Potato Chips 4/5" at bounding box center [1002, 310] width 291 height 16
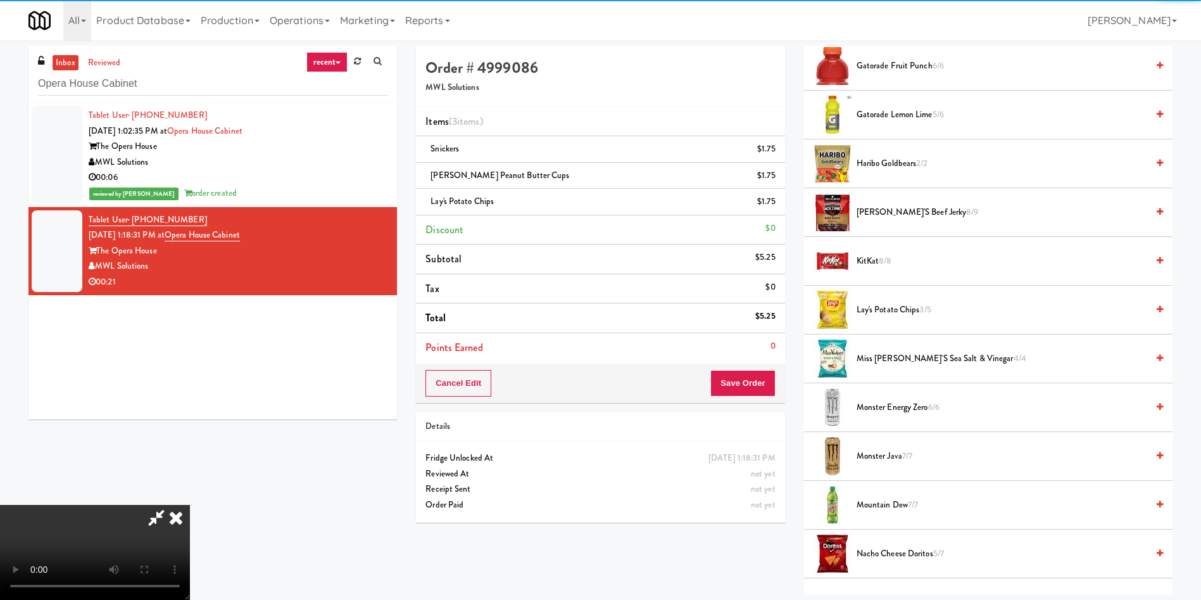
click at [190, 505] on video at bounding box center [95, 552] width 190 height 95
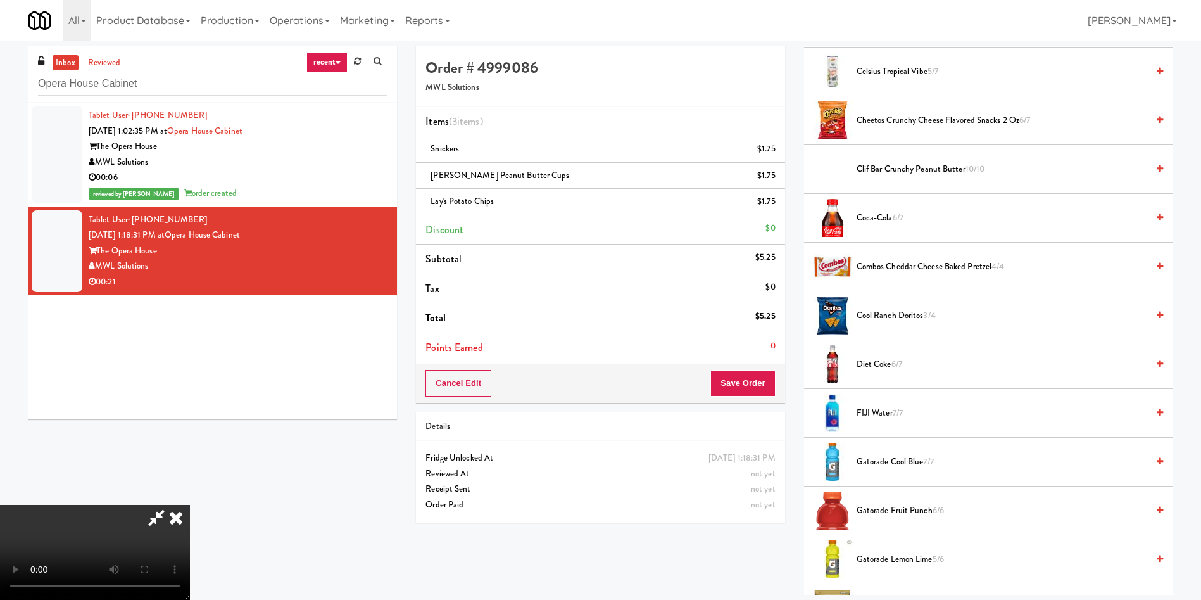
scroll to position [190, 0]
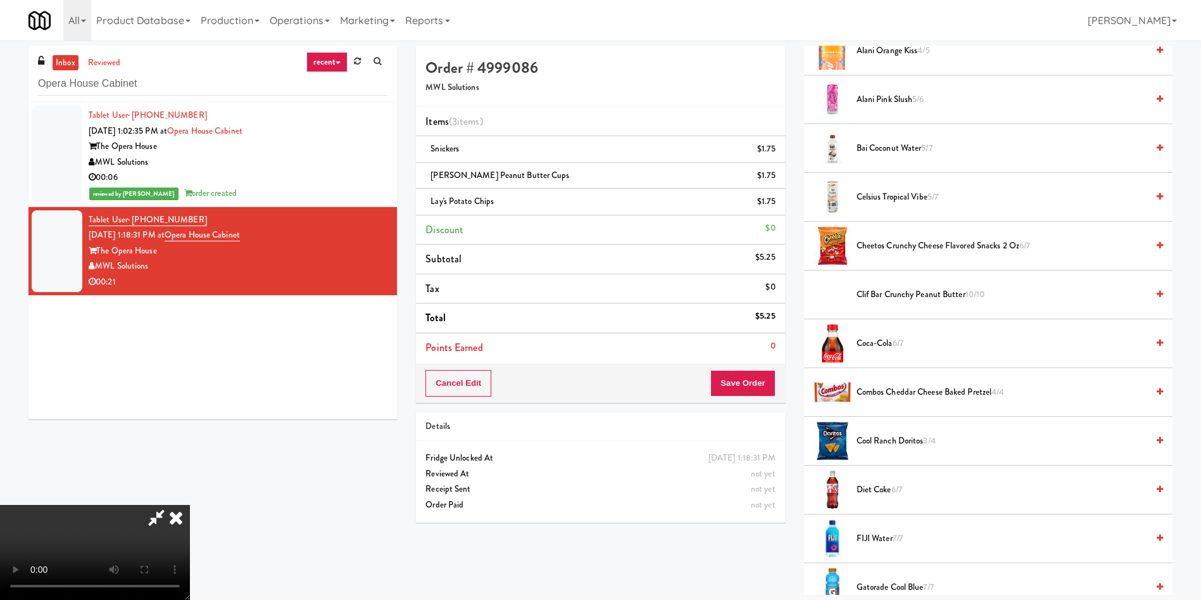
click at [882, 485] on span "Diet Coke 6/7" at bounding box center [1002, 490] width 291 height 16
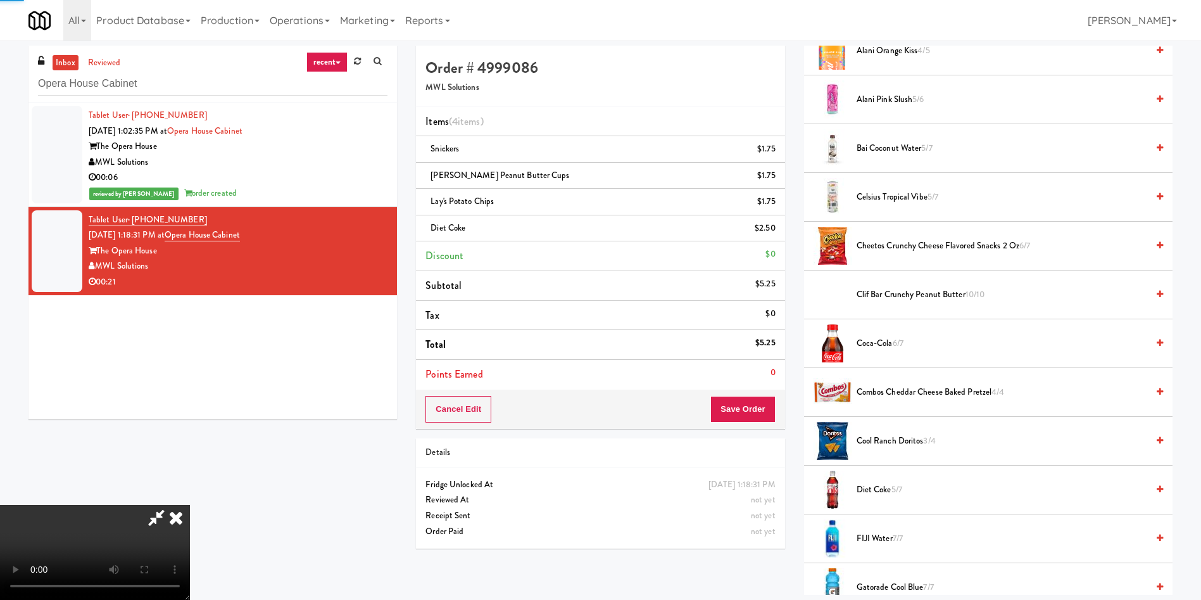
click at [190, 505] on video at bounding box center [95, 552] width 190 height 95
click at [171, 505] on icon at bounding box center [156, 517] width 29 height 25
click at [737, 400] on button "Save Order" at bounding box center [743, 409] width 65 height 27
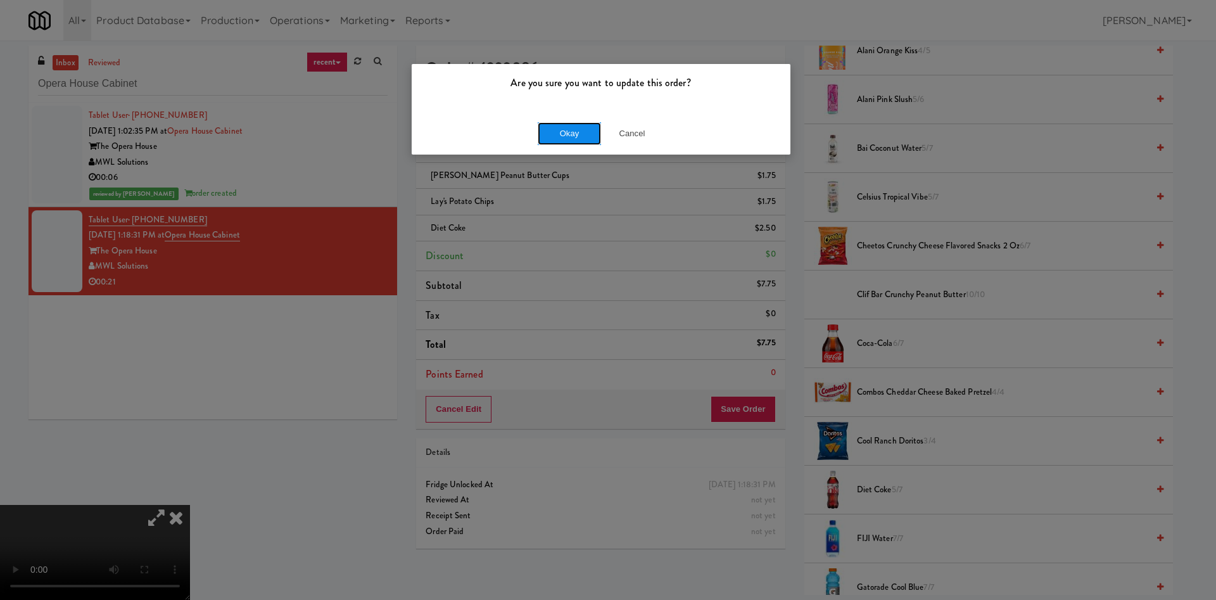
click at [561, 139] on button "Okay" at bounding box center [569, 133] width 63 height 23
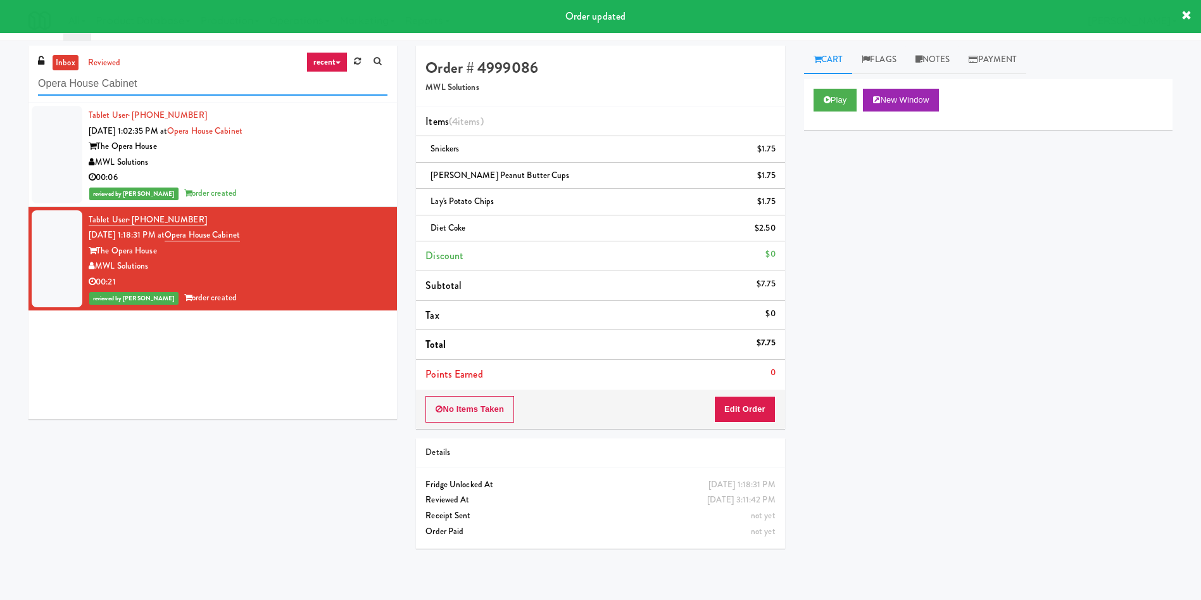
drag, startPoint x: 233, startPoint y: 89, endPoint x: 0, endPoint y: 85, distance: 233.1
click at [0, 85] on div "inbox reviewed recent all unclear take inventory issue suspicious failed recent…" at bounding box center [600, 302] width 1201 height 512
paste input "Market @ 3500 Steeles(Right)"
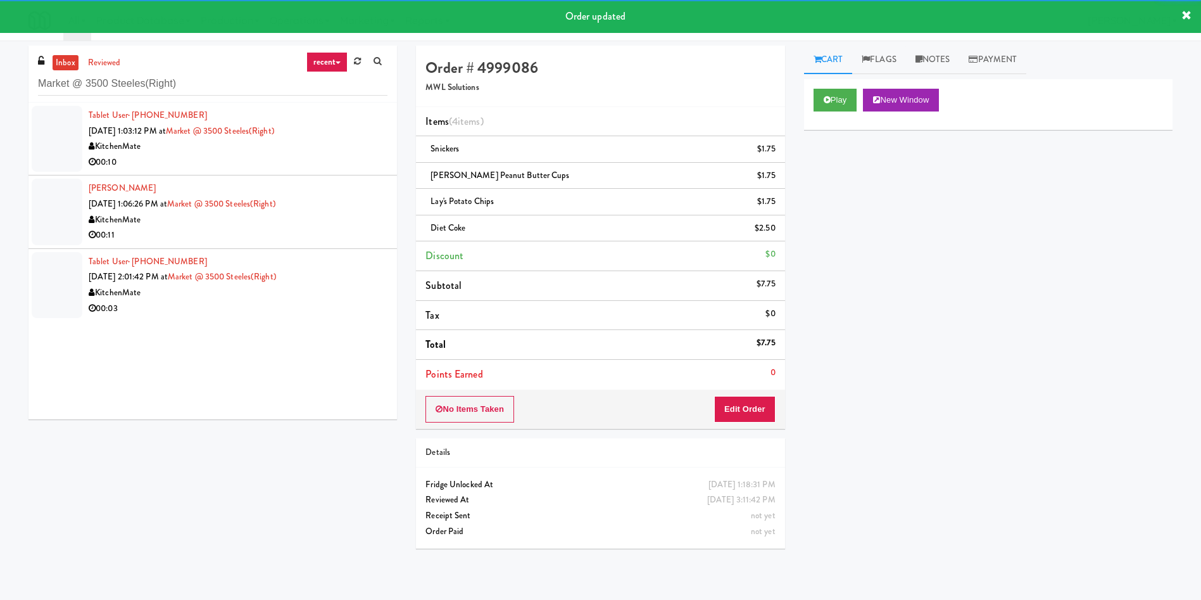
drag, startPoint x: 72, startPoint y: 147, endPoint x: 345, endPoint y: 98, distance: 277.3
click at [73, 147] on div at bounding box center [57, 139] width 51 height 66
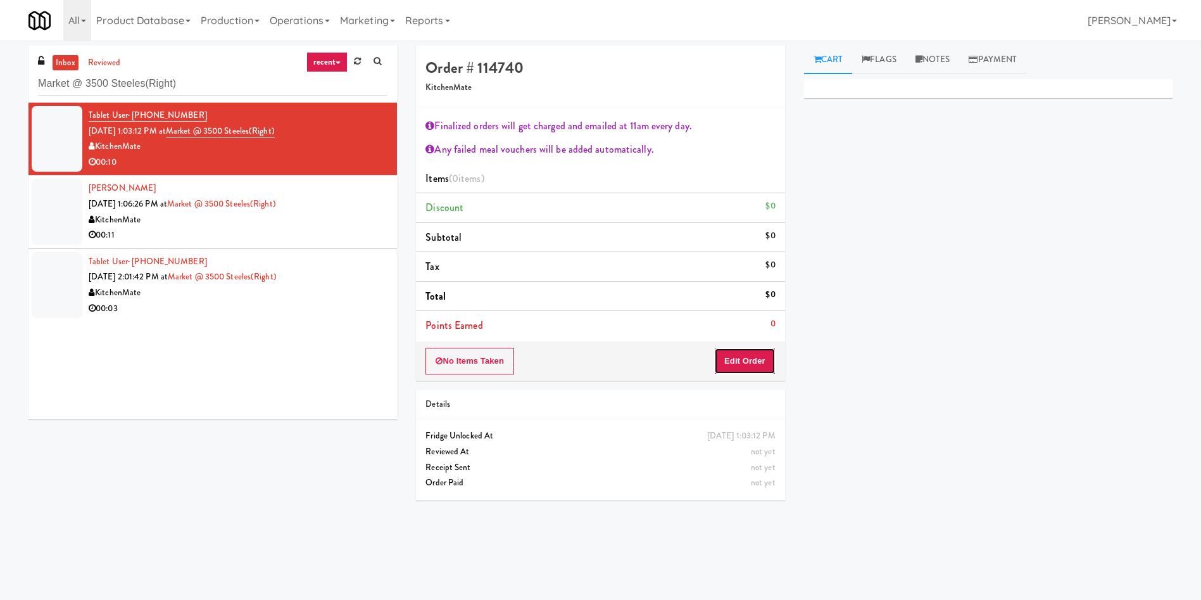
click at [752, 364] on button "Edit Order" at bounding box center [744, 361] width 61 height 27
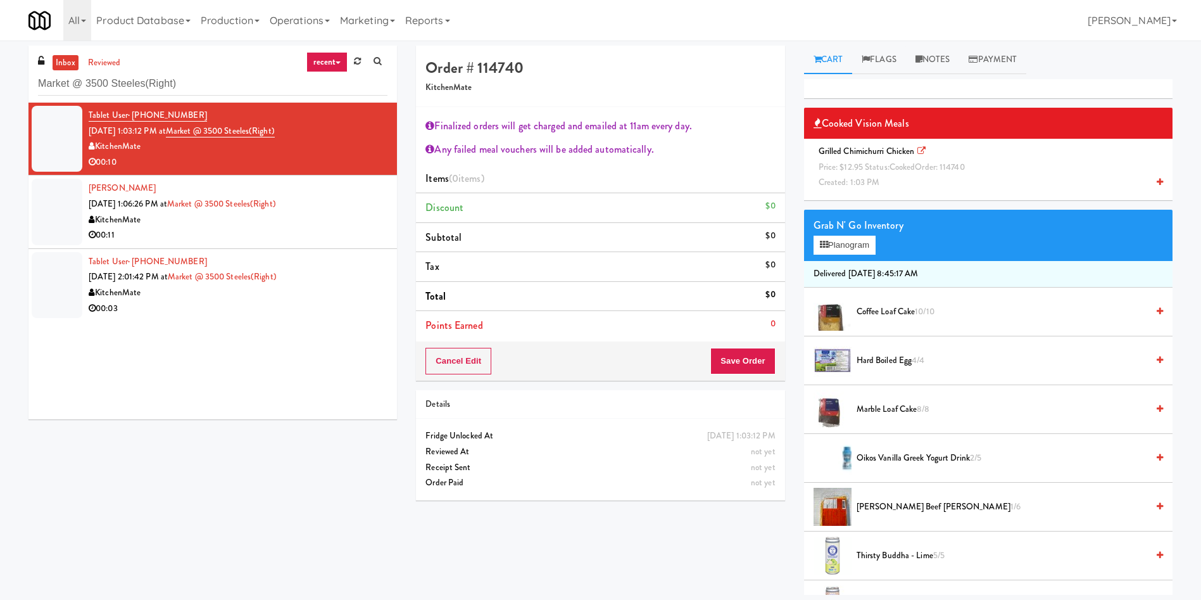
click at [886, 156] on span "Grilled Chimichurri Chicken Price: $12.95 Status: cooked Order: 114740 Created:…" at bounding box center [894, 166] width 161 height 43
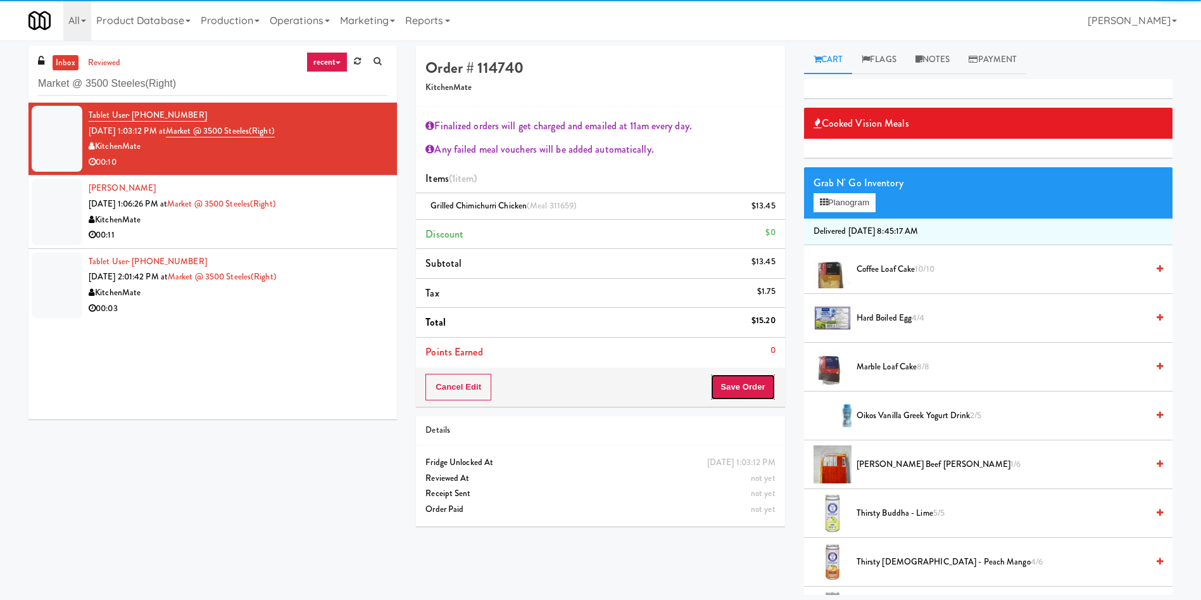
click at [759, 391] on button "Save Order" at bounding box center [743, 387] width 65 height 27
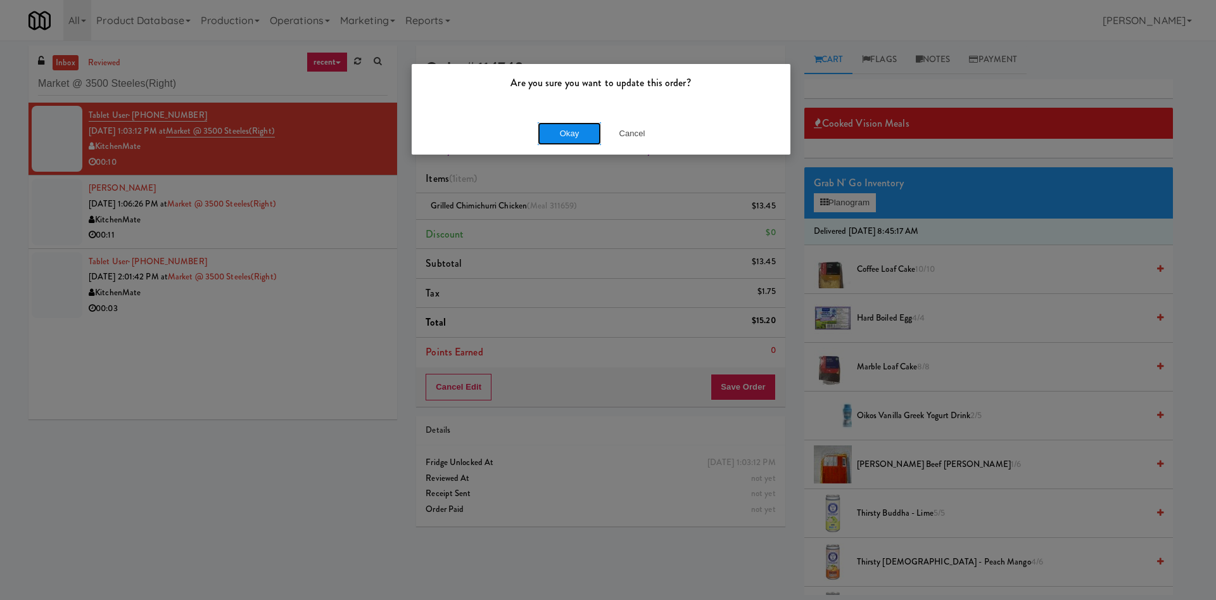
click at [579, 139] on button "Okay" at bounding box center [569, 133] width 63 height 23
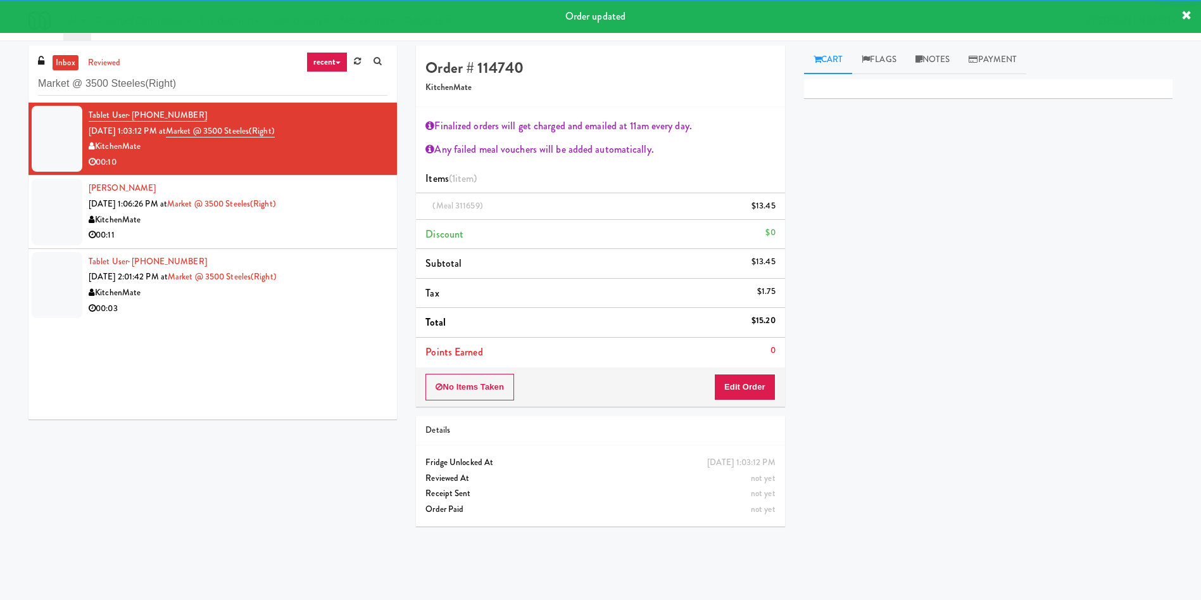
click at [63, 211] on div at bounding box center [57, 212] width 51 height 66
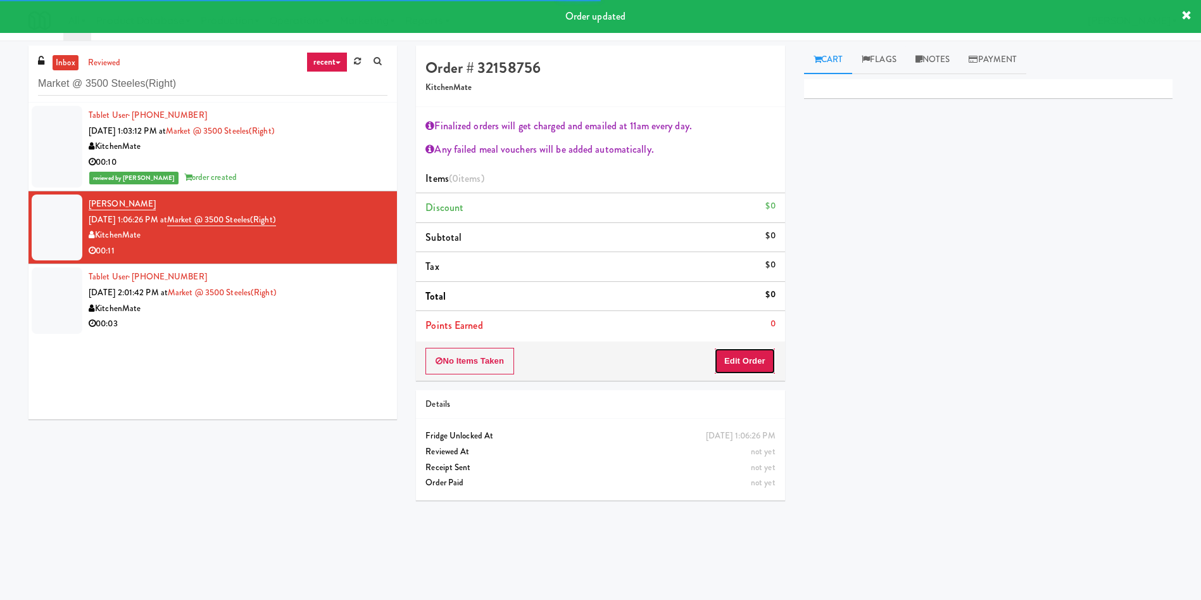
click at [768, 362] on button "Edit Order" at bounding box center [744, 361] width 61 height 27
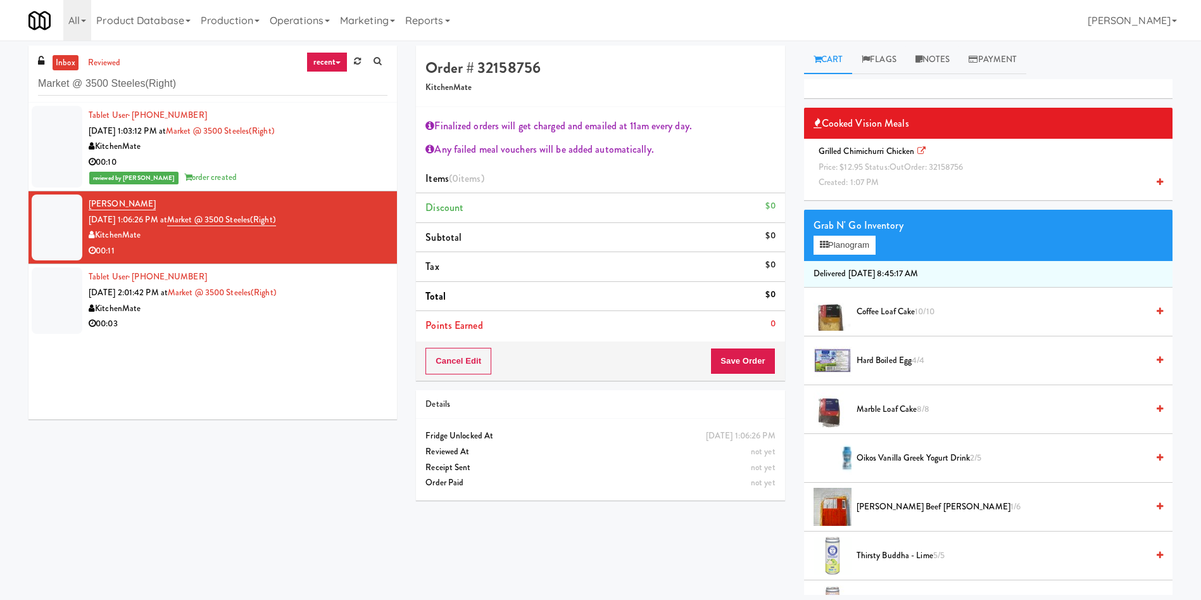
click at [848, 165] on span "Price: $12.95 Status: out Order: 32158756" at bounding box center [891, 167] width 145 height 12
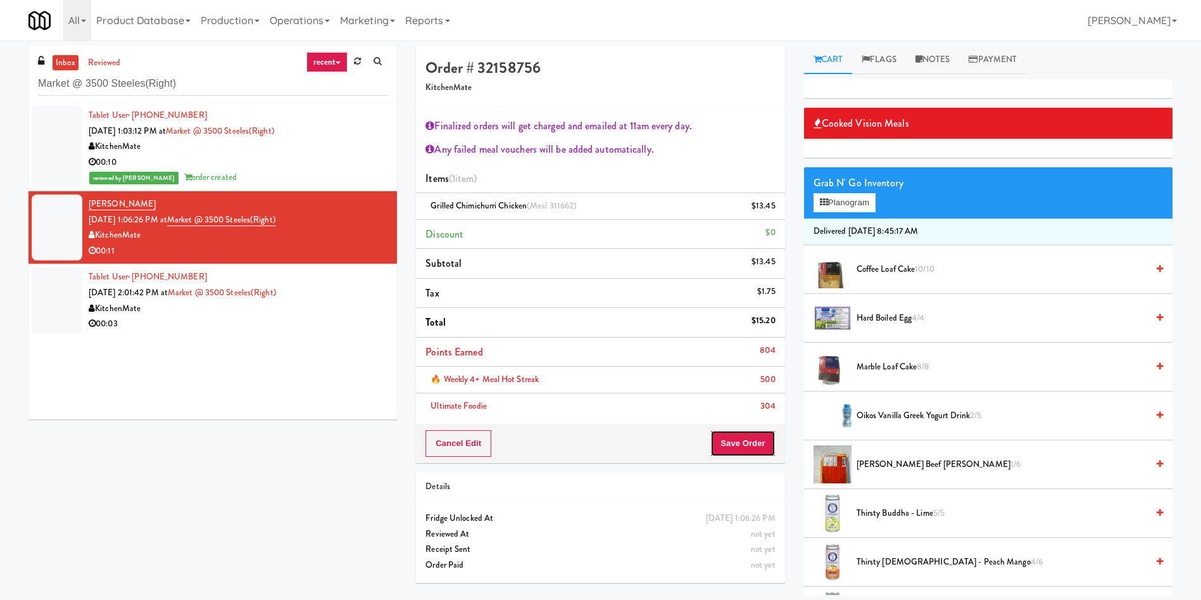
click at [732, 455] on button "Save Order" at bounding box center [743, 443] width 65 height 27
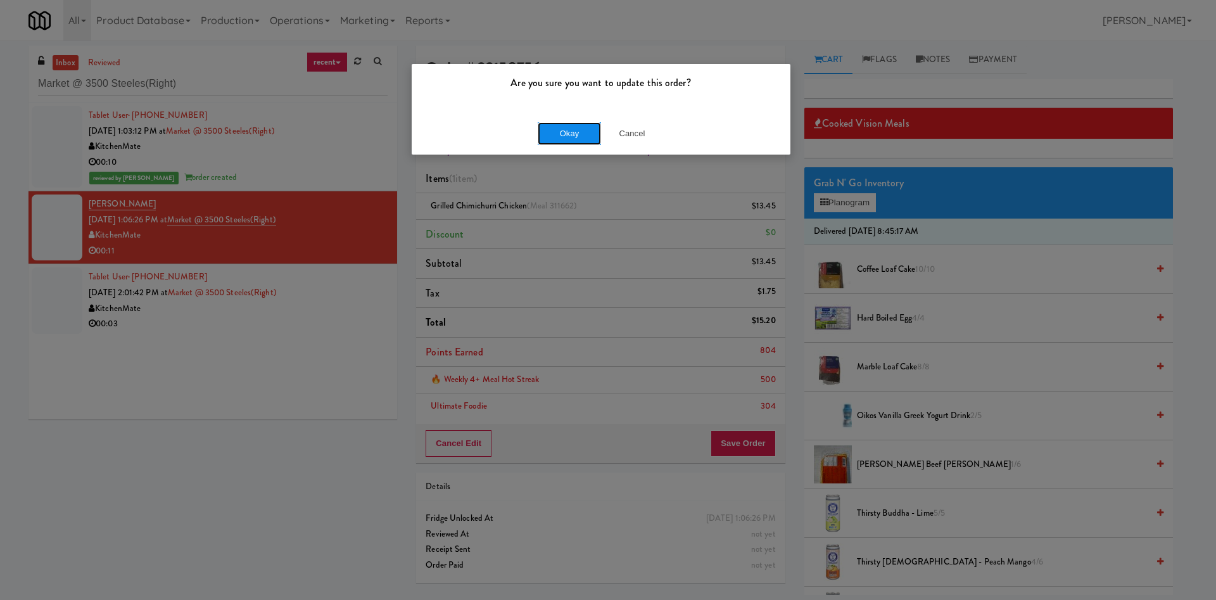
click at [590, 133] on button "Okay" at bounding box center [569, 133] width 63 height 23
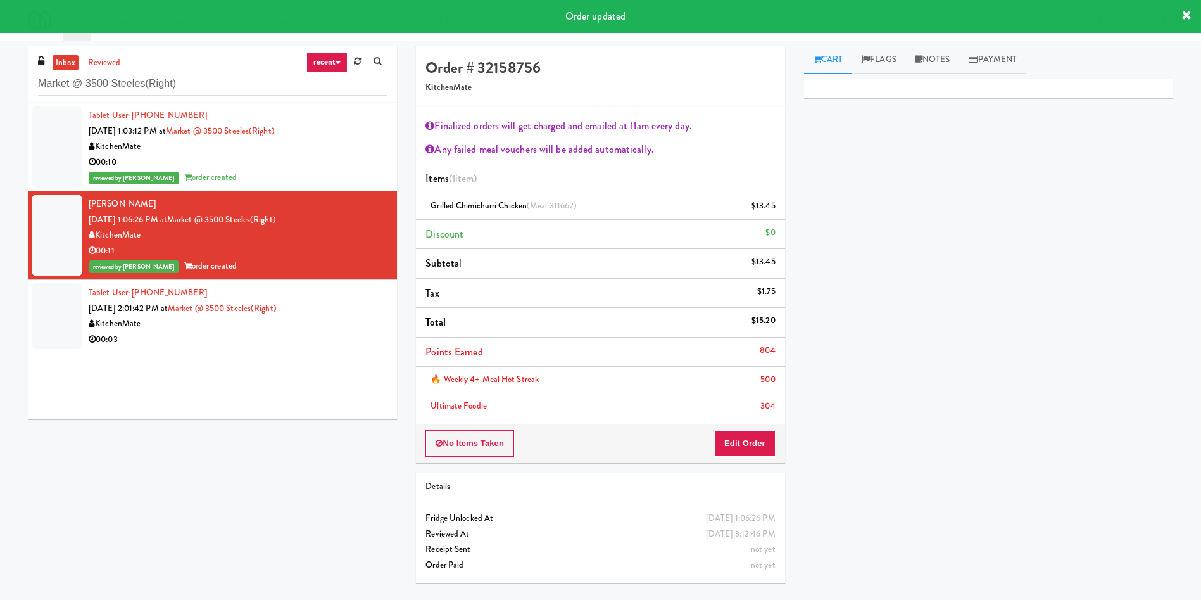
click at [53, 297] on div at bounding box center [57, 316] width 51 height 66
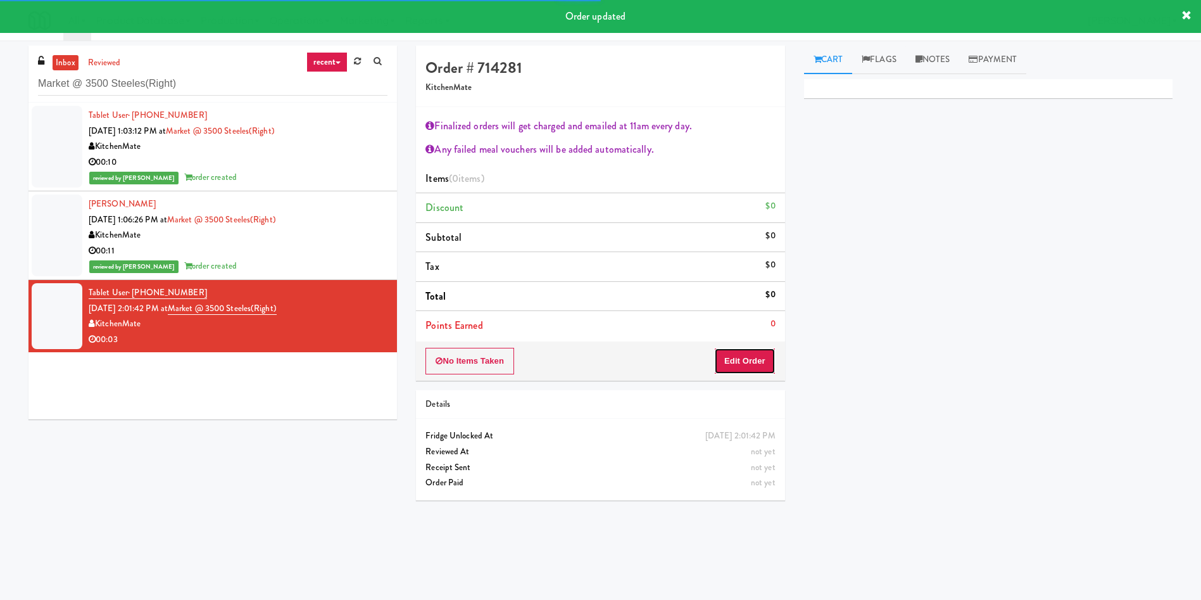
click at [759, 355] on button "Edit Order" at bounding box center [744, 361] width 61 height 27
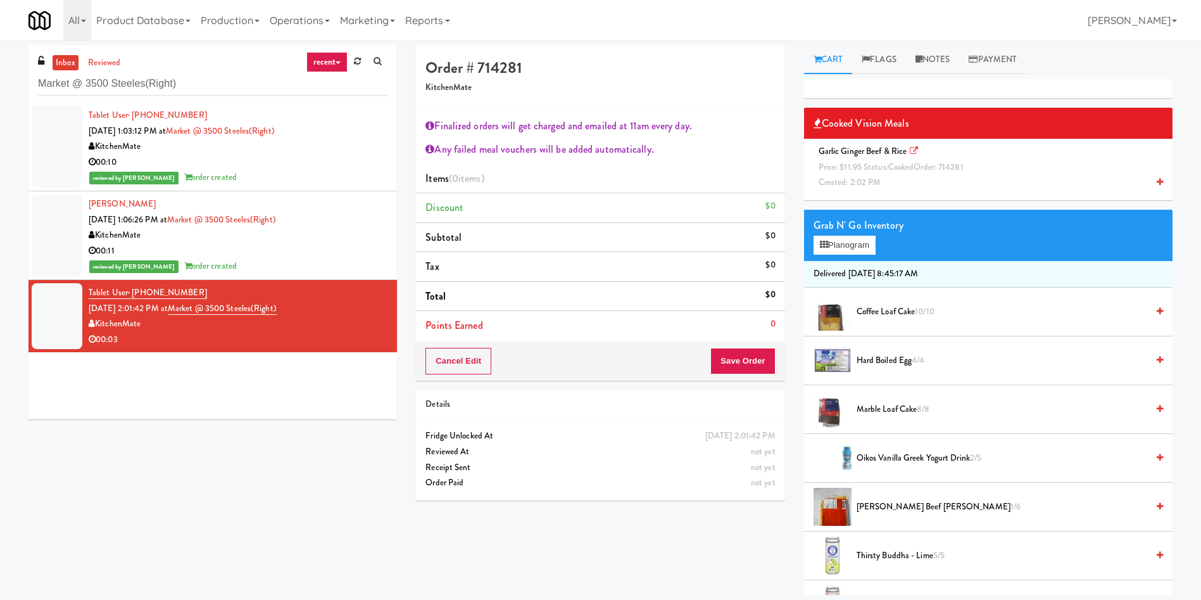
click at [858, 155] on span "Garlic Ginger Beef & Rice Price: $11.95 Status: cooked Order: 714281 Created: 2…" at bounding box center [894, 166] width 160 height 43
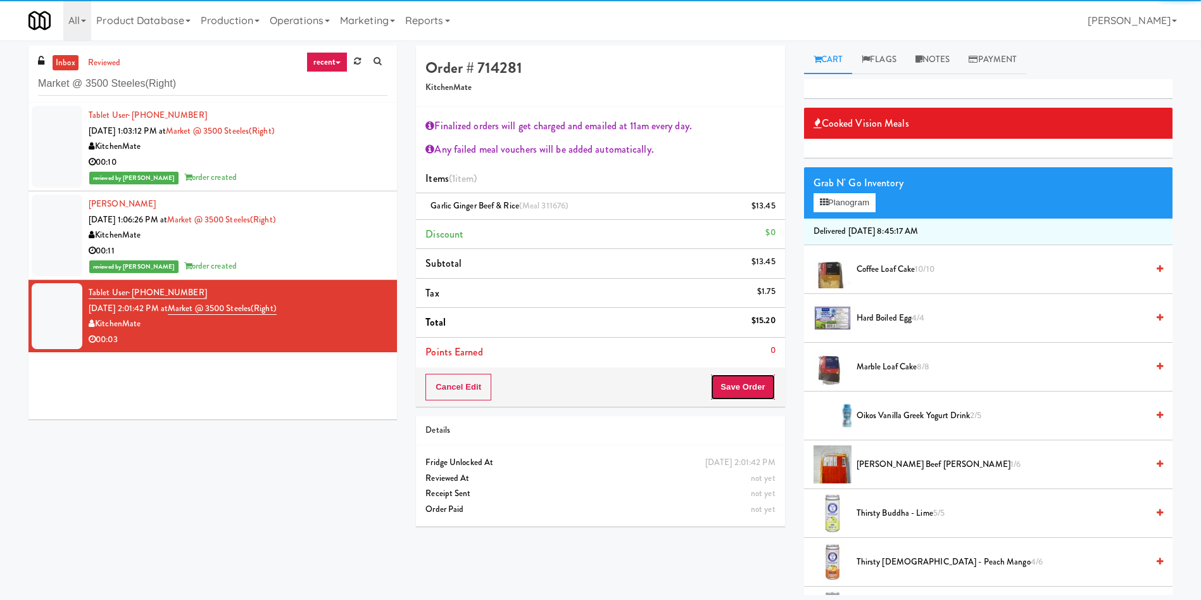
click at [759, 397] on button "Save Order" at bounding box center [743, 387] width 65 height 27
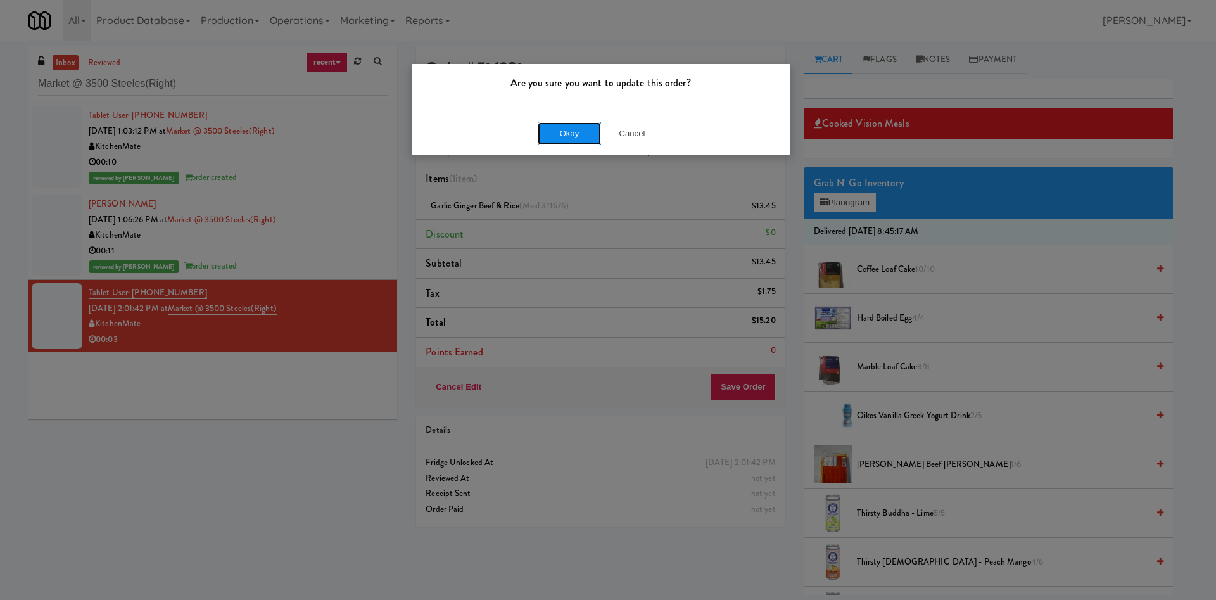
drag, startPoint x: 570, startPoint y: 130, endPoint x: 376, endPoint y: 189, distance: 202.4
click at [569, 130] on button "Okay" at bounding box center [569, 133] width 63 height 23
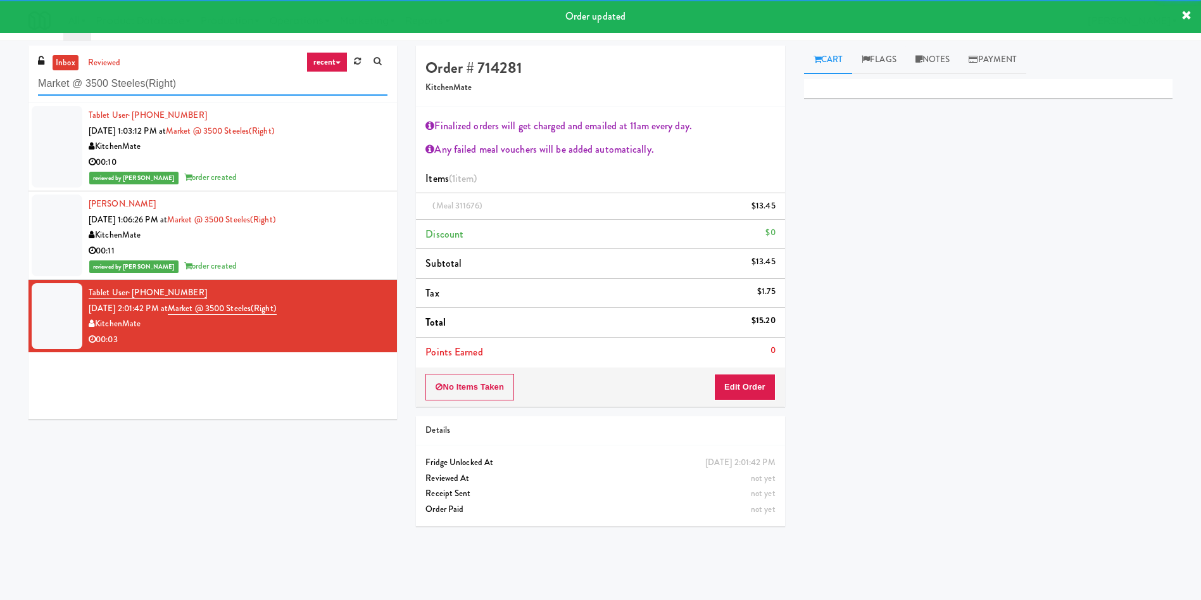
drag, startPoint x: 230, startPoint y: 83, endPoint x: 0, endPoint y: 90, distance: 230.0
click at [0, 90] on div "inbox reviewed recent all unclear take inventory issue suspicious failed recent…" at bounding box center [600, 300] width 1201 height 509
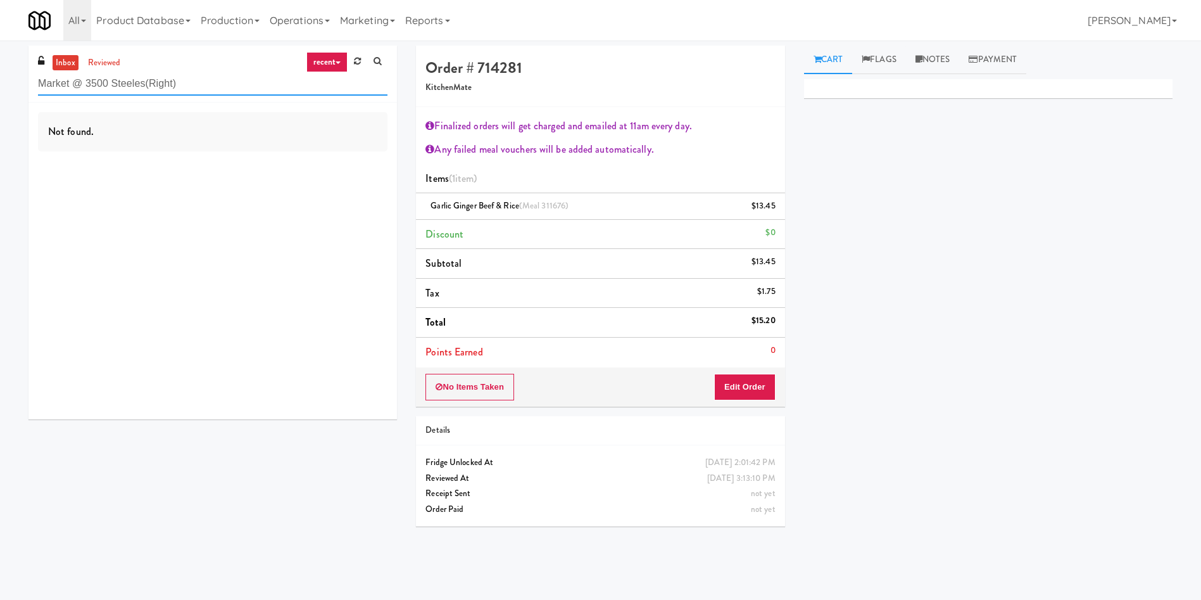
drag, startPoint x: 231, startPoint y: 80, endPoint x: 0, endPoint y: 70, distance: 230.7
click at [0, 70] on div "inbox reviewed recent all unclear take inventory issue suspicious failed recent…" at bounding box center [600, 300] width 1201 height 509
paste input "640 N Wells - Left - Fridge"
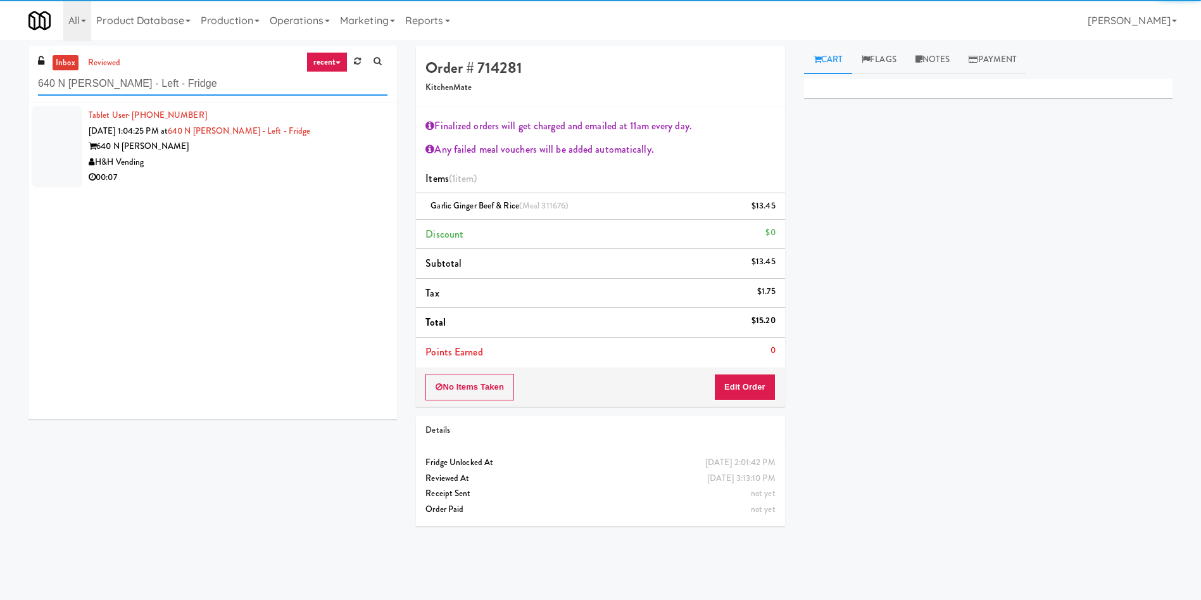
type input "640 N Wells - Left - Fridge"
drag, startPoint x: 56, startPoint y: 159, endPoint x: 459, endPoint y: 158, distance: 402.8
click at [58, 158] on div at bounding box center [57, 147] width 51 height 82
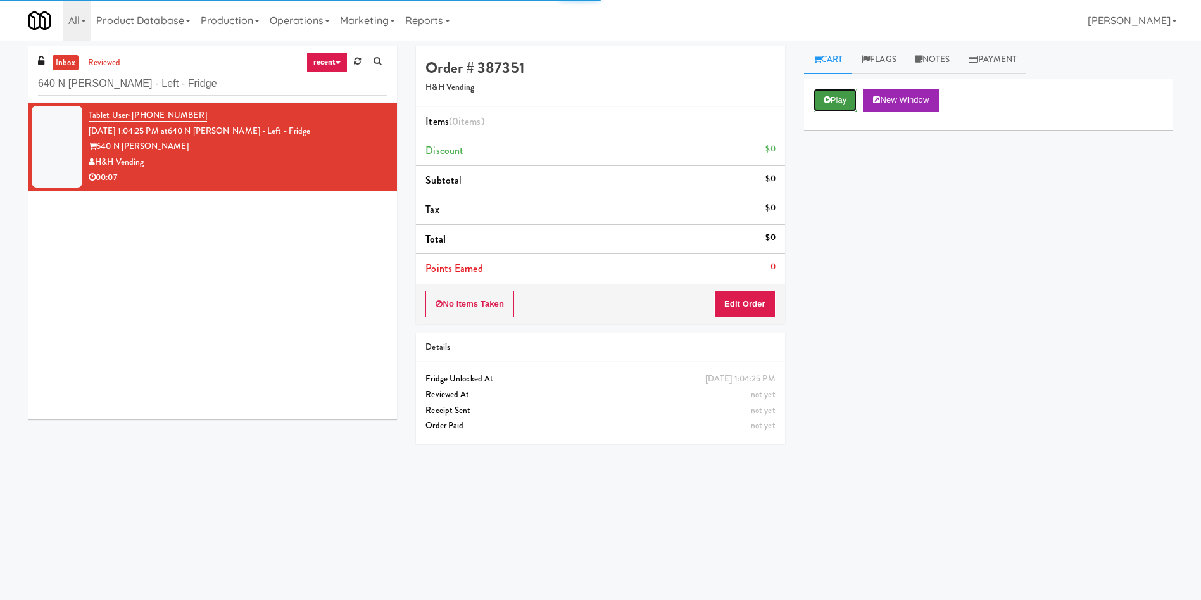
click at [837, 93] on button "Play" at bounding box center [836, 100] width 44 height 23
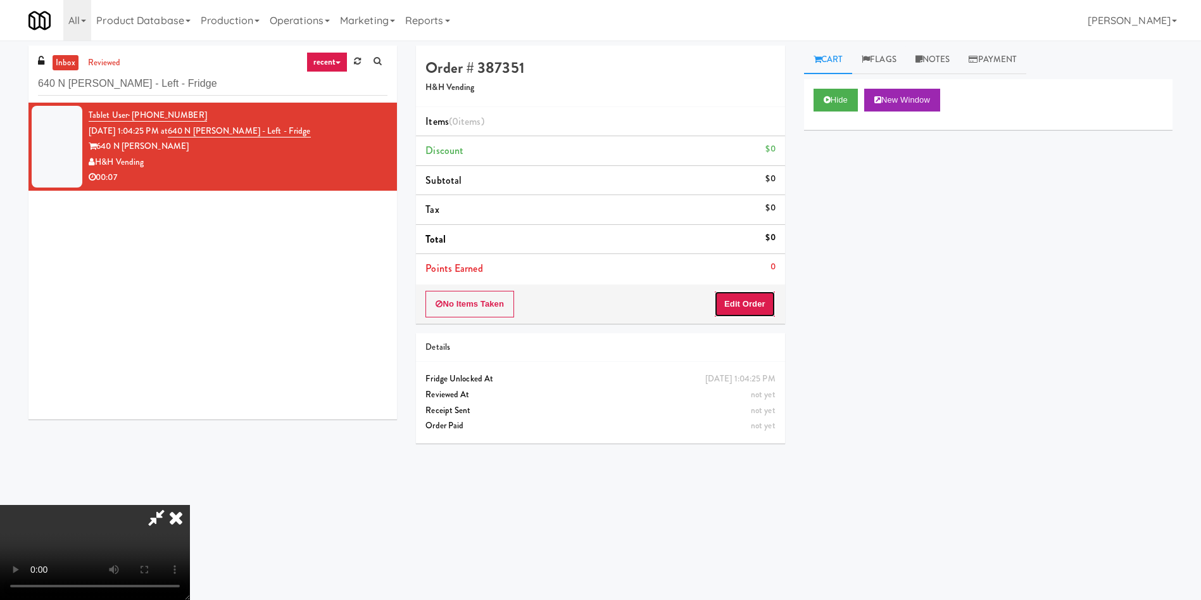
click at [761, 297] on button "Edit Order" at bounding box center [744, 304] width 61 height 27
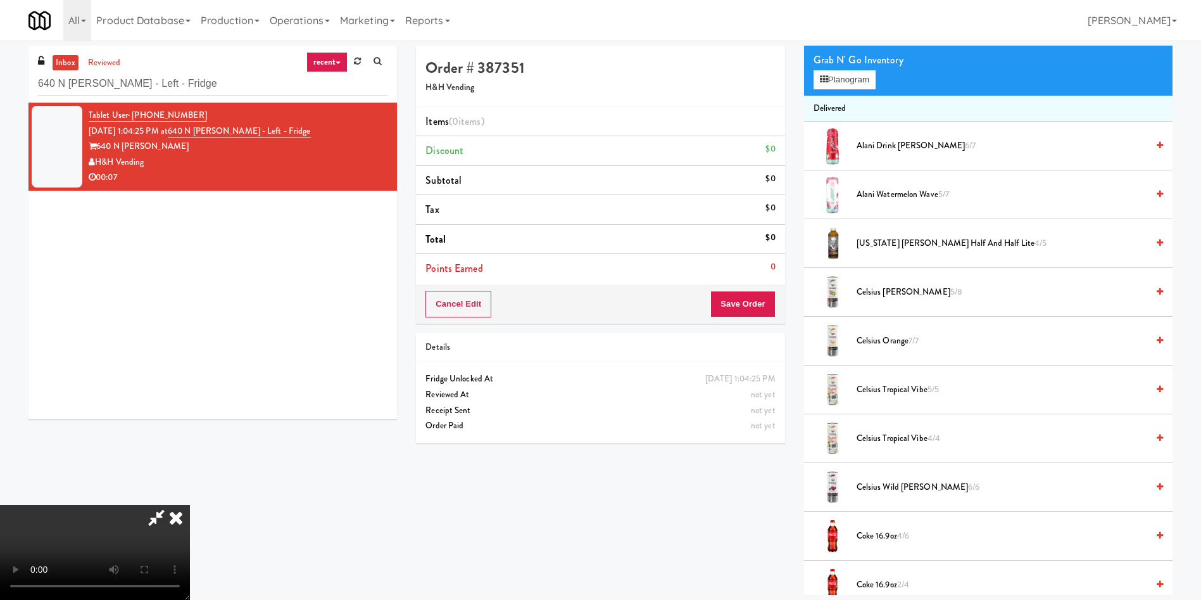
scroll to position [91, 0]
click at [190, 505] on video at bounding box center [95, 552] width 190 height 95
click at [844, 77] on button "Planogram" at bounding box center [845, 79] width 62 height 19
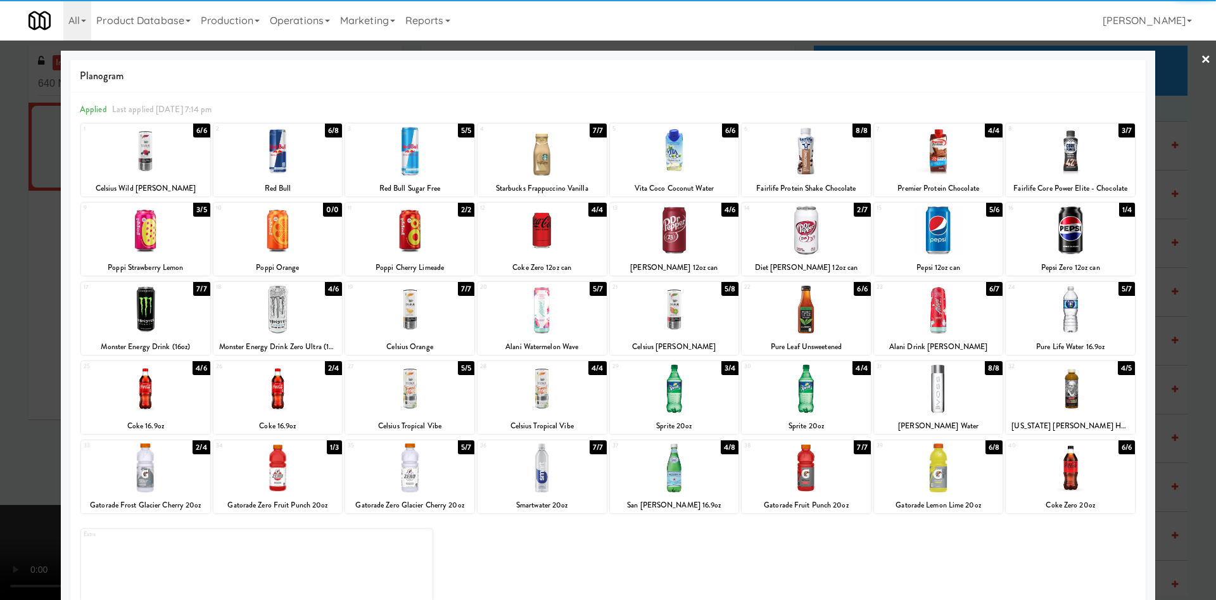
click at [517, 324] on div at bounding box center [542, 309] width 129 height 49
click at [1097, 124] on div "8 3/7 Fairlife Core Power Elite - Chocolate" at bounding box center [1070, 160] width 129 height 73
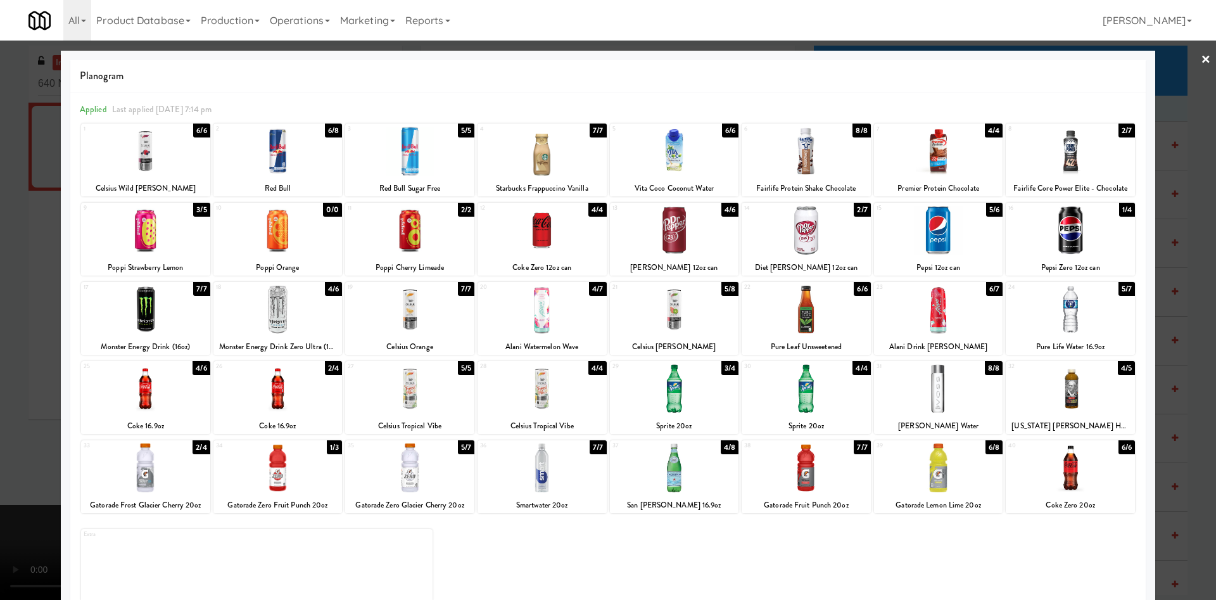
click at [1176, 88] on div at bounding box center [608, 300] width 1216 height 600
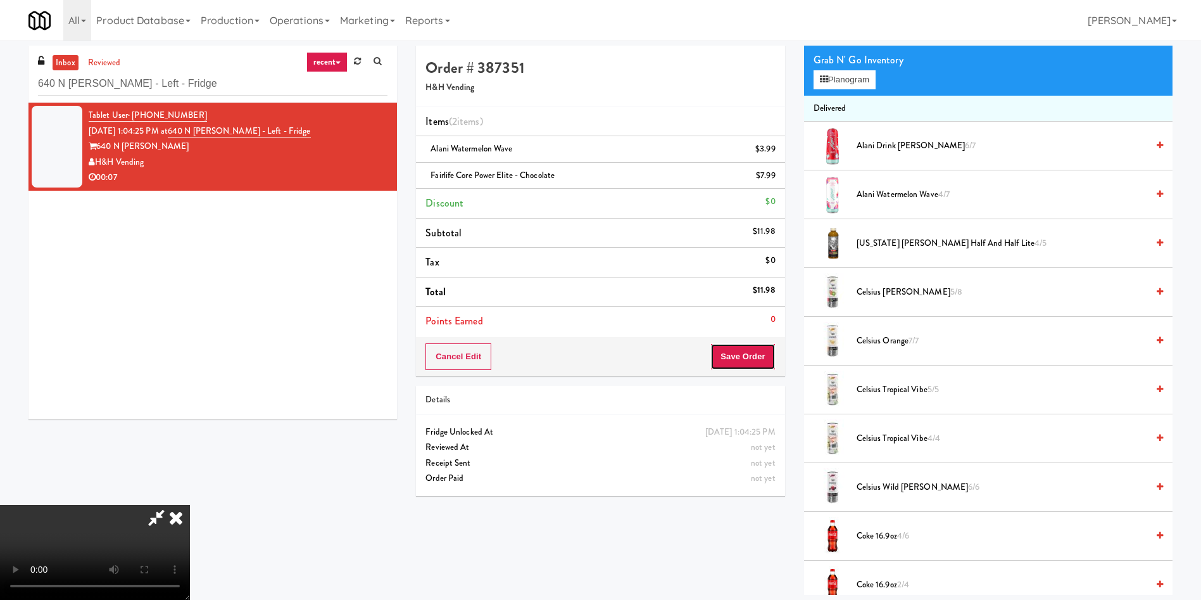
click at [755, 358] on button "Save Order" at bounding box center [743, 356] width 65 height 27
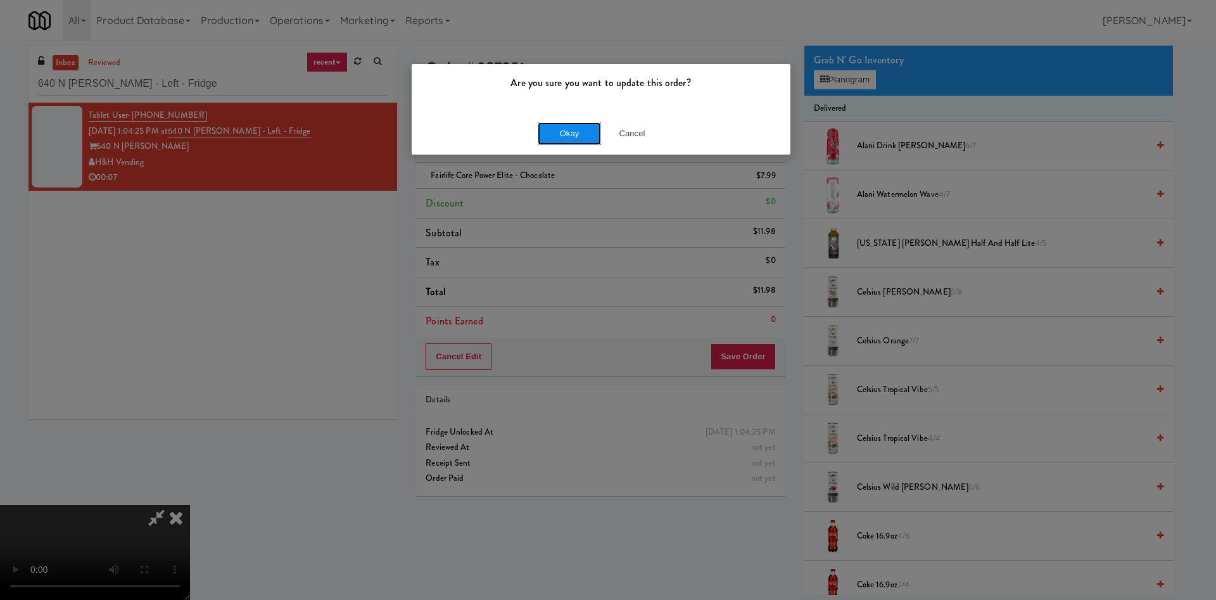
click at [590, 134] on button "Okay" at bounding box center [569, 133] width 63 height 23
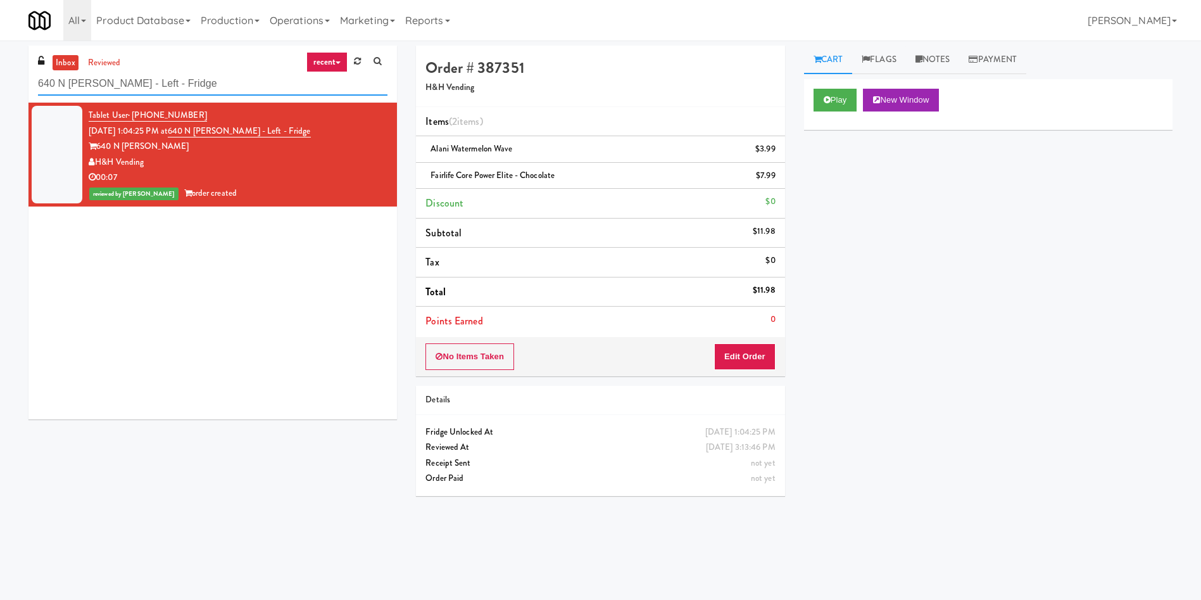
drag, startPoint x: 205, startPoint y: 87, endPoint x: 10, endPoint y: 1, distance: 213.6
click at [0, 53] on div "inbox reviewed recent all unclear take inventory issue suspicious failed recent…" at bounding box center [600, 300] width 1201 height 509
paste input "Estate - Cooler - Left"
type input "Estate - Cooler - Left"
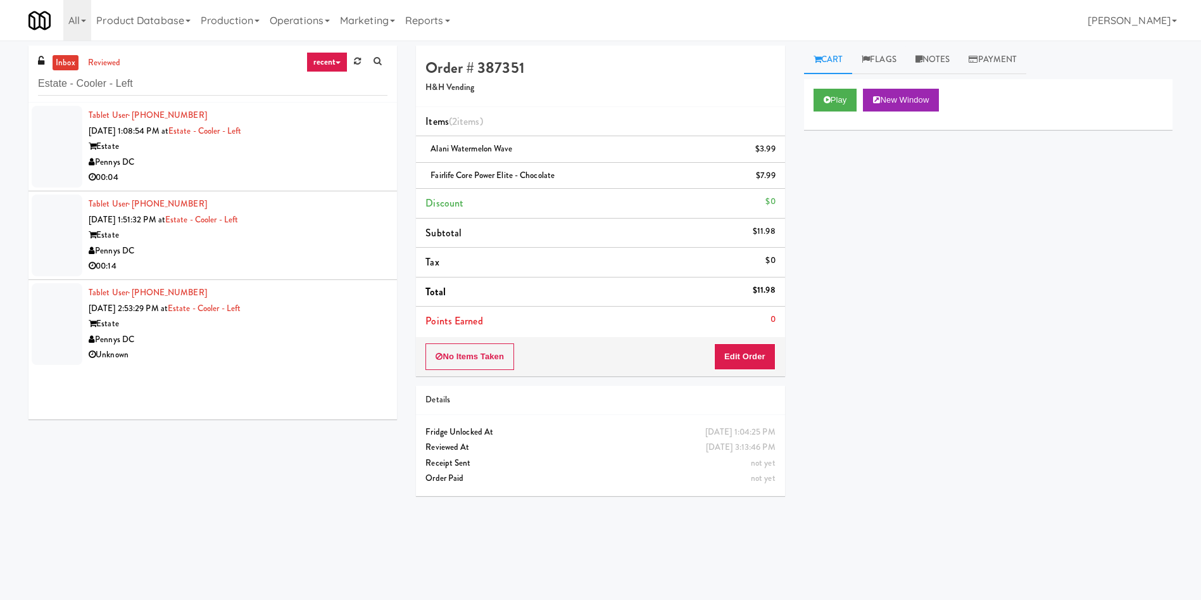
click at [61, 142] on div at bounding box center [57, 147] width 51 height 82
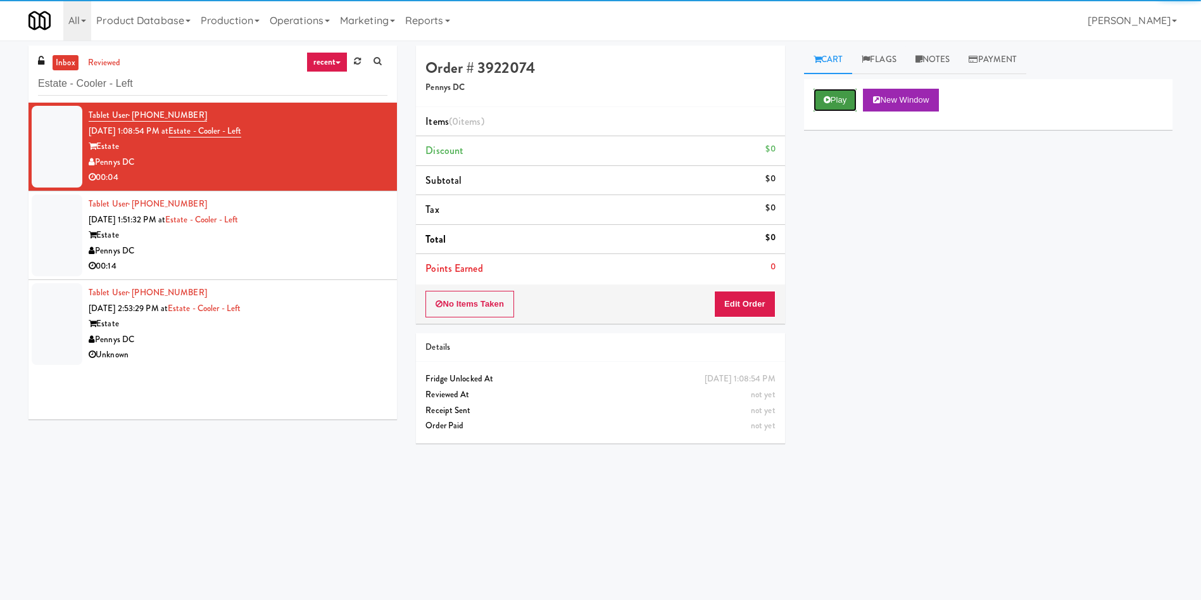
click at [857, 92] on button "Play" at bounding box center [836, 100] width 44 height 23
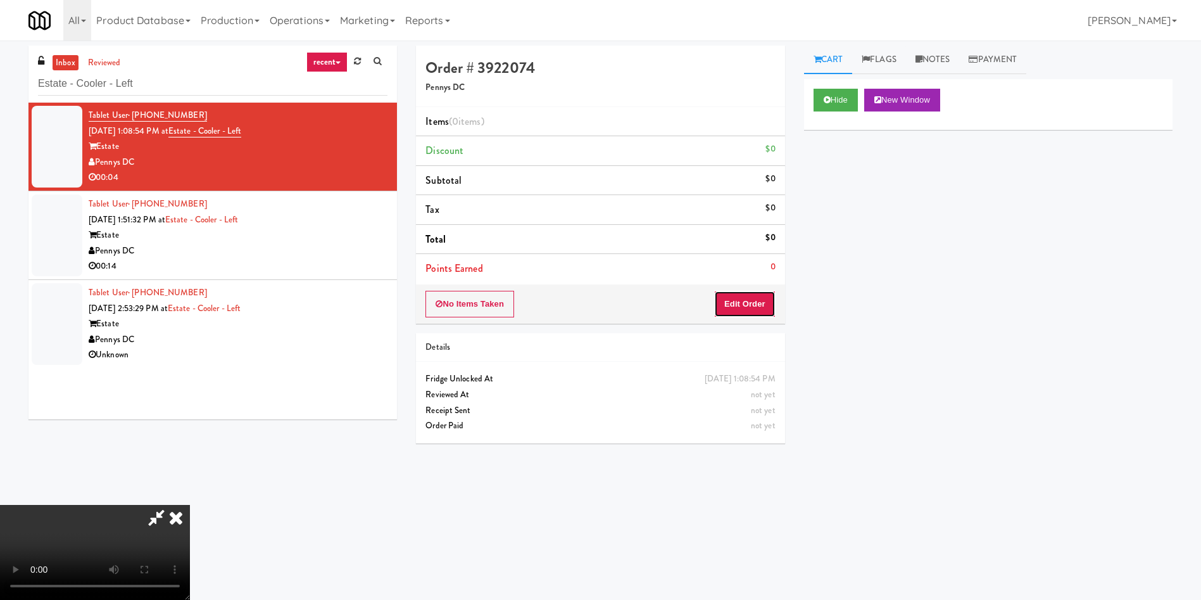
click at [718, 305] on button "Edit Order" at bounding box center [744, 304] width 61 height 27
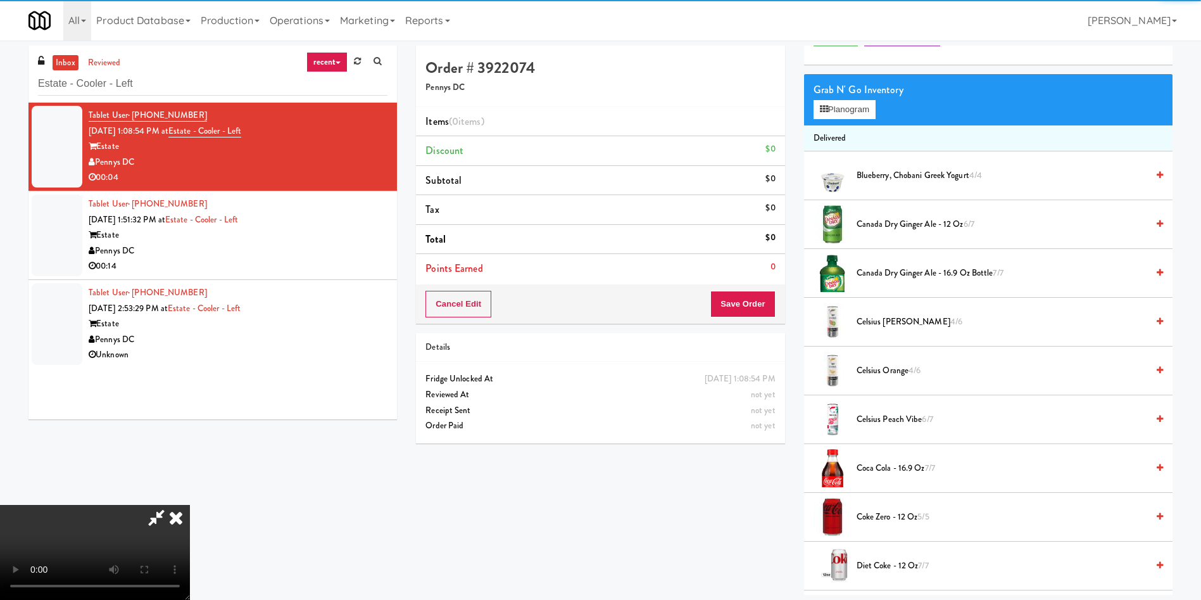
scroll to position [95, 0]
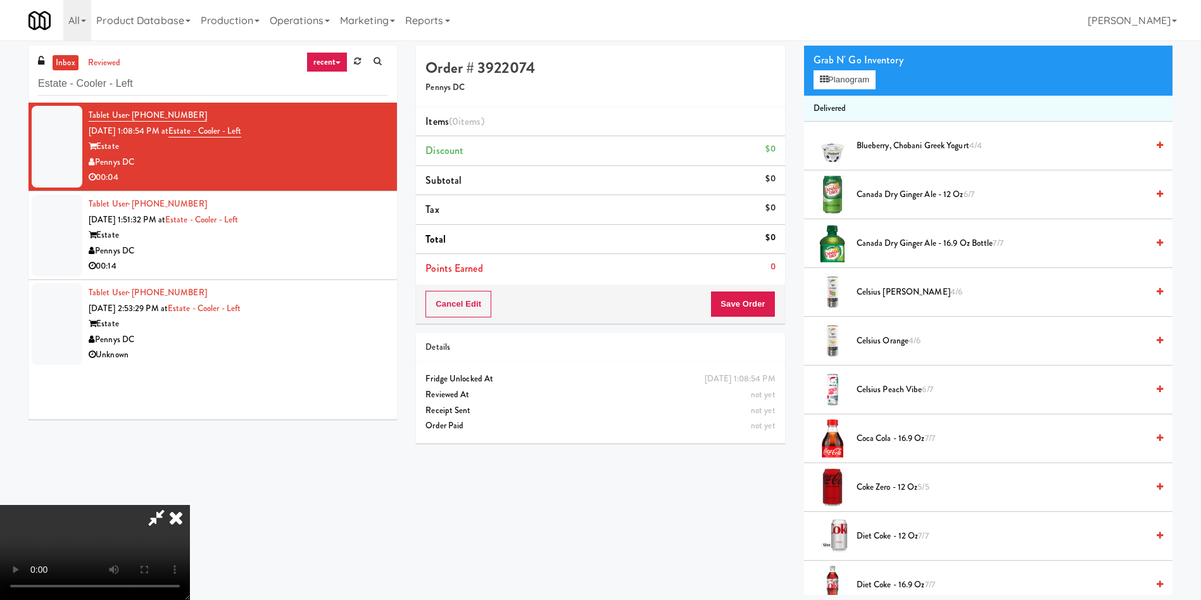
click at [190, 505] on video at bounding box center [95, 552] width 190 height 95
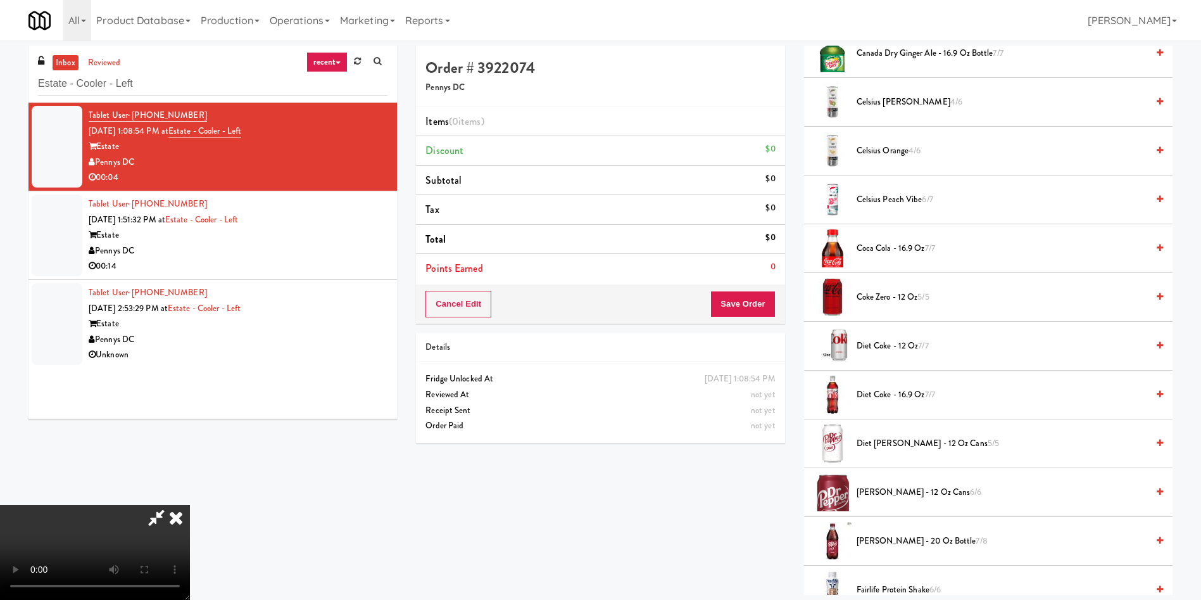
click at [873, 399] on span "Diet Coke - 16.9 oz 7/7" at bounding box center [1002, 395] width 291 height 16
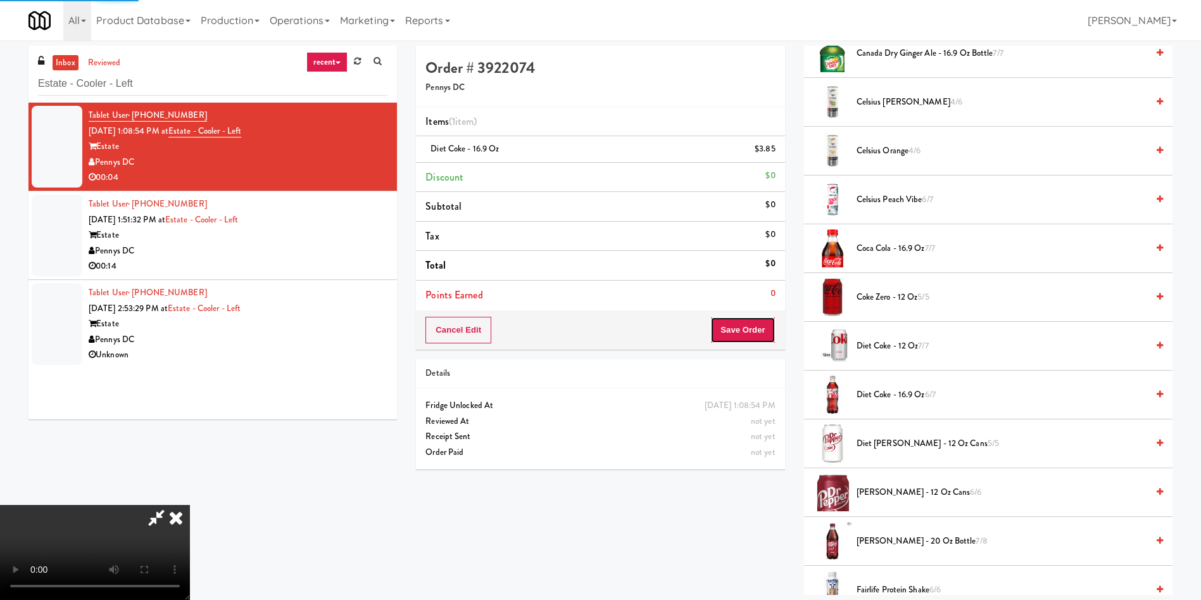
click at [754, 329] on button "Save Order" at bounding box center [743, 330] width 65 height 27
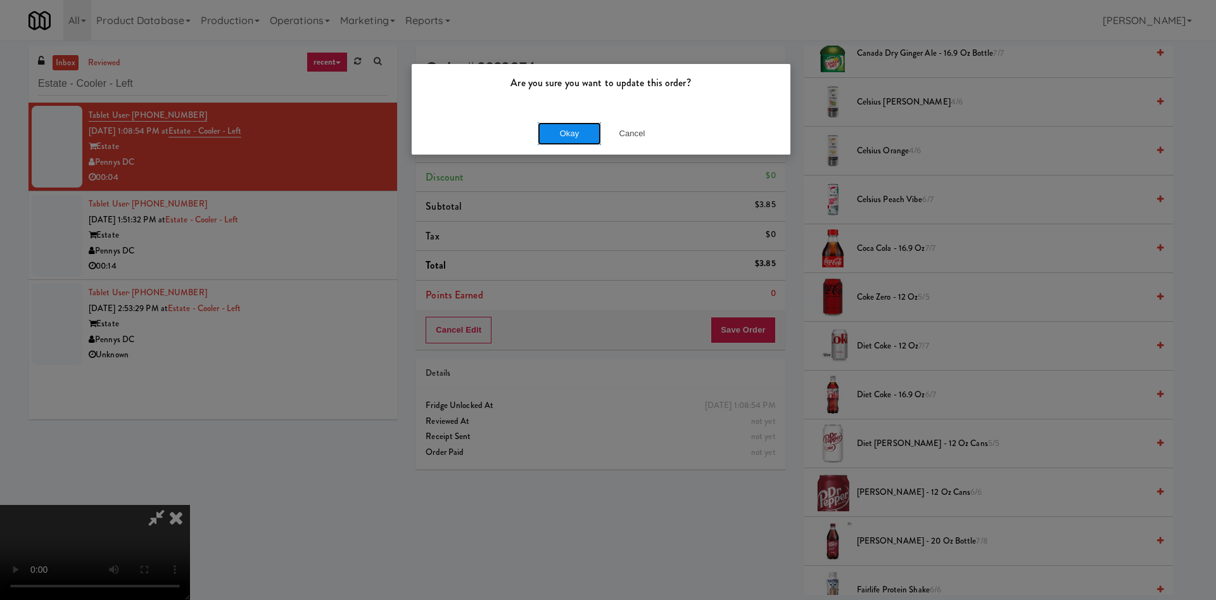
click at [576, 133] on button "Okay" at bounding box center [569, 133] width 63 height 23
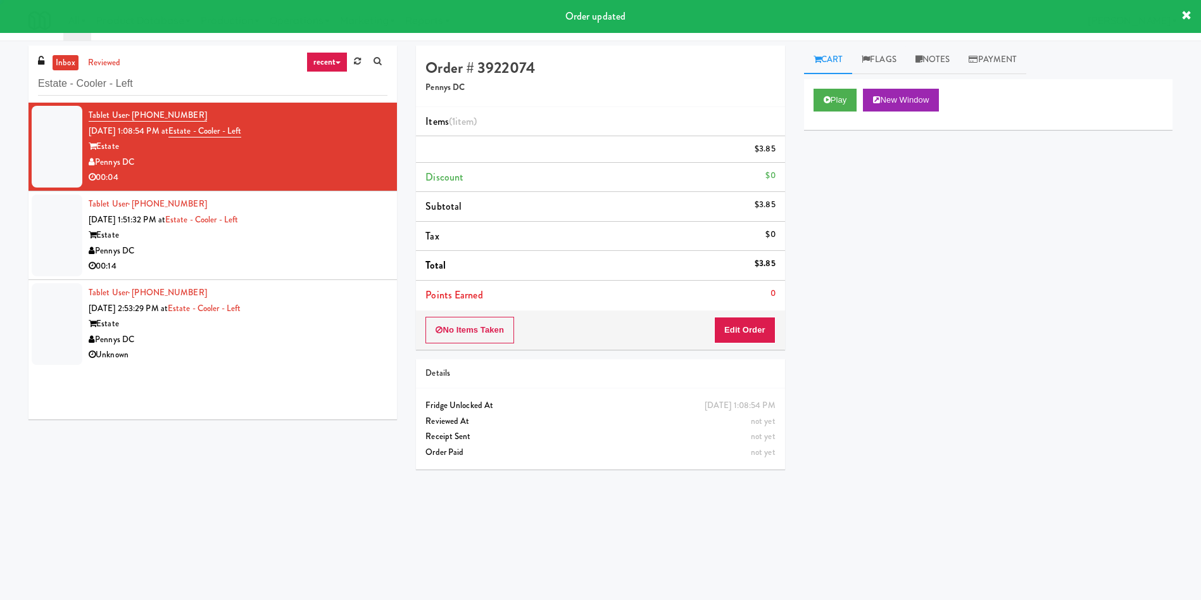
scroll to position [0, 0]
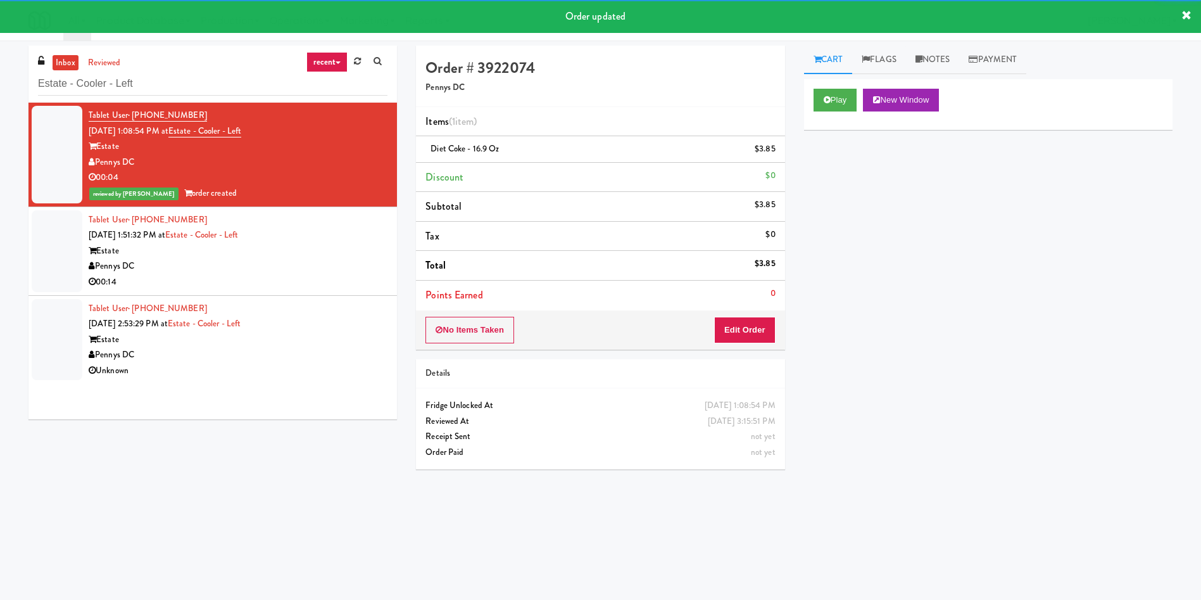
click at [73, 233] on div at bounding box center [57, 251] width 51 height 82
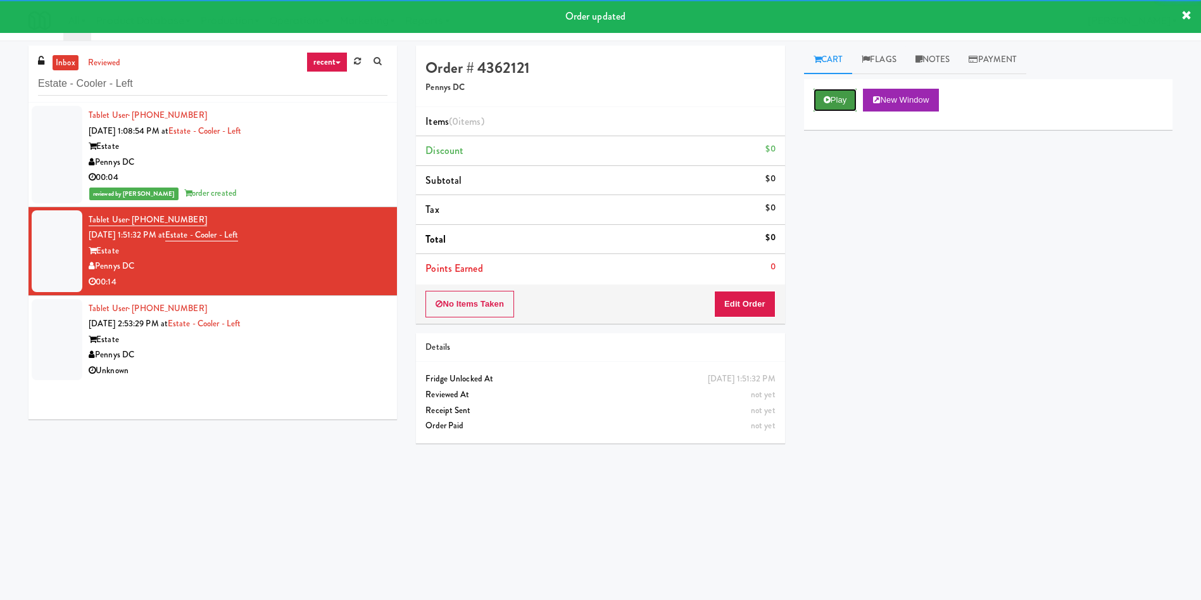
click at [828, 103] on icon at bounding box center [827, 100] width 7 height 8
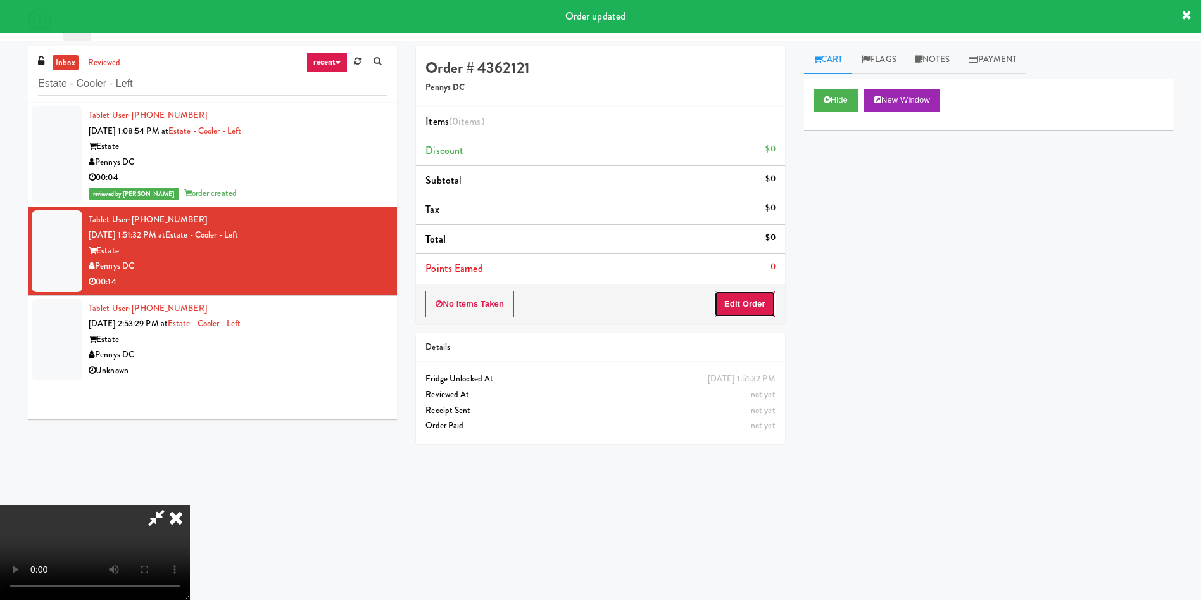
click at [756, 310] on button "Edit Order" at bounding box center [744, 304] width 61 height 27
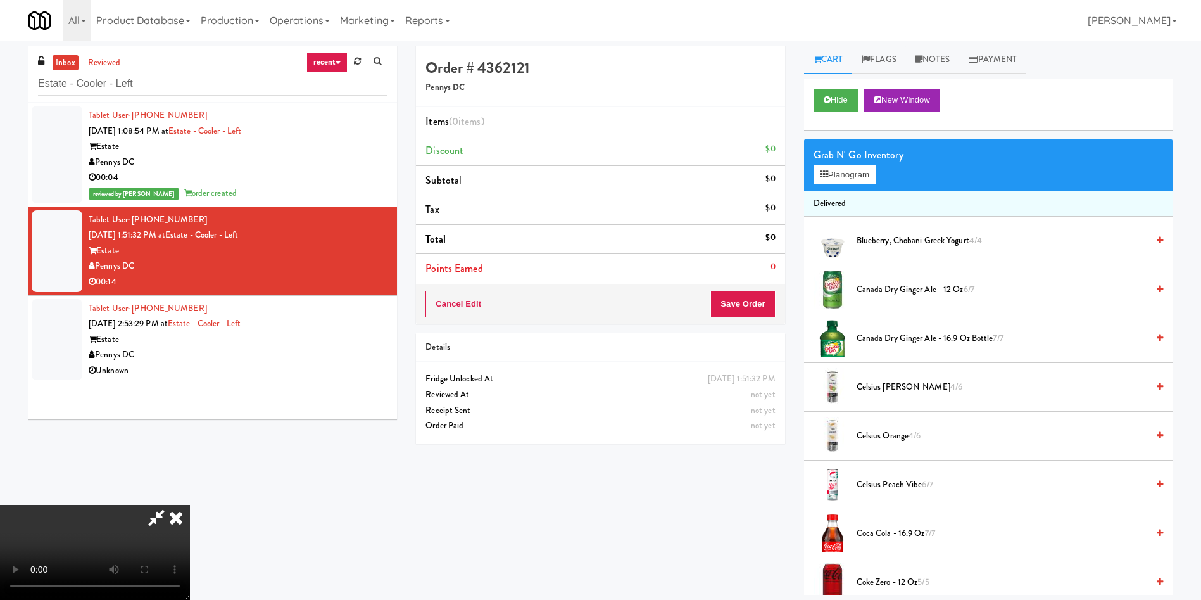
scroll to position [95, 0]
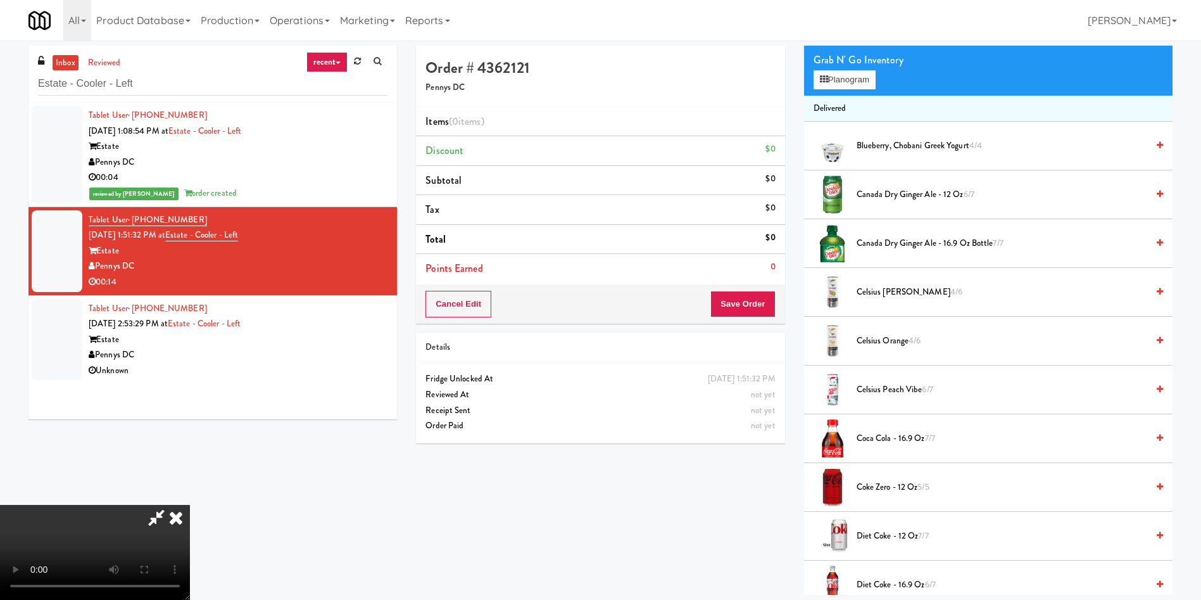
click at [190, 505] on video at bounding box center [95, 552] width 190 height 95
drag, startPoint x: 388, startPoint y: 286, endPoint x: 790, endPoint y: 289, distance: 402.2
click at [190, 505] on video at bounding box center [95, 552] width 190 height 95
click at [894, 531] on span "Diet Coke - 12 oz 7/7" at bounding box center [1002, 536] width 291 height 16
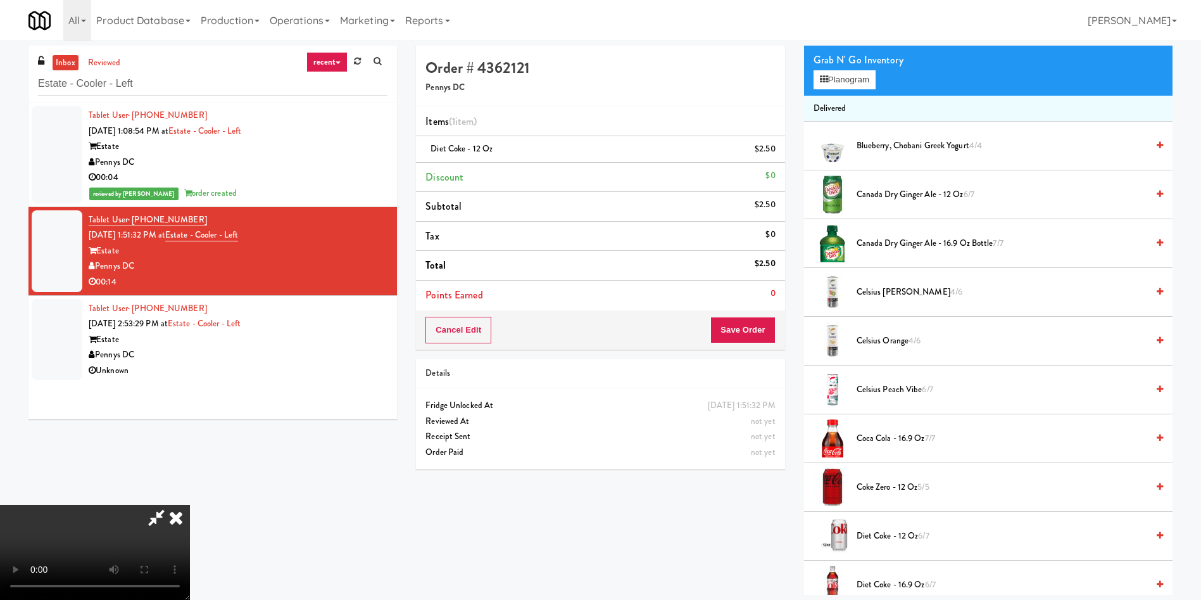
click at [892, 529] on span "Diet Coke - 12 oz 6/7" at bounding box center [1002, 536] width 291 height 16
click at [901, 537] on span "Diet Coke - 12 oz 5/7" at bounding box center [1002, 536] width 291 height 16
click at [867, 535] on span "Diet Coke - 12 oz 4/7" at bounding box center [1002, 536] width 291 height 16
click at [770, 333] on button "Save Order" at bounding box center [743, 330] width 65 height 27
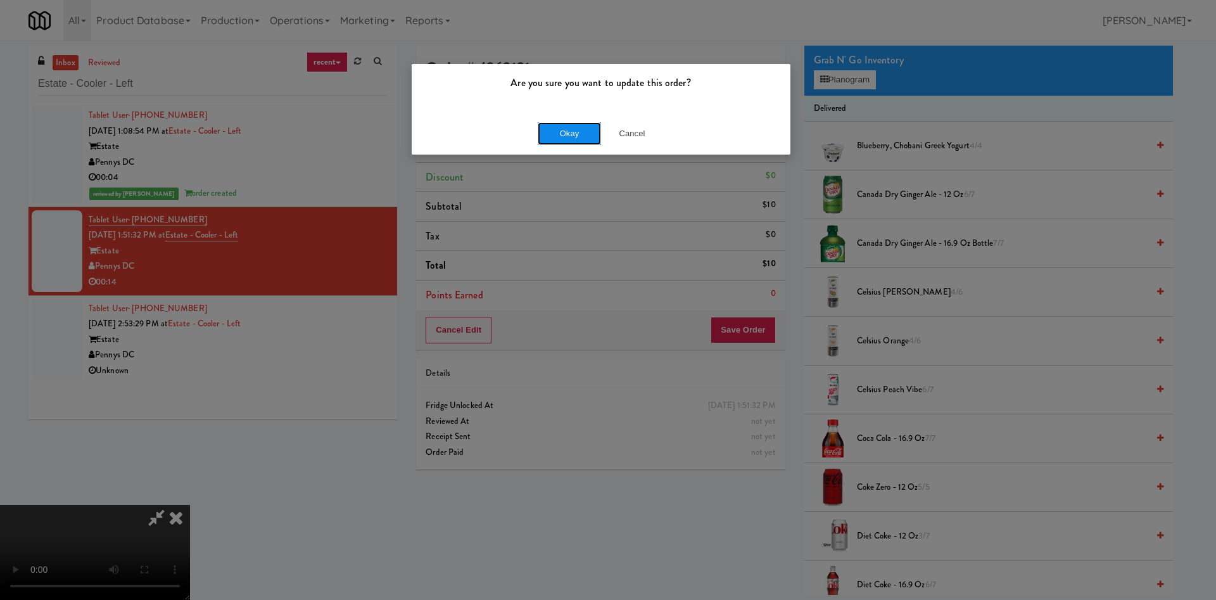
click at [576, 135] on button "Okay" at bounding box center [569, 133] width 63 height 23
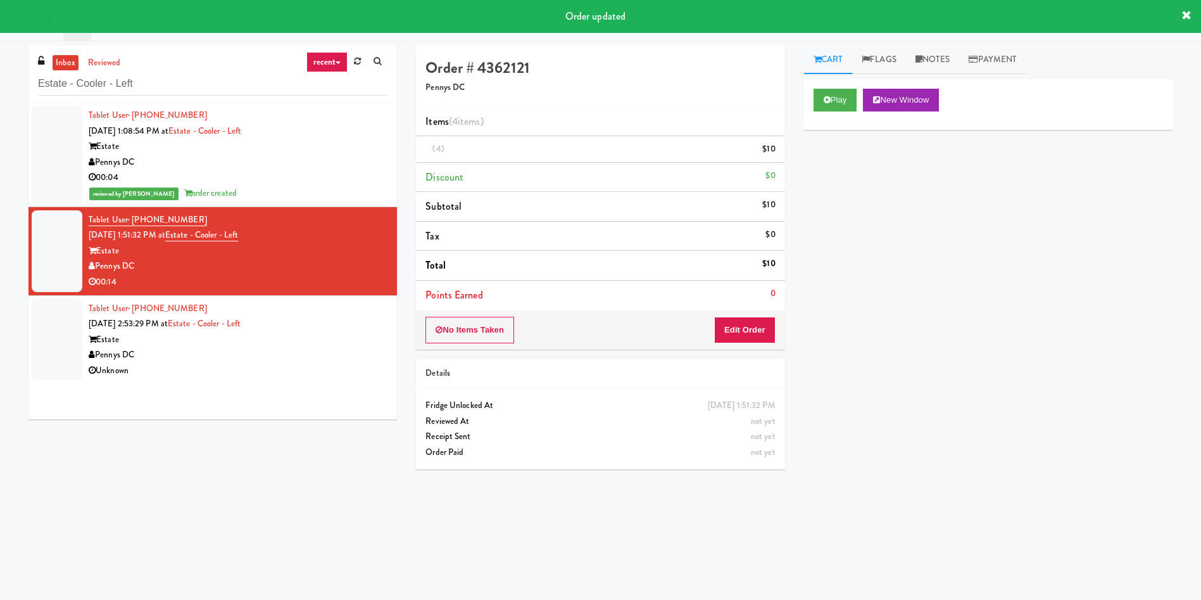
scroll to position [0, 0]
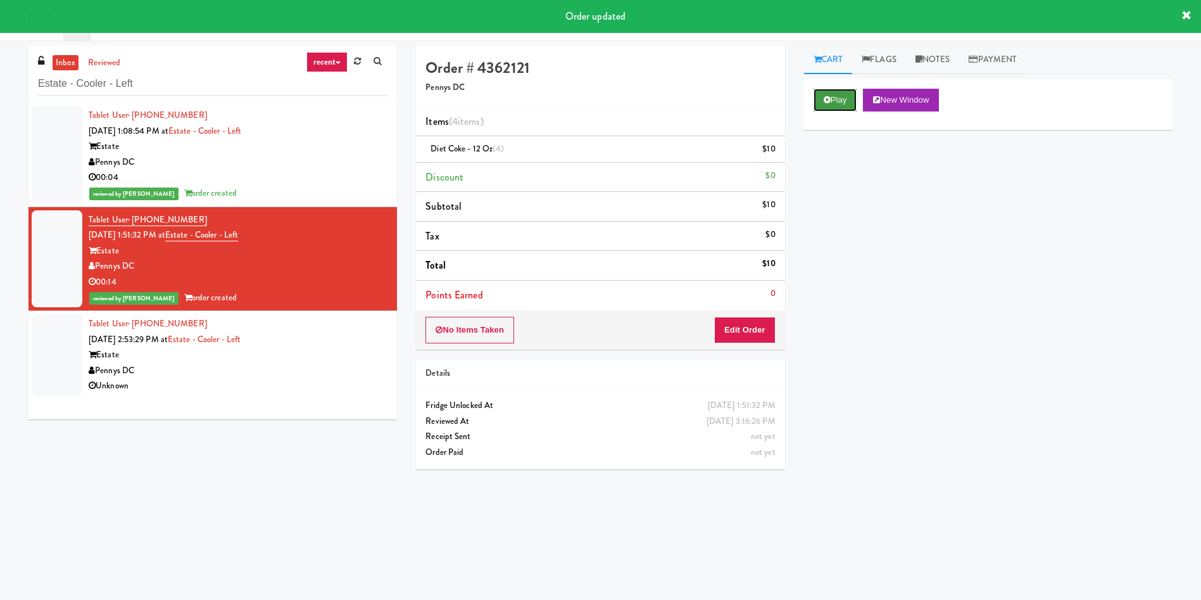
drag, startPoint x: 851, startPoint y: 96, endPoint x: 844, endPoint y: 95, distance: 6.4
click at [851, 96] on button "Play" at bounding box center [836, 100] width 44 height 23
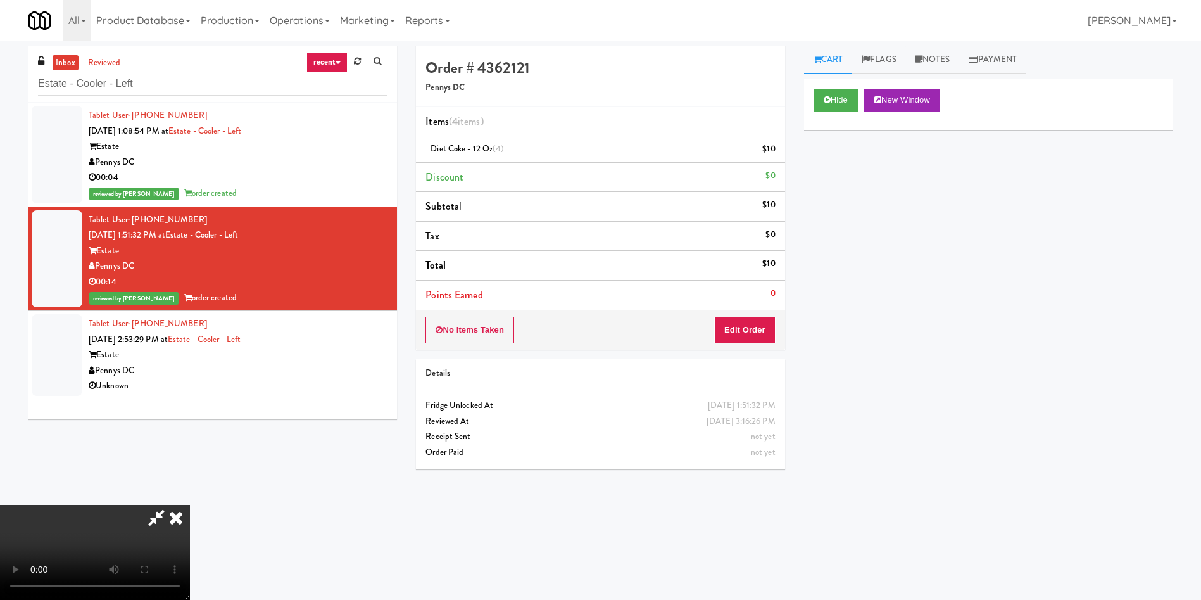
click at [171, 505] on icon at bounding box center [156, 517] width 29 height 25
click at [190, 505] on icon at bounding box center [176, 517] width 28 height 25
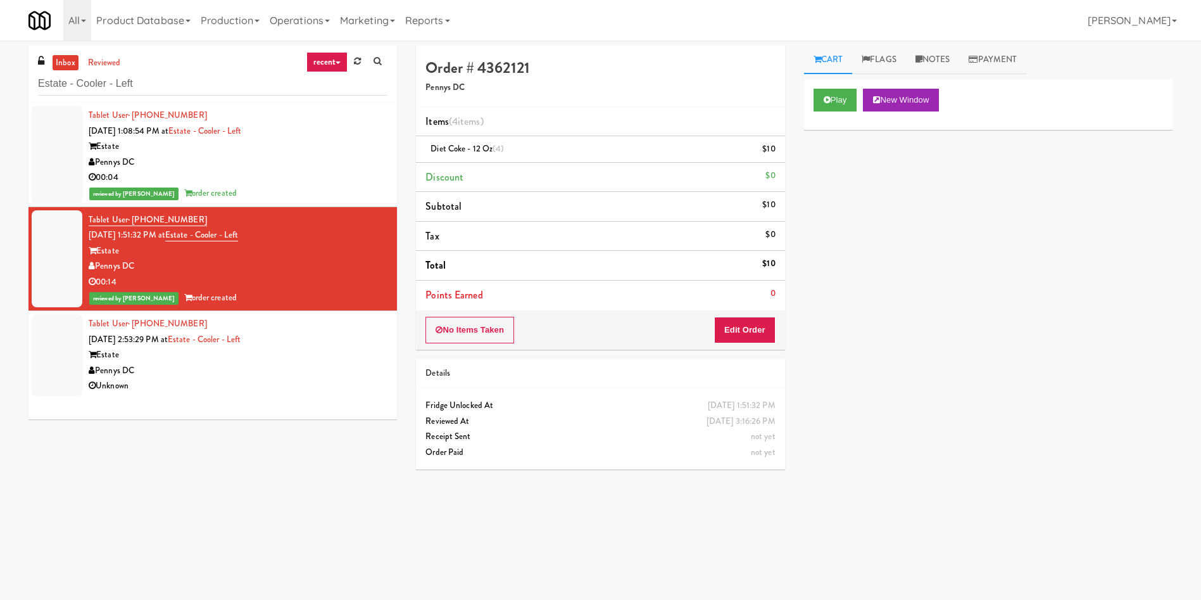
click at [76, 343] on div at bounding box center [57, 355] width 51 height 82
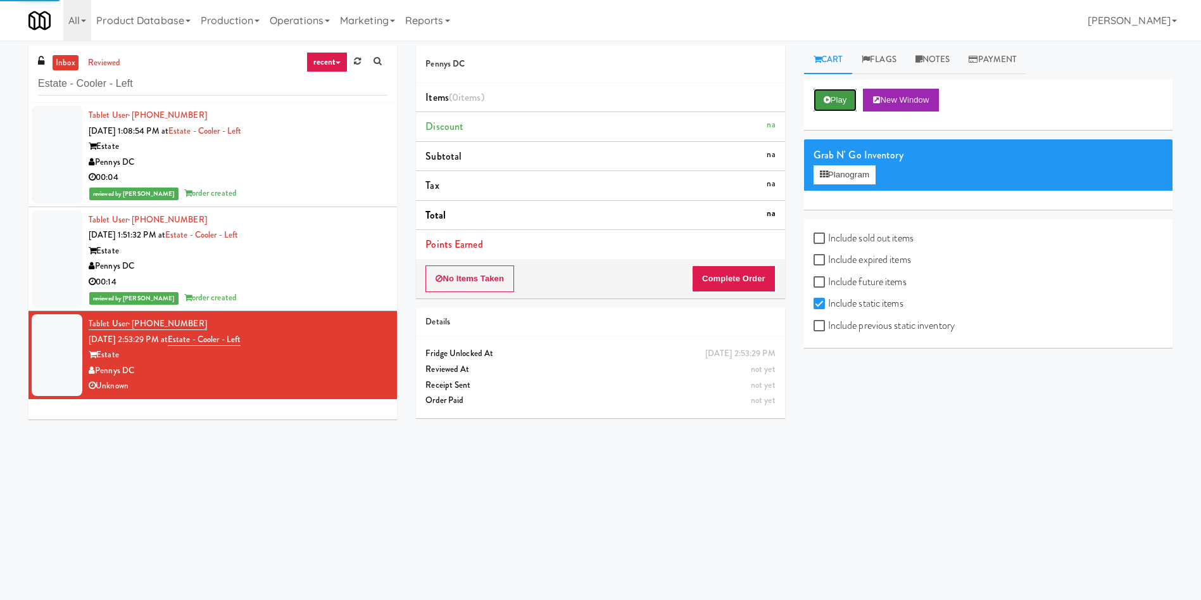
drag, startPoint x: 841, startPoint y: 99, endPoint x: 766, endPoint y: 226, distance: 147.9
click at [840, 100] on button "Play" at bounding box center [836, 100] width 44 height 23
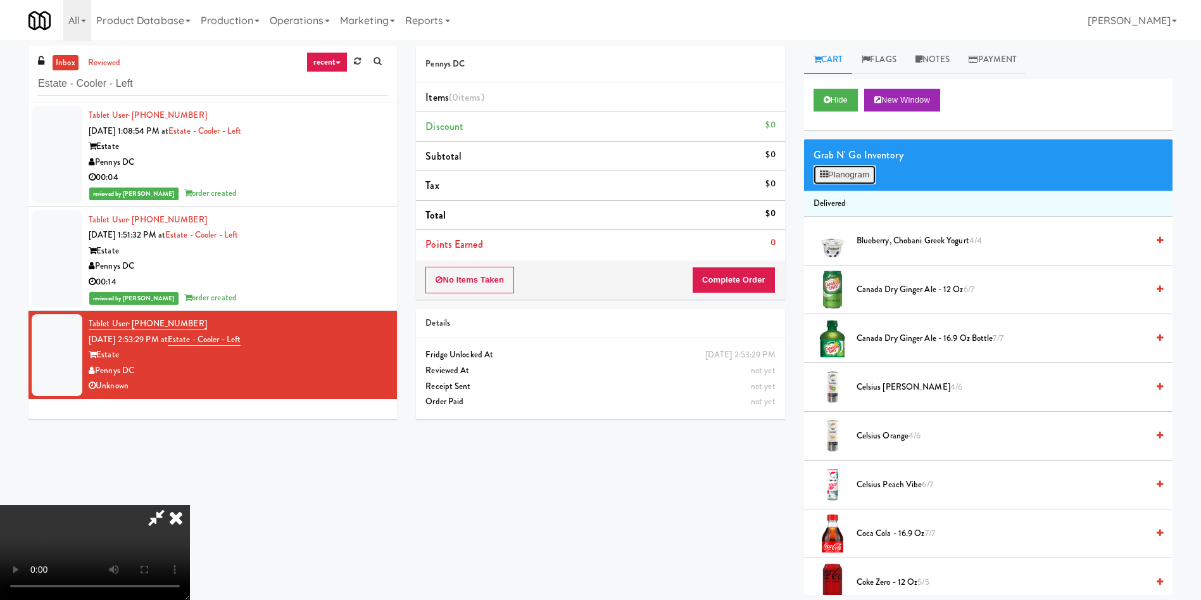
click at [815, 177] on button "Planogram" at bounding box center [845, 174] width 62 height 19
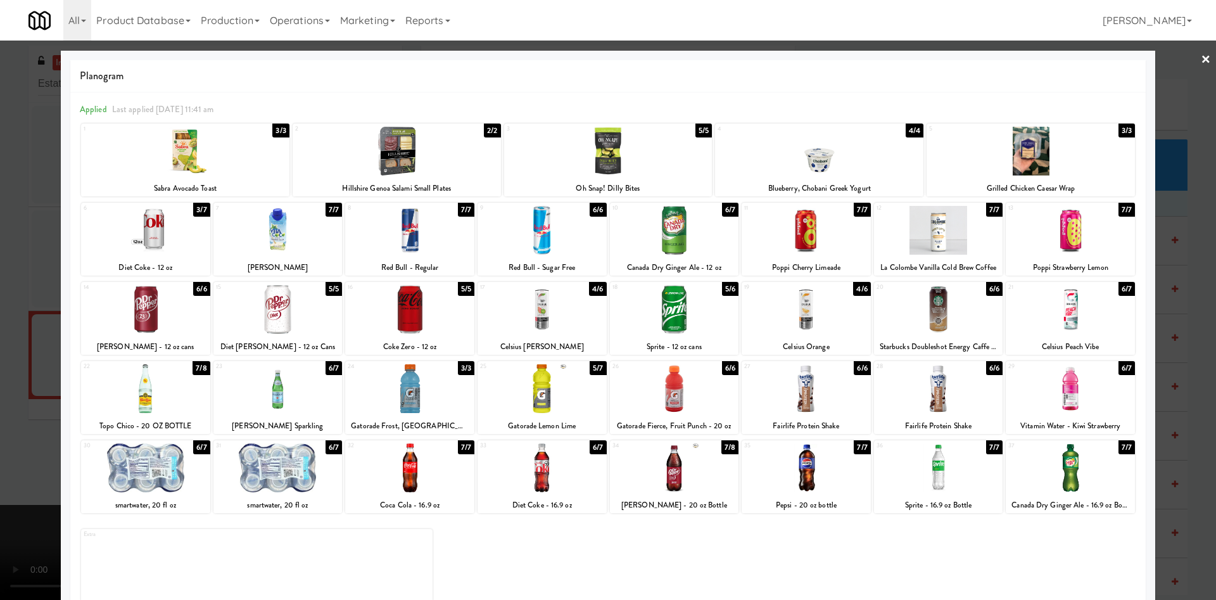
click at [178, 391] on div at bounding box center [145, 388] width 129 height 49
drag, startPoint x: 18, startPoint y: 258, endPoint x: 666, endPoint y: 255, distance: 648.6
click at [18, 258] on div at bounding box center [608, 300] width 1216 height 600
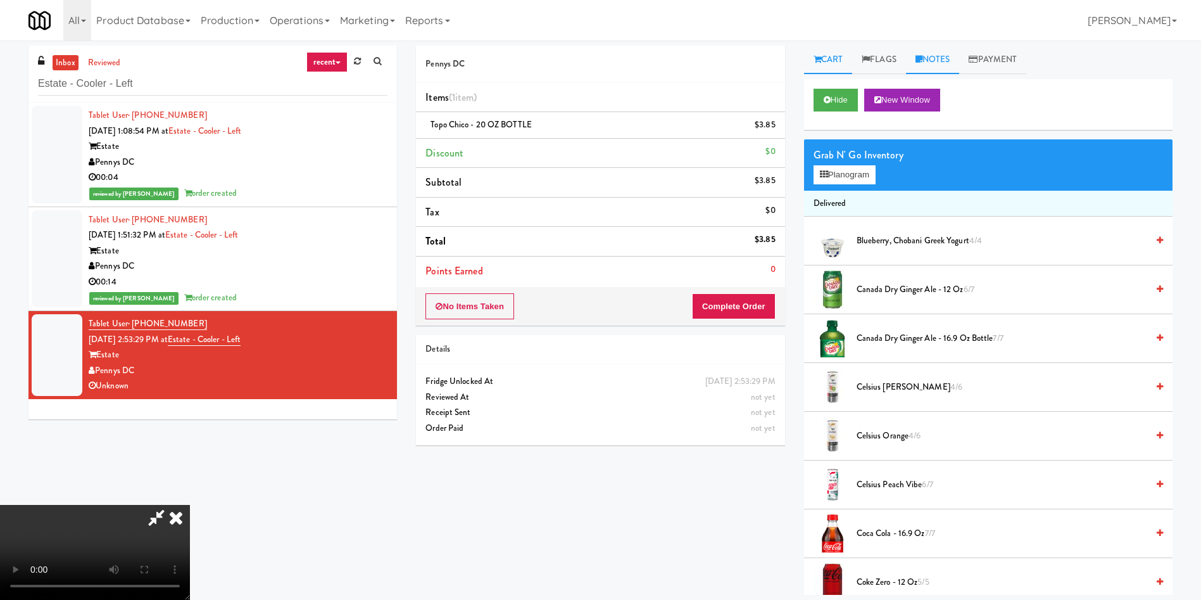
click at [940, 61] on link "Notes" at bounding box center [933, 60] width 54 height 29
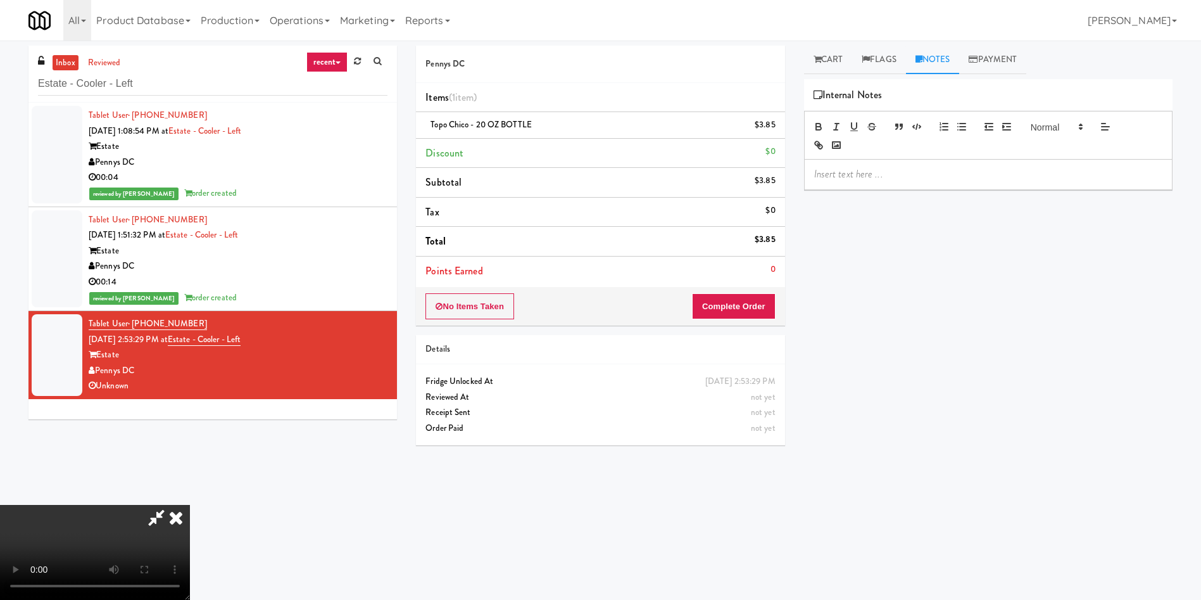
click at [972, 177] on p at bounding box center [989, 174] width 348 height 14
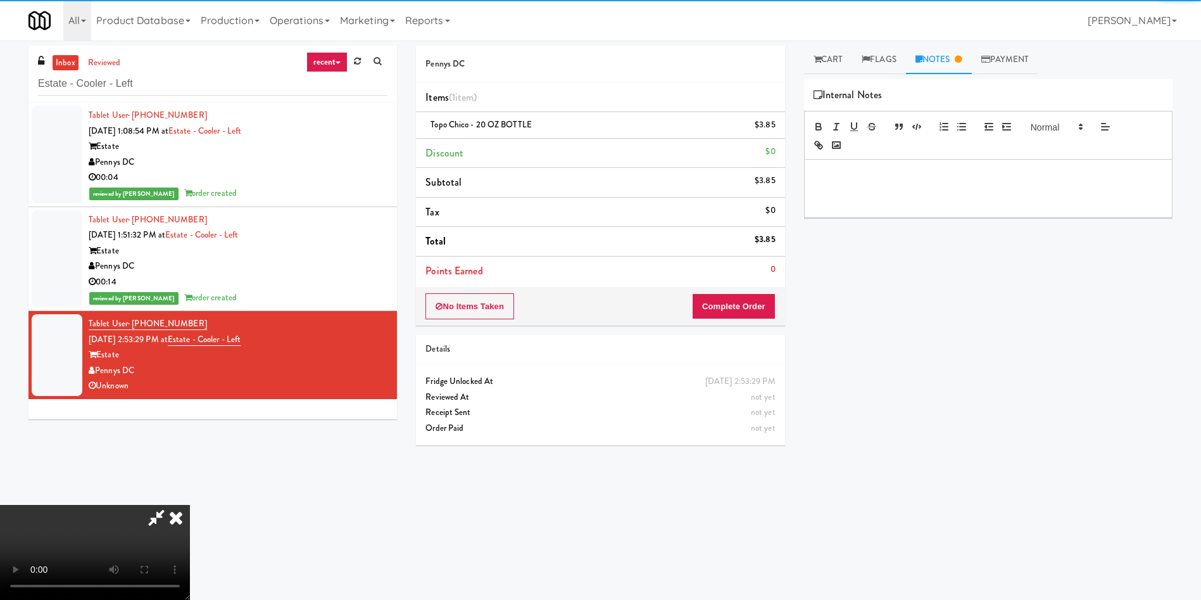
paste div
click at [915, 175] on p at bounding box center [989, 174] width 348 height 14
click at [190, 505] on video at bounding box center [95, 552] width 190 height 95
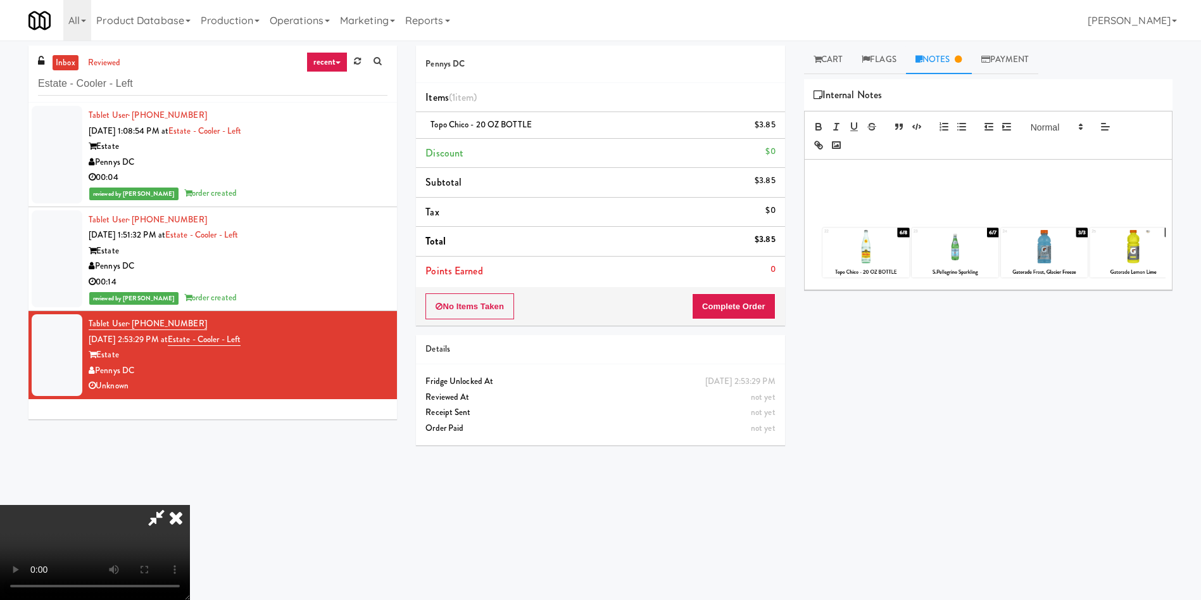
scroll to position [186, 0]
click at [190, 505] on video at bounding box center [95, 552] width 190 height 95
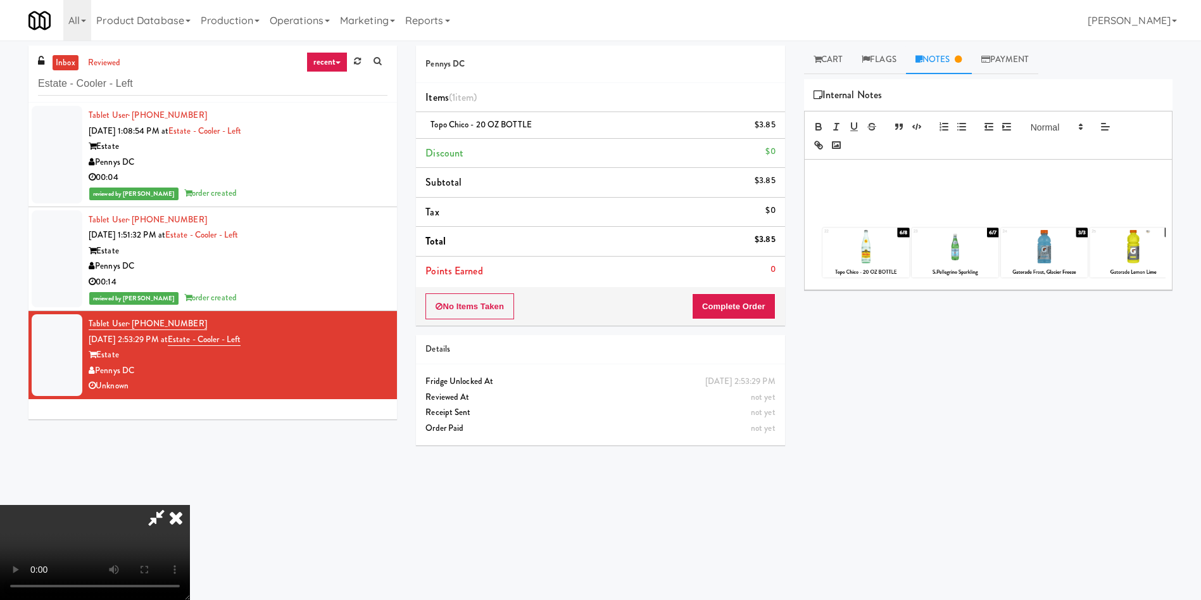
click at [190, 505] on video at bounding box center [95, 552] width 190 height 95
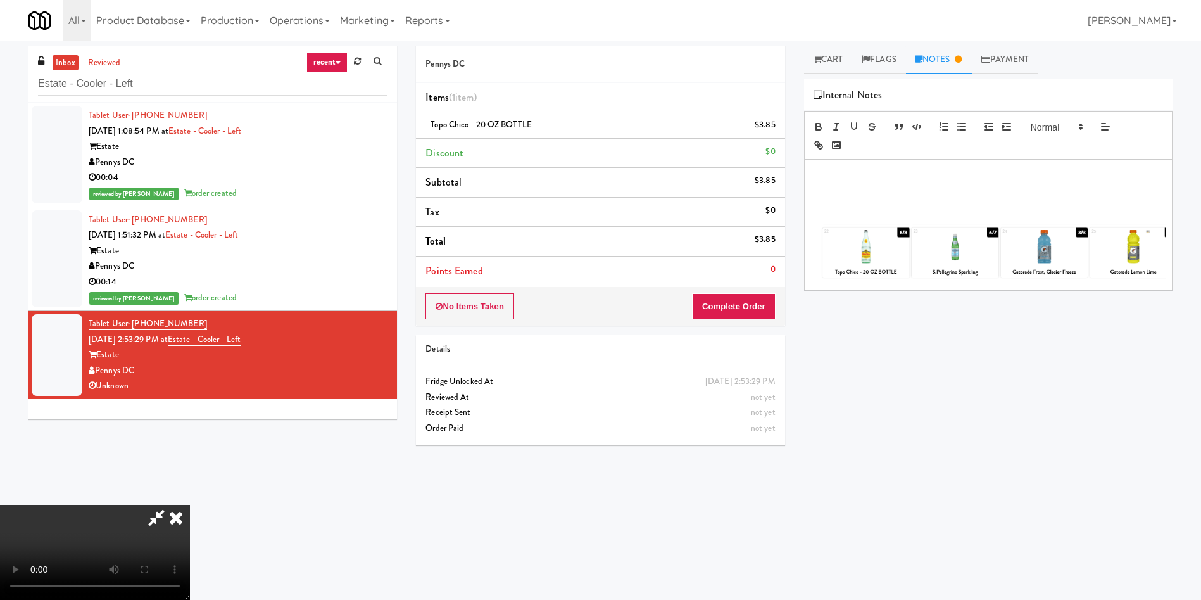
click at [878, 204] on p at bounding box center [989, 203] width 348 height 14
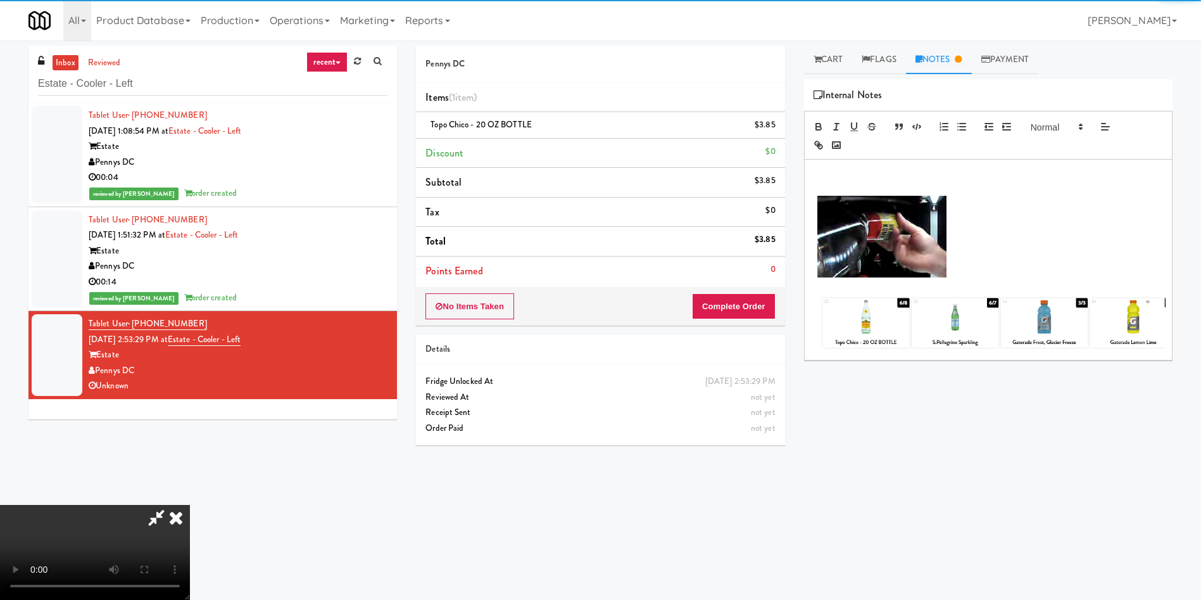
click at [861, 162] on div at bounding box center [988, 260] width 367 height 200
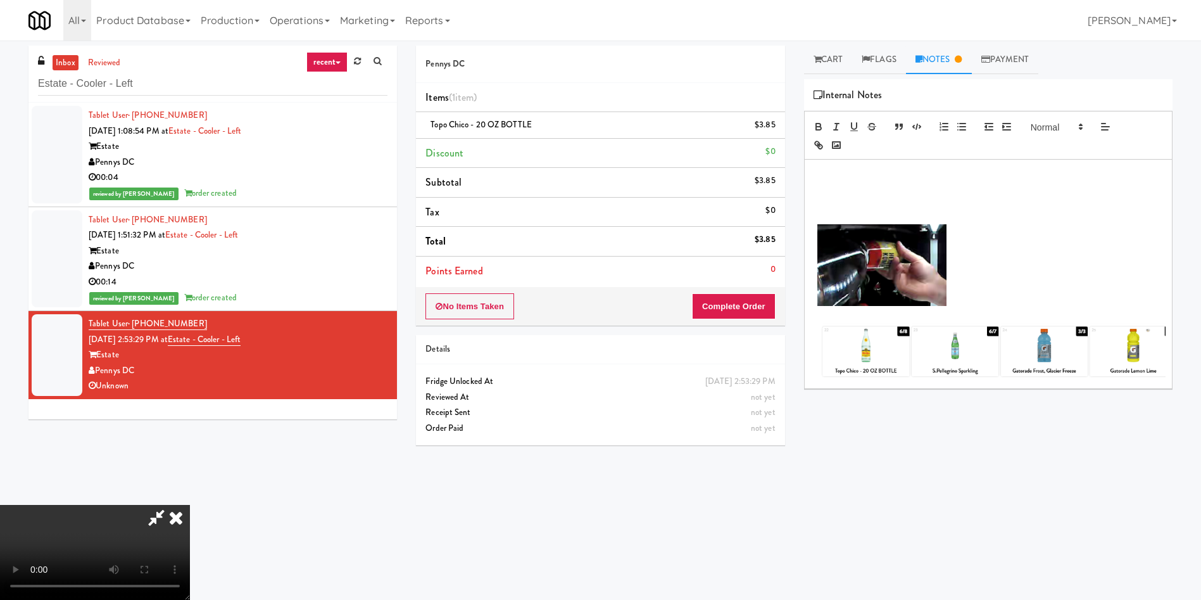
click at [761, 585] on body "Are you sure you want to update this order? Okay Cancel Okay Are you sure you w…" at bounding box center [600, 341] width 1201 height 600
drag, startPoint x: 901, startPoint y: 186, endPoint x: 911, endPoint y: 185, distance: 10.8
click at [901, 186] on p at bounding box center [989, 189] width 348 height 14
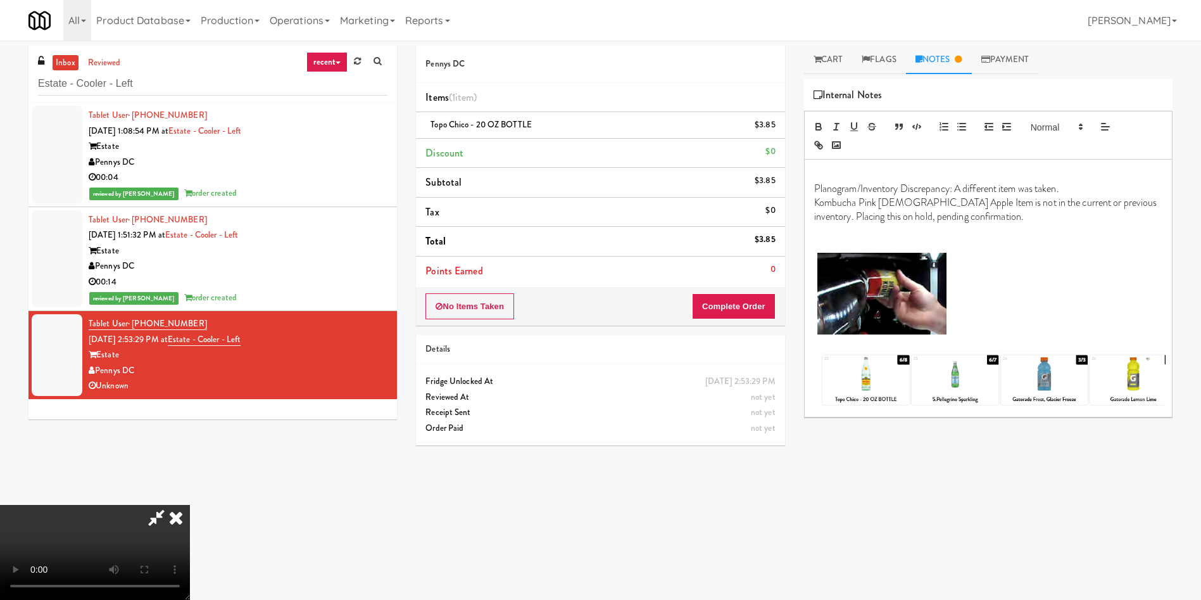
scroll to position [0, 0]
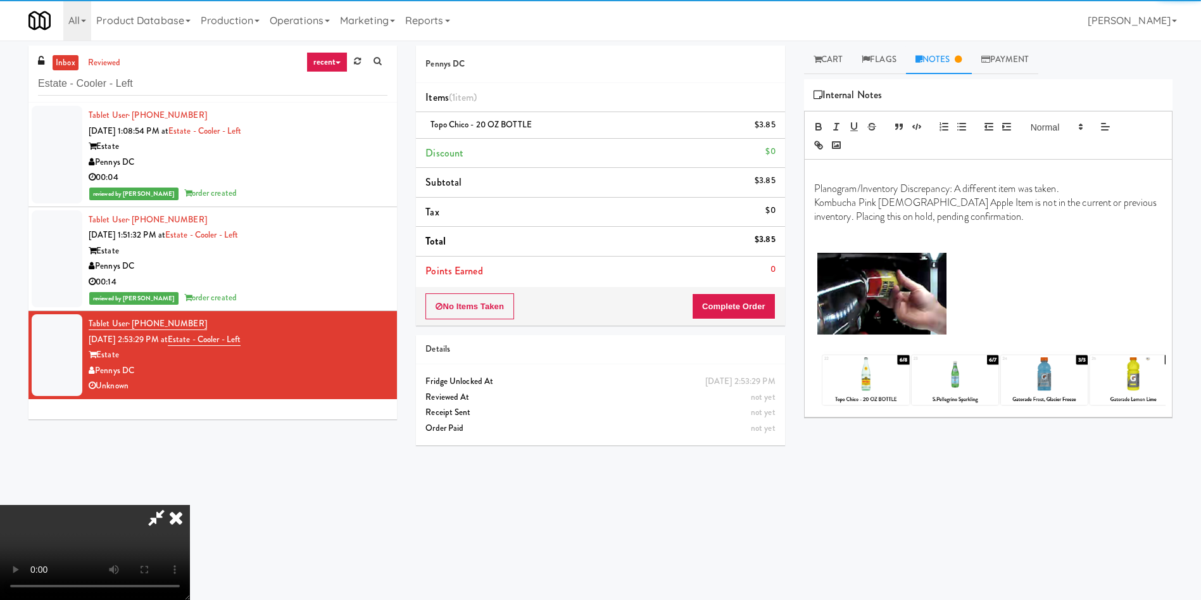
drag, startPoint x: 813, startPoint y: 185, endPoint x: 866, endPoint y: 185, distance: 53.8
click at [813, 185] on div "Planogram/Inventory Discrepancy: A different item was taken. Kombucha Pink Lady…" at bounding box center [988, 288] width 367 height 257
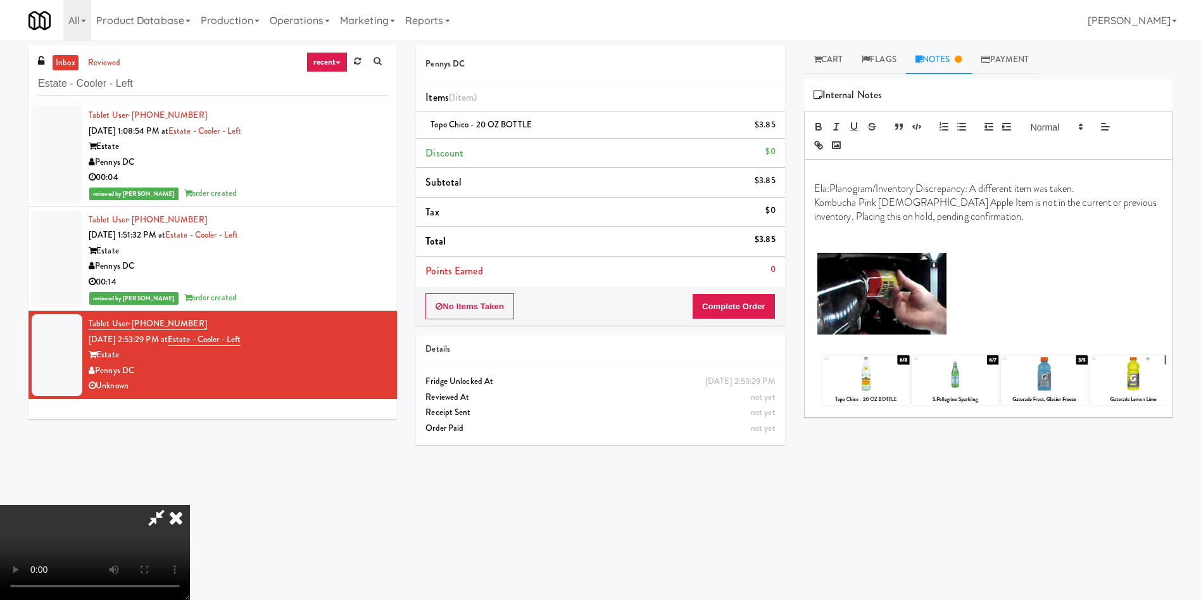
drag, startPoint x: 988, startPoint y: 224, endPoint x: 998, endPoint y: 223, distance: 10.2
click at [989, 224] on p at bounding box center [989, 231] width 348 height 14
drag, startPoint x: 1115, startPoint y: 203, endPoint x: 1117, endPoint y: 223, distance: 20.3
click at [1117, 223] on p "Kombucha Pink Lady Apple Item is not in the current or previous inventory. Plac…" at bounding box center [989, 210] width 348 height 29
click at [902, 588] on body "Are you sure you want to update this order? Okay Cancel Okay Are you sure you w…" at bounding box center [600, 341] width 1201 height 600
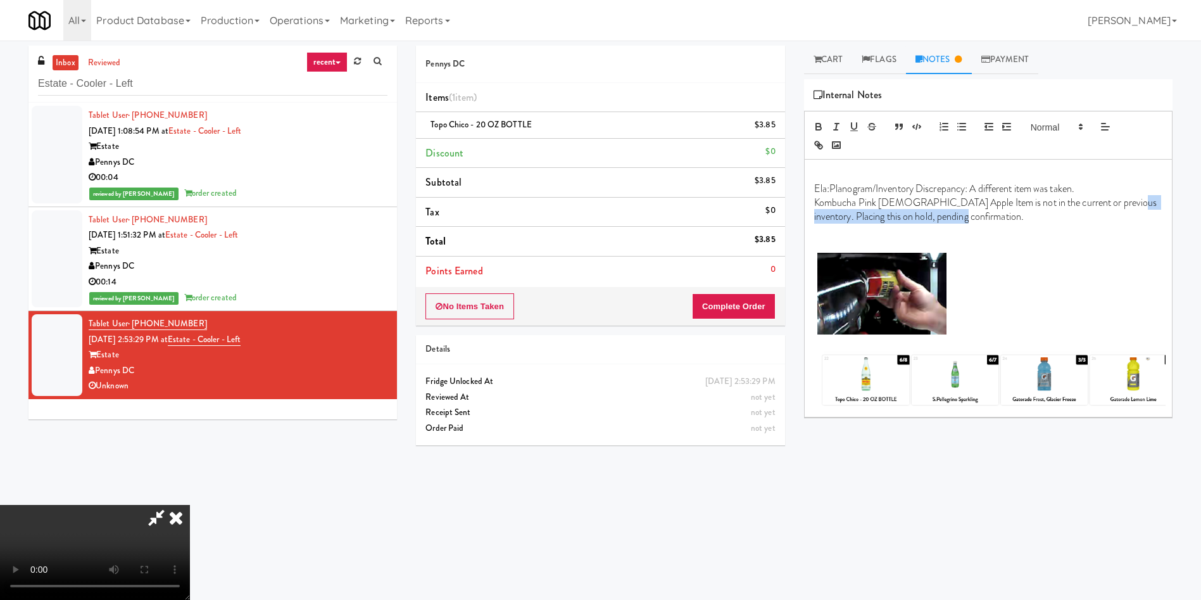
drag, startPoint x: 1115, startPoint y: 198, endPoint x: 1115, endPoint y: 210, distance: 12.7
click at [1115, 210] on p "Kombucha Pink Lady Apple Item is not in the current or previous inventory. Plac…" at bounding box center [989, 210] width 348 height 29
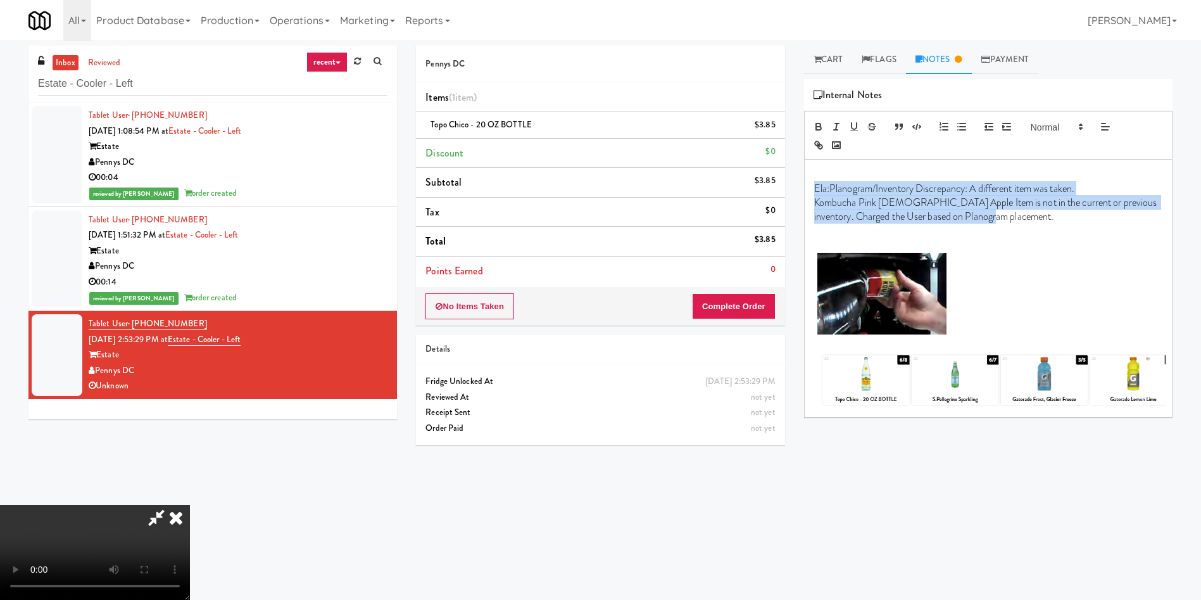
drag, startPoint x: 1039, startPoint y: 220, endPoint x: 805, endPoint y: 189, distance: 235.7
click at [805, 189] on div "Ela:Planogram/Inventory Discrepancy: A different item was taken. Kombucha Pink …" at bounding box center [988, 288] width 367 height 257
copy div "Ela:Planogram/Inventory Discrepancy: A different item was taken. Kombucha Pink …"
drag, startPoint x: 592, startPoint y: 348, endPoint x: 661, endPoint y: 415, distance: 96.7
click at [190, 505] on video at bounding box center [95, 552] width 190 height 95
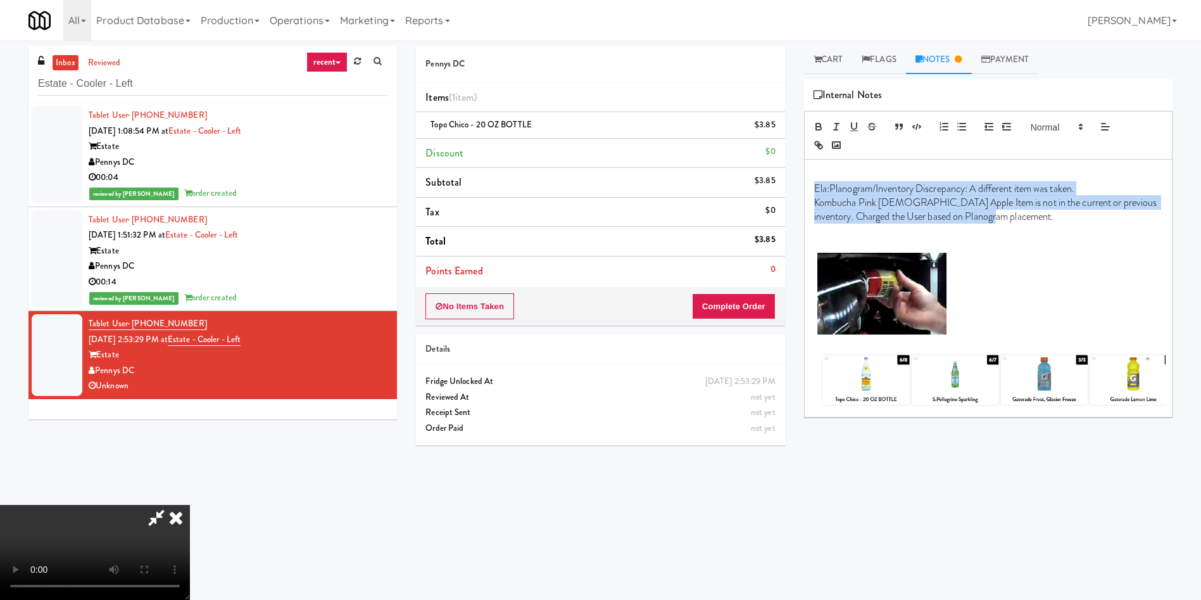
click at [190, 505] on video at bounding box center [95, 552] width 190 height 95
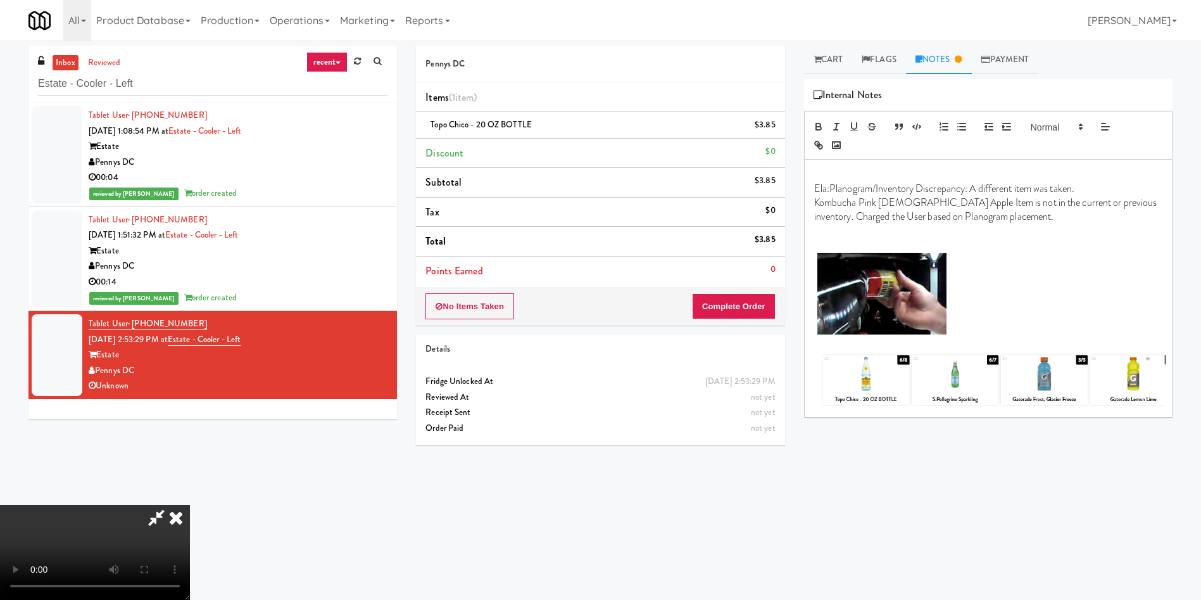
click at [1054, 320] on p at bounding box center [989, 295] width 348 height 85
click at [190, 505] on video at bounding box center [95, 552] width 190 height 95
click at [751, 307] on button "Complete Order" at bounding box center [734, 306] width 84 height 27
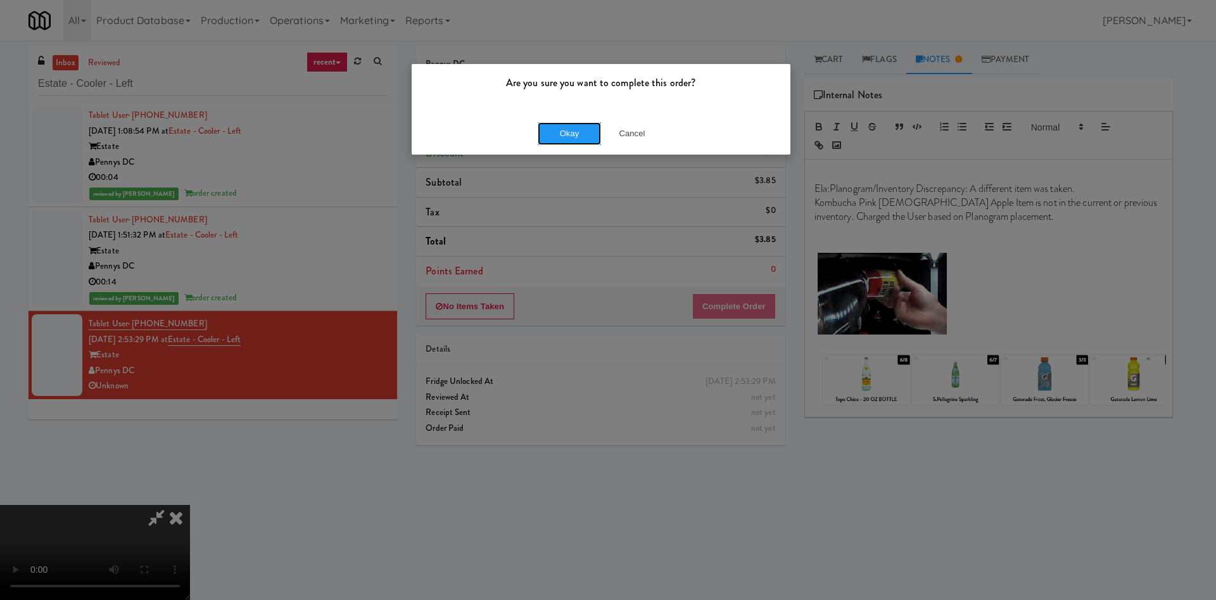
drag, startPoint x: 581, startPoint y: 139, endPoint x: 576, endPoint y: 156, distance: 17.7
click at [580, 139] on button "Okay" at bounding box center [569, 133] width 63 height 23
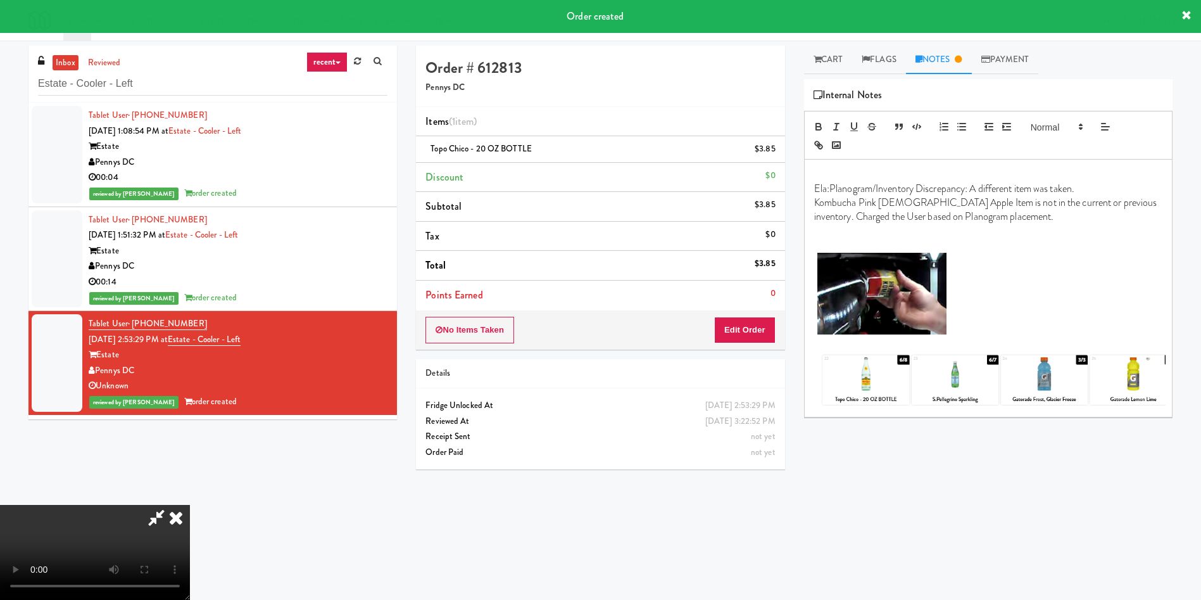
click at [190, 505] on icon at bounding box center [176, 517] width 28 height 25
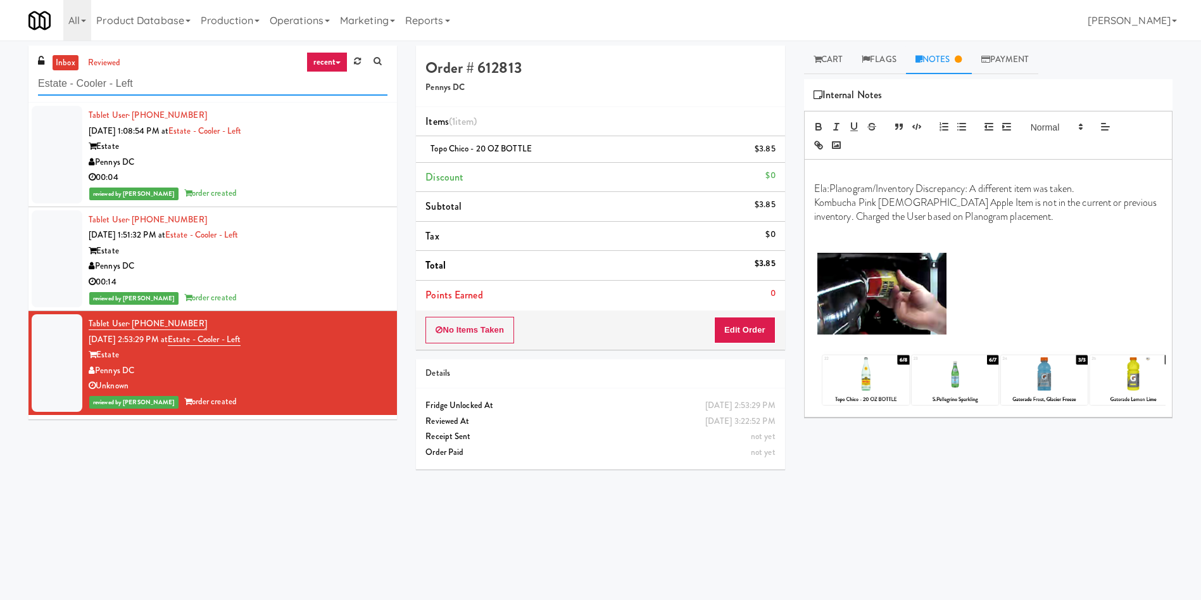
drag, startPoint x: 198, startPoint y: 86, endPoint x: 46, endPoint y: 6, distance: 172.0
click at [0, 61] on div "inbox reviewed recent all unclear take inventory issue suspicious failed recent…" at bounding box center [600, 300] width 1201 height 509
paste input "Parkway Lofts - Drinks"
type input "Parkway Lofts - Drinks Cooler - Left"
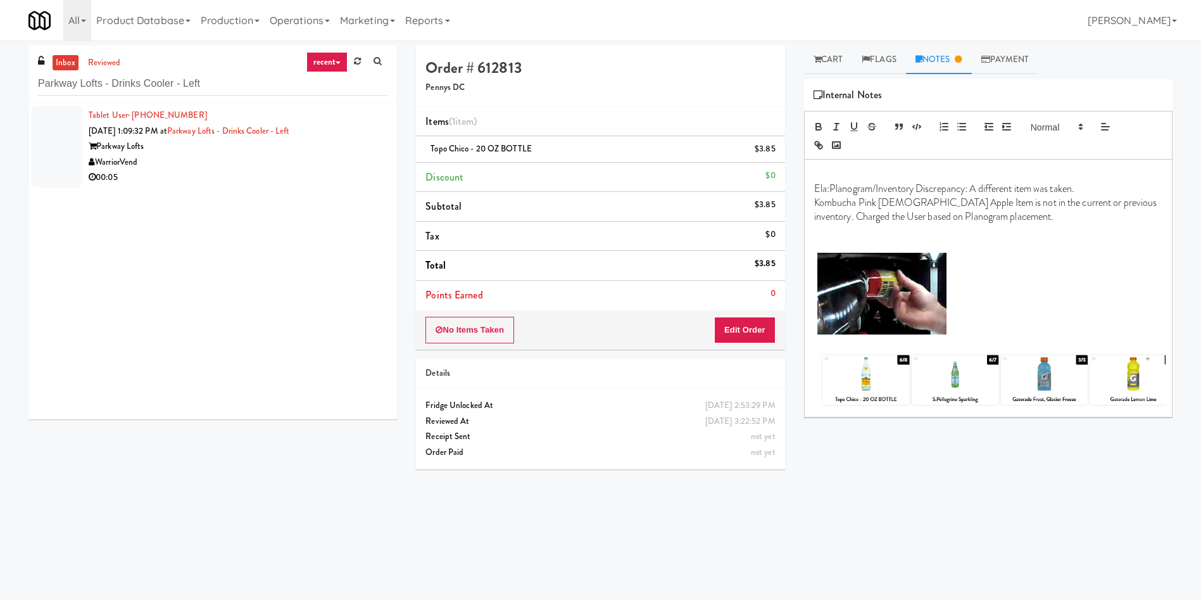
drag, startPoint x: 70, startPoint y: 139, endPoint x: 80, endPoint y: 137, distance: 10.9
click at [70, 139] on div at bounding box center [57, 147] width 51 height 82
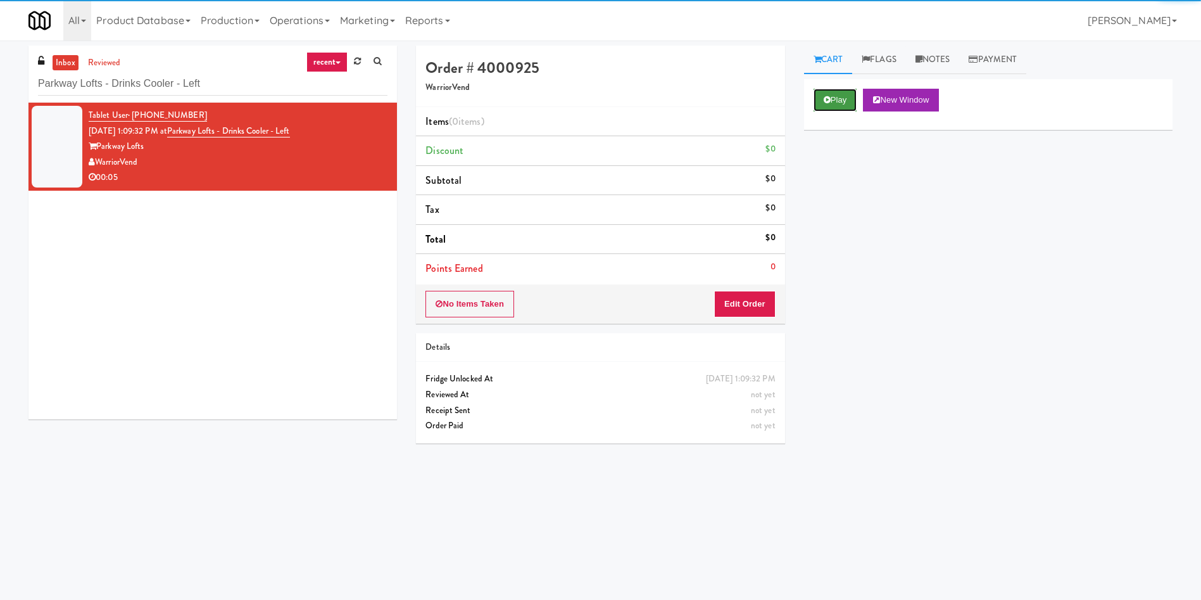
click at [842, 94] on button "Play" at bounding box center [836, 100] width 44 height 23
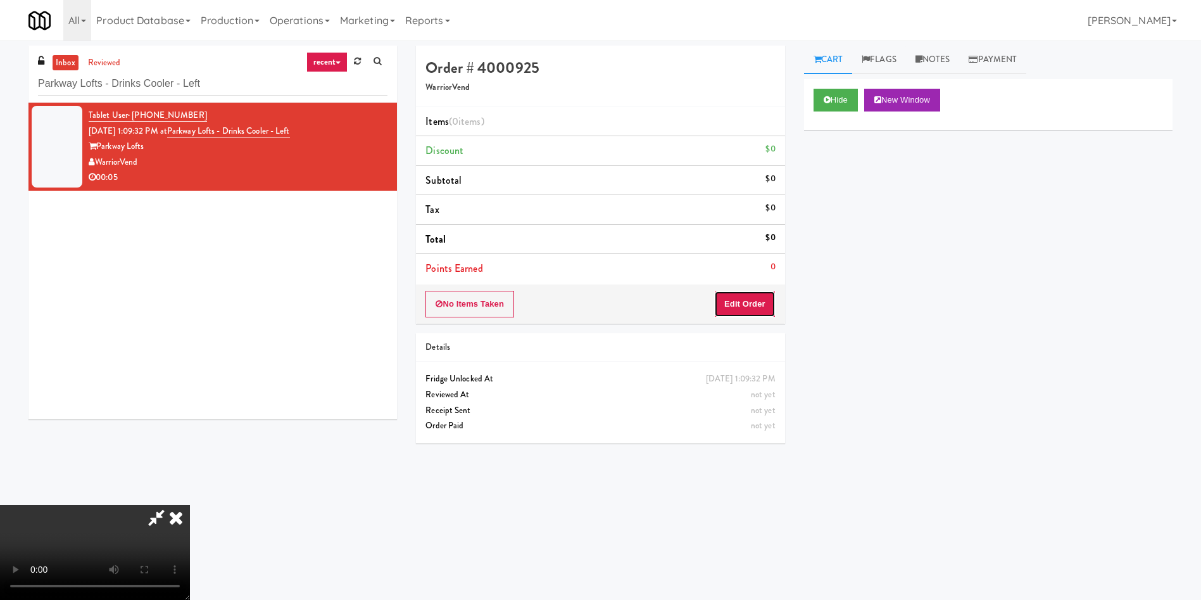
click at [761, 291] on button "Edit Order" at bounding box center [744, 304] width 61 height 27
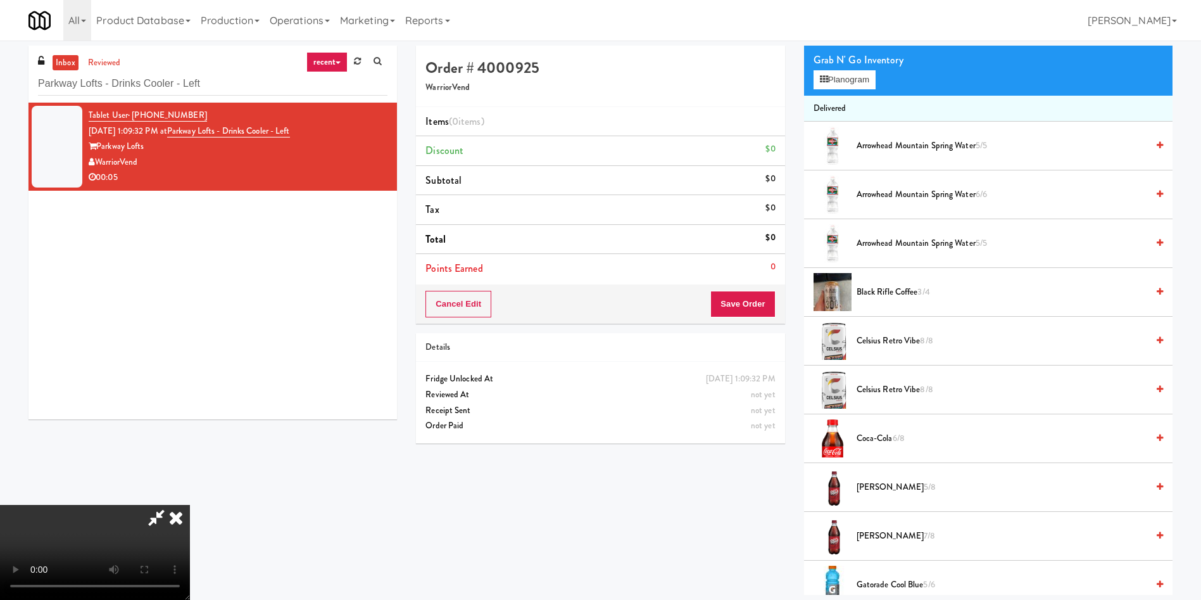
scroll to position [95, 0]
drag, startPoint x: 854, startPoint y: 83, endPoint x: 607, endPoint y: 134, distance: 252.2
click at [852, 83] on button "Planogram" at bounding box center [845, 79] width 62 height 19
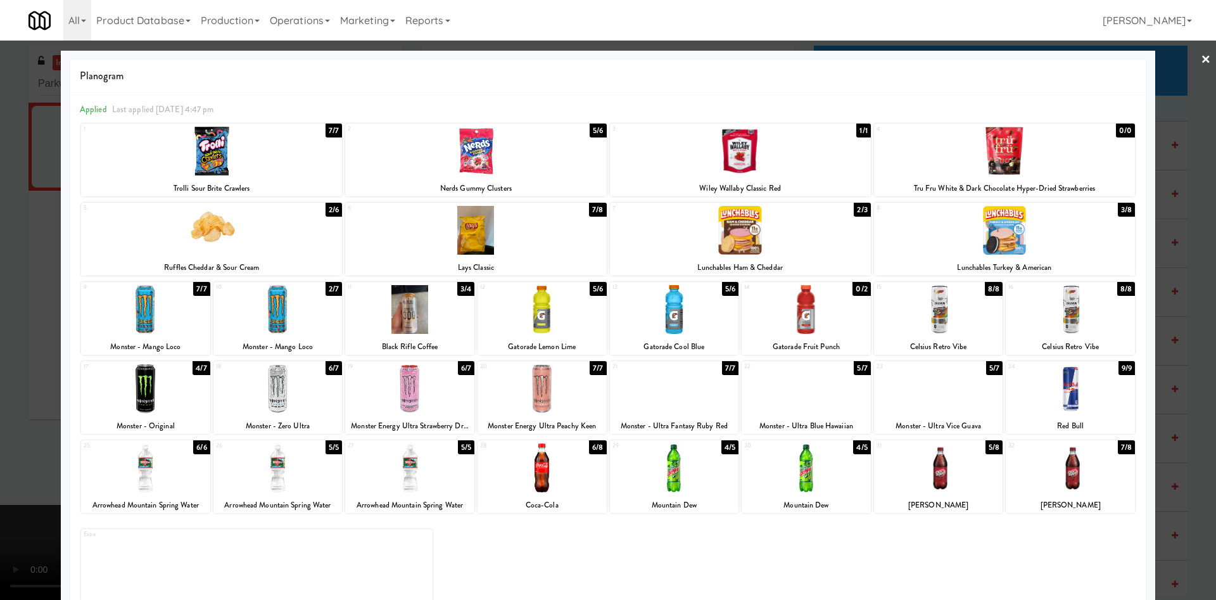
click at [0, 303] on div at bounding box center [608, 300] width 1216 height 600
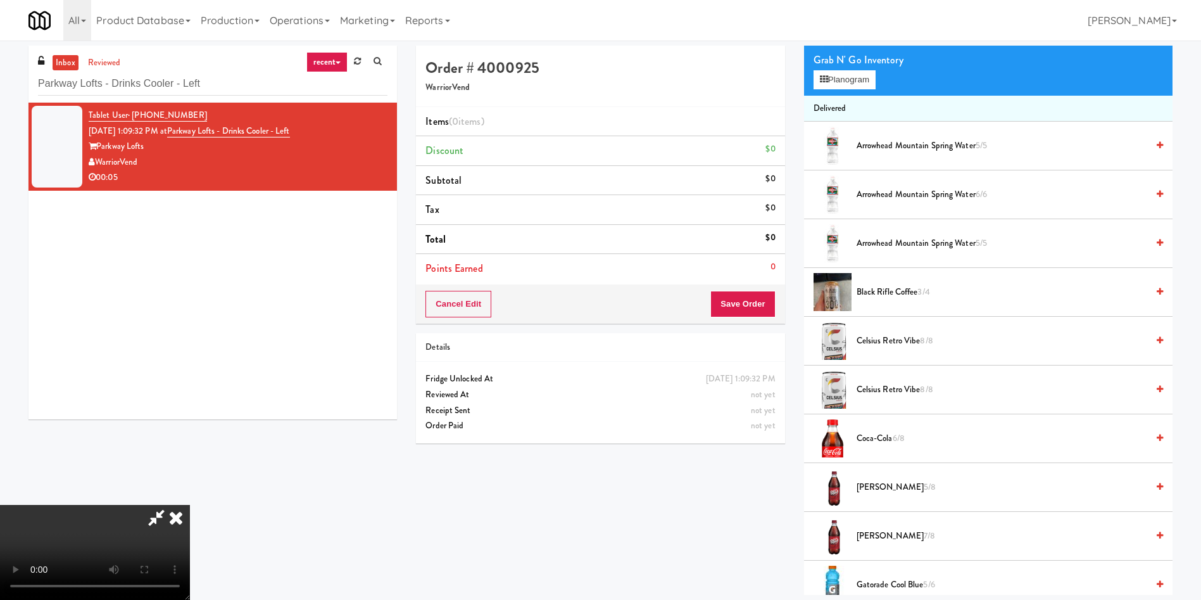
scroll to position [186, 0]
click at [190, 505] on video at bounding box center [95, 552] width 190 height 95
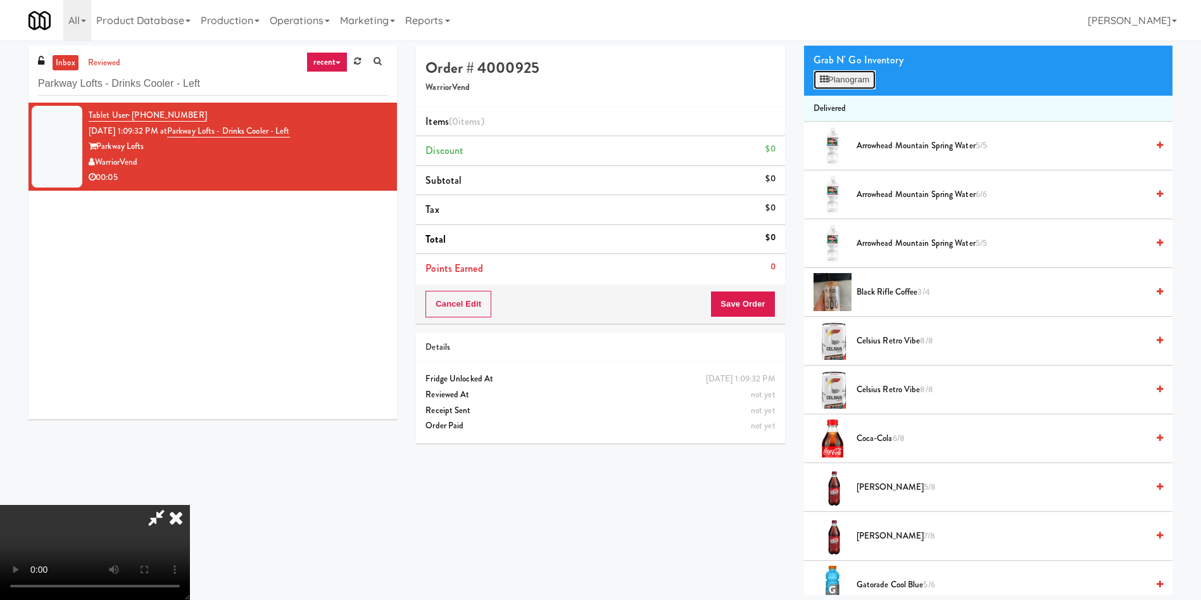
click at [844, 75] on button "Planogram" at bounding box center [845, 79] width 62 height 19
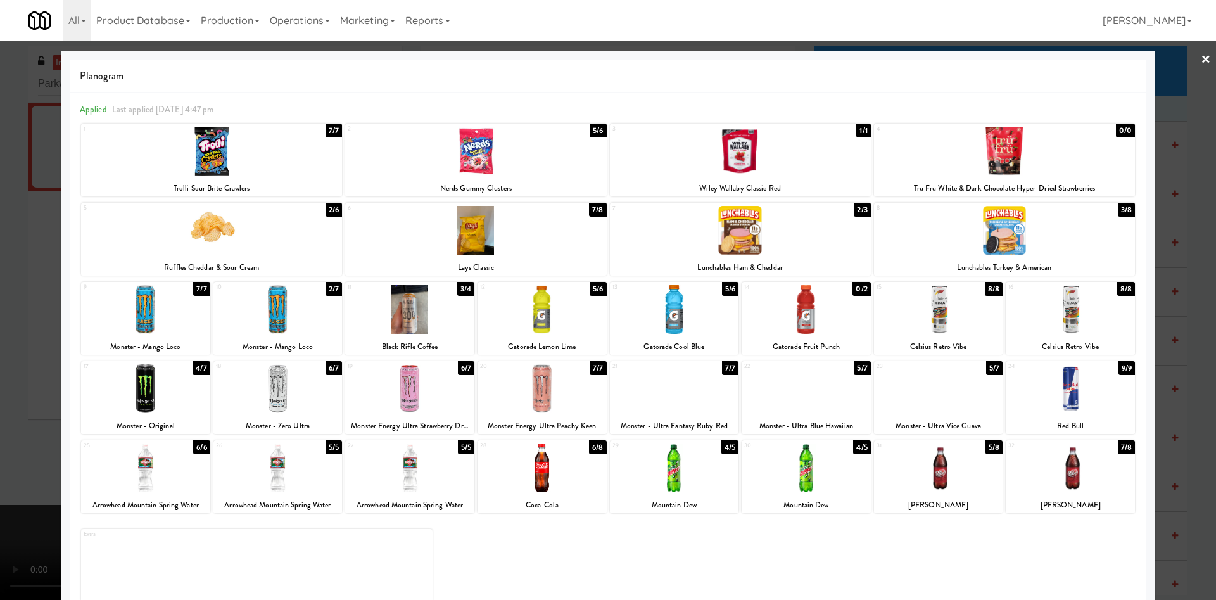
click at [792, 390] on div at bounding box center [806, 388] width 129 height 49
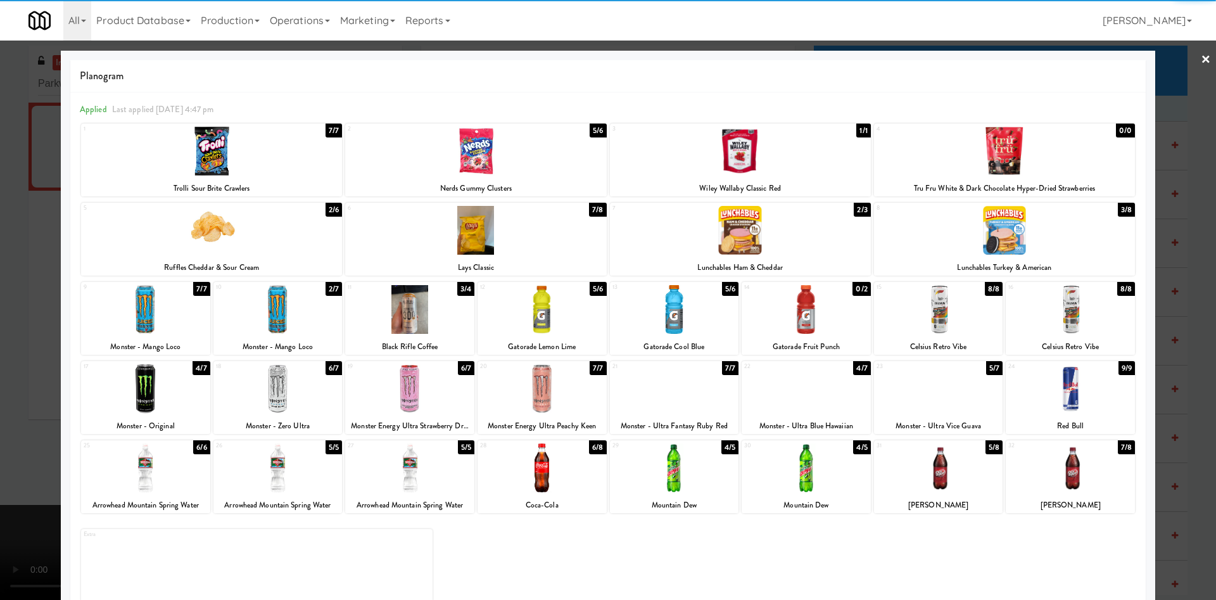
click at [10, 345] on div at bounding box center [608, 300] width 1216 height 600
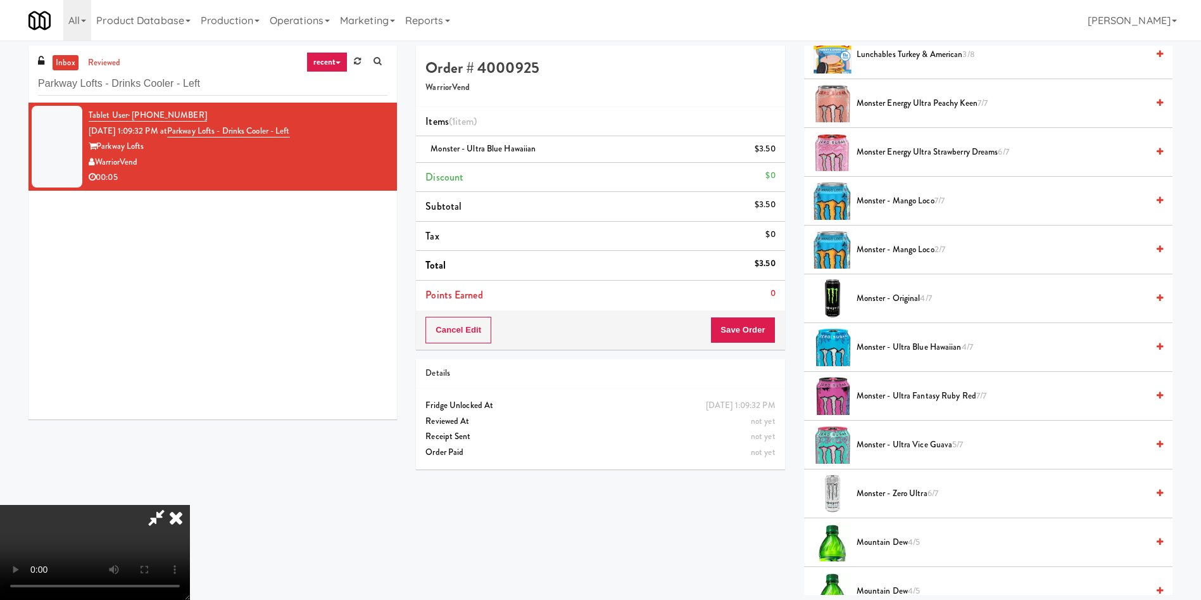
scroll to position [760, 0]
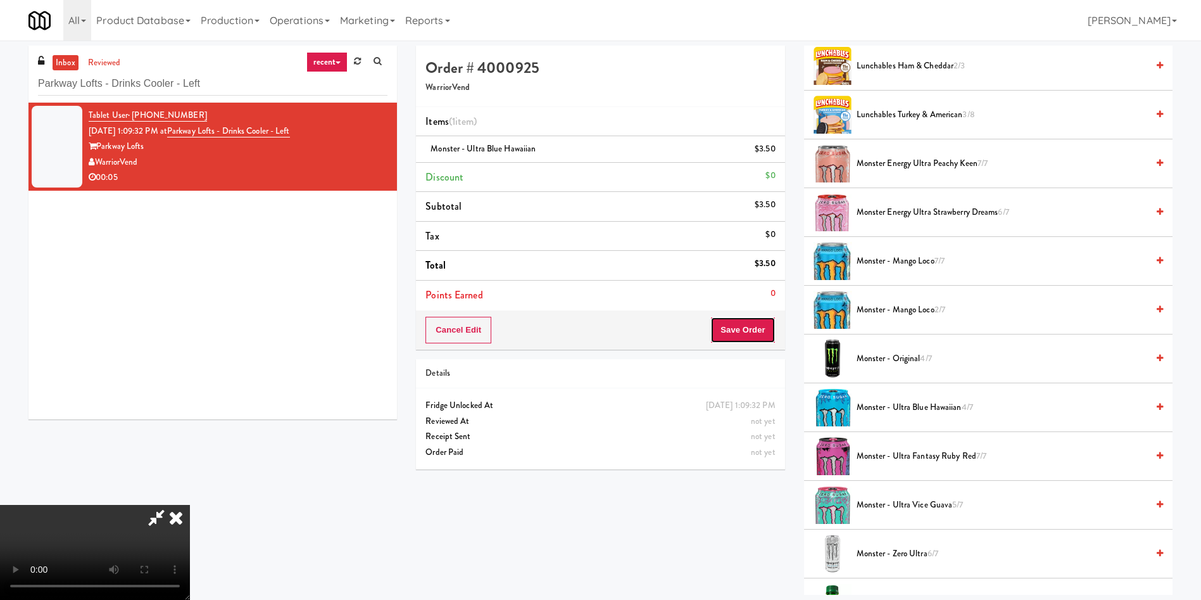
click at [745, 333] on button "Save Order" at bounding box center [743, 330] width 65 height 27
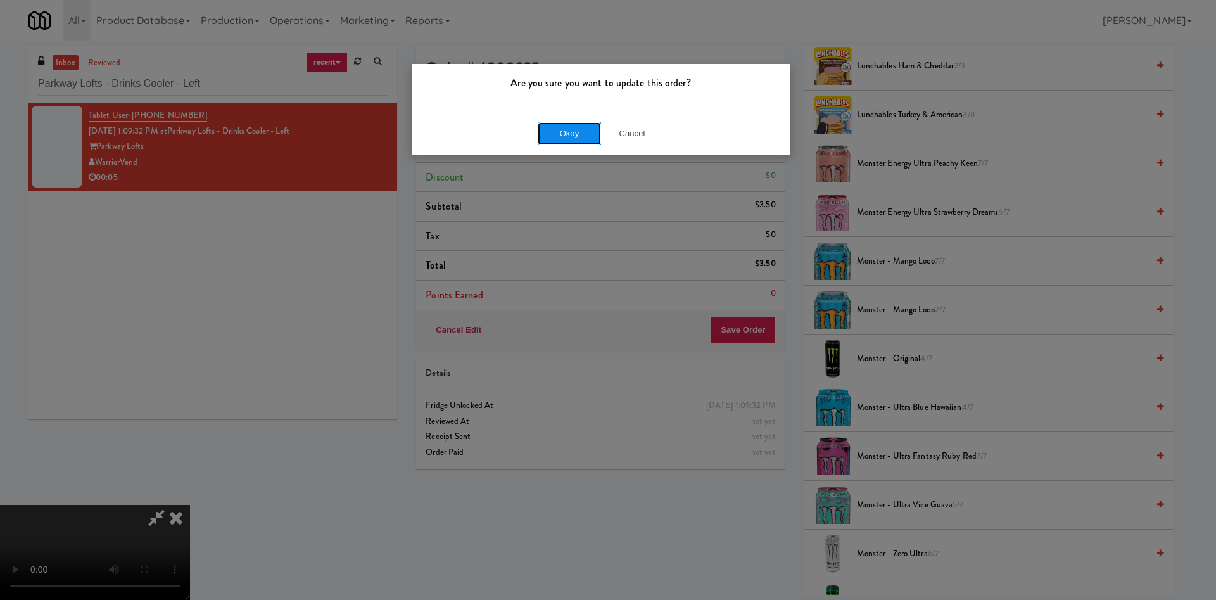
click at [580, 134] on button "Okay" at bounding box center [569, 133] width 63 height 23
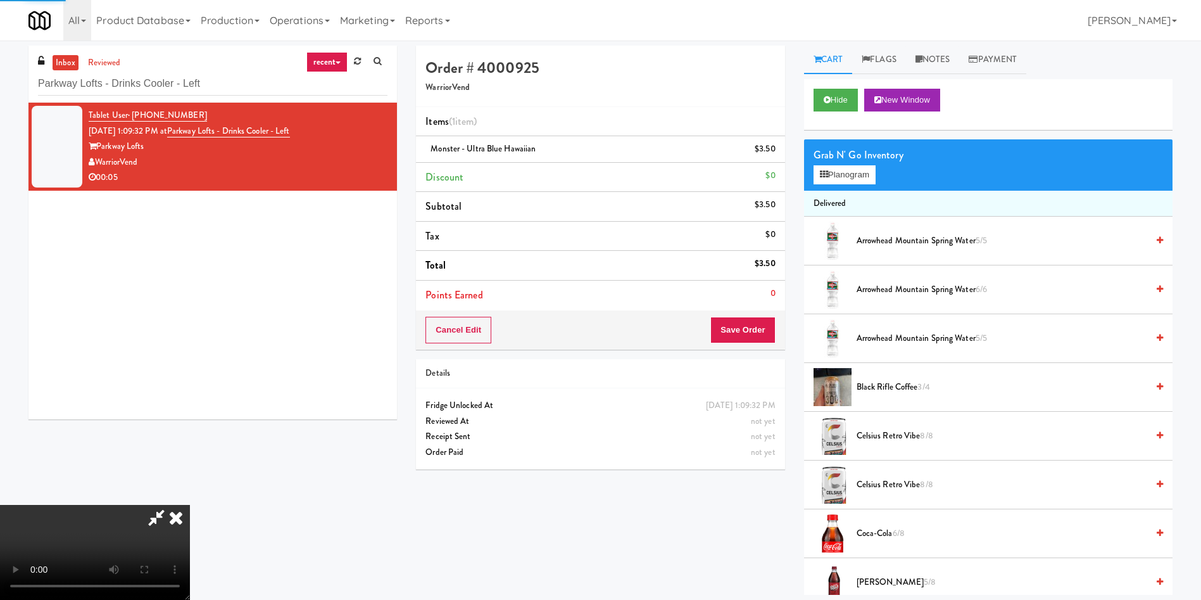
scroll to position [0, 0]
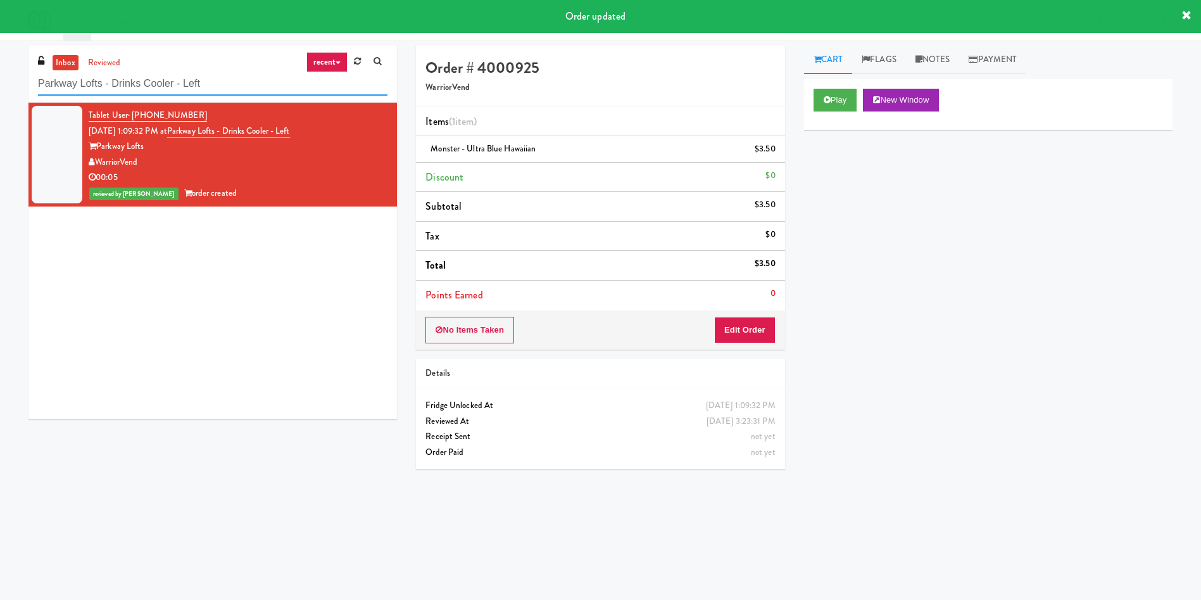
drag, startPoint x: 262, startPoint y: 87, endPoint x: 0, endPoint y: 35, distance: 266.8
click at [0, 41] on body "Order updated Are you sure you want to update this order? Okay Cancel Okay Are …" at bounding box center [600, 341] width 1201 height 600
paste input "Rafferty - Cooler - Righ"
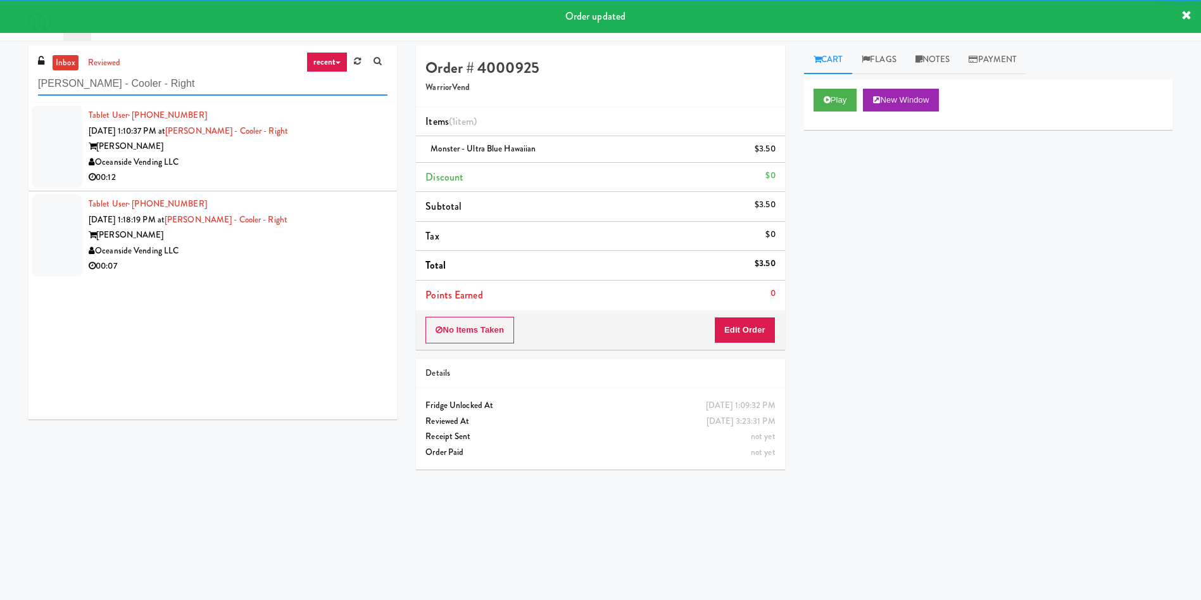
type input "Rafferty - Cooler - Right"
drag, startPoint x: 46, startPoint y: 130, endPoint x: 946, endPoint y: 162, distance: 900.6
click at [75, 130] on div at bounding box center [57, 147] width 51 height 82
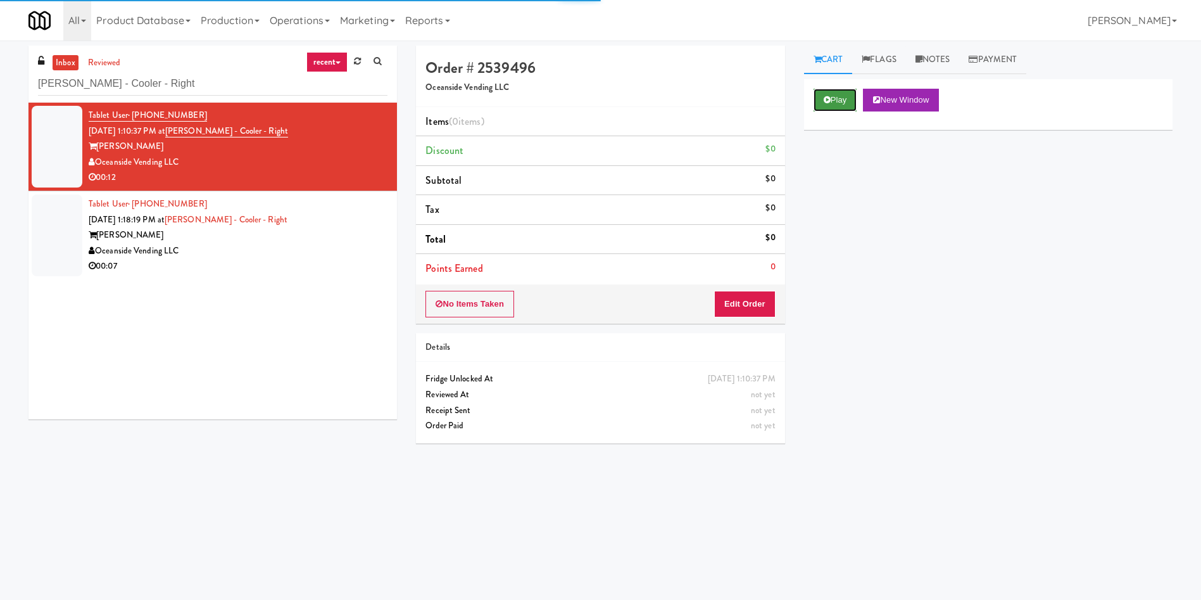
click at [841, 91] on button "Play" at bounding box center [836, 100] width 44 height 23
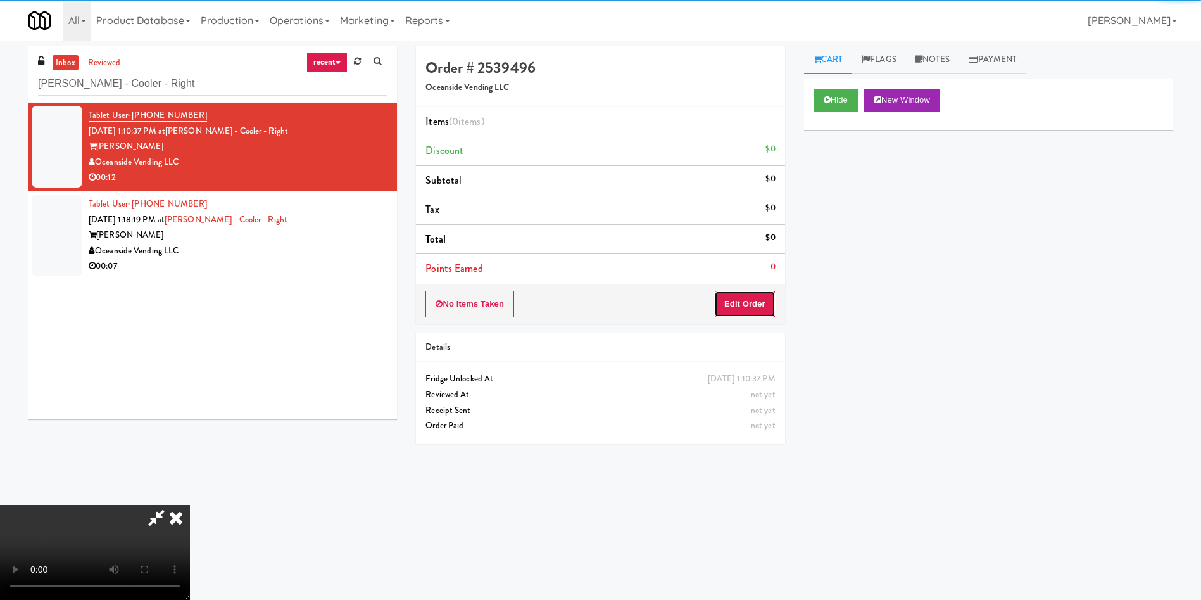
click at [742, 307] on button "Edit Order" at bounding box center [744, 304] width 61 height 27
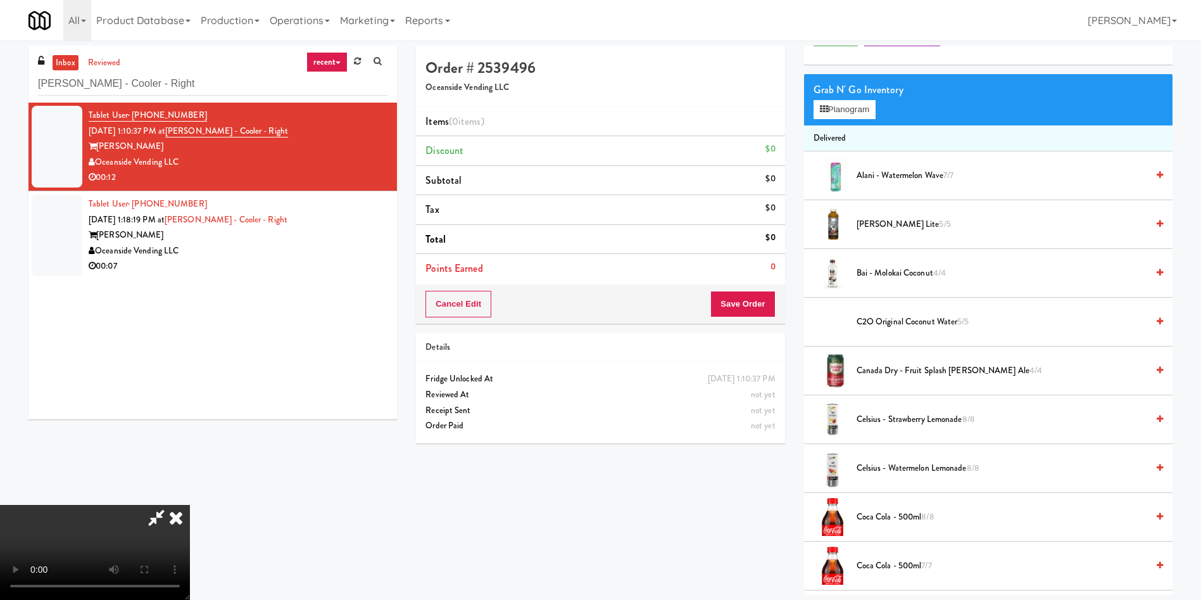
scroll to position [95, 0]
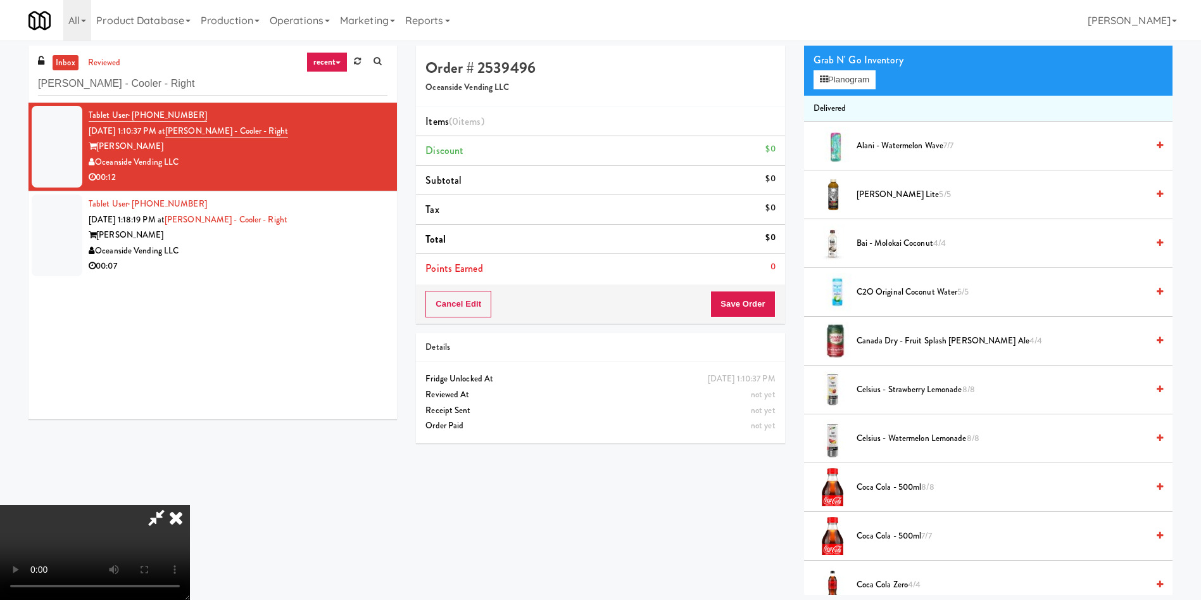
click at [190, 505] on video at bounding box center [95, 552] width 190 height 95
click at [855, 78] on button "Planogram" at bounding box center [845, 79] width 62 height 19
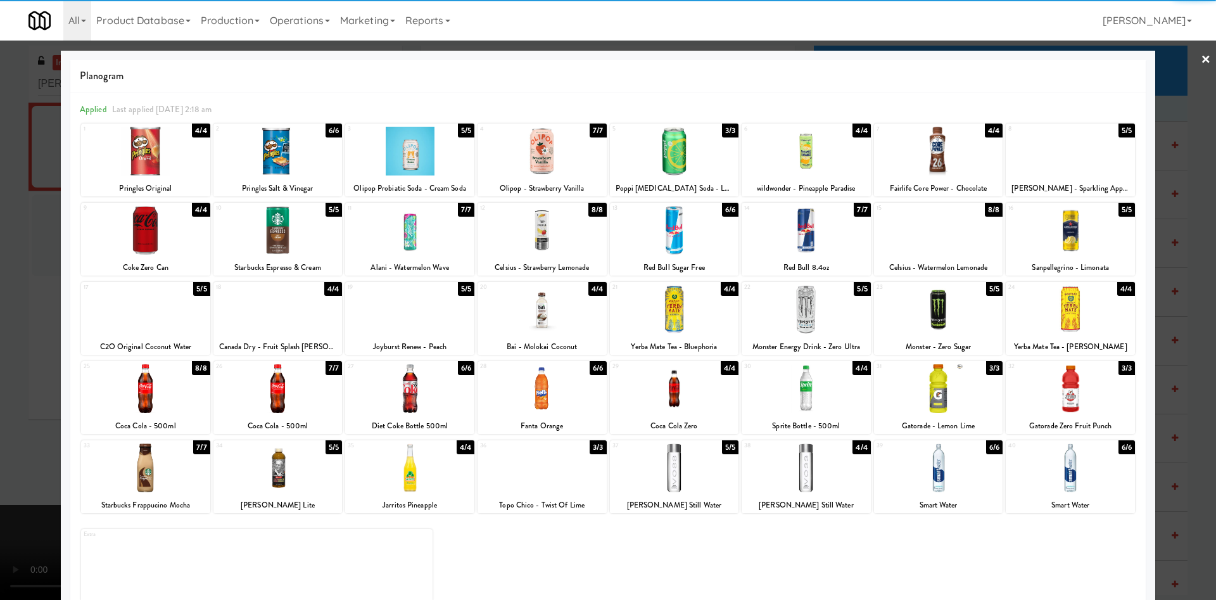
click at [678, 246] on div at bounding box center [674, 230] width 129 height 49
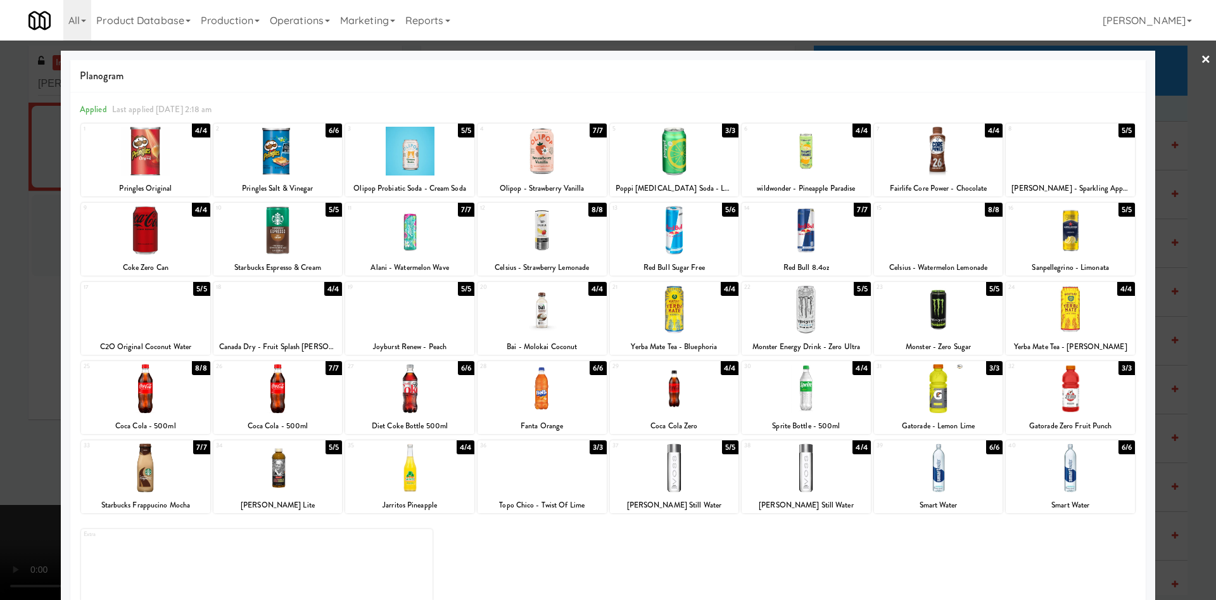
click at [678, 246] on div at bounding box center [674, 230] width 129 height 49
click at [30, 277] on div at bounding box center [608, 300] width 1216 height 600
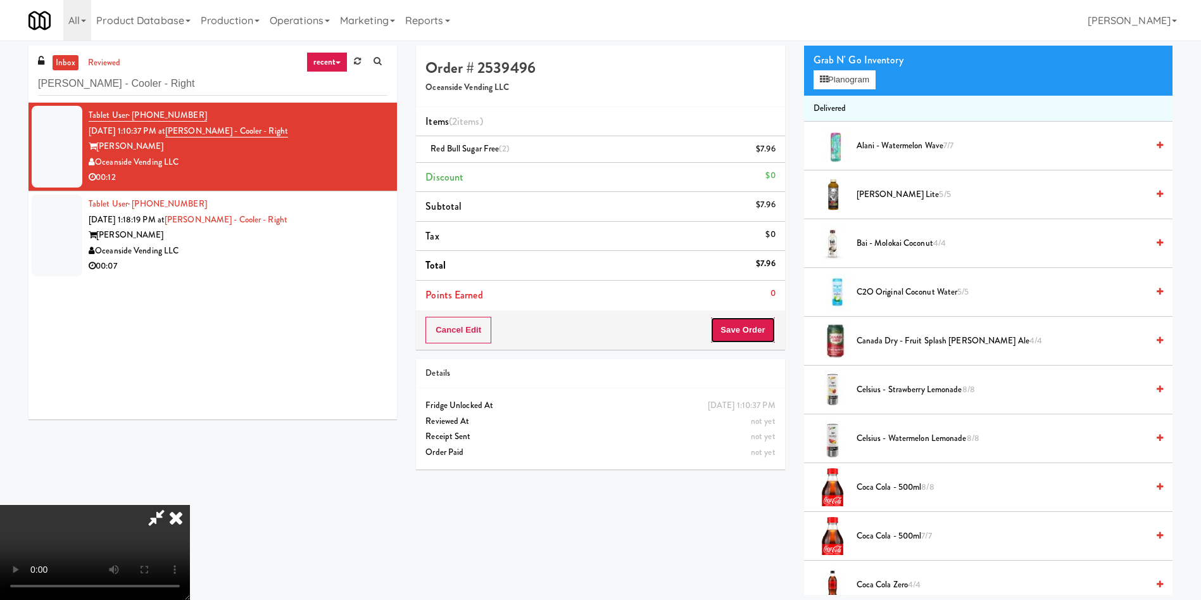
click at [756, 332] on button "Save Order" at bounding box center [743, 330] width 65 height 27
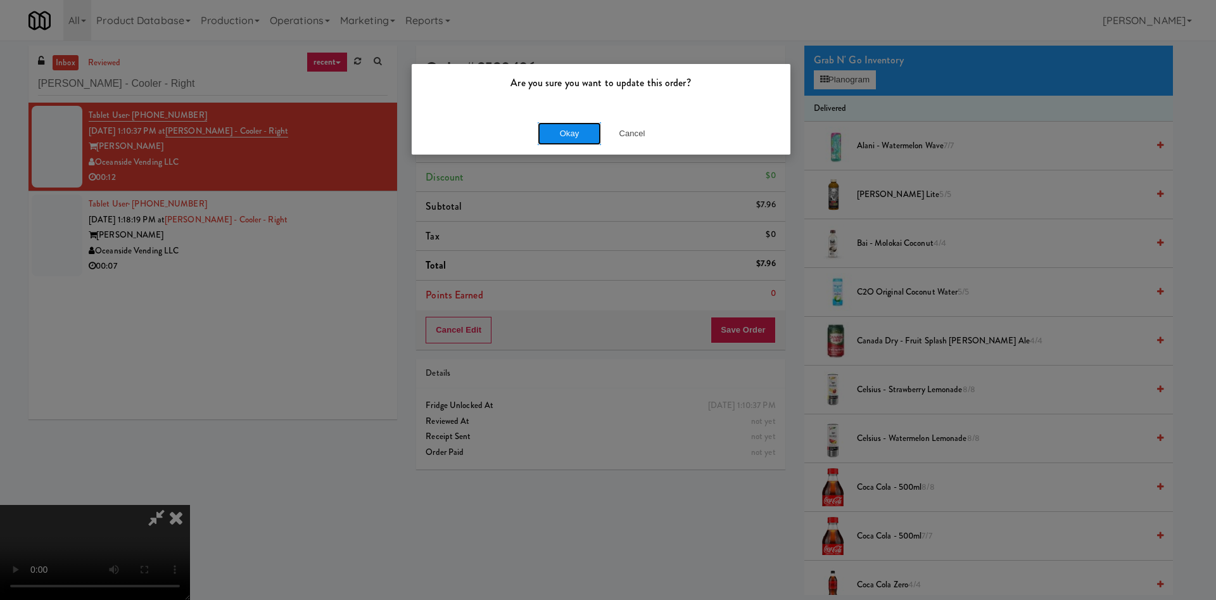
click at [577, 133] on button "Okay" at bounding box center [569, 133] width 63 height 23
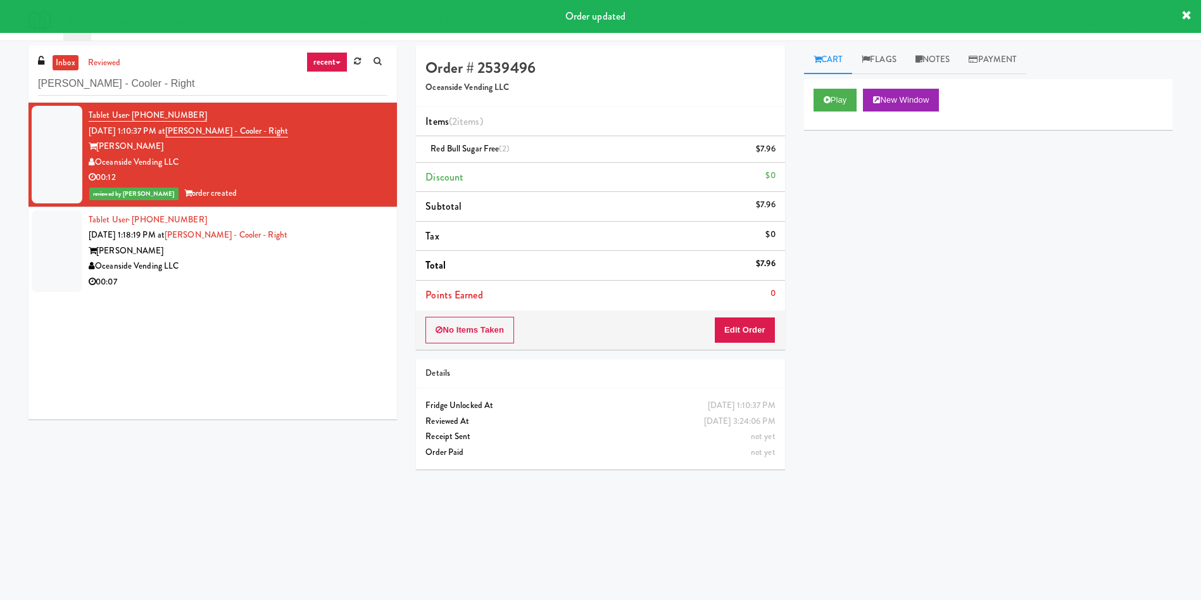
click at [48, 267] on div at bounding box center [57, 251] width 51 height 82
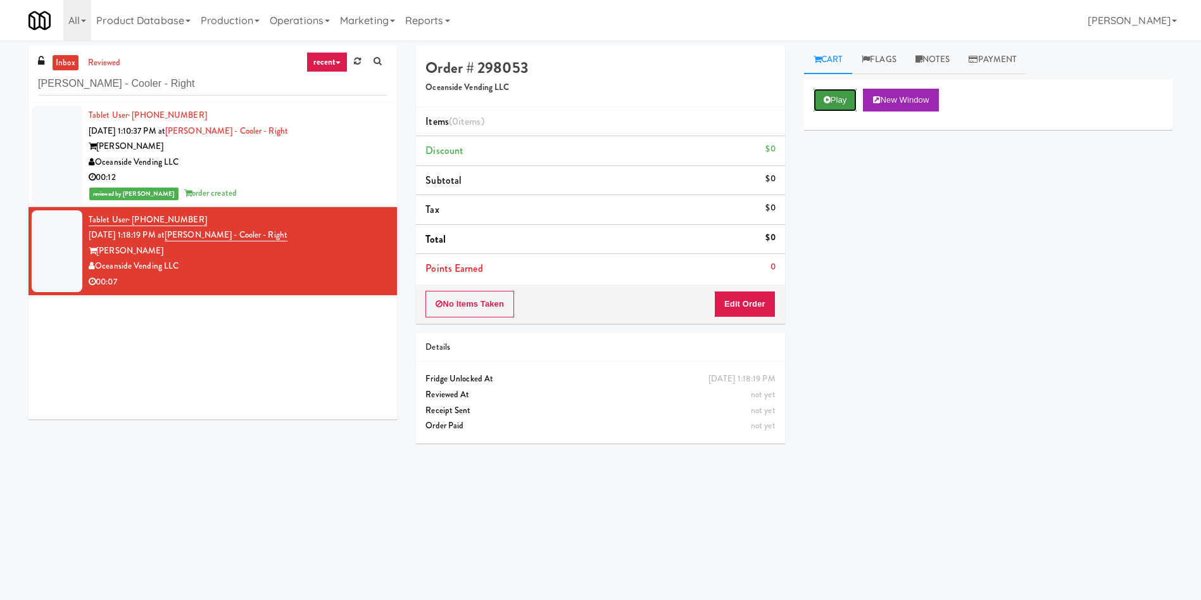
click at [815, 94] on button "Play" at bounding box center [836, 100] width 44 height 23
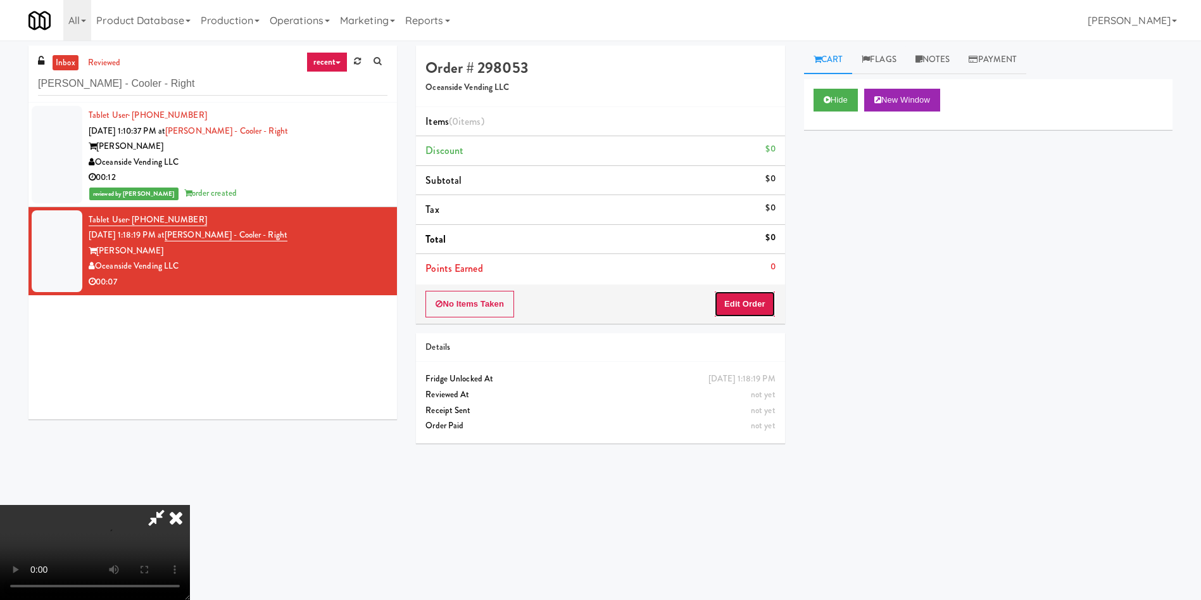
click at [759, 310] on button "Edit Order" at bounding box center [744, 304] width 61 height 27
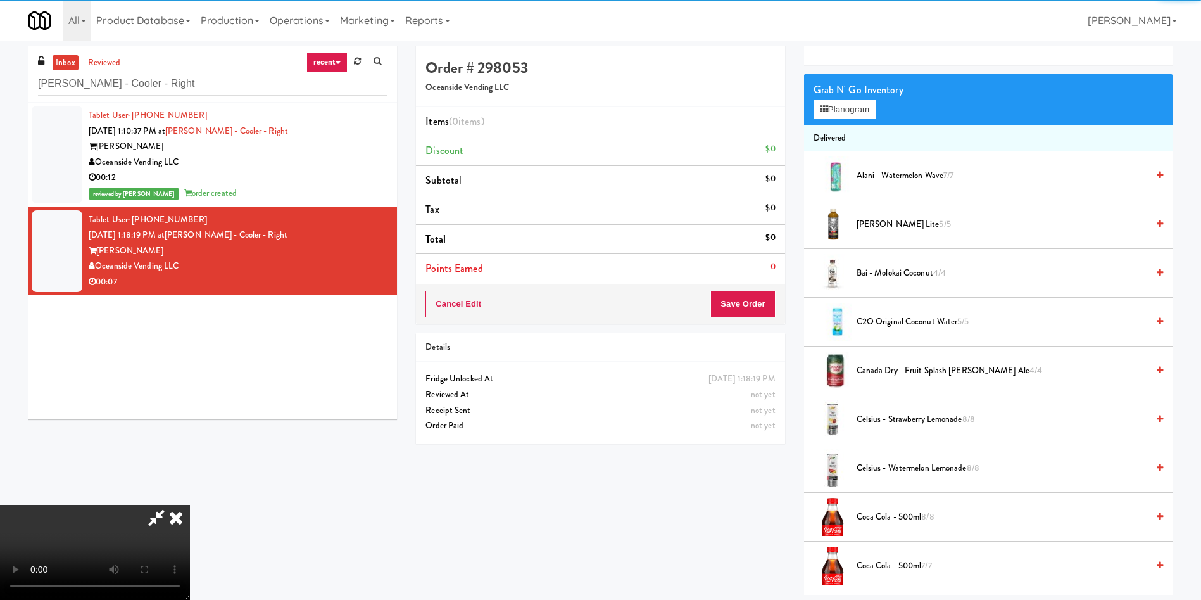
scroll to position [95, 0]
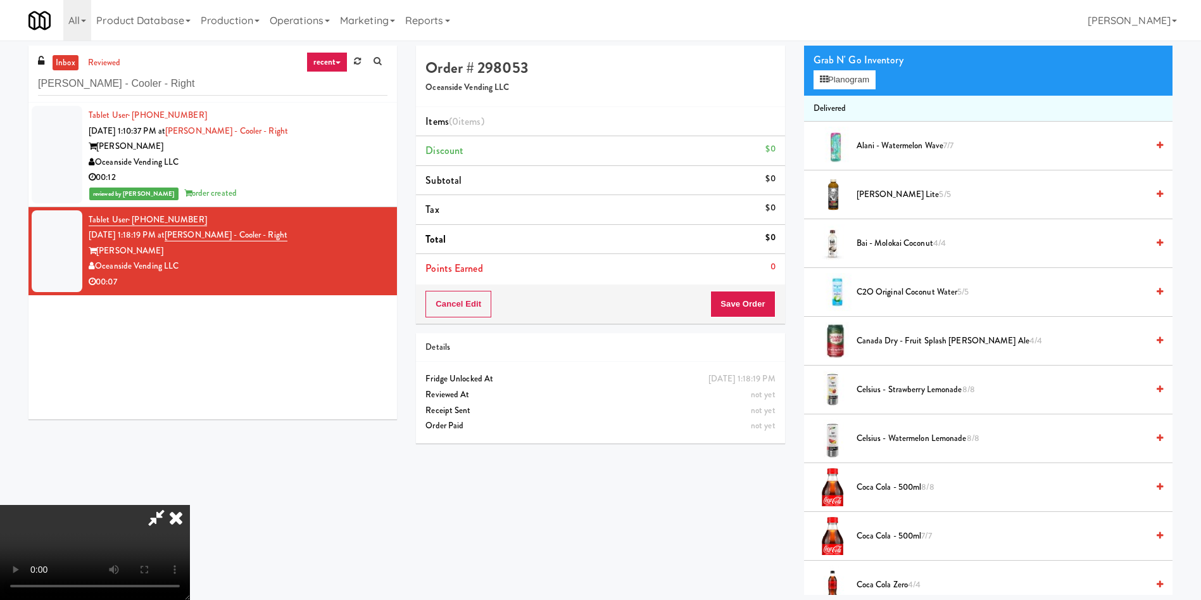
click at [190, 505] on video at bounding box center [95, 552] width 190 height 95
click at [827, 90] on div "Grab N' Go Inventory Planogram" at bounding box center [988, 69] width 369 height 51
click at [858, 81] on button "Planogram" at bounding box center [845, 79] width 62 height 19
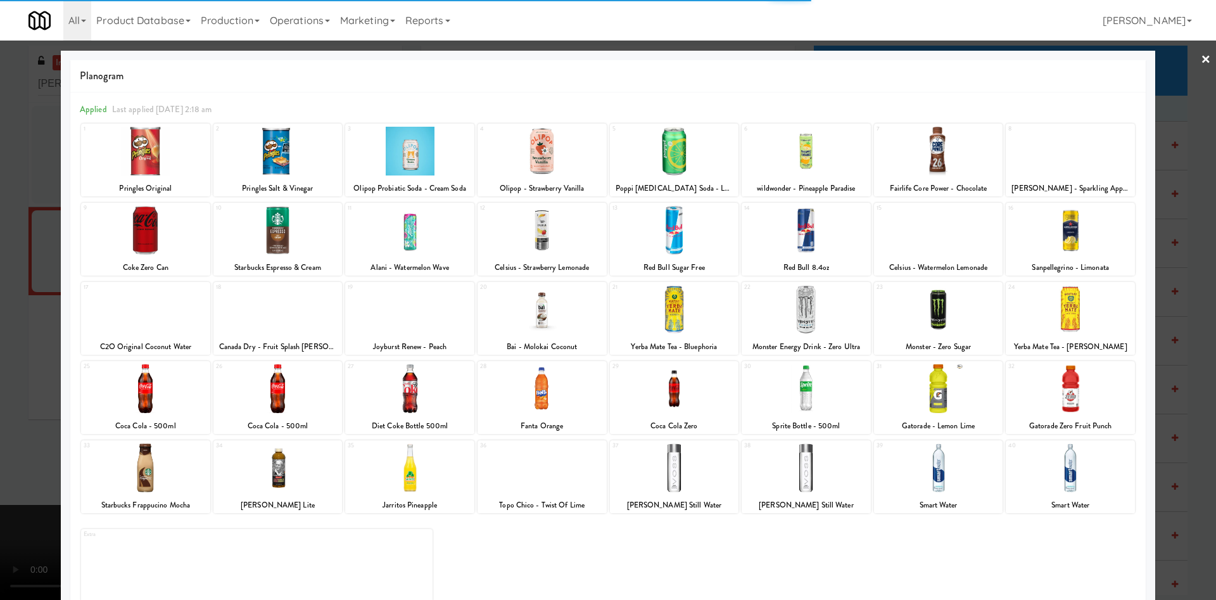
click at [254, 488] on div at bounding box center [277, 467] width 129 height 49
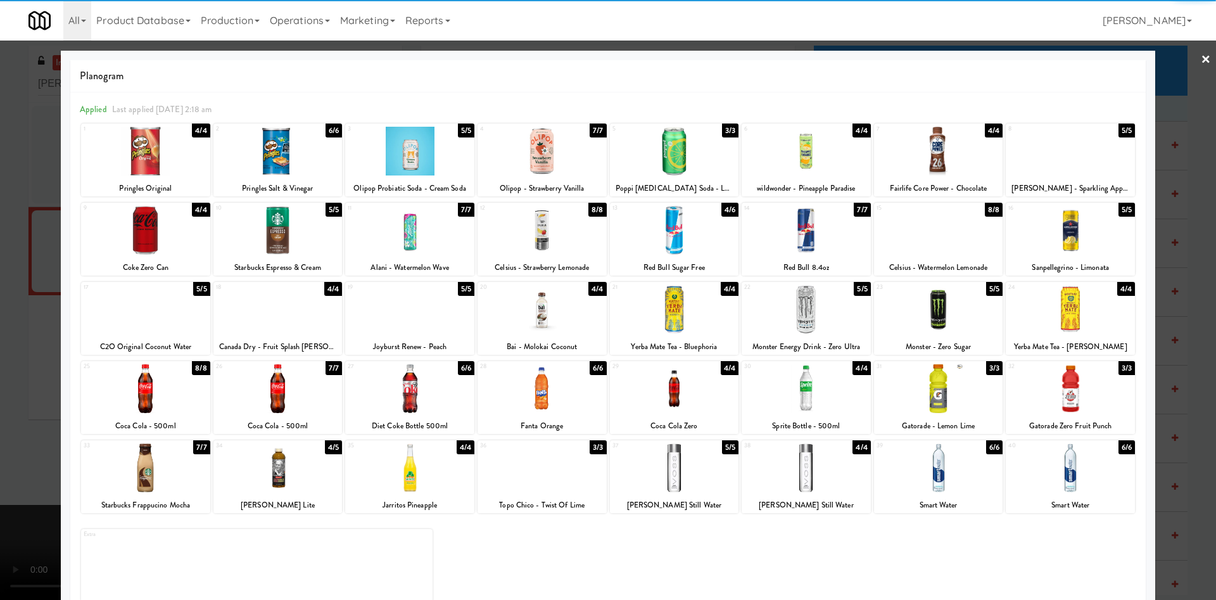
click at [692, 476] on div at bounding box center [674, 467] width 129 height 49
drag, startPoint x: 27, startPoint y: 364, endPoint x: 141, endPoint y: 412, distance: 123.8
click at [27, 364] on div at bounding box center [608, 300] width 1216 height 600
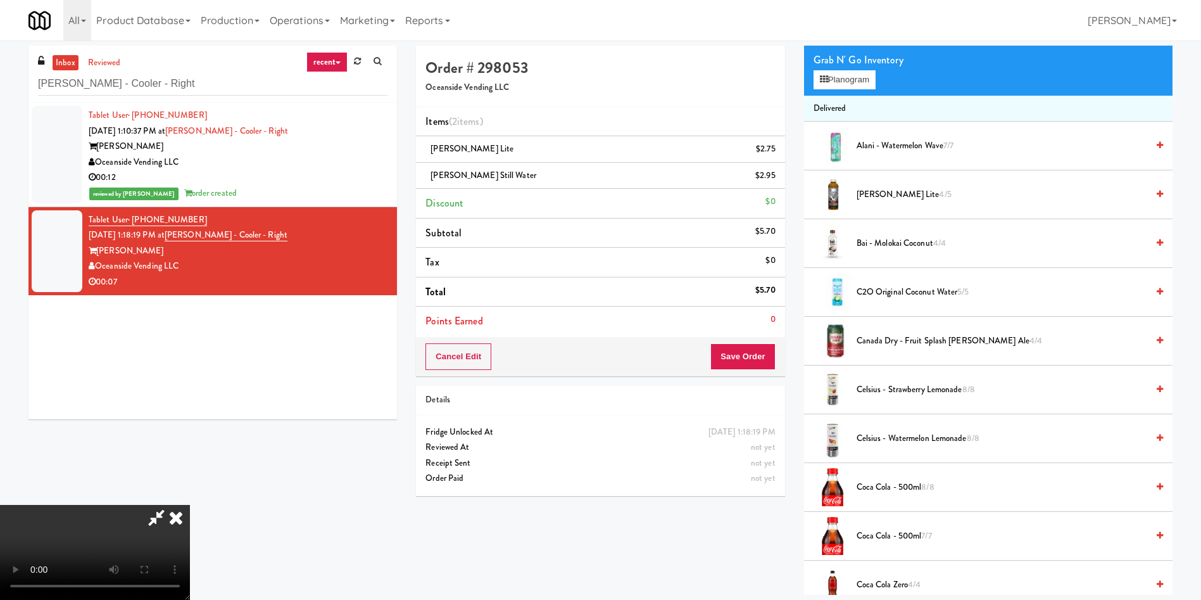
click at [190, 505] on video at bounding box center [95, 552] width 190 height 95
click at [759, 353] on button "Save Order" at bounding box center [743, 356] width 65 height 27
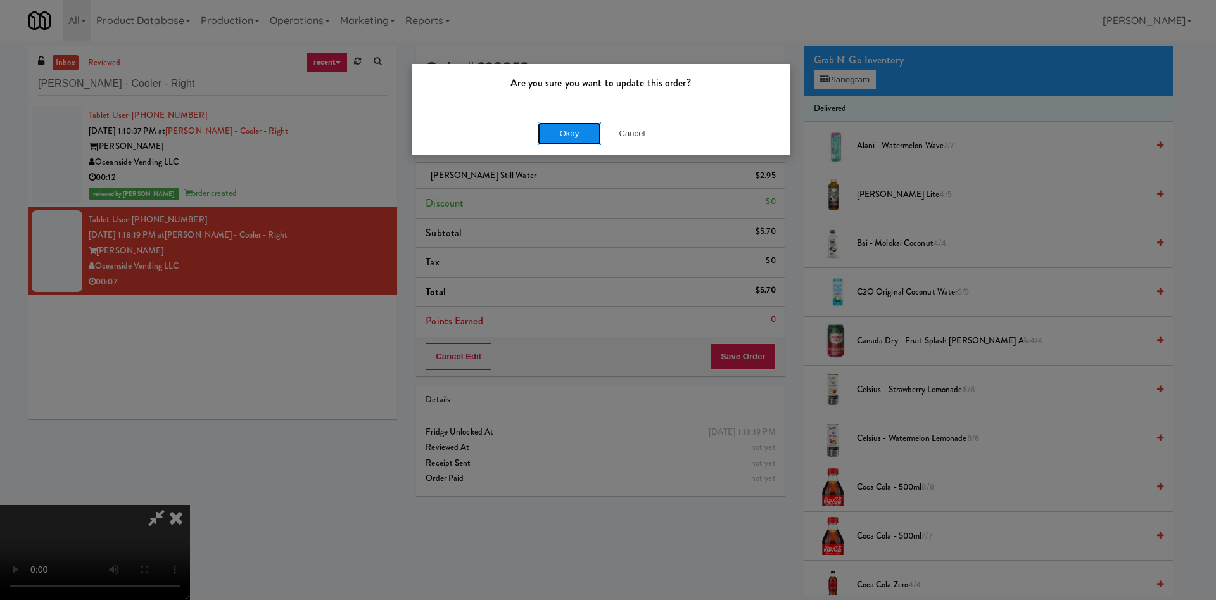
click at [561, 130] on button "Okay" at bounding box center [569, 133] width 63 height 23
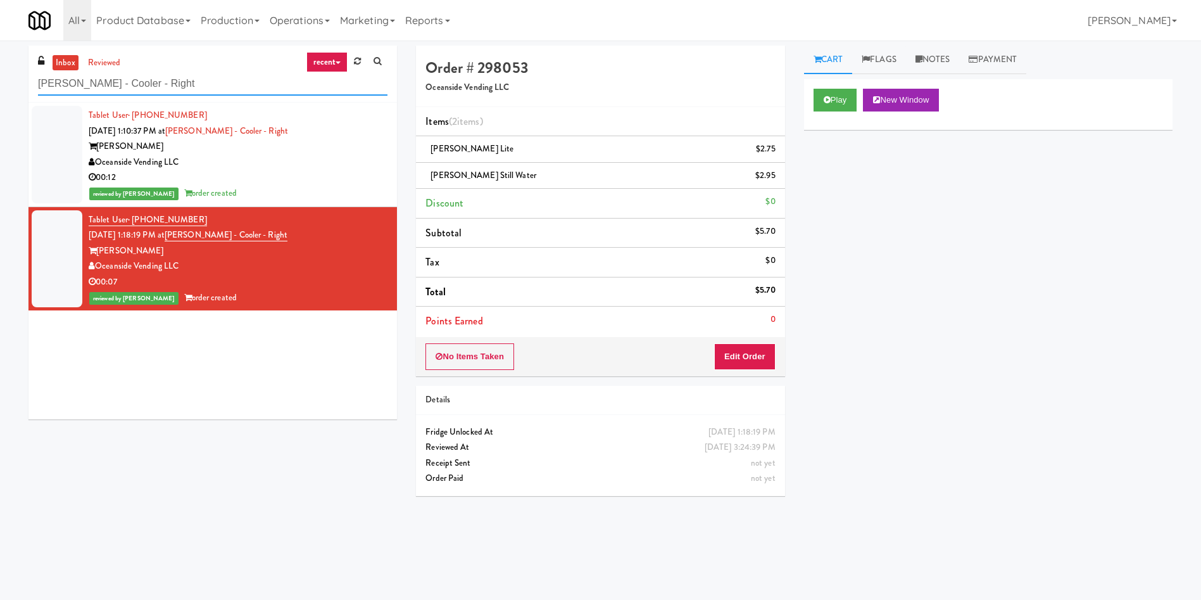
drag, startPoint x: 185, startPoint y: 85, endPoint x: 0, endPoint y: 49, distance: 188.3
click at [0, 50] on div "inbox reviewed recent all unclear take inventory issue suspicious failed recent…" at bounding box center [600, 300] width 1201 height 509
paste input "CC3 Drinks Cooler"
type input "CC3 Drinks Cooler"
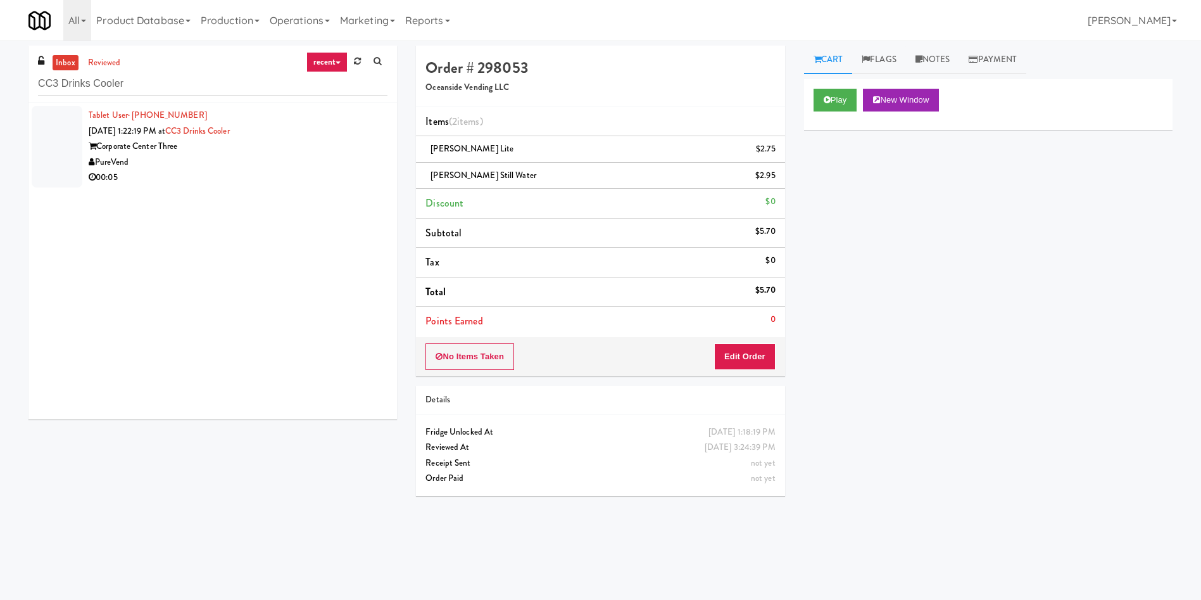
drag, startPoint x: 73, startPoint y: 148, endPoint x: 160, endPoint y: 148, distance: 86.8
click at [72, 148] on div at bounding box center [57, 147] width 51 height 82
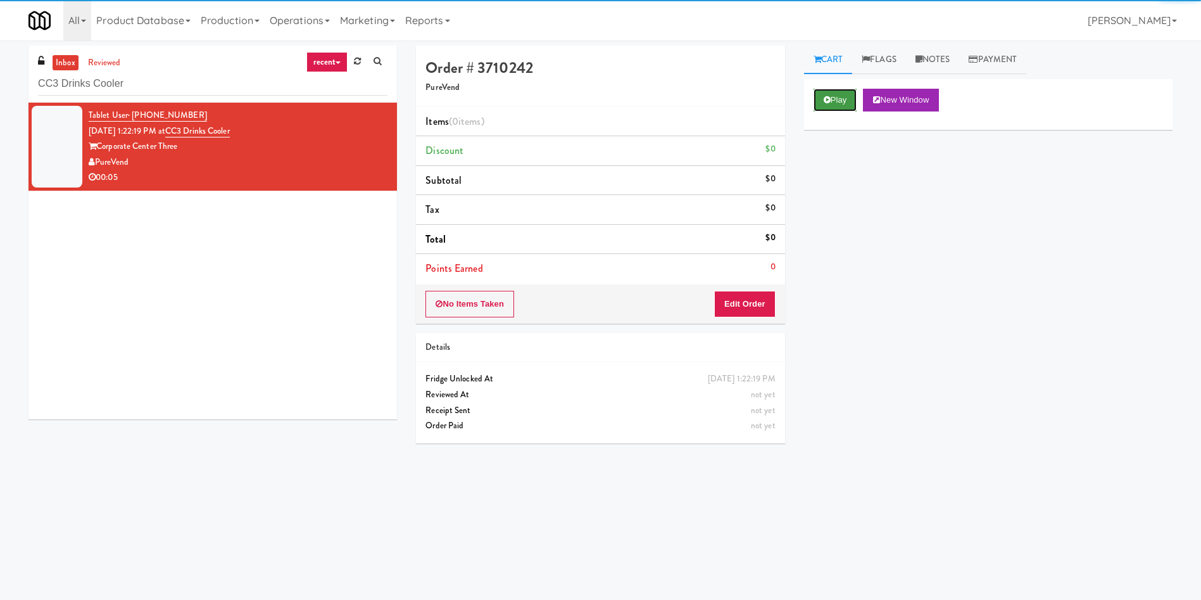
click at [831, 102] on button "Play" at bounding box center [836, 100] width 44 height 23
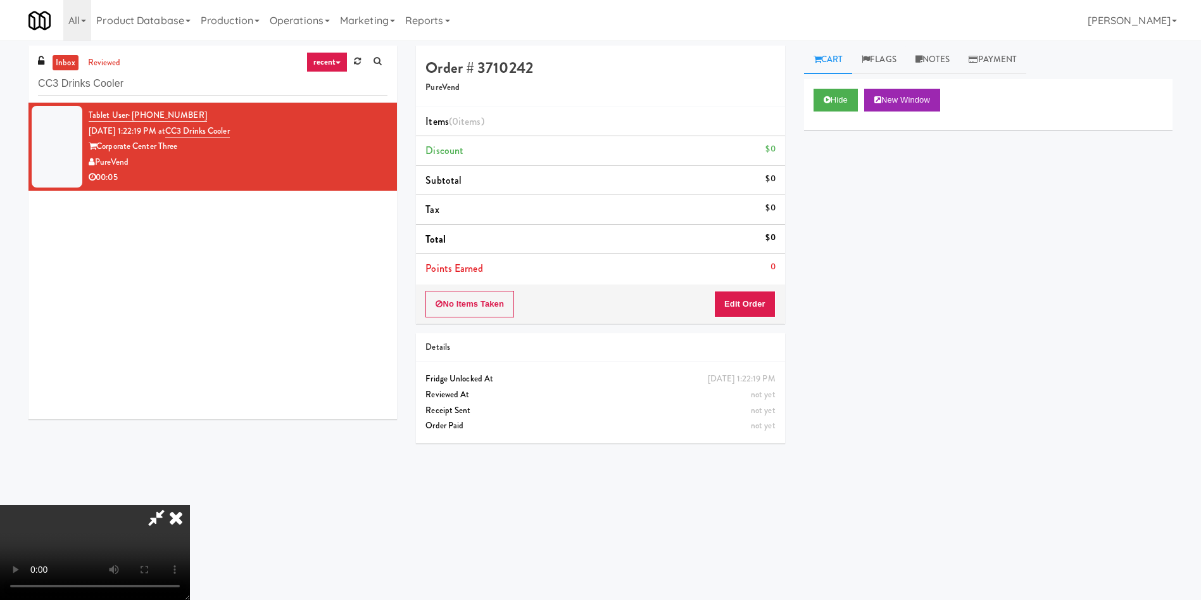
click at [761, 289] on div "No Items Taken Edit Order" at bounding box center [600, 303] width 369 height 39
click at [174, 505] on video at bounding box center [95, 552] width 190 height 95
click at [761, 295] on button "Edit Order" at bounding box center [744, 304] width 61 height 27
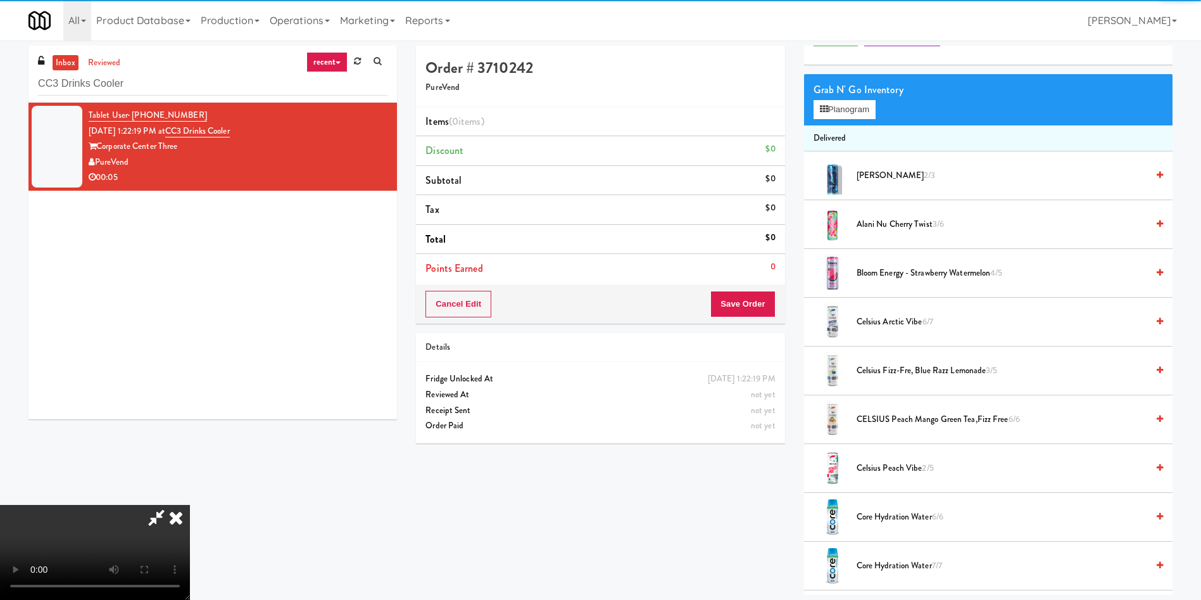
scroll to position [95, 0]
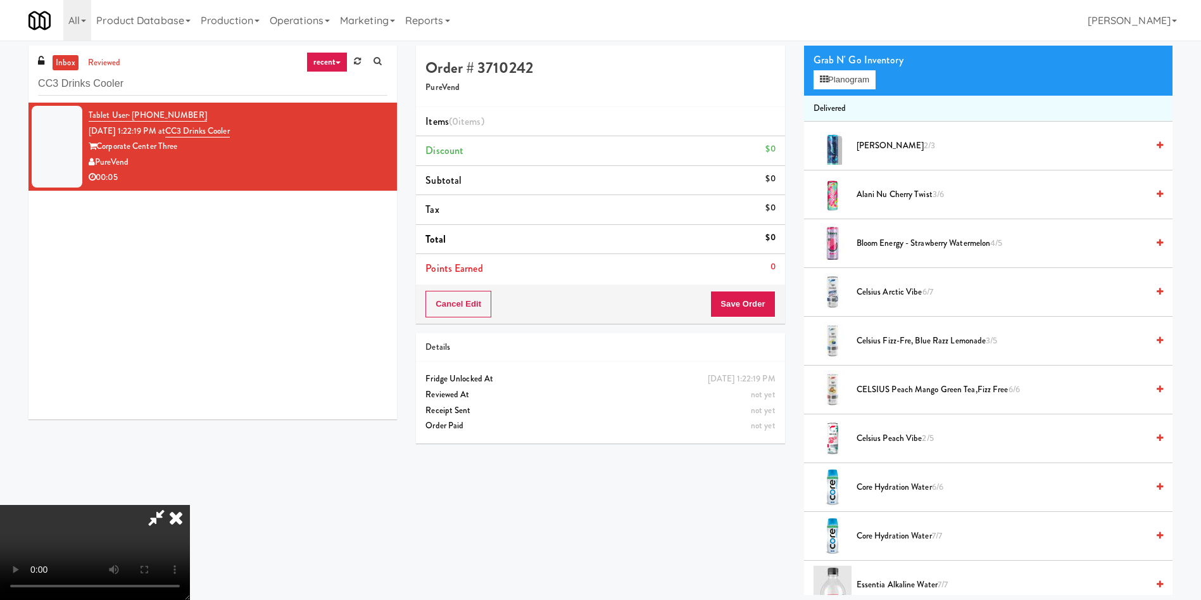
click at [190, 505] on video at bounding box center [95, 552] width 190 height 95
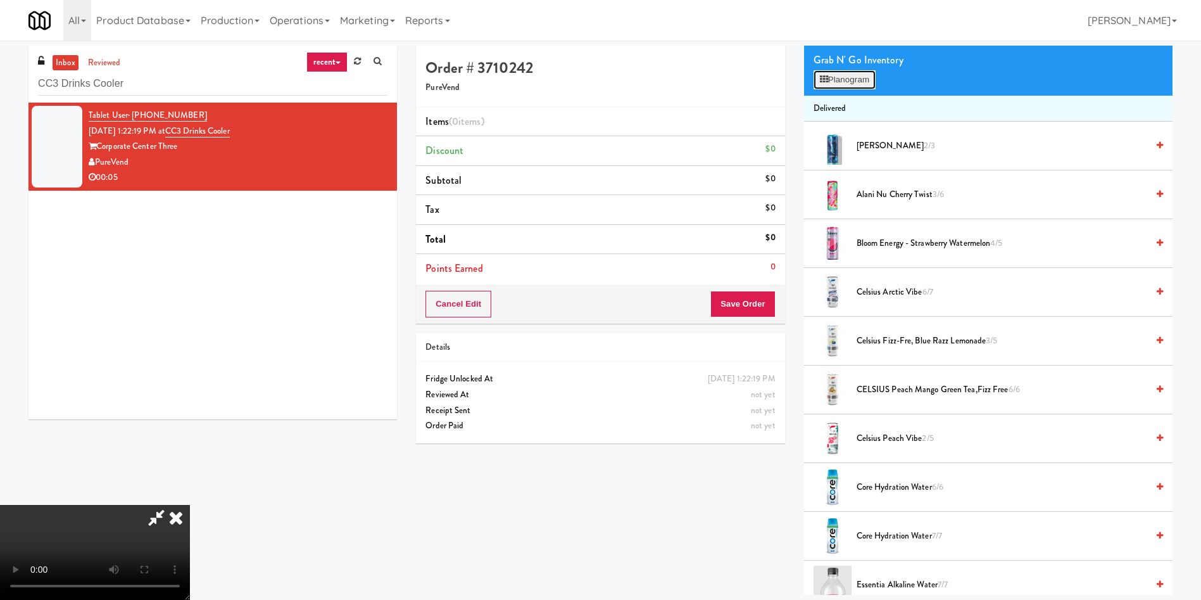
click at [855, 83] on button "Planogram" at bounding box center [845, 79] width 62 height 19
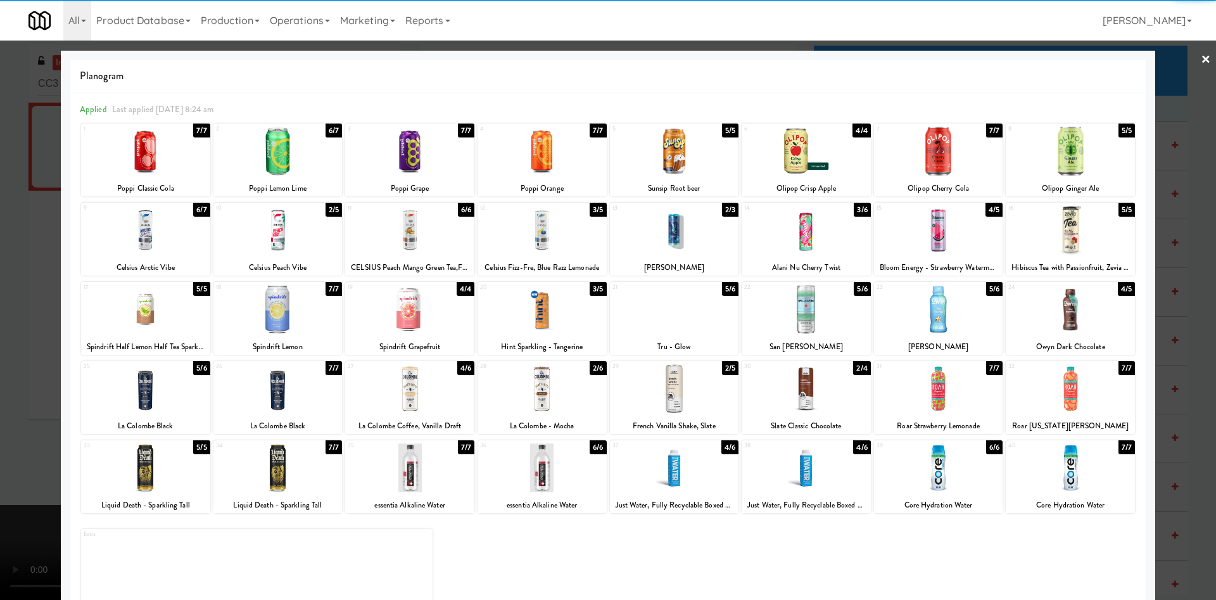
click at [927, 232] on div at bounding box center [938, 230] width 129 height 49
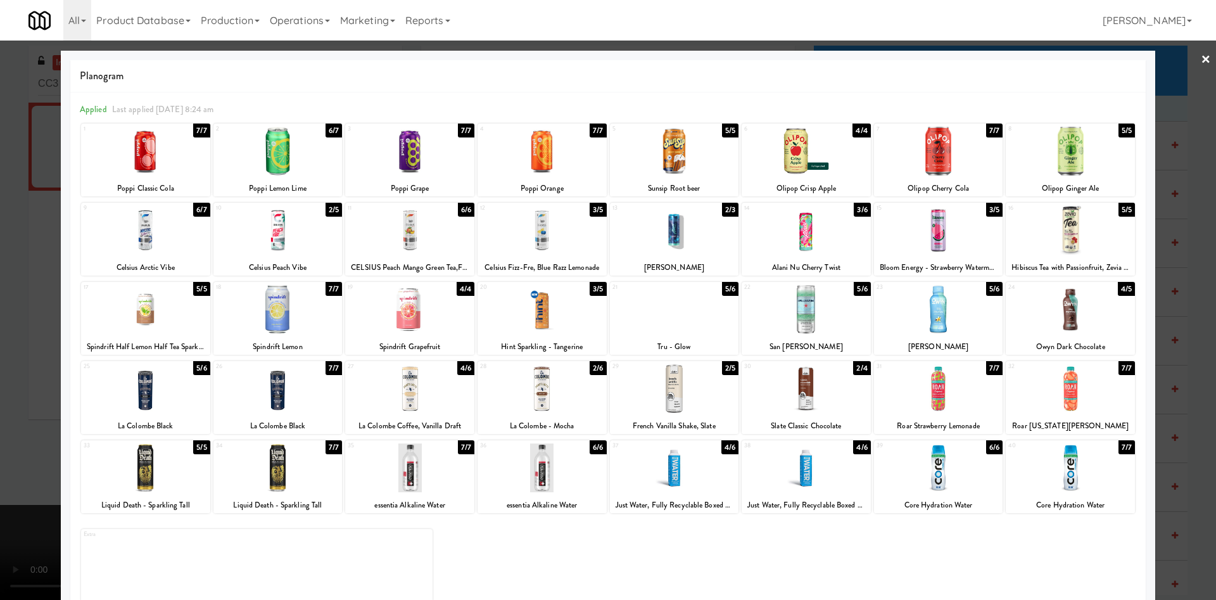
click at [1186, 84] on div at bounding box center [608, 300] width 1216 height 600
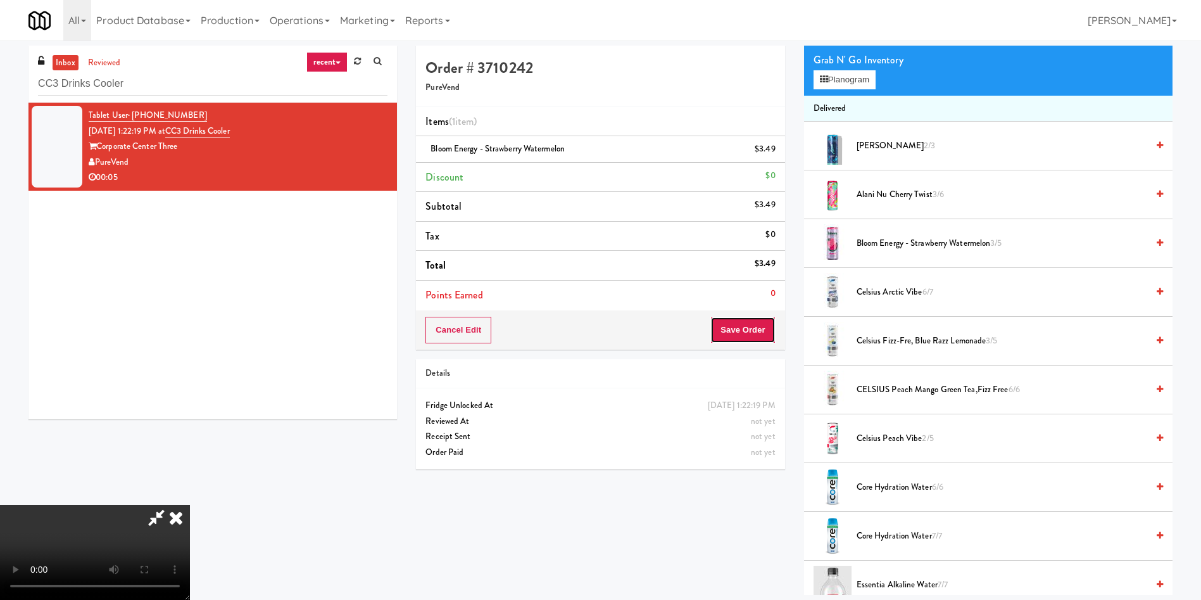
click at [757, 332] on button "Save Order" at bounding box center [743, 330] width 65 height 27
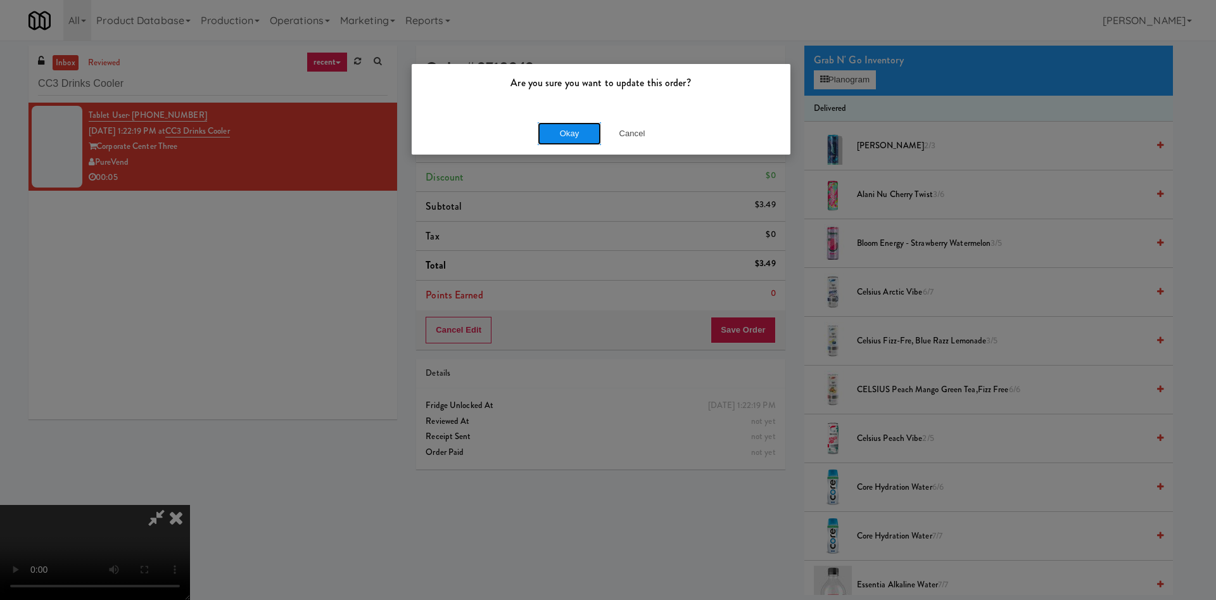
click at [586, 130] on button "Okay" at bounding box center [569, 133] width 63 height 23
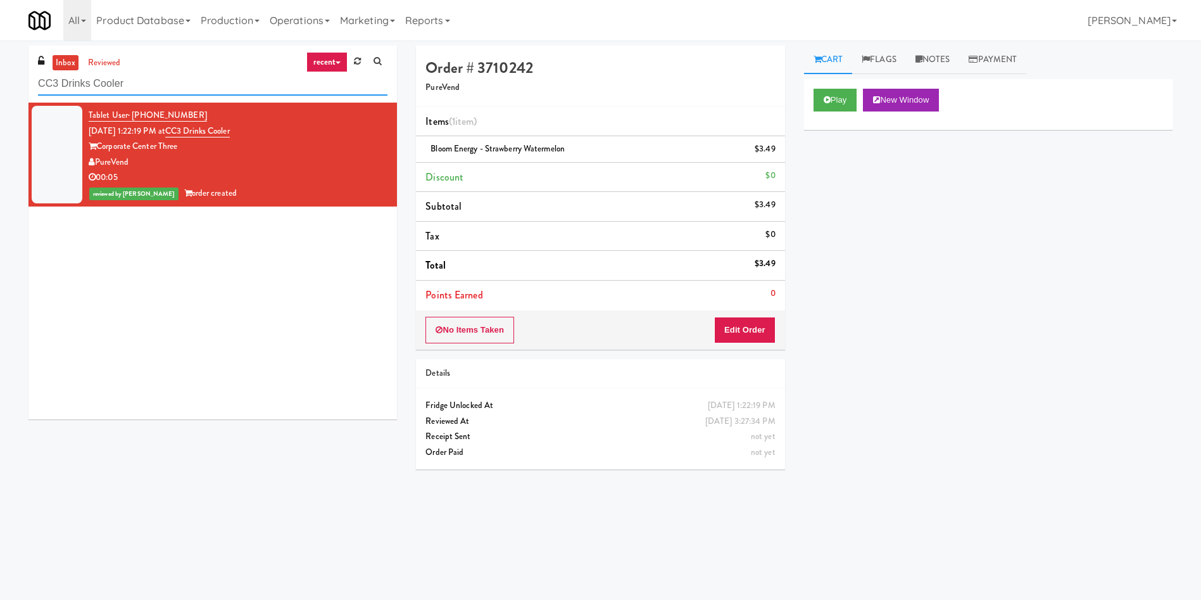
drag, startPoint x: 216, startPoint y: 87, endPoint x: 3, endPoint y: 48, distance: 216.9
click at [0, 78] on div "inbox reviewed recent all unclear take inventory issue suspicious failed recent…" at bounding box center [600, 300] width 1201 height 509
paste input "MG - Cooler - Right"
type input "MG - Cooler - Right"
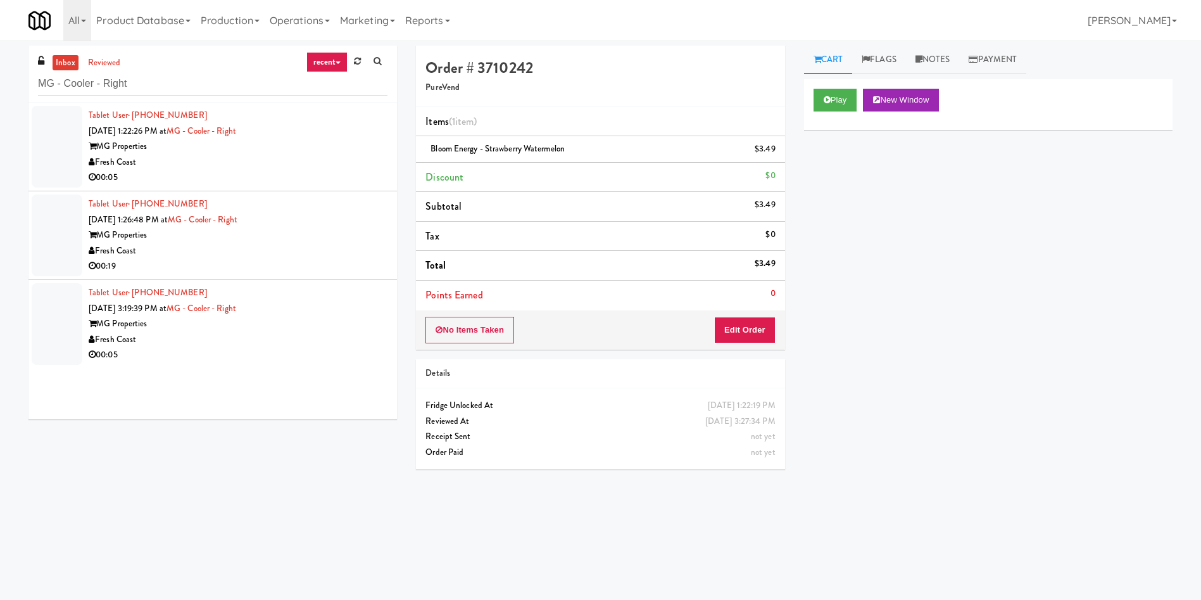
click at [58, 159] on div at bounding box center [57, 147] width 51 height 82
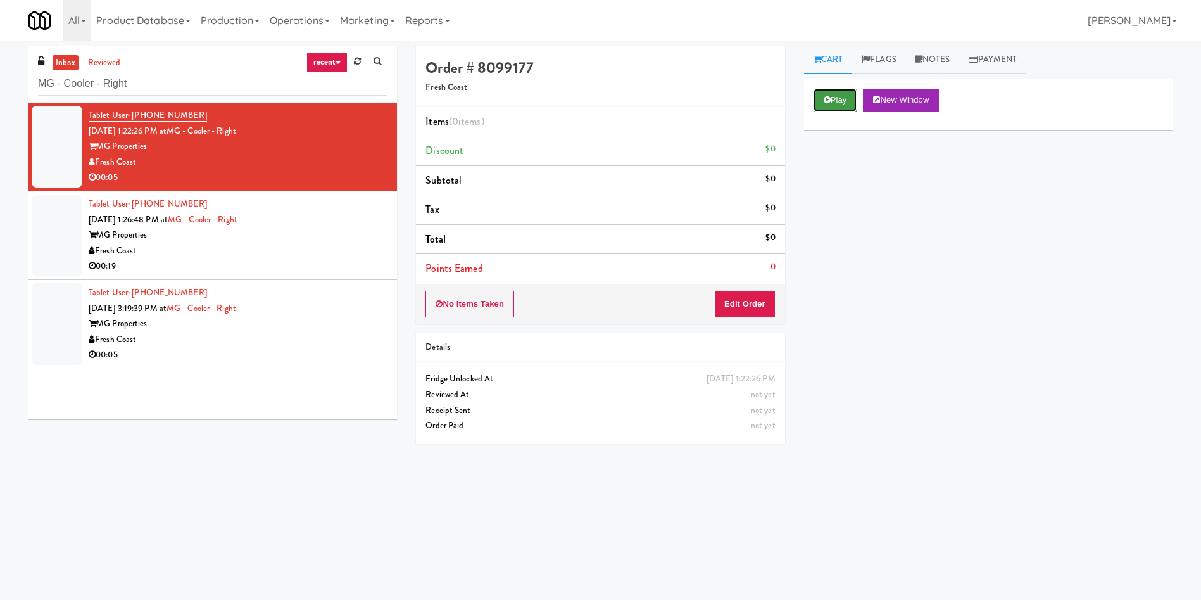
click at [845, 99] on button "Play" at bounding box center [836, 100] width 44 height 23
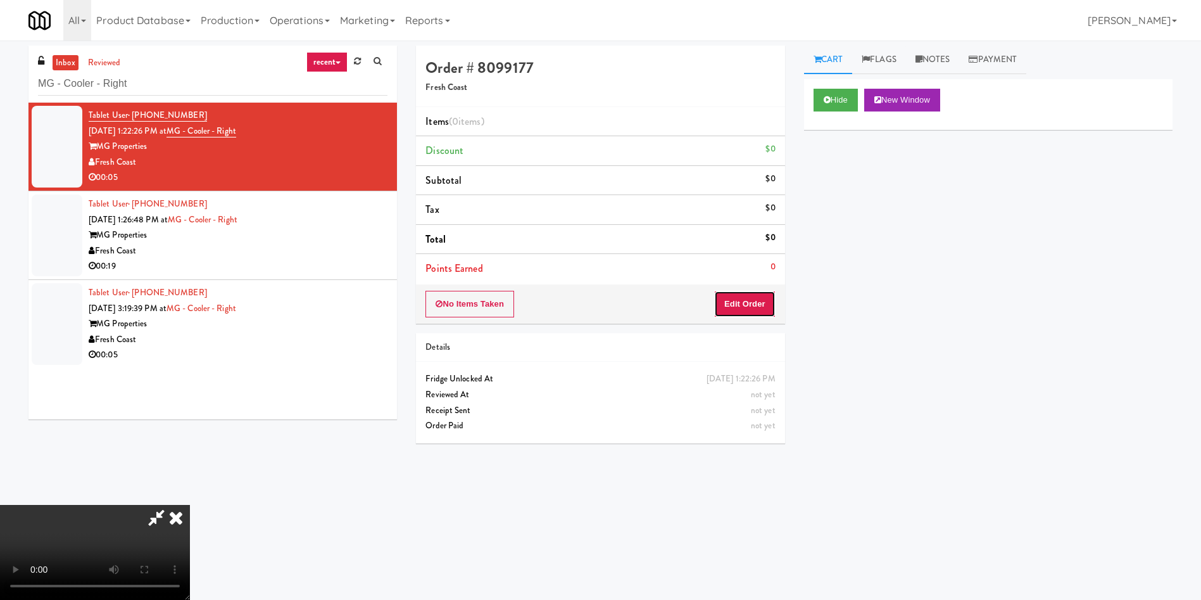
click at [740, 308] on button "Edit Order" at bounding box center [744, 304] width 61 height 27
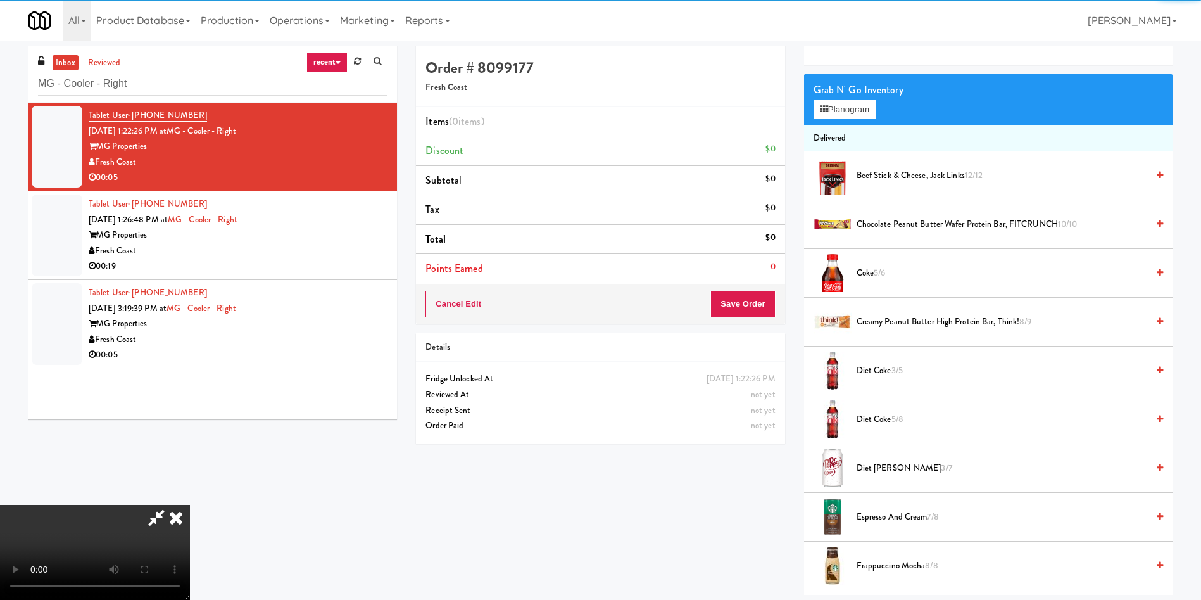
scroll to position [95, 0]
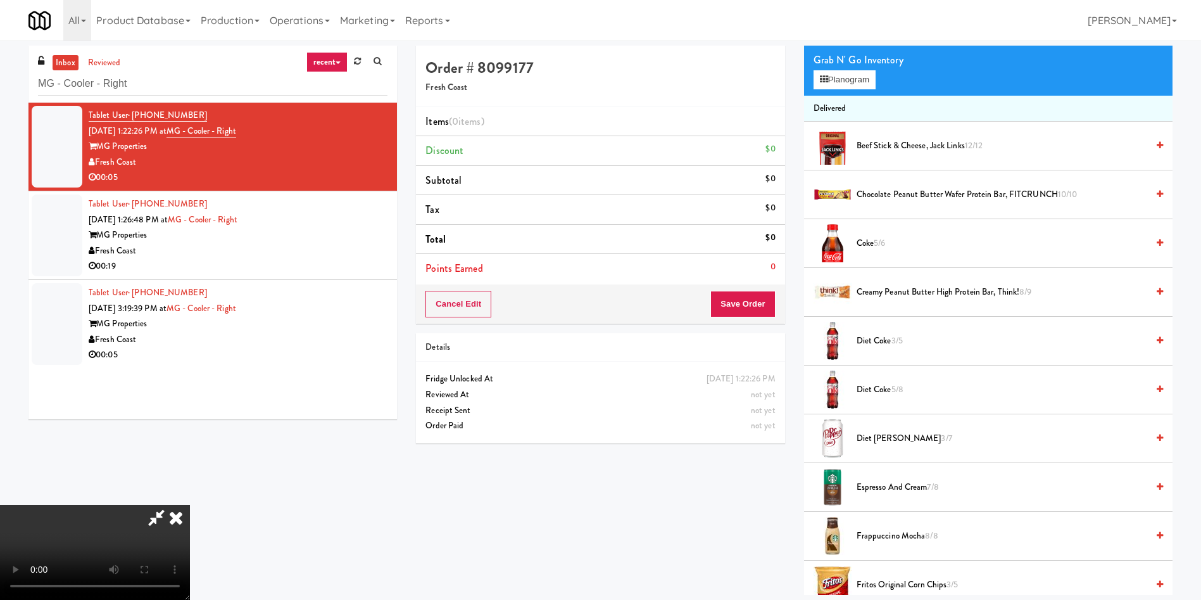
click at [190, 505] on video at bounding box center [95, 552] width 190 height 95
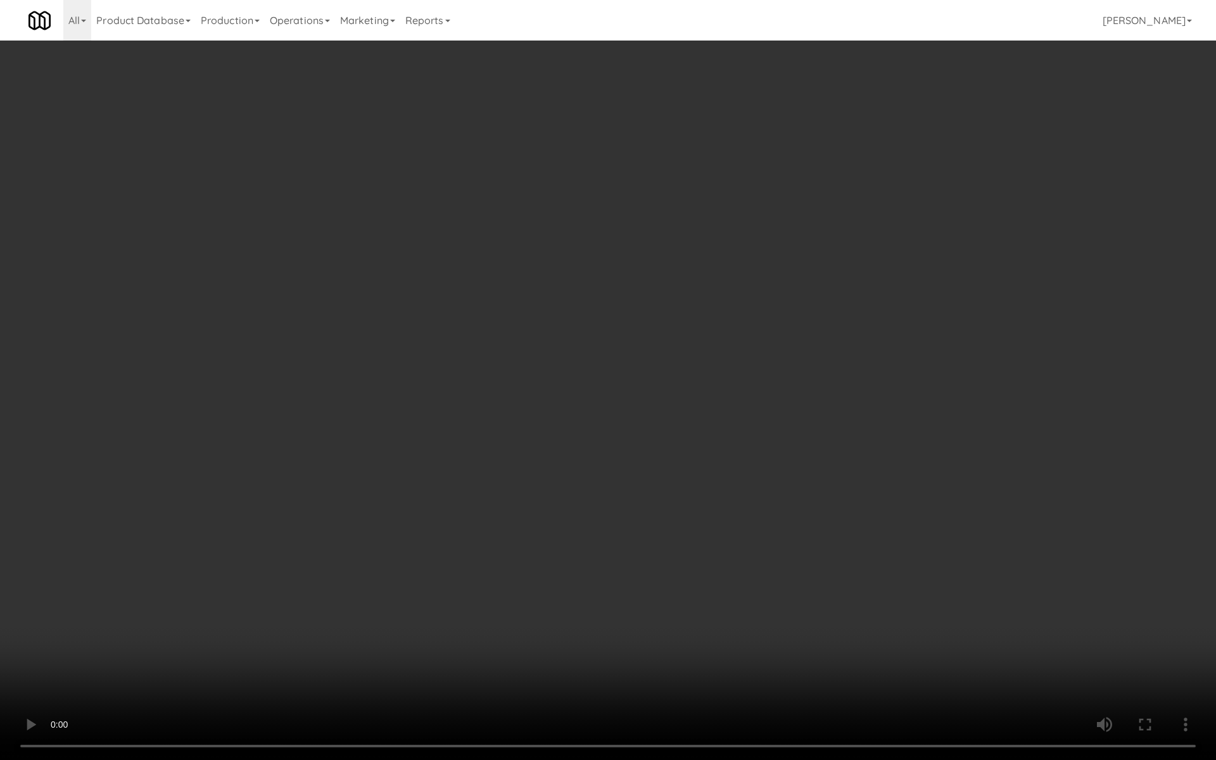
click at [1006, 352] on video at bounding box center [608, 380] width 1216 height 760
click at [815, 394] on video at bounding box center [608, 380] width 1216 height 760
click at [777, 385] on video at bounding box center [608, 380] width 1216 height 760
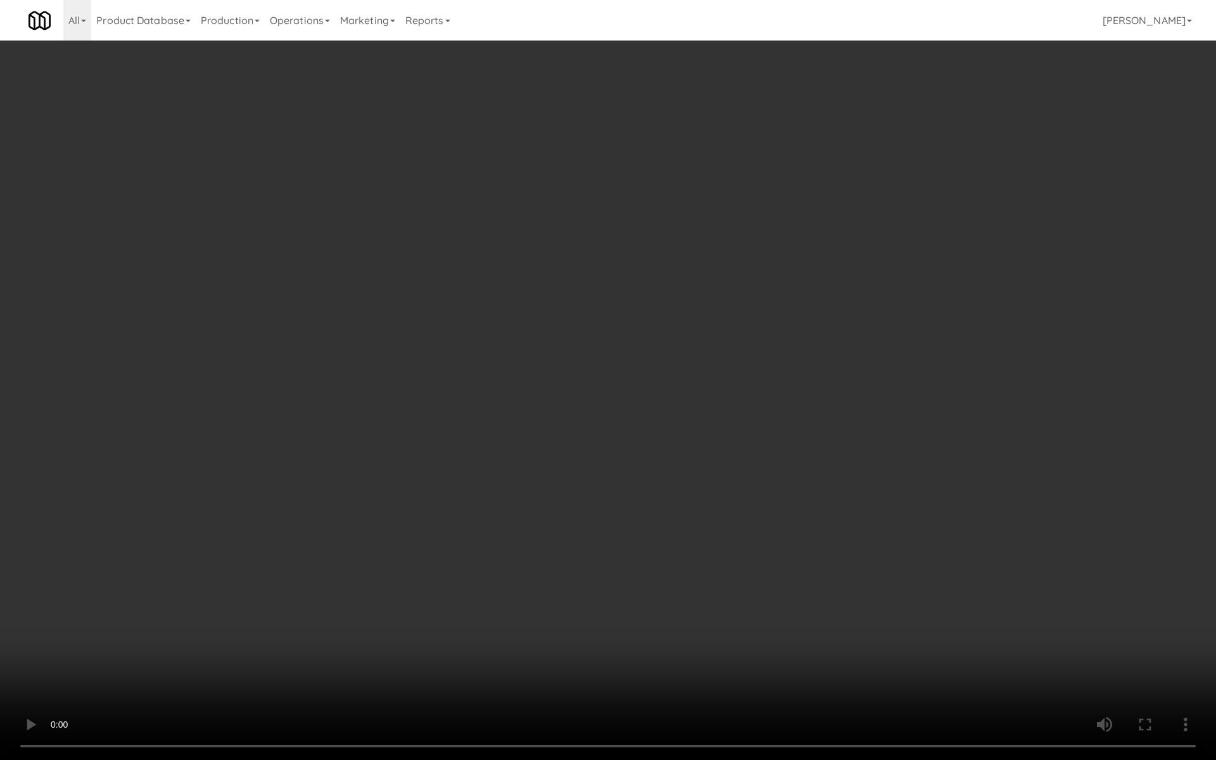
click at [757, 388] on video at bounding box center [608, 380] width 1216 height 760
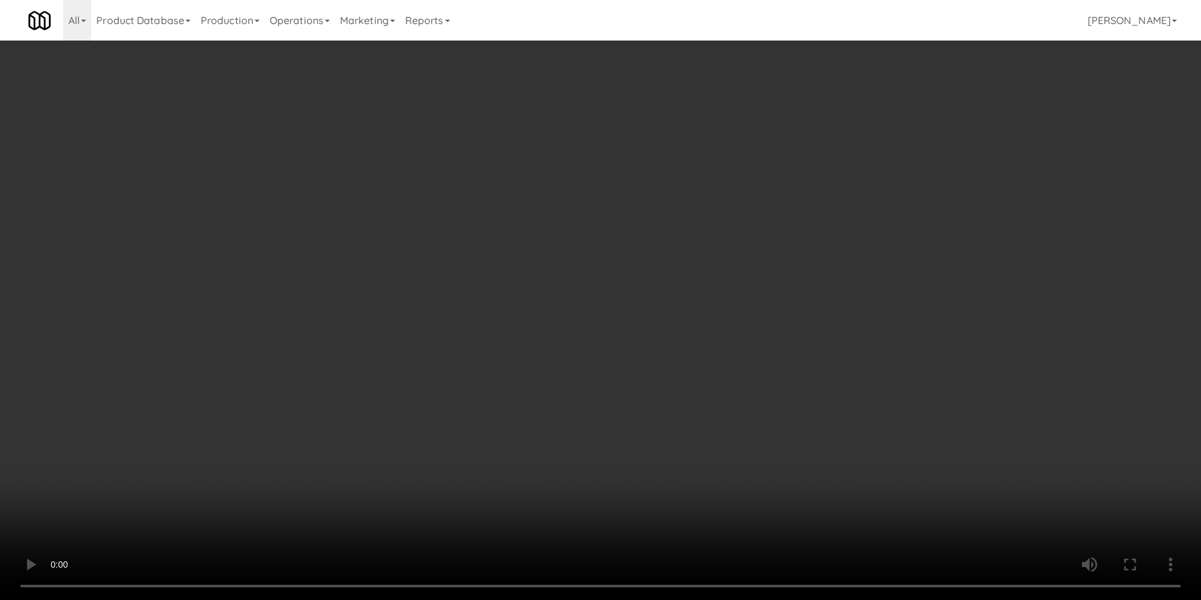
scroll to position [285, 0]
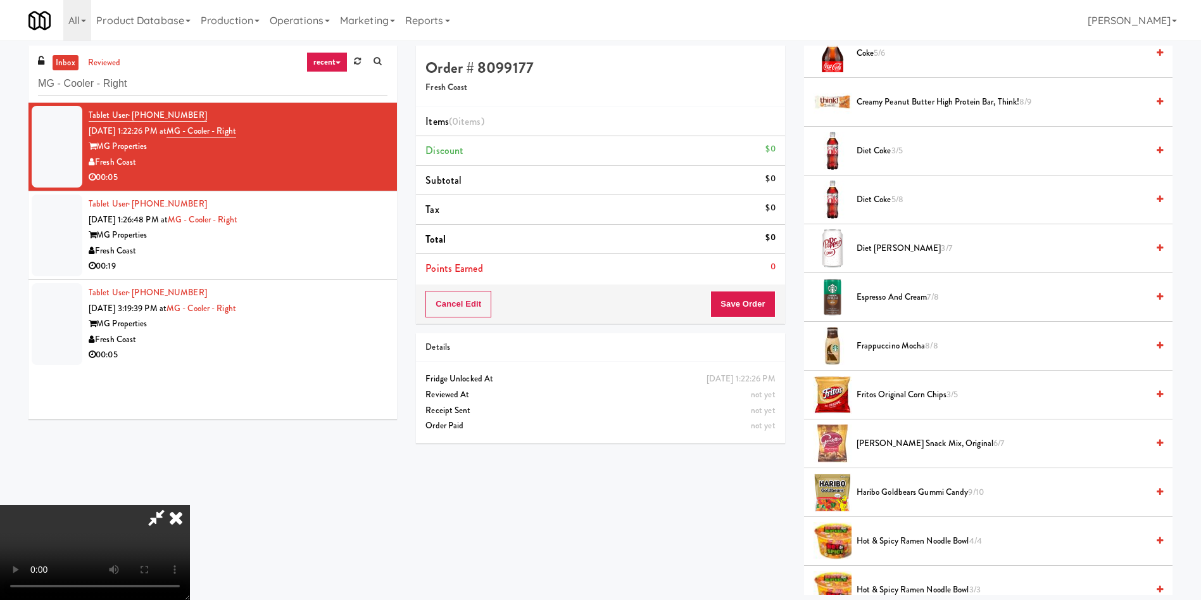
click at [884, 394] on span "Fritos Original Corn Chips 3/5" at bounding box center [1002, 395] width 291 height 16
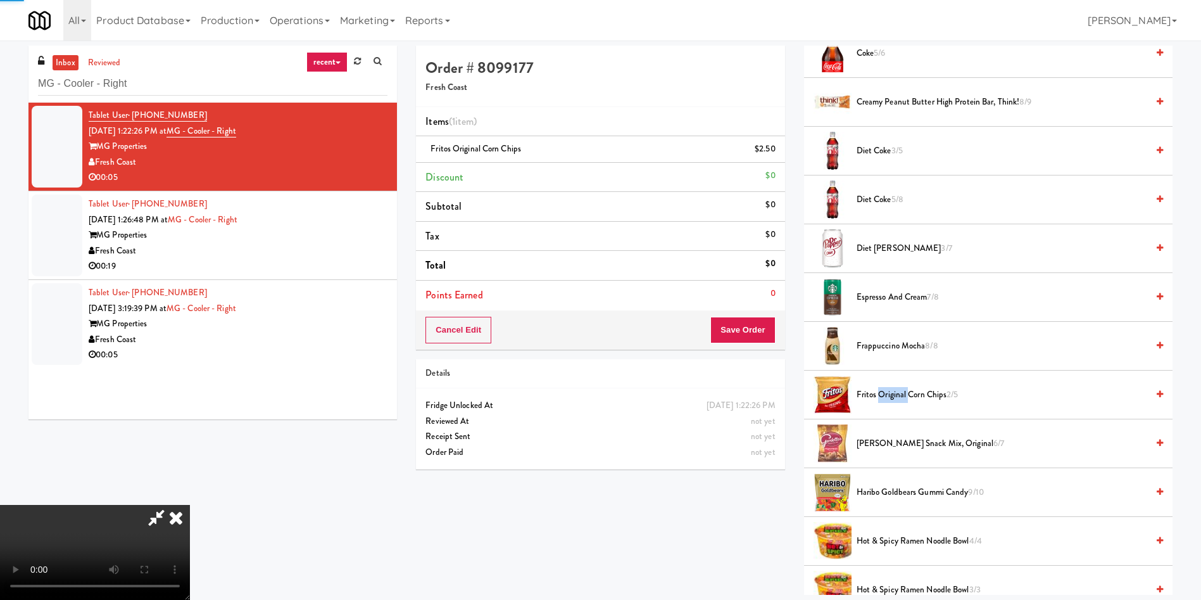
click at [884, 394] on span "Fritos Original Corn Chips 2/5" at bounding box center [1002, 395] width 291 height 16
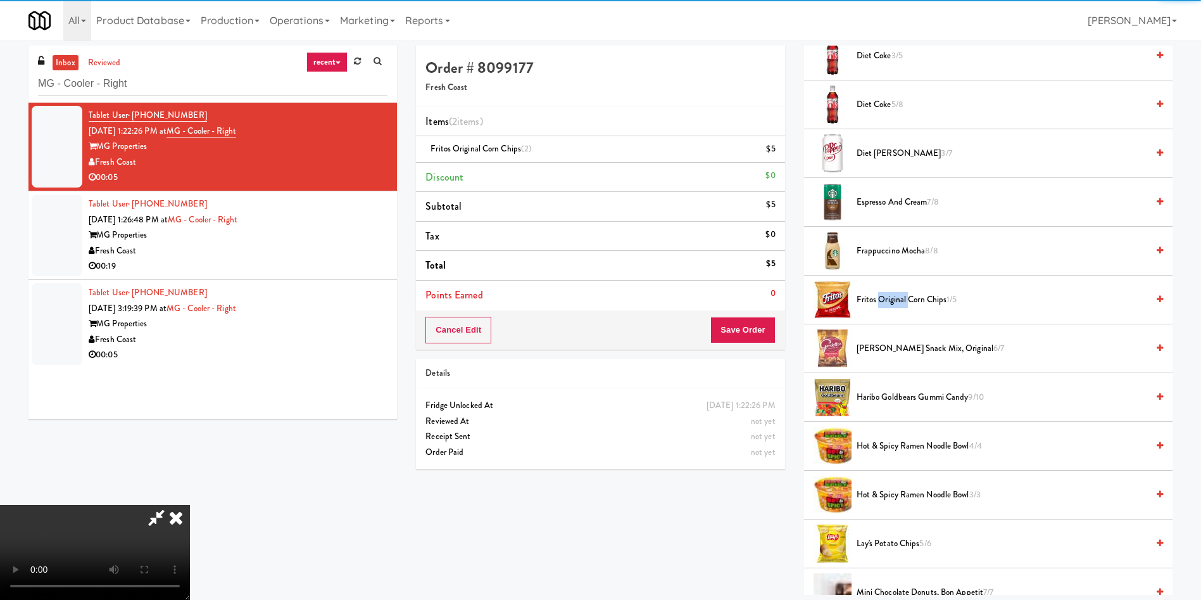
scroll to position [190, 0]
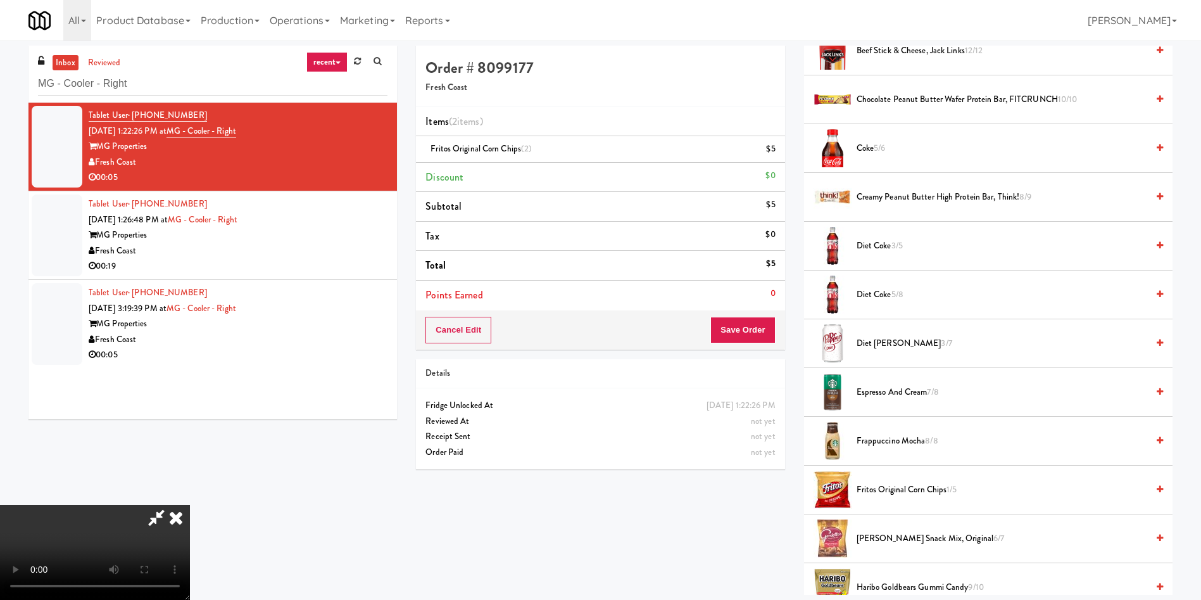
click at [883, 290] on span "Diet Coke 5/8" at bounding box center [1002, 295] width 291 height 16
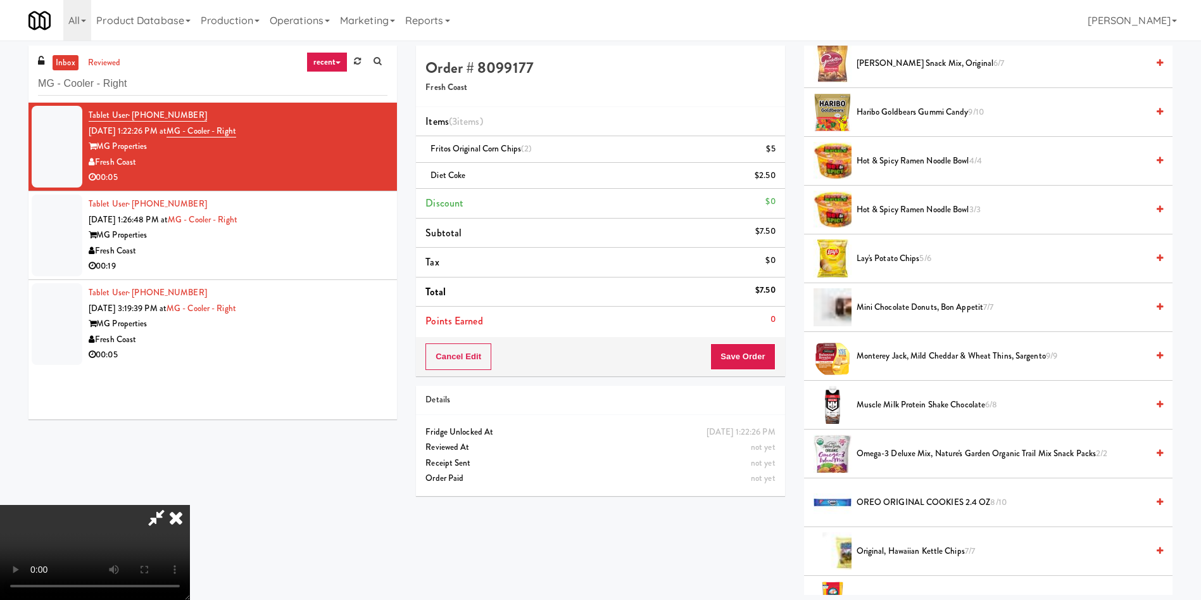
click at [190, 505] on video at bounding box center [95, 552] width 190 height 95
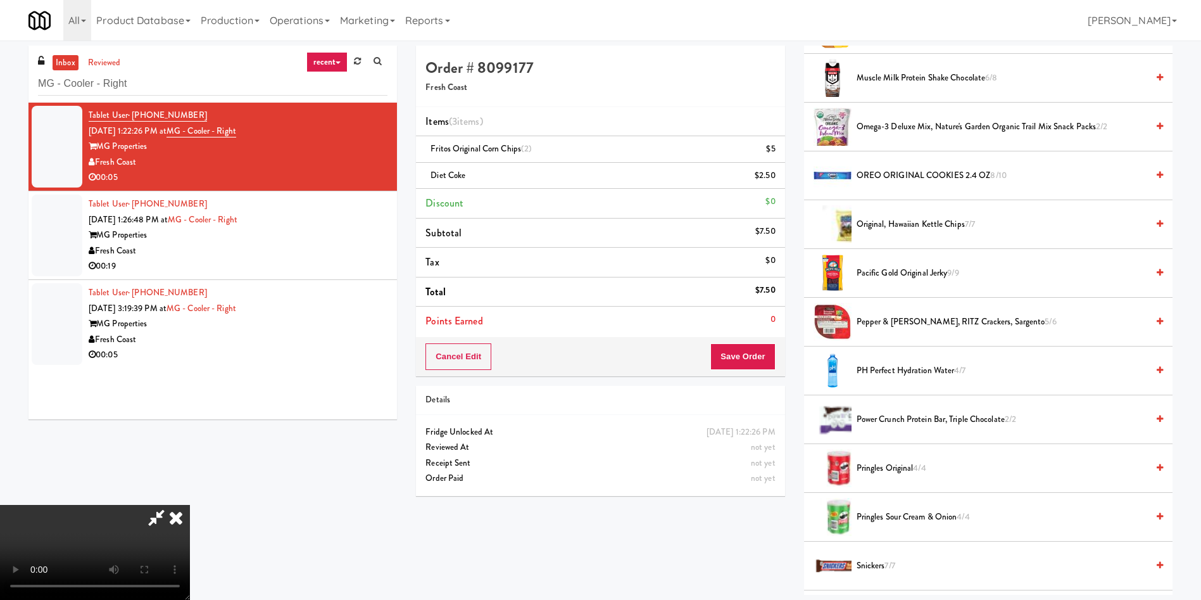
scroll to position [1045, 0]
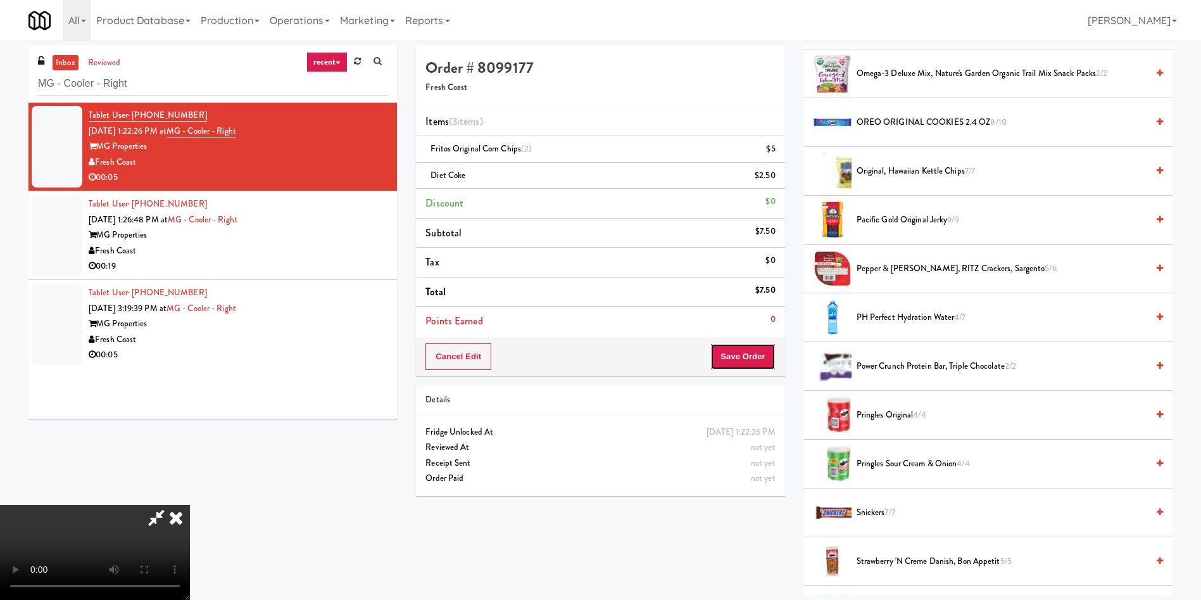
click at [739, 354] on button "Save Order" at bounding box center [743, 356] width 65 height 27
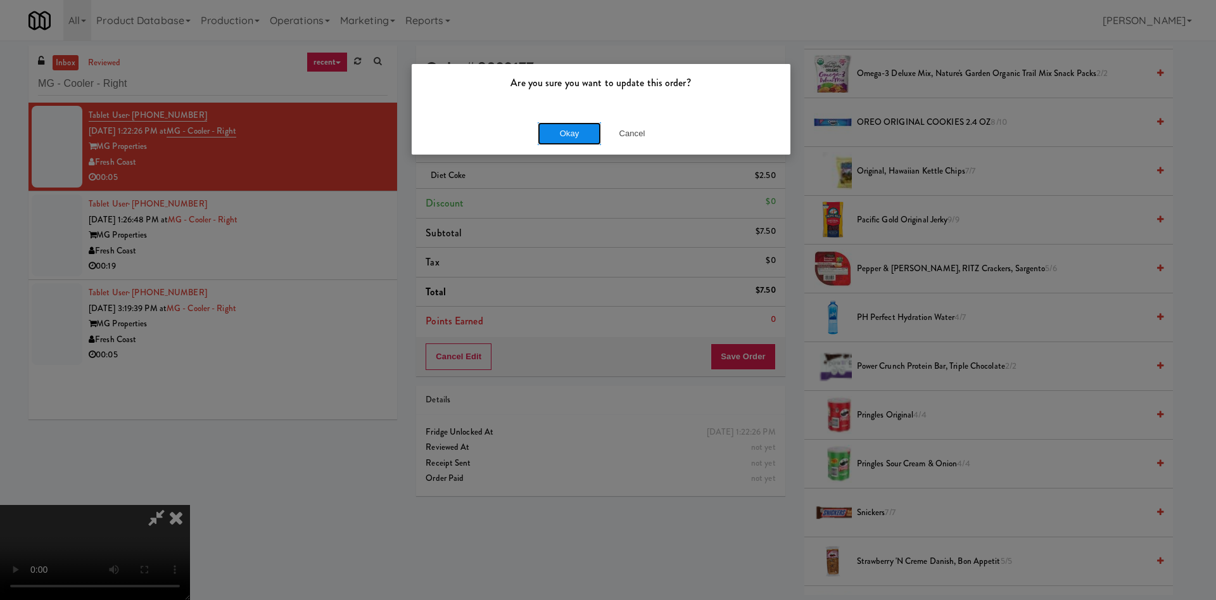
click at [567, 127] on button "Okay" at bounding box center [569, 133] width 63 height 23
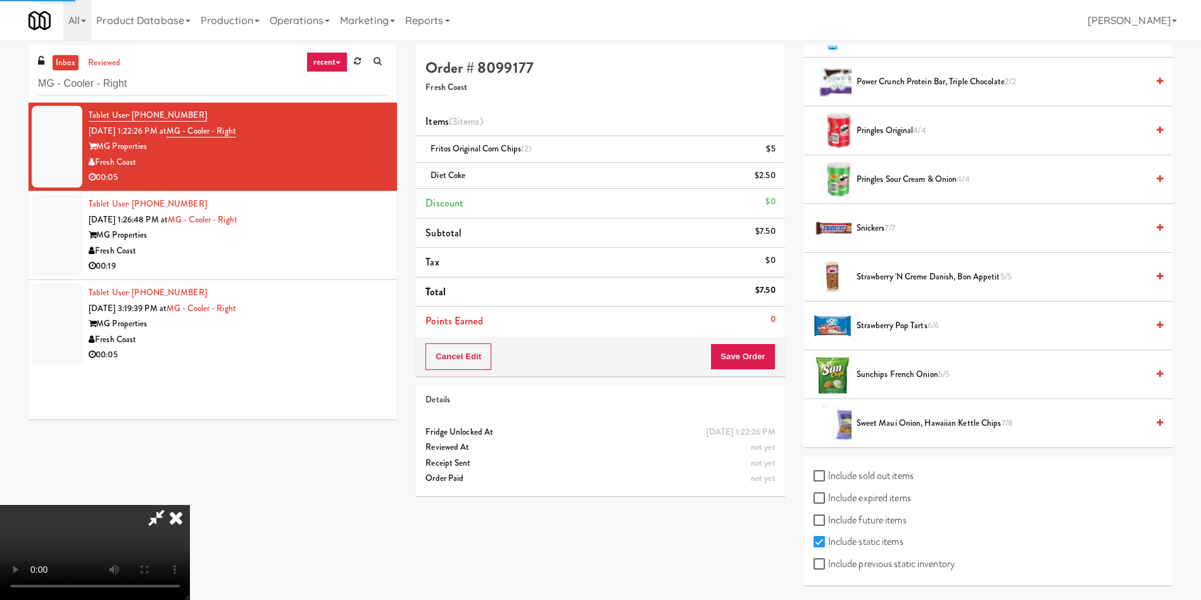
scroll to position [0, 0]
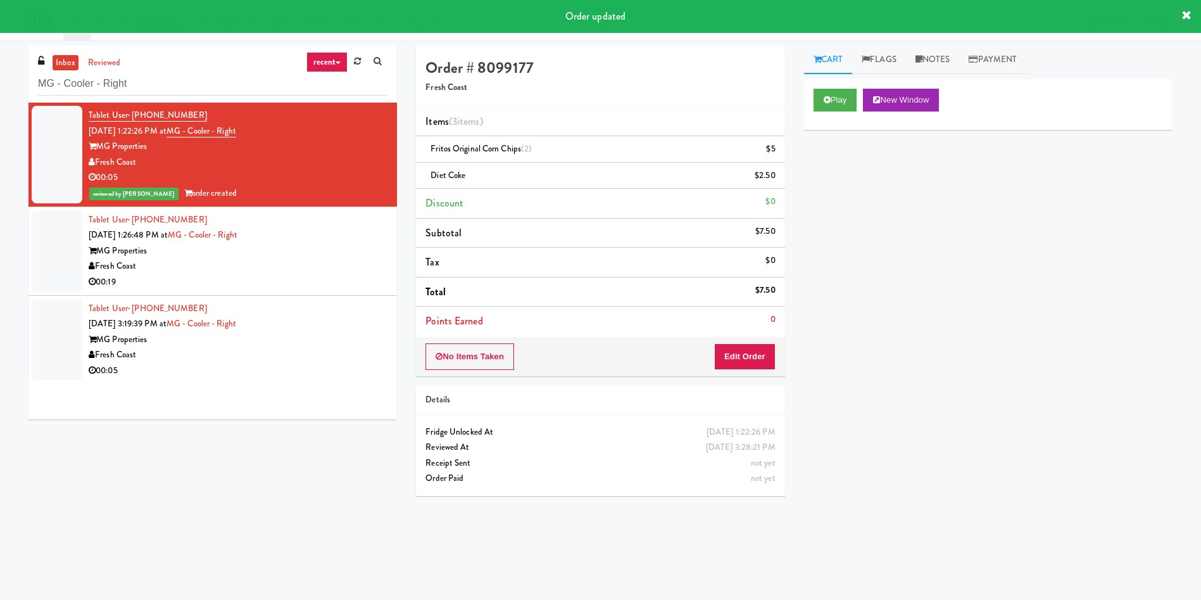
click at [51, 236] on div at bounding box center [57, 251] width 51 height 82
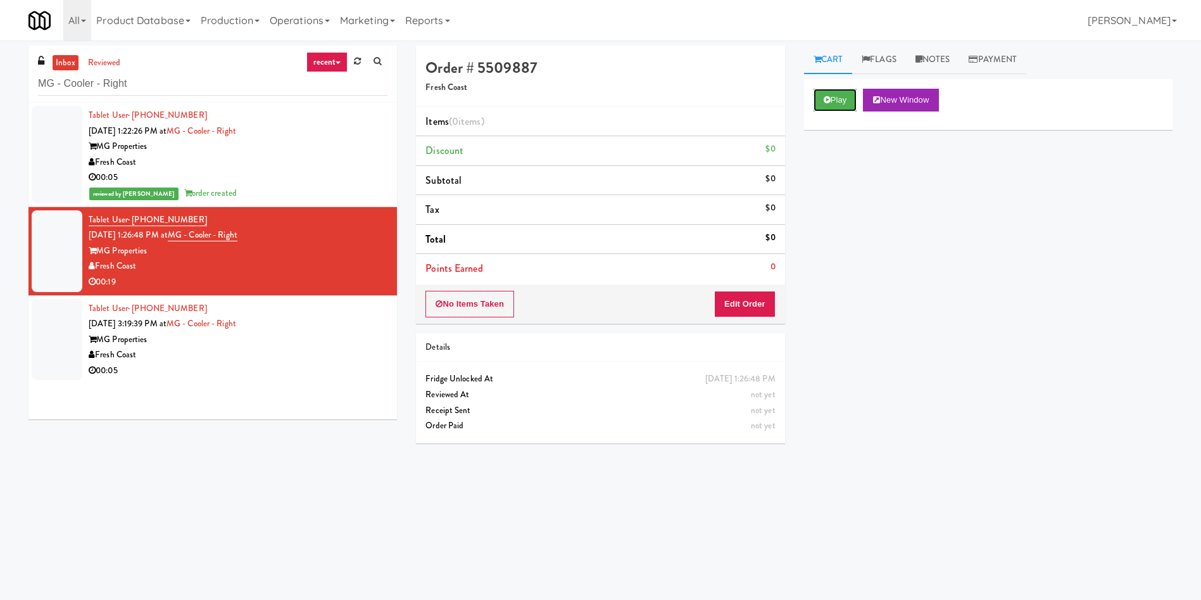
drag, startPoint x: 821, startPoint y: 92, endPoint x: 814, endPoint y: 115, distance: 24.4
click at [821, 92] on button "Play" at bounding box center [836, 100] width 44 height 23
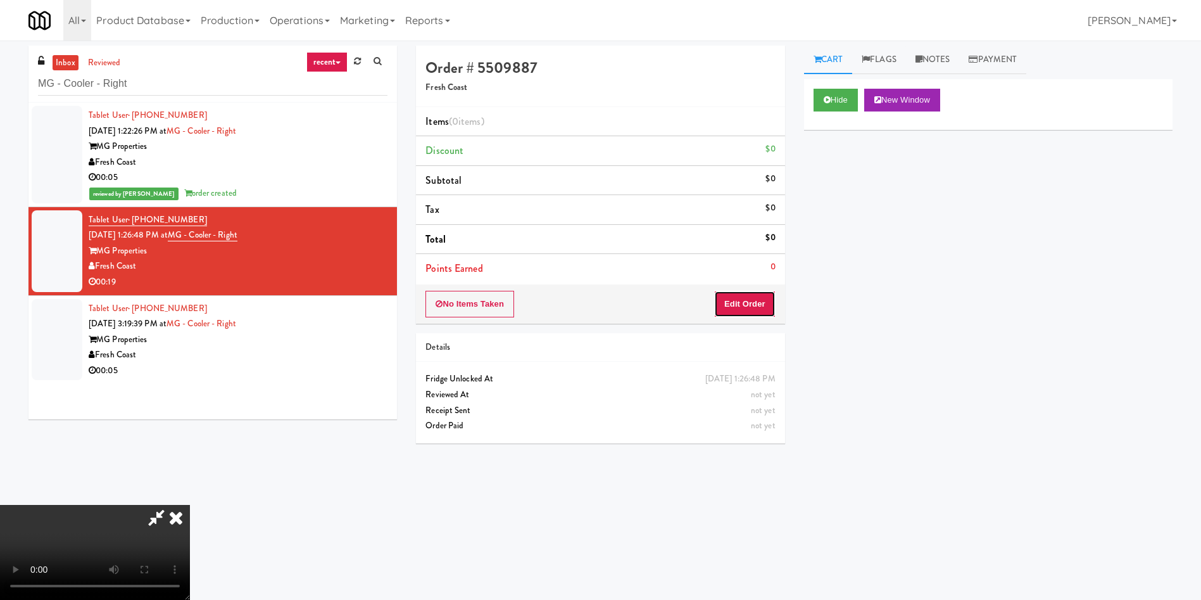
click at [757, 306] on button "Edit Order" at bounding box center [744, 304] width 61 height 27
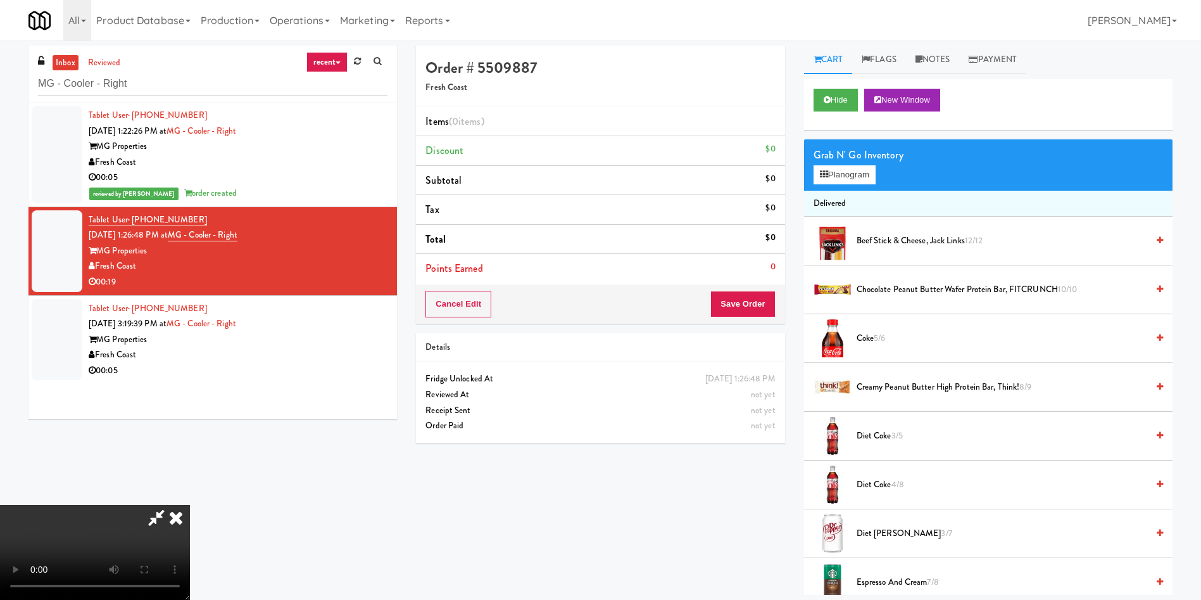
click at [190, 505] on video at bounding box center [95, 552] width 190 height 95
drag, startPoint x: 368, startPoint y: 424, endPoint x: 376, endPoint y: 425, distance: 8.3
click at [190, 505] on video at bounding box center [95, 552] width 190 height 95
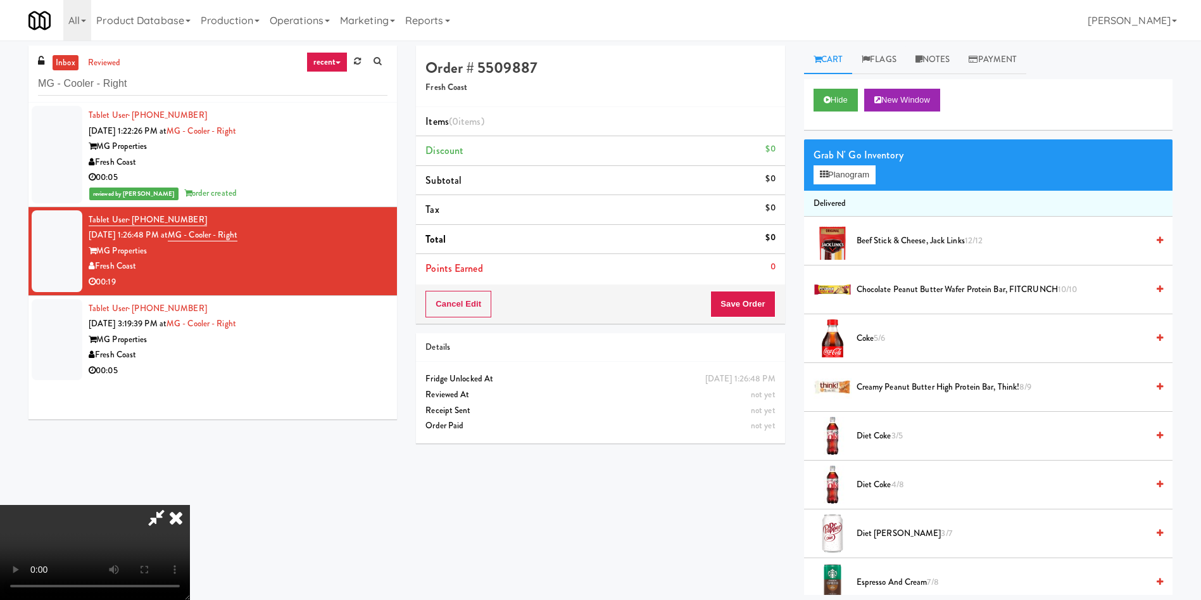
click at [190, 505] on video at bounding box center [95, 552] width 190 height 95
click at [859, 175] on button "Planogram" at bounding box center [845, 174] width 62 height 19
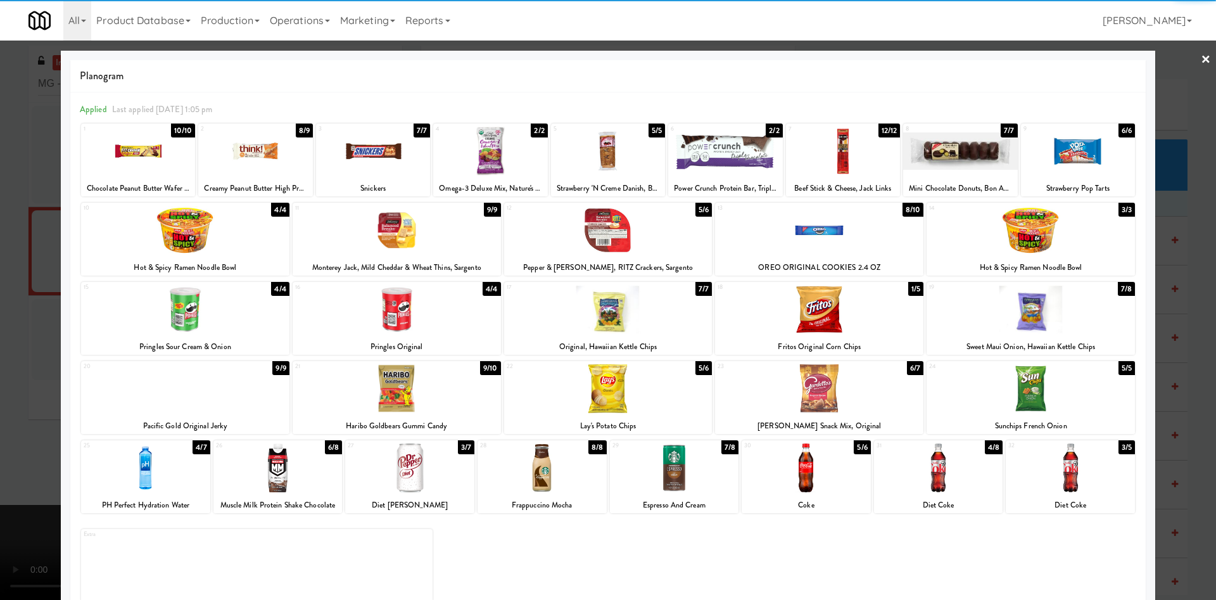
drag, startPoint x: 547, startPoint y: 486, endPoint x: 668, endPoint y: 497, distance: 120.8
click at [549, 486] on div at bounding box center [542, 467] width 129 height 49
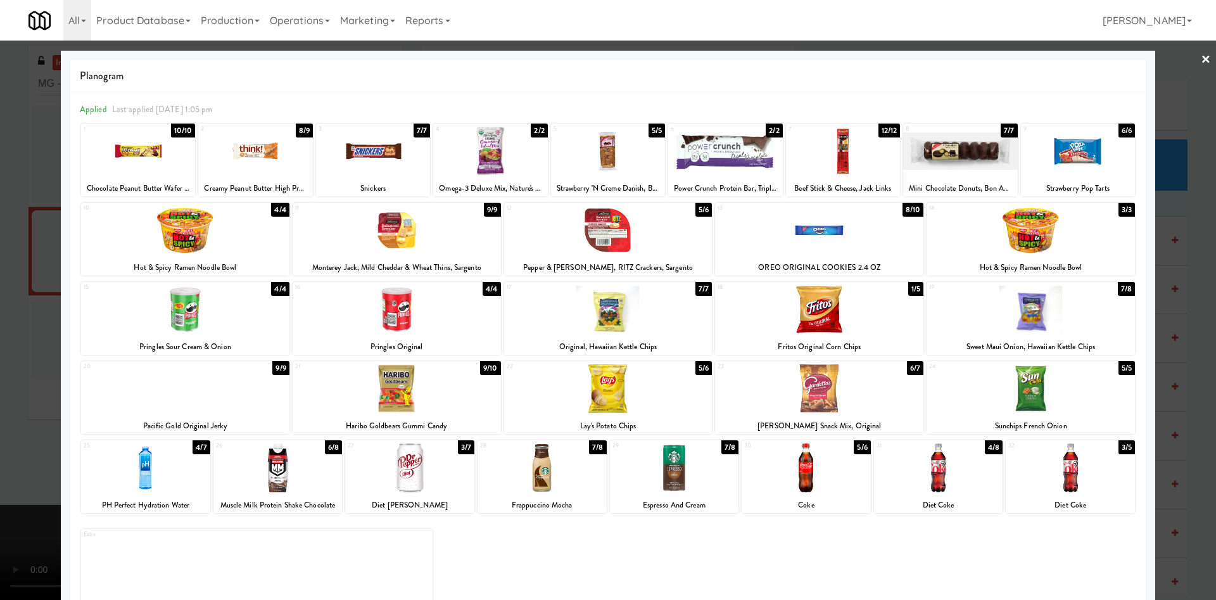
click at [670, 491] on div at bounding box center [674, 467] width 129 height 49
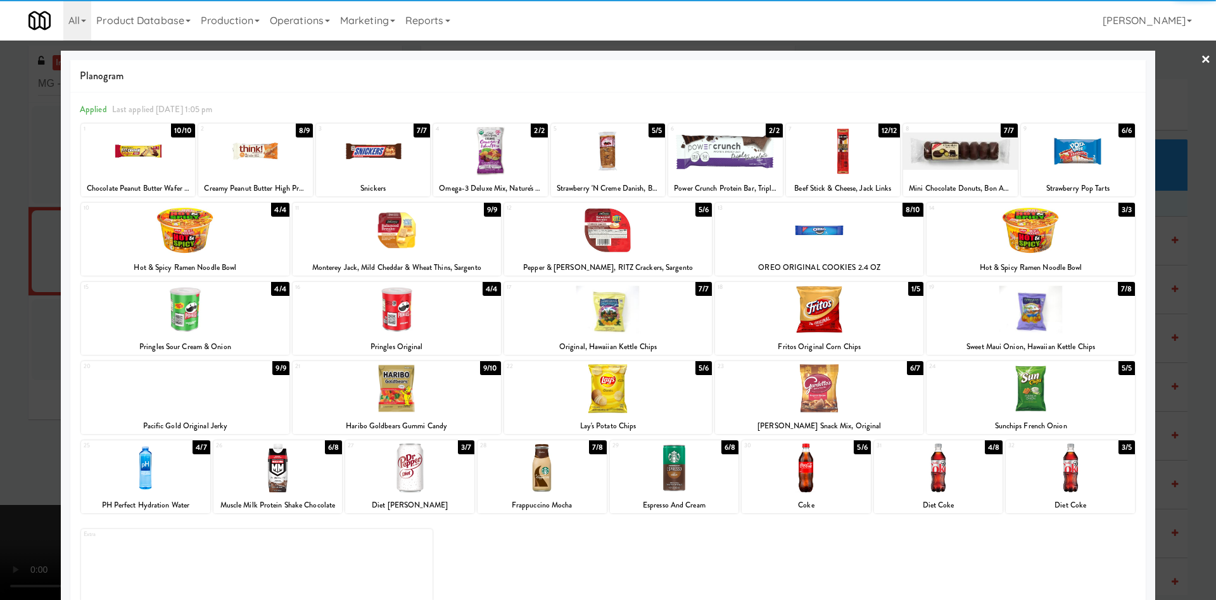
click at [0, 315] on div at bounding box center [608, 300] width 1216 height 600
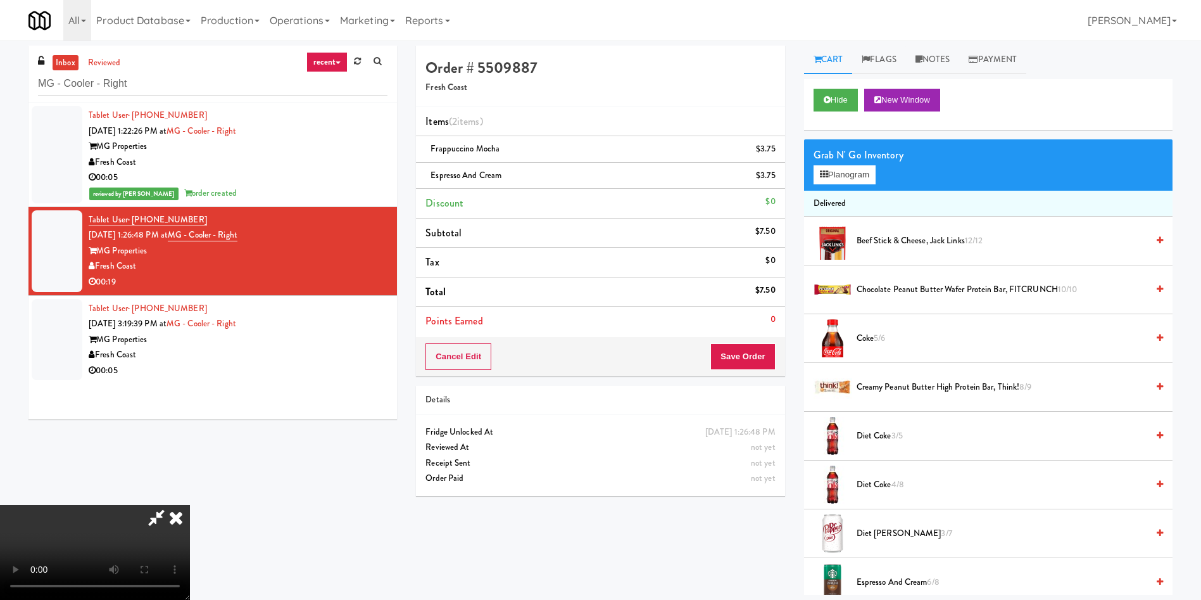
click at [190, 505] on video at bounding box center [95, 552] width 190 height 95
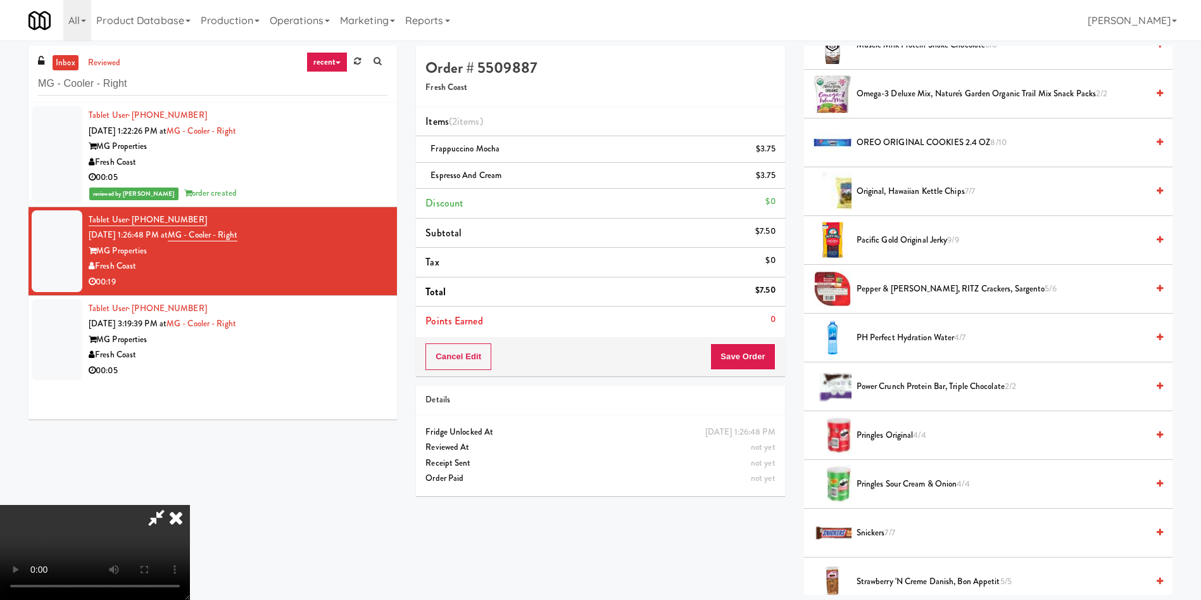
scroll to position [1235, 0]
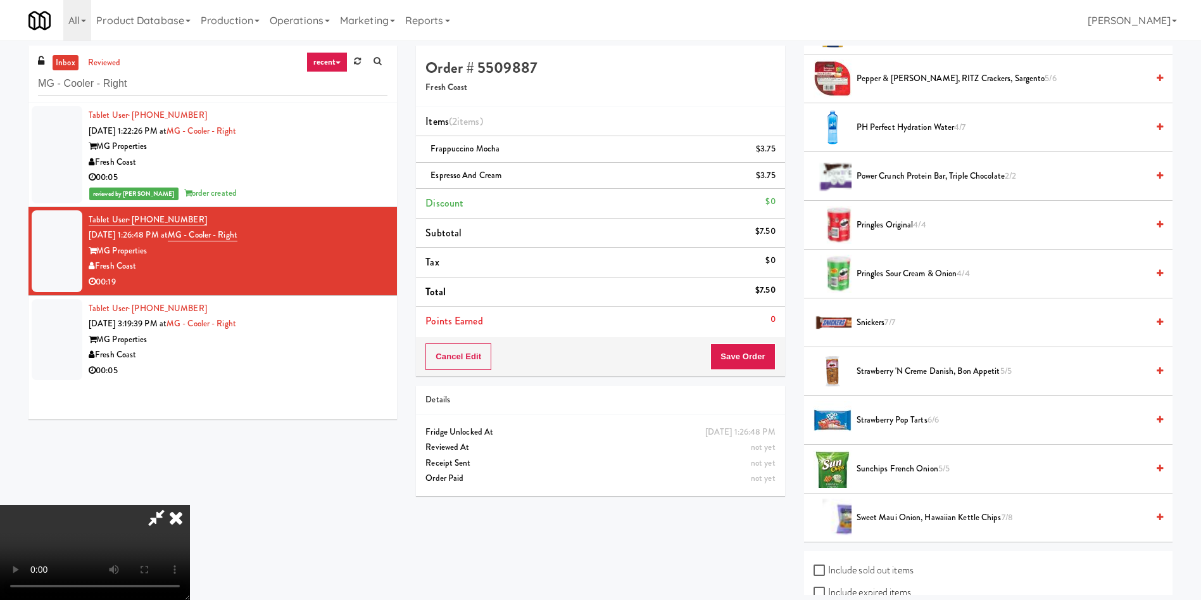
click at [883, 320] on span "Snickers 7/7" at bounding box center [1002, 323] width 291 height 16
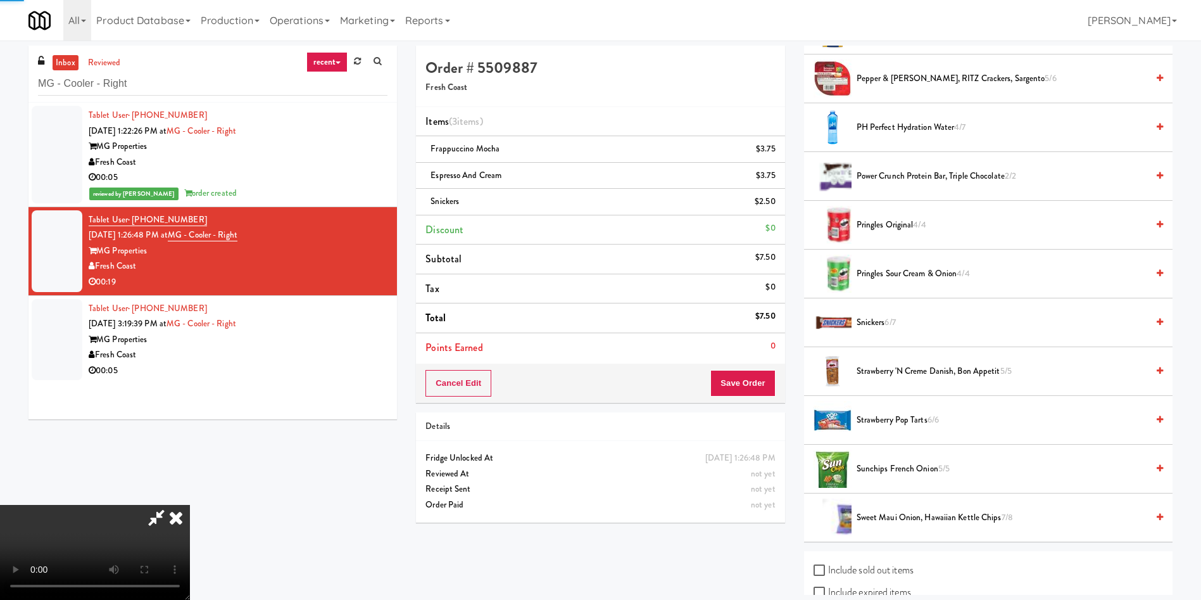
click at [190, 505] on video at bounding box center [95, 552] width 190 height 95
click at [770, 379] on button "Save Order" at bounding box center [743, 383] width 65 height 27
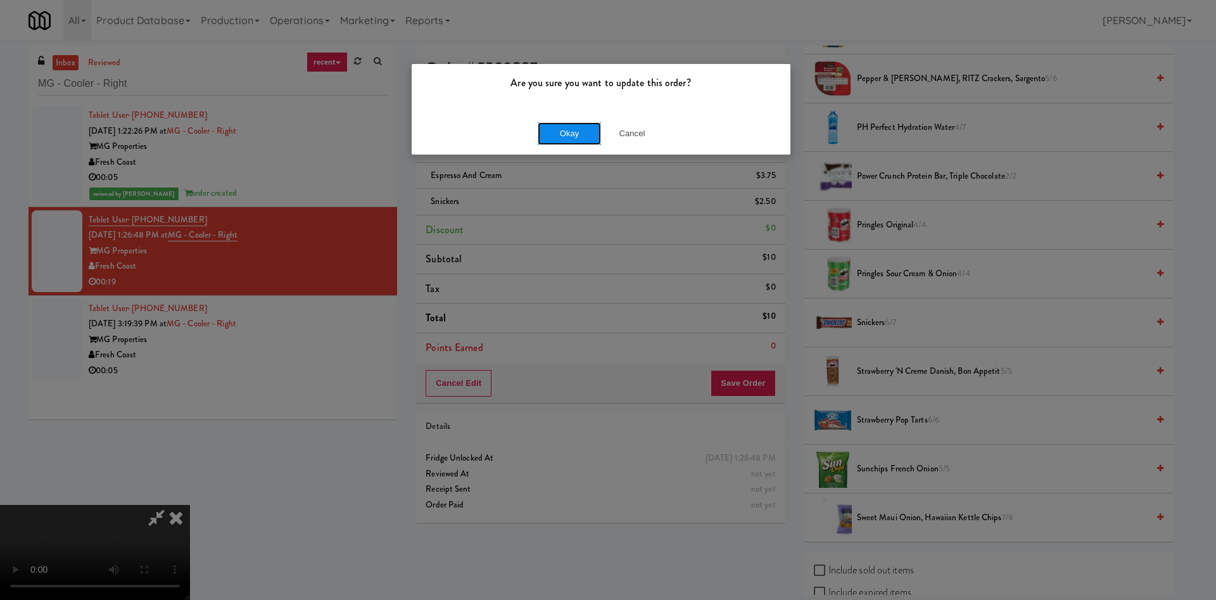
click at [564, 135] on button "Okay" at bounding box center [569, 133] width 63 height 23
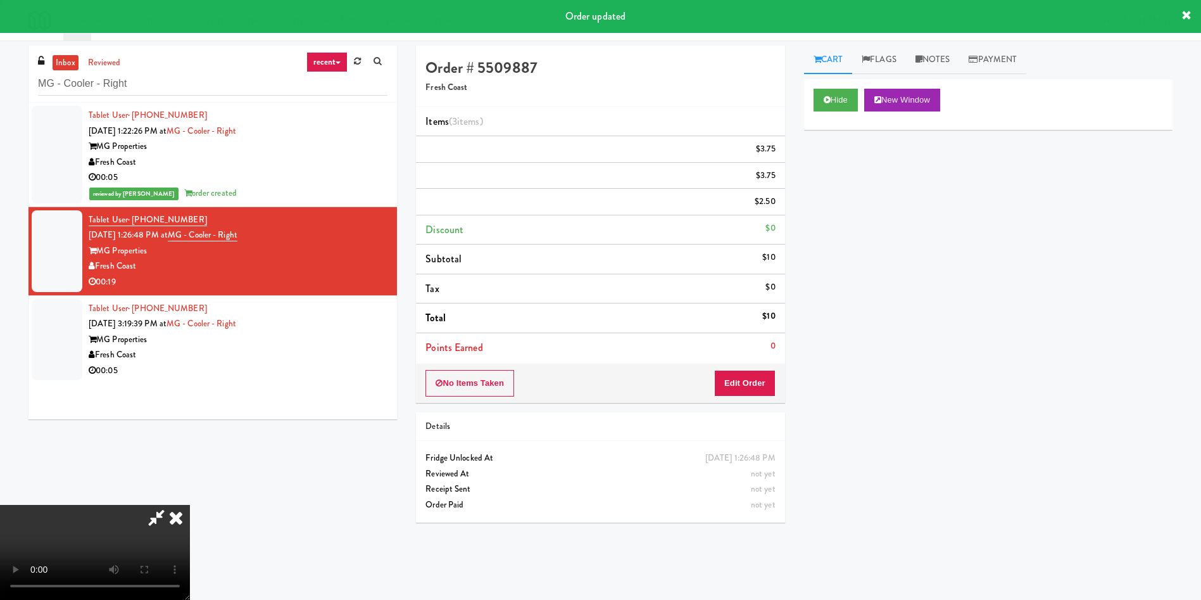
scroll to position [0, 0]
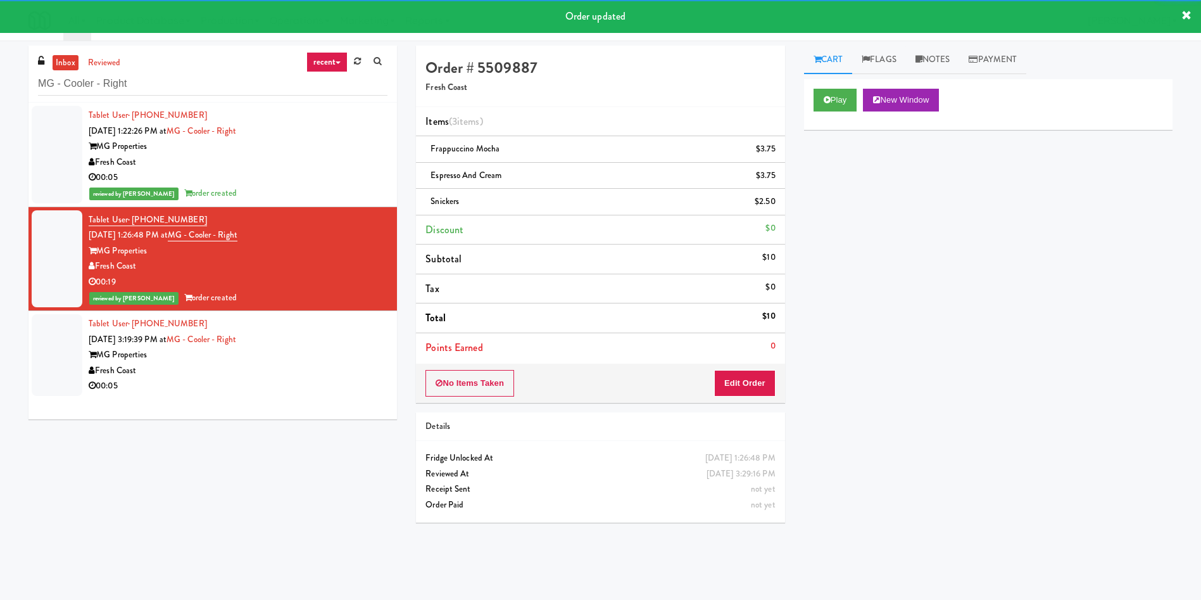
click at [56, 341] on div at bounding box center [57, 355] width 51 height 82
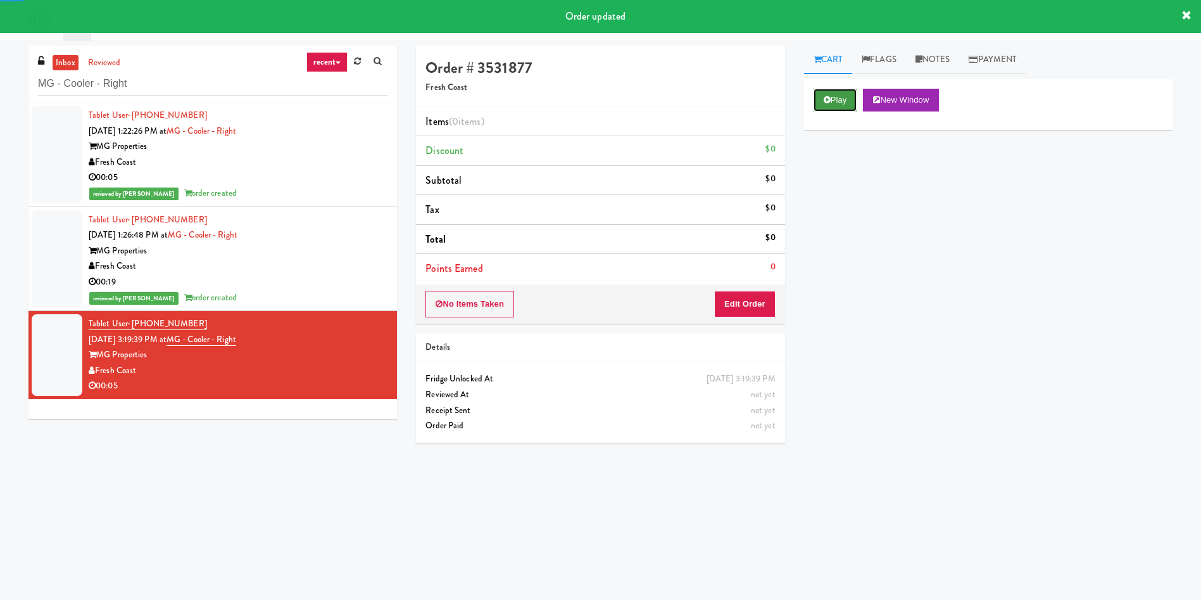
click at [846, 101] on button "Play" at bounding box center [836, 100] width 44 height 23
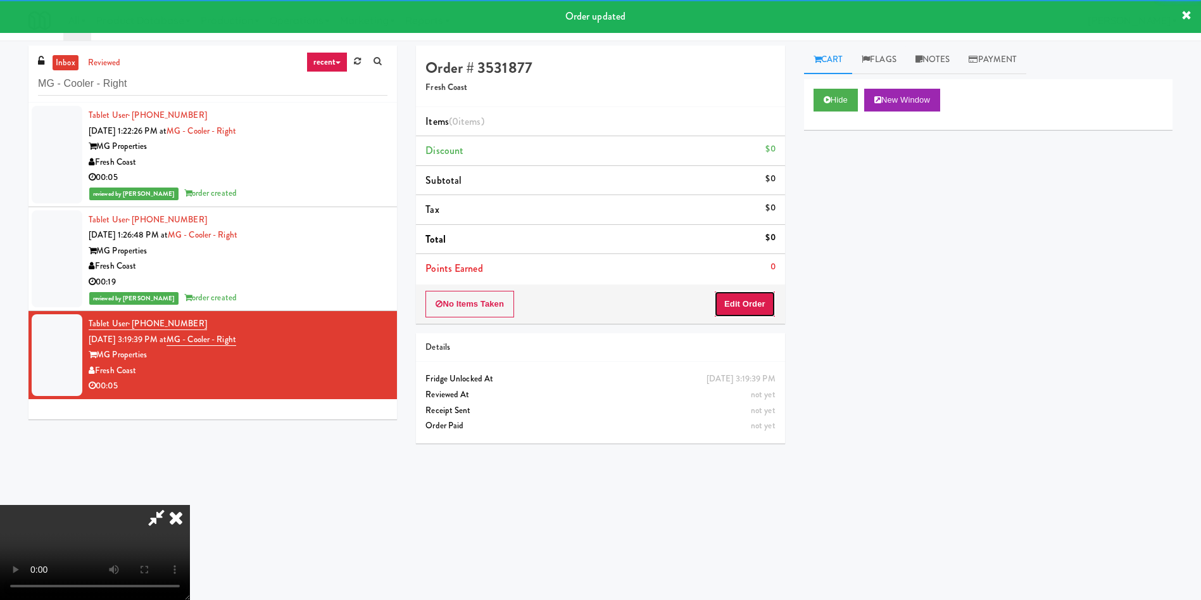
drag, startPoint x: 734, startPoint y: 307, endPoint x: 221, endPoint y: 50, distance: 573.6
click at [732, 307] on button "Edit Order" at bounding box center [744, 304] width 61 height 27
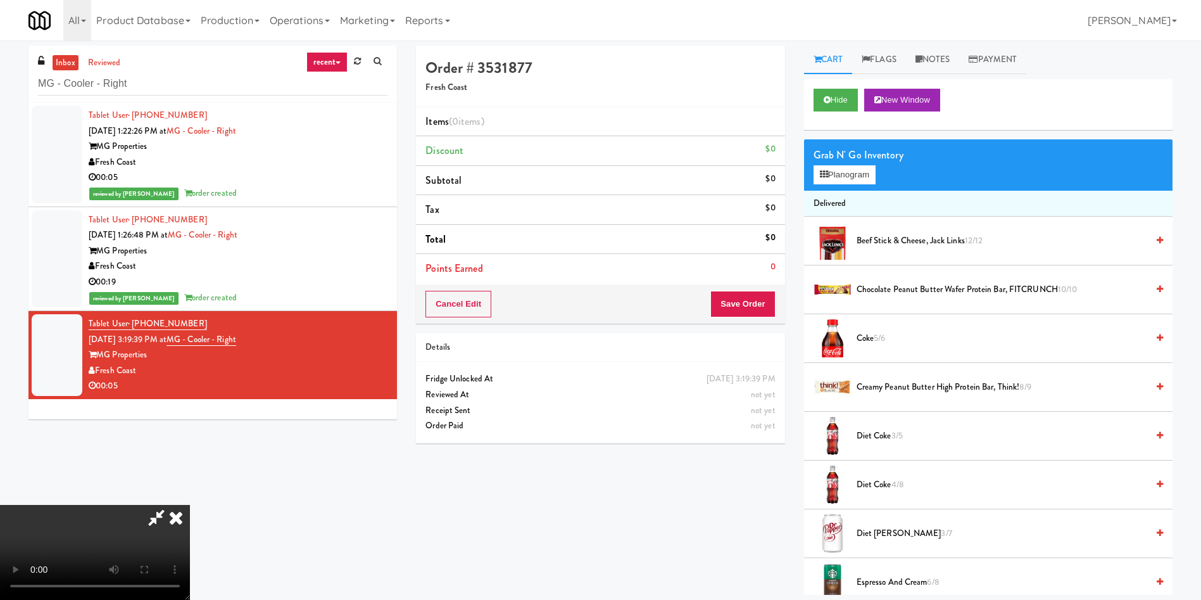
scroll to position [95, 0]
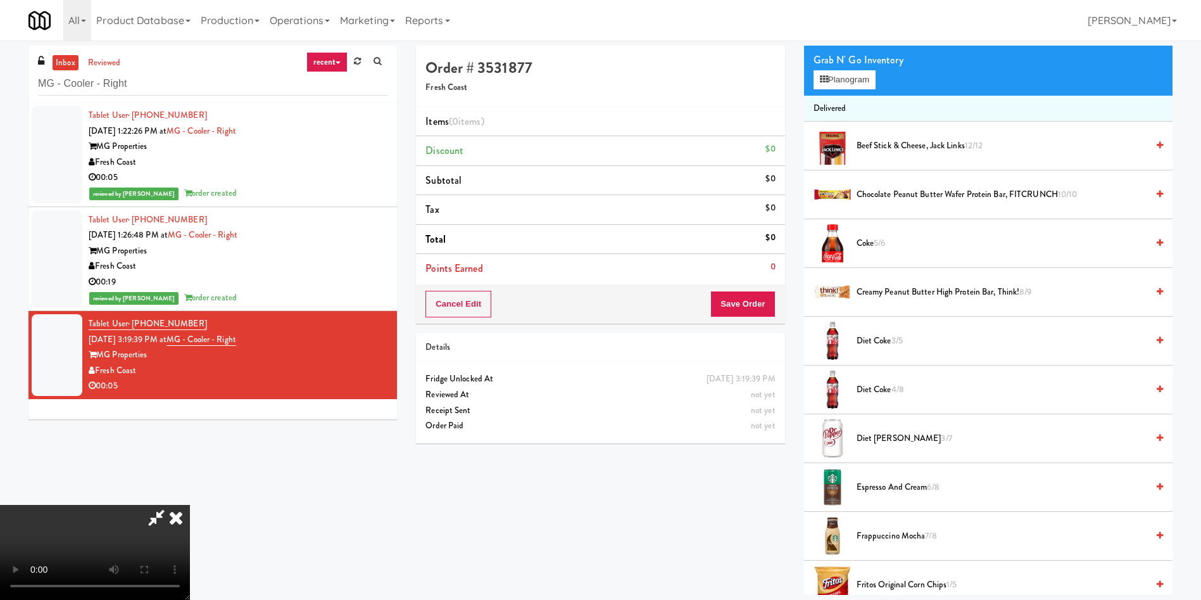
click at [190, 505] on video at bounding box center [95, 552] width 190 height 95
click at [884, 386] on span "Diet Coke 4/8" at bounding box center [1002, 390] width 291 height 16
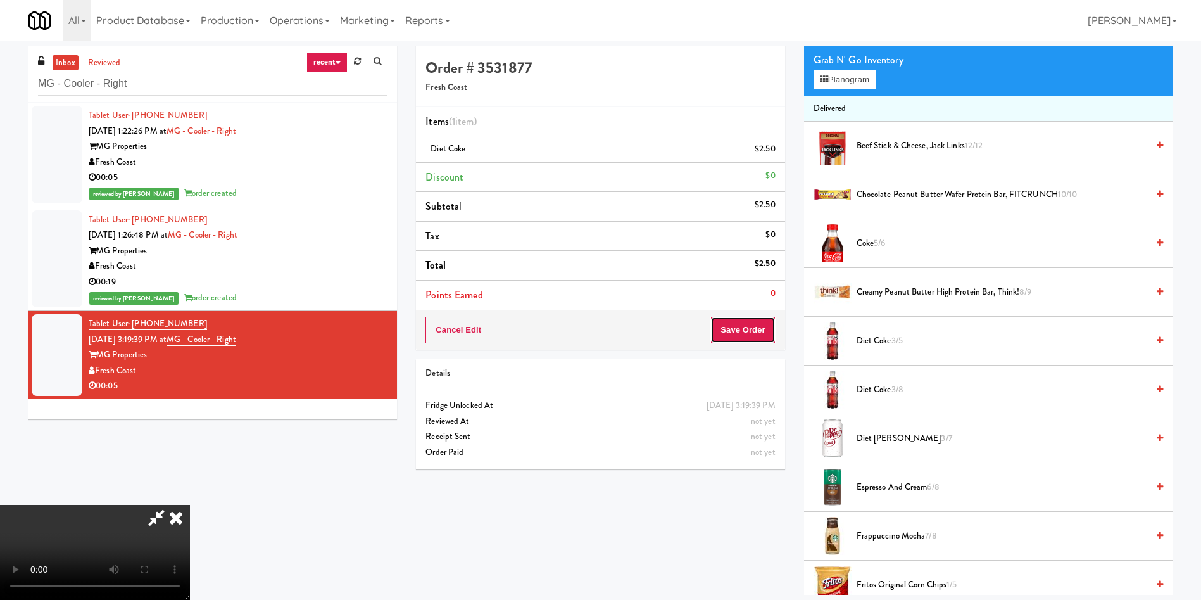
click at [761, 330] on button "Save Order" at bounding box center [743, 330] width 65 height 27
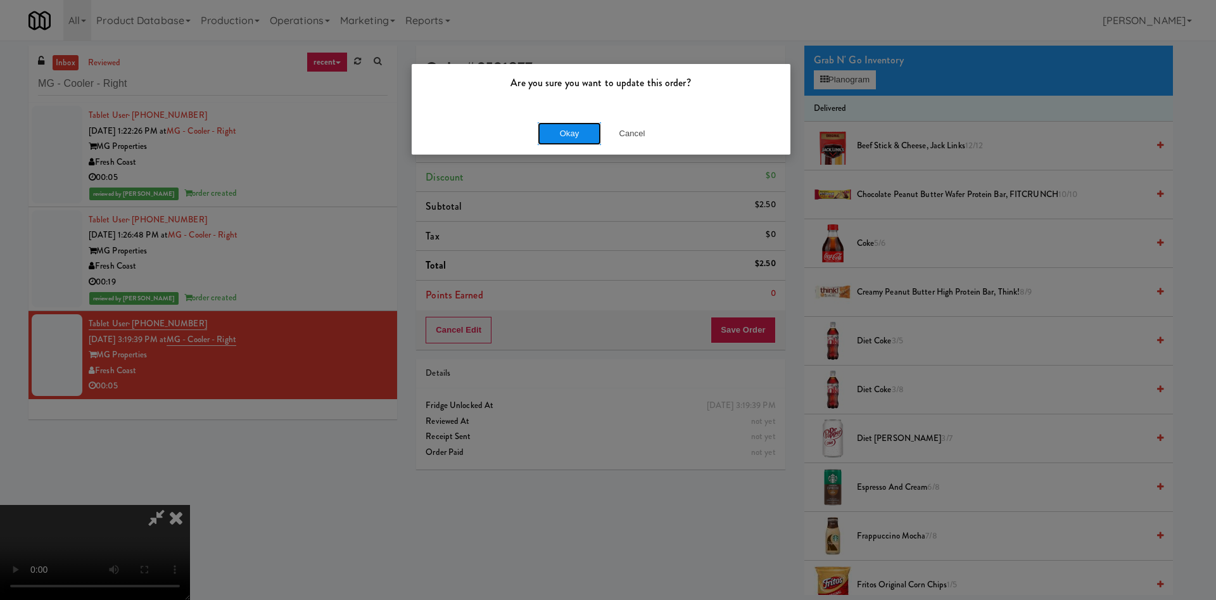
click at [574, 131] on button "Okay" at bounding box center [569, 133] width 63 height 23
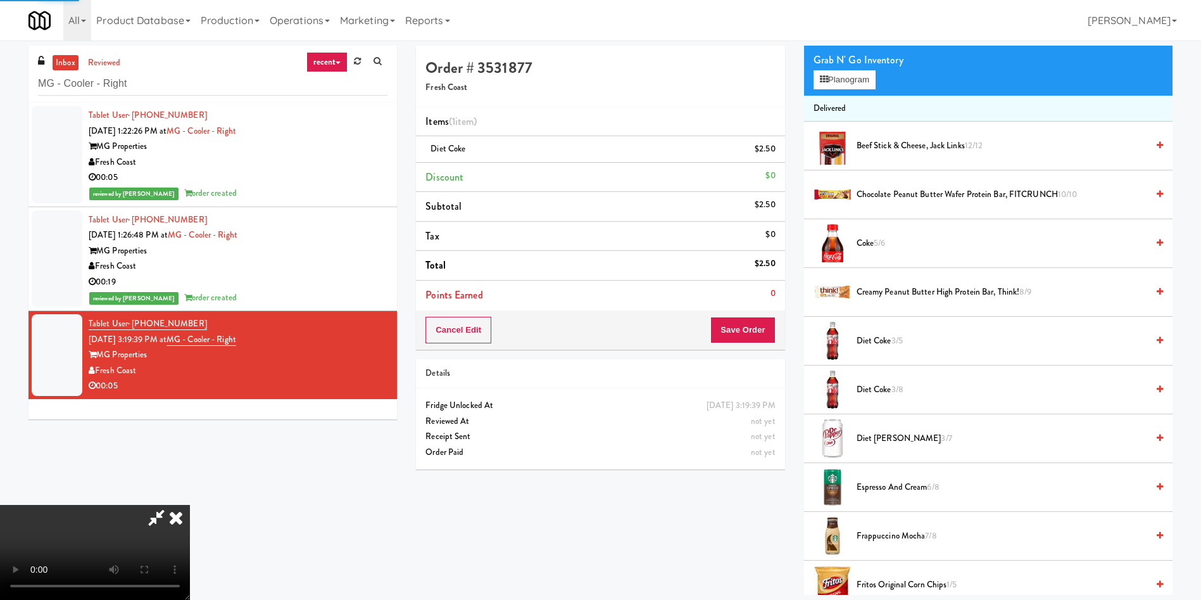
scroll to position [0, 0]
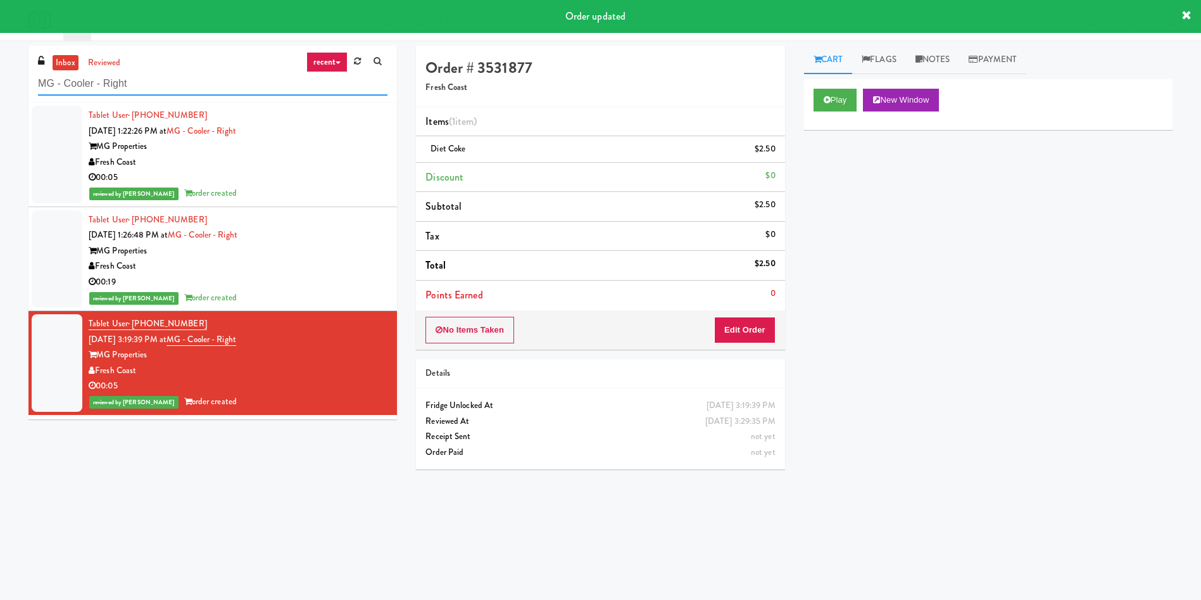
drag, startPoint x: 205, startPoint y: 89, endPoint x: 0, endPoint y: 78, distance: 204.9
click at [0, 78] on div "inbox reviewed recent all unclear take inventory issue suspicious failed recent…" at bounding box center [600, 300] width 1201 height 509
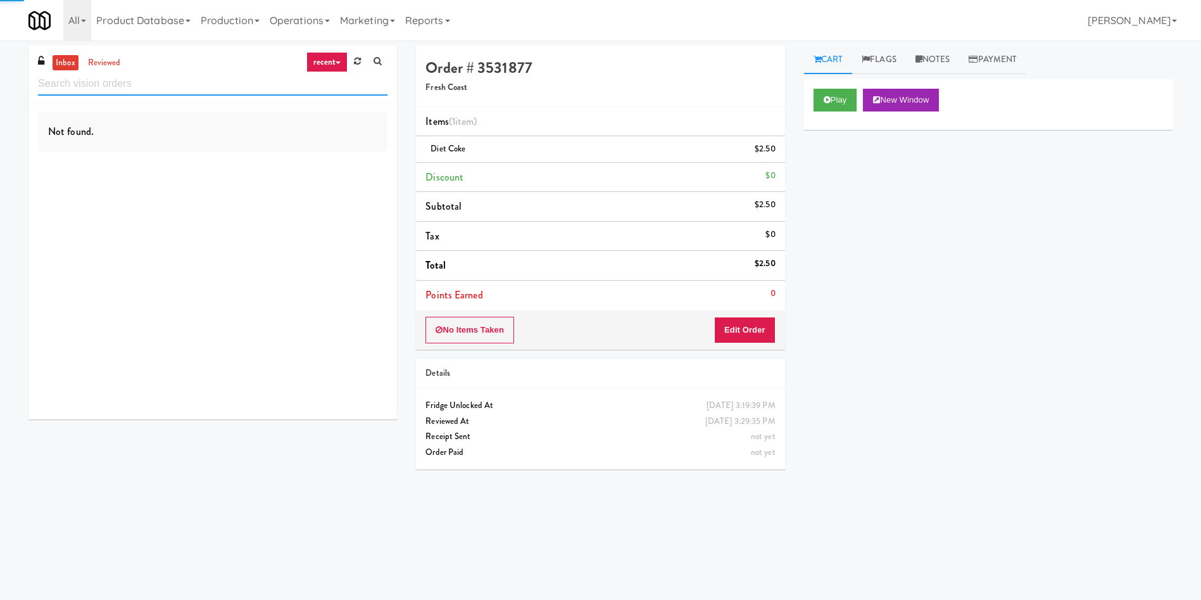
paste input "CYKEL - Drink - Middle"
type input "CYKEL - Drink - Middle"
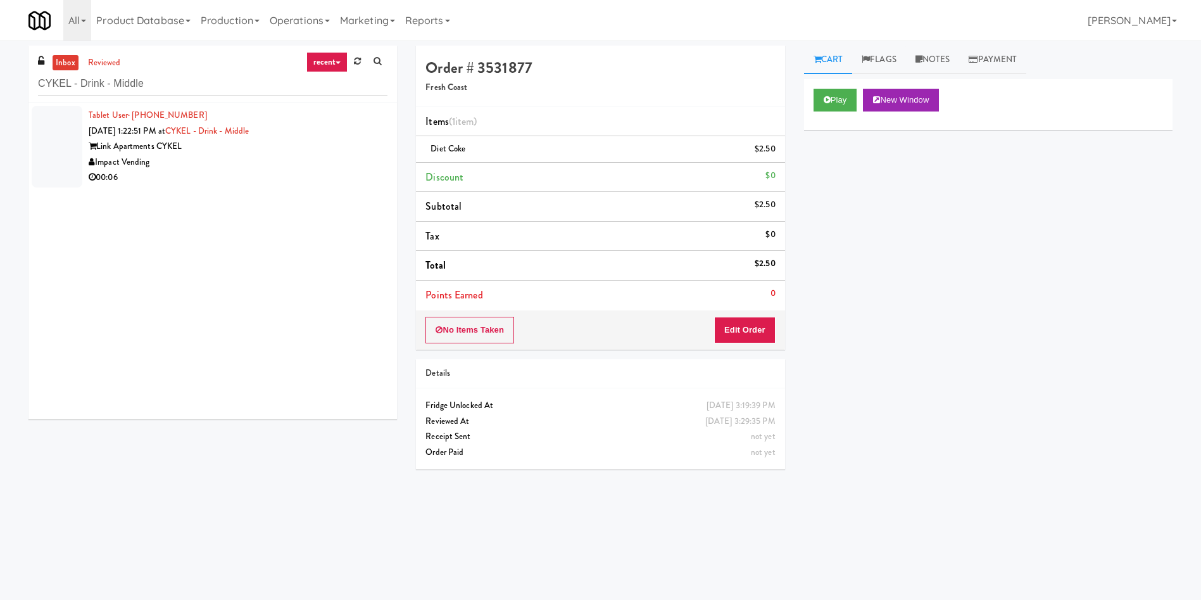
click at [72, 130] on div at bounding box center [57, 147] width 51 height 82
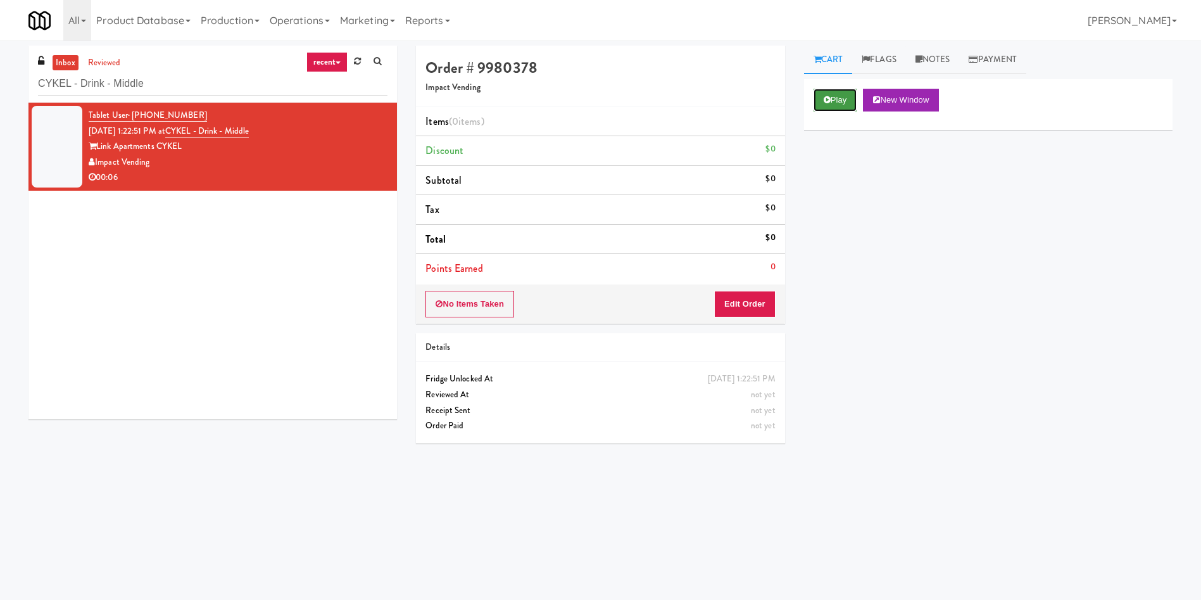
click at [839, 99] on button "Play" at bounding box center [836, 100] width 44 height 23
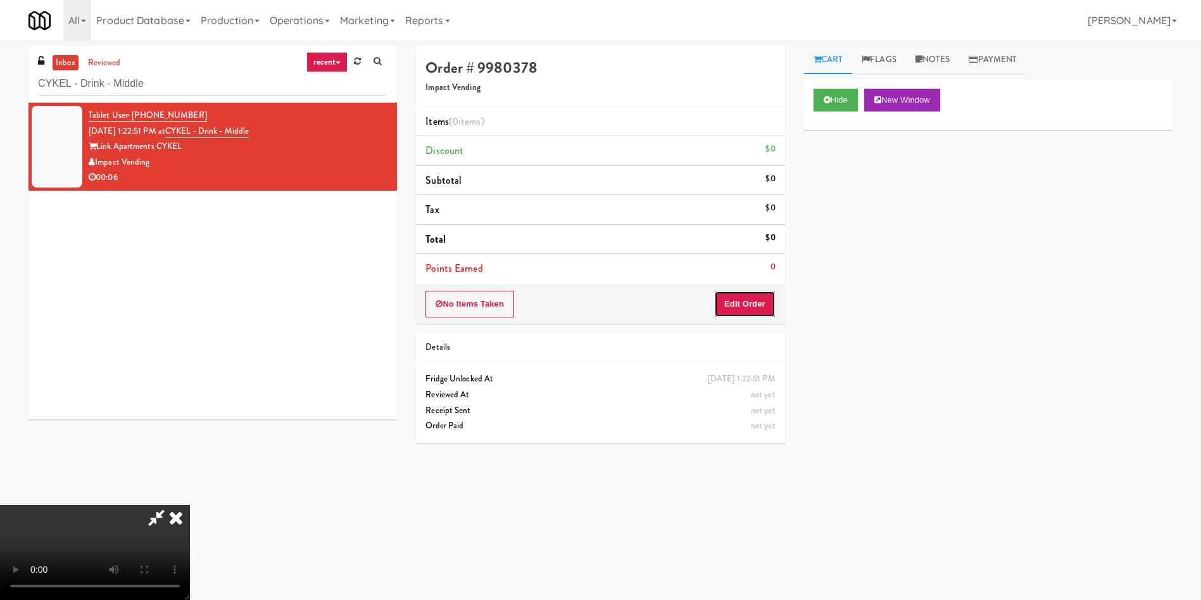
click at [758, 291] on button "Edit Order" at bounding box center [744, 304] width 61 height 27
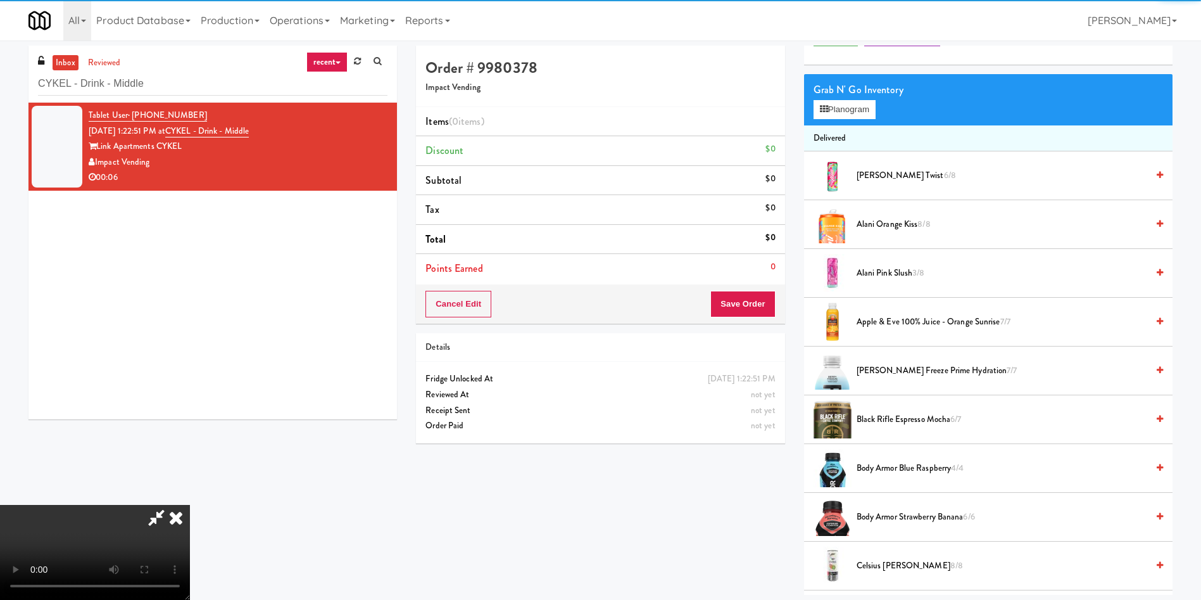
scroll to position [95, 0]
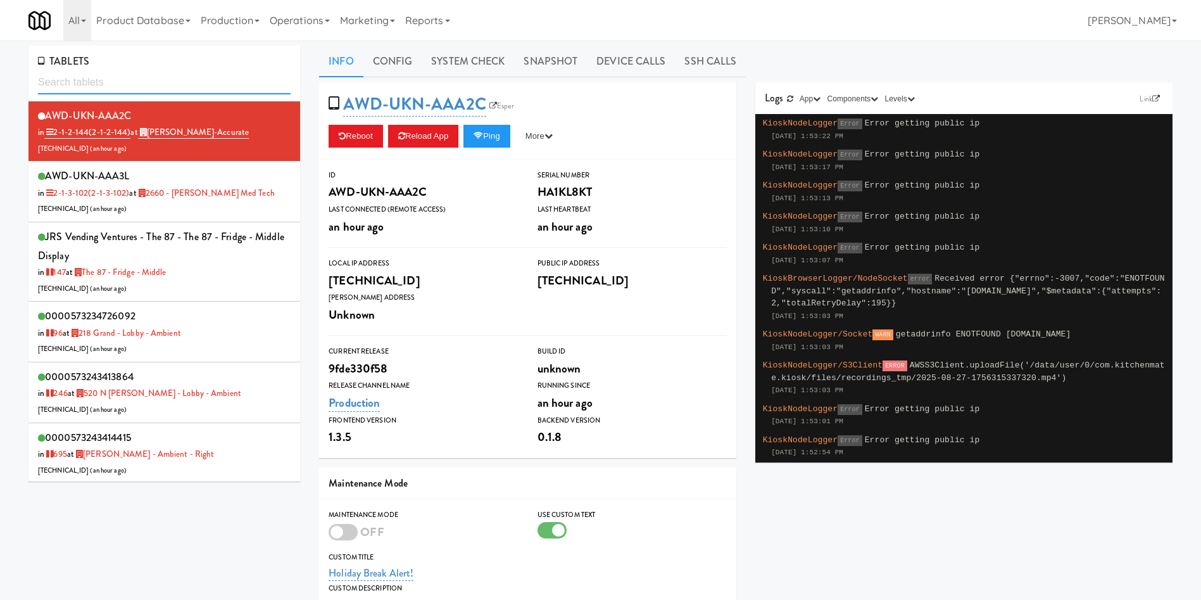
click at [174, 75] on input "text" at bounding box center [164, 82] width 253 height 23
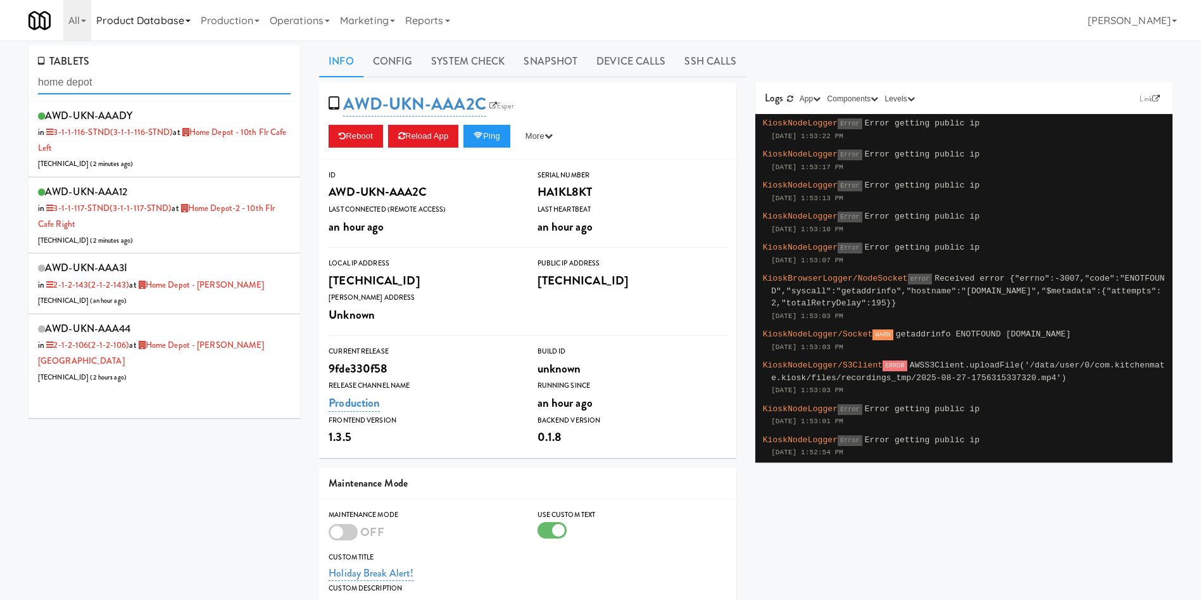
type input "home depot"
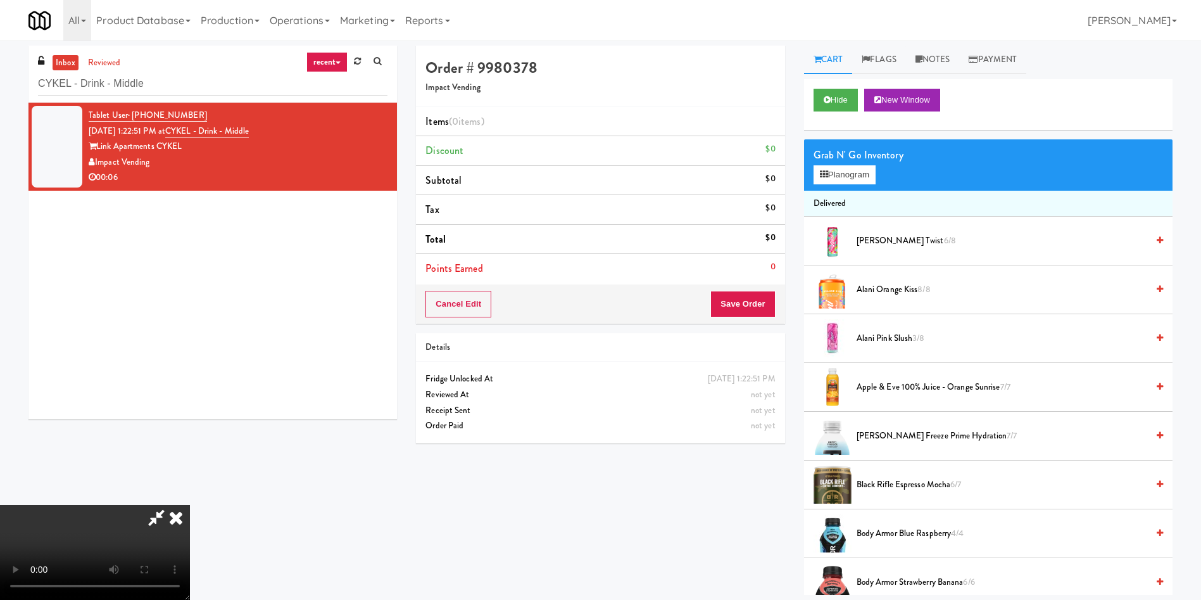
scroll to position [95, 0]
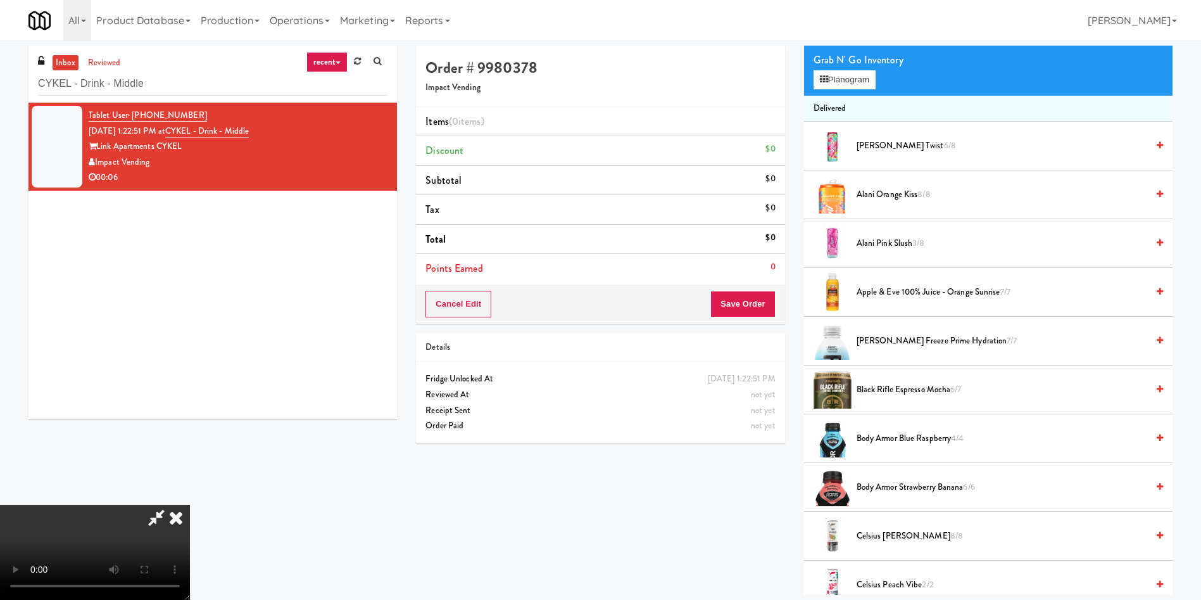
click at [190, 505] on video at bounding box center [95, 552] width 190 height 95
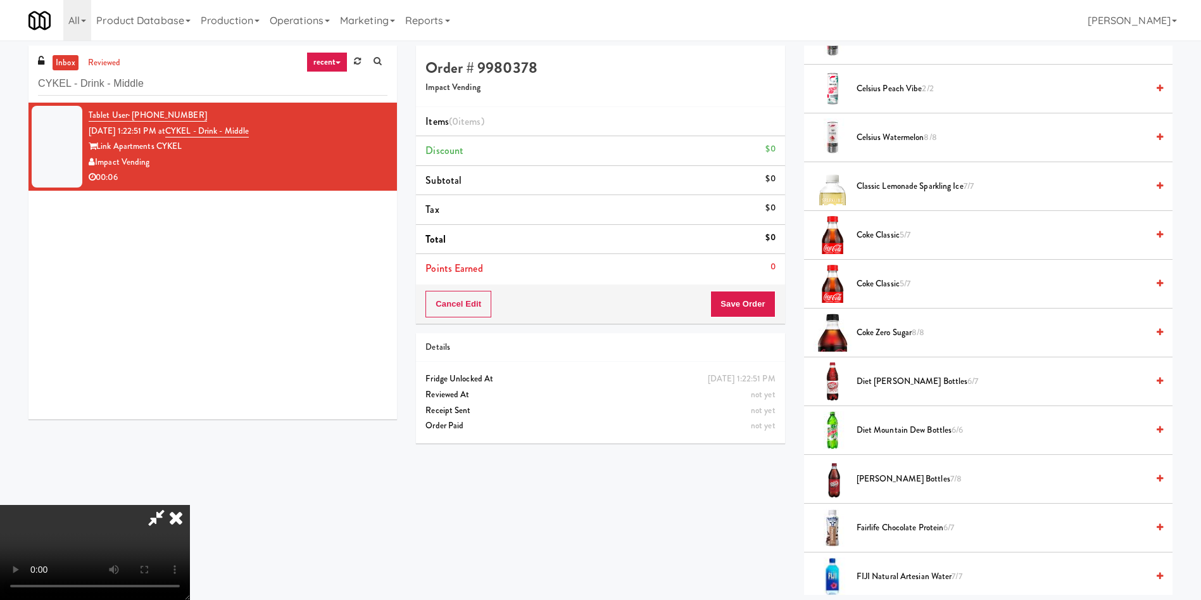
scroll to position [760, 0]
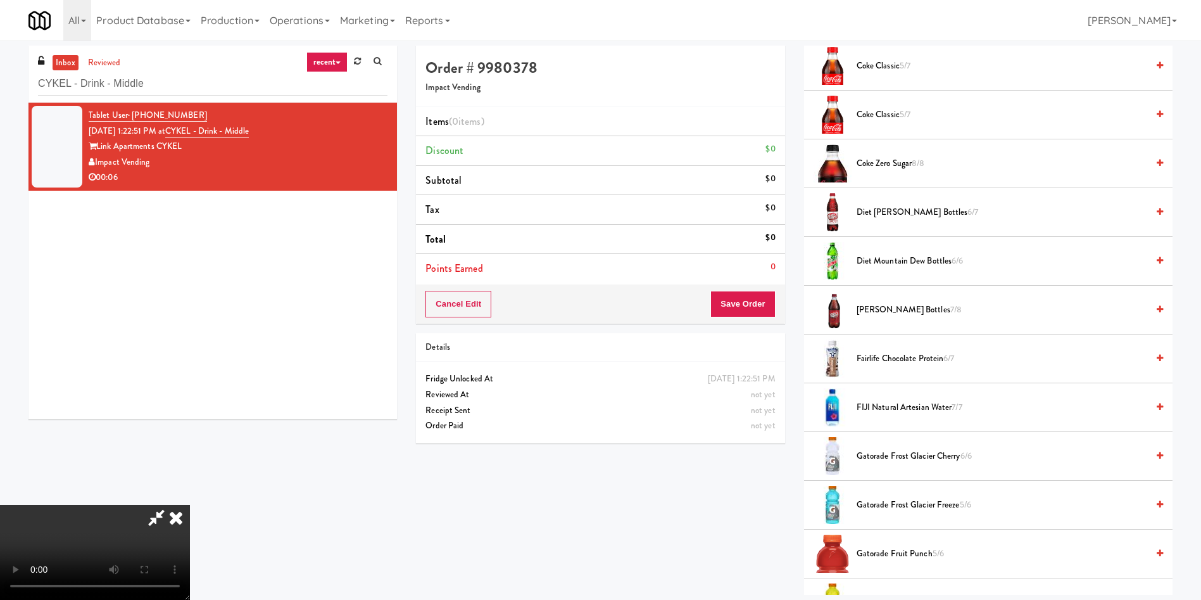
drag, startPoint x: 893, startPoint y: 408, endPoint x: 562, endPoint y: 416, distance: 330.7
click at [892, 407] on span "FIJI Natural Artesian Water 7/7" at bounding box center [1002, 408] width 291 height 16
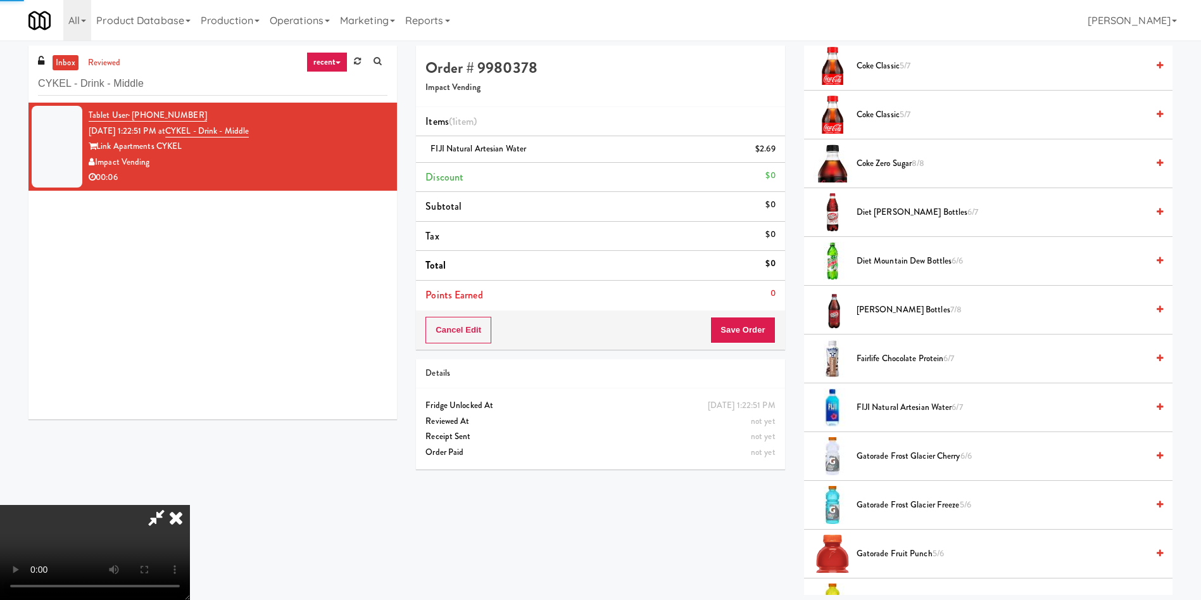
click at [190, 505] on video at bounding box center [95, 552] width 190 height 95
drag, startPoint x: 588, startPoint y: 429, endPoint x: 991, endPoint y: 497, distance: 408.5
click at [190, 505] on video at bounding box center [95, 552] width 190 height 95
click at [910, 407] on span "FIJI Natural Artesian Water 6/7" at bounding box center [1002, 408] width 291 height 16
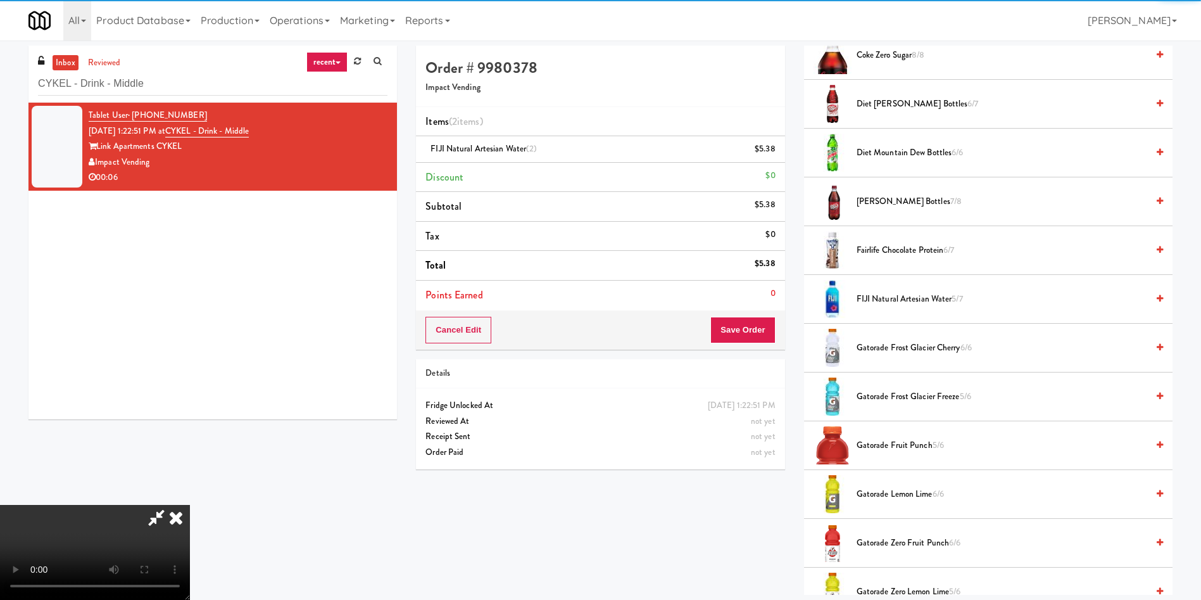
scroll to position [950, 0]
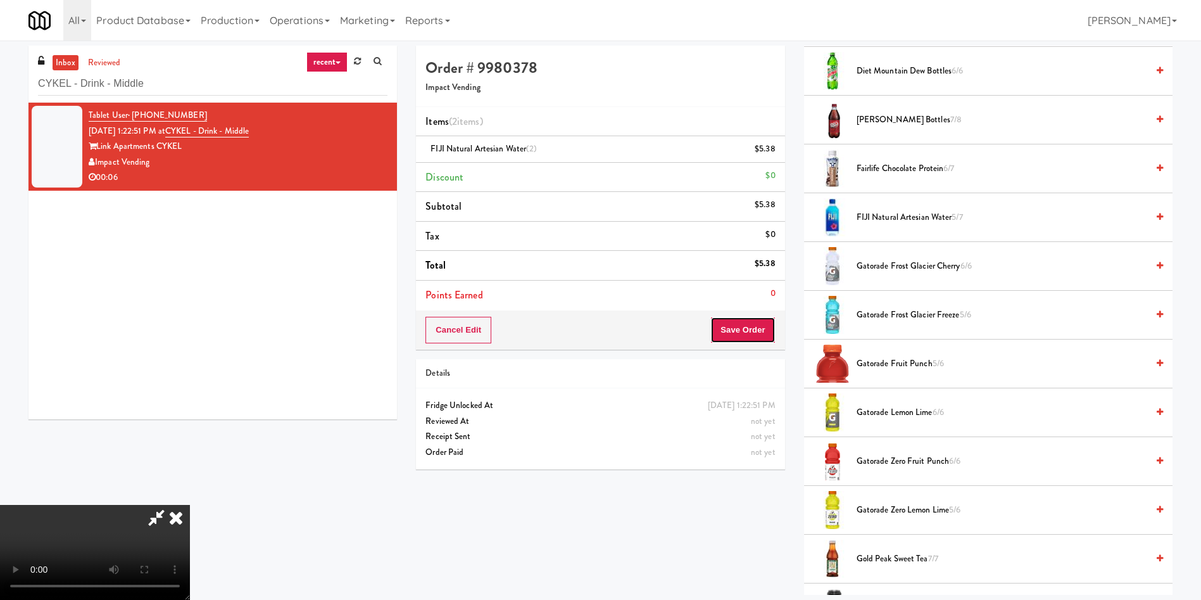
click at [754, 325] on button "Save Order" at bounding box center [743, 330] width 65 height 27
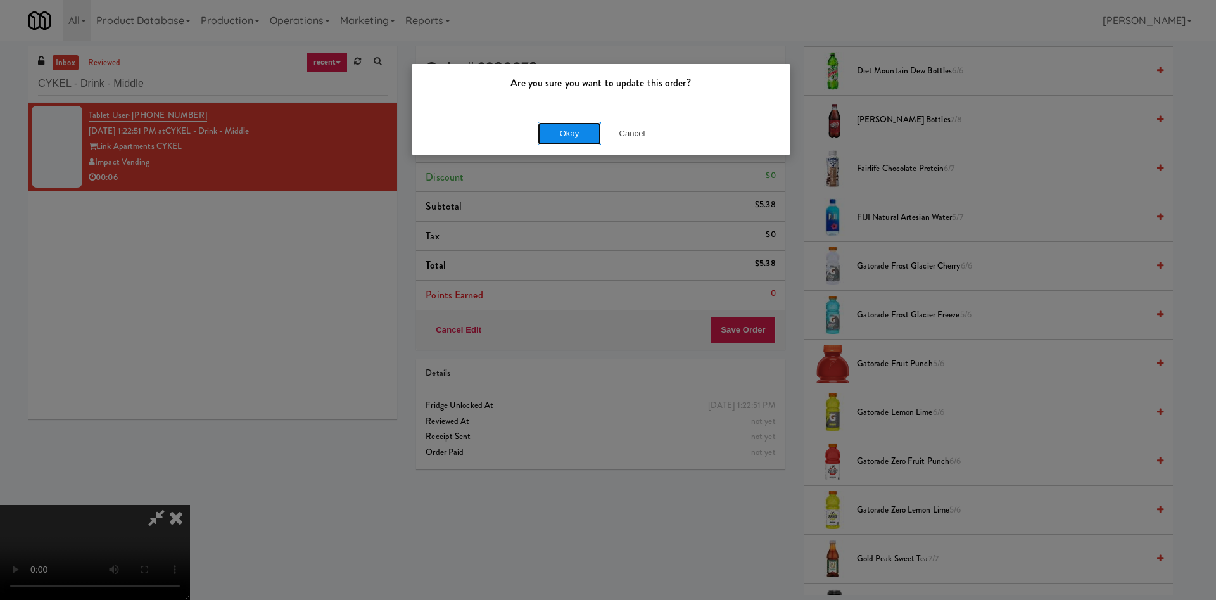
click at [576, 130] on button "Okay" at bounding box center [569, 133] width 63 height 23
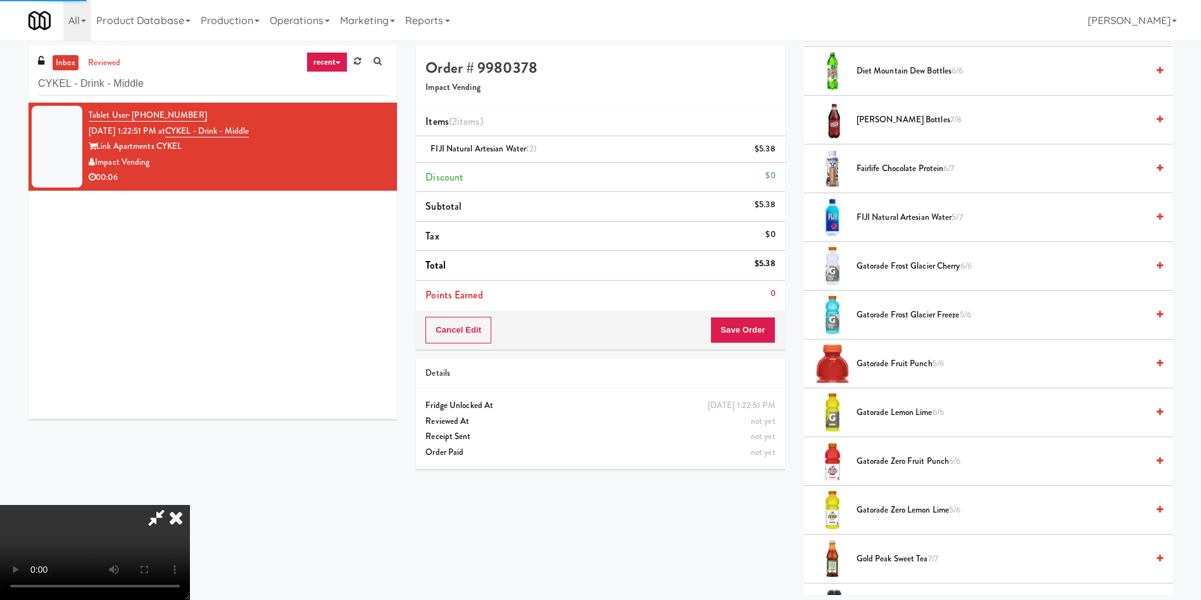
scroll to position [0, 0]
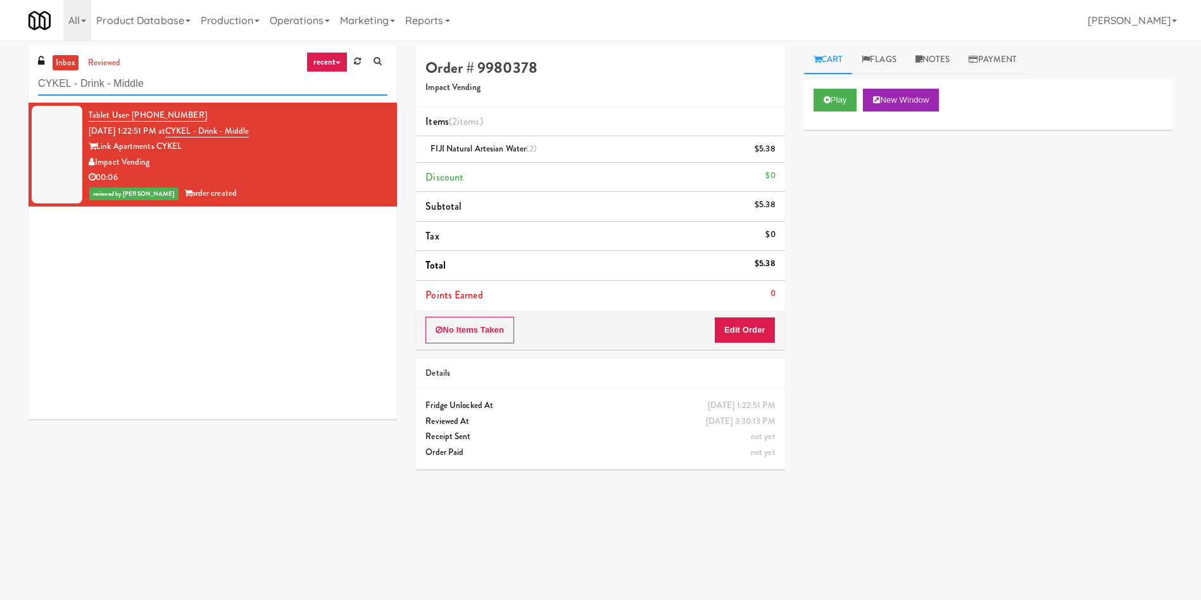
drag, startPoint x: 198, startPoint y: 77, endPoint x: 0, endPoint y: 48, distance: 199.8
click at [0, 48] on div "inbox reviewed recent all unclear take inventory issue suspicious failed recent…" at bounding box center [600, 300] width 1201 height 509
paste input "The Earl - Combo"
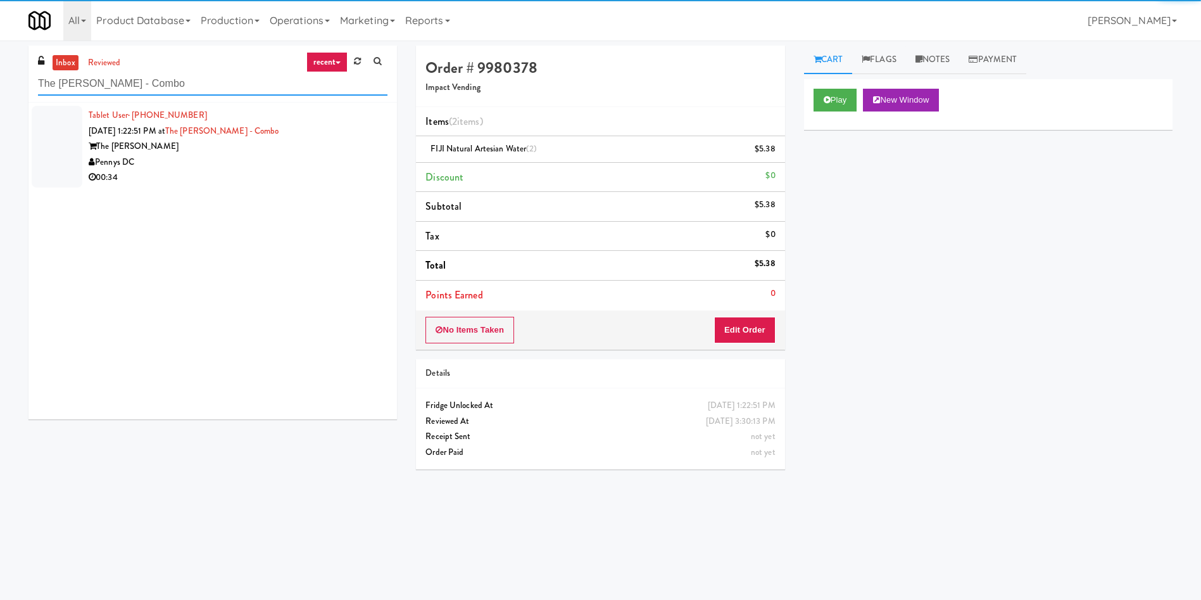
type input "The Earl - Combo"
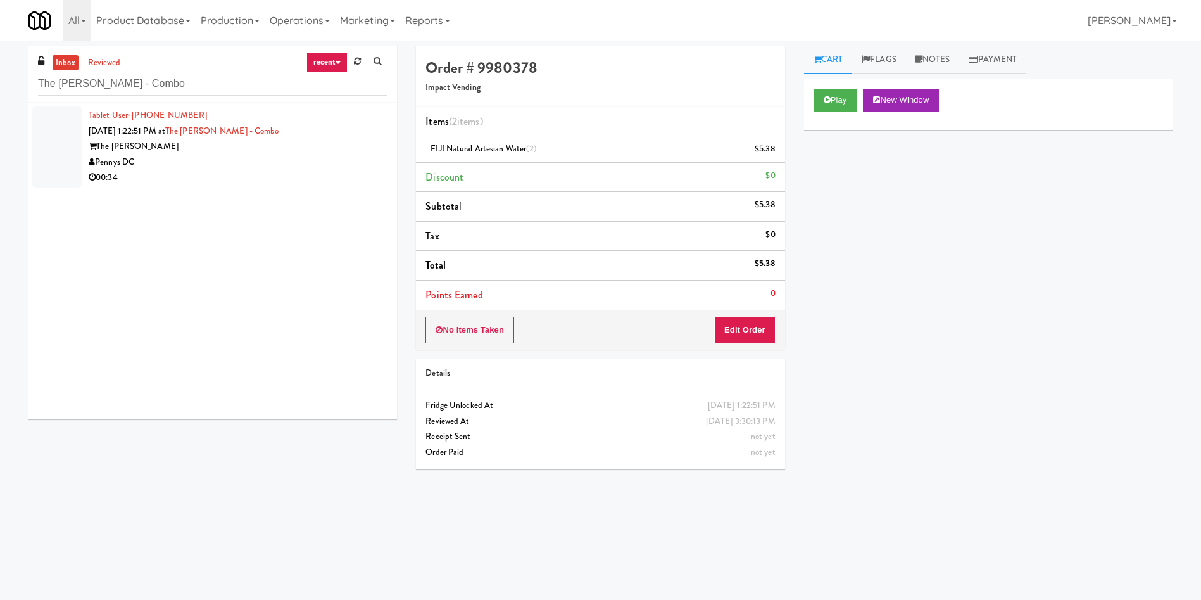
click at [49, 133] on div at bounding box center [57, 147] width 51 height 82
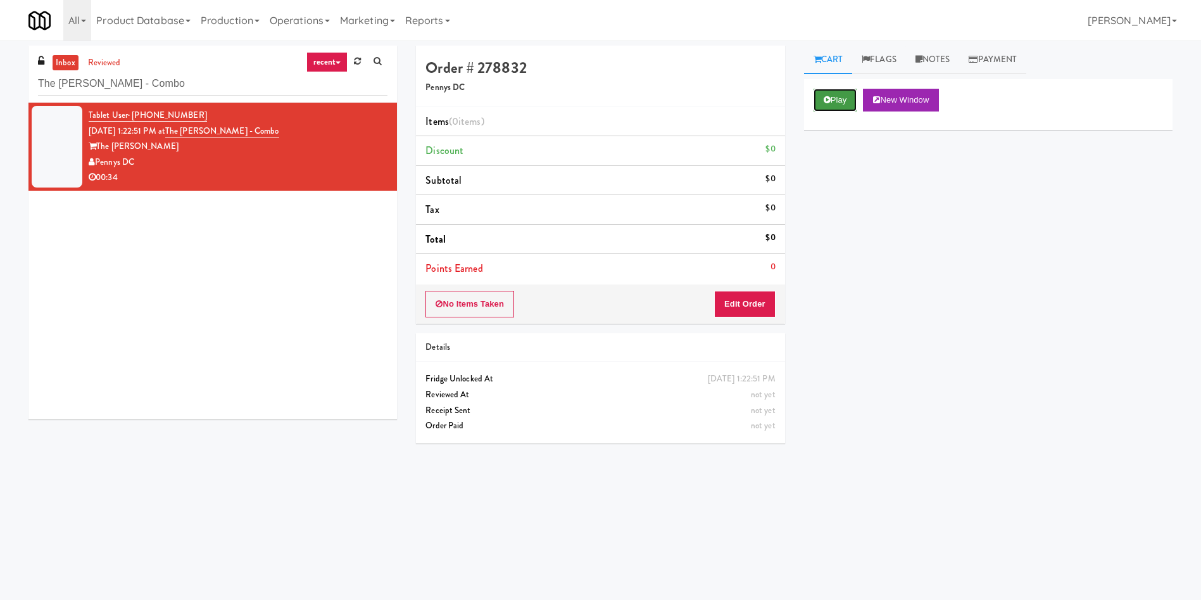
click at [832, 98] on button "Play" at bounding box center [836, 100] width 44 height 23
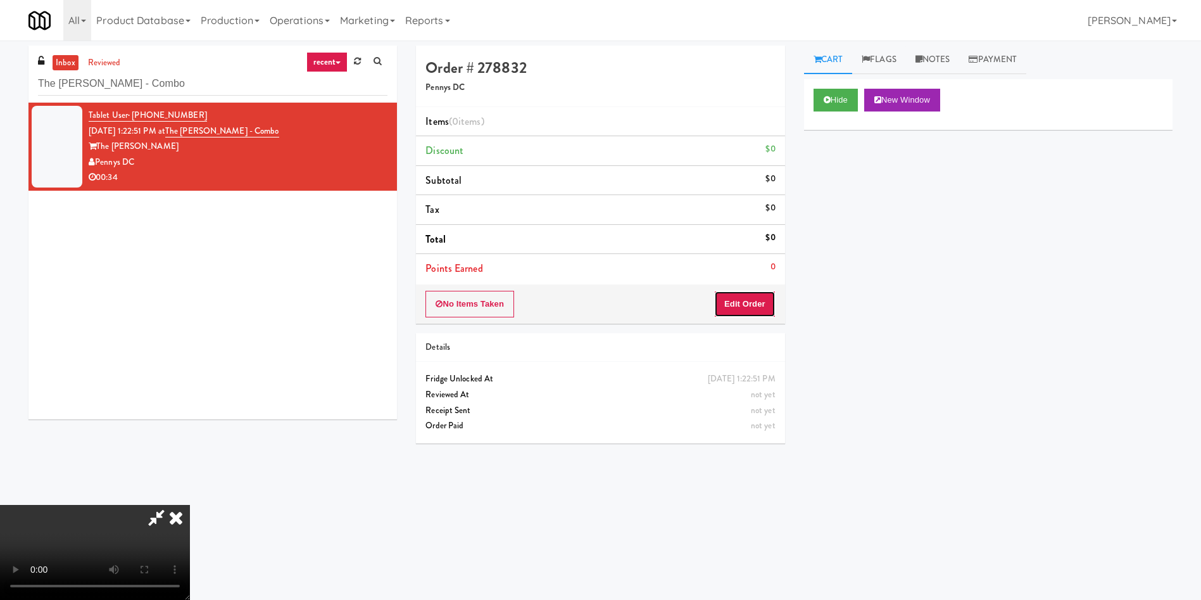
click at [737, 305] on button "Edit Order" at bounding box center [744, 304] width 61 height 27
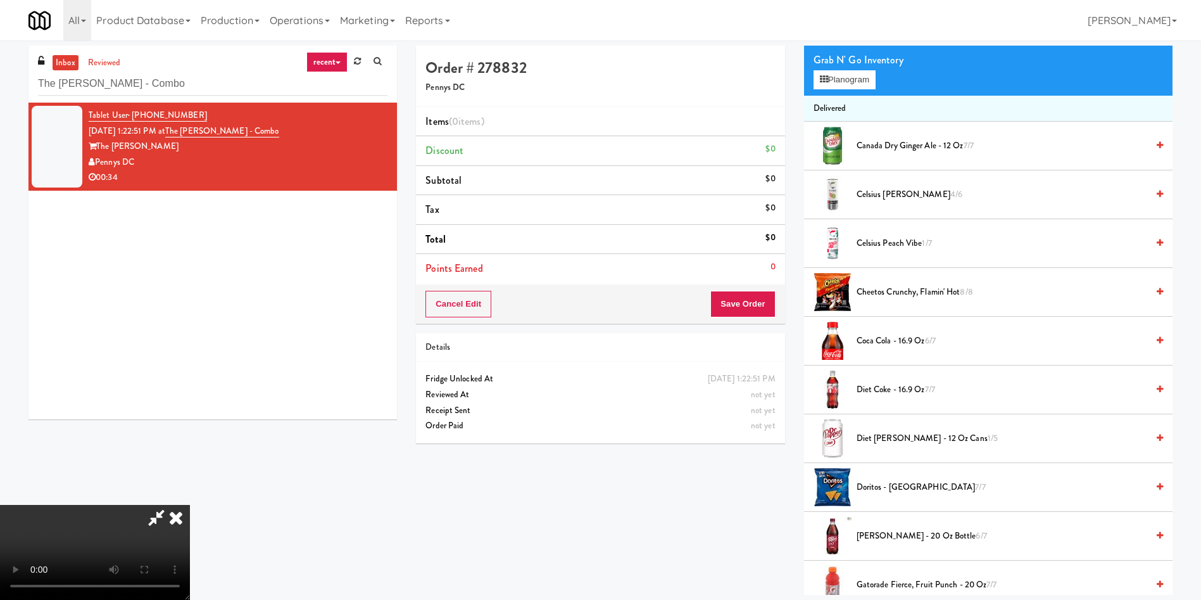
scroll to position [95, 0]
click at [190, 505] on video at bounding box center [95, 552] width 190 height 95
drag, startPoint x: 625, startPoint y: 361, endPoint x: 951, endPoint y: 201, distance: 362.8
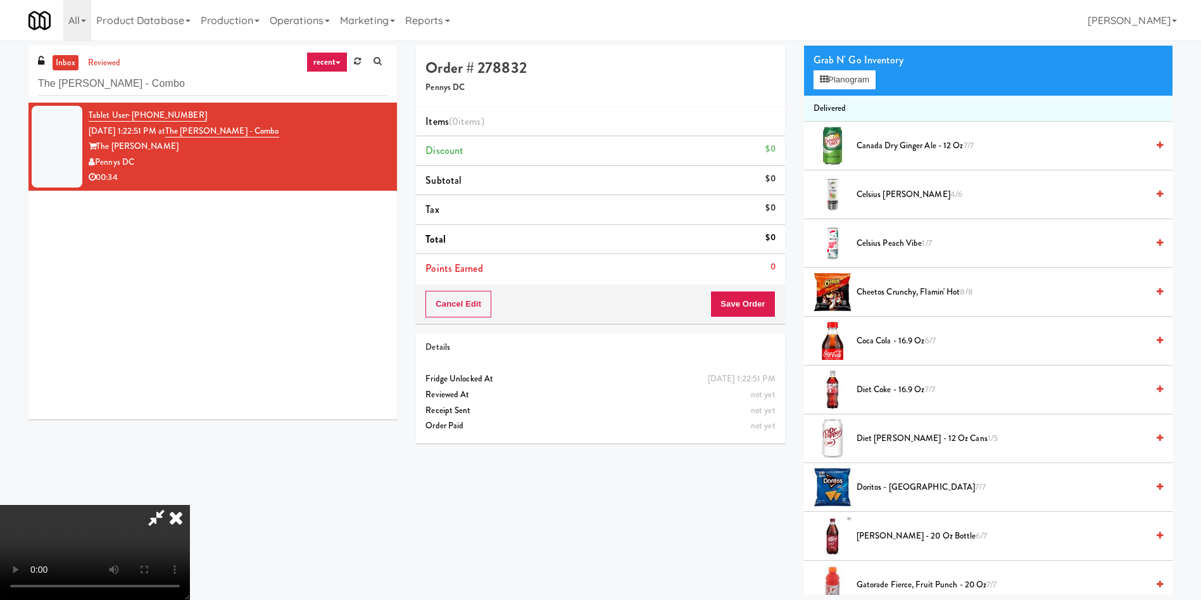
click at [190, 505] on video at bounding box center [95, 552] width 190 height 95
click at [840, 76] on button "Planogram" at bounding box center [845, 79] width 62 height 19
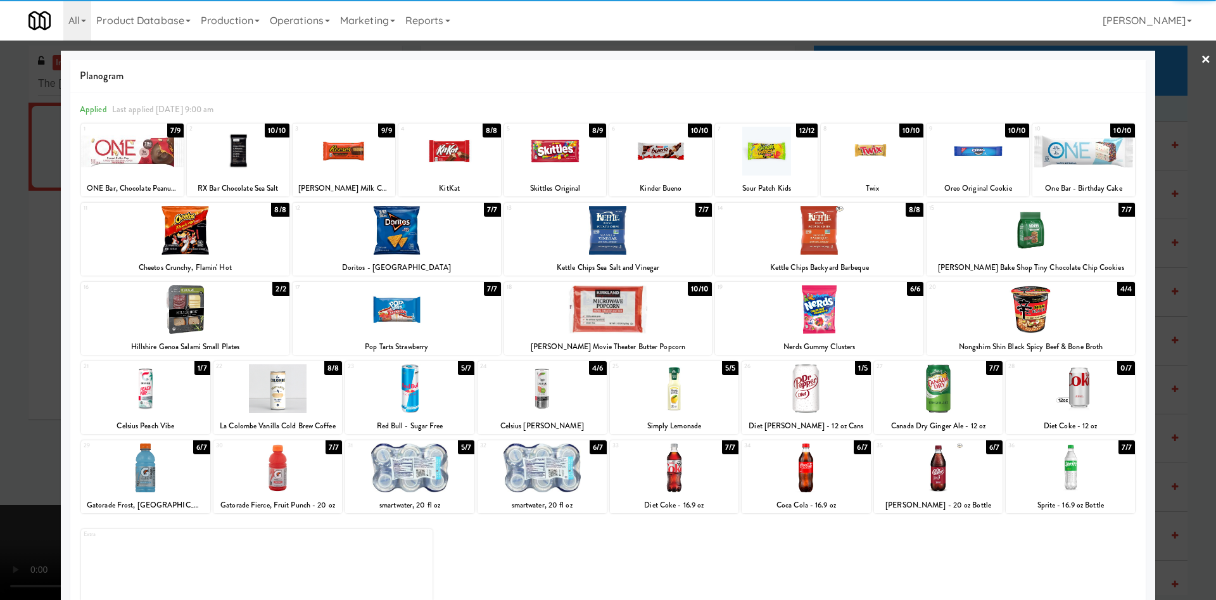
click at [1060, 317] on div at bounding box center [1031, 309] width 208 height 49
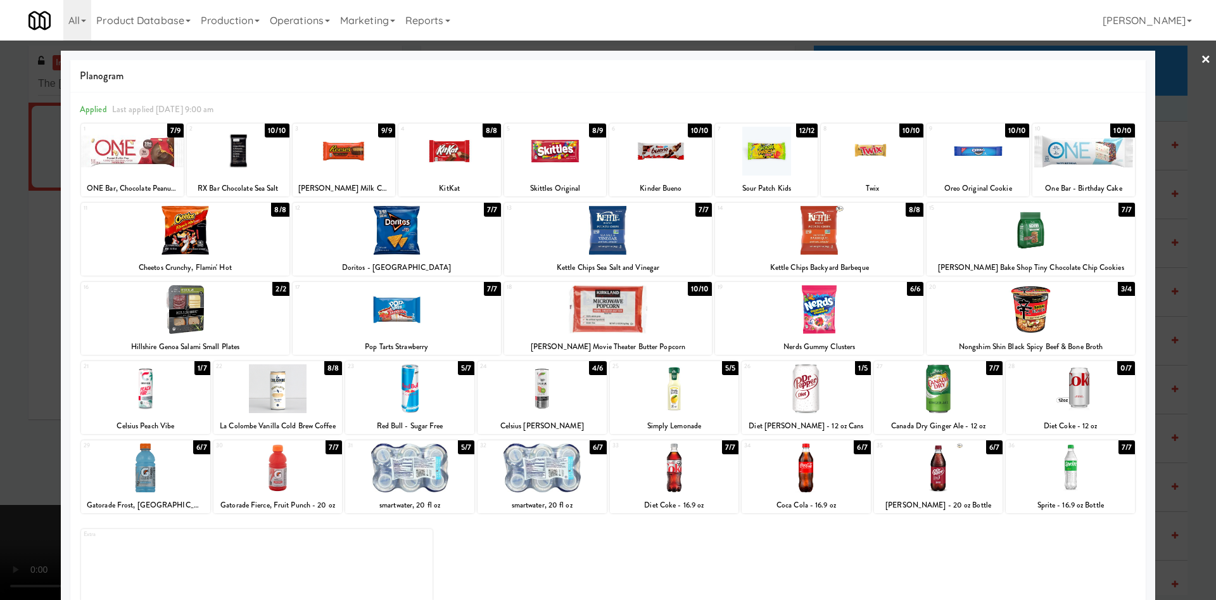
click at [1173, 94] on div at bounding box center [608, 300] width 1216 height 600
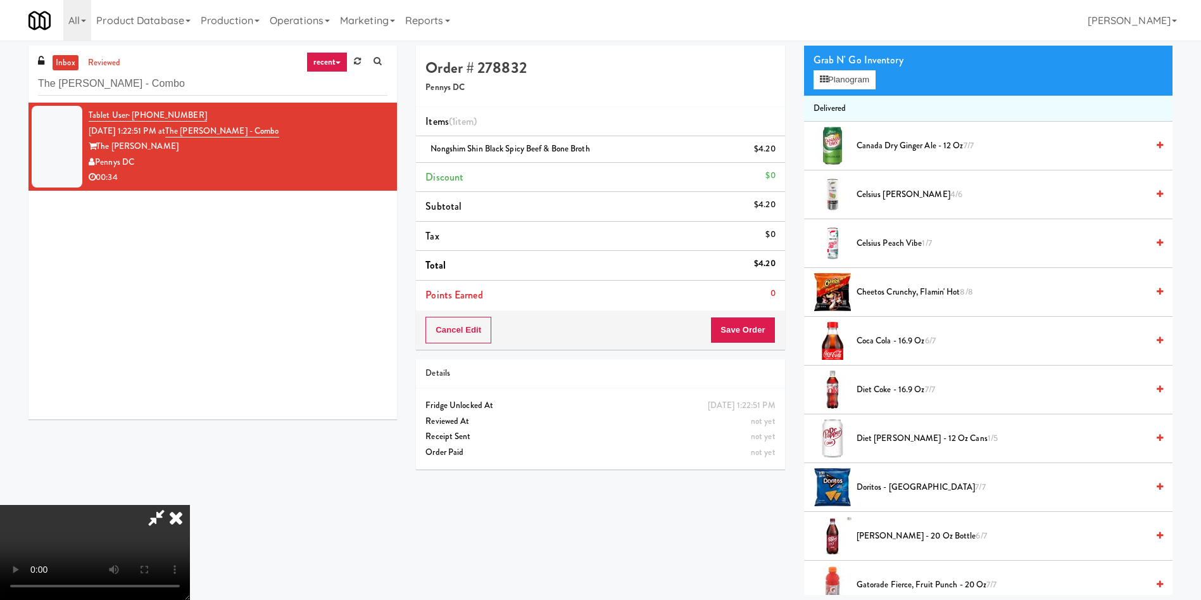
click at [190, 505] on video at bounding box center [95, 552] width 190 height 95
click at [741, 323] on button "Save Order" at bounding box center [743, 330] width 65 height 27
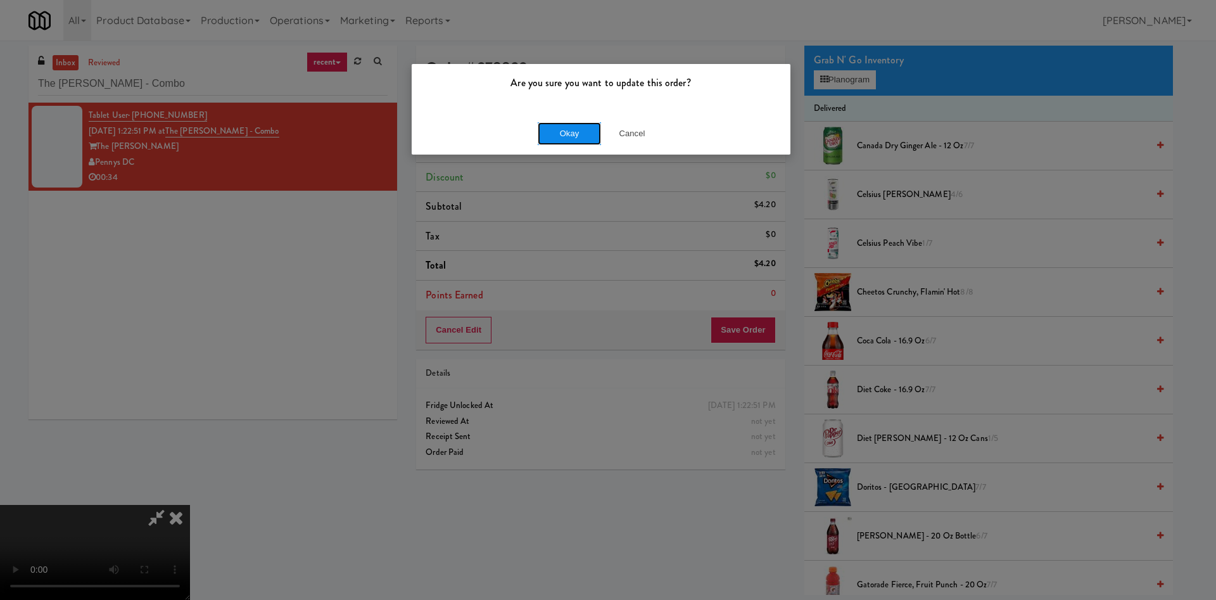
click at [555, 144] on button "Okay" at bounding box center [569, 133] width 63 height 23
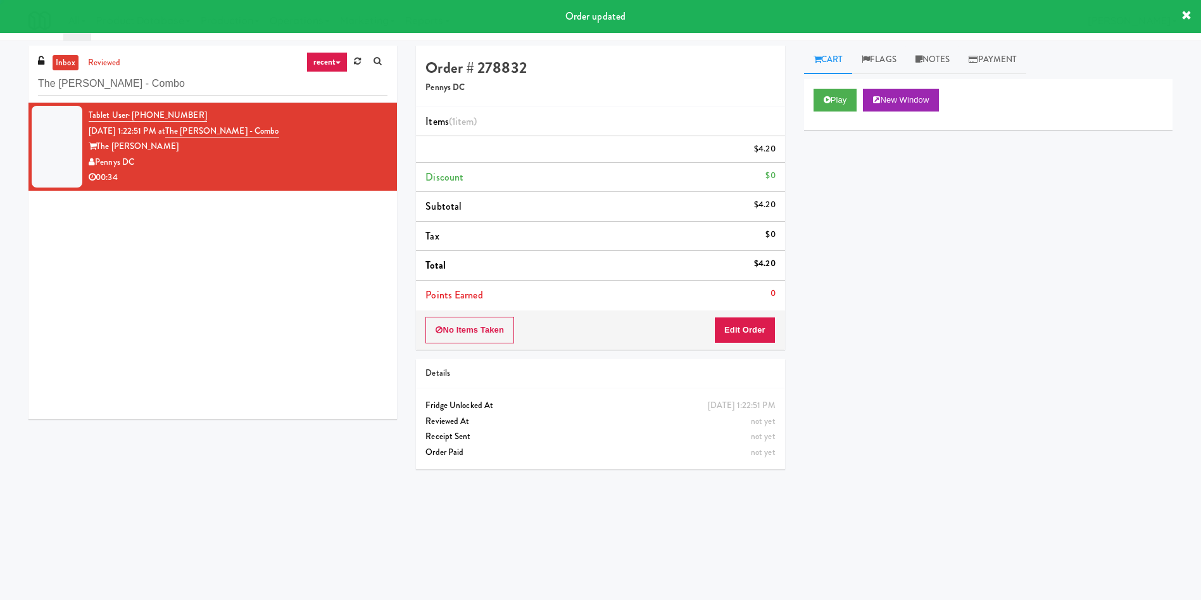
scroll to position [0, 0]
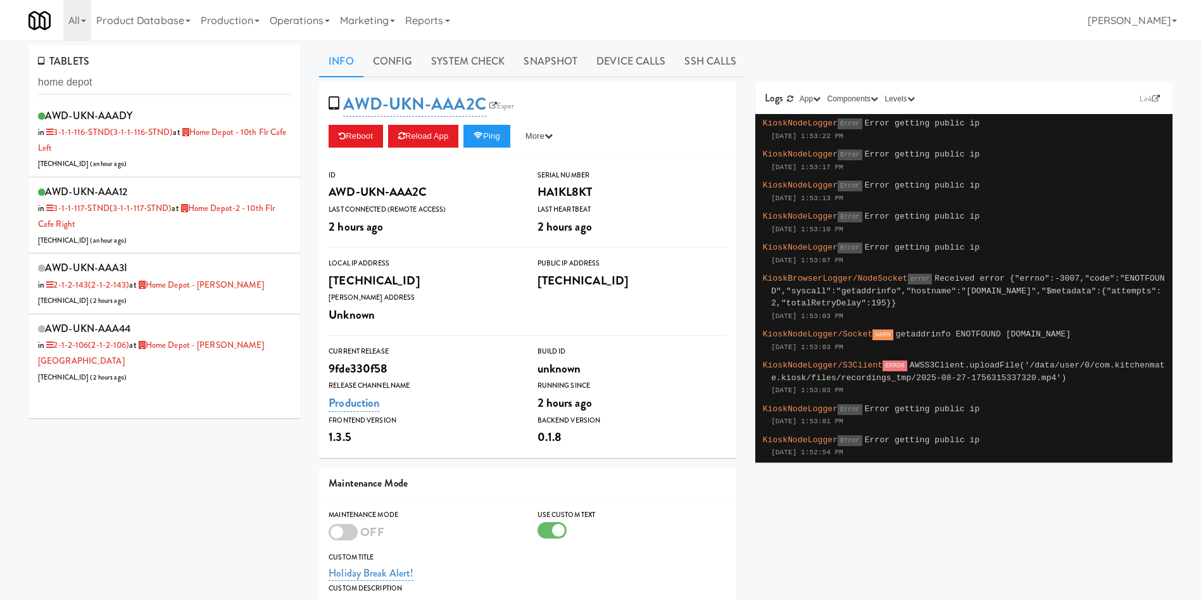
click at [0, 68] on div "TABLETS home depot AWD-UKN-AAADY in 3-1-1-116-STND (3-1-1-116-STND) at [GEOGRAP…" at bounding box center [600, 415] width 1201 height 739
click at [260, 291] on div "AWD-UKN-AAA3I in 2-1-2-143 (2-1-2-143) at [GEOGRAPHIC_DATA] - [PERSON_NAME] [TE…" at bounding box center [164, 283] width 253 height 50
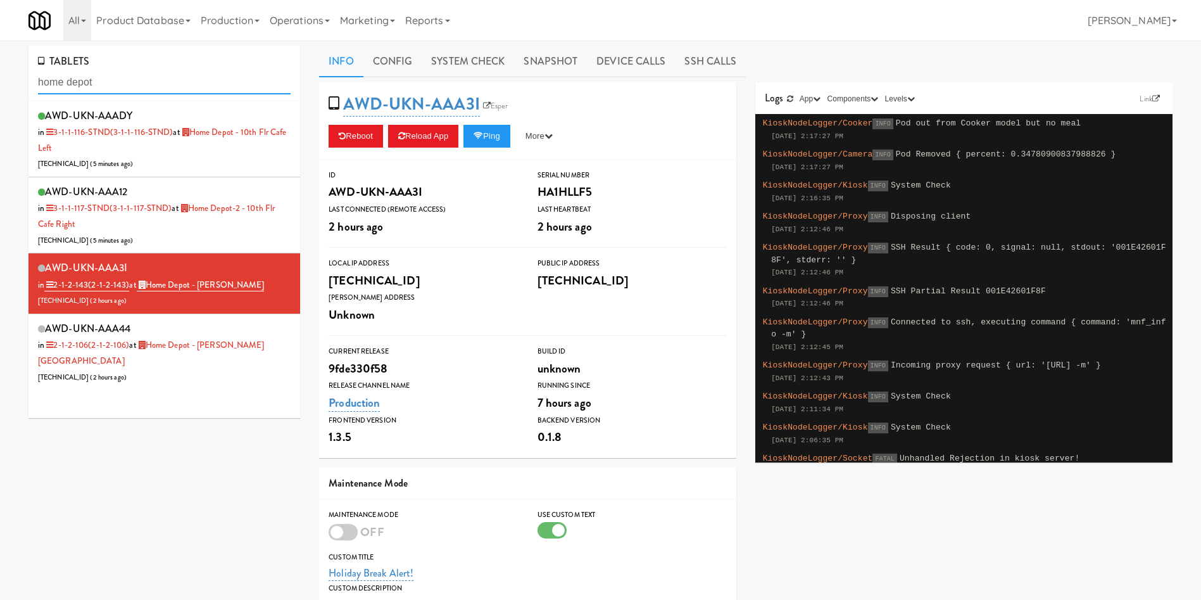
drag, startPoint x: 122, startPoint y: 73, endPoint x: 0, endPoint y: 51, distance: 124.2
click at [0, 51] on div "TABLETS home depot AWD-UKN-AAADY in 3-1-1-116-STND (3-1-1-116-STND) at [GEOGRAP…" at bounding box center [600, 415] width 1201 height 739
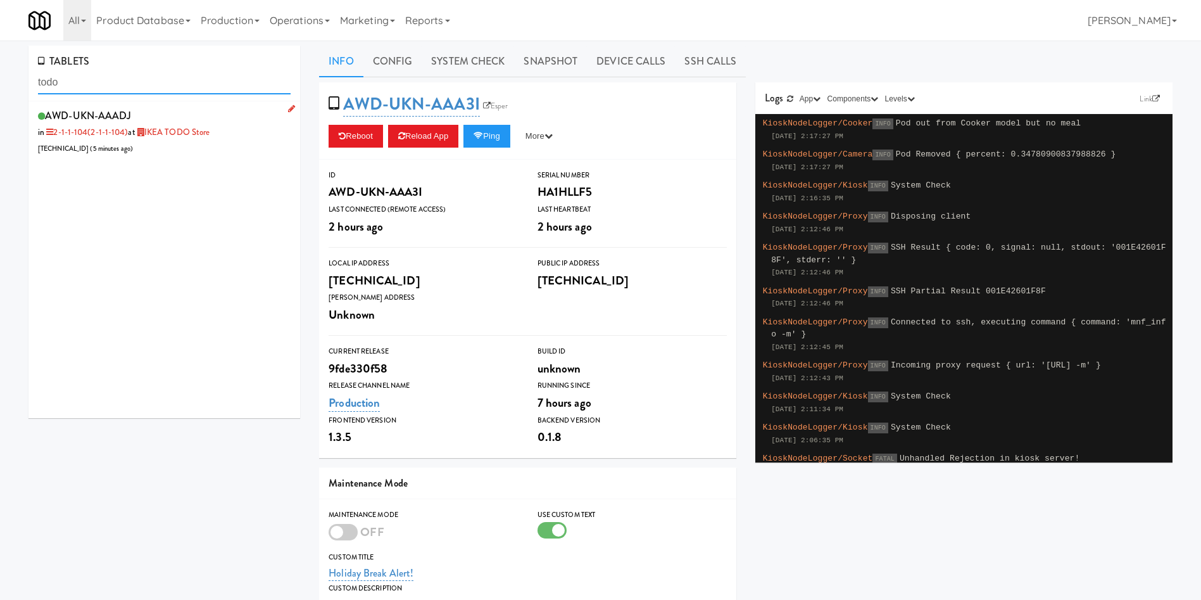
type input "todo"
click at [212, 151] on div "AWD-UKN-AAADJ in 2-1-1-104 (2-1-1-104) at IKEA TODO Store [TECHNICAL_ID] ( 5 mi…" at bounding box center [164, 131] width 253 height 50
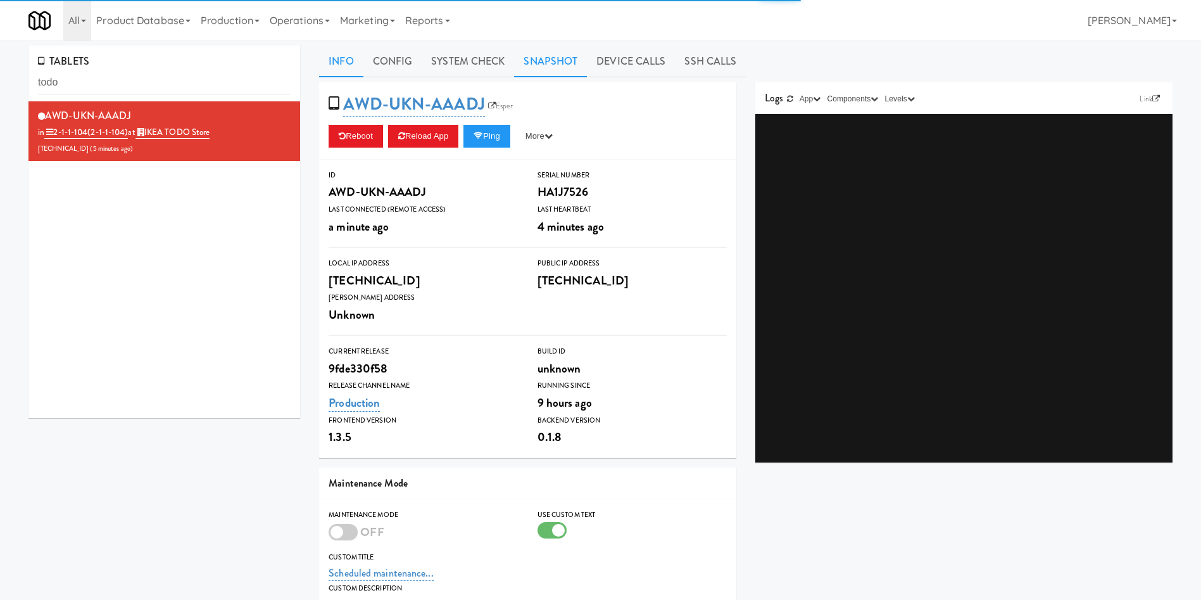
click at [547, 52] on link "Snapshot" at bounding box center [550, 62] width 73 height 32
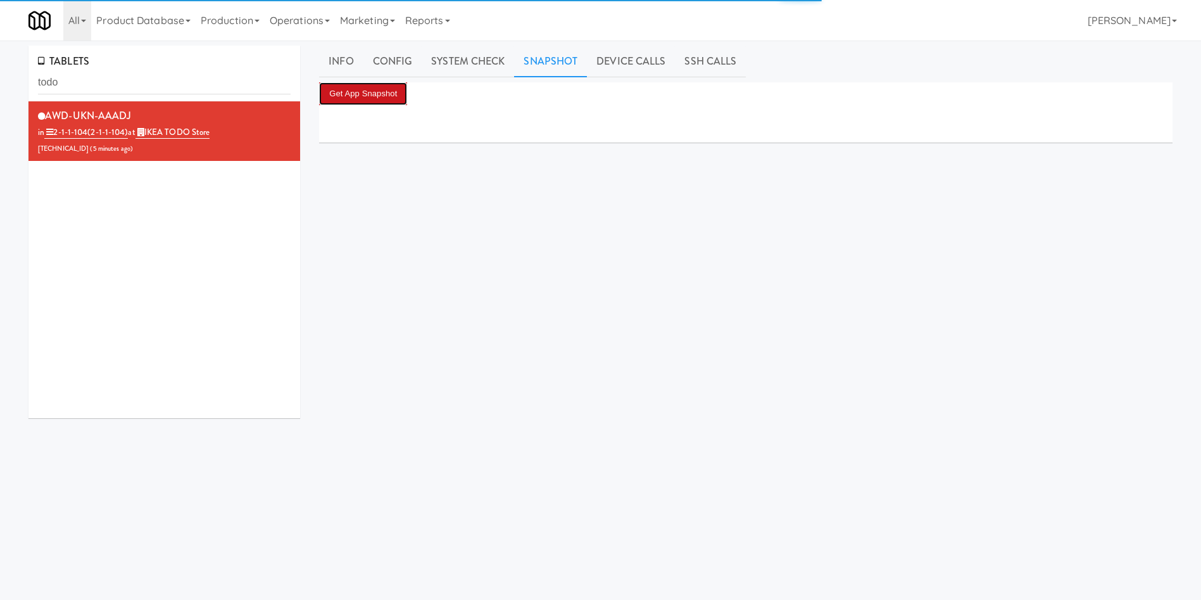
click at [391, 86] on button "Get App Snapshot" at bounding box center [363, 93] width 88 height 23
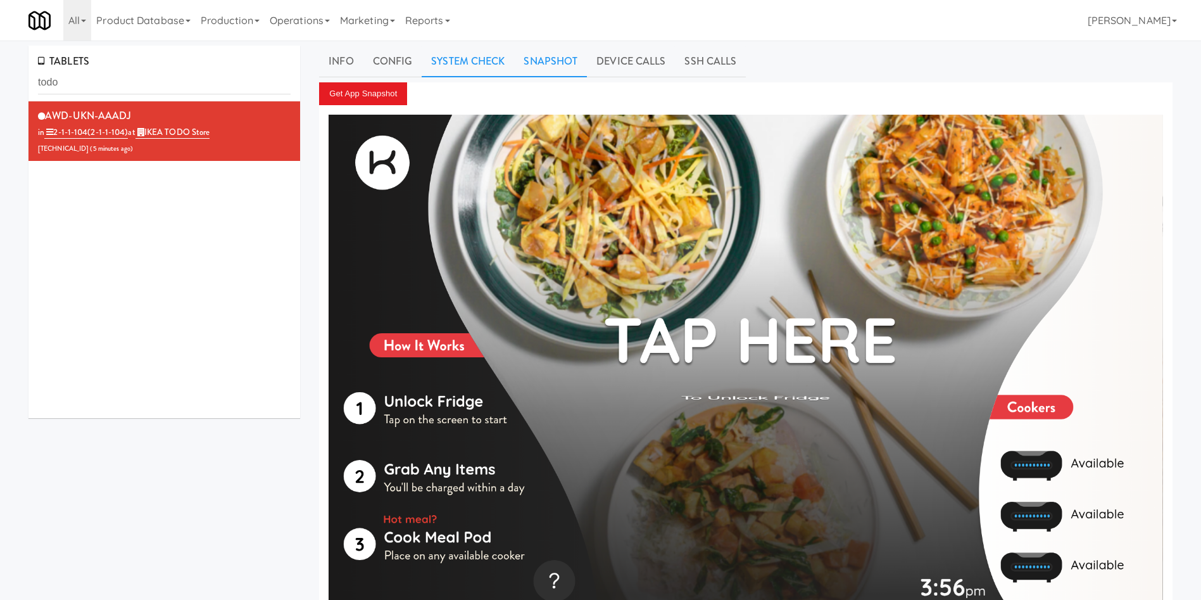
click at [479, 63] on link "System Check" at bounding box center [468, 62] width 92 height 32
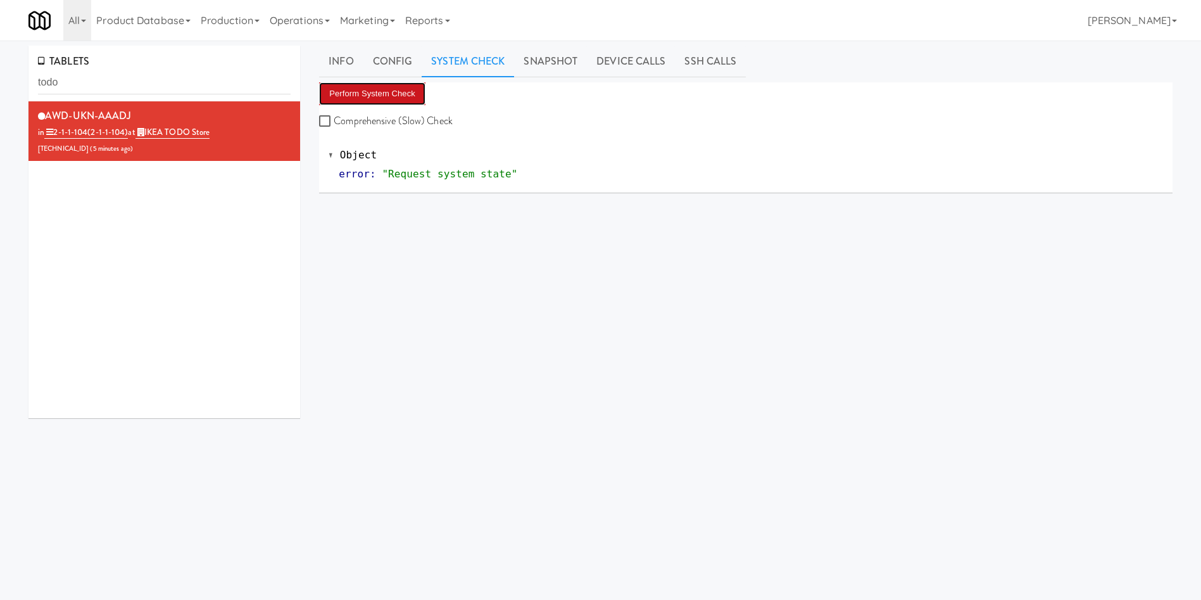
click at [381, 97] on button "Perform System Check" at bounding box center [372, 93] width 106 height 23
